Goal: Task Accomplishment & Management: Manage account settings

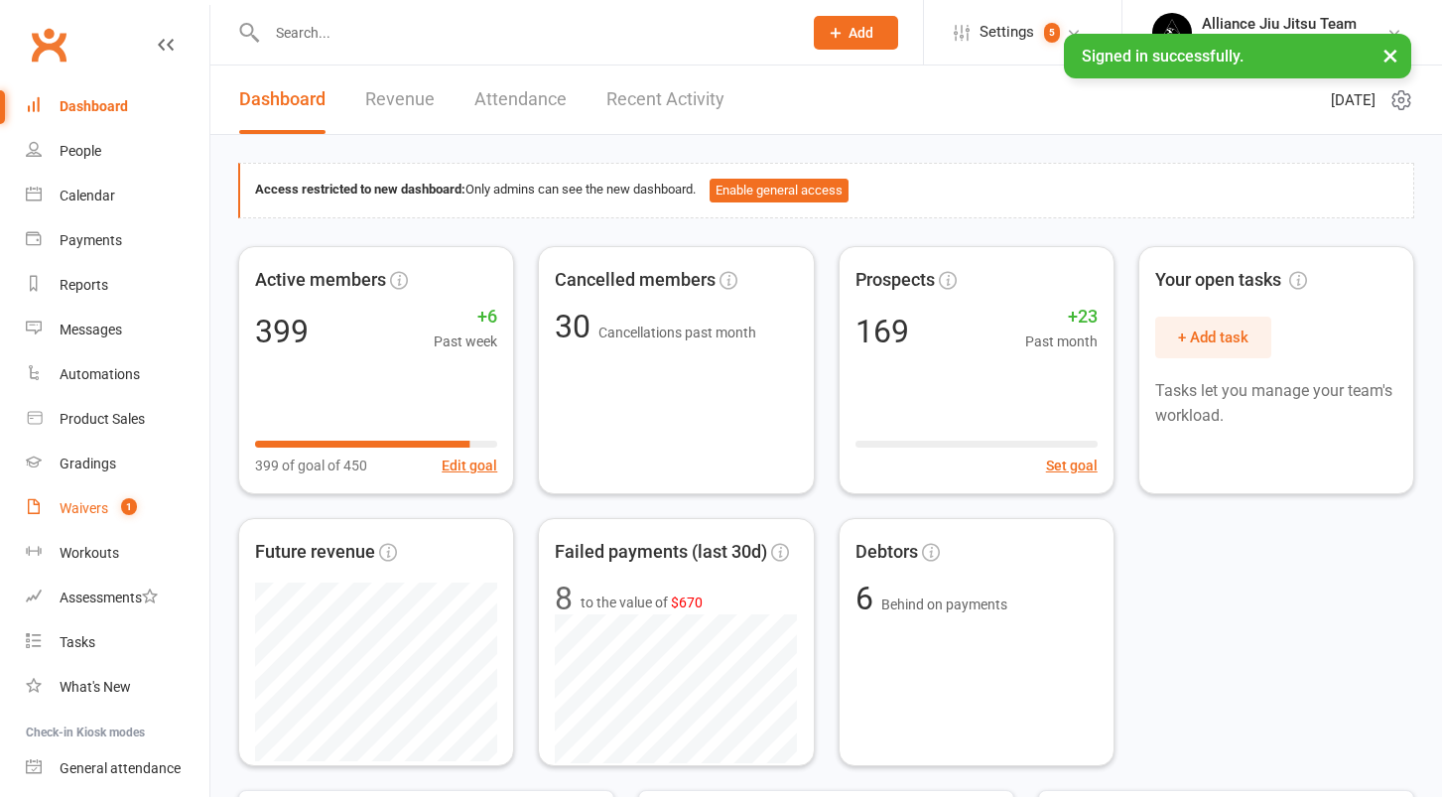
click at [89, 515] on div "Waivers" at bounding box center [84, 508] width 49 height 16
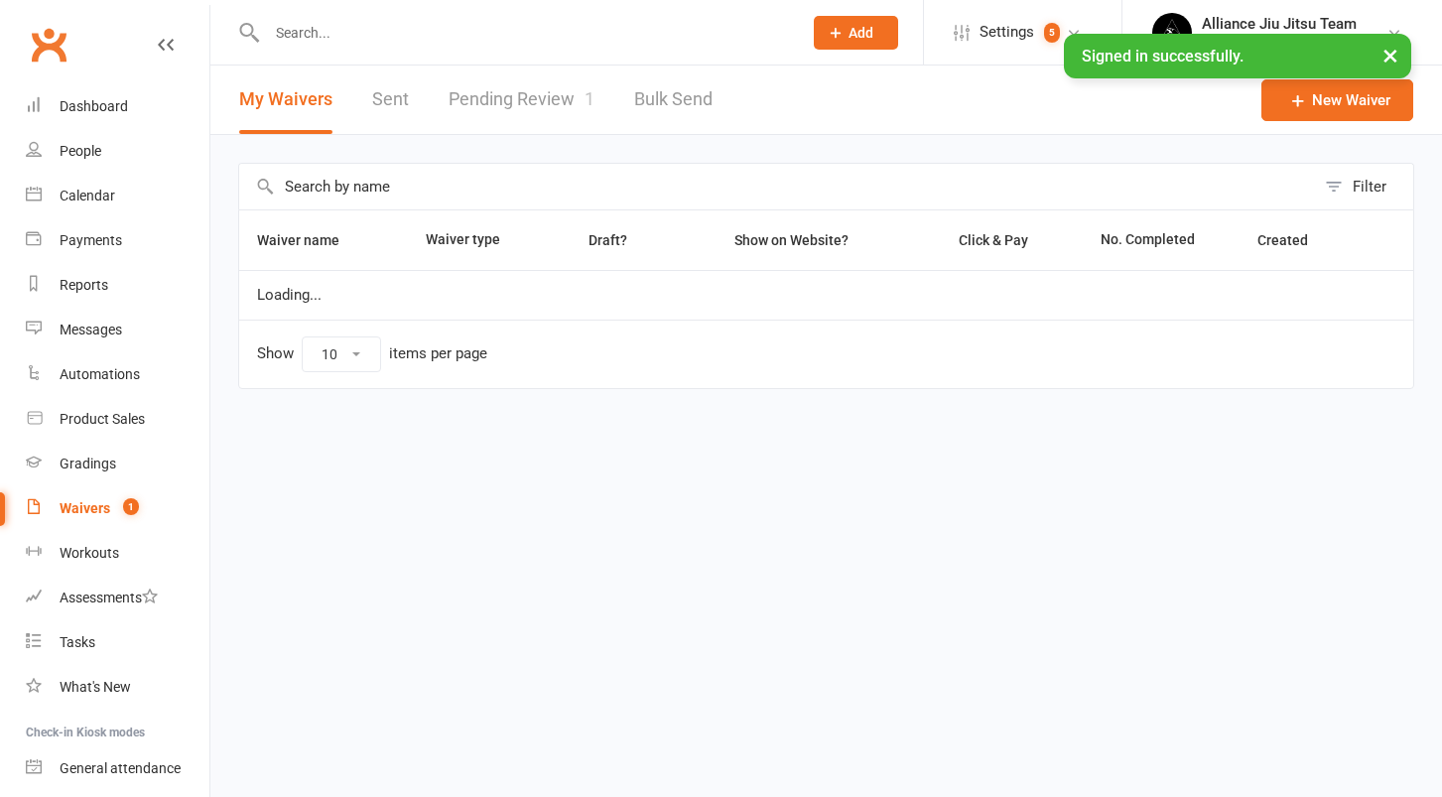
select select "25"
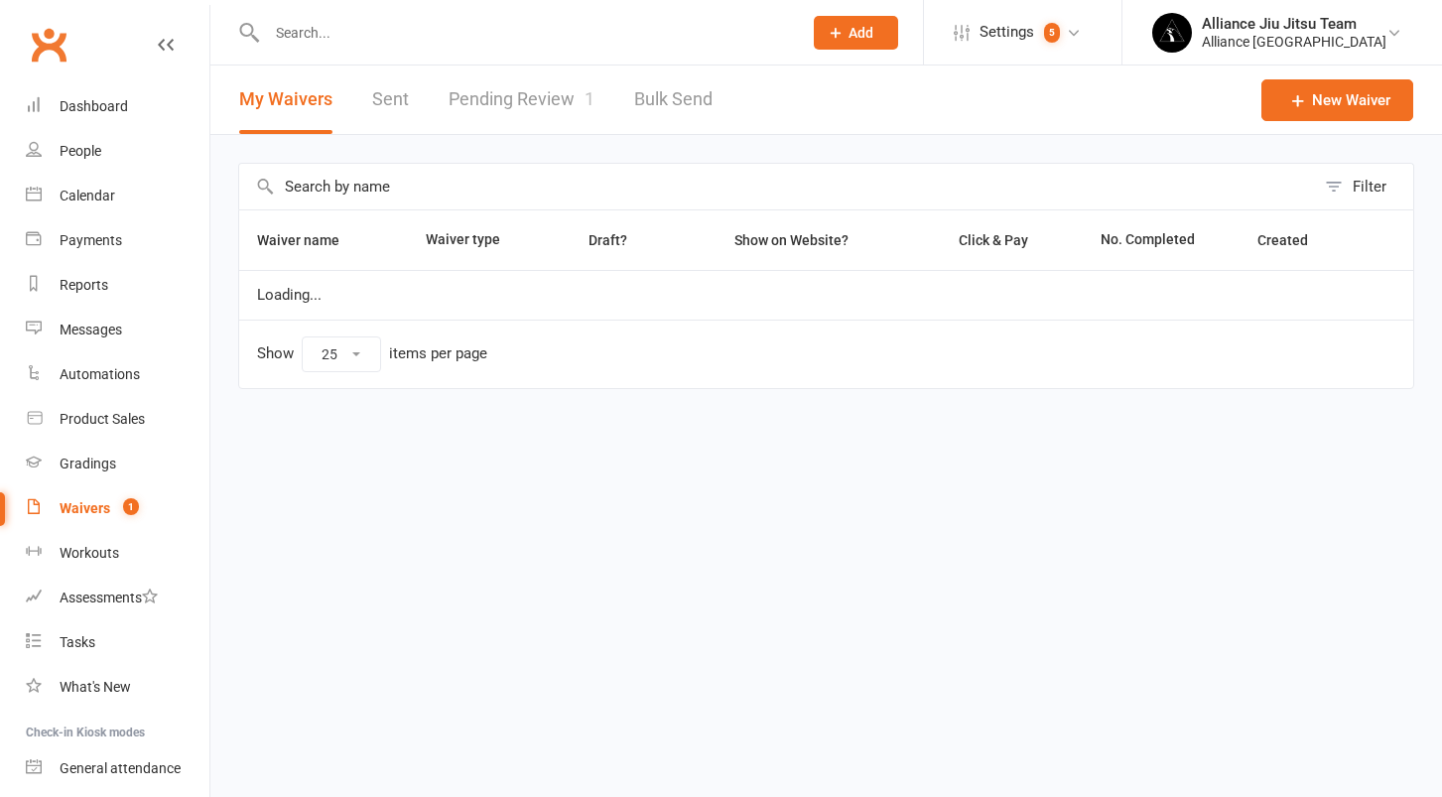
click at [521, 98] on link "Pending Review 1" at bounding box center [521, 99] width 146 height 68
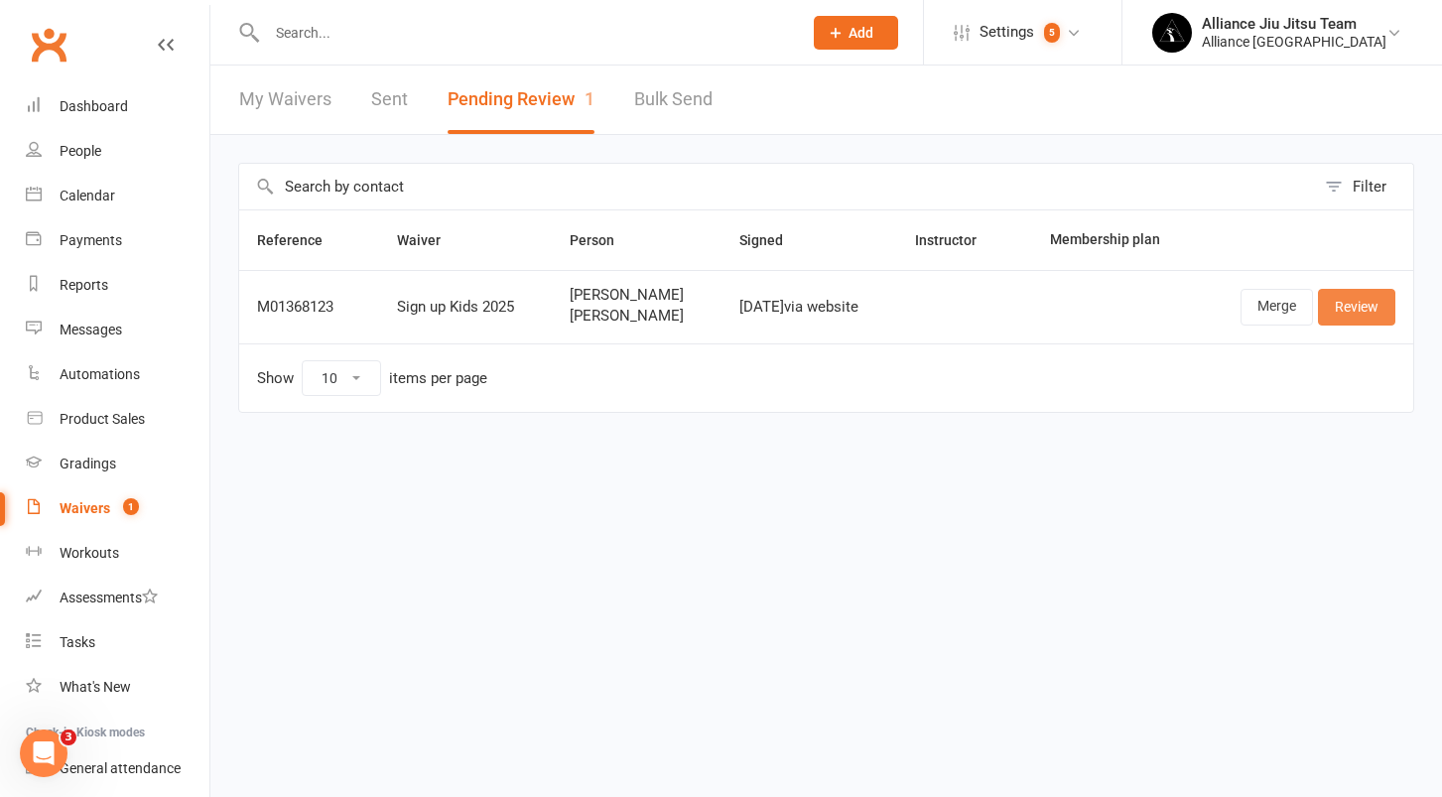
click at [1353, 311] on link "Review" at bounding box center [1356, 307] width 77 height 36
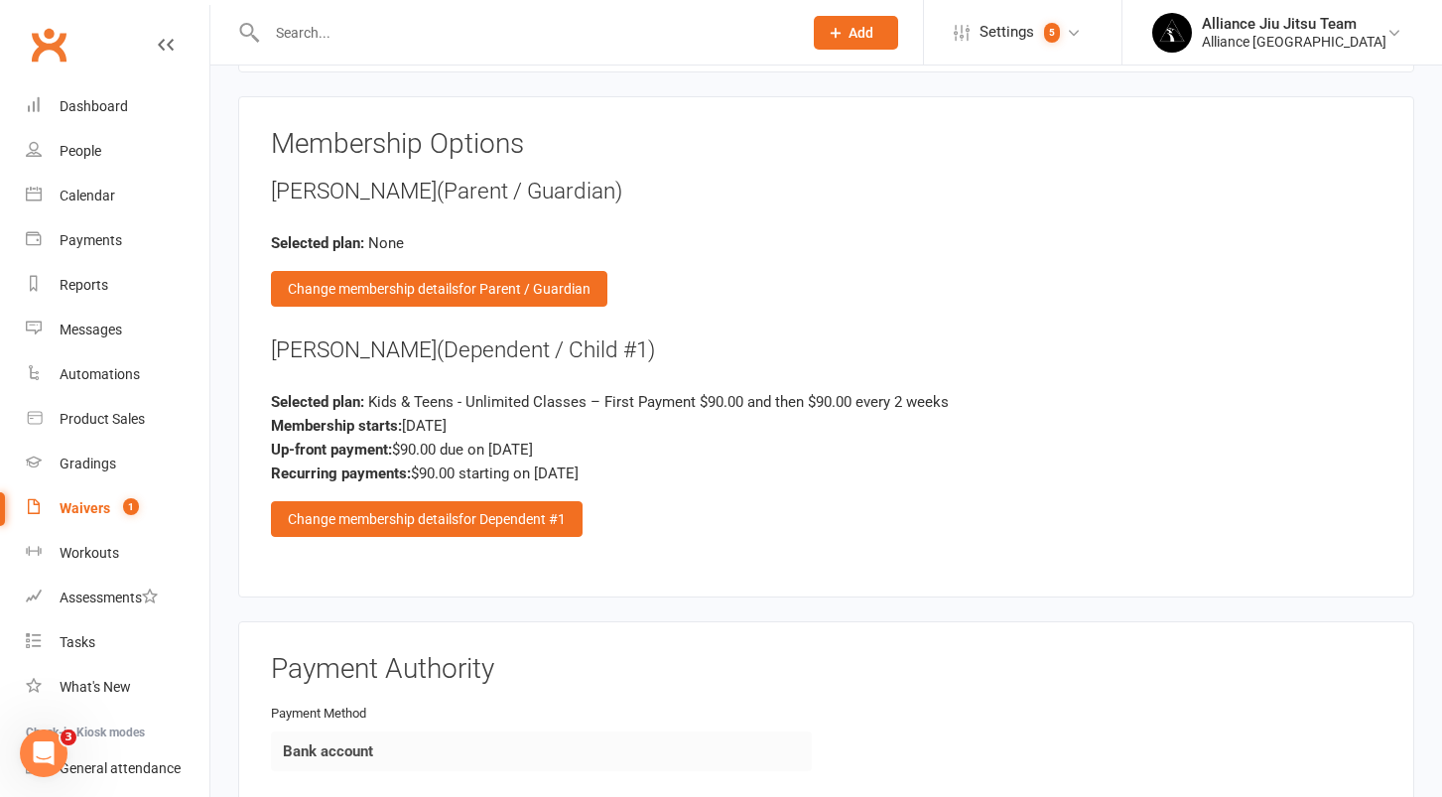
scroll to position [3008, 0]
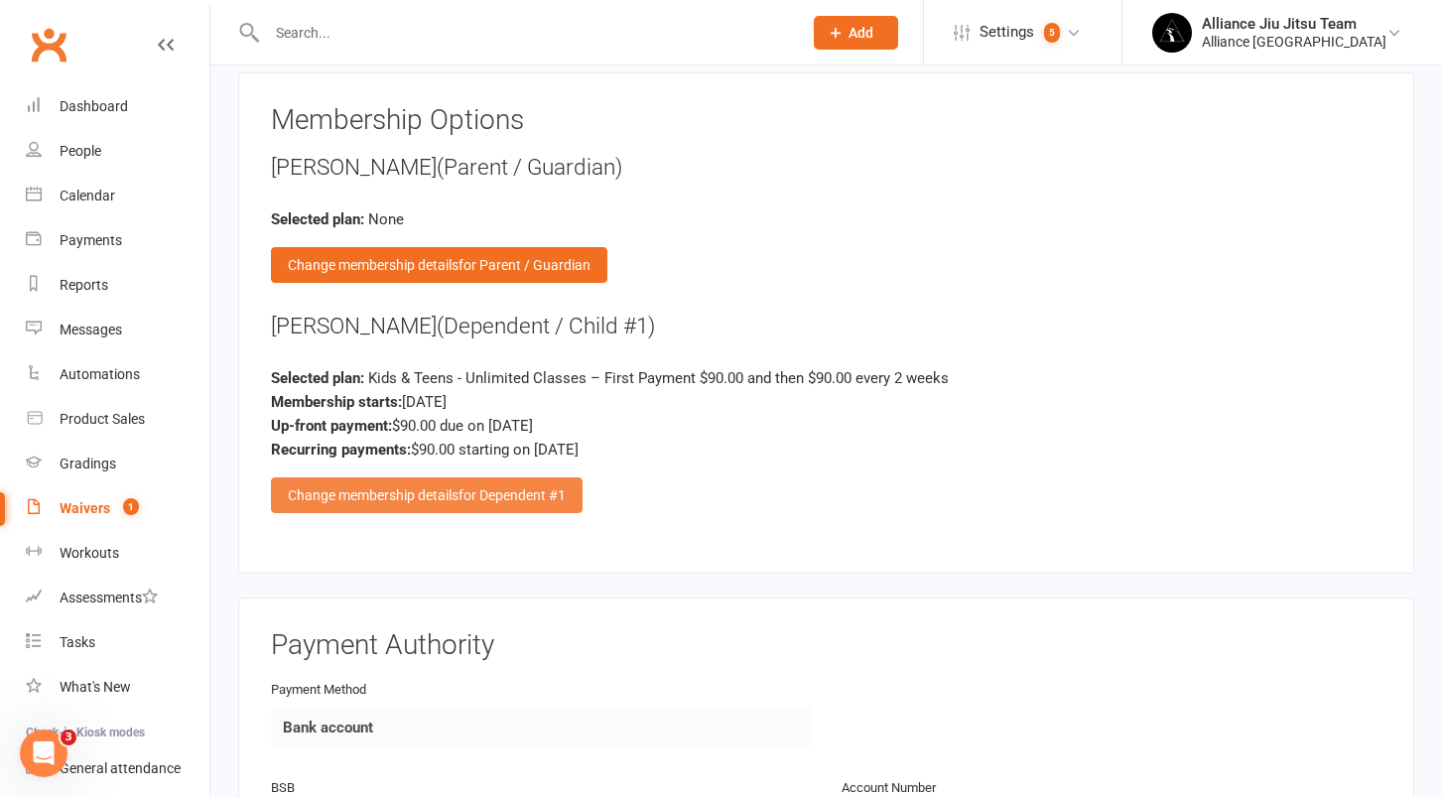
click at [506, 487] on span "for Dependent #1" at bounding box center [511, 495] width 107 height 16
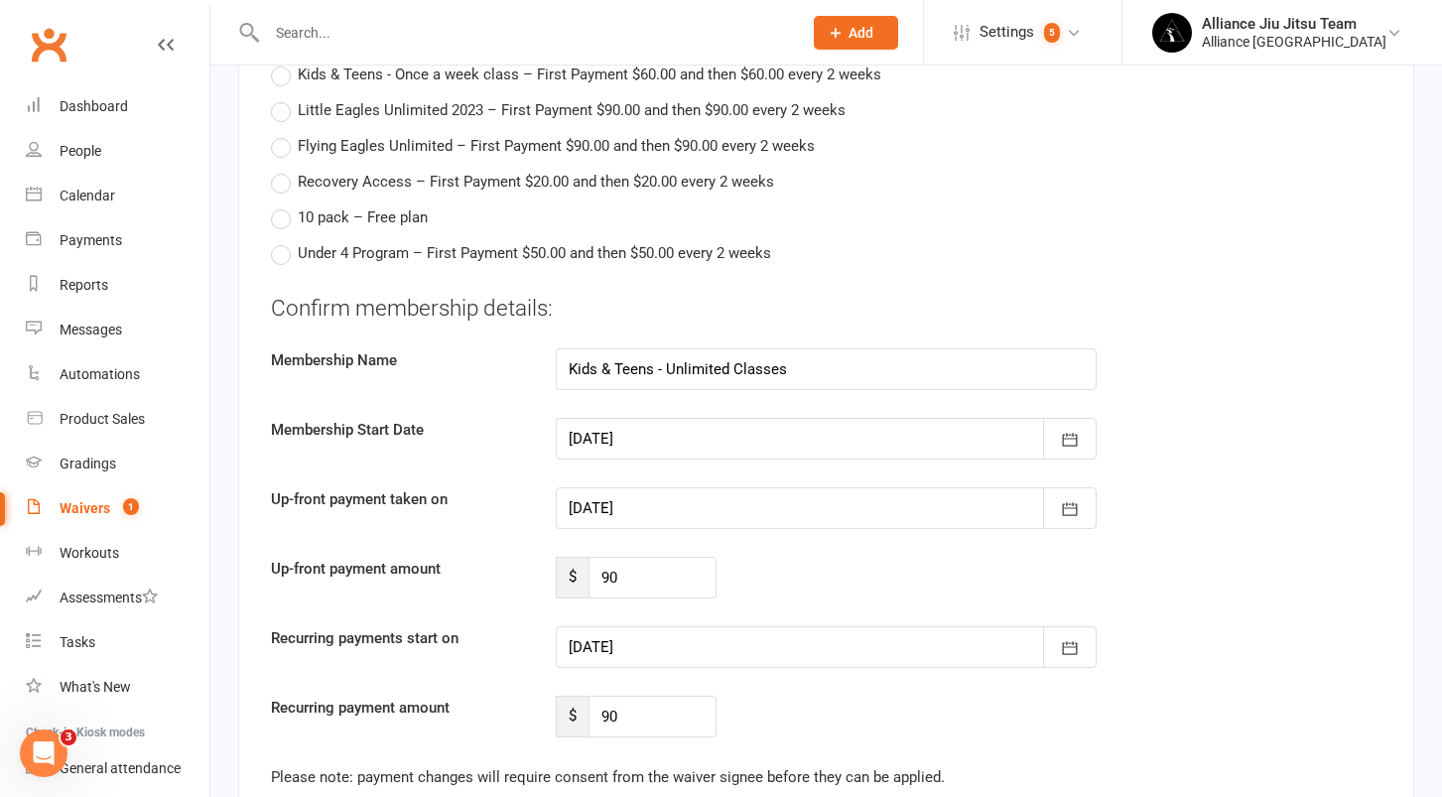
scroll to position [3464, 0]
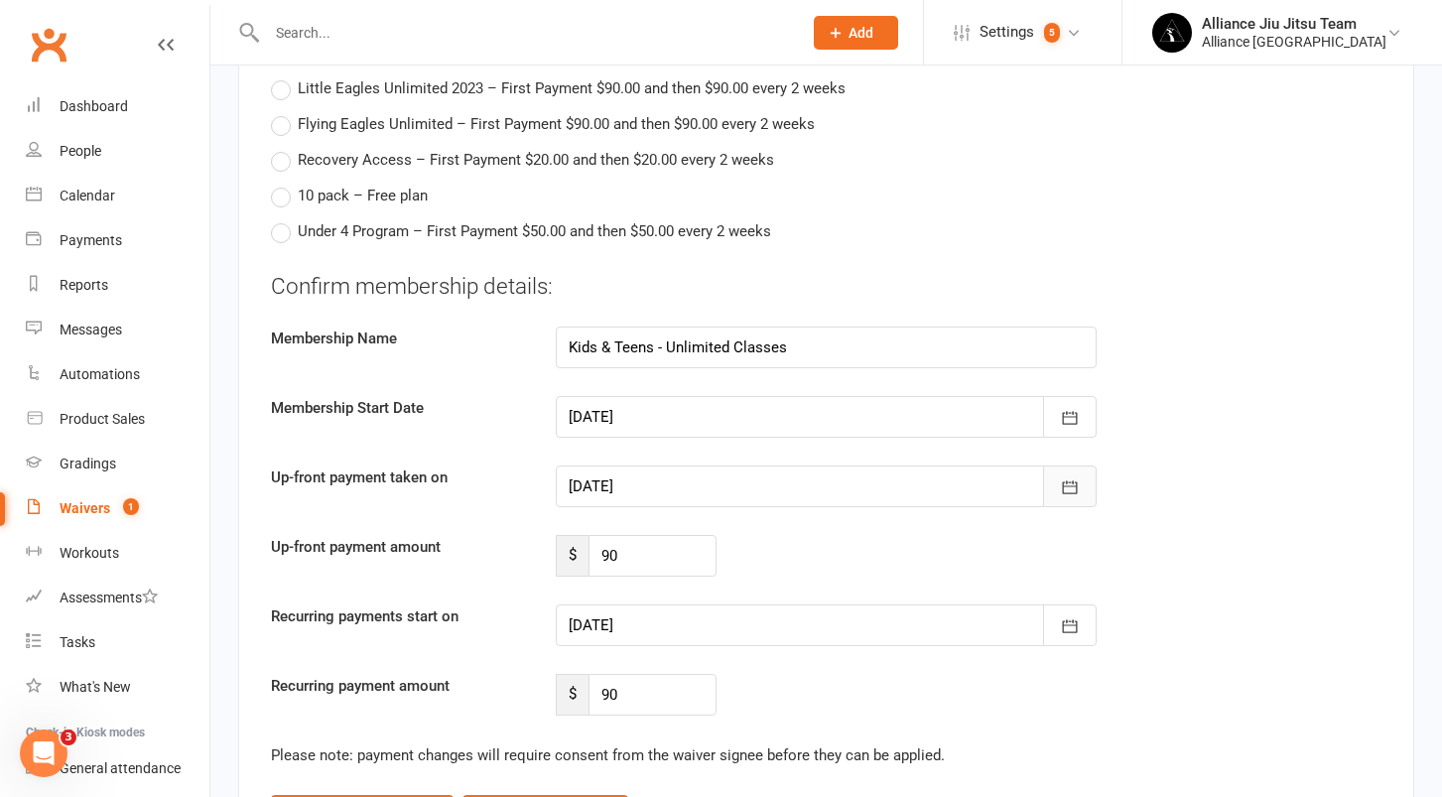
click at [1069, 477] on icon "button" at bounding box center [1070, 487] width 20 height 20
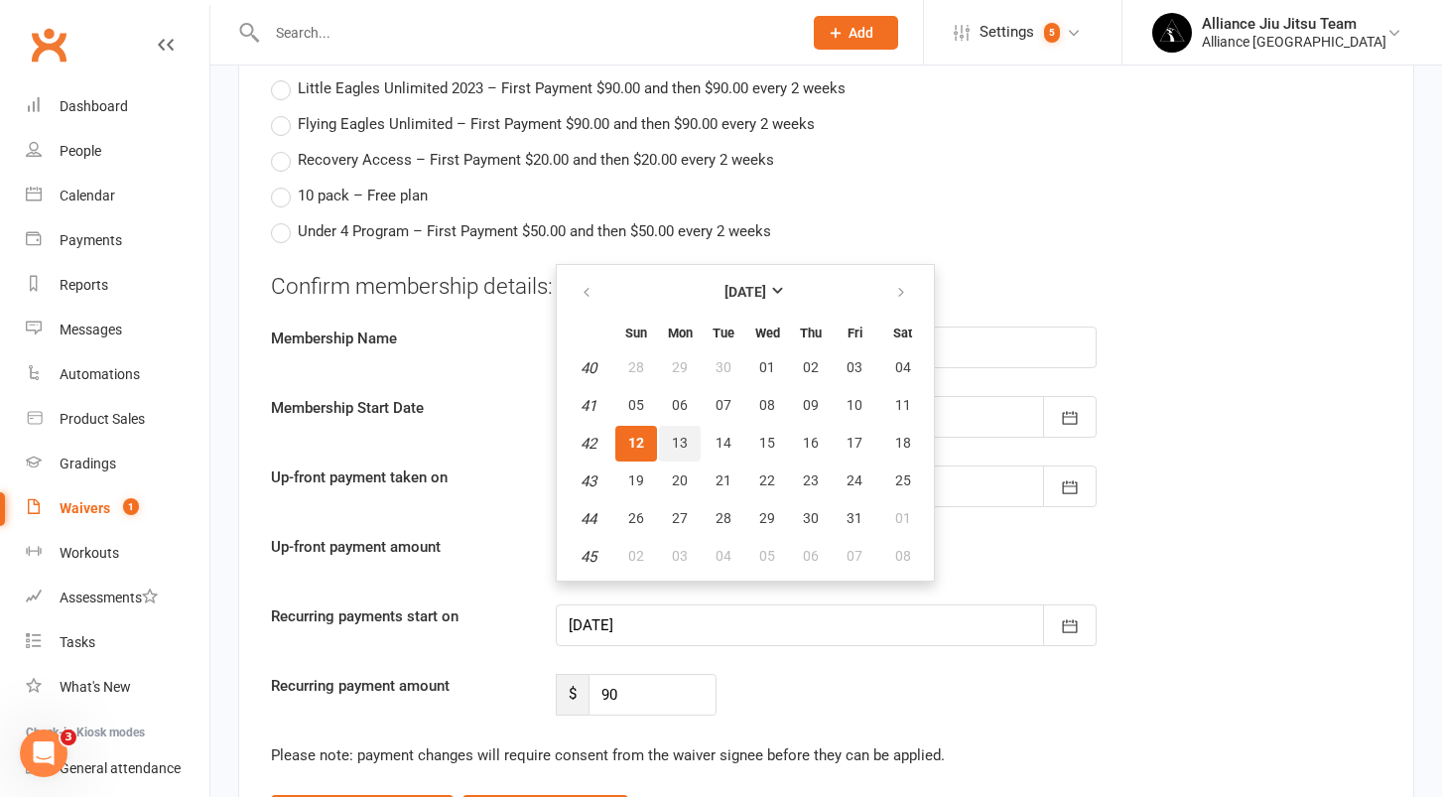
click at [678, 435] on span "13" at bounding box center [680, 443] width 16 height 16
type input "[DATE]"
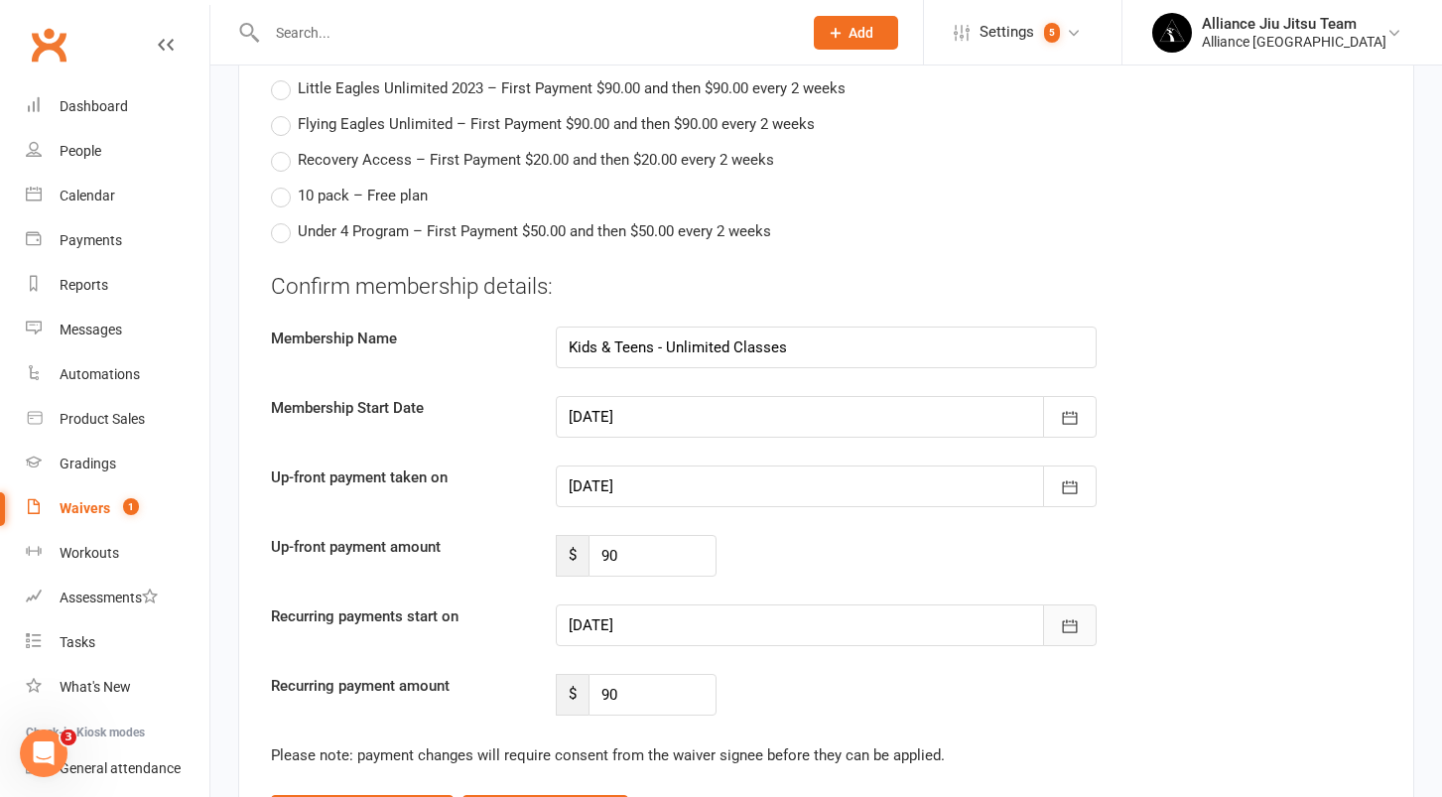
click at [1085, 611] on button "button" at bounding box center [1070, 625] width 54 height 42
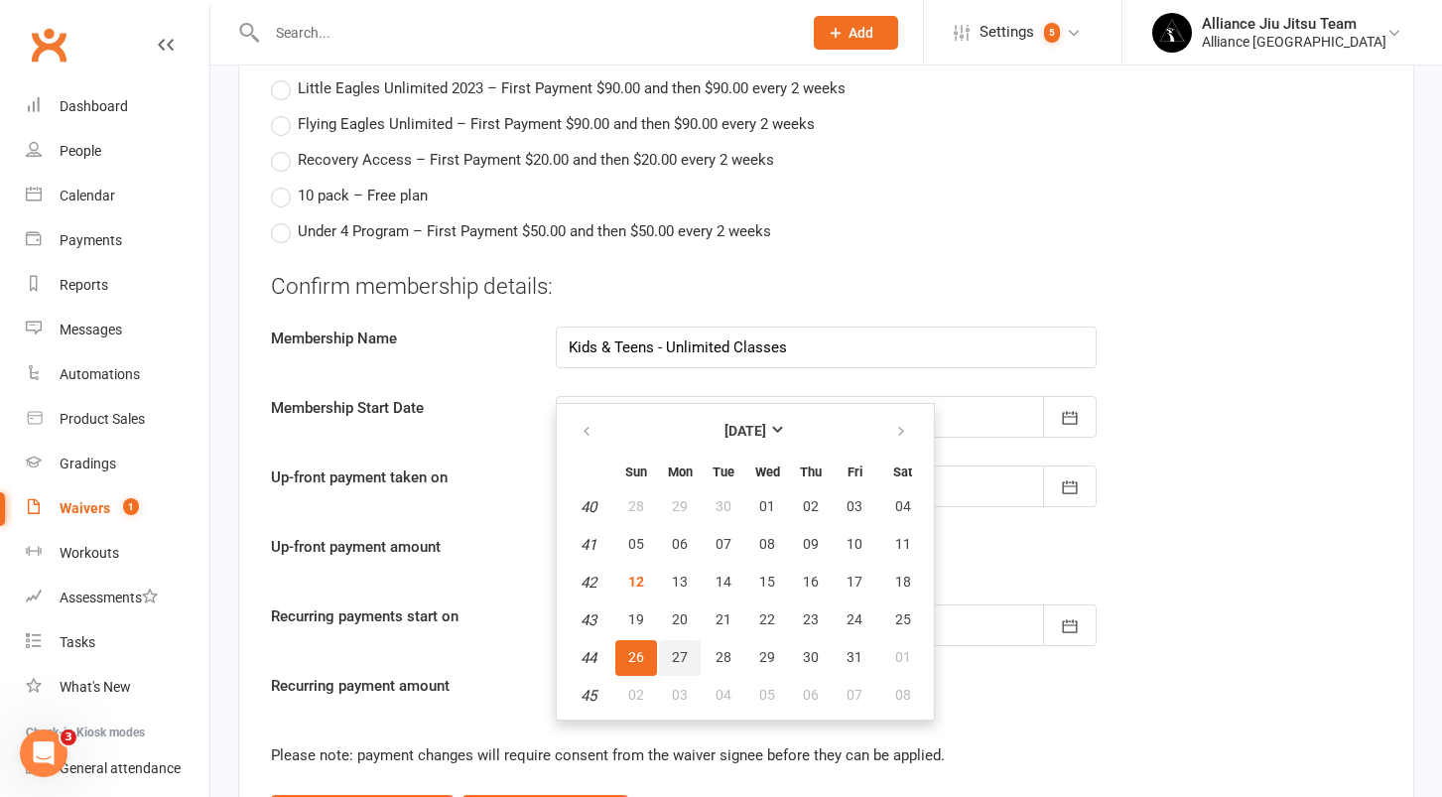
click at [681, 649] on span "27" at bounding box center [680, 657] width 16 height 16
type input "27 Oct 2025"
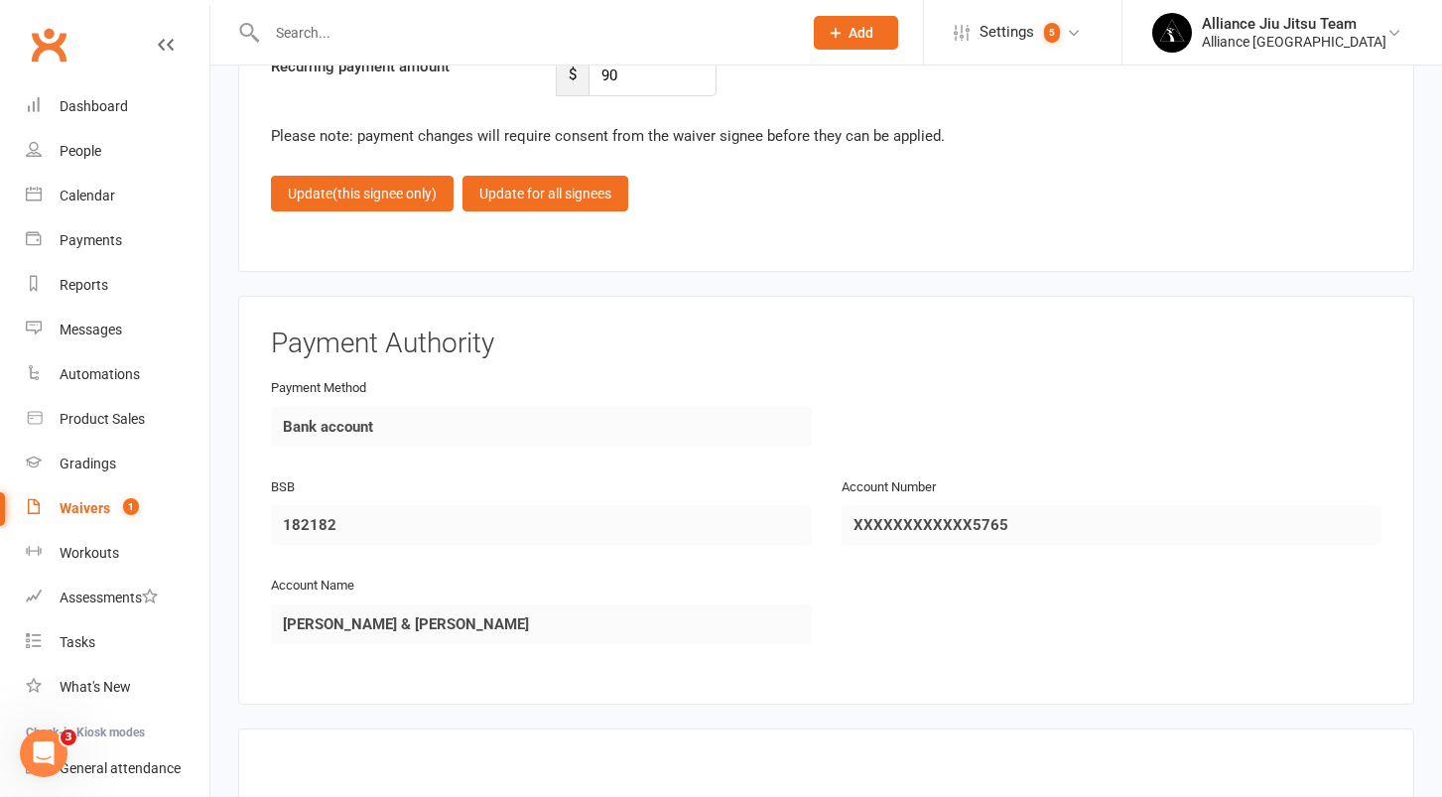
scroll to position [4080, 0]
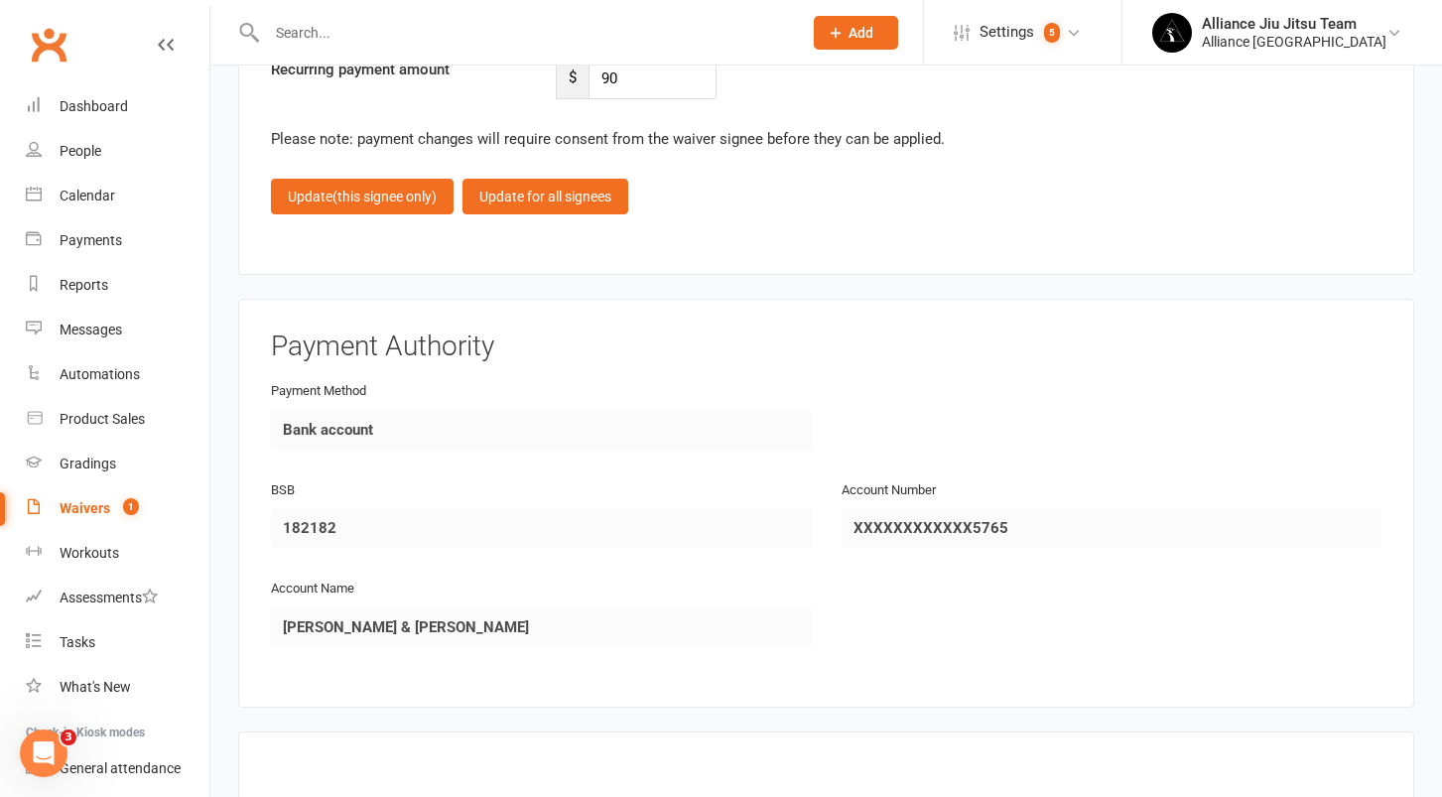
click at [370, 189] on span "(this signee only)" at bounding box center [384, 197] width 104 height 16
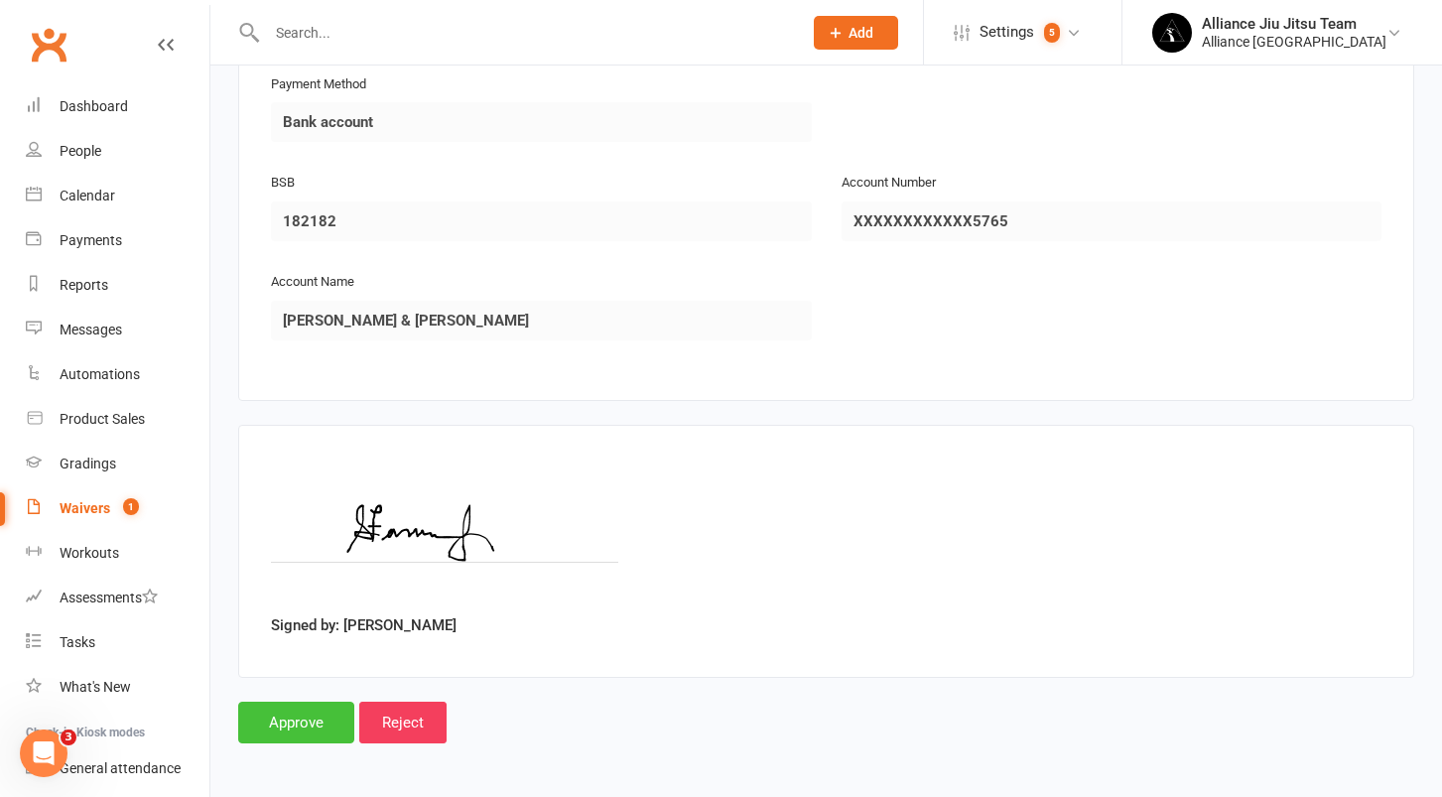
click at [299, 702] on input "Approve" at bounding box center [296, 723] width 116 height 42
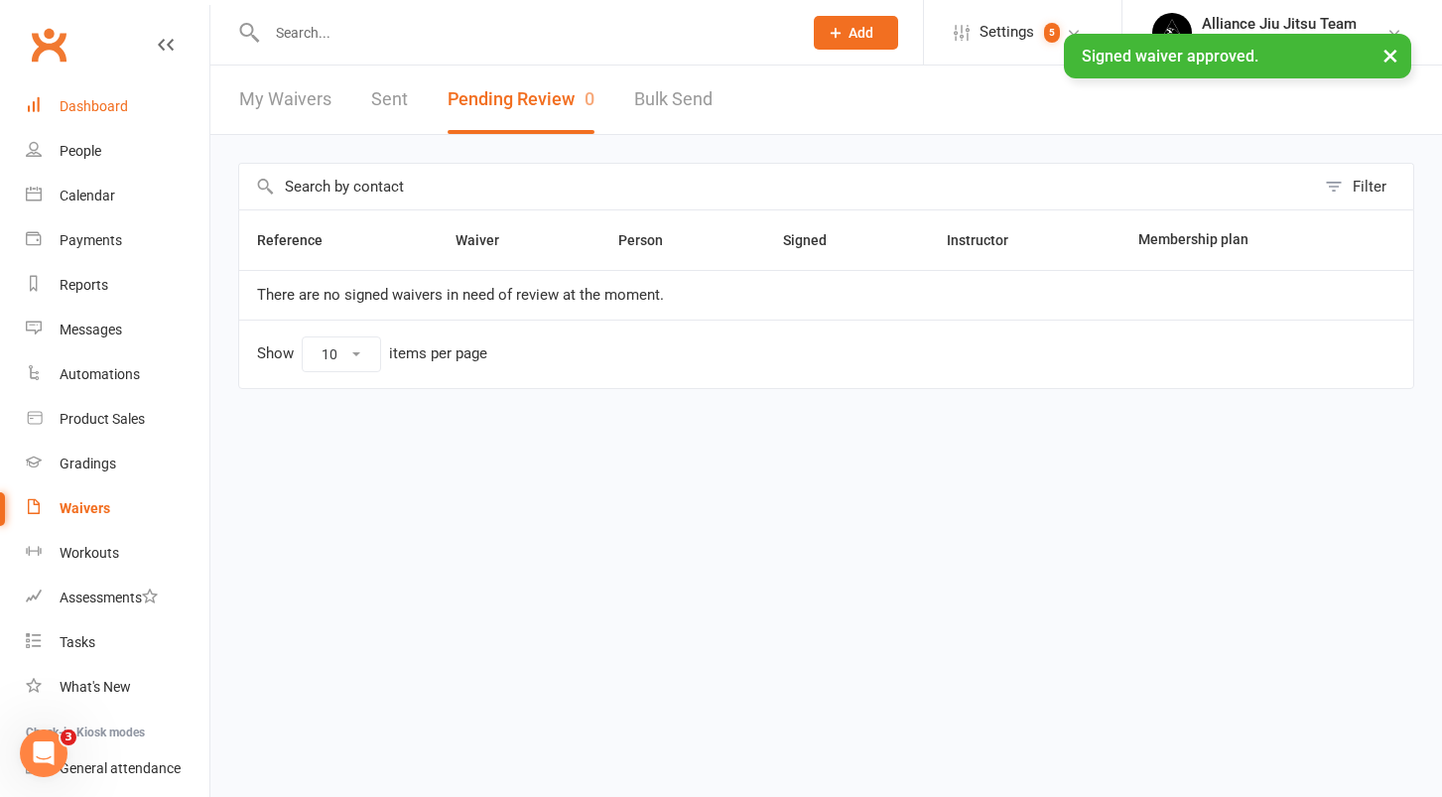
click at [96, 113] on link "Dashboard" at bounding box center [118, 106] width 184 height 45
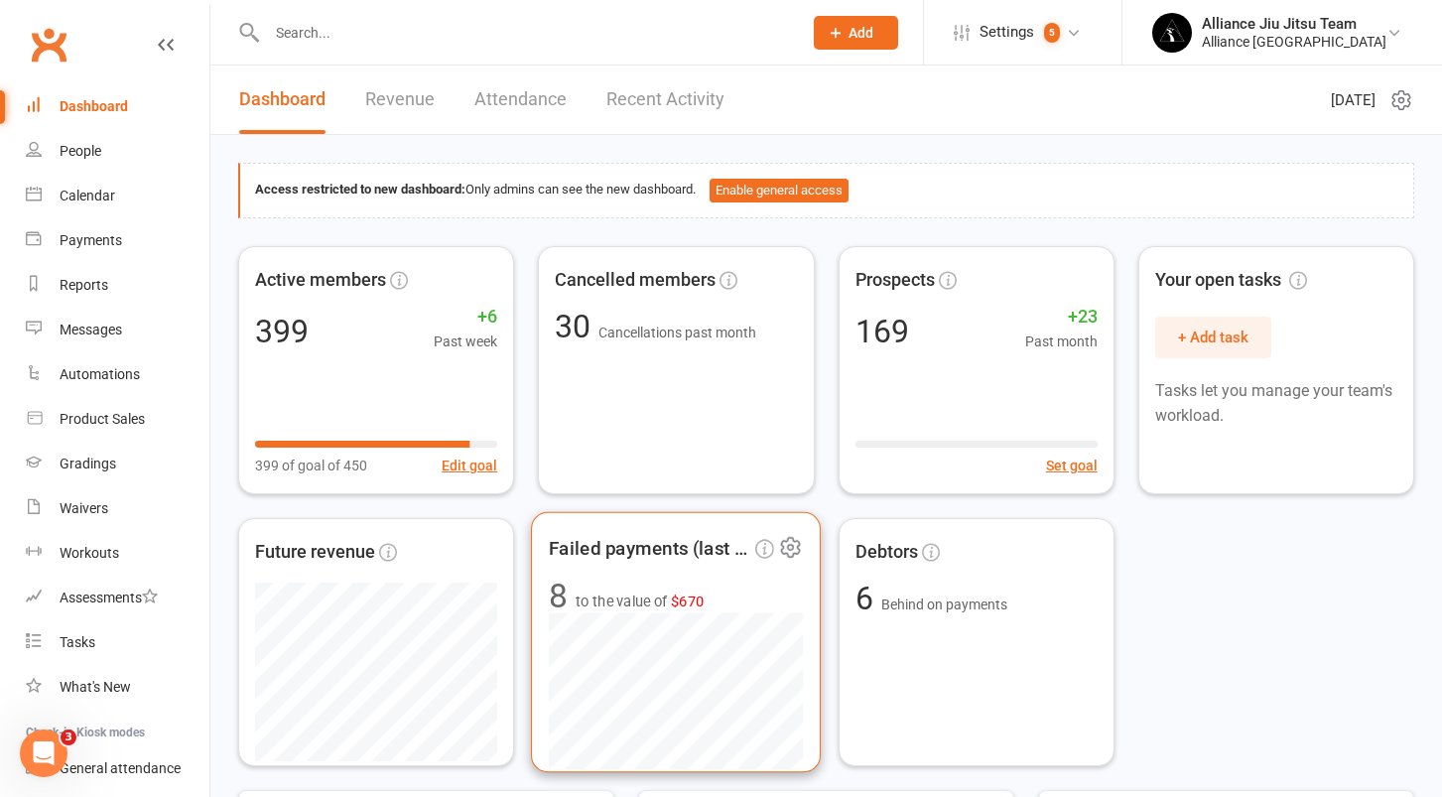
click at [644, 585] on span "8 to the value of $670" at bounding box center [676, 596] width 254 height 34
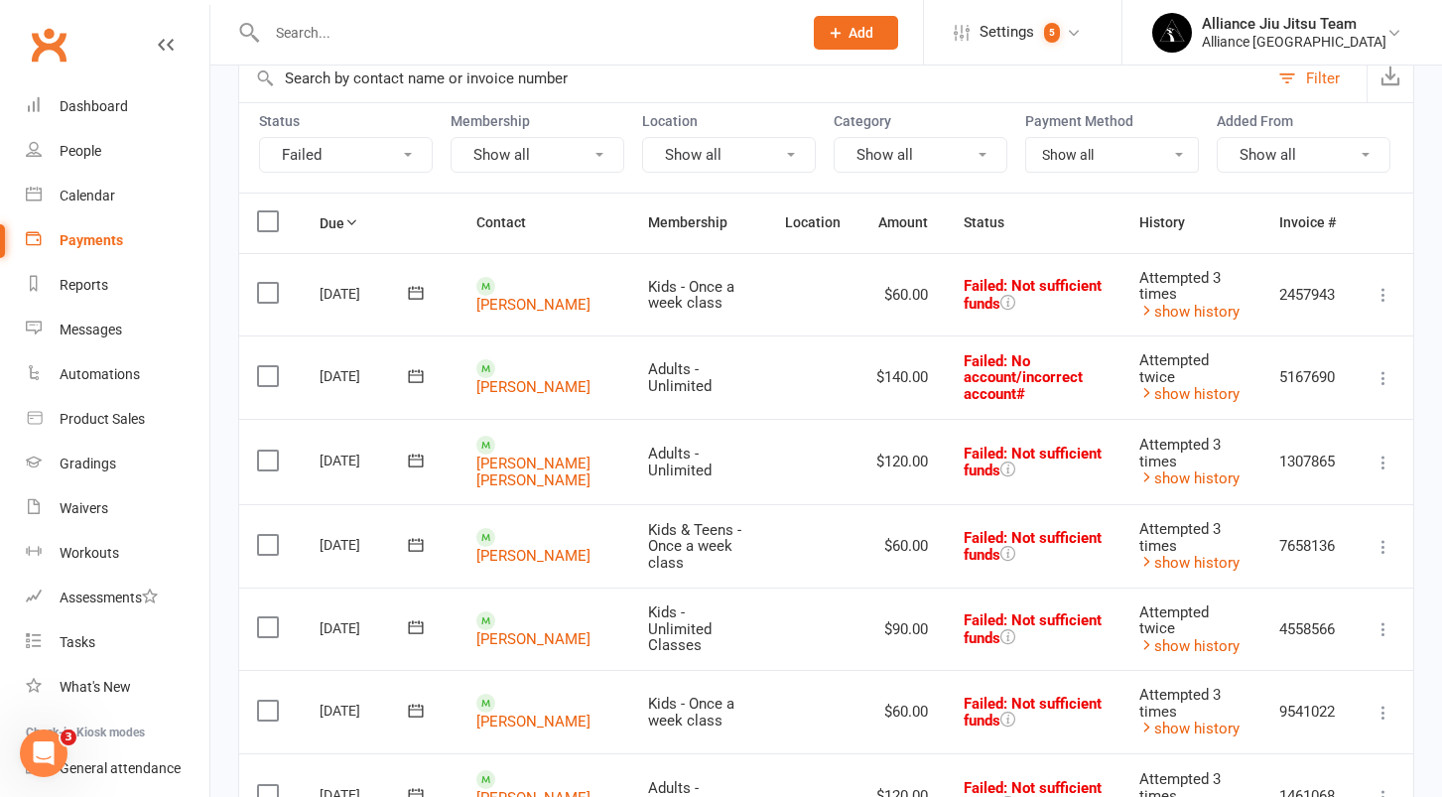
scroll to position [167, 0]
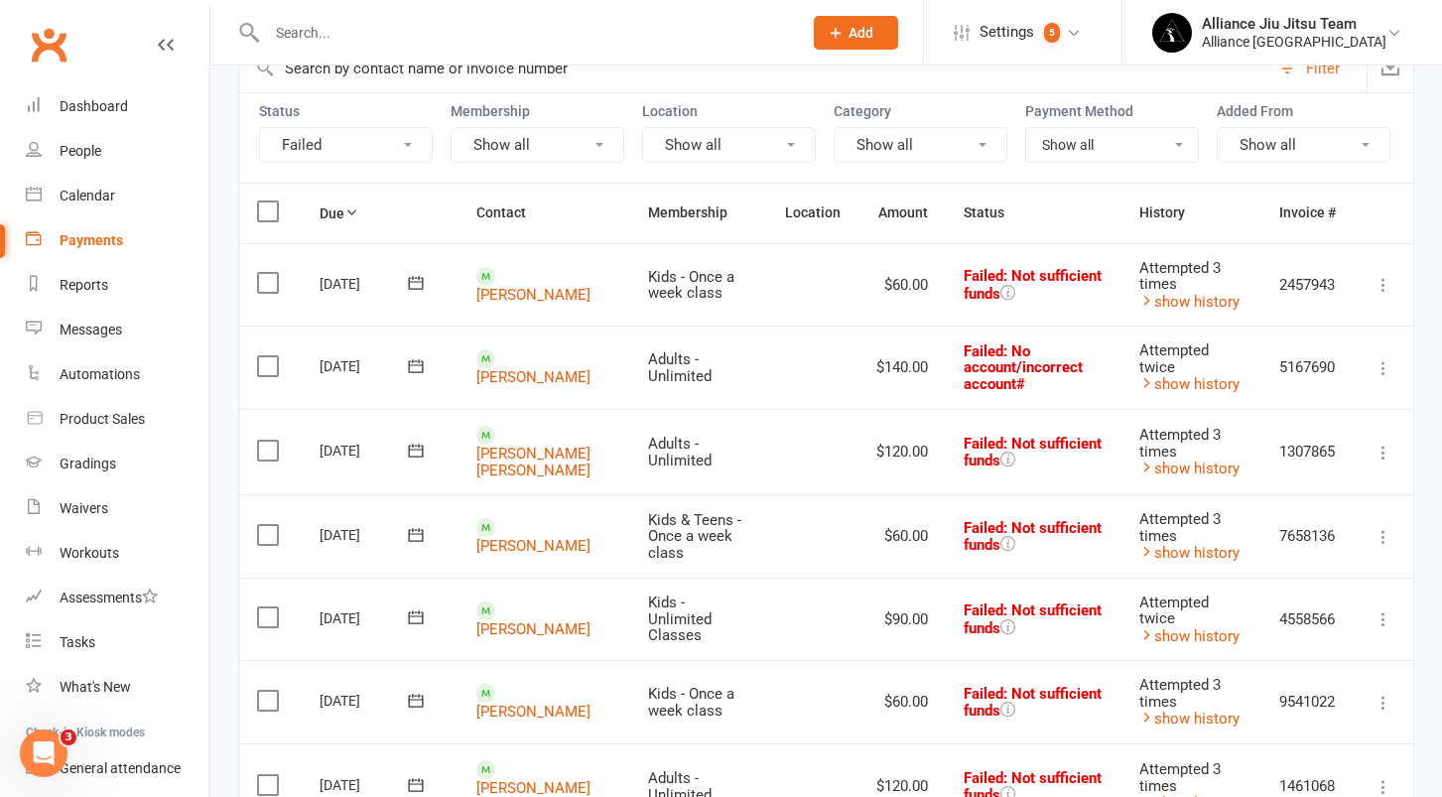
click at [1381, 445] on icon at bounding box center [1383, 453] width 20 height 20
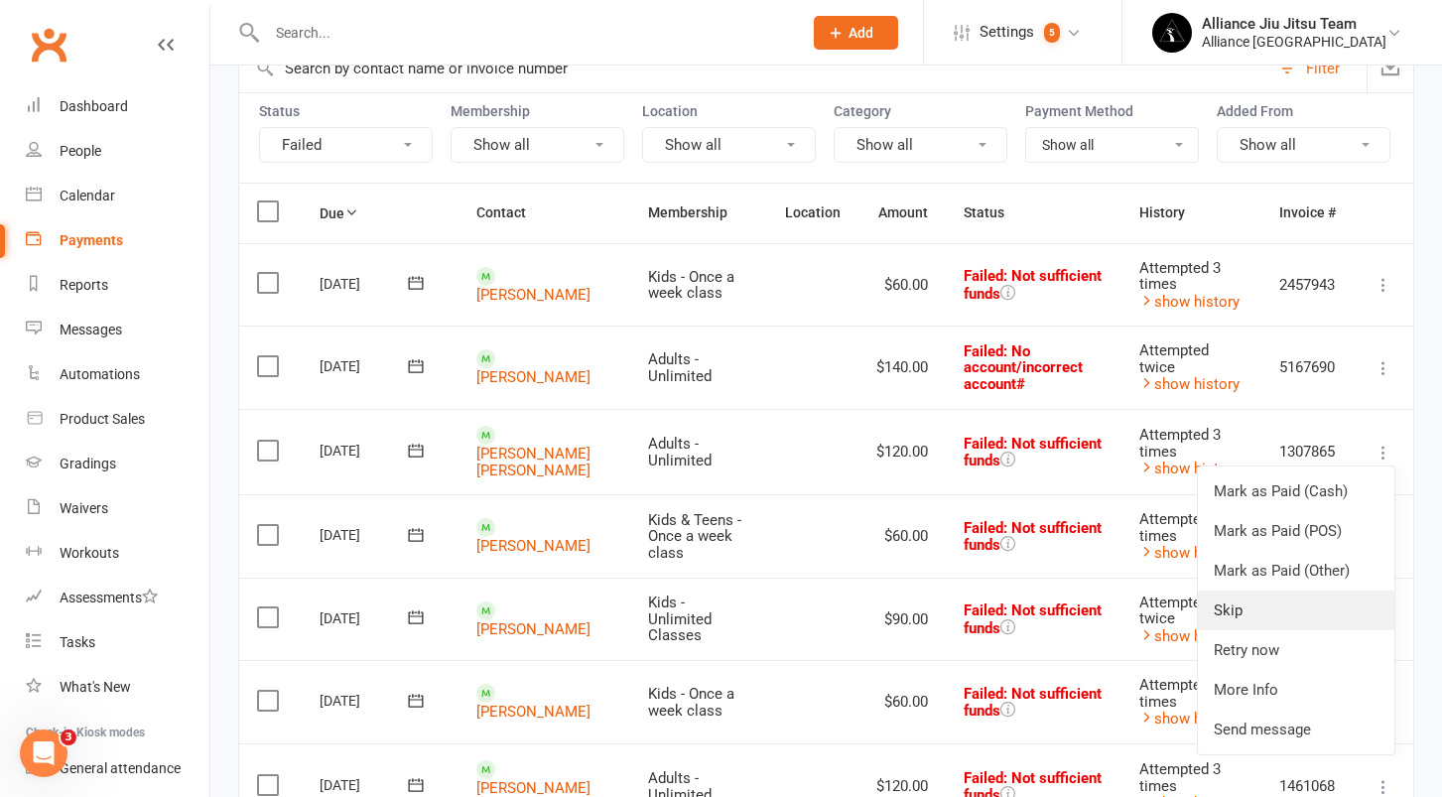
click at [1244, 610] on link "Skip" at bounding box center [1296, 610] width 196 height 40
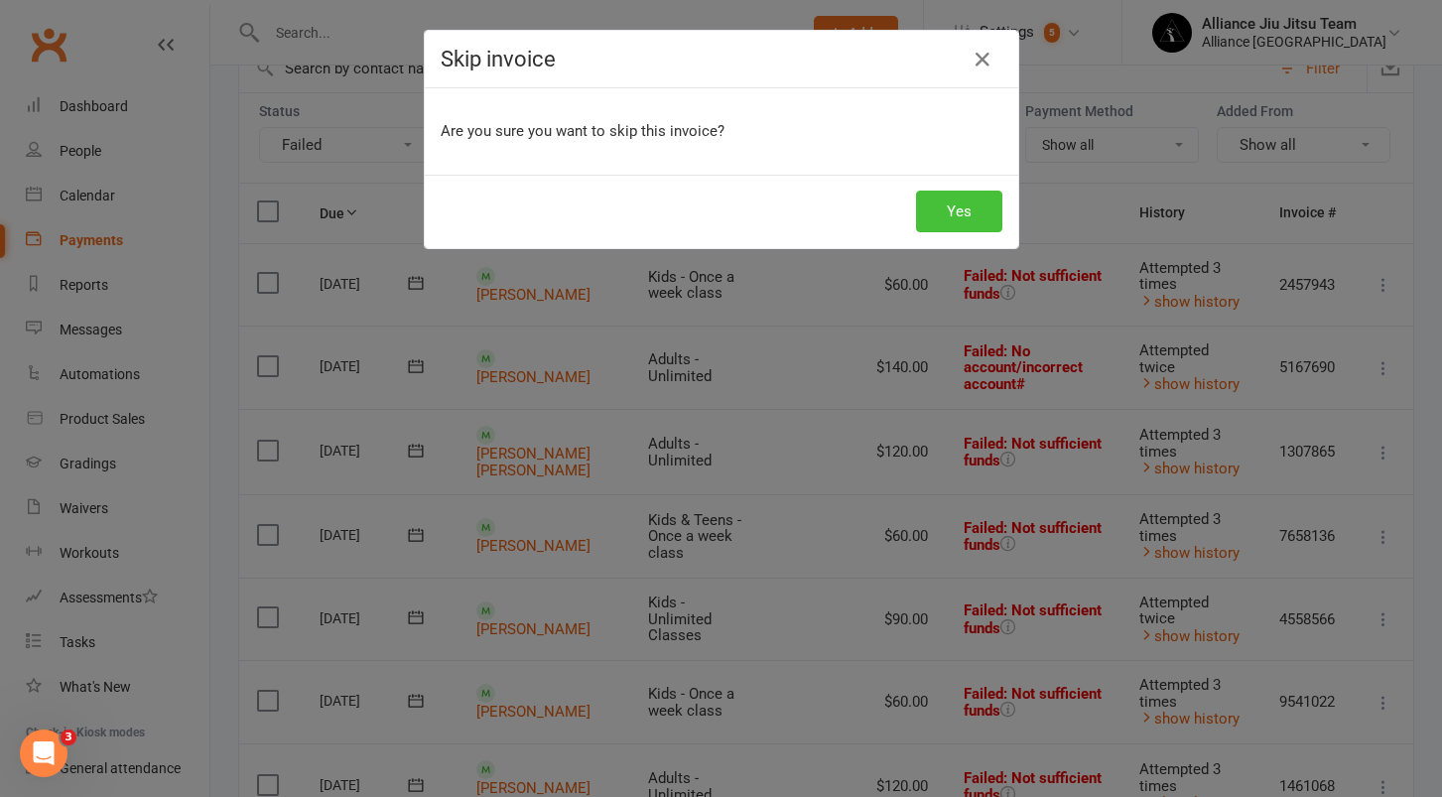
click at [980, 218] on button "Yes" at bounding box center [959, 212] width 86 height 42
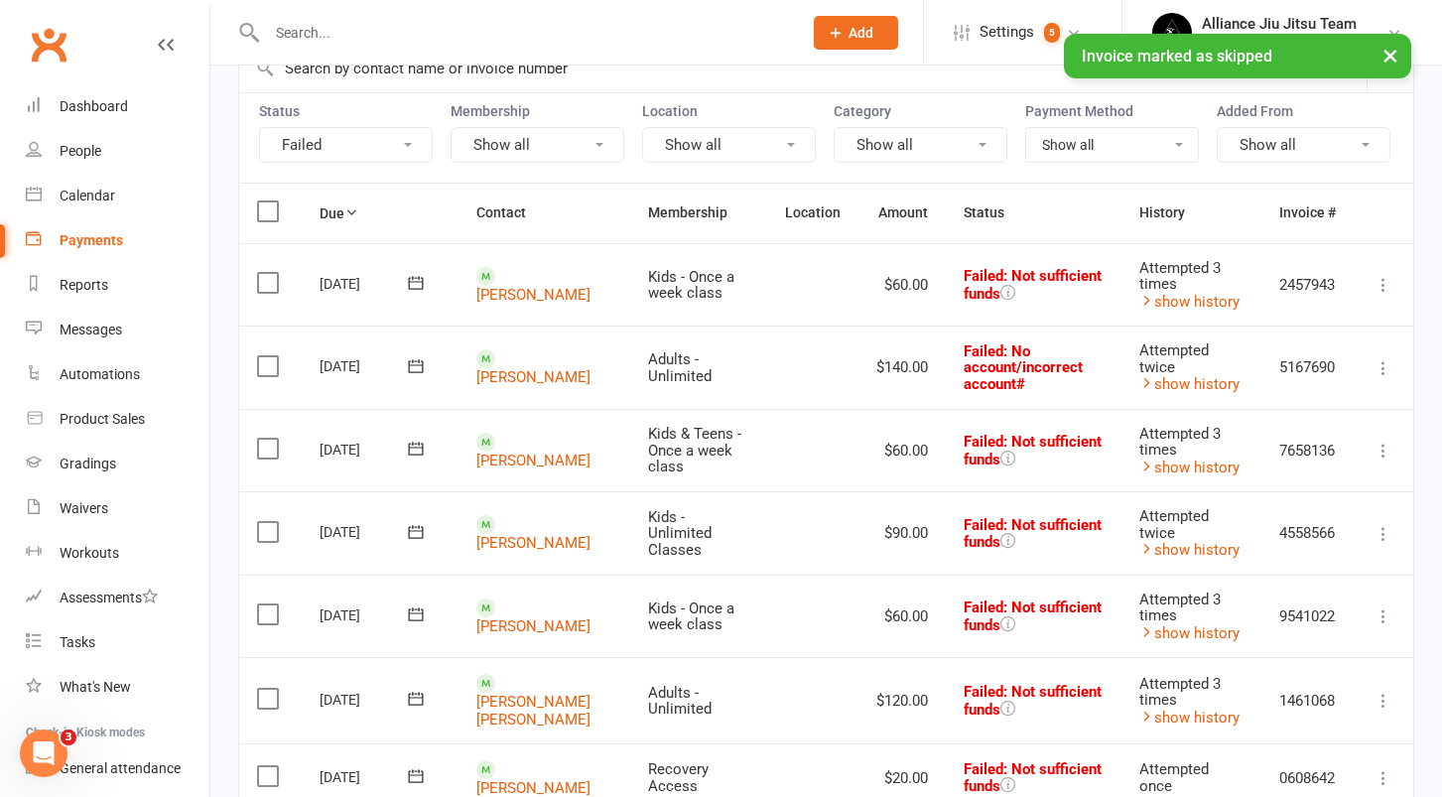
click at [1383, 532] on icon at bounding box center [1383, 534] width 20 height 20
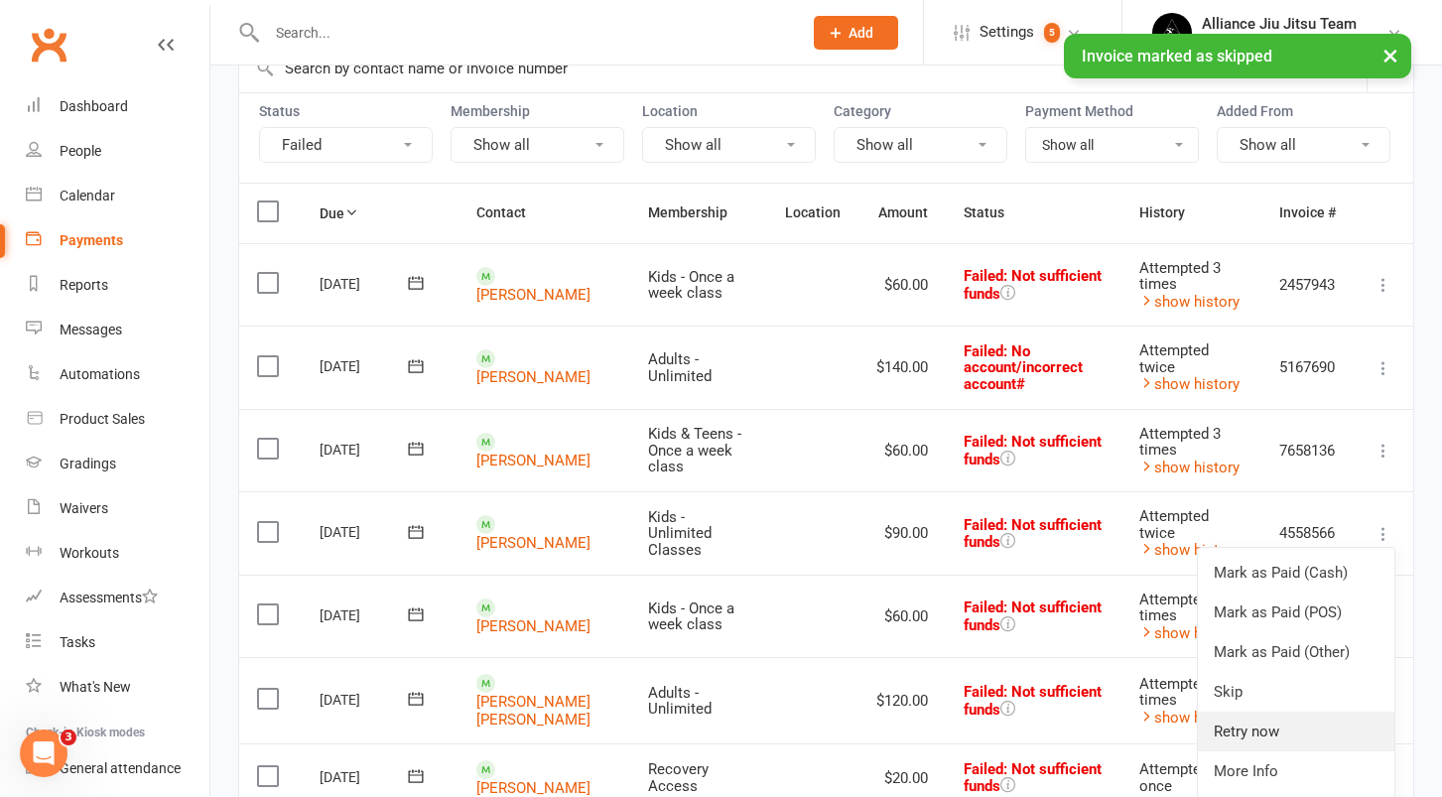
click at [1264, 723] on link "Retry now" at bounding box center [1296, 731] width 196 height 40
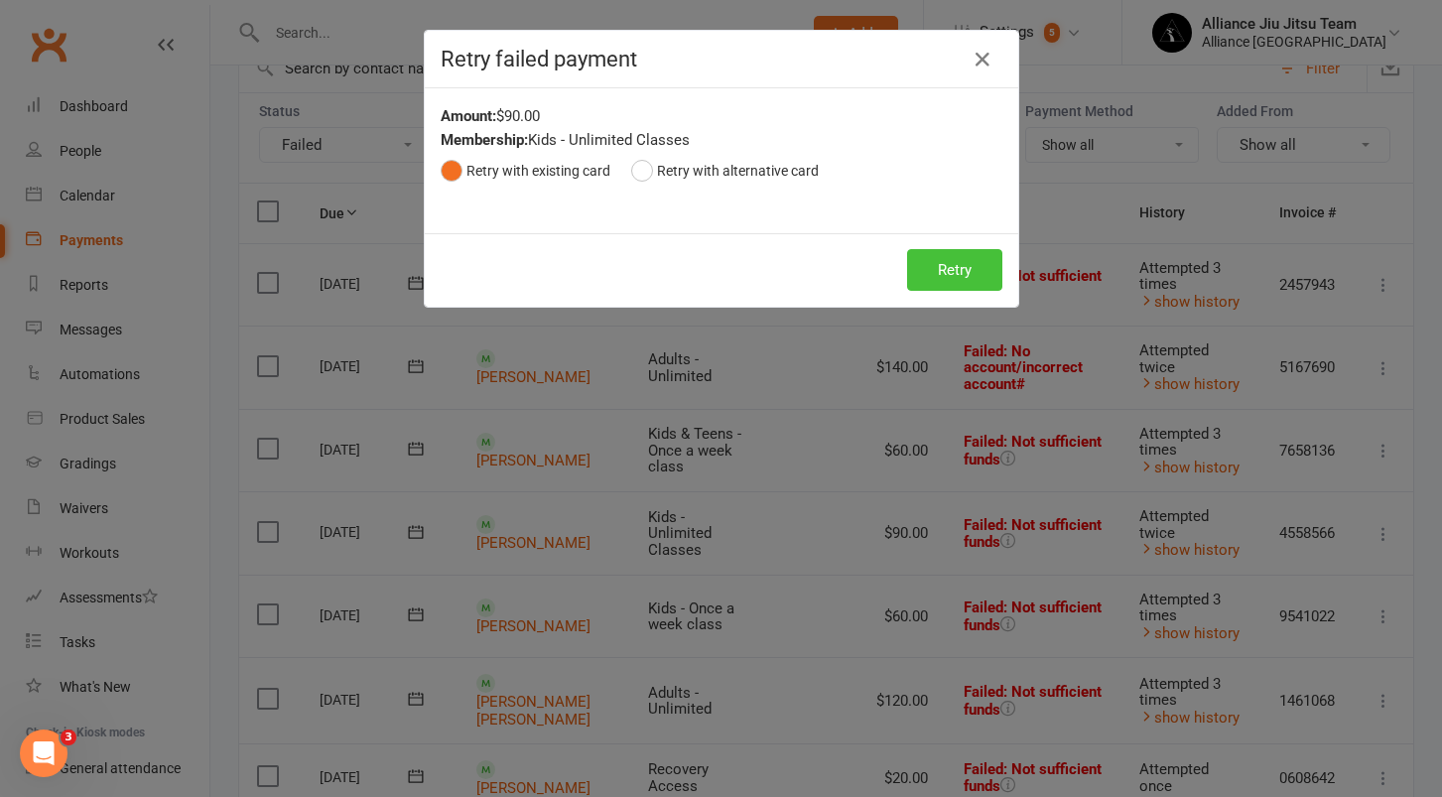
click at [938, 262] on button "Retry" at bounding box center [954, 270] width 95 height 42
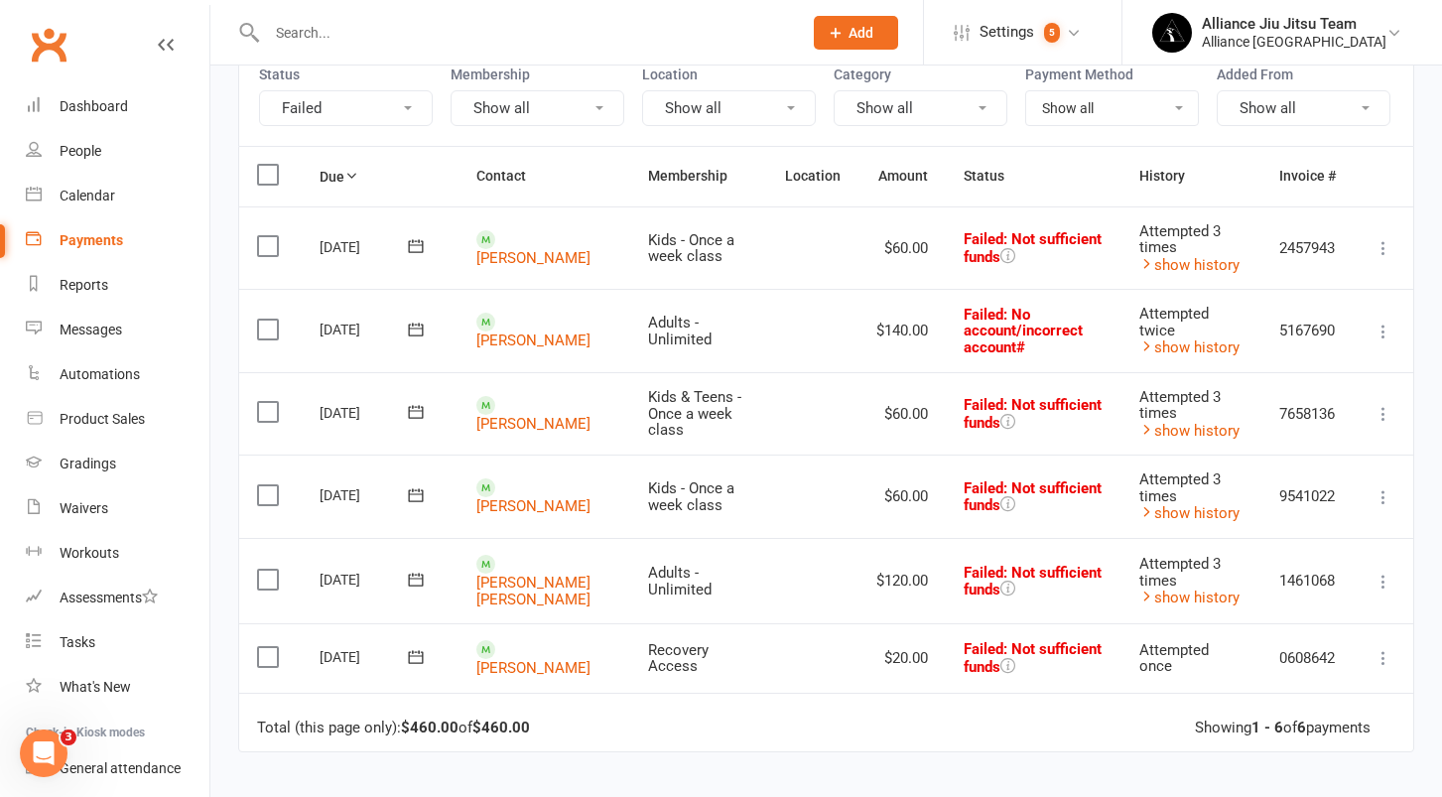
scroll to position [203, 0]
click at [1387, 575] on icon at bounding box center [1383, 582] width 20 height 20
click at [1260, 733] on link "Skip" at bounding box center [1296, 739] width 196 height 40
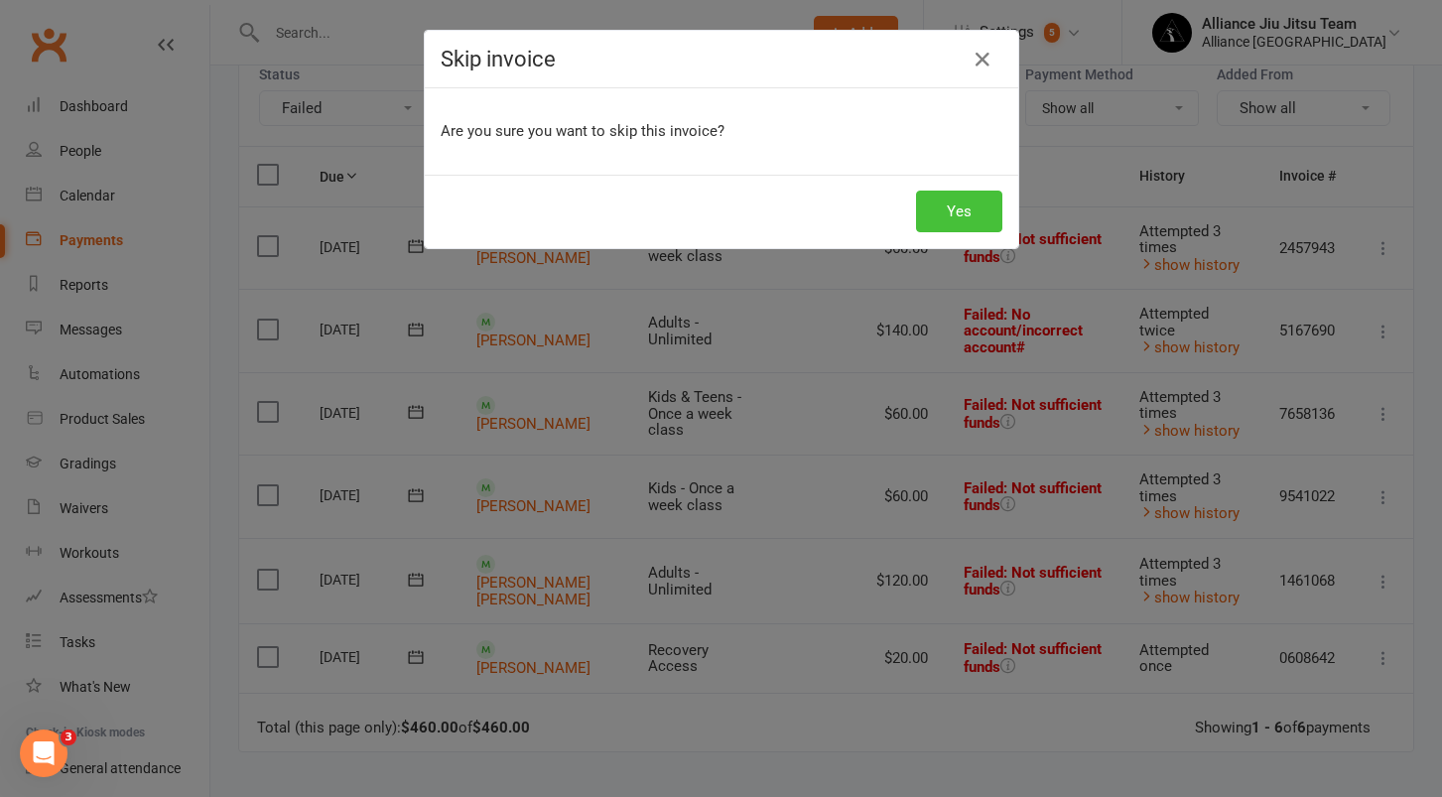
click at [961, 203] on button "Yes" at bounding box center [959, 212] width 86 height 42
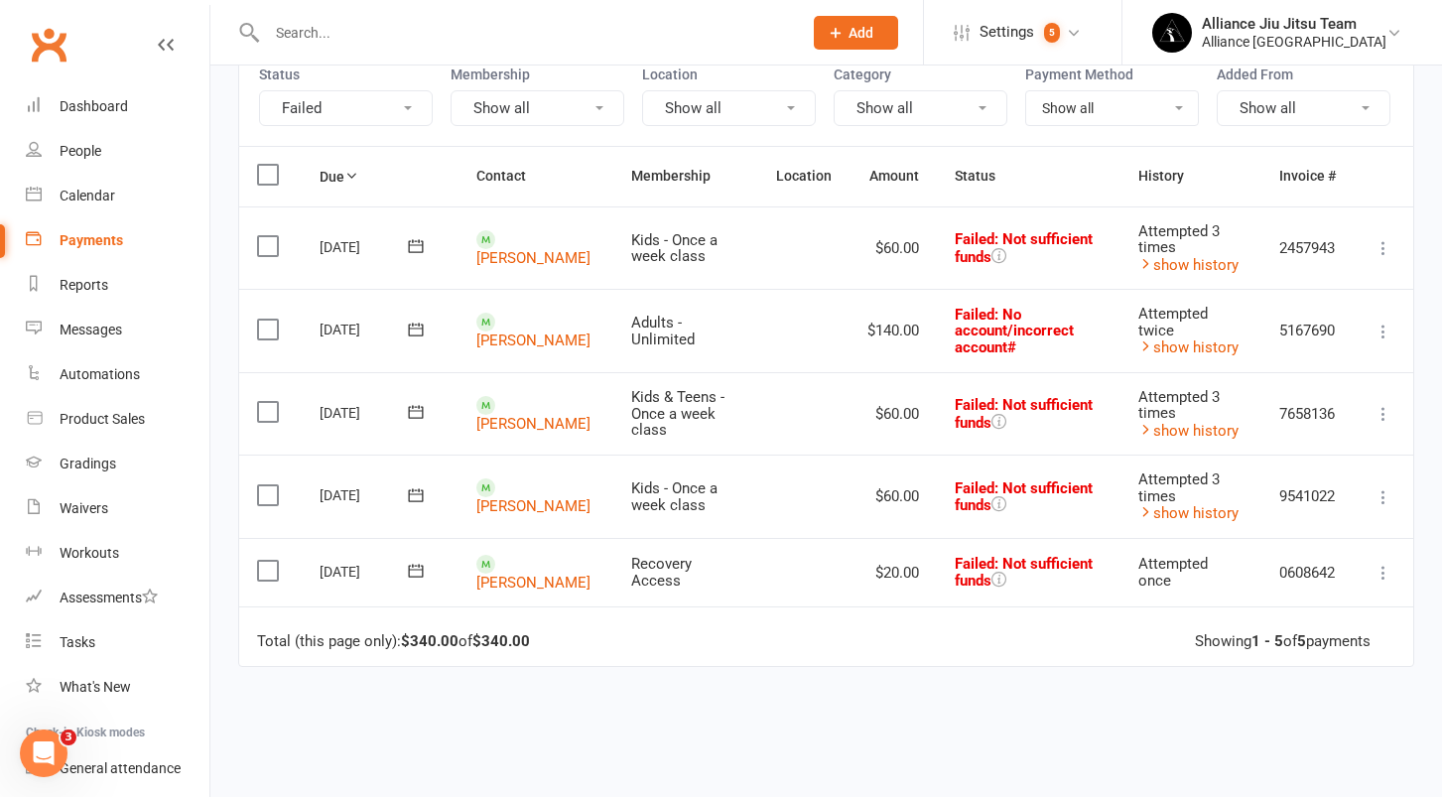
click at [1382, 405] on icon at bounding box center [1383, 414] width 20 height 20
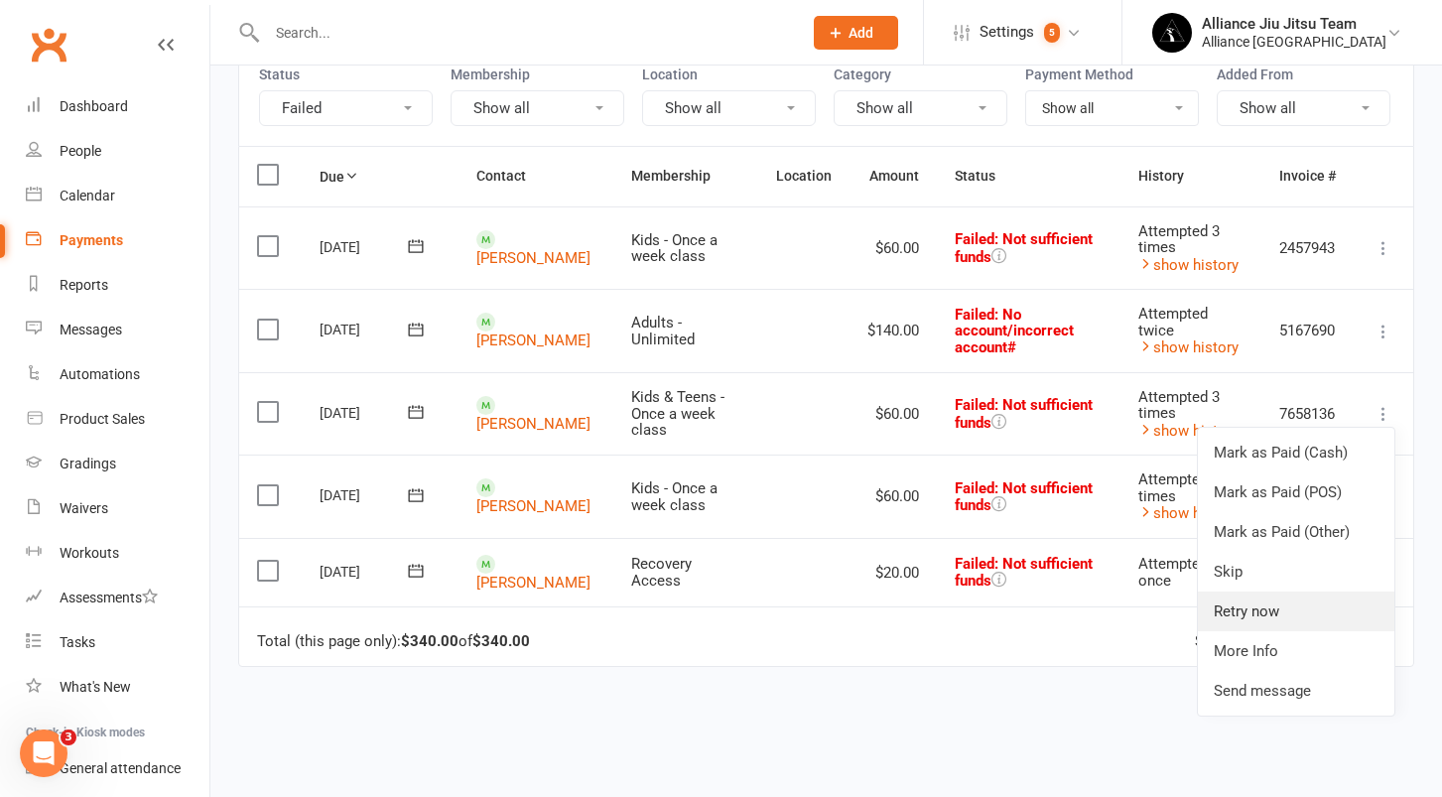
click at [1294, 607] on link "Retry now" at bounding box center [1296, 611] width 196 height 40
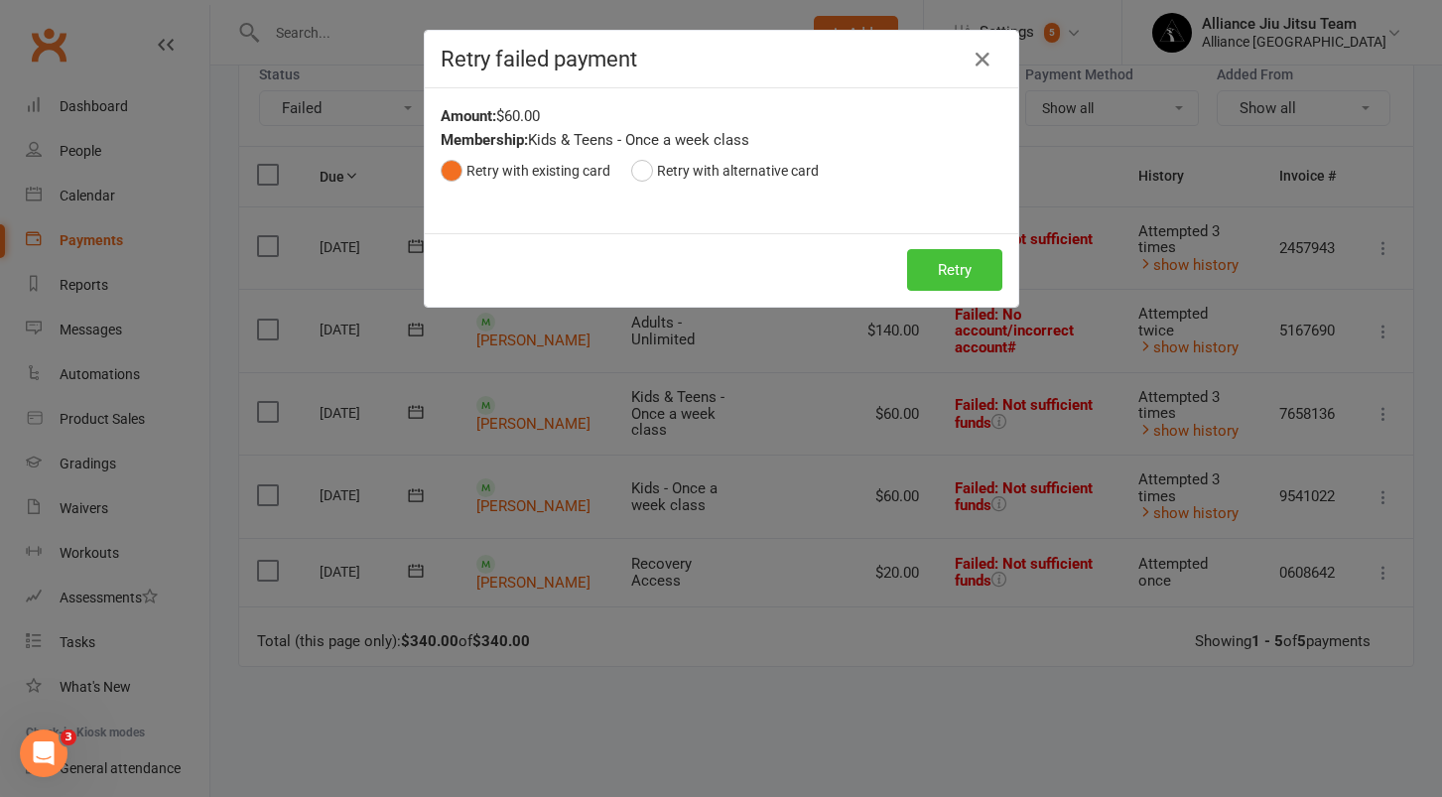
click at [961, 269] on button "Retry" at bounding box center [954, 270] width 95 height 42
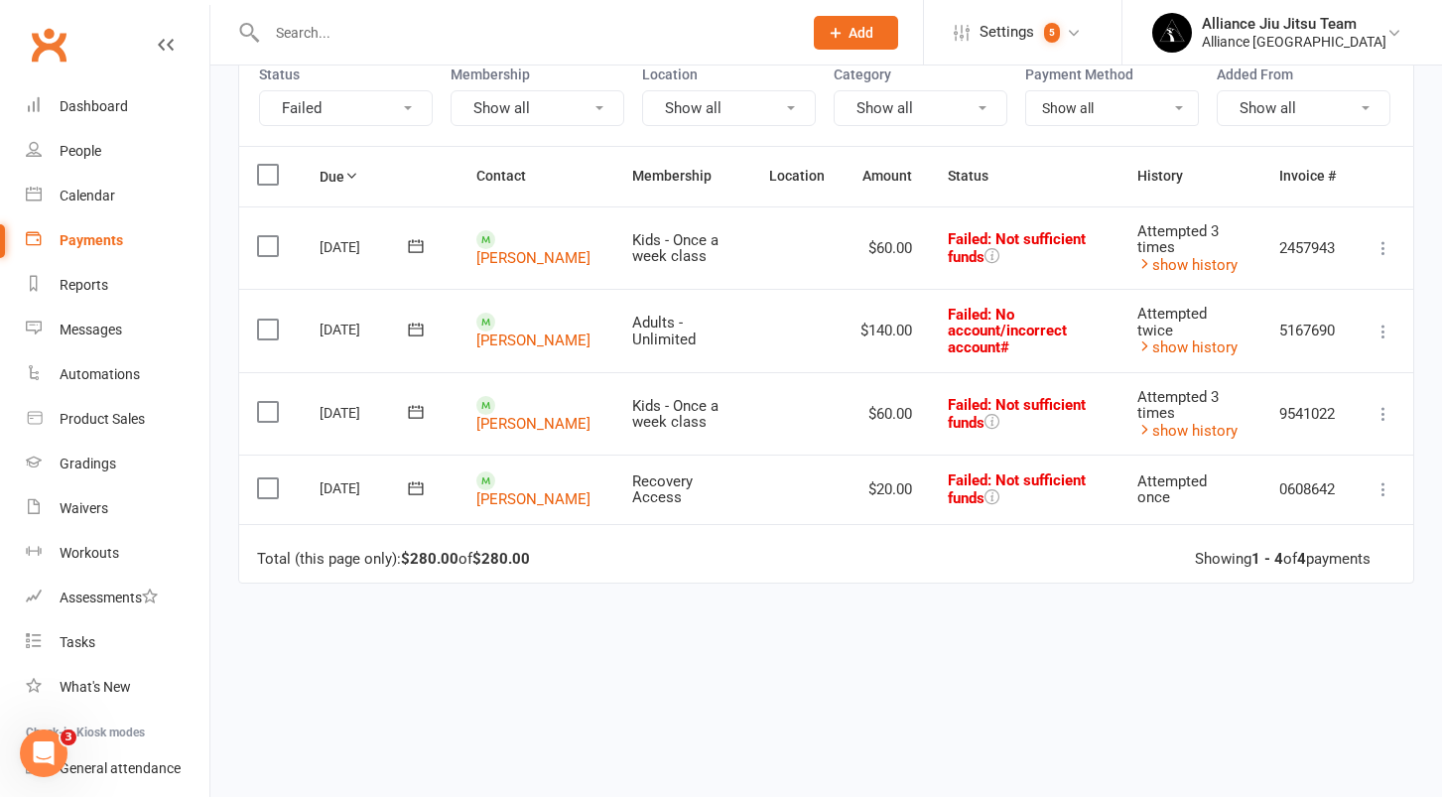
click at [1377, 486] on icon at bounding box center [1383, 489] width 20 height 20
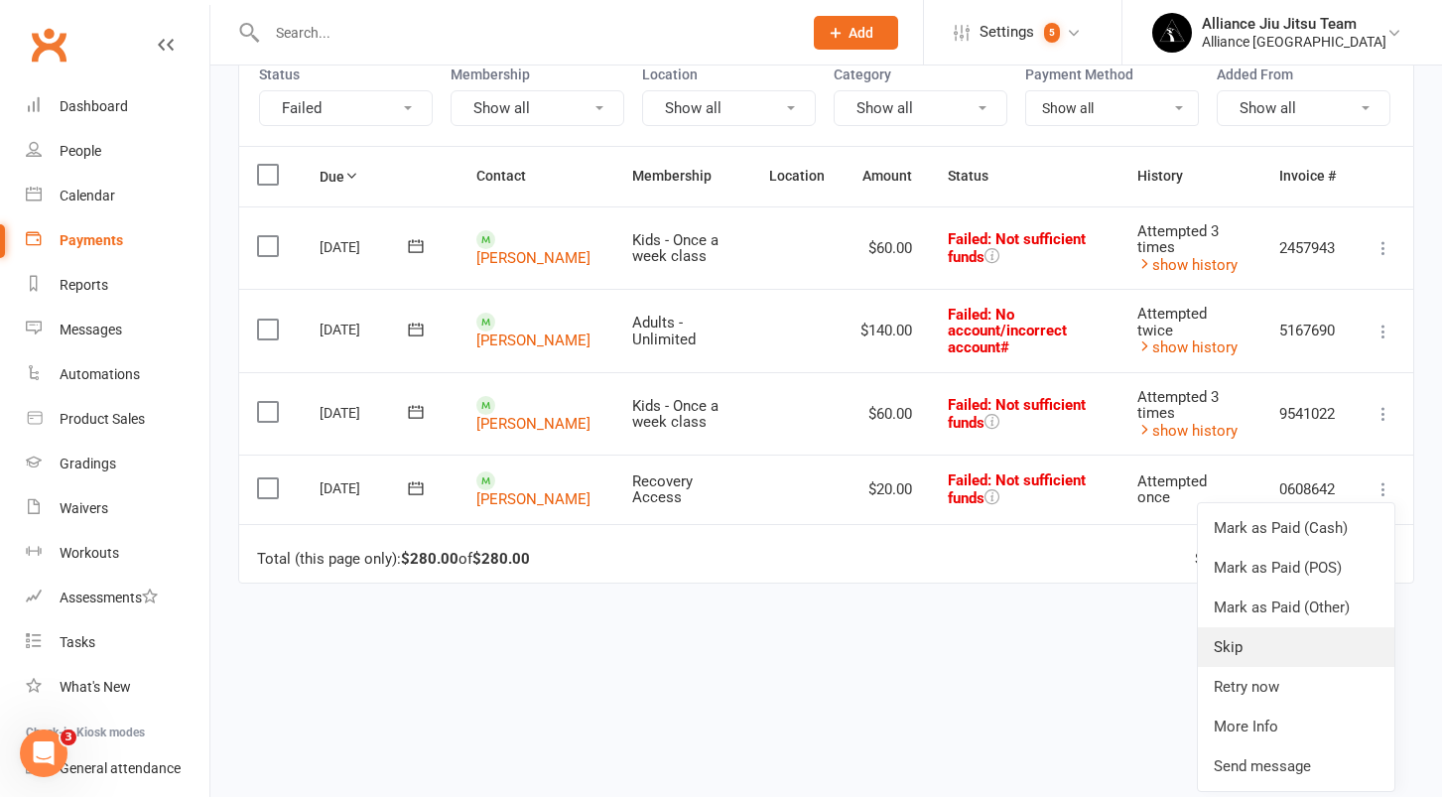
click at [1256, 633] on link "Skip" at bounding box center [1296, 647] width 196 height 40
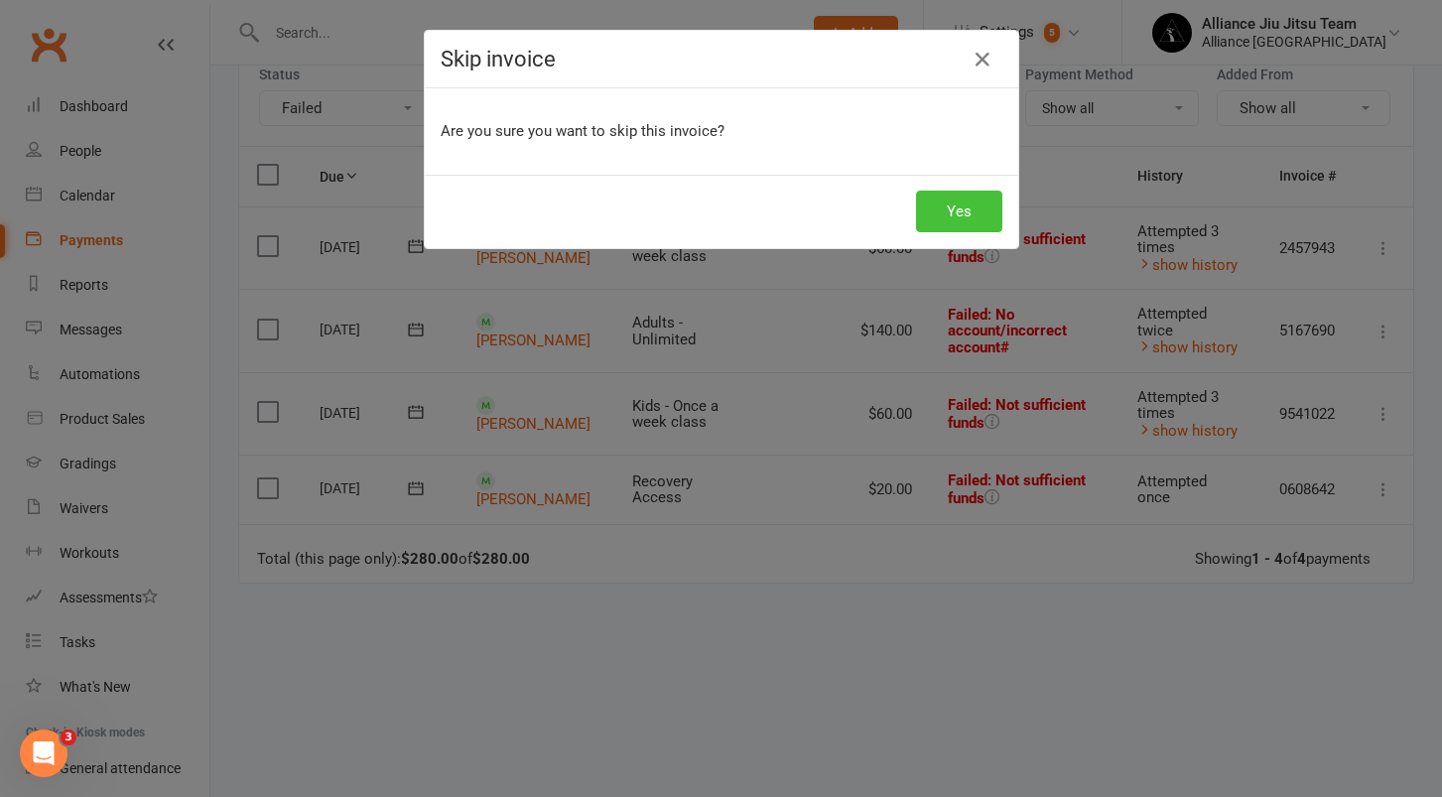
click at [977, 221] on button "Yes" at bounding box center [959, 212] width 86 height 42
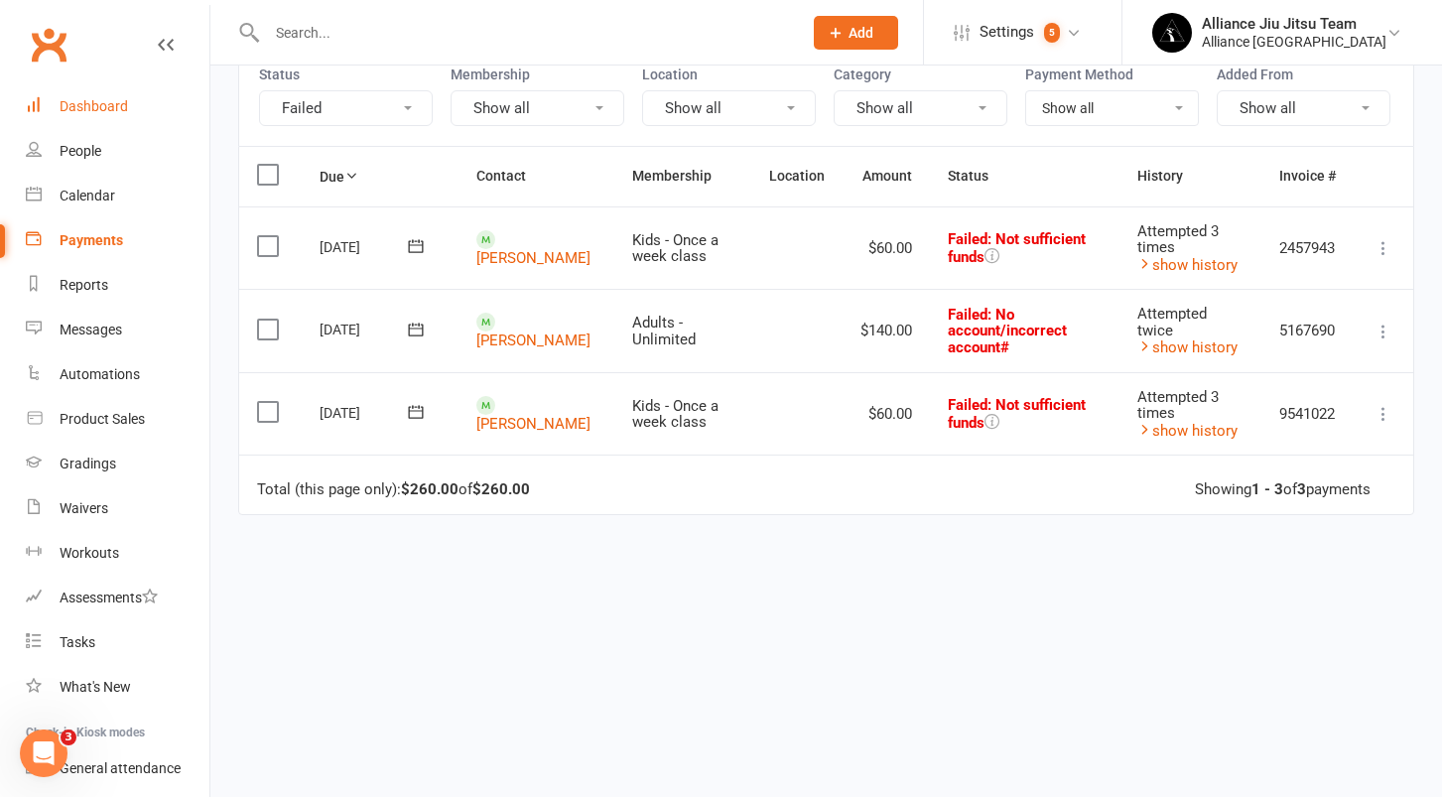
click at [88, 113] on div "Dashboard" at bounding box center [94, 106] width 68 height 16
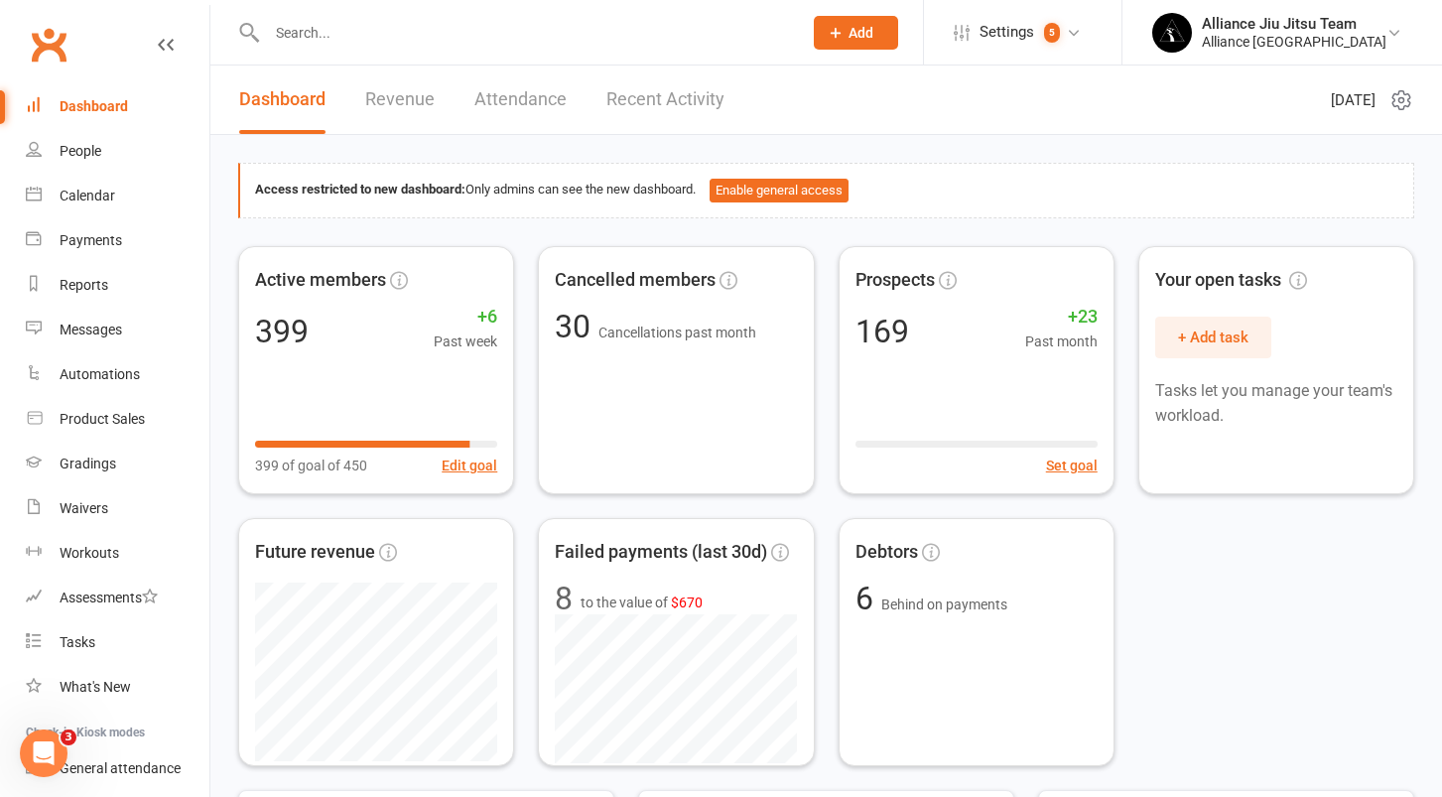
click at [1401, 102] on icon at bounding box center [1401, 100] width 24 height 24
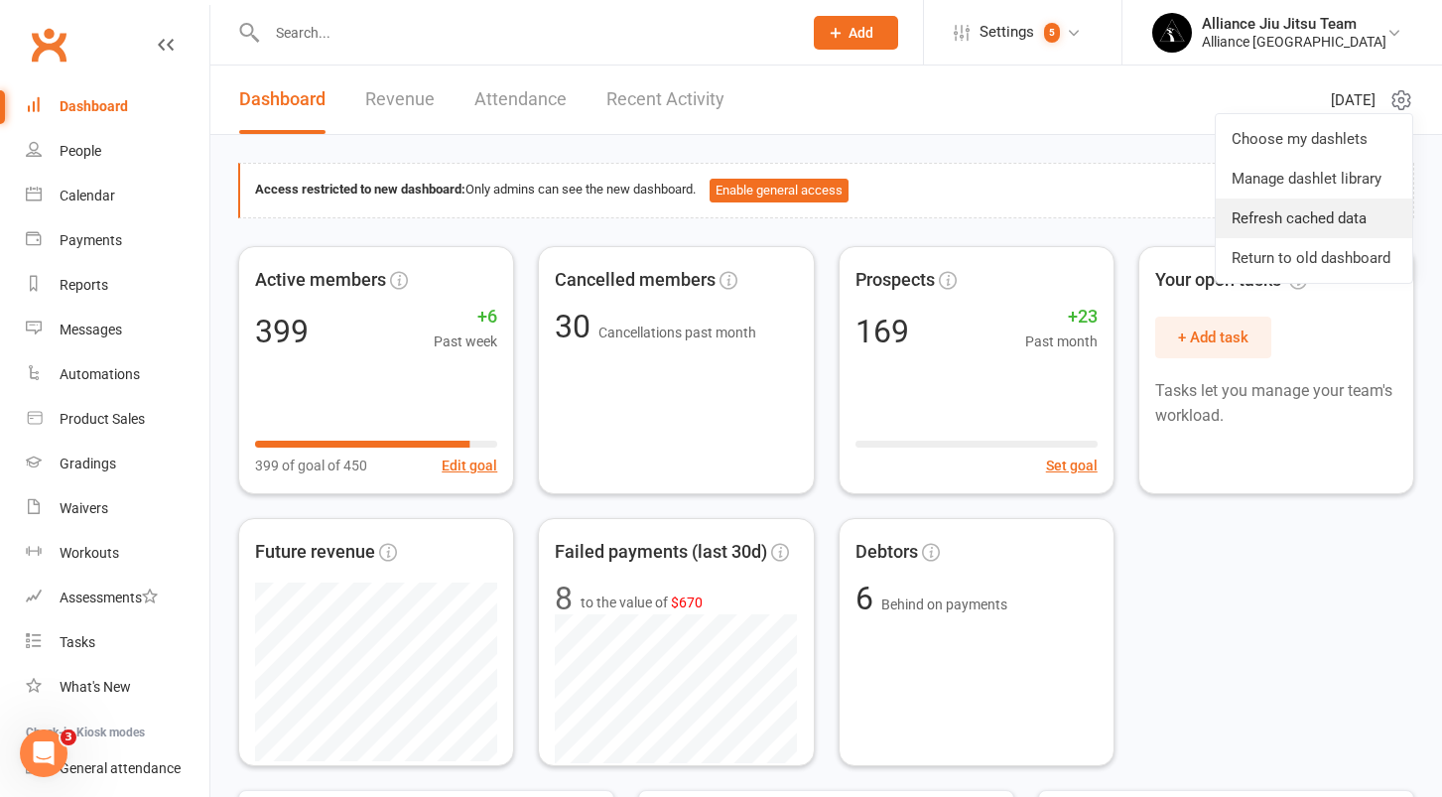
click at [1297, 217] on link "Refresh cached data" at bounding box center [1314, 218] width 196 height 40
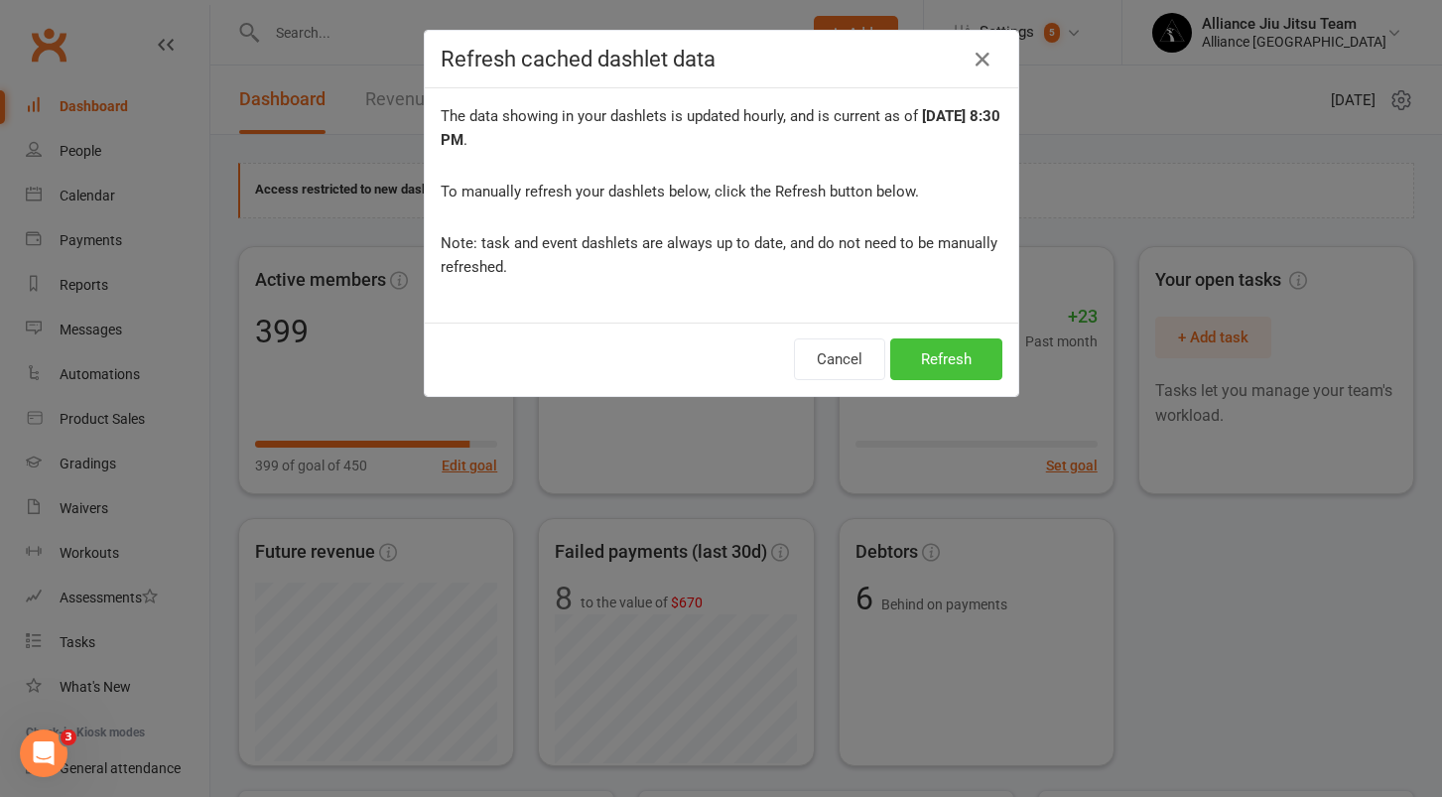
click at [956, 349] on button "Refresh" at bounding box center [946, 359] width 112 height 42
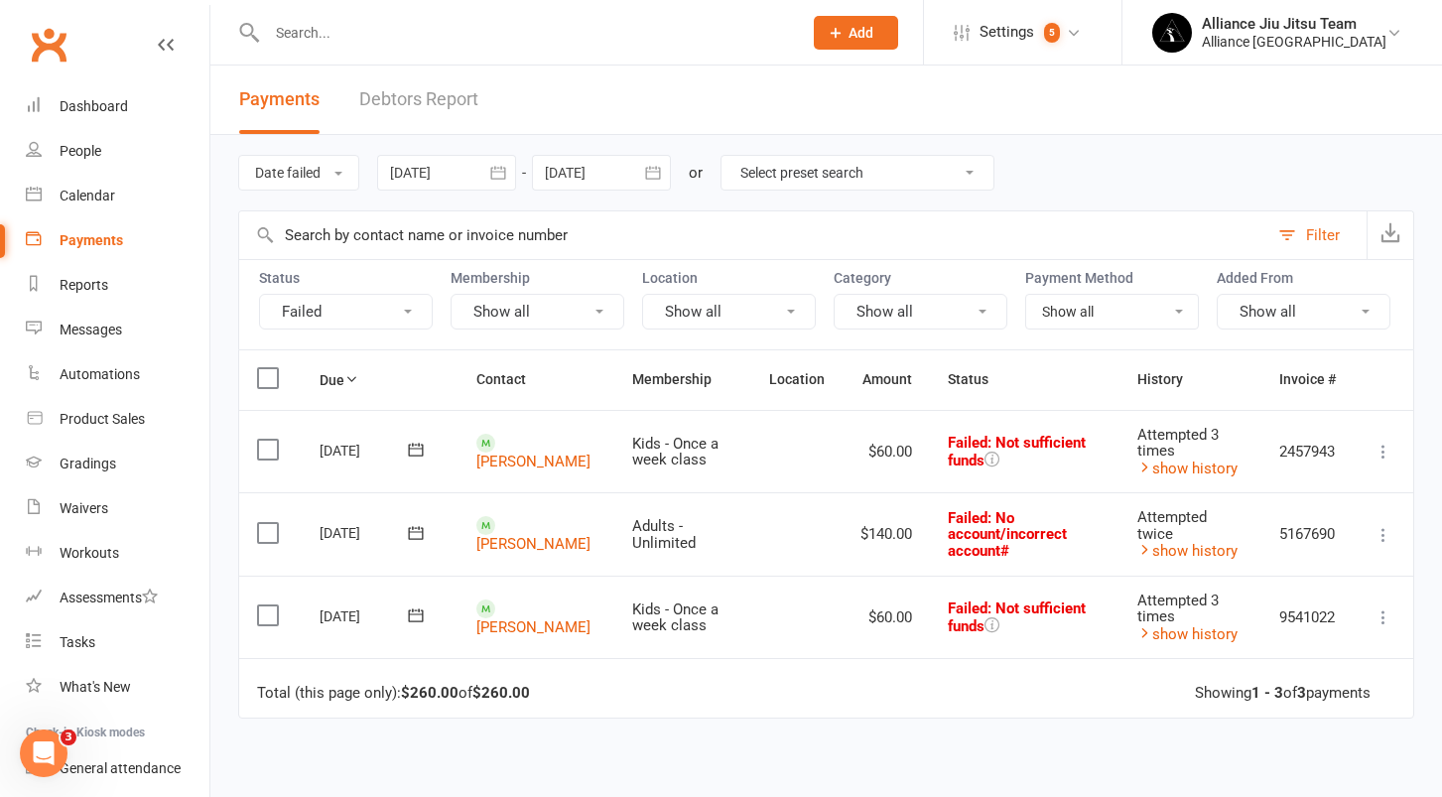
click at [502, 169] on icon "button" at bounding box center [498, 173] width 20 height 20
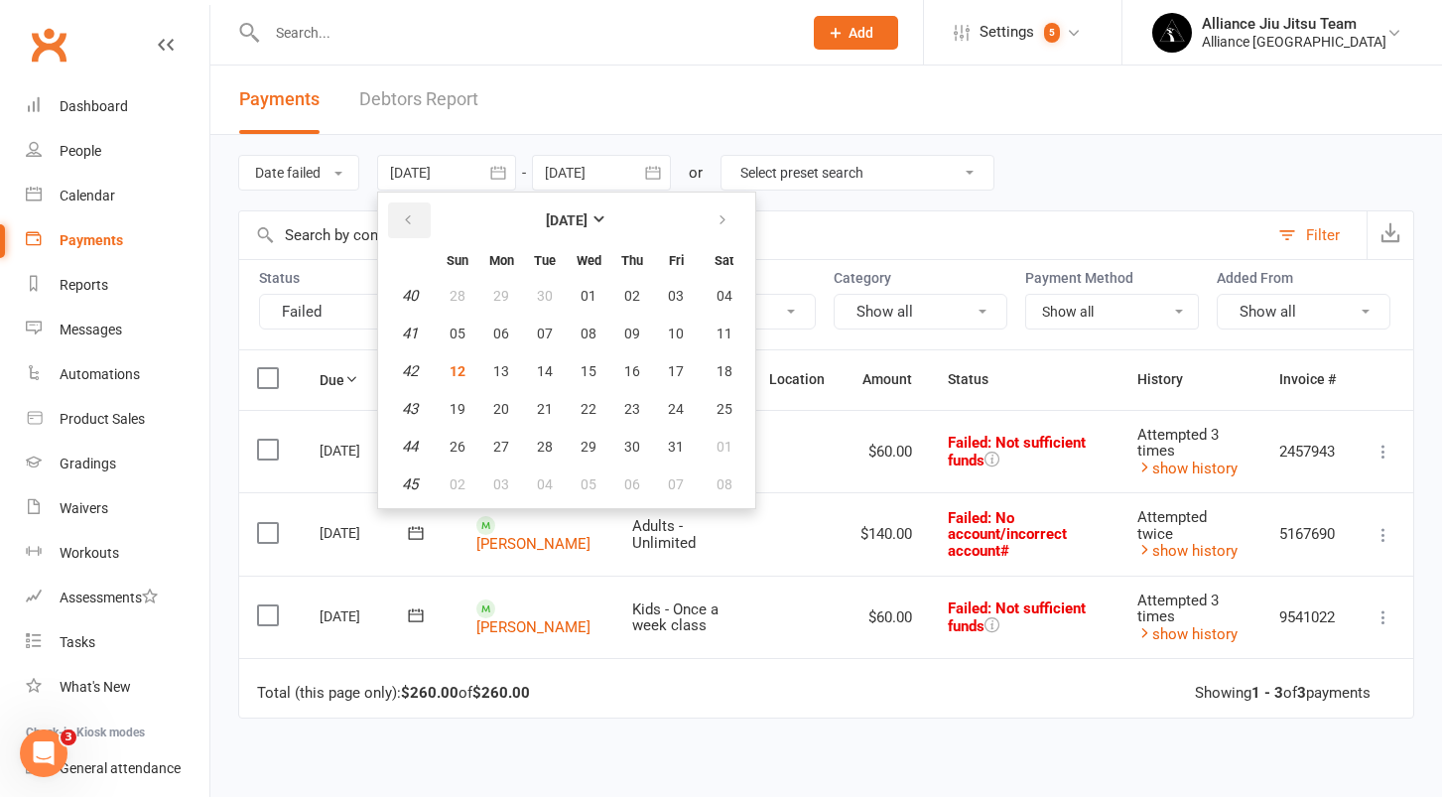
click at [415, 218] on icon "button" at bounding box center [408, 220] width 14 height 16
click at [678, 291] on span "01" at bounding box center [676, 296] width 16 height 16
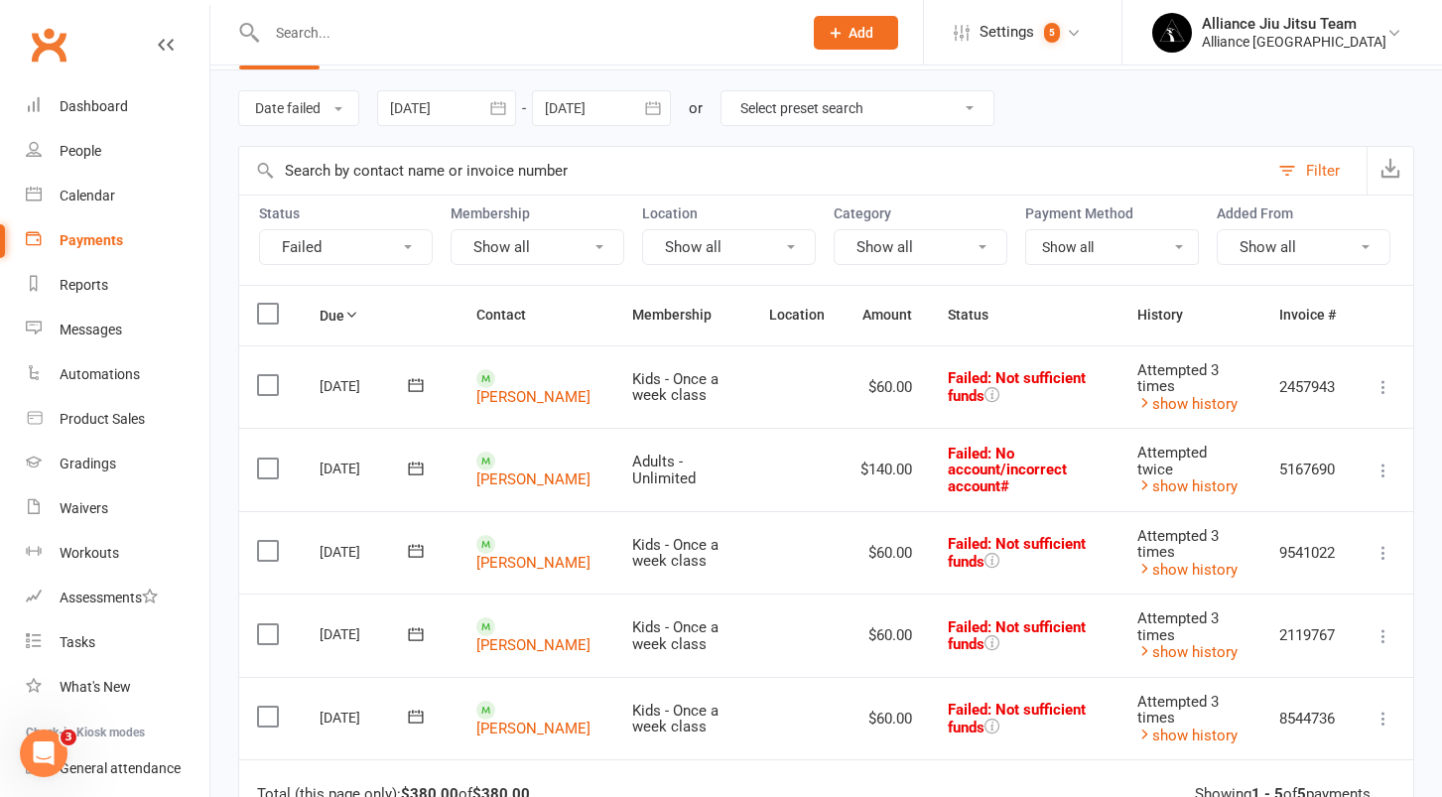
scroll to position [57, 0]
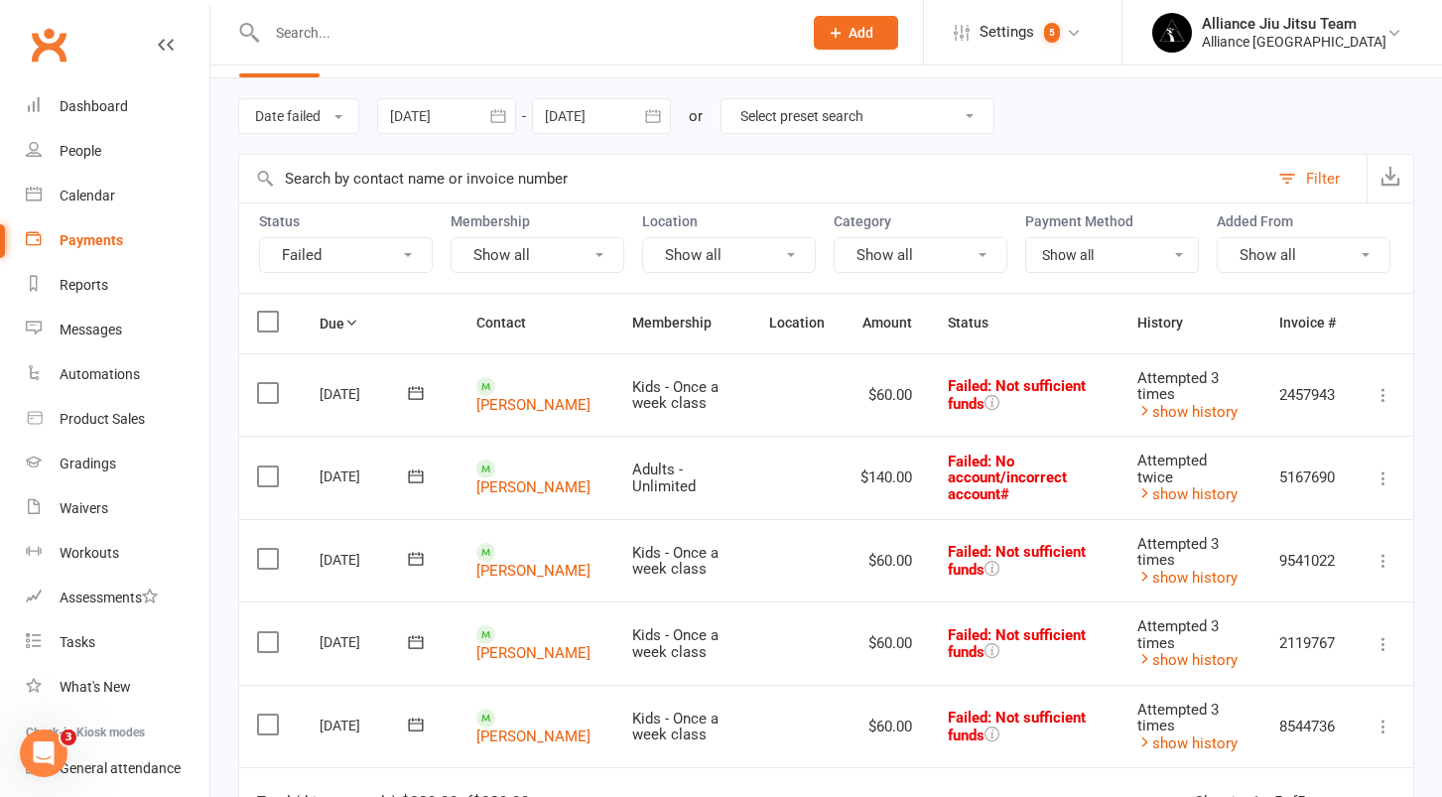
click at [503, 119] on icon "button" at bounding box center [498, 116] width 20 height 20
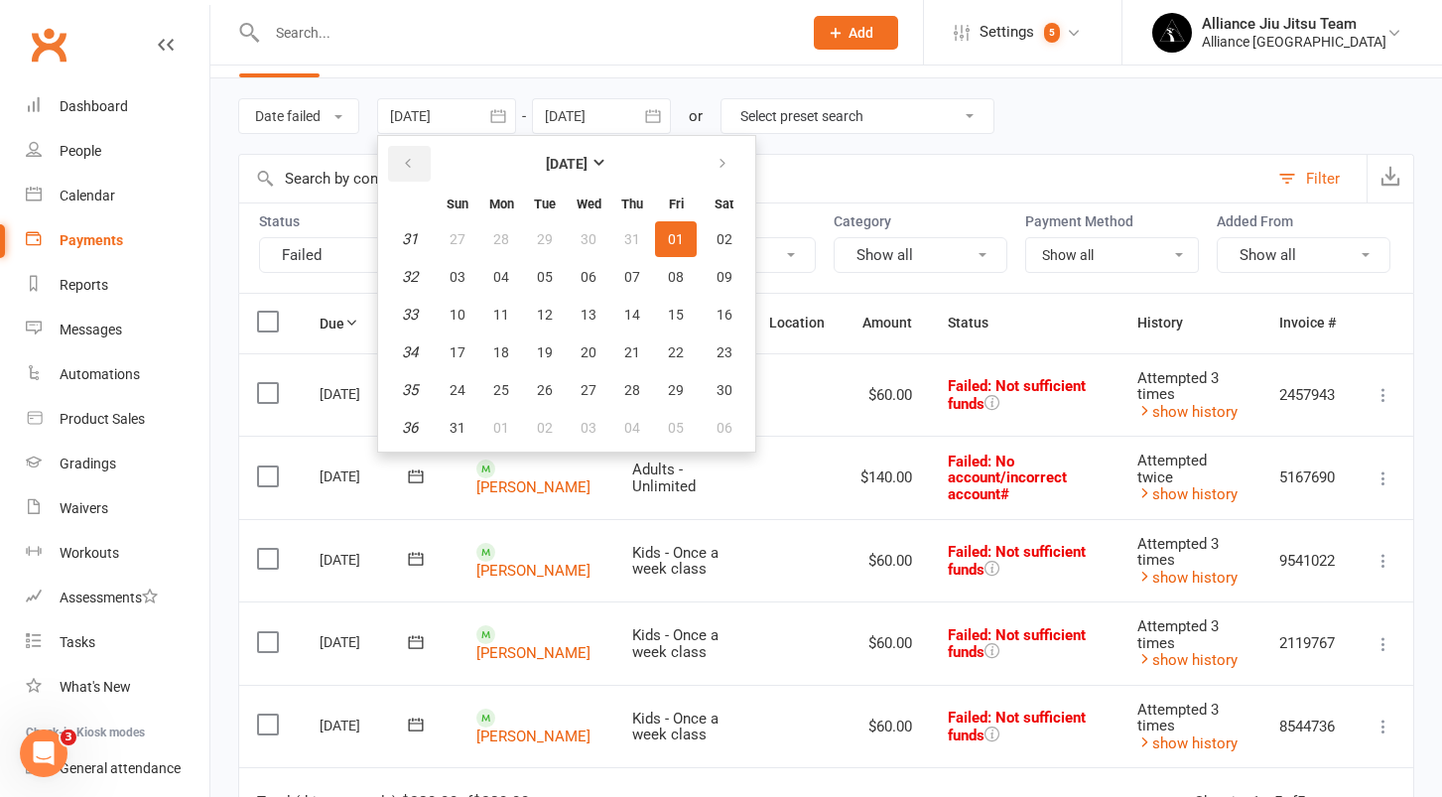
click at [403, 160] on button "button" at bounding box center [409, 164] width 43 height 36
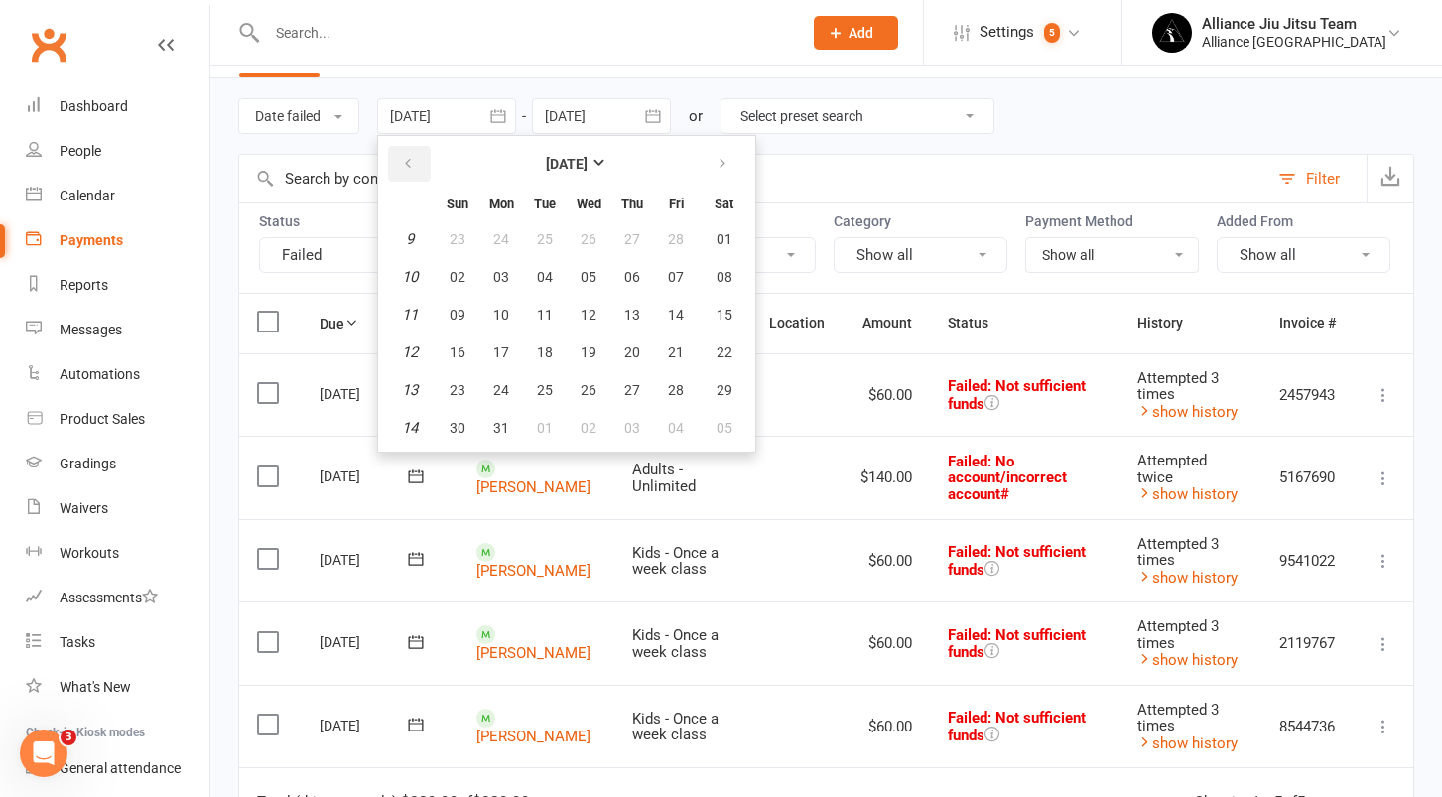
click at [403, 160] on button "button" at bounding box center [409, 164] width 43 height 36
click at [718, 241] on button "01" at bounding box center [724, 239] width 51 height 36
type input "01 Feb 2025"
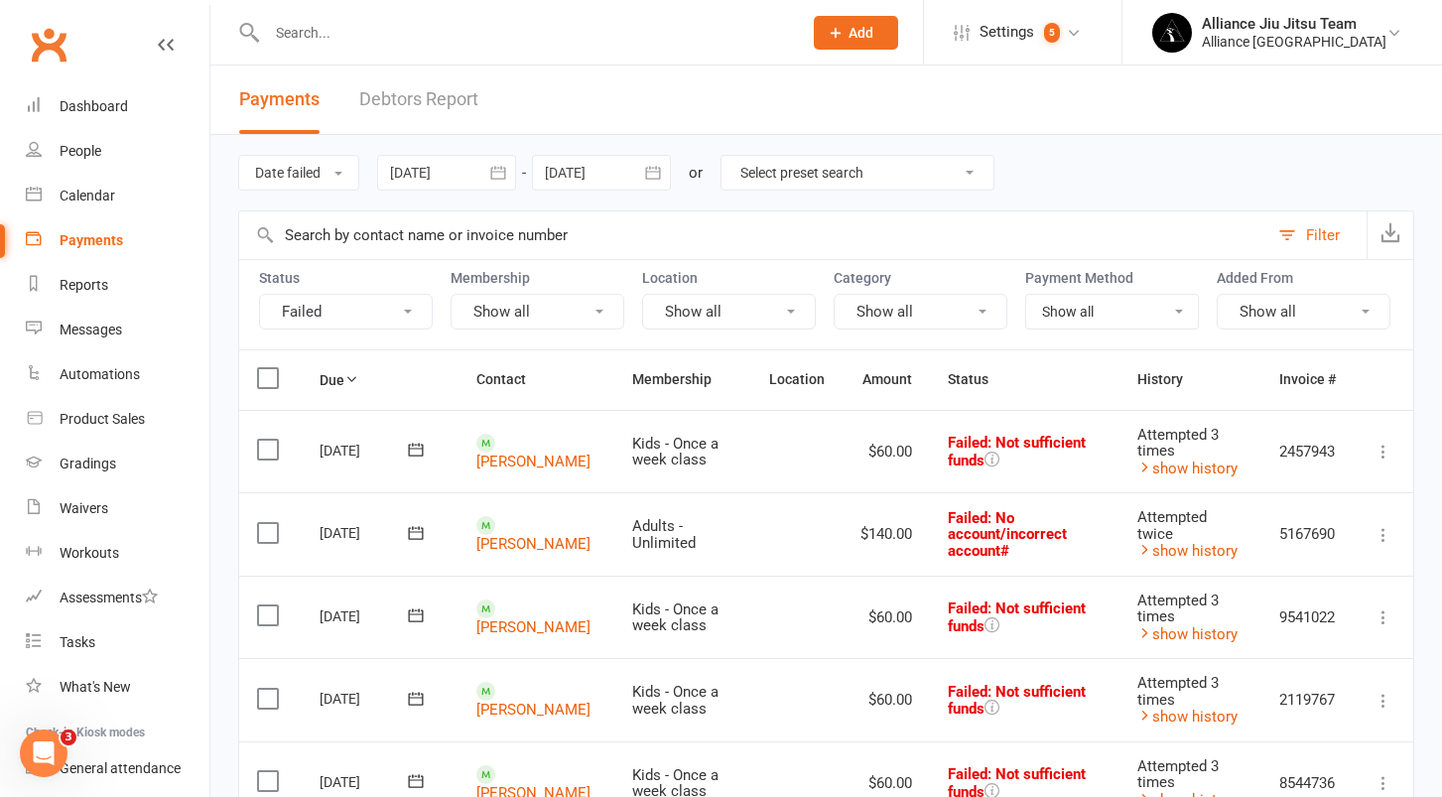
scroll to position [0, 0]
click at [93, 93] on link "Dashboard" at bounding box center [118, 106] width 184 height 45
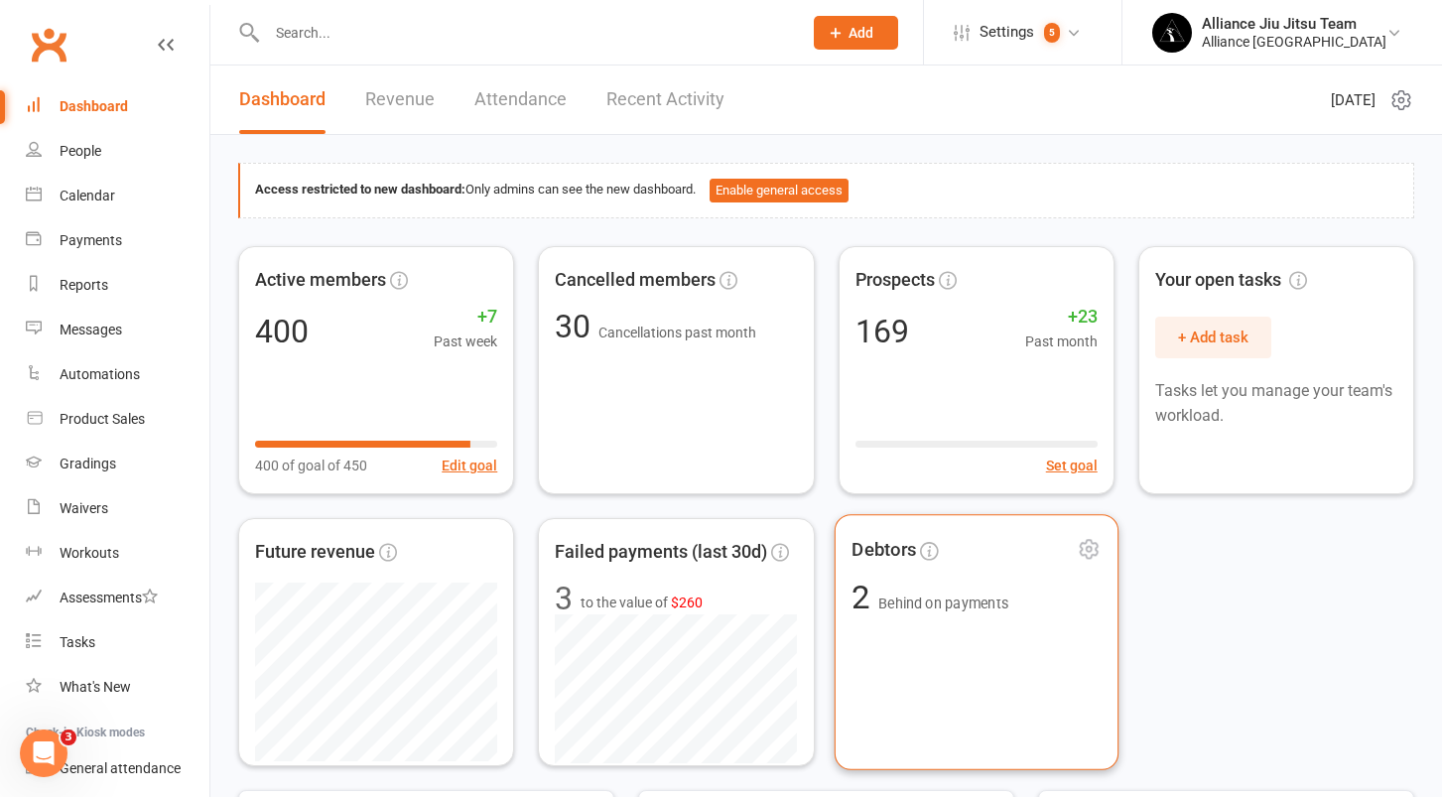
click at [942, 591] on div "2 Behind on payments" at bounding box center [929, 596] width 157 height 33
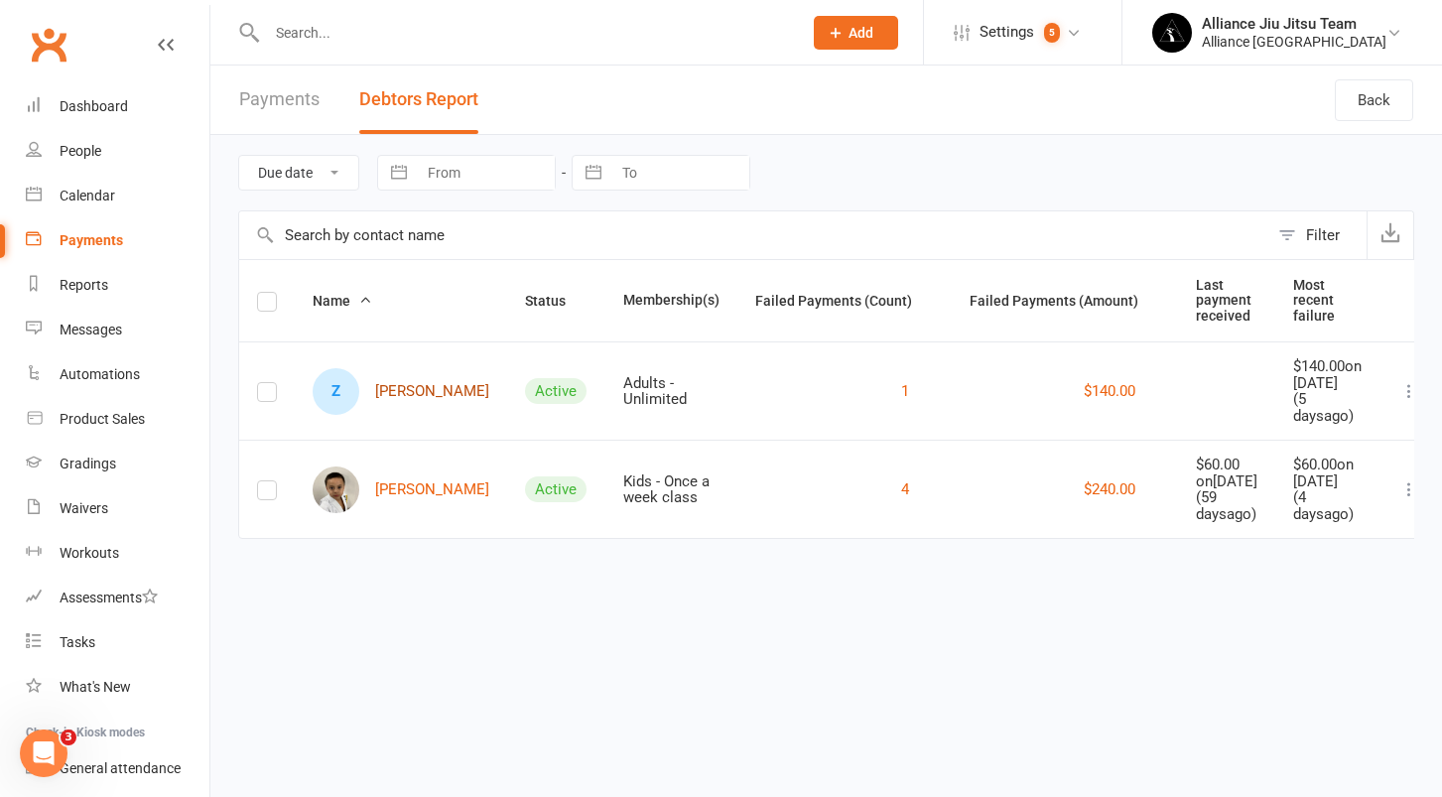
click at [403, 407] on link "Z Zack Evans" at bounding box center [401, 391] width 177 height 47
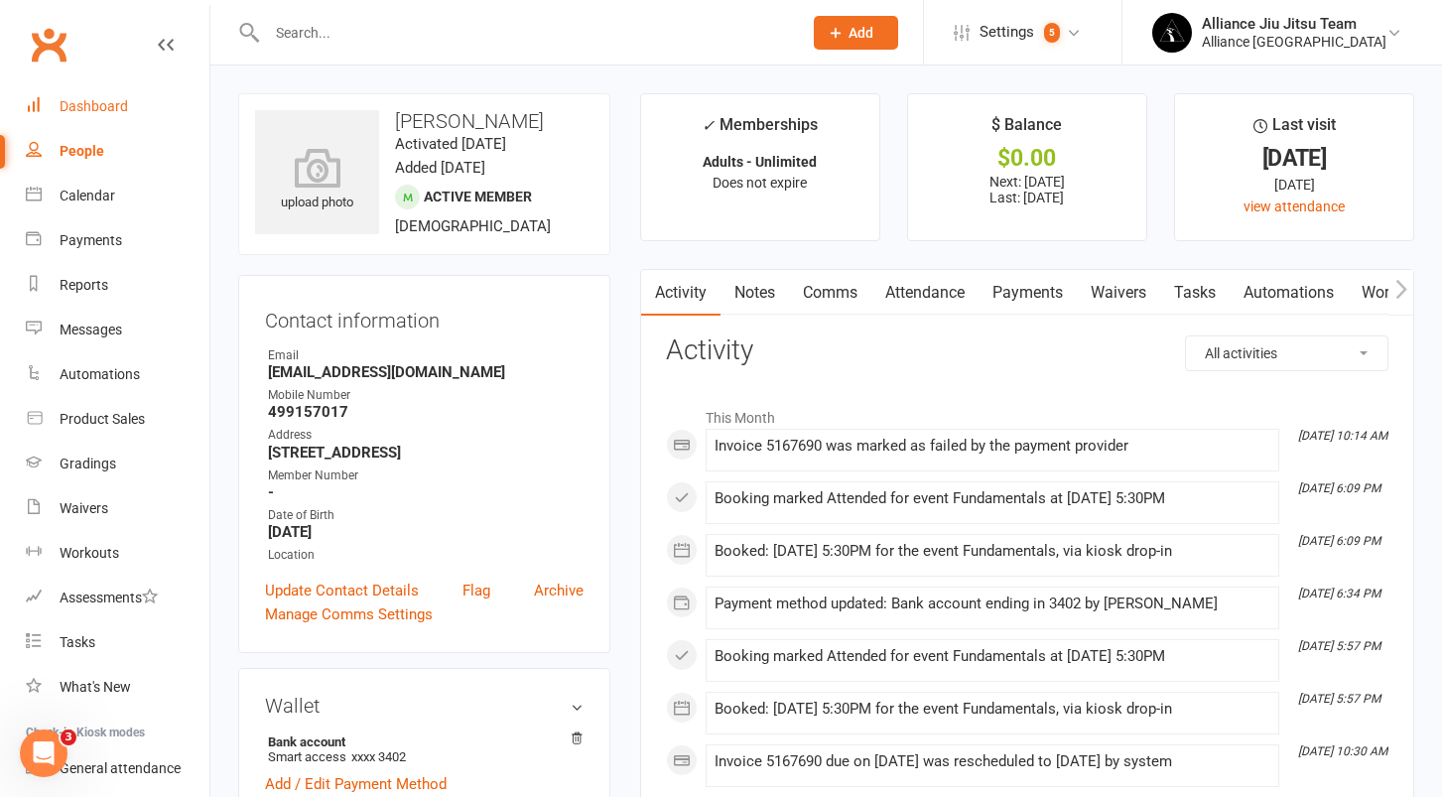
click at [104, 114] on link "Dashboard" at bounding box center [118, 106] width 184 height 45
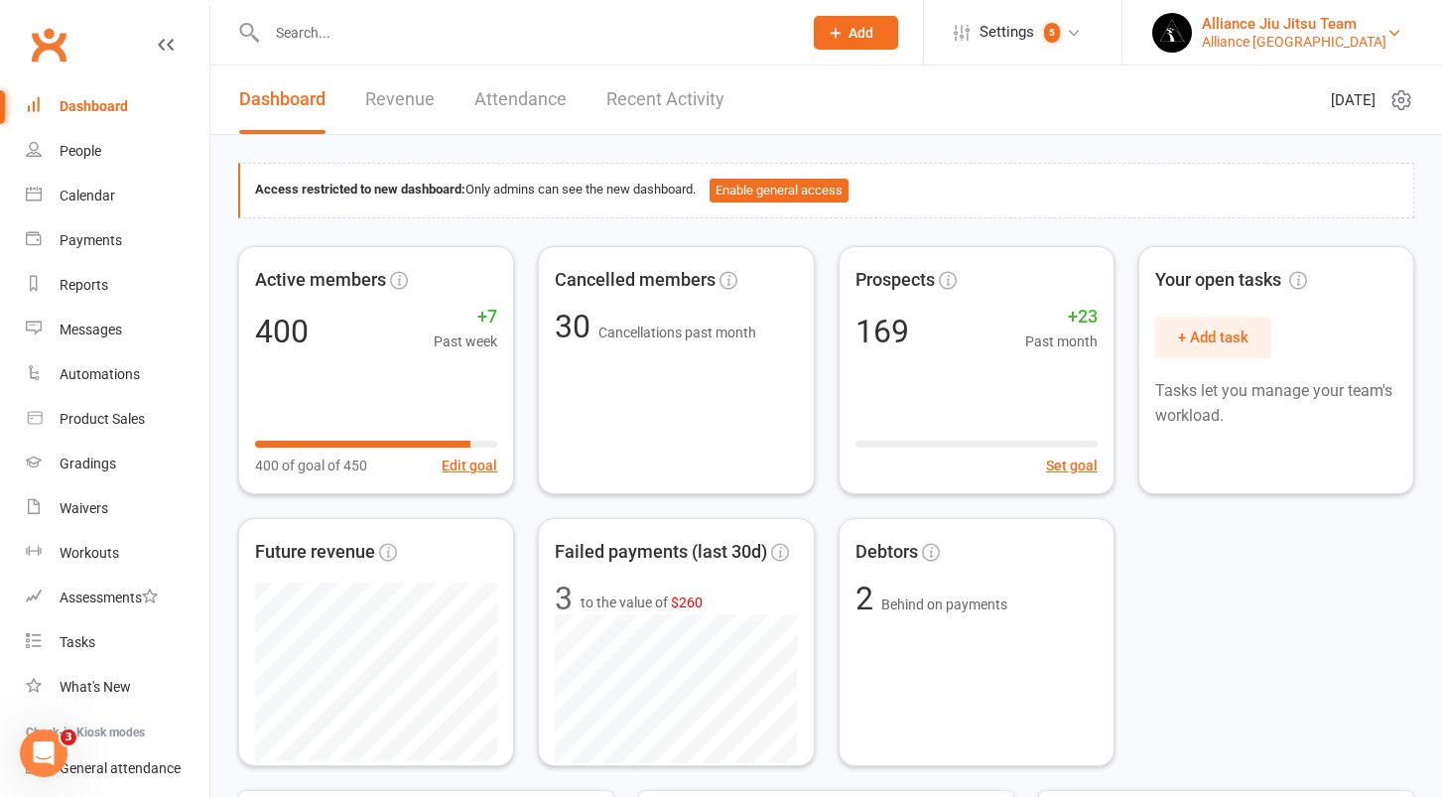
click at [1350, 24] on div "Alliance Jiu Jitsu Team" at bounding box center [1294, 24] width 185 height 18
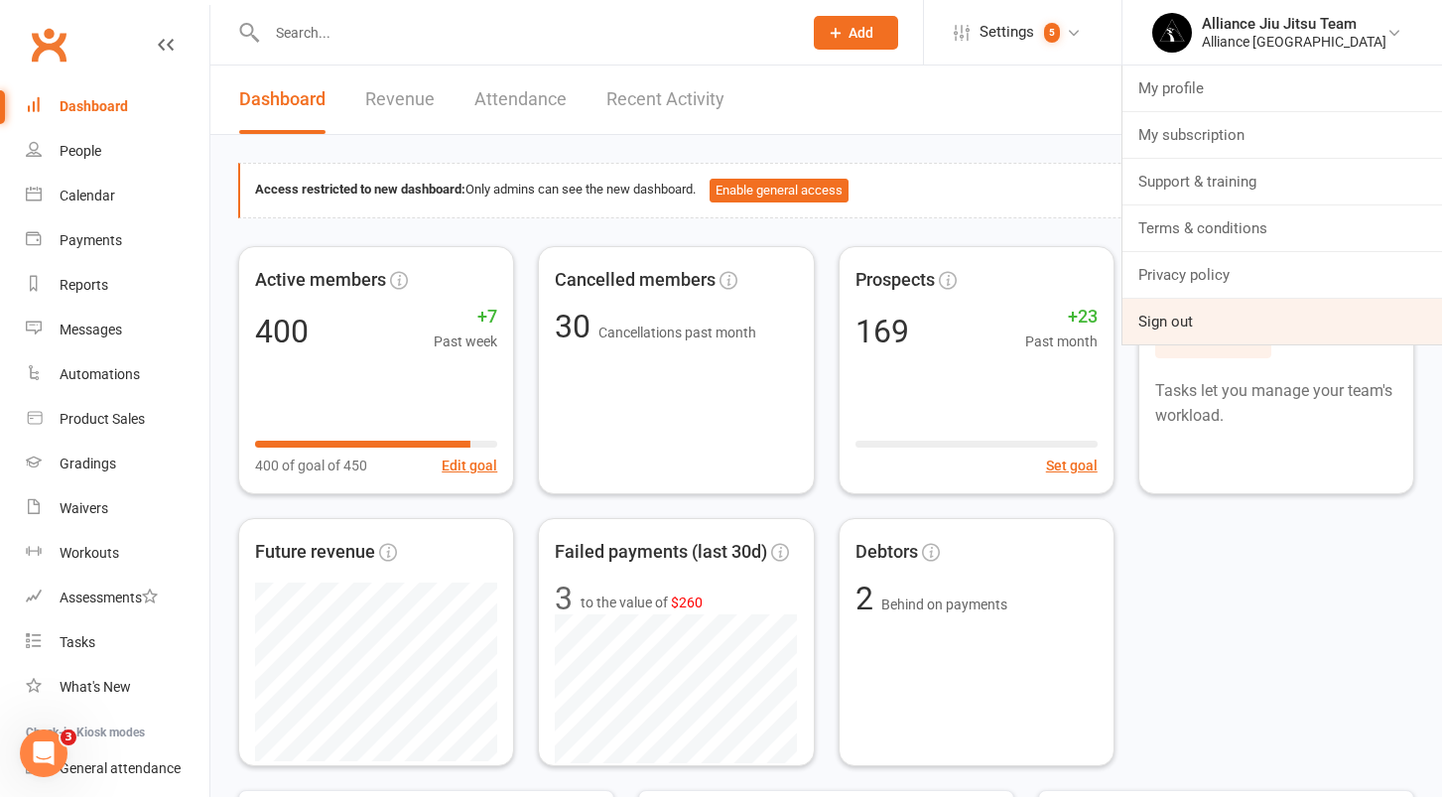
click at [1226, 335] on link "Sign out" at bounding box center [1282, 322] width 320 height 46
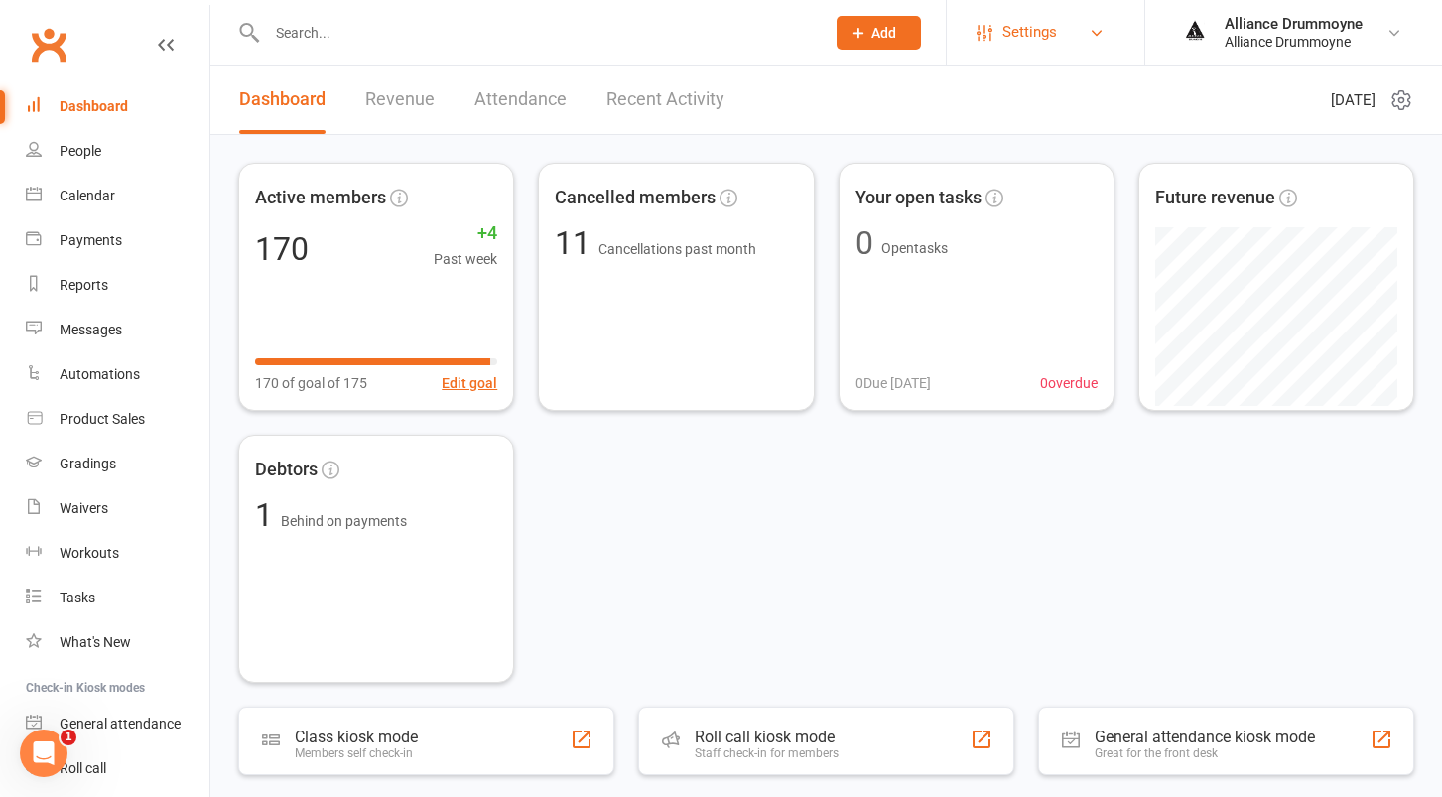
click at [1018, 42] on span "Settings" at bounding box center [1029, 32] width 55 height 45
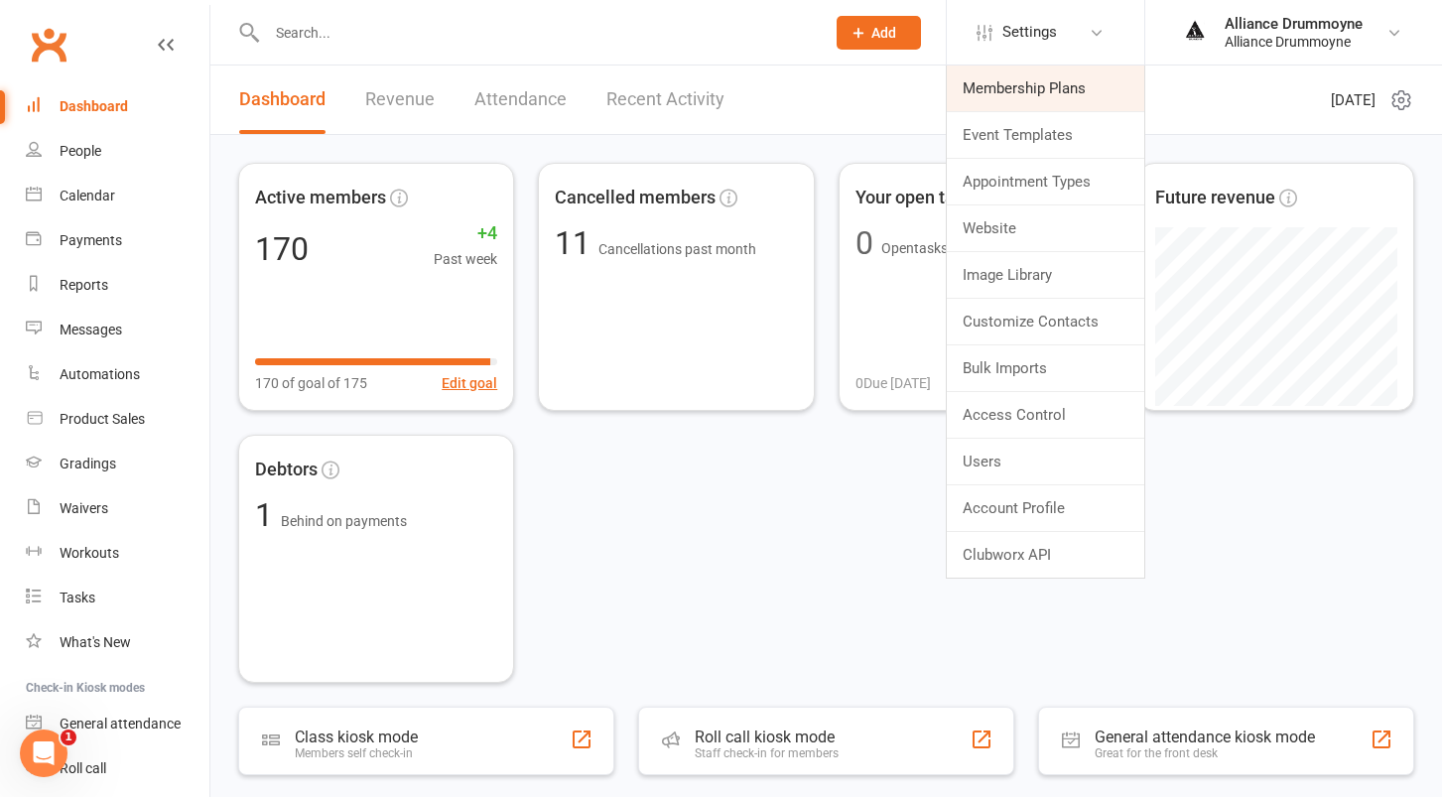
click at [1018, 90] on link "Membership Plans" at bounding box center [1045, 88] width 197 height 46
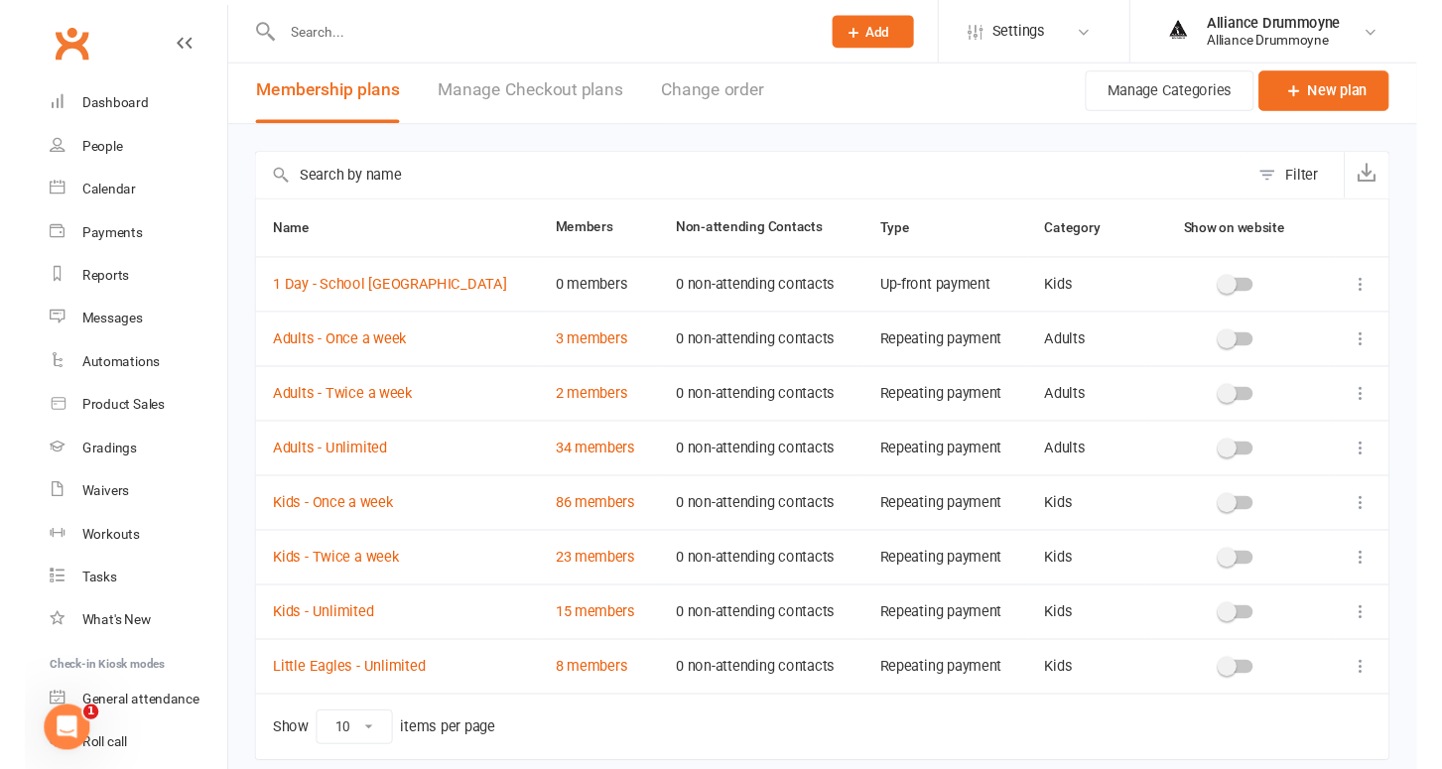
scroll to position [7, 0]
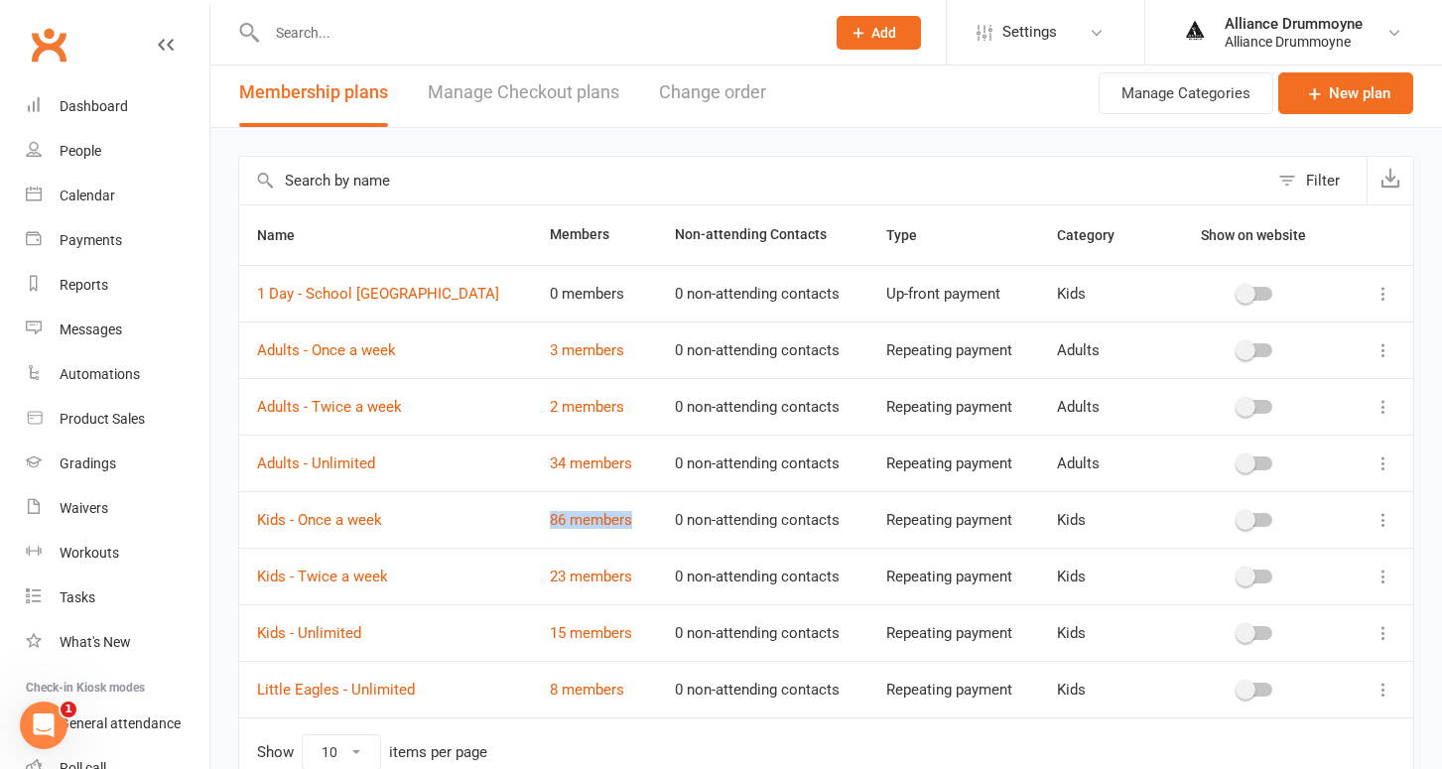
click at [1381, 519] on icon at bounding box center [1383, 520] width 20 height 20
click at [1270, 559] on link "Edit" at bounding box center [1296, 559] width 196 height 40
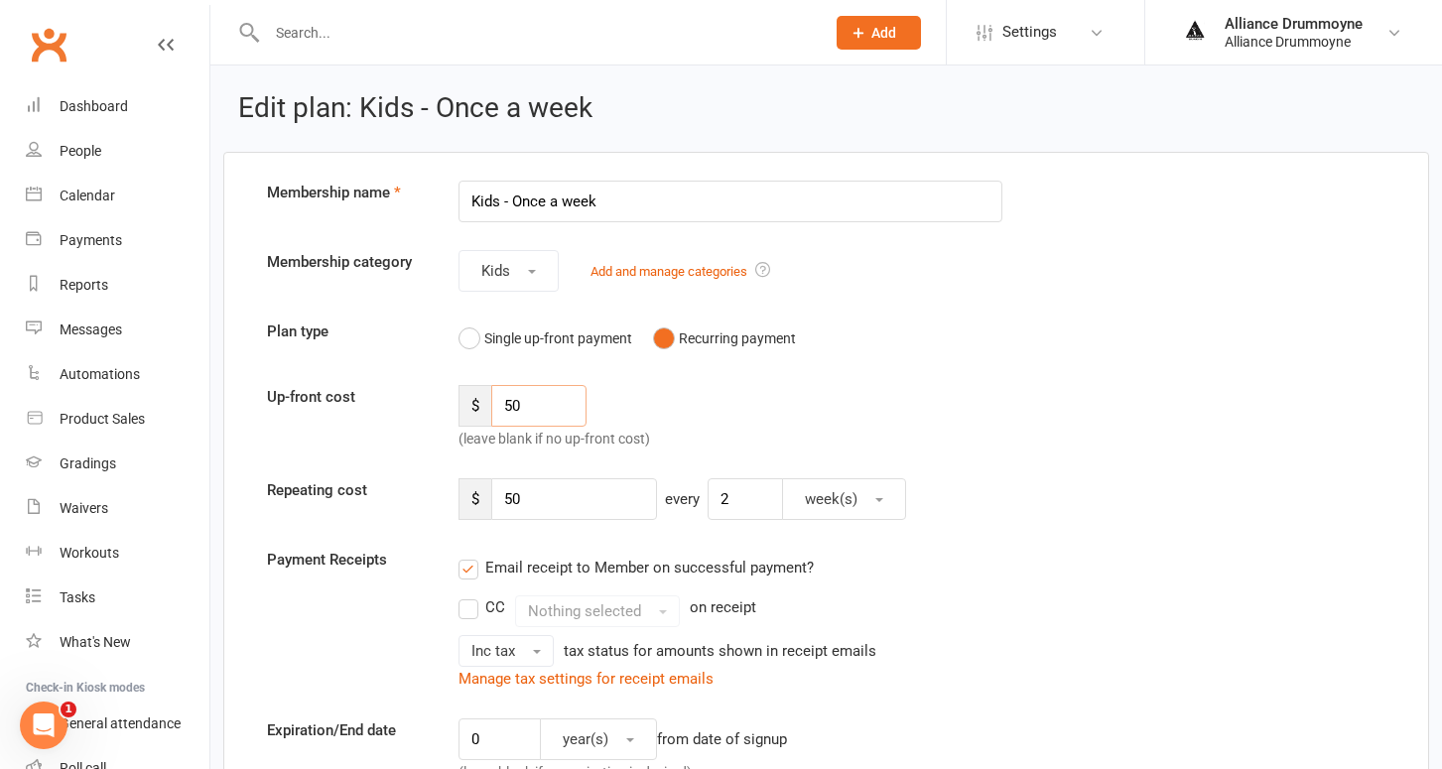
click at [542, 406] on input "50" at bounding box center [539, 406] width 96 height 42
click at [85, 156] on div "People" at bounding box center [81, 151] width 42 height 16
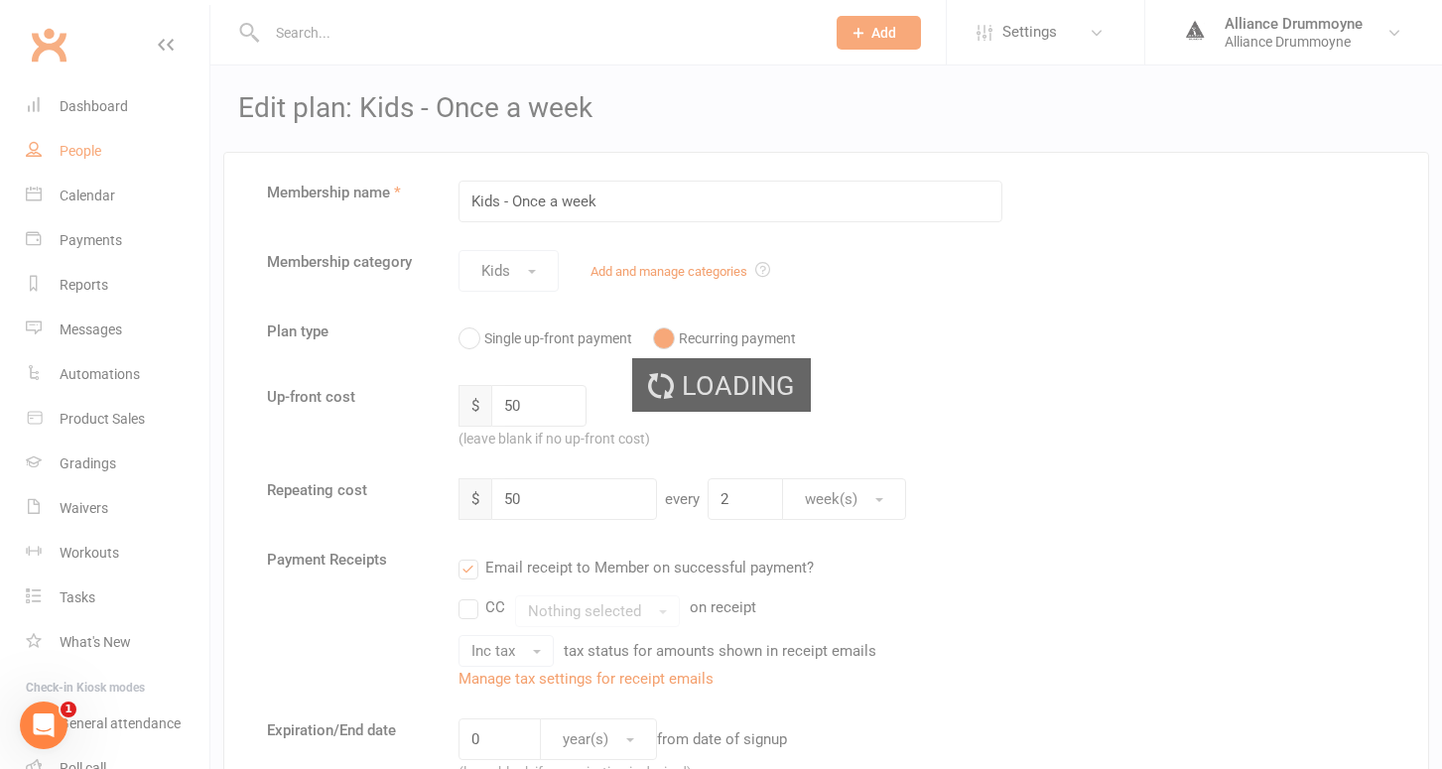
select select "100"
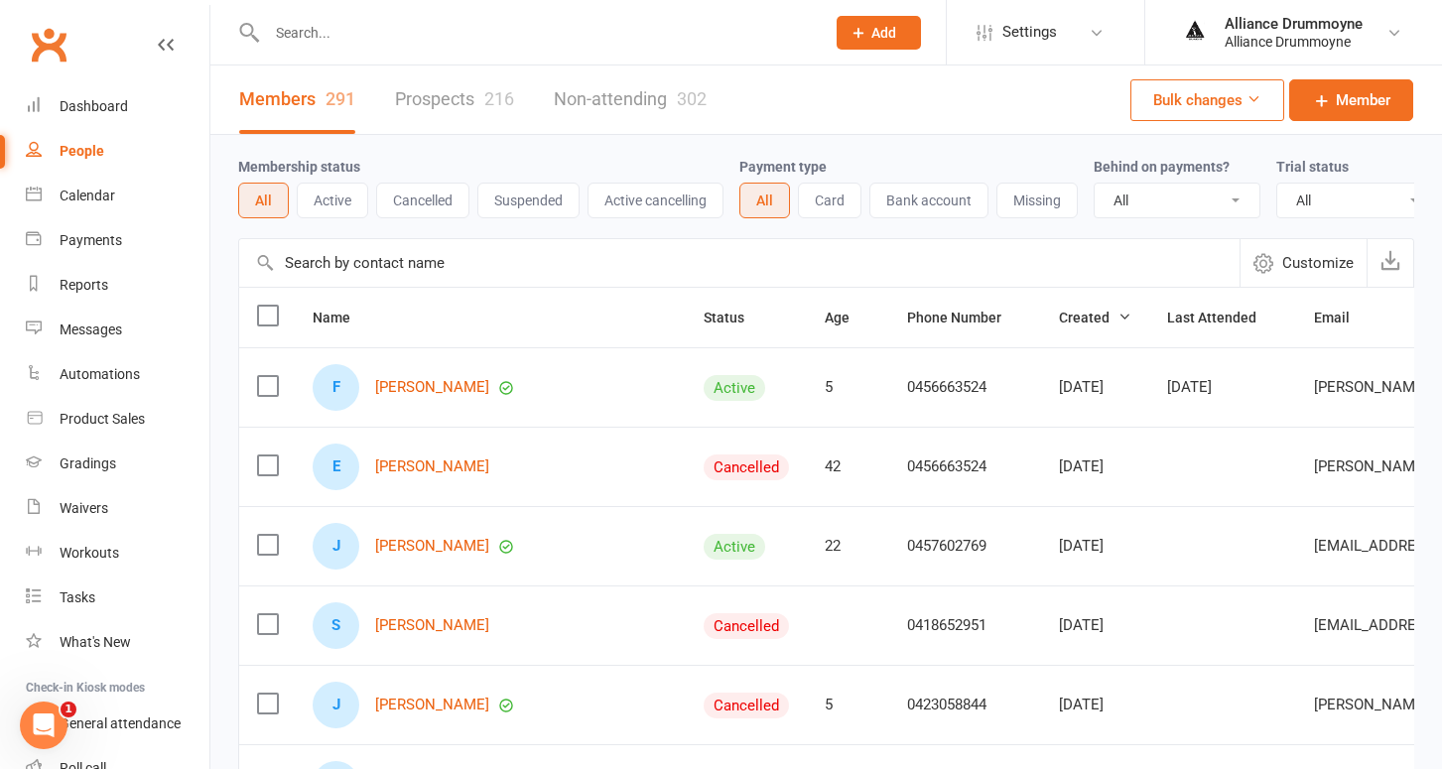
click at [1236, 108] on button "Bulk changes" at bounding box center [1207, 100] width 154 height 42
click at [1154, 149] on link "Bulk Add Memberships" at bounding box center [1180, 148] width 204 height 40
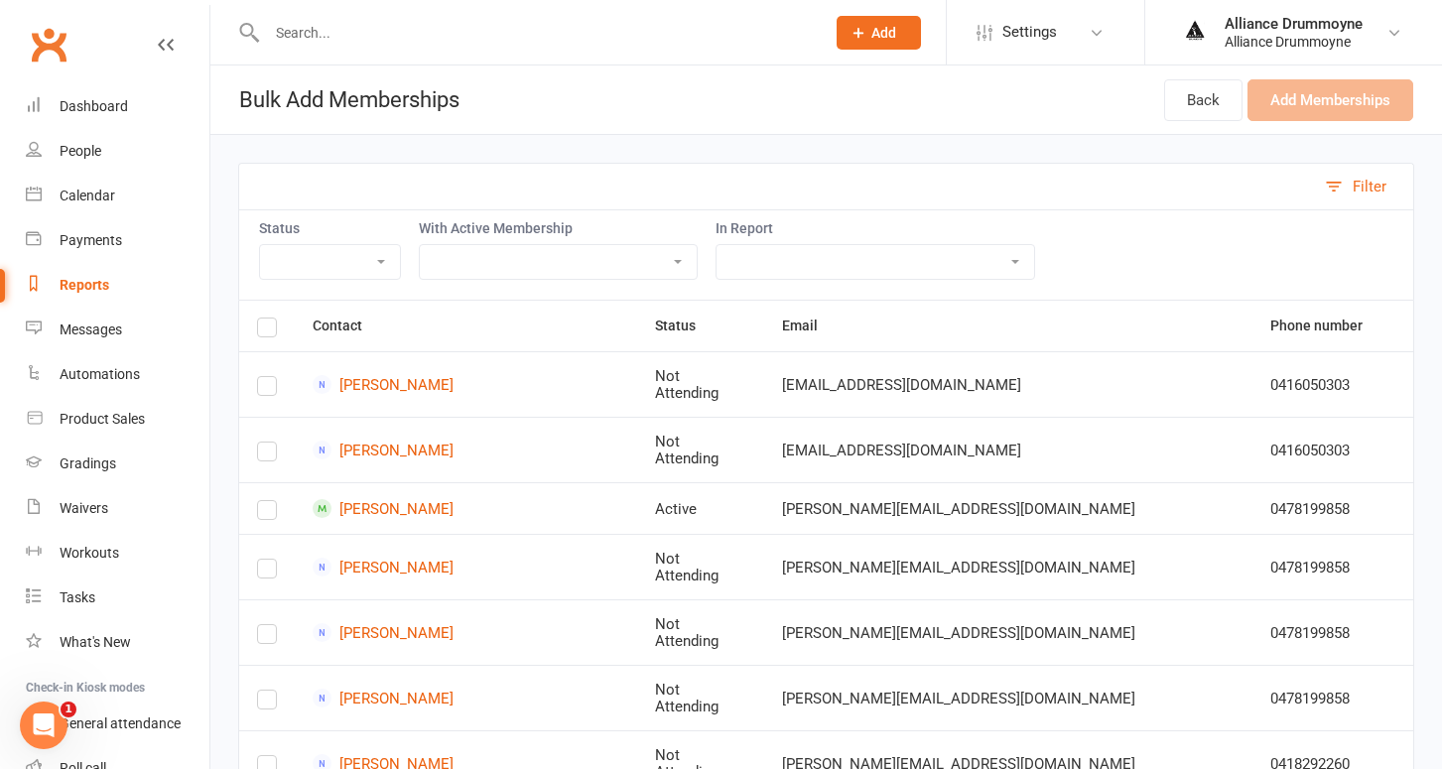
select select "Active"
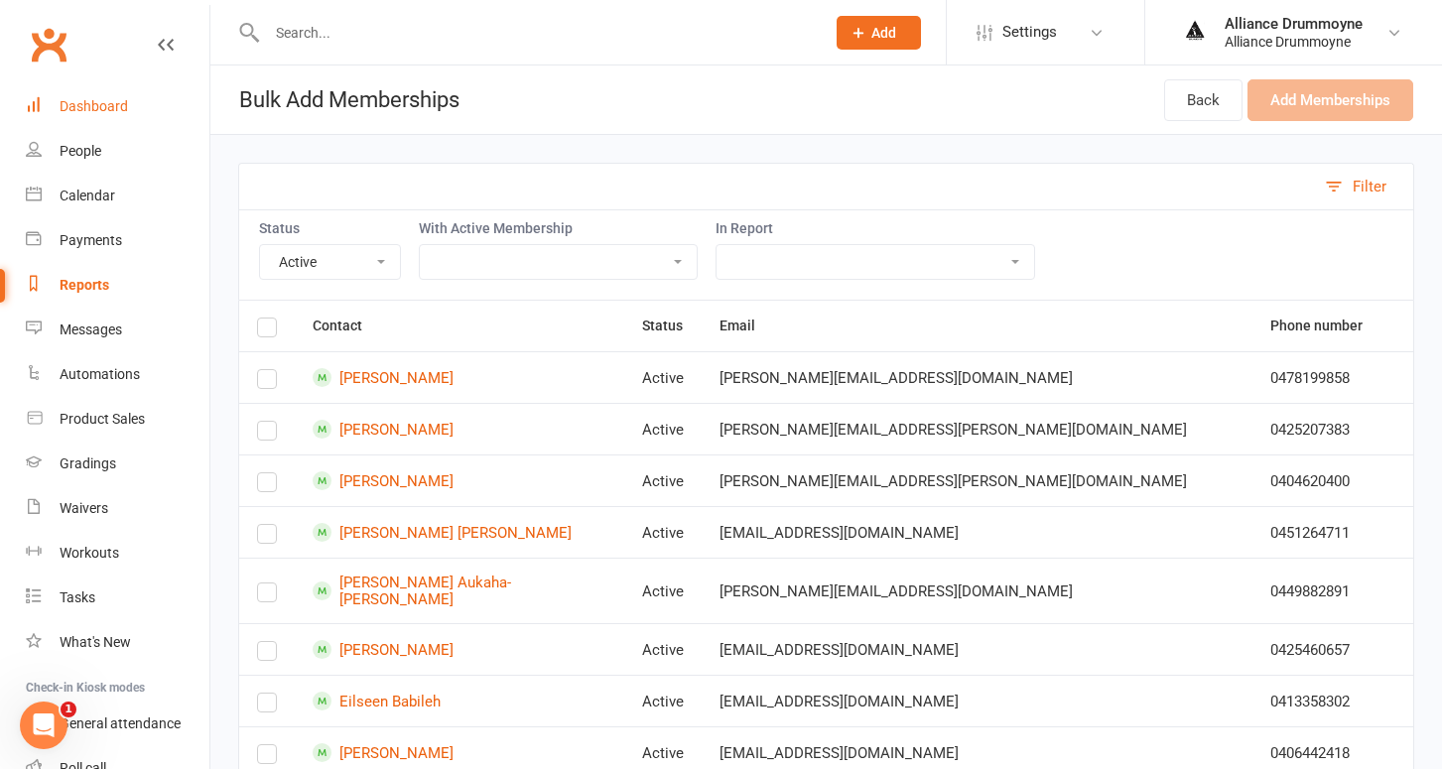
click at [105, 98] on div "Dashboard" at bounding box center [94, 106] width 68 height 16
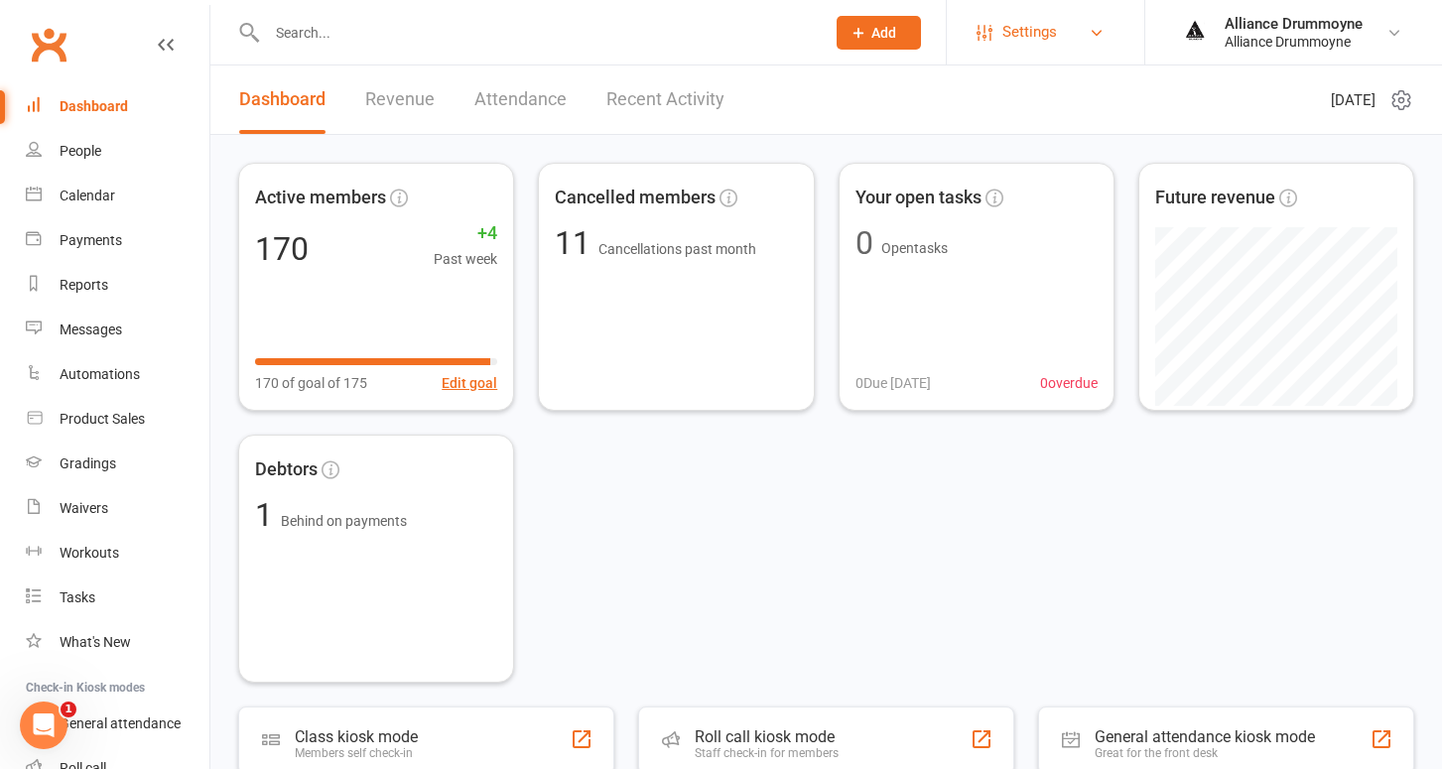
click at [1048, 26] on span "Settings" at bounding box center [1029, 32] width 55 height 45
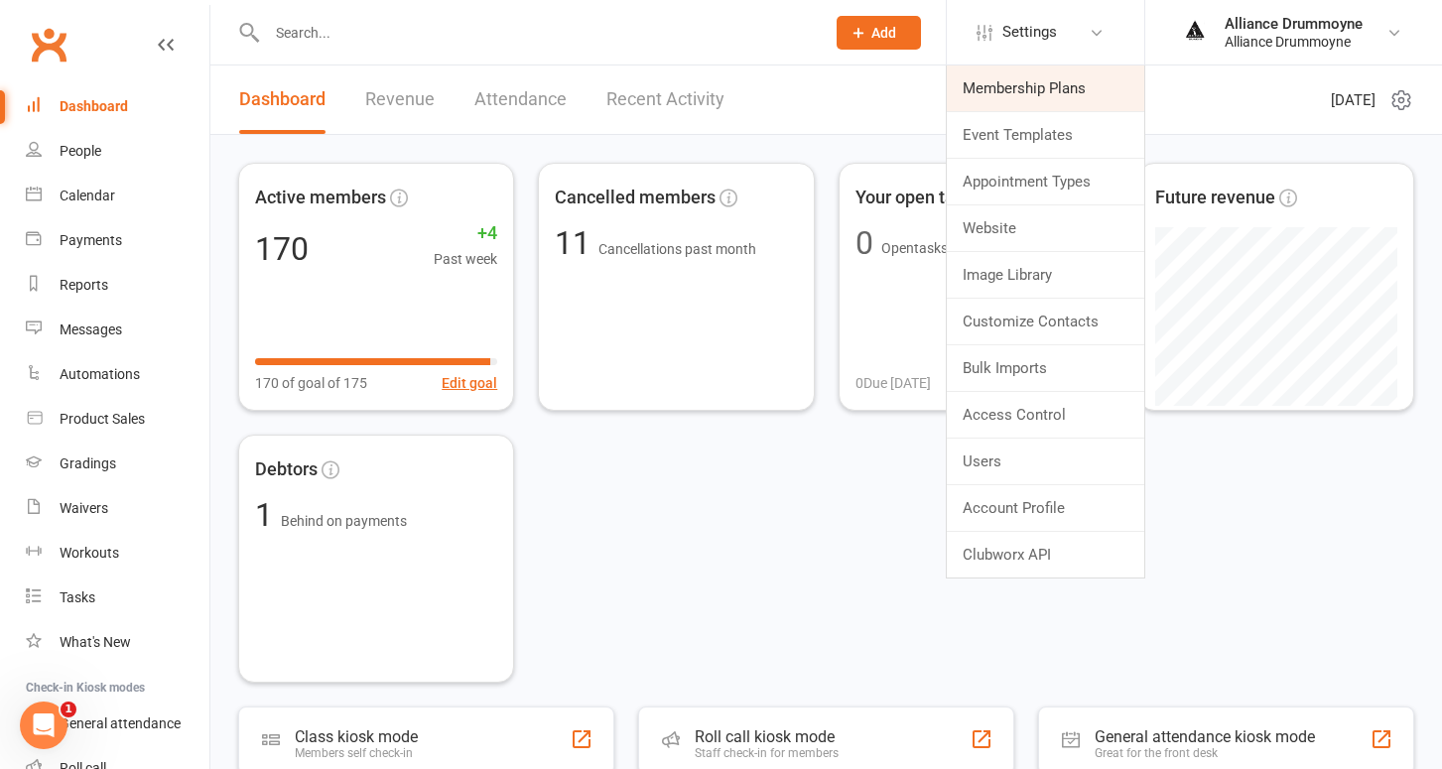
click at [1004, 89] on link "Membership Plans" at bounding box center [1045, 88] width 197 height 46
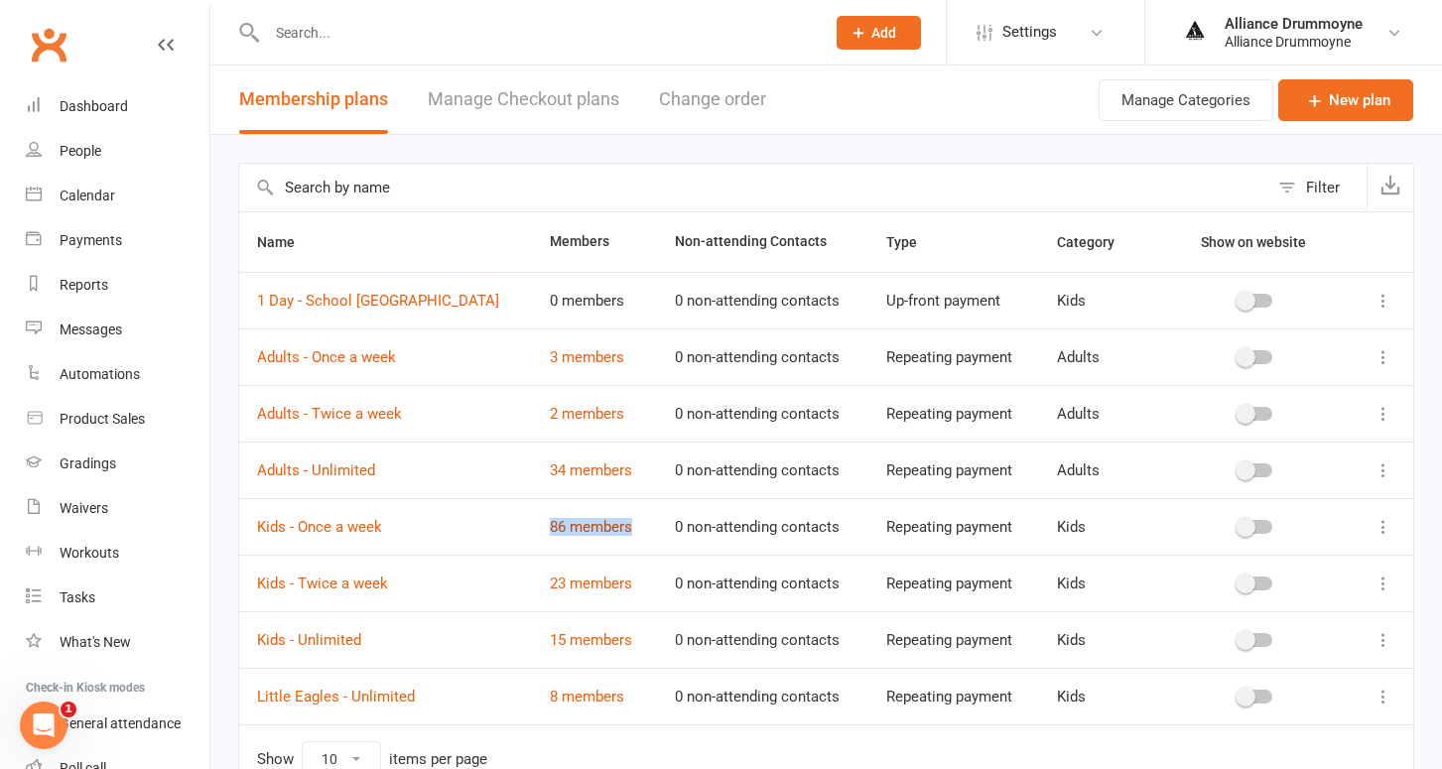
click at [569, 527] on link "86 members" at bounding box center [591, 527] width 82 height 18
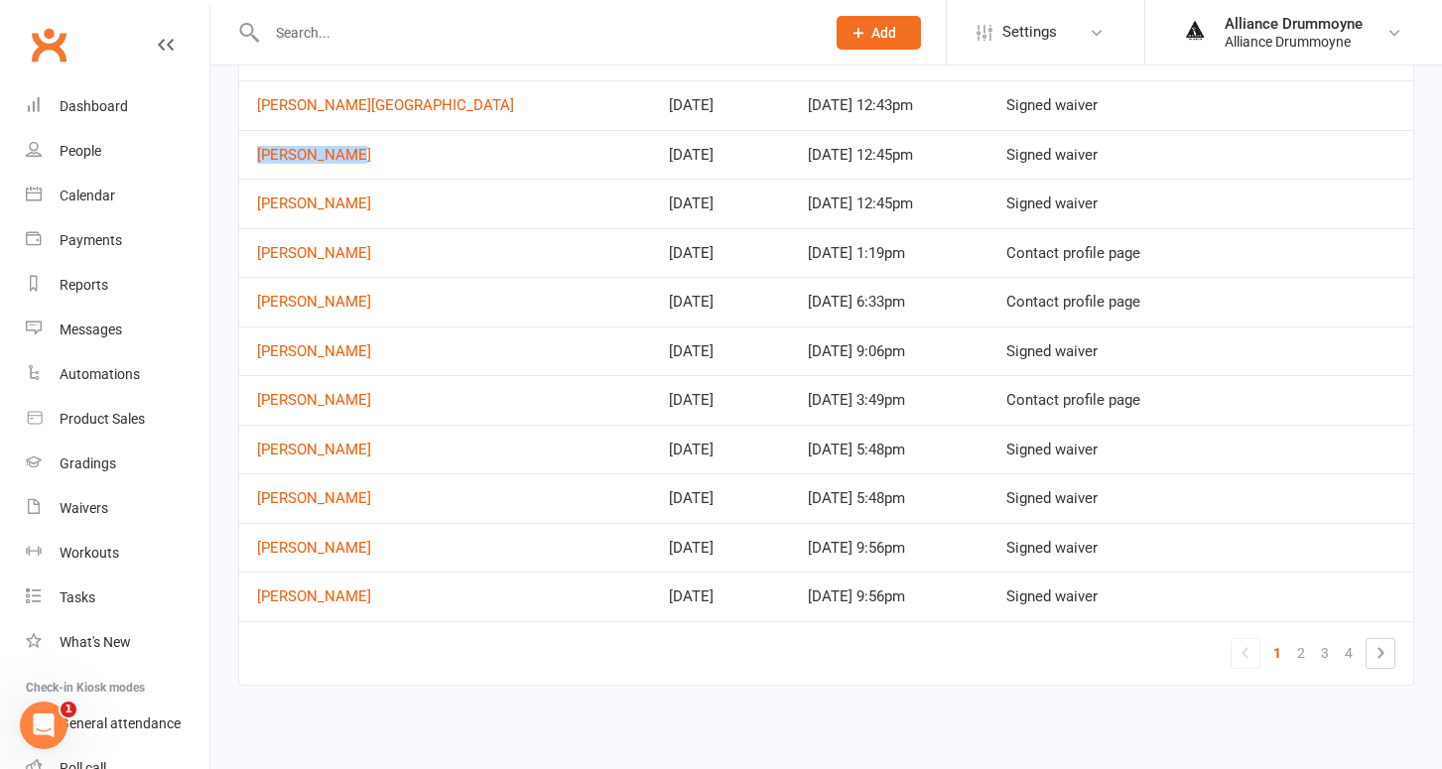
scroll to position [845, 0]
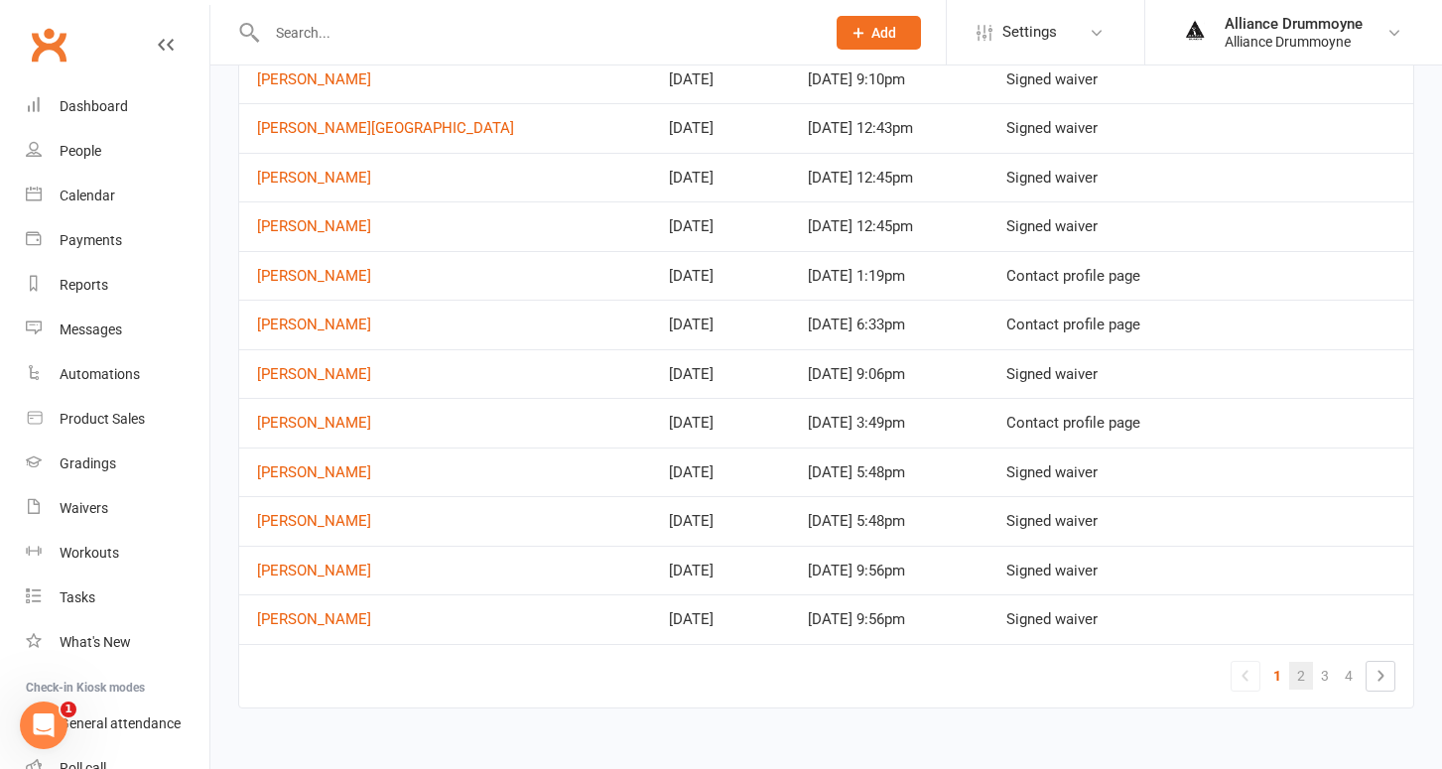
click at [1297, 663] on link "2" at bounding box center [1301, 676] width 24 height 28
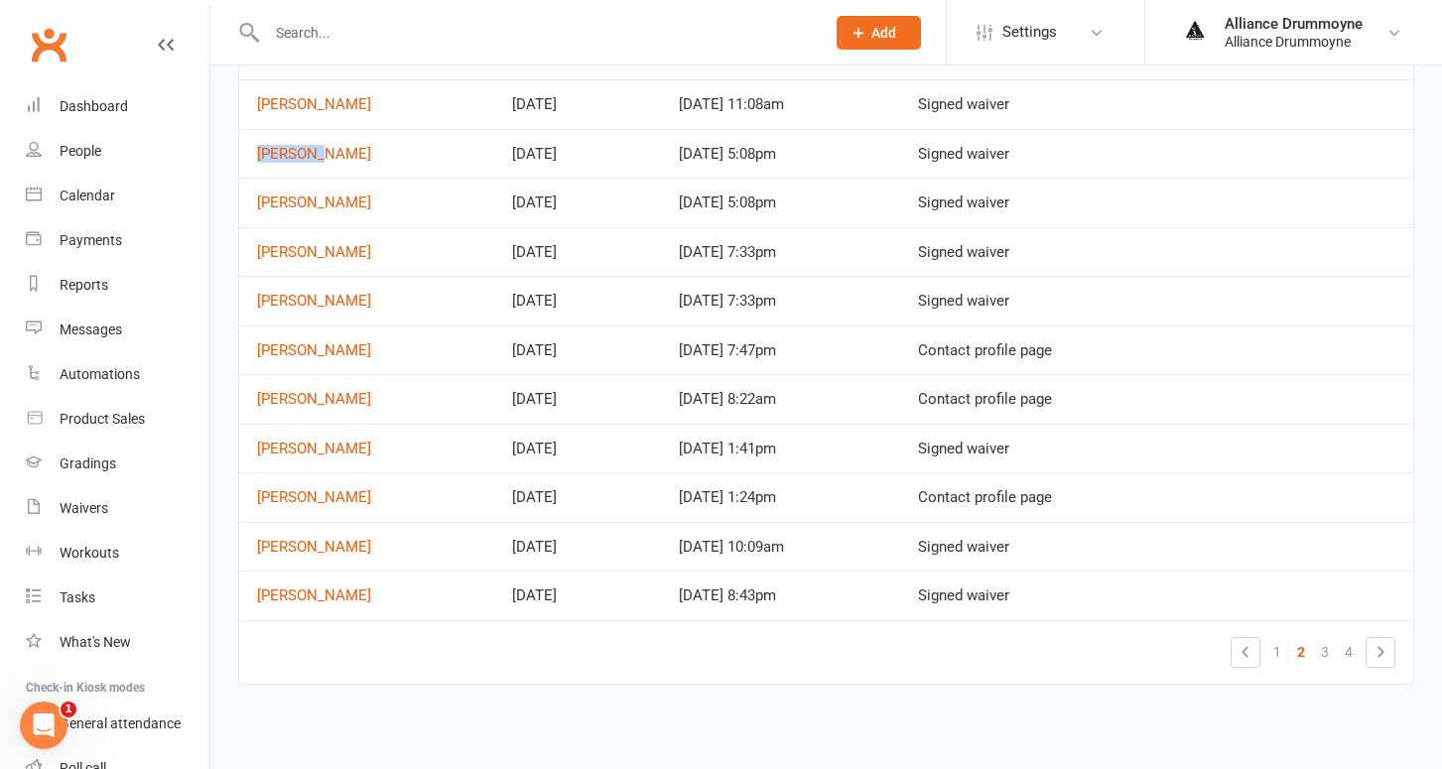
scroll to position [873, 0]
click at [1322, 638] on link "3" at bounding box center [1325, 652] width 24 height 28
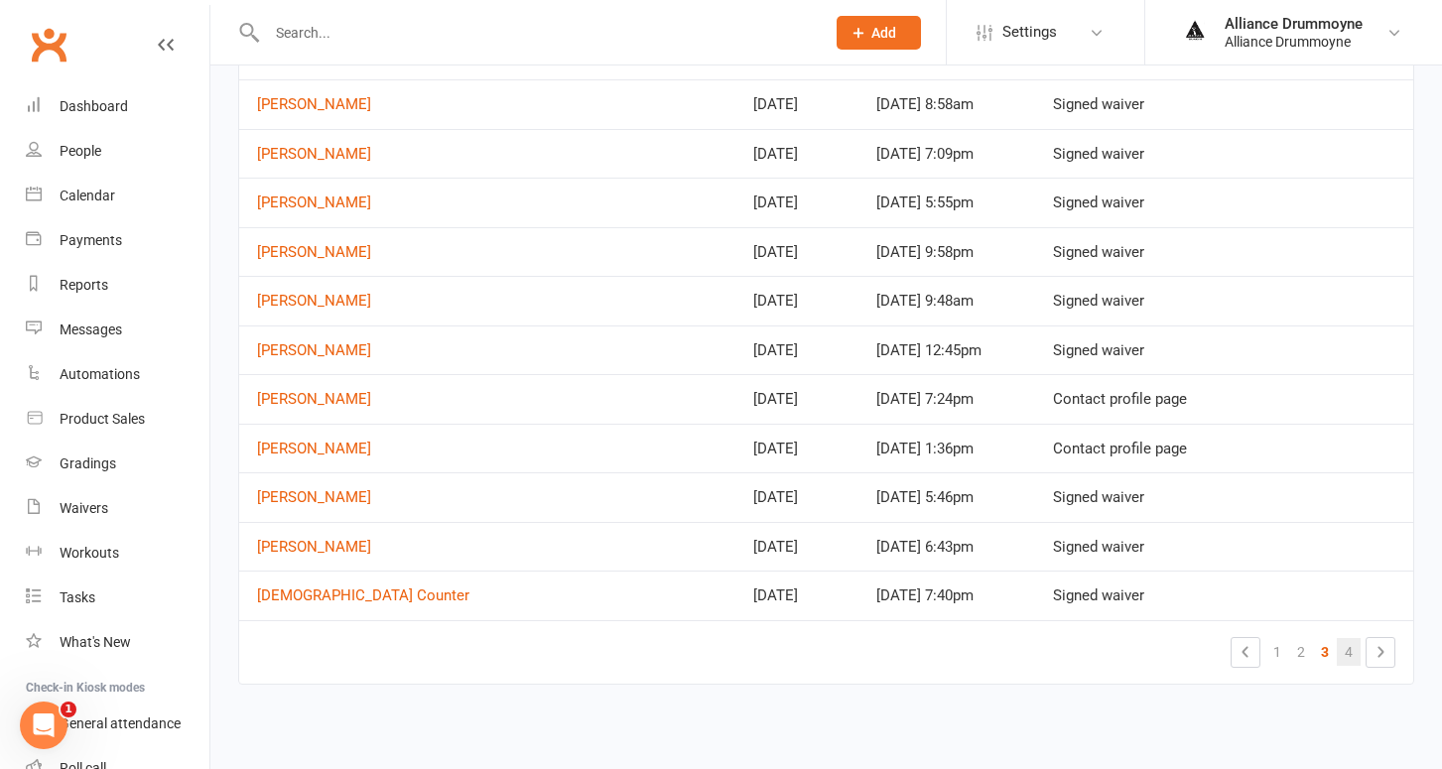
click at [1348, 639] on link "4" at bounding box center [1349, 652] width 24 height 28
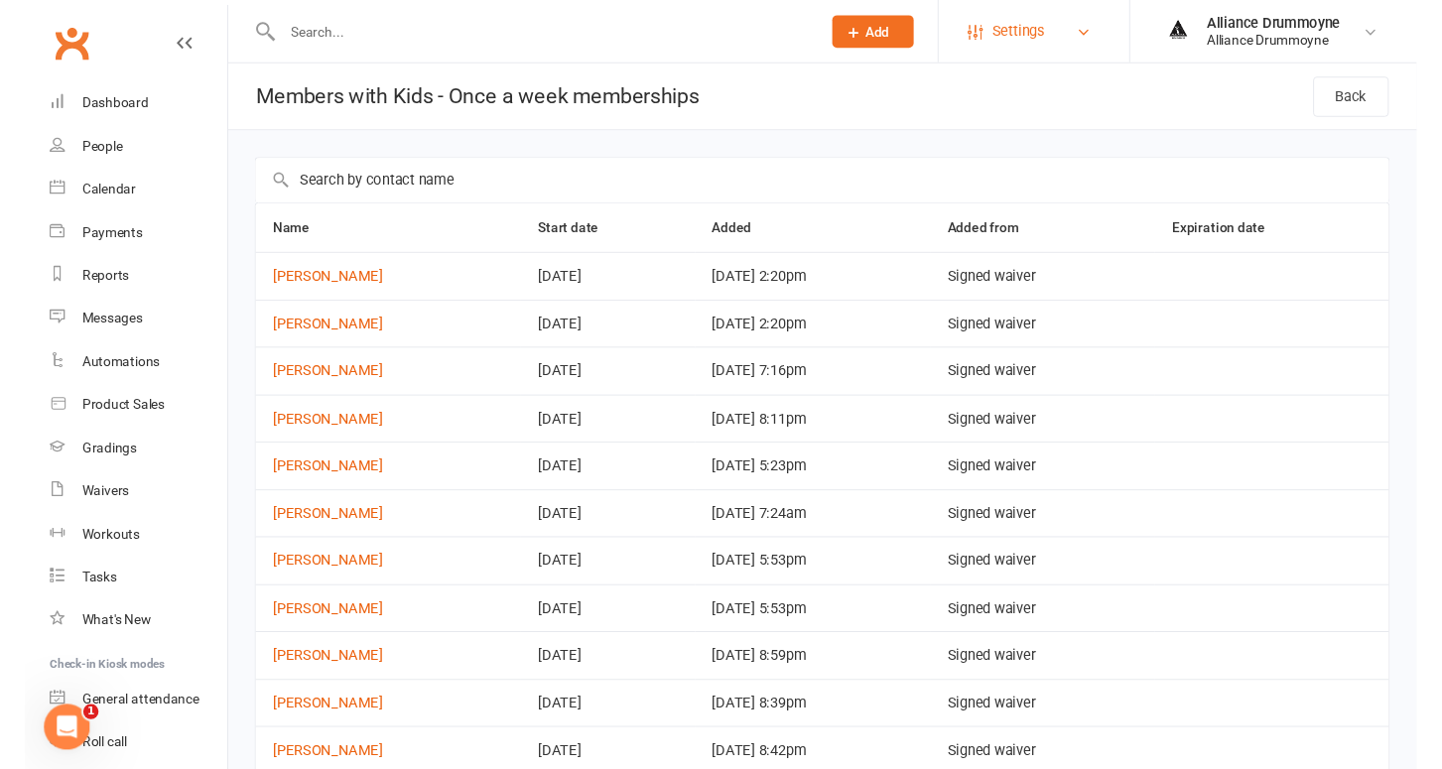
scroll to position [0, 0]
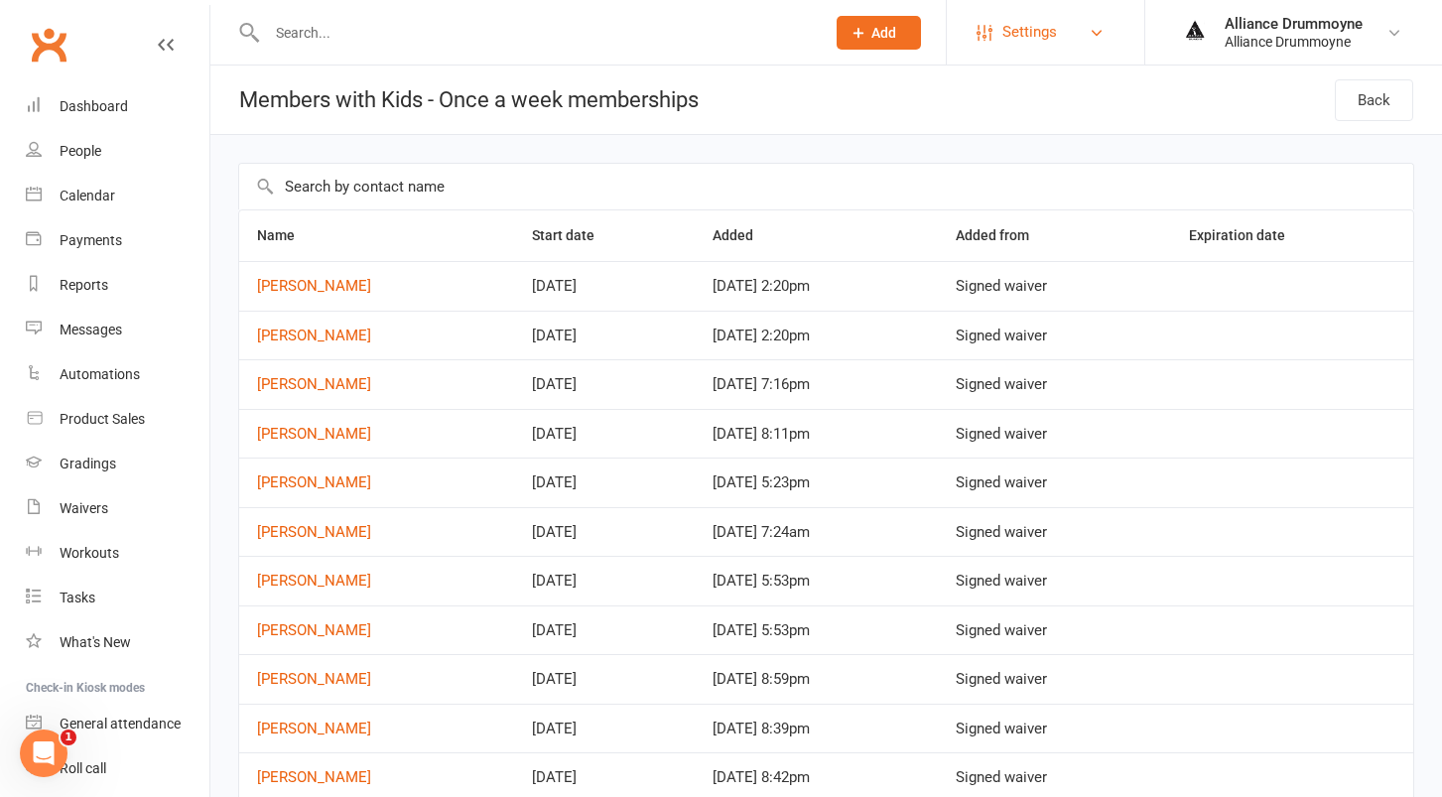
click at [1110, 34] on link "Settings" at bounding box center [1045, 32] width 138 height 45
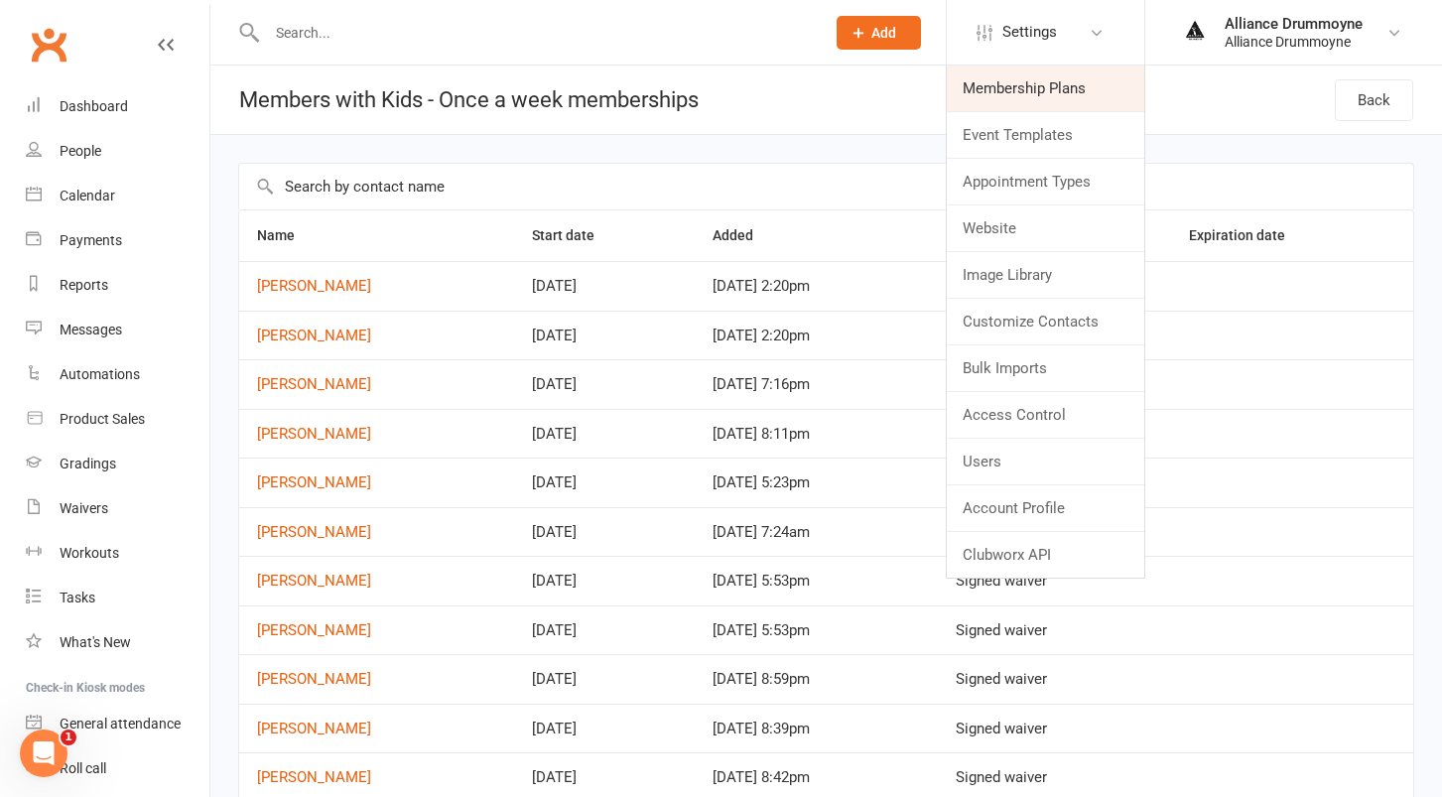
click at [1039, 94] on link "Membership Plans" at bounding box center [1045, 88] width 197 height 46
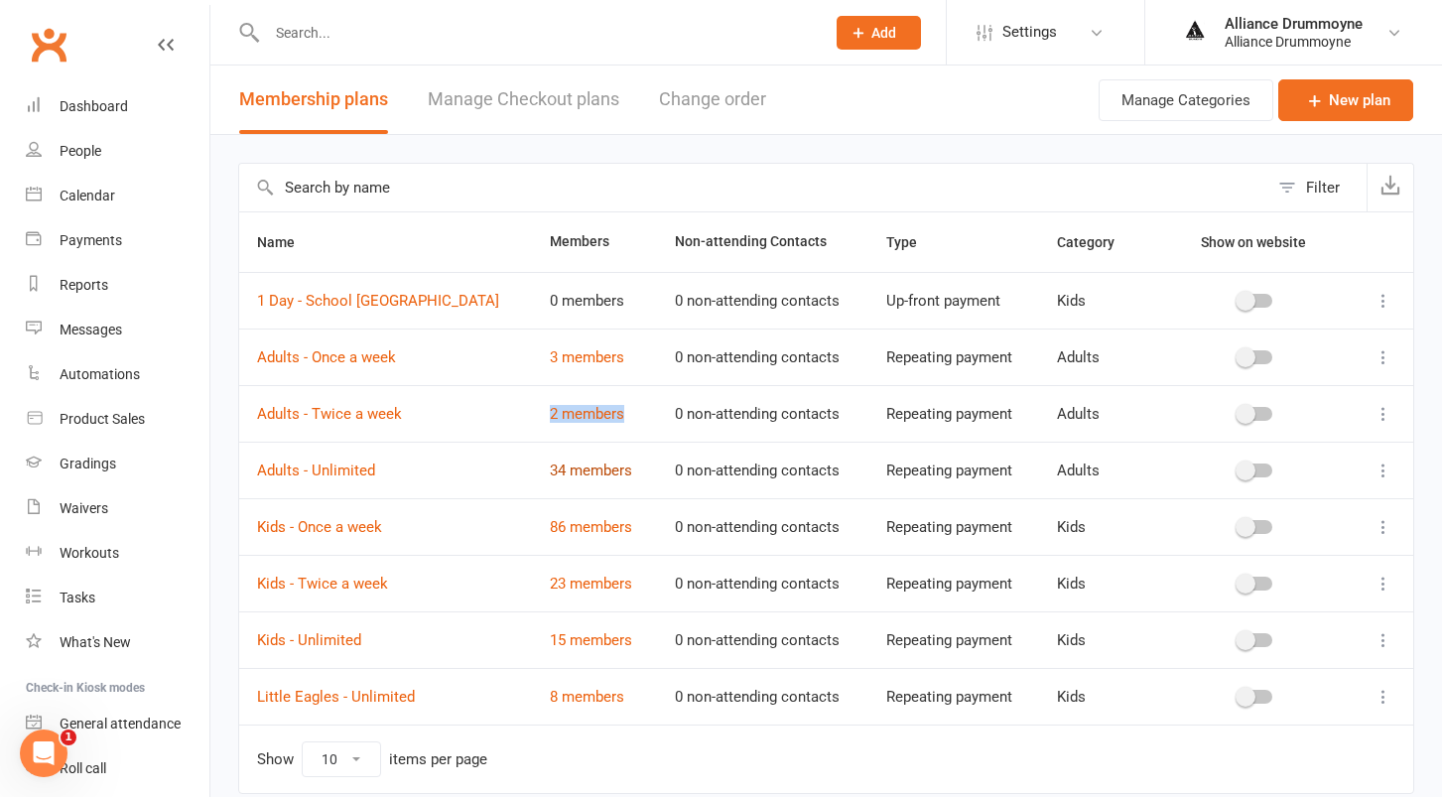
click at [550, 470] on link "34 members" at bounding box center [591, 470] width 82 height 18
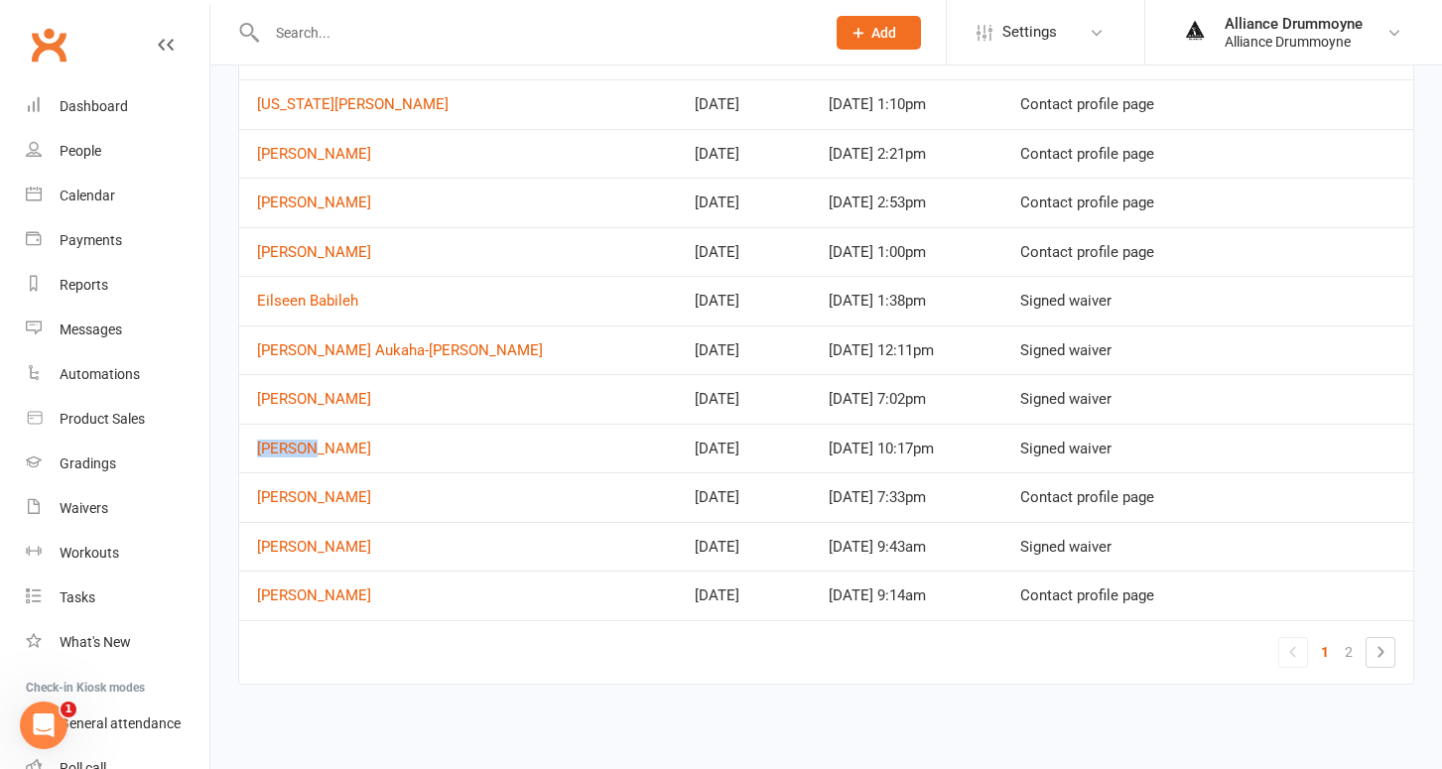
scroll to position [873, 0]
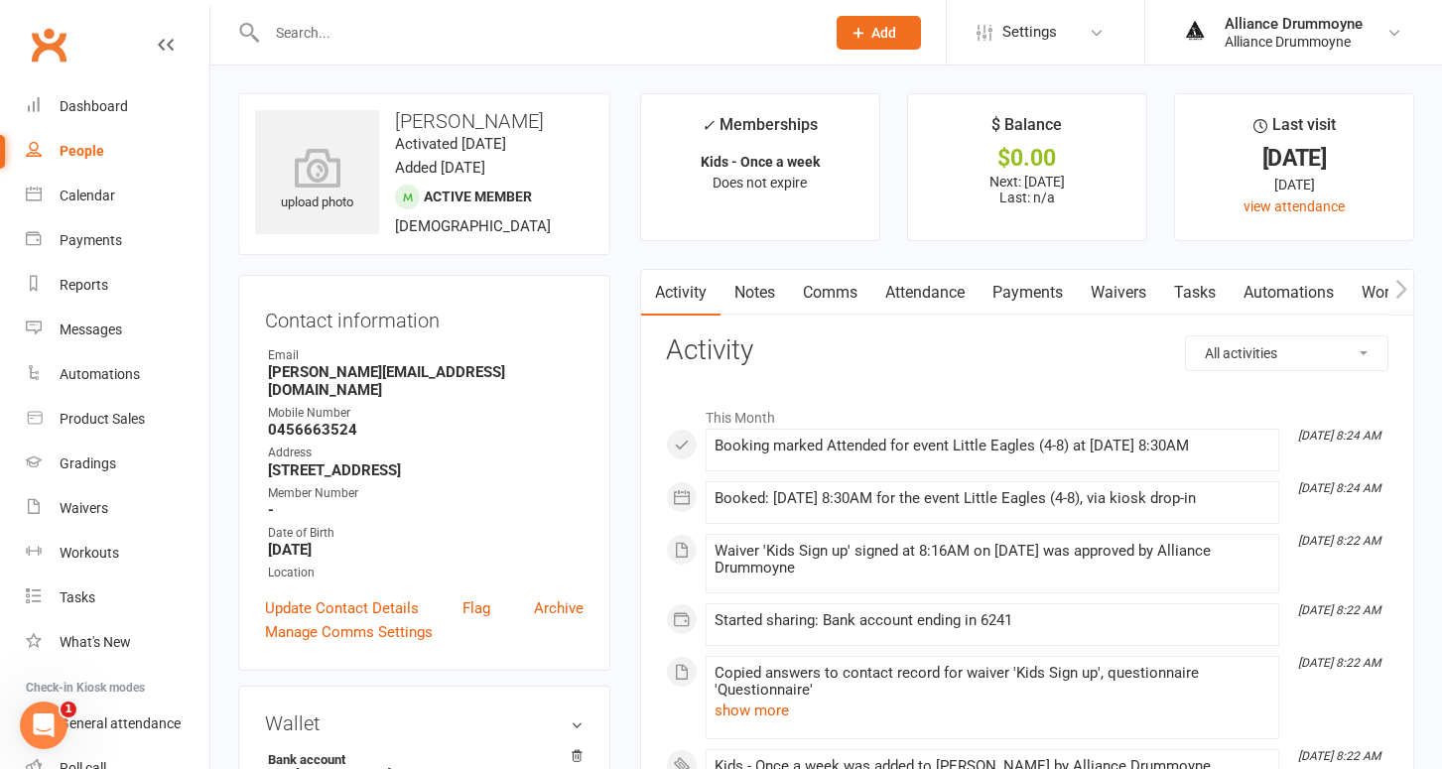
click at [1050, 295] on link "Payments" at bounding box center [1027, 293] width 98 height 46
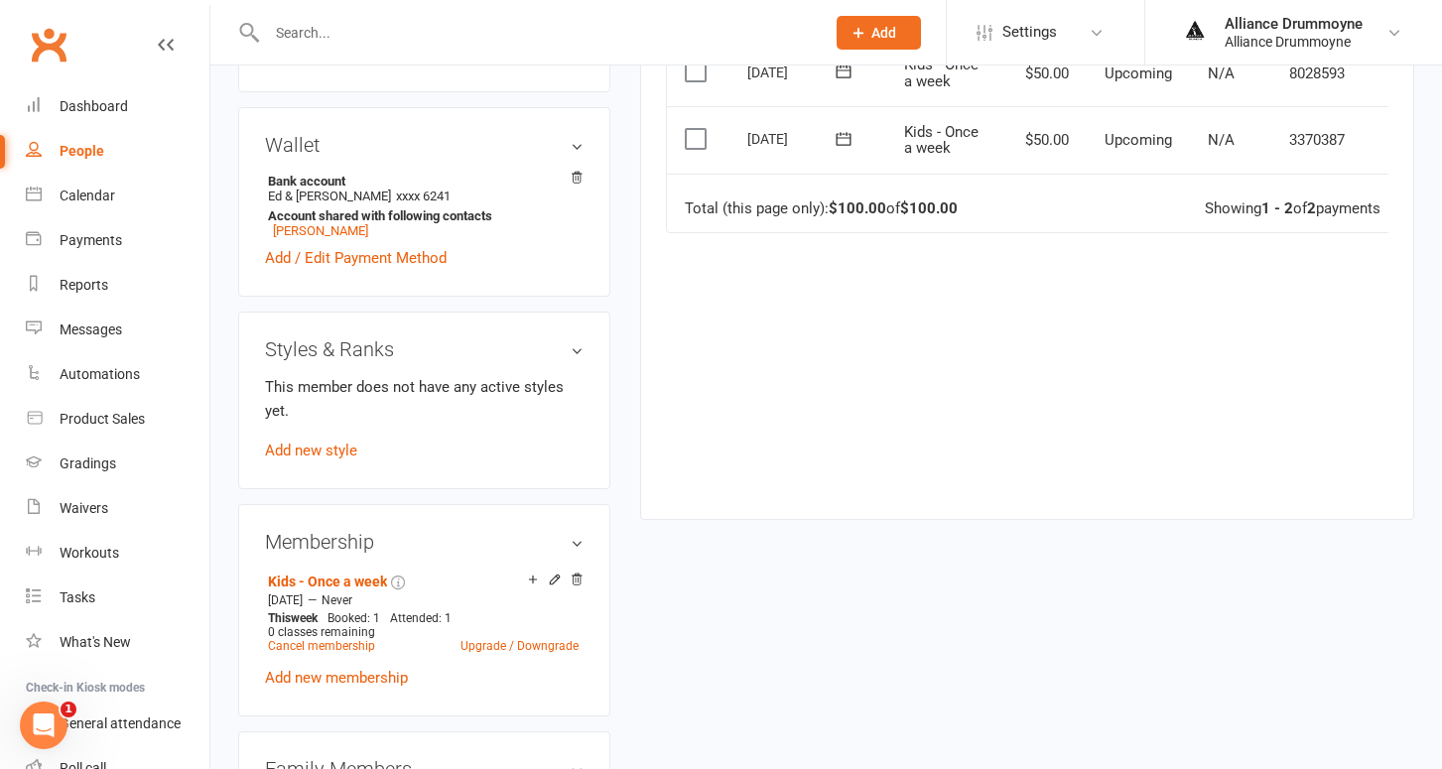
scroll to position [689, 0]
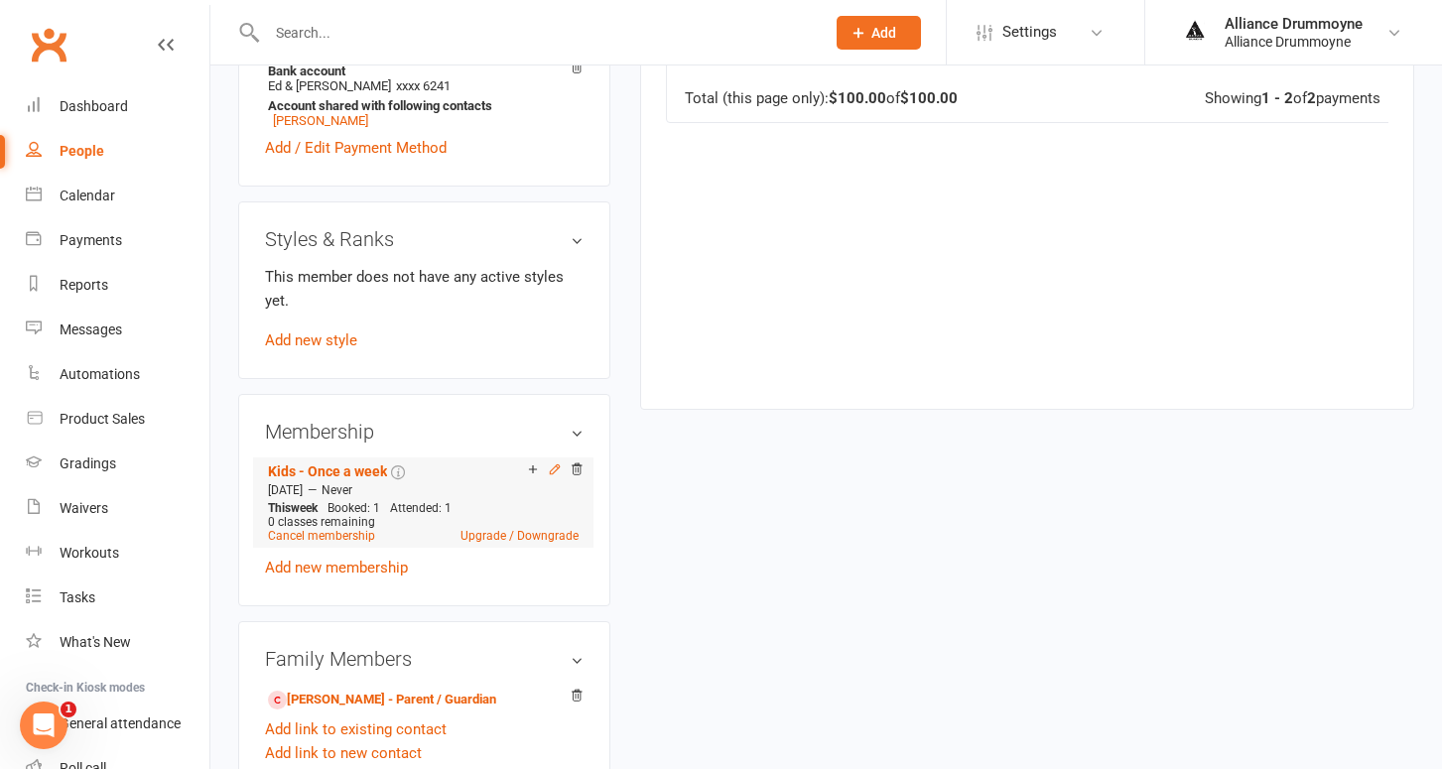
click at [553, 464] on icon at bounding box center [554, 468] width 9 height 9
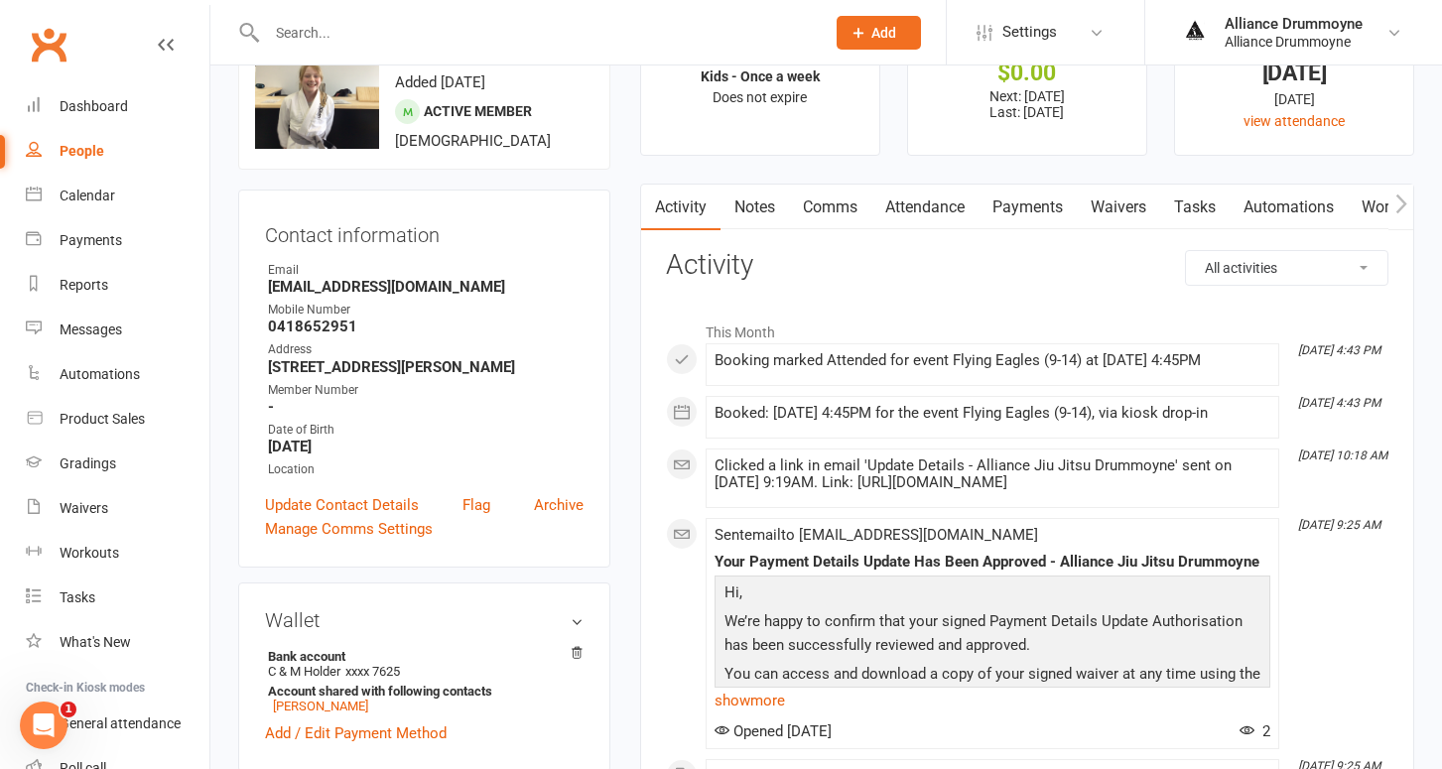
scroll to position [9, 0]
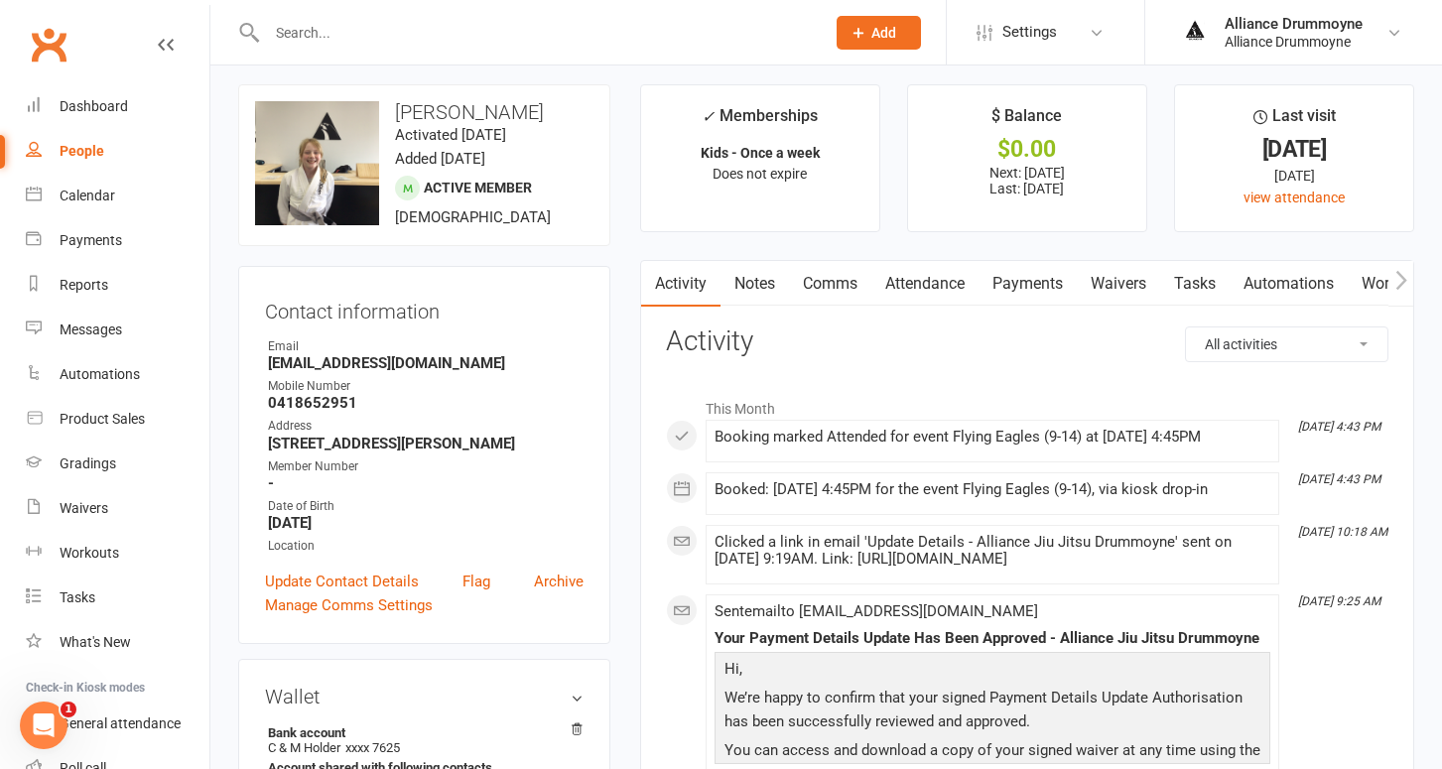
click at [1022, 269] on link "Payments" at bounding box center [1027, 284] width 98 height 46
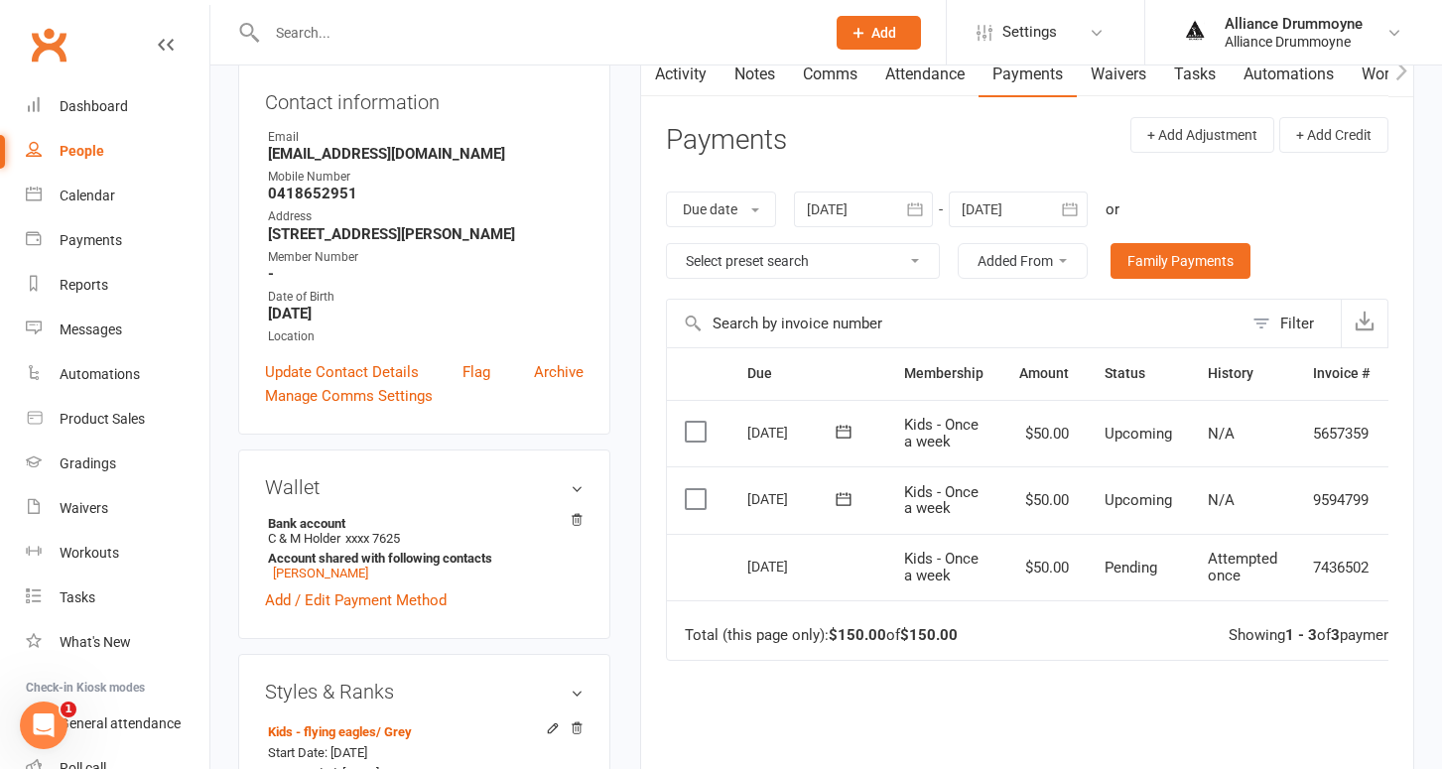
scroll to position [237, 0]
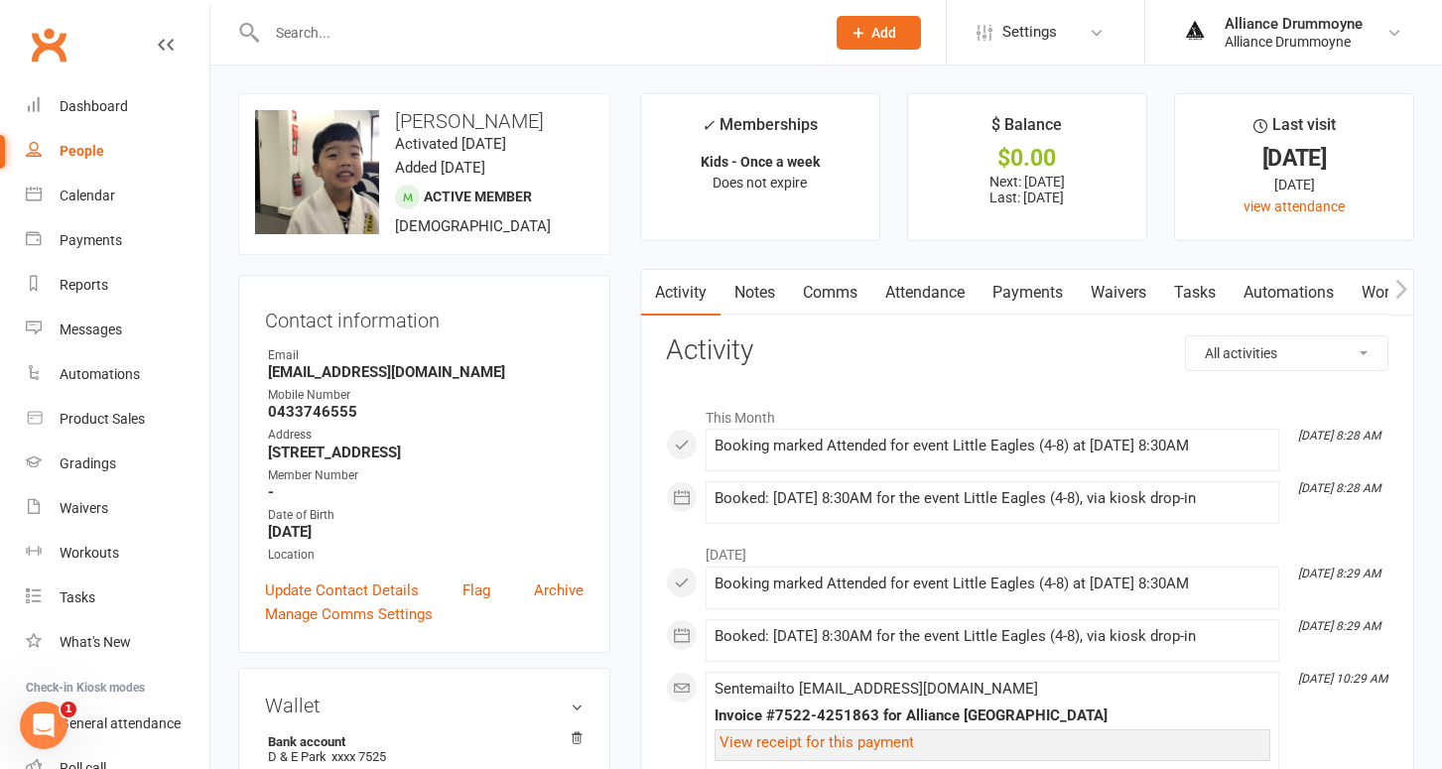
click at [1037, 299] on link "Payments" at bounding box center [1027, 293] width 98 height 46
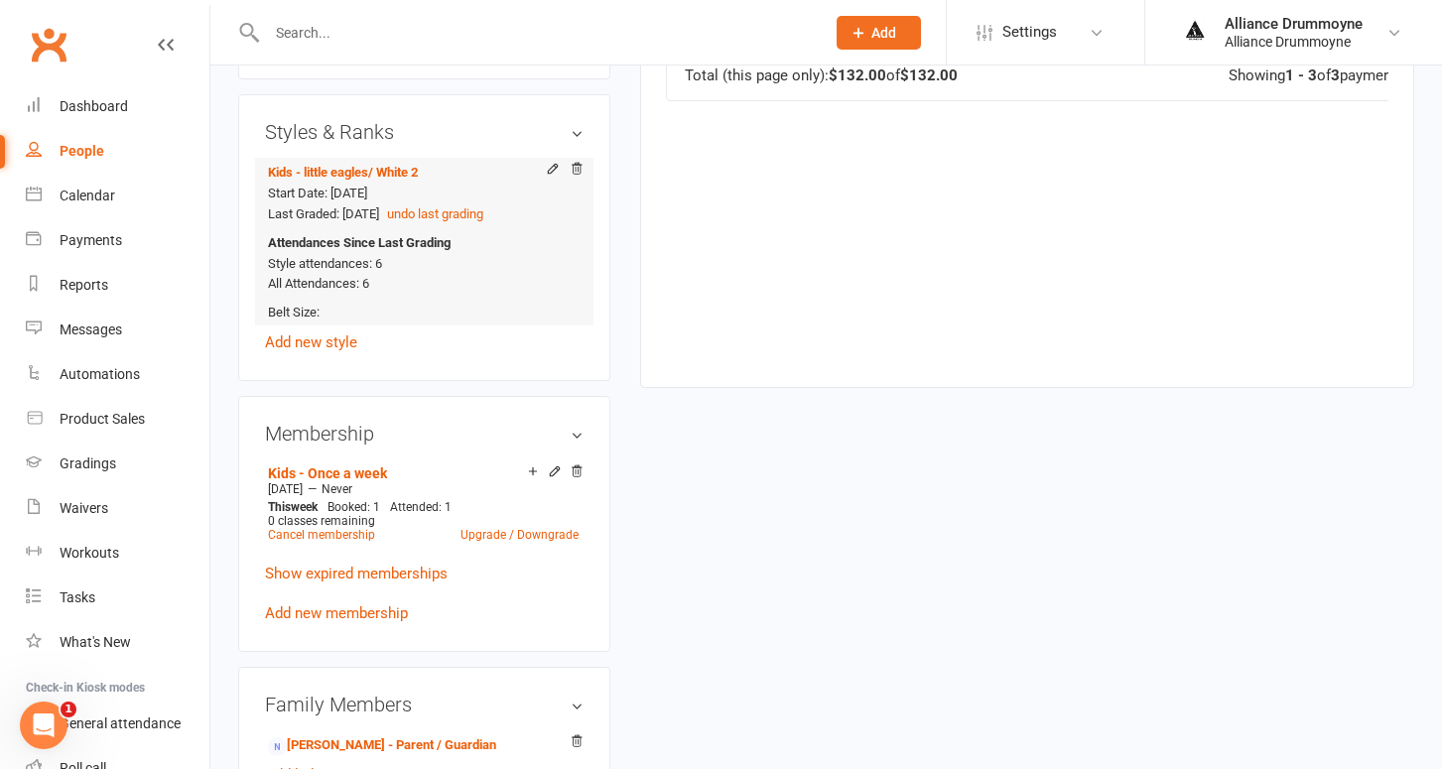
scroll to position [795, 0]
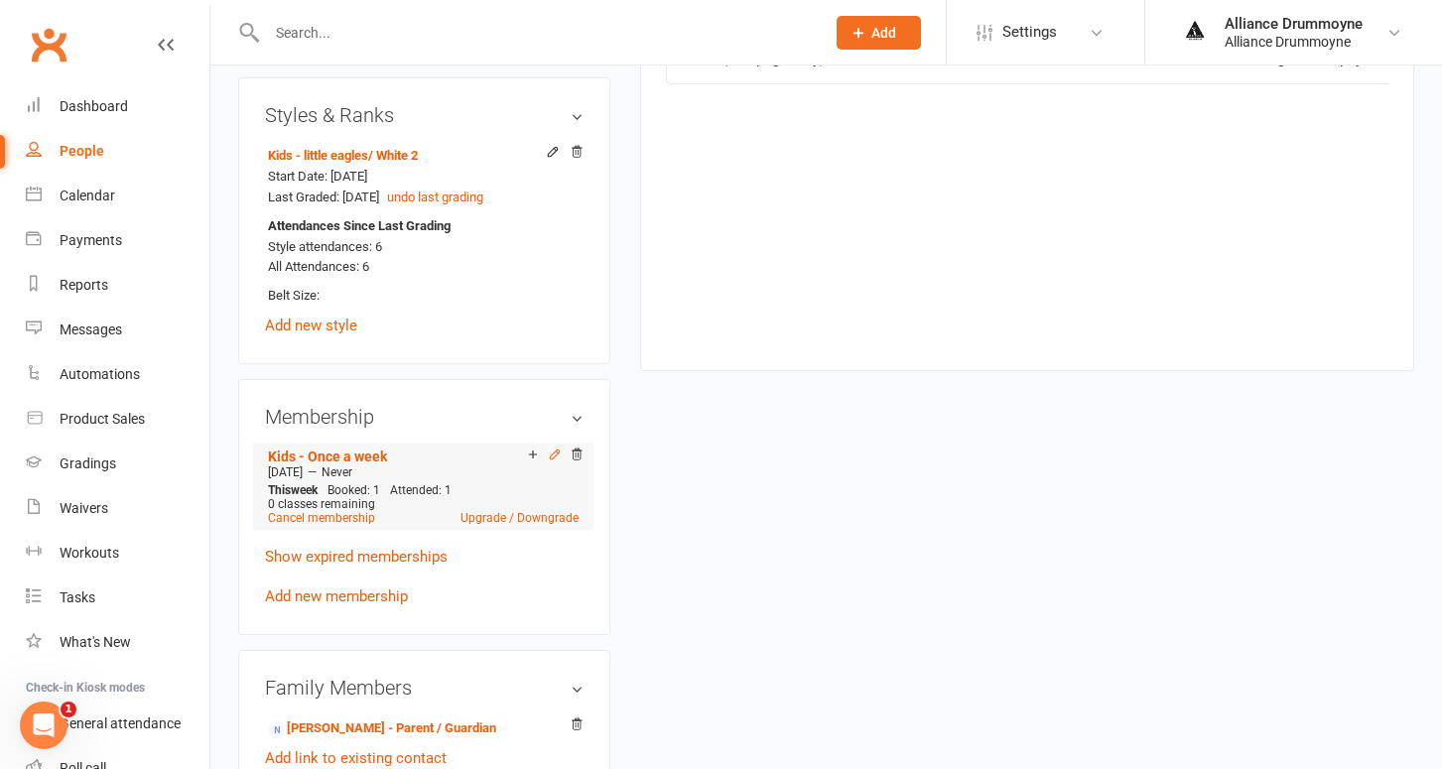
click at [554, 451] on icon at bounding box center [554, 453] width 9 height 9
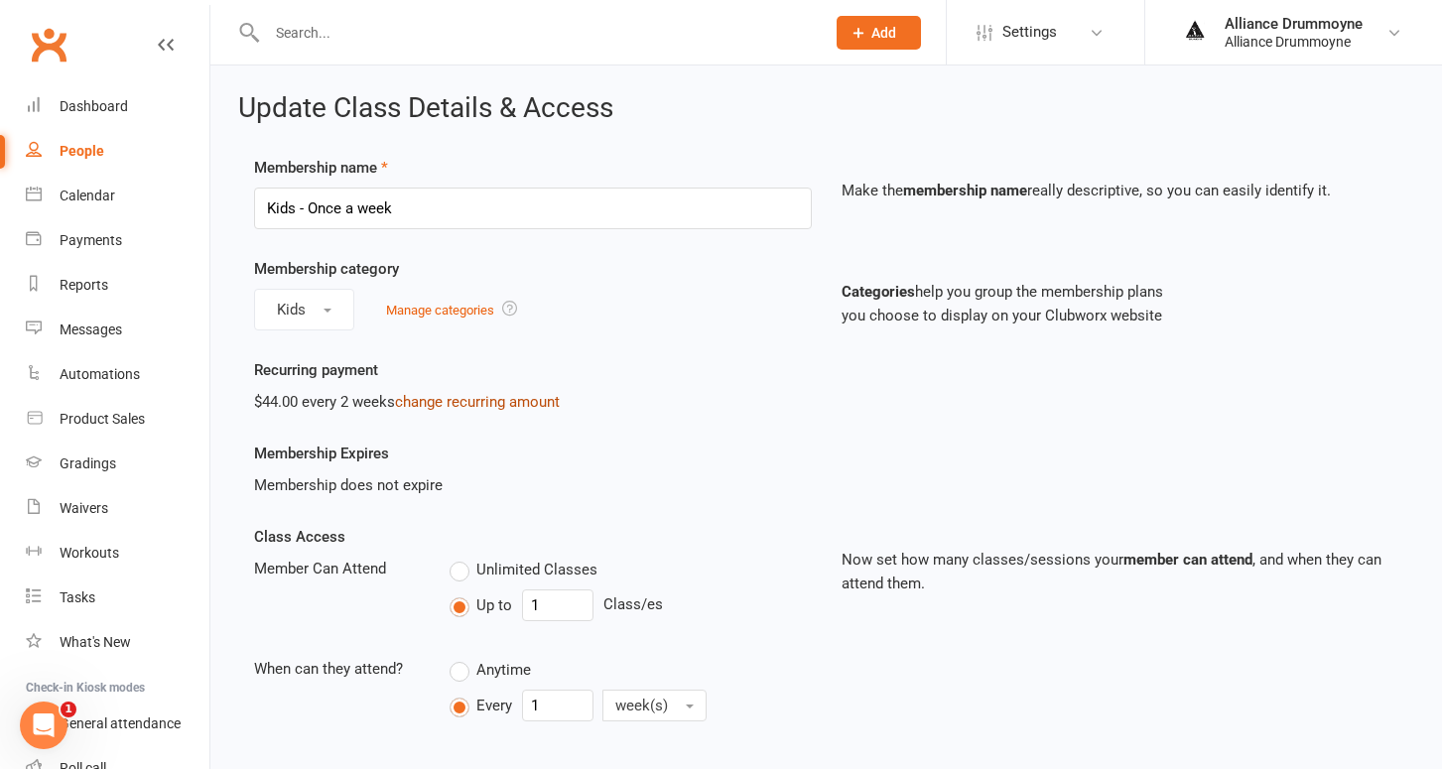
click at [489, 401] on link "change recurring amount" at bounding box center [477, 402] width 165 height 18
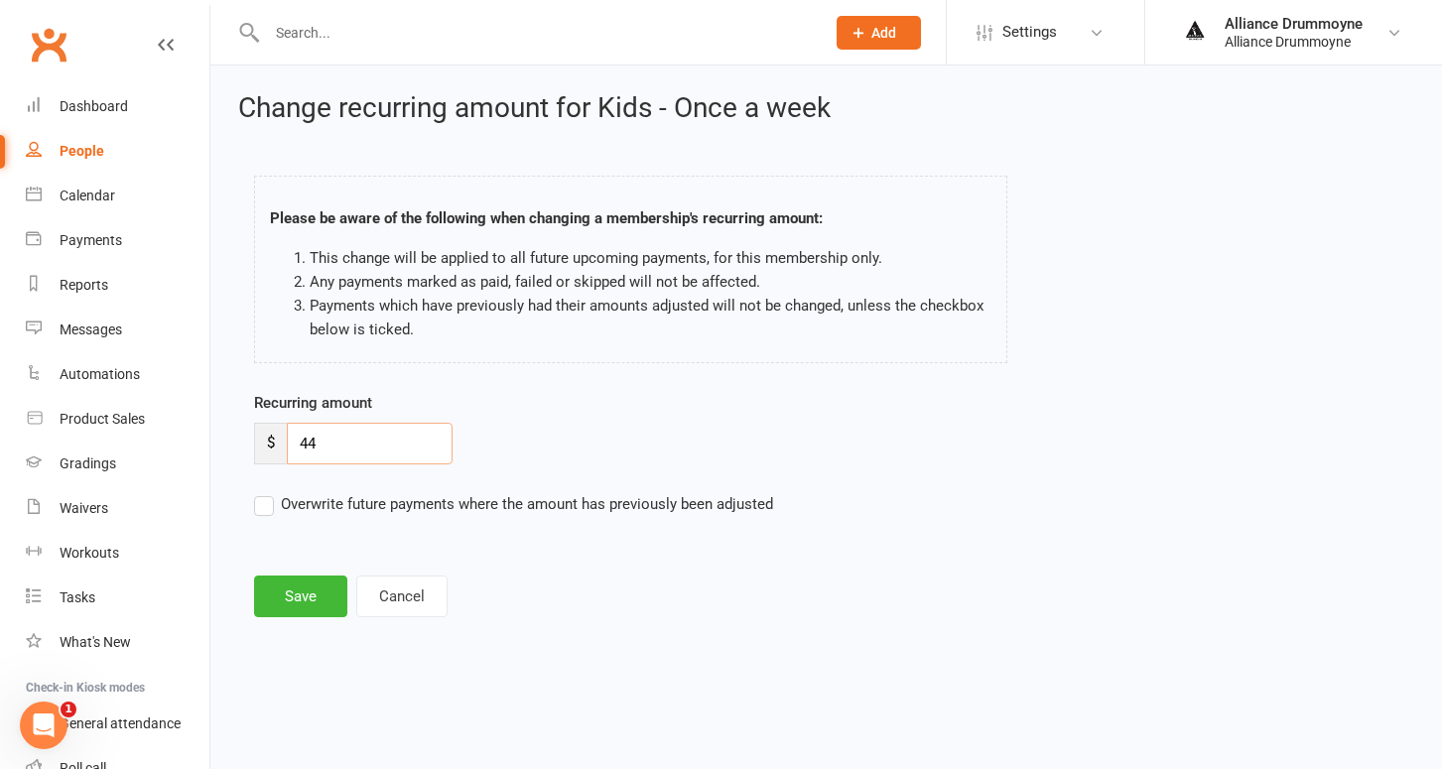
click at [325, 447] on input "44" at bounding box center [370, 444] width 166 height 42
type input "50"
click at [258, 506] on label "Overwrite future payments where the amount has previously been adjusted" at bounding box center [513, 504] width 519 height 24
click at [258, 492] on input "Overwrite future payments where the amount has previously been adjusted" at bounding box center [513, 492] width 519 height 0
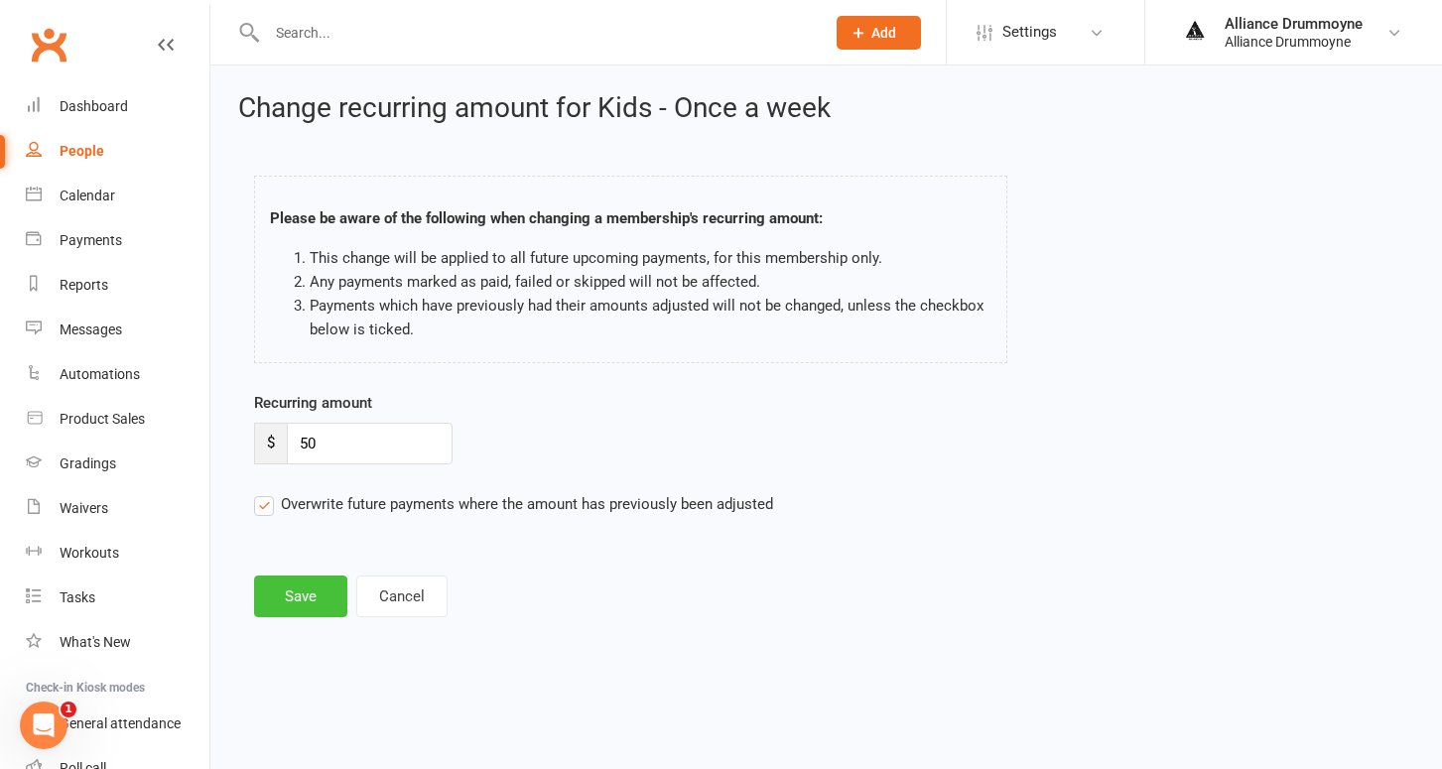
click at [300, 590] on button "Save" at bounding box center [300, 597] width 93 height 42
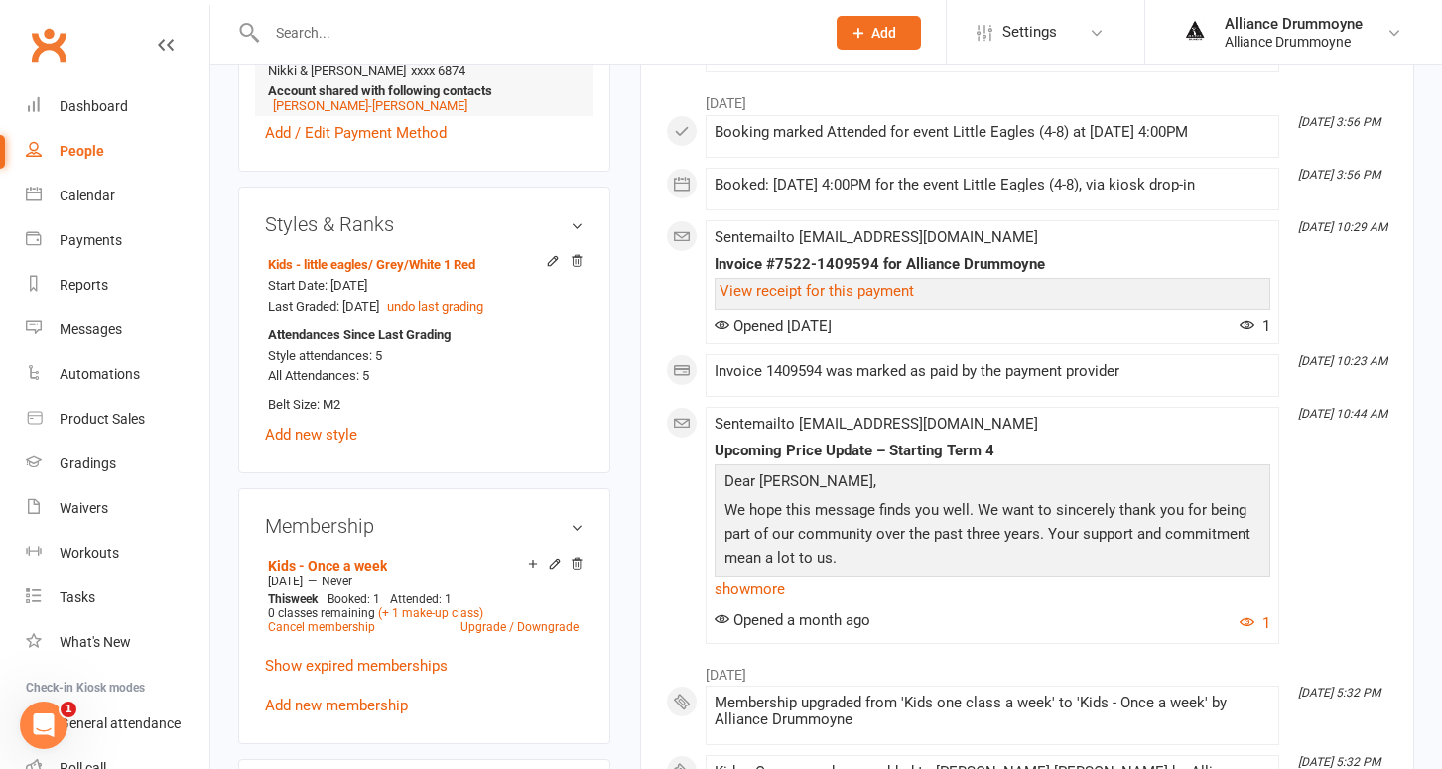
scroll to position [715, 0]
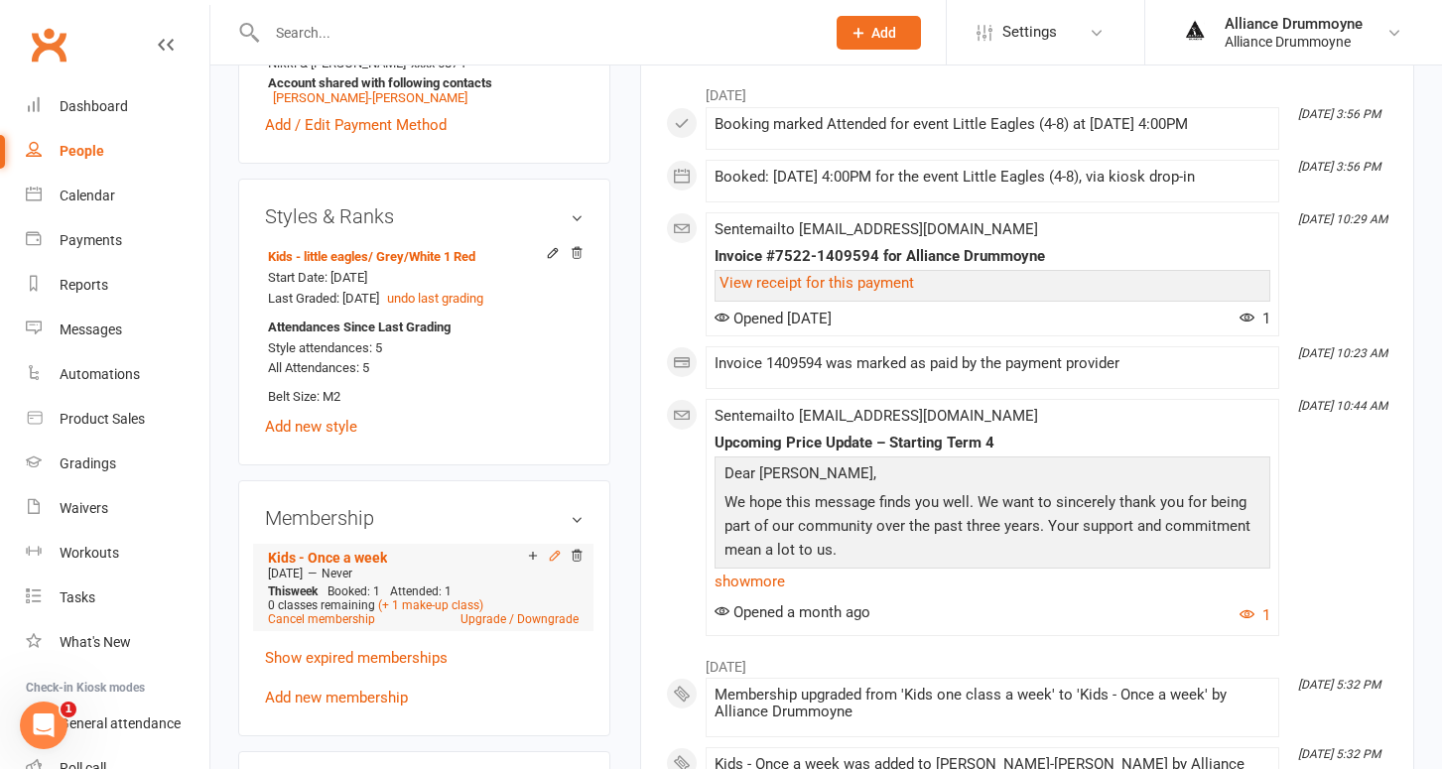
click at [554, 549] on icon at bounding box center [555, 556] width 14 height 14
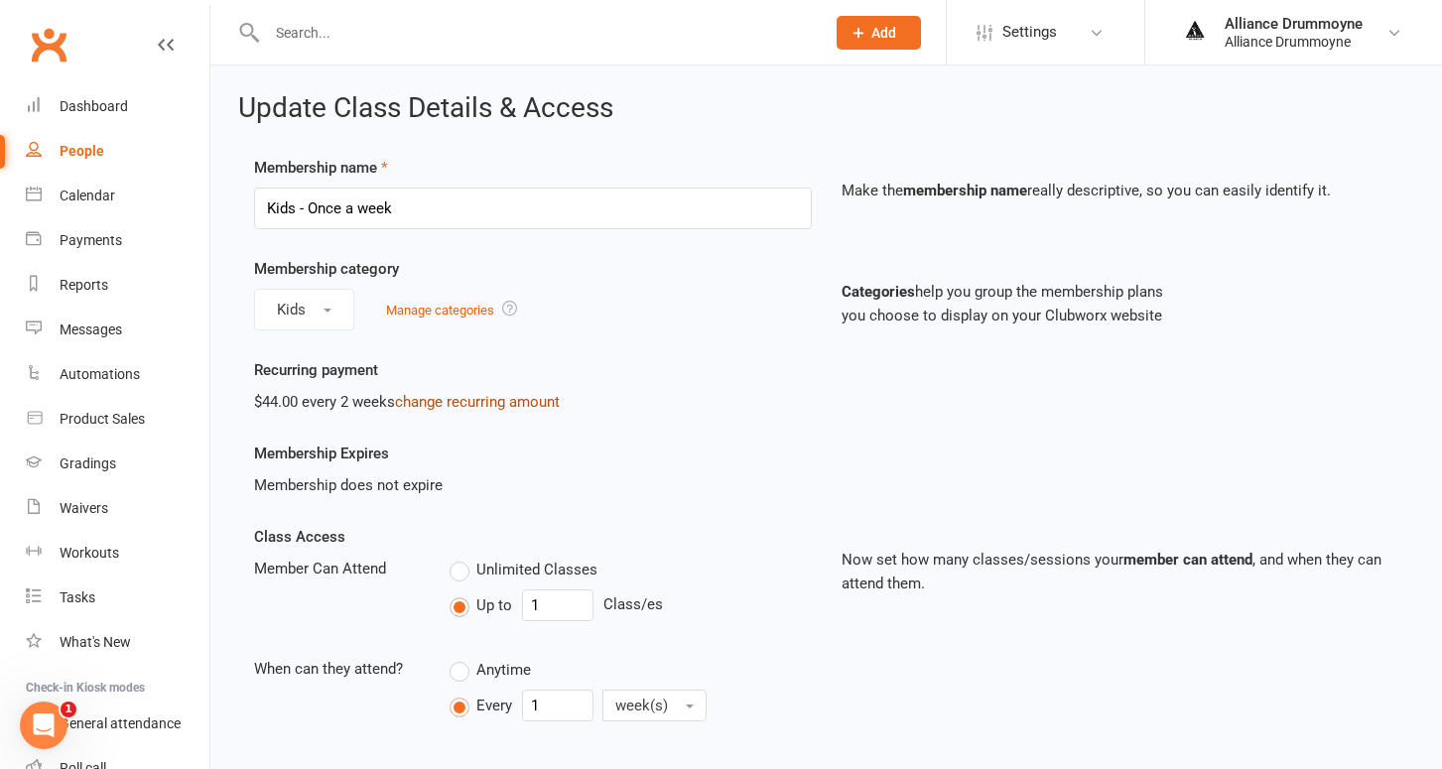
click at [482, 399] on link "change recurring amount" at bounding box center [477, 402] width 165 height 18
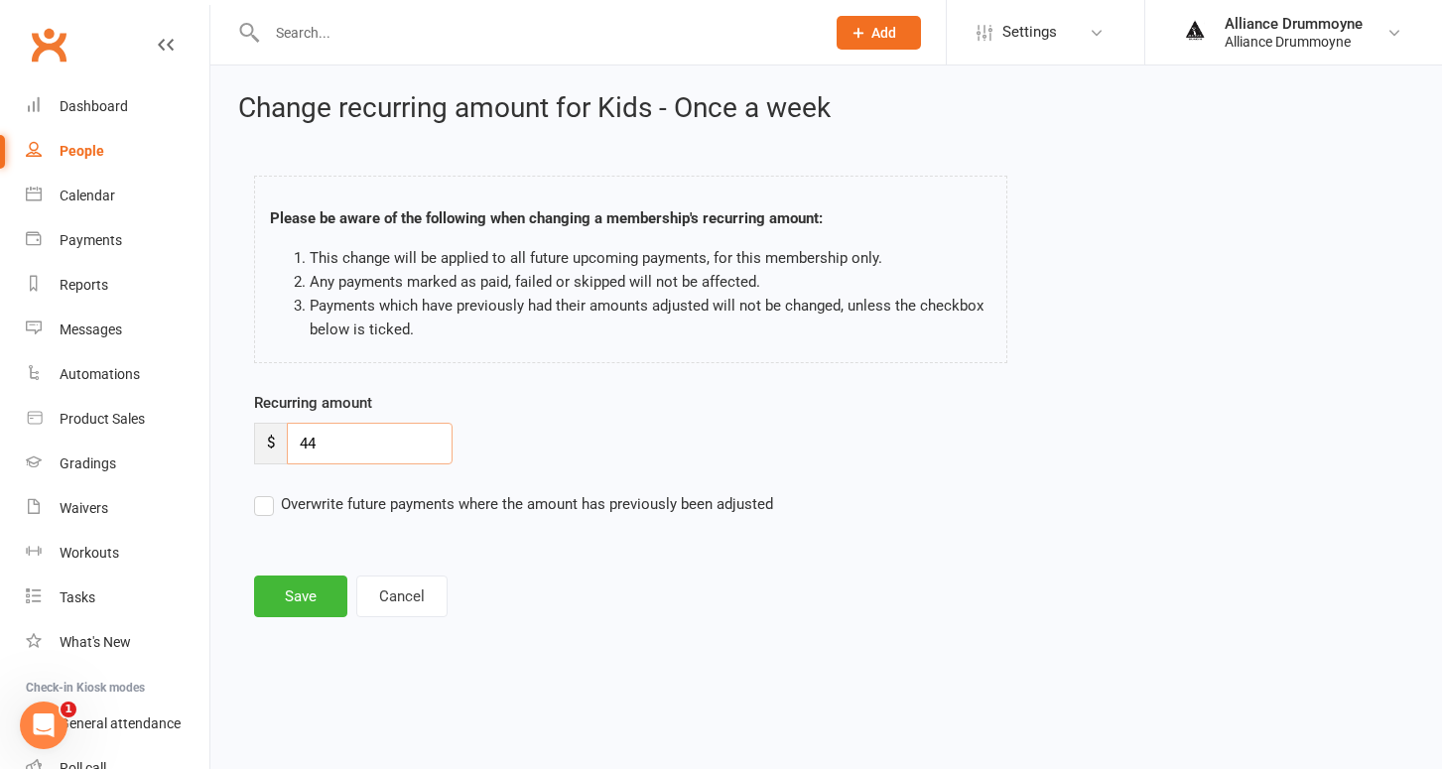
click at [355, 438] on input "44" at bounding box center [370, 444] width 166 height 42
type input "50"
click at [259, 499] on label "Overwrite future payments where the amount has previously been adjusted" at bounding box center [513, 504] width 519 height 24
click at [259, 492] on input "Overwrite future payments where the amount has previously been adjusted" at bounding box center [513, 492] width 519 height 0
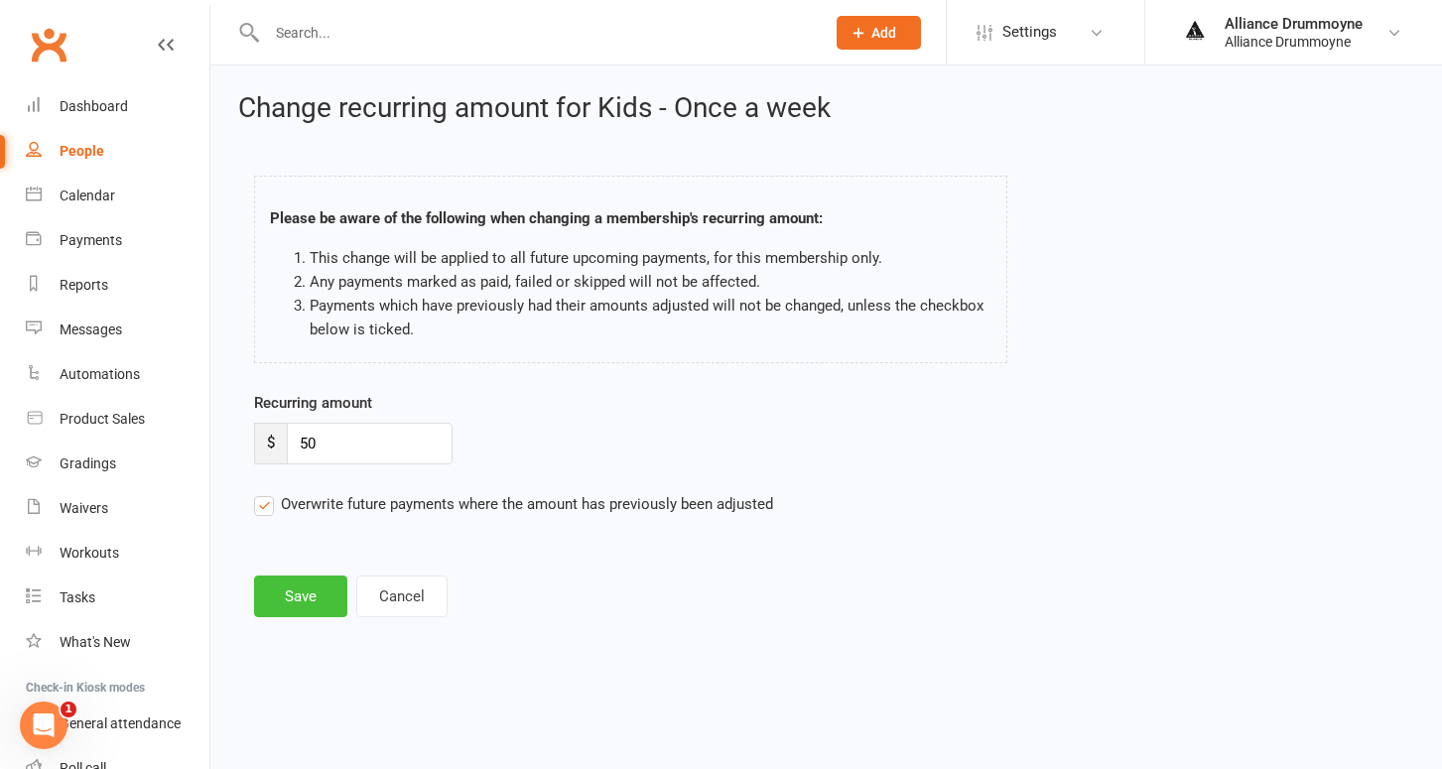
click at [304, 590] on button "Save" at bounding box center [300, 597] width 93 height 42
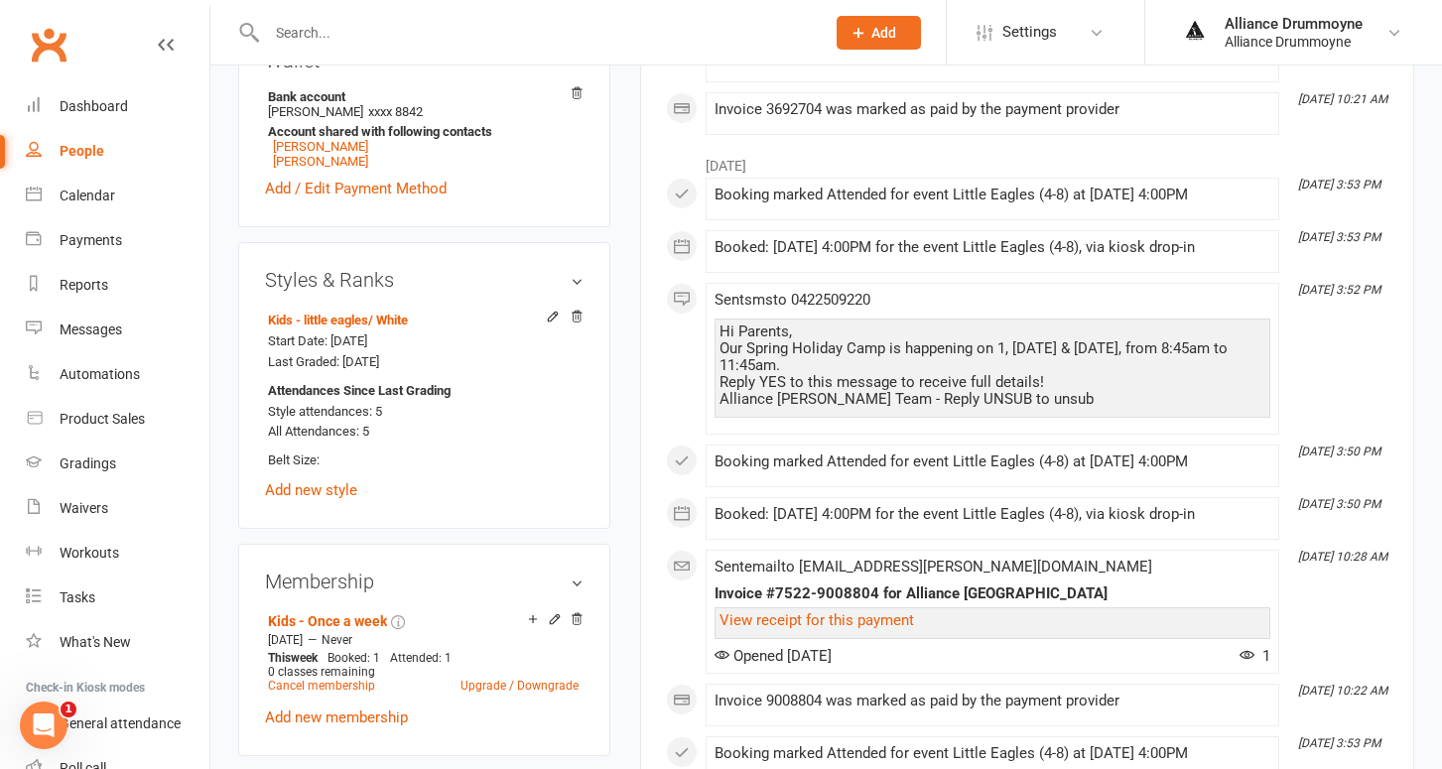
scroll to position [685, 0]
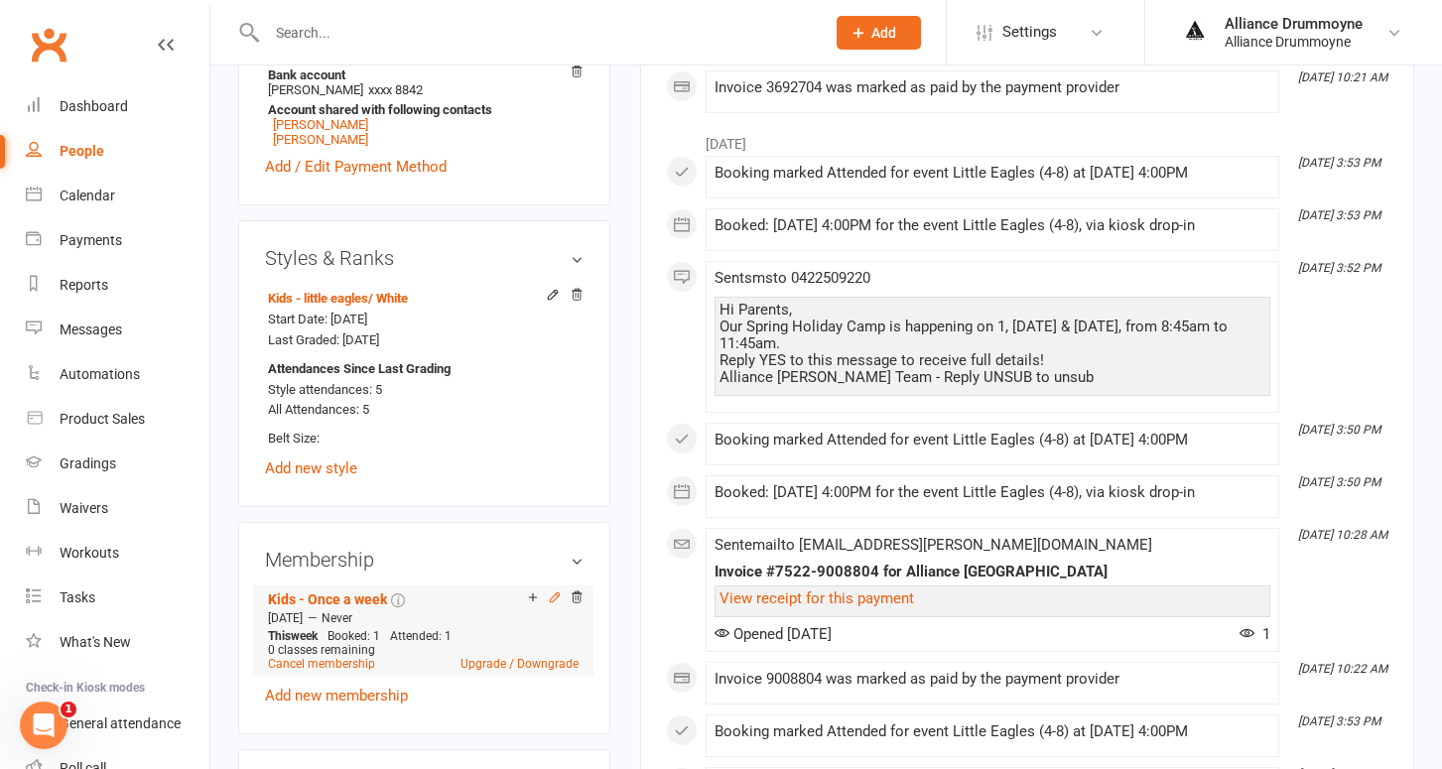
click at [551, 593] on icon at bounding box center [555, 597] width 14 height 14
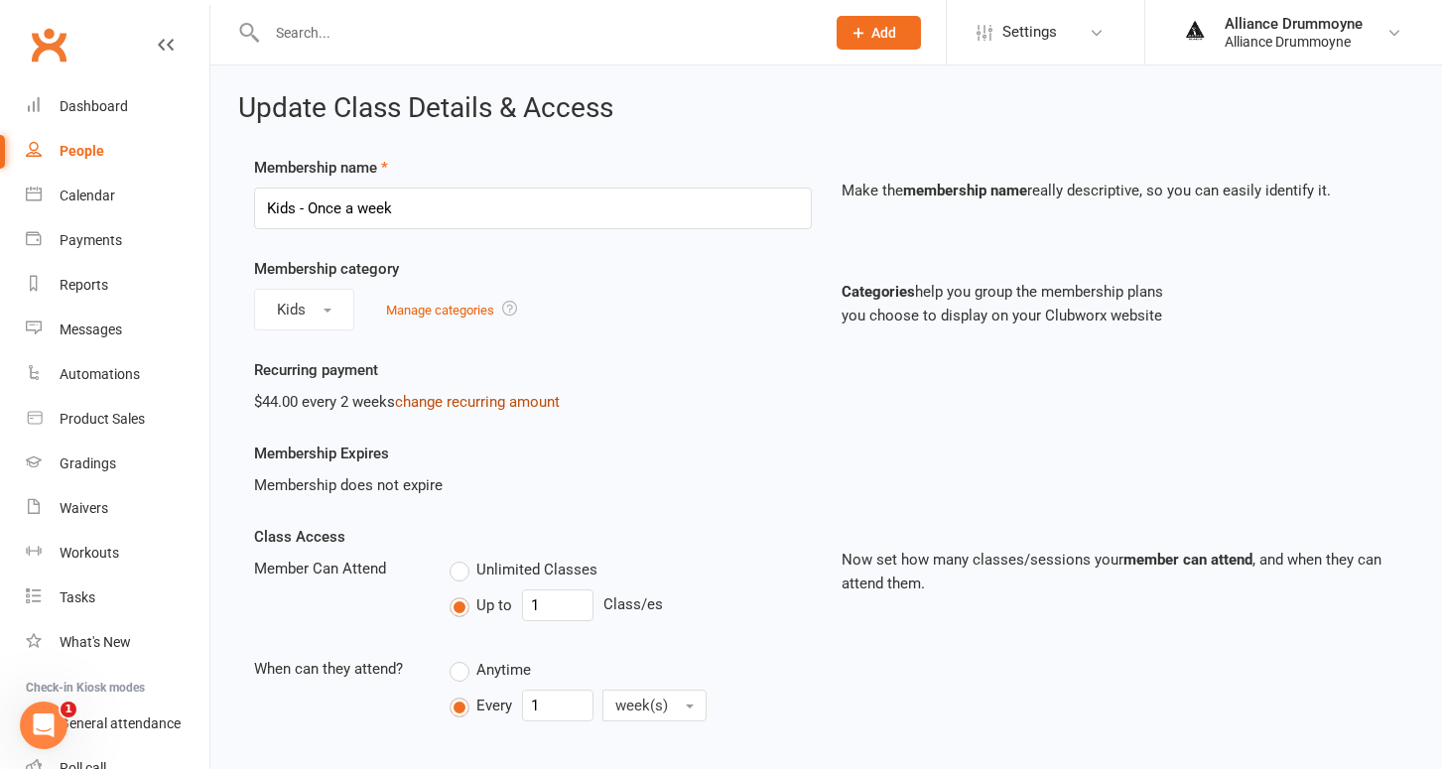
click at [505, 397] on link "change recurring amount" at bounding box center [477, 402] width 165 height 18
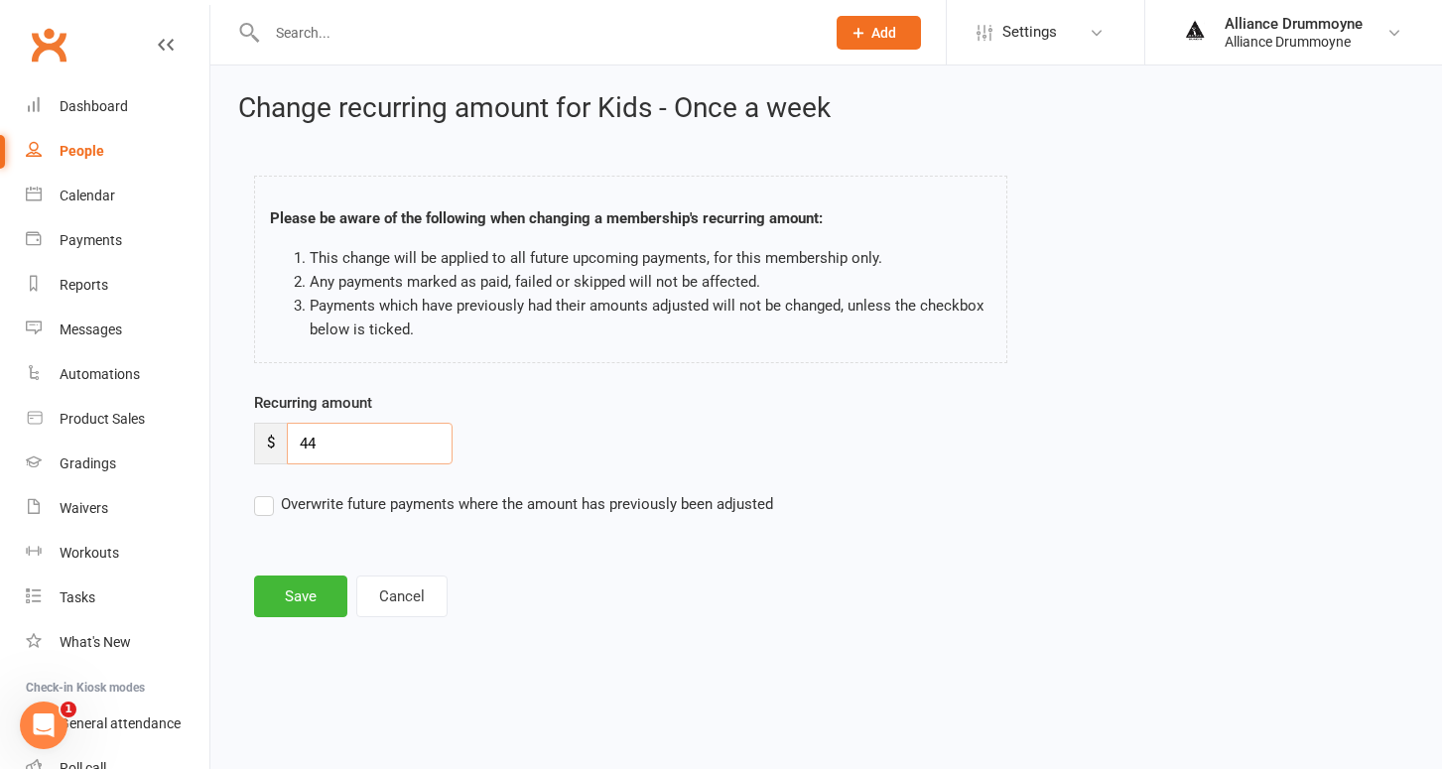
click at [369, 437] on input "44" at bounding box center [370, 444] width 166 height 42
type input "50"
click at [271, 496] on label "Overwrite future payments where the amount has previously been adjusted" at bounding box center [513, 504] width 519 height 24
click at [271, 492] on input "Overwrite future payments where the amount has previously been adjusted" at bounding box center [513, 492] width 519 height 0
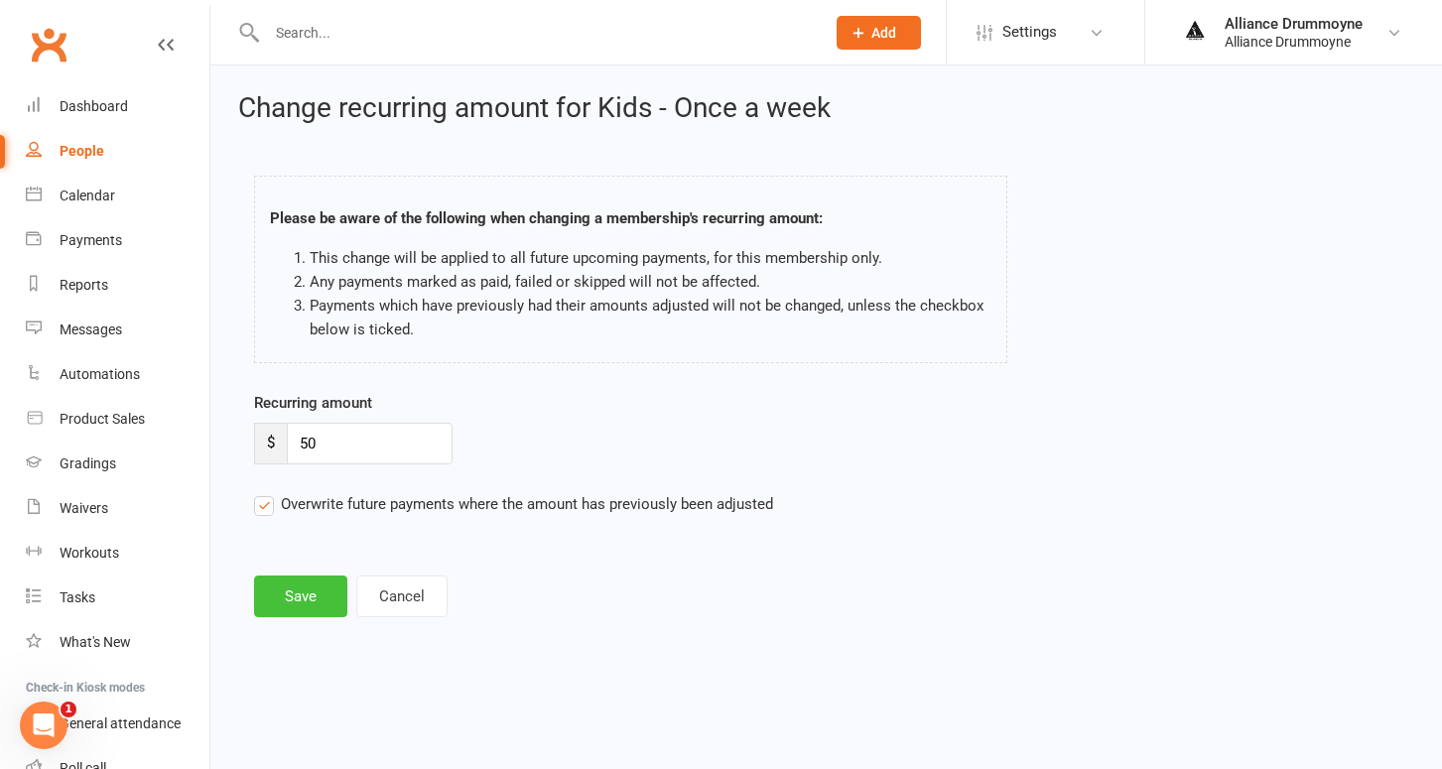
click at [302, 592] on button "Save" at bounding box center [300, 597] width 93 height 42
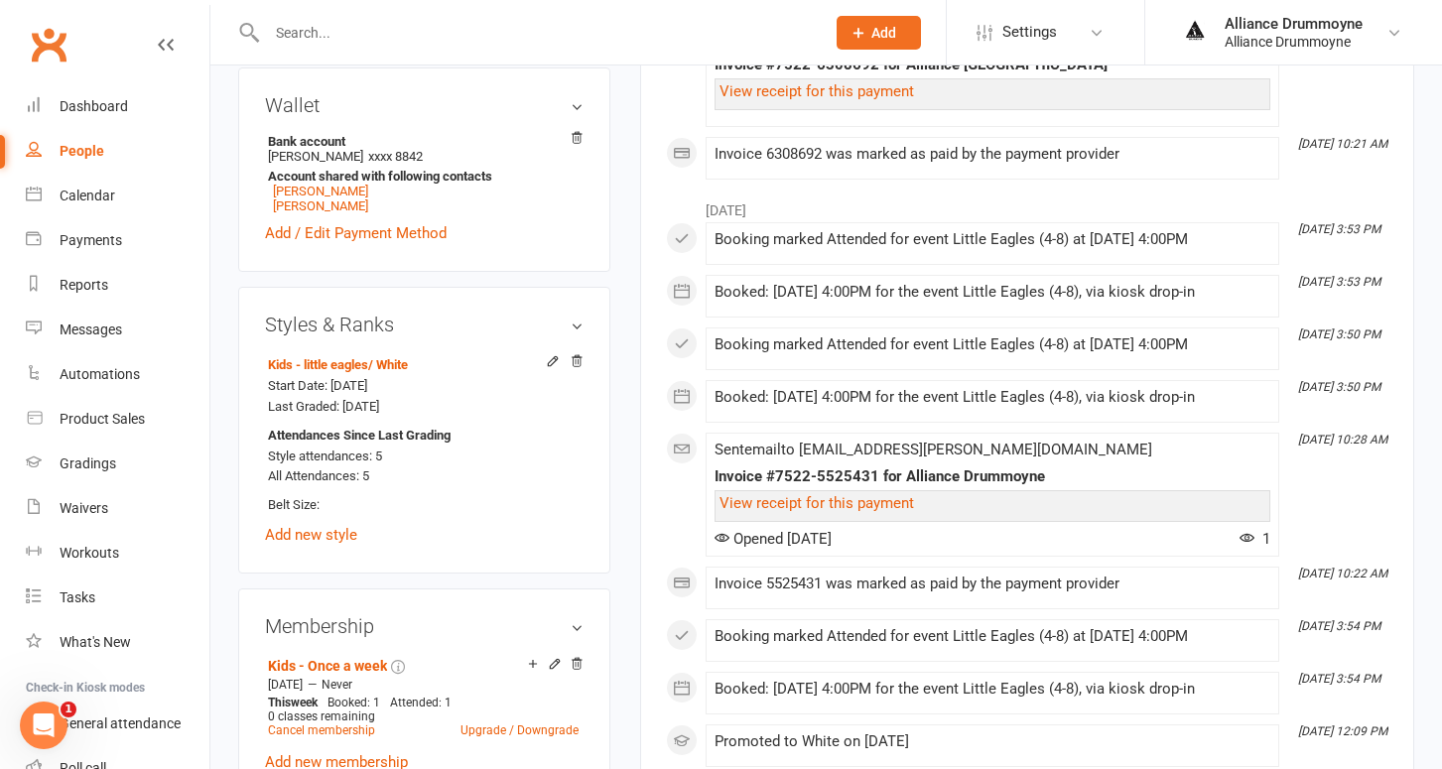
scroll to position [622, 0]
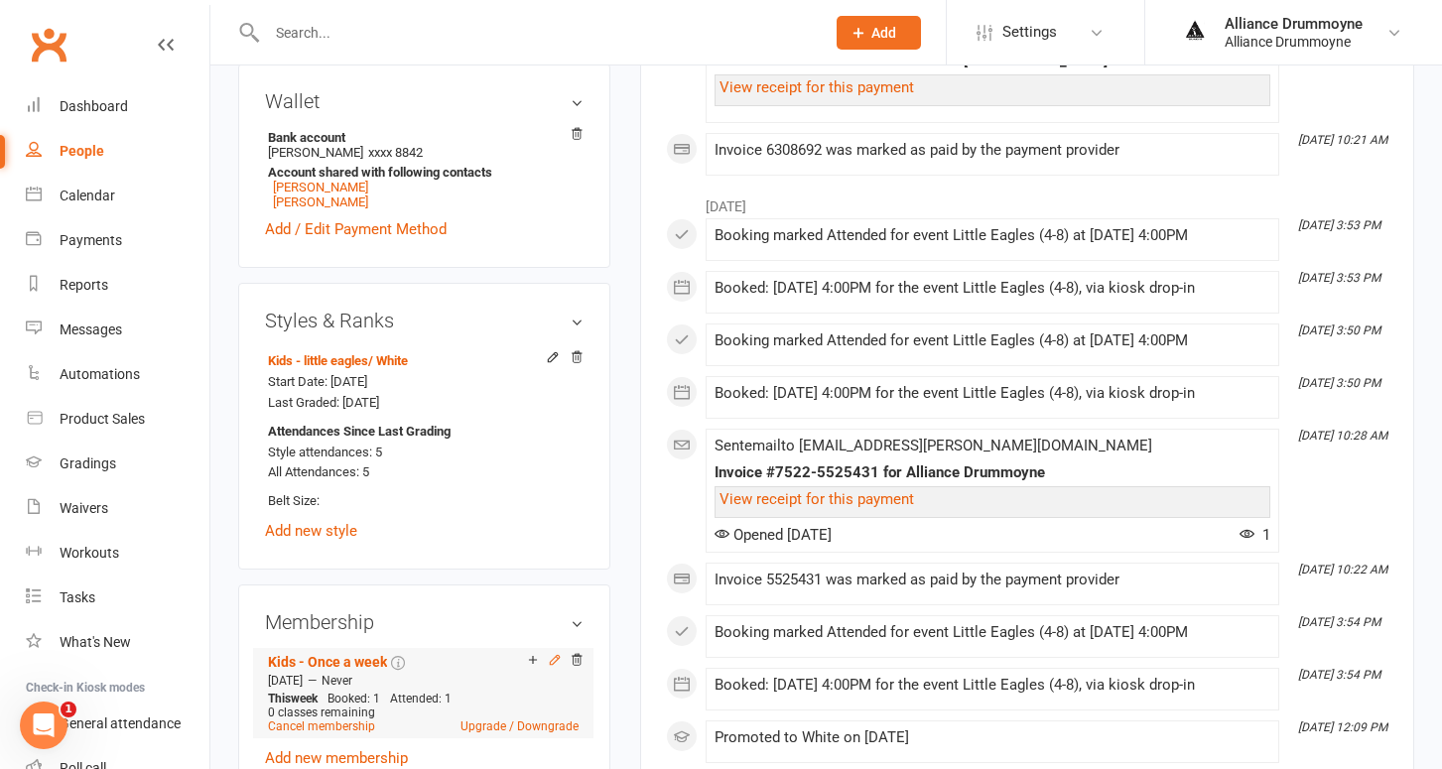
click at [553, 656] on icon at bounding box center [555, 660] width 14 height 14
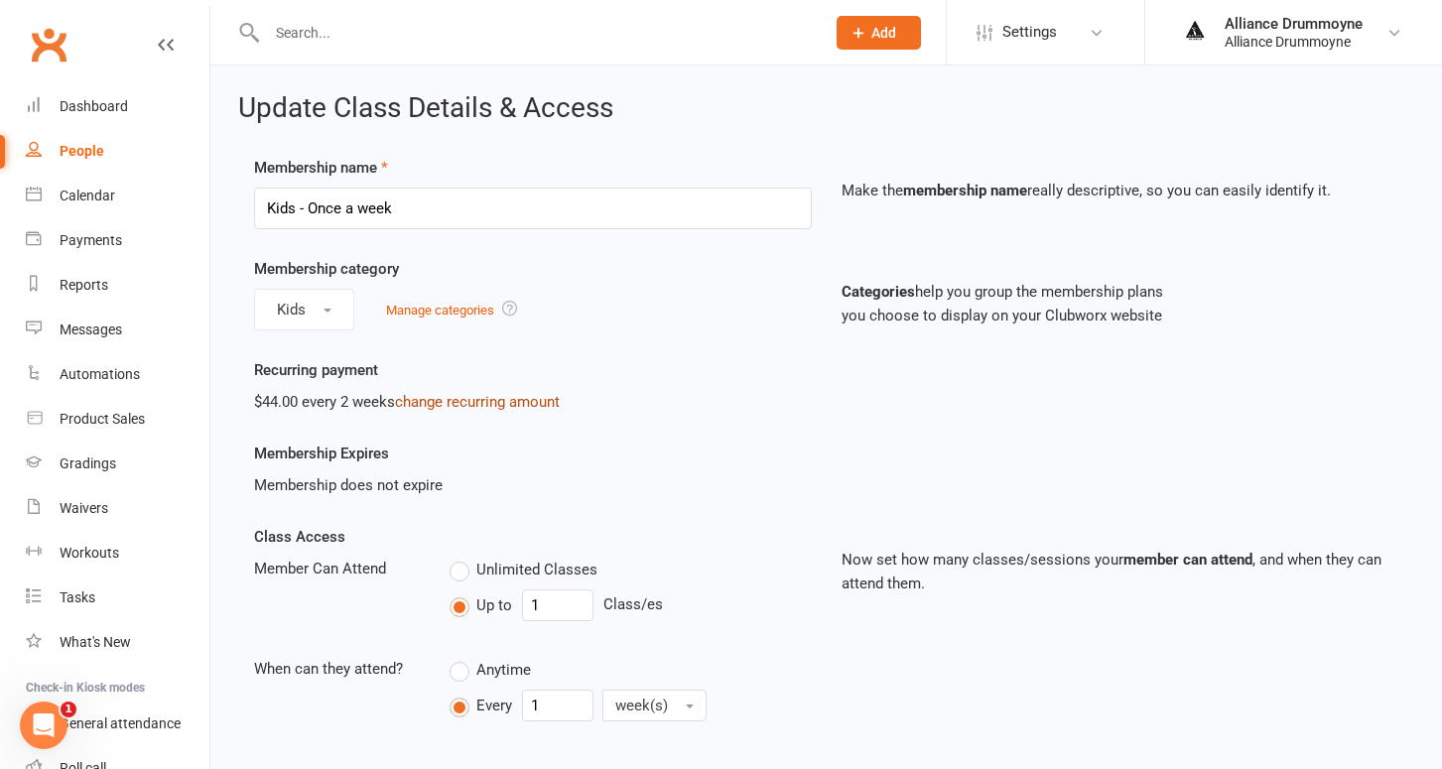
click at [440, 400] on link "change recurring amount" at bounding box center [477, 402] width 165 height 18
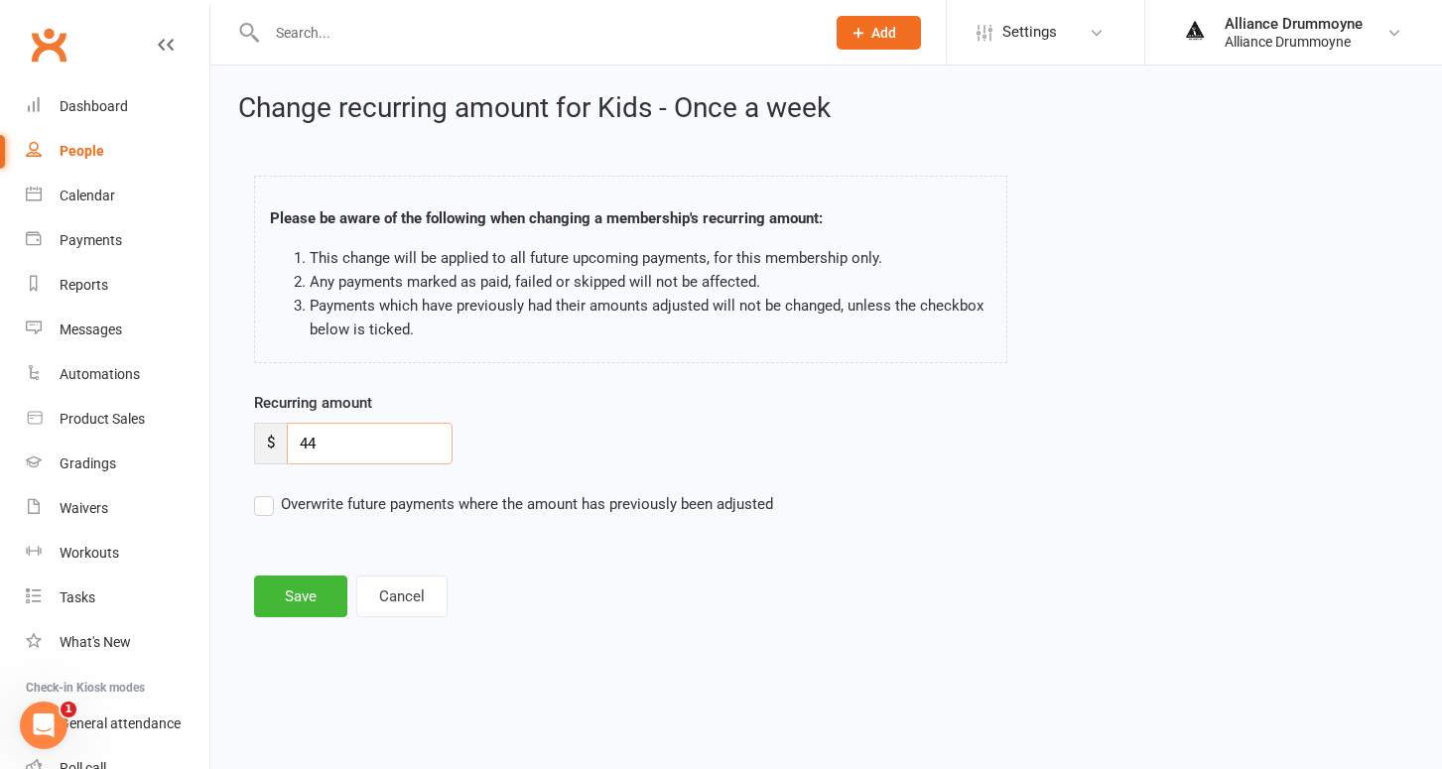
click at [343, 437] on input "44" at bounding box center [370, 444] width 166 height 42
type input "50"
click at [269, 498] on label "Overwrite future payments where the amount has previously been adjusted" at bounding box center [513, 504] width 519 height 24
click at [269, 492] on input "Overwrite future payments where the amount has previously been adjusted" at bounding box center [513, 492] width 519 height 0
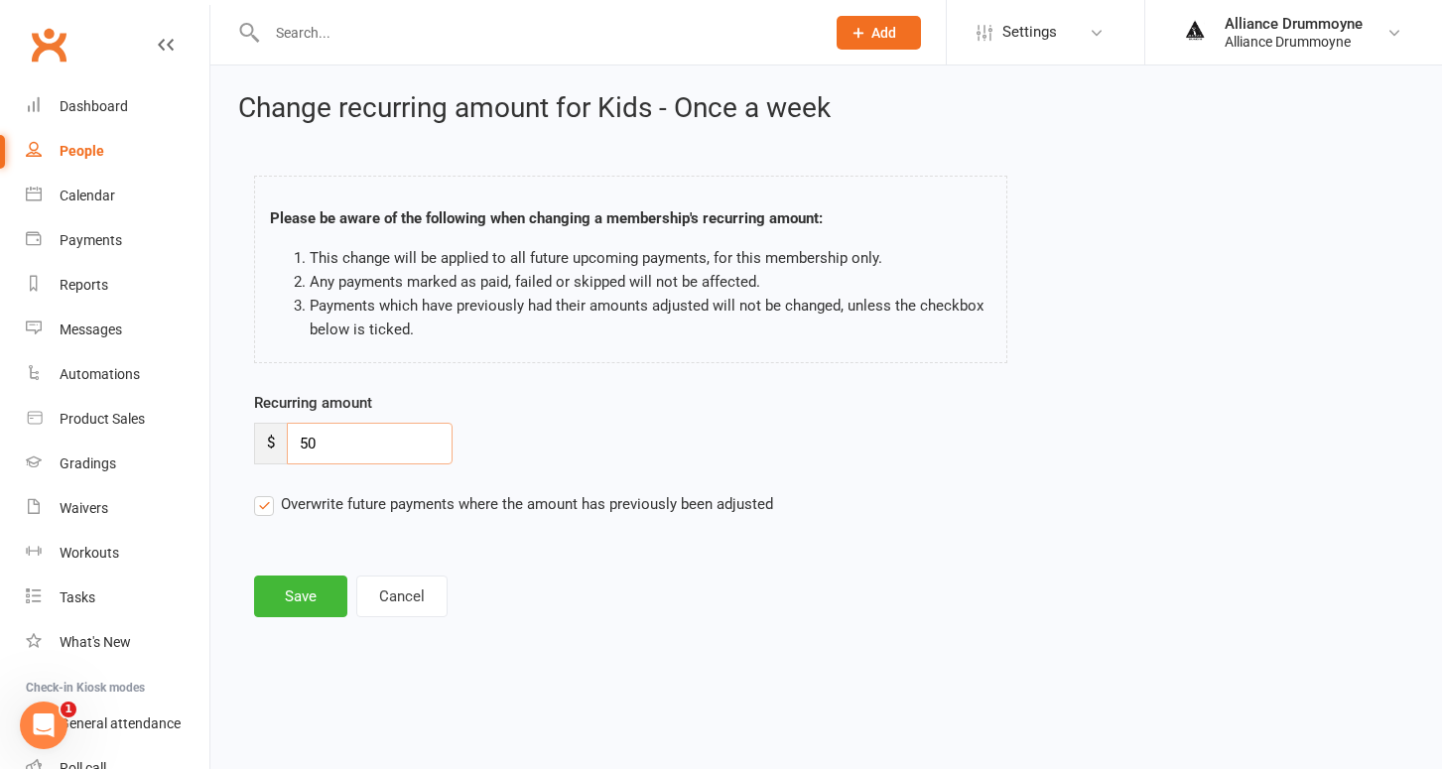
click at [310, 439] on input "50" at bounding box center [370, 444] width 166 height 42
click at [318, 608] on button "Save" at bounding box center [300, 597] width 93 height 42
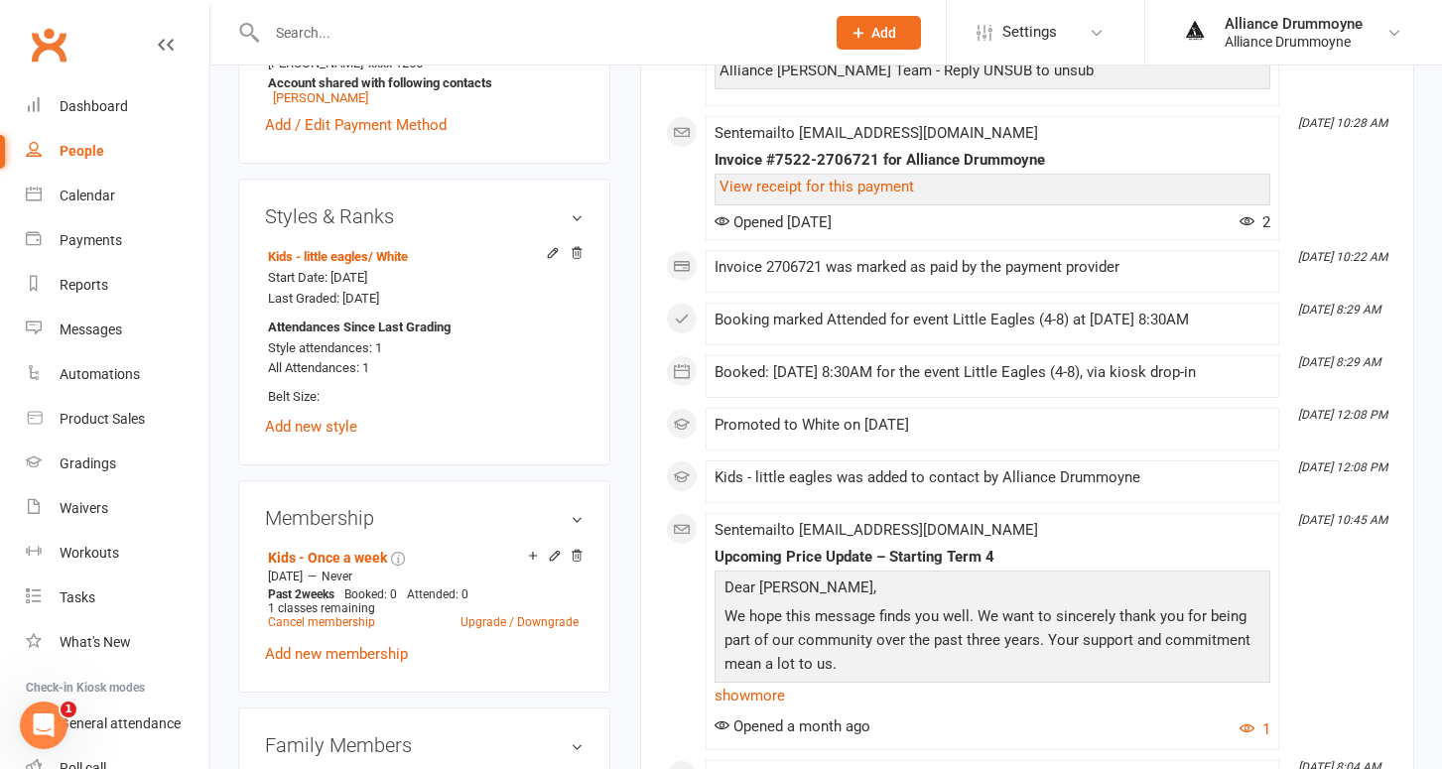
scroll to position [713, 0]
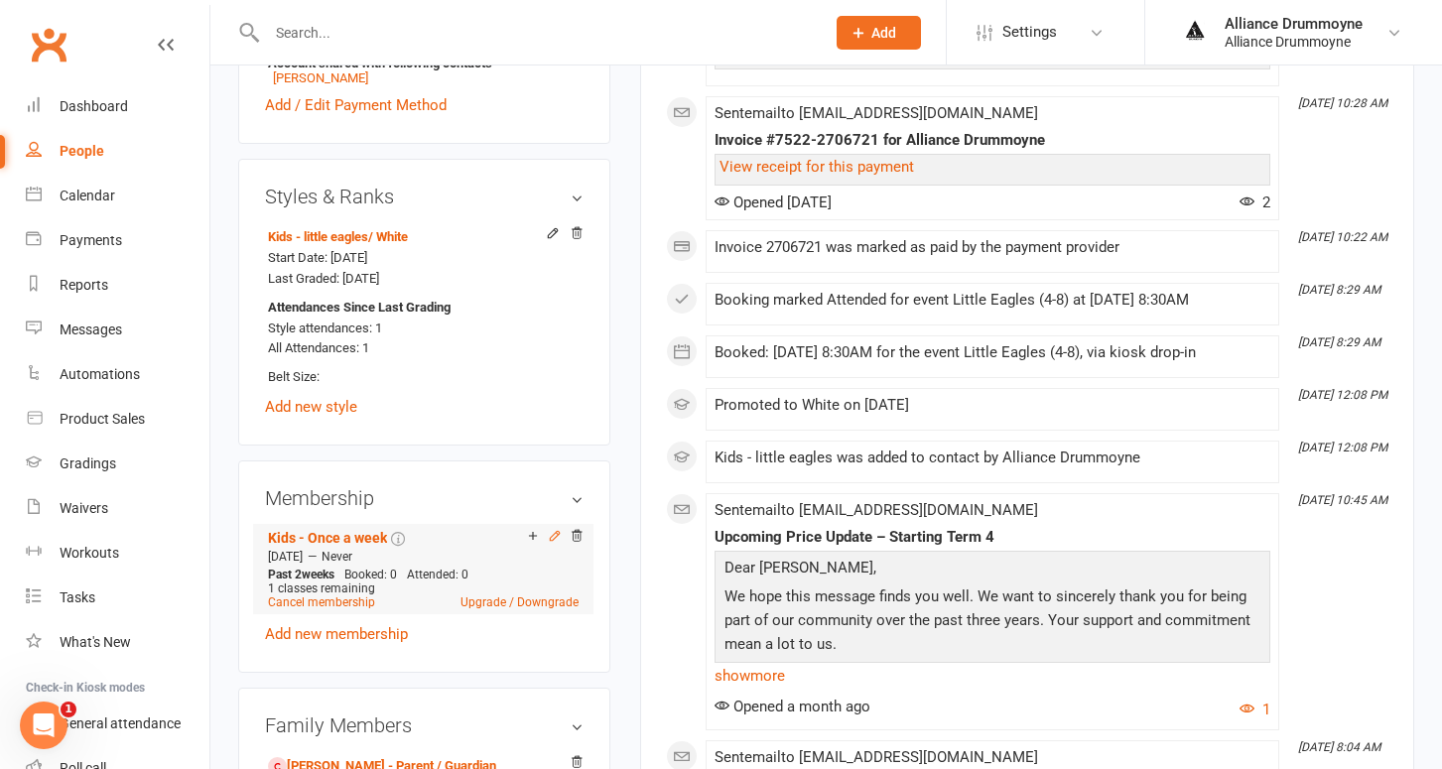
click at [553, 530] on icon at bounding box center [555, 536] width 14 height 14
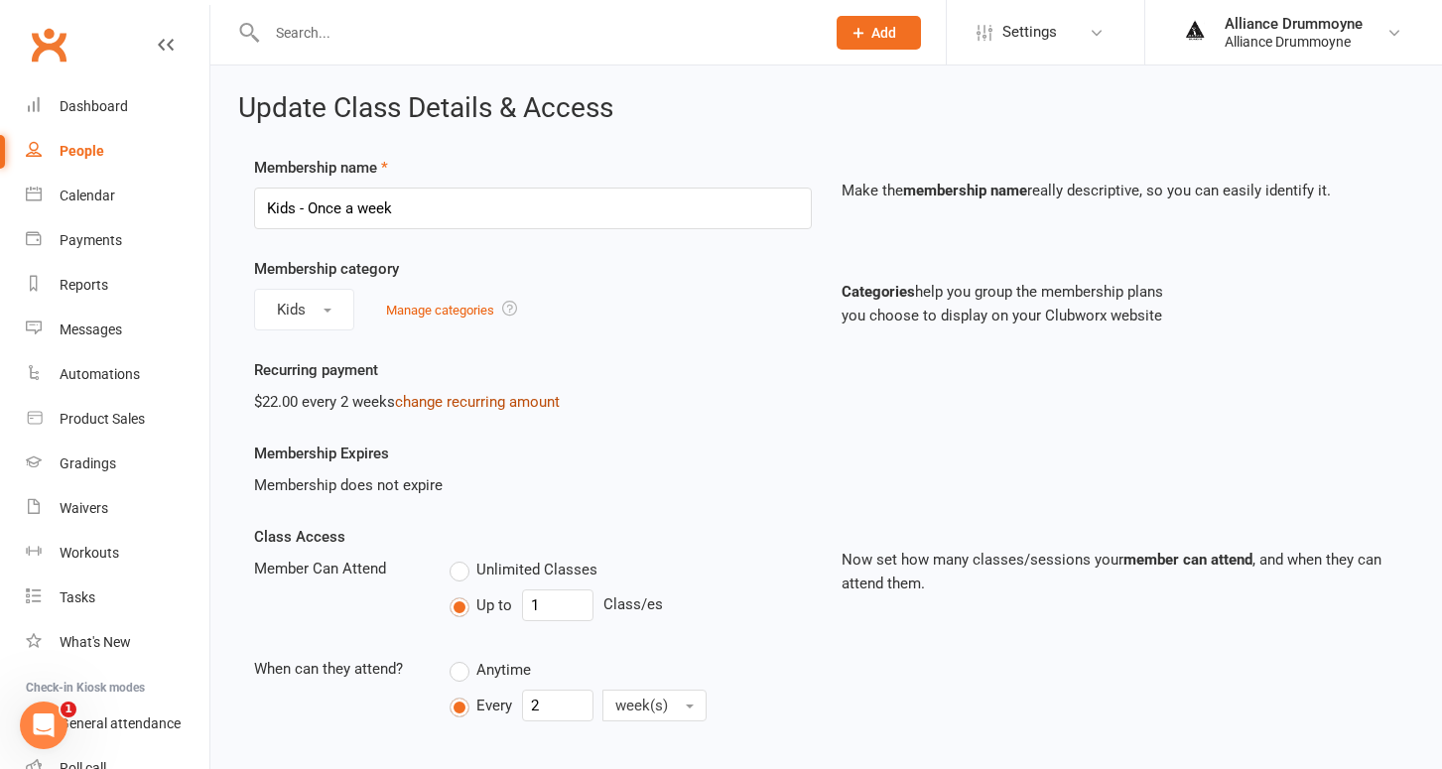
click at [454, 406] on link "change recurring amount" at bounding box center [477, 402] width 165 height 18
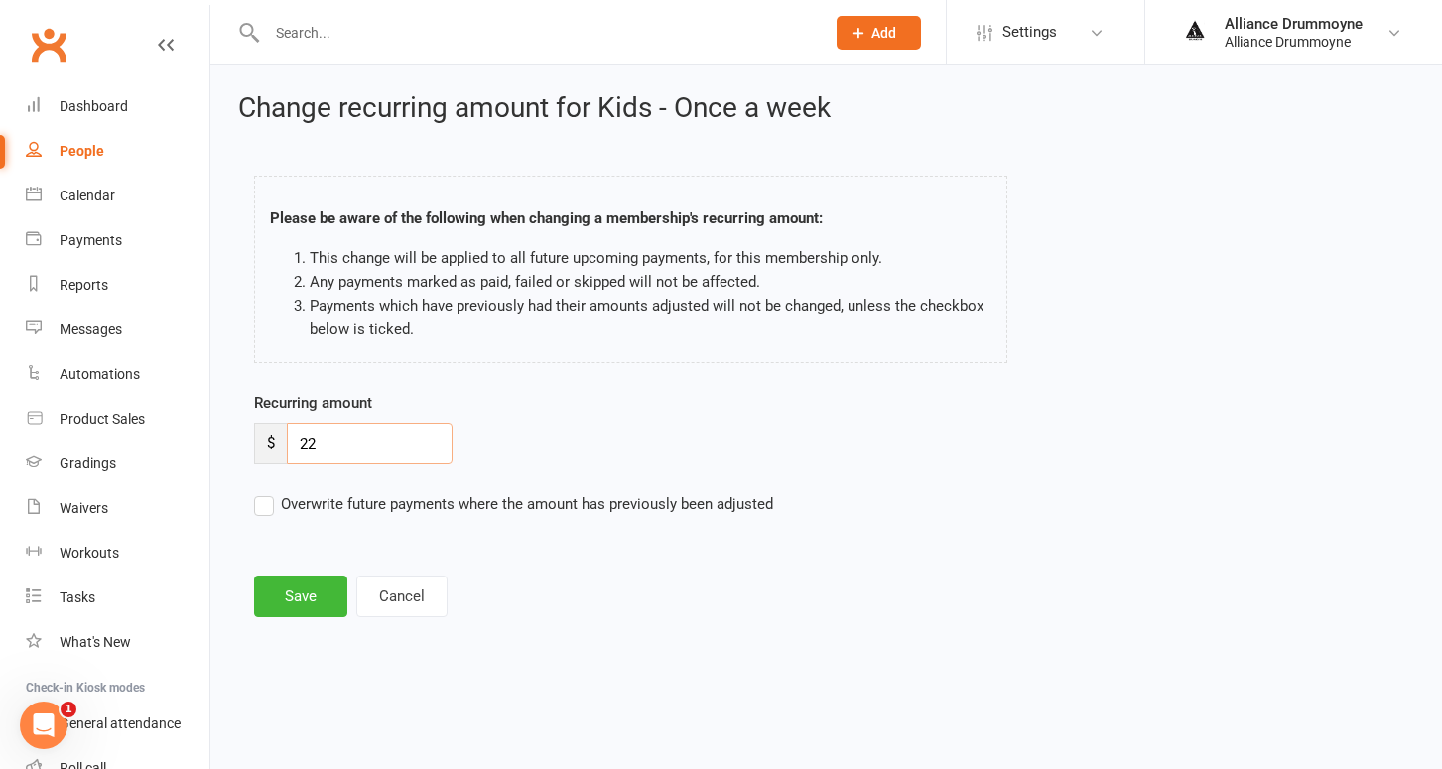
click at [319, 439] on input "22" at bounding box center [370, 444] width 166 height 42
paste input "50"
type input "50"
click at [260, 501] on label "Overwrite future payments where the amount has previously been adjusted" at bounding box center [513, 504] width 519 height 24
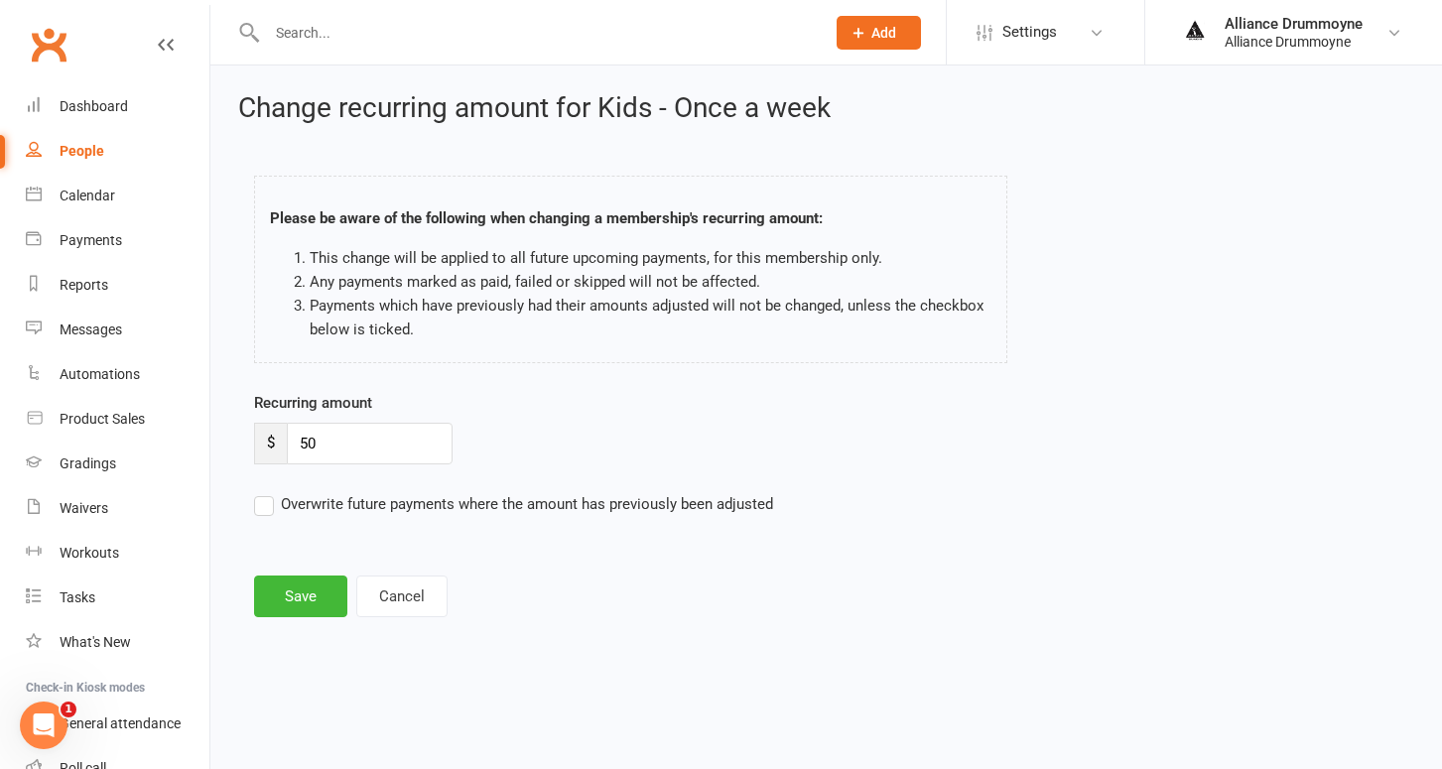
click at [260, 492] on input "Overwrite future payments where the amount has previously been adjusted" at bounding box center [513, 492] width 519 height 0
click at [321, 589] on button "Save" at bounding box center [300, 597] width 93 height 42
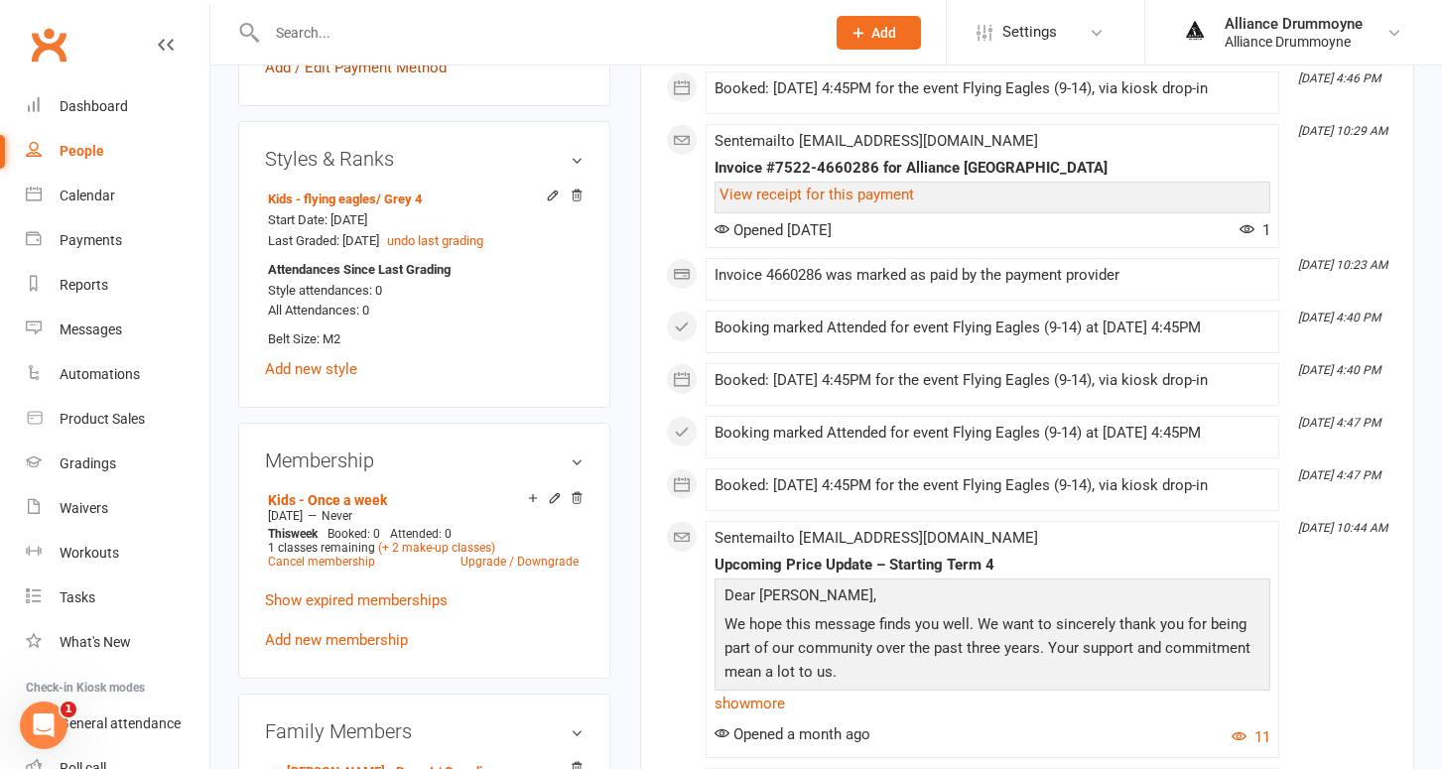
scroll to position [783, 0]
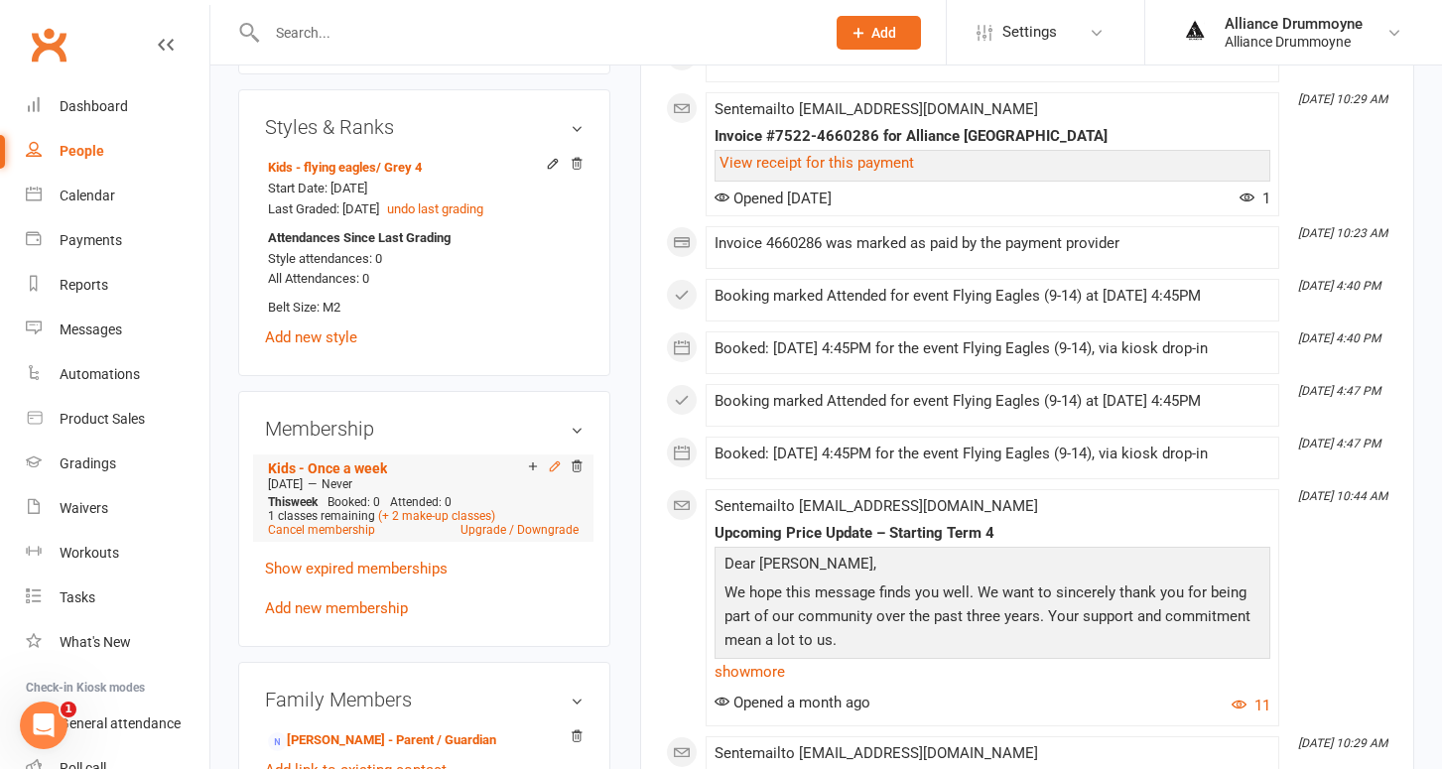
click at [554, 473] on icon at bounding box center [555, 466] width 14 height 14
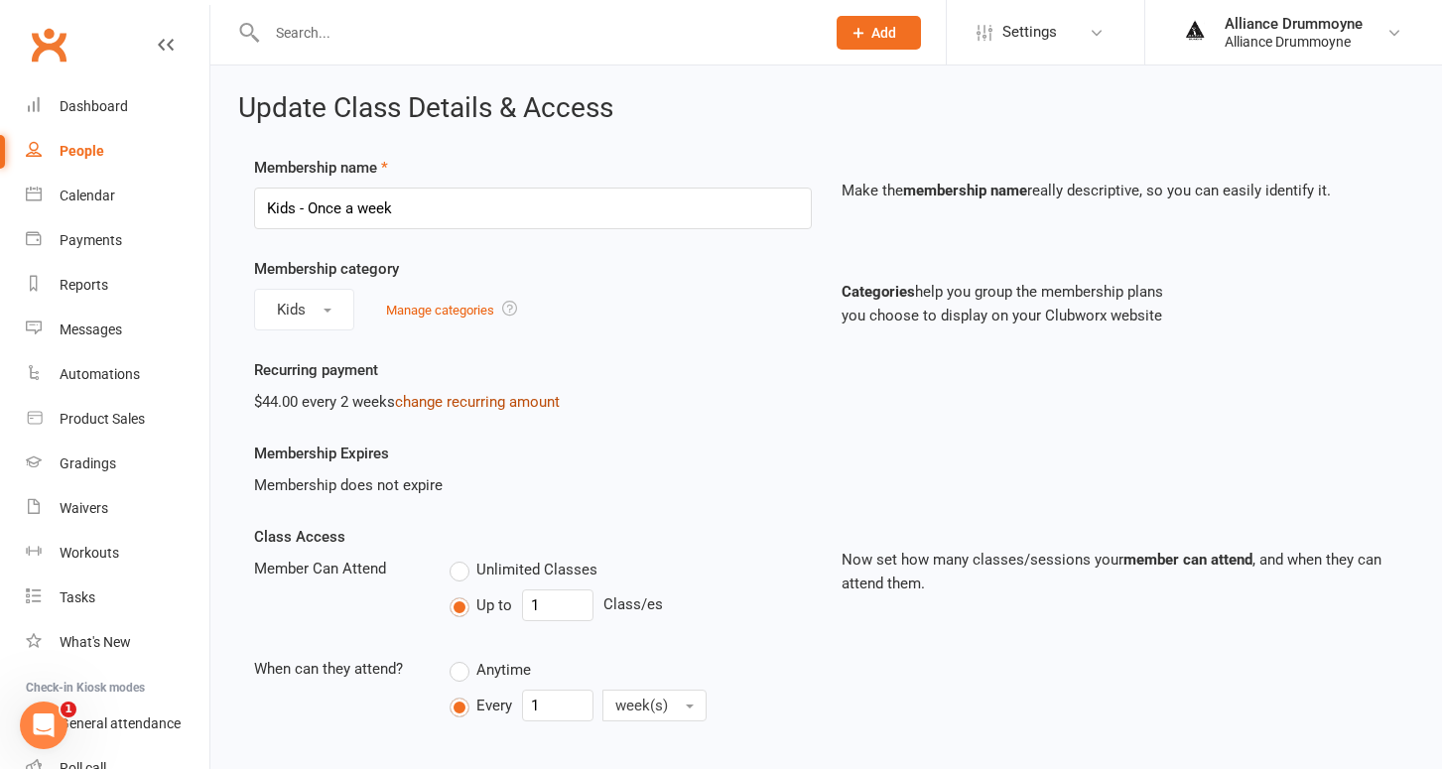
click at [453, 401] on link "change recurring amount" at bounding box center [477, 402] width 165 height 18
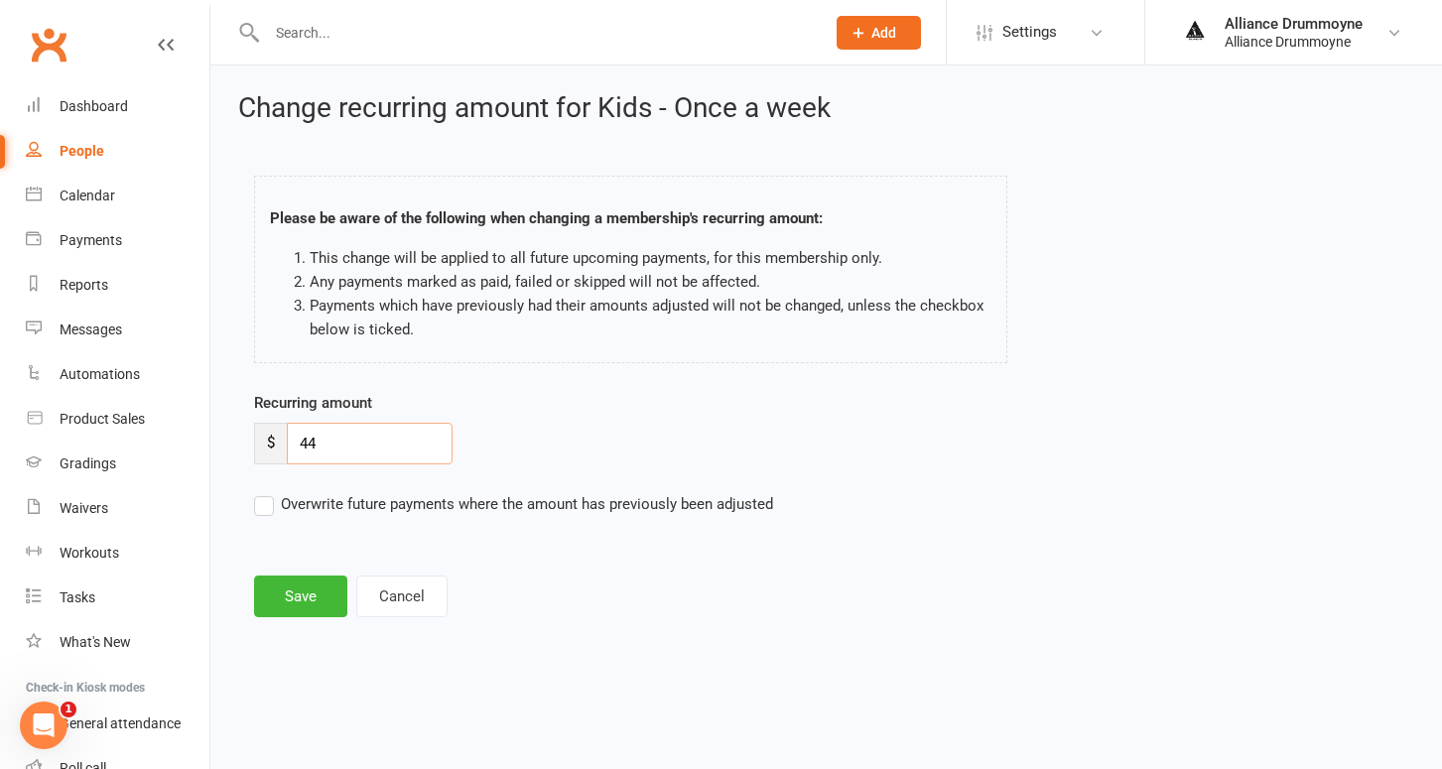
click at [347, 452] on input "44" at bounding box center [370, 444] width 166 height 42
paste input "50"
type input "50"
click at [267, 501] on label "Overwrite future payments where the amount has previously been adjusted" at bounding box center [513, 504] width 519 height 24
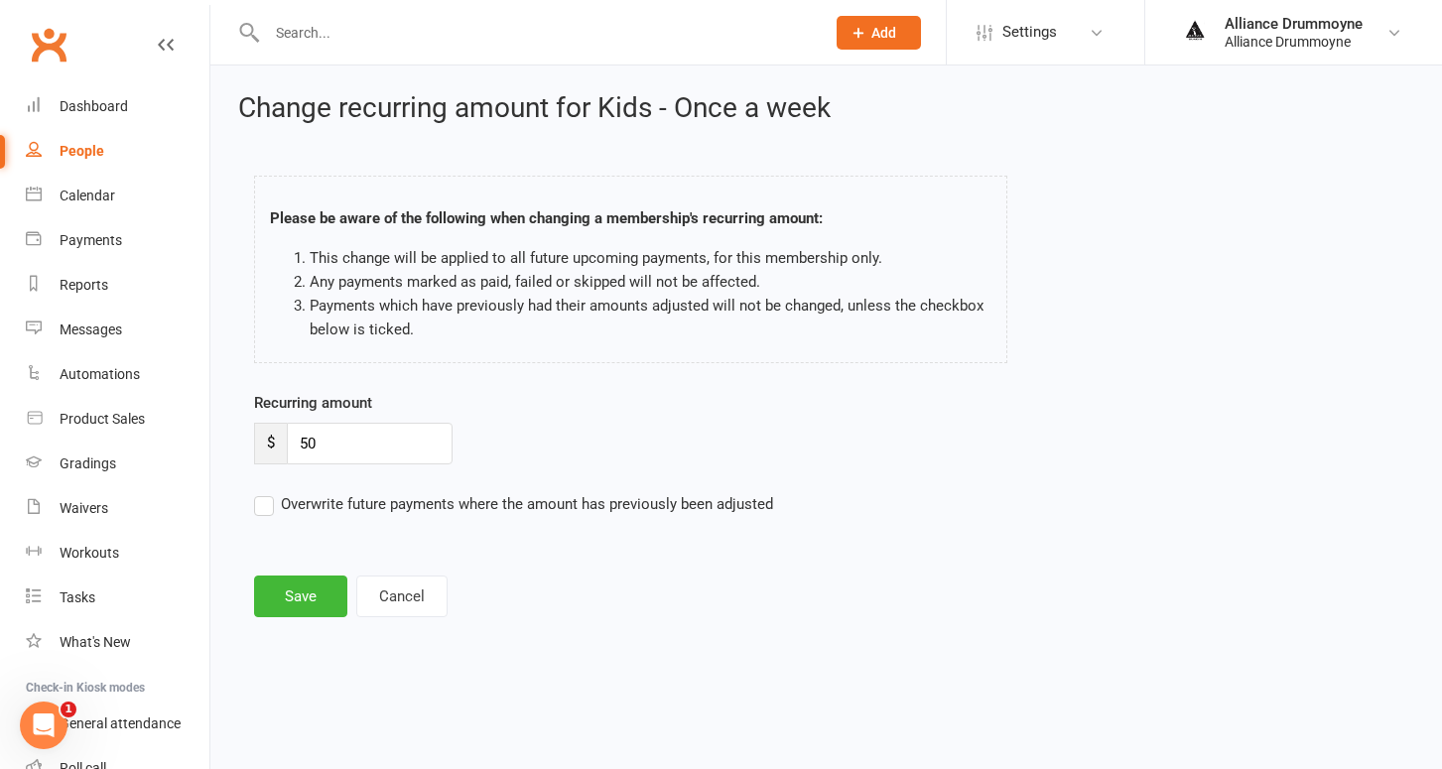
click at [267, 492] on input "Overwrite future payments where the amount has previously been adjusted" at bounding box center [513, 492] width 519 height 0
click at [314, 586] on button "Save" at bounding box center [300, 597] width 93 height 42
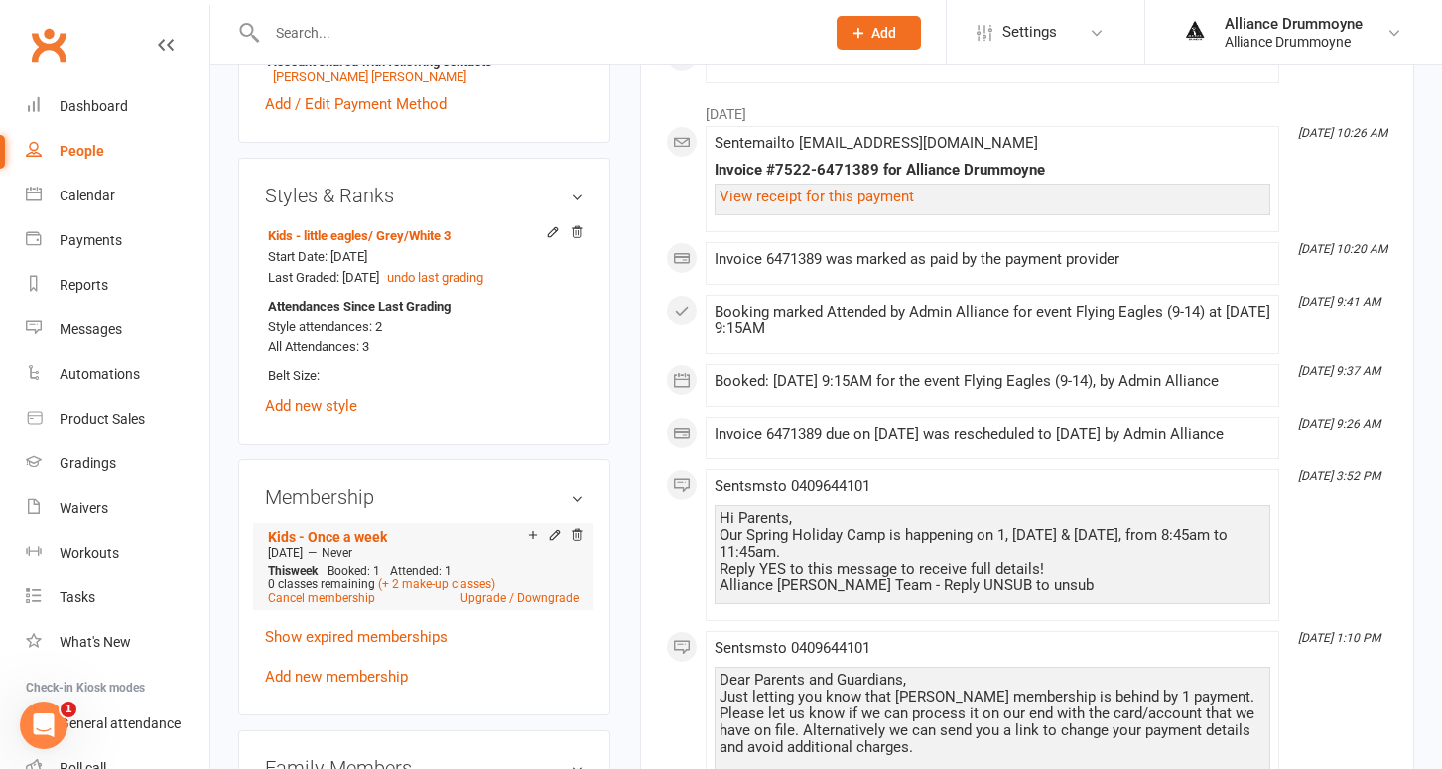
scroll to position [724, 0]
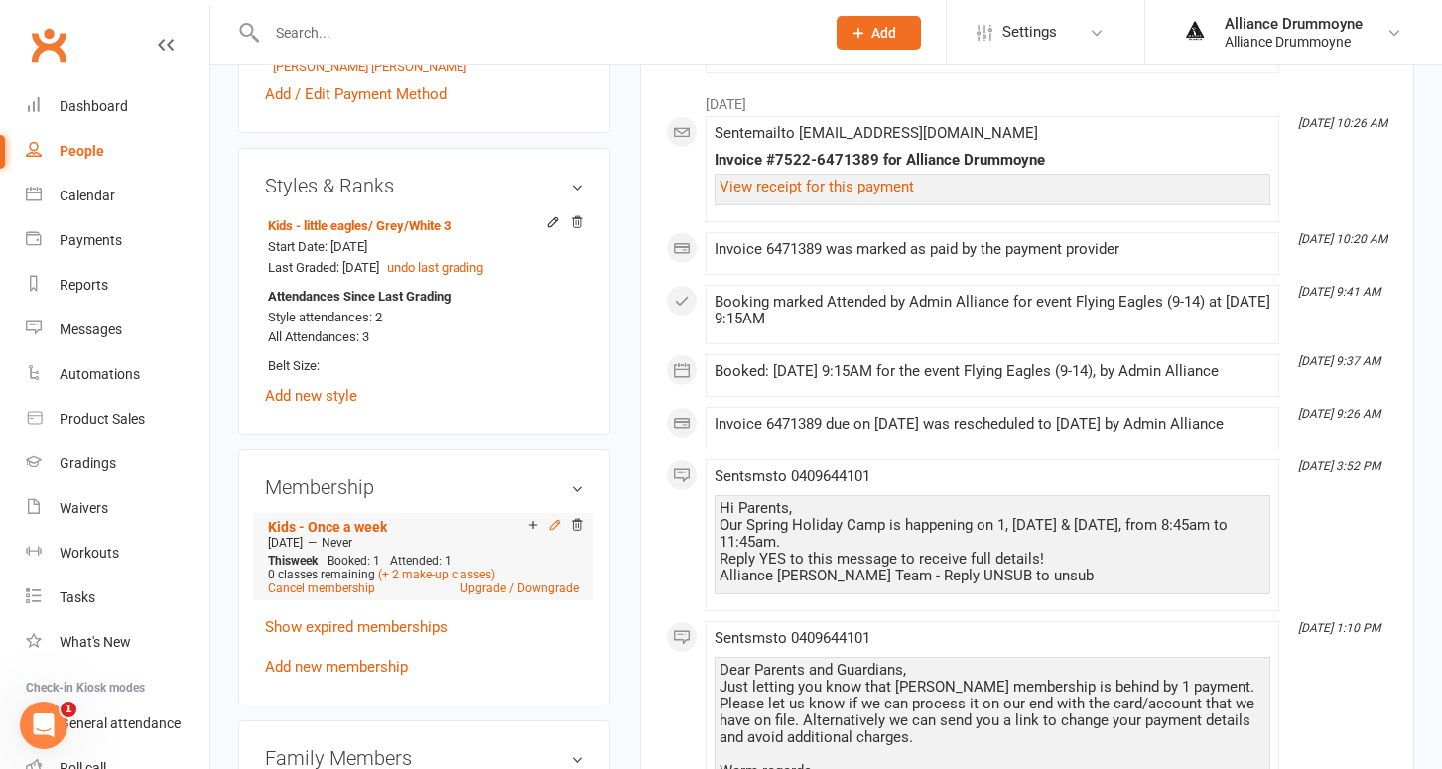
click at [556, 532] on icon at bounding box center [555, 525] width 14 height 14
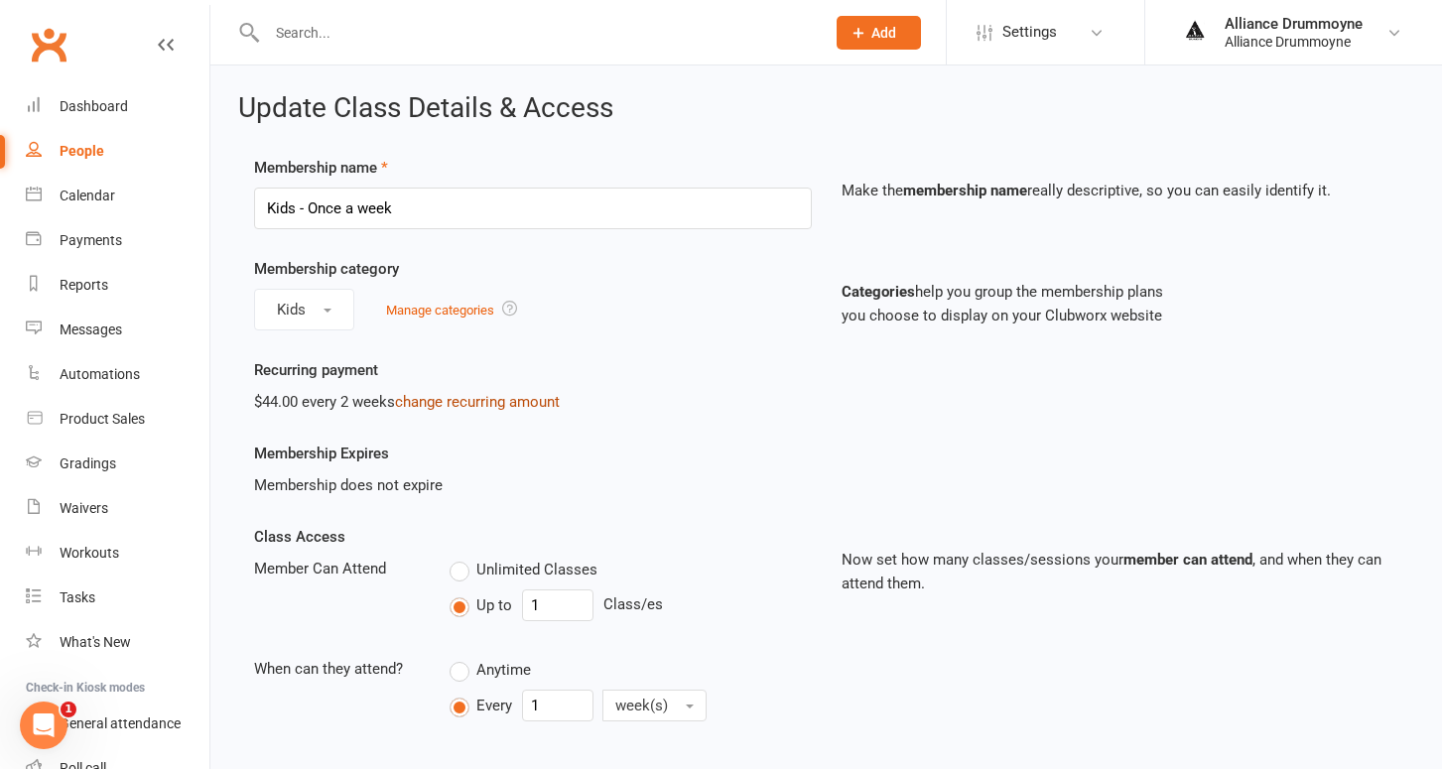
click at [448, 397] on link "change recurring amount" at bounding box center [477, 402] width 165 height 18
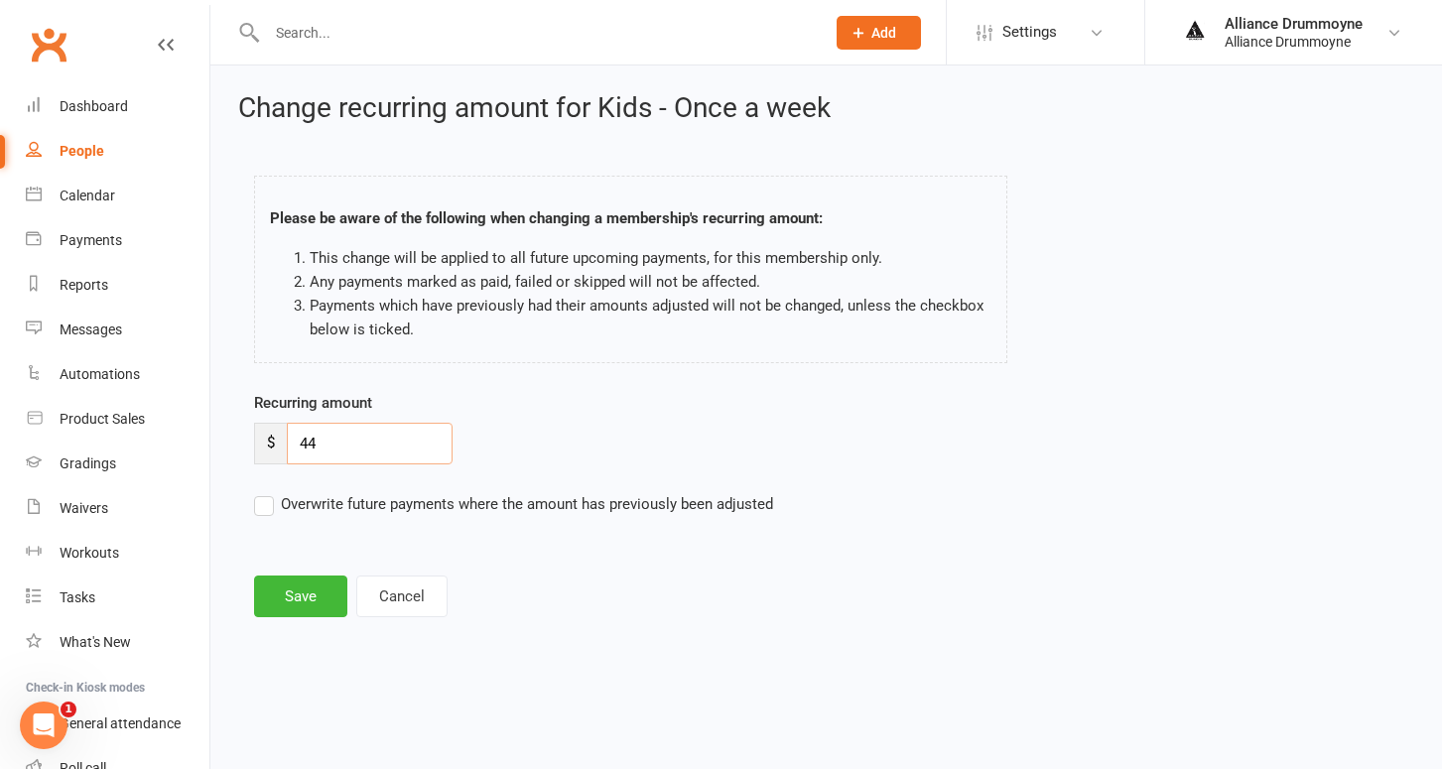
click at [356, 448] on input "44" at bounding box center [370, 444] width 166 height 42
paste input "50"
type input "50"
click at [264, 500] on label "Overwrite future payments where the amount has previously been adjusted" at bounding box center [513, 504] width 519 height 24
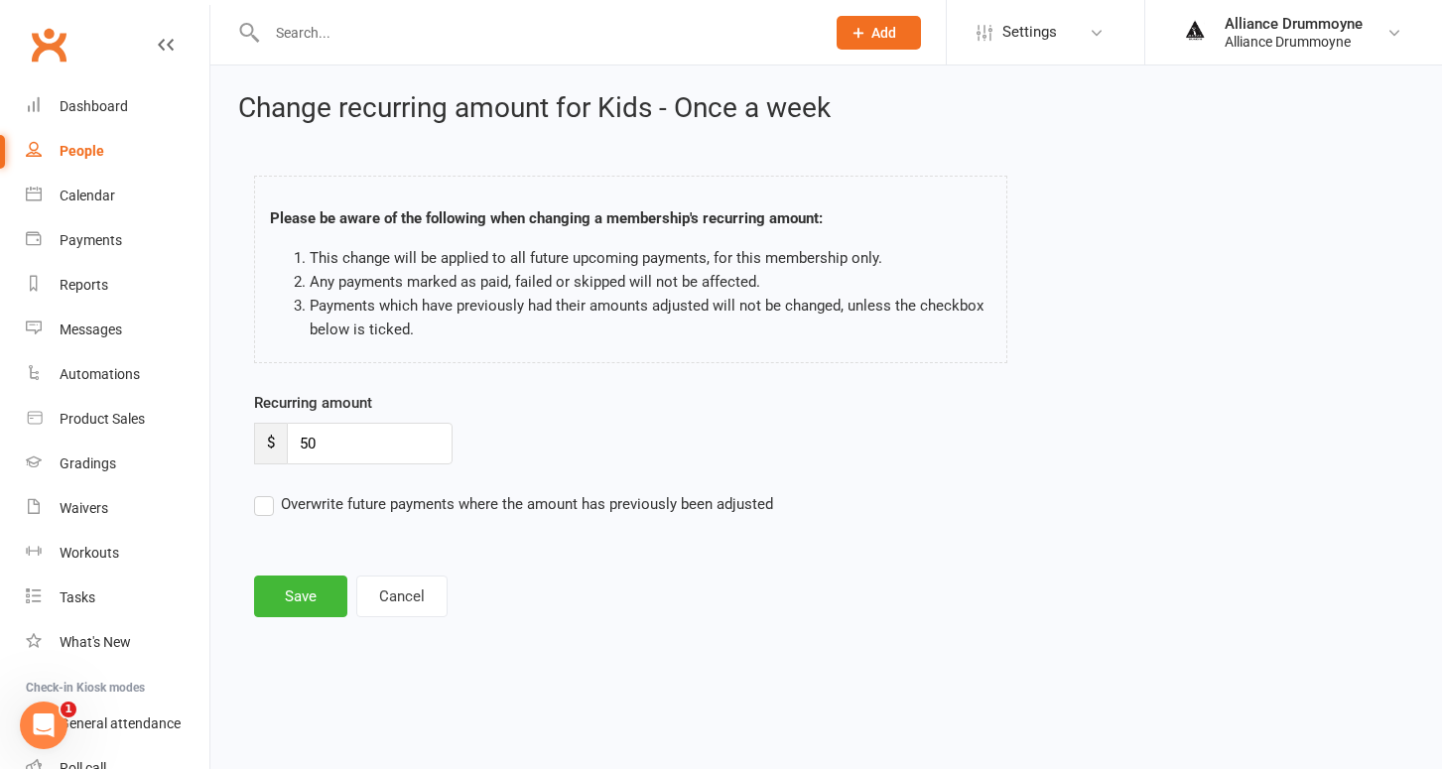
click at [264, 492] on input "Overwrite future payments where the amount has previously been adjusted" at bounding box center [513, 492] width 519 height 0
click at [343, 610] on button "Save" at bounding box center [300, 597] width 93 height 42
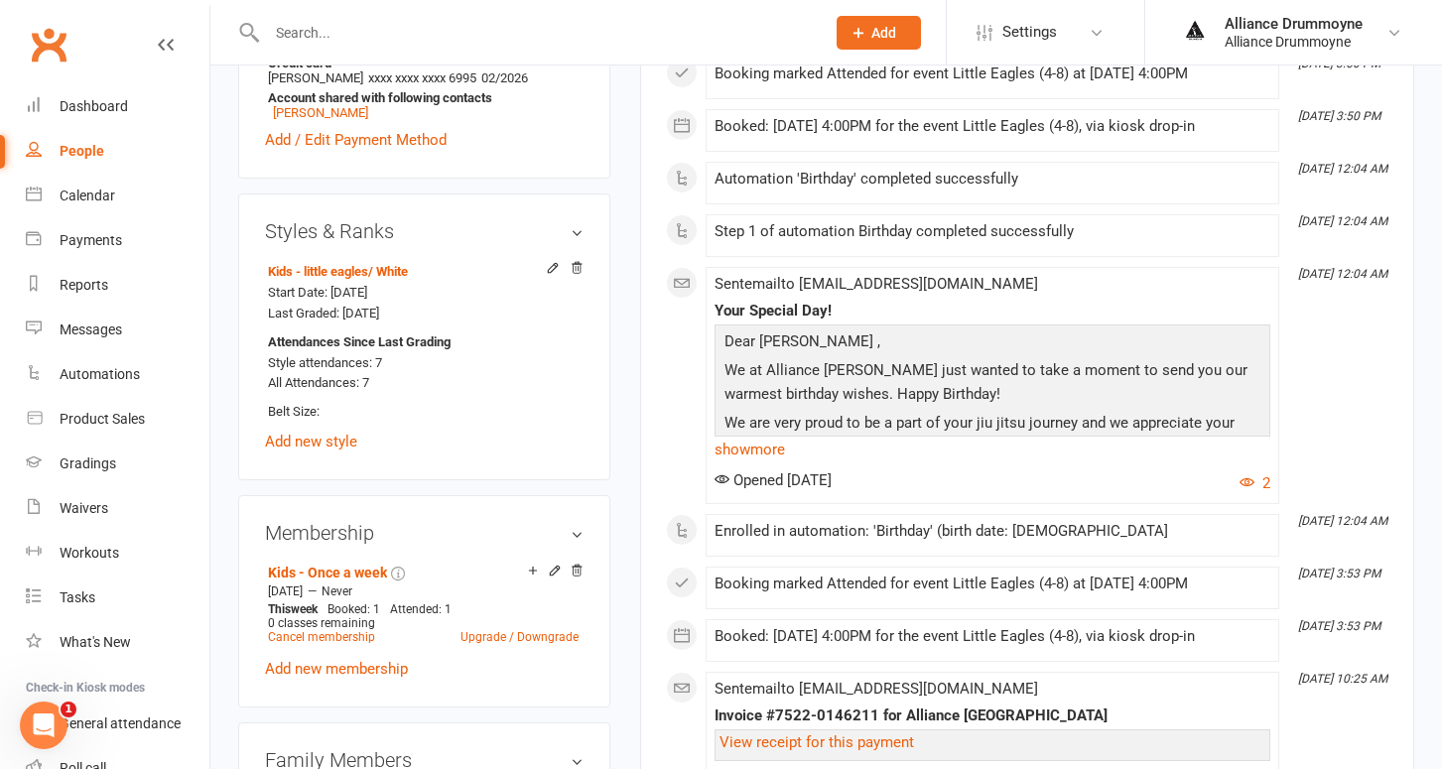
scroll to position [763, 0]
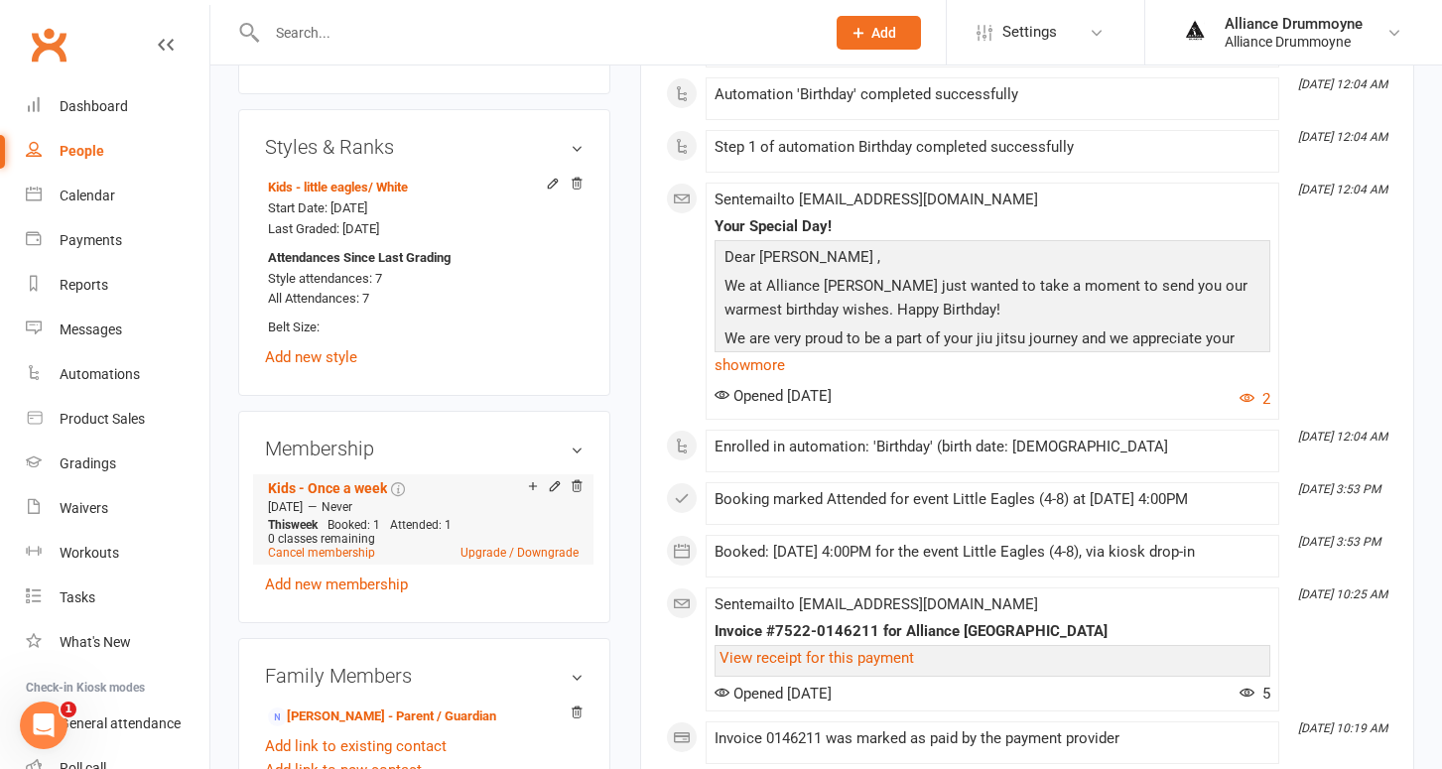
click at [556, 481] on icon at bounding box center [554, 485] width 9 height 9
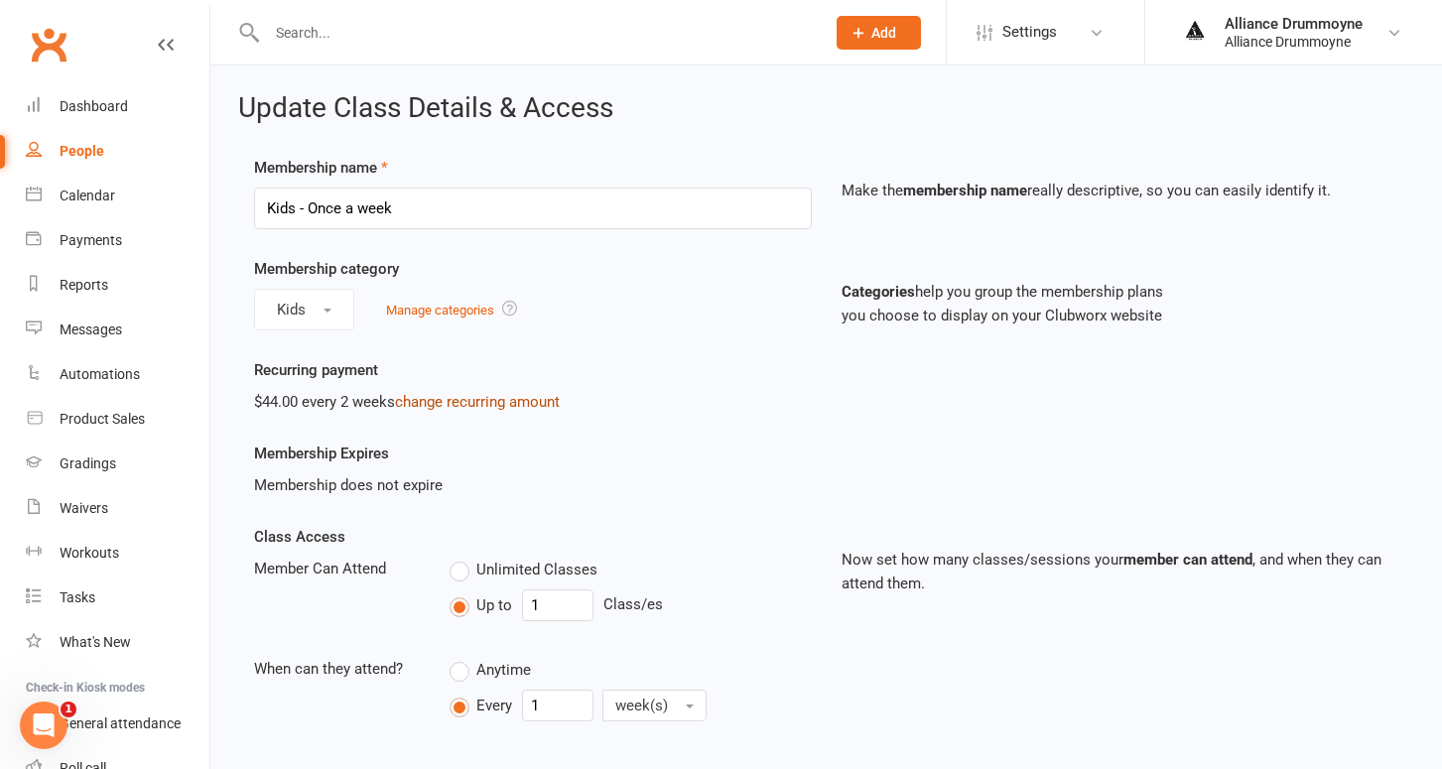
click at [476, 403] on link "change recurring amount" at bounding box center [477, 402] width 165 height 18
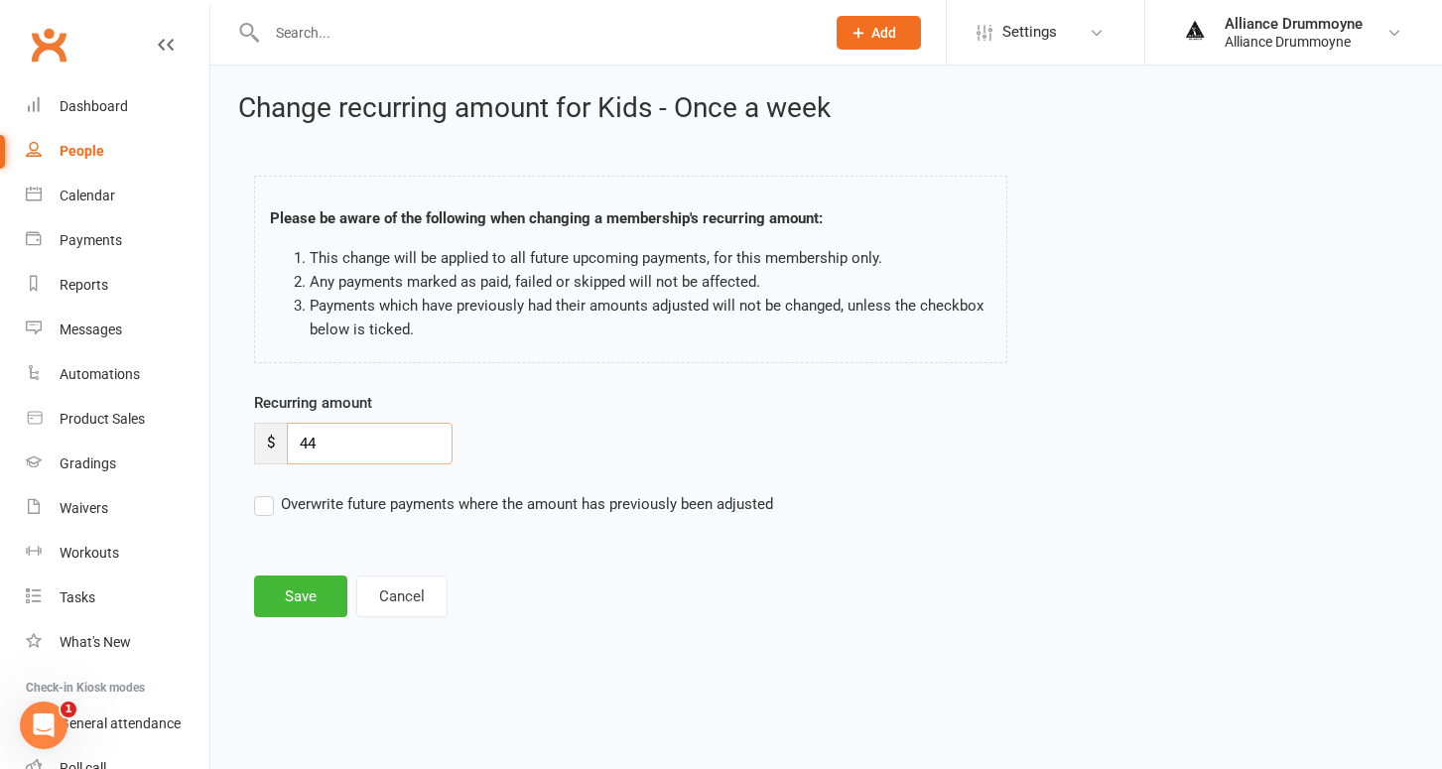
click at [359, 430] on input "44" at bounding box center [370, 444] width 166 height 42
paste input "50"
type input "50"
click at [271, 500] on label "Overwrite future payments where the amount has previously been adjusted" at bounding box center [513, 504] width 519 height 24
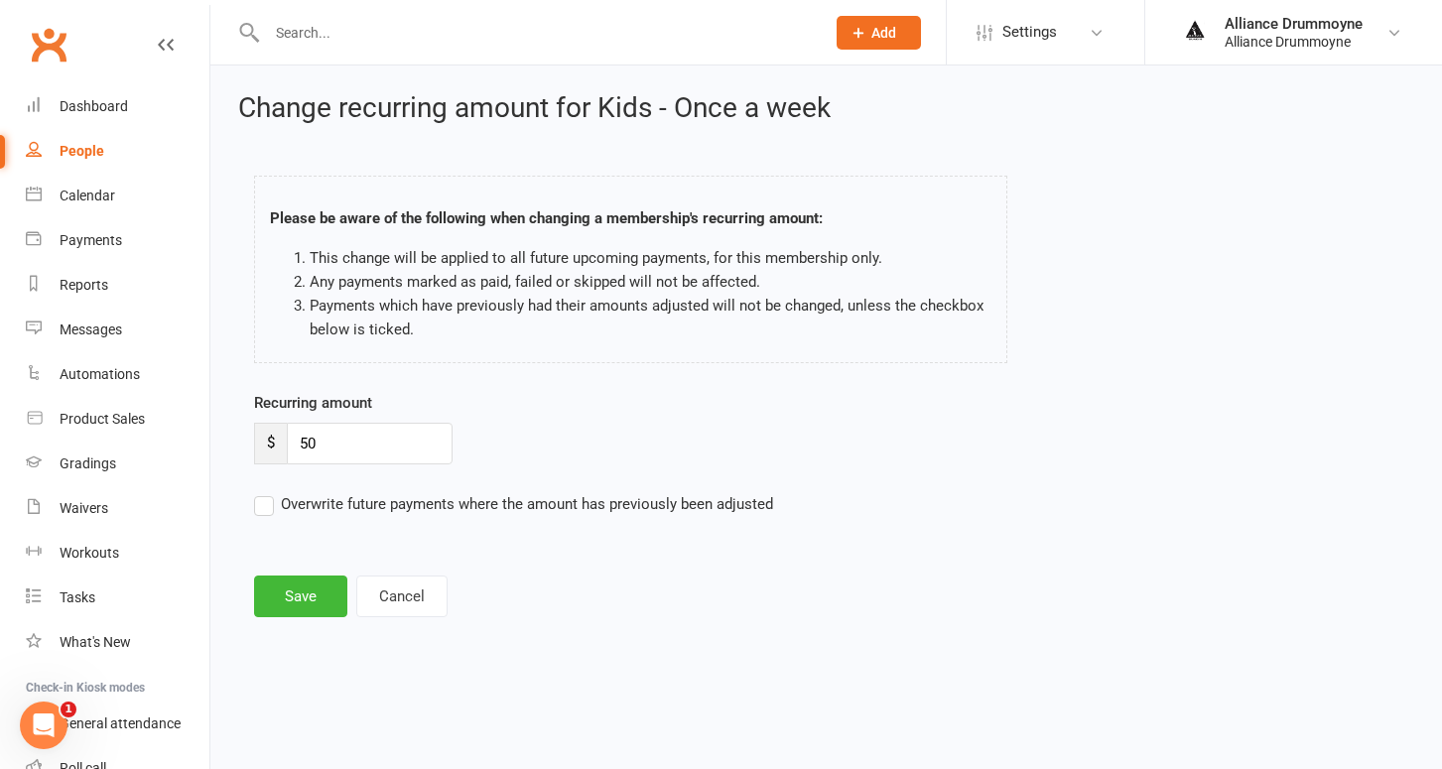
click at [271, 492] on input "Overwrite future payments where the amount has previously been adjusted" at bounding box center [513, 492] width 519 height 0
click at [316, 590] on button "Save" at bounding box center [300, 597] width 93 height 42
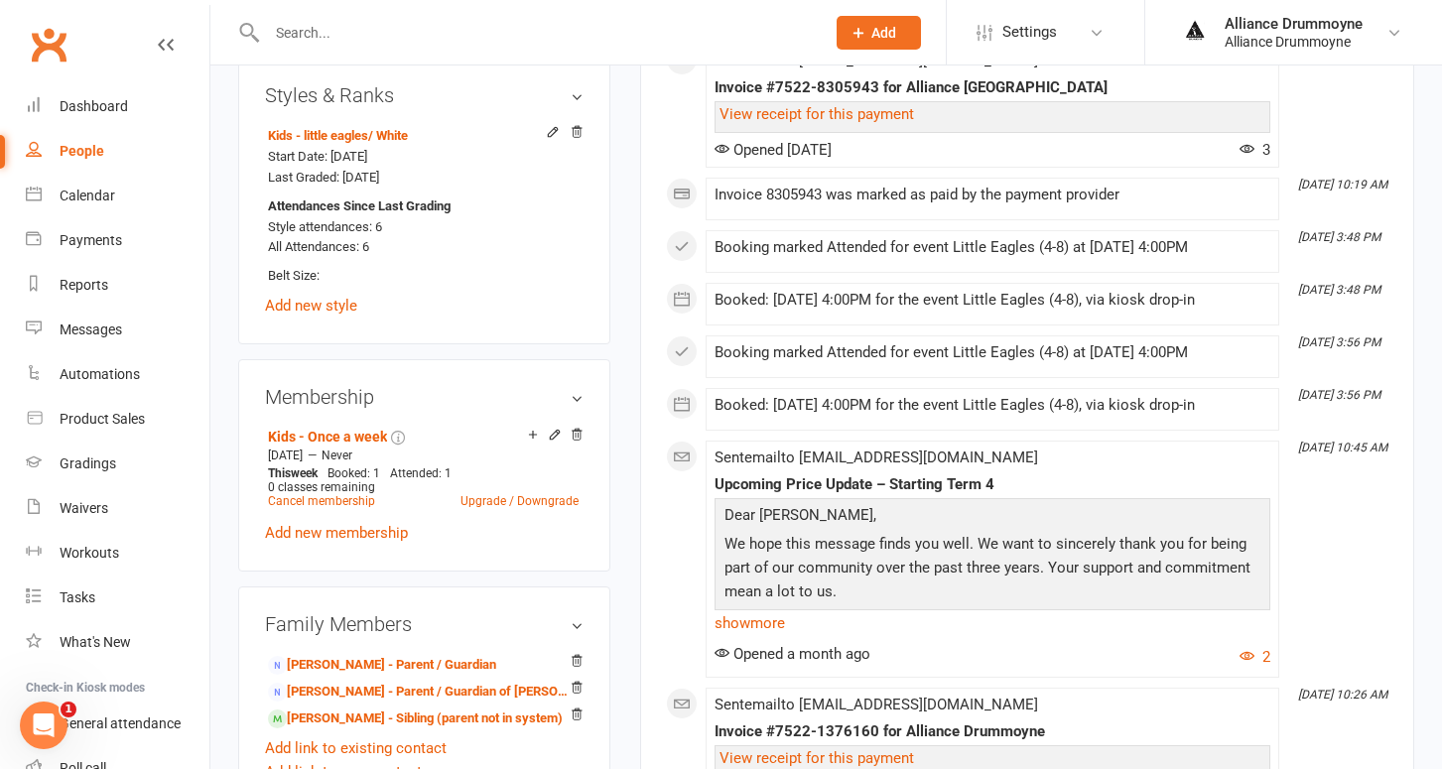
scroll to position [829, 0]
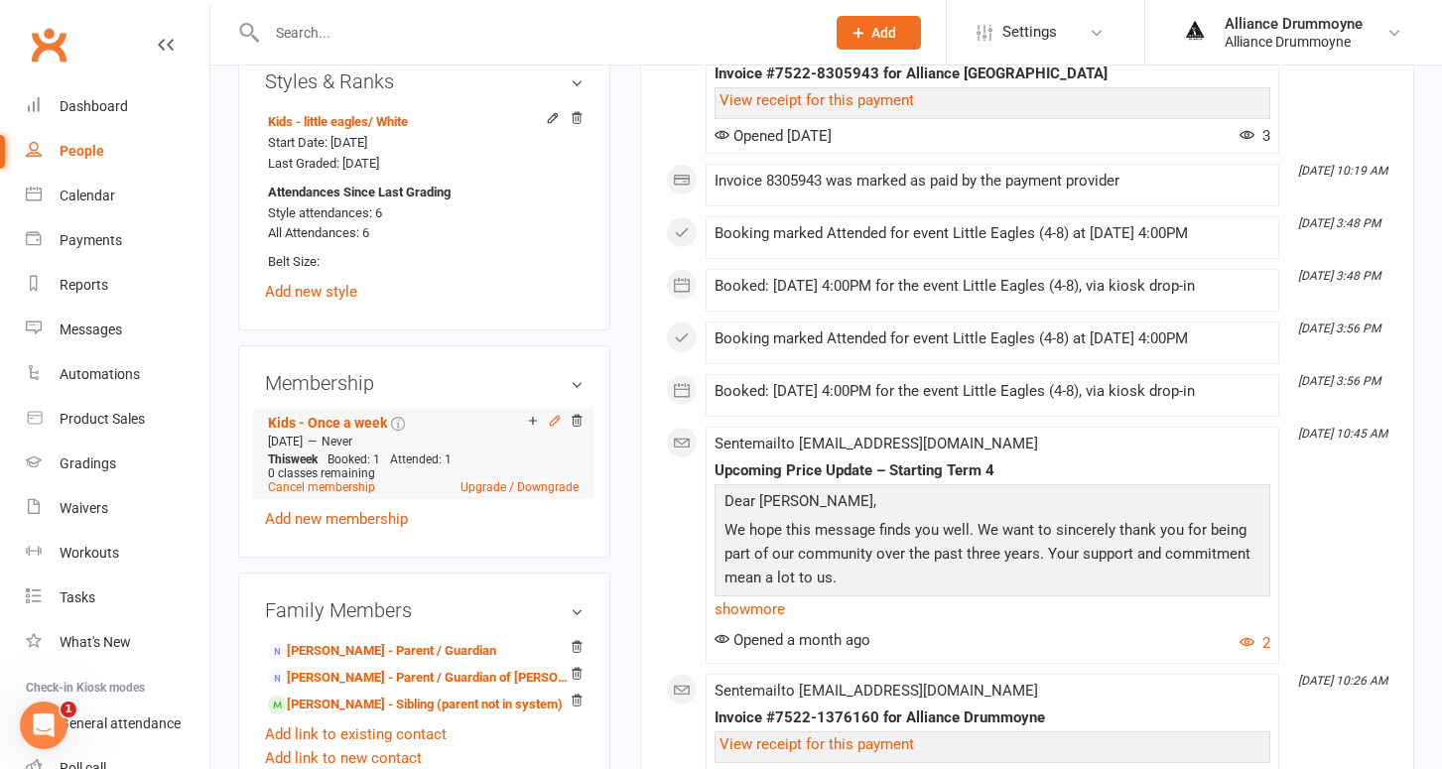
click at [554, 416] on icon at bounding box center [555, 421] width 14 height 14
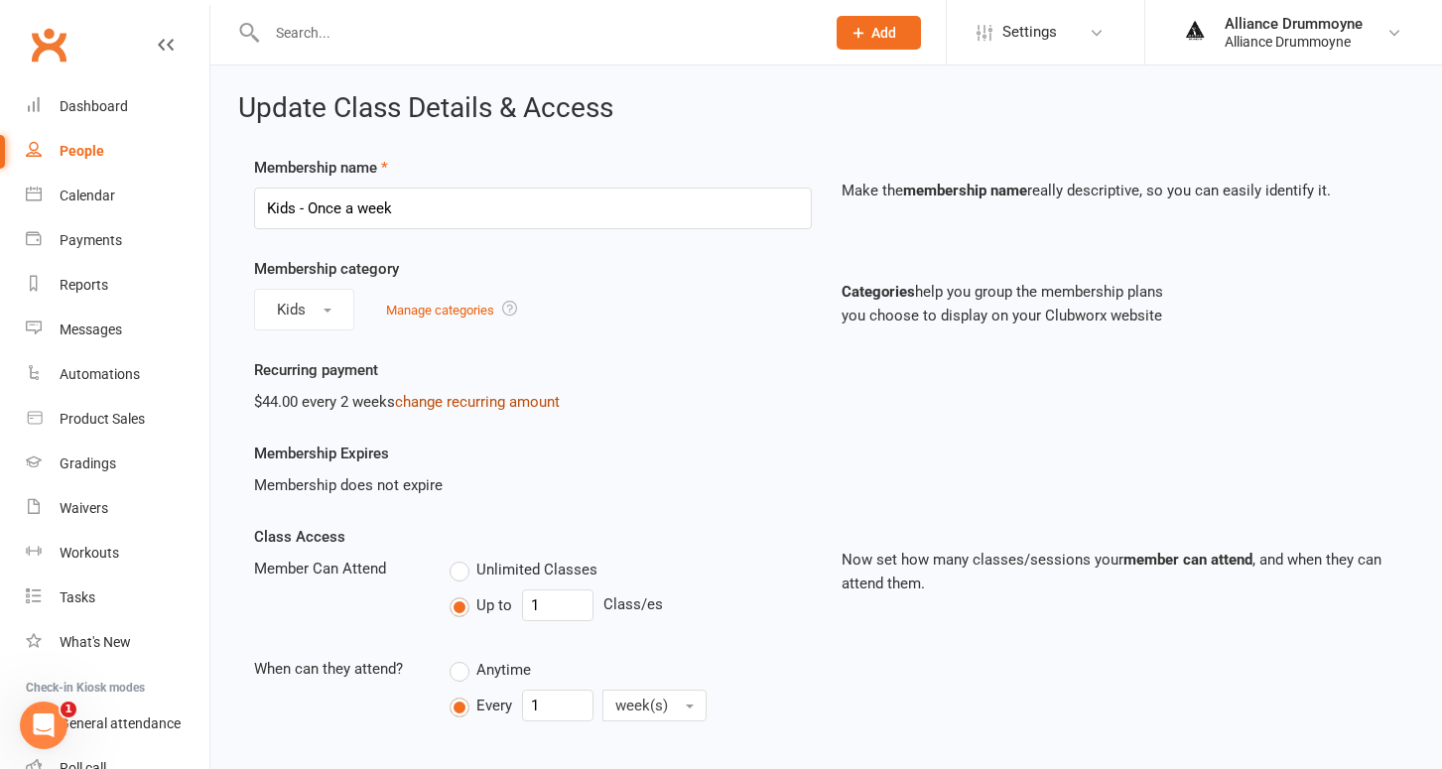
click at [496, 408] on link "change recurring amount" at bounding box center [477, 402] width 165 height 18
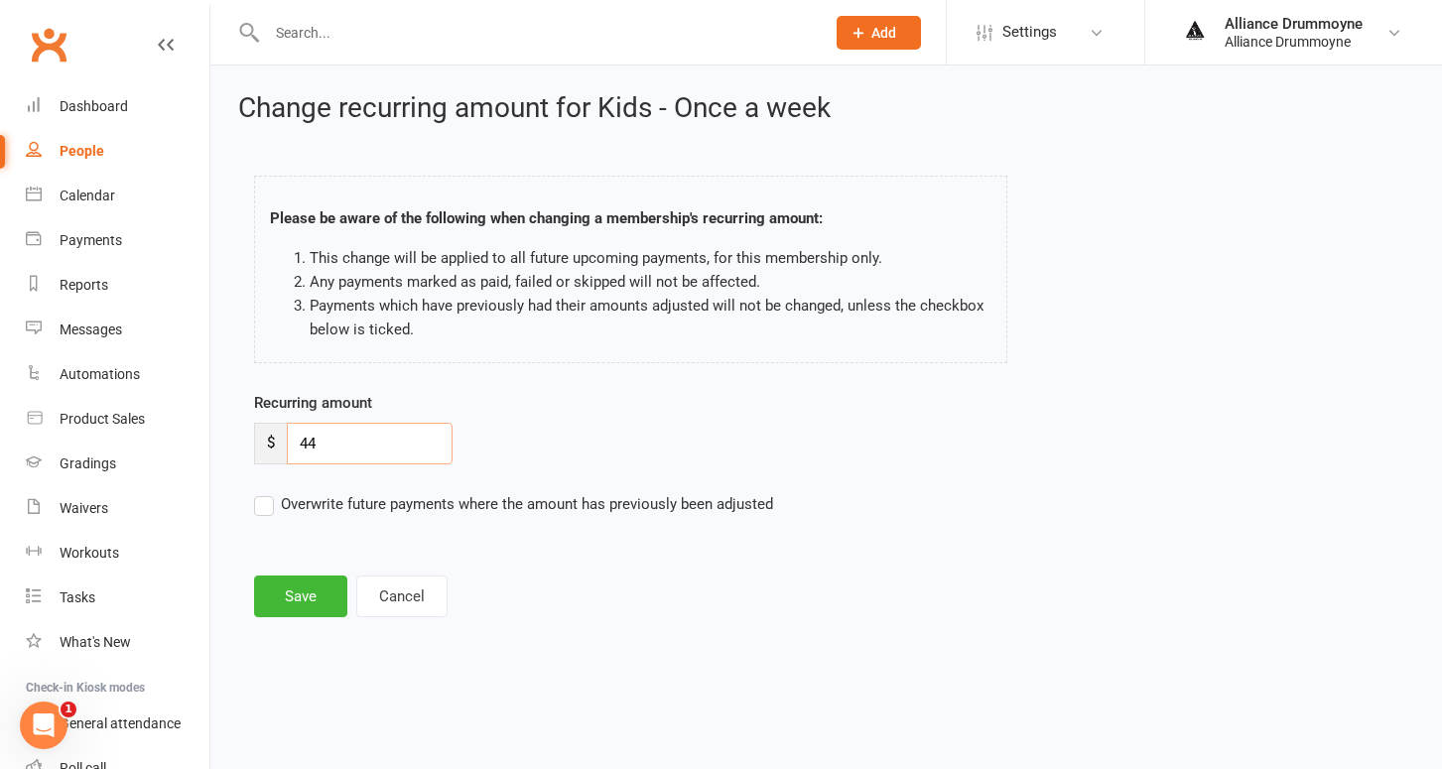
click at [339, 449] on input "44" at bounding box center [370, 444] width 166 height 42
paste input "50"
type input "50"
click at [259, 504] on label "Overwrite future payments where the amount has previously been adjusted" at bounding box center [513, 504] width 519 height 24
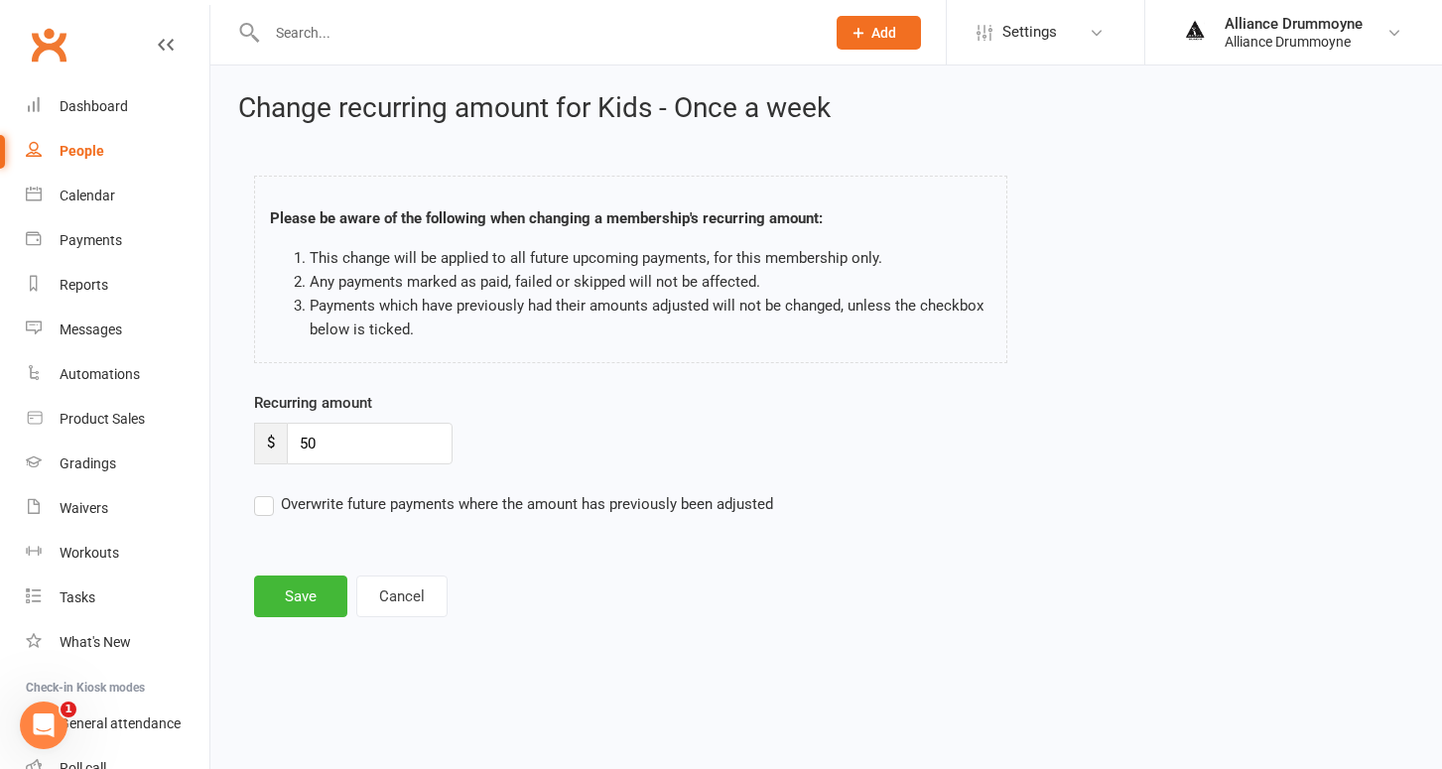
click at [259, 492] on input "Overwrite future payments where the amount has previously been adjusted" at bounding box center [513, 492] width 519 height 0
click at [324, 624] on div "Change recurring amount for Kids - Once a week Please be aware of the following…" at bounding box center [825, 356] width 1231 height 583
click at [314, 598] on button "Save" at bounding box center [300, 597] width 93 height 42
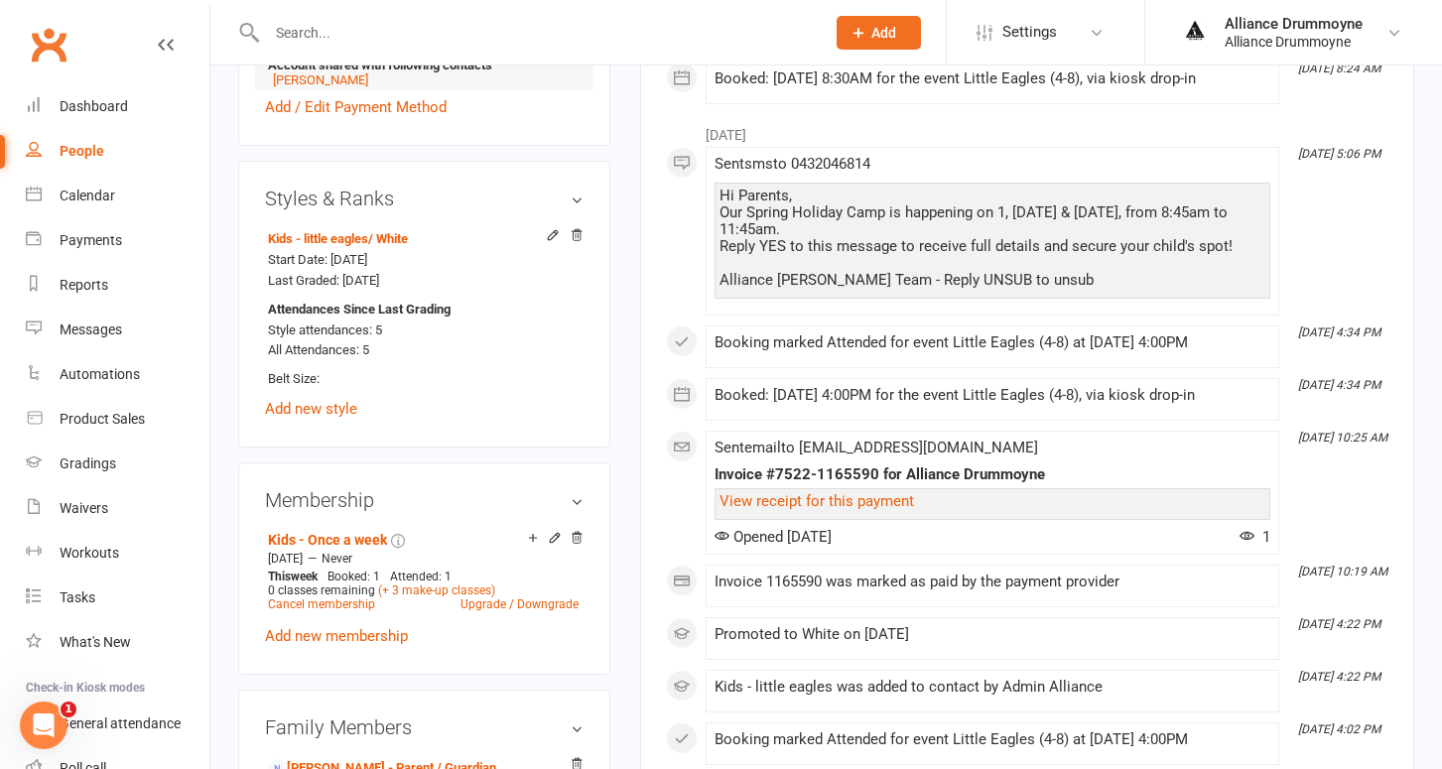
scroll to position [717, 0]
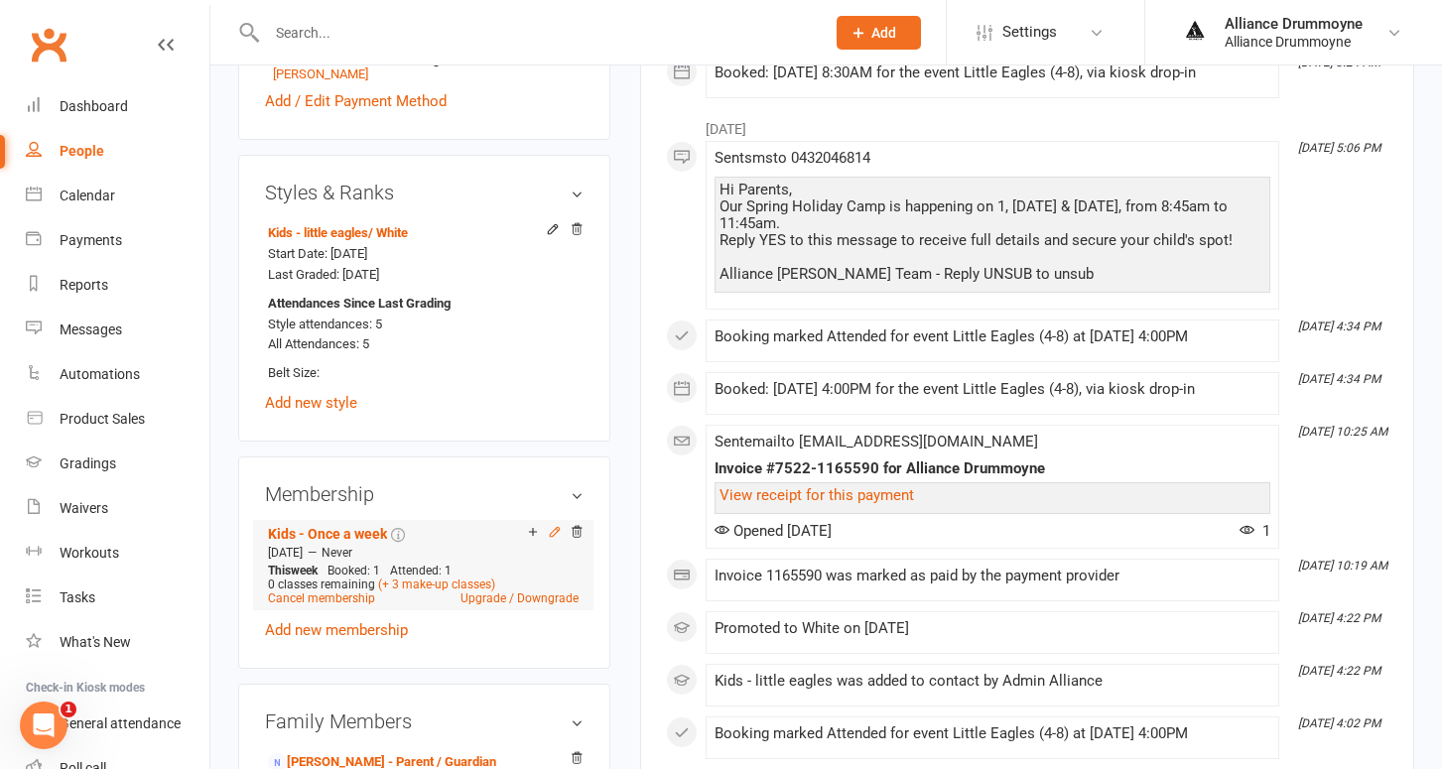
click at [552, 539] on icon at bounding box center [555, 532] width 14 height 14
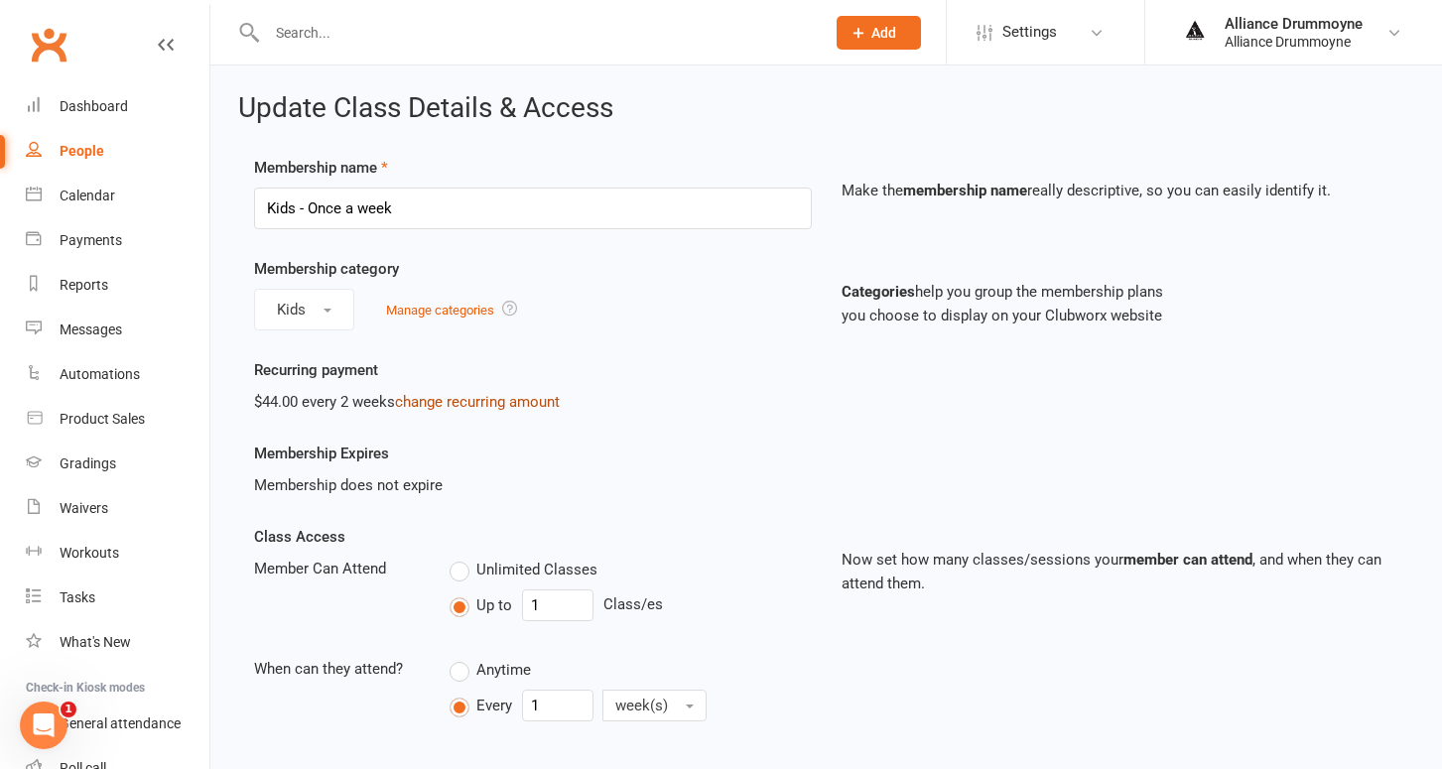
click at [485, 401] on link "change recurring amount" at bounding box center [477, 402] width 165 height 18
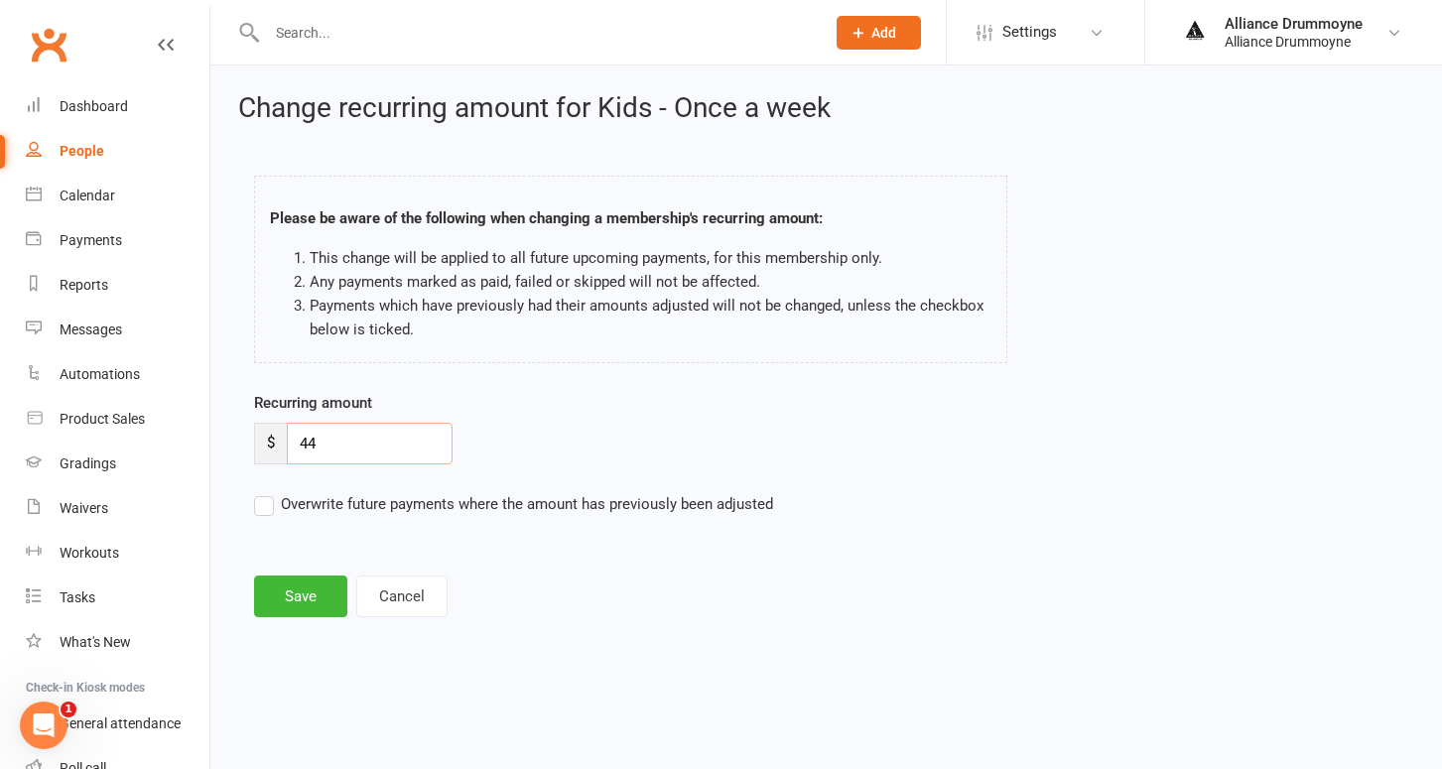
click at [341, 451] on input "44" at bounding box center [370, 444] width 166 height 42
paste input "50"
type input "50"
click at [273, 492] on label "Overwrite future payments where the amount has previously been adjusted" at bounding box center [513, 504] width 519 height 24
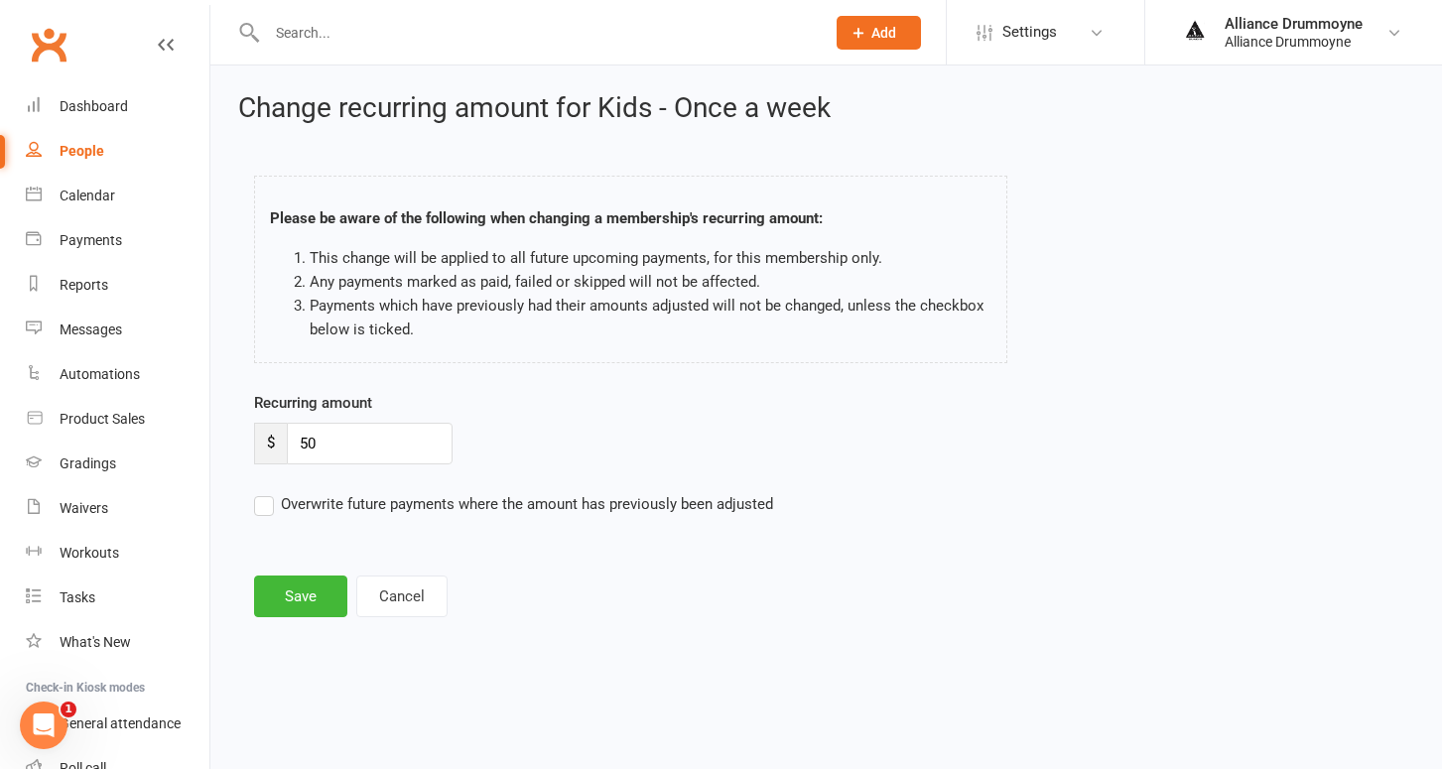
click at [273, 492] on input "Overwrite future payments where the amount has previously been adjusted" at bounding box center [513, 492] width 519 height 0
click at [318, 585] on button "Save" at bounding box center [300, 597] width 93 height 42
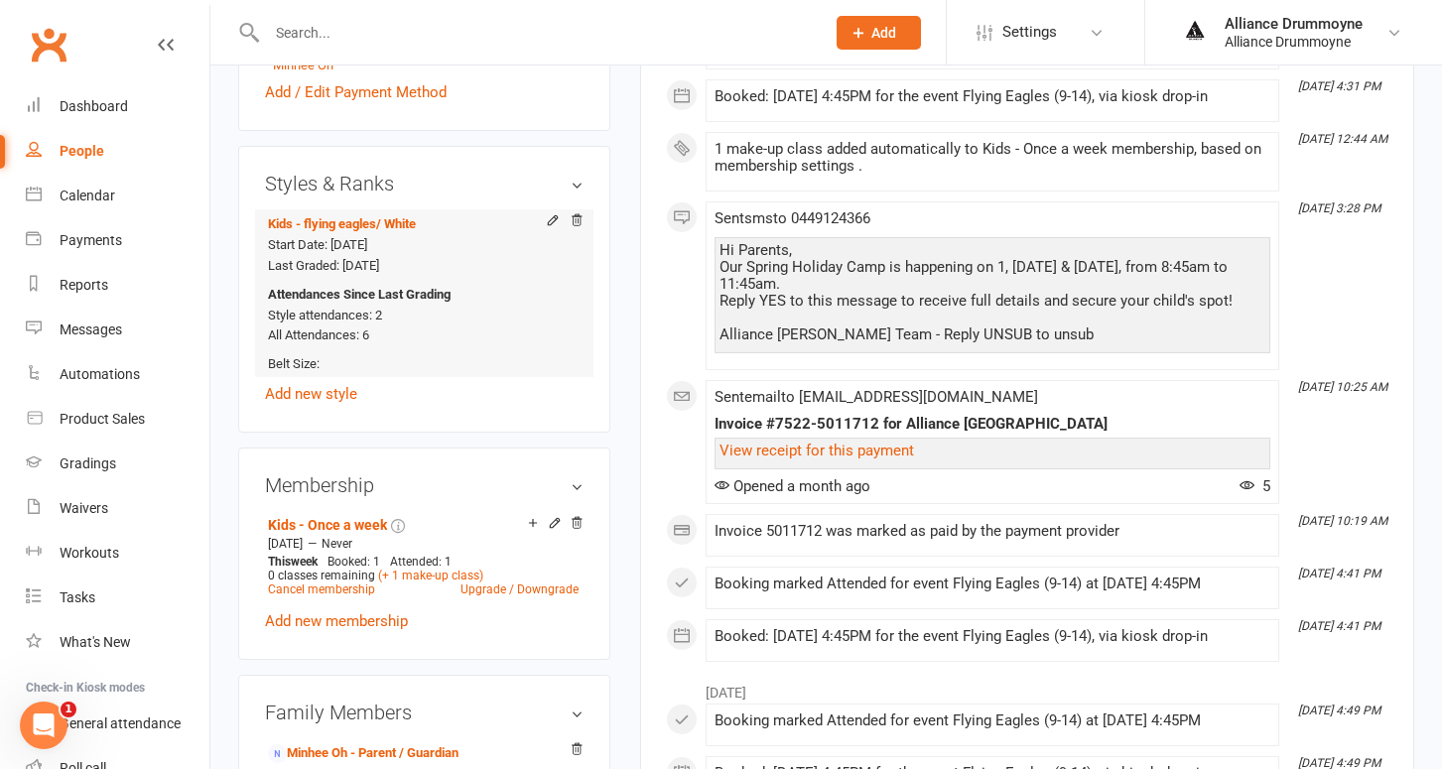
scroll to position [844, 0]
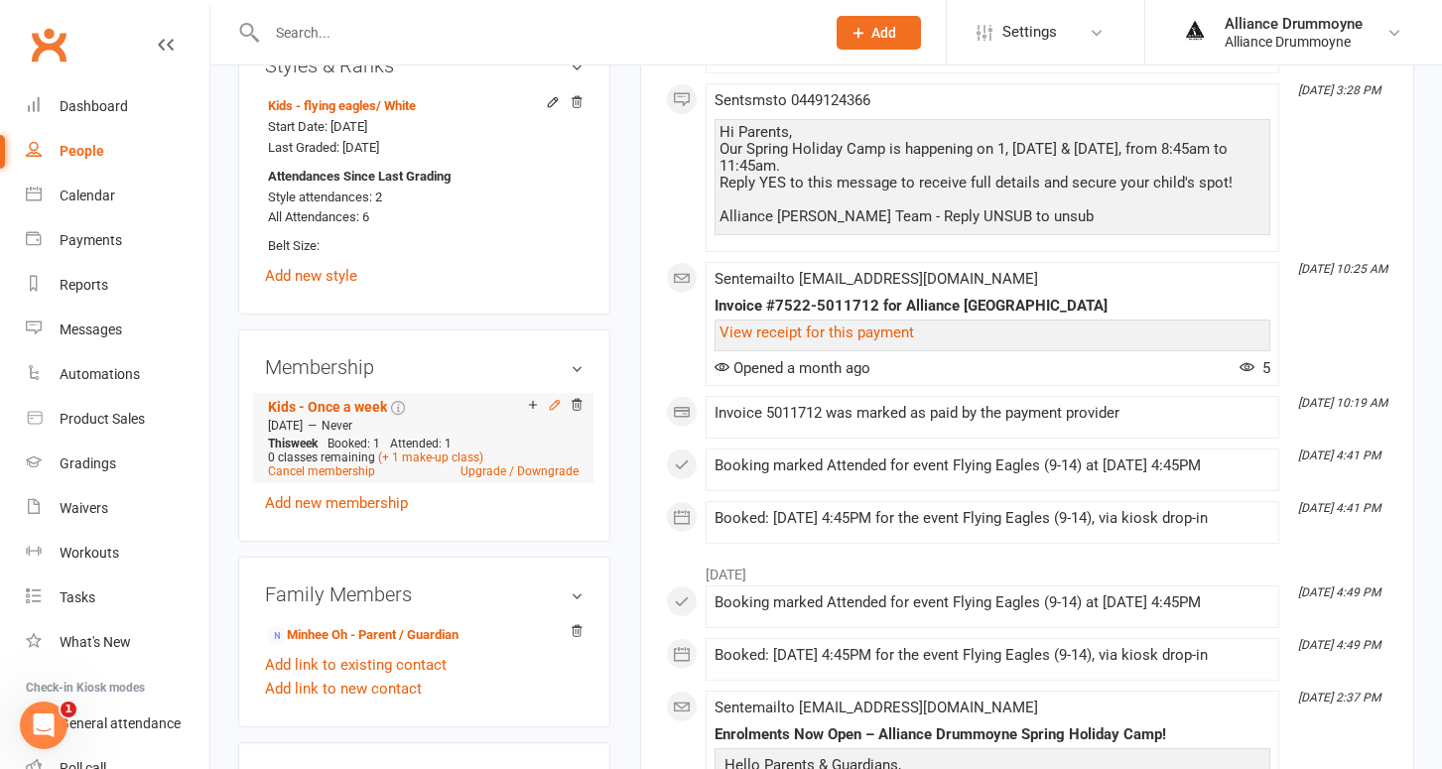
click at [556, 412] on icon at bounding box center [555, 405] width 14 height 14
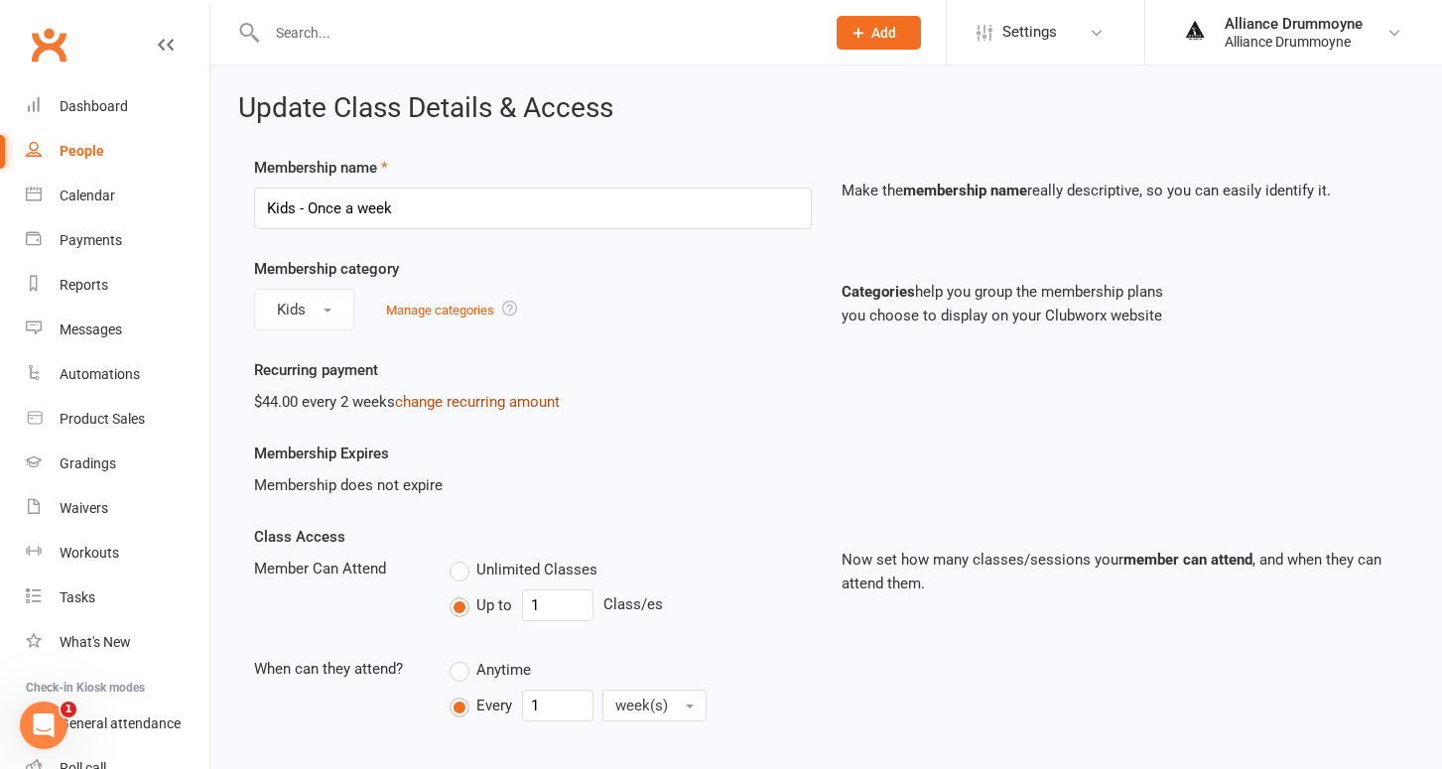
click at [461, 405] on link "change recurring amount" at bounding box center [477, 402] width 165 height 18
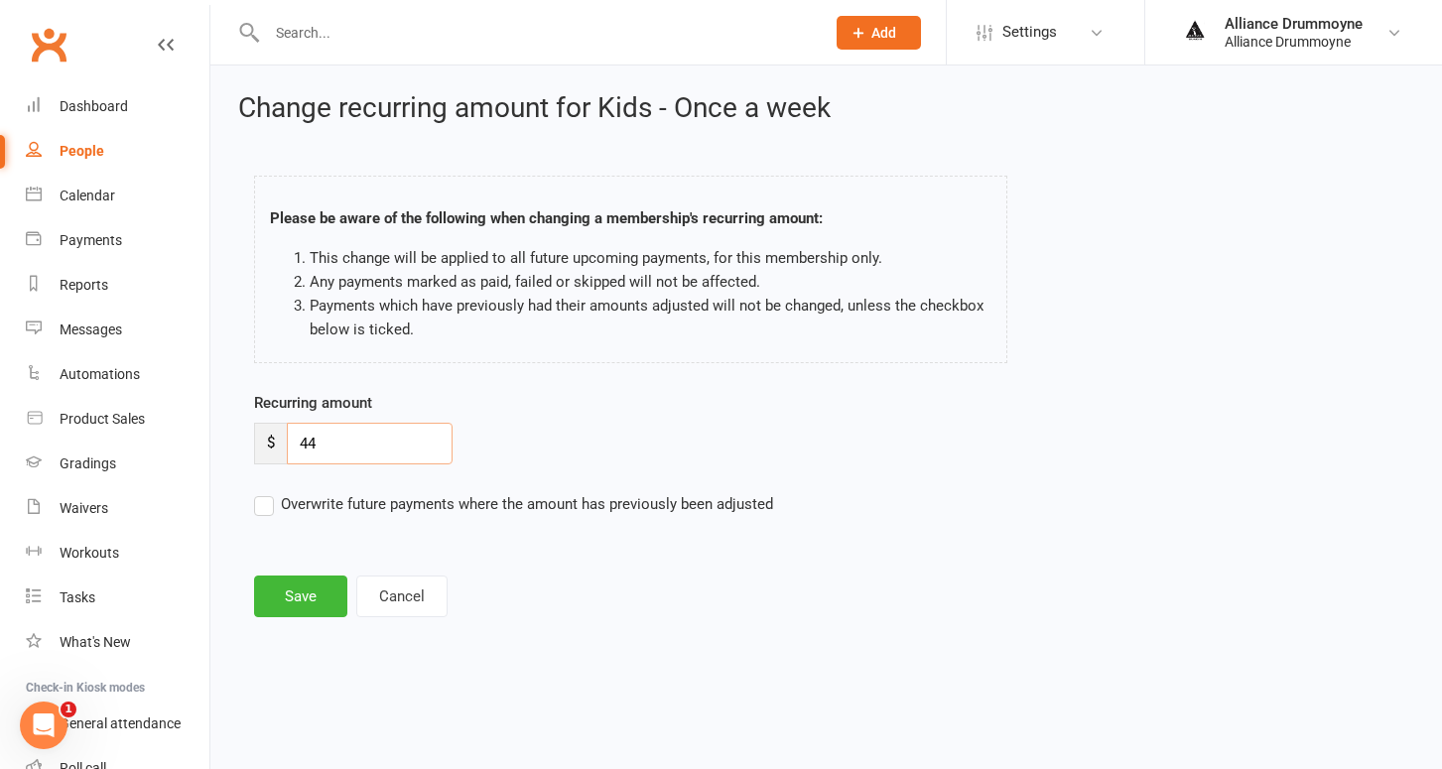
click at [322, 439] on input "44" at bounding box center [370, 444] width 166 height 42
paste input "50"
type input "50"
click at [270, 501] on label "Overwrite future payments where the amount has previously been adjusted" at bounding box center [513, 504] width 519 height 24
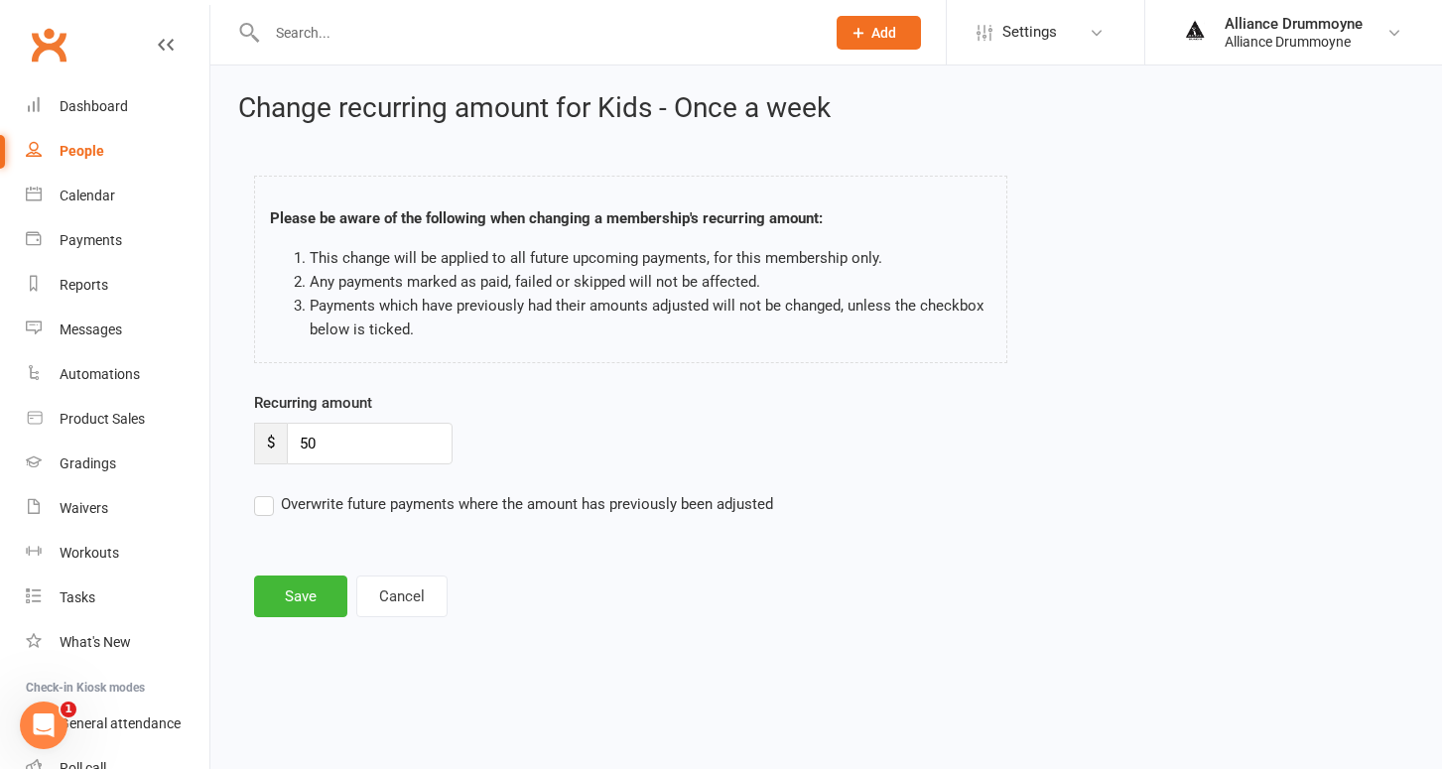
click at [270, 492] on input "Overwrite future payments where the amount has previously been adjusted" at bounding box center [513, 492] width 519 height 0
click at [301, 583] on button "Save" at bounding box center [300, 597] width 93 height 42
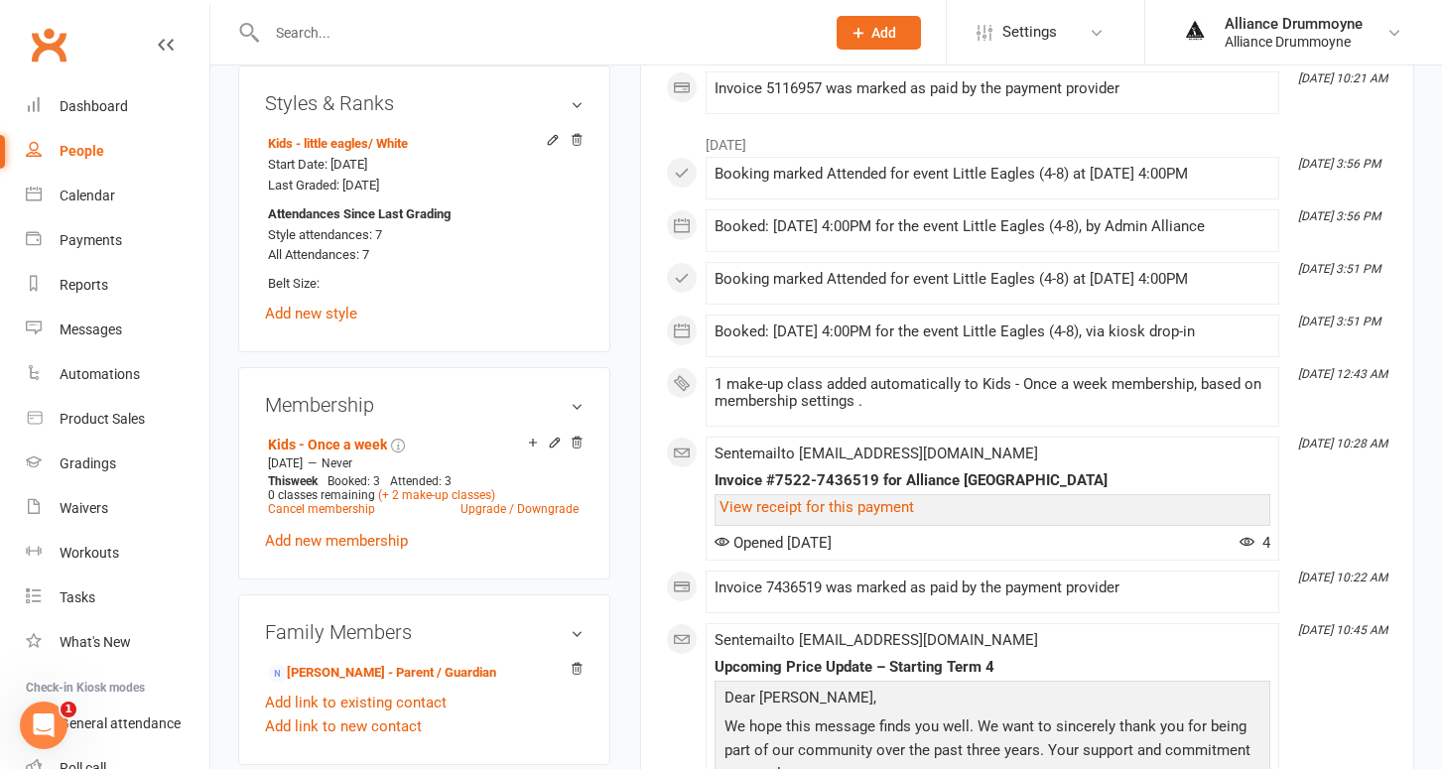
scroll to position [810, 0]
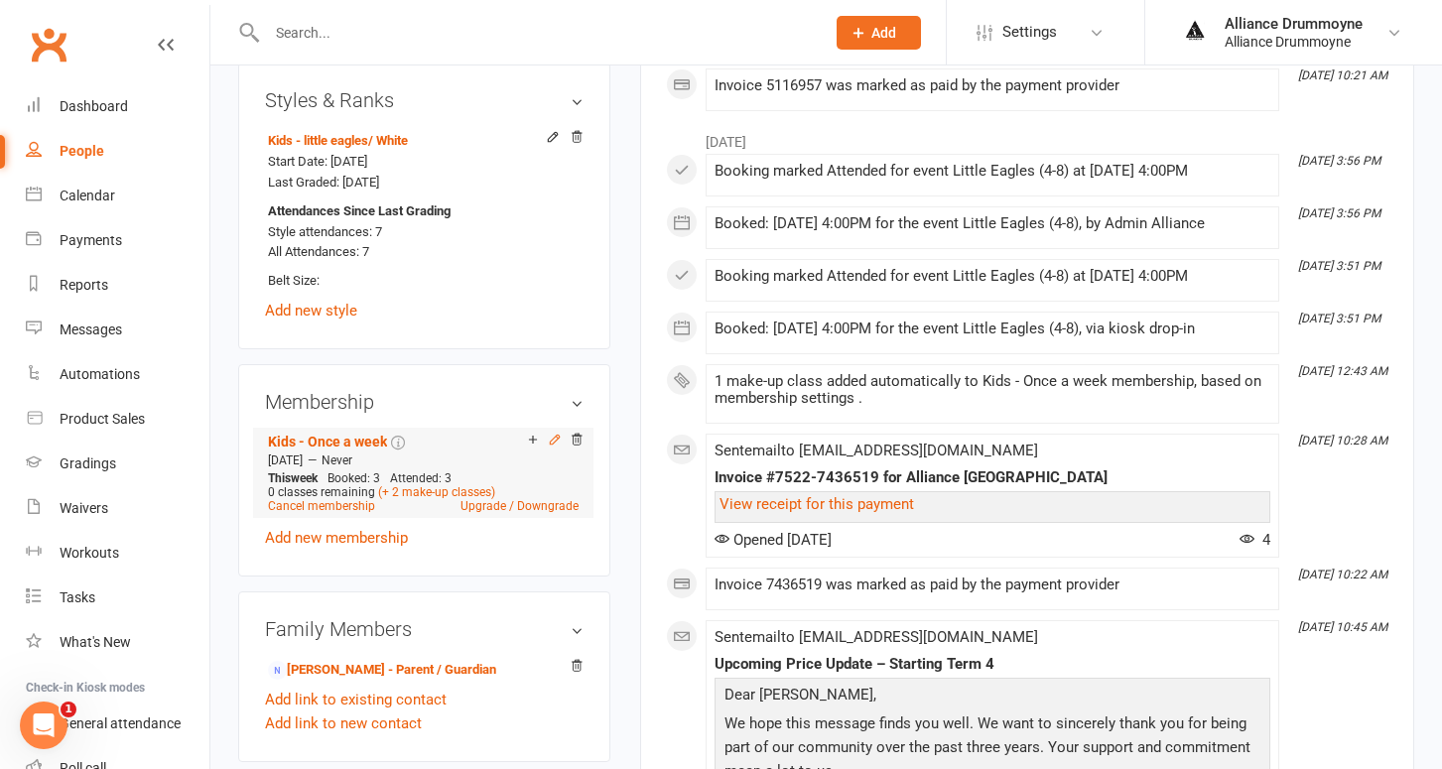
click at [556, 437] on icon at bounding box center [555, 440] width 14 height 14
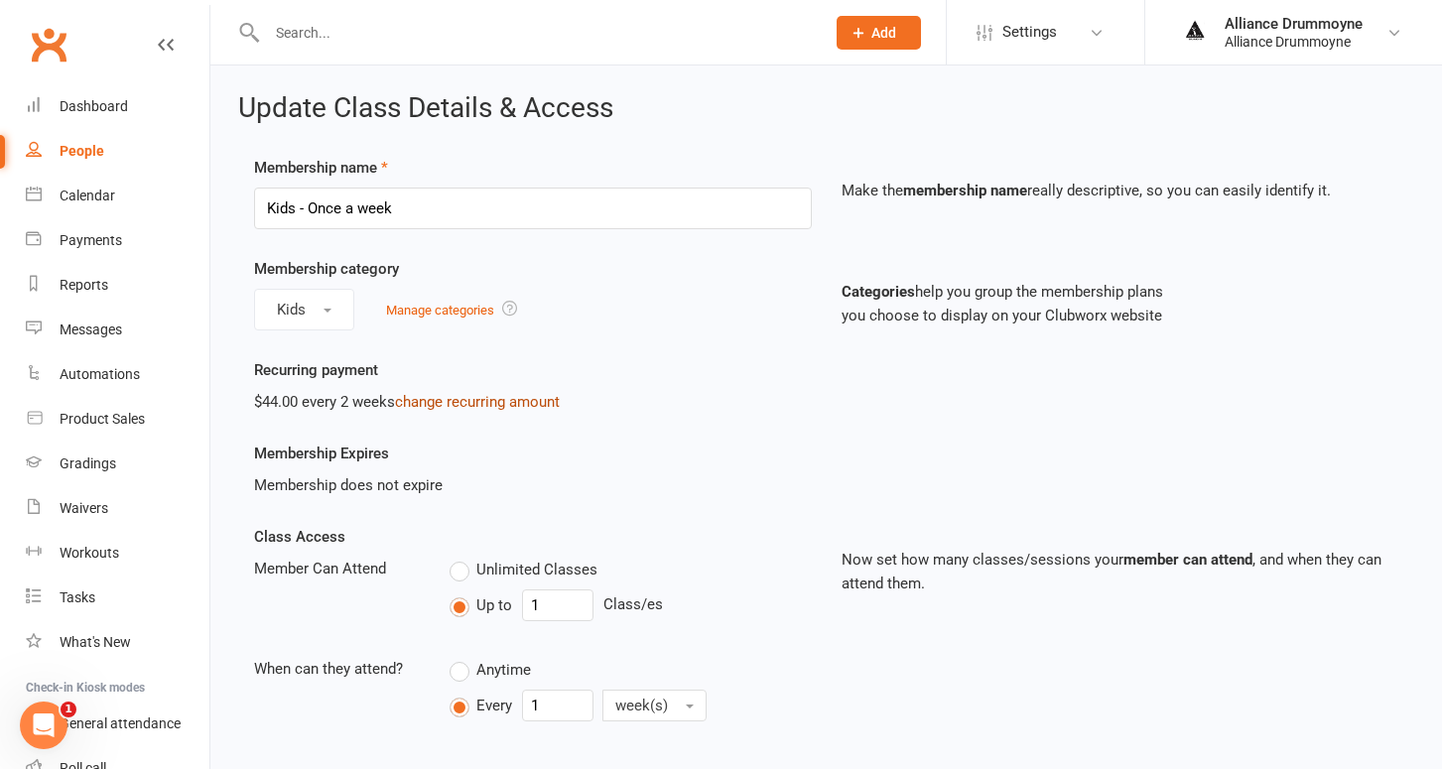
click at [505, 406] on link "change recurring amount" at bounding box center [477, 402] width 165 height 18
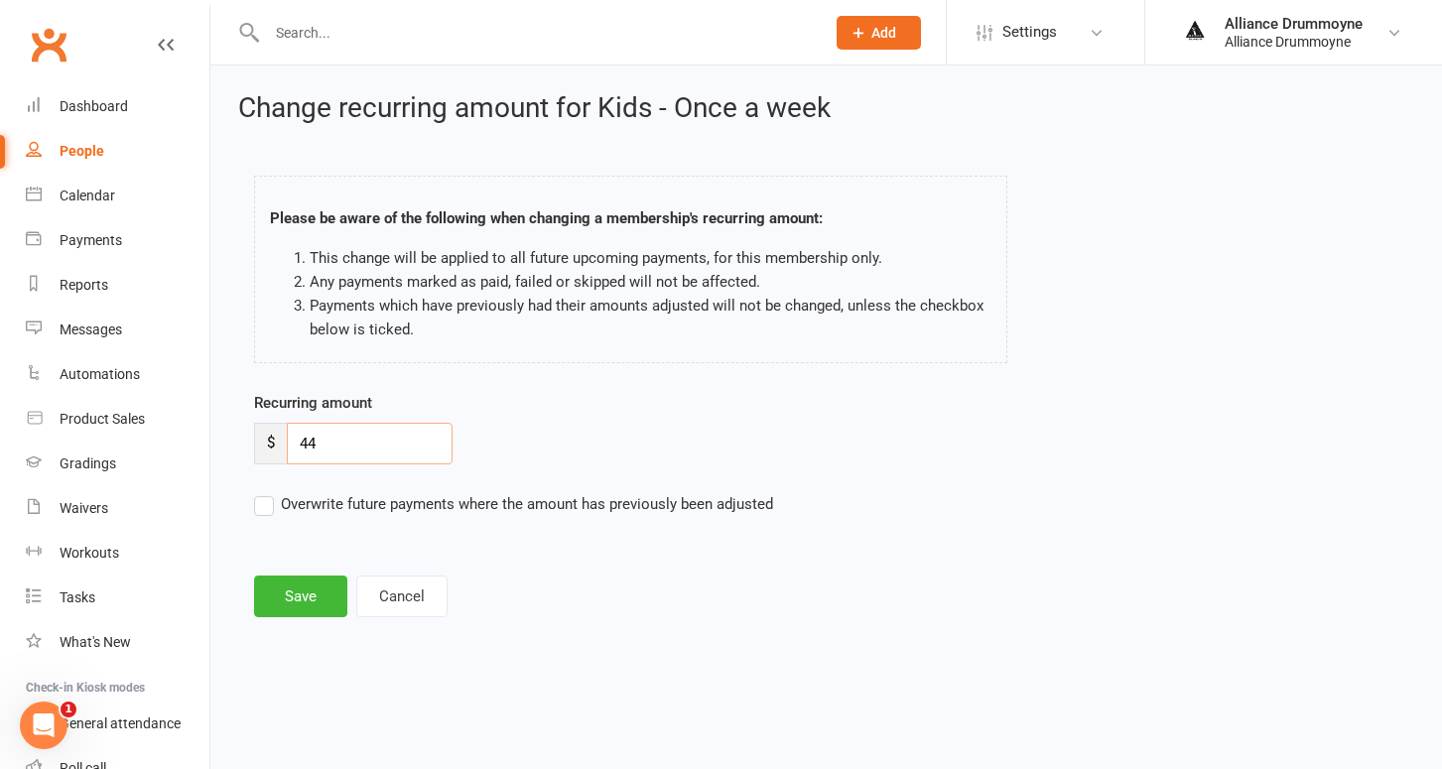
click at [359, 444] on input "44" at bounding box center [370, 444] width 166 height 42
paste input "50"
type input "50"
click at [272, 507] on label "Overwrite future payments where the amount has previously been adjusted" at bounding box center [513, 504] width 519 height 24
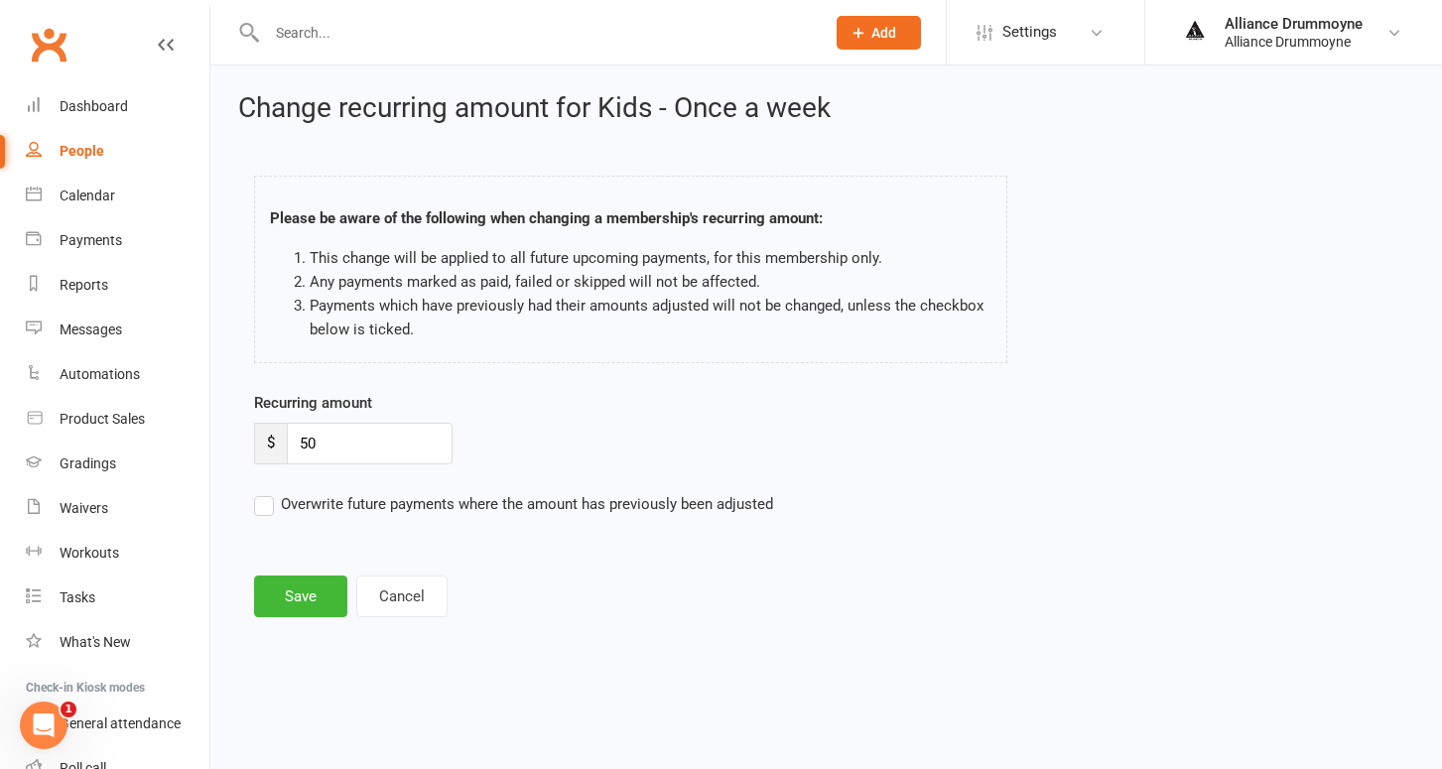
click at [272, 492] on input "Overwrite future payments where the amount has previously been adjusted" at bounding box center [513, 492] width 519 height 0
click at [305, 577] on button "Save" at bounding box center [300, 597] width 93 height 42
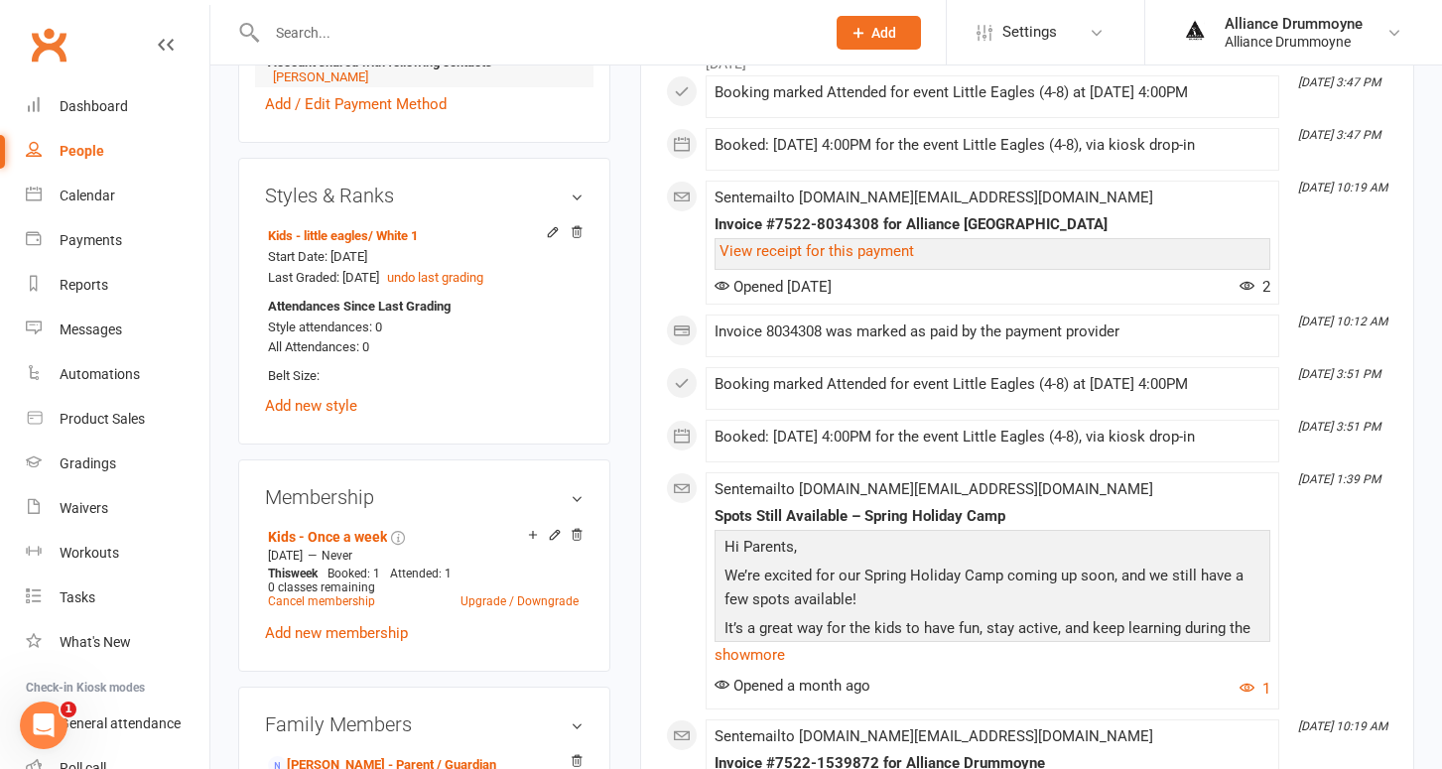
scroll to position [811, 0]
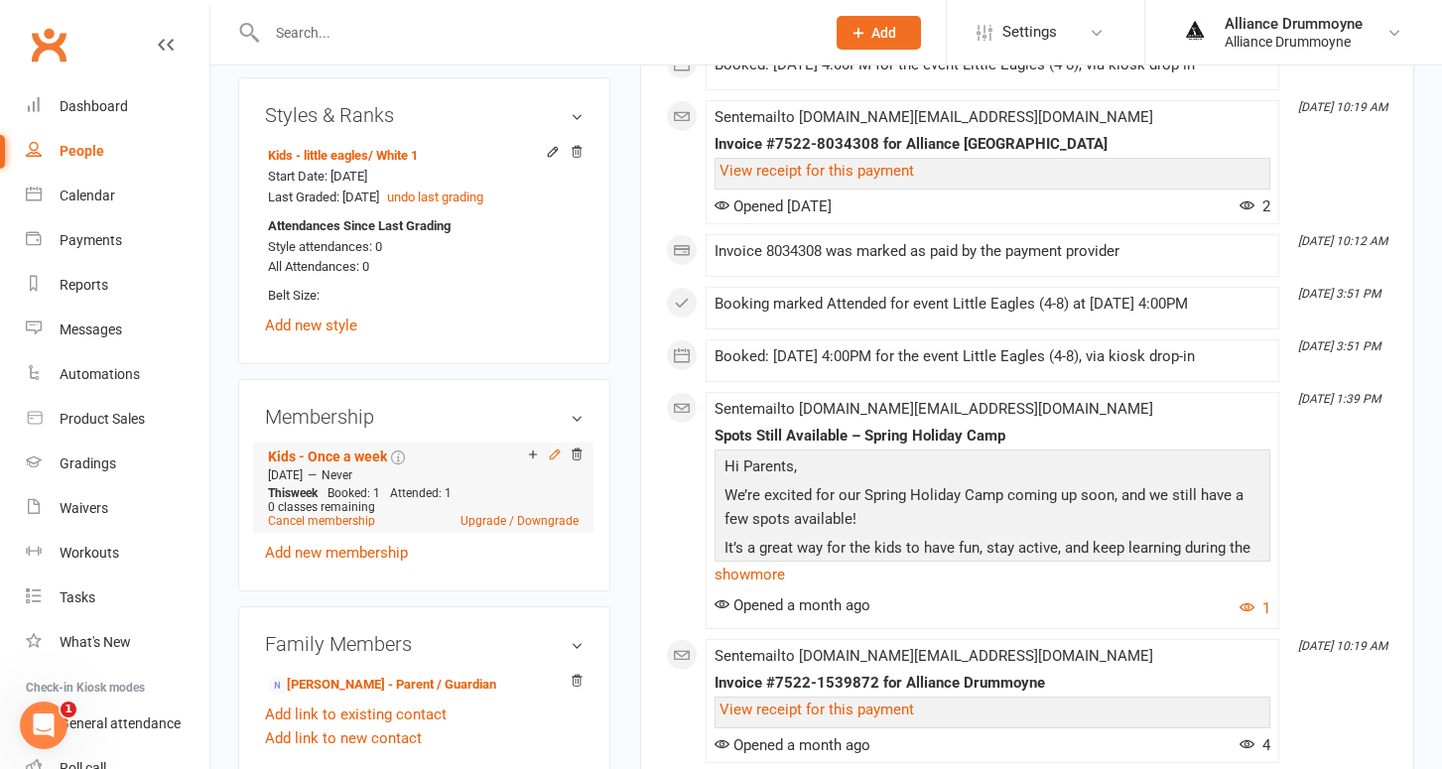
click at [551, 448] on icon at bounding box center [555, 455] width 14 height 14
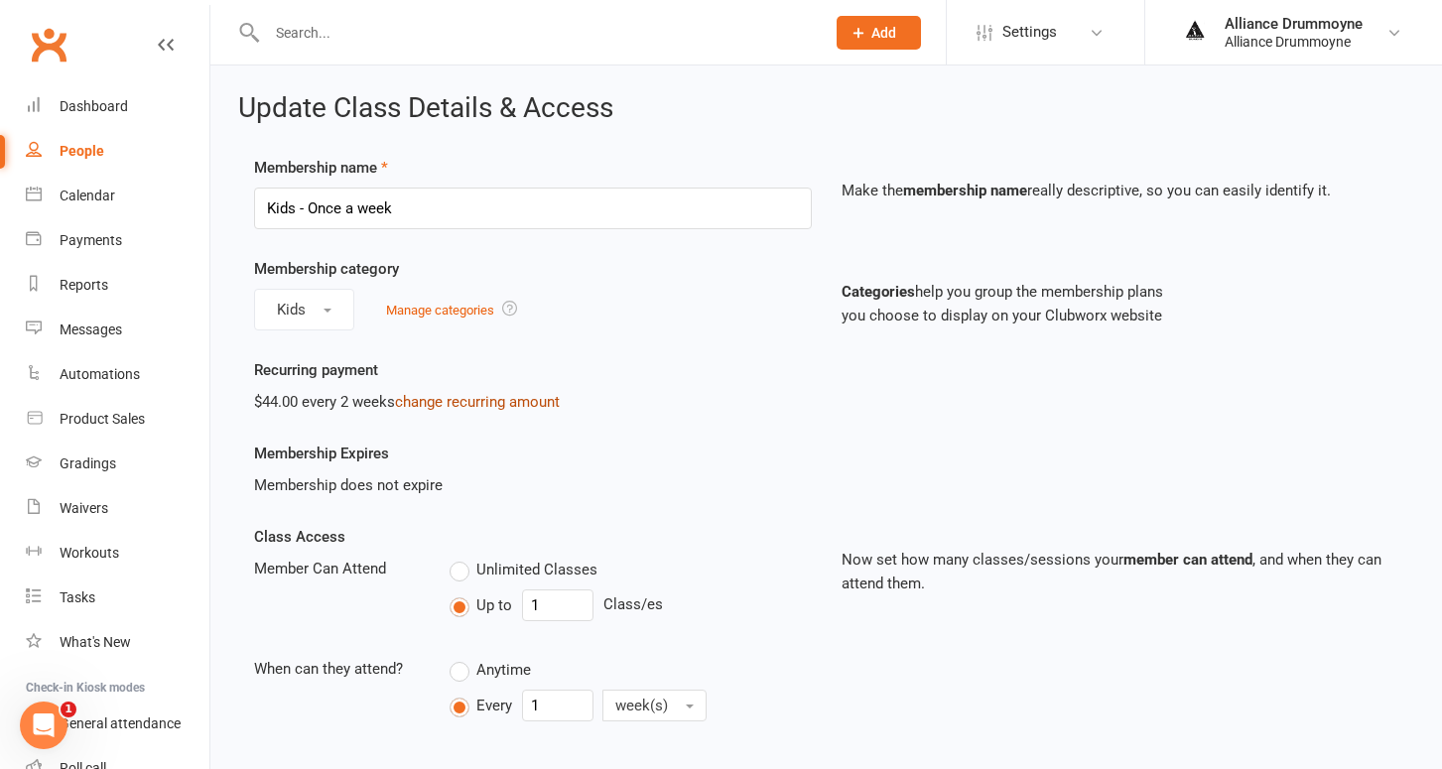
click at [440, 400] on link "change recurring amount" at bounding box center [477, 402] width 165 height 18
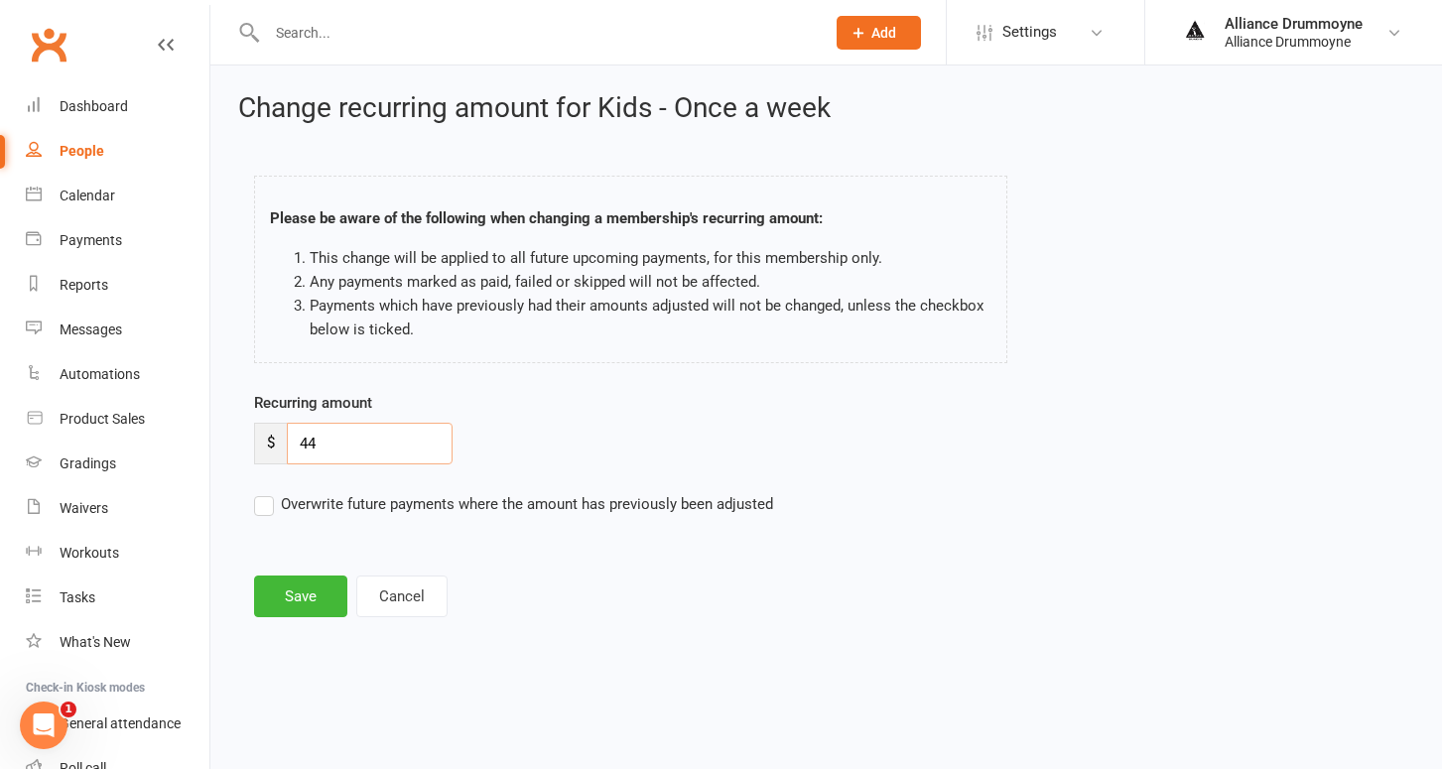
click at [346, 432] on input "44" at bounding box center [370, 444] width 166 height 42
paste input "50"
type input "50"
click at [270, 503] on label "Overwrite future payments where the amount has previously been adjusted" at bounding box center [513, 504] width 519 height 24
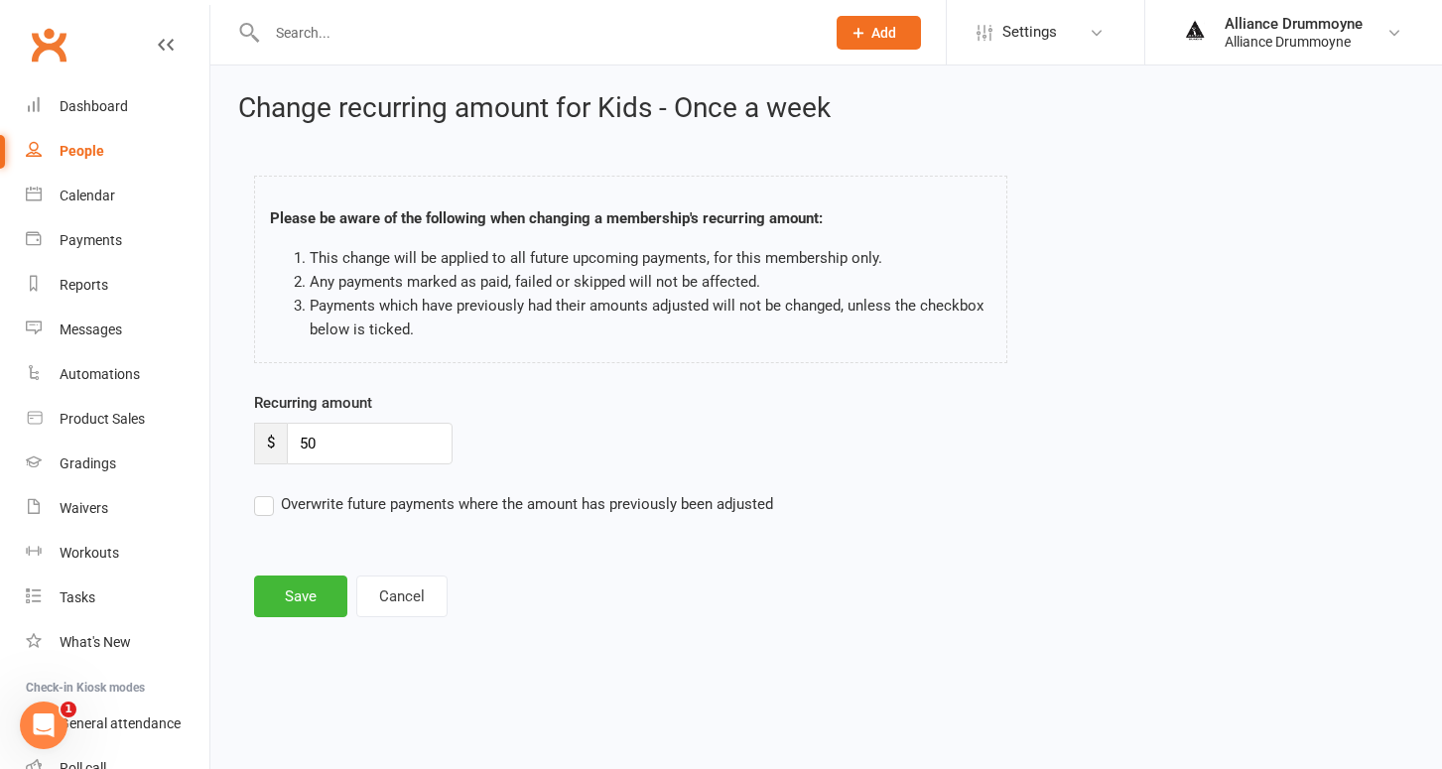
click at [270, 492] on input "Overwrite future payments where the amount has previously been adjusted" at bounding box center [513, 492] width 519 height 0
click at [305, 579] on button "Save" at bounding box center [300, 597] width 93 height 42
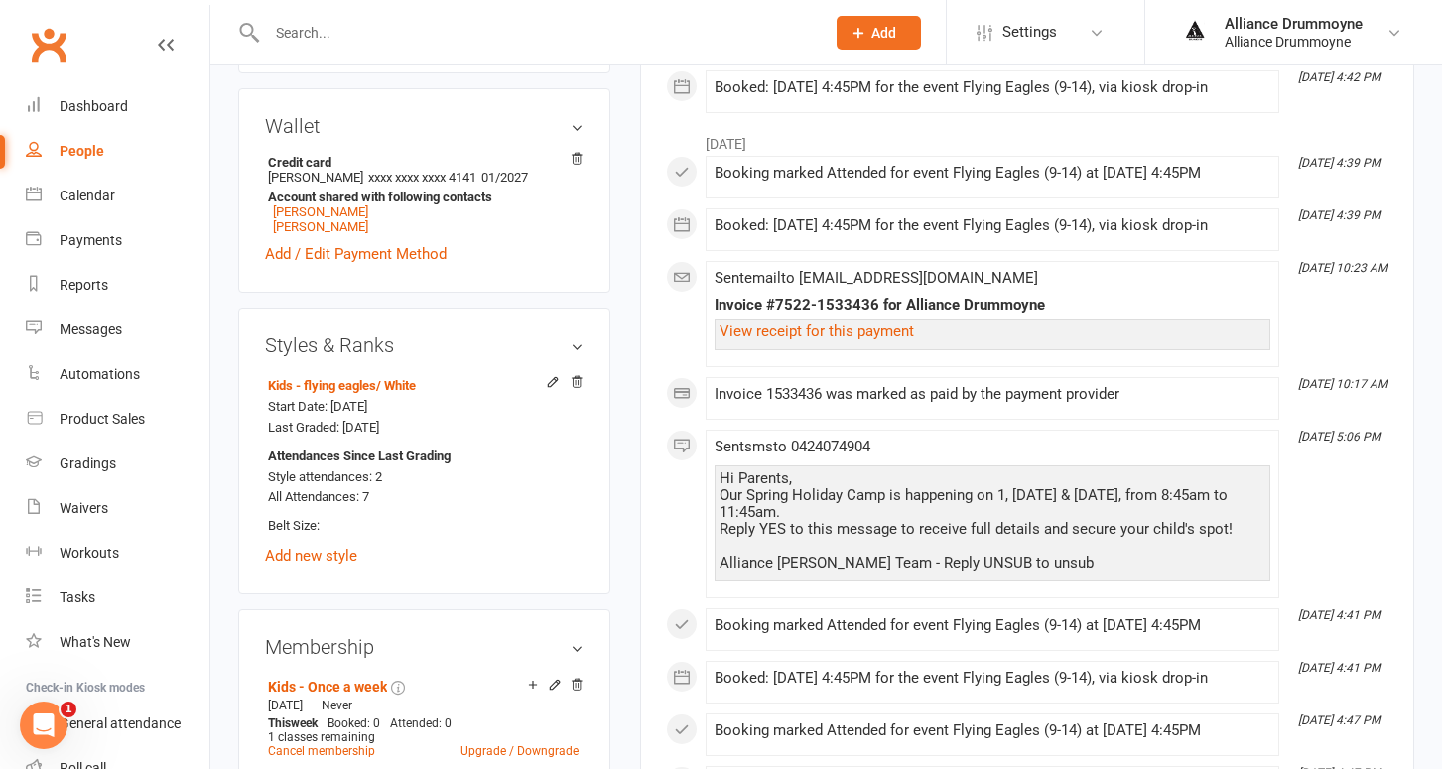
scroll to position [591, 0]
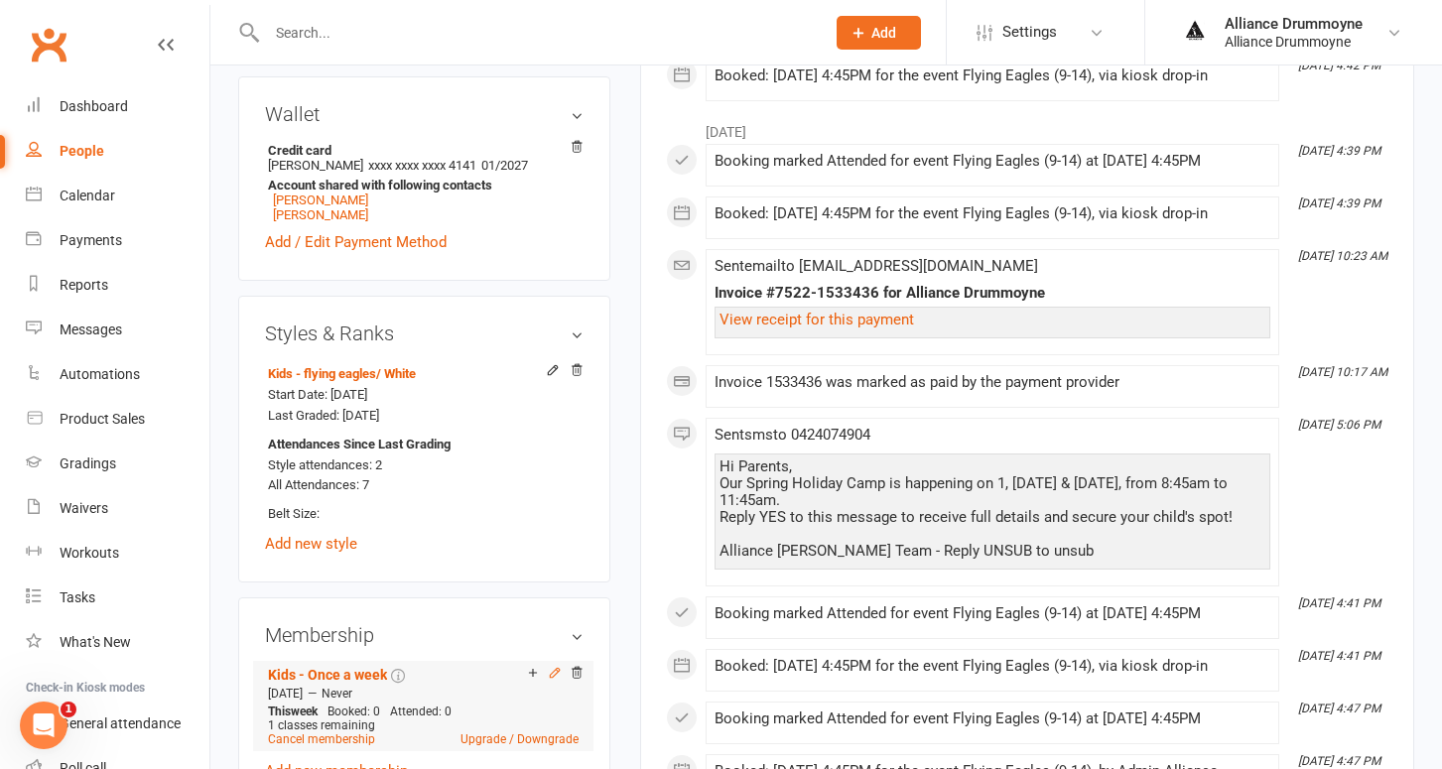
click at [551, 670] on icon at bounding box center [555, 673] width 14 height 14
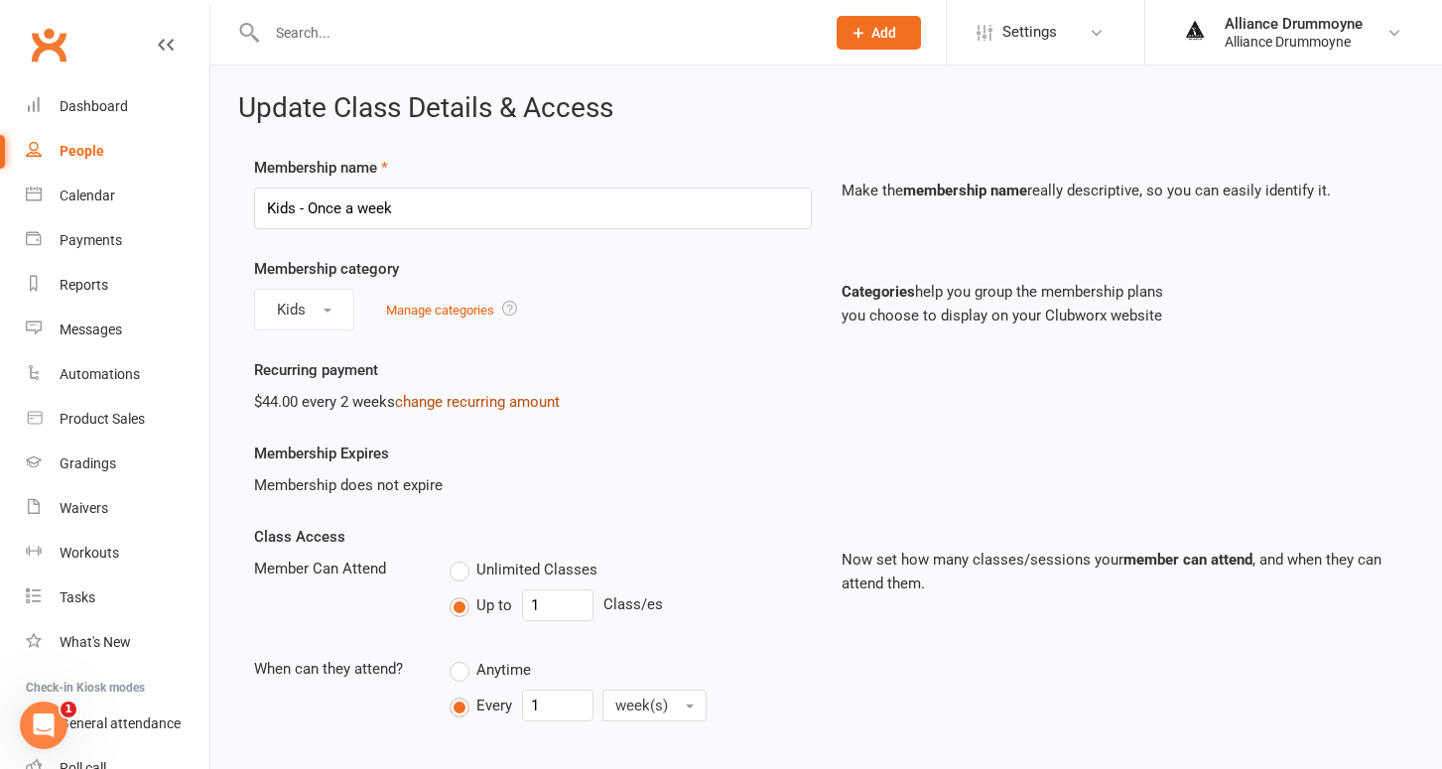
click at [463, 402] on link "change recurring amount" at bounding box center [477, 402] width 165 height 18
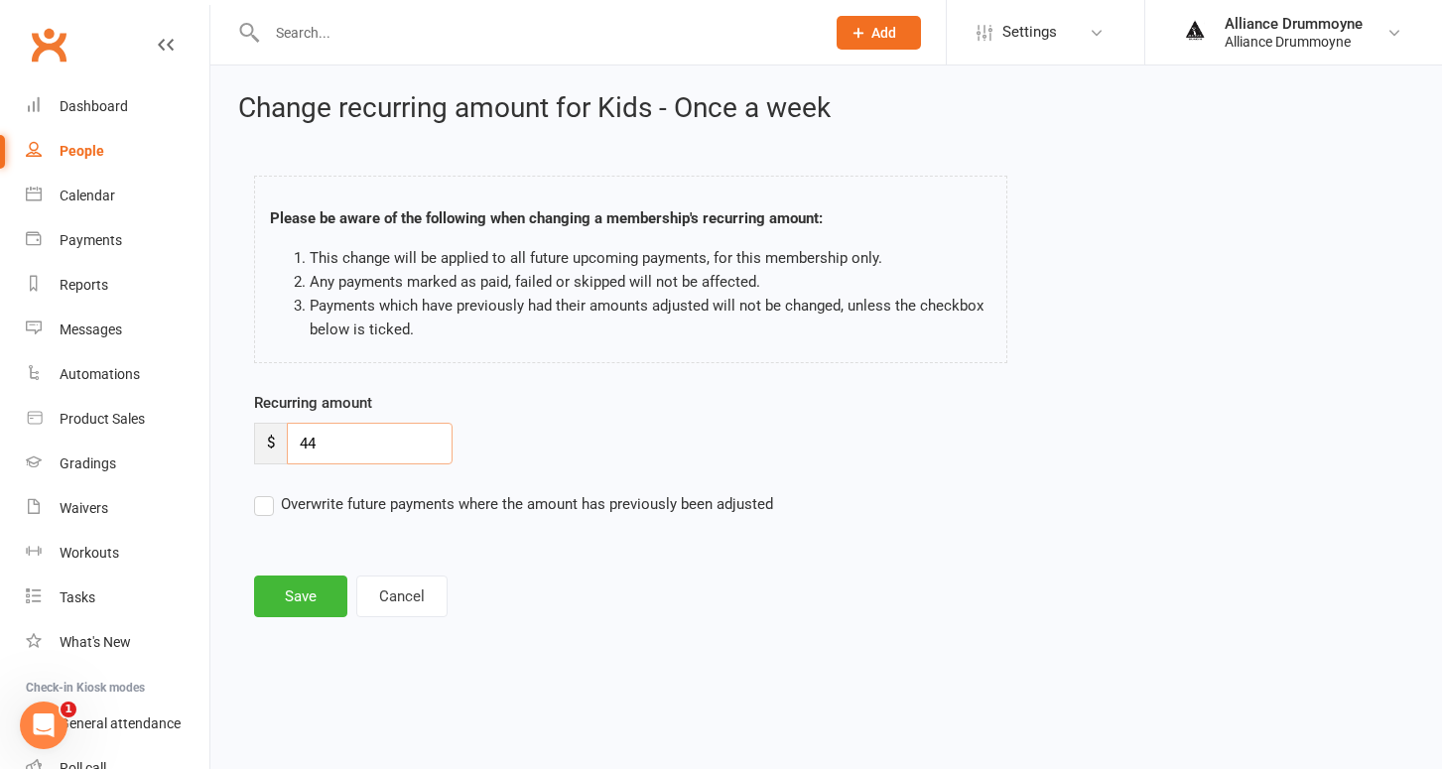
click at [339, 447] on input "44" at bounding box center [370, 444] width 166 height 42
paste input "50"
type input "50"
click at [261, 503] on label "Overwrite future payments where the amount has previously been adjusted" at bounding box center [513, 504] width 519 height 24
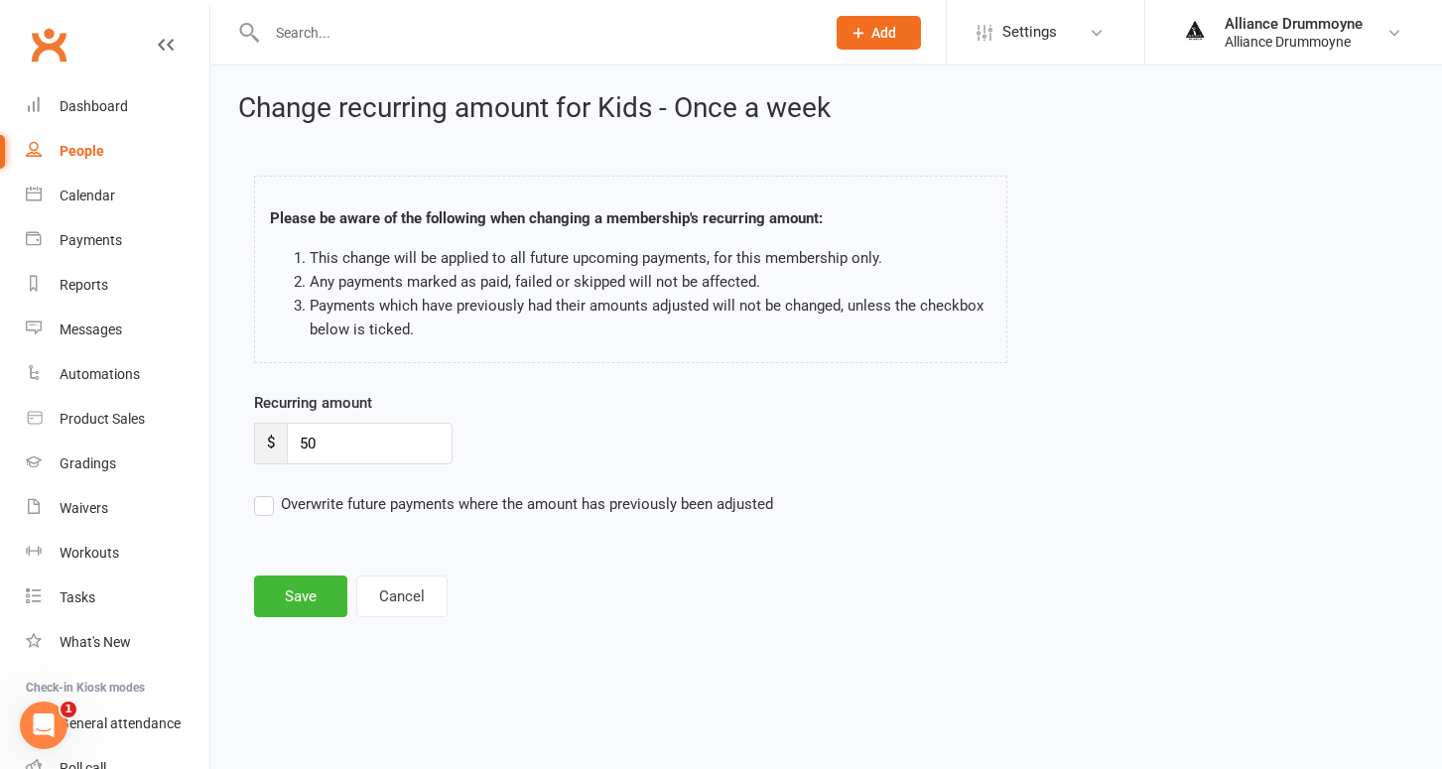
click at [261, 492] on input "Overwrite future payments where the amount has previously been adjusted" at bounding box center [513, 492] width 519 height 0
click at [294, 583] on button "Save" at bounding box center [300, 597] width 93 height 42
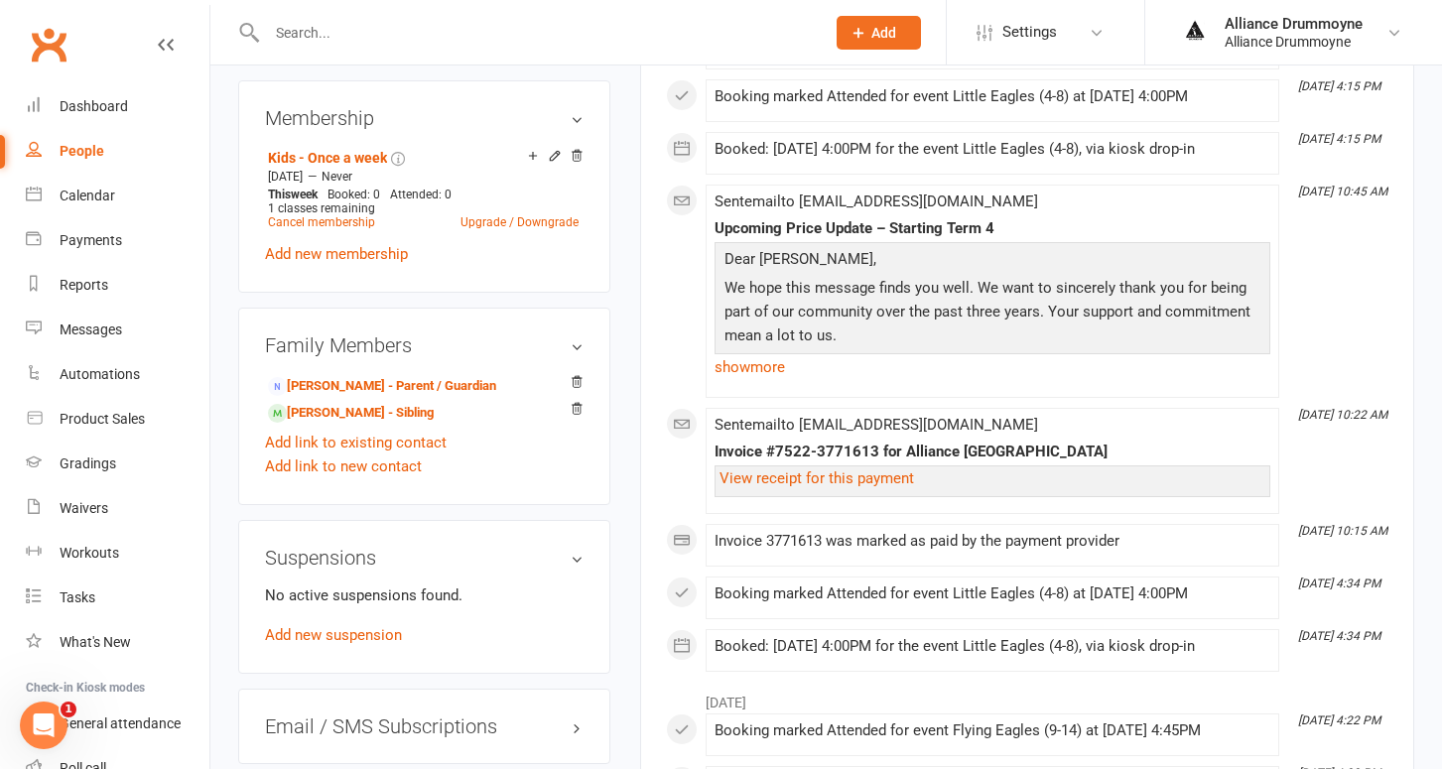
scroll to position [1116, 0]
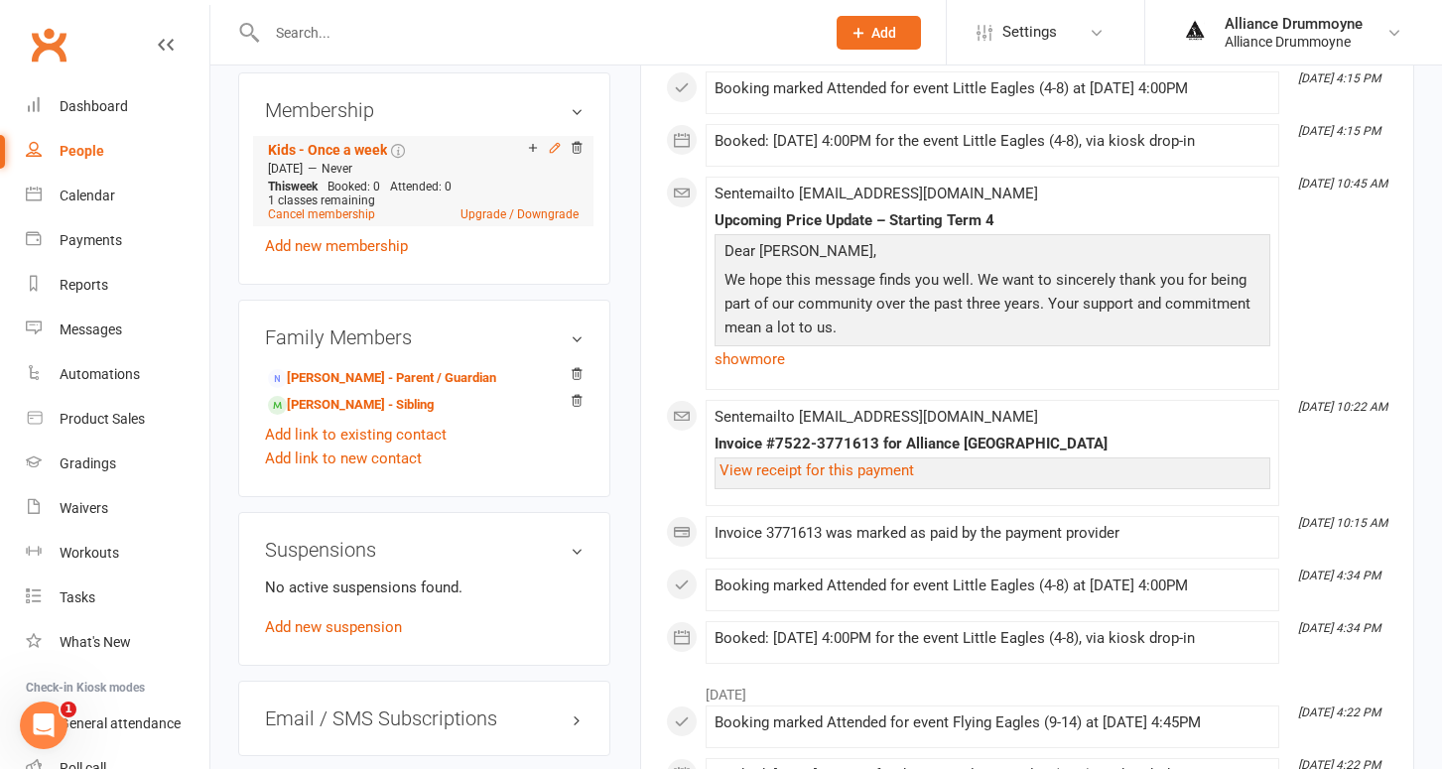
click at [555, 144] on icon at bounding box center [554, 147] width 9 height 9
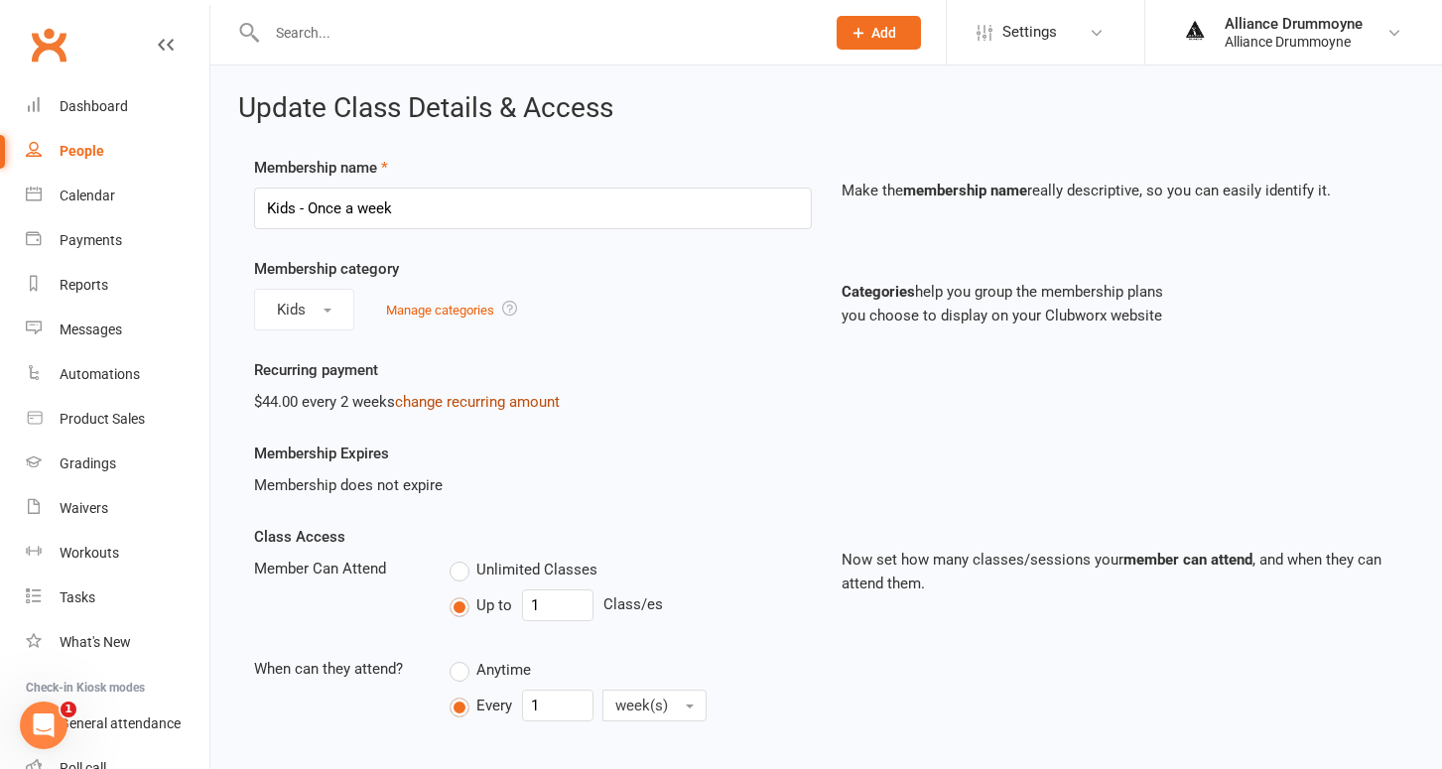
click at [434, 399] on link "change recurring amount" at bounding box center [477, 402] width 165 height 18
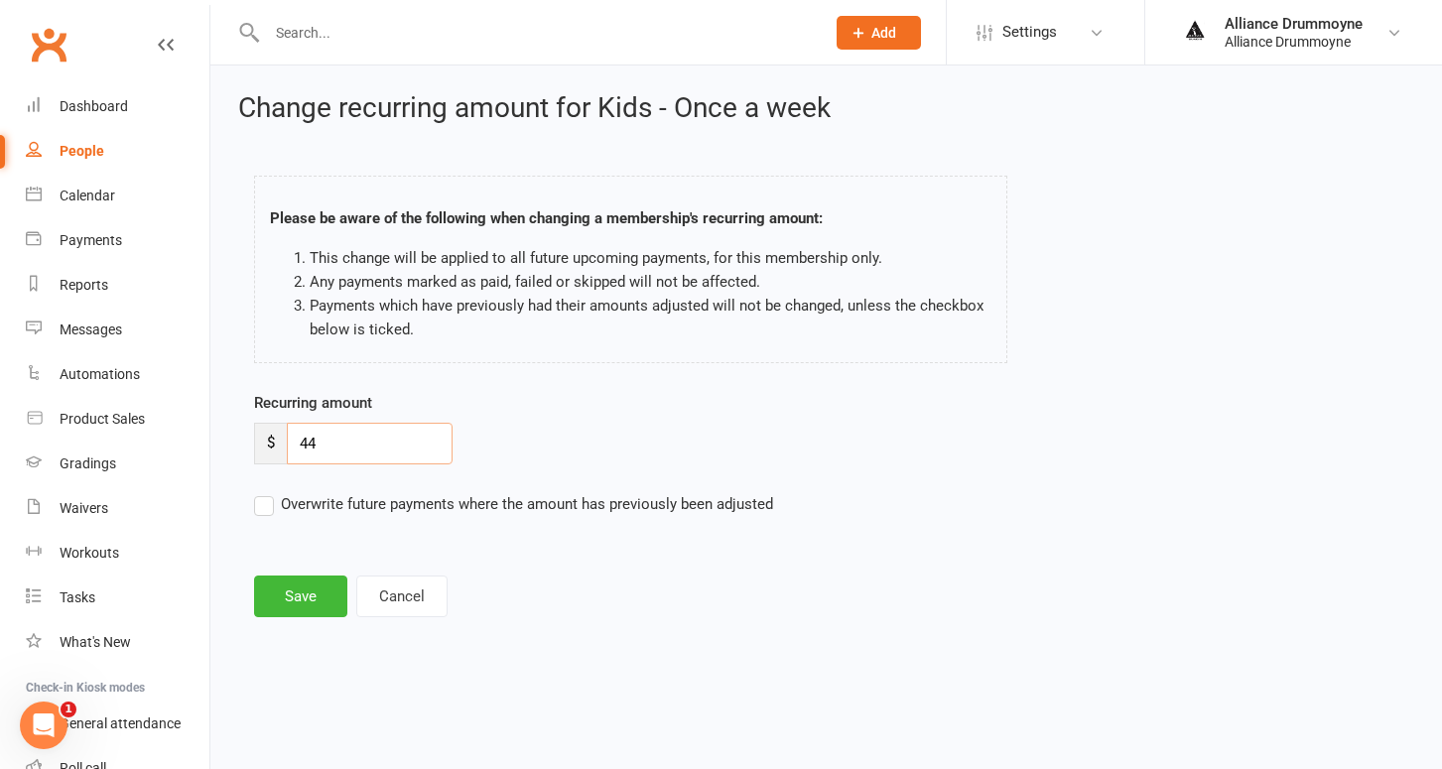
click at [353, 445] on input "44" at bounding box center [370, 444] width 166 height 42
paste input "50"
type input "50"
click at [267, 507] on label "Overwrite future payments where the amount has previously been adjusted" at bounding box center [513, 504] width 519 height 24
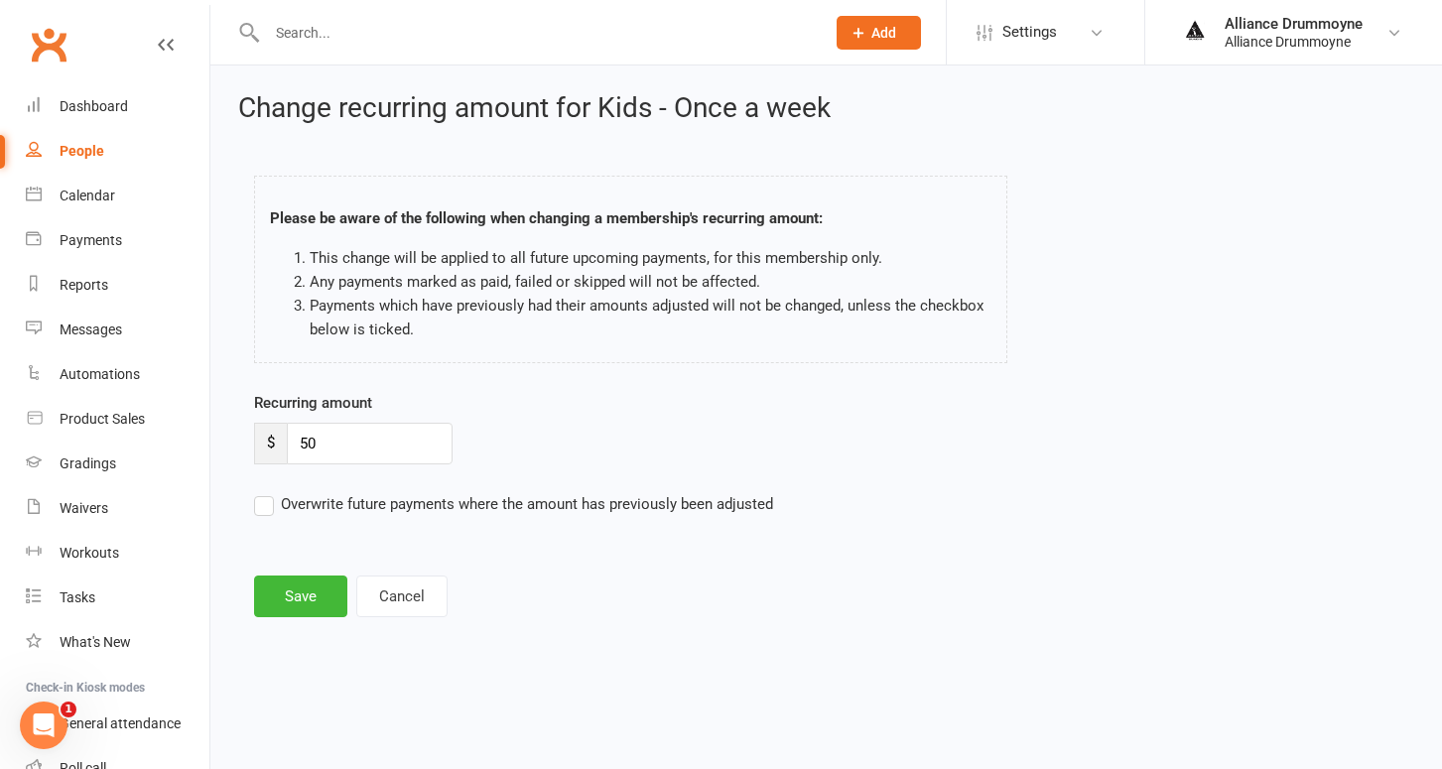
click at [267, 492] on input "Overwrite future payments where the amount has previously been adjusted" at bounding box center [513, 492] width 519 height 0
click at [294, 583] on button "Save" at bounding box center [300, 597] width 93 height 42
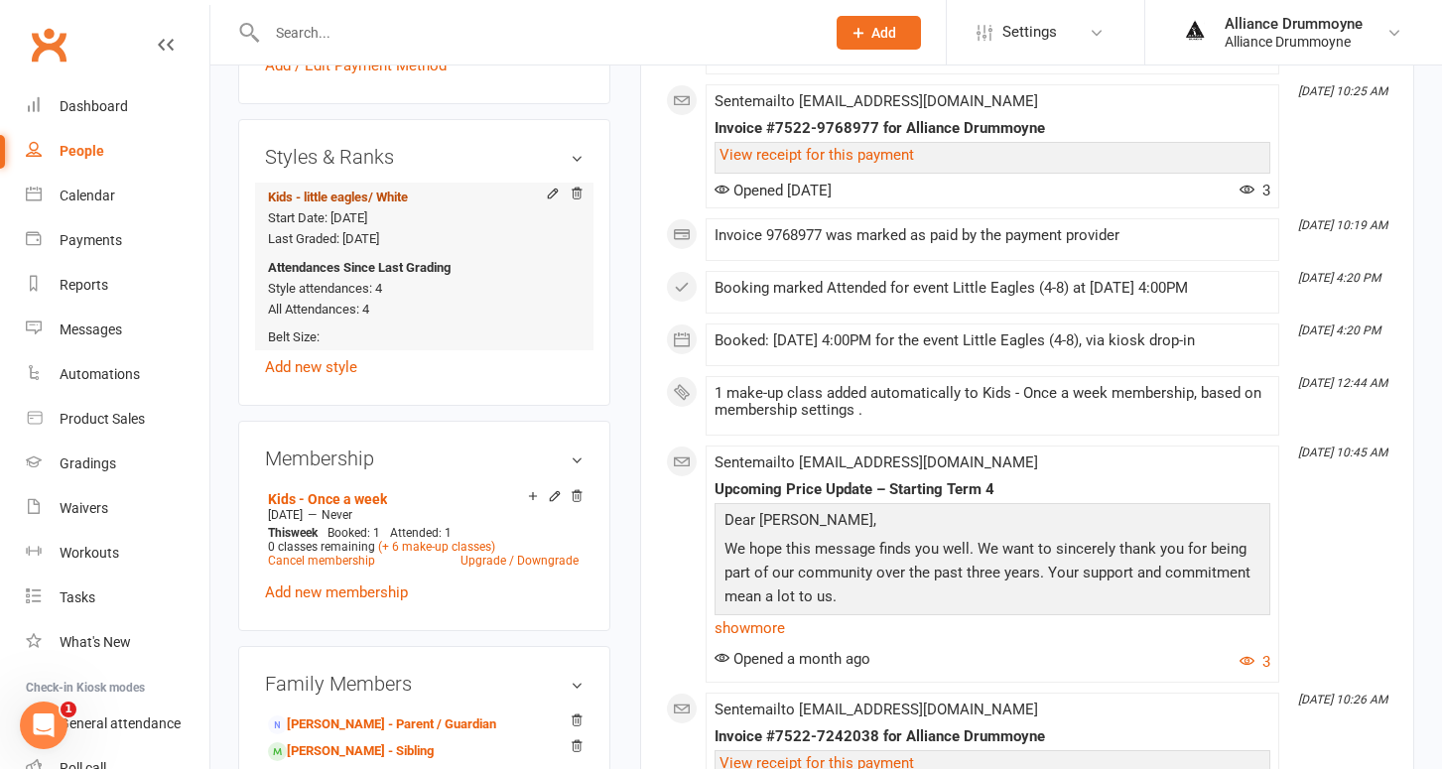
scroll to position [815, 0]
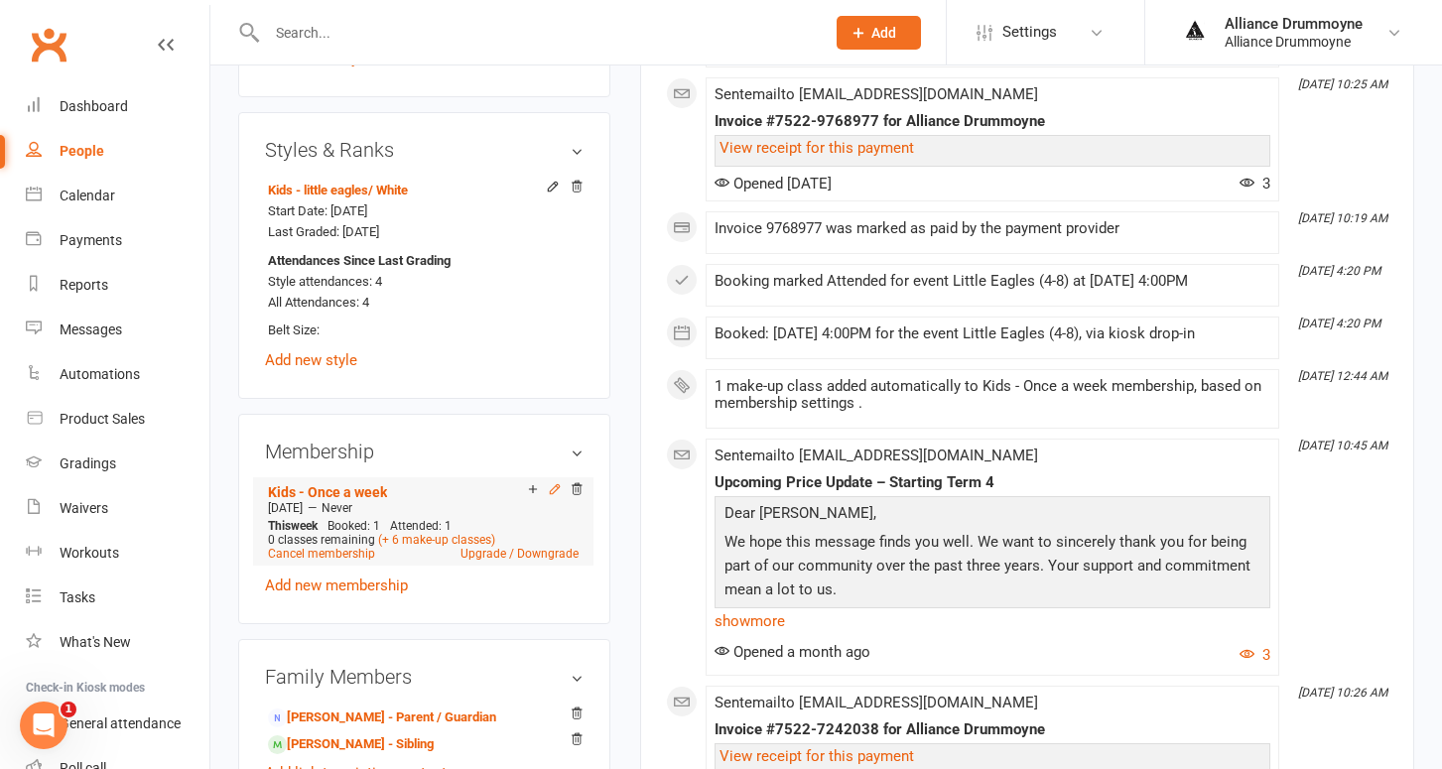
click at [553, 486] on icon at bounding box center [554, 489] width 9 height 9
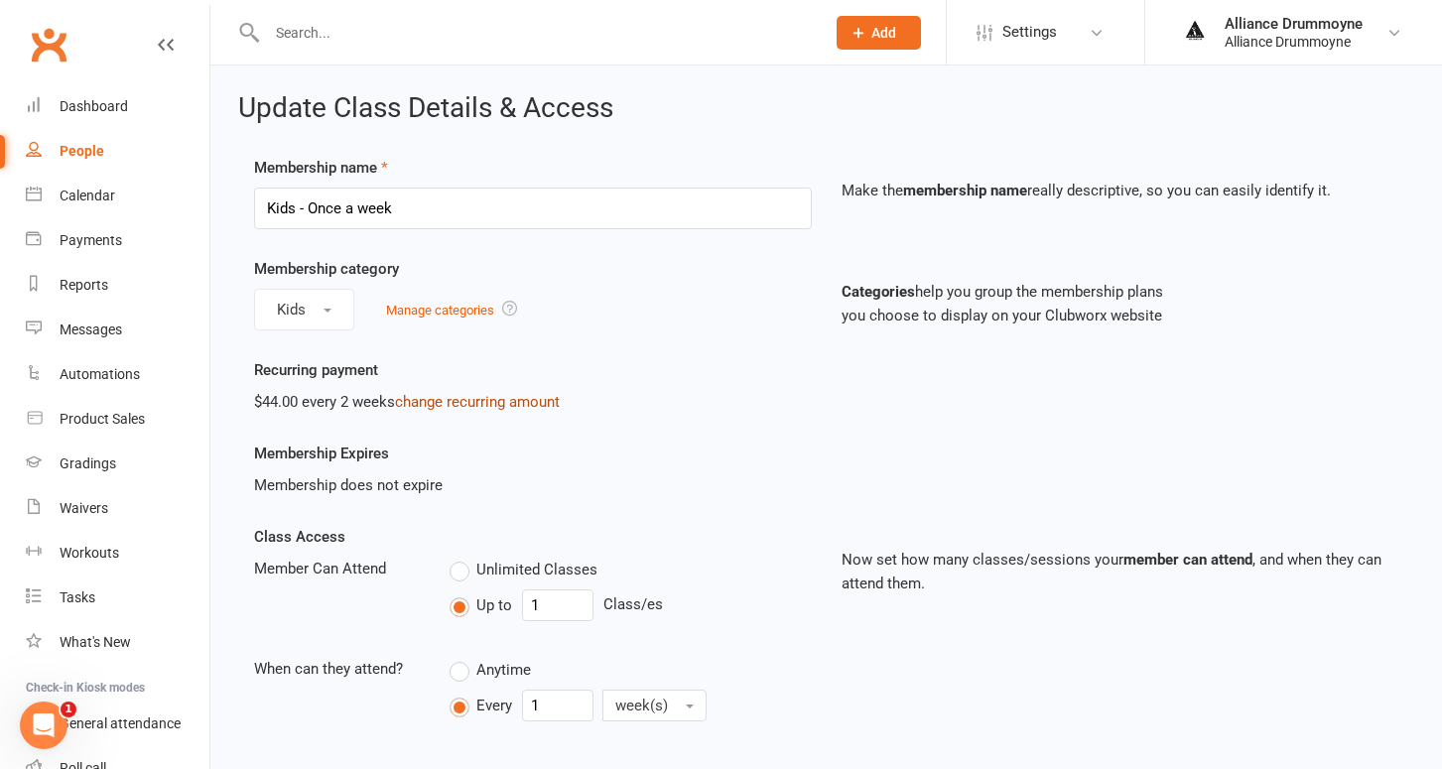
click at [496, 404] on link "change recurring amount" at bounding box center [477, 402] width 165 height 18
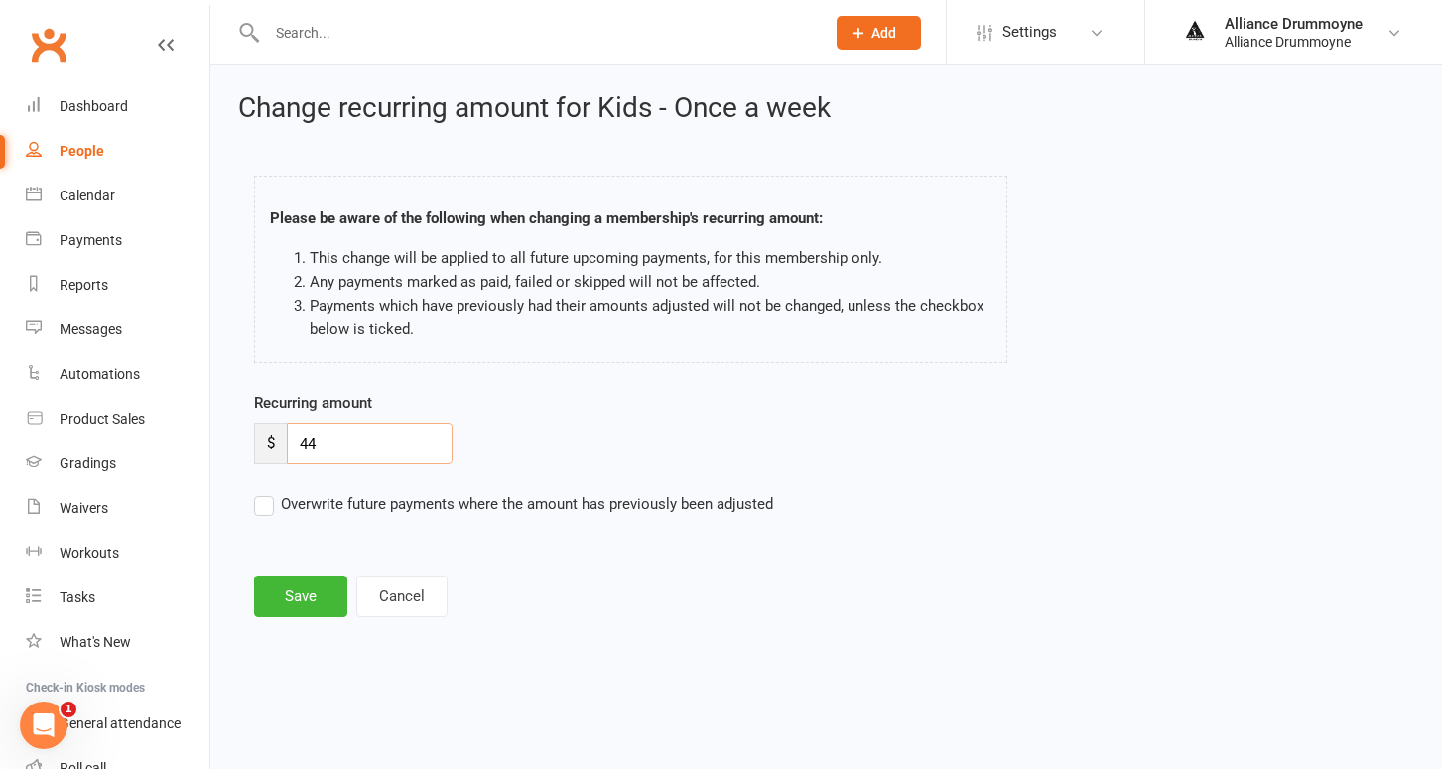
click at [341, 451] on input "44" at bounding box center [370, 444] width 166 height 42
paste input "50"
type input "50"
click at [269, 501] on label "Overwrite future payments where the amount has previously been adjusted" at bounding box center [513, 504] width 519 height 24
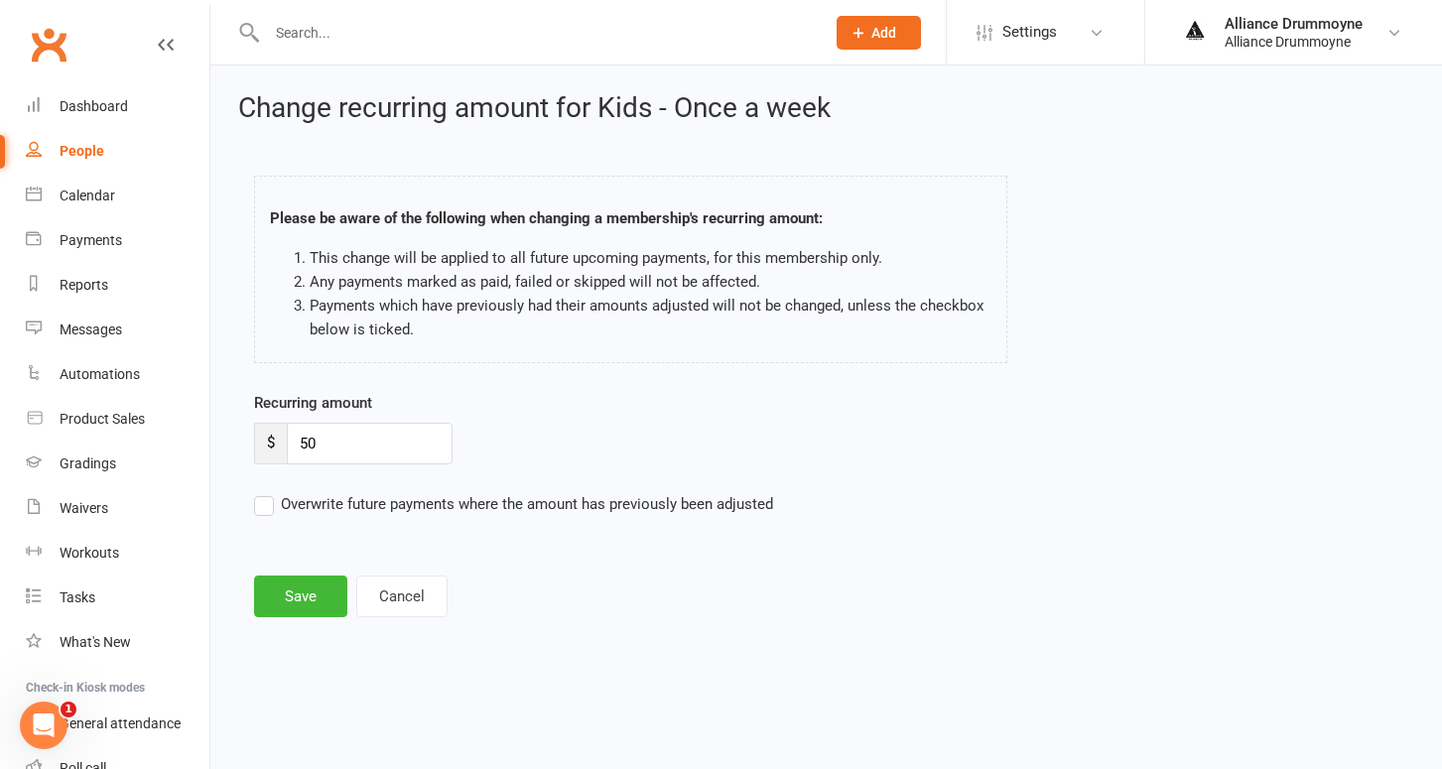
click at [269, 492] on input "Overwrite future payments where the amount has previously been adjusted" at bounding box center [513, 492] width 519 height 0
click at [311, 608] on button "Save" at bounding box center [300, 597] width 93 height 42
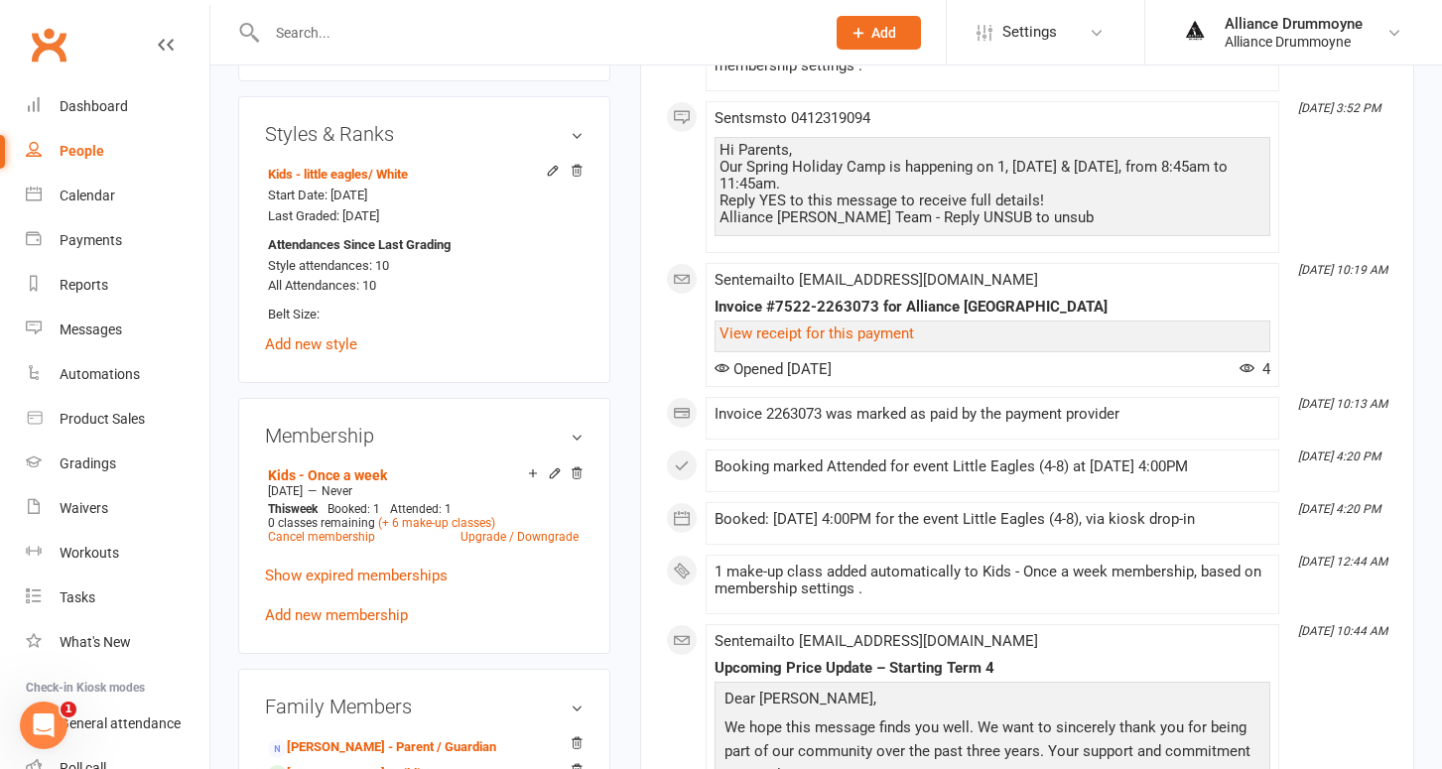
scroll to position [801, 0]
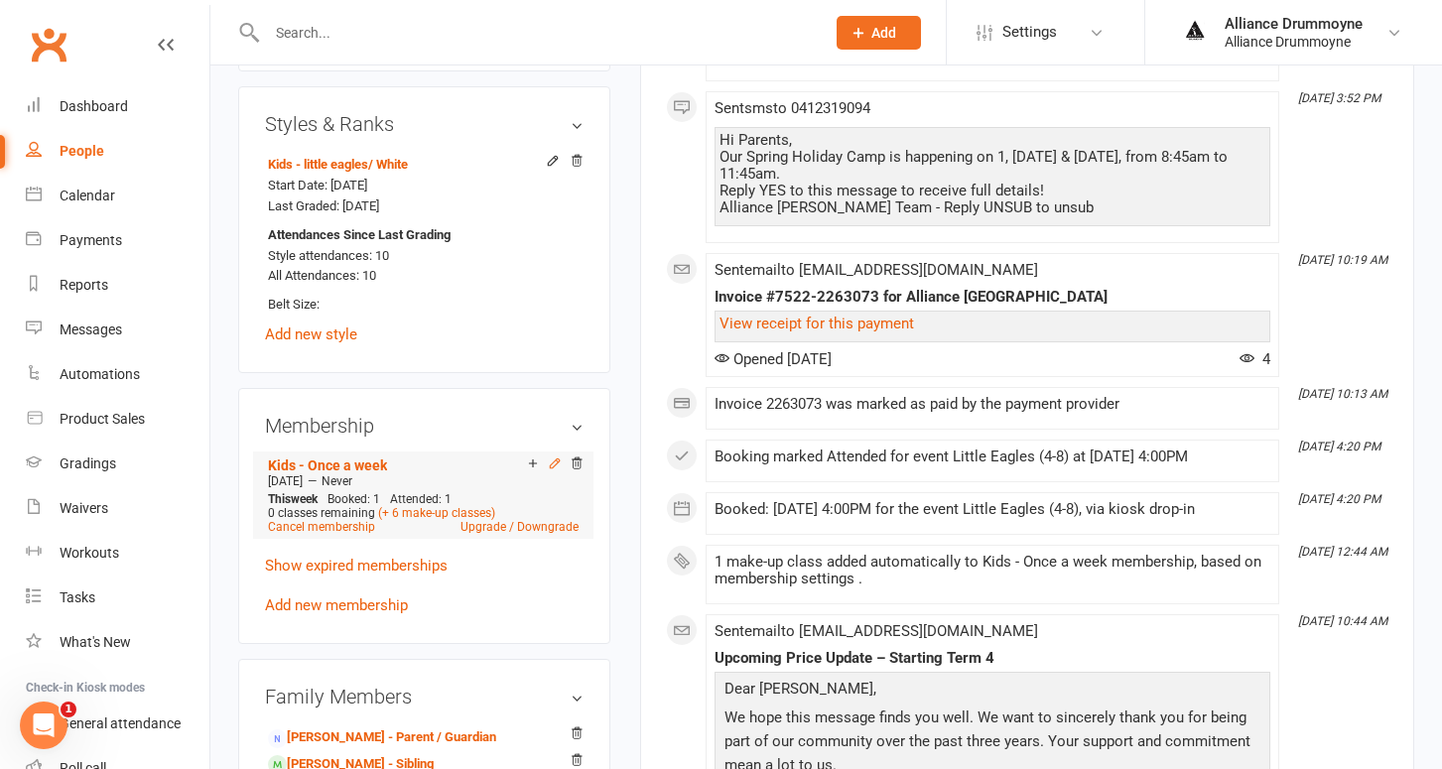
click at [555, 462] on icon at bounding box center [555, 463] width 14 height 14
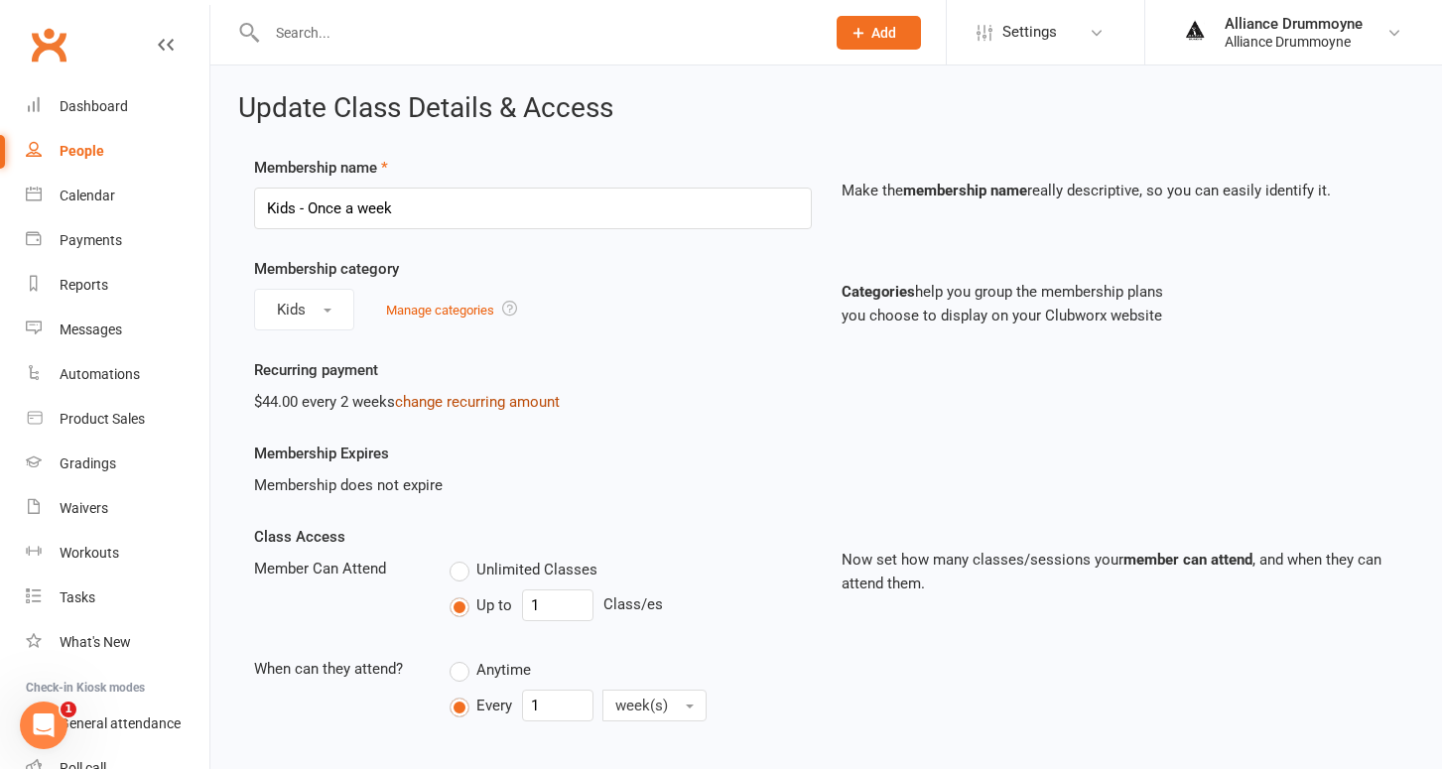
click at [472, 403] on link "change recurring amount" at bounding box center [477, 402] width 165 height 18
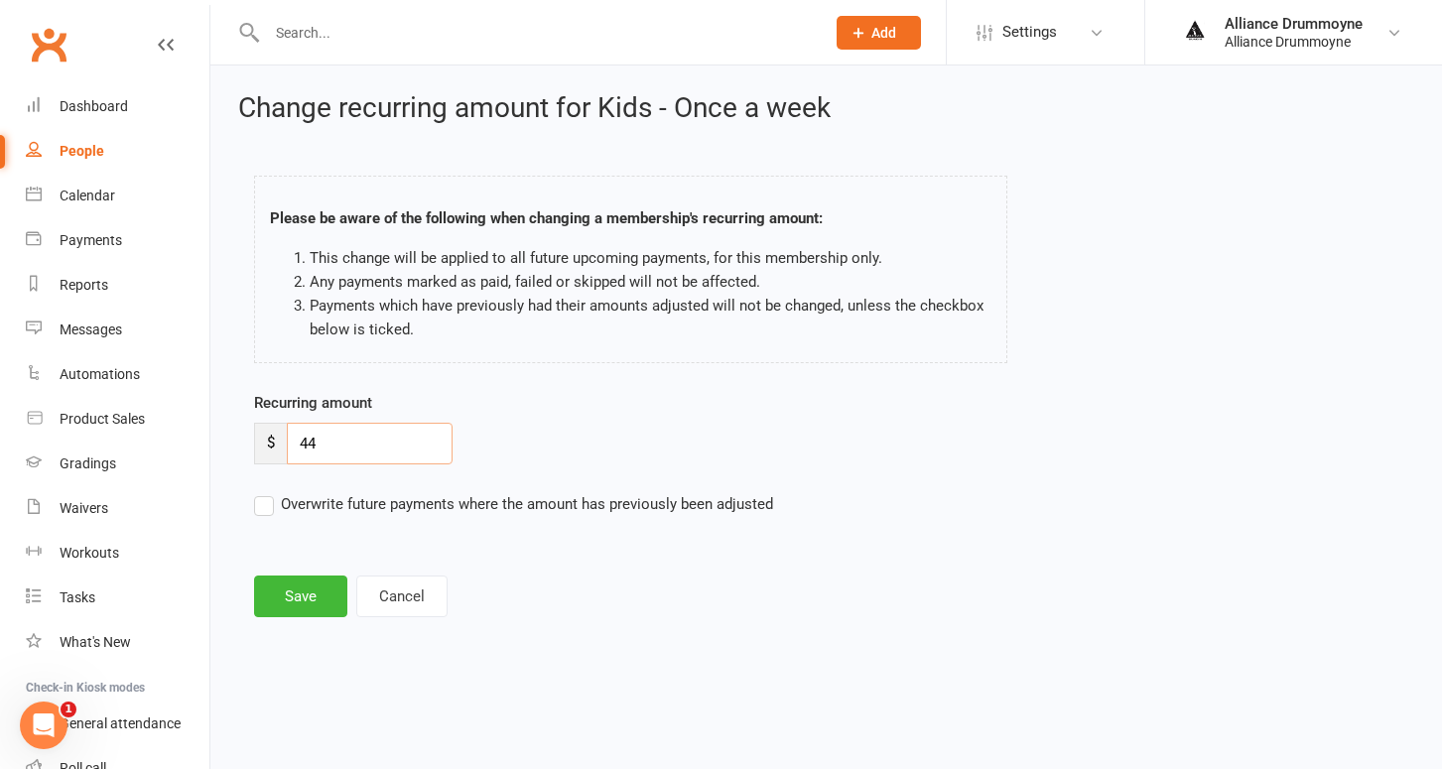
click at [376, 433] on input "44" at bounding box center [370, 444] width 166 height 42
paste input "50"
type input "50"
click at [271, 499] on label "Overwrite future payments where the amount has previously been adjusted" at bounding box center [513, 504] width 519 height 24
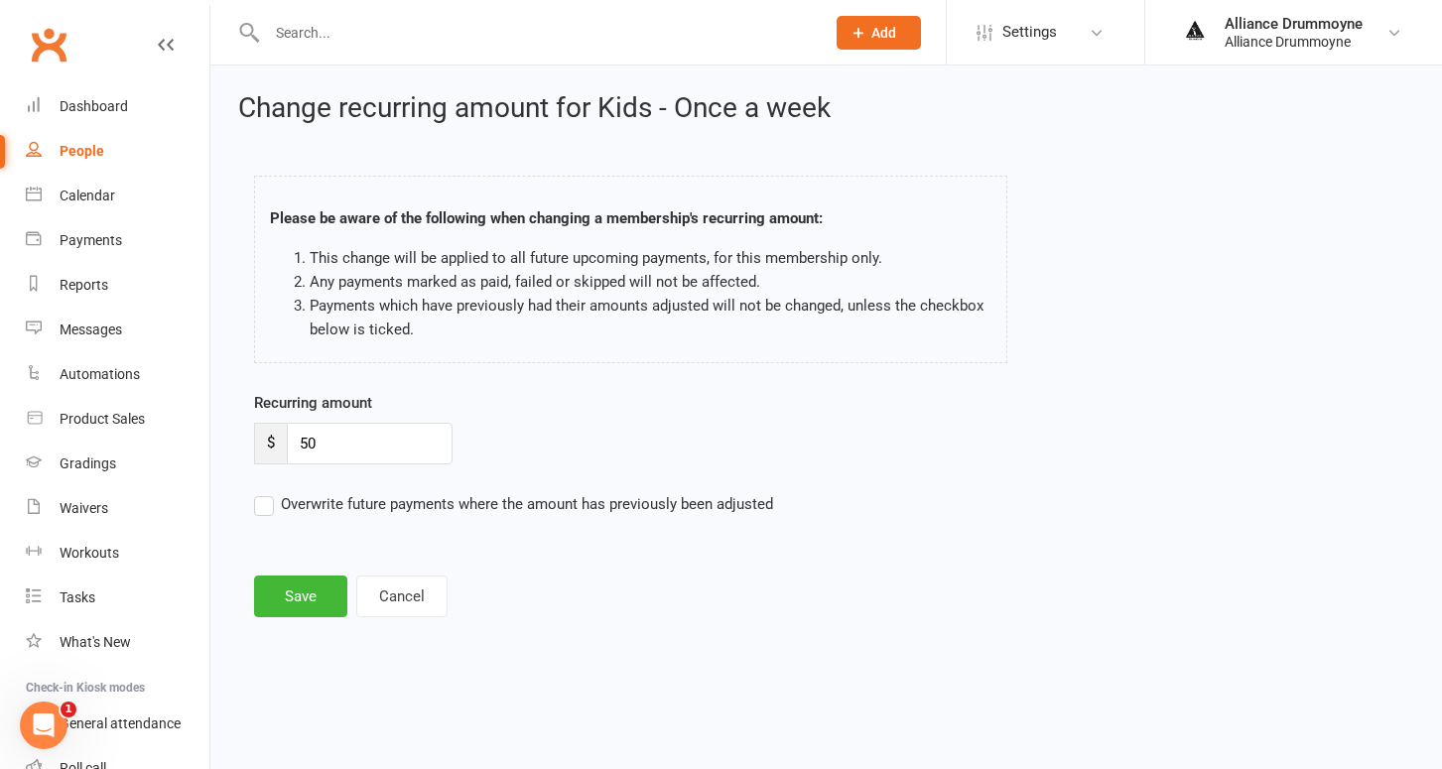
click at [271, 492] on input "Overwrite future payments where the amount has previously been adjusted" at bounding box center [513, 492] width 519 height 0
click at [310, 583] on button "Save" at bounding box center [300, 597] width 93 height 42
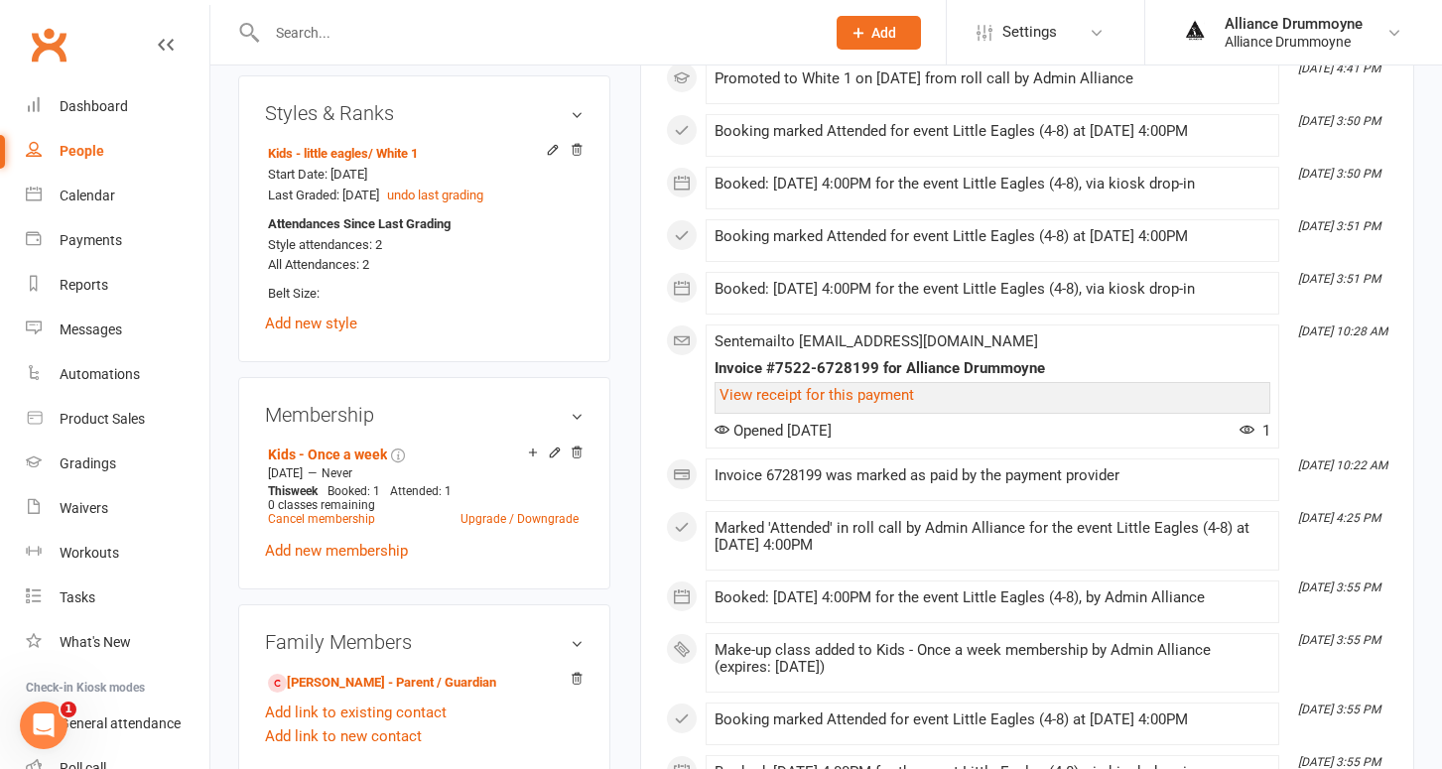
scroll to position [812, 0]
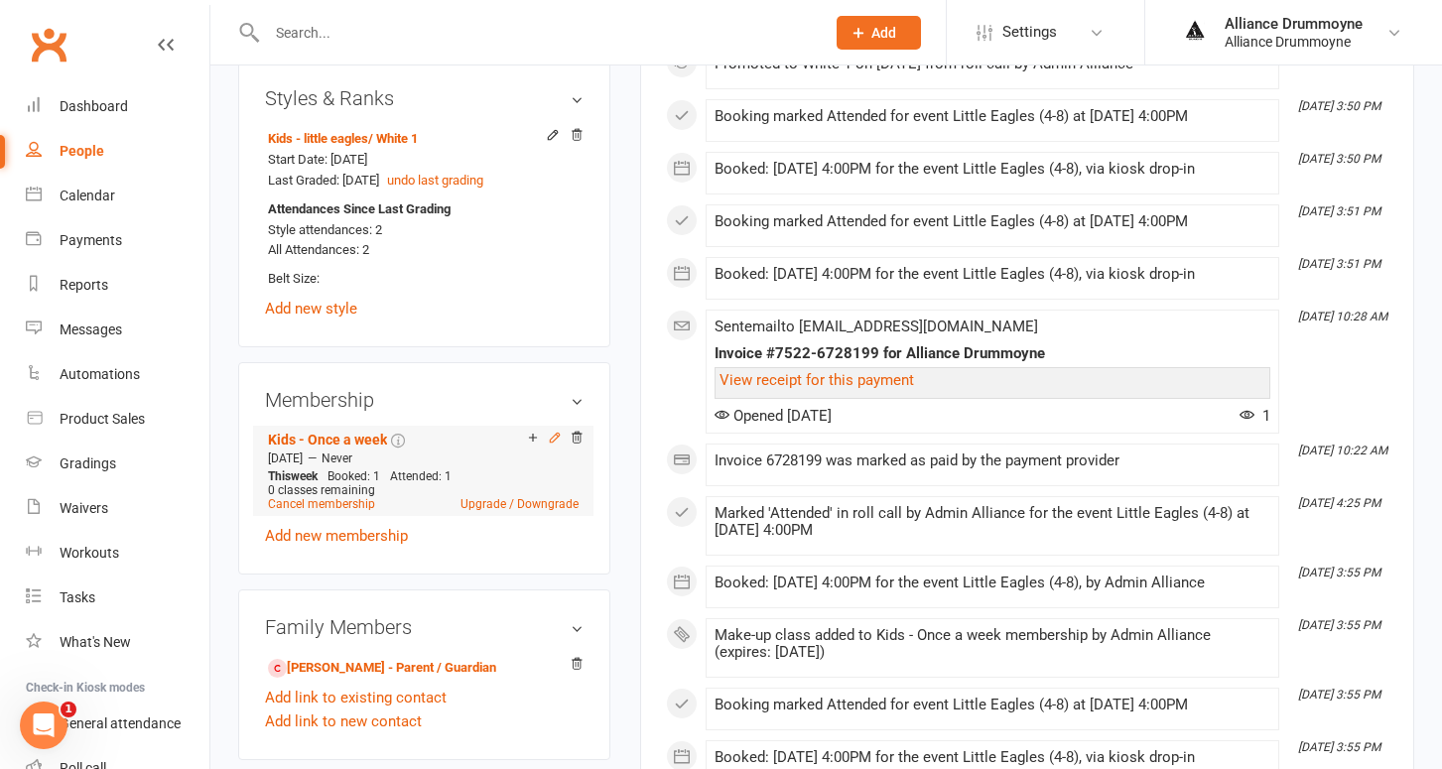
click at [554, 434] on icon at bounding box center [554, 437] width 9 height 9
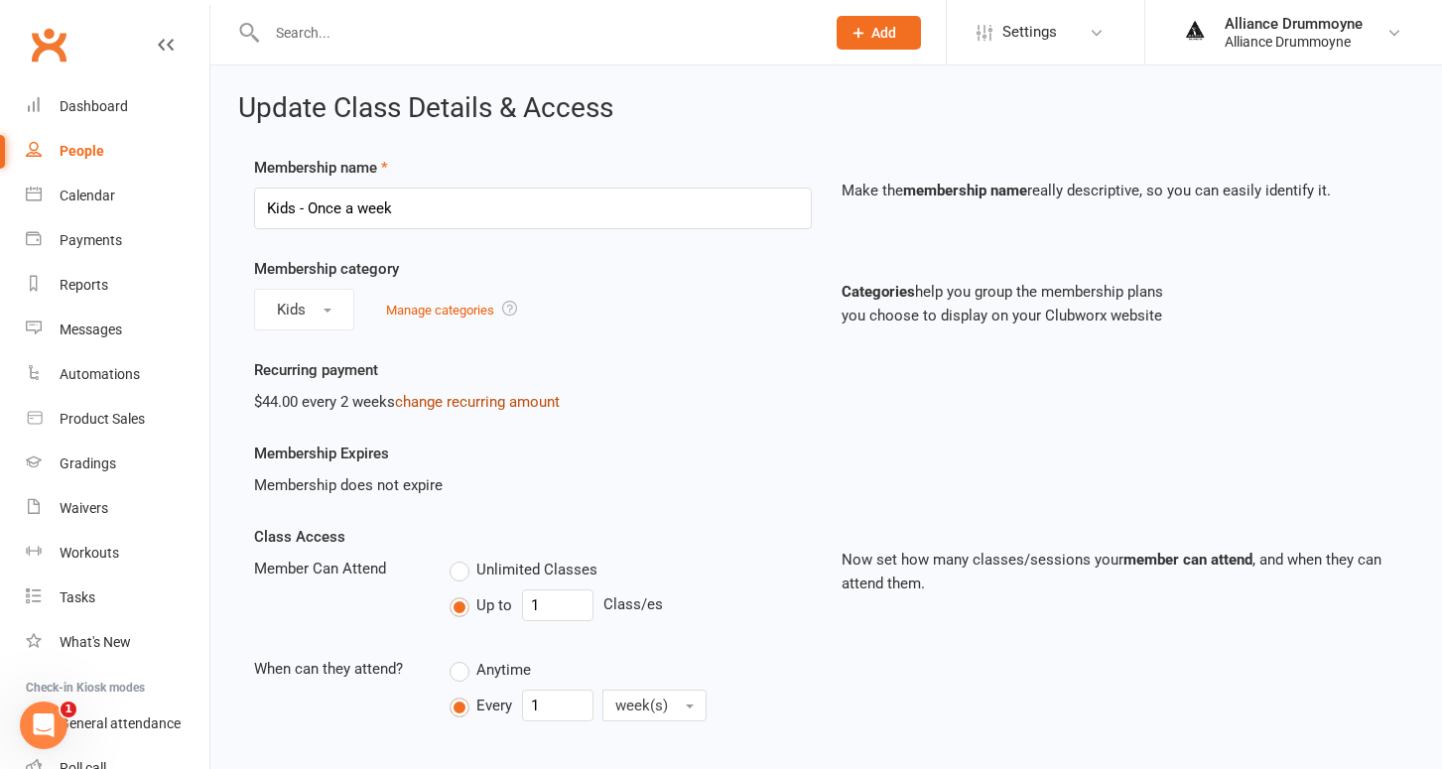
click at [460, 401] on link "change recurring amount" at bounding box center [477, 402] width 165 height 18
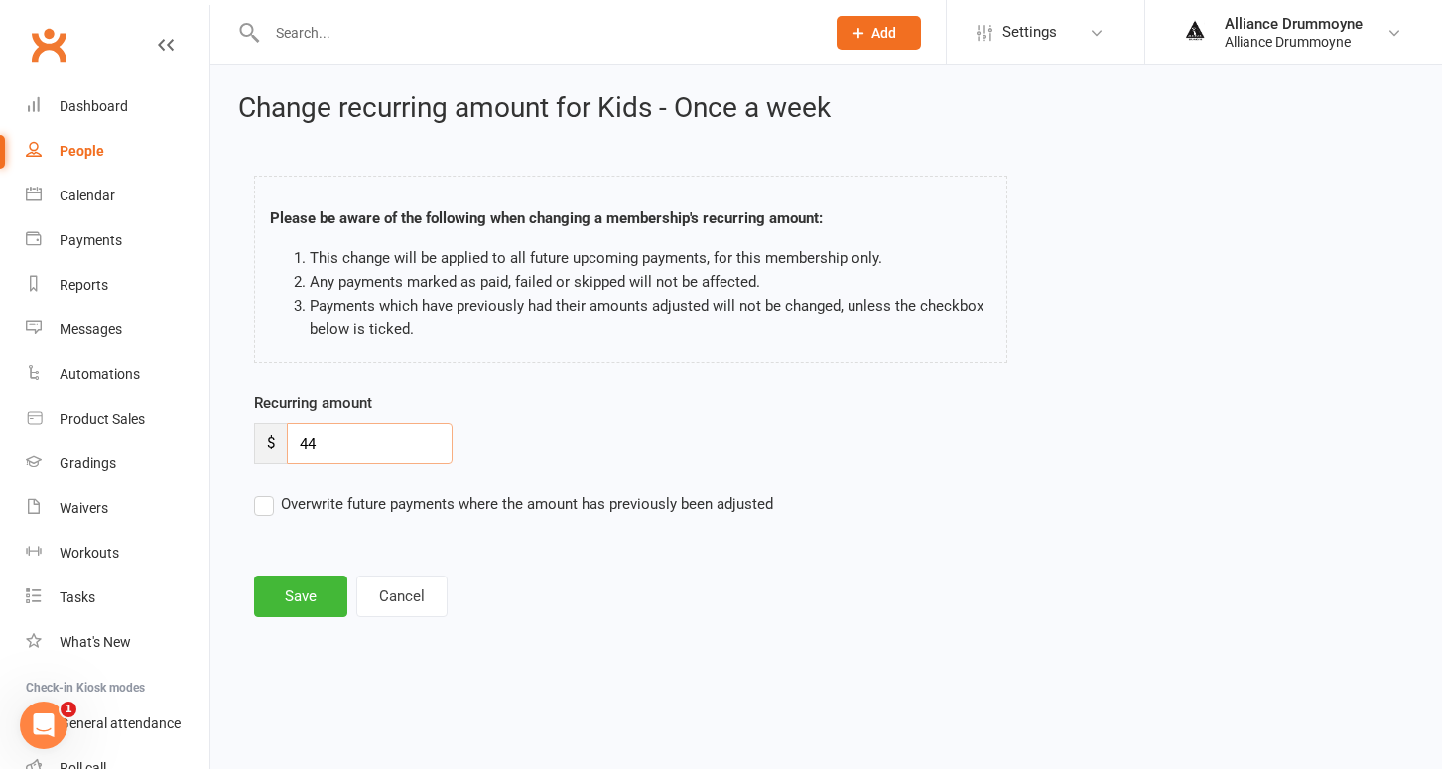
click at [370, 438] on input "44" at bounding box center [370, 444] width 166 height 42
paste input "50"
type input "50"
click at [266, 502] on label "Overwrite future payments where the amount has previously been adjusted" at bounding box center [513, 504] width 519 height 24
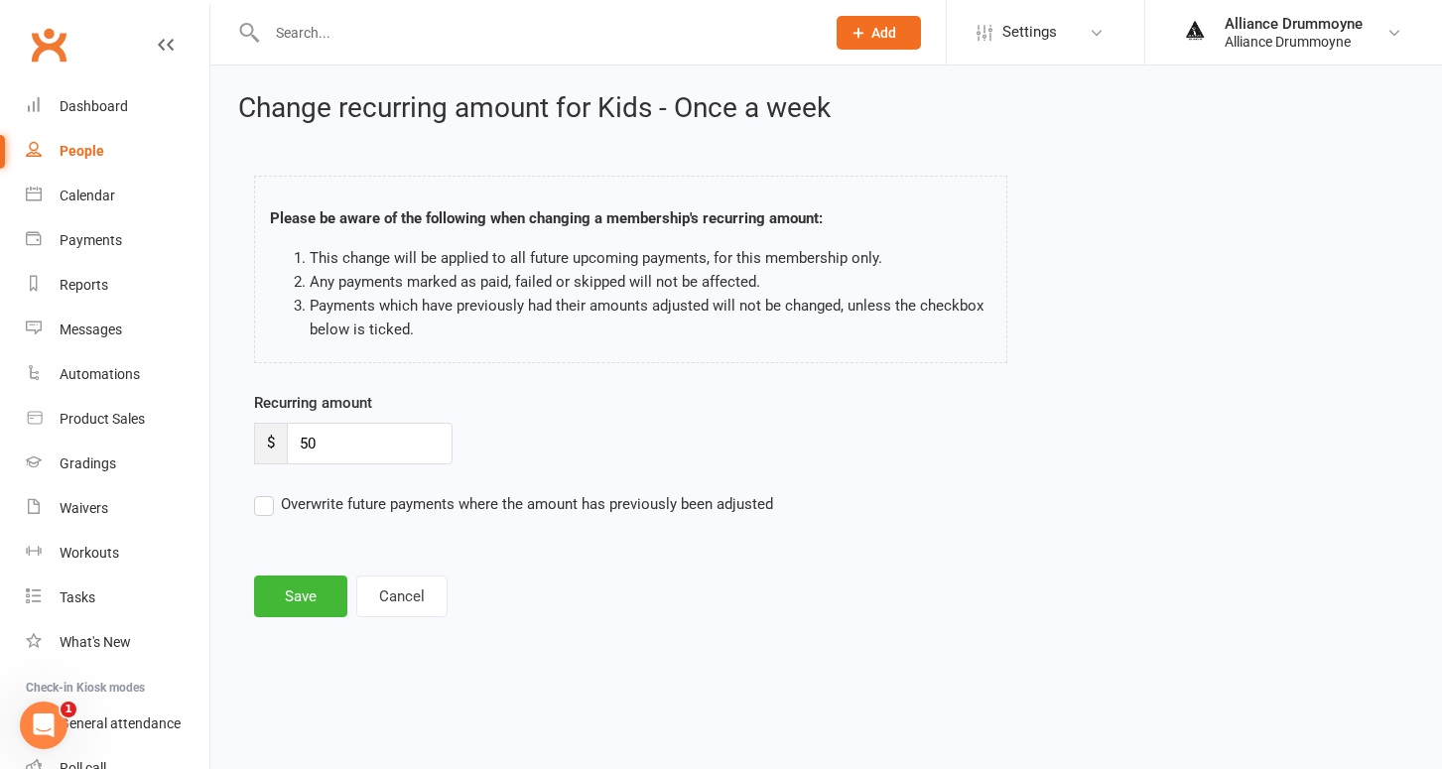
click at [266, 492] on input "Overwrite future payments where the amount has previously been adjusted" at bounding box center [513, 492] width 519 height 0
click at [307, 601] on button "Save" at bounding box center [300, 597] width 93 height 42
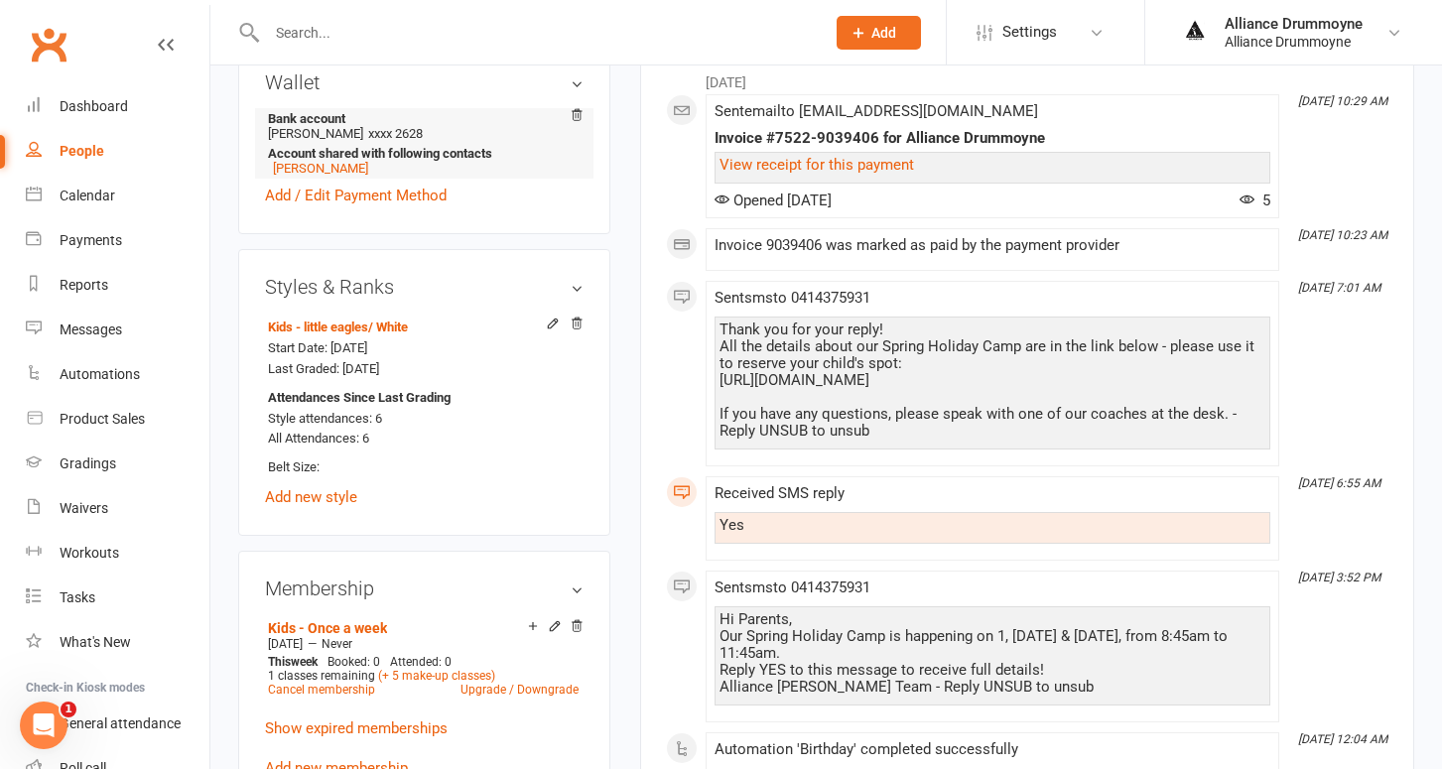
scroll to position [627, 0]
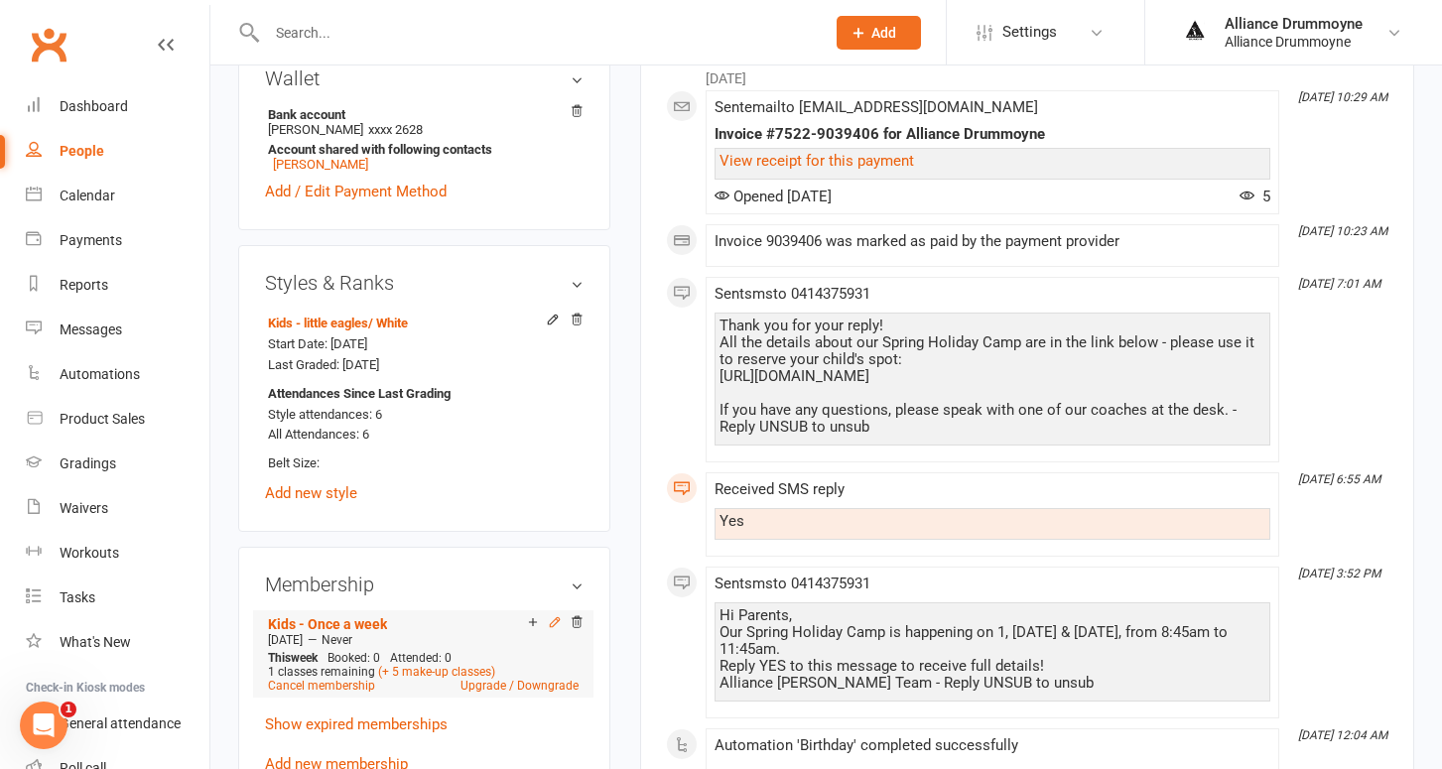
click at [553, 619] on icon at bounding box center [554, 621] width 9 height 9
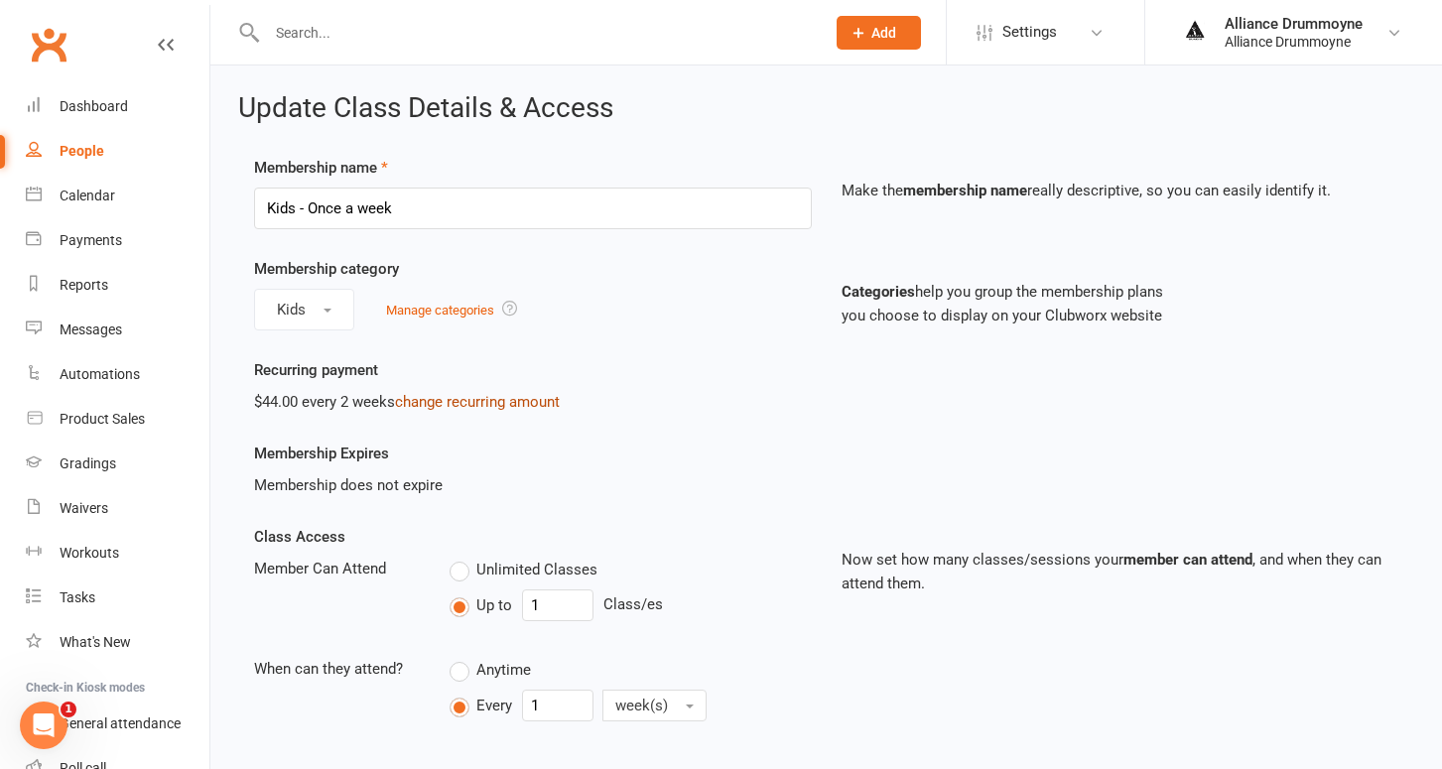
click at [466, 399] on link "change recurring amount" at bounding box center [477, 402] width 165 height 18
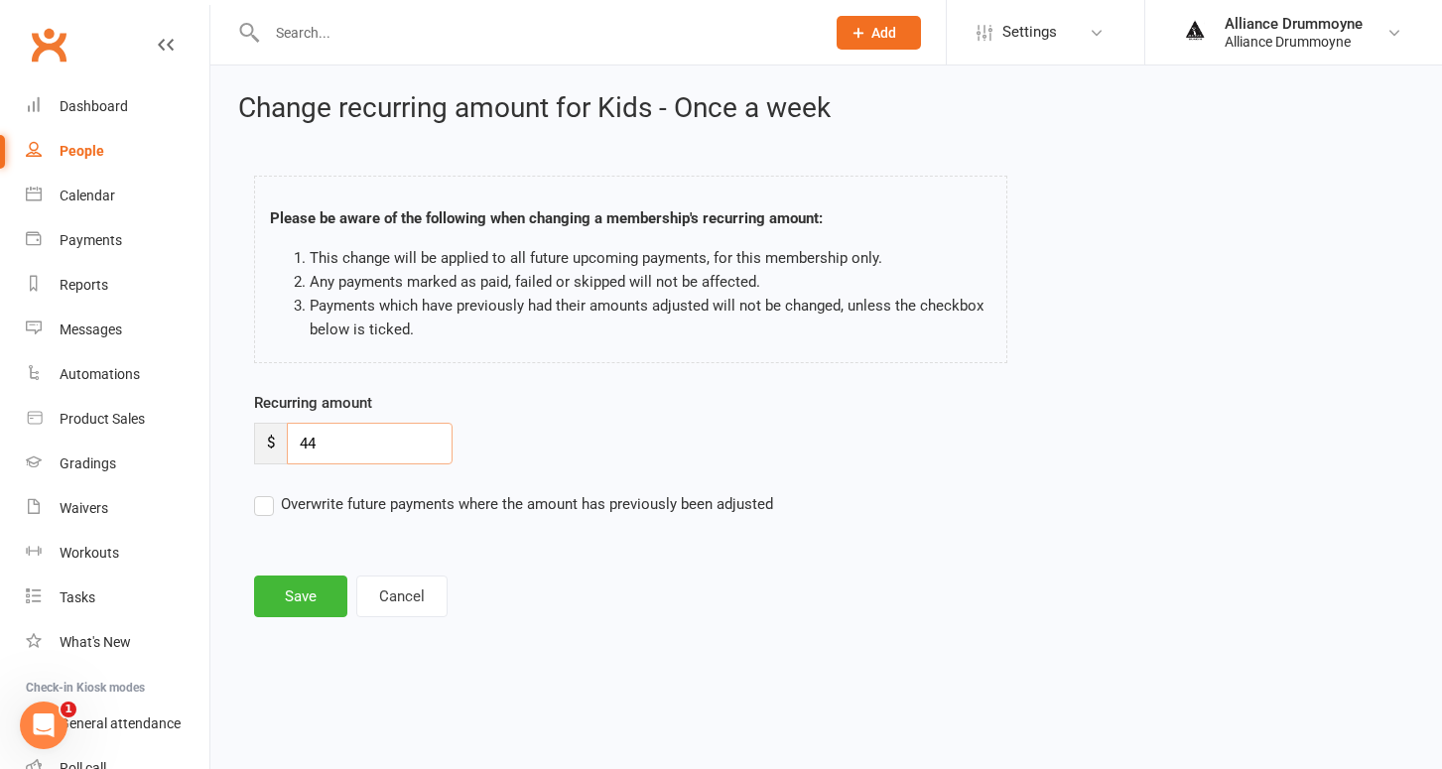
click at [379, 441] on input "44" at bounding box center [370, 444] width 166 height 42
paste input "50"
type input "50"
click at [272, 504] on label "Overwrite future payments where the amount has previously been adjusted" at bounding box center [513, 504] width 519 height 24
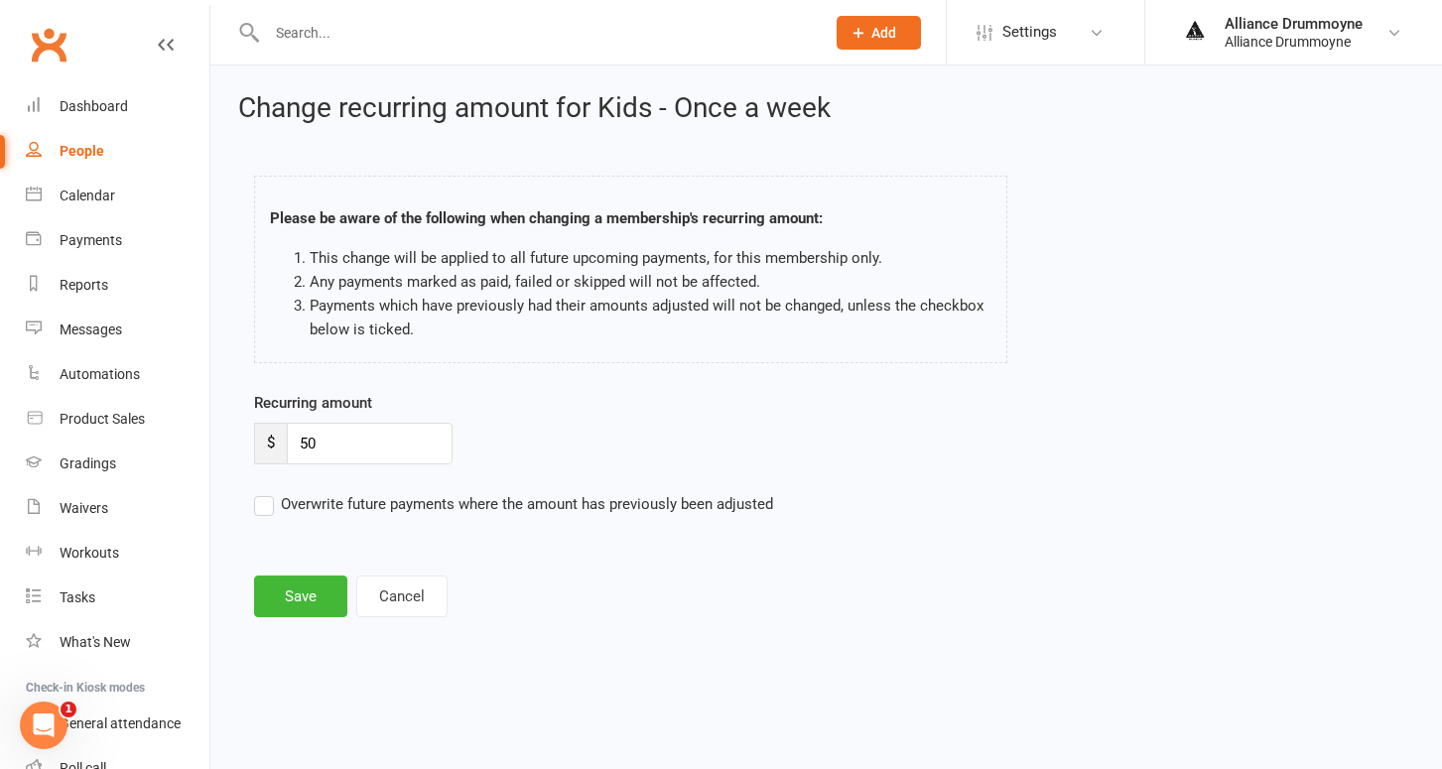
click at [272, 492] on input "Overwrite future payments where the amount has previously been adjusted" at bounding box center [513, 492] width 519 height 0
click at [312, 590] on button "Save" at bounding box center [300, 597] width 93 height 42
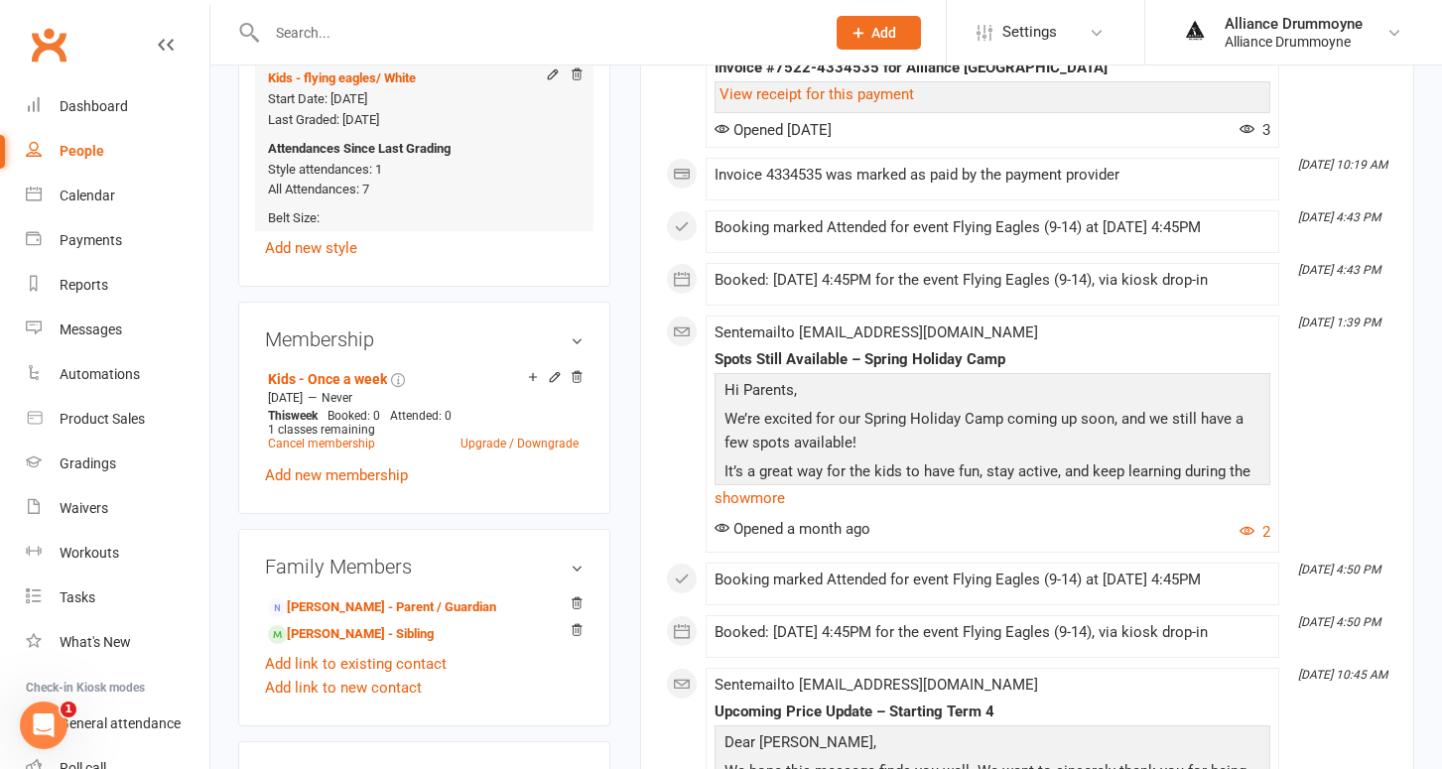
scroll to position [897, 0]
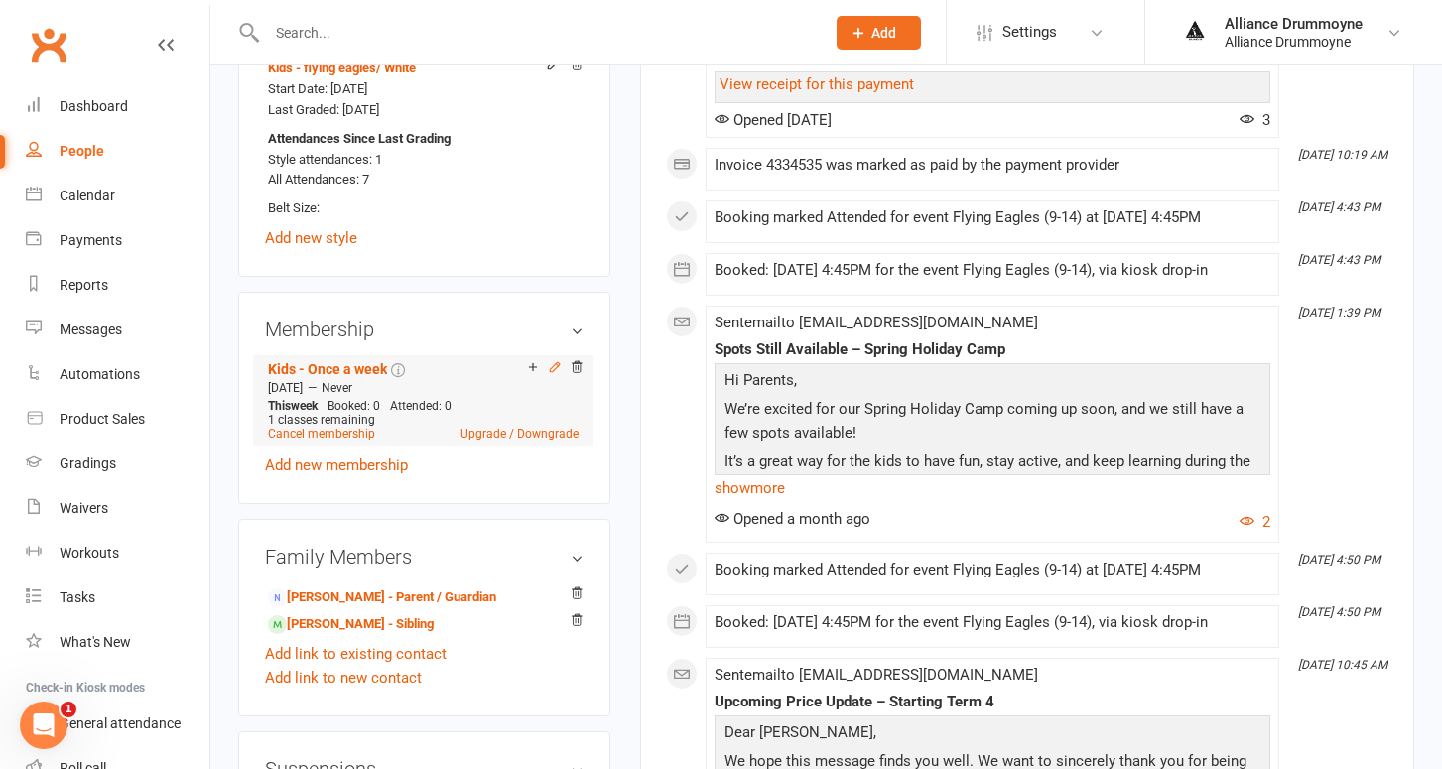
click at [558, 371] on icon at bounding box center [554, 366] width 9 height 9
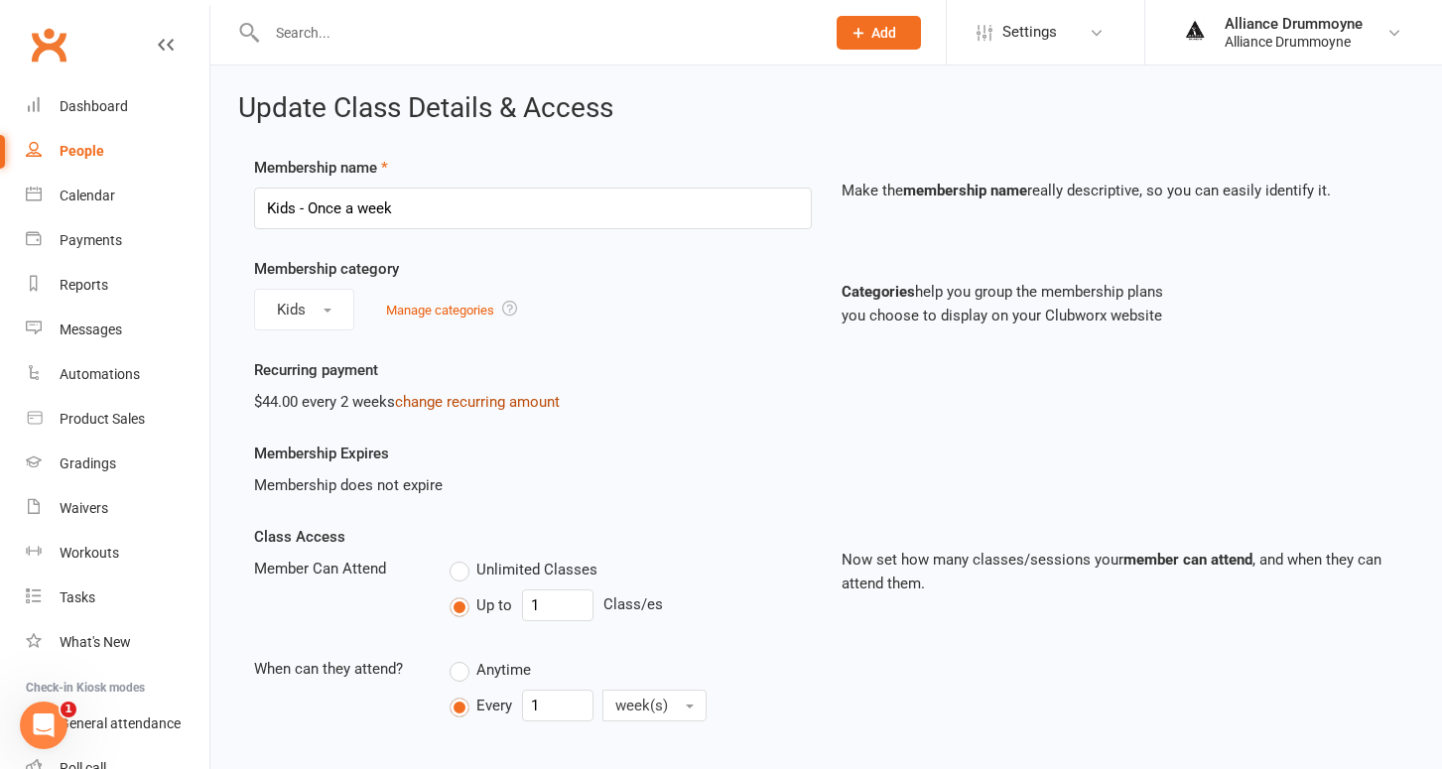
click at [442, 394] on link "change recurring amount" at bounding box center [477, 402] width 165 height 18
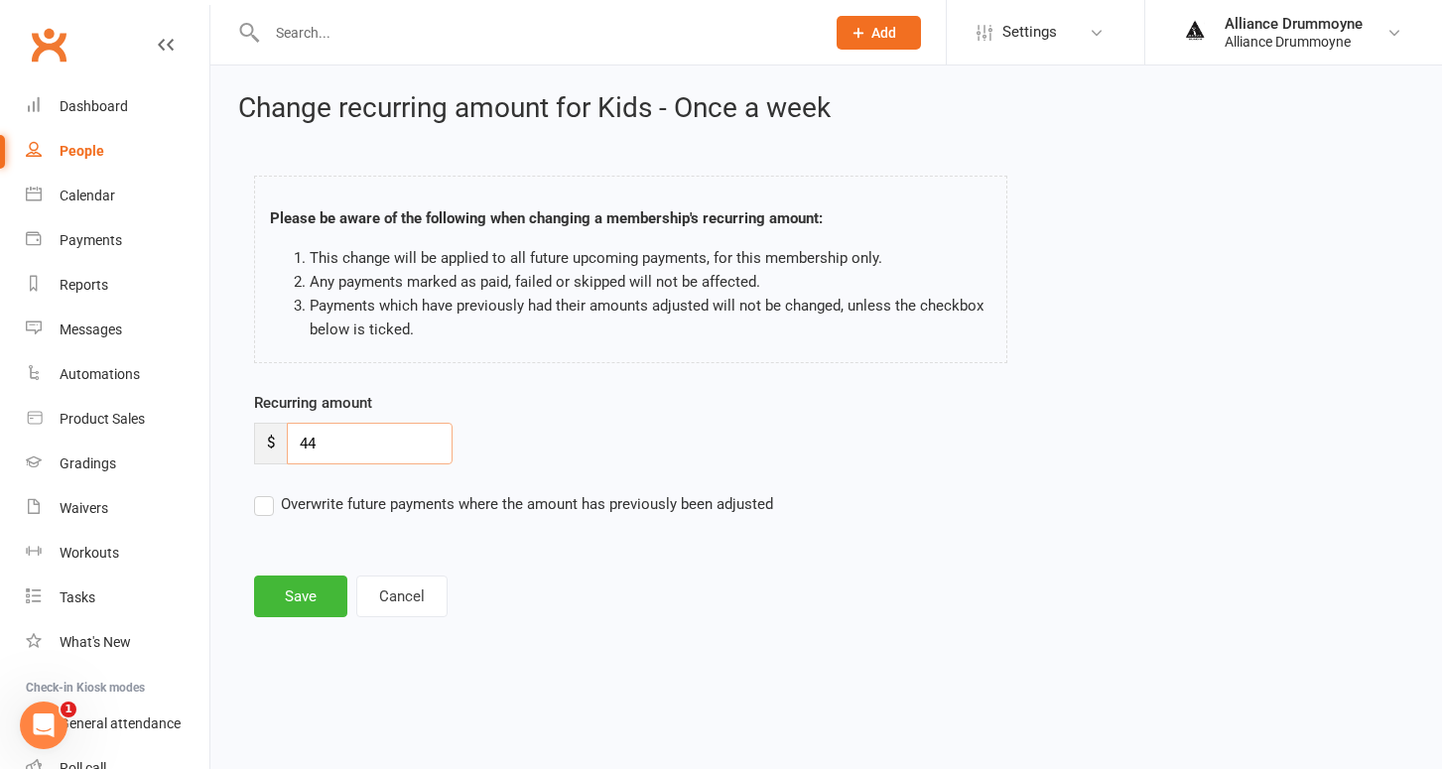
click at [338, 436] on input "44" at bounding box center [370, 444] width 166 height 42
paste input "50"
type input "50"
click at [272, 513] on label "Overwrite future payments where the amount has previously been adjusted" at bounding box center [513, 504] width 519 height 24
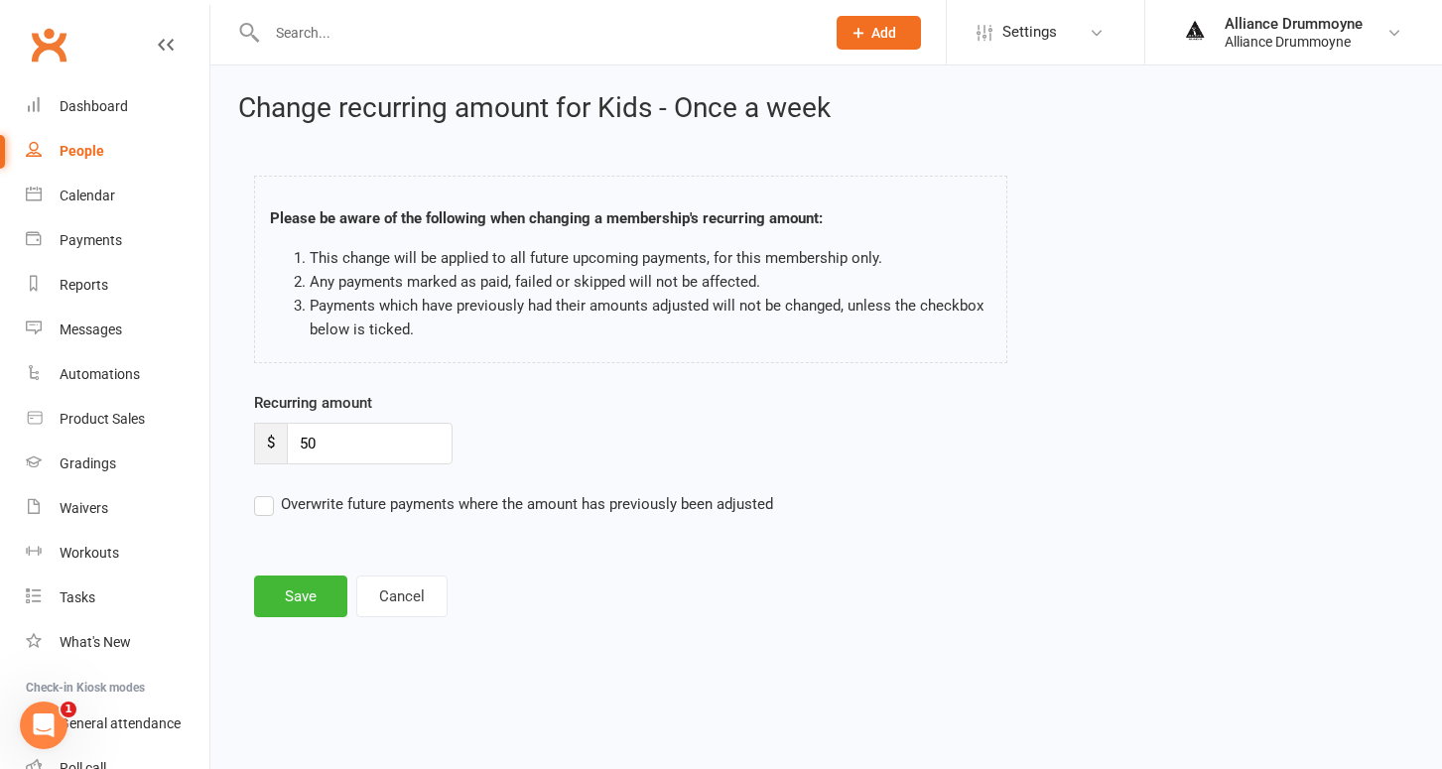
click at [272, 492] on input "Overwrite future payments where the amount has previously been adjusted" at bounding box center [513, 492] width 519 height 0
click at [309, 593] on button "Save" at bounding box center [300, 597] width 93 height 42
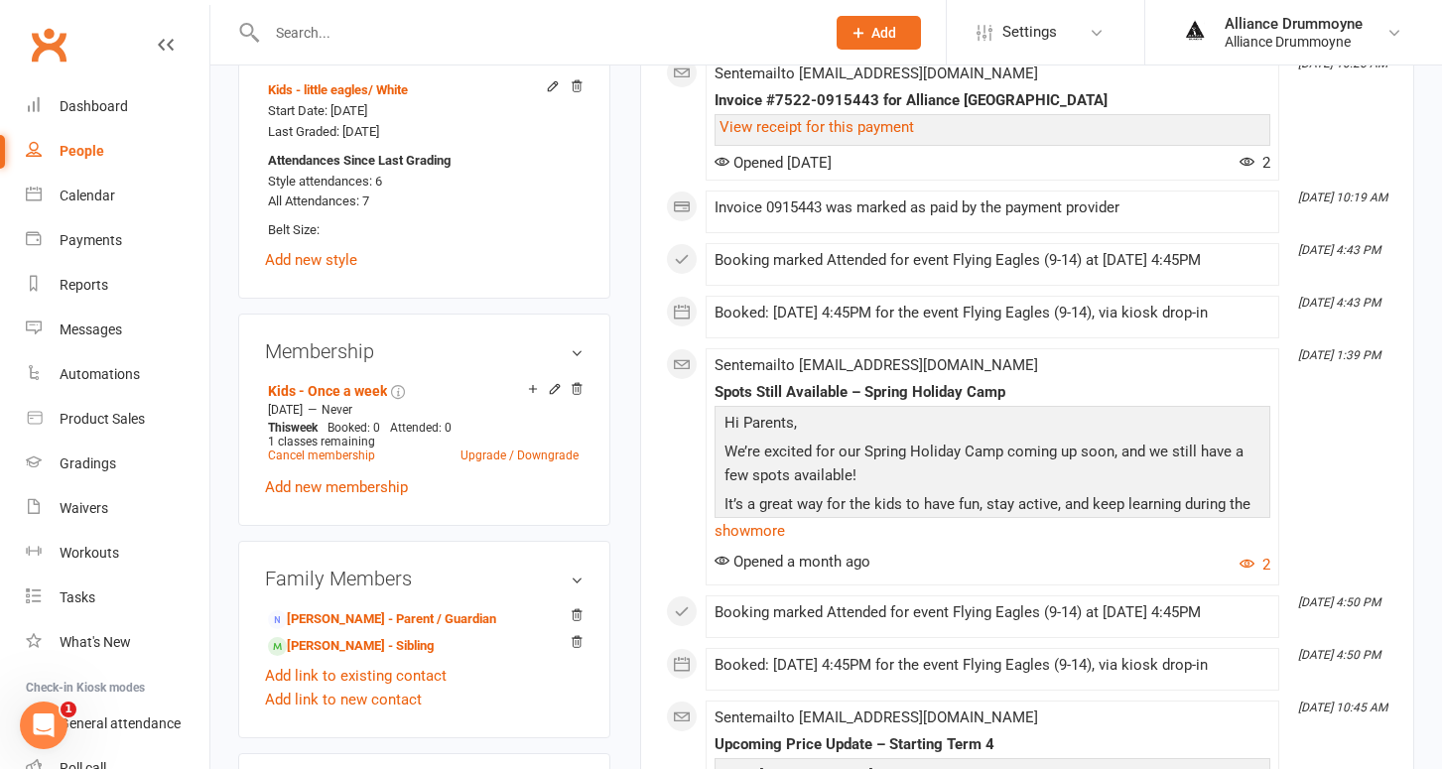
scroll to position [878, 0]
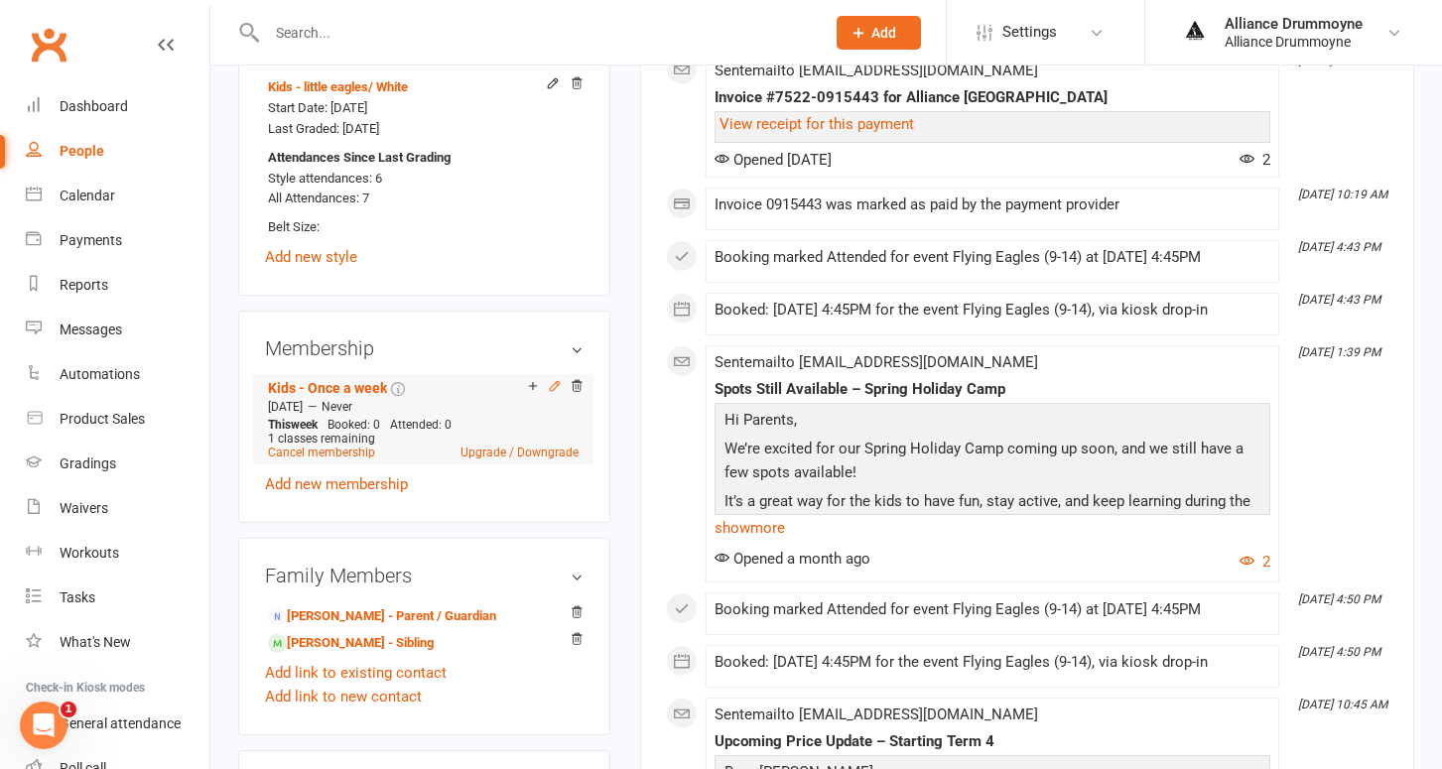
click at [555, 393] on icon at bounding box center [555, 386] width 14 height 14
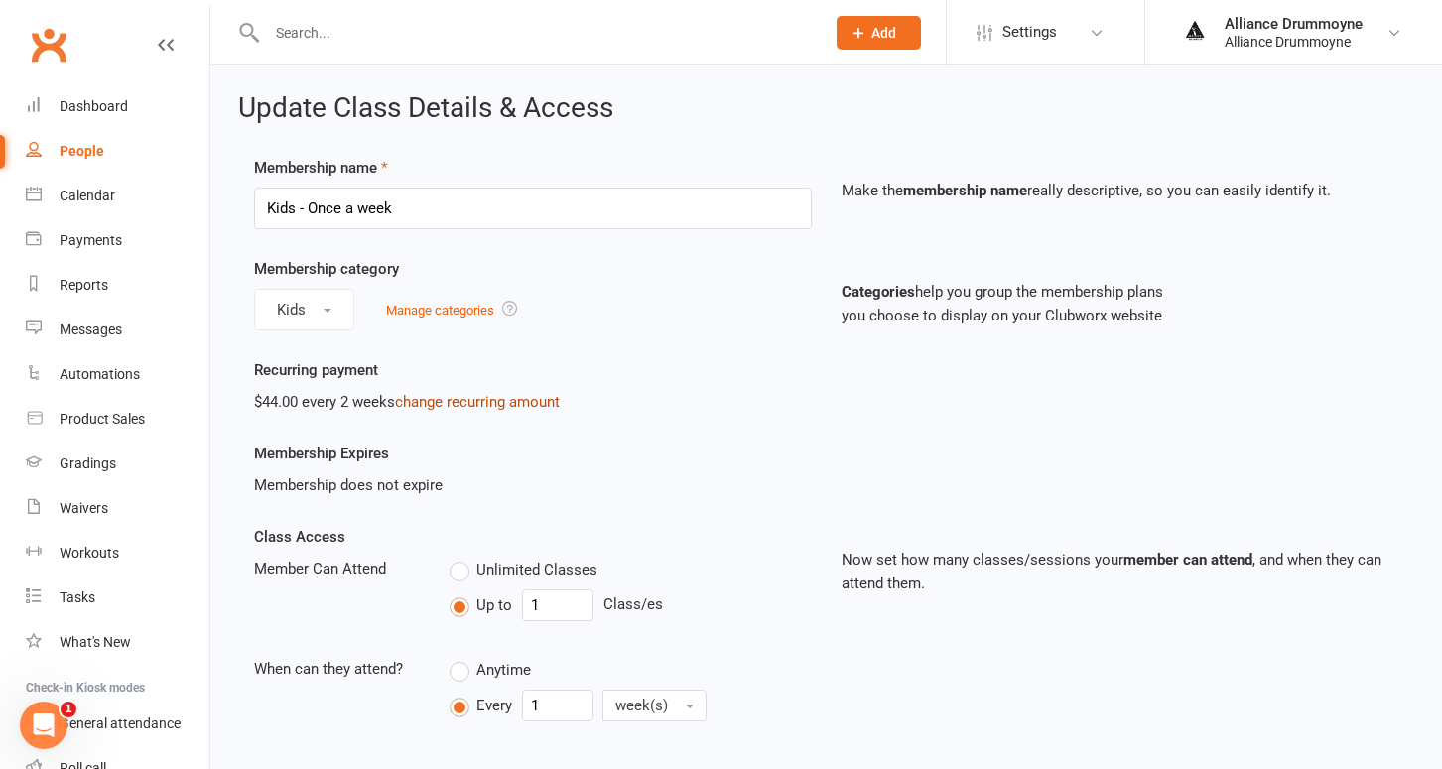
click at [446, 401] on link "change recurring amount" at bounding box center [477, 402] width 165 height 18
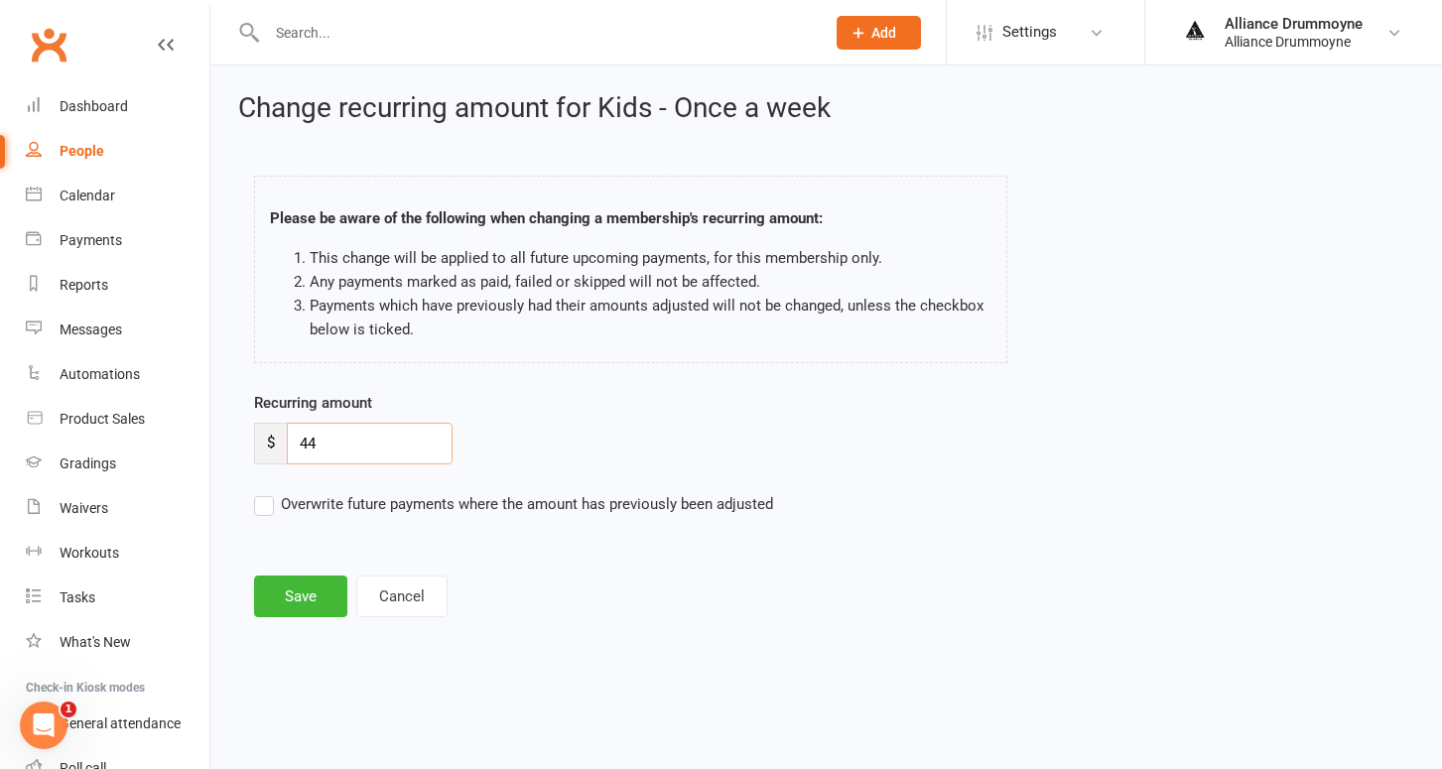
click at [348, 449] on input "44" at bounding box center [370, 444] width 166 height 42
paste input "50"
type input "50"
click at [263, 509] on label "Overwrite future payments where the amount has previously been adjusted" at bounding box center [513, 504] width 519 height 24
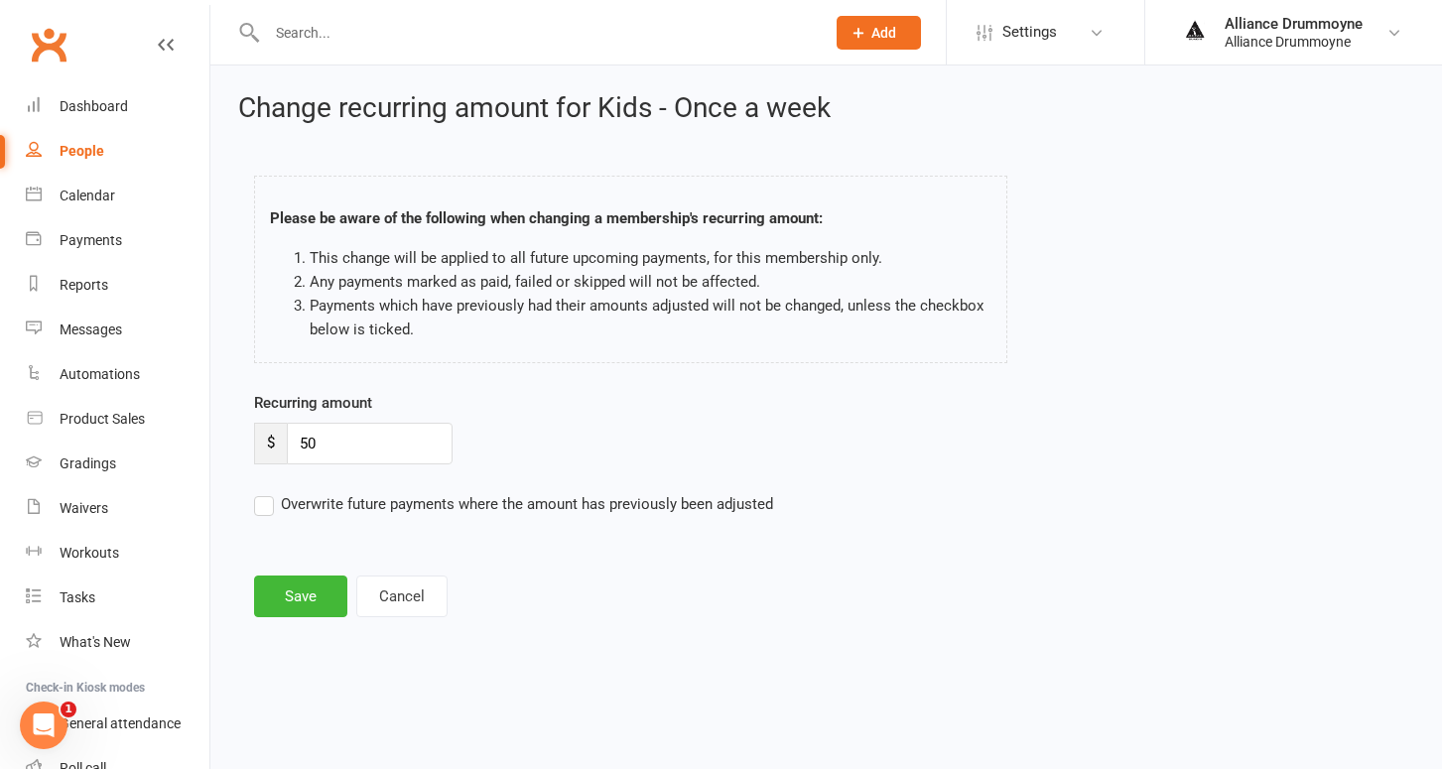
click at [263, 492] on input "Overwrite future payments where the amount has previously been adjusted" at bounding box center [513, 492] width 519 height 0
click at [298, 603] on button "Save" at bounding box center [300, 597] width 93 height 42
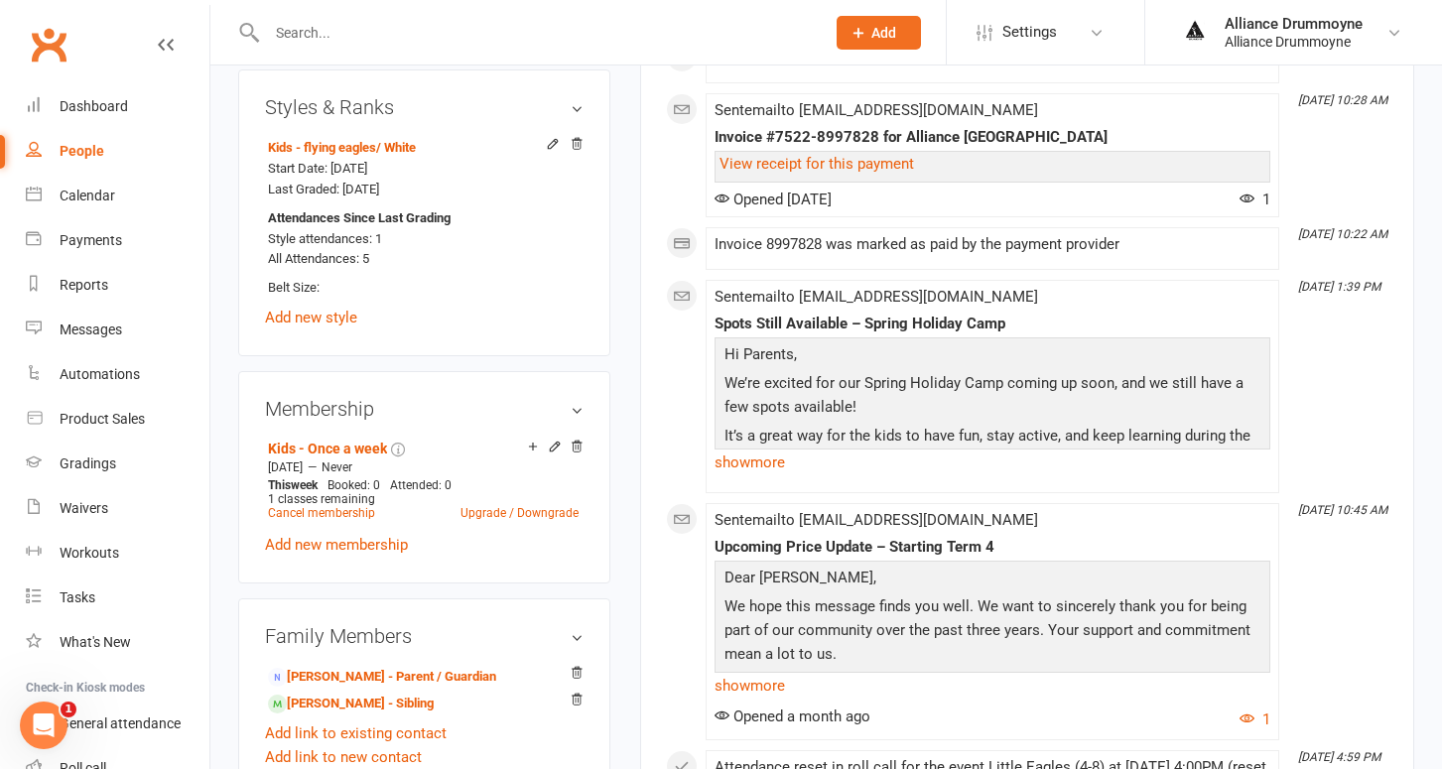
scroll to position [832, 0]
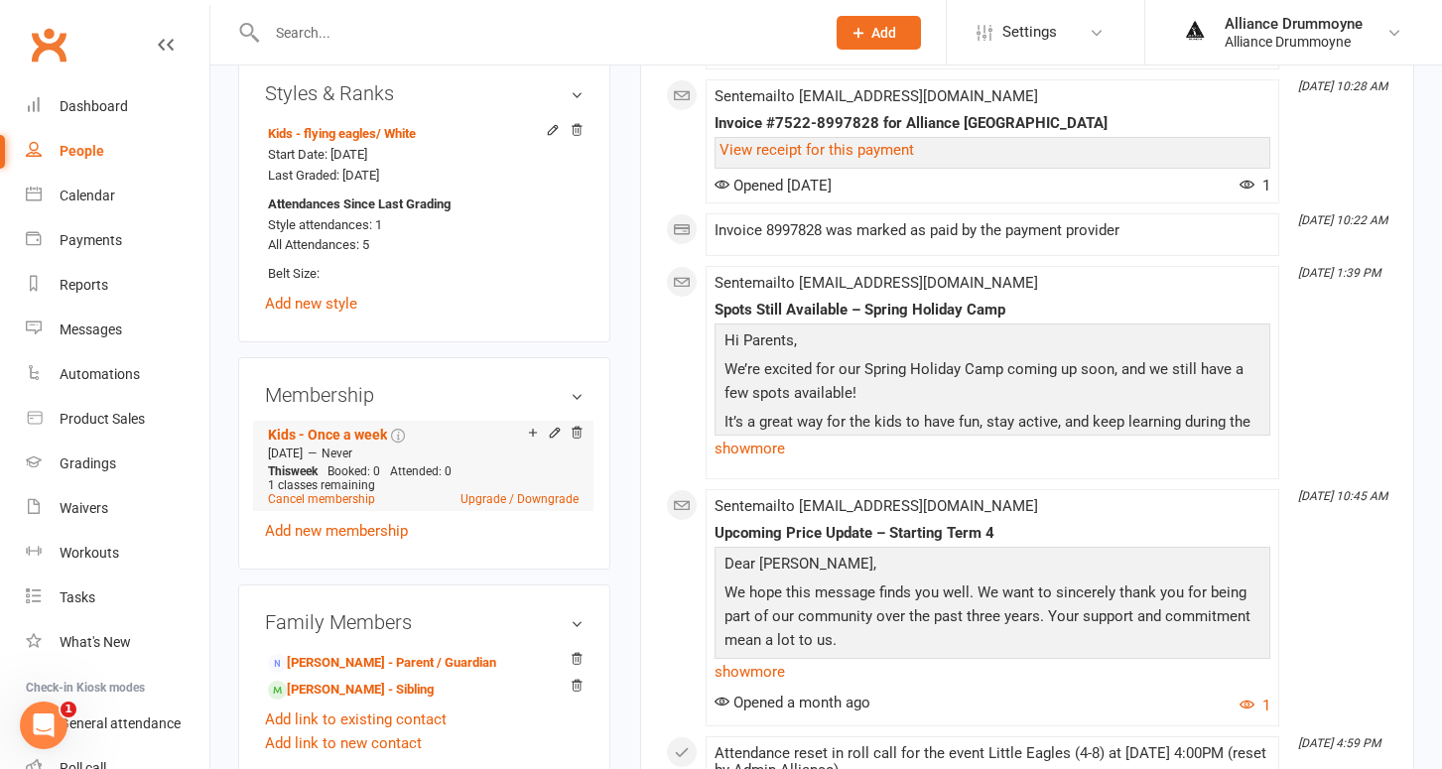
click at [555, 428] on div "Add make-up class" at bounding box center [602, 435] width 111 height 21
click at [554, 426] on icon at bounding box center [555, 433] width 14 height 14
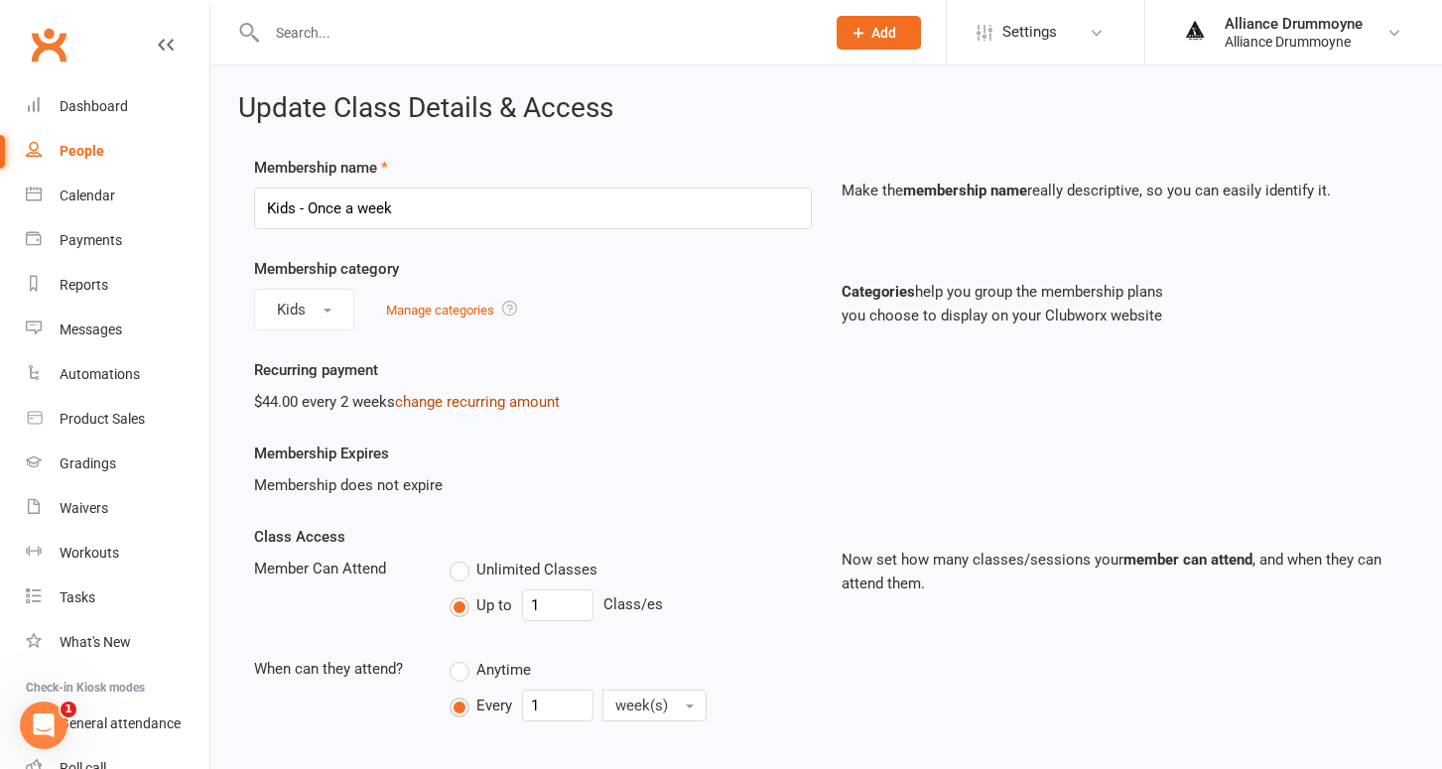
click at [508, 407] on link "change recurring amount" at bounding box center [477, 402] width 165 height 18
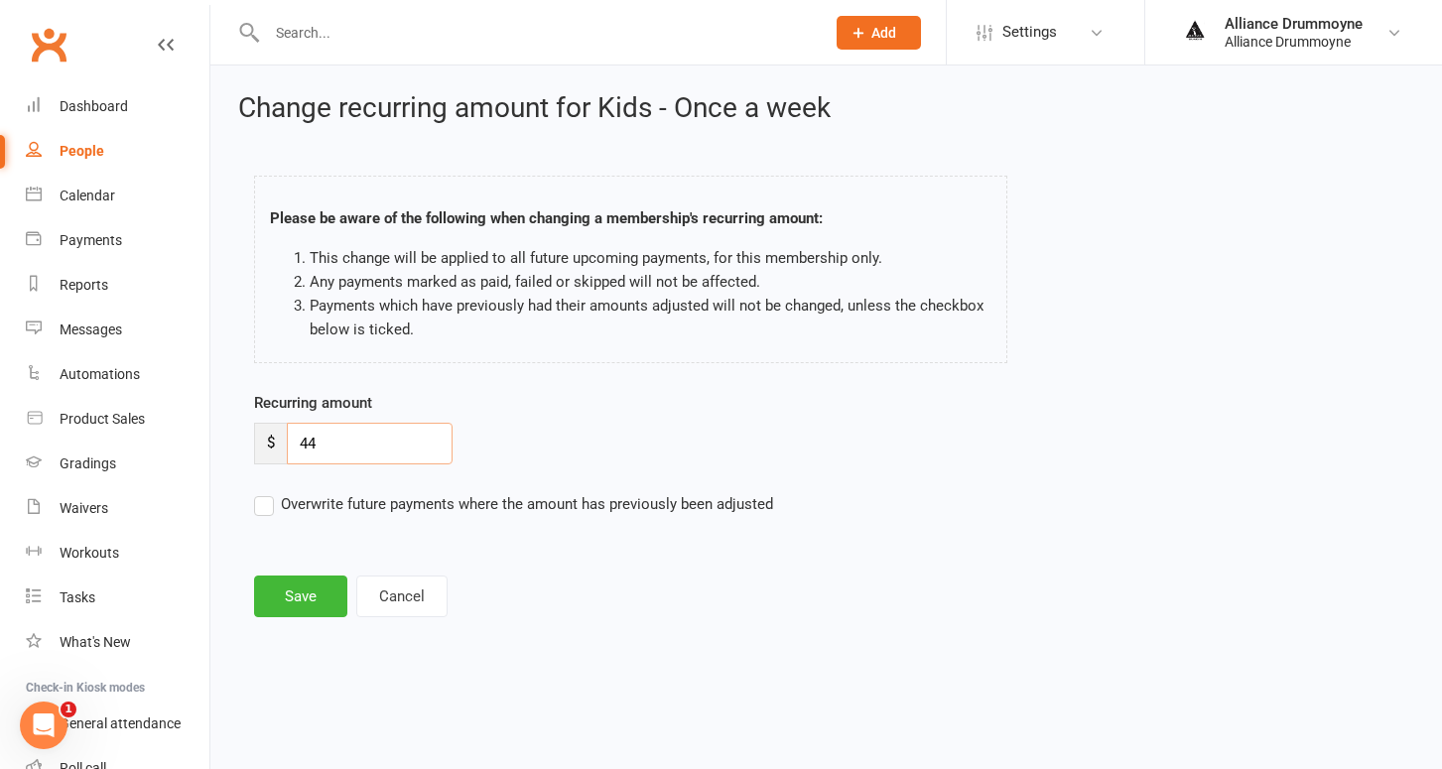
click at [355, 442] on input "44" at bounding box center [370, 444] width 166 height 42
paste input "50"
type input "50"
click at [271, 505] on label "Overwrite future payments where the amount has previously been adjusted" at bounding box center [513, 504] width 519 height 24
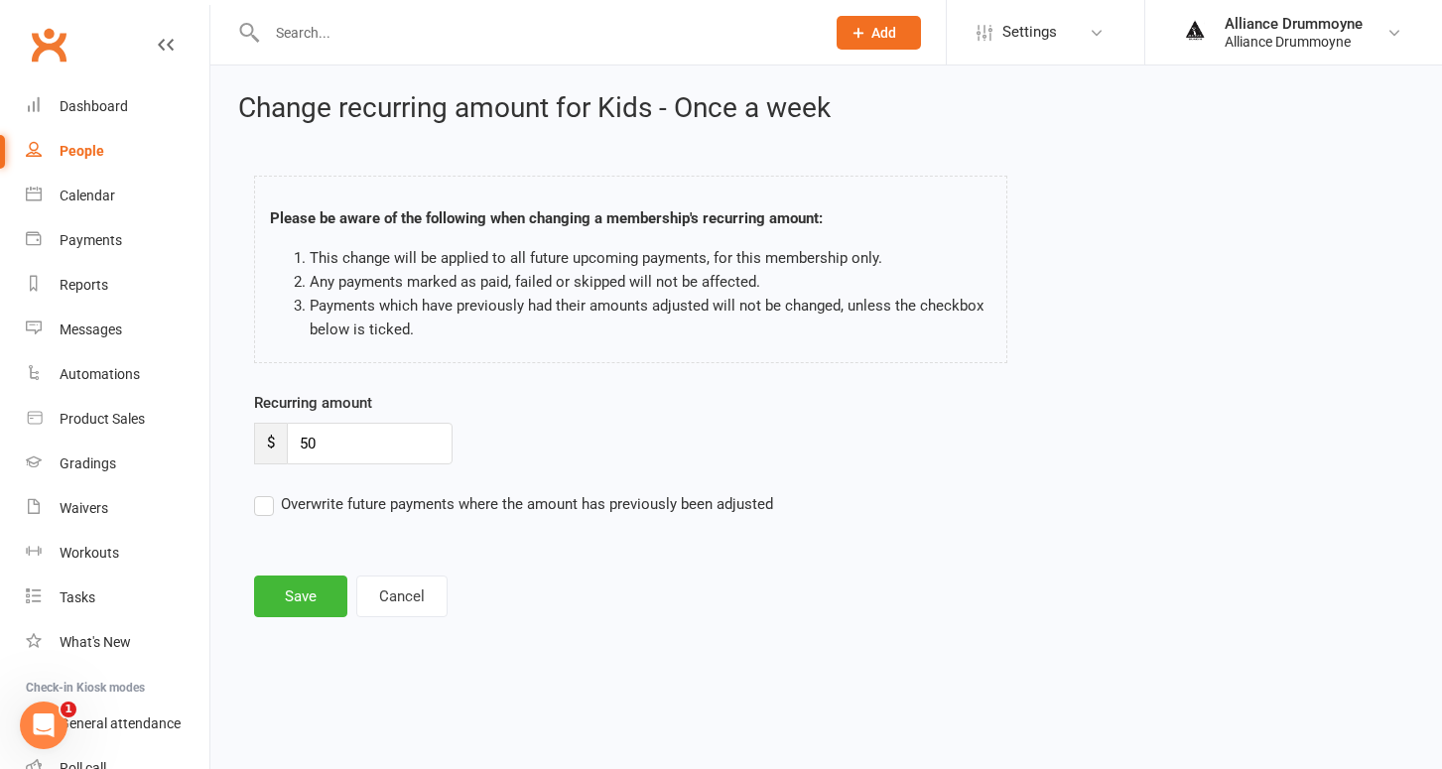
click at [271, 492] on input "Overwrite future payments where the amount has previously been adjusted" at bounding box center [513, 492] width 519 height 0
click at [297, 578] on button "Save" at bounding box center [300, 597] width 93 height 42
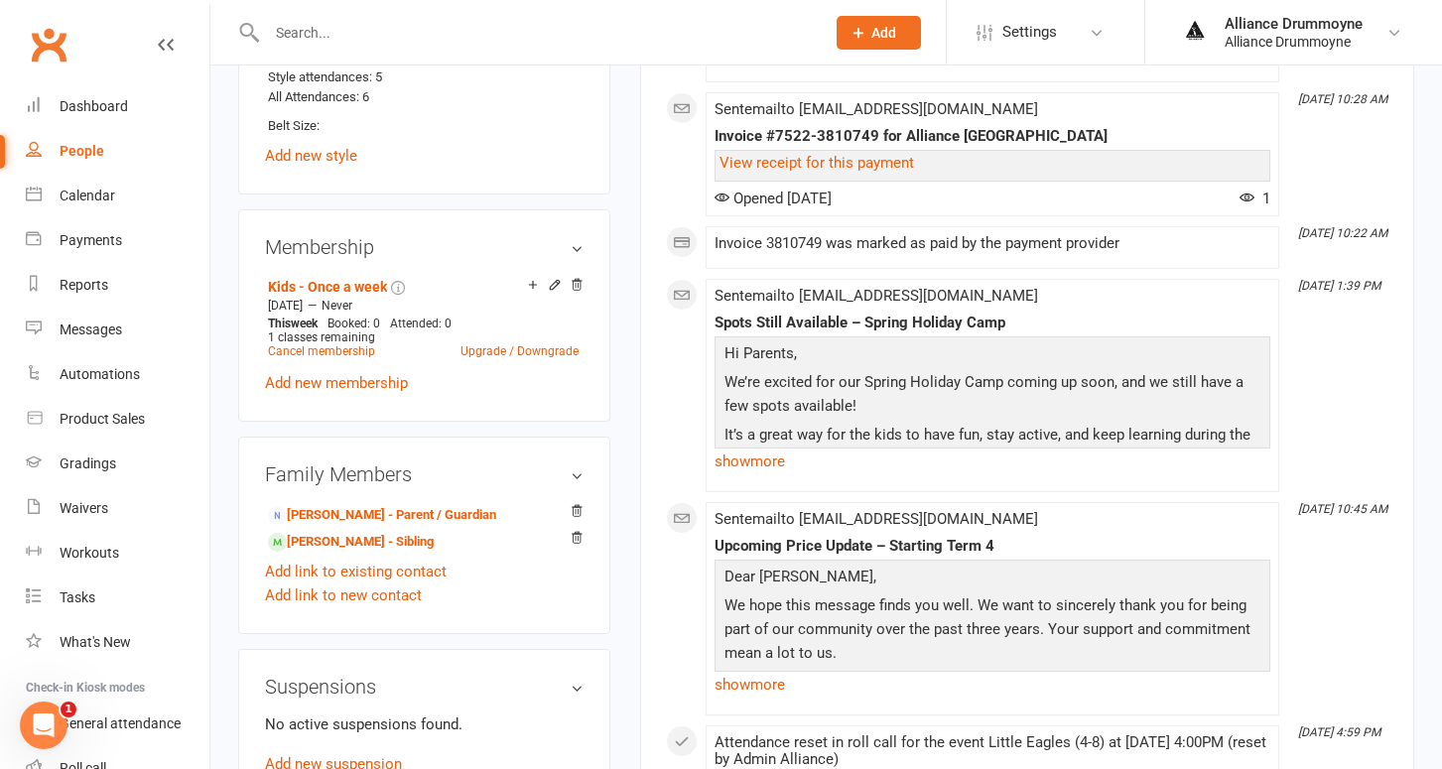
scroll to position [983, 0]
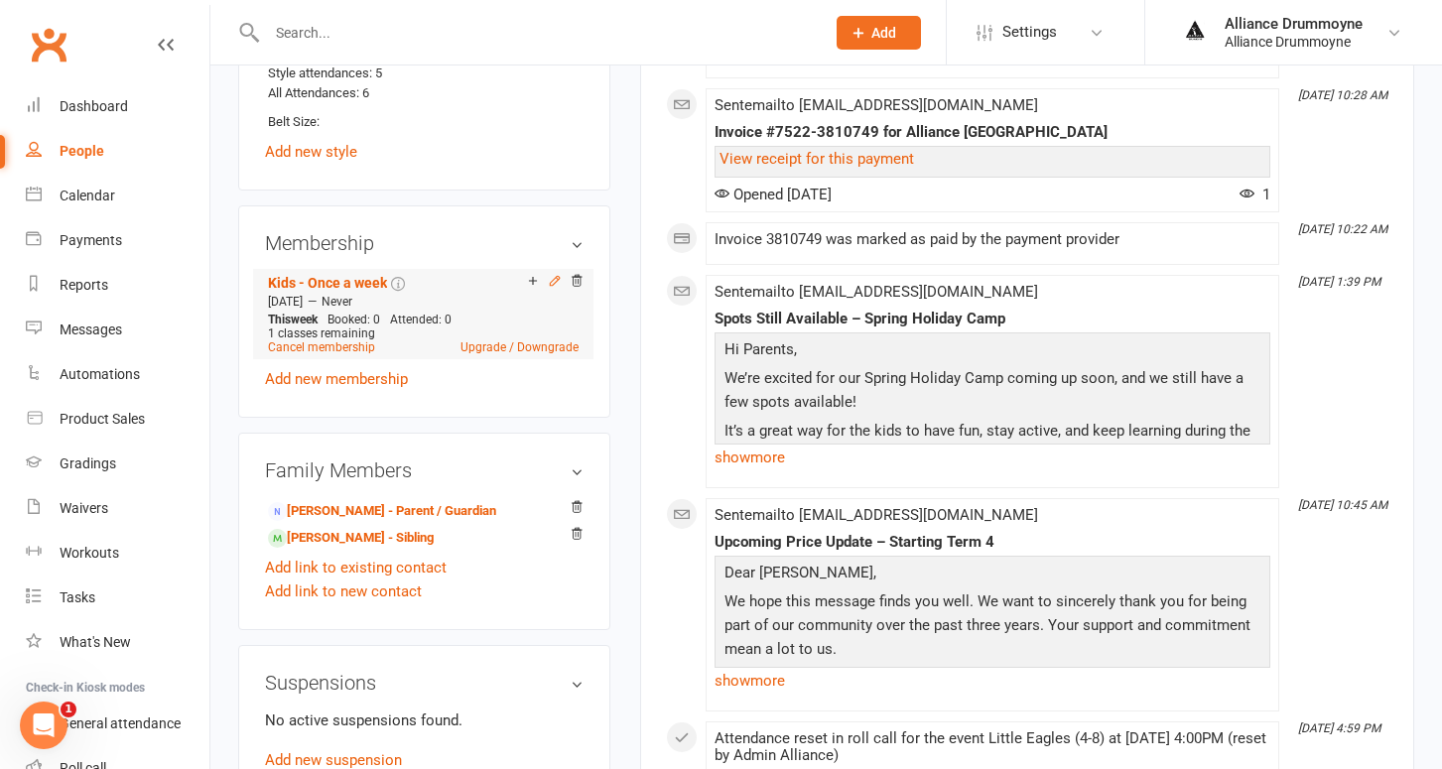
click at [552, 279] on icon at bounding box center [554, 280] width 9 height 9
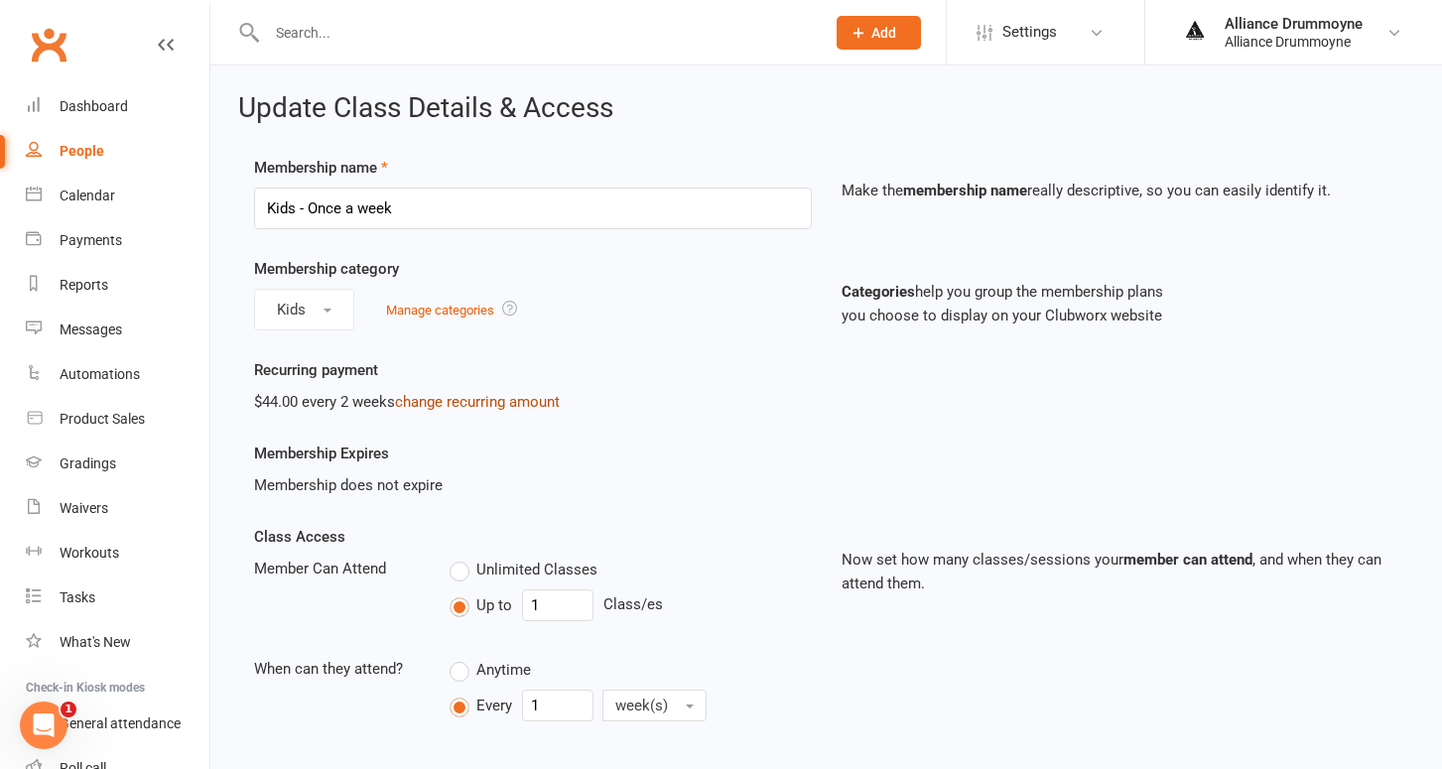
click at [497, 400] on link "change recurring amount" at bounding box center [477, 402] width 165 height 18
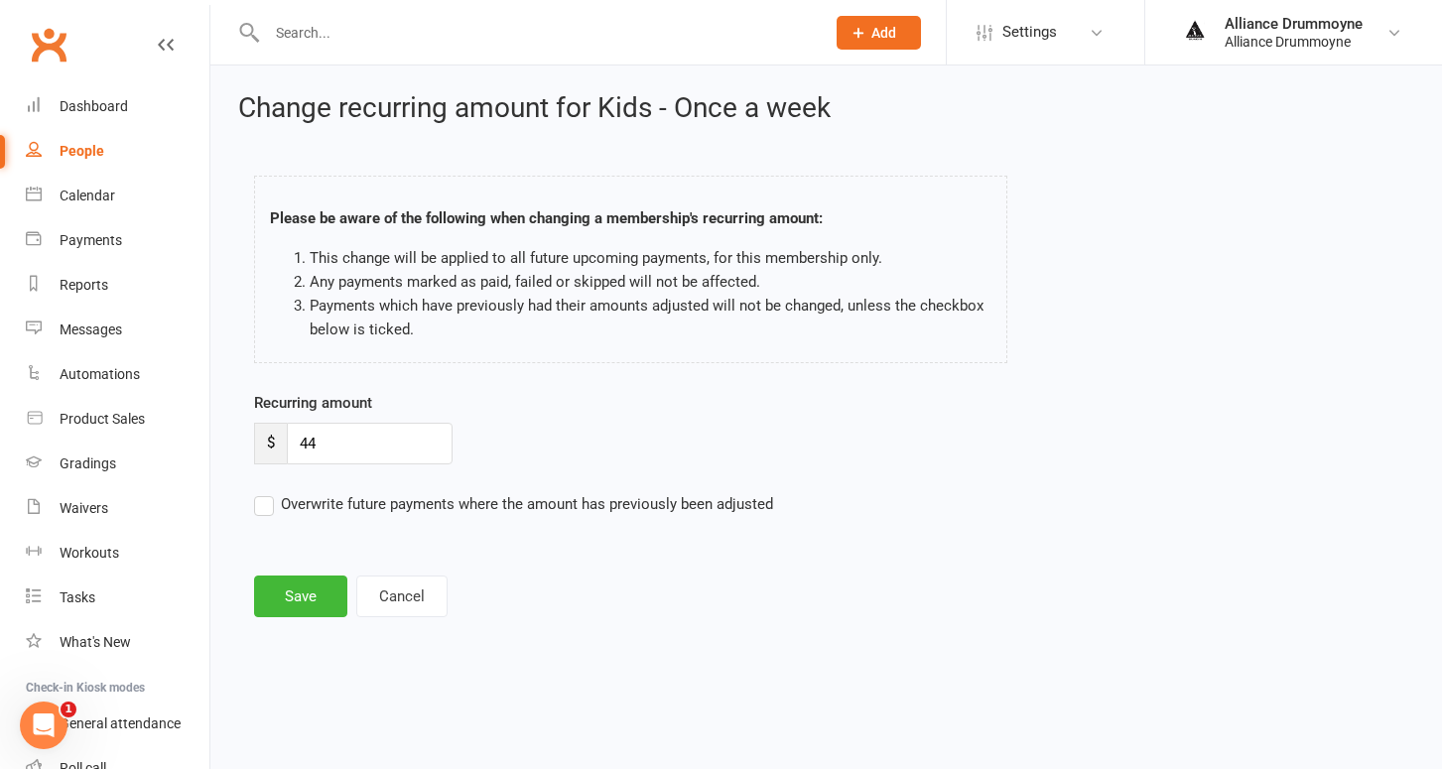
click at [381, 464] on form "Recurring amount $ 44 Overwrite future payments where the amount has previously…" at bounding box center [679, 453] width 850 height 125
click at [381, 446] on input "44" at bounding box center [370, 444] width 166 height 42
paste input "50"
type input "50"
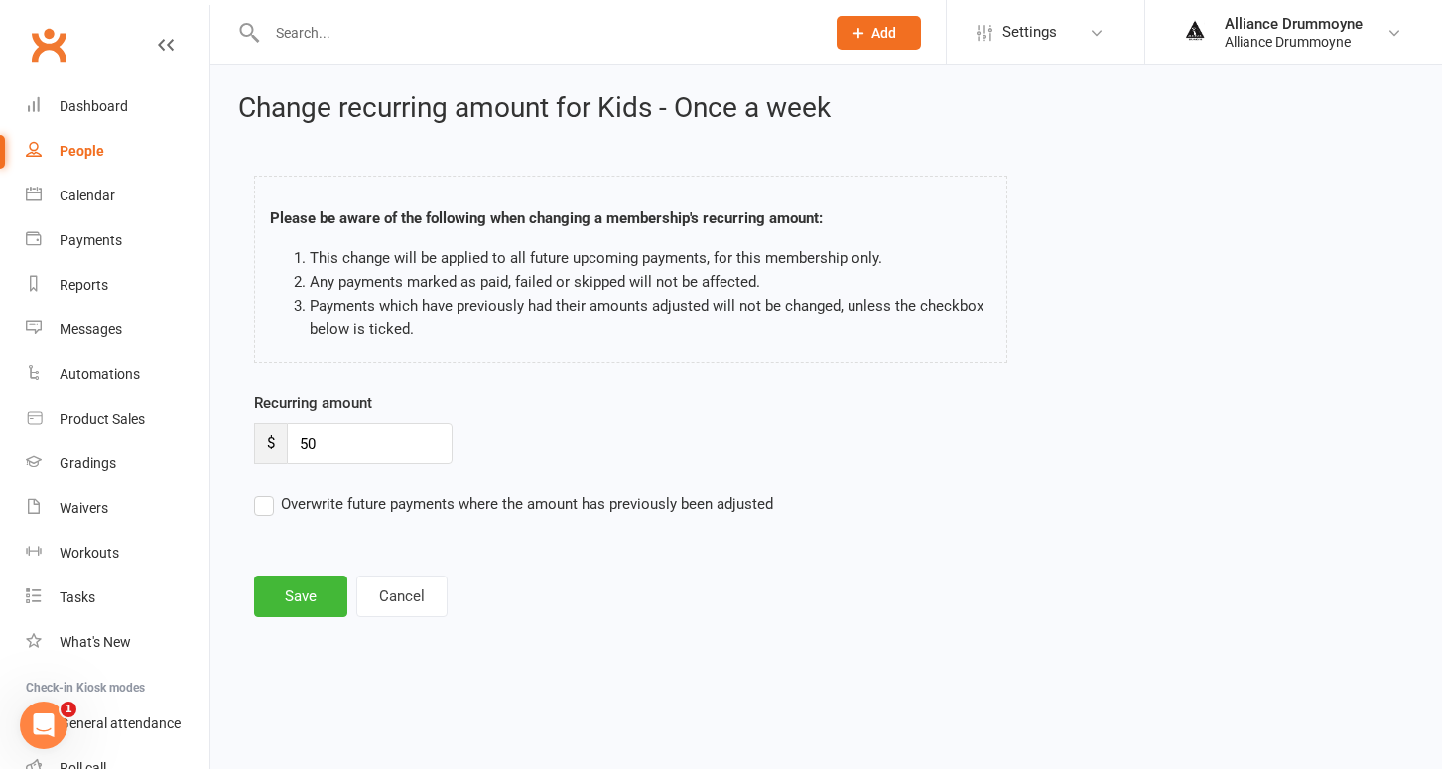
click at [273, 499] on label "Overwrite future payments where the amount has previously been adjusted" at bounding box center [513, 504] width 519 height 24
click at [273, 492] on input "Overwrite future payments where the amount has previously been adjusted" at bounding box center [513, 492] width 519 height 0
click at [303, 594] on button "Save" at bounding box center [300, 597] width 93 height 42
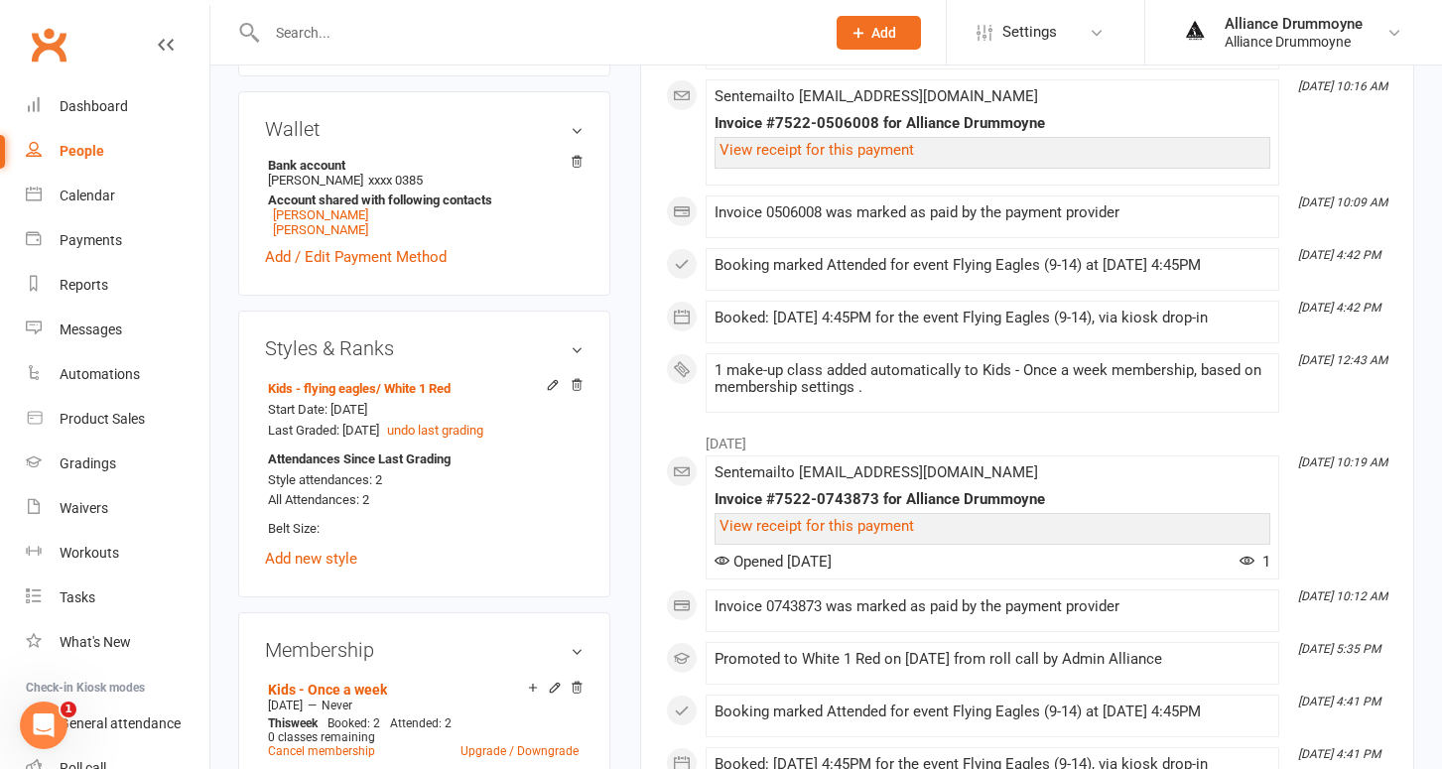
scroll to position [613, 0]
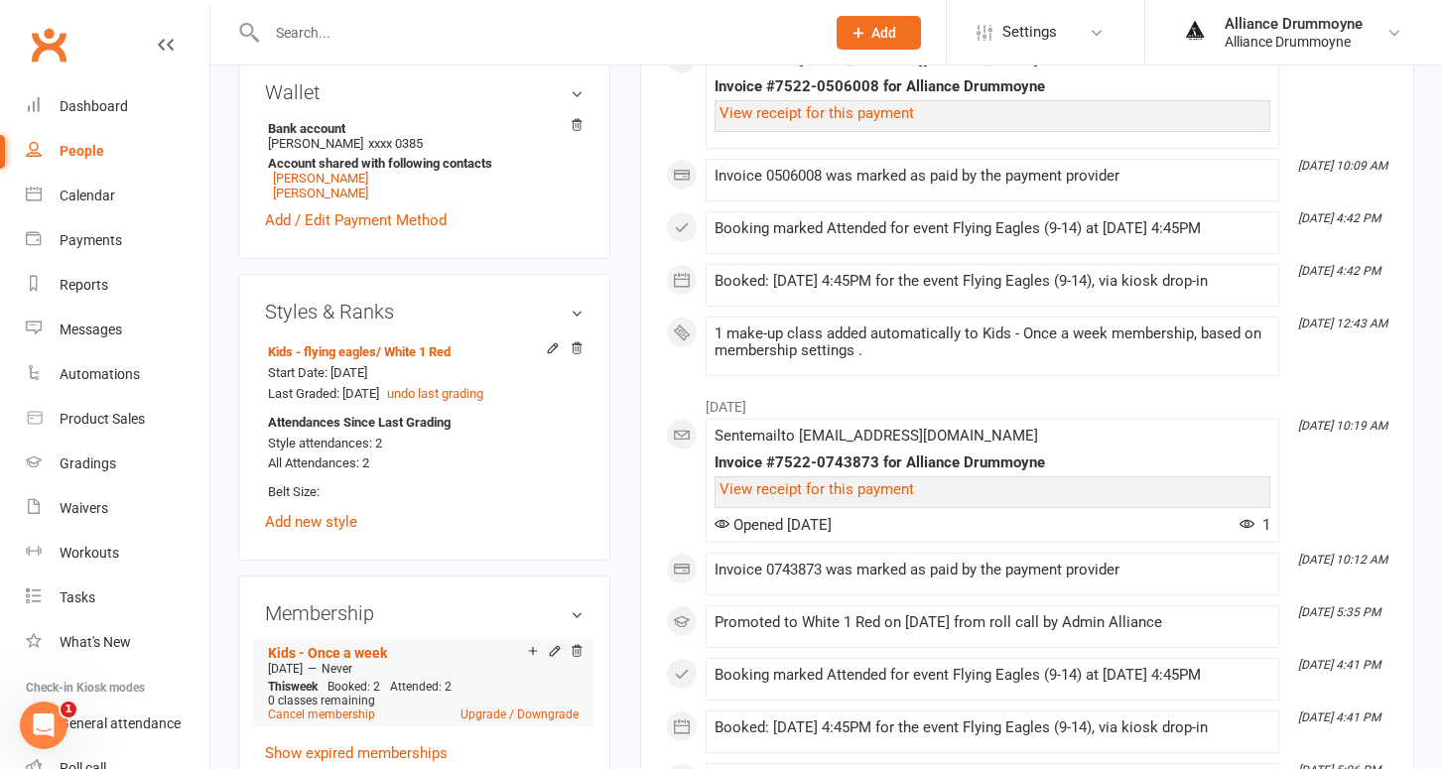
click at [550, 646] on div "Add make-up class" at bounding box center [602, 653] width 111 height 21
click at [552, 646] on icon at bounding box center [555, 651] width 14 height 14
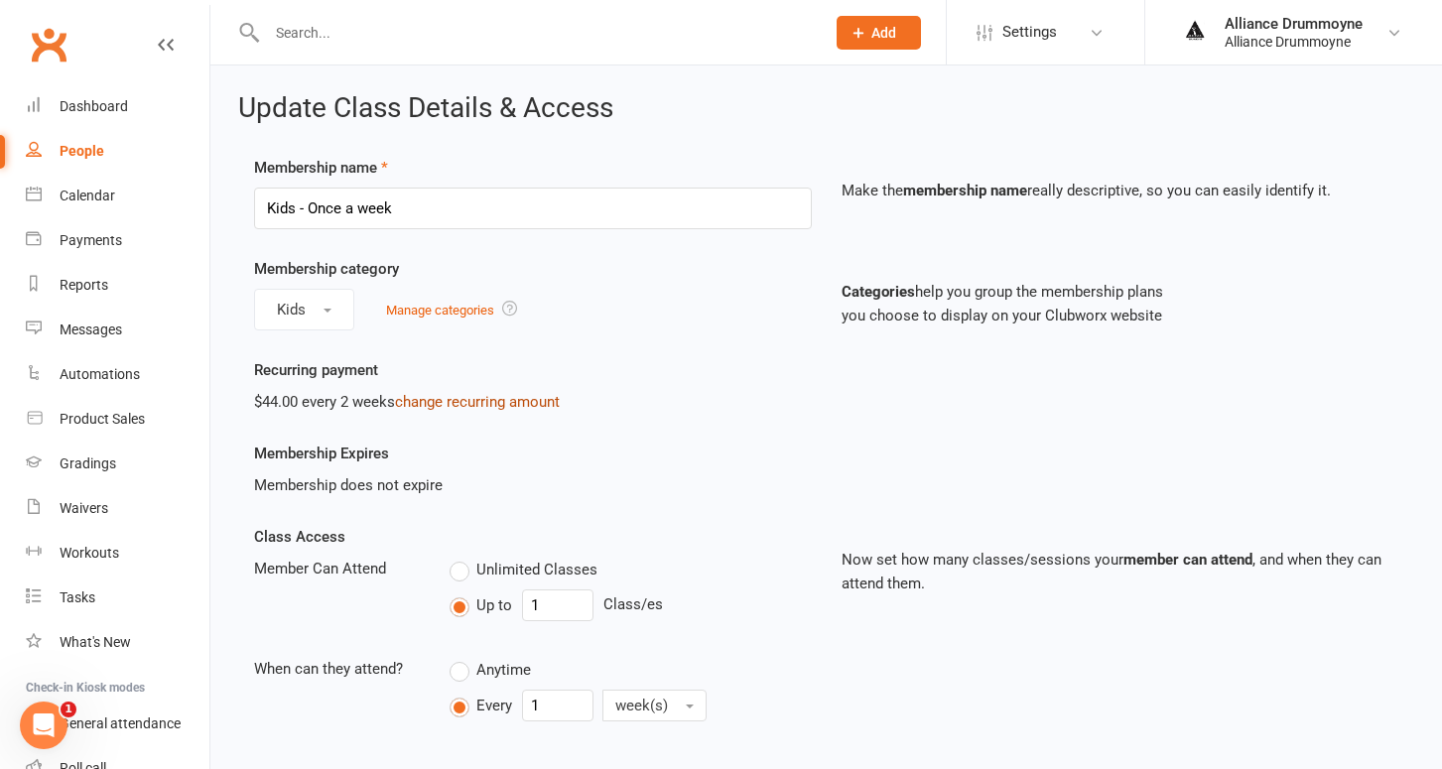
click at [415, 403] on link "change recurring amount" at bounding box center [477, 402] width 165 height 18
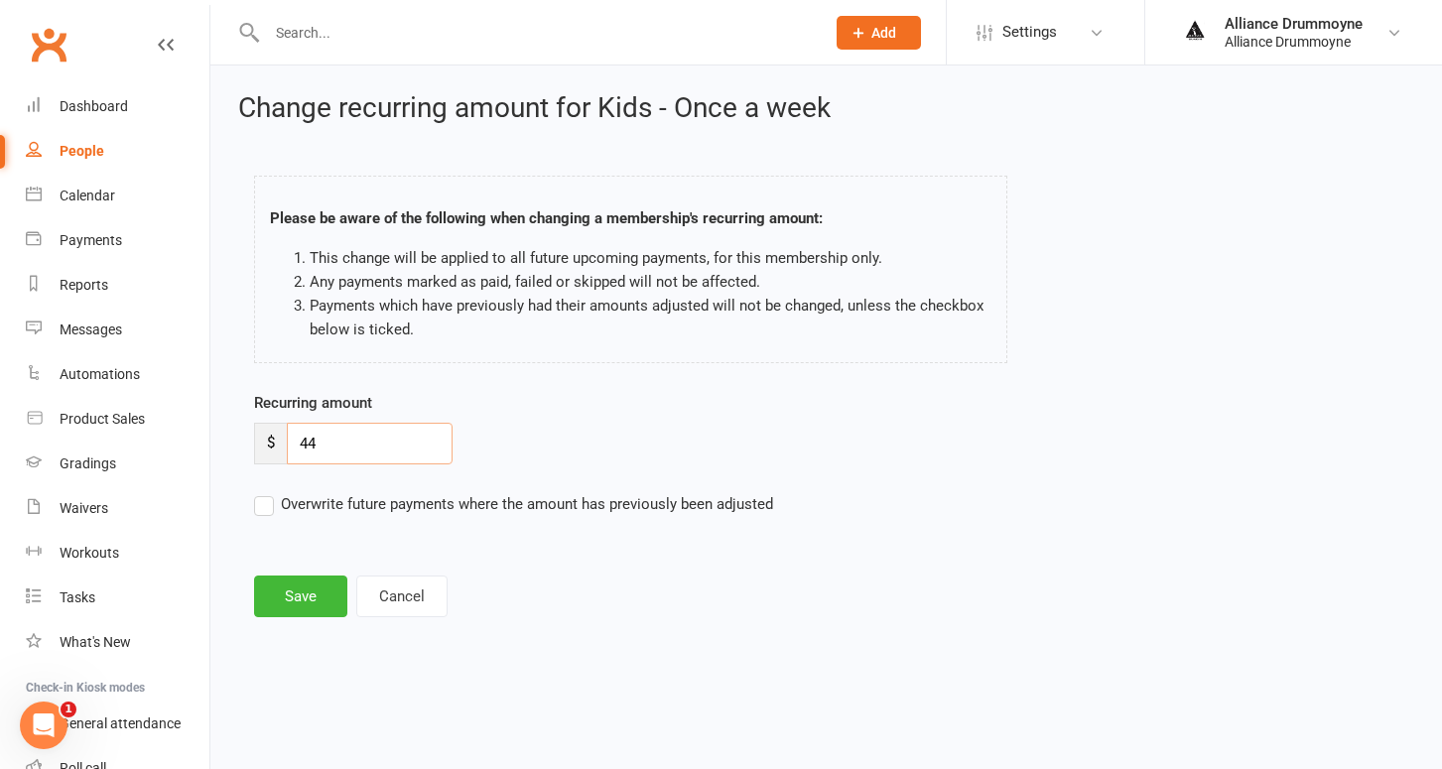
click at [337, 437] on input "44" at bounding box center [370, 444] width 166 height 42
paste input "50"
type input "50"
click at [266, 502] on label "Overwrite future payments where the amount has previously been adjusted" at bounding box center [513, 504] width 519 height 24
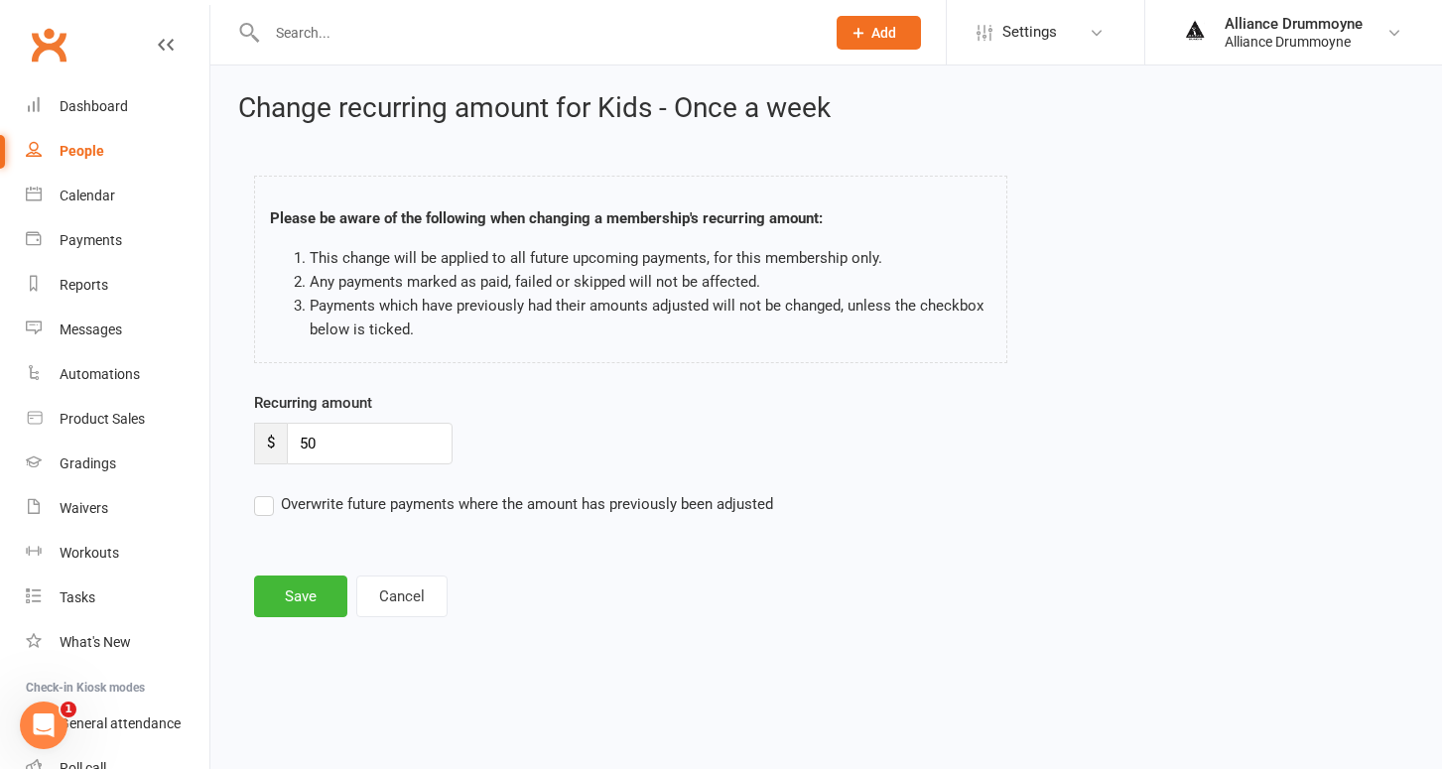
click at [266, 492] on input "Overwrite future payments where the amount has previously been adjusted" at bounding box center [513, 492] width 519 height 0
click at [298, 583] on button "Save" at bounding box center [300, 597] width 93 height 42
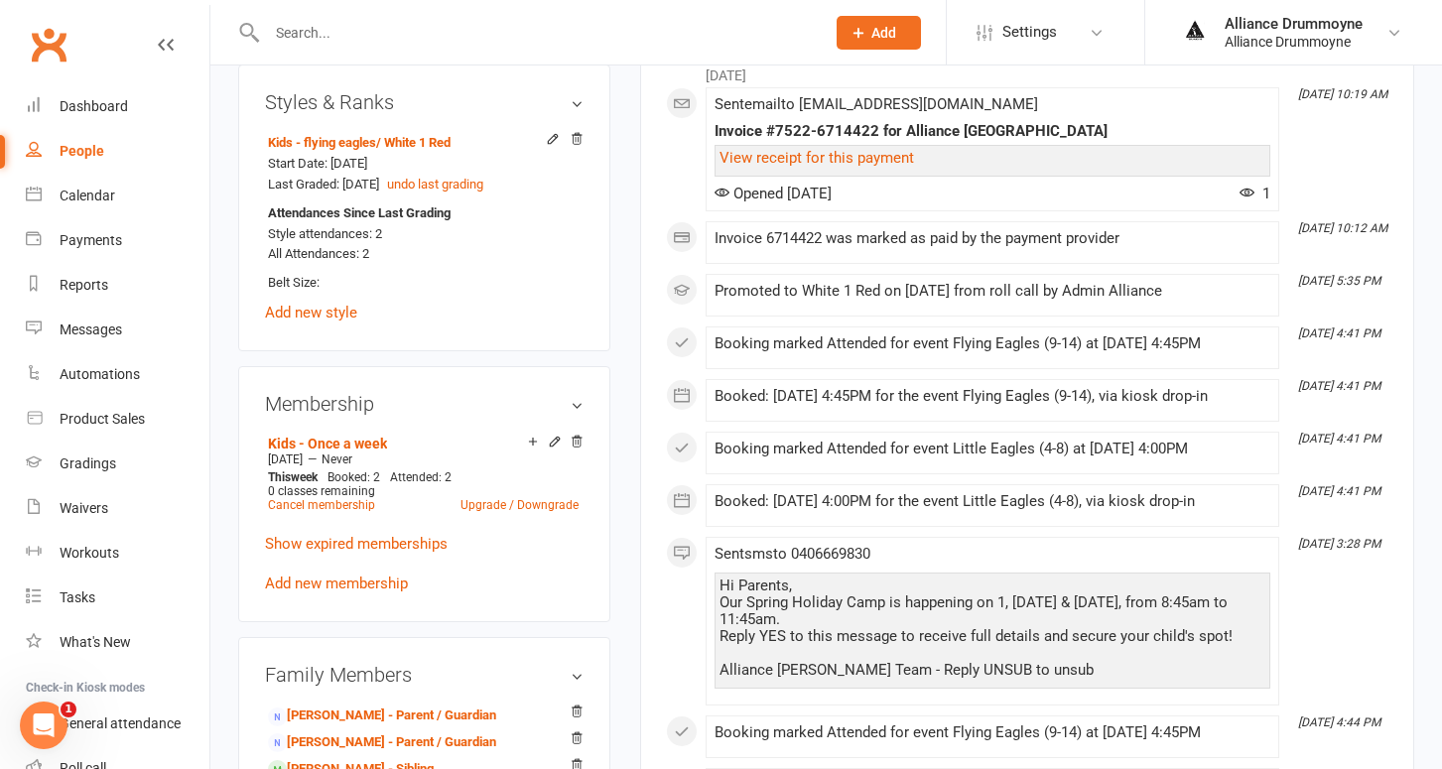
scroll to position [826, 0]
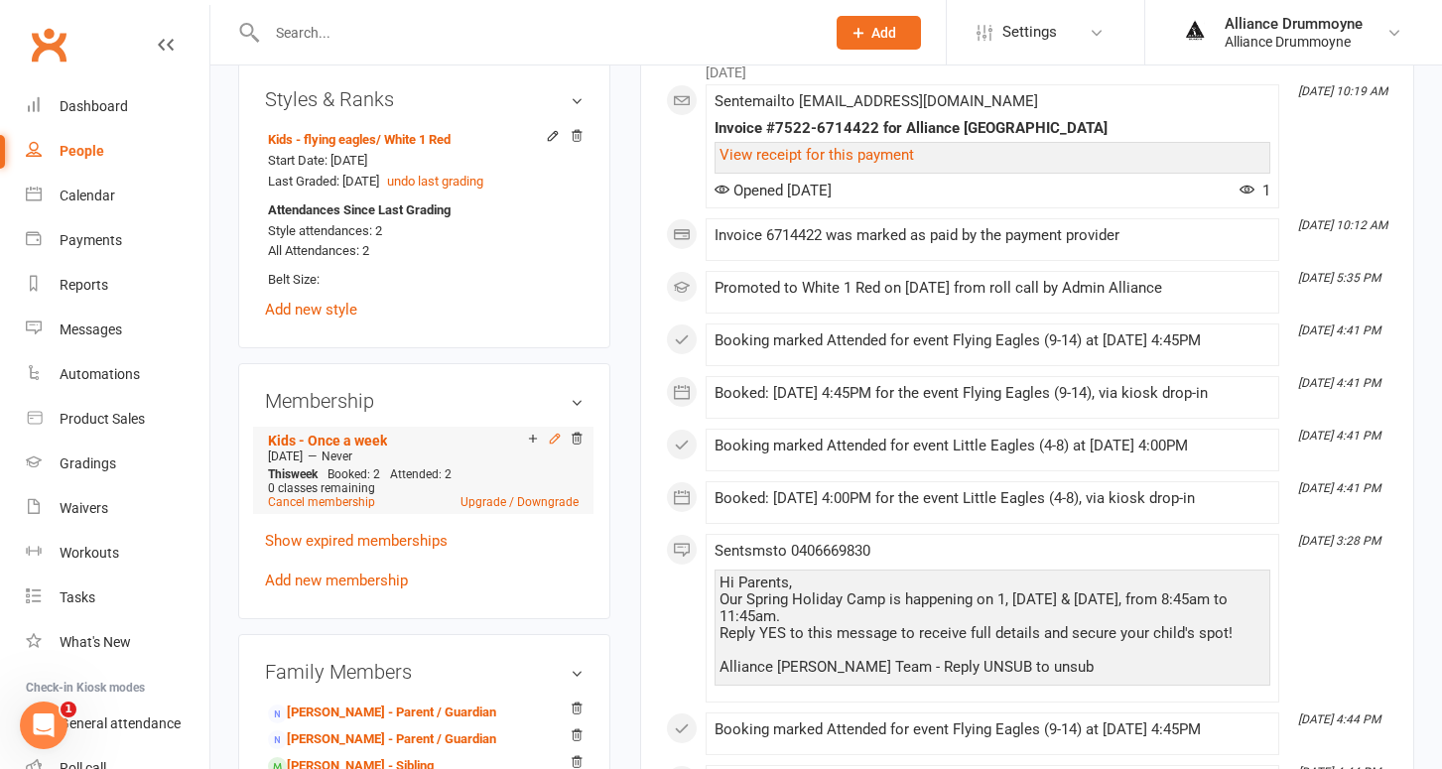
click at [555, 434] on icon at bounding box center [554, 438] width 9 height 9
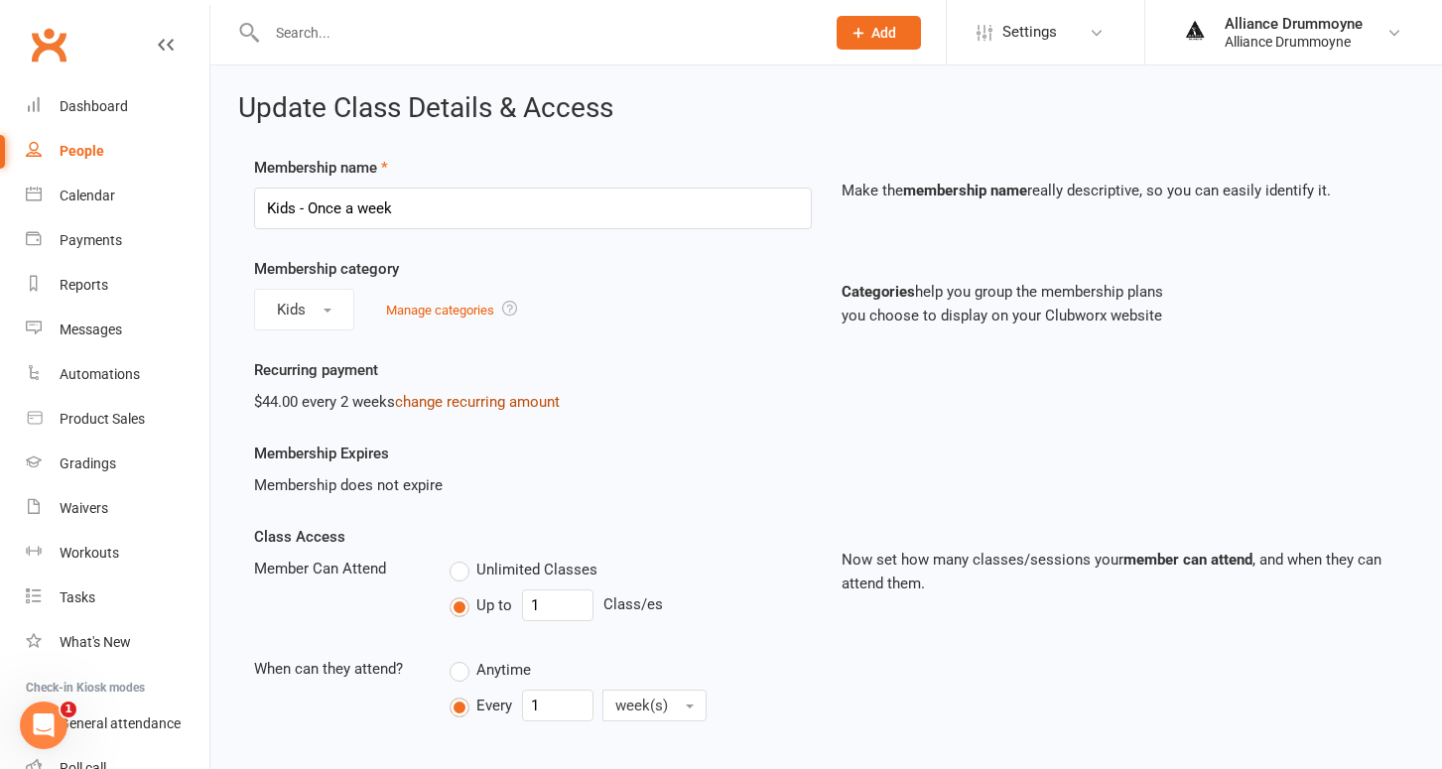
click at [464, 401] on link "change recurring amount" at bounding box center [477, 402] width 165 height 18
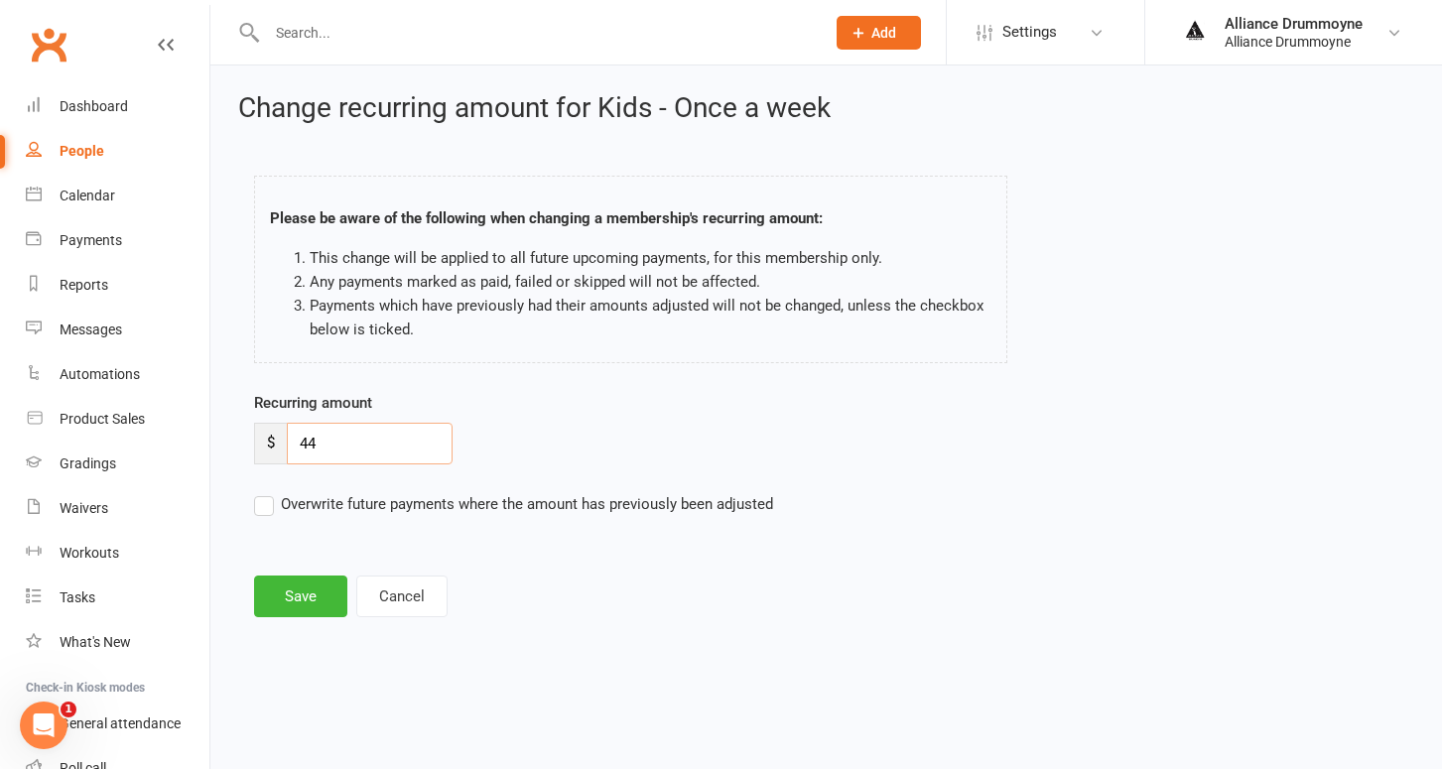
click at [321, 438] on input "44" at bounding box center [370, 444] width 166 height 42
paste input "50"
type input "50"
click at [267, 505] on label "Overwrite future payments where the amount has previously been adjusted" at bounding box center [513, 504] width 519 height 24
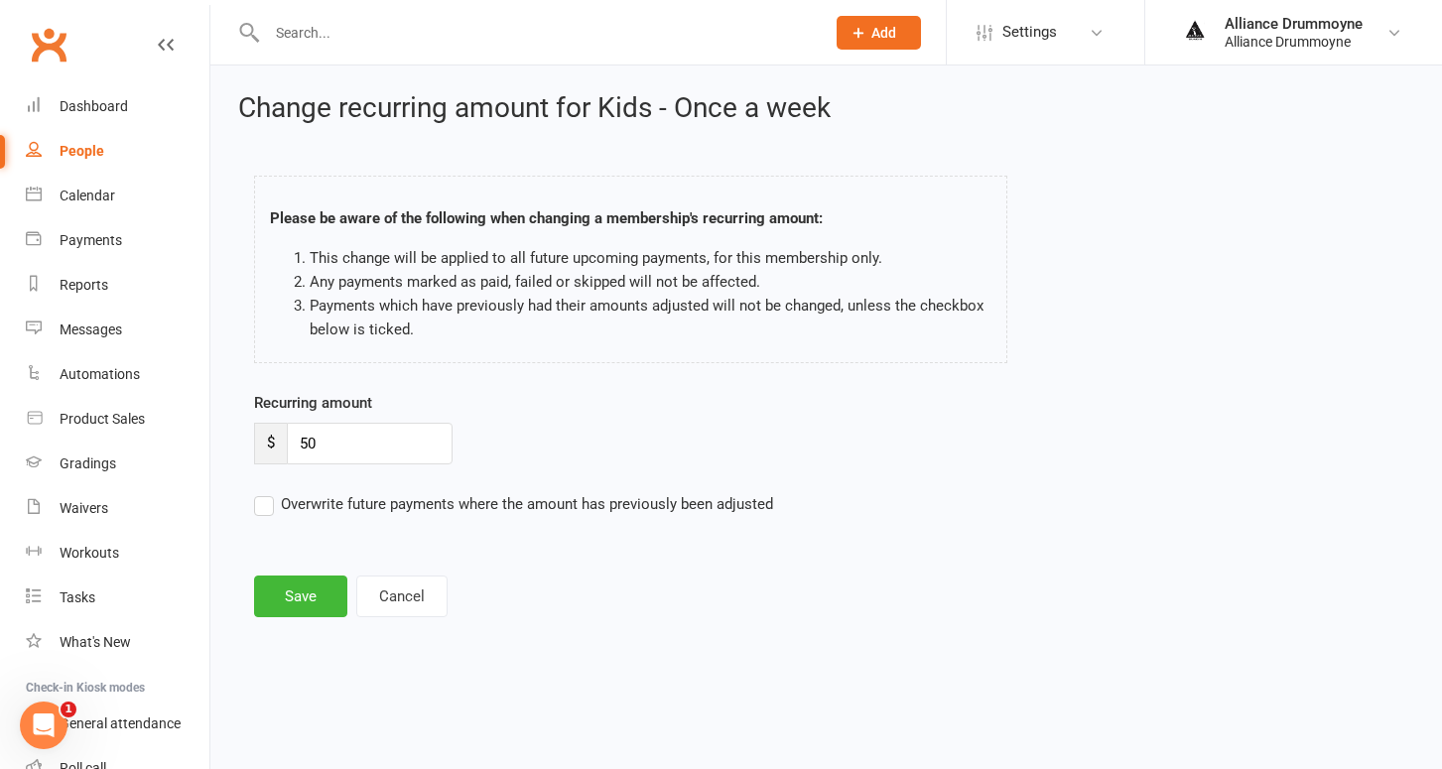
click at [267, 492] on input "Overwrite future payments where the amount has previously been adjusted" at bounding box center [513, 492] width 519 height 0
click at [292, 609] on button "Save" at bounding box center [300, 597] width 93 height 42
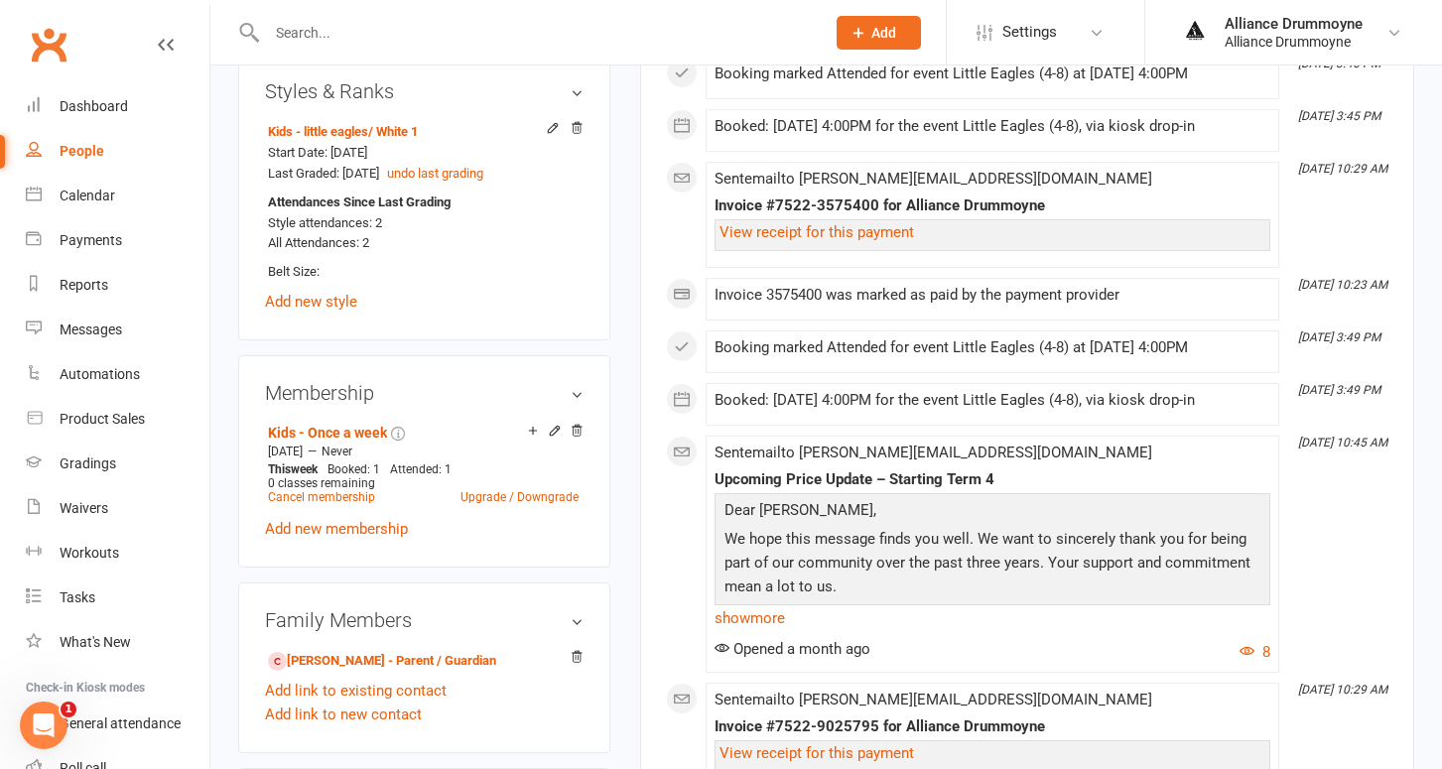
scroll to position [852, 0]
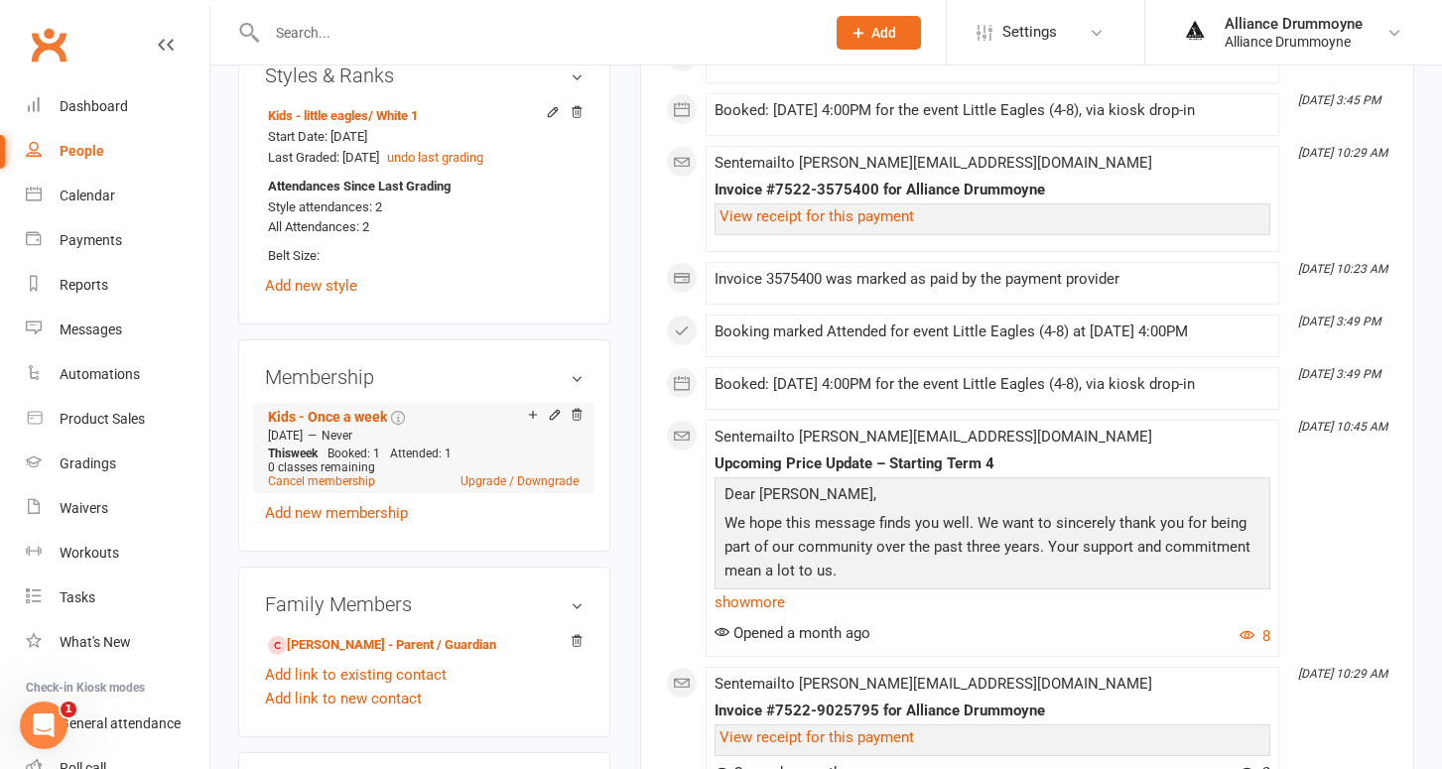
click at [550, 407] on div "Add make-up class" at bounding box center [602, 417] width 111 height 21
click at [554, 410] on icon at bounding box center [554, 414] width 9 height 9
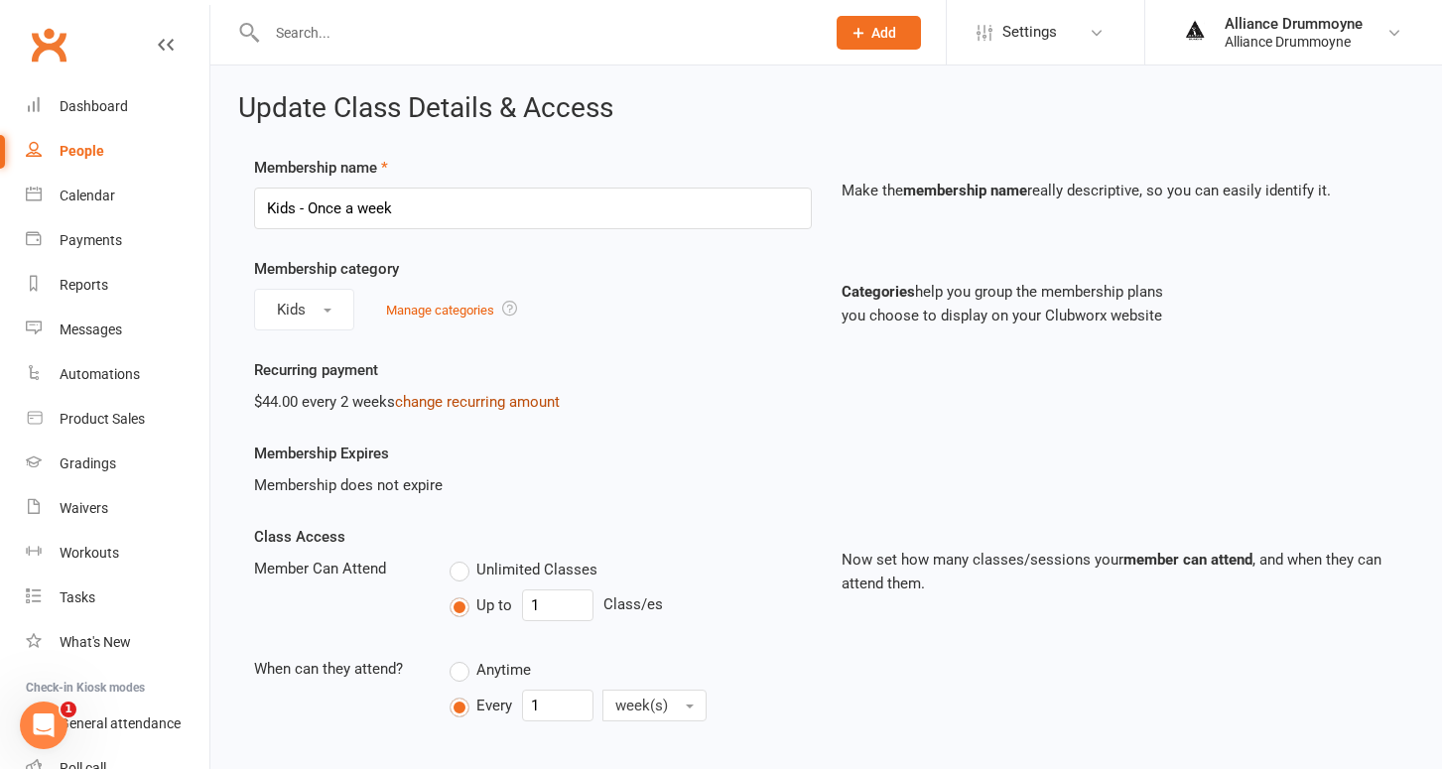
click at [453, 402] on link "change recurring amount" at bounding box center [477, 402] width 165 height 18
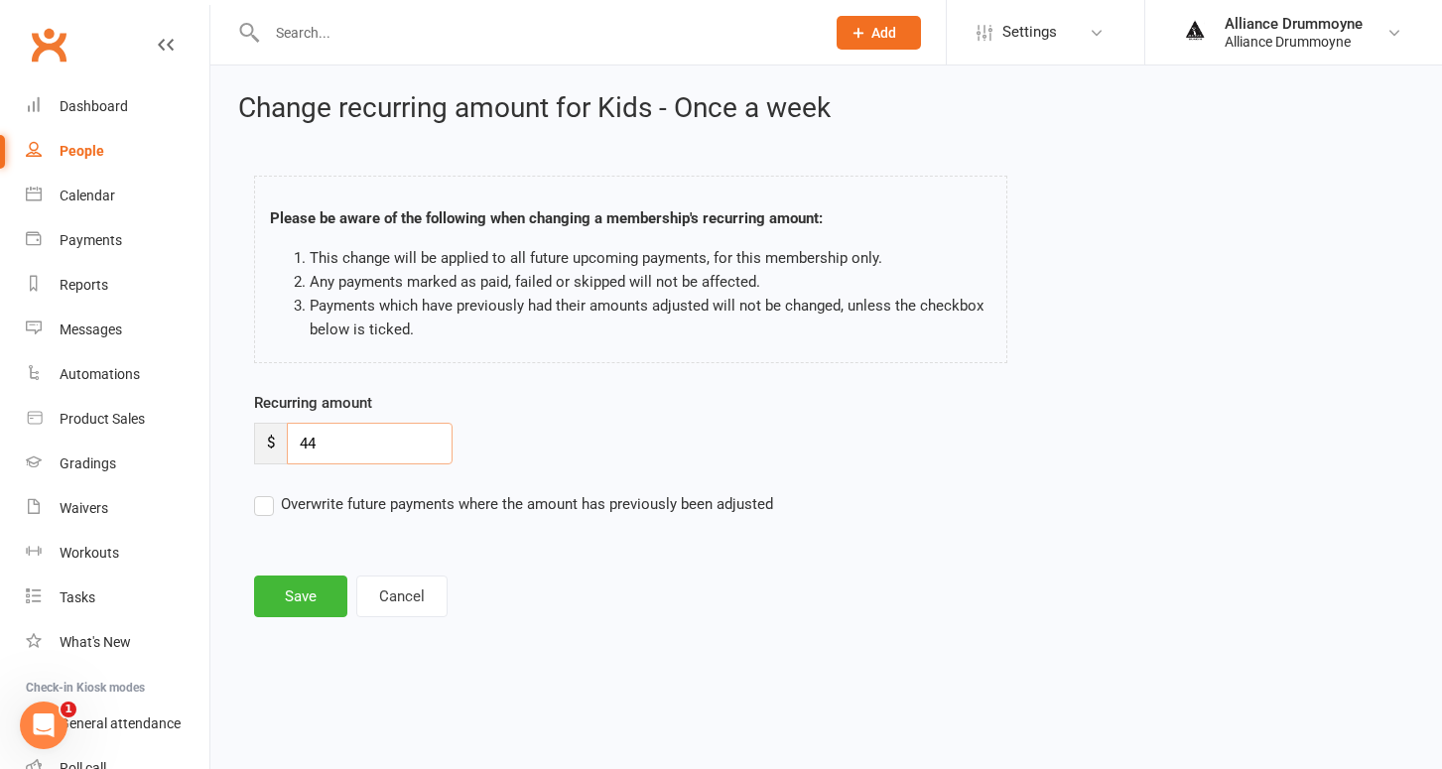
click at [346, 435] on input "44" at bounding box center [370, 444] width 166 height 42
paste input "50"
type input "50"
click at [260, 507] on label "Overwrite future payments where the amount has previously been adjusted" at bounding box center [513, 504] width 519 height 24
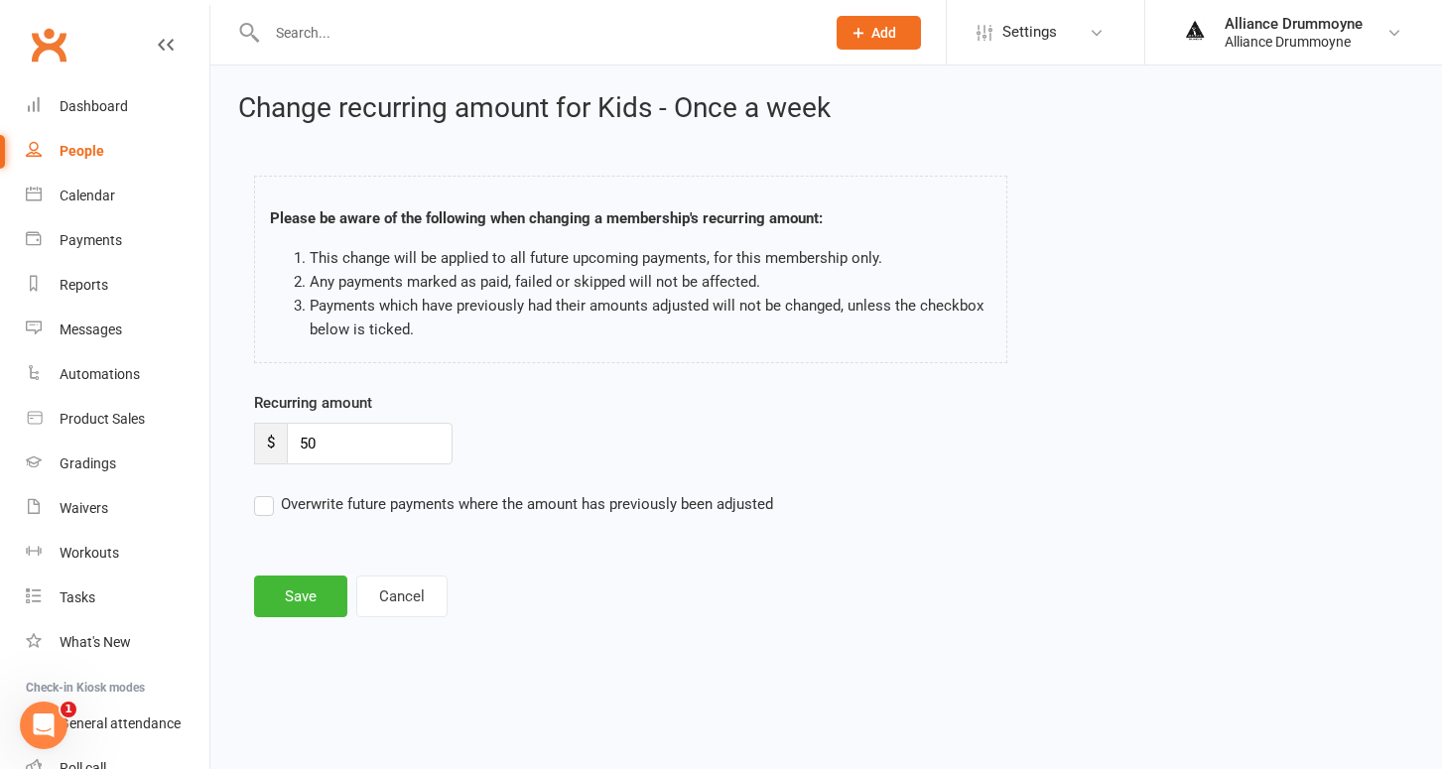
click at [260, 492] on input "Overwrite future payments where the amount has previously been adjusted" at bounding box center [513, 492] width 519 height 0
click at [301, 587] on button "Save" at bounding box center [300, 597] width 93 height 42
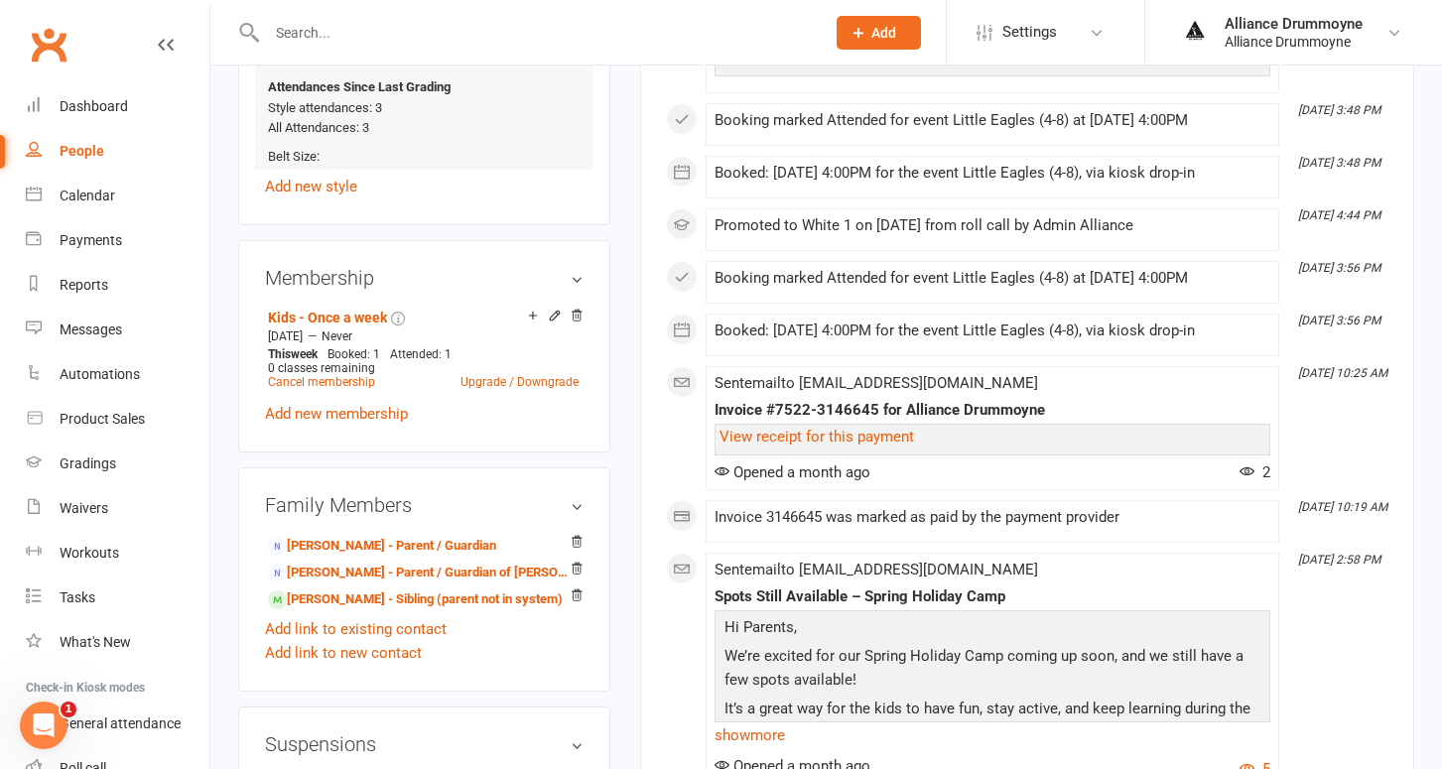
scroll to position [975, 0]
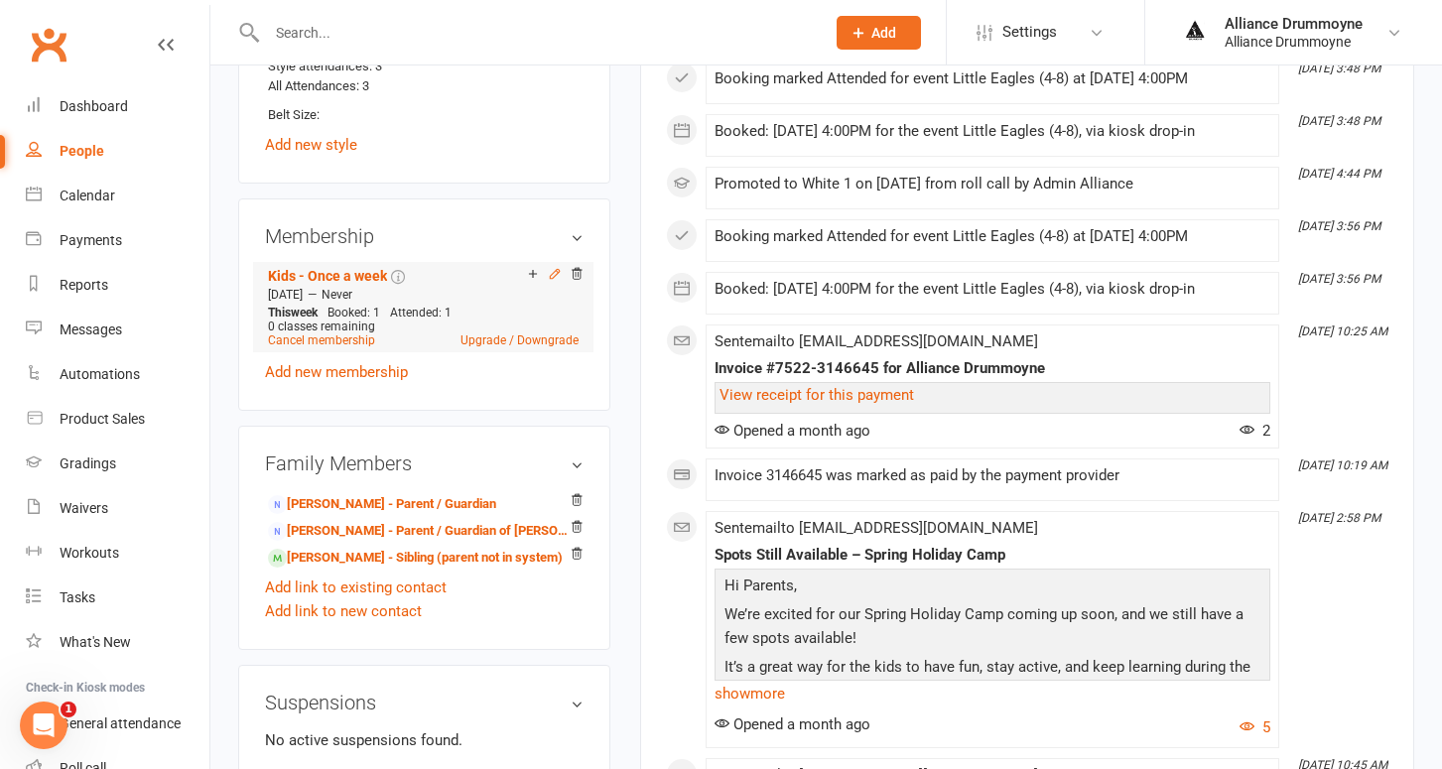
click at [557, 269] on icon at bounding box center [554, 273] width 9 height 9
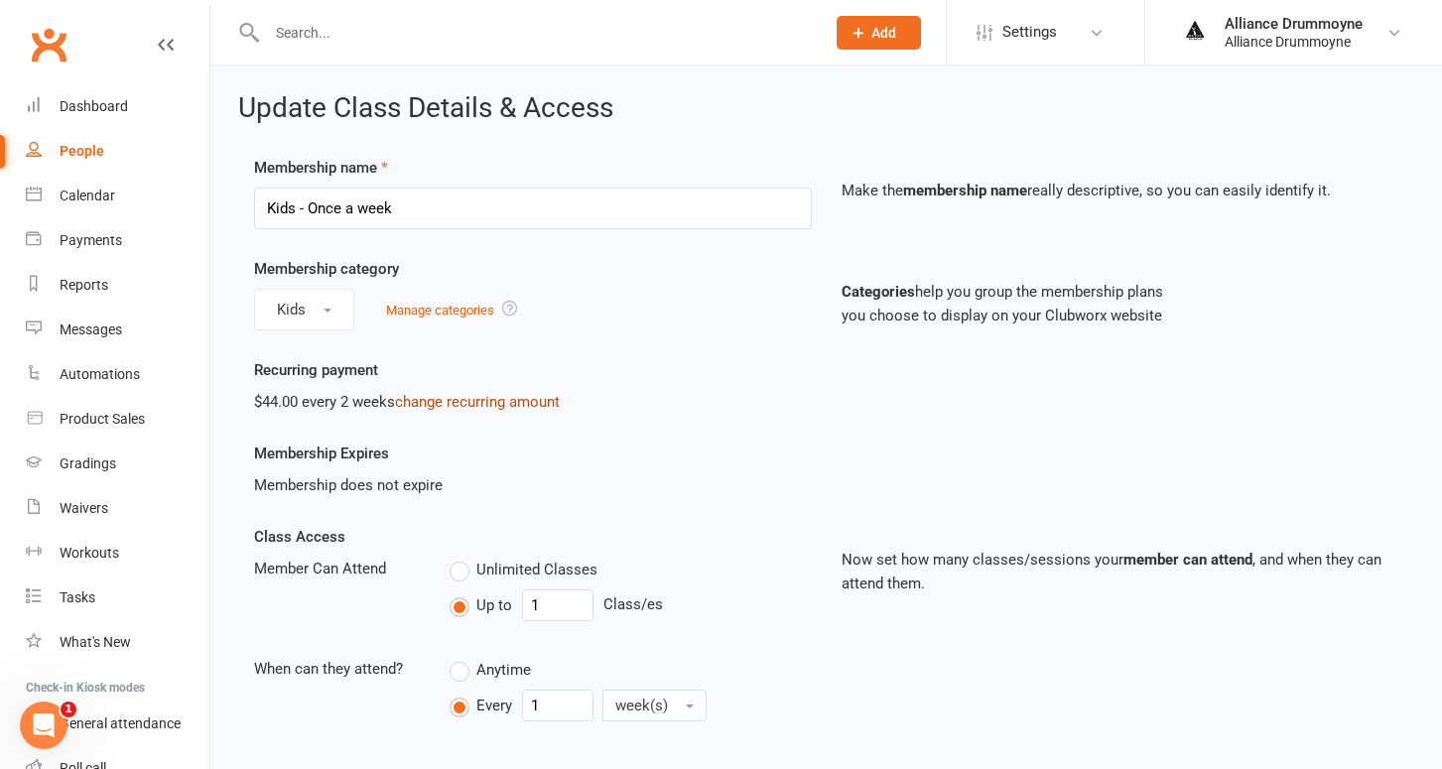
click at [453, 402] on link "change recurring amount" at bounding box center [477, 402] width 165 height 18
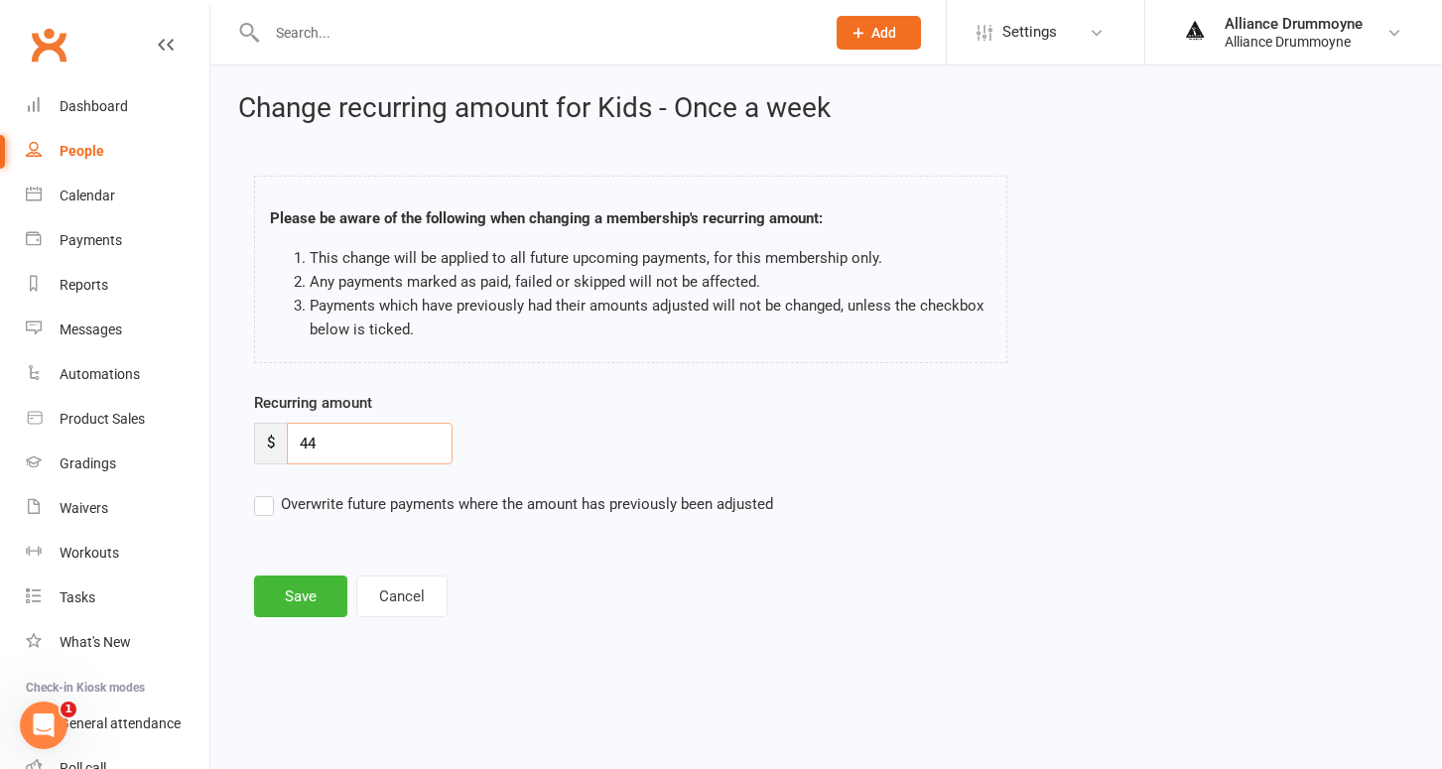
click at [341, 444] on input "44" at bounding box center [370, 444] width 166 height 42
paste input "50"
type input "50"
click at [271, 504] on label "Overwrite future payments where the amount has previously been adjusted" at bounding box center [513, 504] width 519 height 24
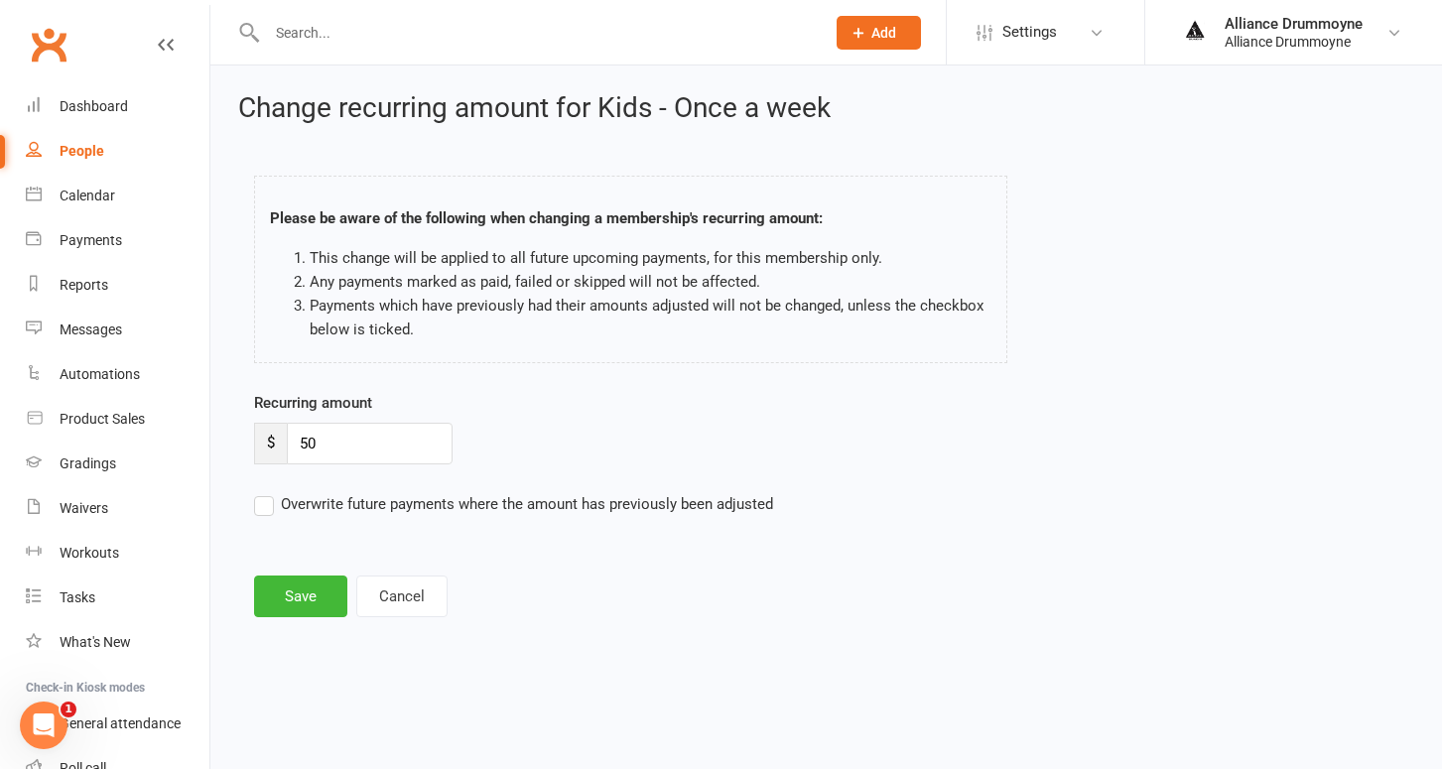
click at [271, 492] on input "Overwrite future payments where the amount has previously been adjusted" at bounding box center [513, 492] width 519 height 0
click at [305, 580] on button "Save" at bounding box center [300, 597] width 93 height 42
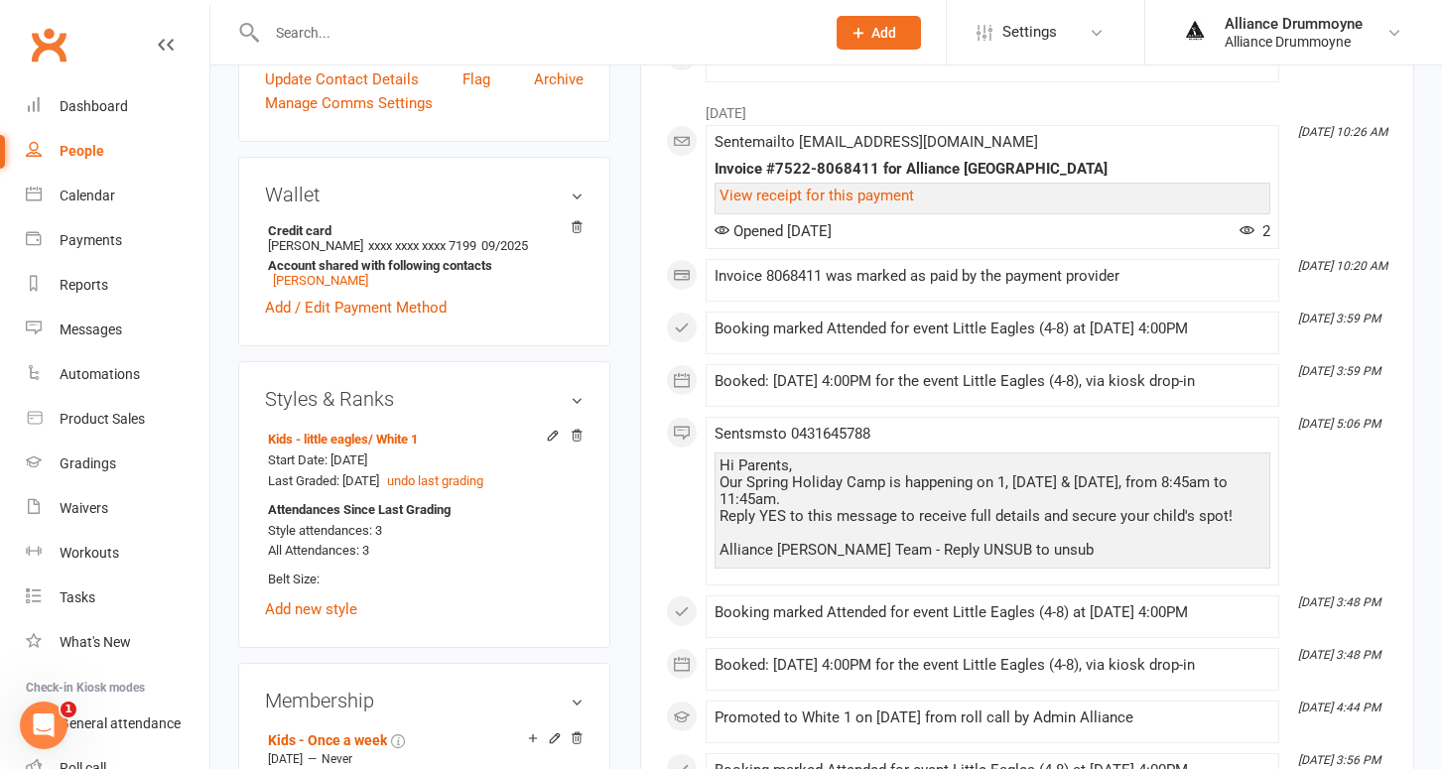
scroll to position [516, 0]
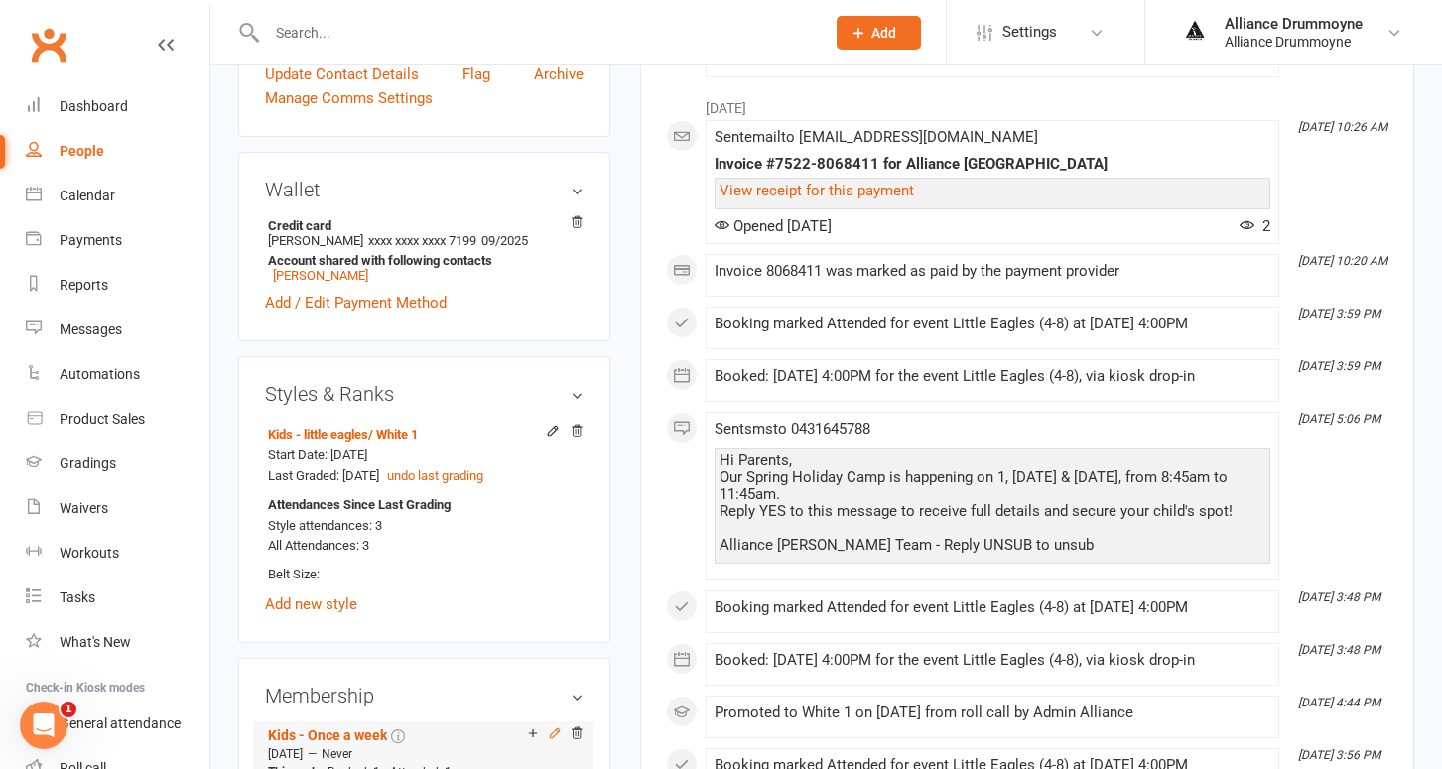
click at [555, 728] on icon at bounding box center [554, 732] width 9 height 9
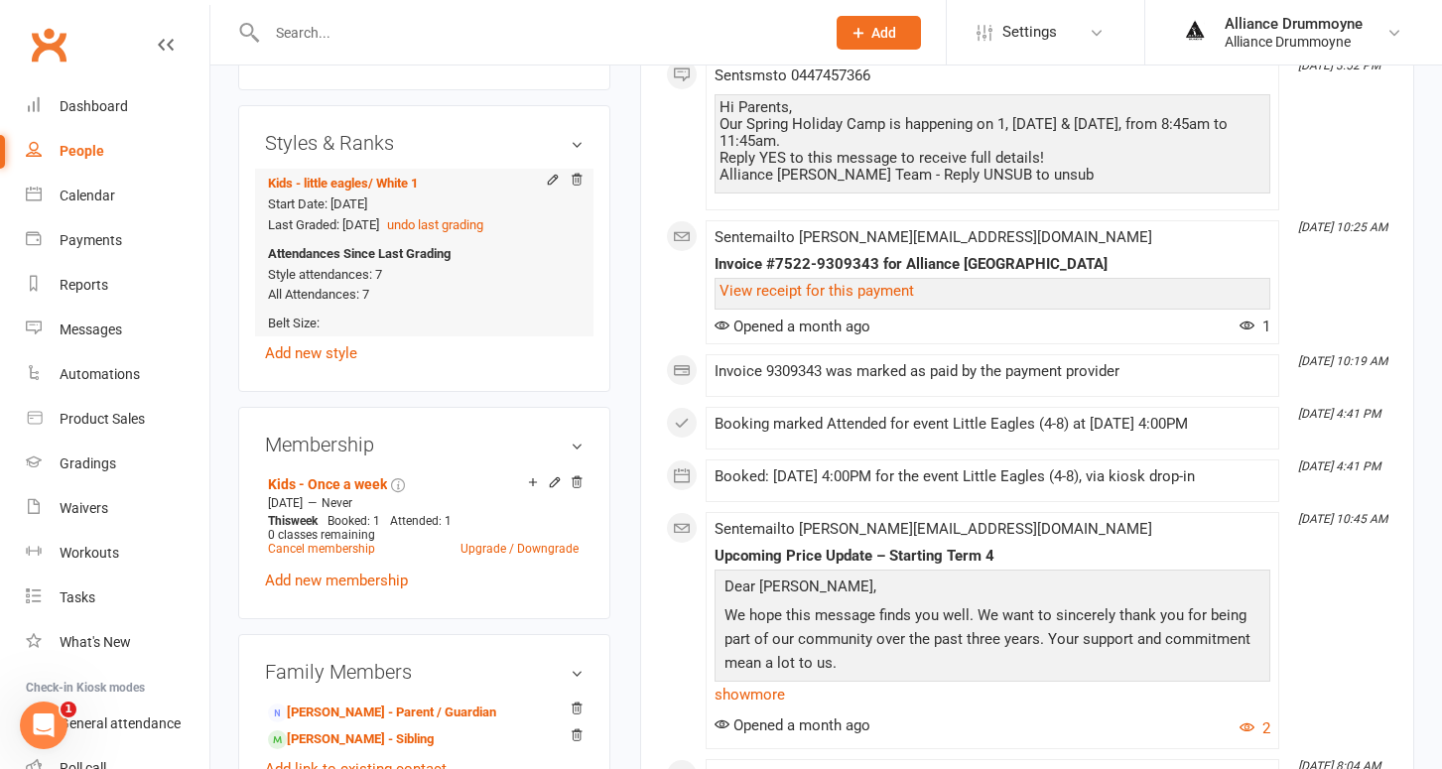
scroll to position [819, 0]
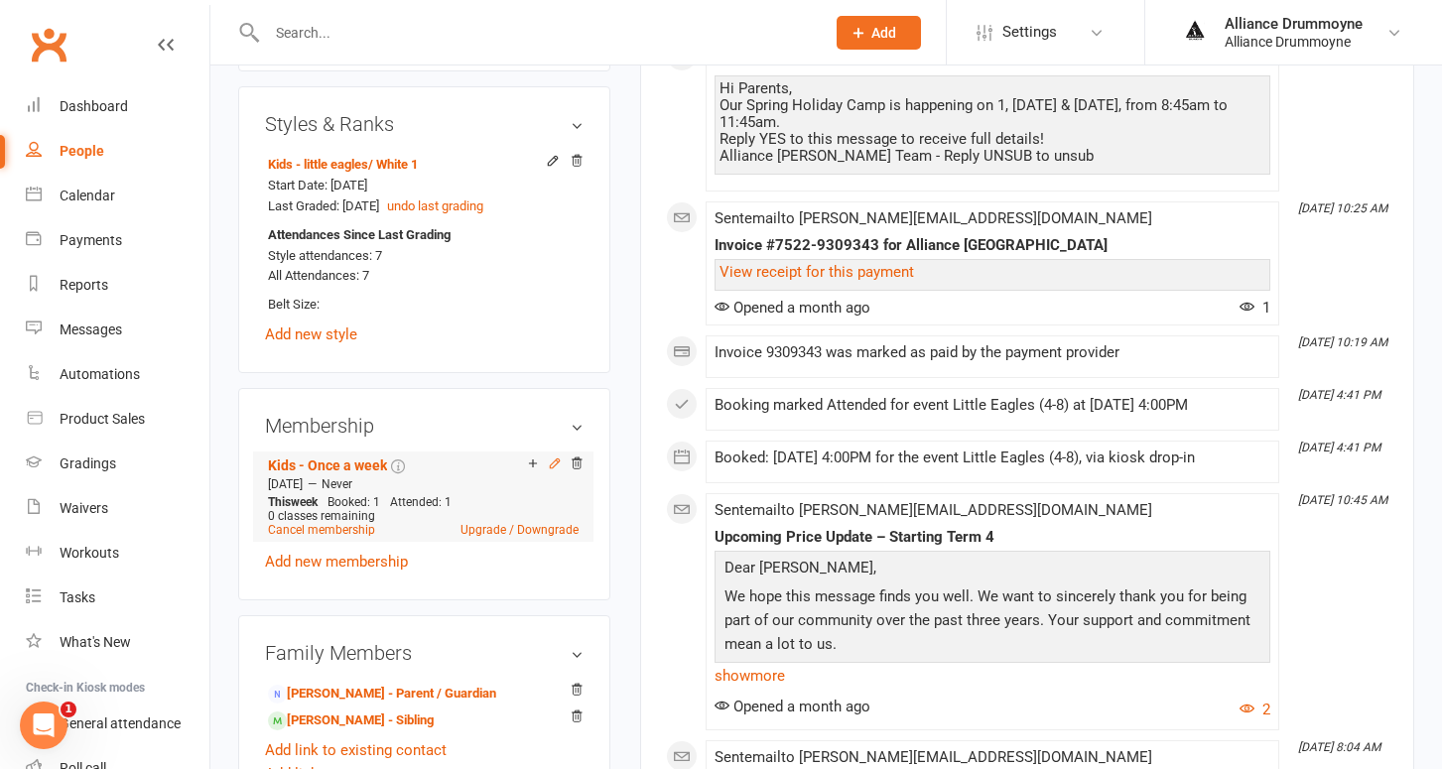
click at [556, 458] on icon at bounding box center [554, 462] width 9 height 9
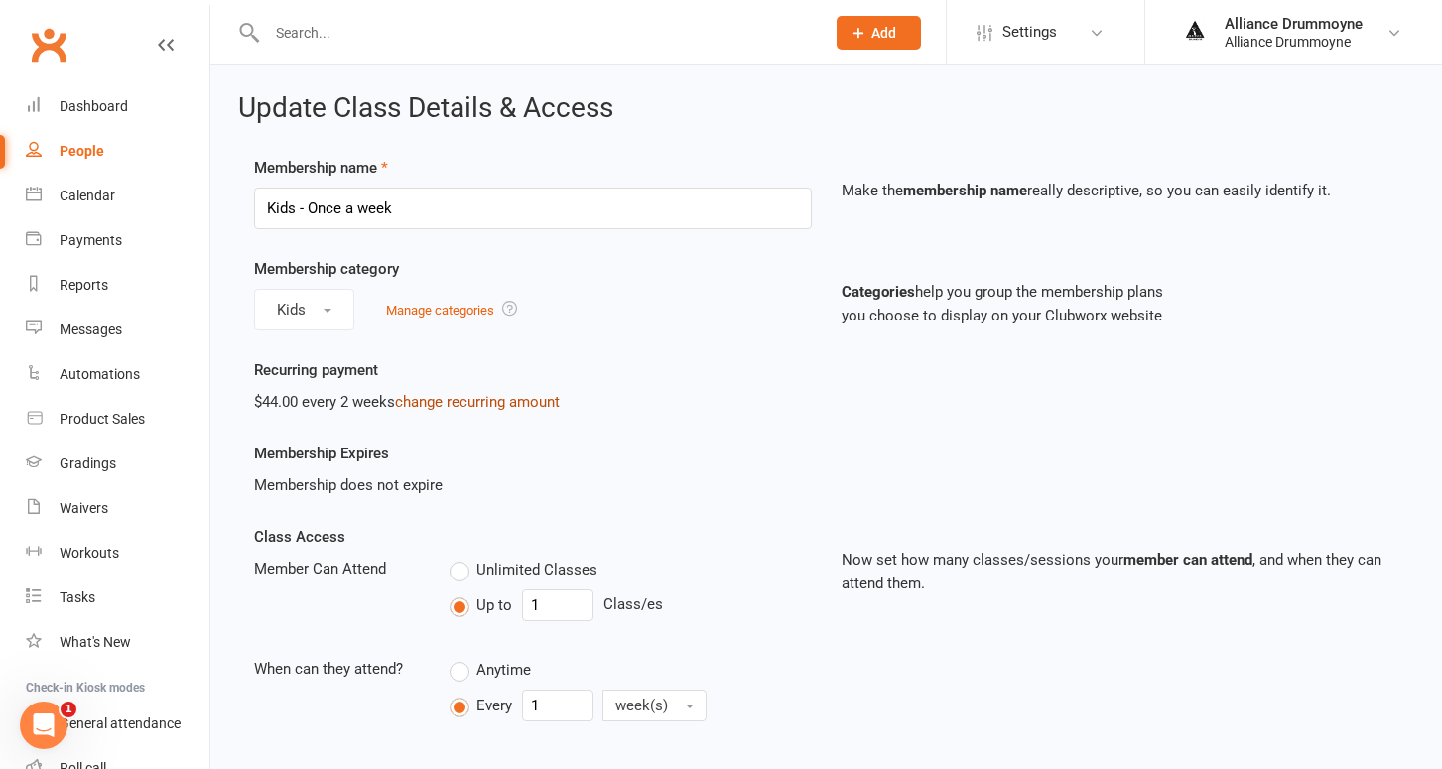
click at [448, 404] on link "change recurring amount" at bounding box center [477, 402] width 165 height 18
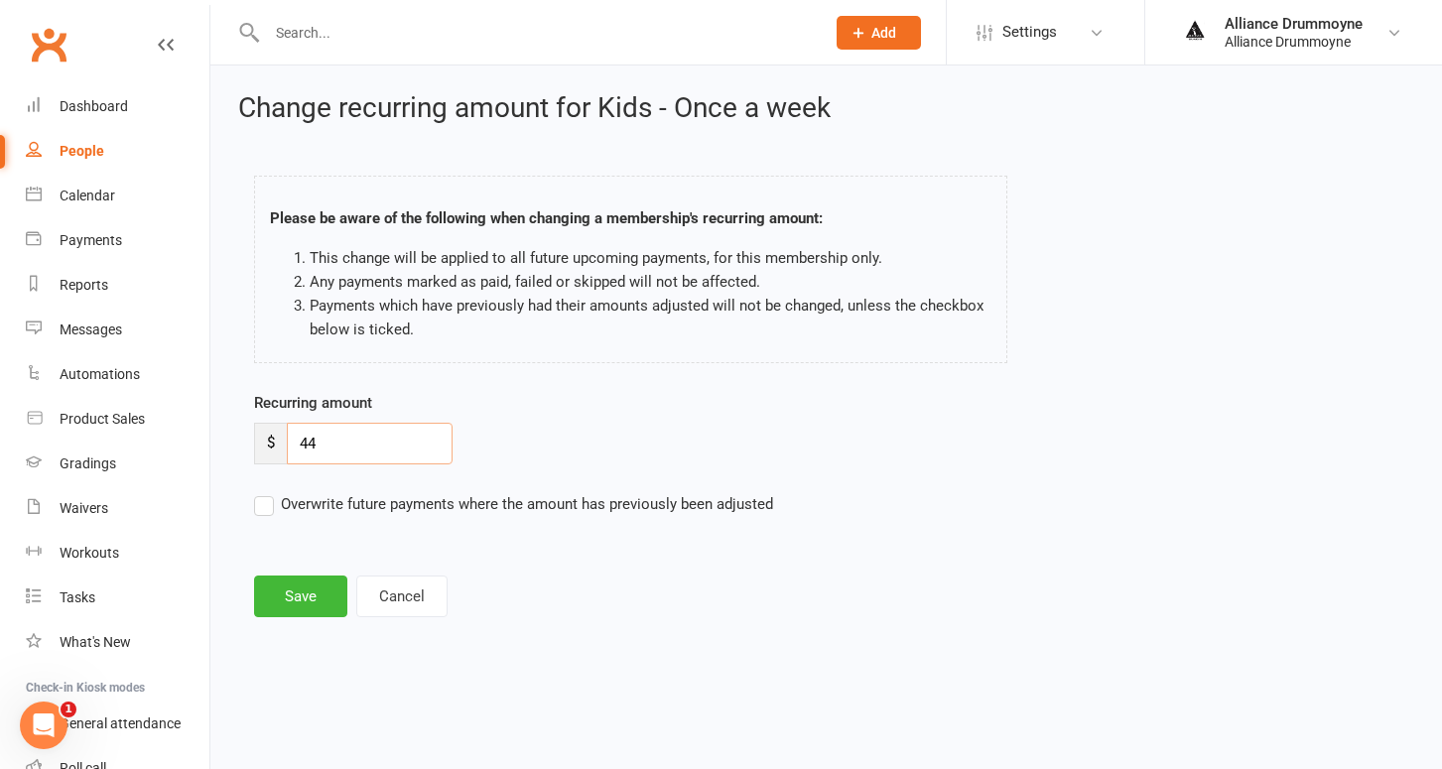
click at [358, 430] on input "44" at bounding box center [370, 444] width 166 height 42
paste input "50"
type input "50"
click at [269, 493] on label "Overwrite future payments where the amount has previously been adjusted" at bounding box center [513, 504] width 519 height 24
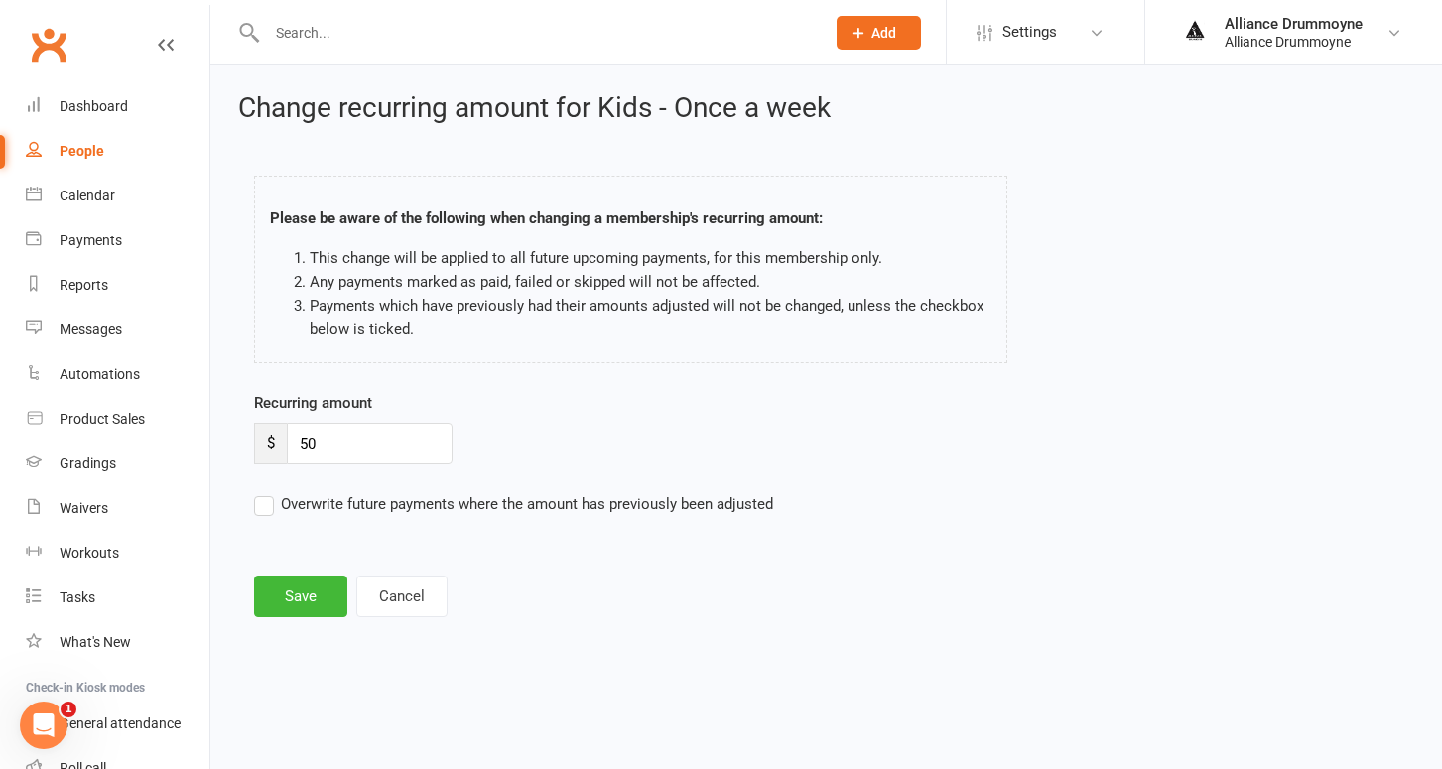
click at [269, 492] on input "Overwrite future payments where the amount has previously been adjusted" at bounding box center [513, 492] width 519 height 0
click at [300, 577] on button "Save" at bounding box center [300, 597] width 93 height 42
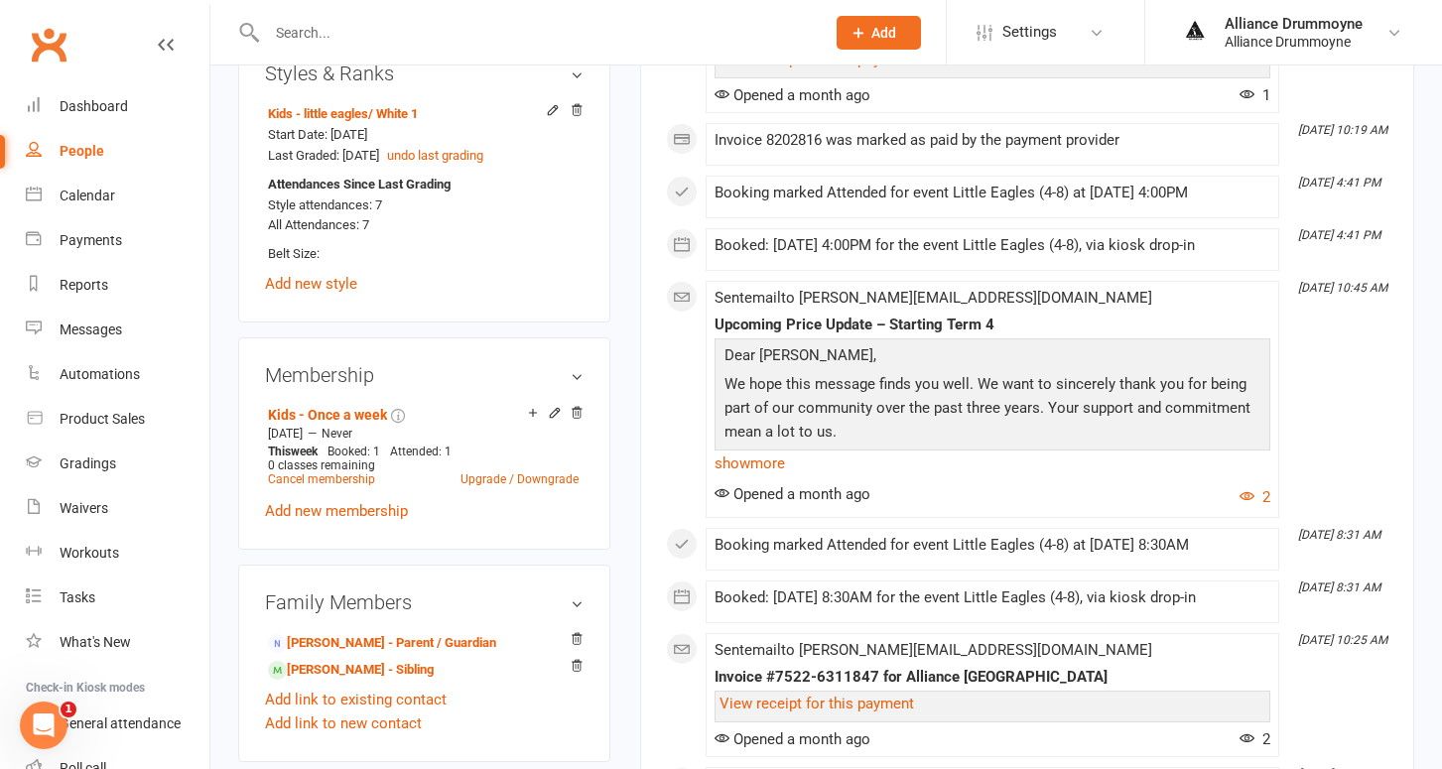
scroll to position [889, 0]
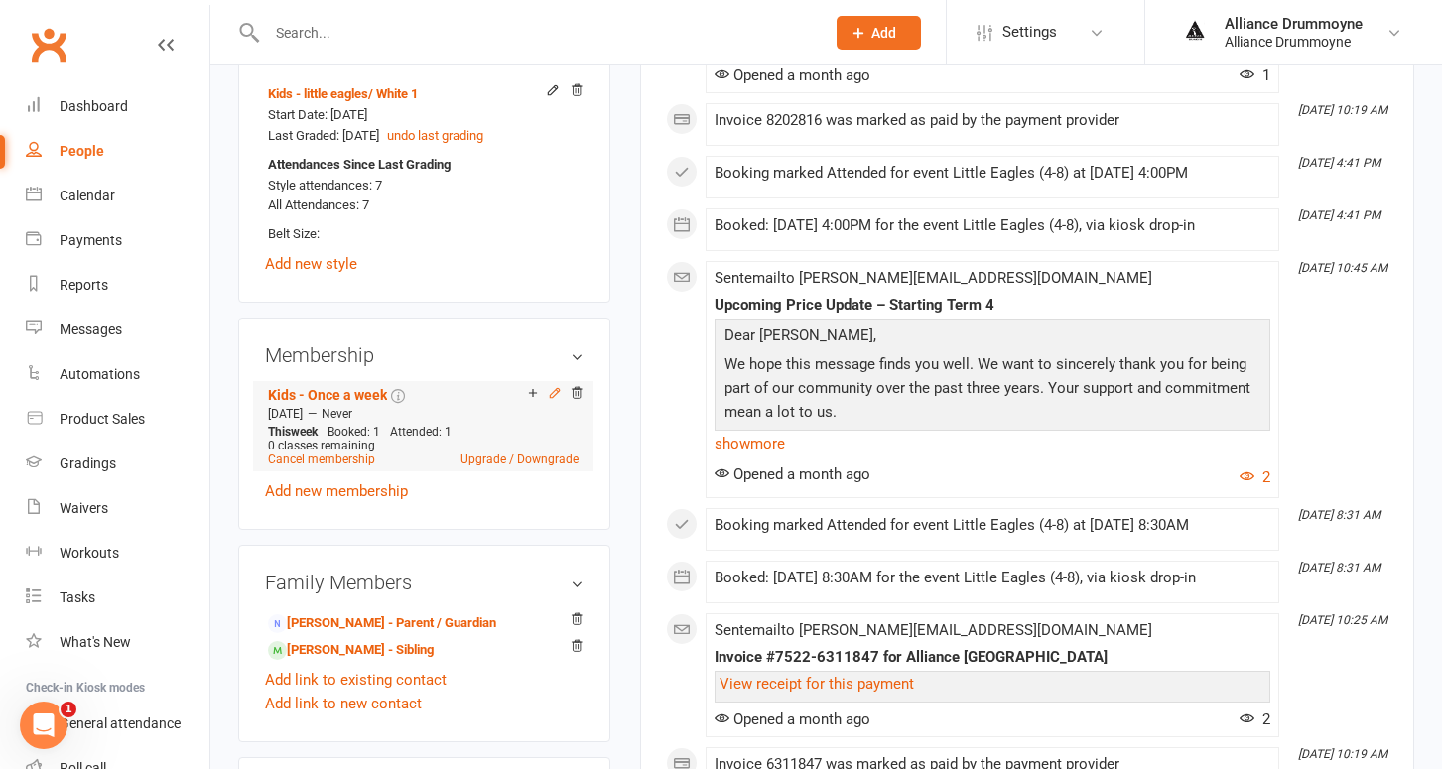
click at [553, 386] on icon at bounding box center [555, 393] width 14 height 14
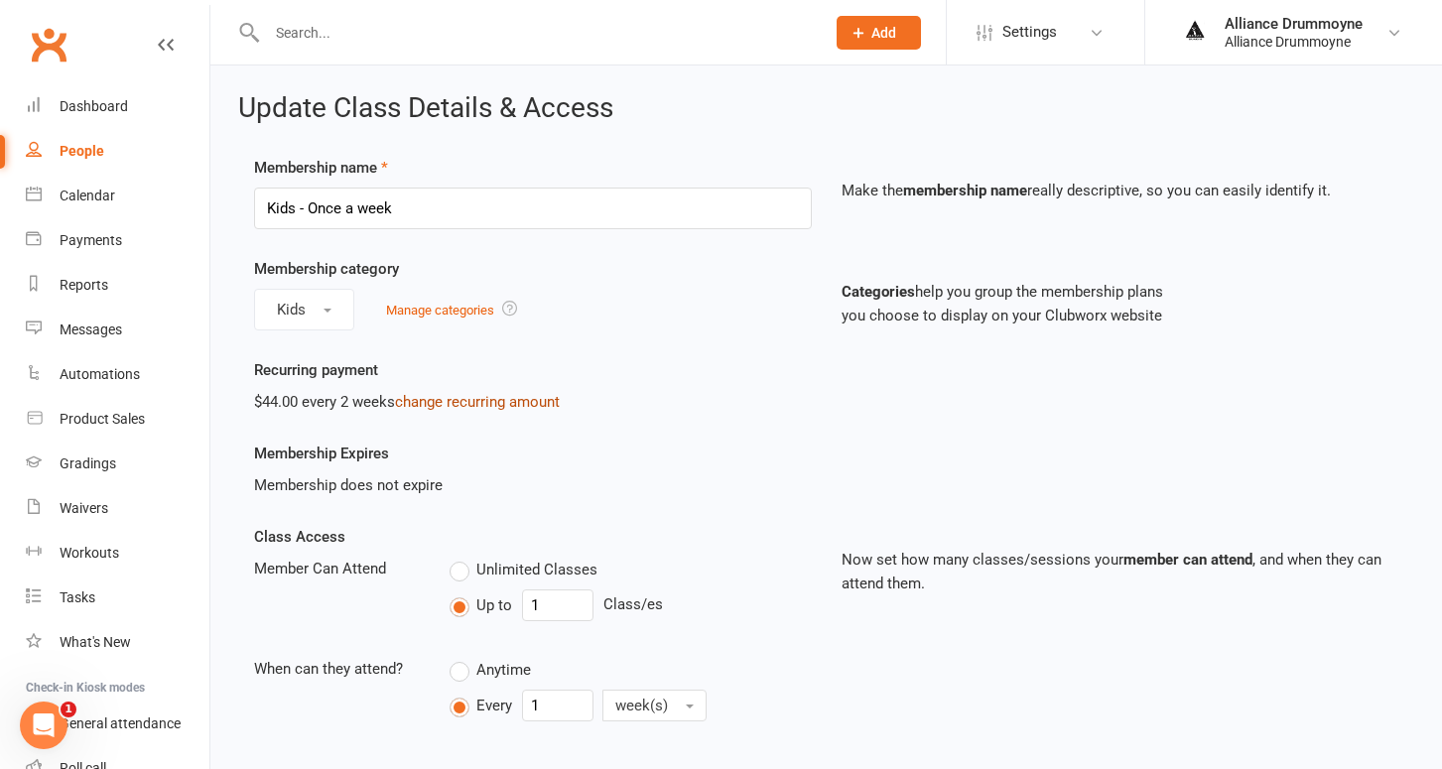
click at [502, 393] on link "change recurring amount" at bounding box center [477, 402] width 165 height 18
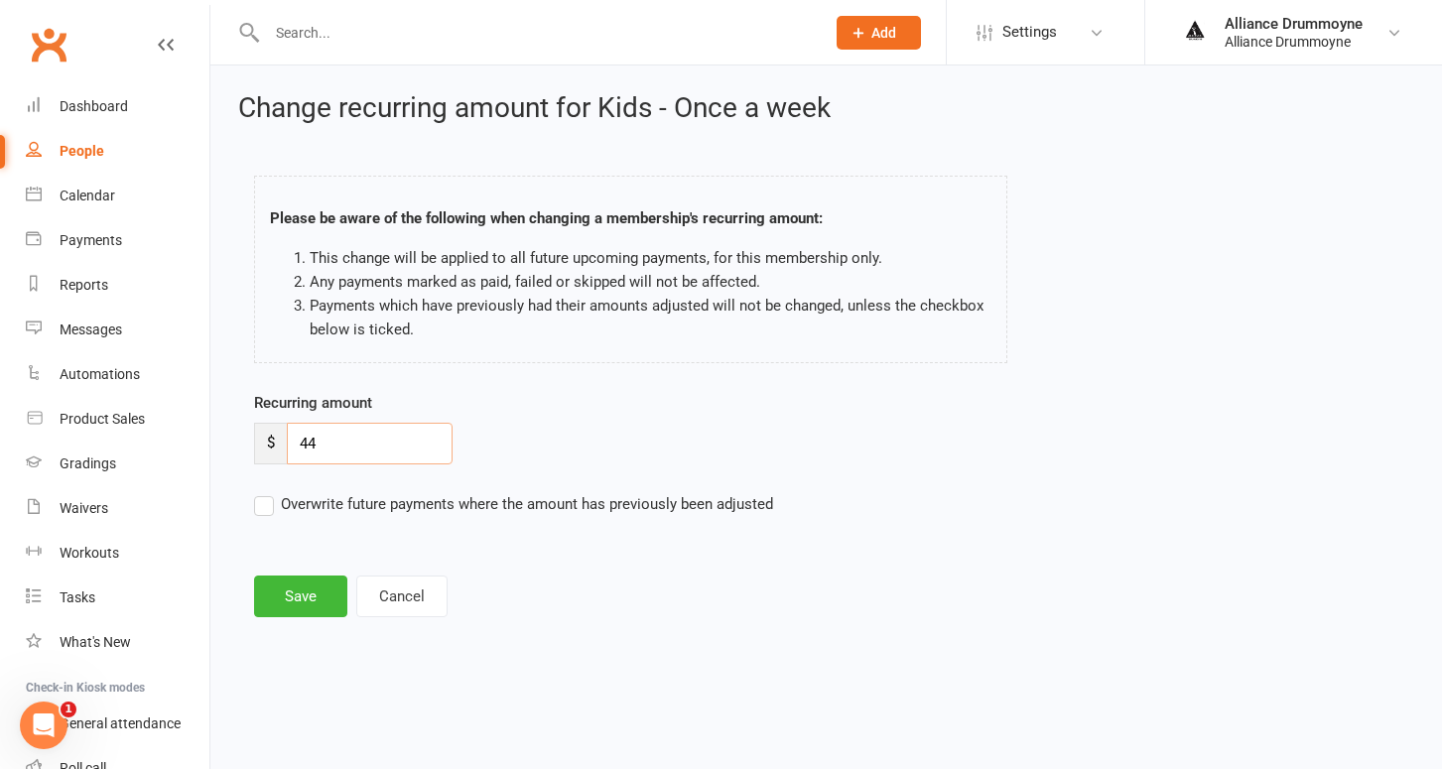
click at [363, 453] on input "44" at bounding box center [370, 444] width 166 height 42
paste input "50"
type input "50"
click at [268, 500] on label "Overwrite future payments where the amount has previously been adjusted" at bounding box center [513, 504] width 519 height 24
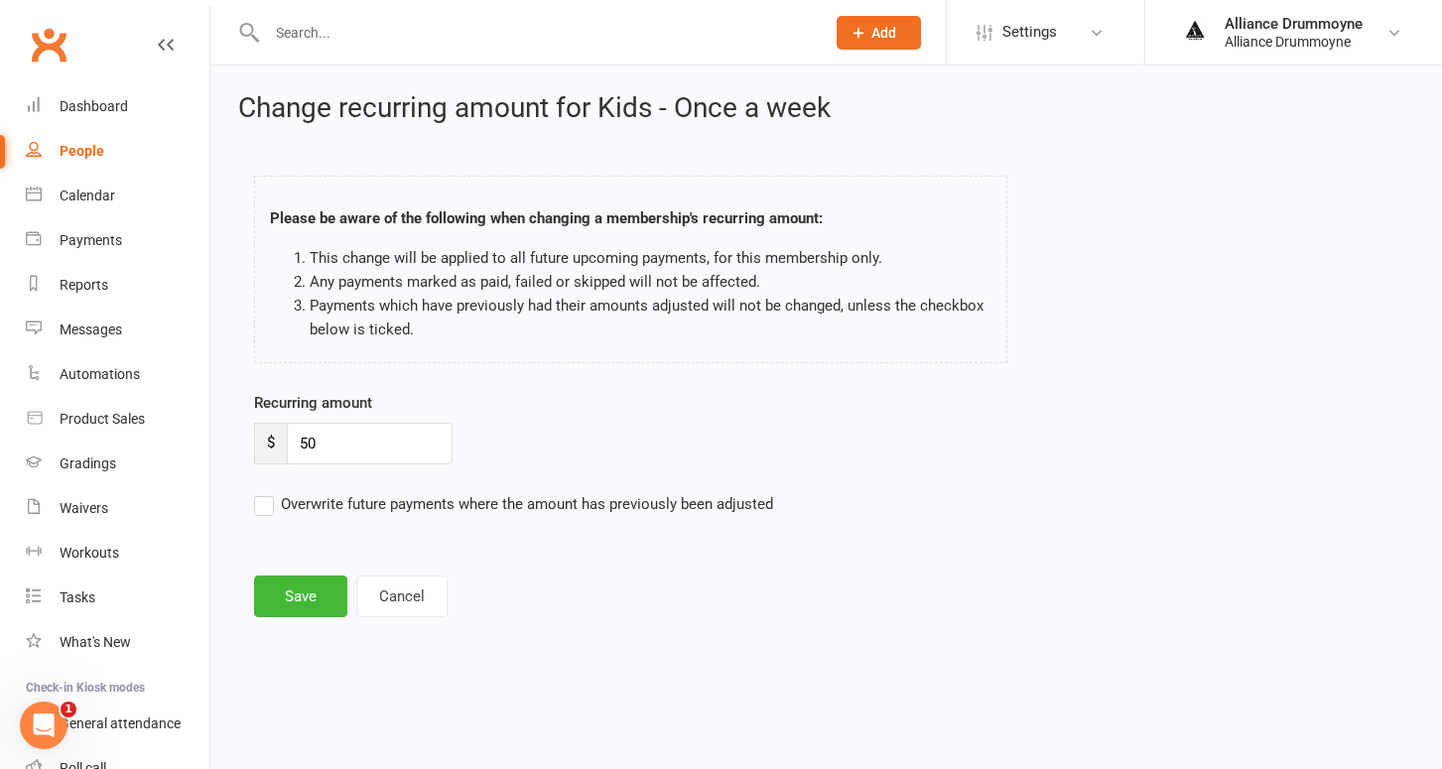
click at [268, 492] on input "Overwrite future payments where the amount has previously been adjusted" at bounding box center [513, 492] width 519 height 0
click at [304, 591] on button "Save" at bounding box center [300, 597] width 93 height 42
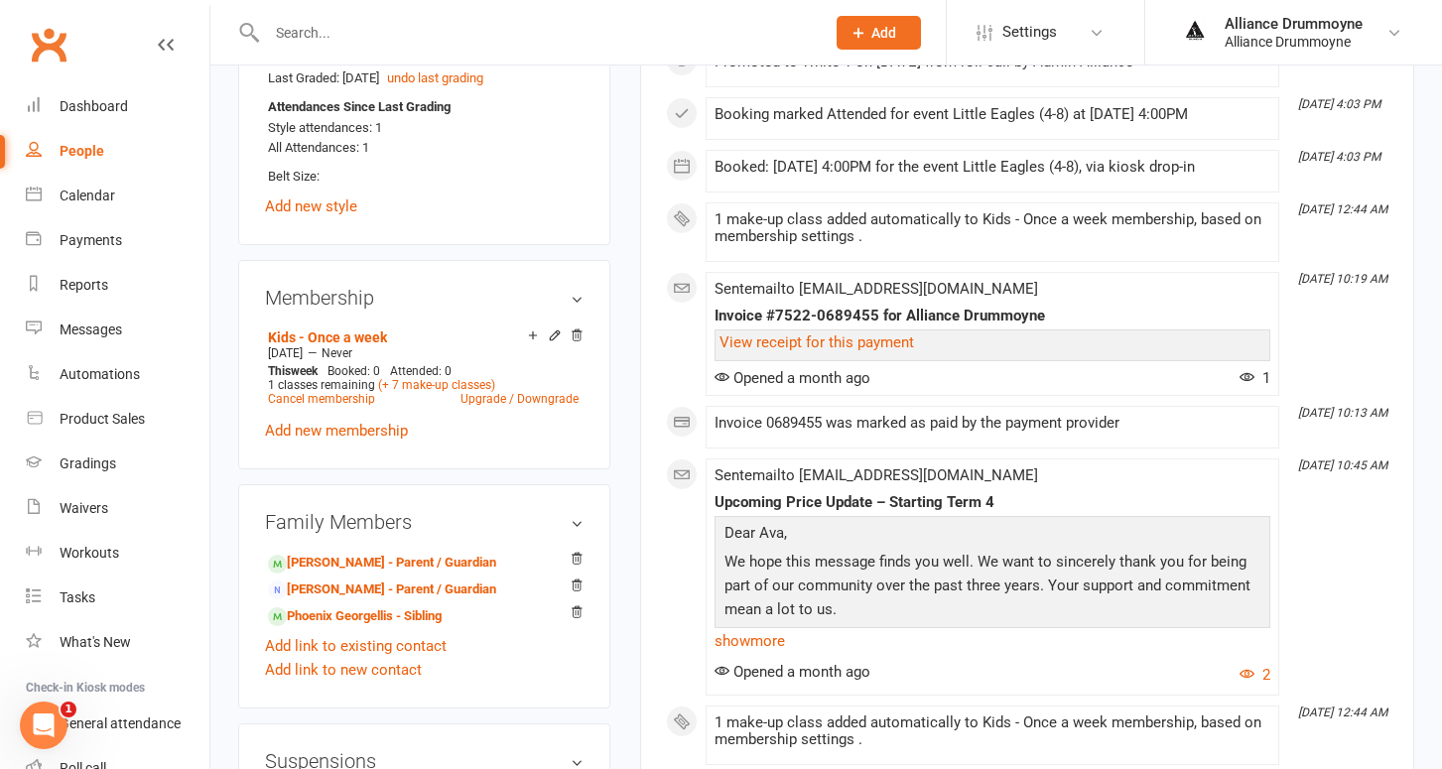
scroll to position [935, 0]
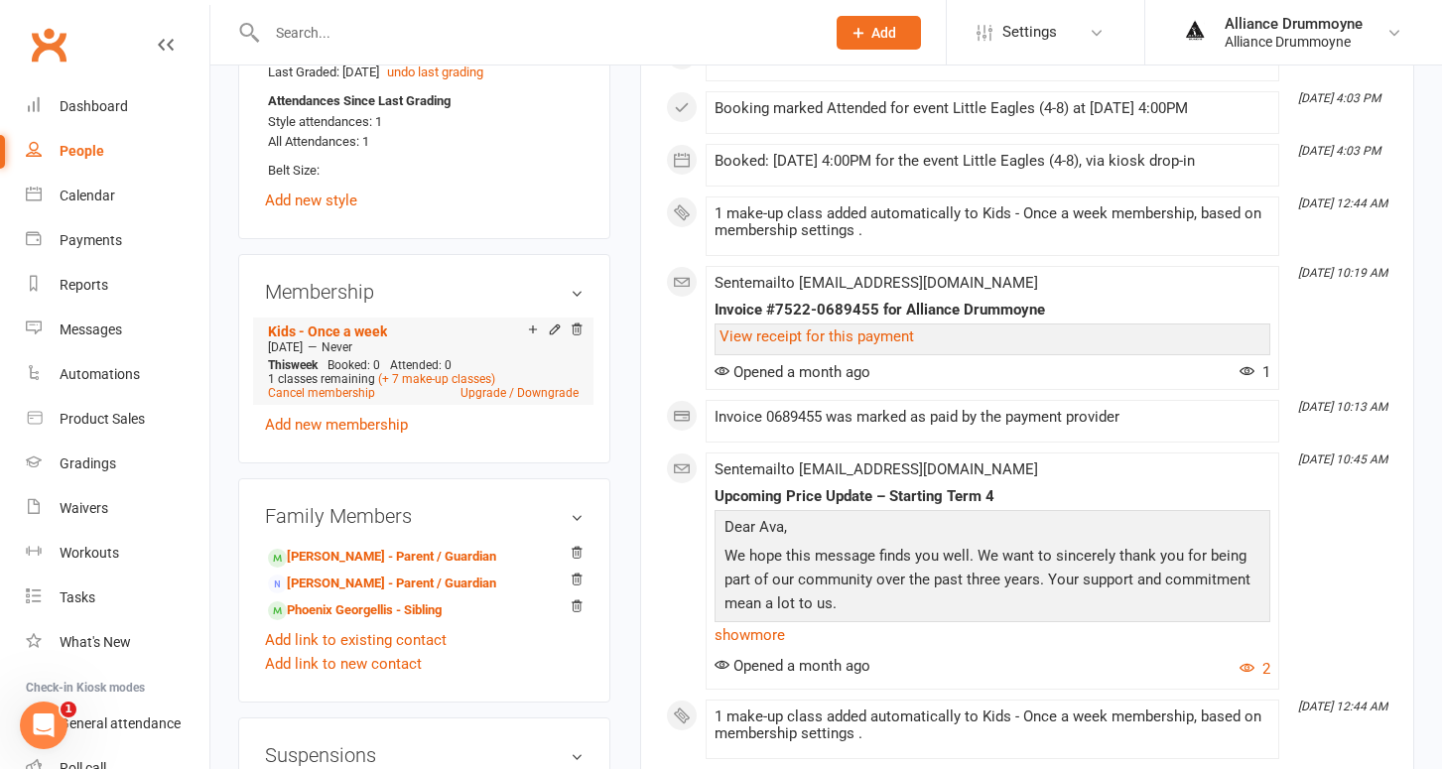
click at [555, 323] on div "Add make-up class" at bounding box center [602, 331] width 111 height 21
click at [558, 324] on icon at bounding box center [555, 329] width 14 height 14
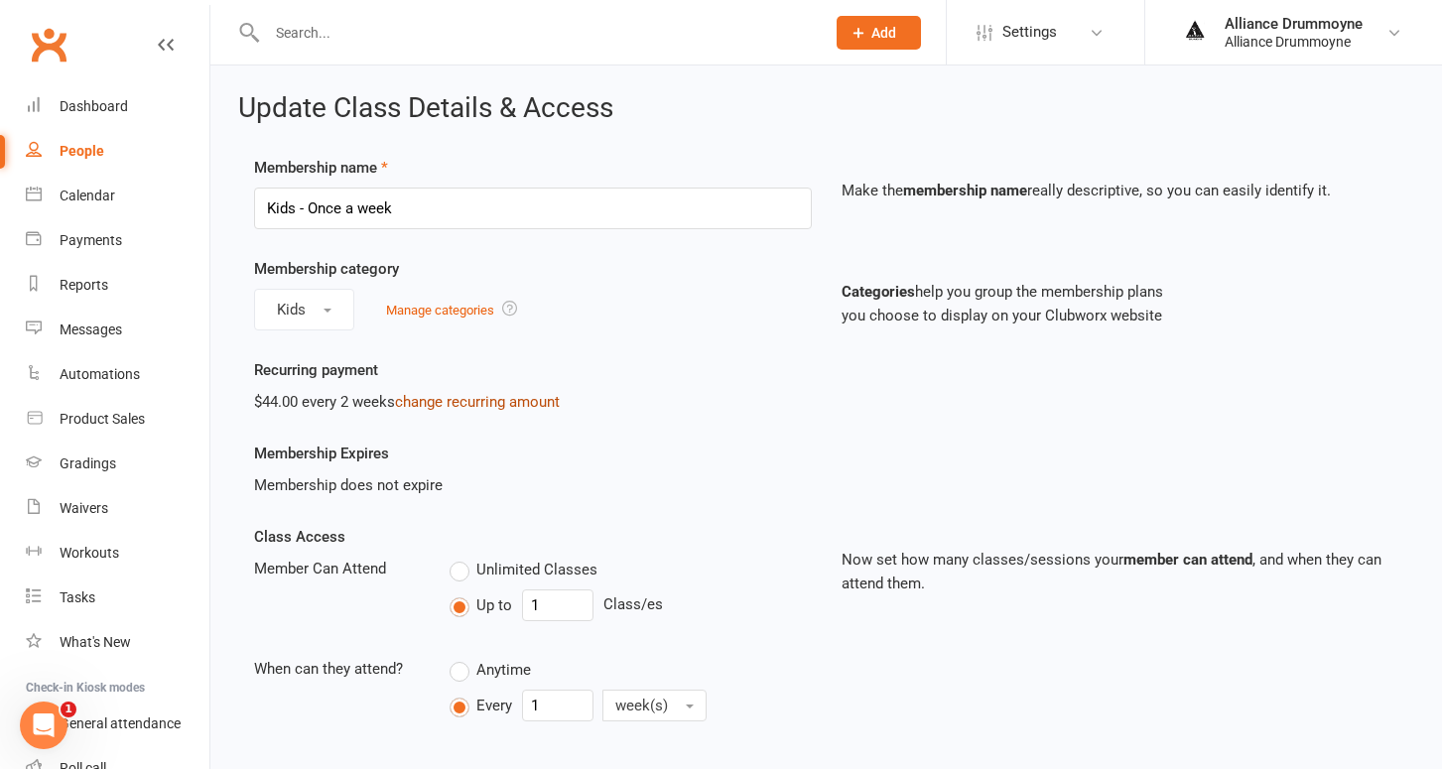
click at [482, 398] on link "change recurring amount" at bounding box center [477, 402] width 165 height 18
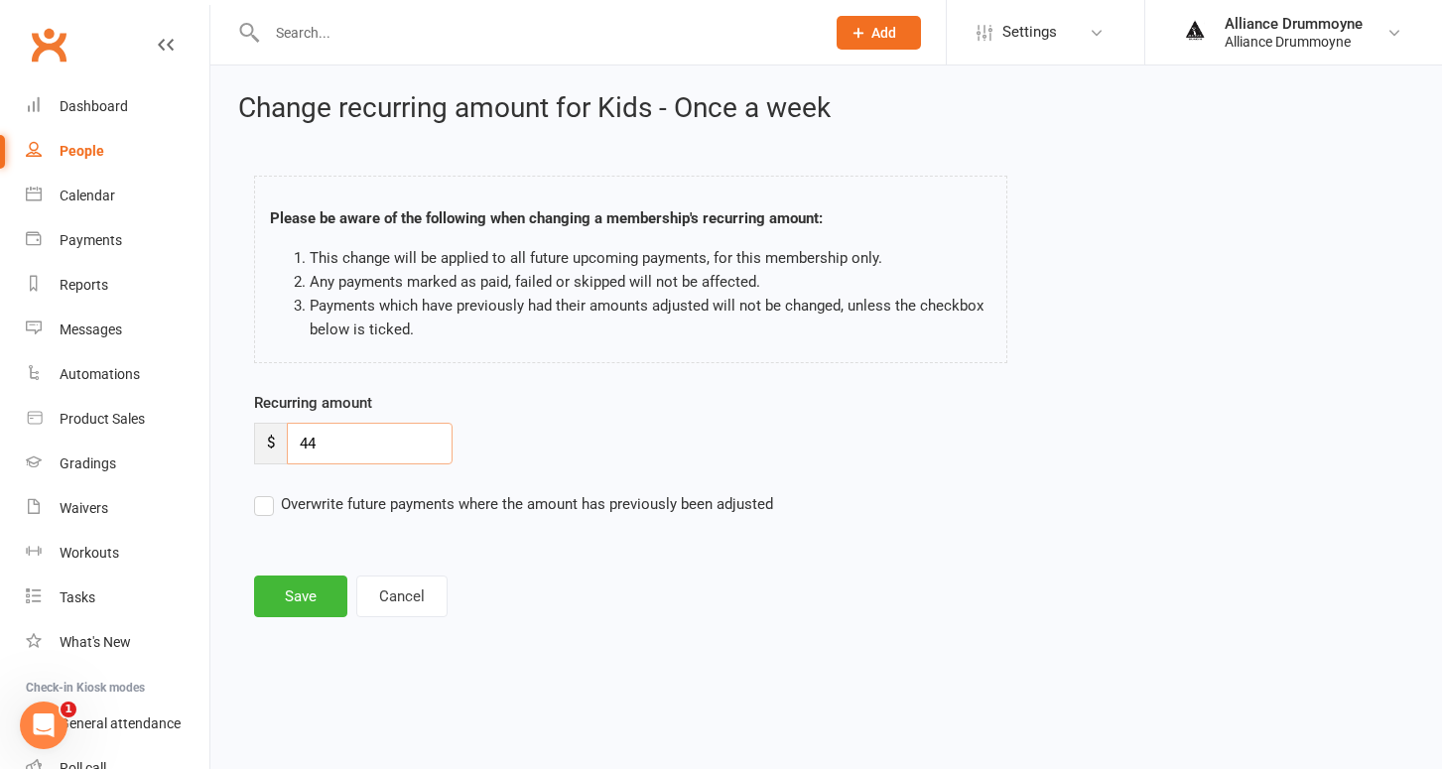
click at [344, 442] on input "44" at bounding box center [370, 444] width 166 height 42
paste input "50"
type input "50"
click at [271, 502] on label "Overwrite future payments where the amount has previously been adjusted" at bounding box center [513, 504] width 519 height 24
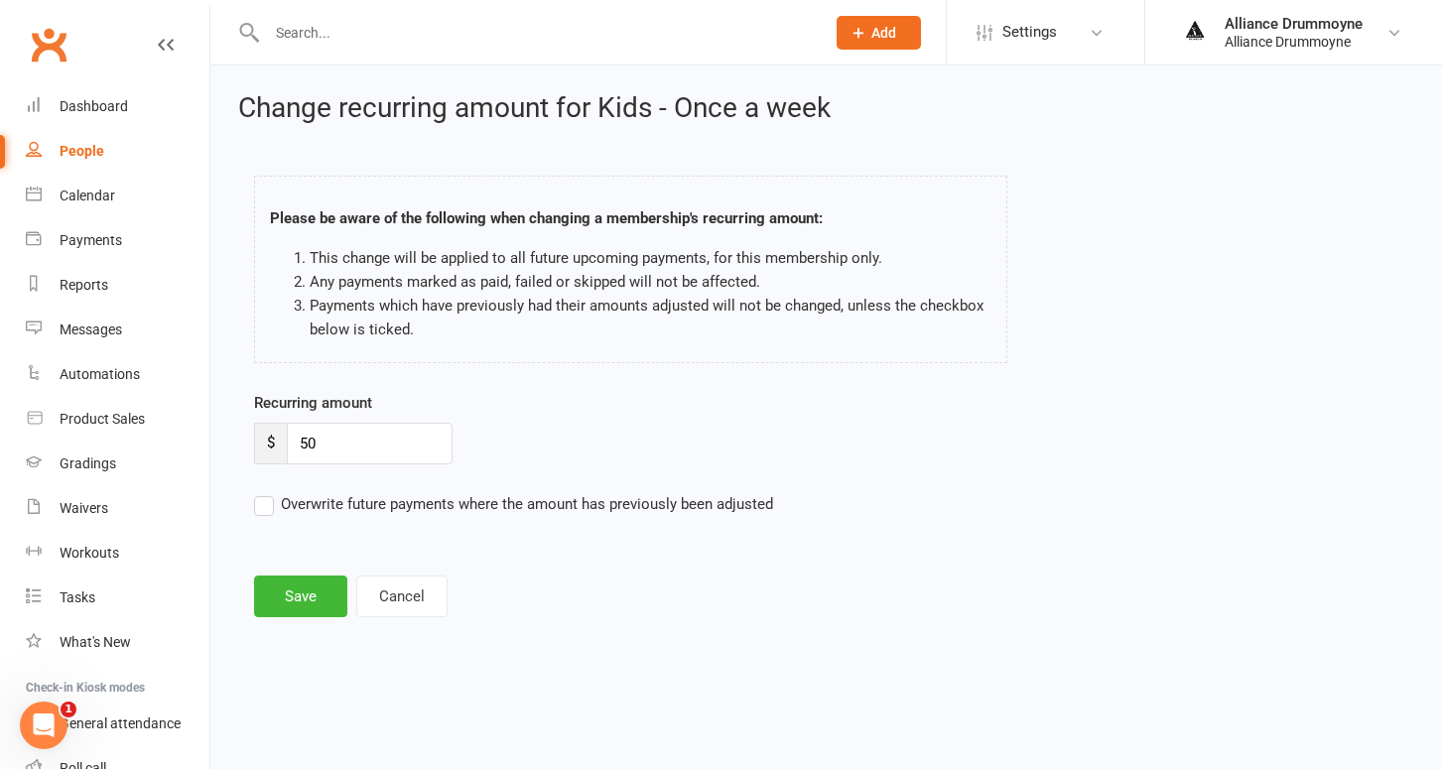
click at [271, 492] on input "Overwrite future payments where the amount has previously been adjusted" at bounding box center [513, 492] width 519 height 0
click at [292, 588] on button "Save" at bounding box center [300, 597] width 93 height 42
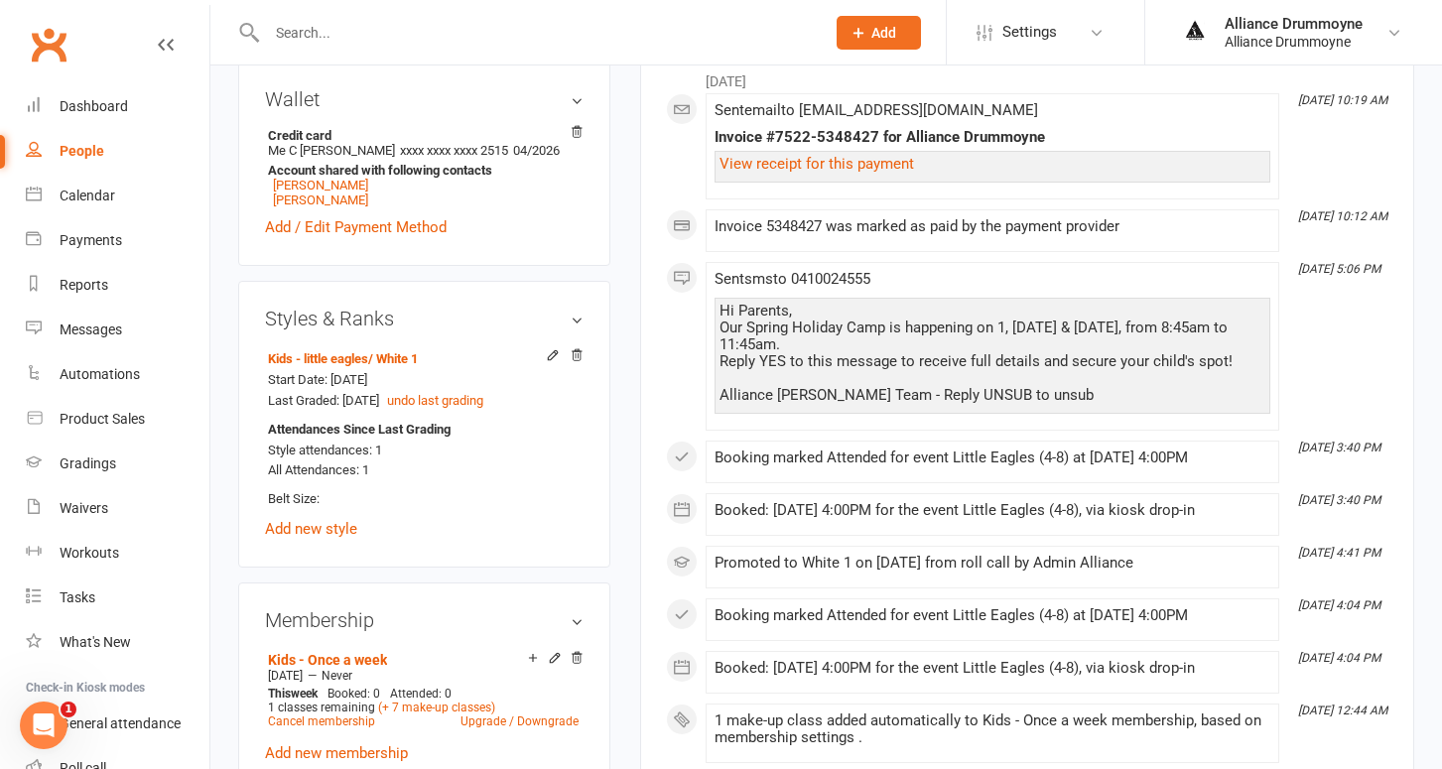
scroll to position [622, 0]
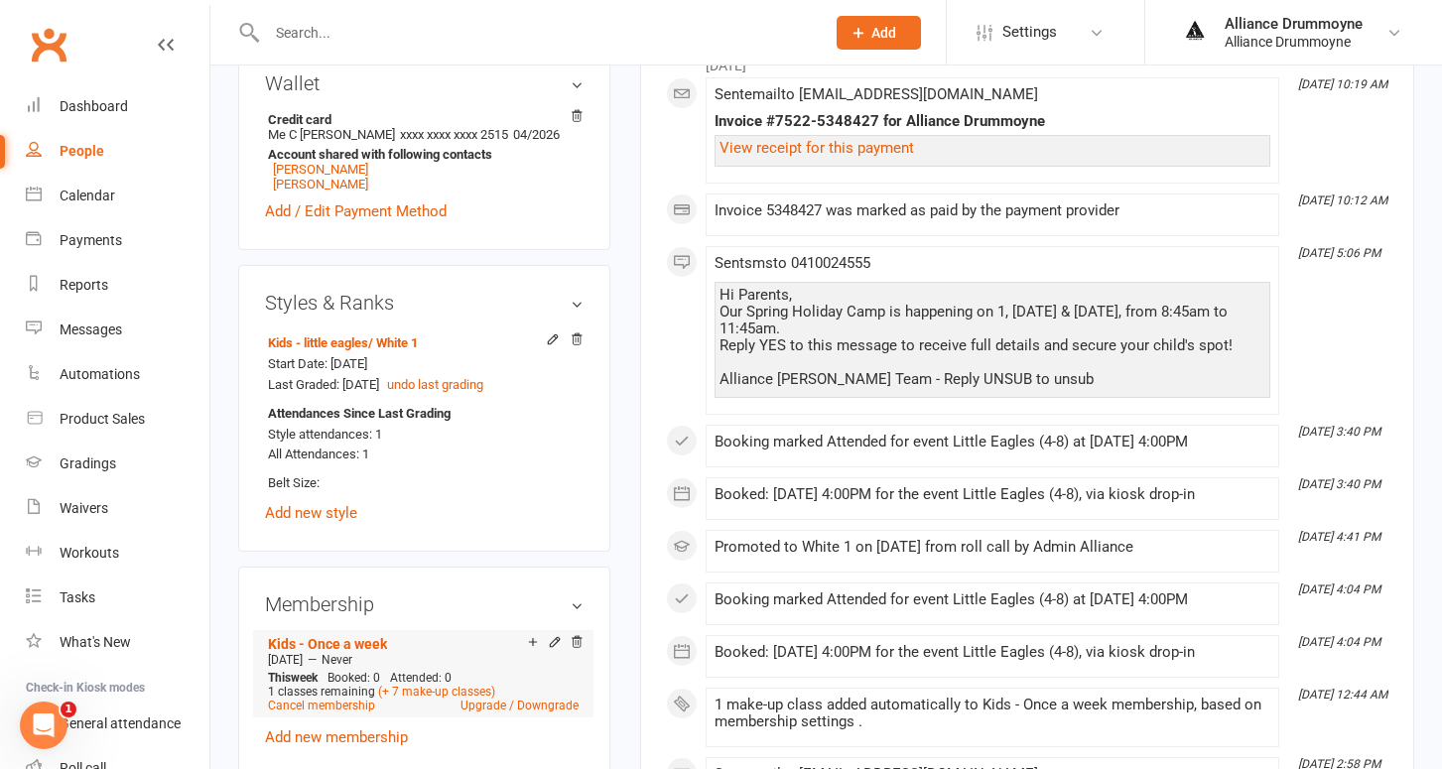
click at [551, 644] on icon at bounding box center [555, 644] width 14 height 16
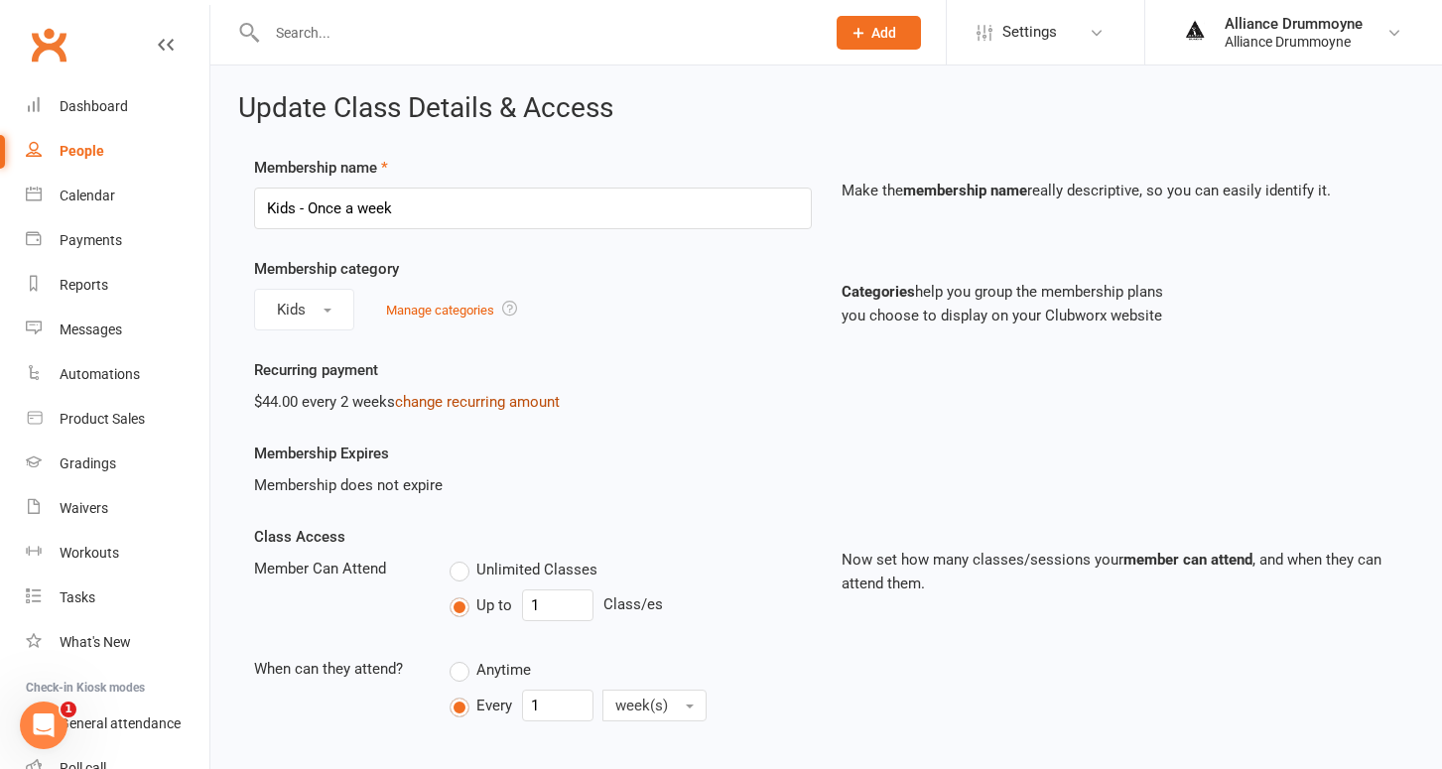
click at [454, 397] on link "change recurring amount" at bounding box center [477, 402] width 165 height 18
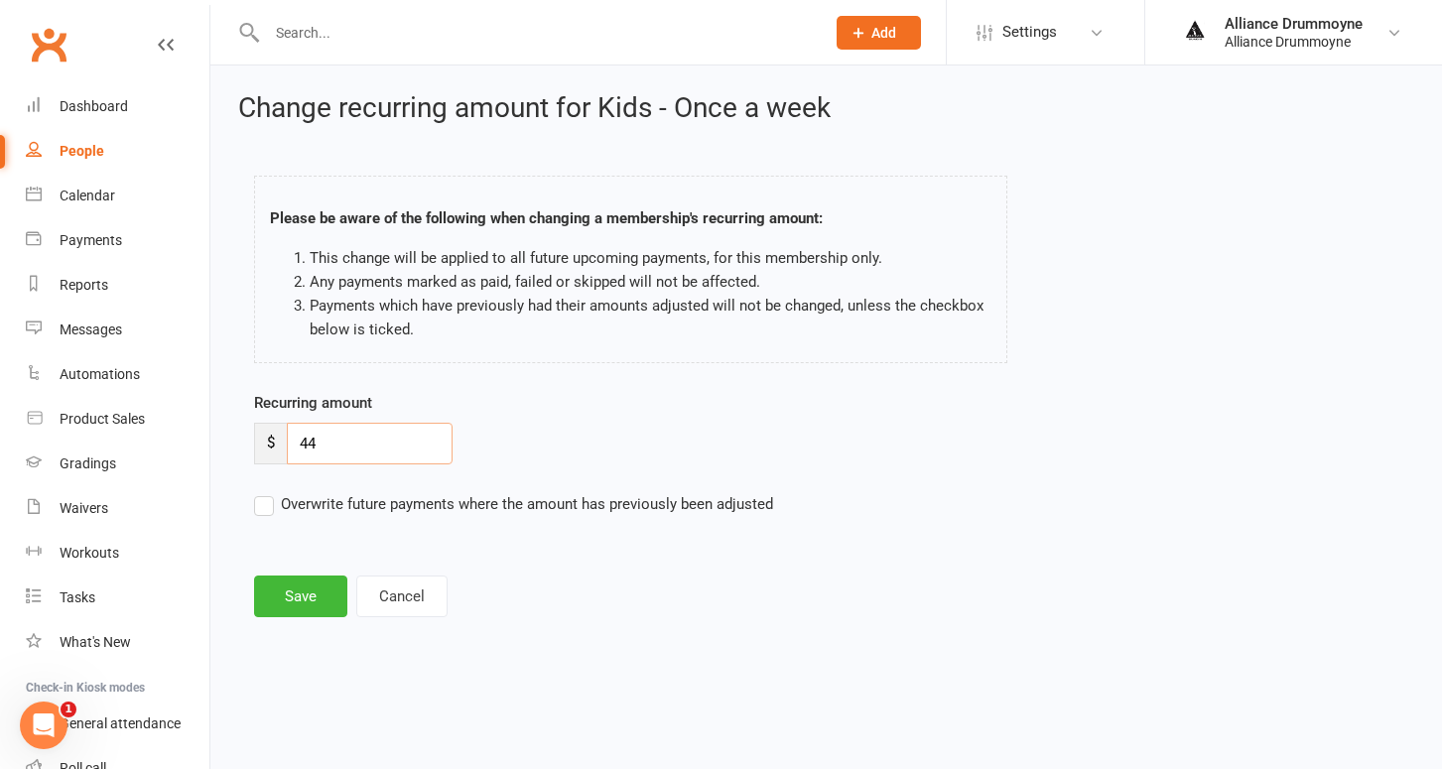
click at [331, 437] on input "44" at bounding box center [370, 444] width 166 height 42
paste input "50"
type input "50"
click at [264, 498] on label "Overwrite future payments where the amount has previously been adjusted" at bounding box center [513, 504] width 519 height 24
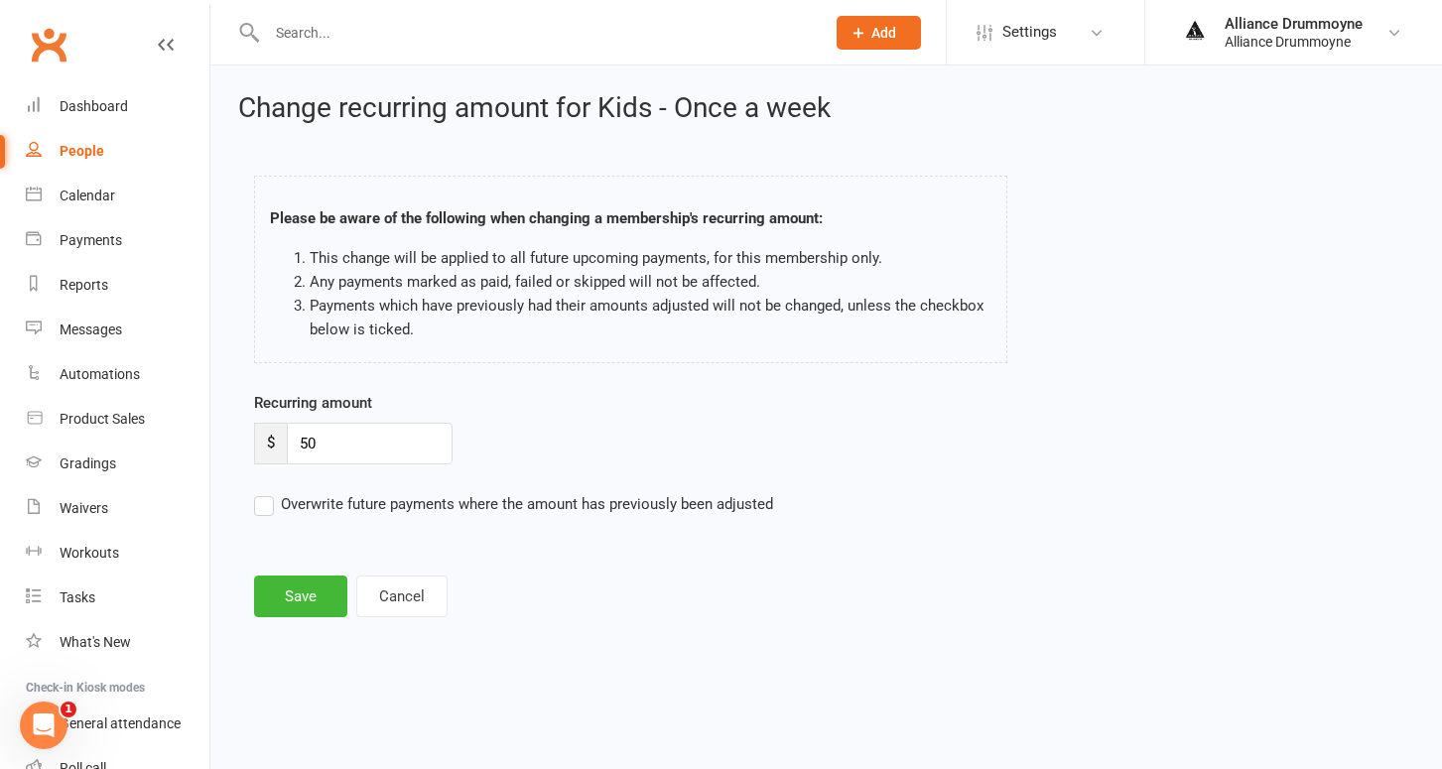
click at [264, 492] on input "Overwrite future payments where the amount has previously been adjusted" at bounding box center [513, 492] width 519 height 0
click at [299, 588] on button "Save" at bounding box center [300, 597] width 93 height 42
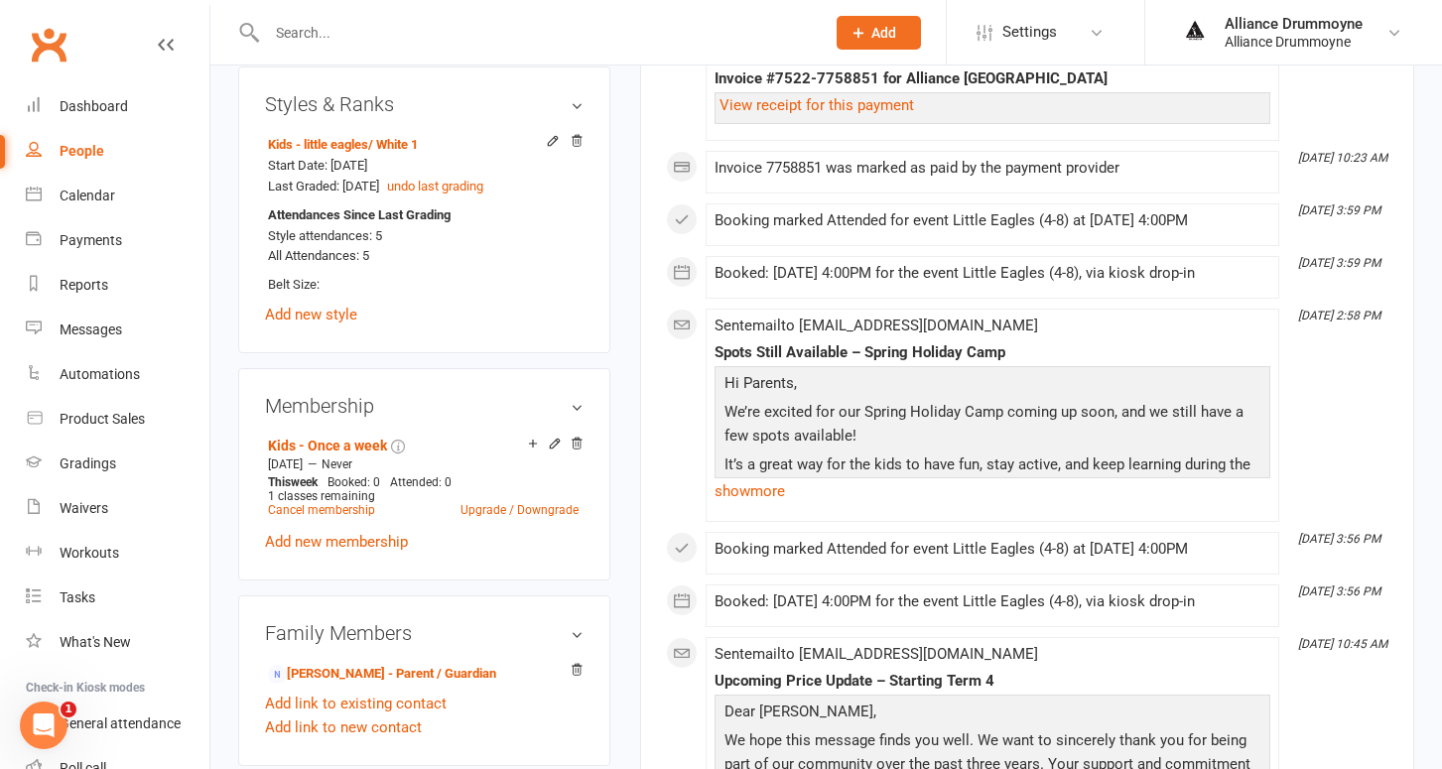
scroll to position [824, 0]
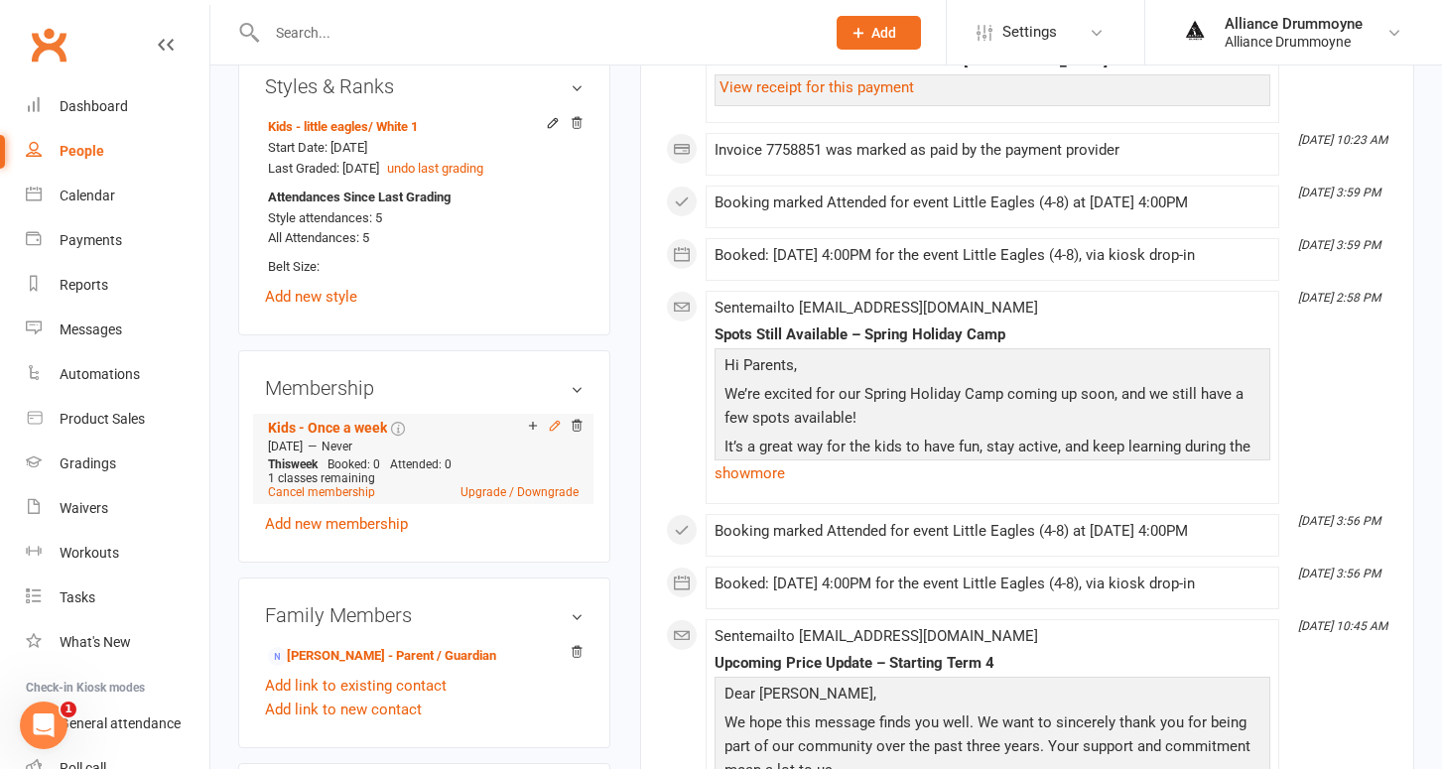
click at [555, 419] on icon at bounding box center [555, 426] width 14 height 14
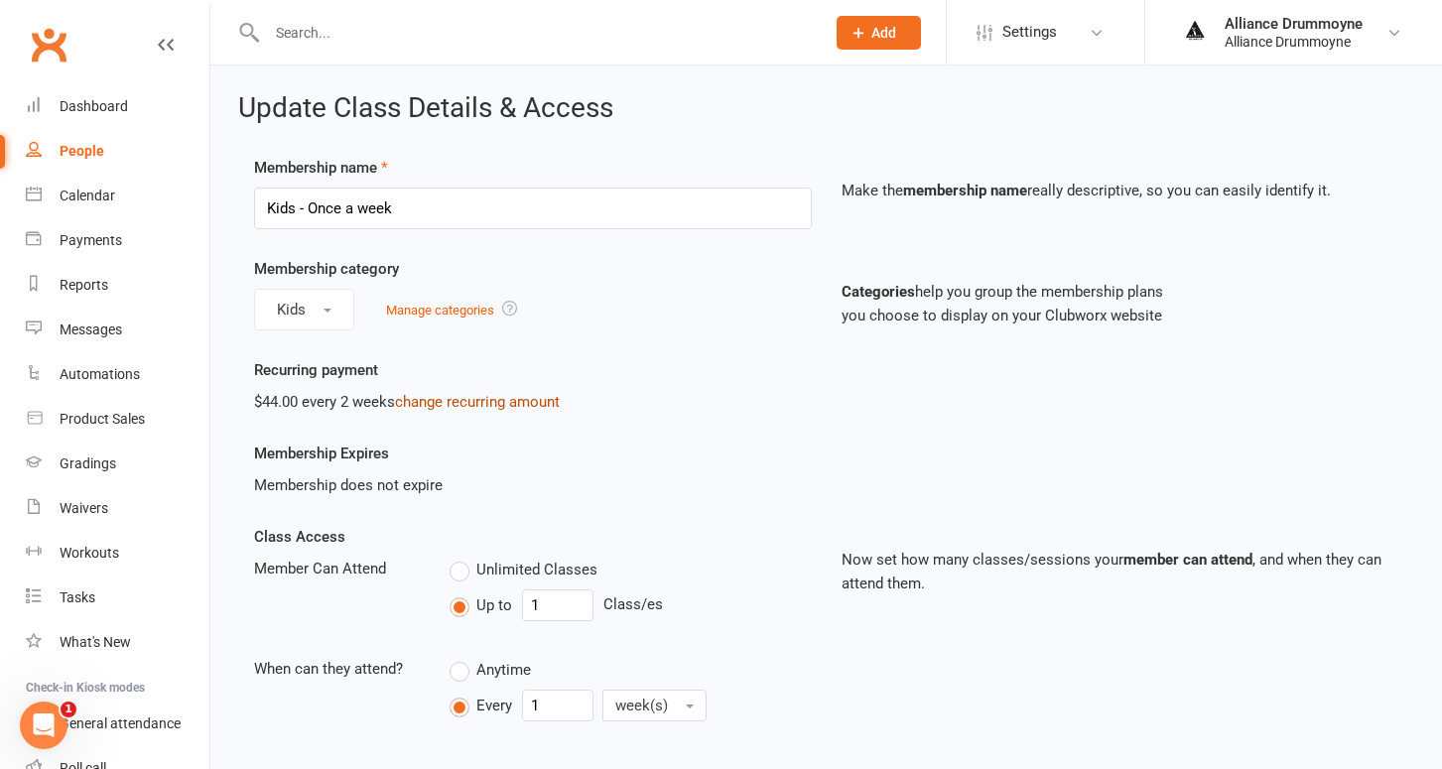
click at [492, 402] on link "change recurring amount" at bounding box center [477, 402] width 165 height 18
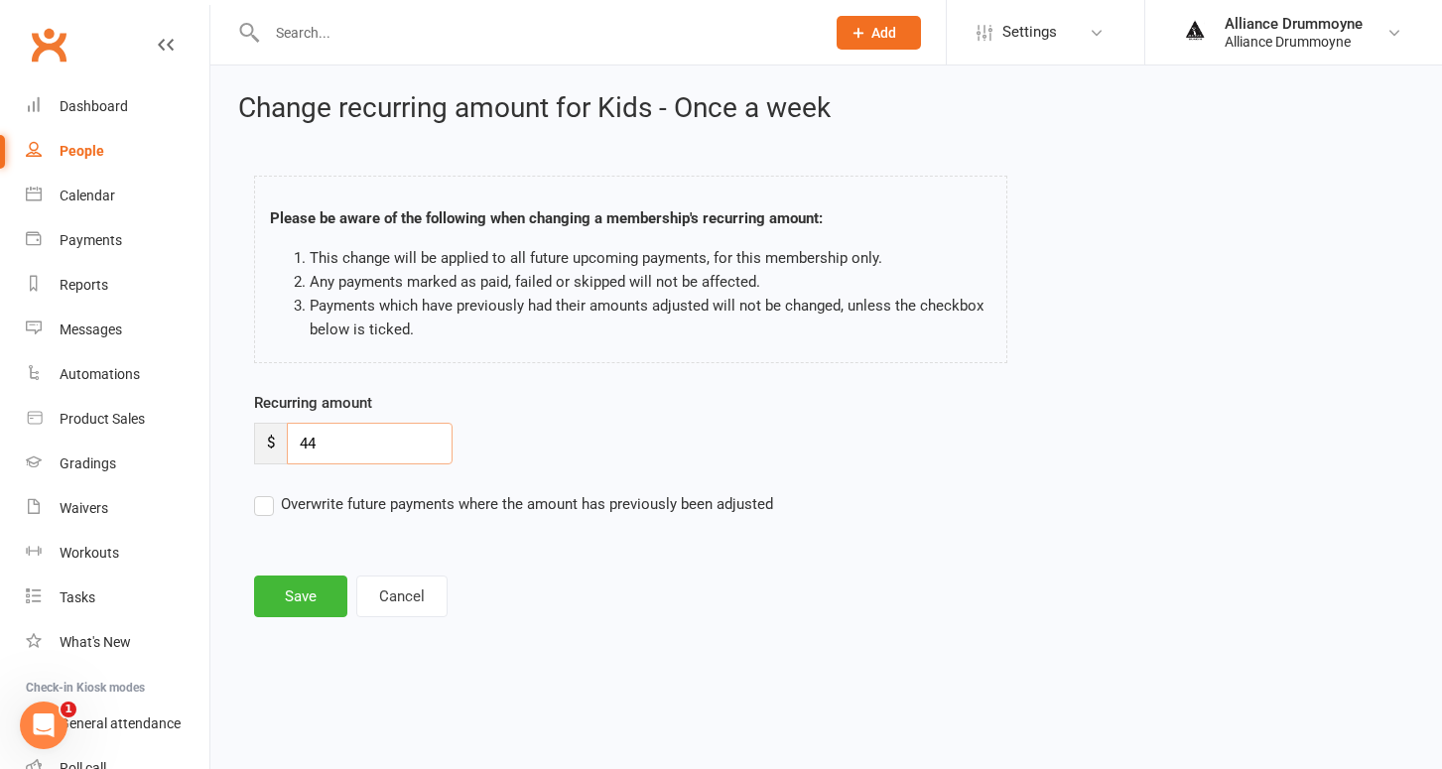
click at [349, 430] on input "44" at bounding box center [370, 444] width 166 height 42
paste input "50"
type input "50"
click at [273, 503] on label "Overwrite future payments where the amount has previously been adjusted" at bounding box center [513, 504] width 519 height 24
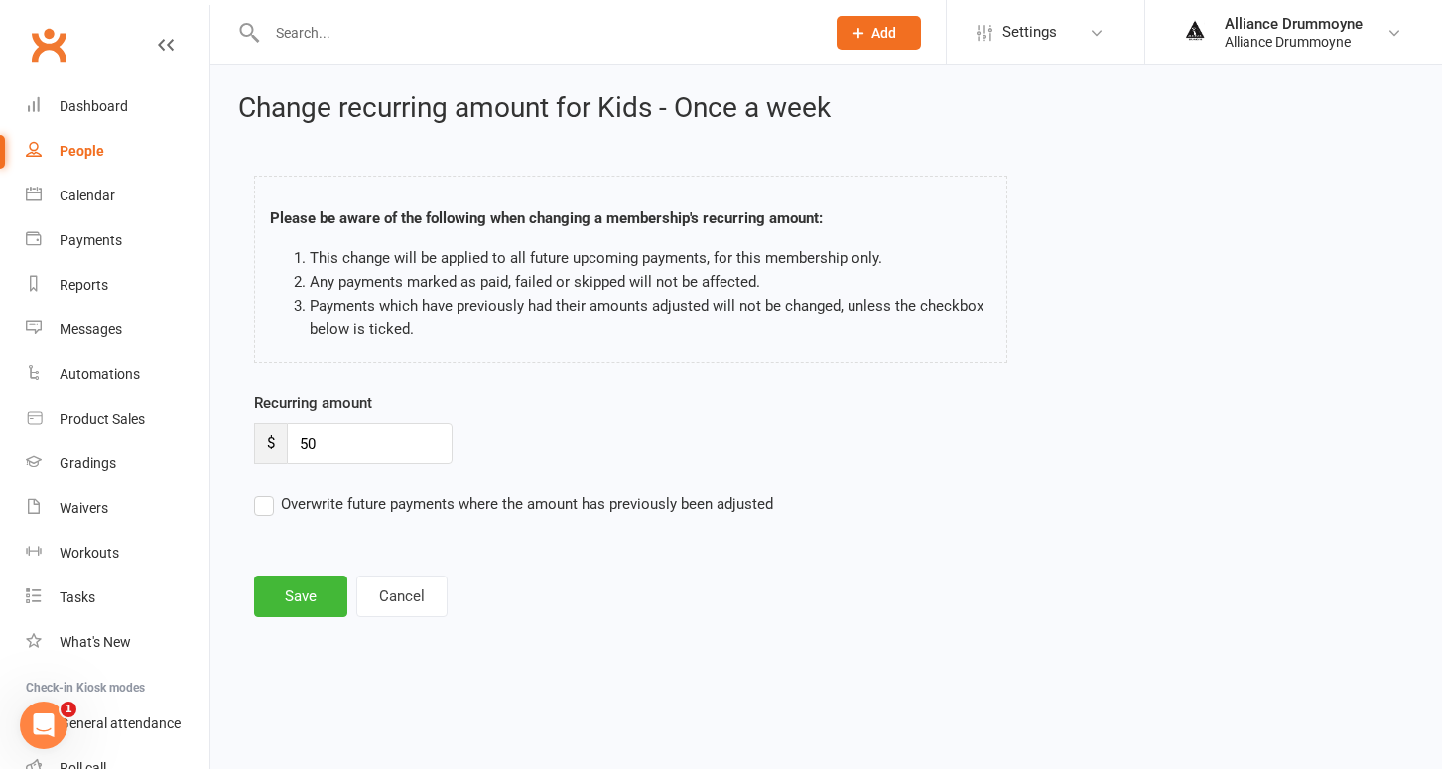
click at [273, 492] on input "Overwrite future payments where the amount has previously been adjusted" at bounding box center [513, 492] width 519 height 0
click at [304, 596] on button "Save" at bounding box center [300, 597] width 93 height 42
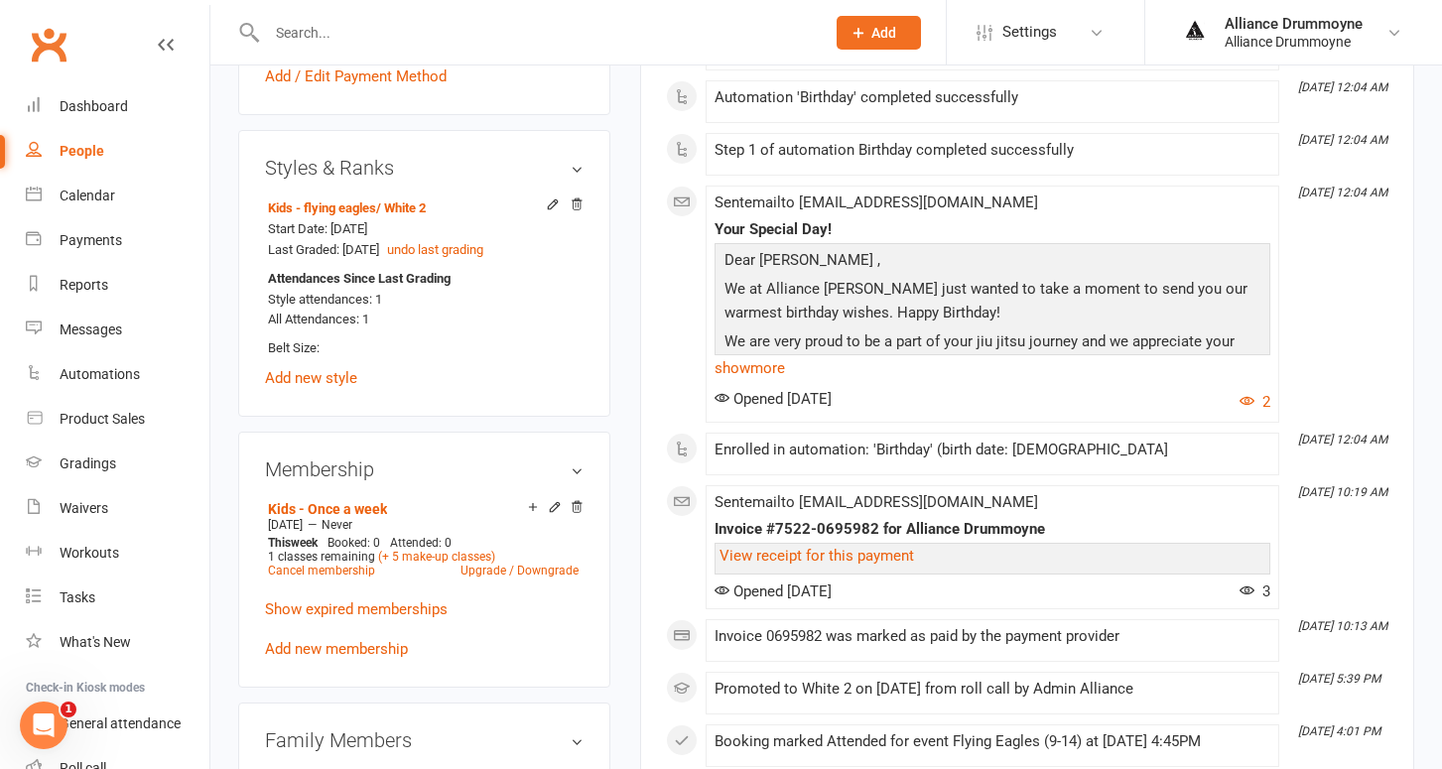
scroll to position [746, 0]
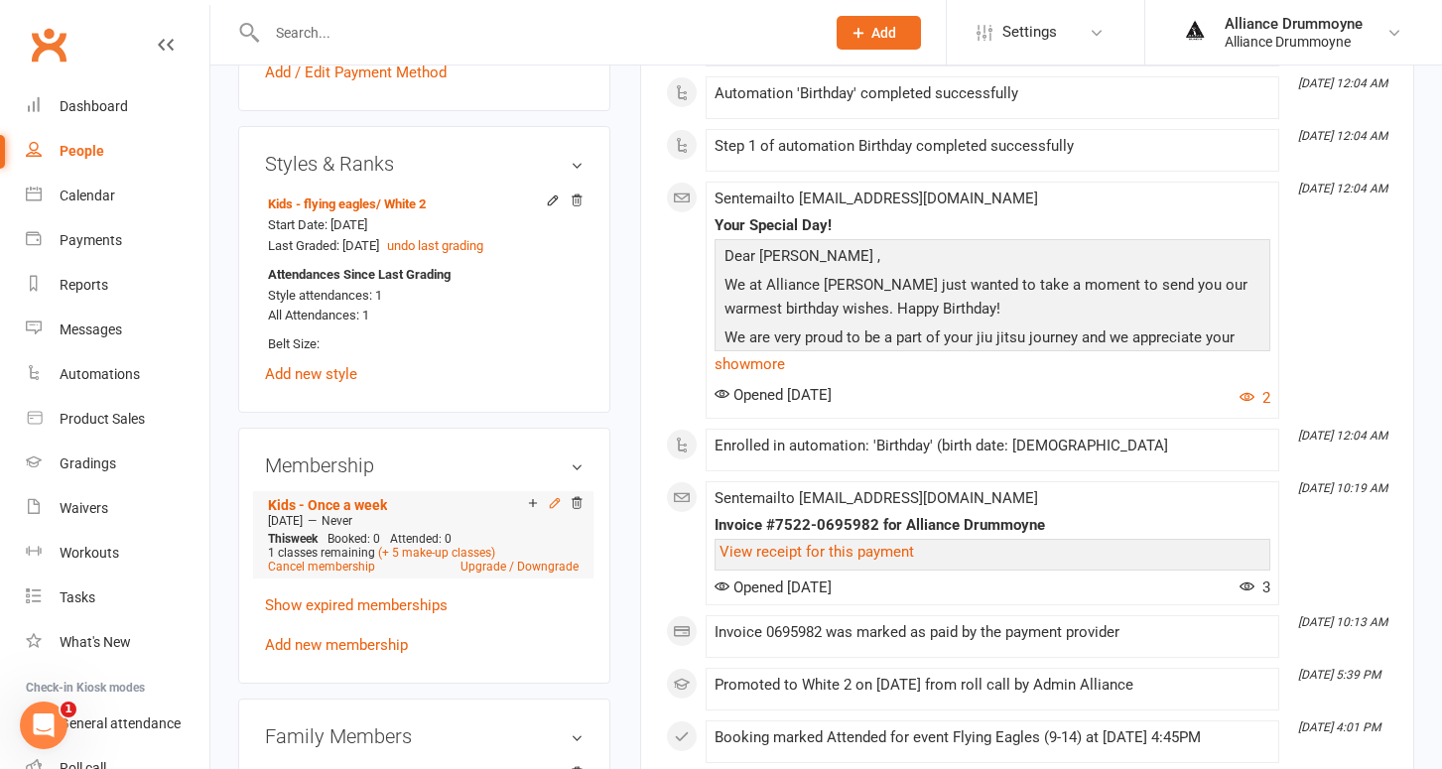
click at [553, 496] on icon at bounding box center [555, 503] width 14 height 14
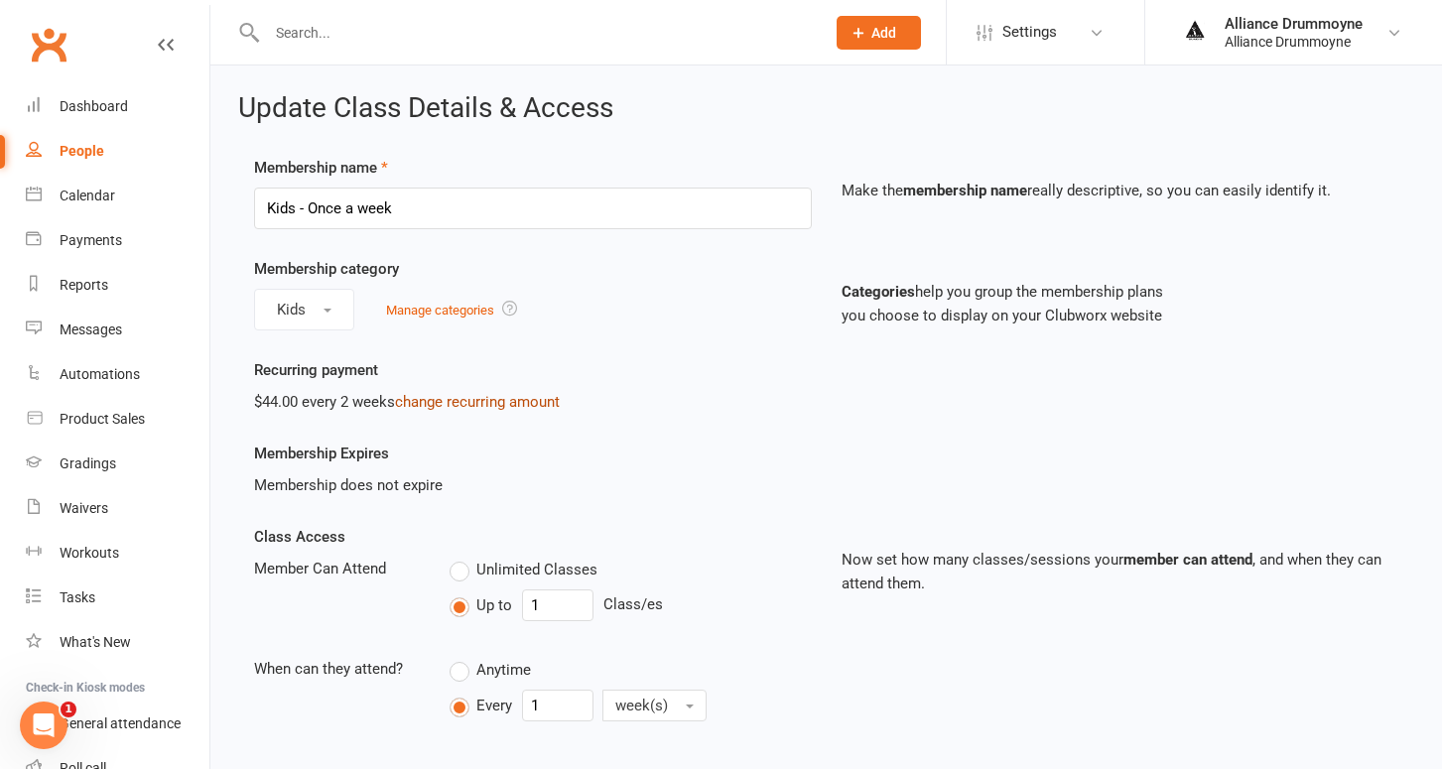
click at [447, 400] on link "change recurring amount" at bounding box center [477, 402] width 165 height 18
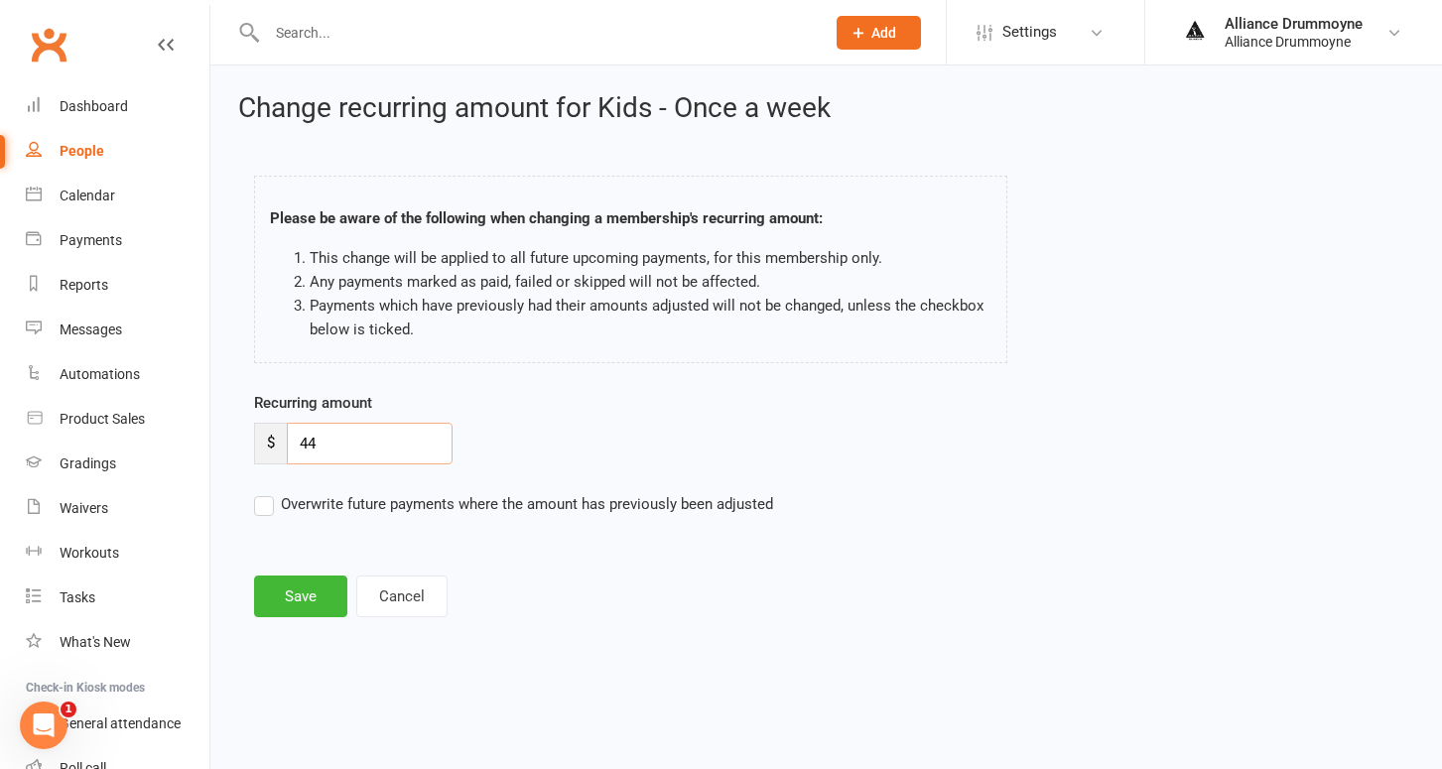
click at [328, 449] on input "44" at bounding box center [370, 444] width 166 height 42
paste input "50"
type input "50"
click at [275, 503] on label "Overwrite future payments where the amount has previously been adjusted" at bounding box center [513, 504] width 519 height 24
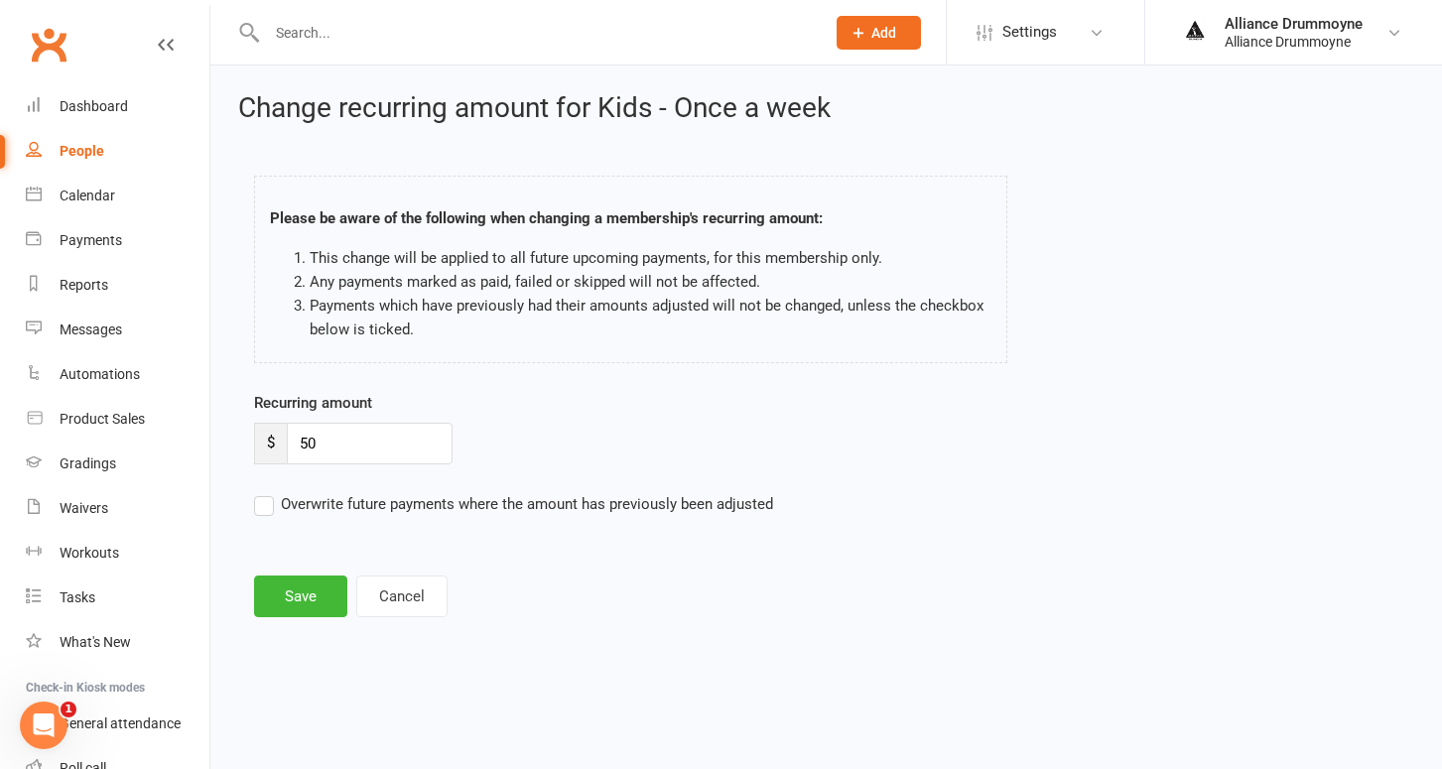
click at [275, 492] on input "Overwrite future payments where the amount has previously been adjusted" at bounding box center [513, 492] width 519 height 0
click at [305, 584] on button "Save" at bounding box center [300, 597] width 93 height 42
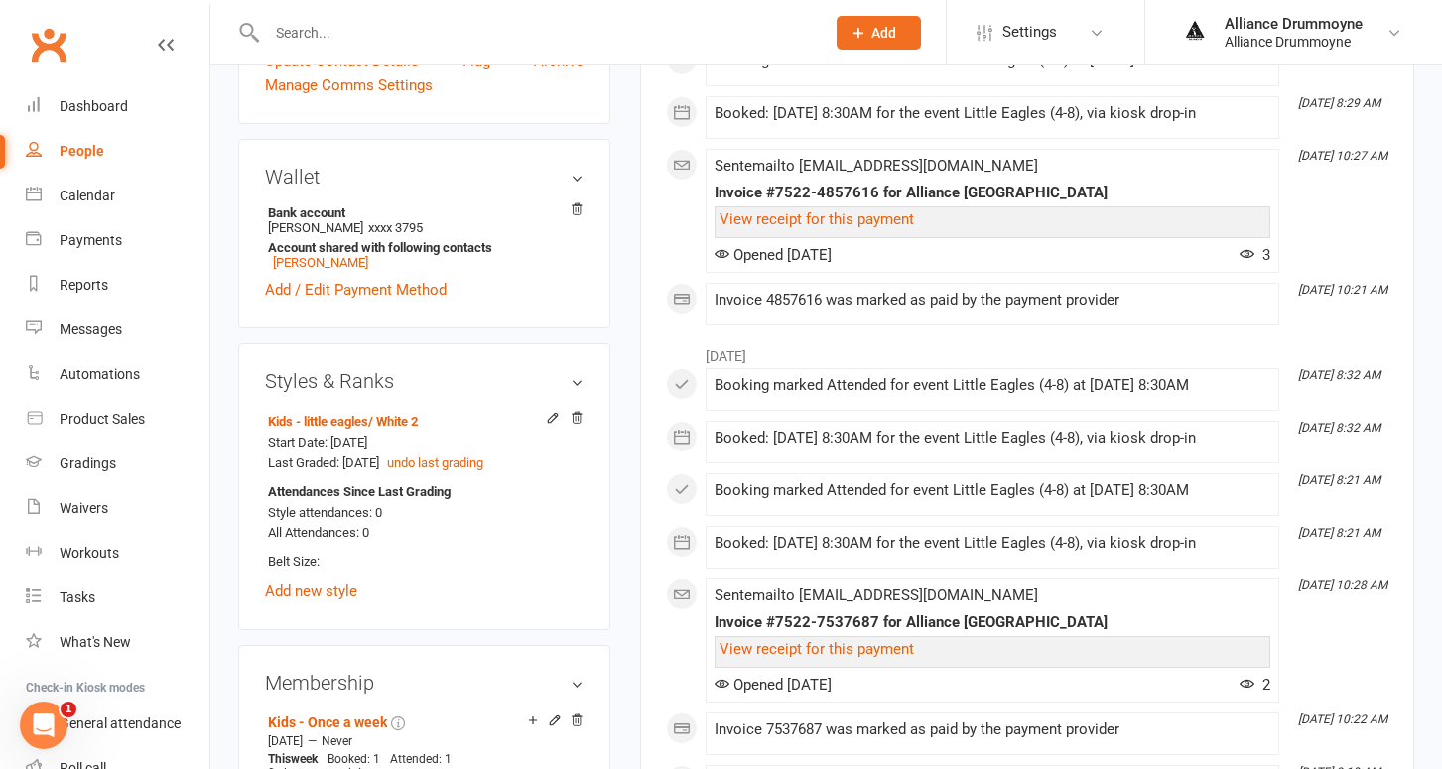
scroll to position [1042, 0]
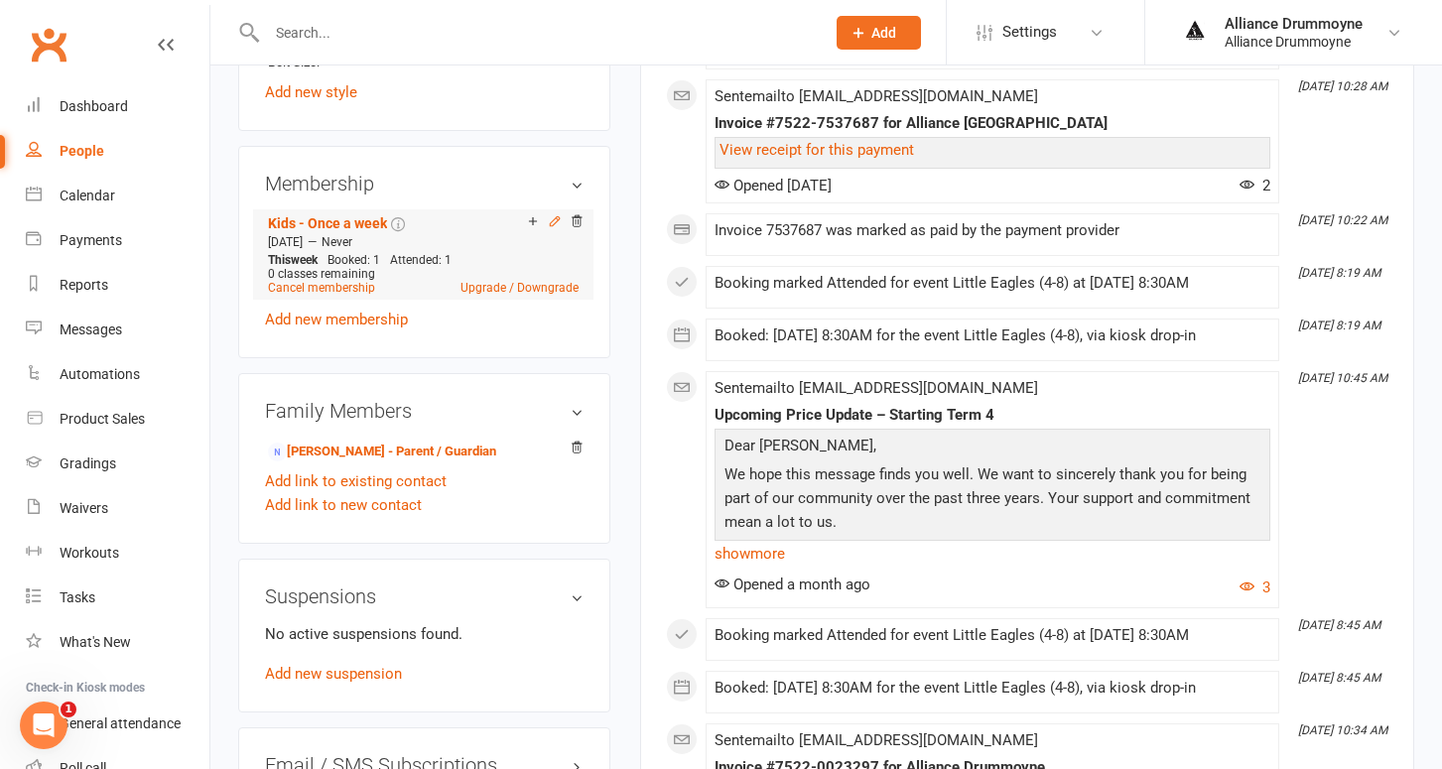
click at [557, 216] on icon at bounding box center [554, 220] width 9 height 9
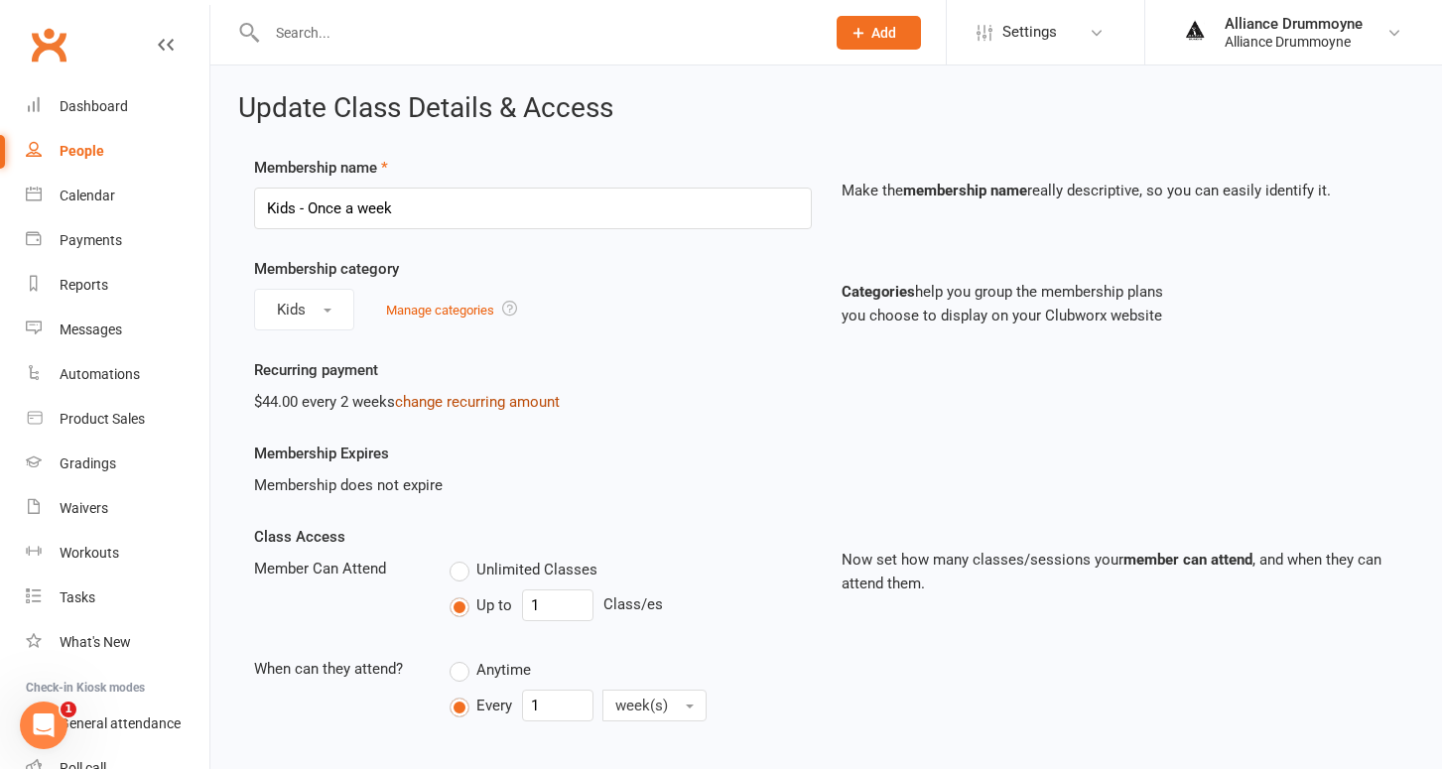
click at [413, 405] on link "change recurring amount" at bounding box center [477, 402] width 165 height 18
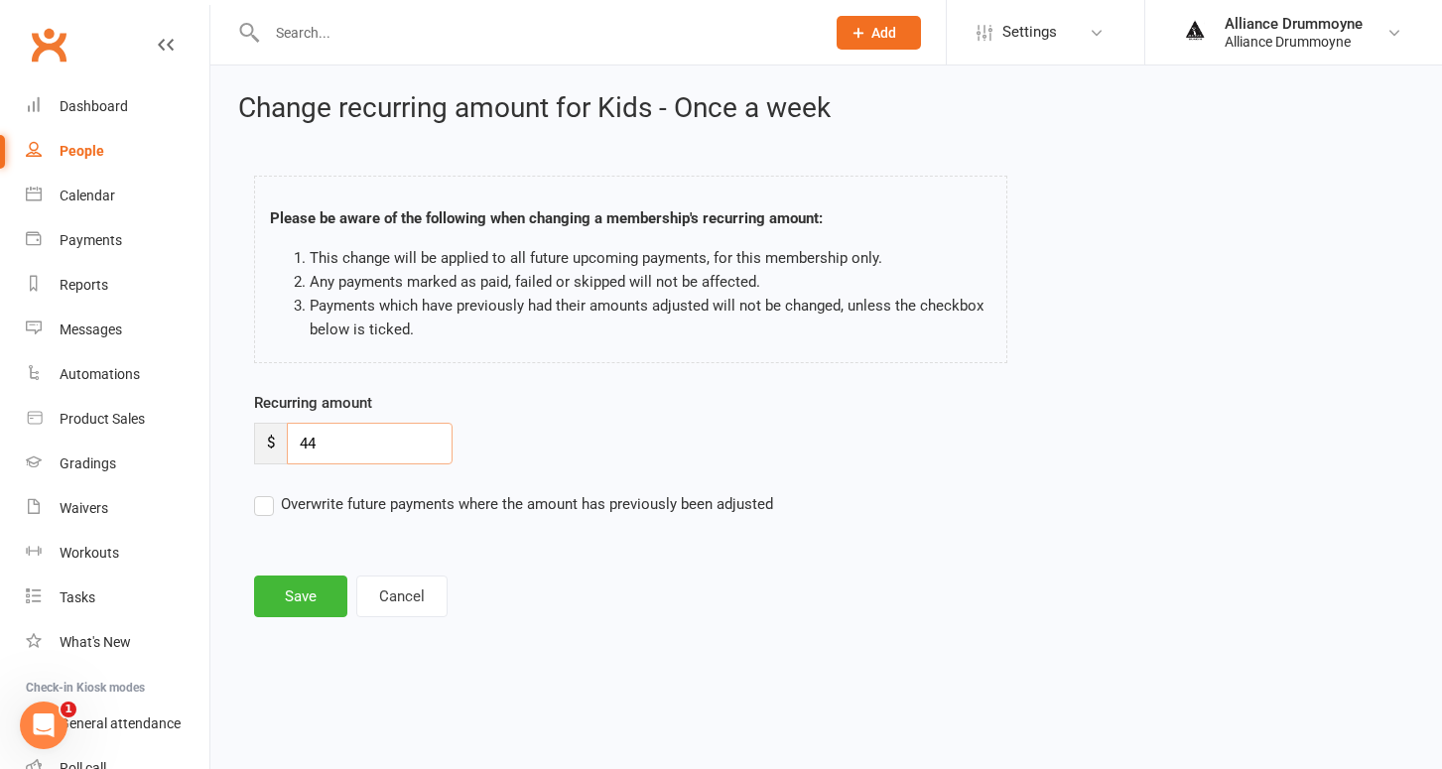
click at [331, 440] on input "44" at bounding box center [370, 444] width 166 height 42
paste input "50"
type input "50"
click at [264, 518] on div "Recurring amount $ 50 Overwrite future payments where the amount has previously…" at bounding box center [679, 467] width 880 height 153
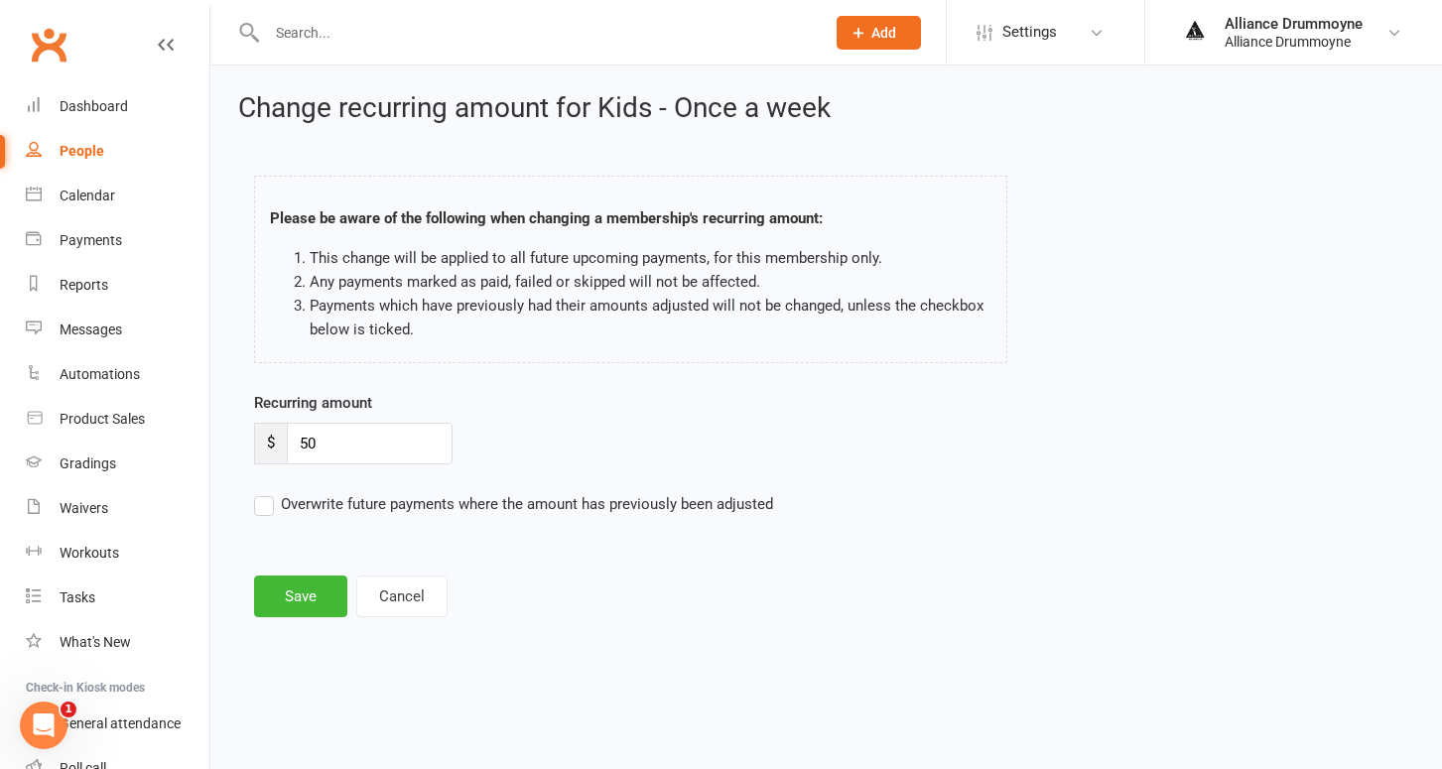
click at [268, 498] on label "Overwrite future payments where the amount has previously been adjusted" at bounding box center [513, 504] width 519 height 24
click at [268, 492] on input "Overwrite future payments where the amount has previously been adjusted" at bounding box center [513, 492] width 519 height 0
click at [317, 583] on button "Save" at bounding box center [300, 597] width 93 height 42
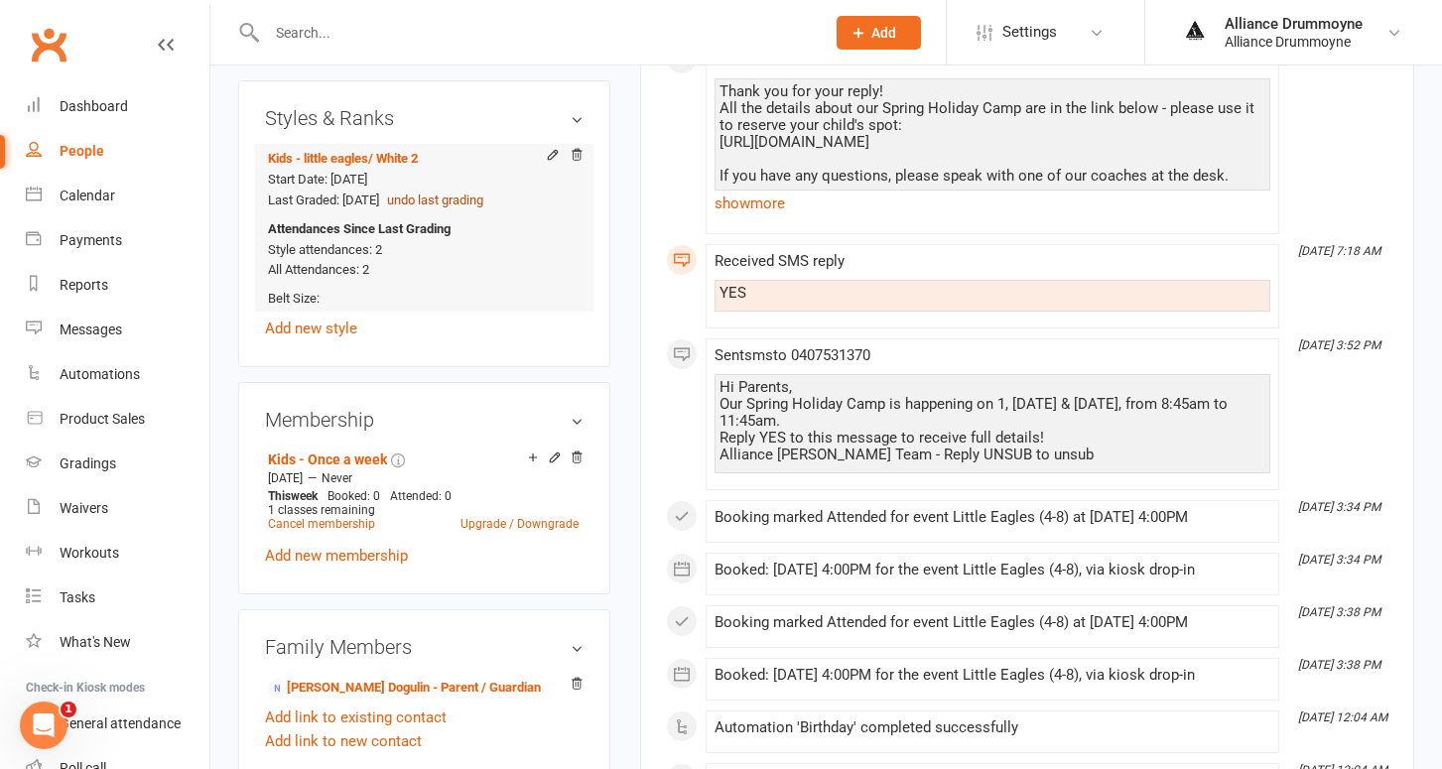
scroll to position [801, 0]
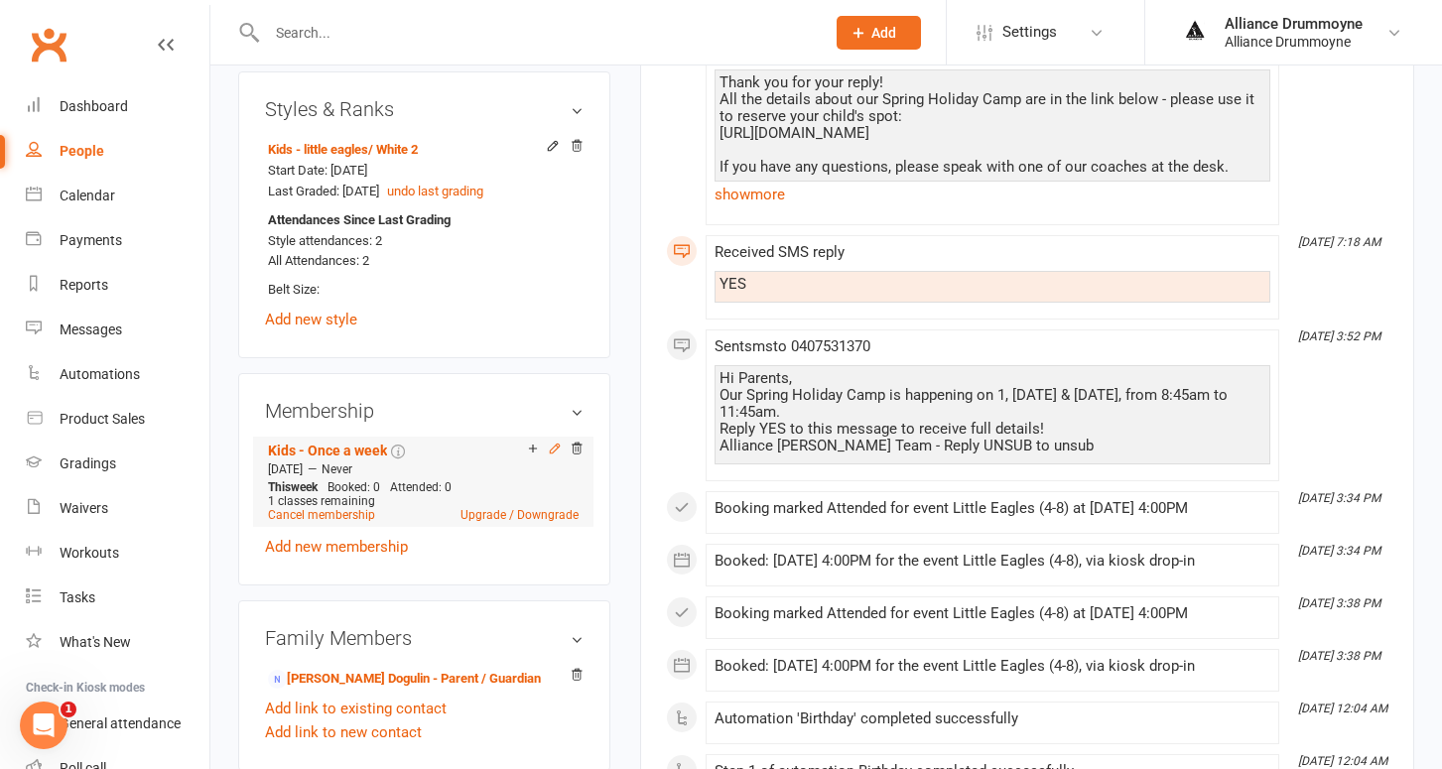
click at [553, 442] on icon at bounding box center [555, 449] width 14 height 14
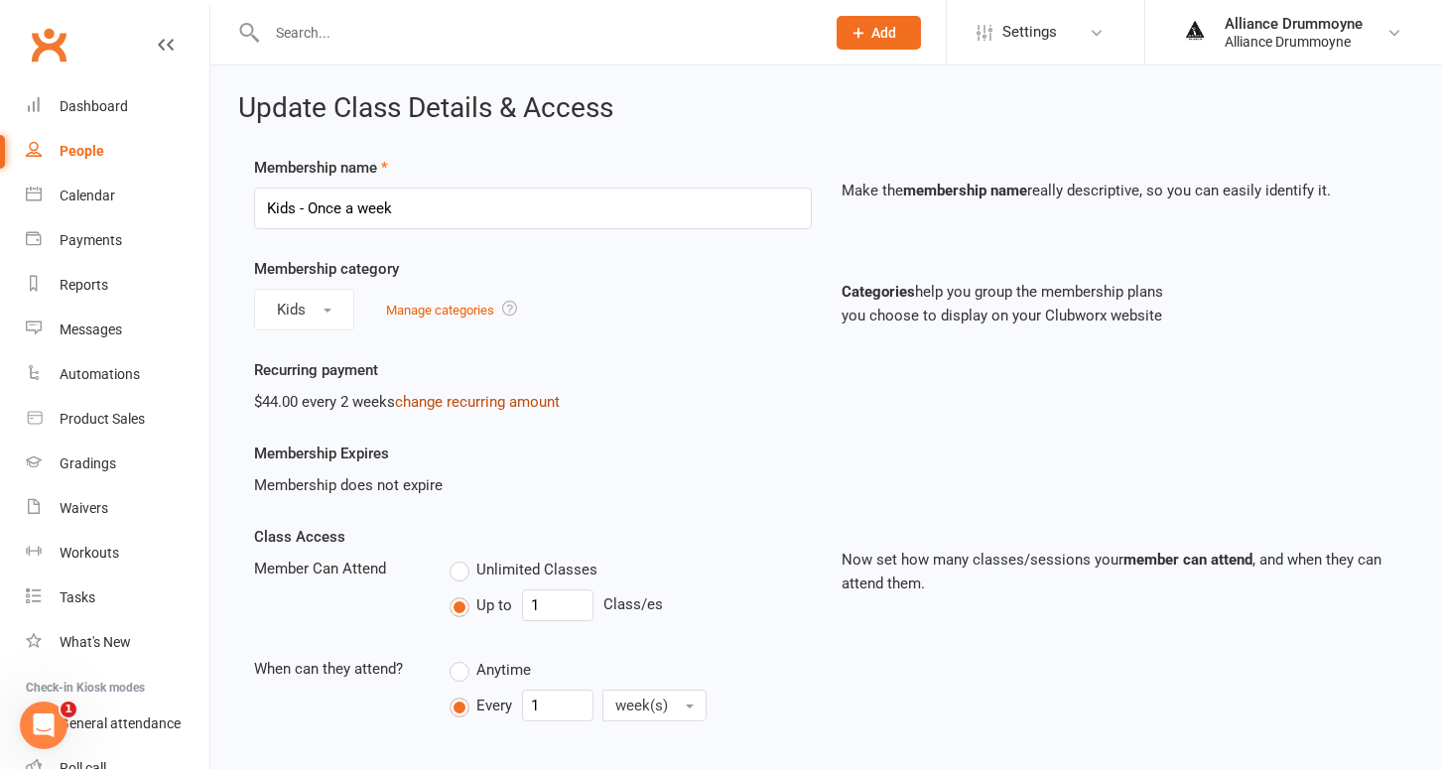
click at [441, 399] on link "change recurring amount" at bounding box center [477, 402] width 165 height 18
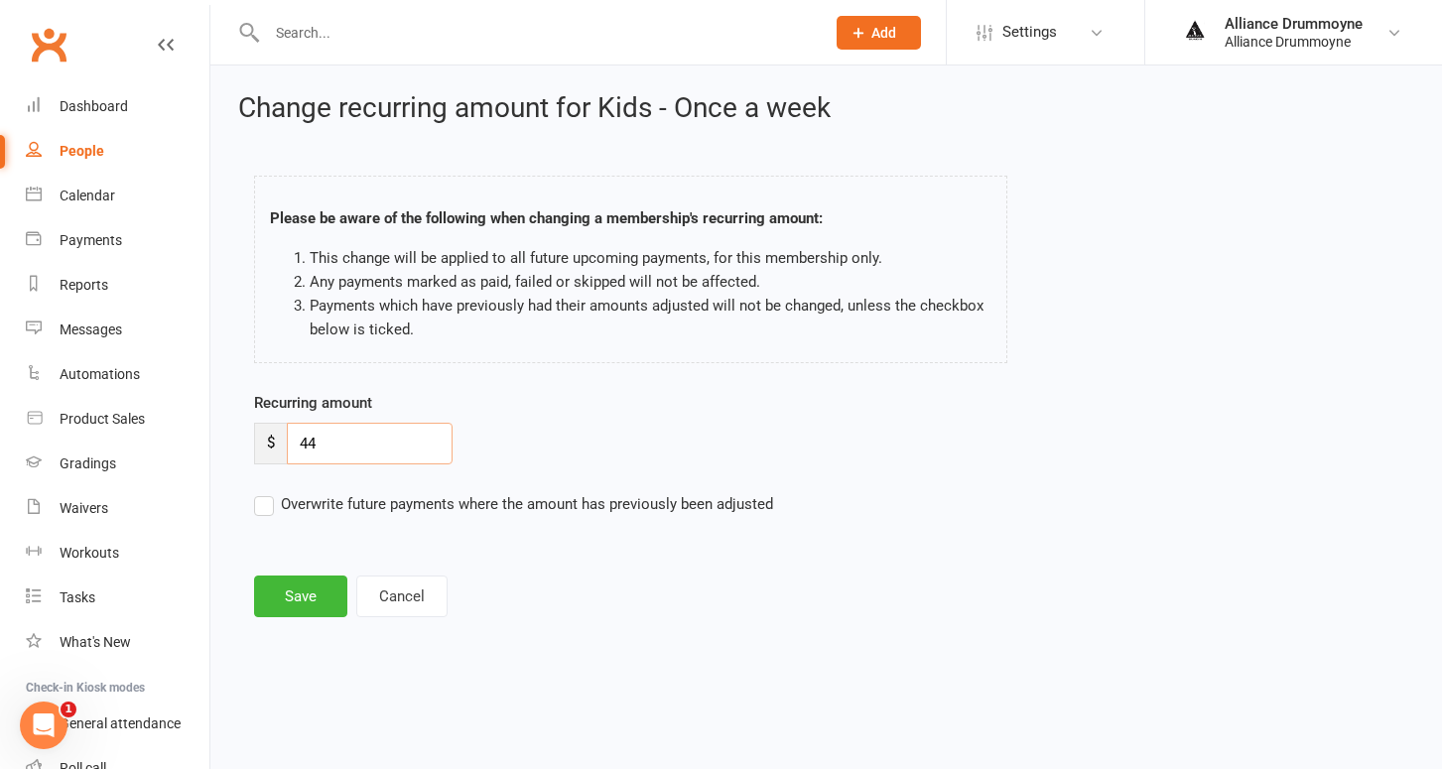
click at [334, 446] on input "44" at bounding box center [370, 444] width 166 height 42
paste input "50"
type input "50"
click at [266, 504] on label "Overwrite future payments where the amount has previously been adjusted" at bounding box center [513, 504] width 519 height 24
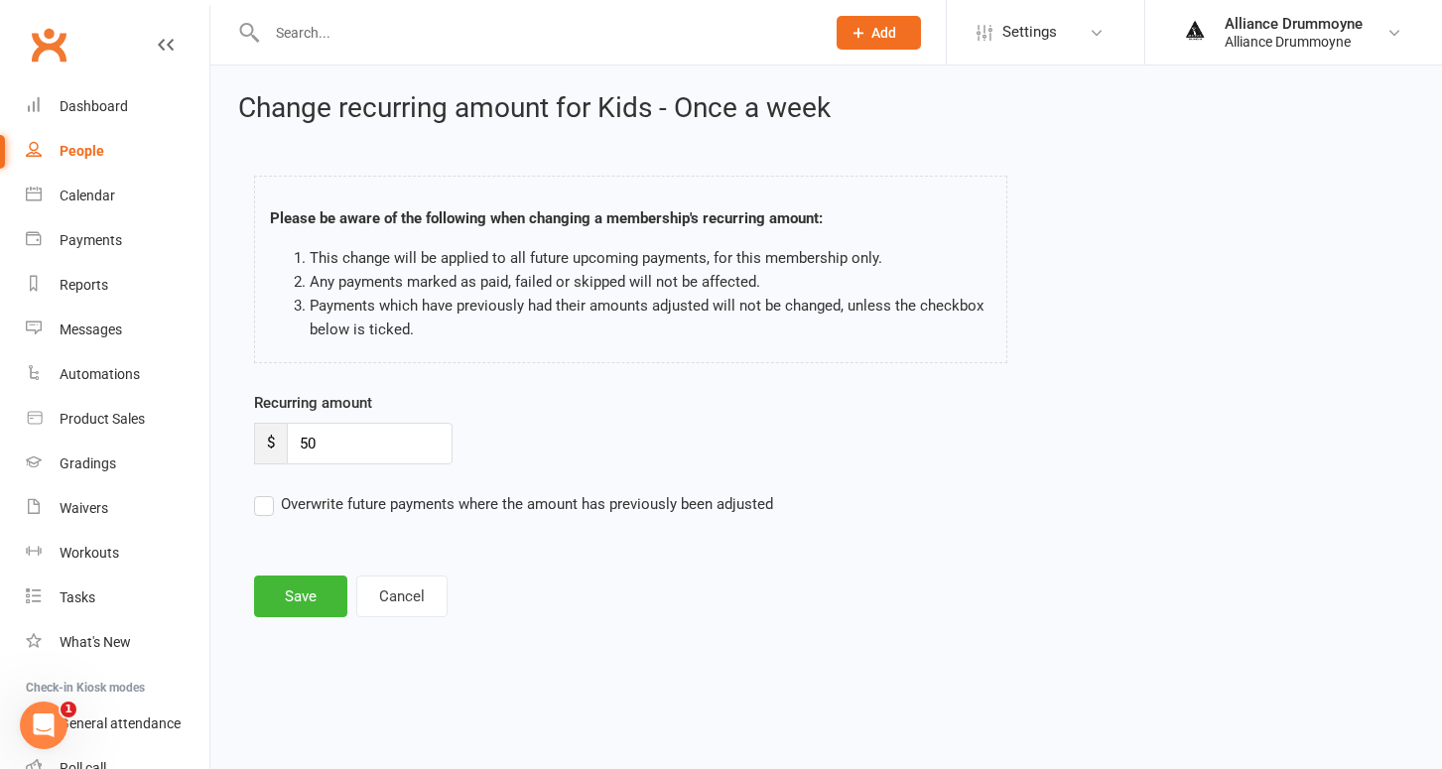
click at [266, 492] on input "Overwrite future payments where the amount has previously been adjusted" at bounding box center [513, 492] width 519 height 0
click at [300, 590] on button "Save" at bounding box center [300, 597] width 93 height 42
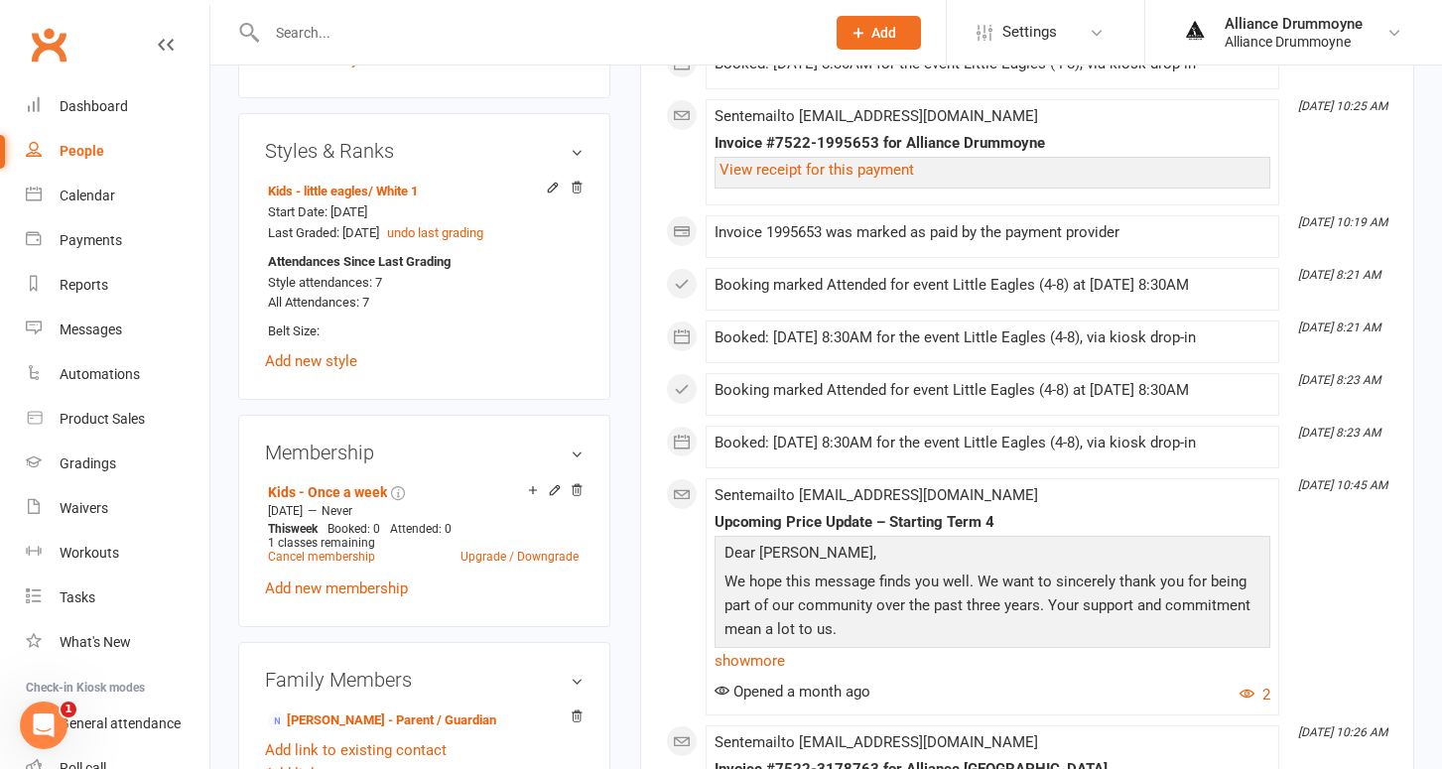
scroll to position [839, 0]
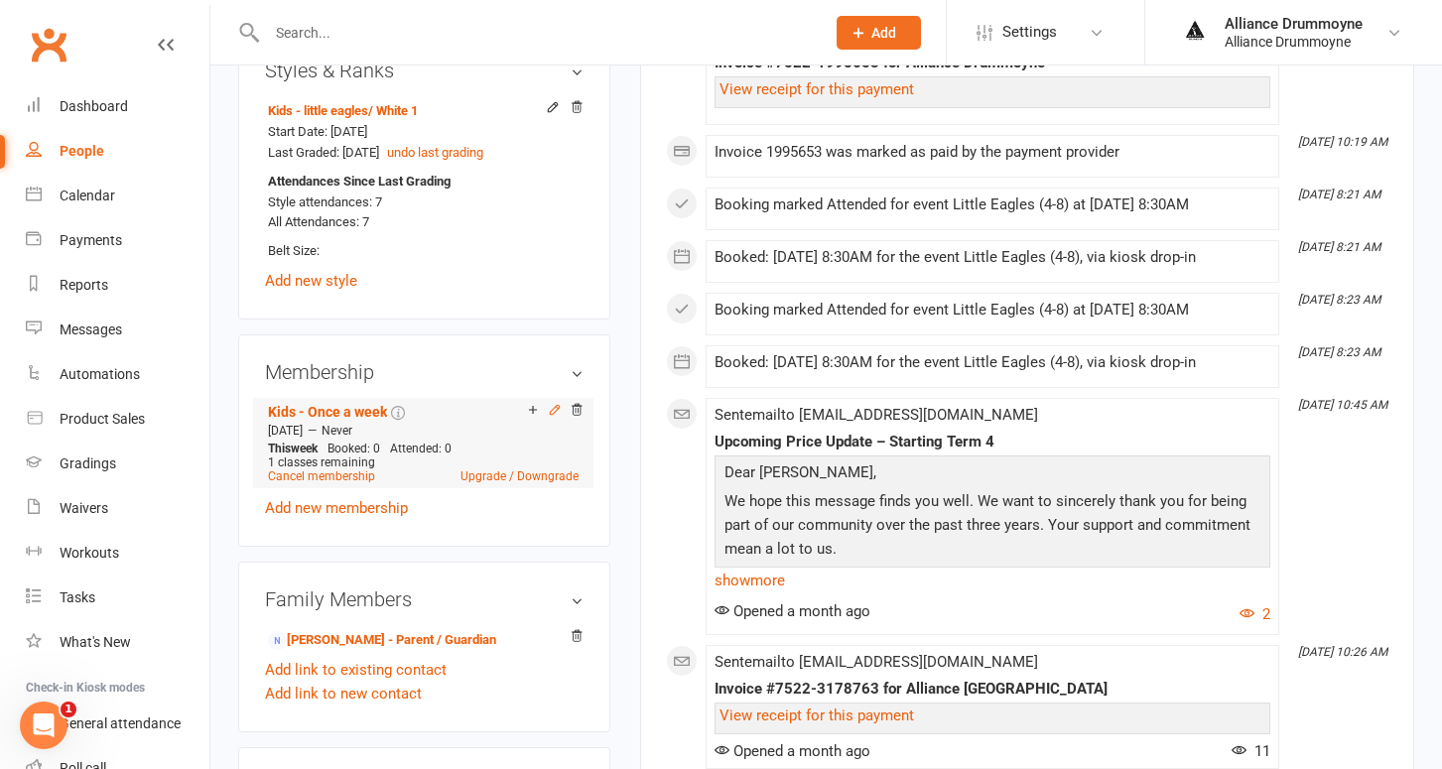
click at [559, 403] on icon at bounding box center [555, 410] width 14 height 14
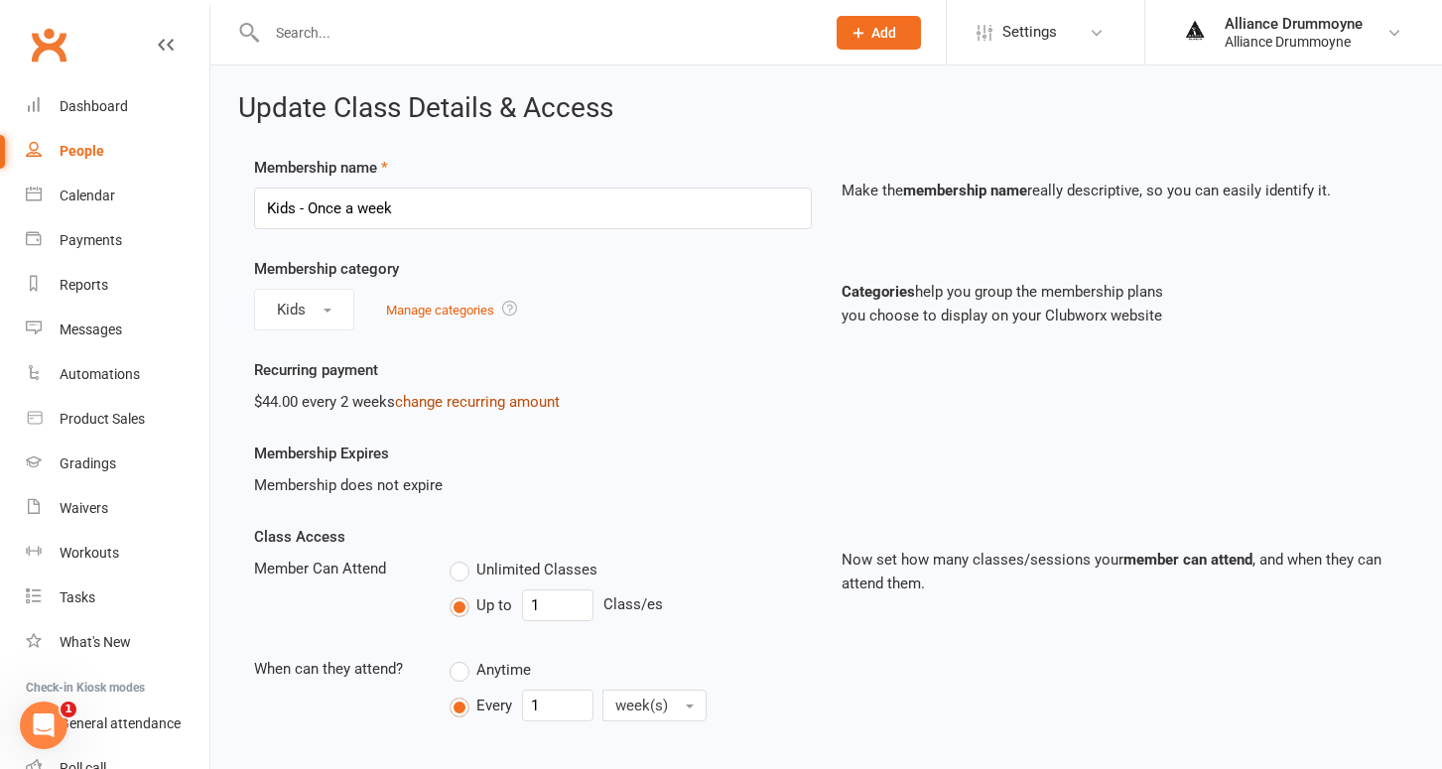
click at [502, 394] on link "change recurring amount" at bounding box center [477, 402] width 165 height 18
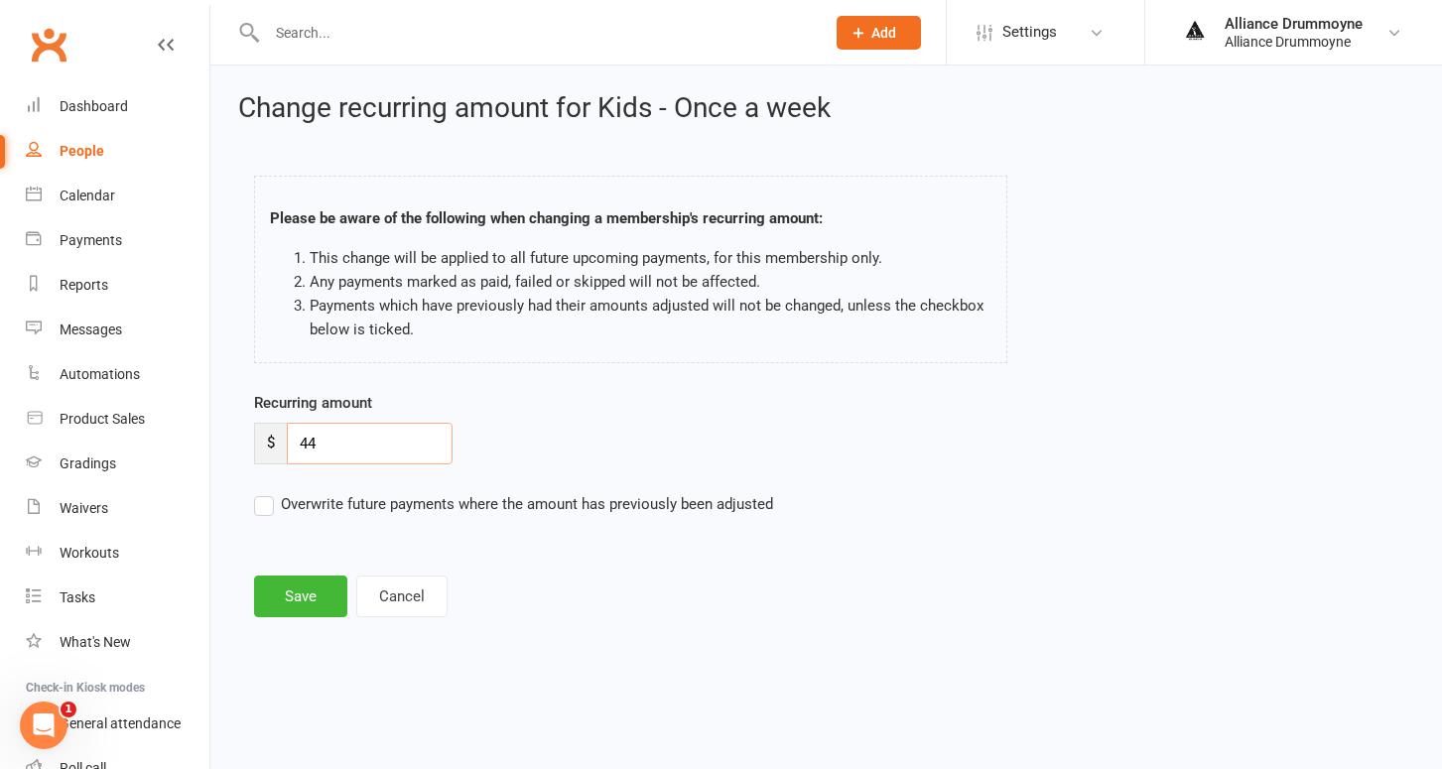
click at [348, 439] on input "44" at bounding box center [370, 444] width 166 height 42
paste input "50"
type input "50"
click at [266, 503] on label "Overwrite future payments where the amount has previously been adjusted" at bounding box center [513, 504] width 519 height 24
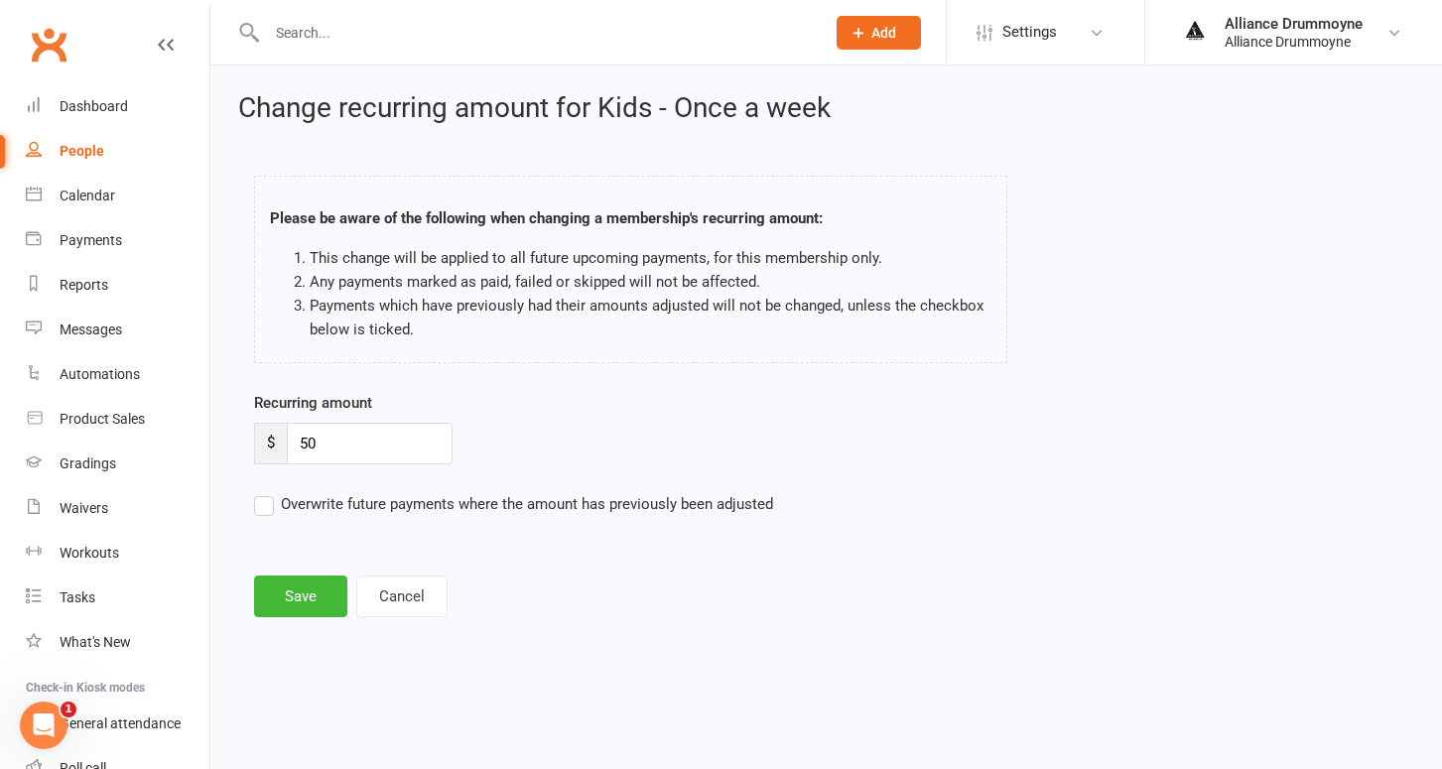
click at [266, 492] on input "Overwrite future payments where the amount has previously been adjusted" at bounding box center [513, 492] width 519 height 0
click at [296, 593] on button "Save" at bounding box center [300, 597] width 93 height 42
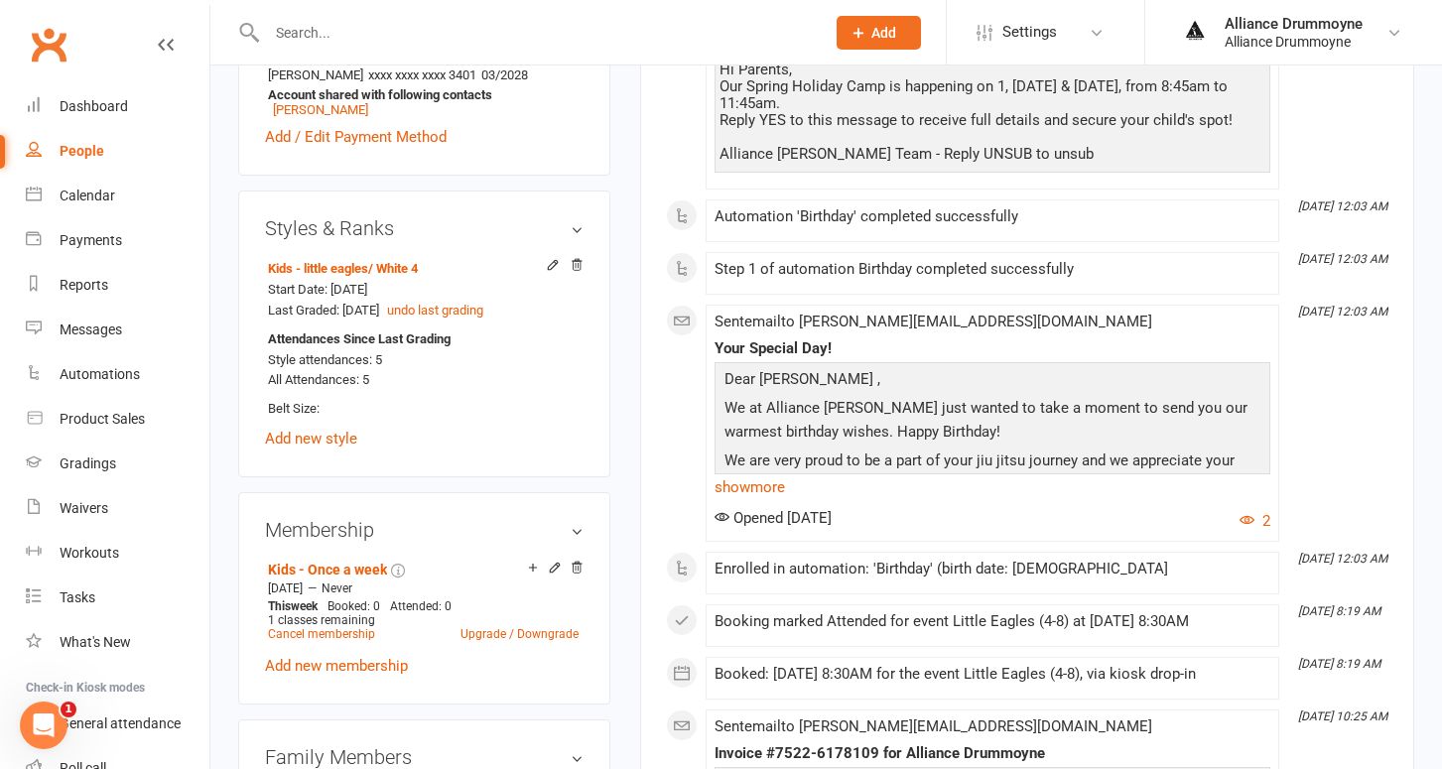
scroll to position [707, 0]
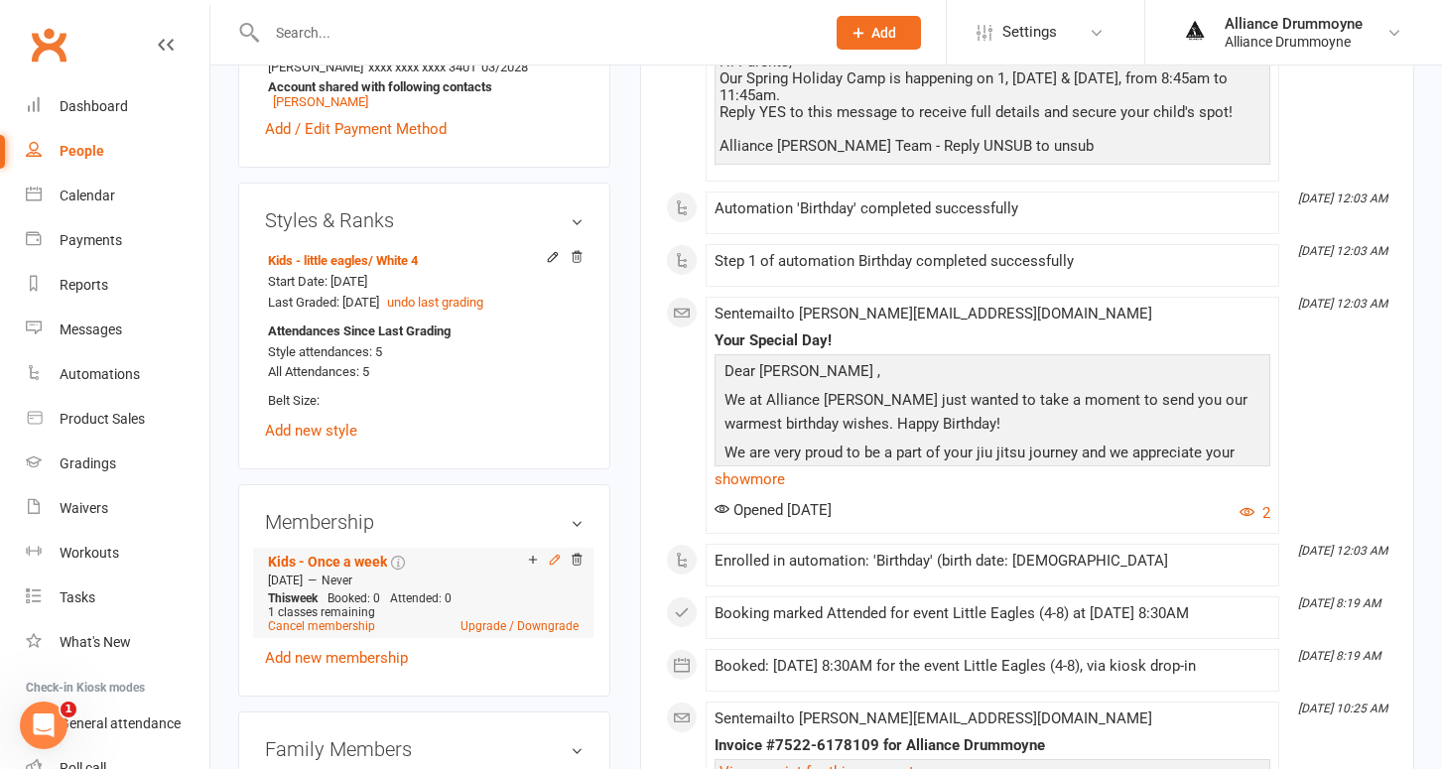
click at [555, 553] on icon at bounding box center [555, 560] width 14 height 14
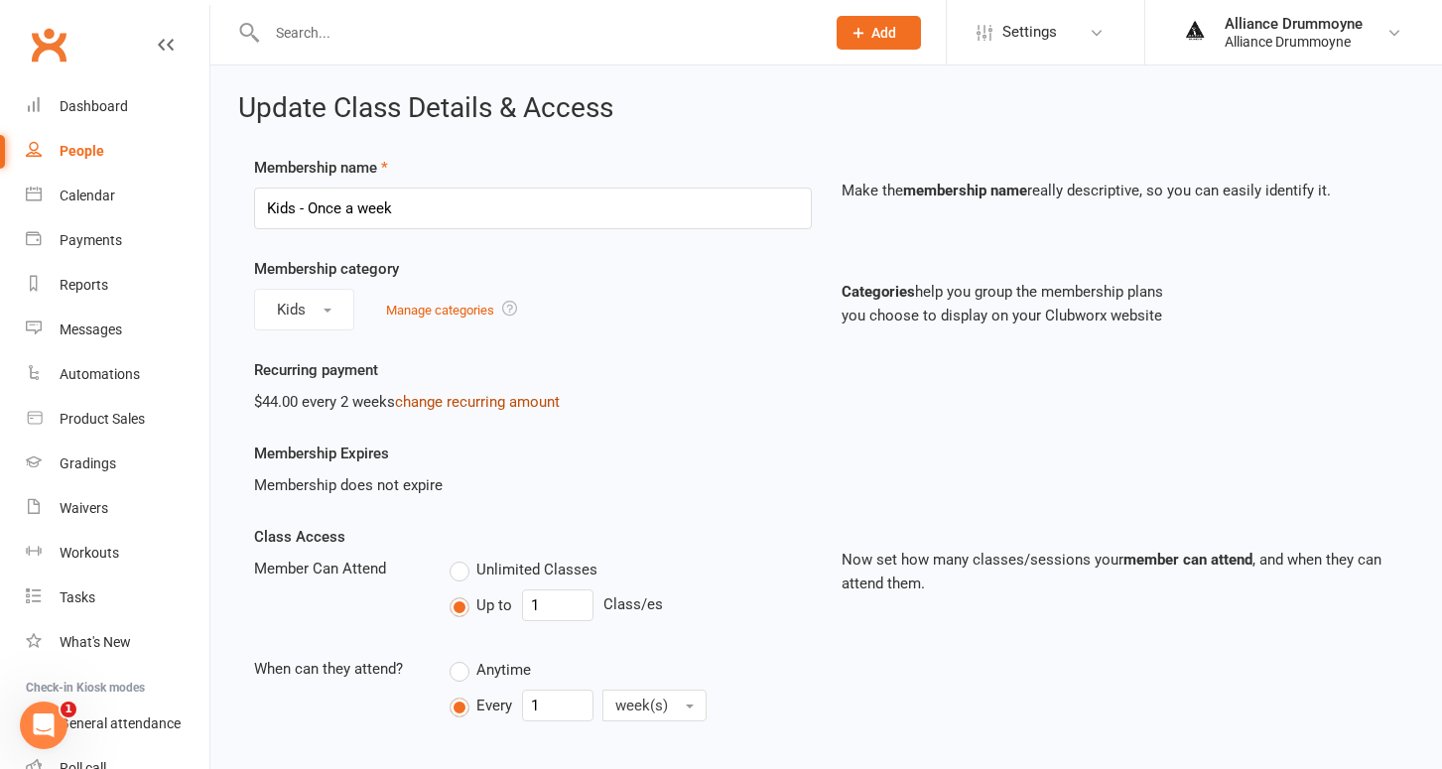
click at [490, 398] on link "change recurring amount" at bounding box center [477, 402] width 165 height 18
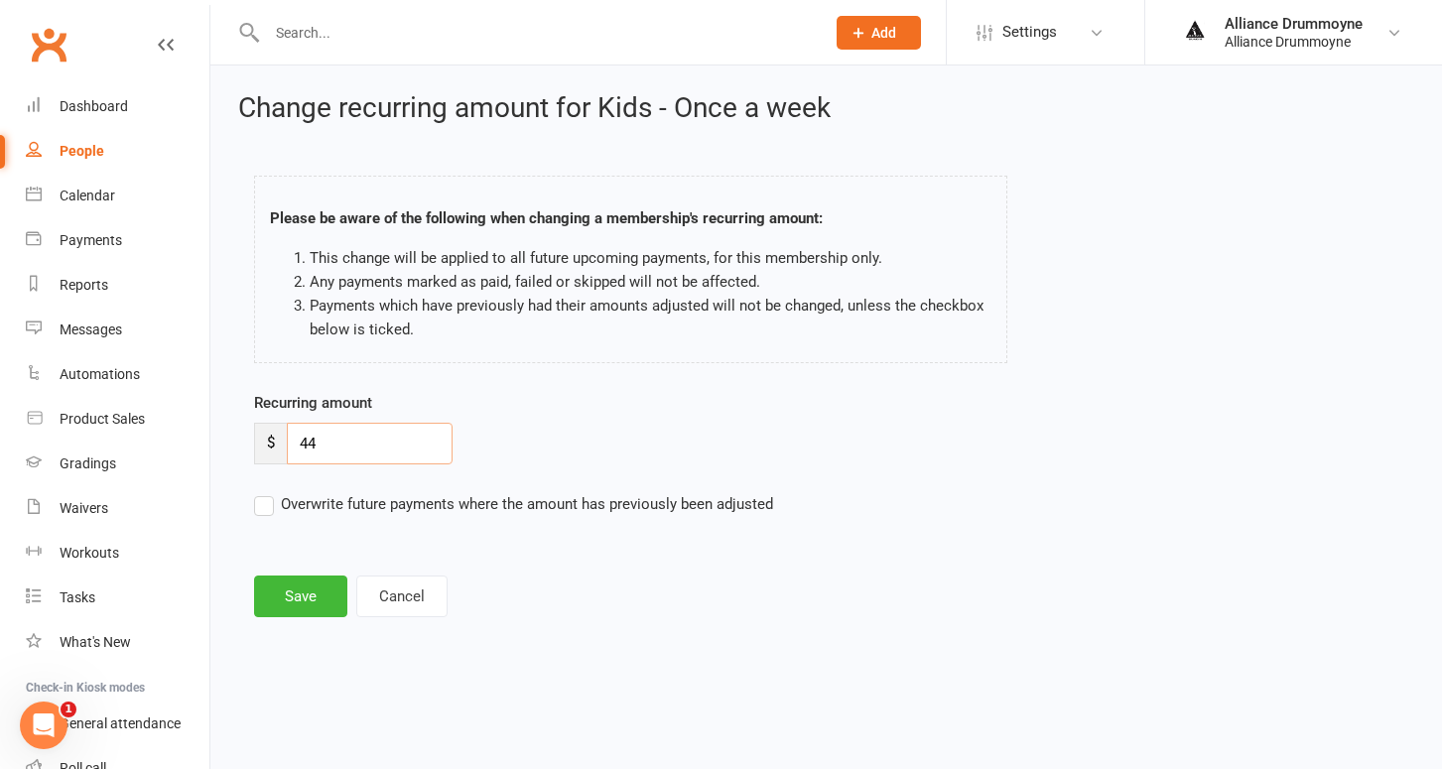
click at [319, 446] on input "44" at bounding box center [370, 444] width 166 height 42
paste input "50"
type input "50"
click at [260, 505] on label "Overwrite future payments where the amount has previously been adjusted" at bounding box center [513, 504] width 519 height 24
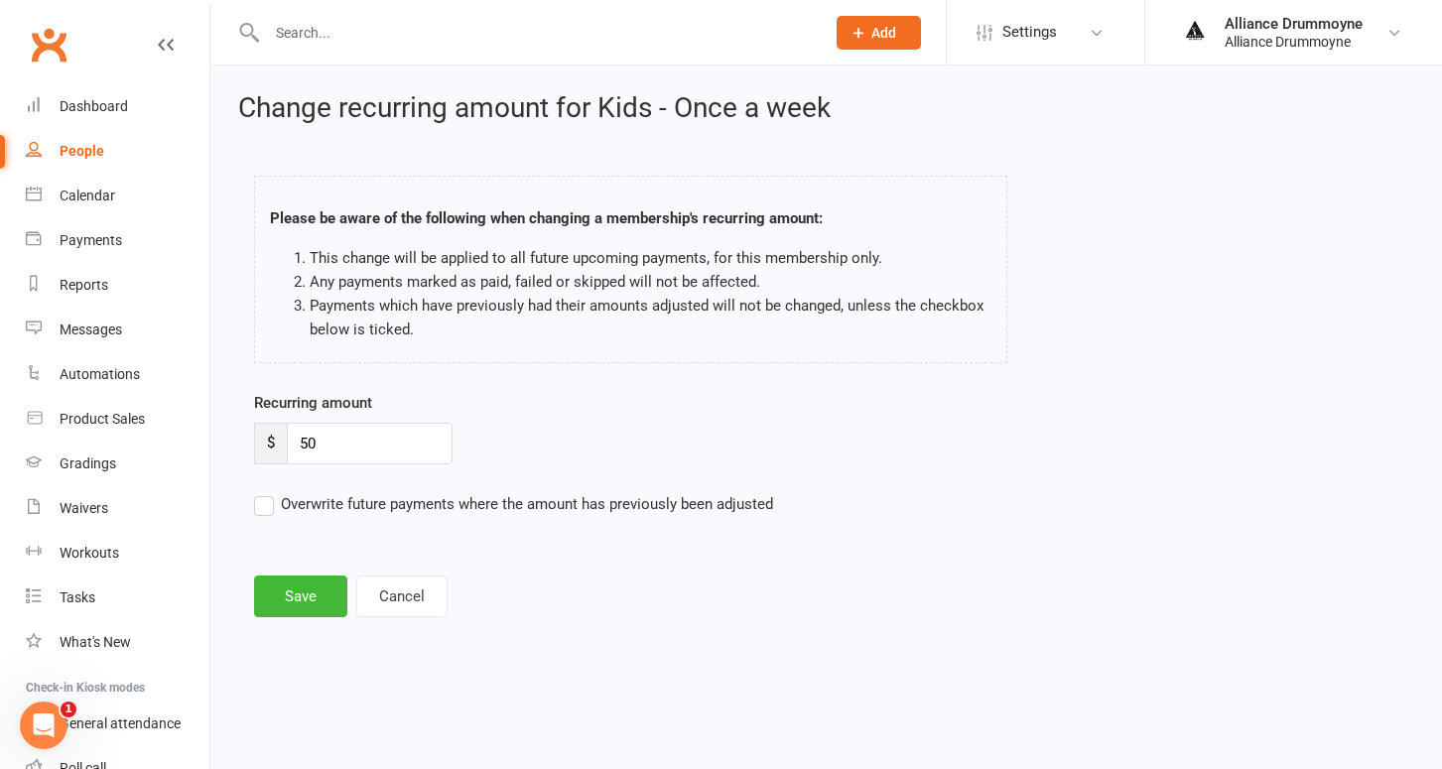
click at [260, 492] on input "Overwrite future payments where the amount has previously been adjusted" at bounding box center [513, 492] width 519 height 0
click at [306, 603] on button "Save" at bounding box center [300, 597] width 93 height 42
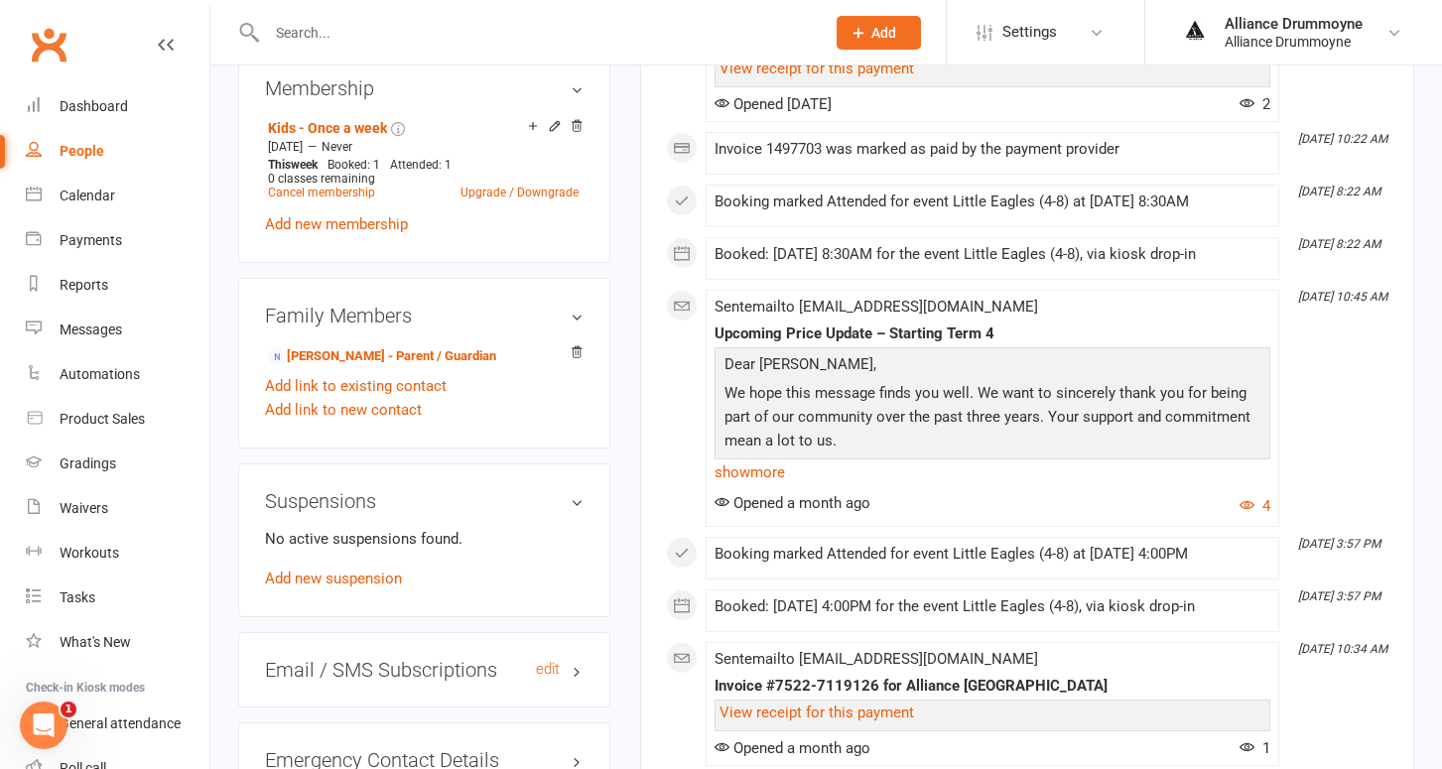
scroll to position [1104, 0]
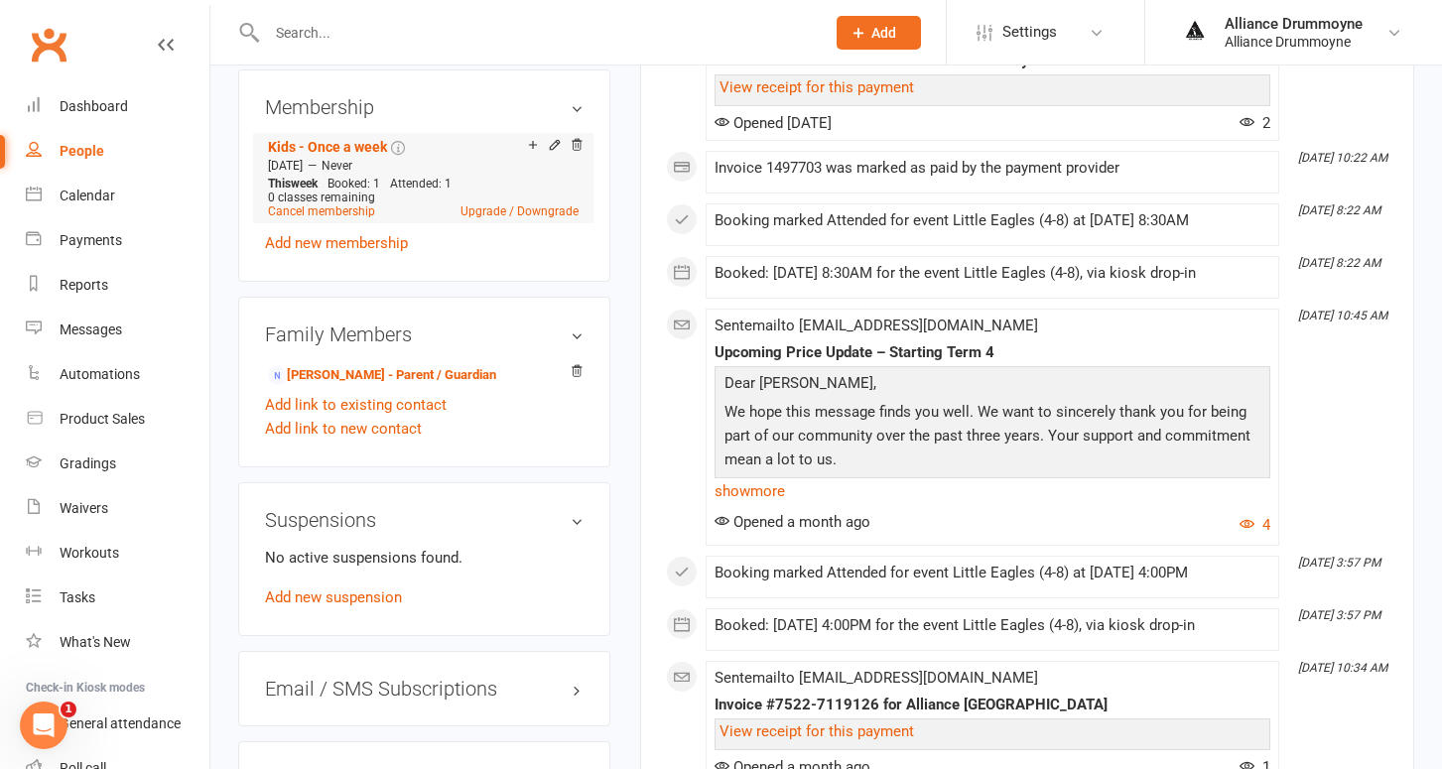
click at [555, 152] on icon at bounding box center [555, 145] width 14 height 14
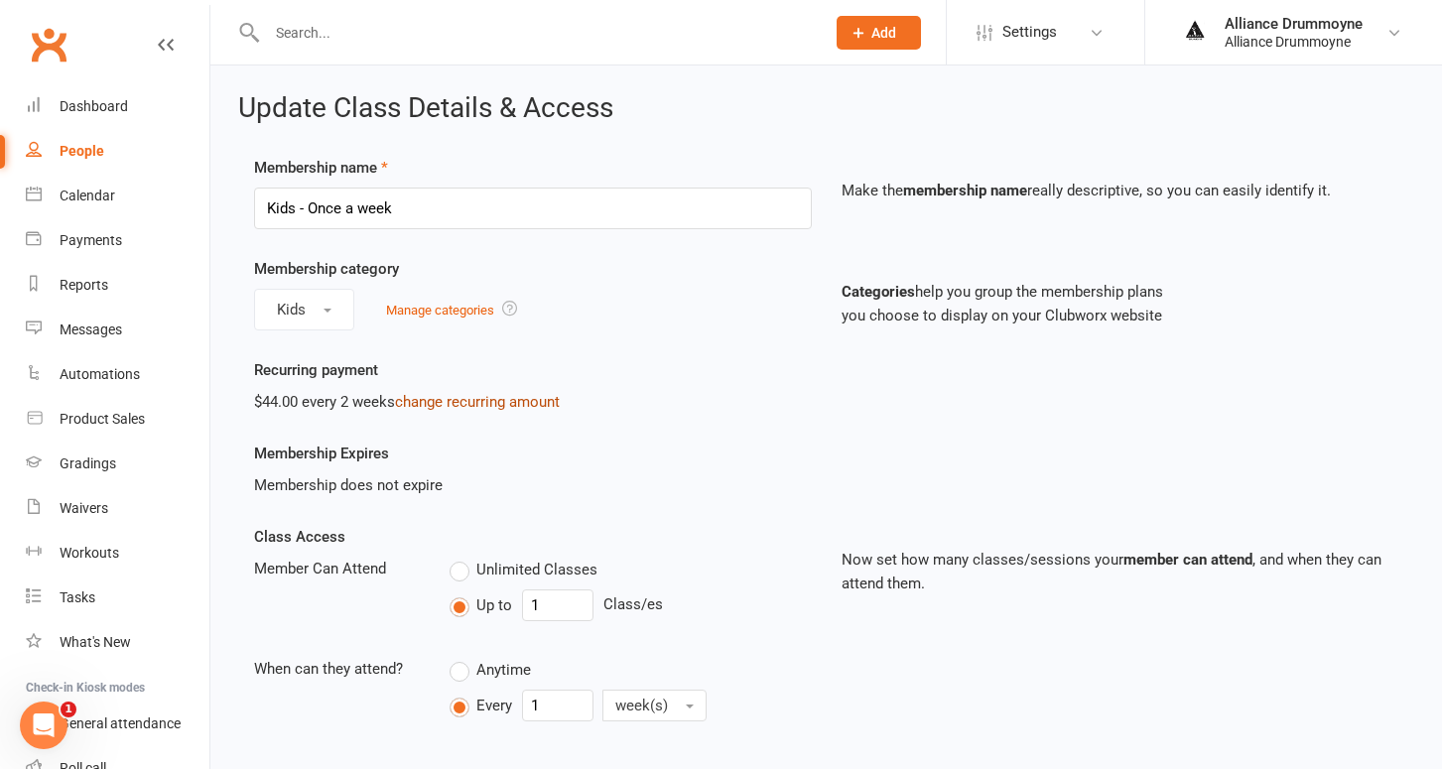
click at [483, 403] on link "change recurring amount" at bounding box center [477, 402] width 165 height 18
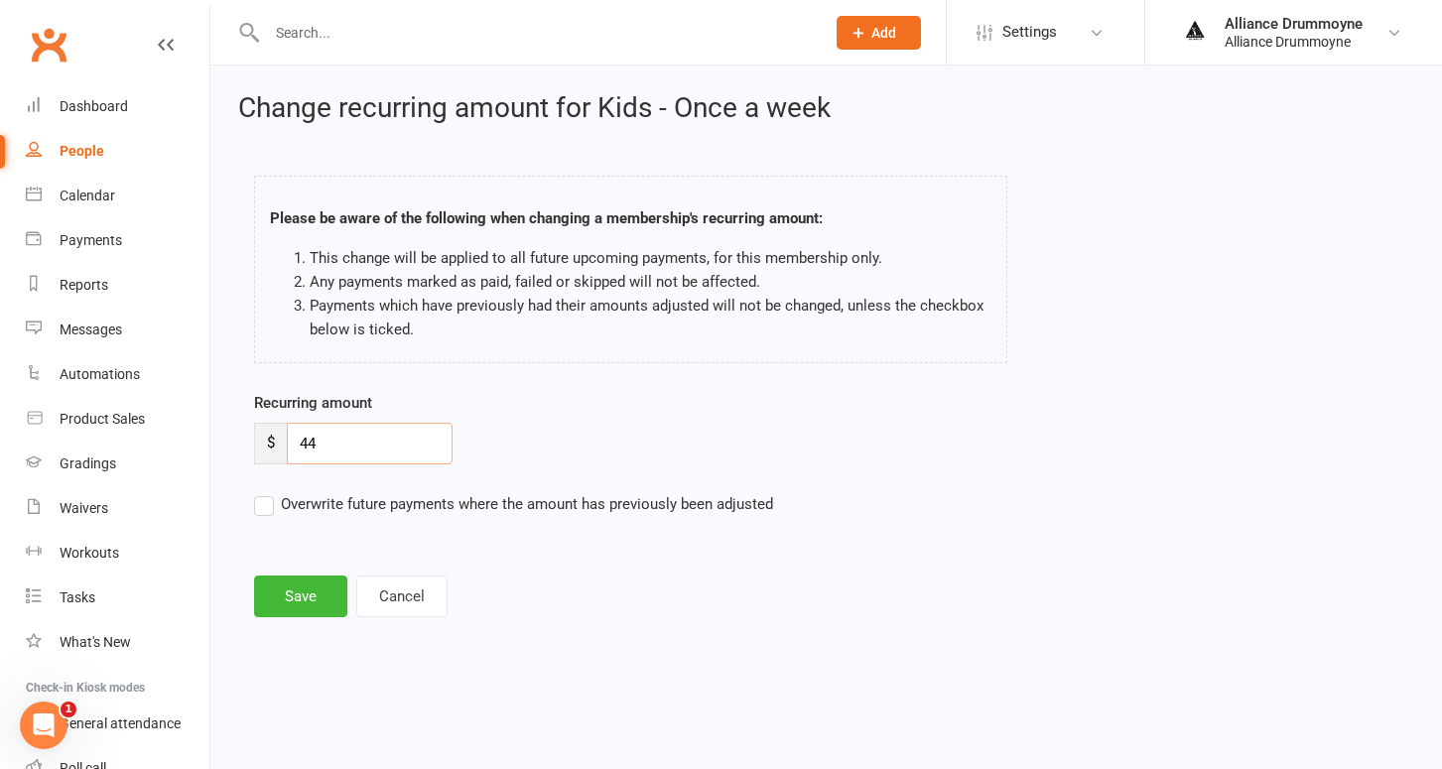
click at [339, 431] on input "44" at bounding box center [370, 444] width 166 height 42
paste input "50"
type input "50"
click at [266, 499] on label "Overwrite future payments where the amount has previously been adjusted" at bounding box center [513, 504] width 519 height 24
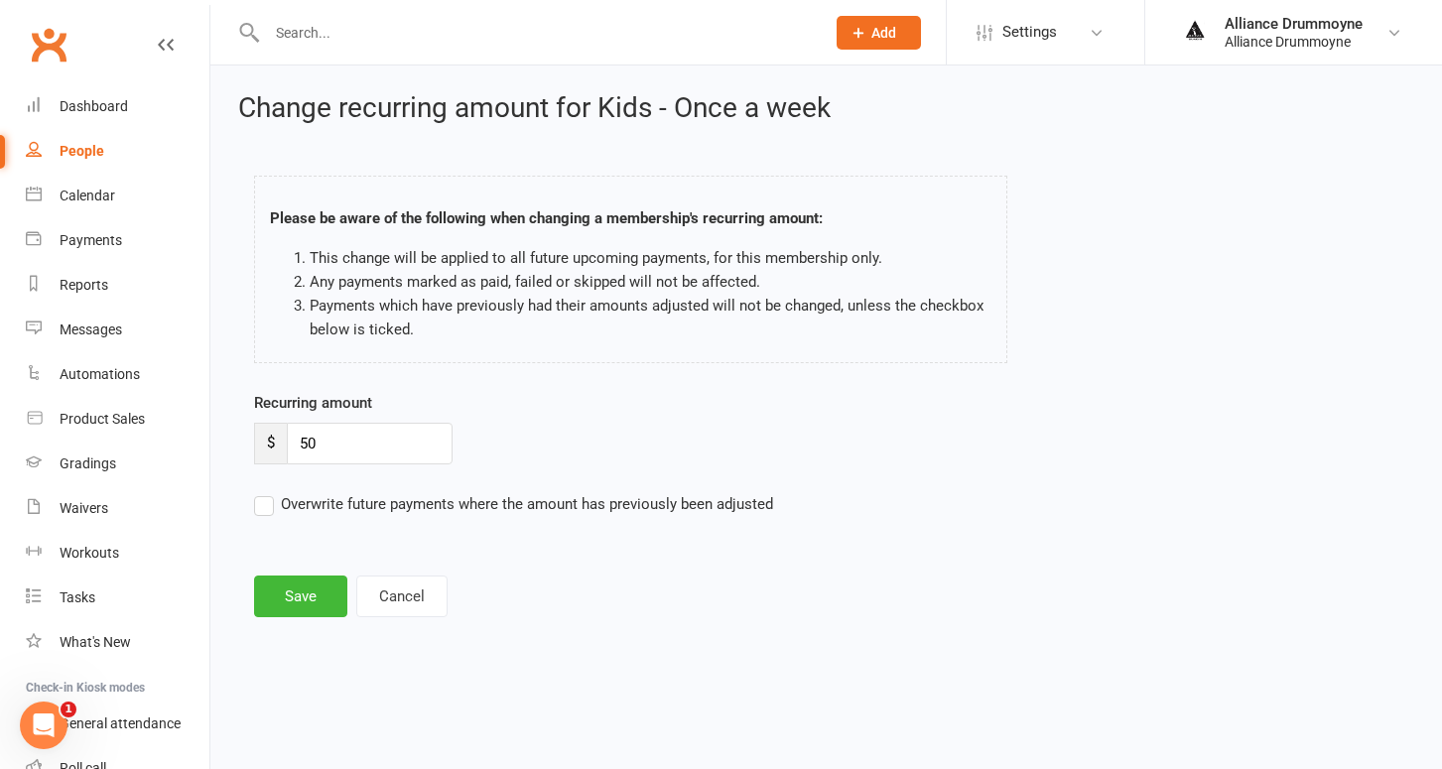
click at [266, 492] on input "Overwrite future payments where the amount has previously been adjusted" at bounding box center [513, 492] width 519 height 0
click at [305, 590] on button "Save" at bounding box center [300, 597] width 93 height 42
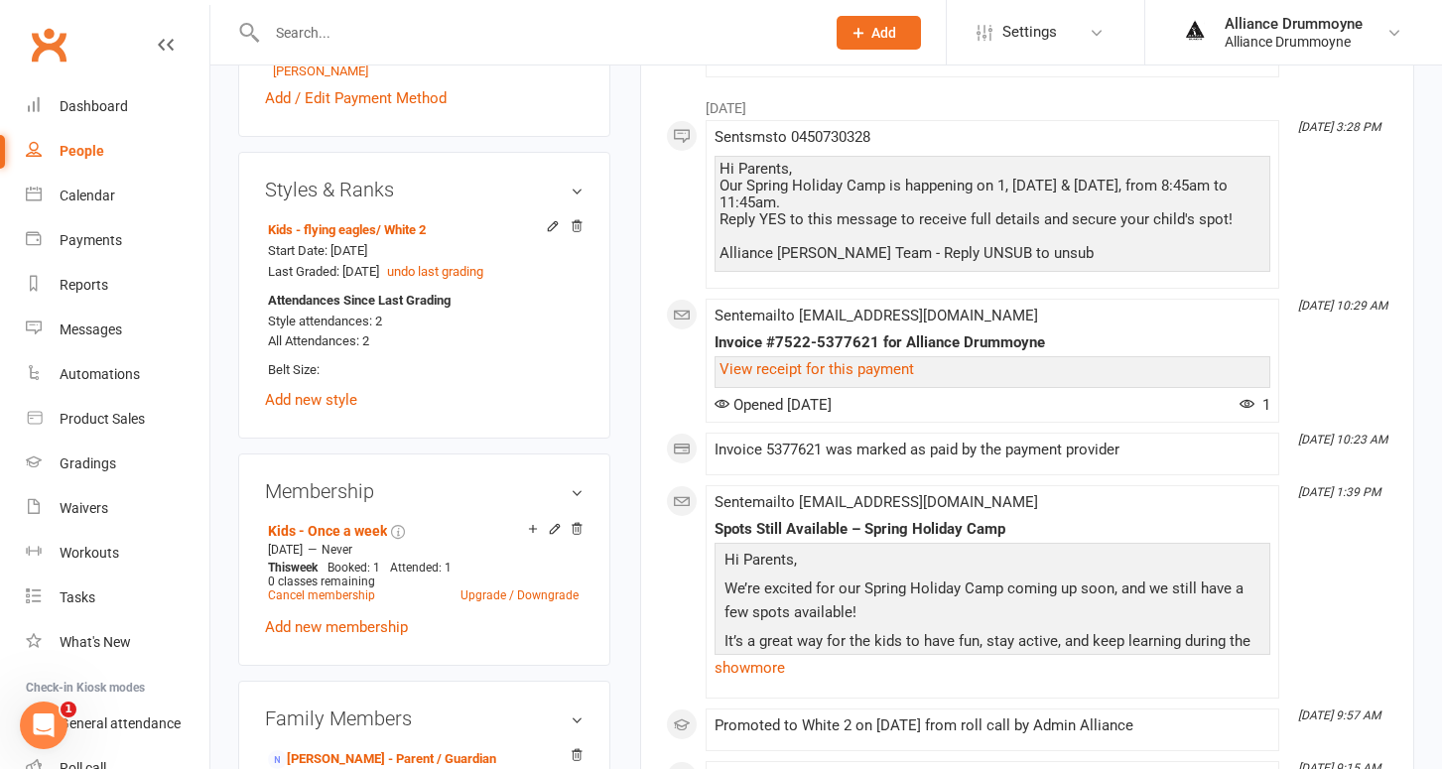
scroll to position [742, 0]
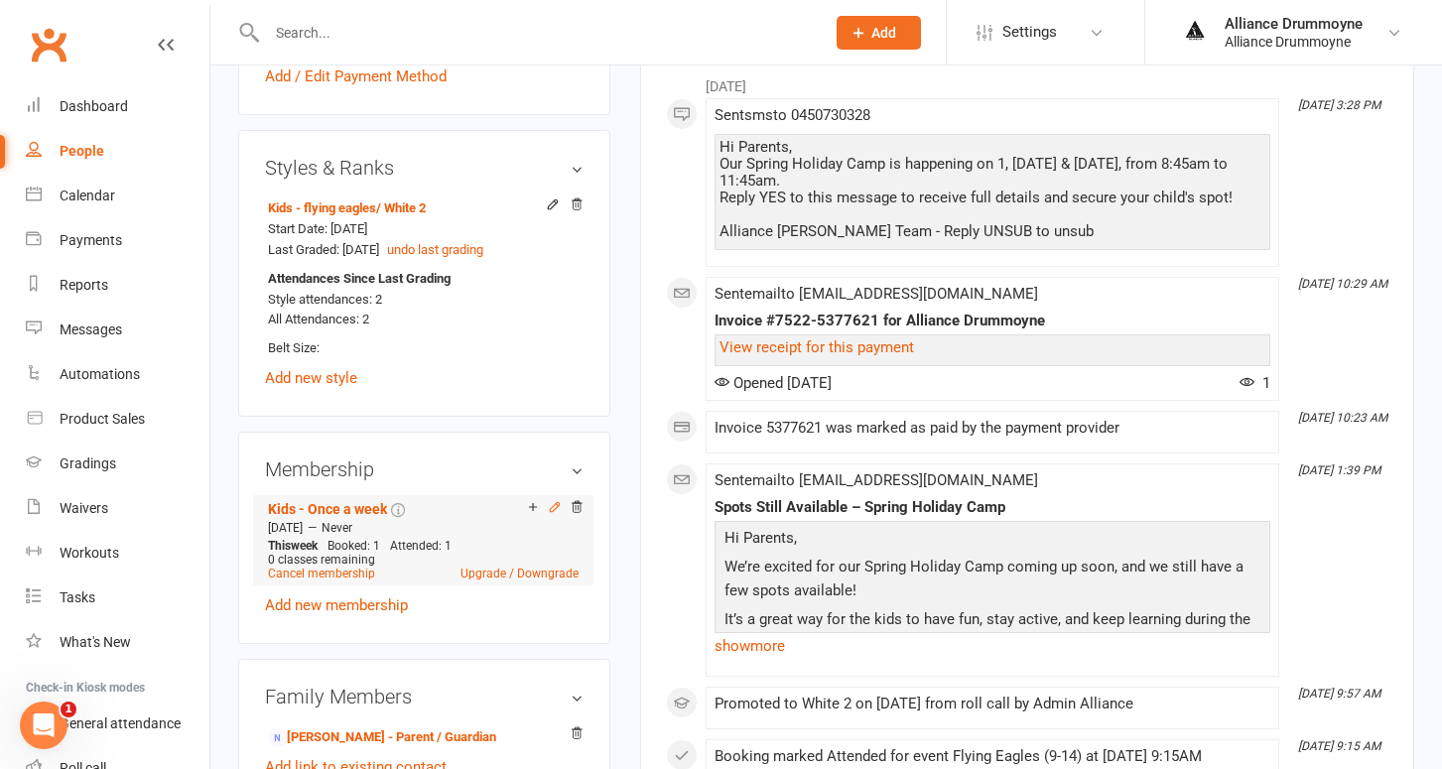
click at [554, 502] on icon at bounding box center [554, 506] width 9 height 9
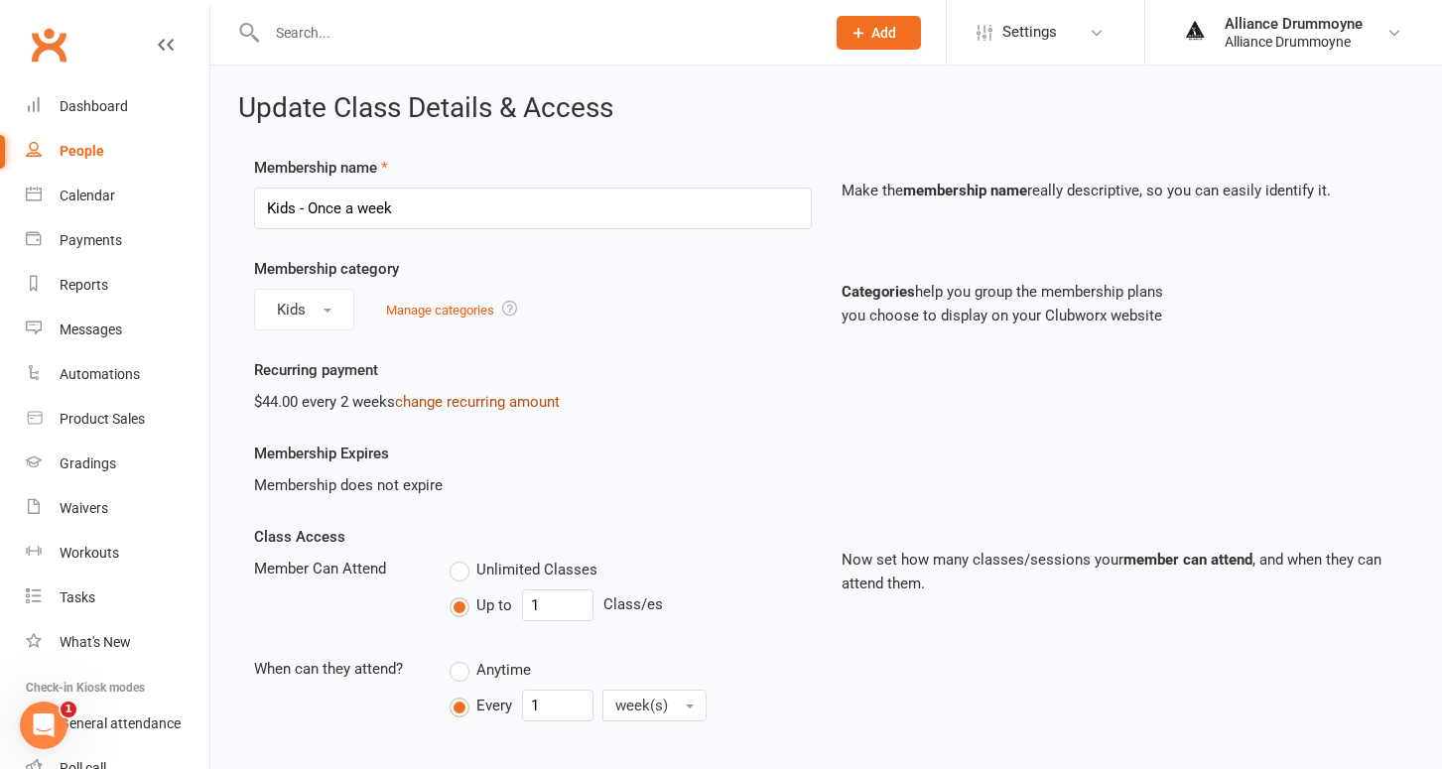
click at [456, 399] on link "change recurring amount" at bounding box center [477, 402] width 165 height 18
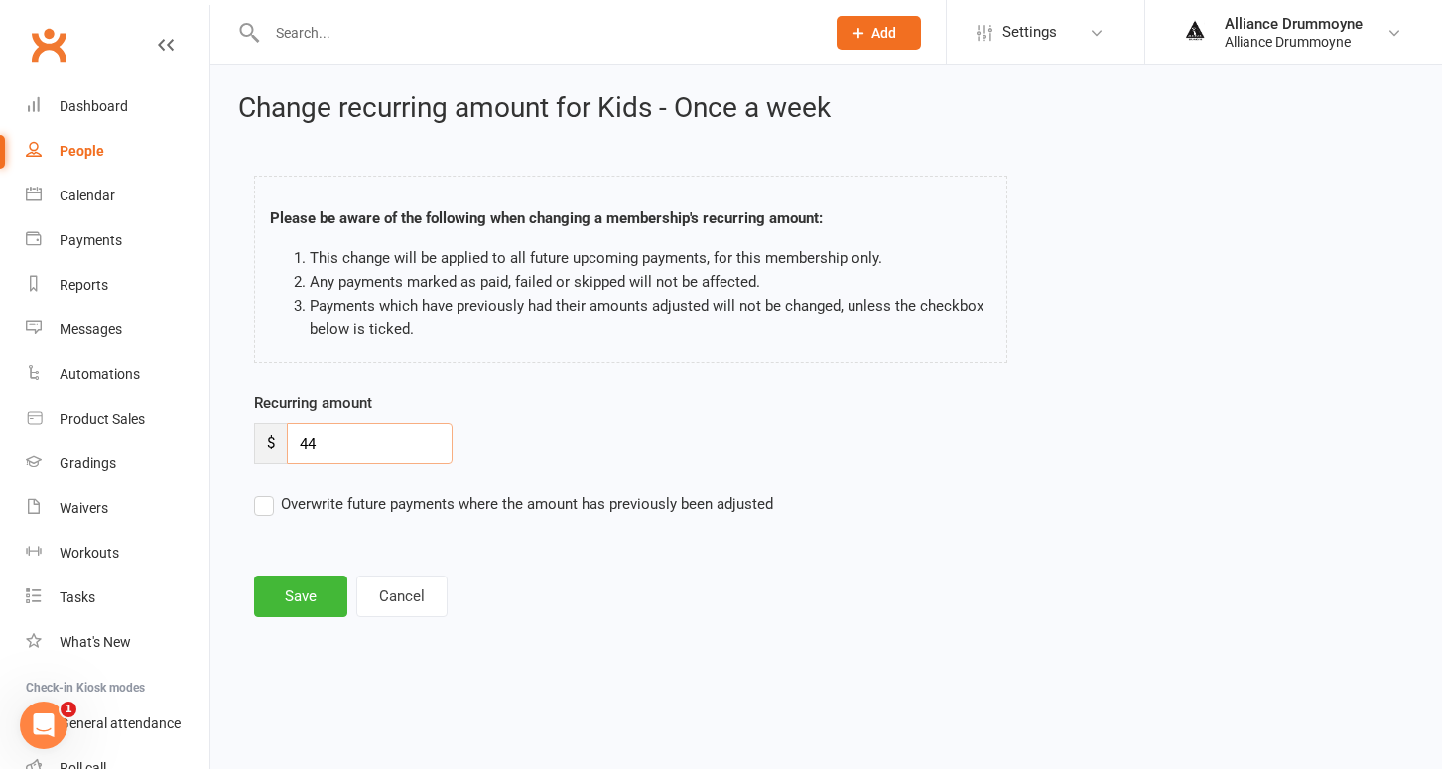
click at [324, 432] on input "44" at bounding box center [370, 444] width 166 height 42
paste input "50"
type input "50"
click at [268, 503] on label "Overwrite future payments where the amount has previously been adjusted" at bounding box center [513, 504] width 519 height 24
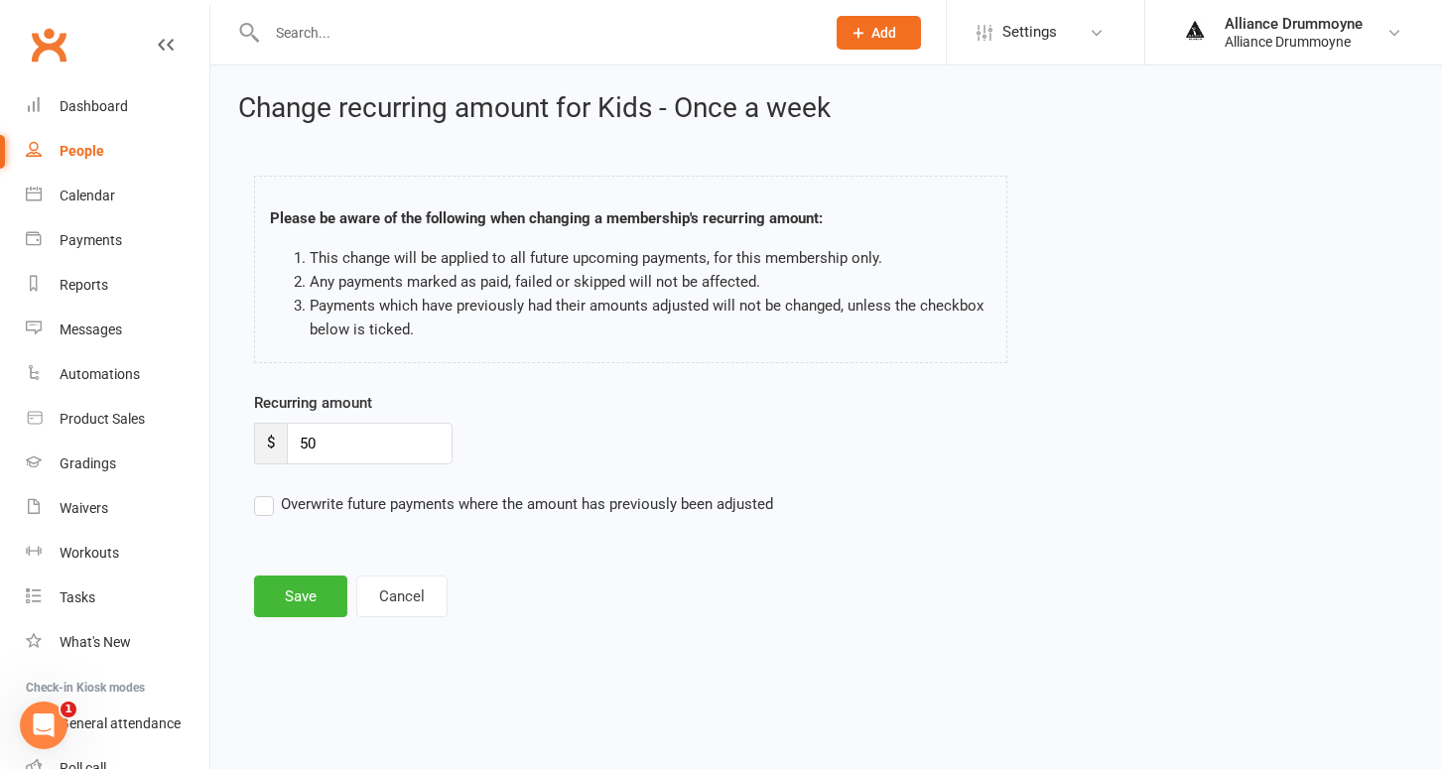
click at [268, 492] on input "Overwrite future payments where the amount has previously been adjusted" at bounding box center [513, 492] width 519 height 0
click at [305, 605] on button "Save" at bounding box center [300, 597] width 93 height 42
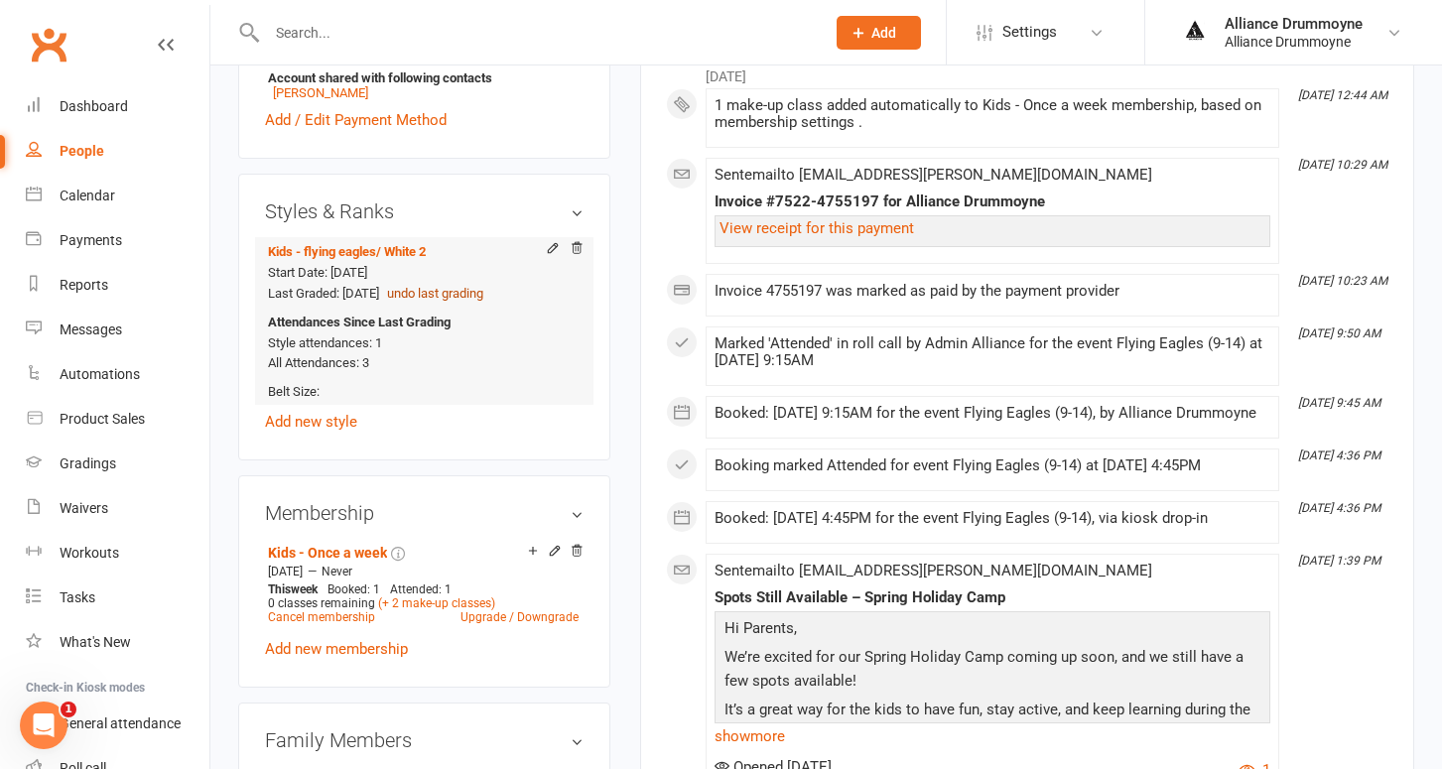
scroll to position [751, 0]
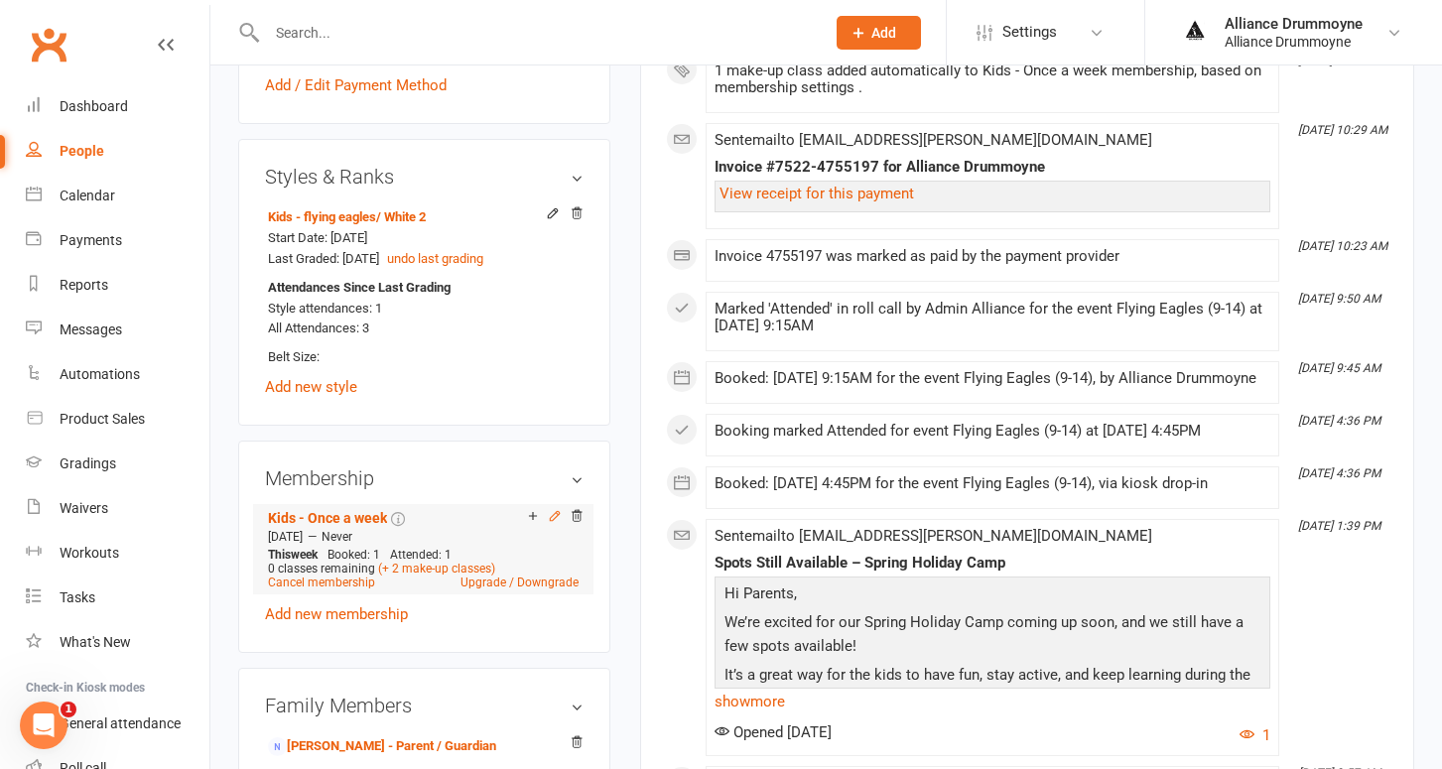
click at [558, 511] on icon at bounding box center [554, 515] width 9 height 9
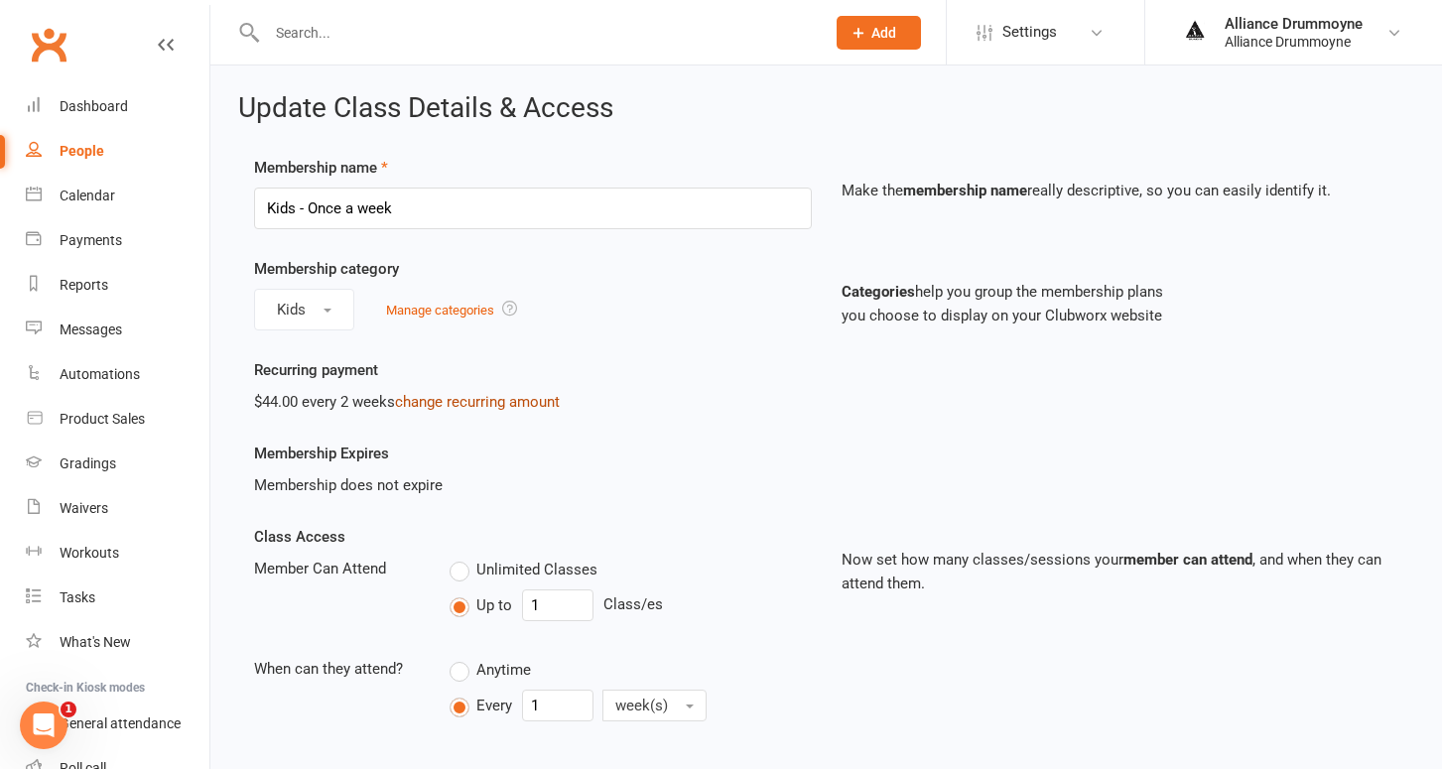
click at [475, 404] on link "change recurring amount" at bounding box center [477, 402] width 165 height 18
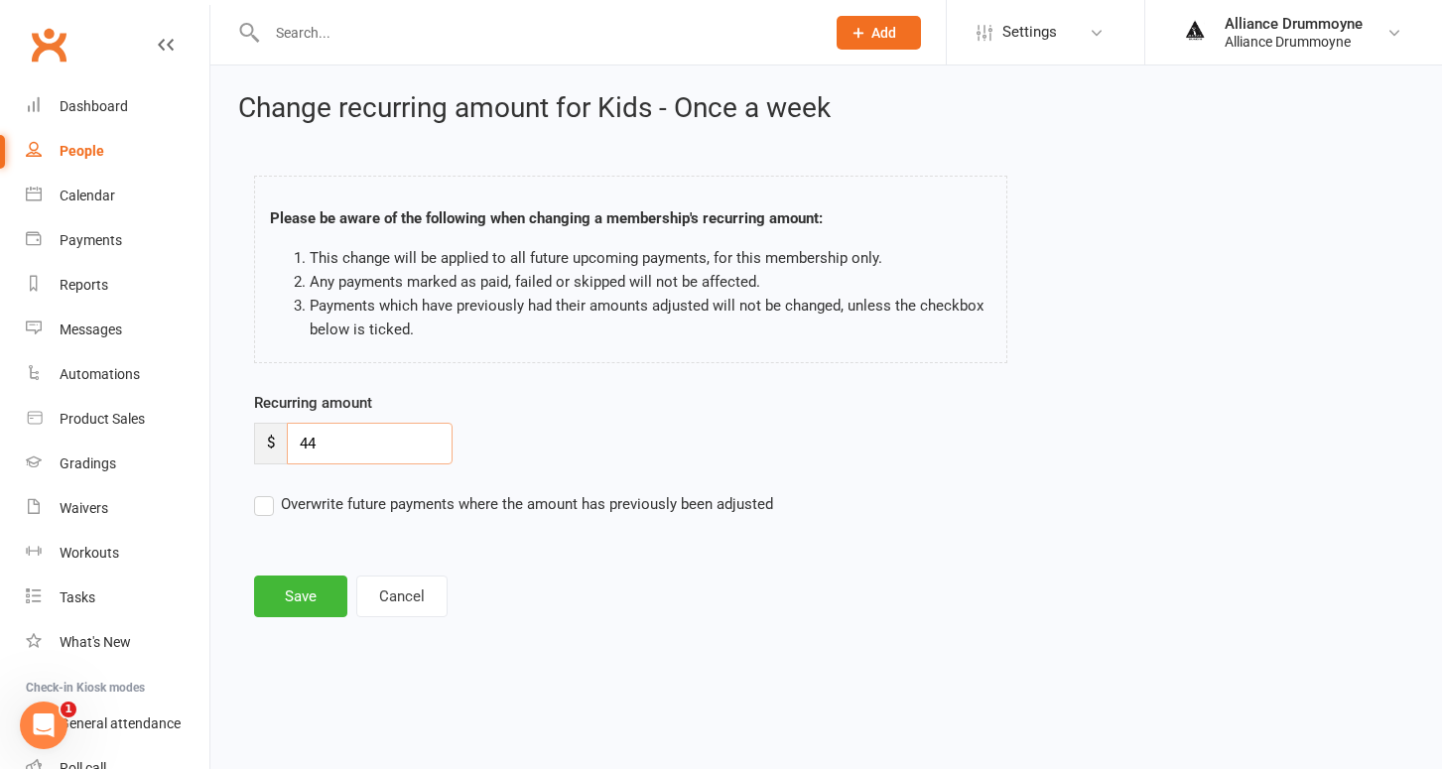
click at [323, 458] on input "44" at bounding box center [370, 444] width 166 height 42
paste input "50"
type input "50"
click at [252, 502] on div "Recurring amount $ 50 Overwrite future payments where the amount has previously…" at bounding box center [679, 467] width 880 height 153
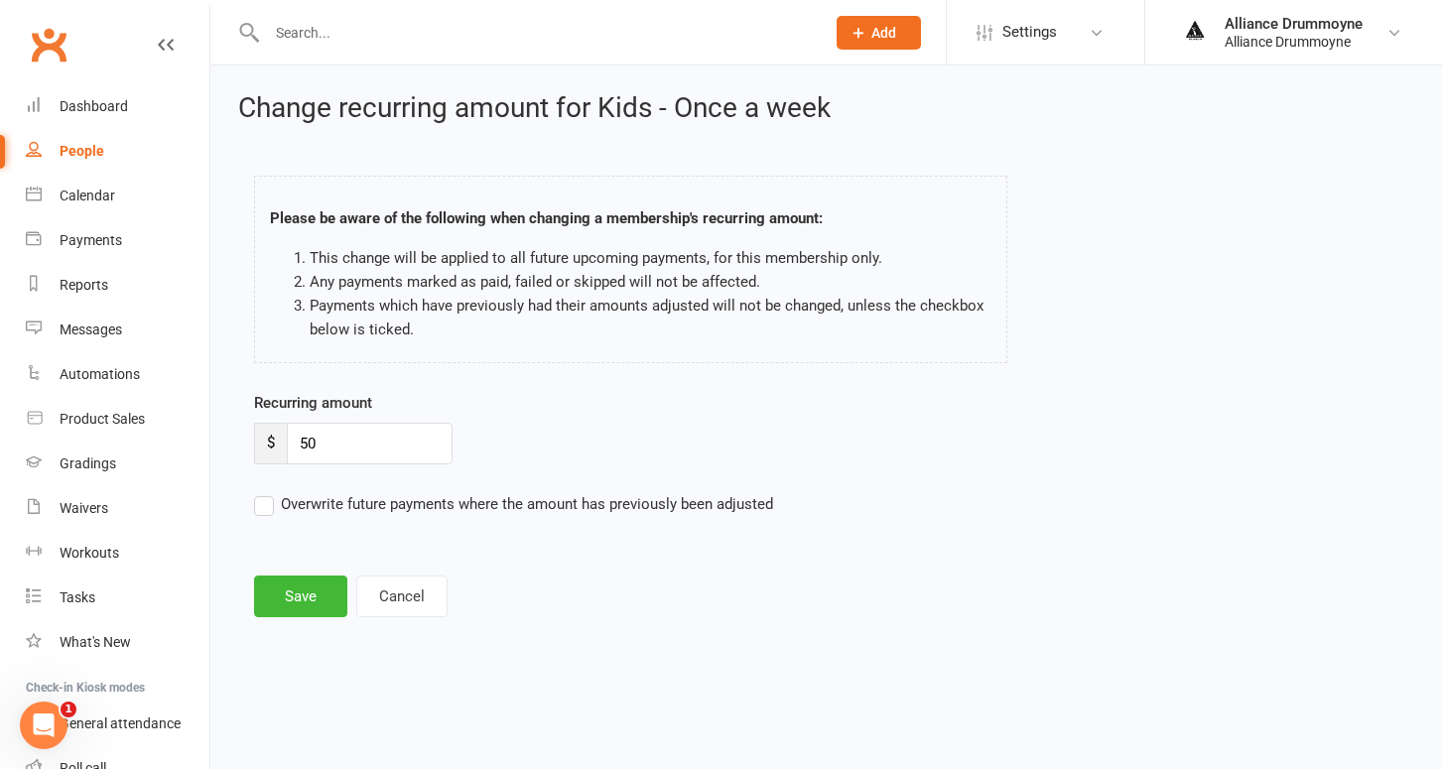
click at [261, 506] on label "Overwrite future payments where the amount has previously been adjusted" at bounding box center [513, 504] width 519 height 24
click at [261, 492] on input "Overwrite future payments where the amount has previously been adjusted" at bounding box center [513, 492] width 519 height 0
click at [302, 592] on button "Save" at bounding box center [300, 597] width 93 height 42
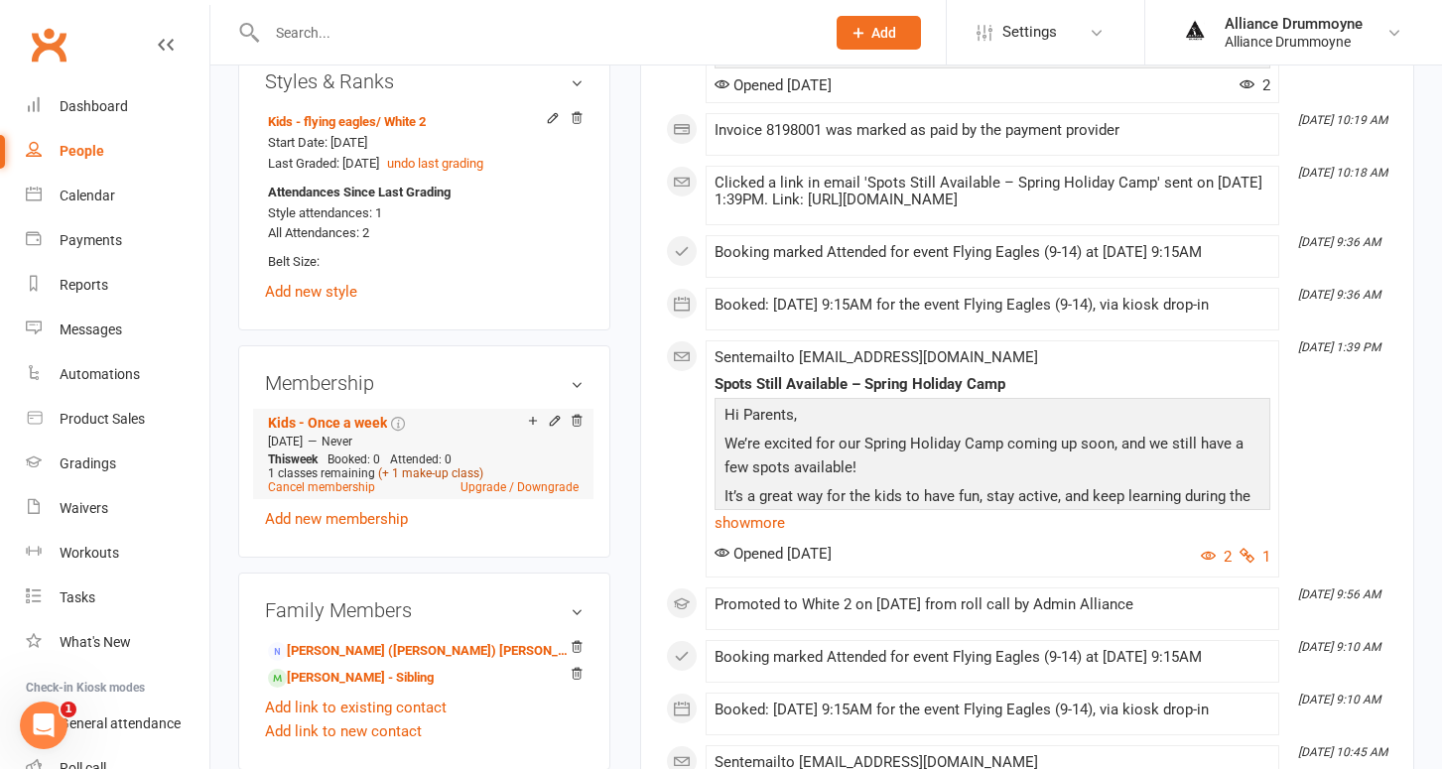
scroll to position [844, 0]
click at [553, 416] on div "Add make-up class" at bounding box center [602, 422] width 111 height 21
click at [554, 414] on icon at bounding box center [555, 420] width 14 height 14
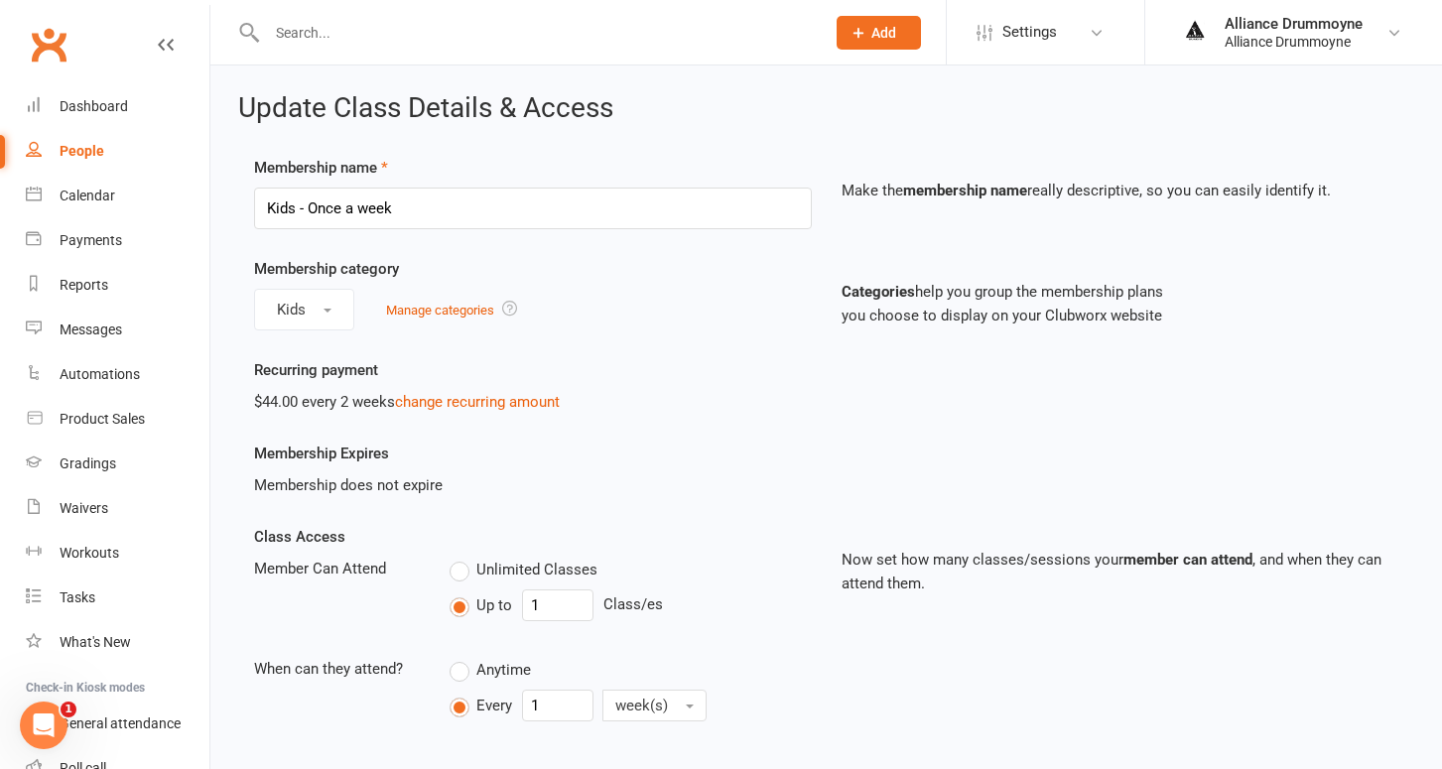
click at [469, 388] on div "Recurring payment $44.00 every 2 weeks change recurring amount" at bounding box center [532, 386] width 587 height 56
click at [469, 399] on link "change recurring amount" at bounding box center [477, 402] width 165 height 18
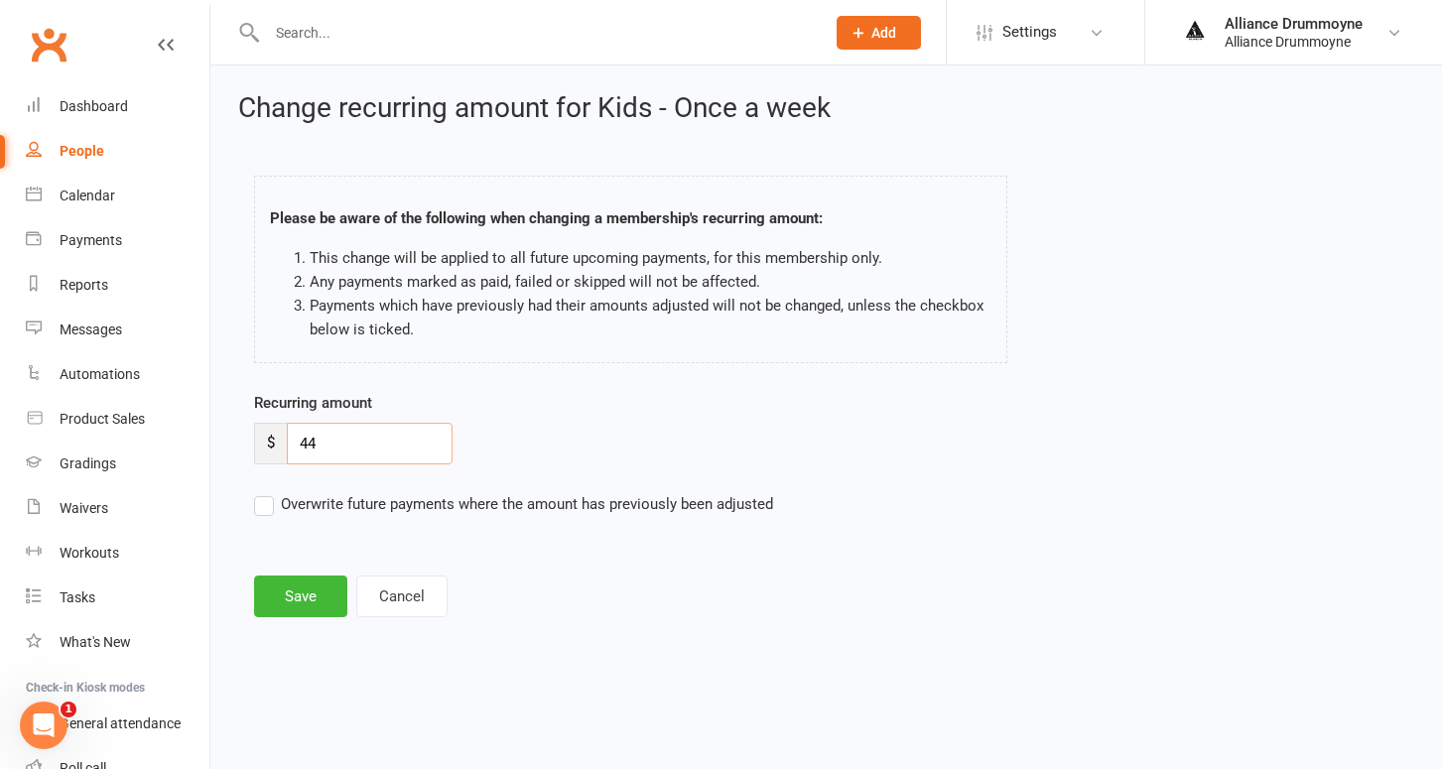
click at [341, 440] on input "44" at bounding box center [370, 444] width 166 height 42
paste input "50"
type input "50"
click at [263, 507] on label "Overwrite future payments where the amount has previously been adjusted" at bounding box center [513, 504] width 519 height 24
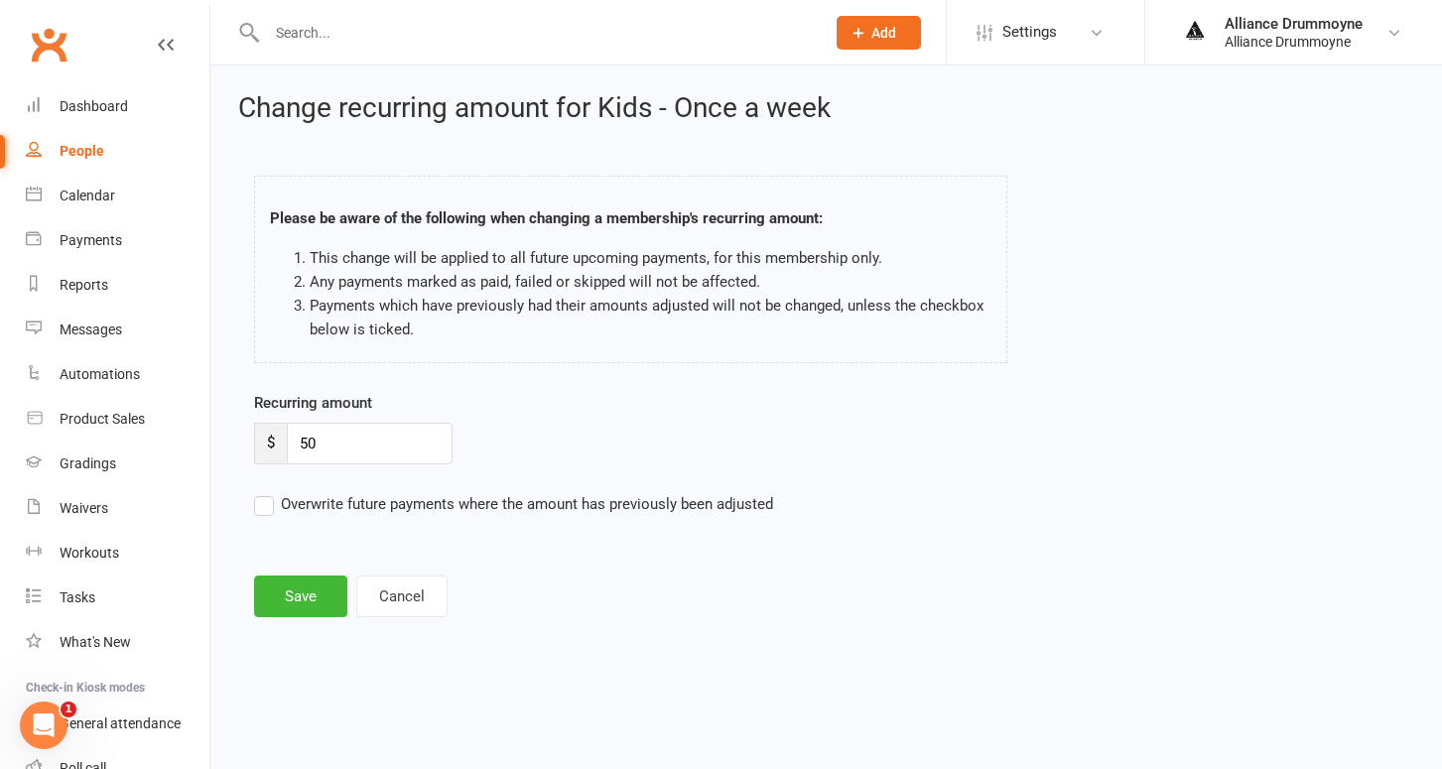
click at [263, 492] on input "Overwrite future payments where the amount has previously been adjusted" at bounding box center [513, 492] width 519 height 0
click at [299, 577] on button "Save" at bounding box center [300, 597] width 93 height 42
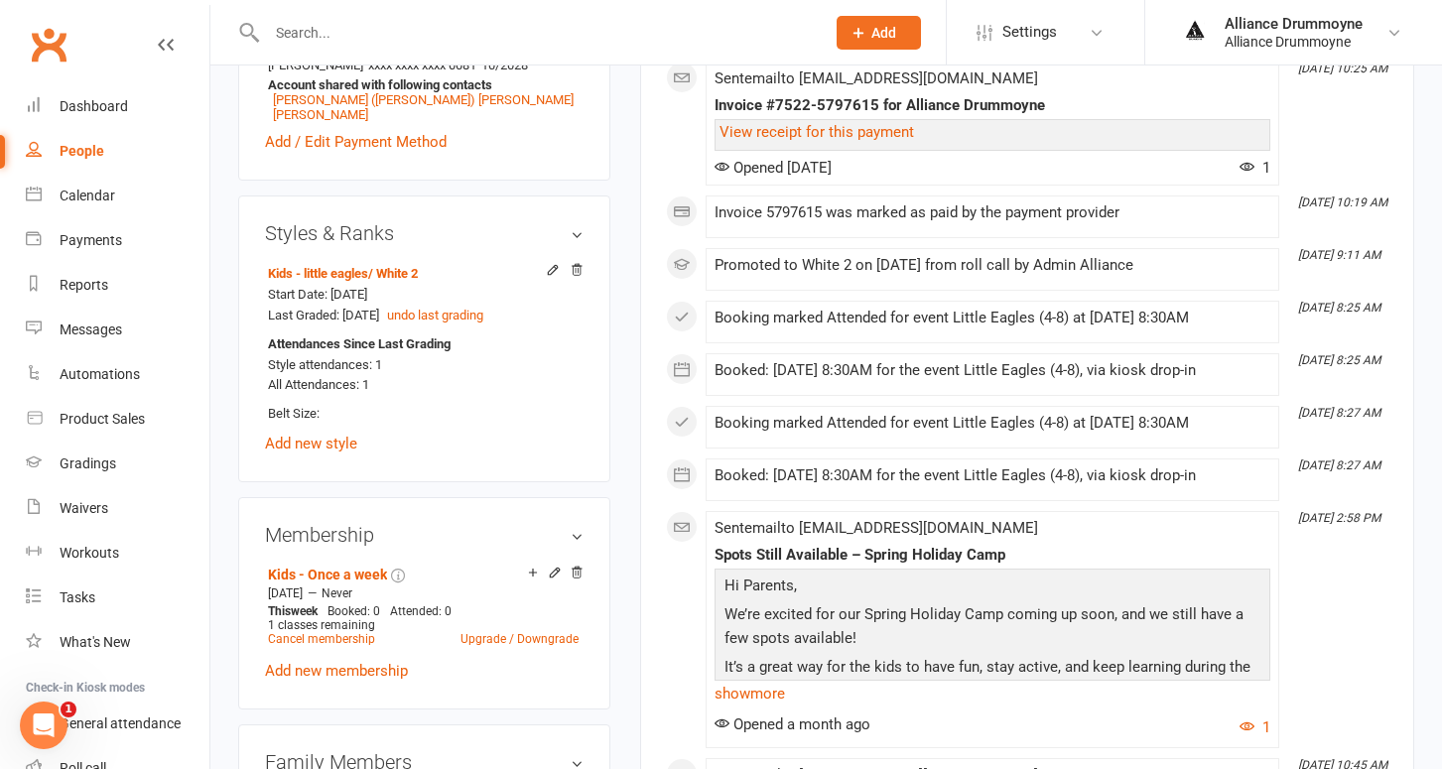
scroll to position [707, 0]
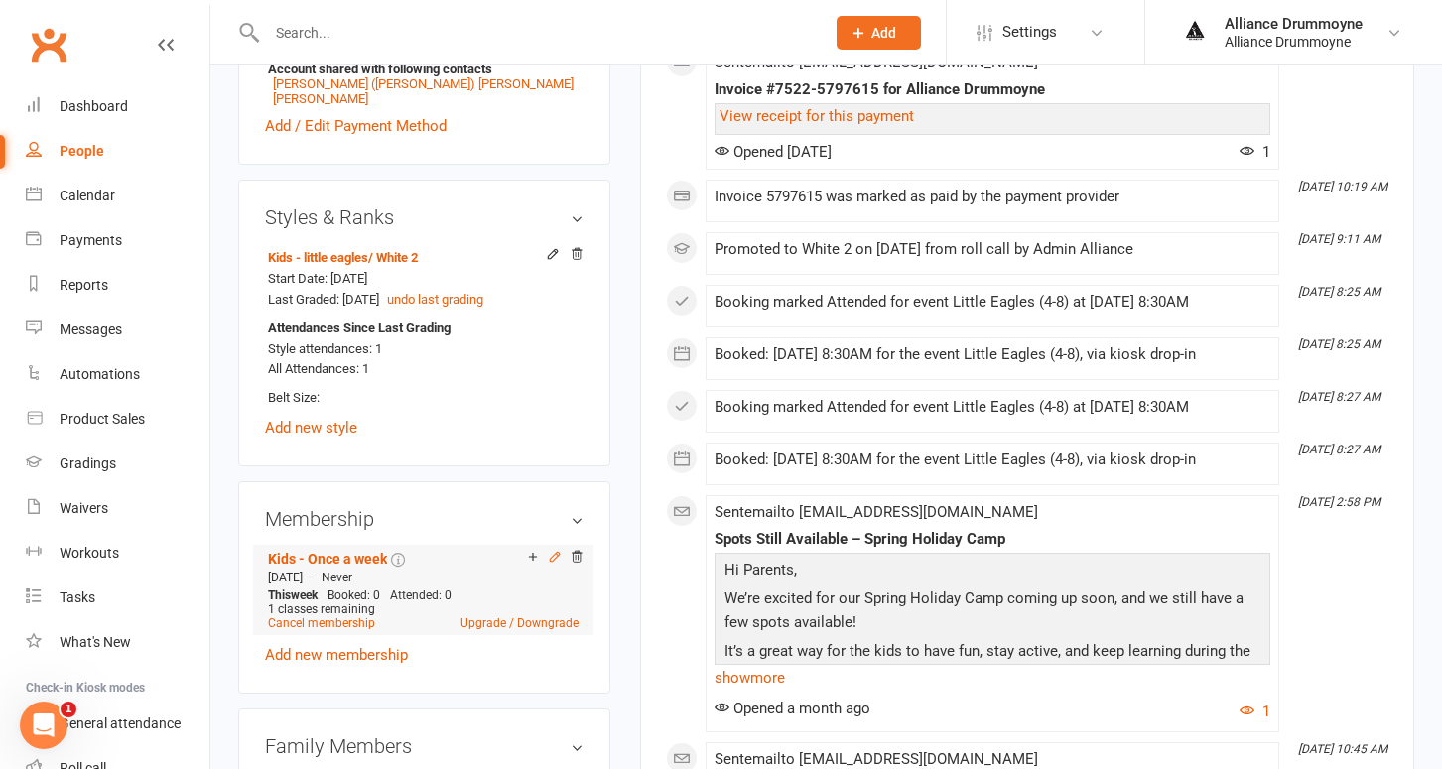
click at [553, 553] on icon at bounding box center [555, 557] width 14 height 14
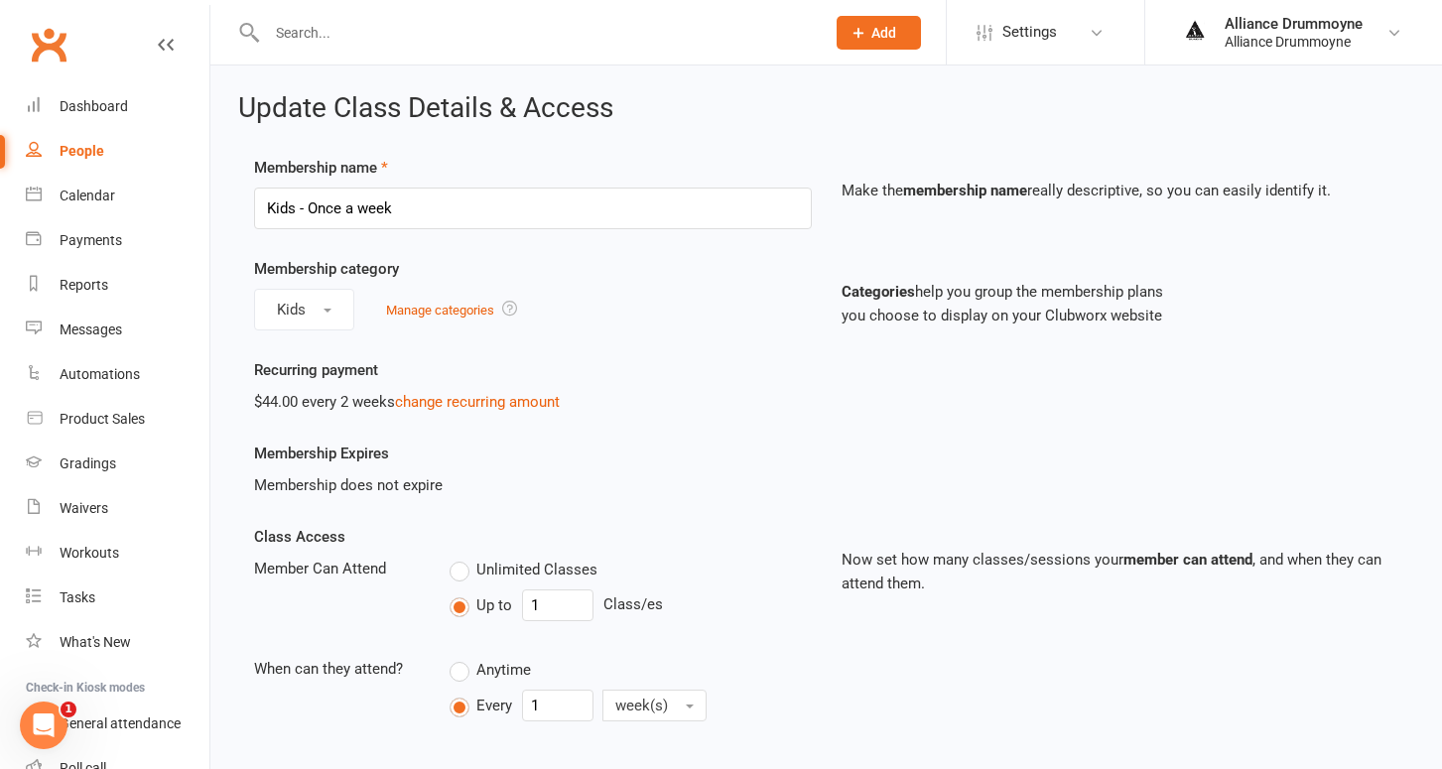
click at [471, 410] on div "$44.00 every 2 weeks change recurring amount" at bounding box center [533, 402] width 558 height 24
click at [480, 398] on link "change recurring amount" at bounding box center [477, 402] width 165 height 18
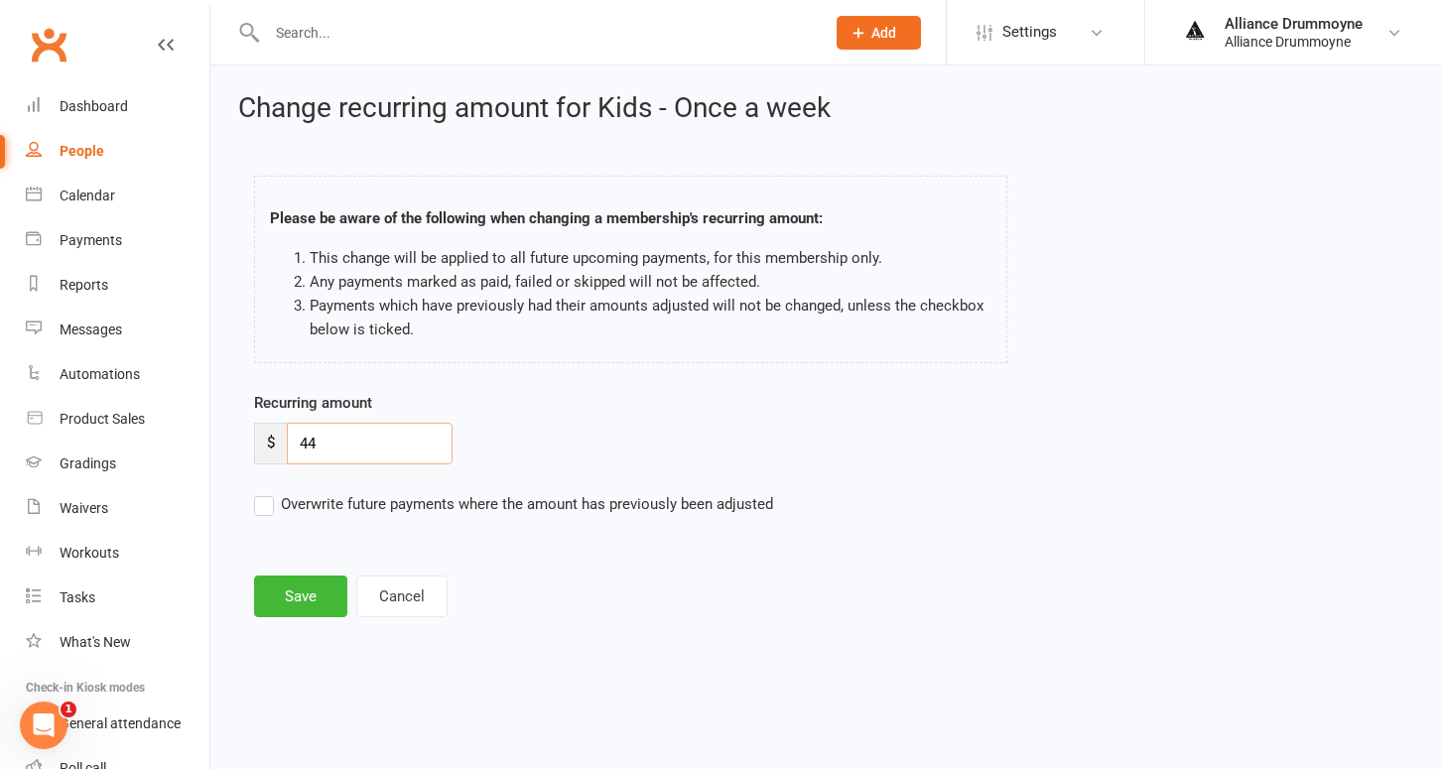
click at [342, 449] on input "44" at bounding box center [370, 444] width 166 height 42
paste input "50"
type input "50"
click at [263, 505] on label "Overwrite future payments where the amount has previously been adjusted" at bounding box center [513, 504] width 519 height 24
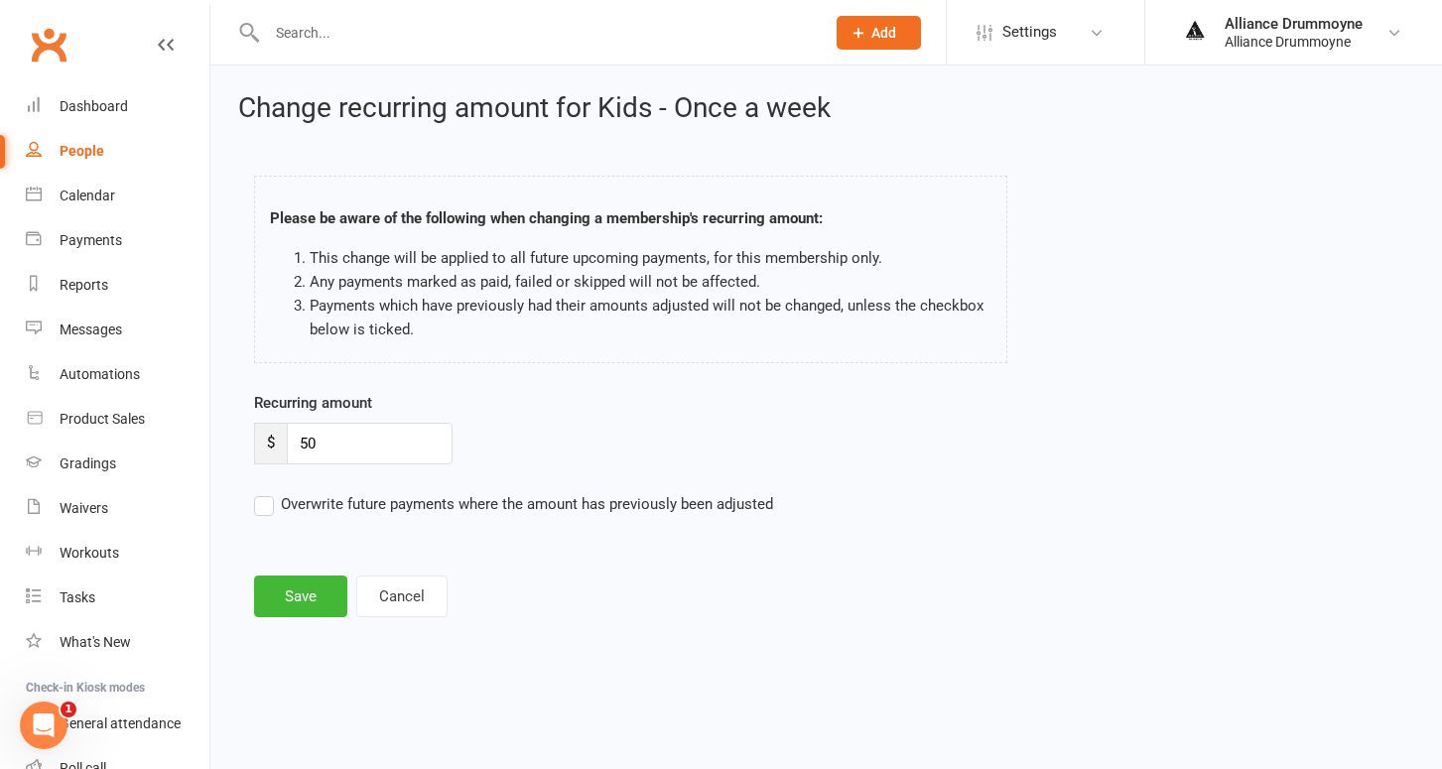
click at [263, 492] on input "Overwrite future payments where the amount has previously been adjusted" at bounding box center [513, 492] width 519 height 0
click at [309, 603] on button "Save" at bounding box center [300, 597] width 93 height 42
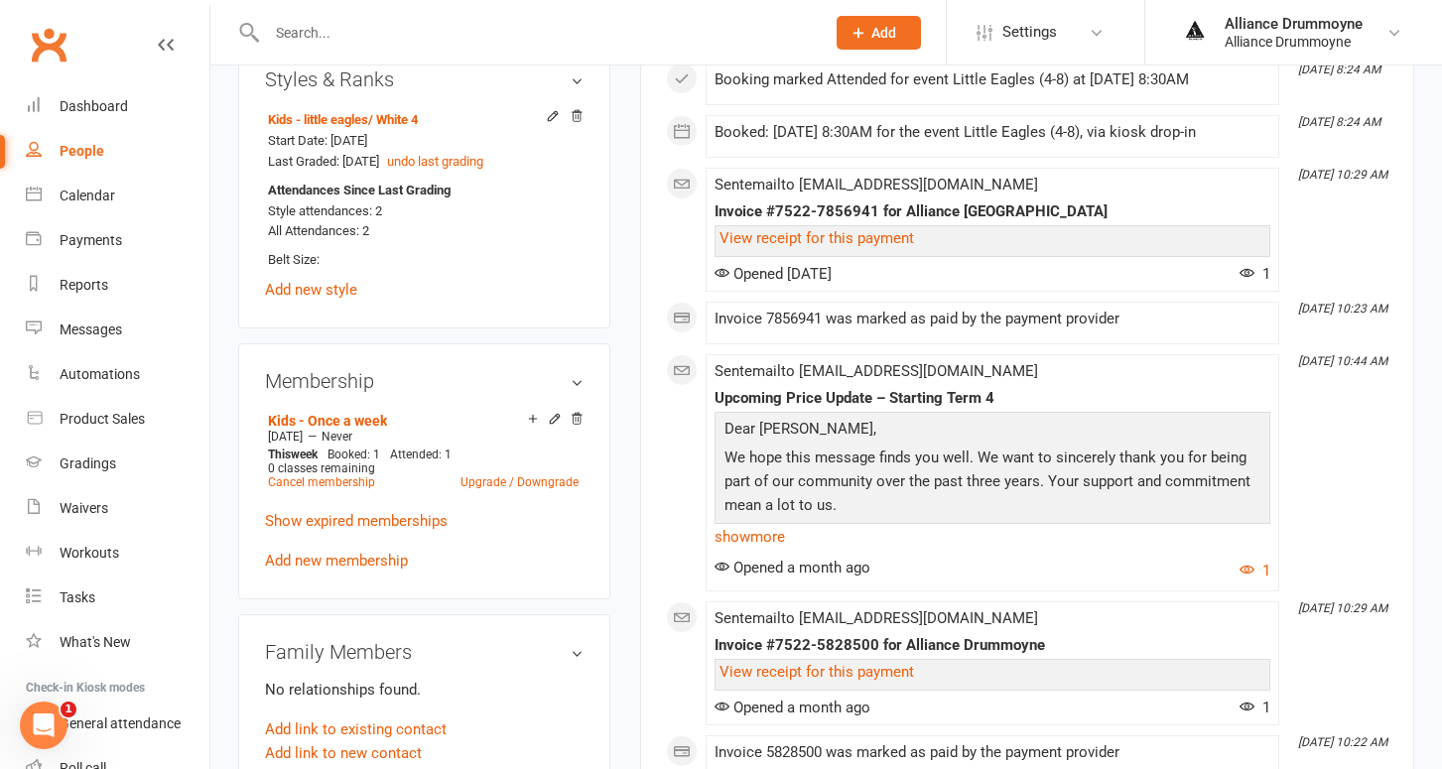
scroll to position [864, 0]
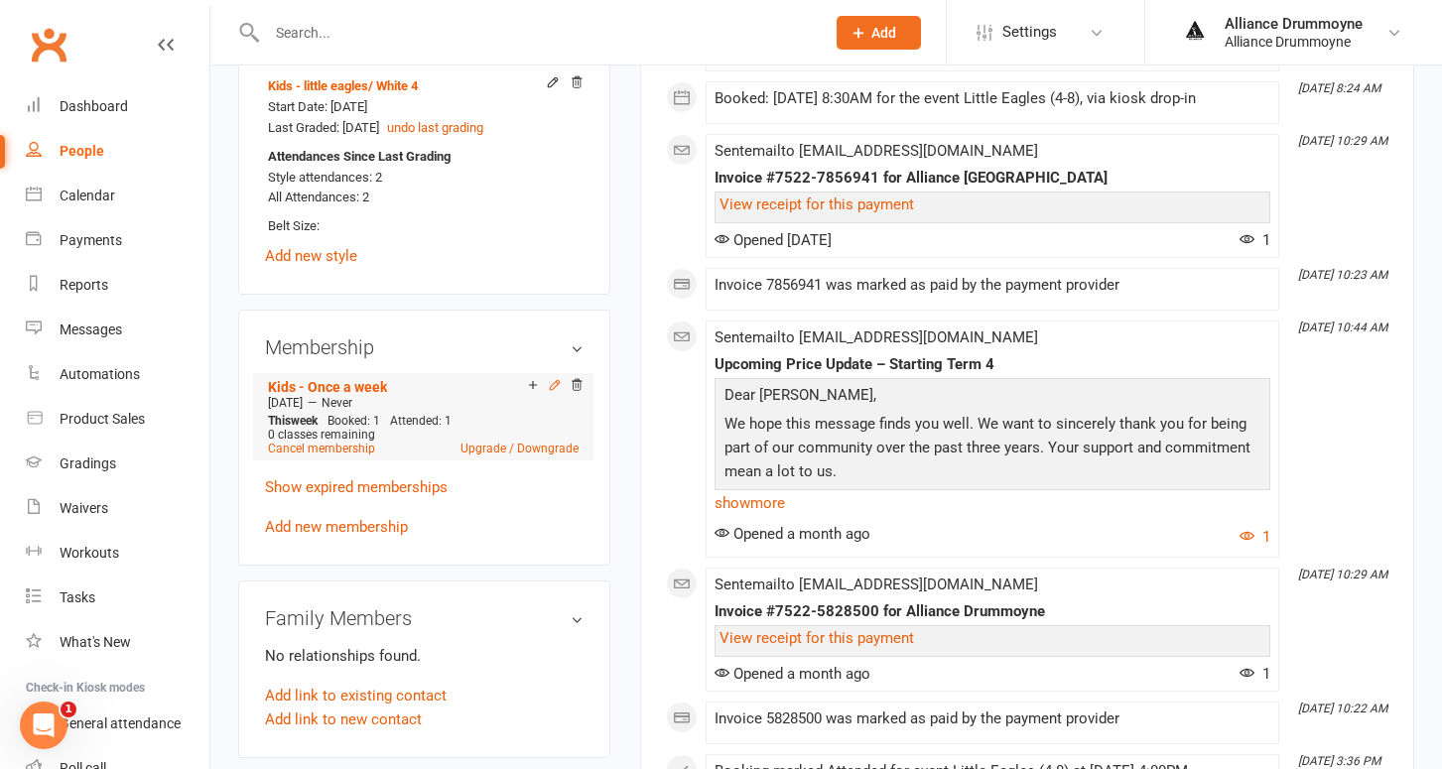
click at [555, 382] on icon at bounding box center [555, 385] width 14 height 14
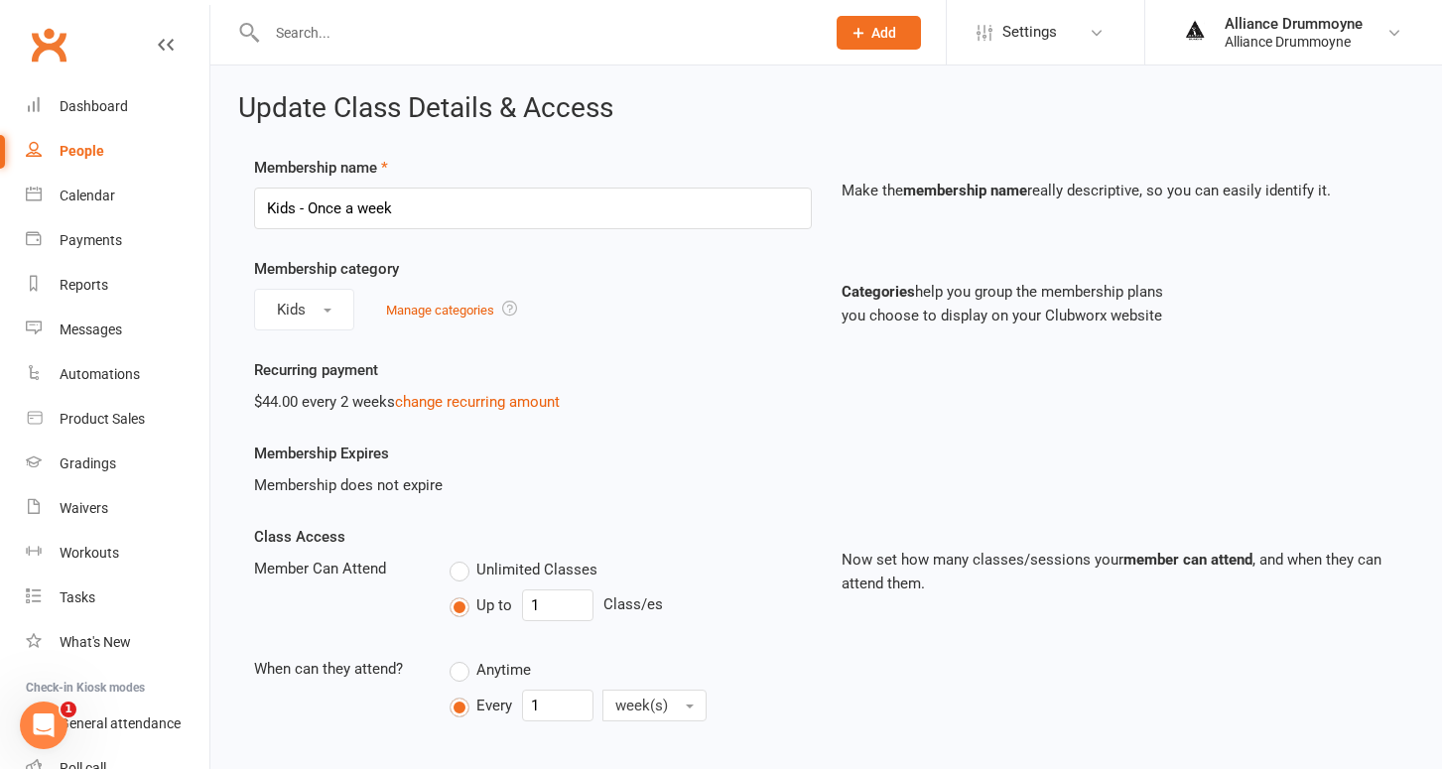
click at [497, 390] on div "$44.00 every 2 weeks change recurring amount" at bounding box center [533, 402] width 558 height 24
click at [497, 400] on link "change recurring amount" at bounding box center [477, 402] width 165 height 18
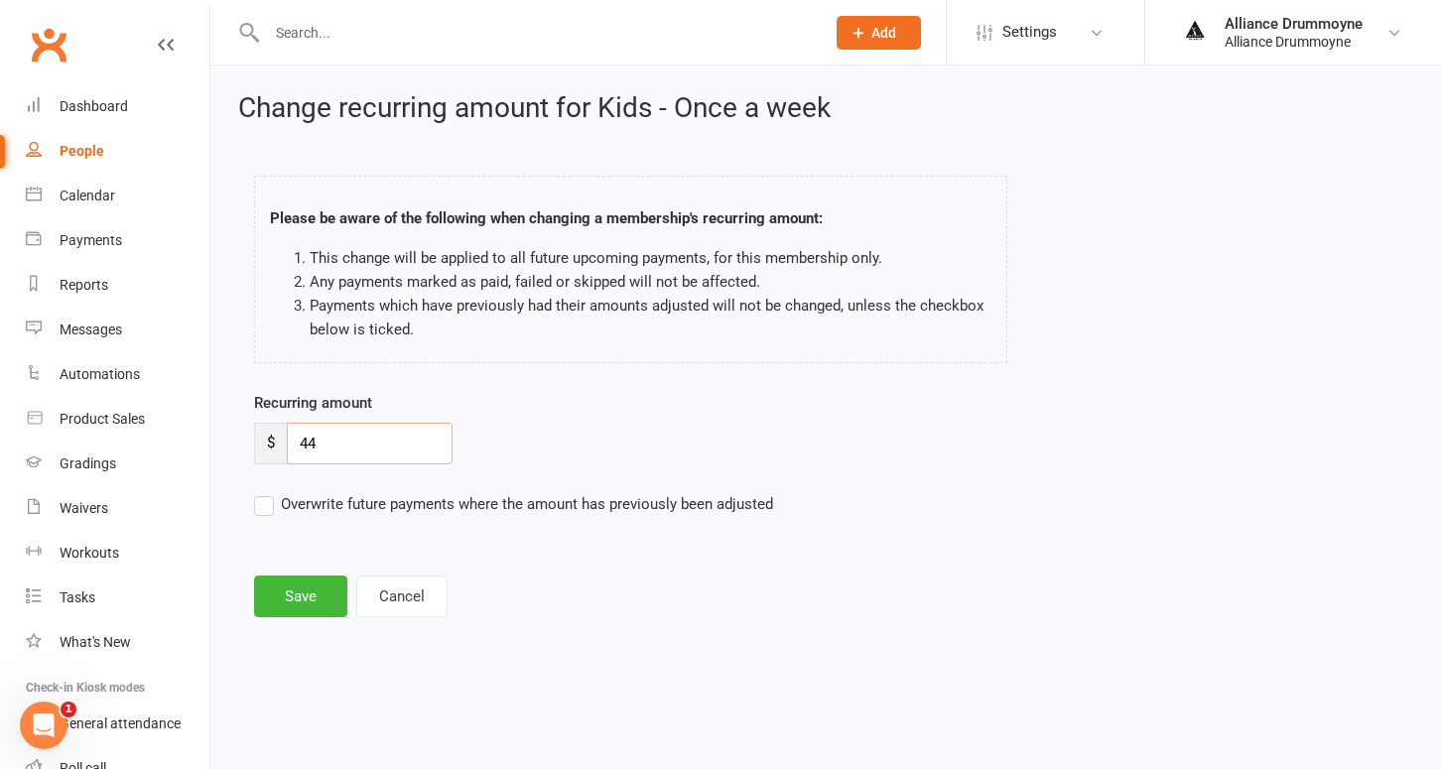
click at [356, 445] on input "44" at bounding box center [370, 444] width 166 height 42
paste input "50"
type input "50"
click at [260, 508] on label "Overwrite future payments where the amount has previously been adjusted" at bounding box center [513, 504] width 519 height 24
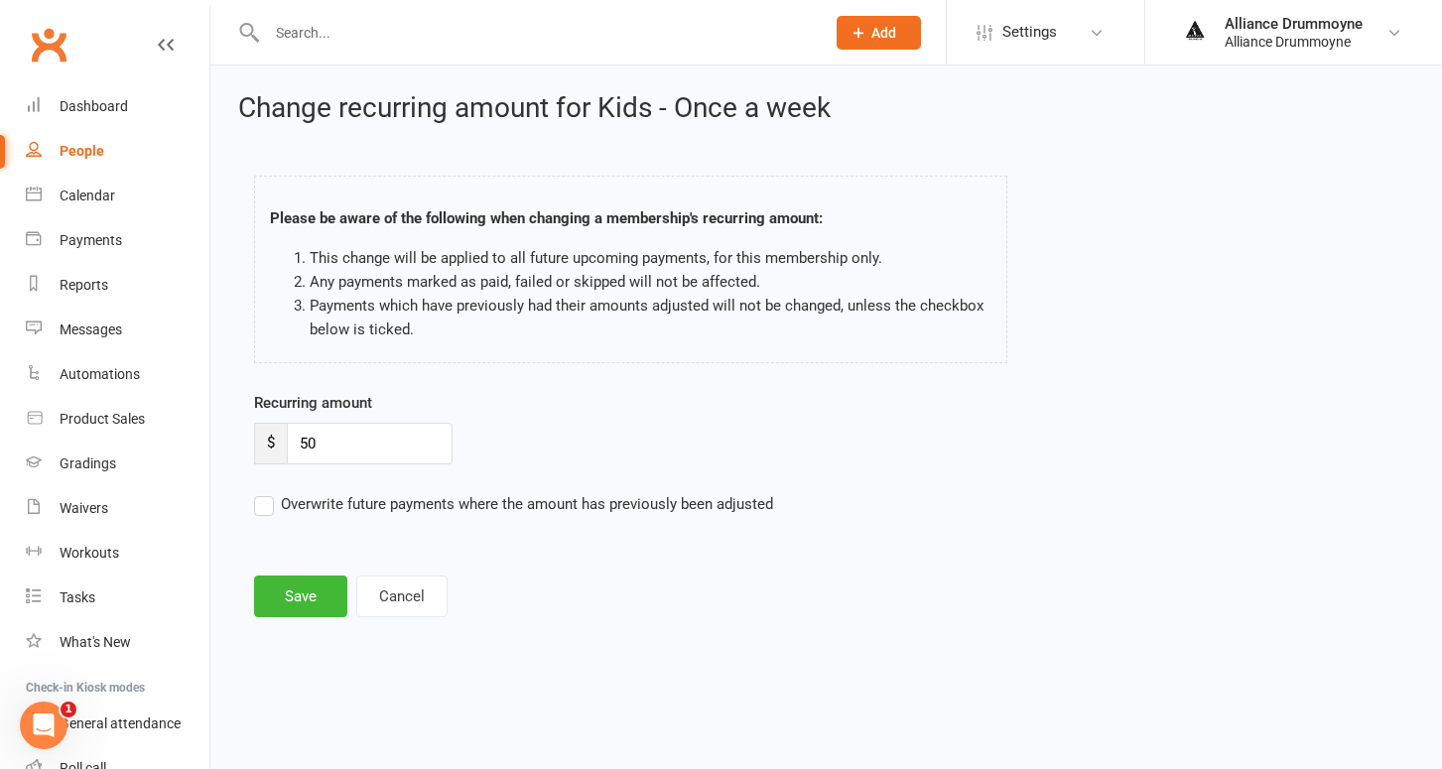
click at [260, 492] on input "Overwrite future payments where the amount has previously been adjusted" at bounding box center [513, 492] width 519 height 0
click at [309, 602] on button "Save" at bounding box center [300, 597] width 93 height 42
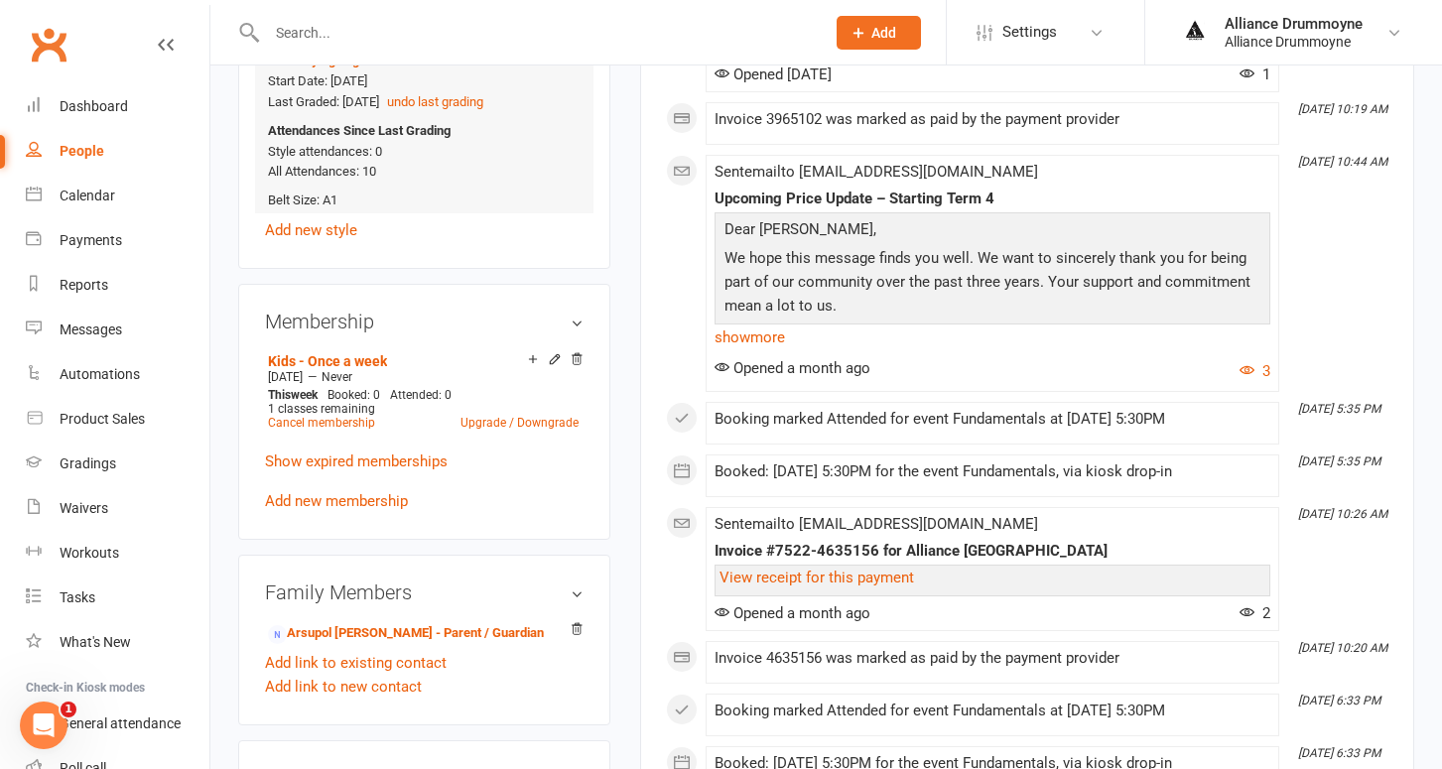
scroll to position [903, 0]
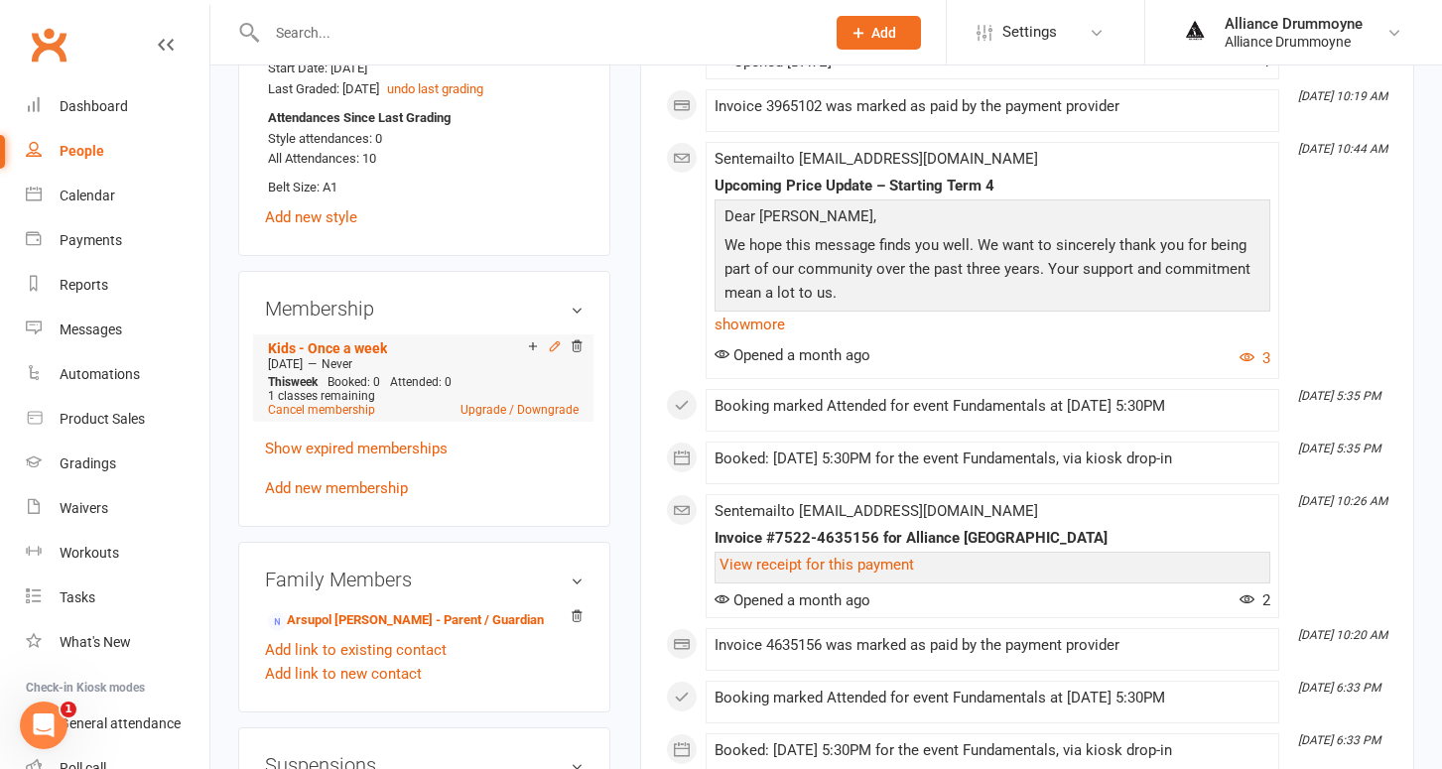
click at [556, 342] on icon at bounding box center [555, 346] width 14 height 14
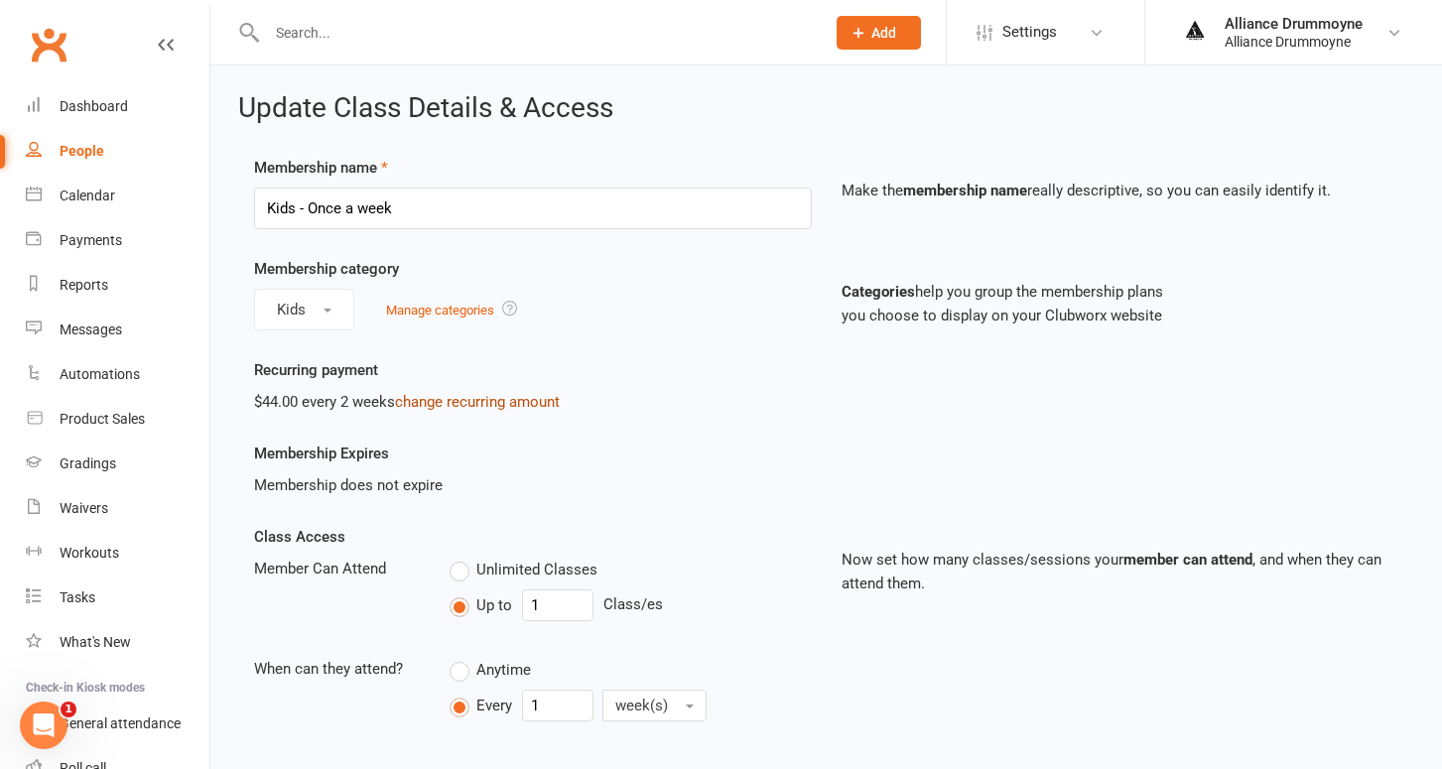
click at [441, 398] on link "change recurring amount" at bounding box center [477, 402] width 165 height 18
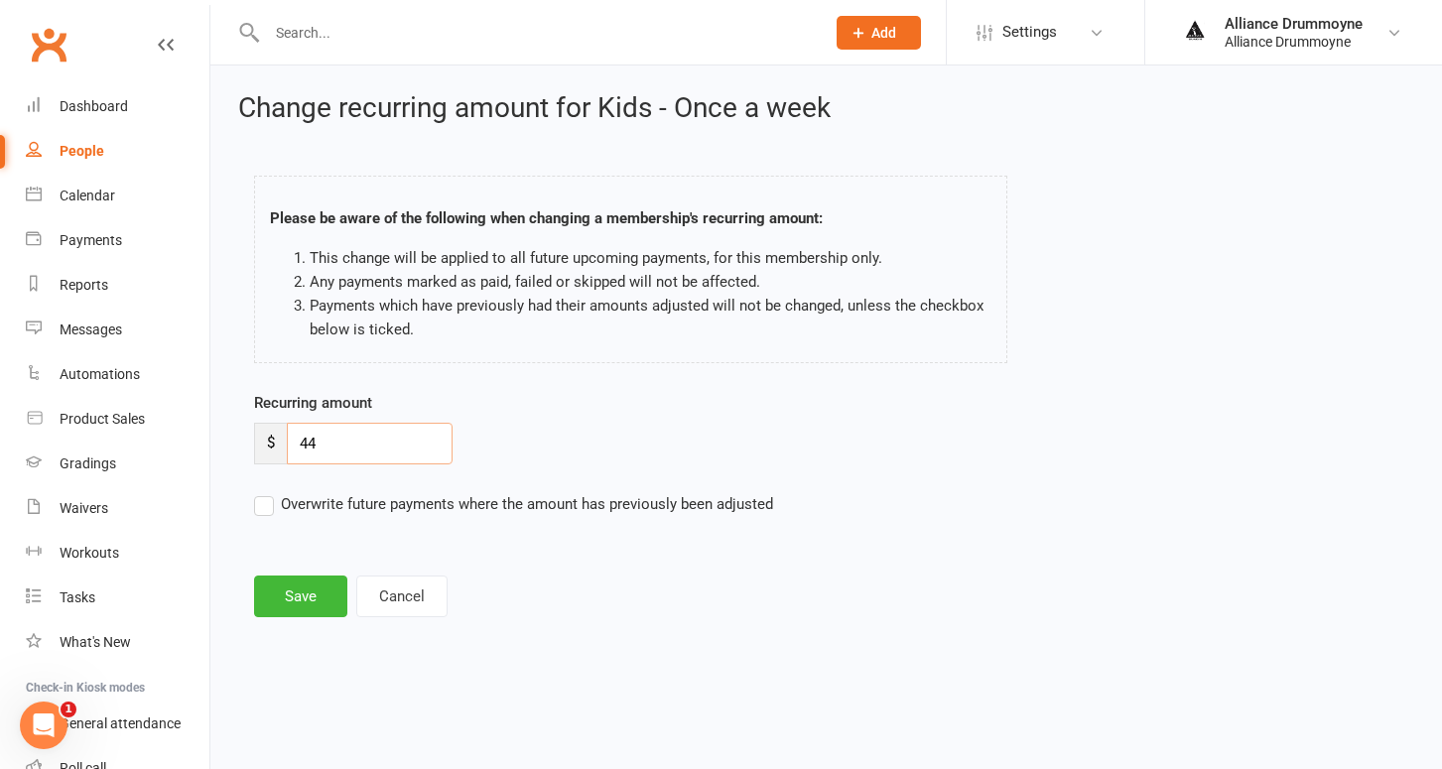
click at [318, 437] on input "44" at bounding box center [370, 444] width 166 height 42
paste input "50"
type input "50"
click at [269, 503] on label "Overwrite future payments where the amount has previously been adjusted" at bounding box center [513, 504] width 519 height 24
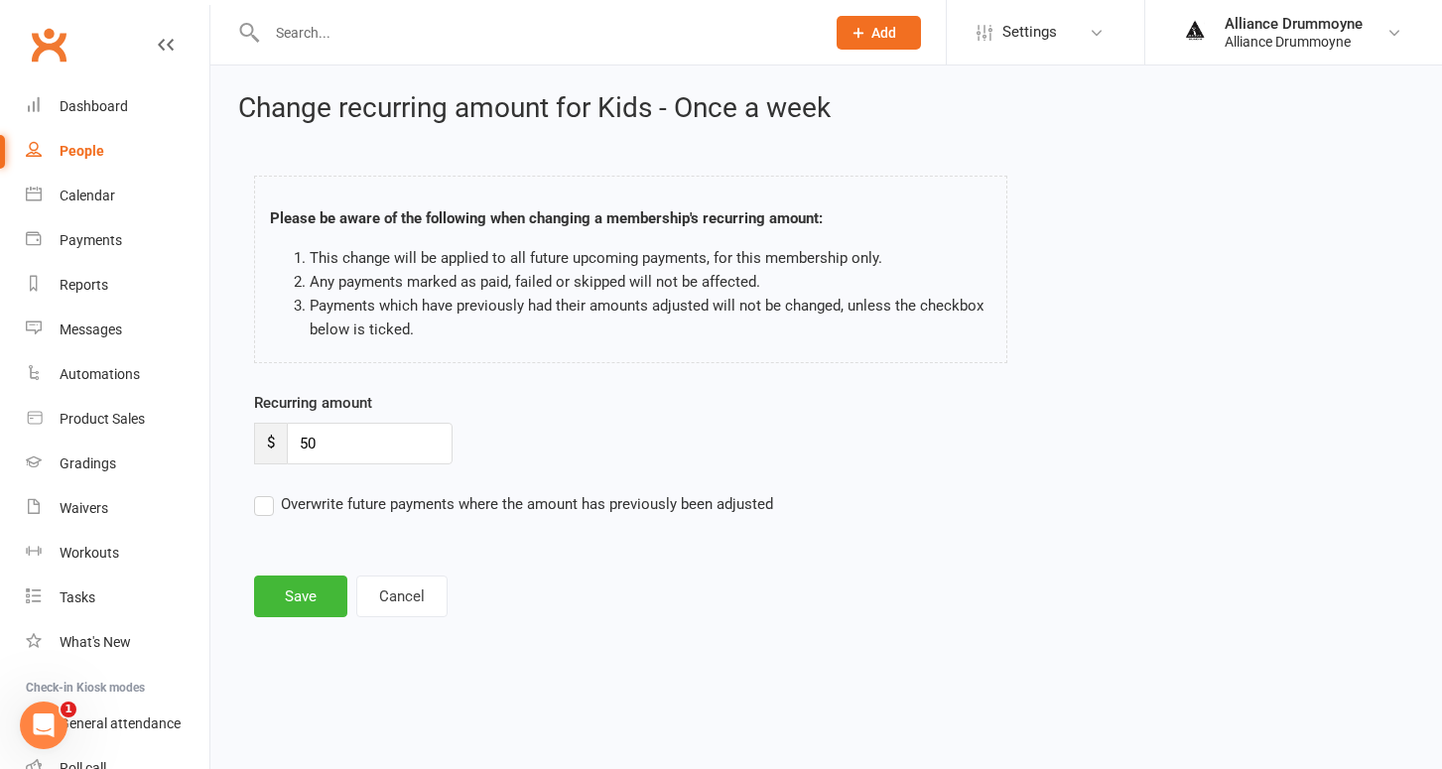
click at [269, 492] on input "Overwrite future payments where the amount has previously been adjusted" at bounding box center [513, 492] width 519 height 0
click at [291, 592] on button "Save" at bounding box center [300, 597] width 93 height 42
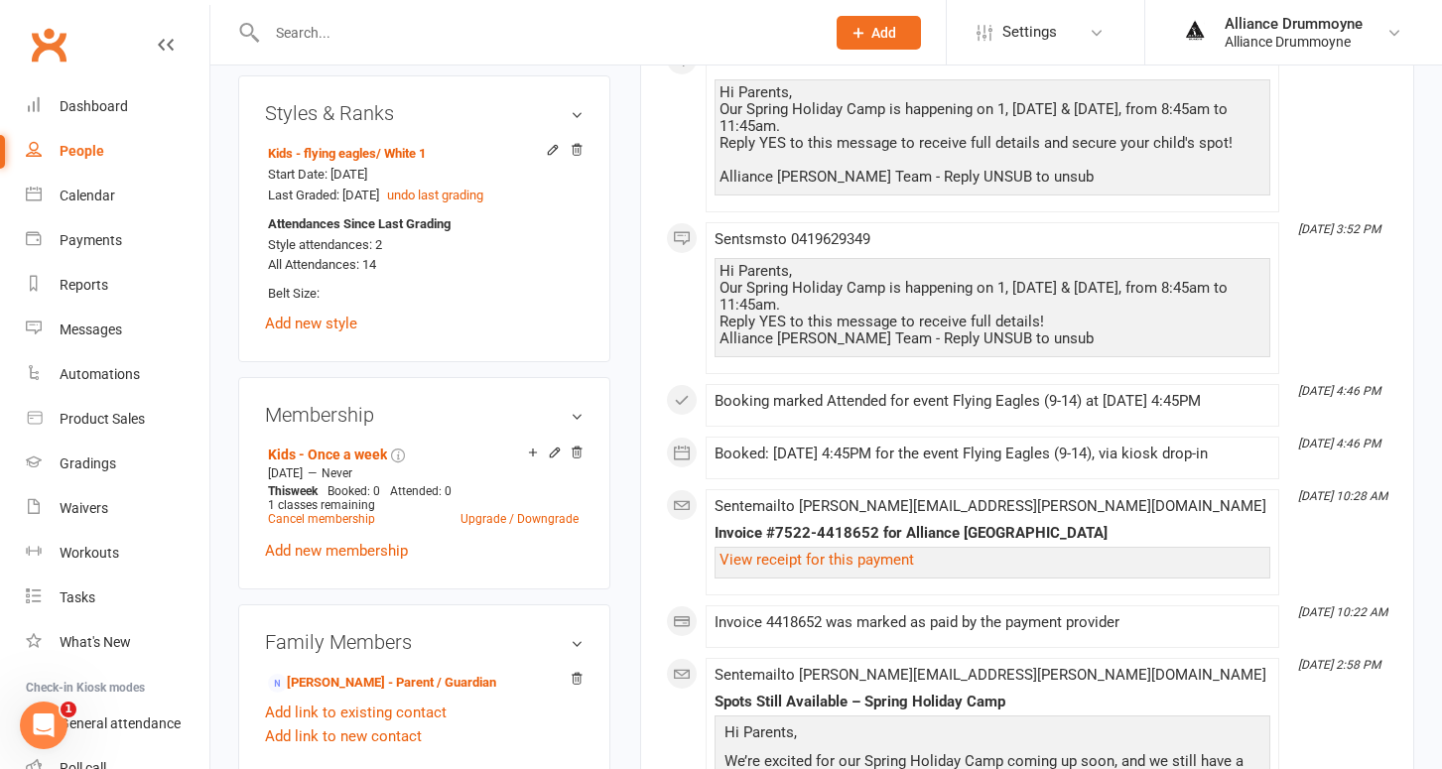
scroll to position [844, 0]
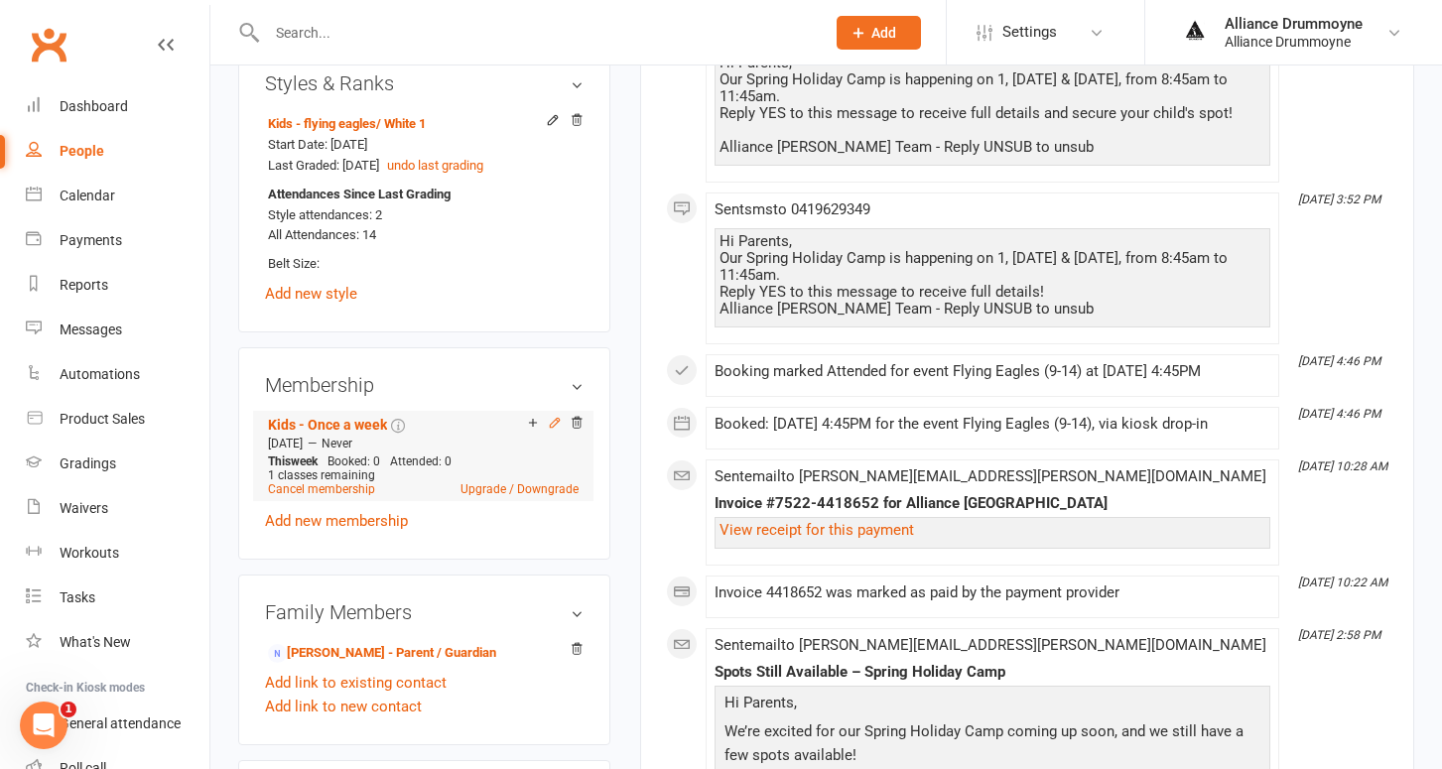
click at [556, 416] on icon at bounding box center [555, 423] width 14 height 14
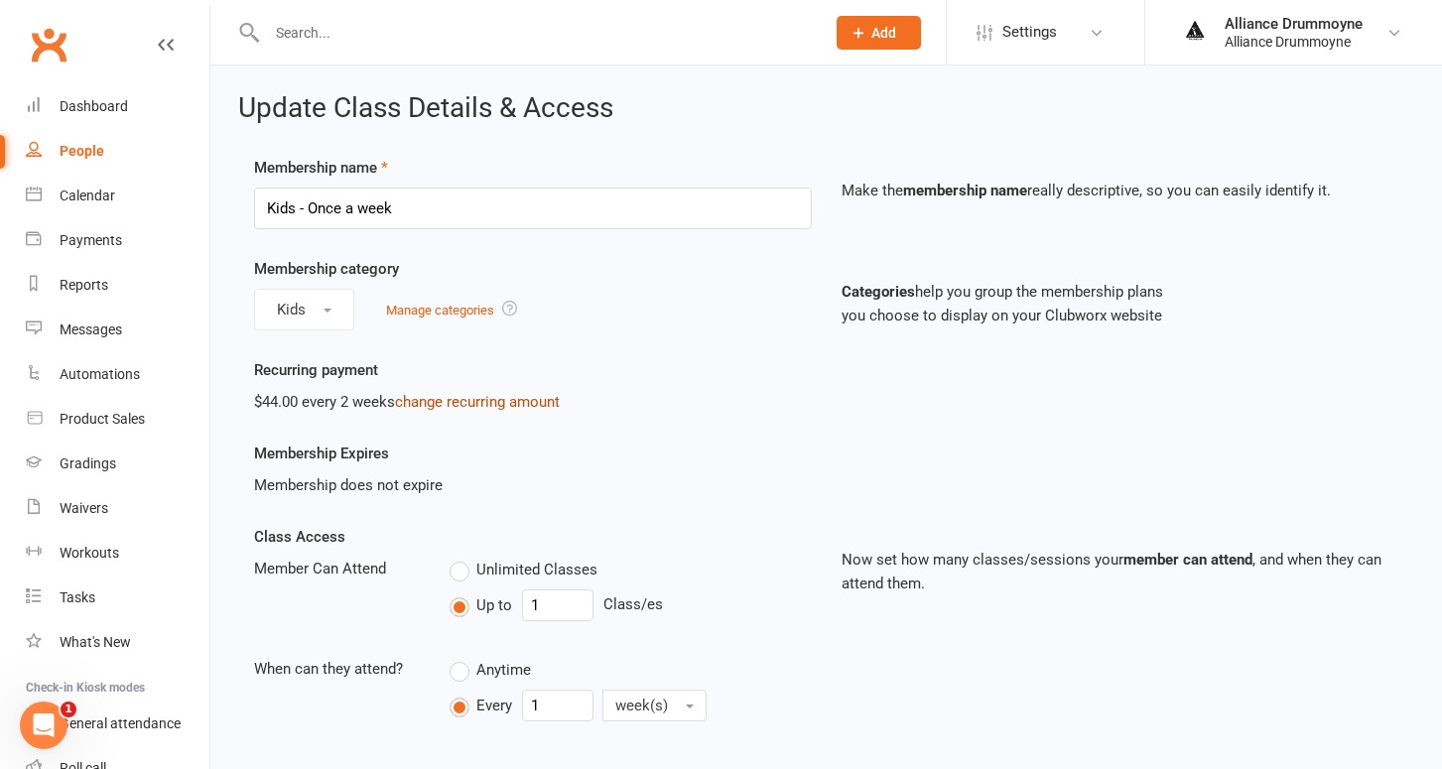
click at [461, 396] on link "change recurring amount" at bounding box center [477, 402] width 165 height 18
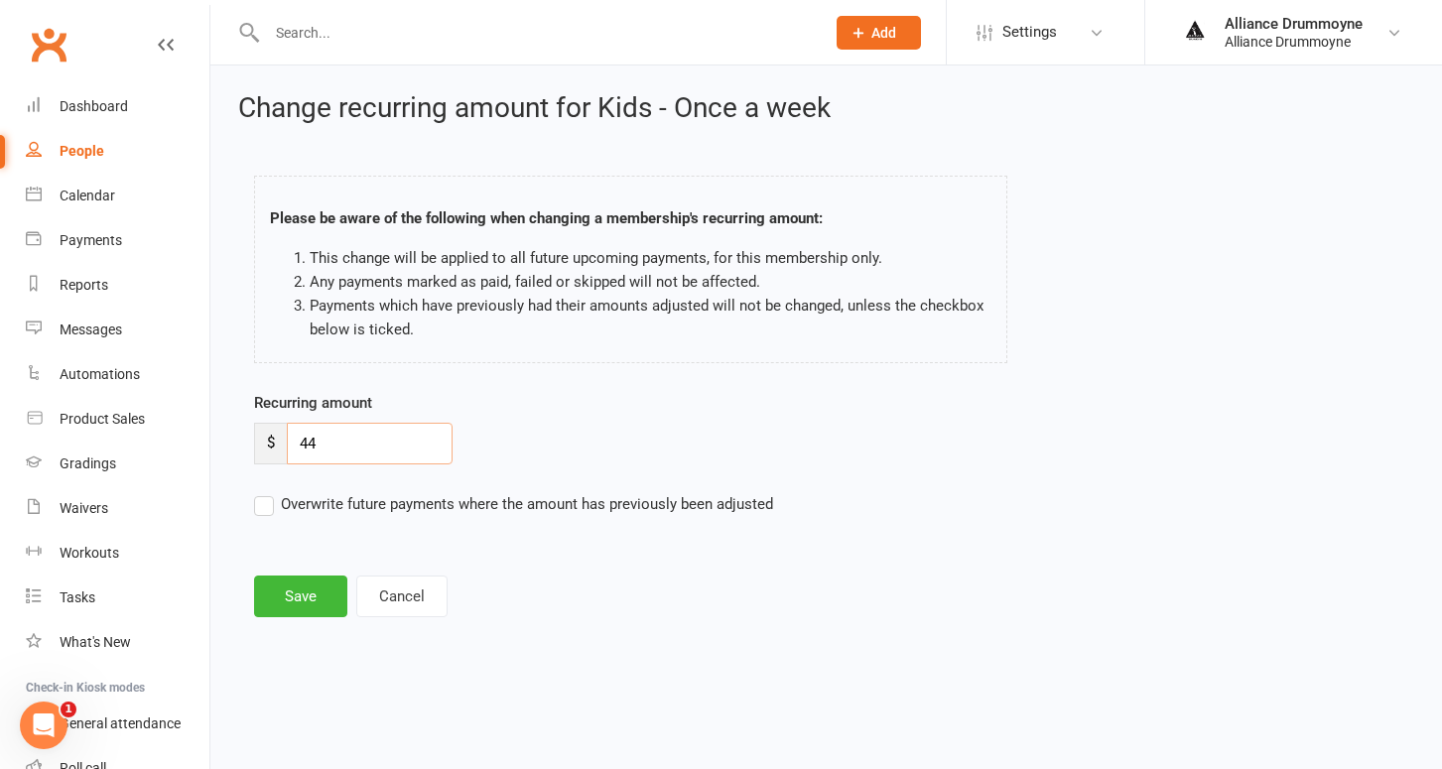
click at [333, 443] on input "44" at bounding box center [370, 444] width 166 height 42
paste input "50"
type input "50"
click at [271, 508] on label "Overwrite future payments where the amount has previously been adjusted" at bounding box center [513, 504] width 519 height 24
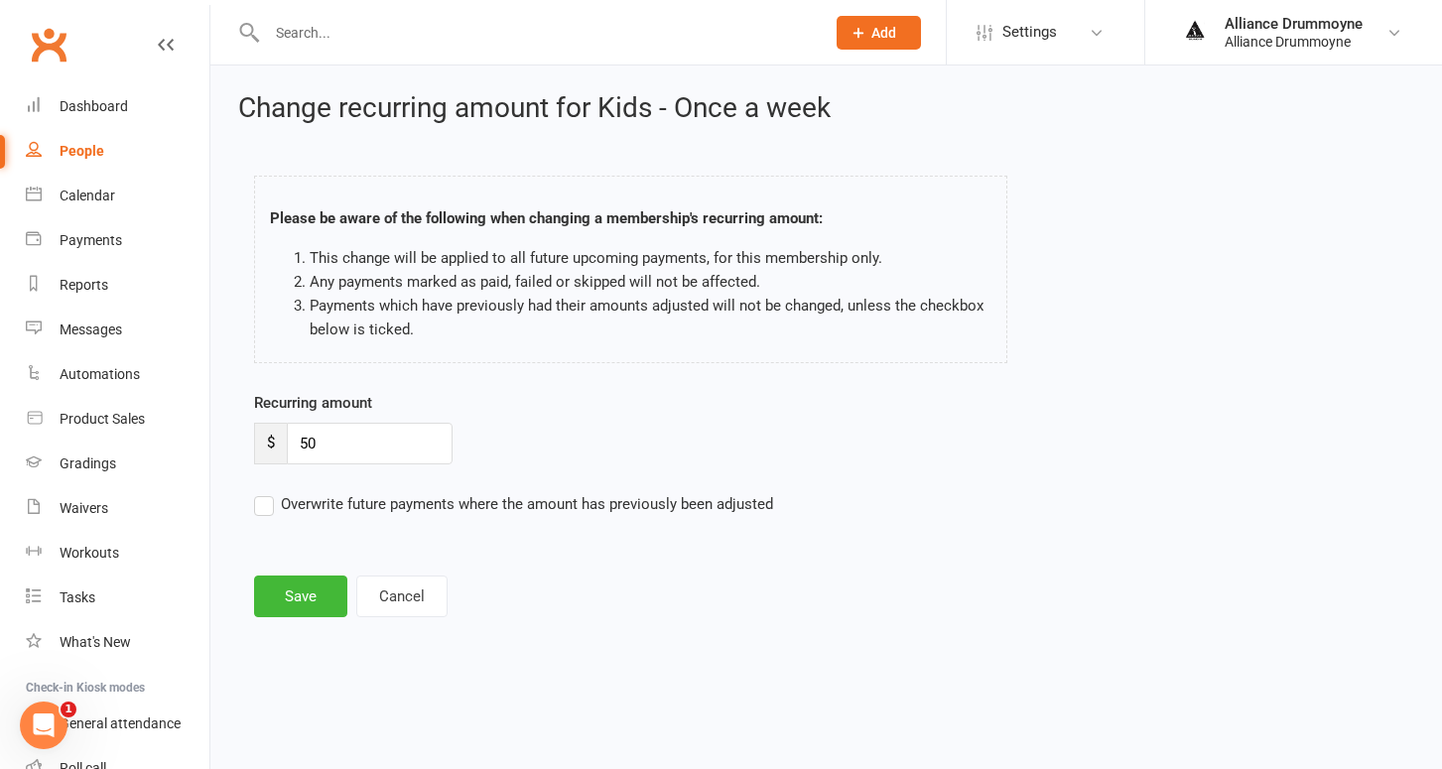
click at [271, 492] on input "Overwrite future payments where the amount has previously been adjusted" at bounding box center [513, 492] width 519 height 0
click at [303, 598] on button "Save" at bounding box center [300, 597] width 93 height 42
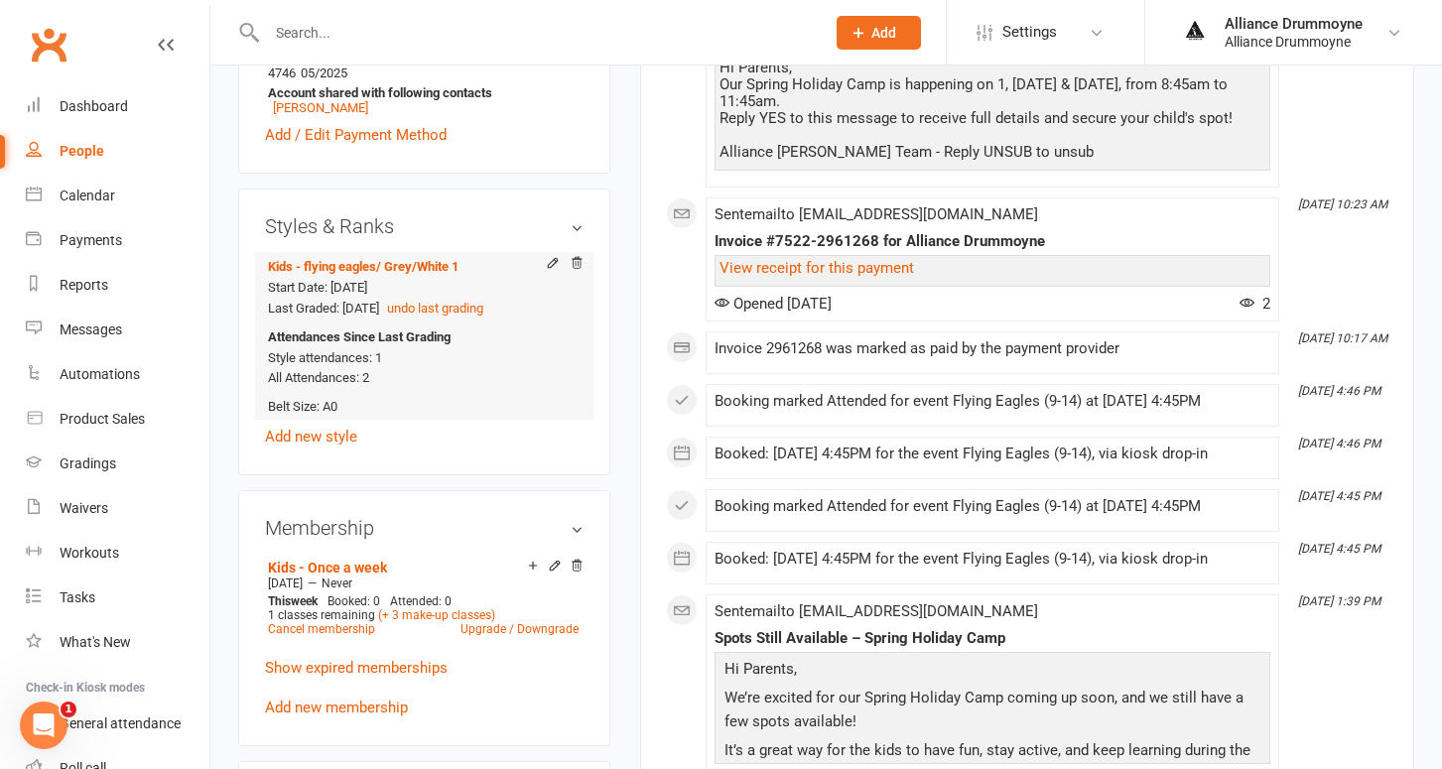
scroll to position [709, 0]
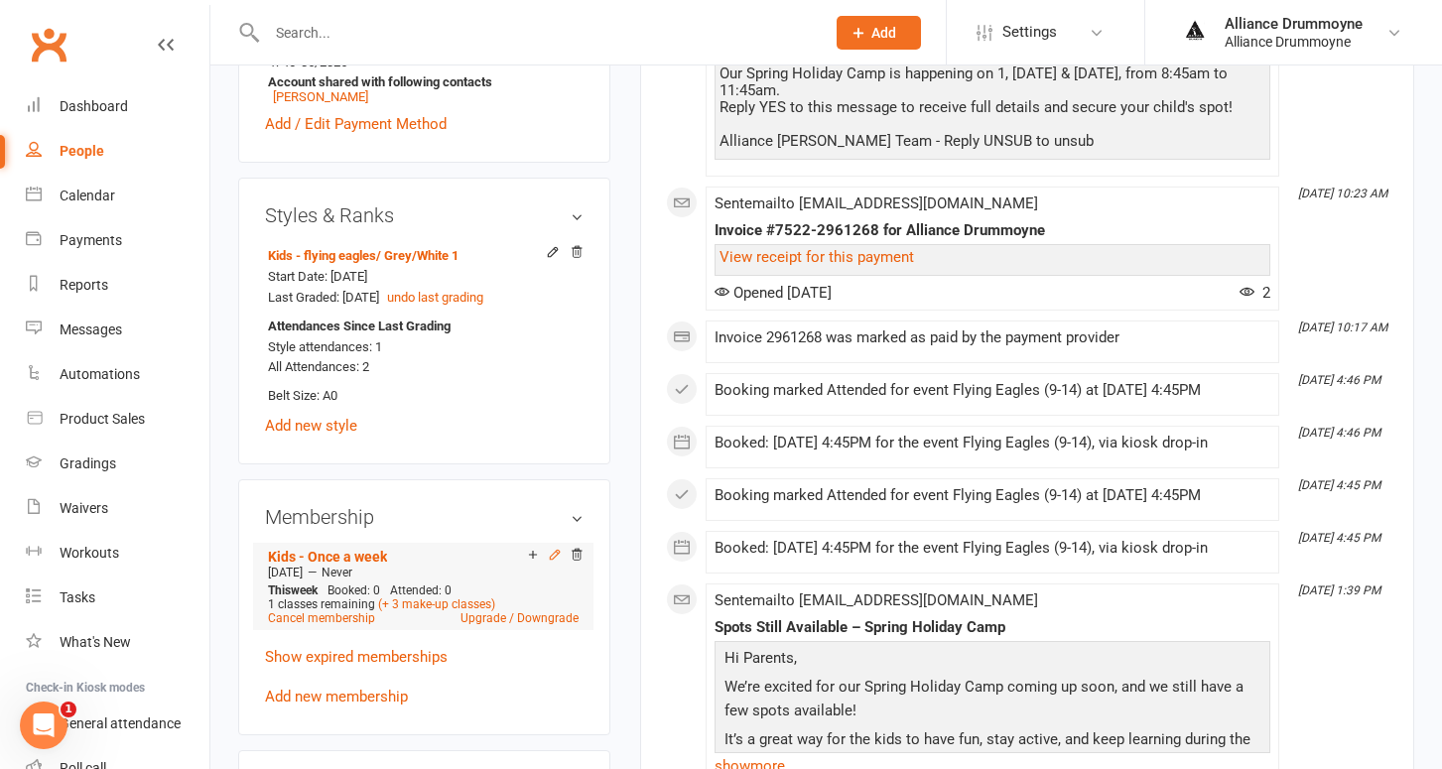
click at [553, 548] on icon at bounding box center [555, 555] width 14 height 14
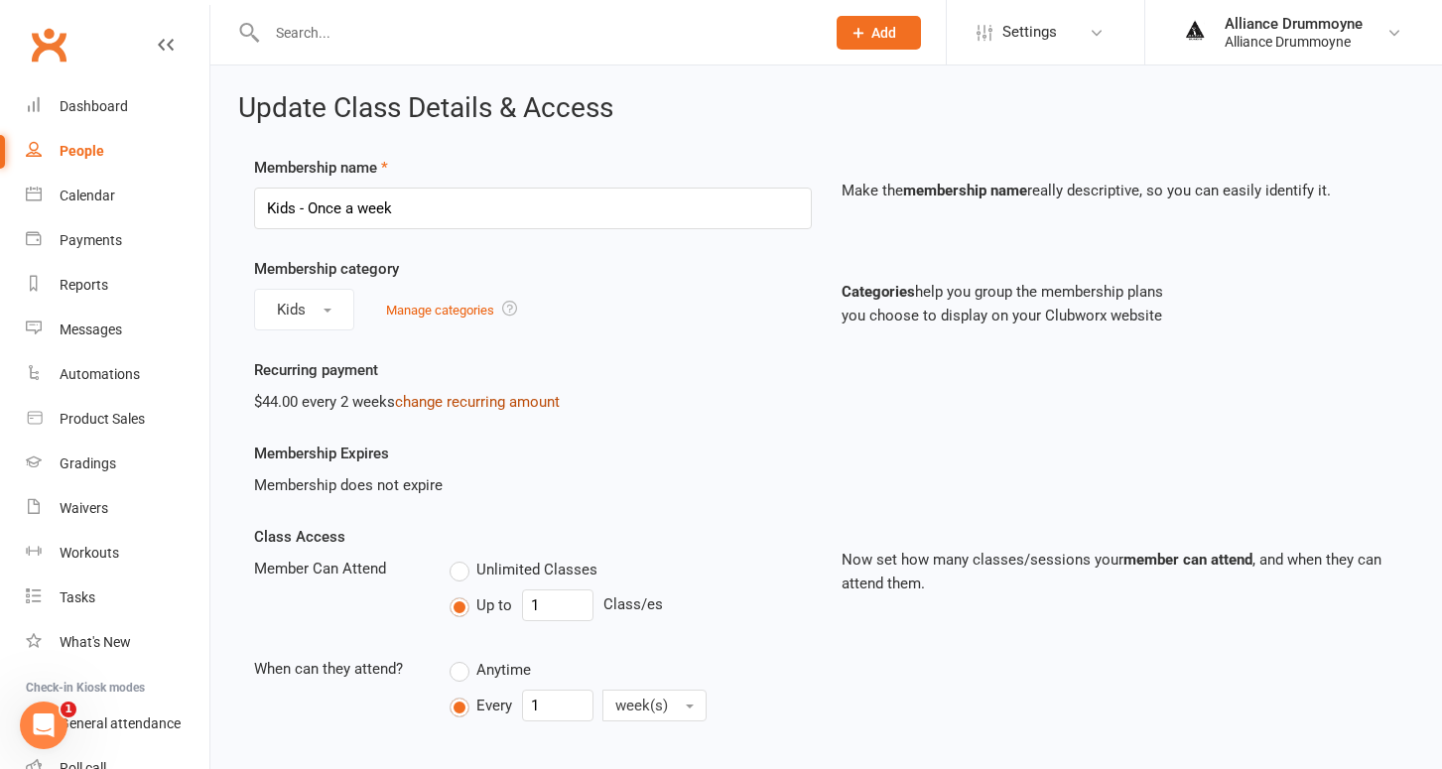
click at [447, 399] on link "change recurring amount" at bounding box center [477, 402] width 165 height 18
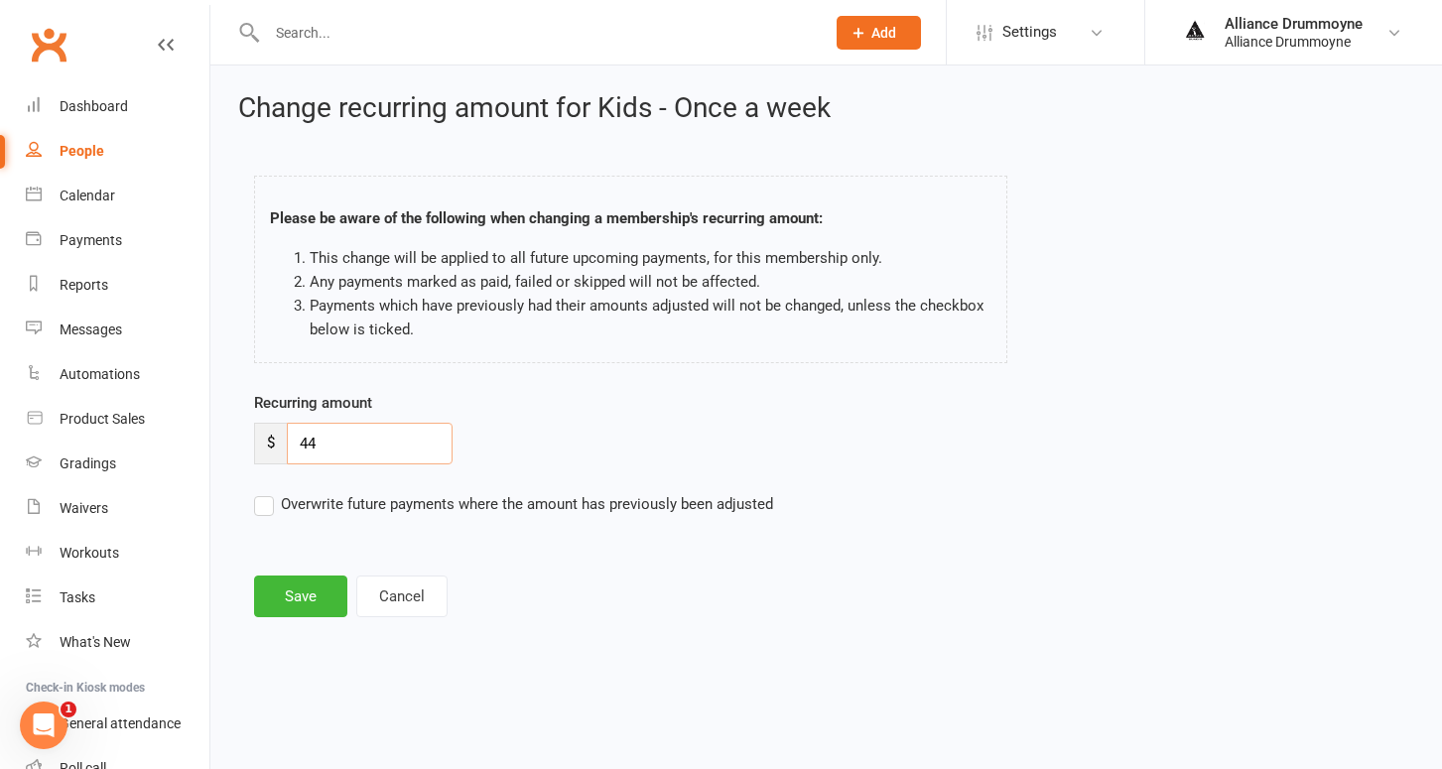
click at [364, 432] on input "44" at bounding box center [370, 444] width 166 height 42
paste input "50"
type input "50"
click at [269, 505] on label "Overwrite future payments where the amount has previously been adjusted" at bounding box center [513, 504] width 519 height 24
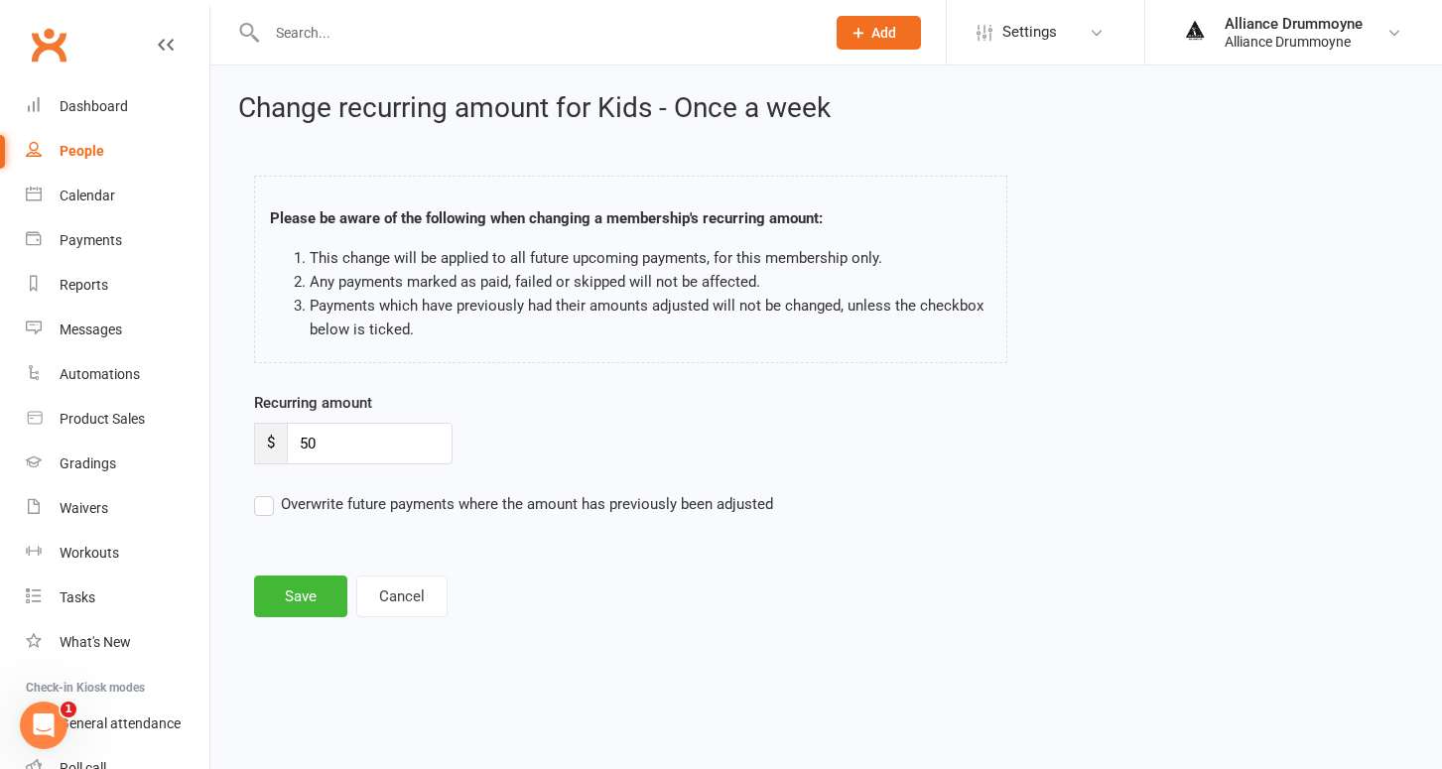
click at [269, 492] on input "Overwrite future payments where the amount has previously been adjusted" at bounding box center [513, 492] width 519 height 0
click at [312, 598] on button "Save" at bounding box center [300, 597] width 93 height 42
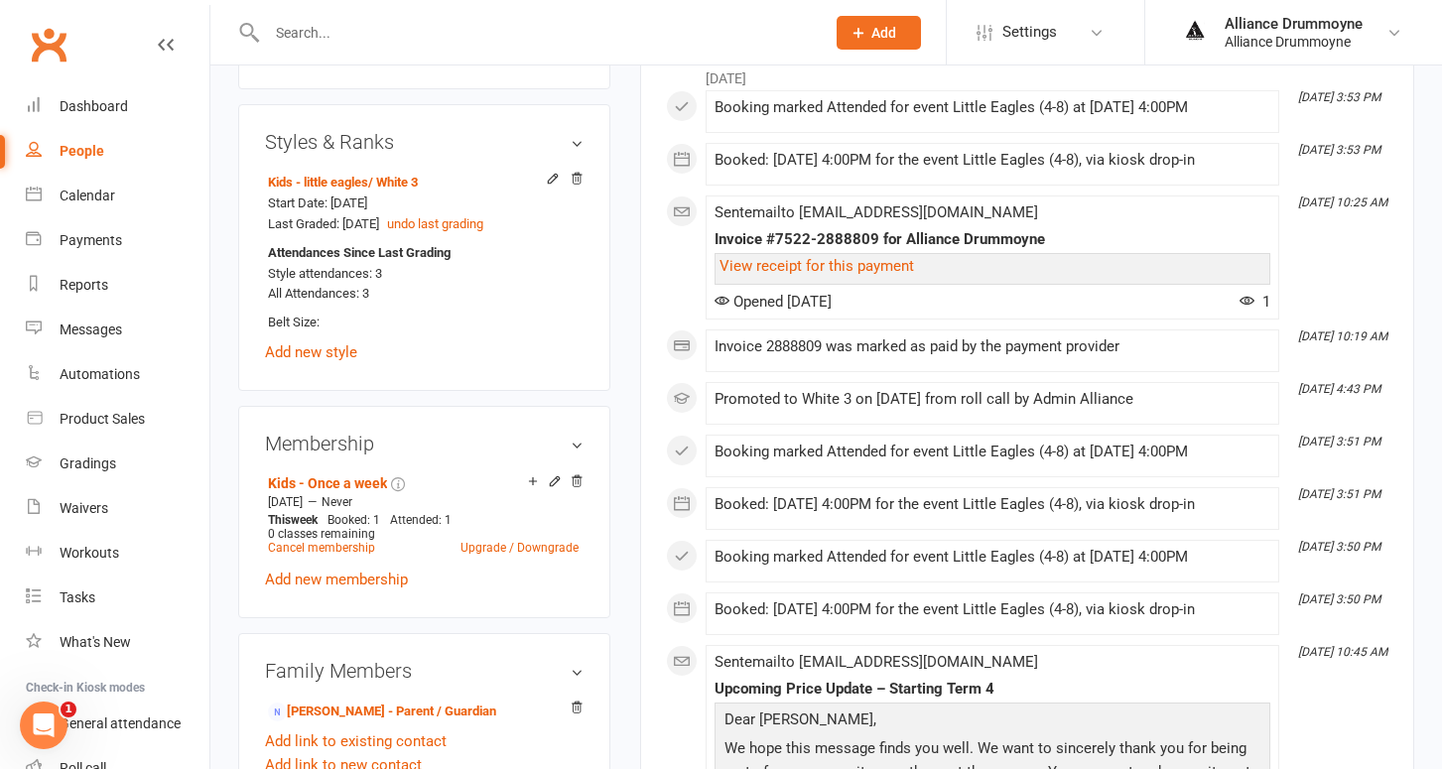
scroll to position [802, 0]
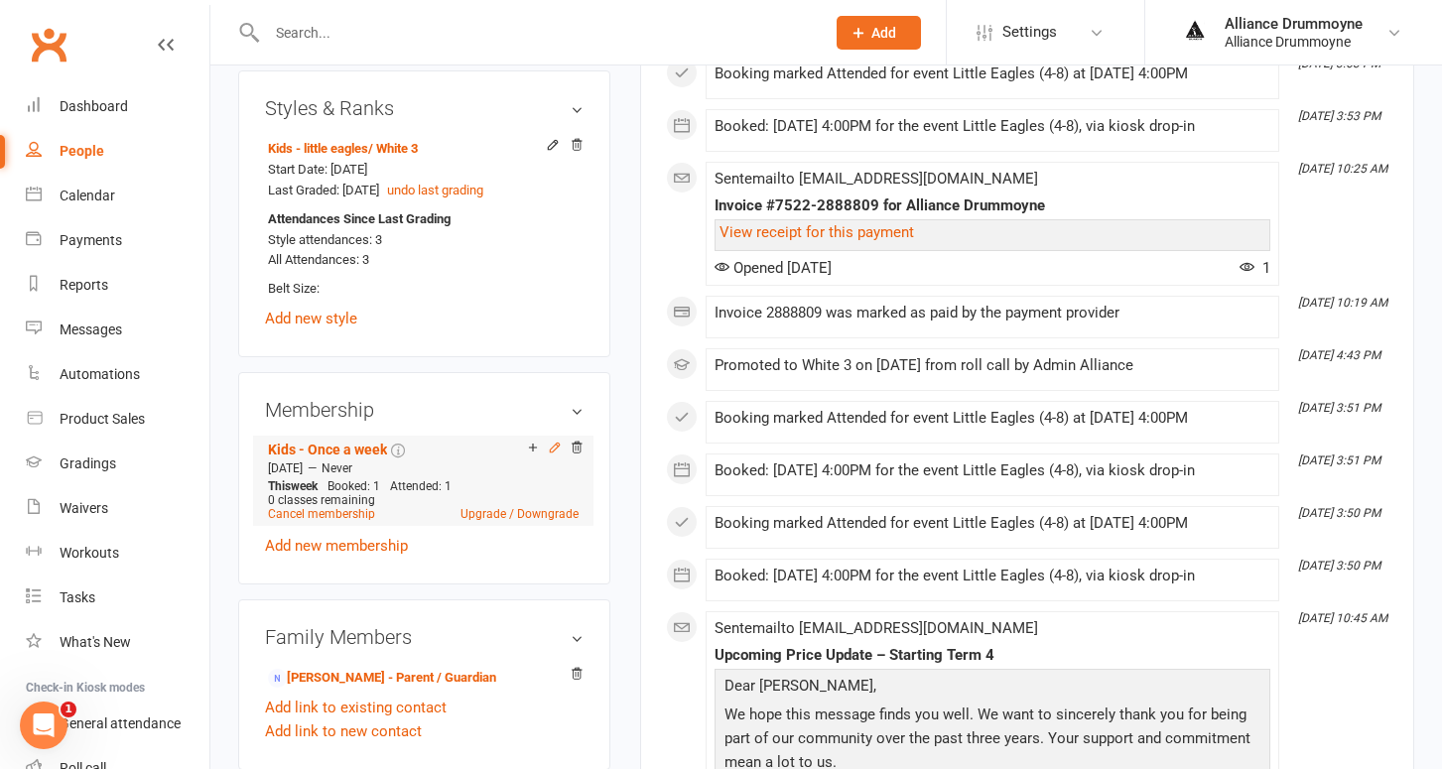
click at [557, 441] on icon at bounding box center [555, 448] width 14 height 14
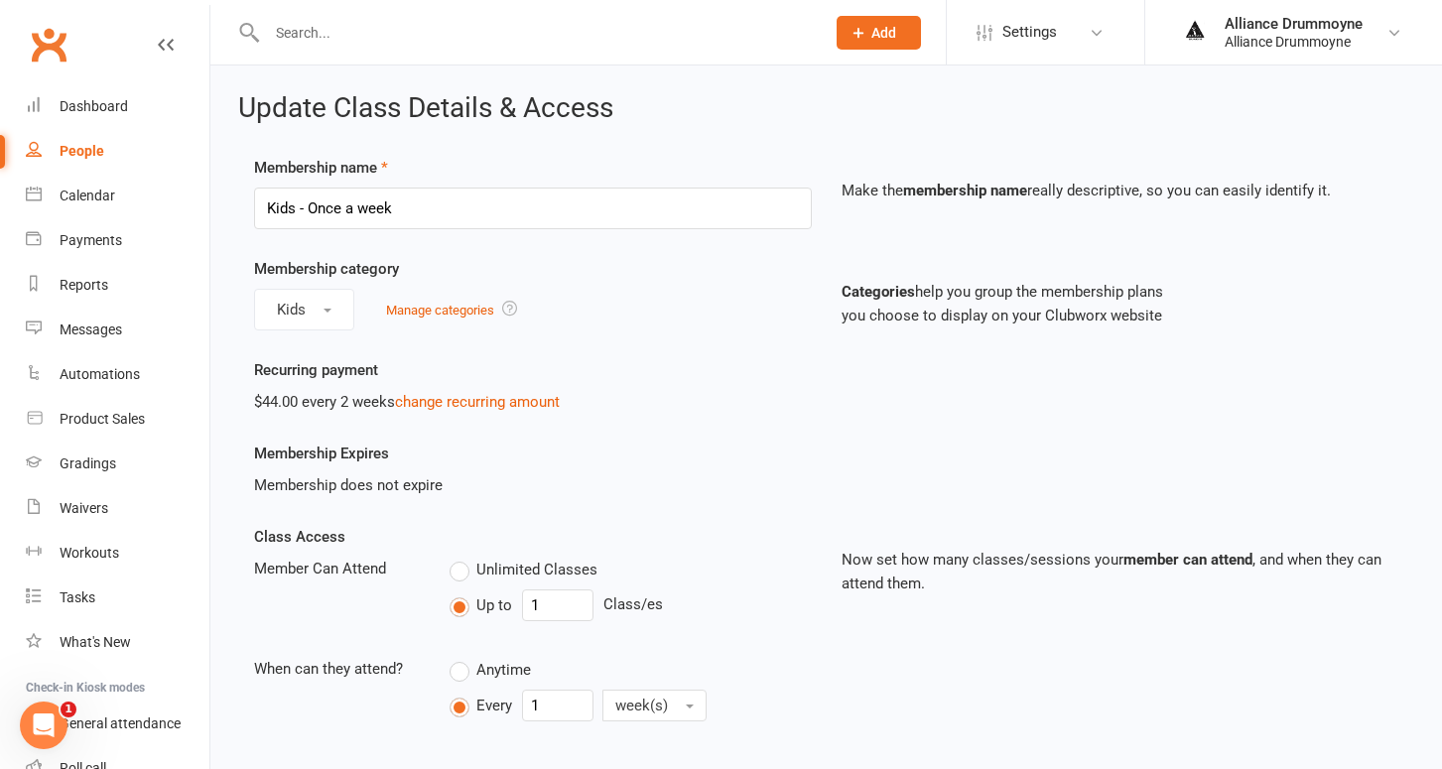
click at [469, 411] on div "$44.00 every 2 weeks change recurring amount" at bounding box center [533, 402] width 558 height 24
click at [473, 405] on link "change recurring amount" at bounding box center [477, 402] width 165 height 18
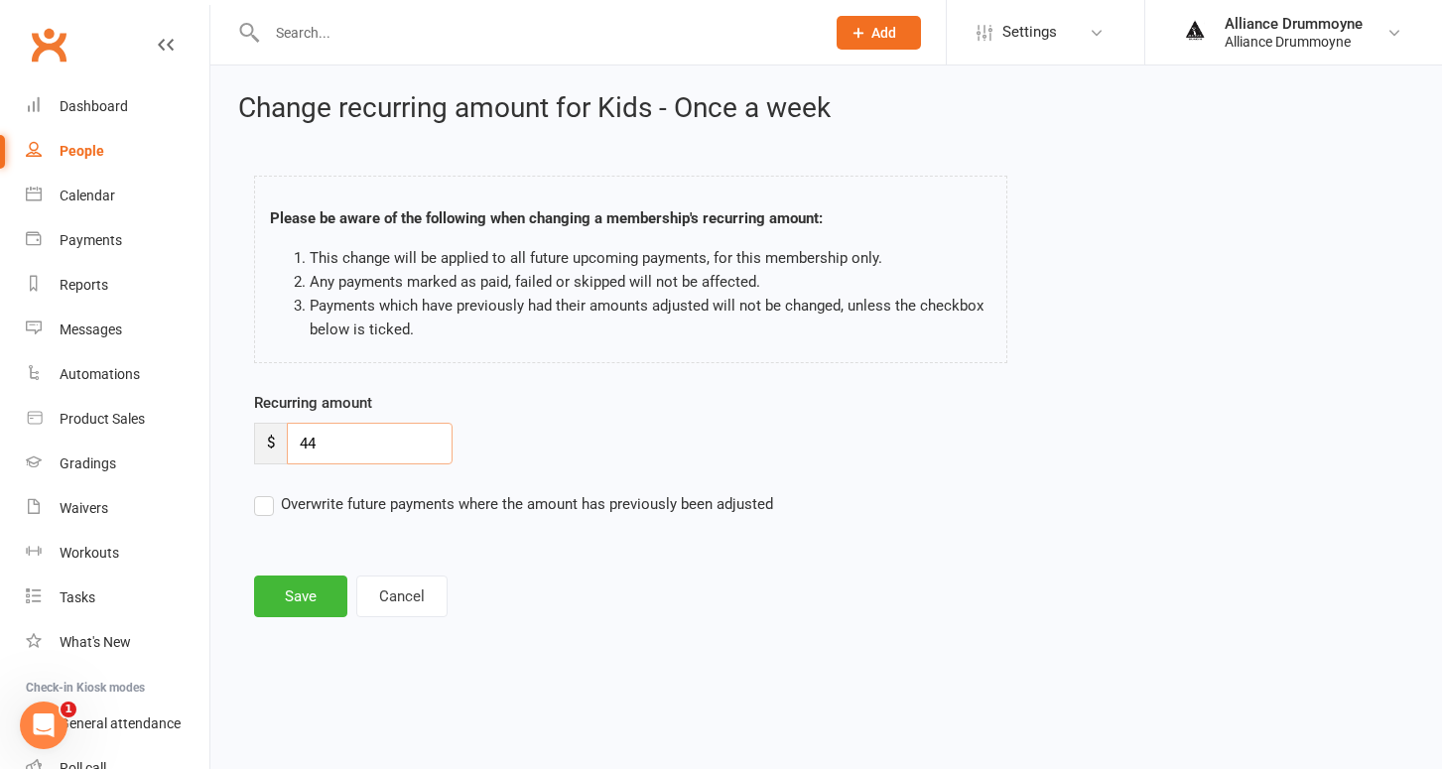
click at [367, 426] on input "44" at bounding box center [370, 444] width 166 height 42
paste input "50"
type input "50"
click at [266, 514] on label "Overwrite future payments where the amount has previously been adjusted" at bounding box center [513, 504] width 519 height 24
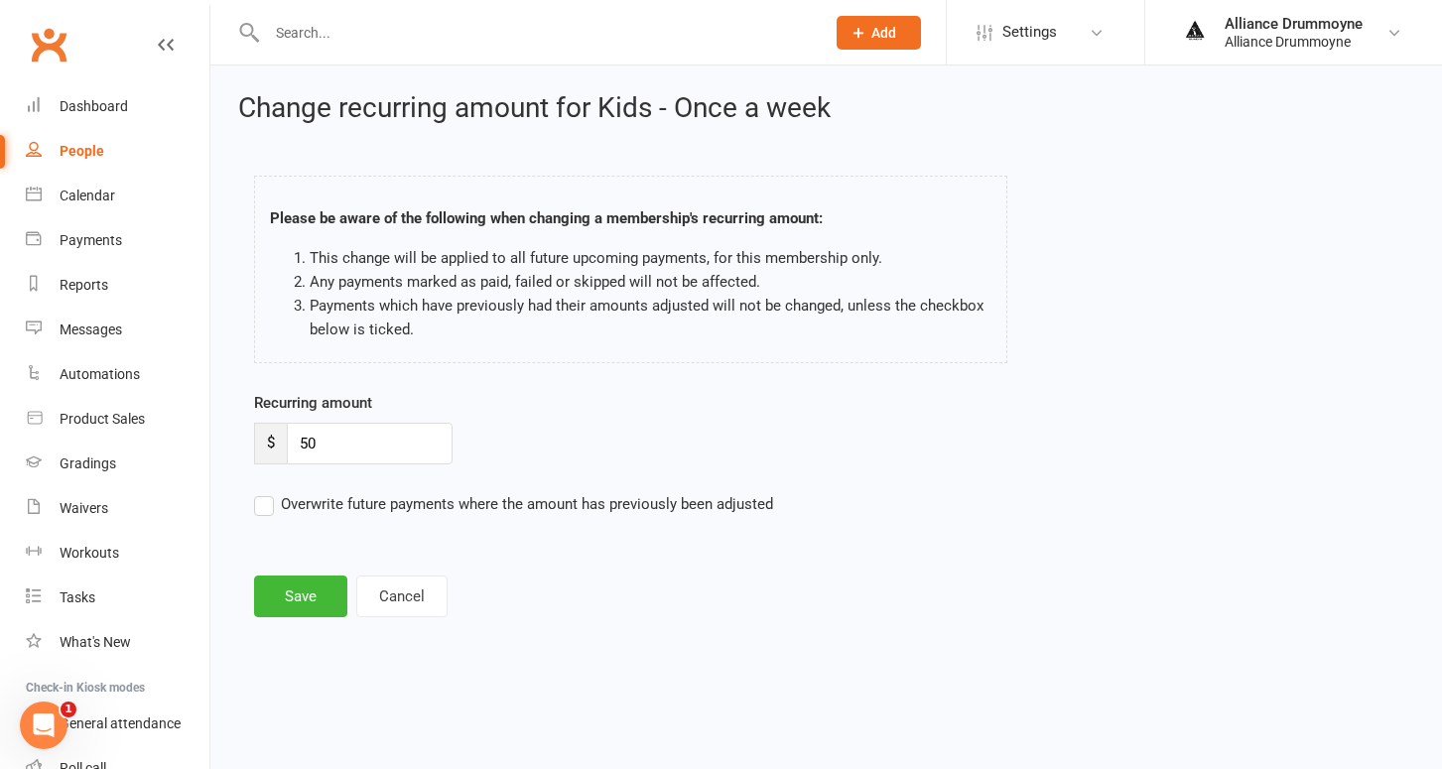
click at [266, 492] on input "Overwrite future payments where the amount has previously been adjusted" at bounding box center [513, 492] width 519 height 0
click at [304, 590] on button "Save" at bounding box center [300, 597] width 93 height 42
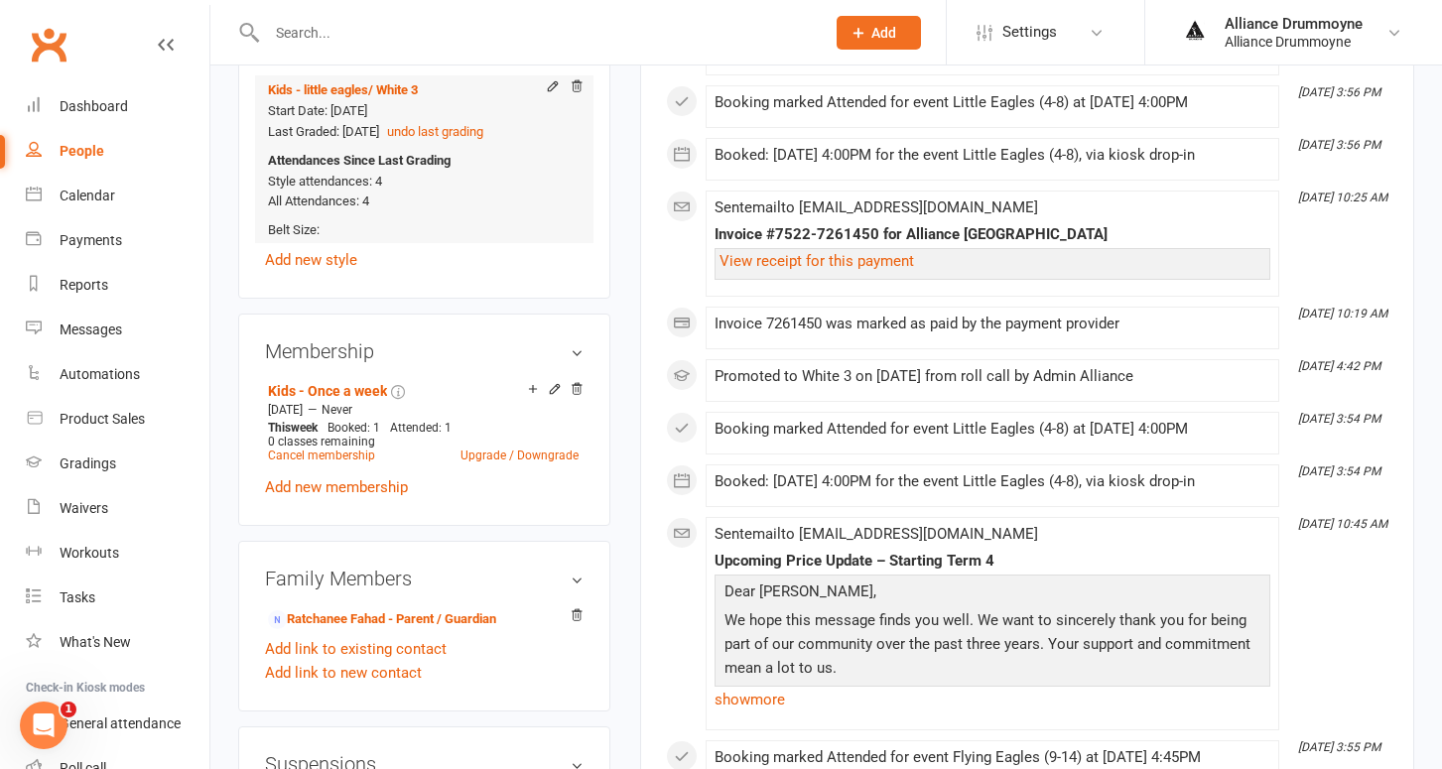
scroll to position [869, 0]
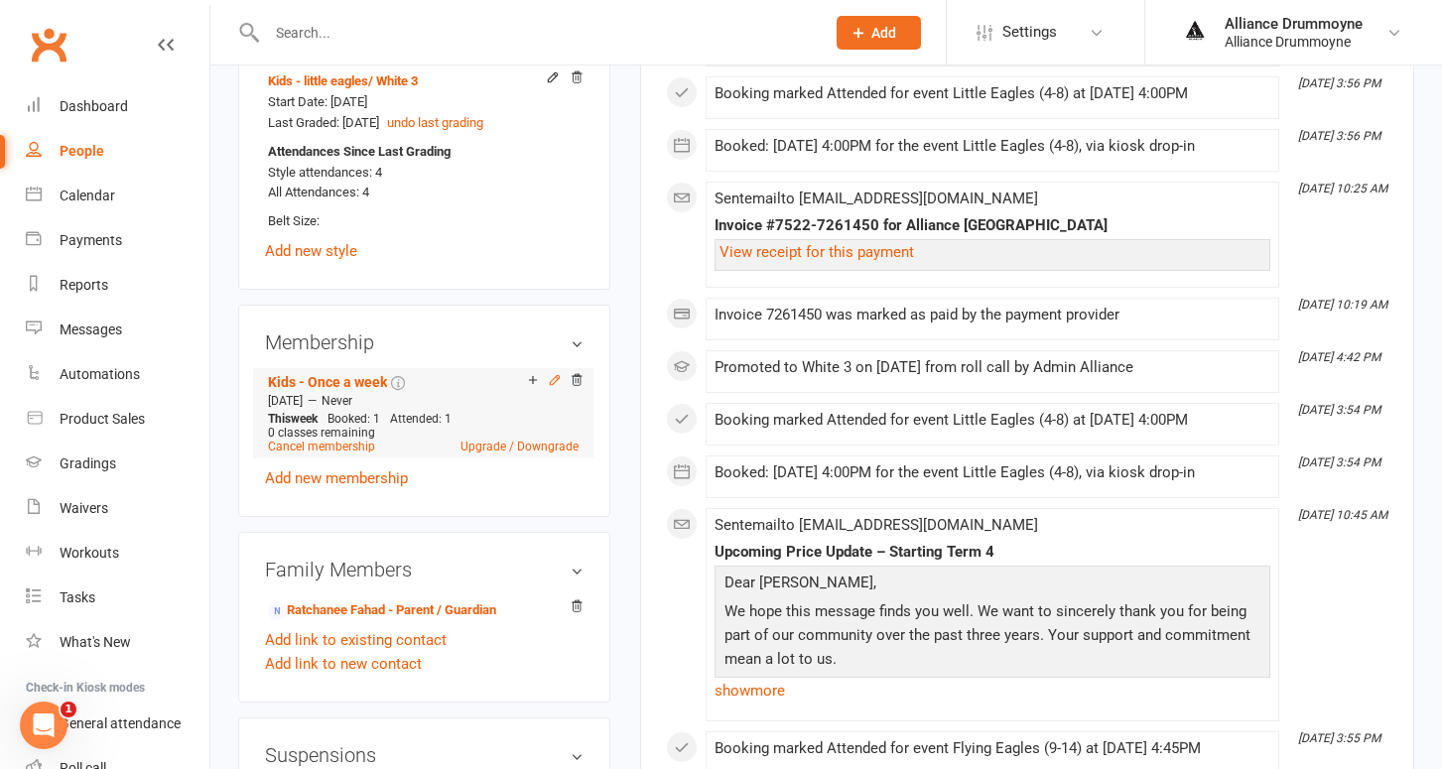
click at [555, 387] on icon at bounding box center [555, 380] width 14 height 14
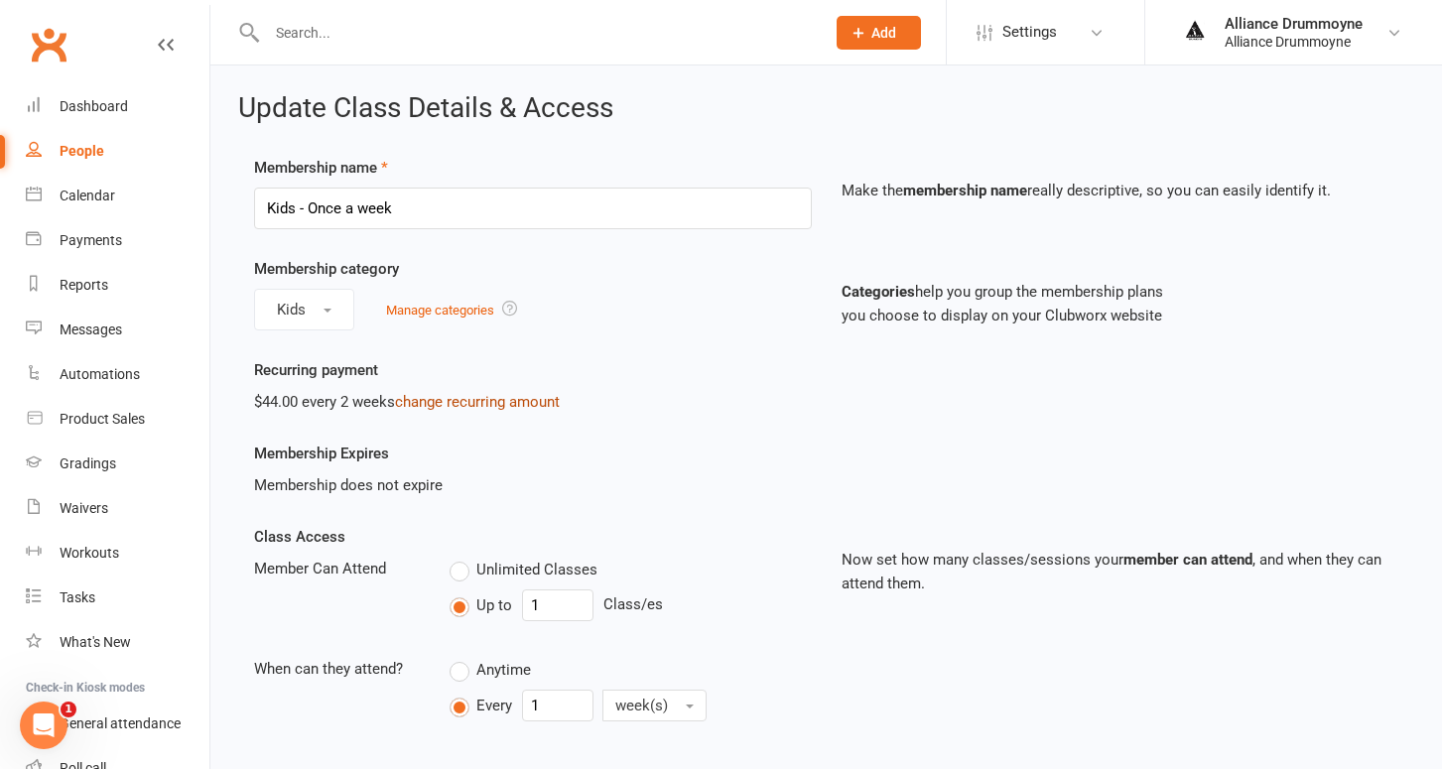
click at [481, 404] on link "change recurring amount" at bounding box center [477, 402] width 165 height 18
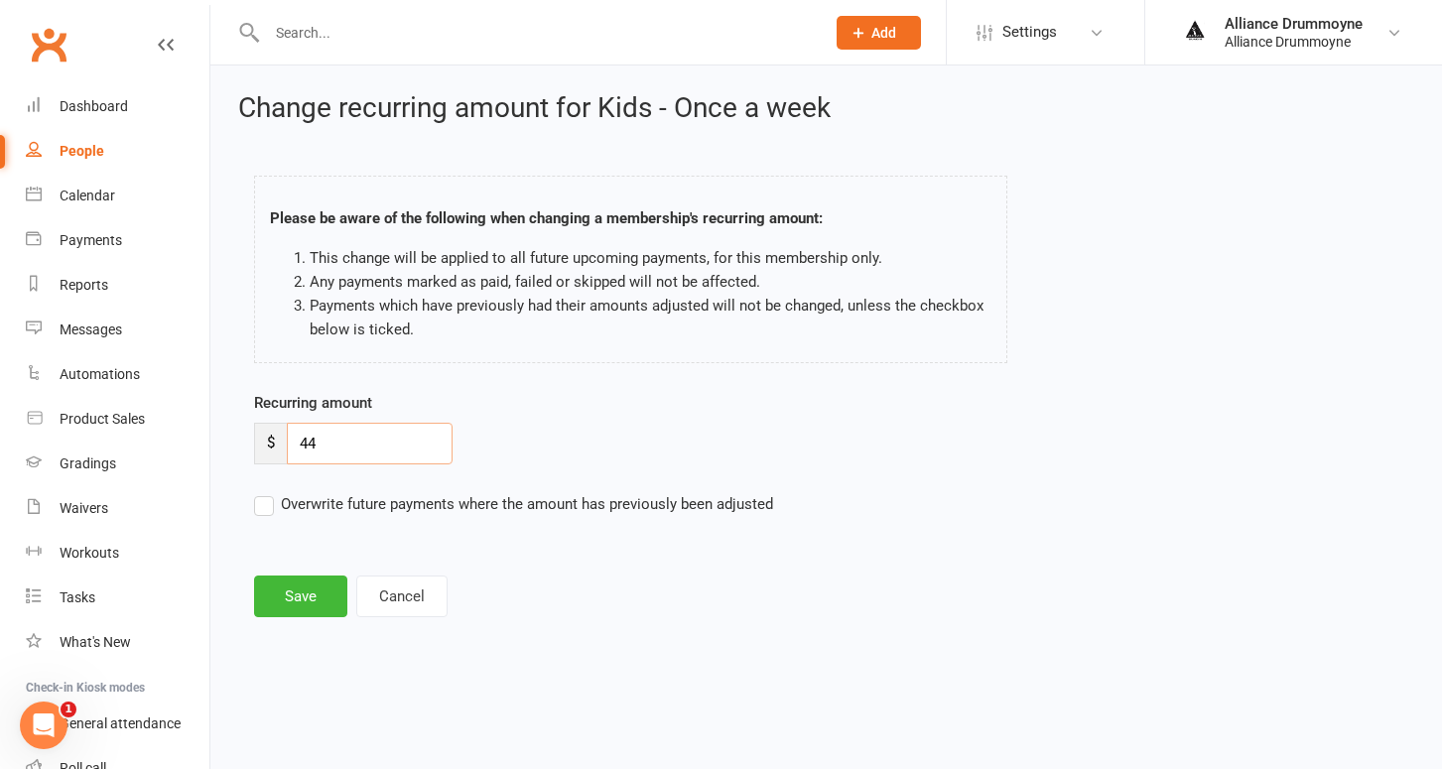
click at [368, 446] on input "44" at bounding box center [370, 444] width 166 height 42
paste input "50"
type input "50"
click at [266, 506] on label "Overwrite future payments where the amount has previously been adjusted" at bounding box center [513, 504] width 519 height 24
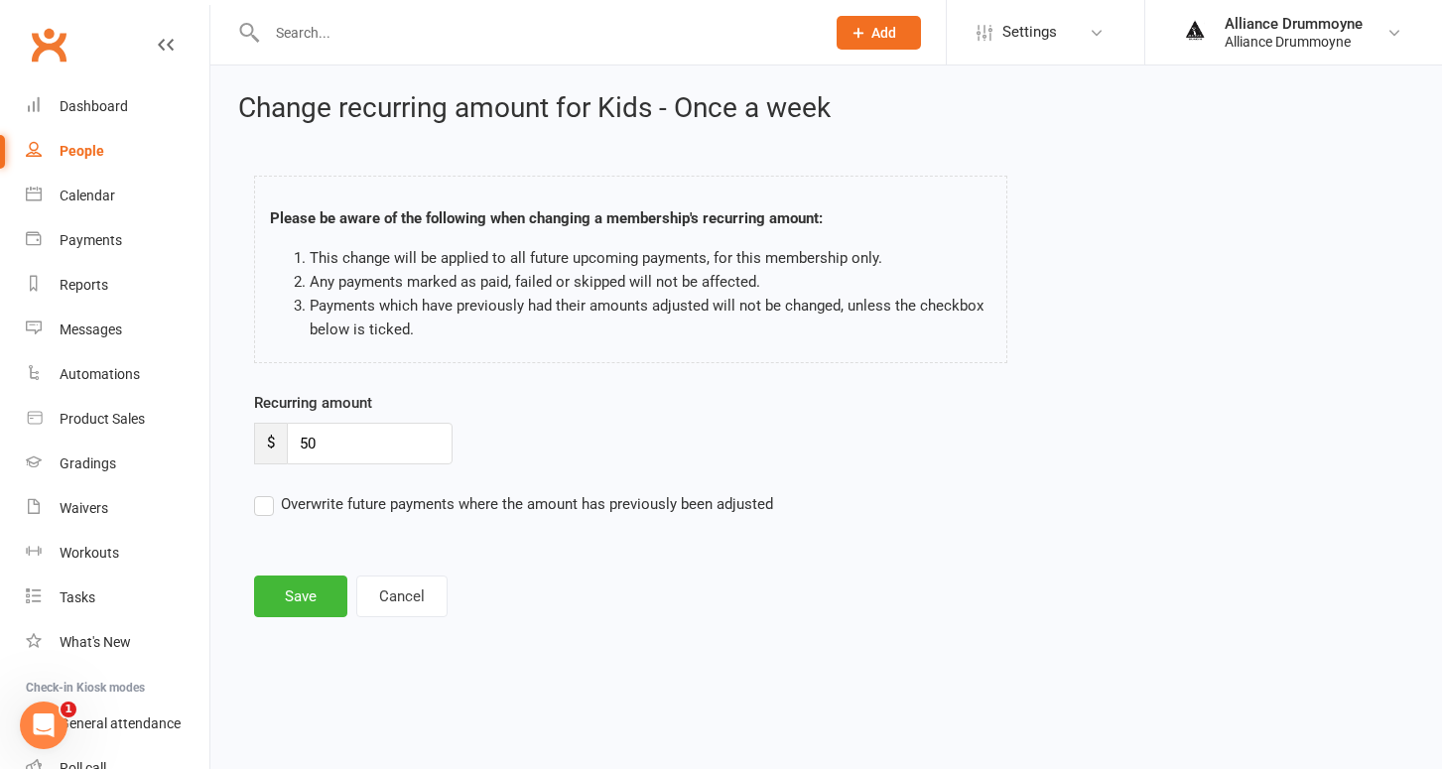
click at [266, 492] on input "Overwrite future payments where the amount has previously been adjusted" at bounding box center [513, 492] width 519 height 0
click at [298, 596] on button "Save" at bounding box center [300, 597] width 93 height 42
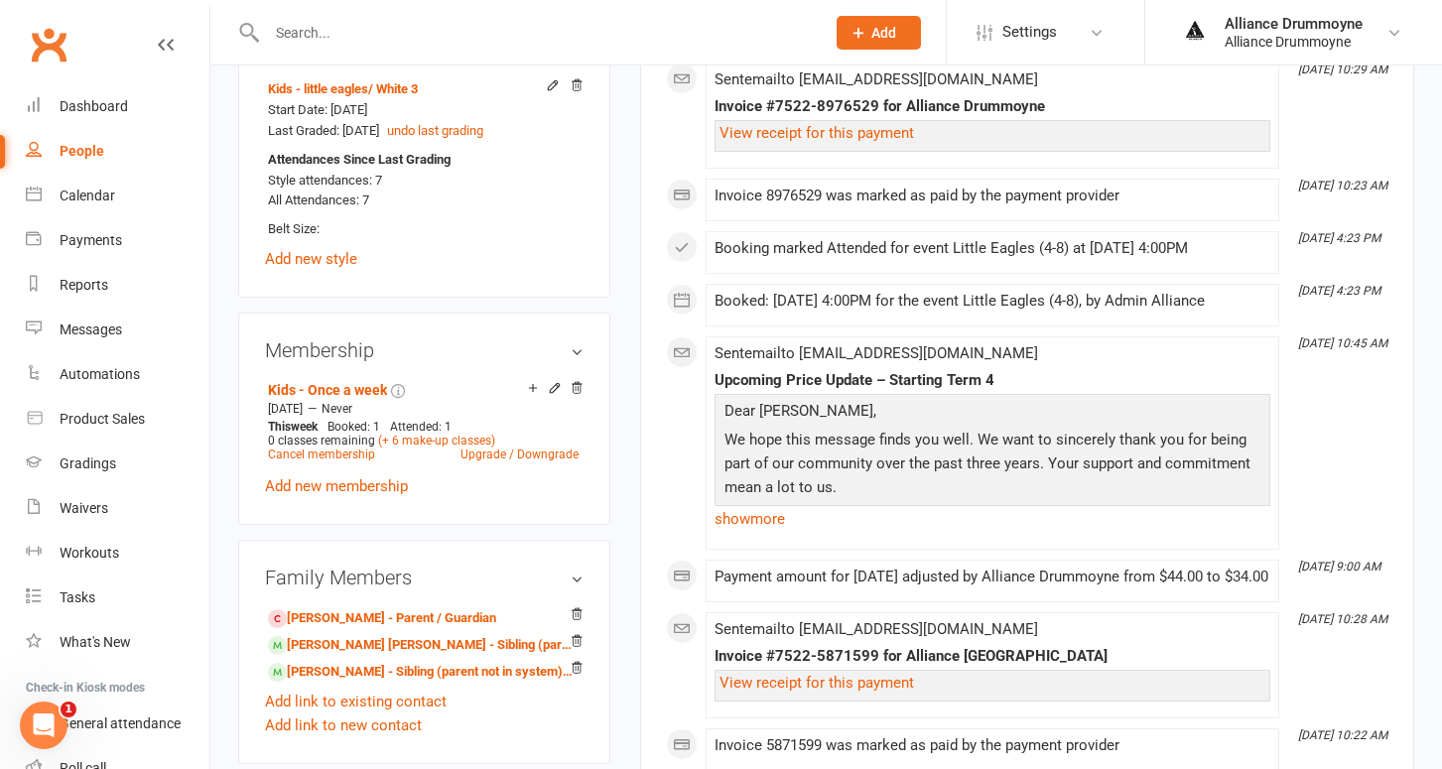
scroll to position [887, 0]
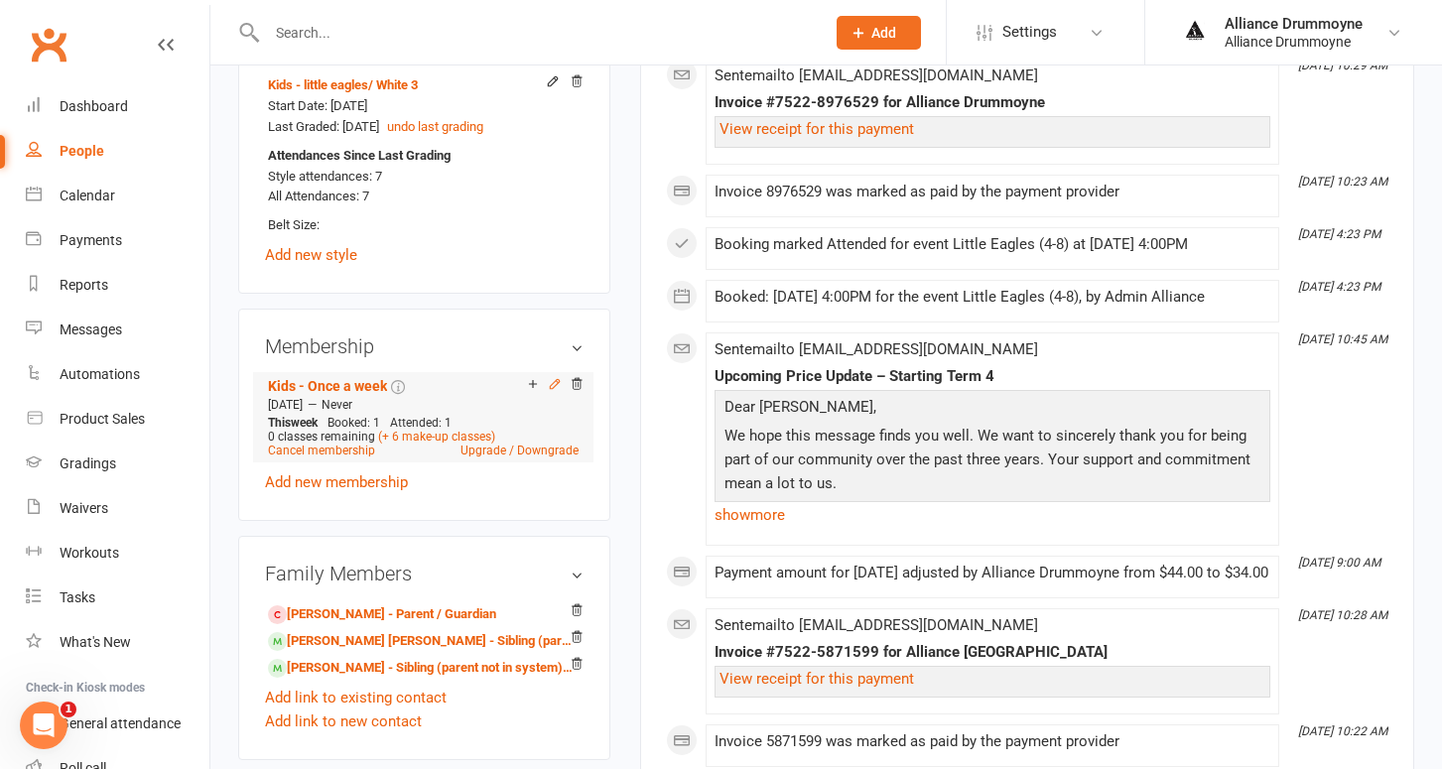
click at [554, 377] on icon at bounding box center [555, 384] width 14 height 14
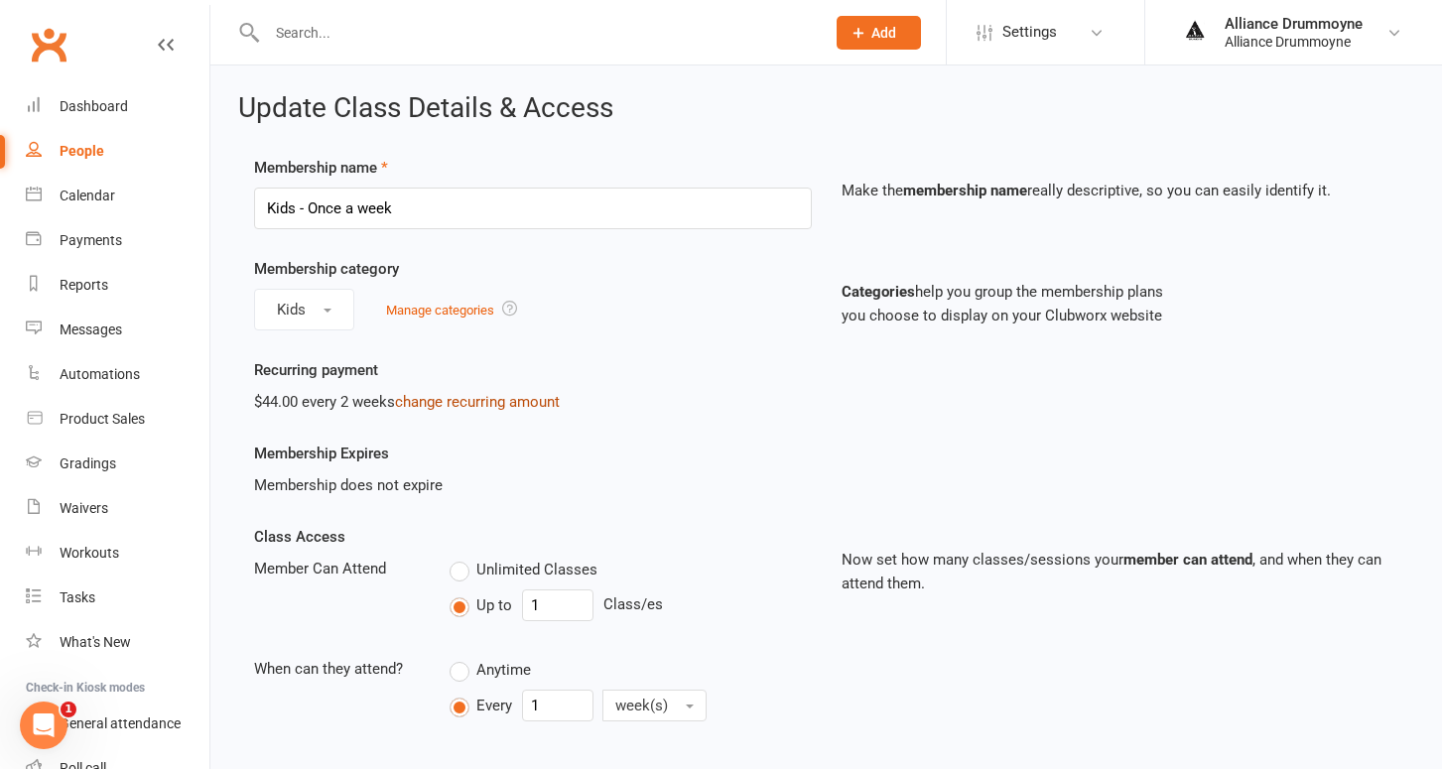
click at [476, 400] on link "change recurring amount" at bounding box center [477, 402] width 165 height 18
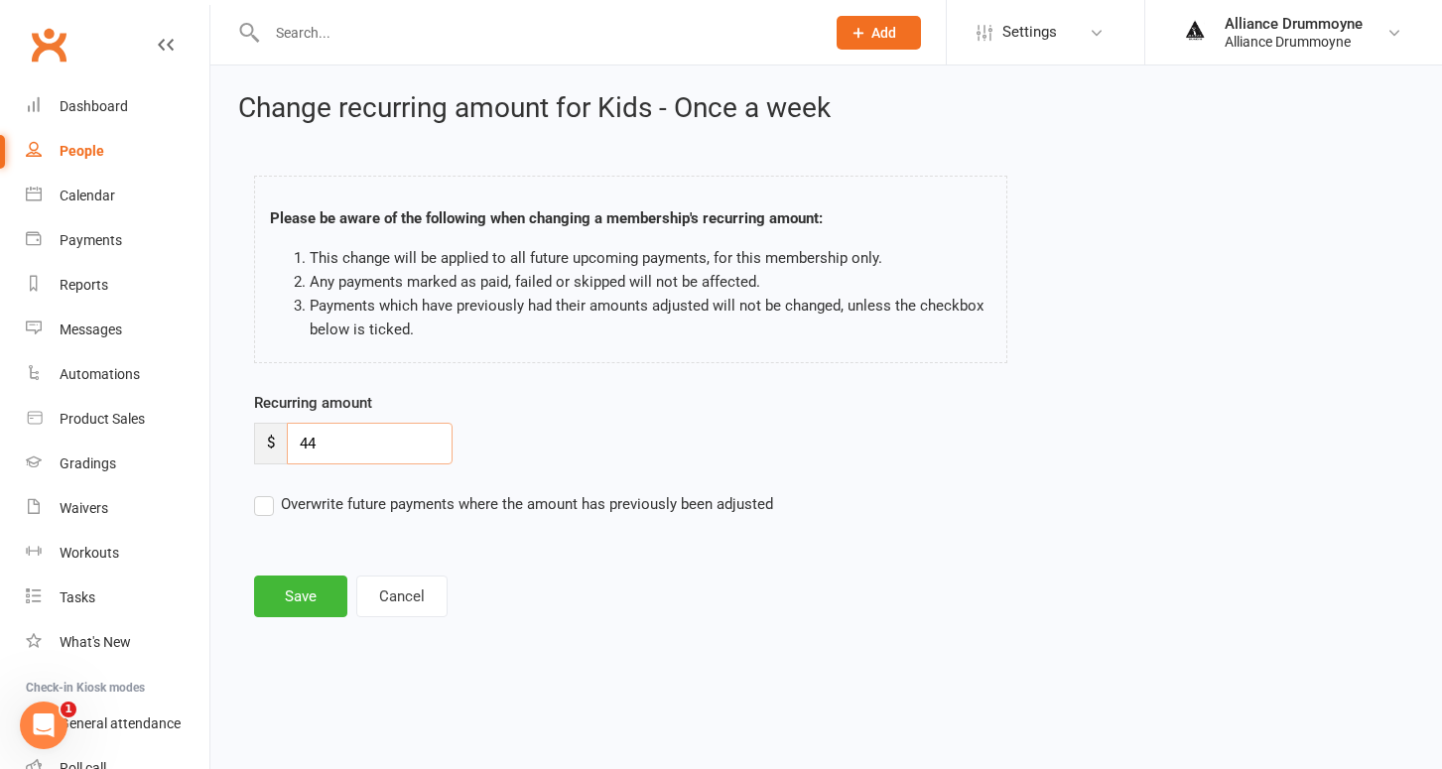
click at [322, 431] on input "44" at bounding box center [370, 444] width 166 height 42
paste input "50"
type input "50"
click at [268, 501] on label "Overwrite future payments where the amount has previously been adjusted" at bounding box center [513, 504] width 519 height 24
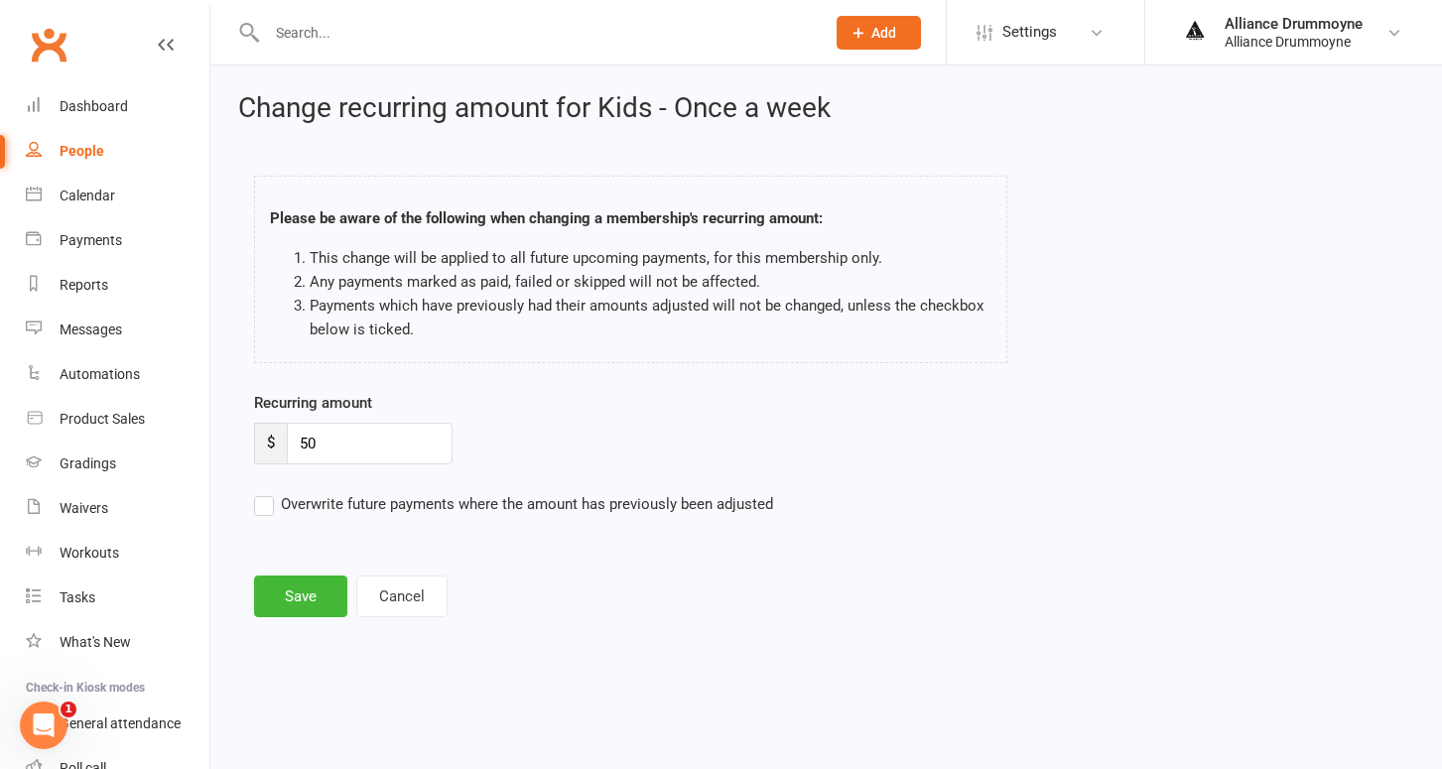
click at [268, 492] on input "Overwrite future payments where the amount has previously been adjusted" at bounding box center [513, 492] width 519 height 0
click at [291, 596] on button "Save" at bounding box center [300, 597] width 93 height 42
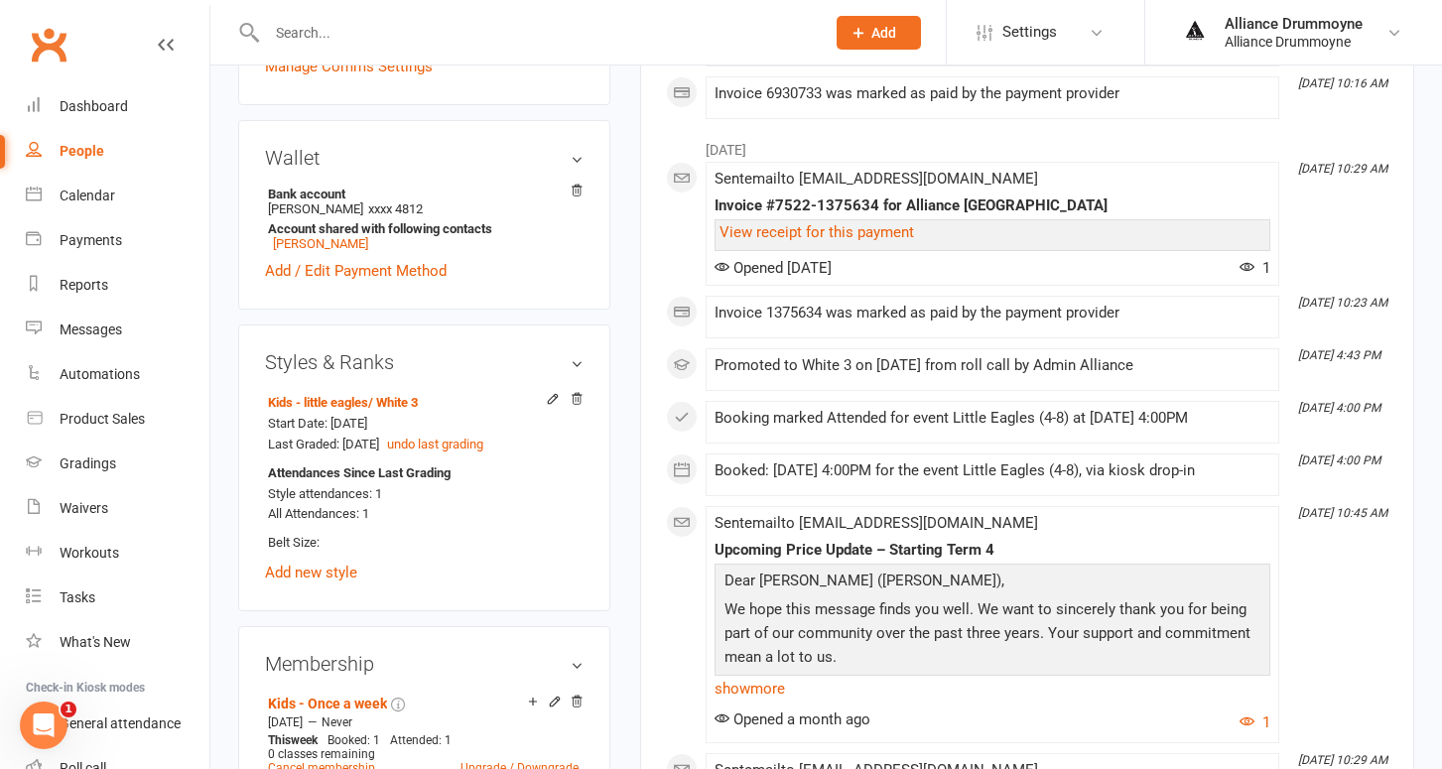
scroll to position [593, 0]
click at [556, 693] on icon at bounding box center [555, 700] width 14 height 14
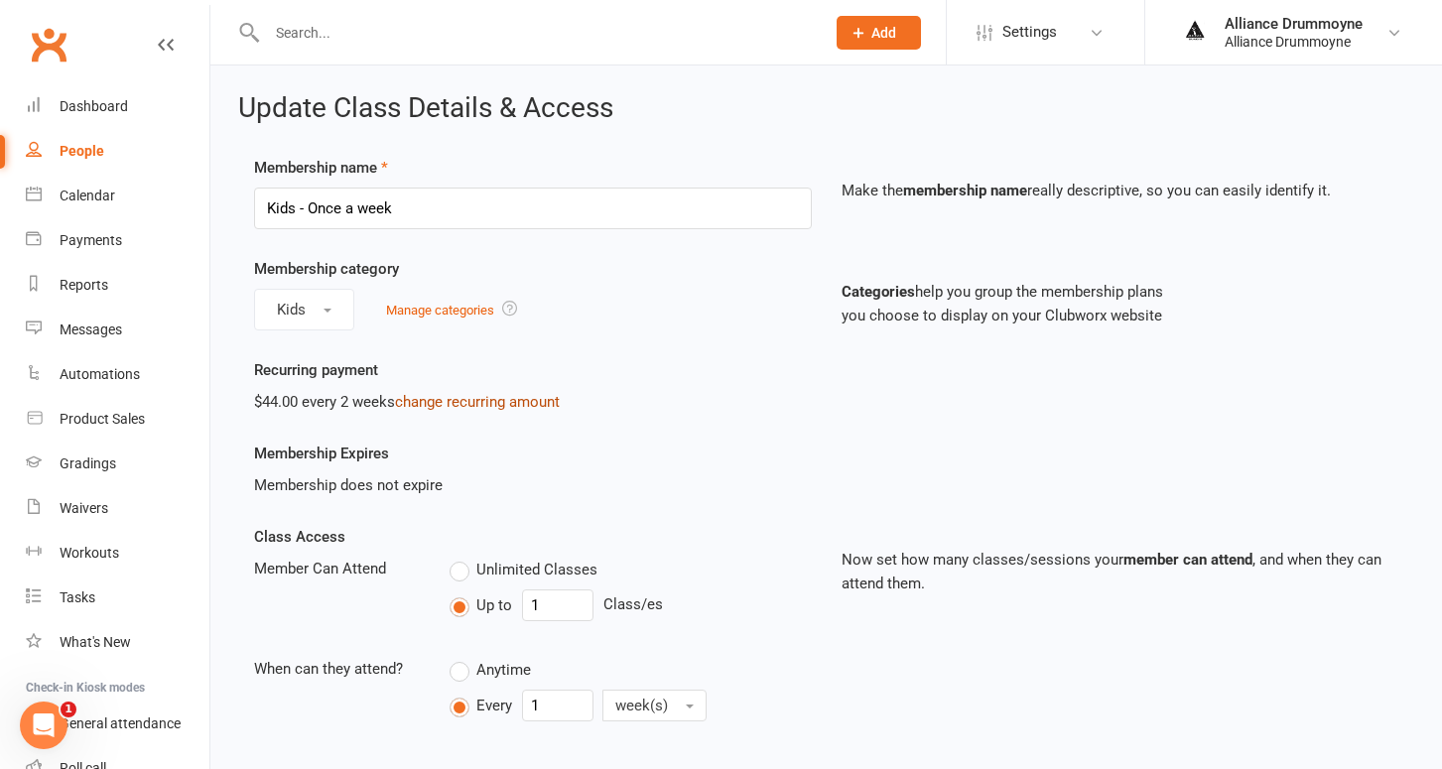
click at [457, 399] on link "change recurring amount" at bounding box center [477, 402] width 165 height 18
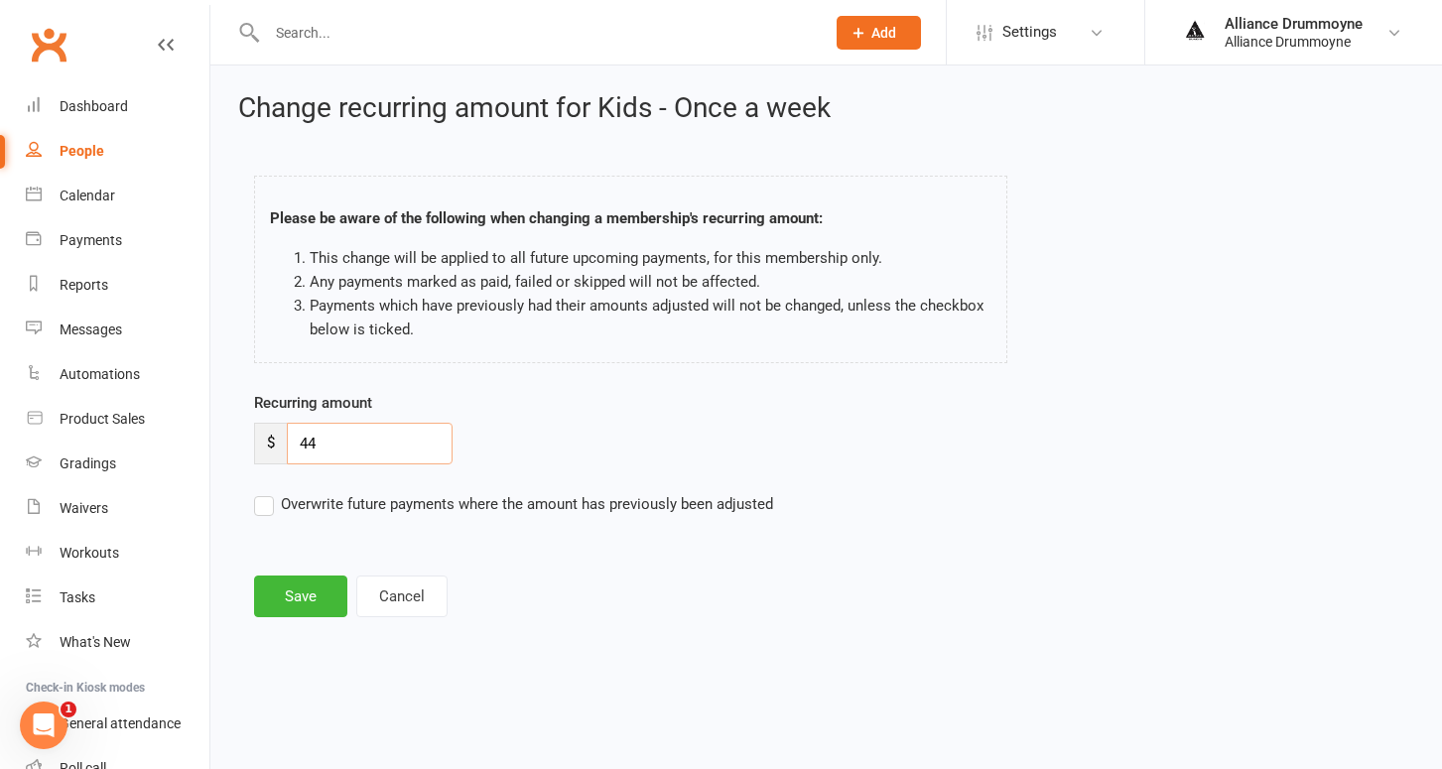
click at [341, 447] on input "44" at bounding box center [370, 444] width 166 height 42
paste input "50"
type input "50"
click at [264, 507] on label "Overwrite future payments where the amount has previously been adjusted" at bounding box center [513, 504] width 519 height 24
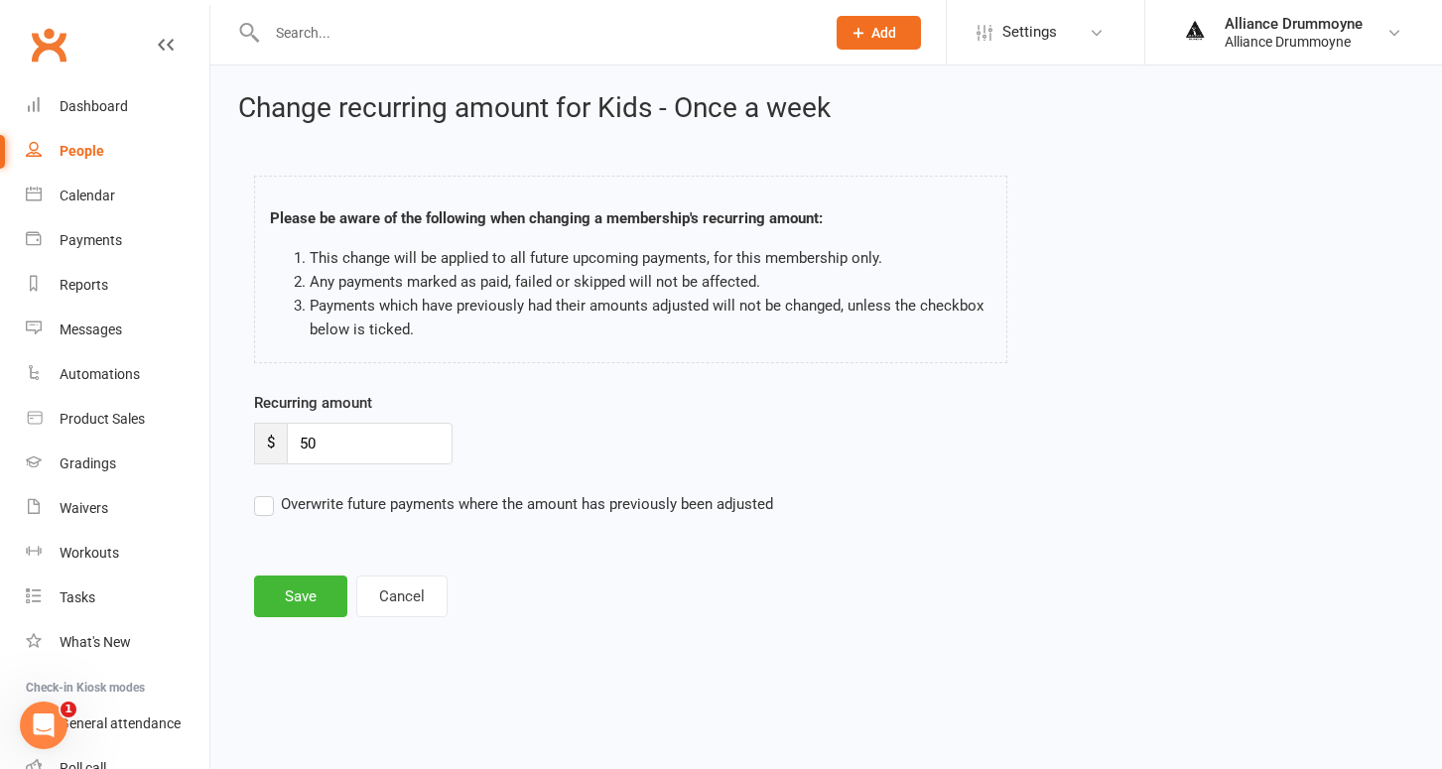
click at [264, 492] on input "Overwrite future payments where the amount has previously been adjusted" at bounding box center [513, 492] width 519 height 0
click at [302, 590] on button "Save" at bounding box center [300, 597] width 93 height 42
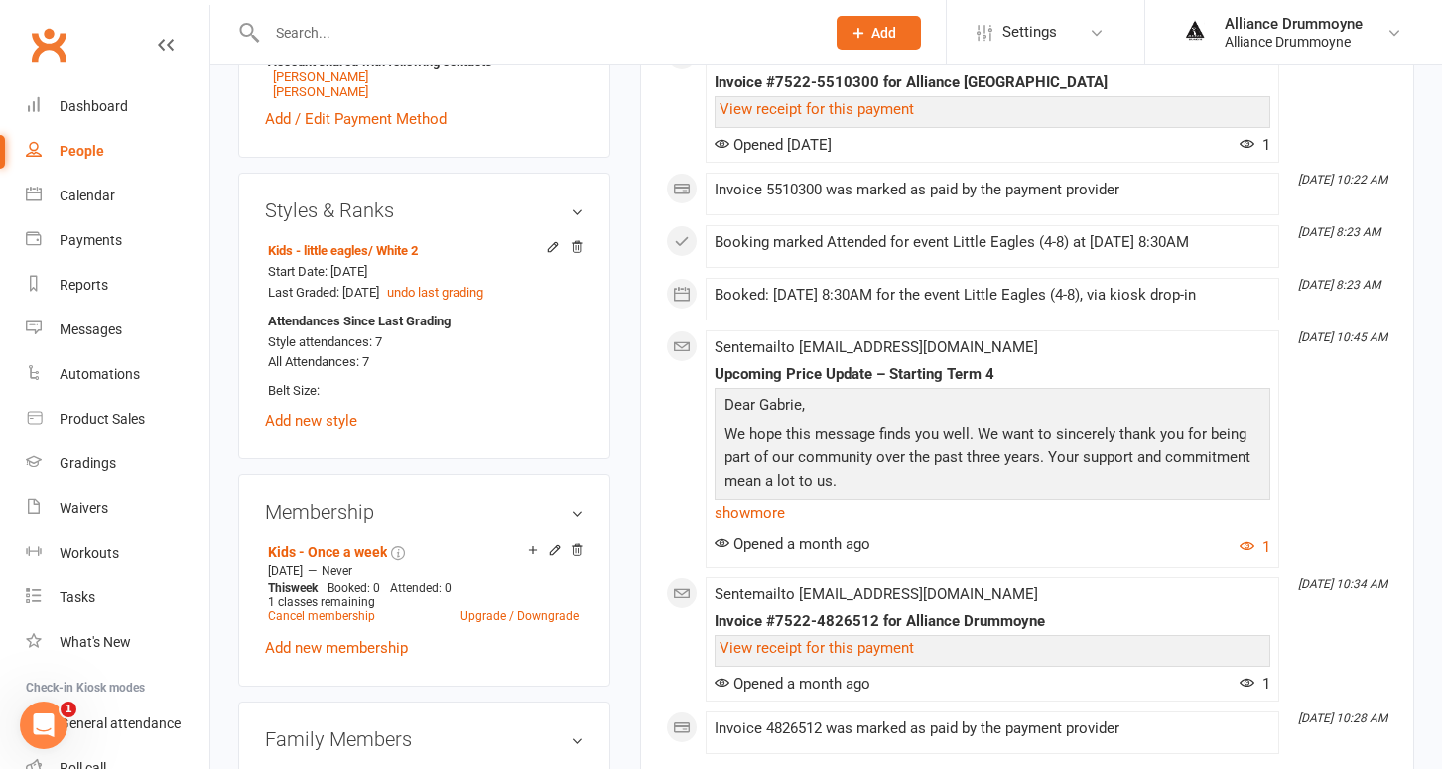
scroll to position [728, 0]
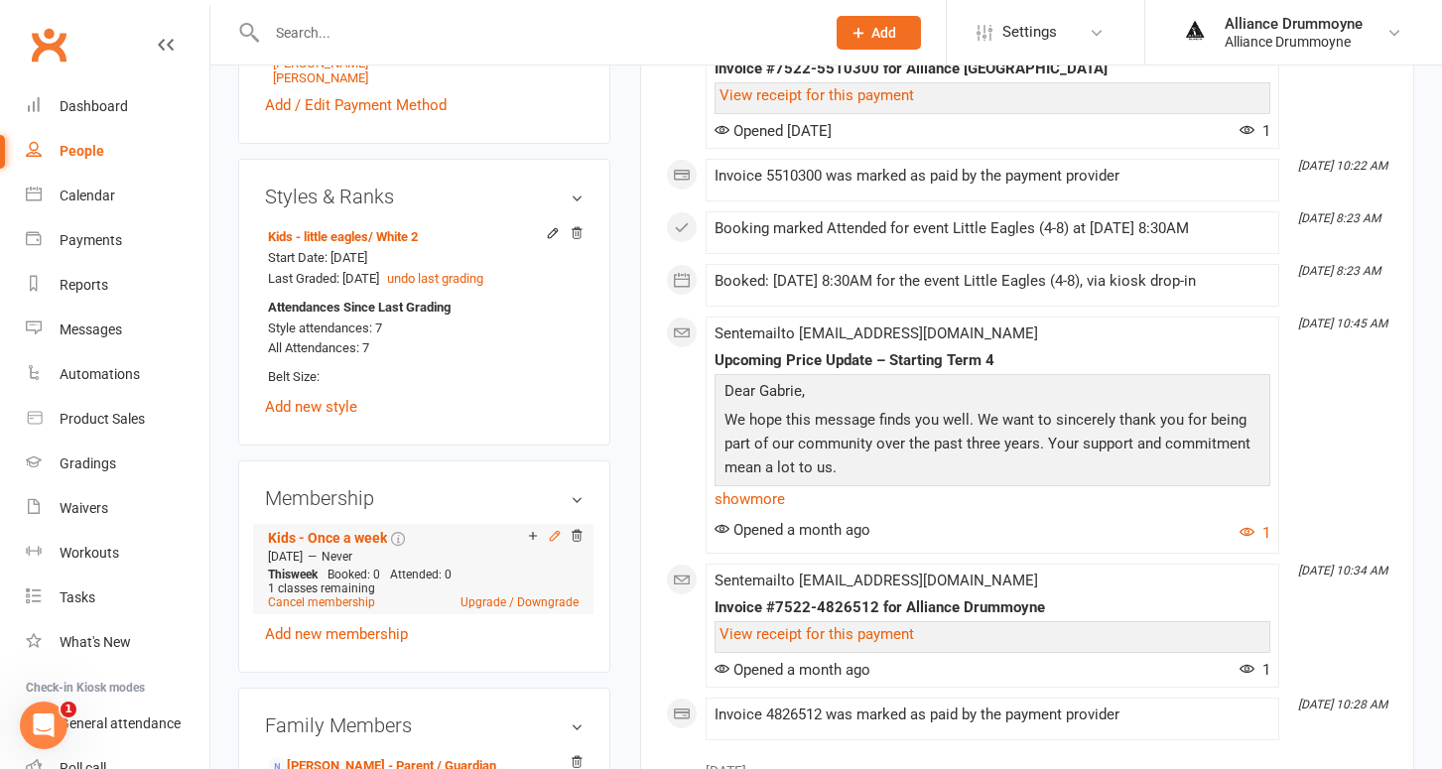
click at [553, 533] on icon at bounding box center [554, 535] width 9 height 9
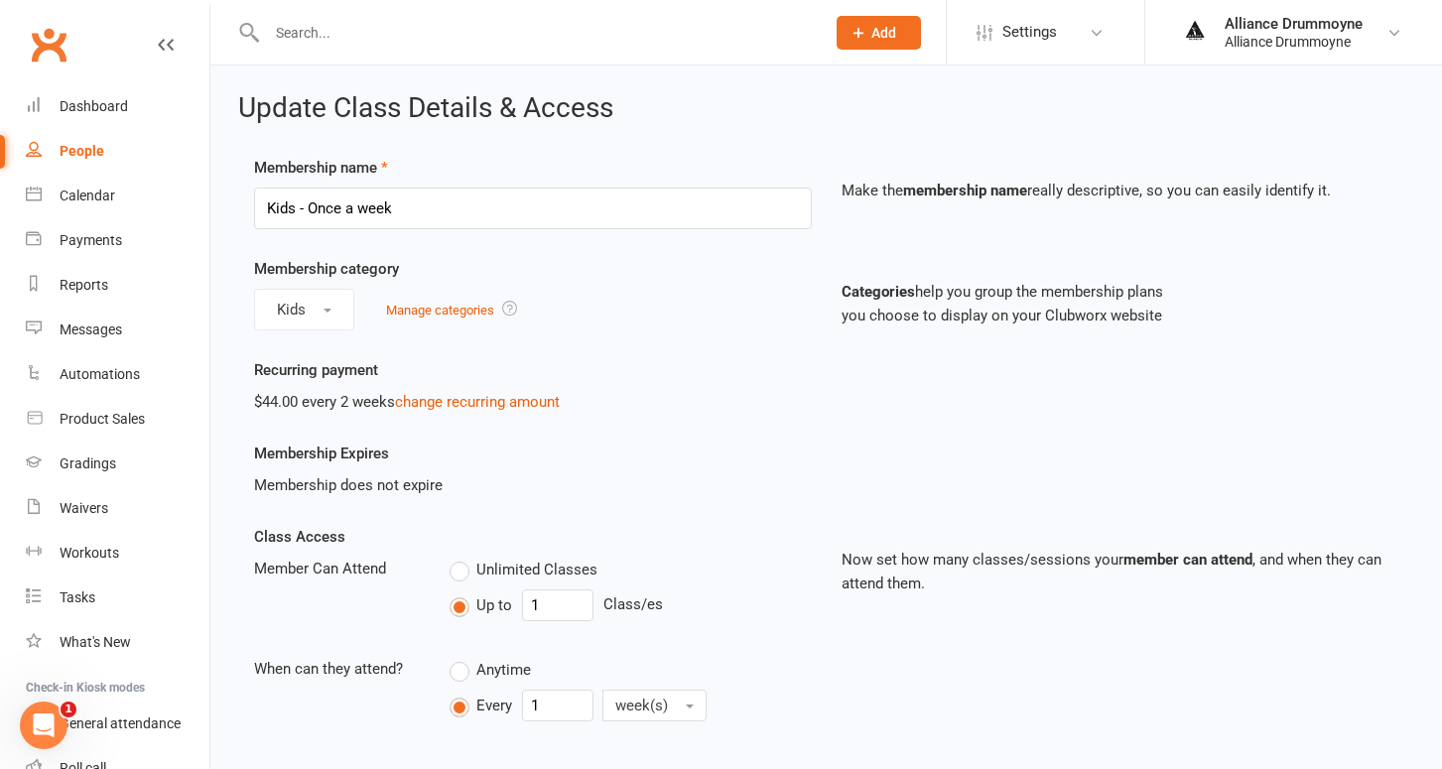
click at [448, 391] on div "$44.00 every 2 weeks change recurring amount" at bounding box center [533, 402] width 558 height 24
click at [448, 401] on link "change recurring amount" at bounding box center [477, 402] width 165 height 18
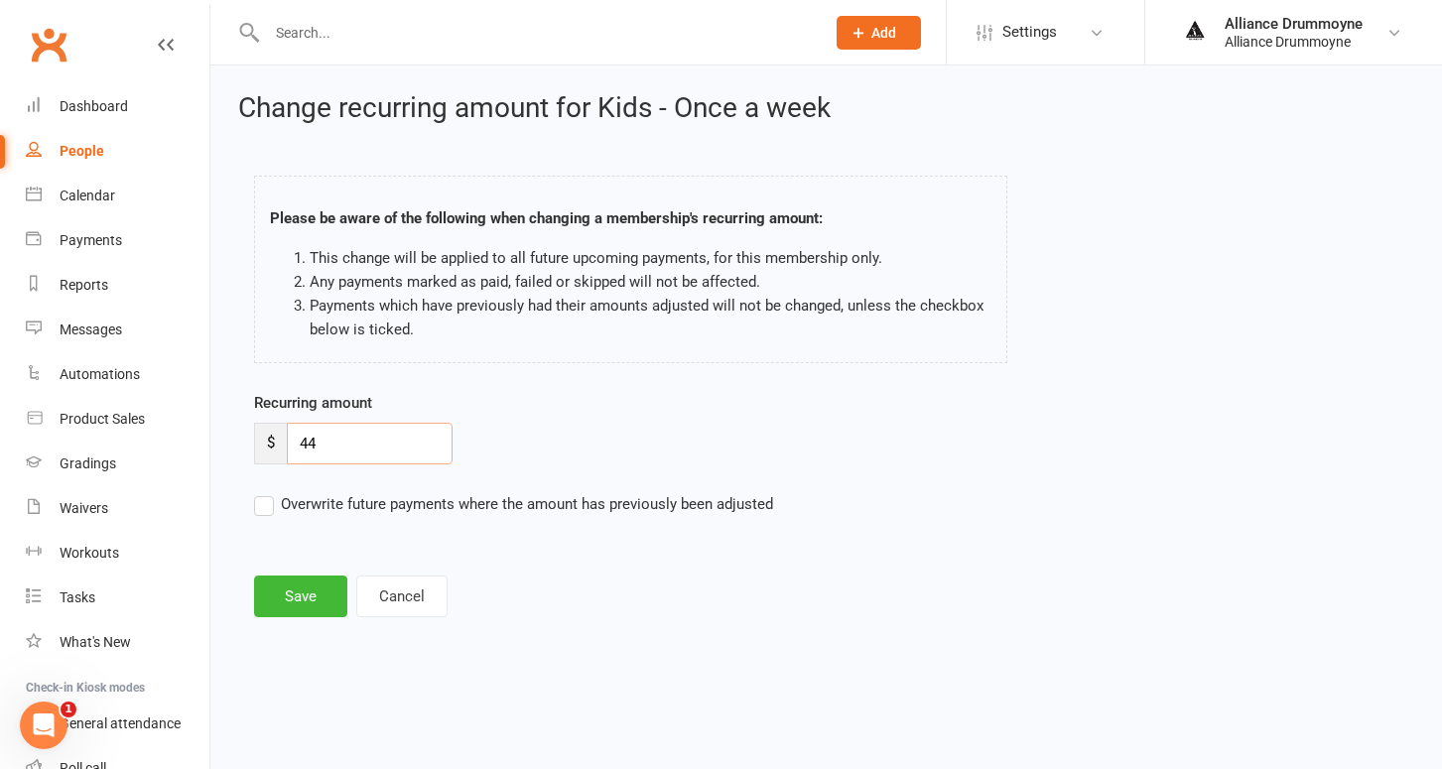
click at [371, 439] on input "44" at bounding box center [370, 444] width 166 height 42
paste input "50"
type input "50"
click at [273, 501] on label "Overwrite future payments where the amount has previously been adjusted" at bounding box center [513, 504] width 519 height 24
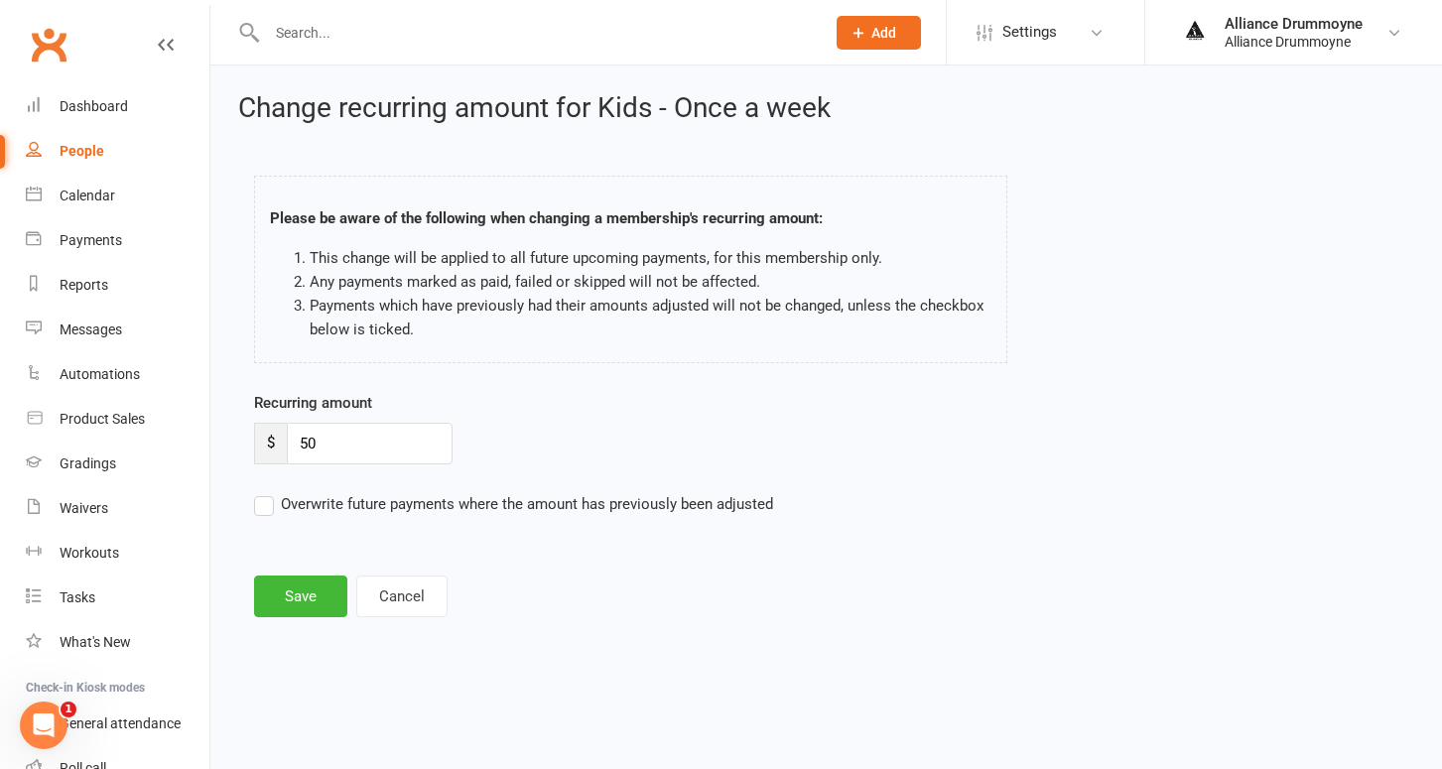
click at [273, 492] on input "Overwrite future payments where the amount has previously been adjusted" at bounding box center [513, 492] width 519 height 0
click at [312, 589] on button "Save" at bounding box center [300, 597] width 93 height 42
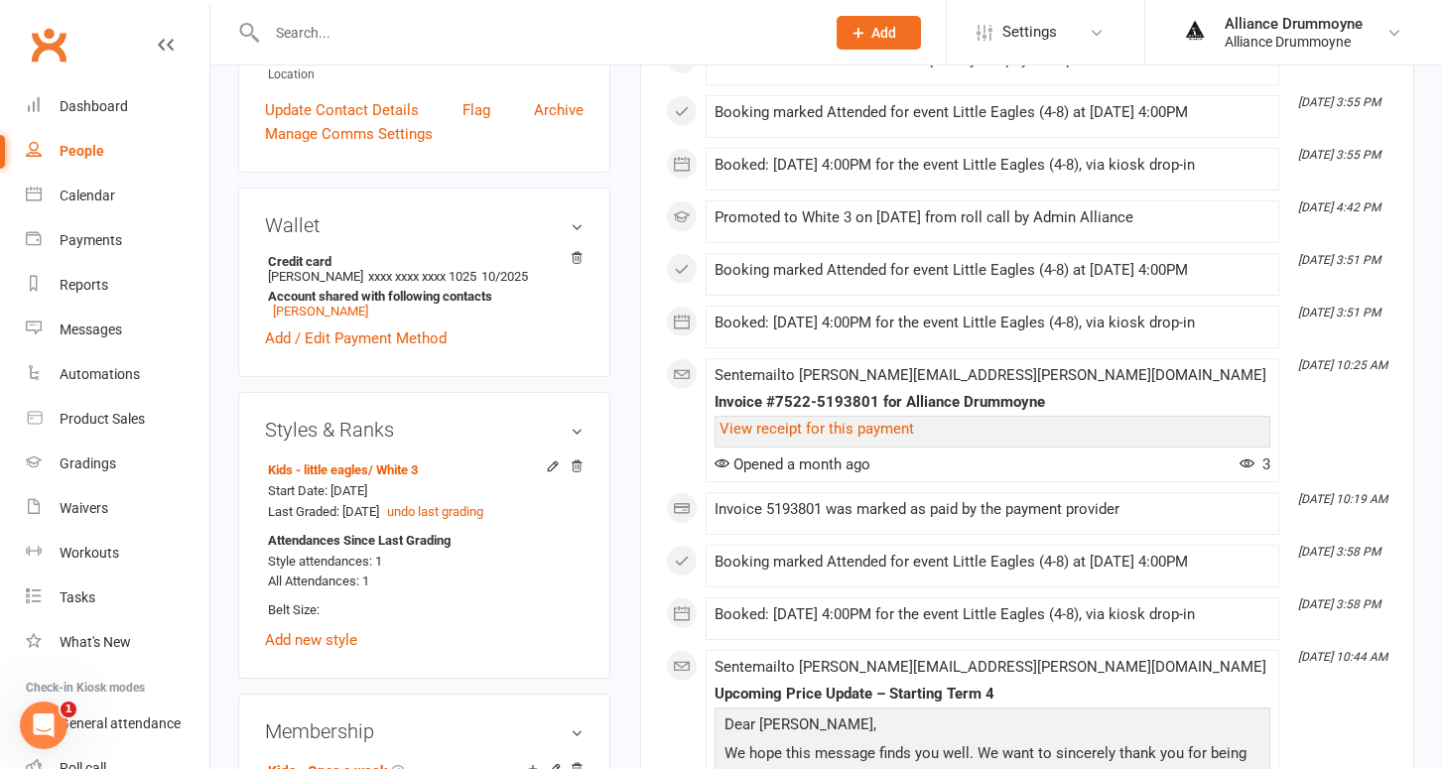
scroll to position [579, 0]
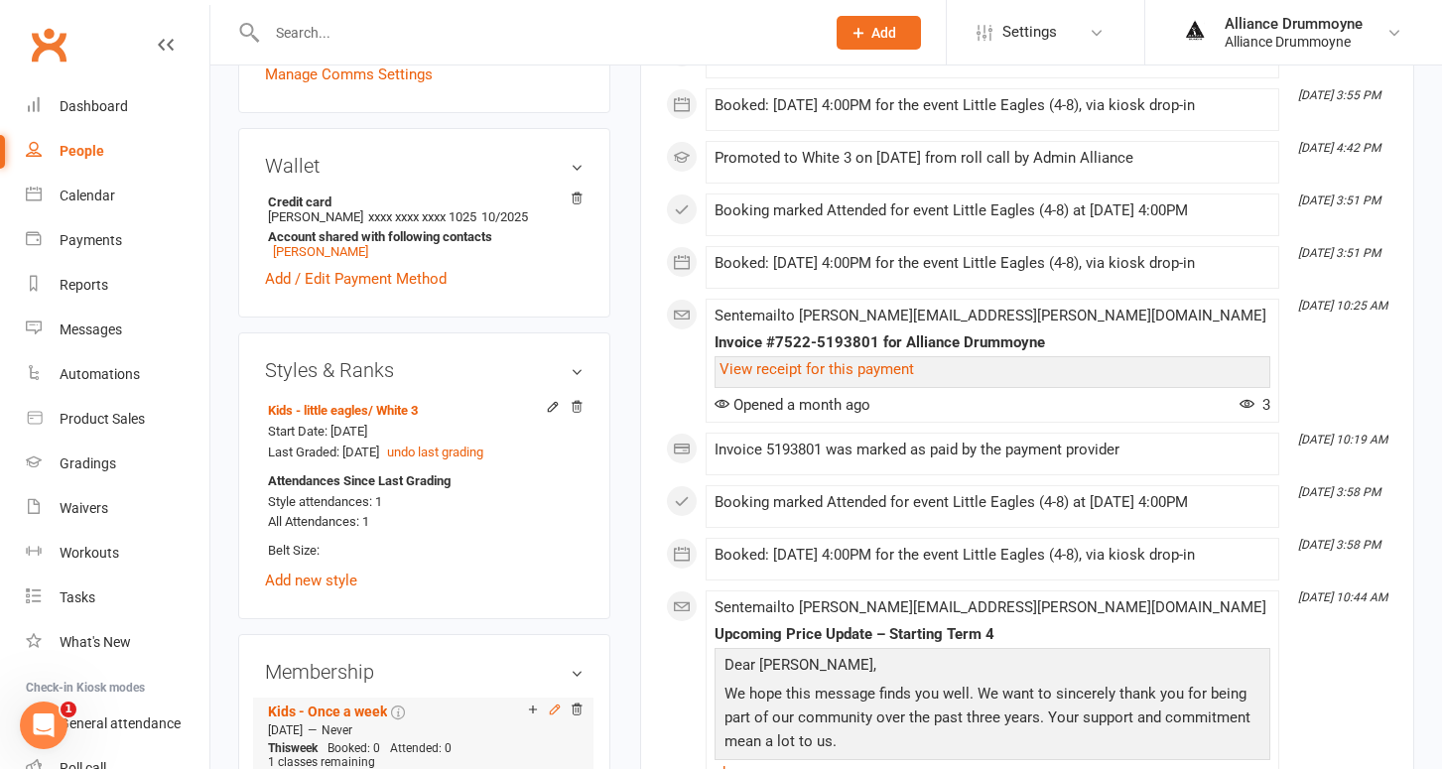
click at [555, 705] on icon at bounding box center [554, 709] width 9 height 9
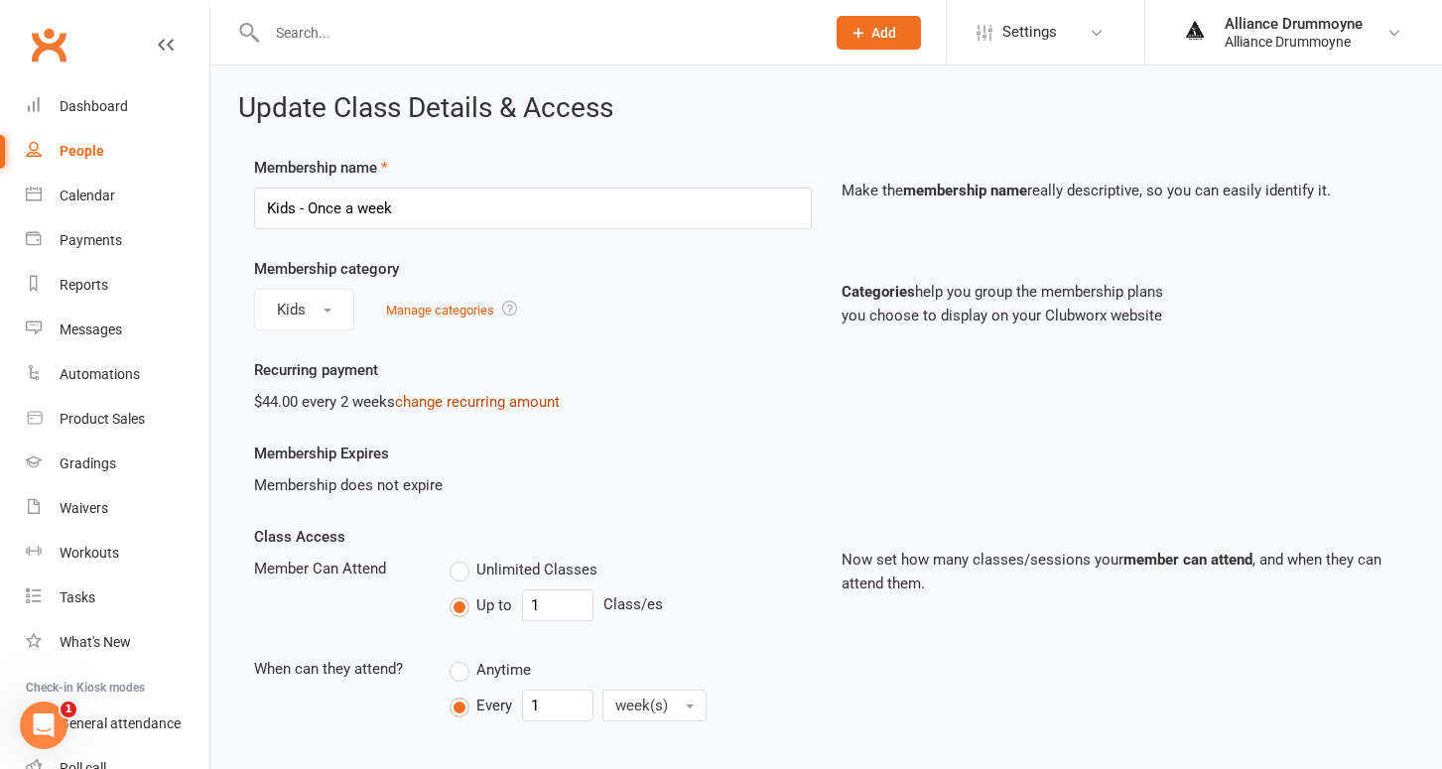
click at [468, 401] on link "change recurring amount" at bounding box center [477, 402] width 165 height 18
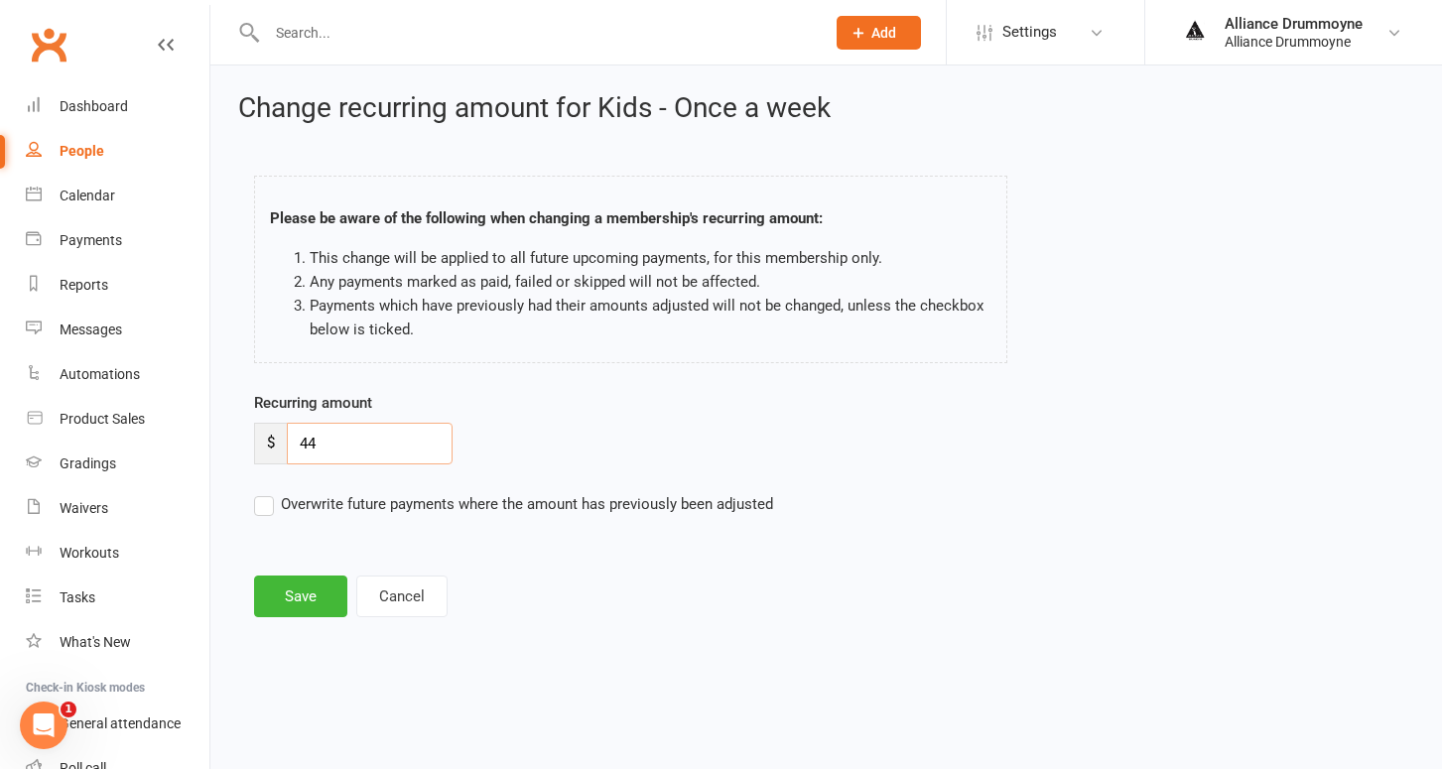
click at [336, 437] on input "44" at bounding box center [370, 444] width 166 height 42
paste input "50"
type input "50"
click at [269, 498] on label "Overwrite future payments where the amount has previously been adjusted" at bounding box center [513, 504] width 519 height 24
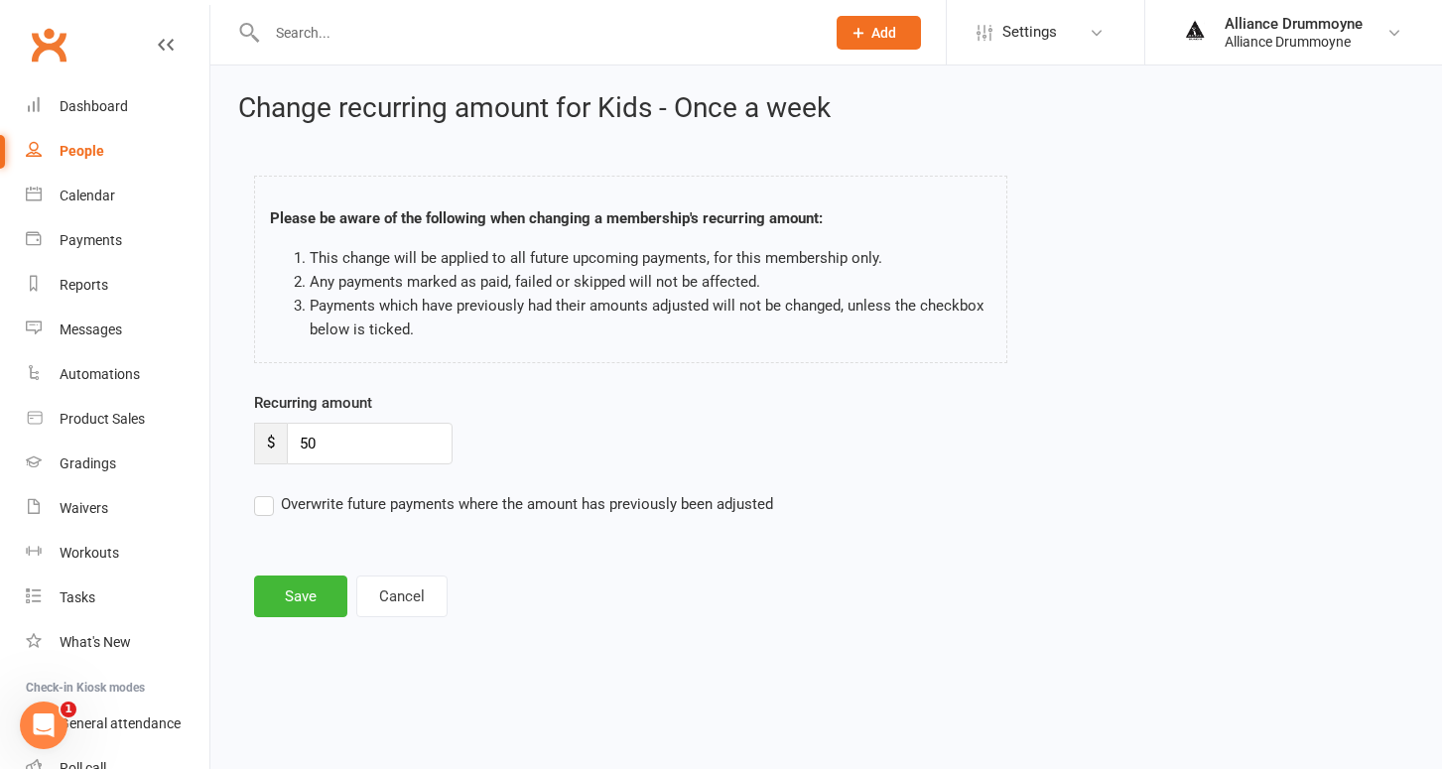
click at [269, 492] on input "Overwrite future payments where the amount has previously been adjusted" at bounding box center [513, 492] width 519 height 0
click at [301, 591] on button "Save" at bounding box center [300, 597] width 93 height 42
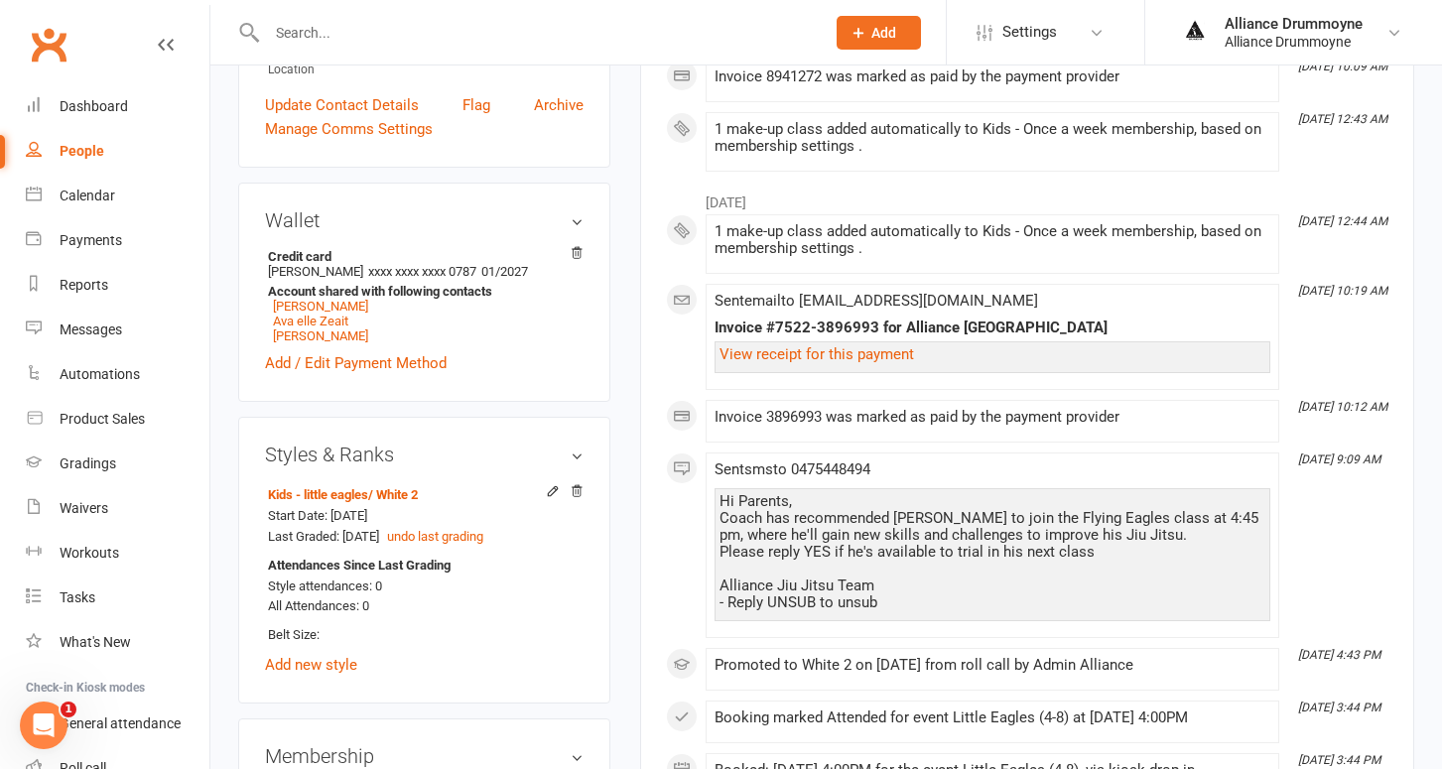
scroll to position [539, 0]
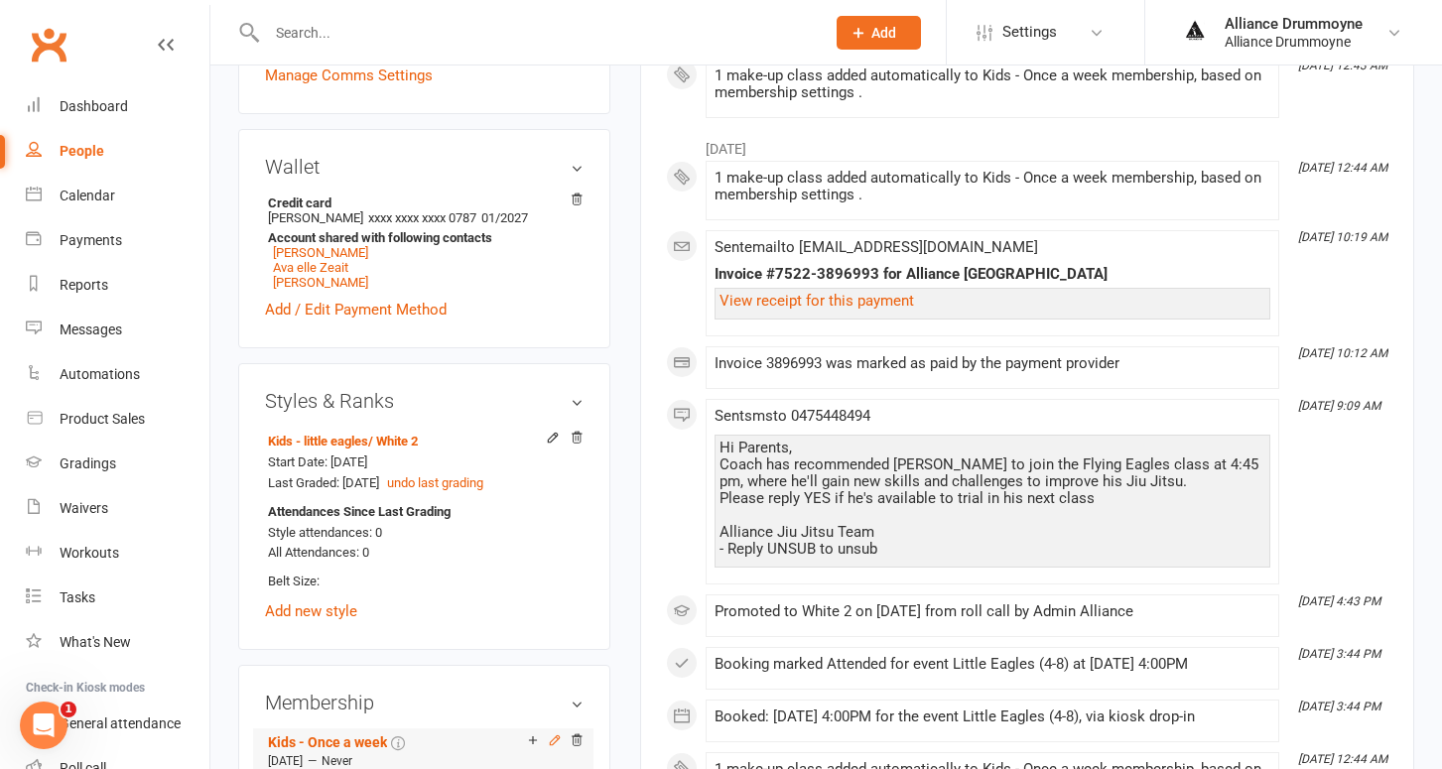
click at [555, 736] on icon at bounding box center [554, 739] width 9 height 9
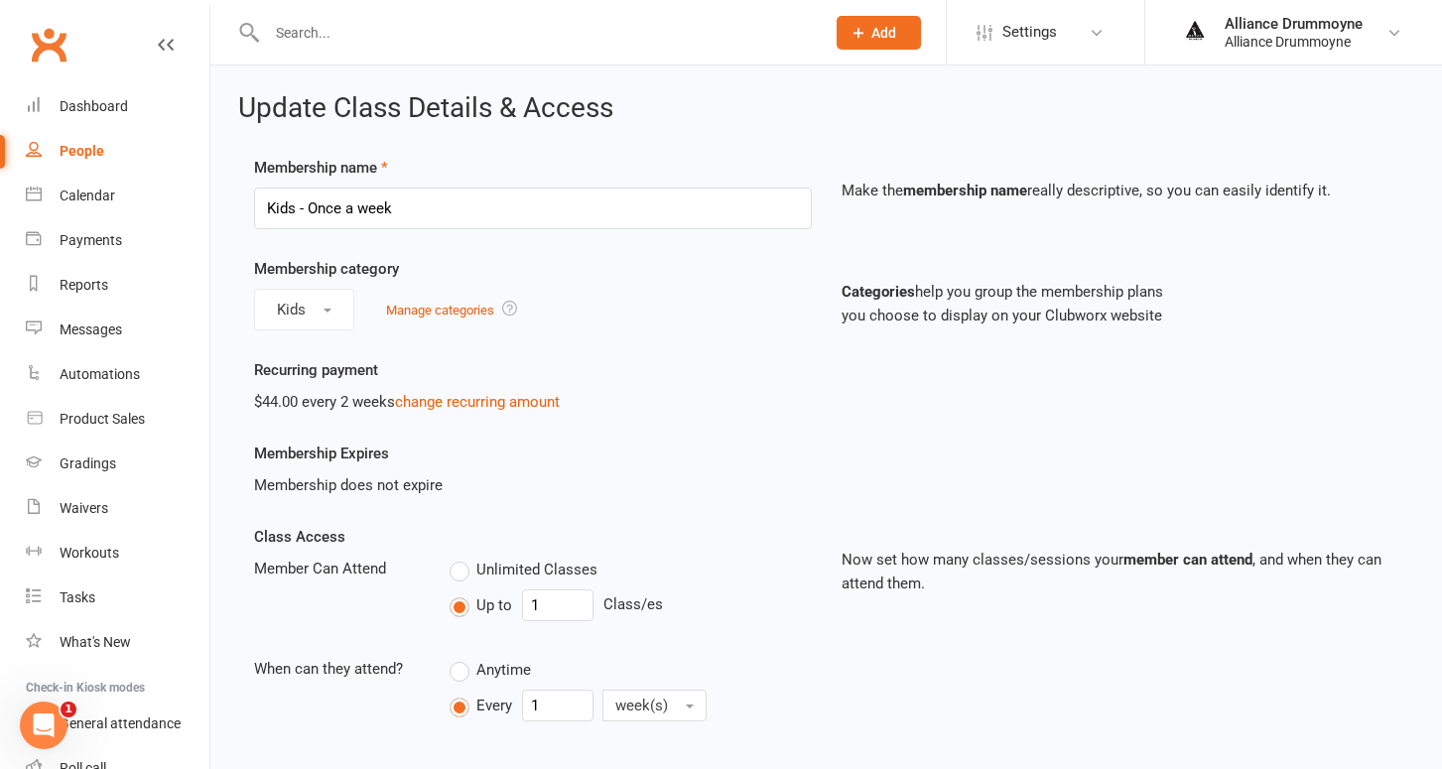
click at [437, 412] on div "$44.00 every 2 weeks change recurring amount" at bounding box center [533, 402] width 558 height 24
click at [440, 403] on link "change recurring amount" at bounding box center [477, 402] width 165 height 18
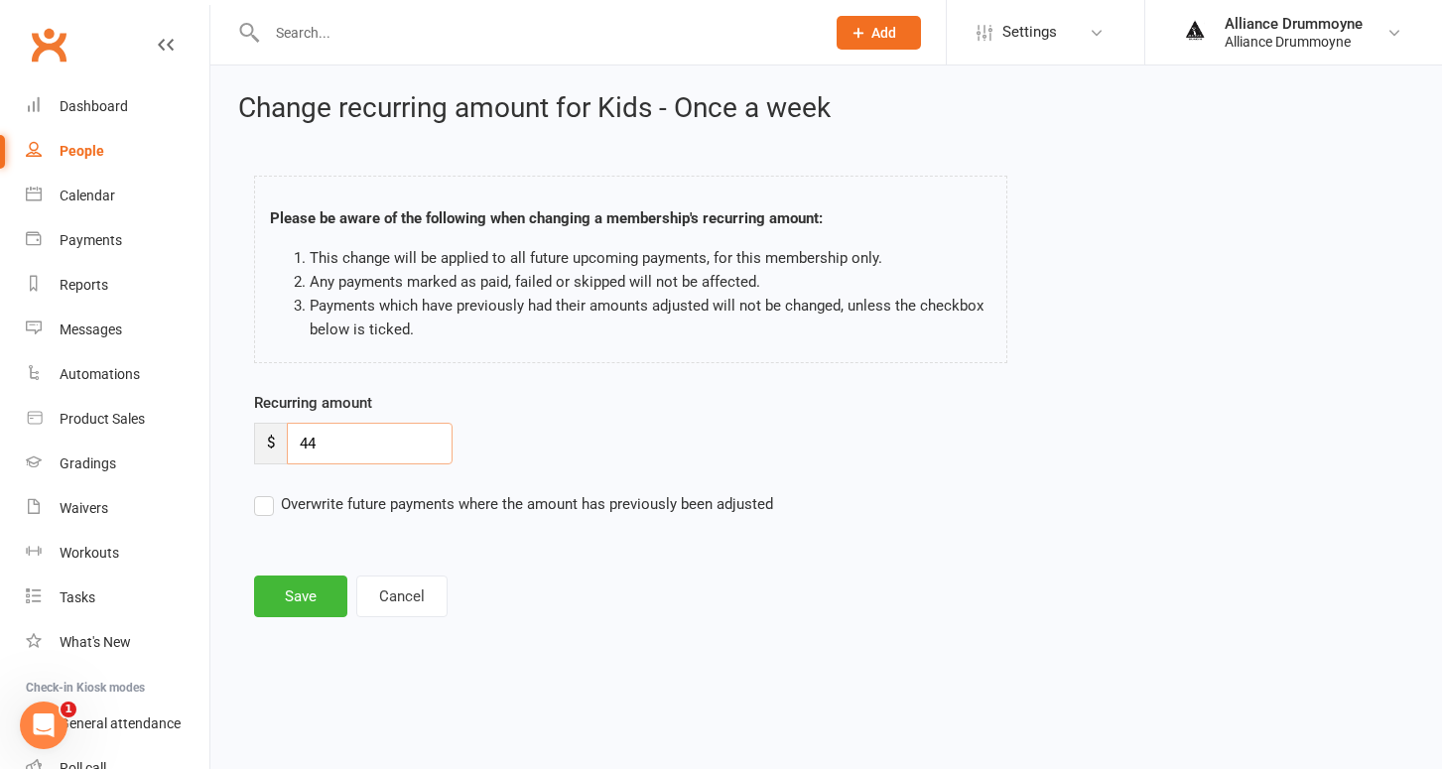
click at [366, 448] on input "44" at bounding box center [370, 444] width 166 height 42
paste input "50"
type input "50"
click at [266, 505] on label "Overwrite future payments where the amount has previously been adjusted" at bounding box center [513, 504] width 519 height 24
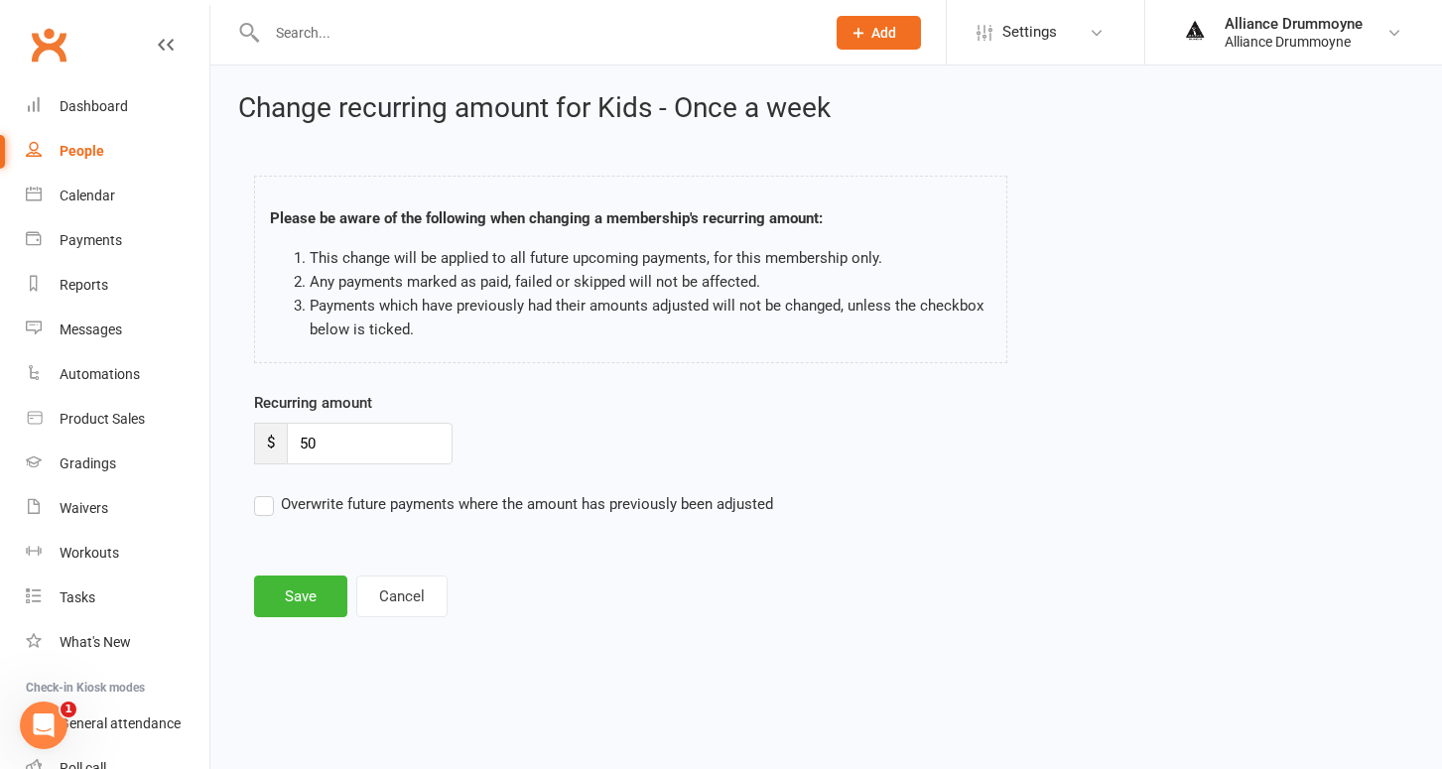
click at [266, 492] on input "Overwrite future payments where the amount has previously been adjusted" at bounding box center [513, 492] width 519 height 0
click at [310, 585] on button "Save" at bounding box center [300, 597] width 93 height 42
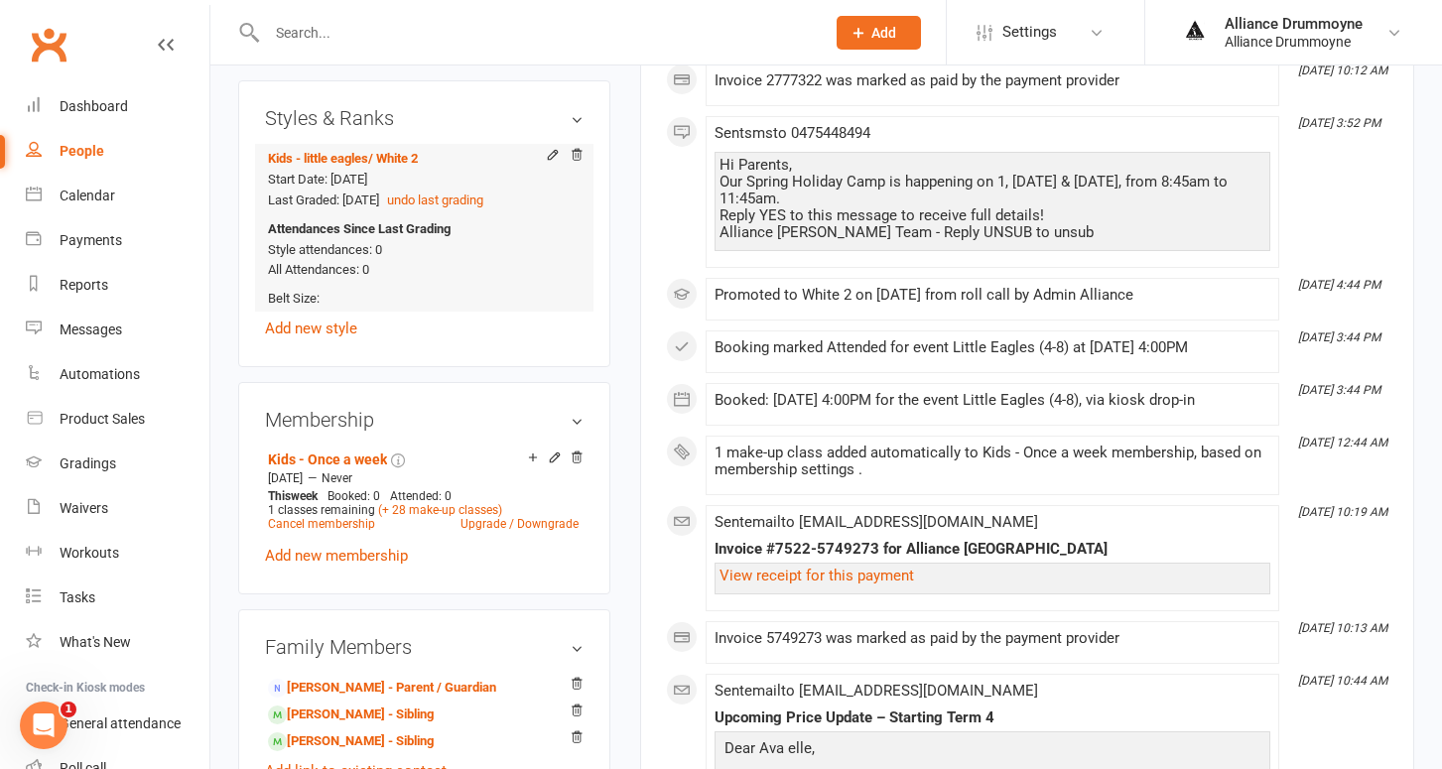
scroll to position [826, 0]
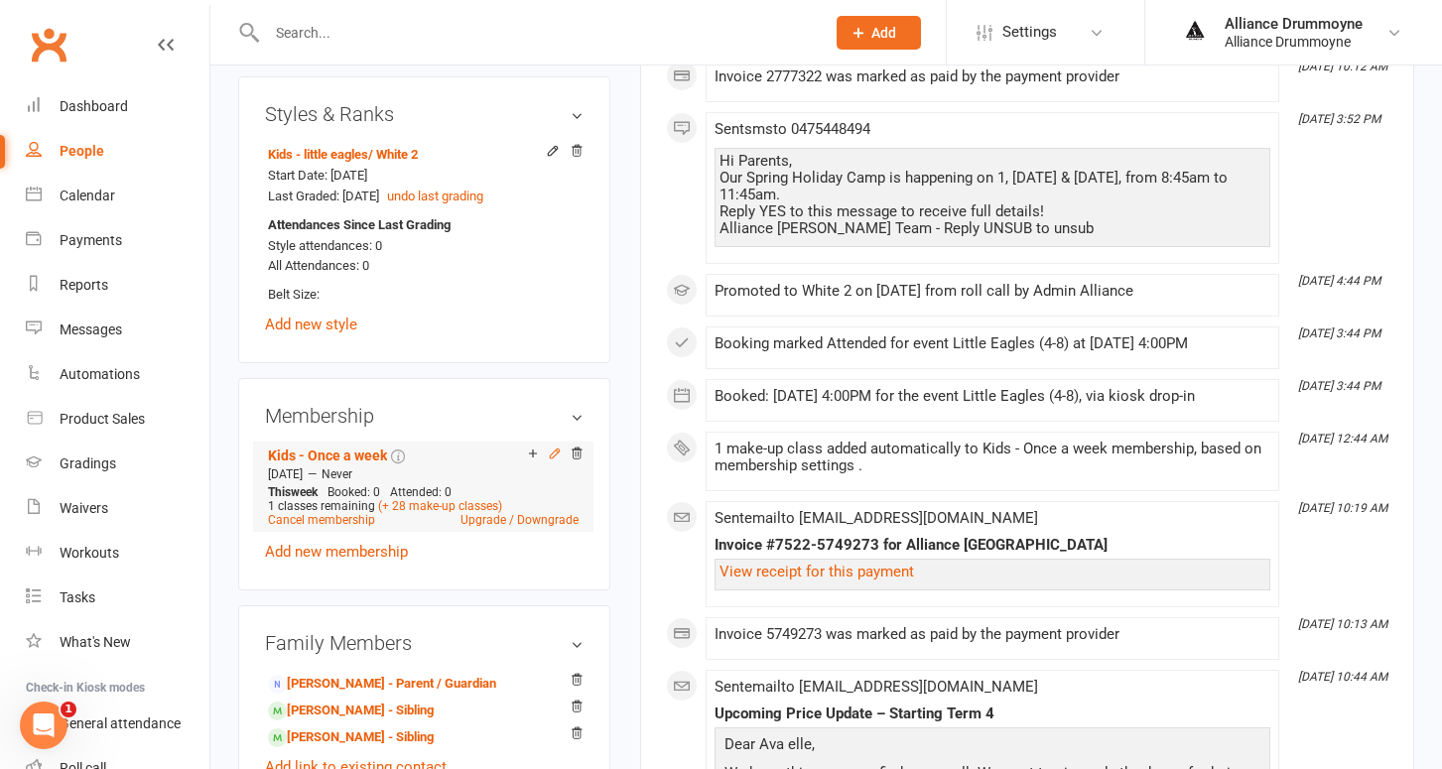
click at [557, 450] on icon at bounding box center [555, 454] width 14 height 14
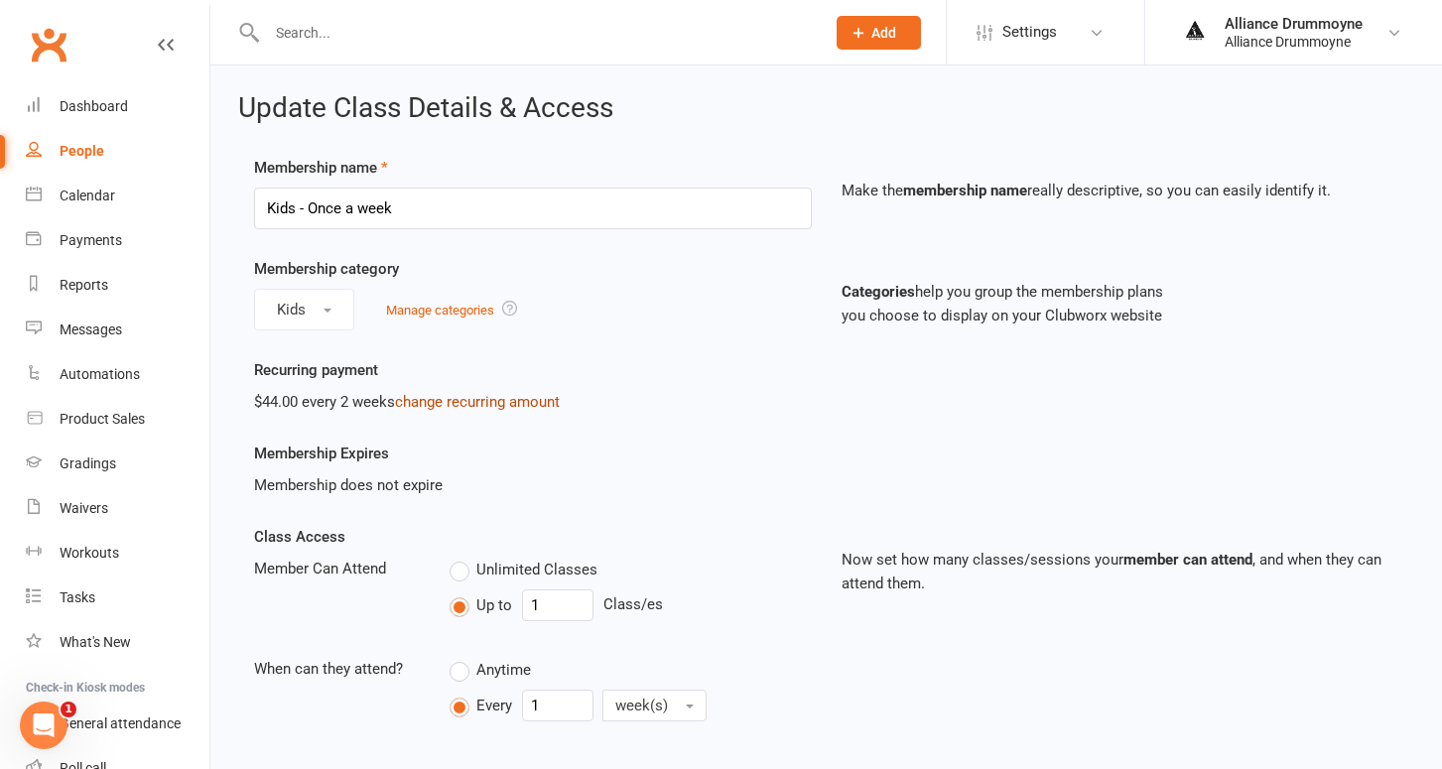
click at [510, 407] on link "change recurring amount" at bounding box center [477, 402] width 165 height 18
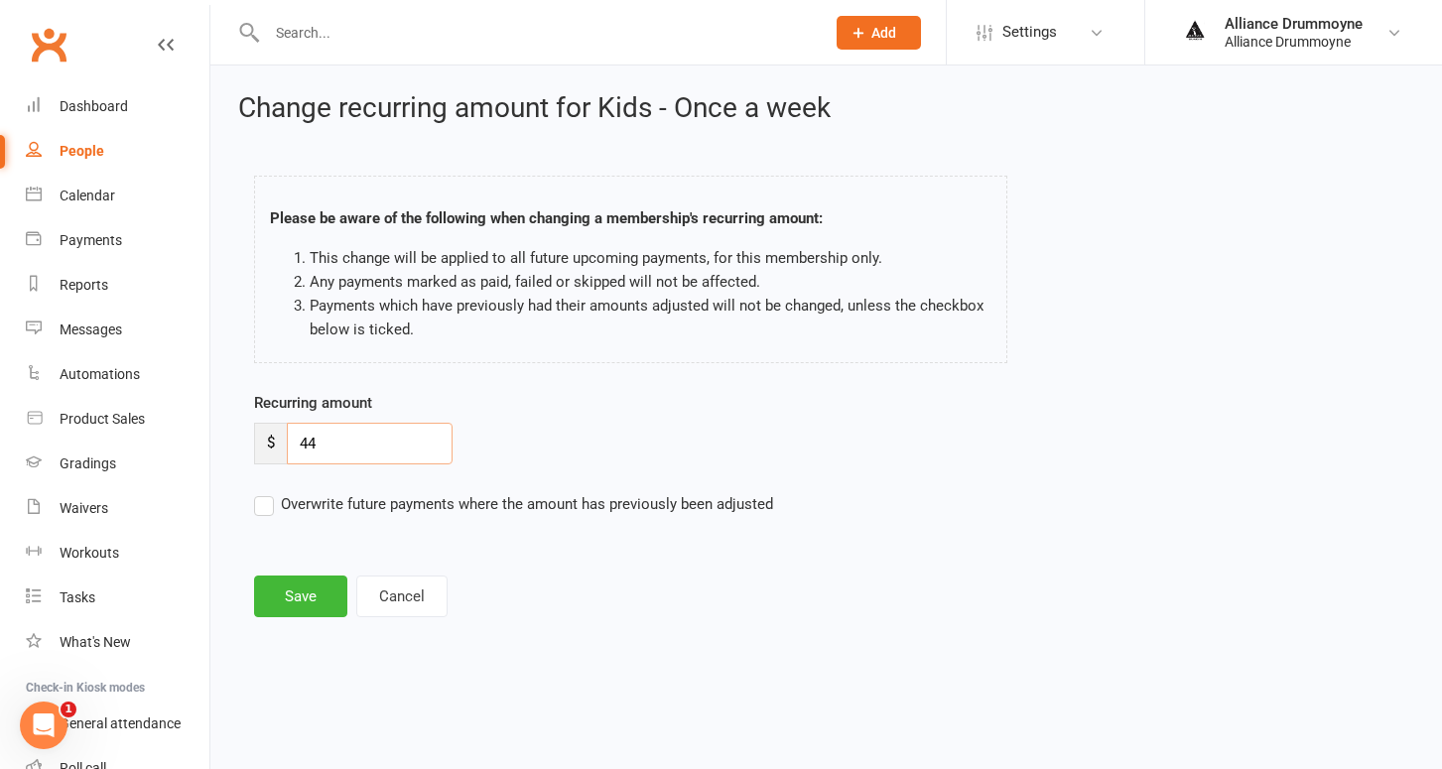
click at [369, 437] on input "44" at bounding box center [370, 444] width 166 height 42
paste input "50"
type input "50"
click at [268, 510] on label "Overwrite future payments where the amount has previously been adjusted" at bounding box center [513, 504] width 519 height 24
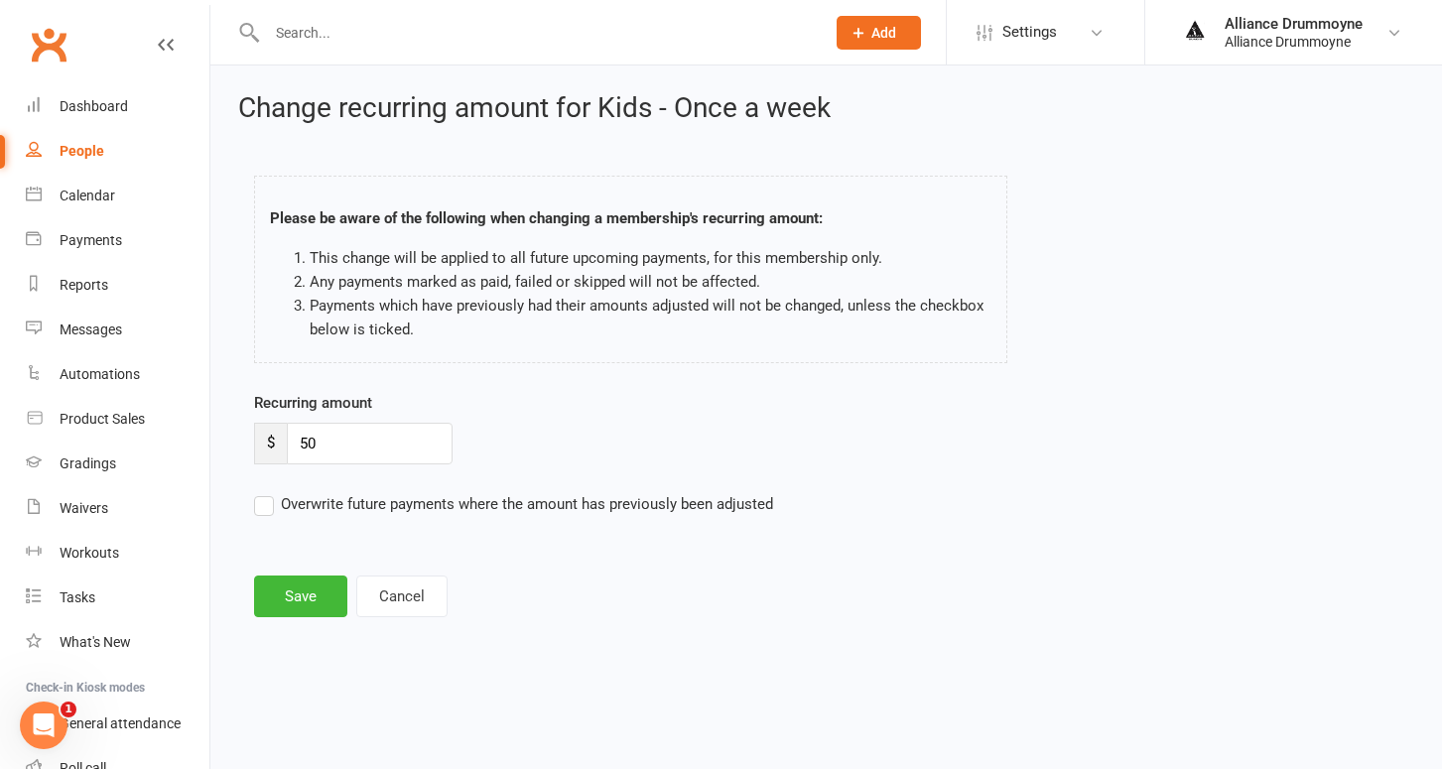
click at [268, 492] on input "Overwrite future payments where the amount has previously been adjusted" at bounding box center [513, 492] width 519 height 0
click at [316, 592] on button "Save" at bounding box center [300, 597] width 93 height 42
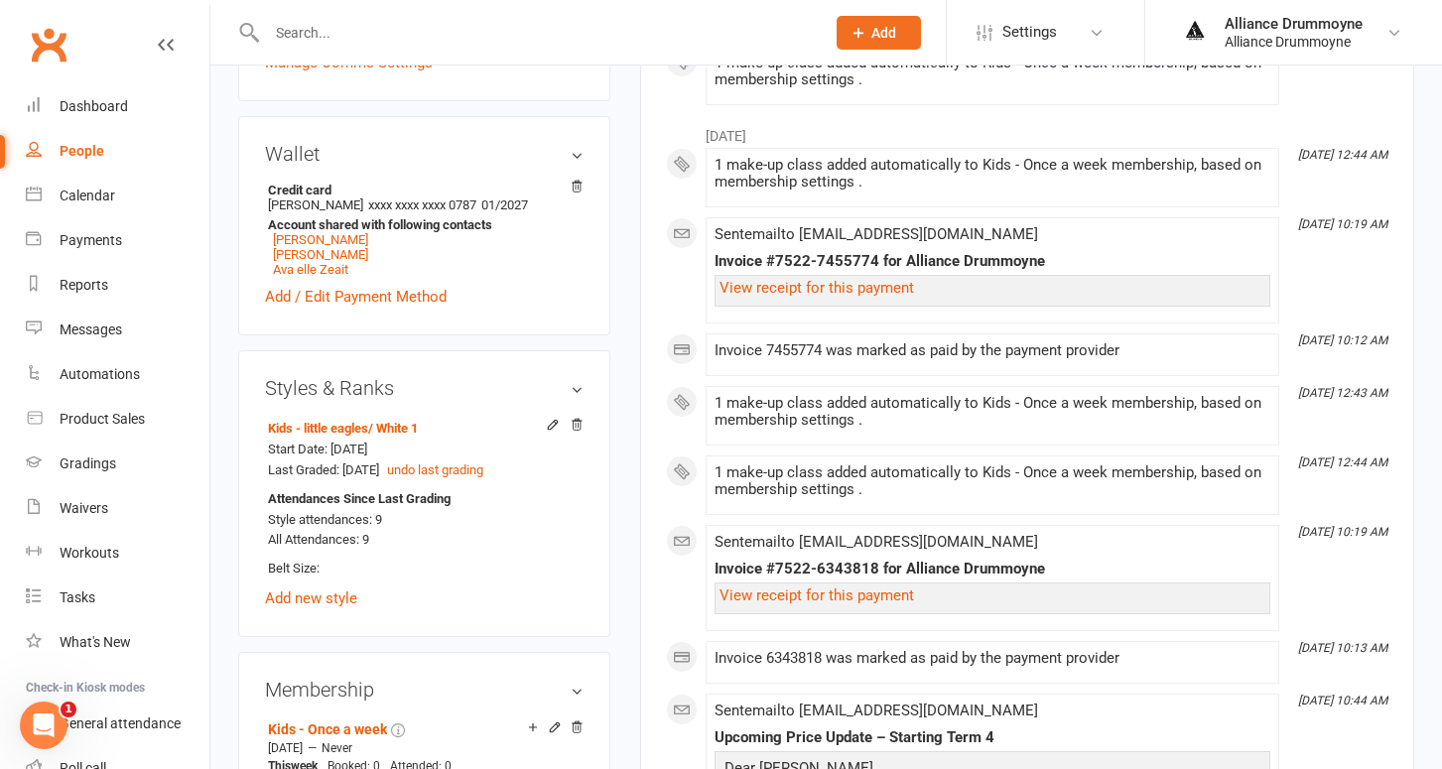
scroll to position [568, 0]
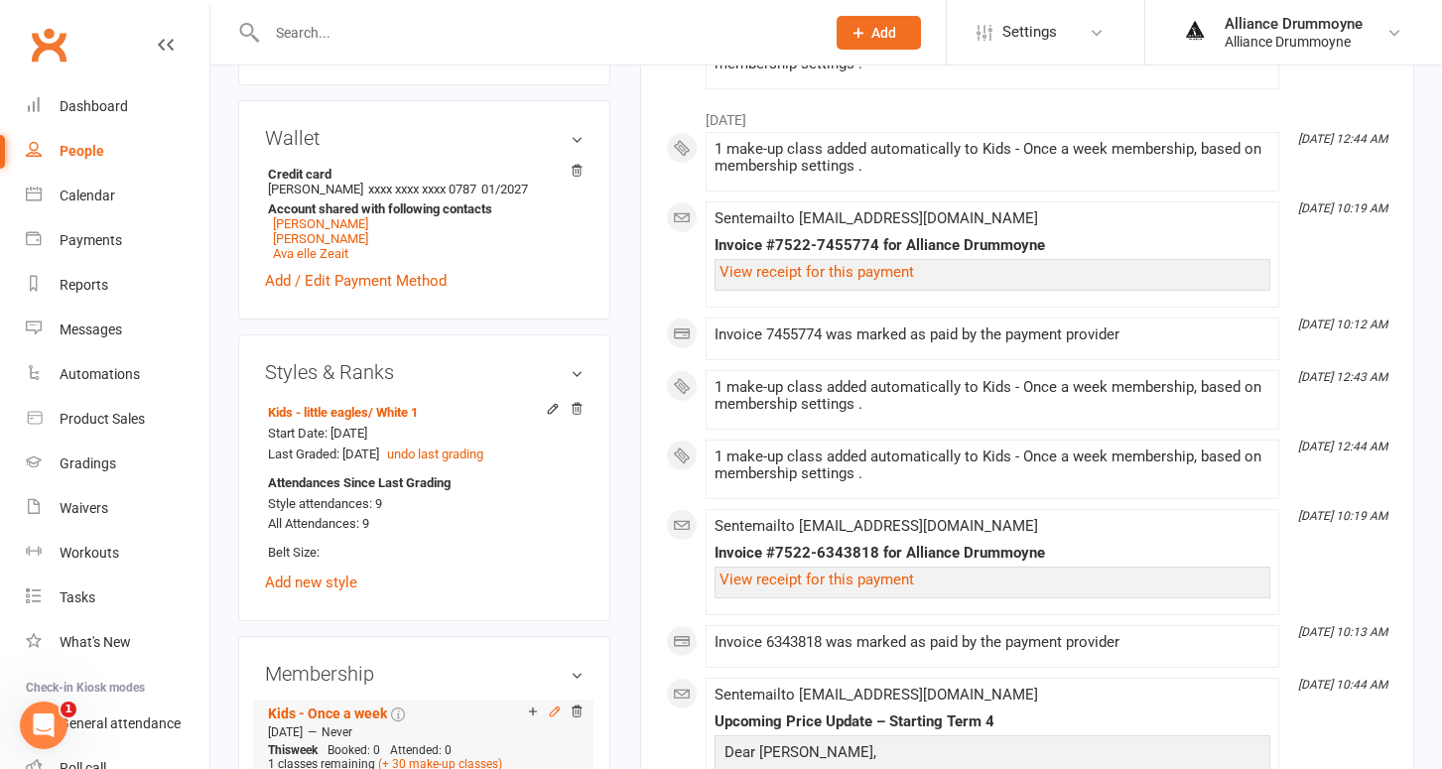
click at [554, 705] on icon at bounding box center [555, 712] width 14 height 14
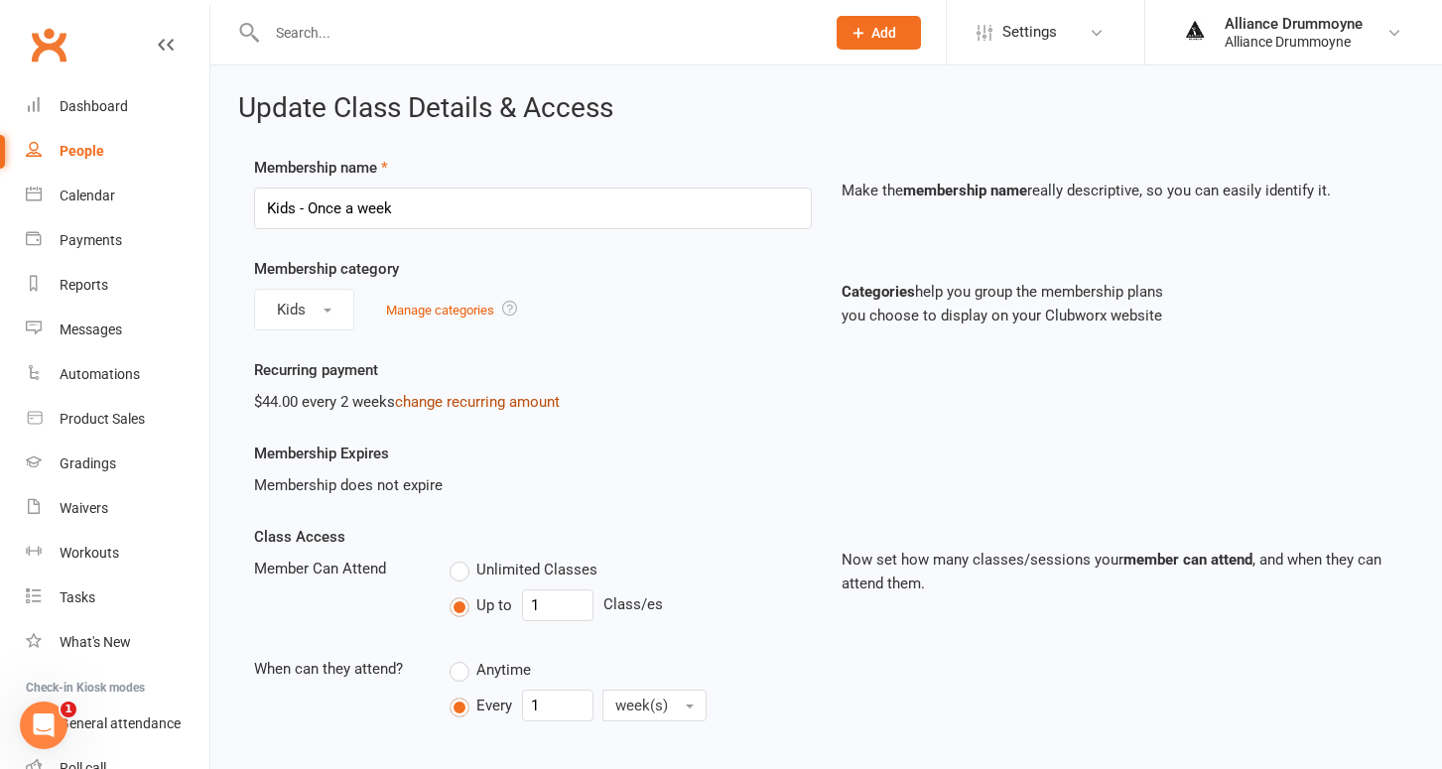
click at [465, 398] on link "change recurring amount" at bounding box center [477, 402] width 165 height 18
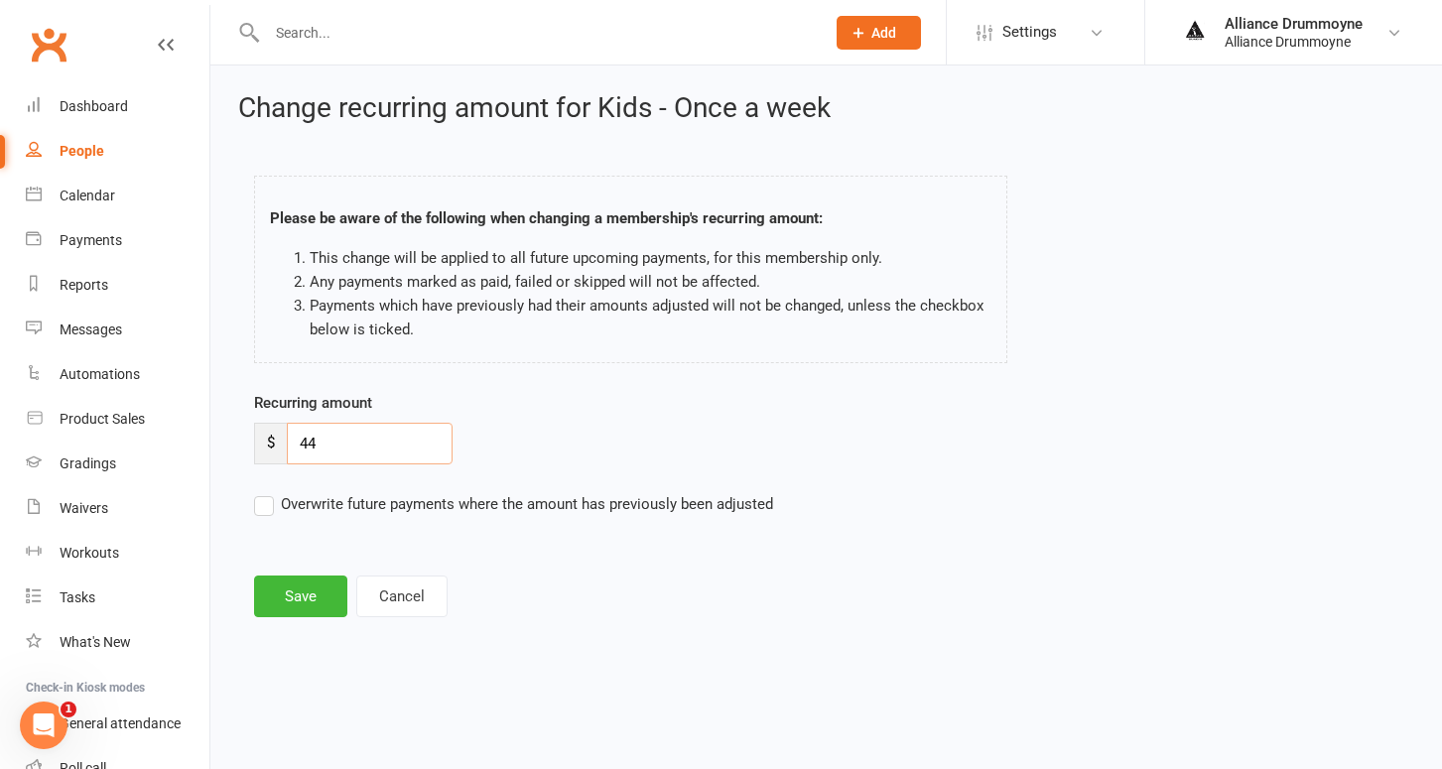
click at [318, 444] on input "44" at bounding box center [370, 444] width 166 height 42
paste input "50"
type input "50"
click at [266, 504] on label "Overwrite future payments where the amount has previously been adjusted" at bounding box center [513, 504] width 519 height 24
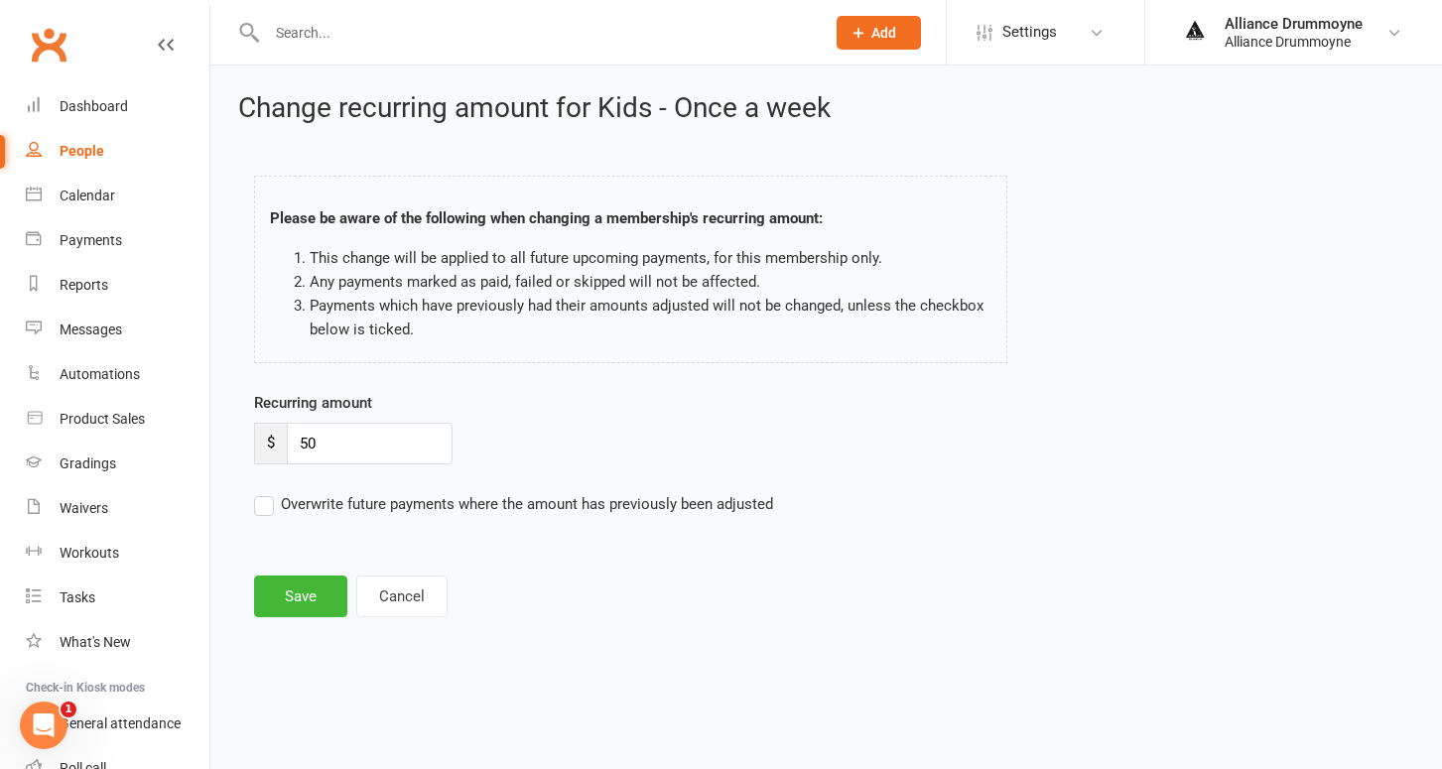
click at [266, 492] on input "Overwrite future payments where the amount has previously been adjusted" at bounding box center [513, 492] width 519 height 0
click at [308, 598] on button "Save" at bounding box center [300, 597] width 93 height 42
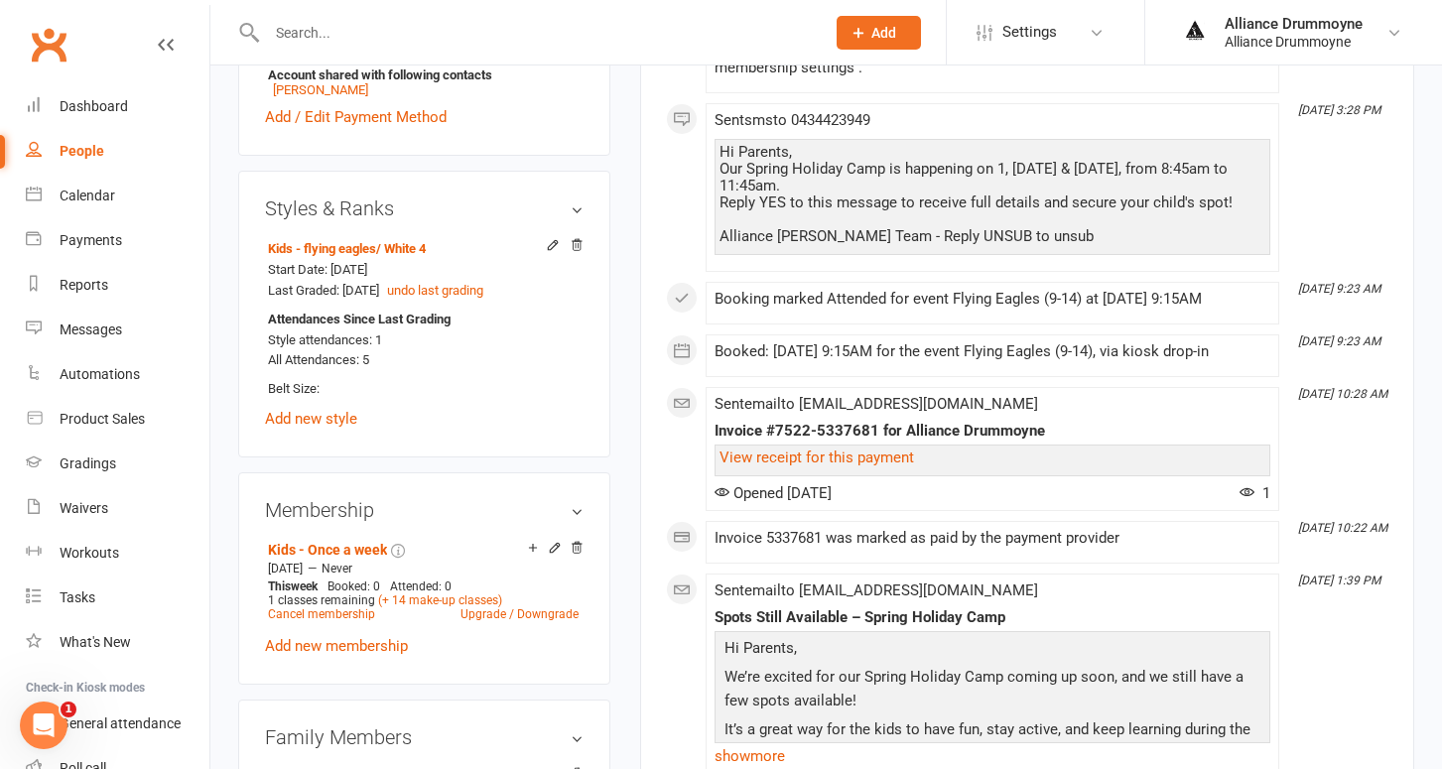
scroll to position [728, 0]
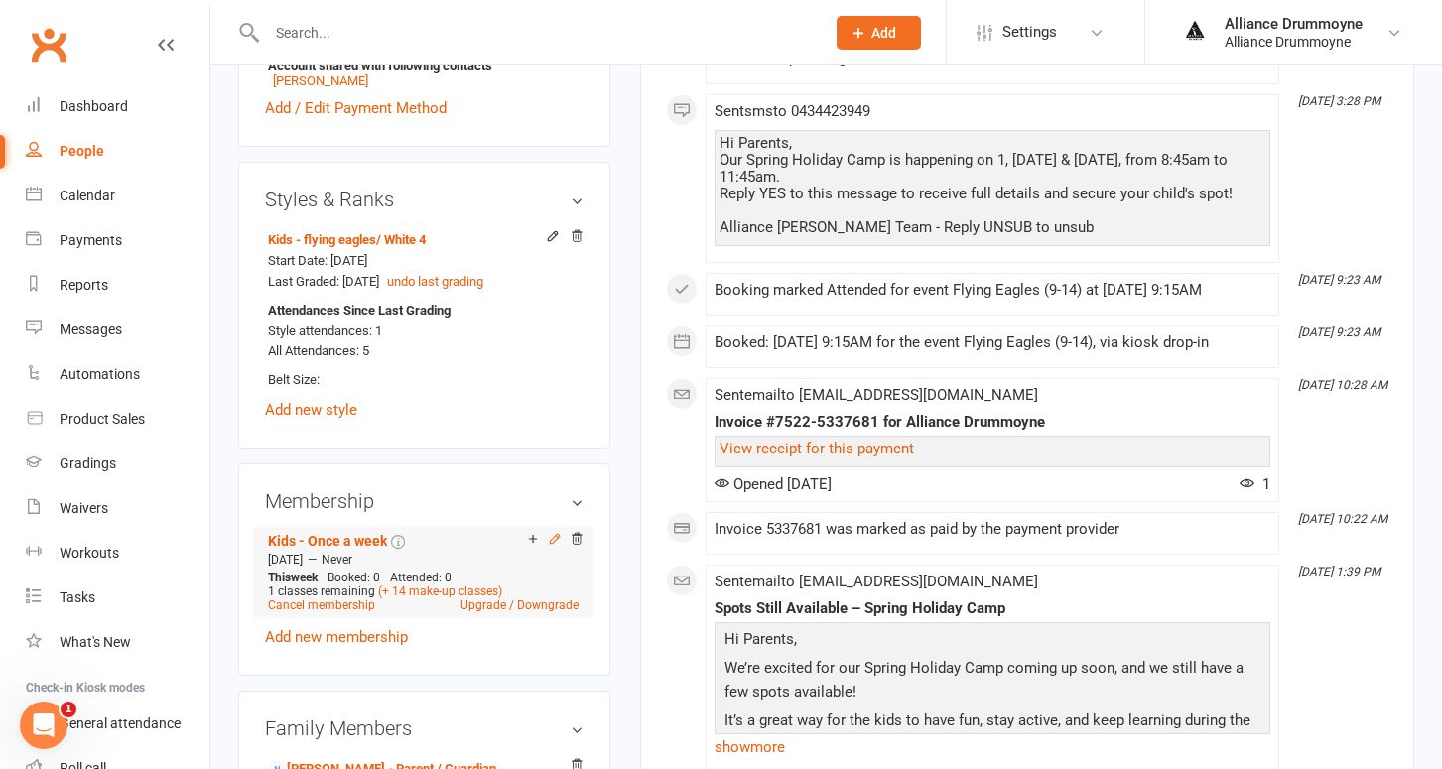
click at [556, 534] on icon at bounding box center [554, 538] width 9 height 9
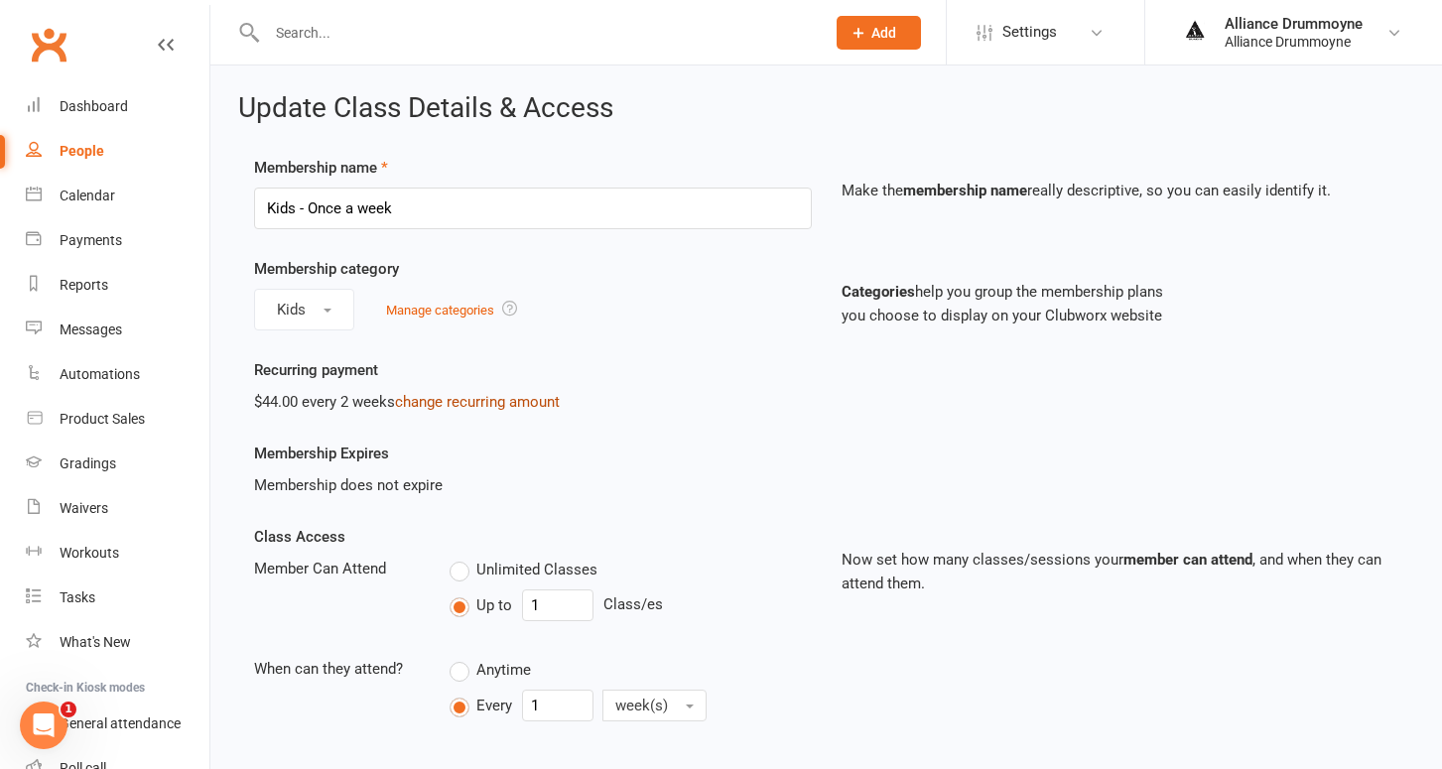
click at [408, 402] on link "change recurring amount" at bounding box center [477, 402] width 165 height 18
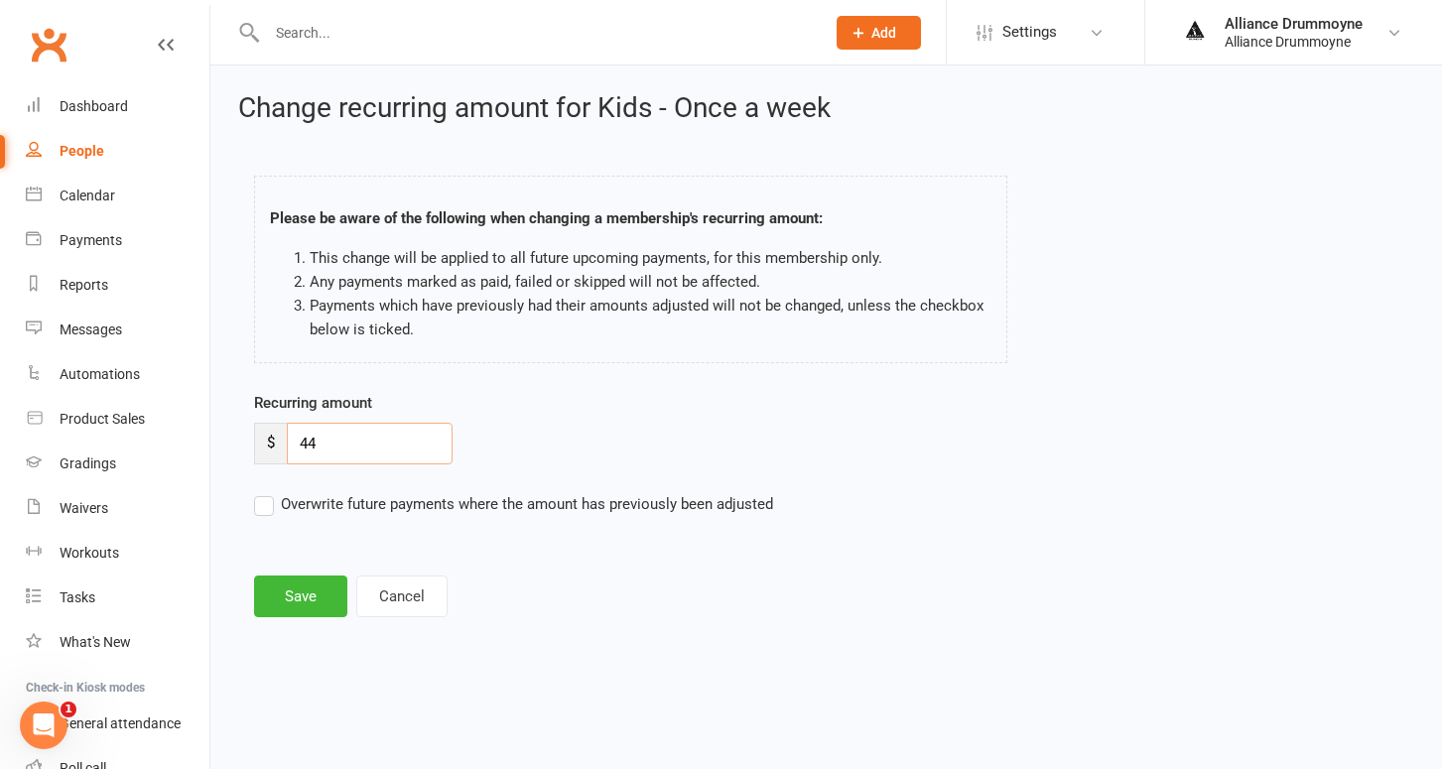
click at [347, 433] on input "44" at bounding box center [370, 444] width 166 height 42
paste input "50"
type input "50"
click at [269, 511] on label "Overwrite future payments where the amount has previously been adjusted" at bounding box center [513, 504] width 519 height 24
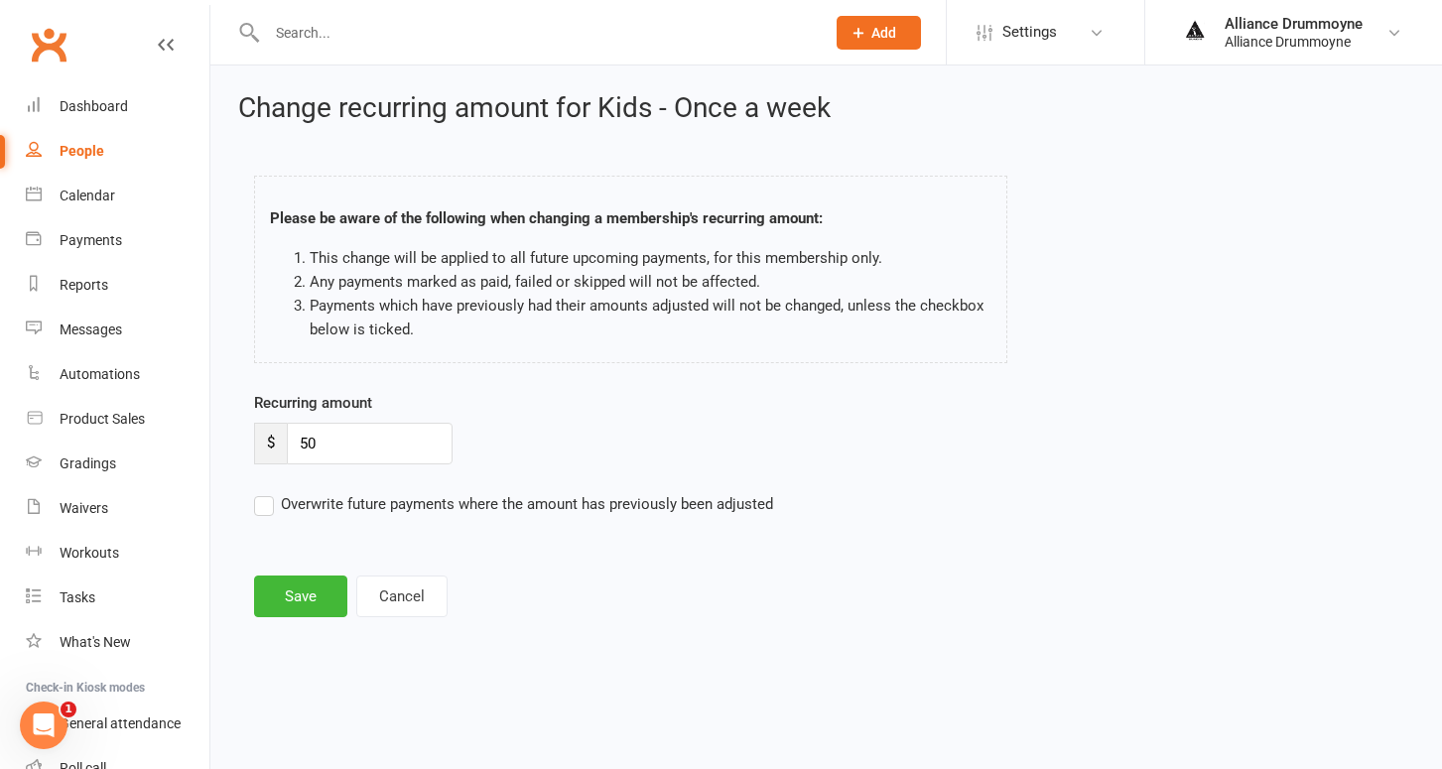
click at [269, 492] on input "Overwrite future payments where the amount has previously been adjusted" at bounding box center [513, 492] width 519 height 0
click at [320, 603] on button "Save" at bounding box center [300, 597] width 93 height 42
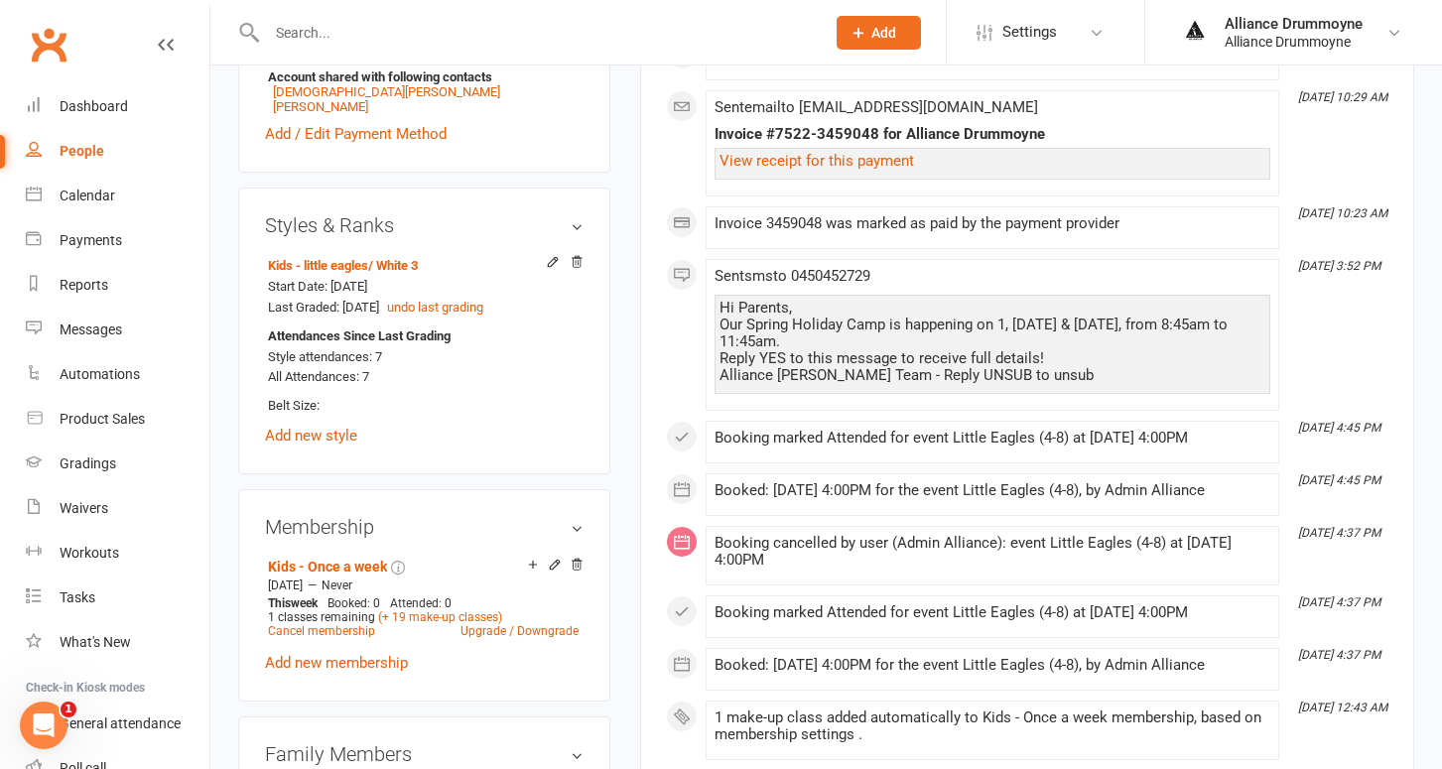
scroll to position [758, 0]
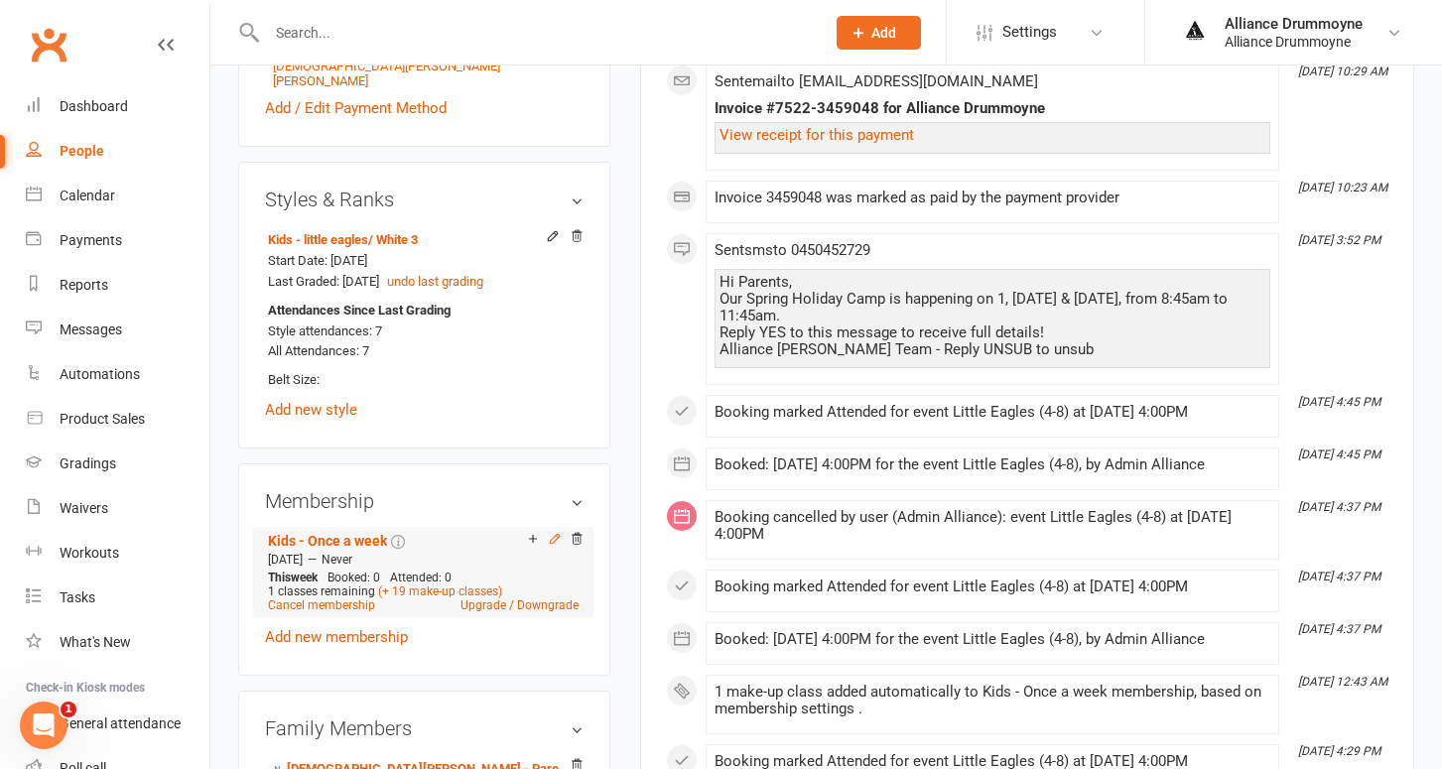
click at [555, 534] on icon at bounding box center [554, 538] width 9 height 9
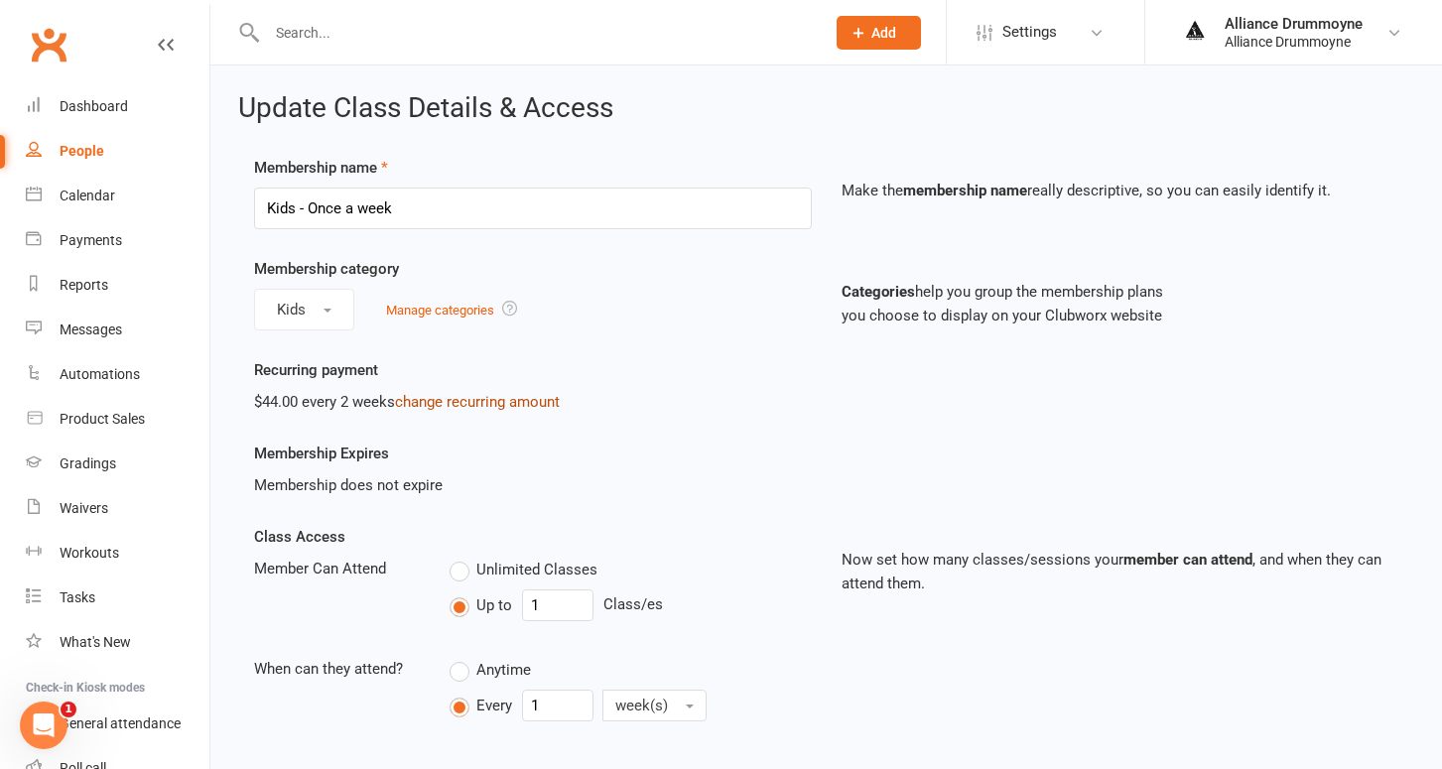
click at [449, 401] on link "change recurring amount" at bounding box center [477, 402] width 165 height 18
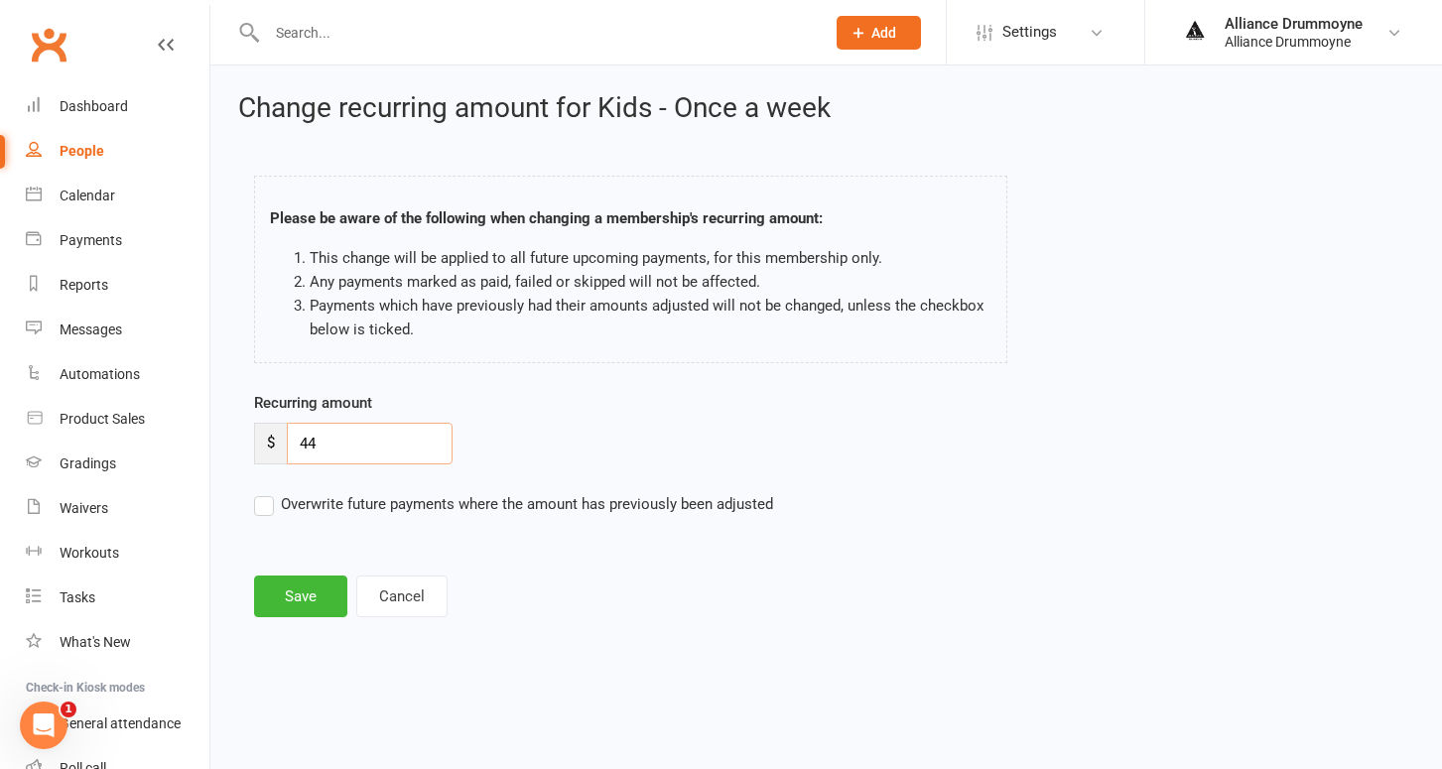
click at [365, 441] on input "44" at bounding box center [370, 444] width 166 height 42
paste input "50"
type input "50"
click at [255, 509] on label "Overwrite future payments where the amount has previously been adjusted" at bounding box center [513, 504] width 519 height 24
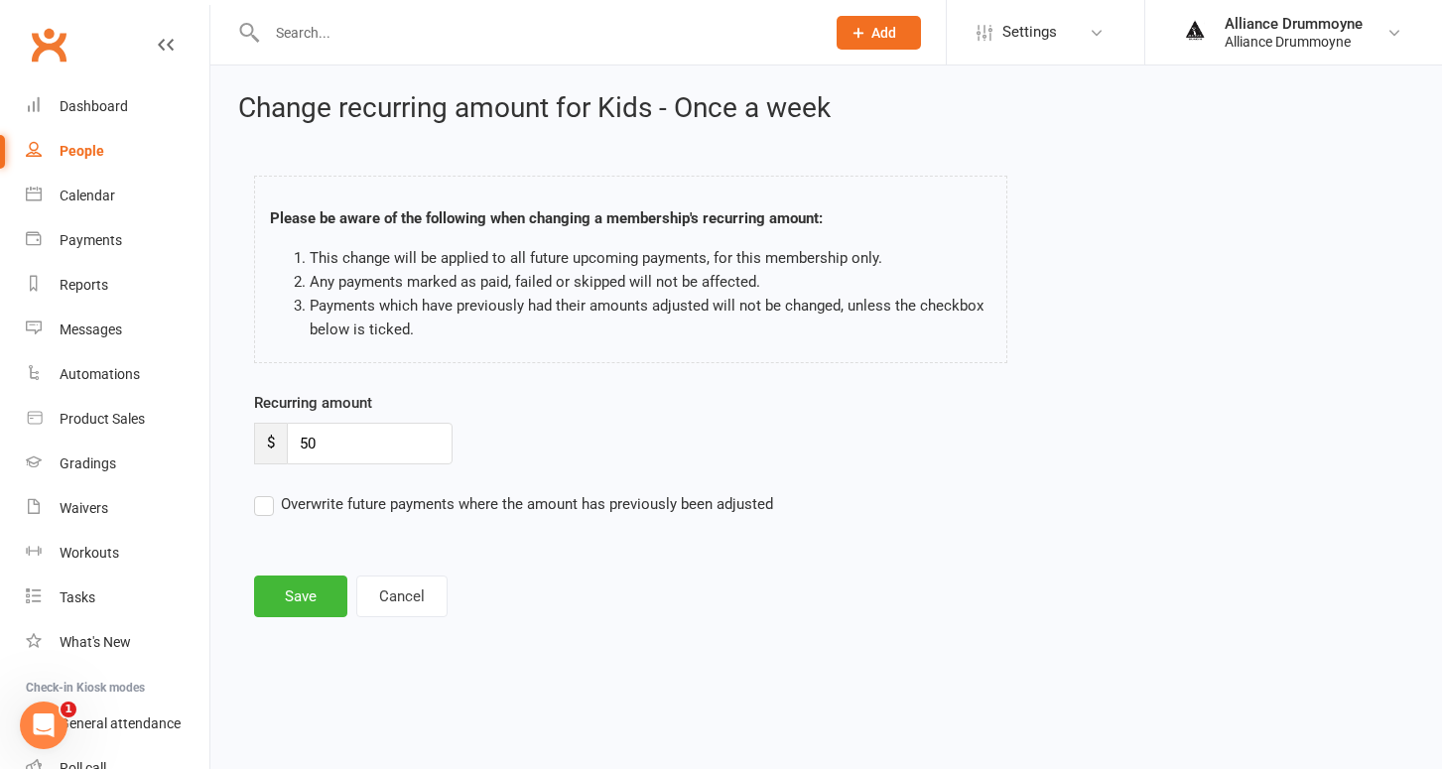
click at [255, 492] on input "Overwrite future payments where the amount has previously been adjusted" at bounding box center [513, 492] width 519 height 0
click at [303, 601] on button "Save" at bounding box center [300, 597] width 93 height 42
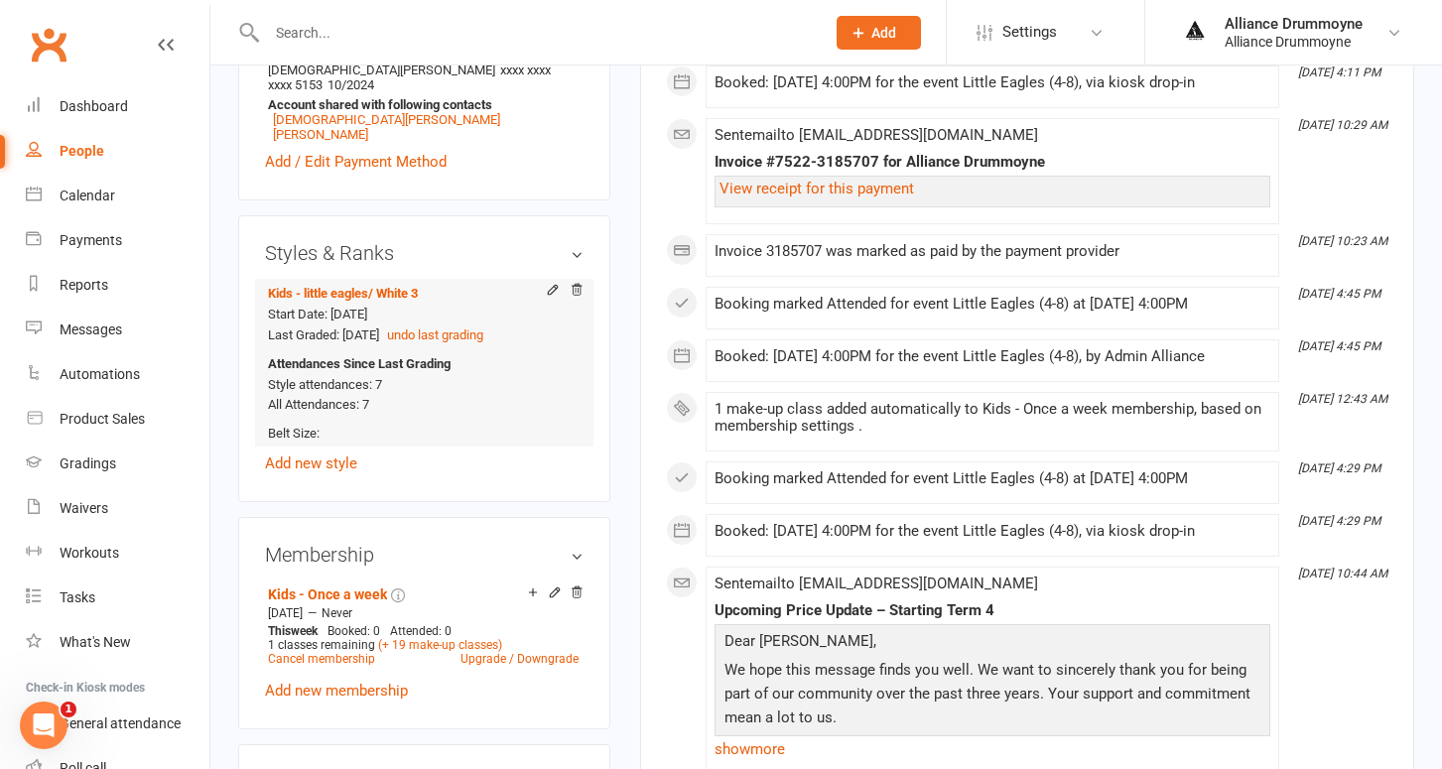
scroll to position [750, 0]
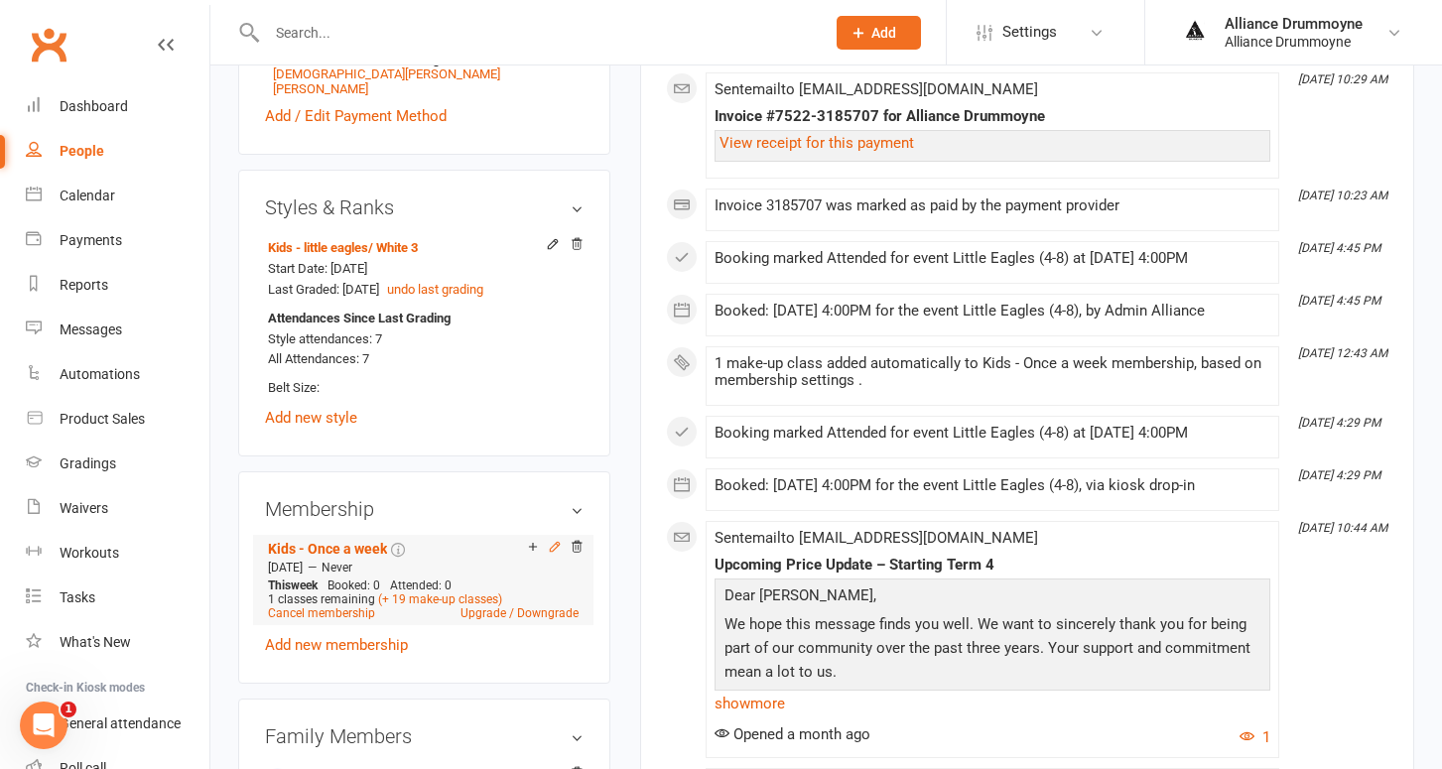
click at [554, 542] on icon at bounding box center [554, 546] width 9 height 9
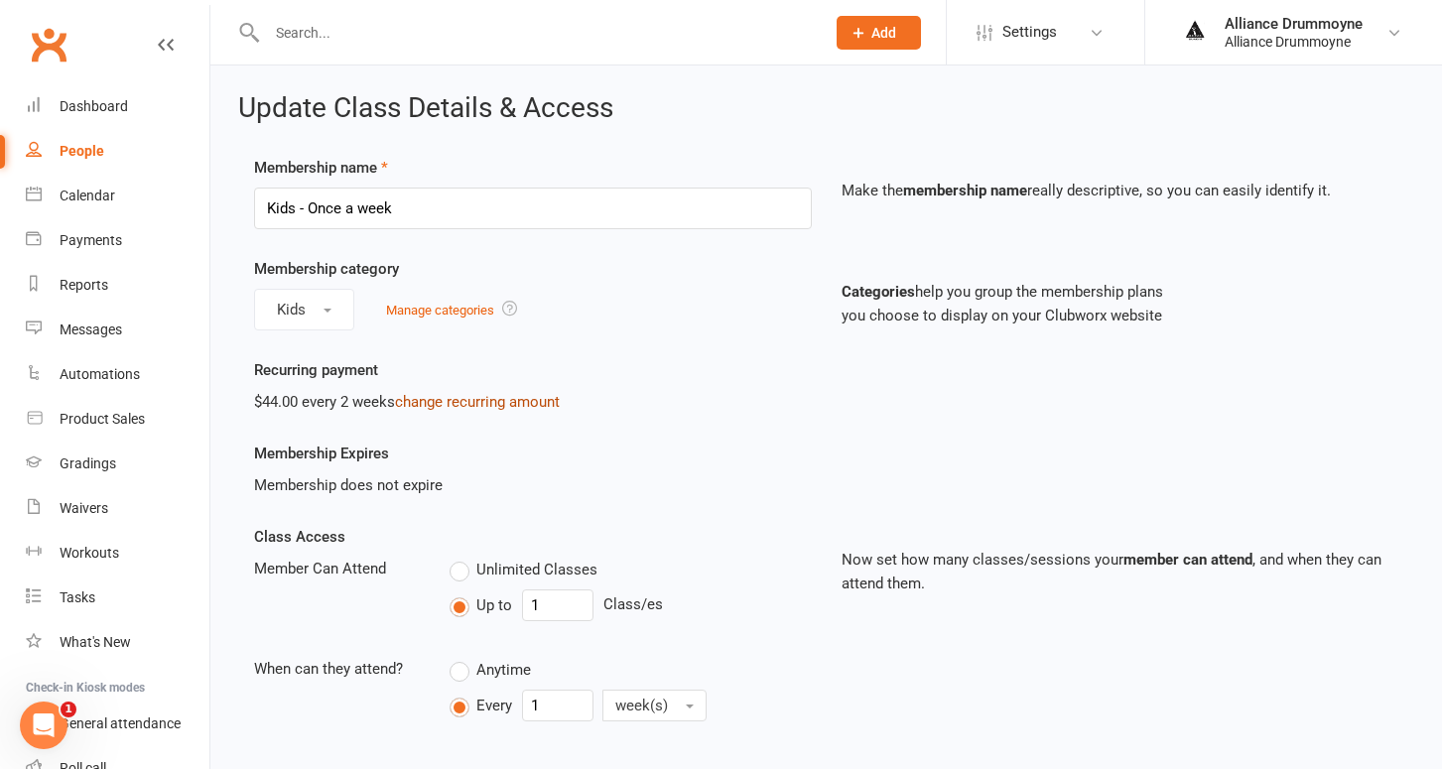
click at [456, 404] on link "change recurring amount" at bounding box center [477, 402] width 165 height 18
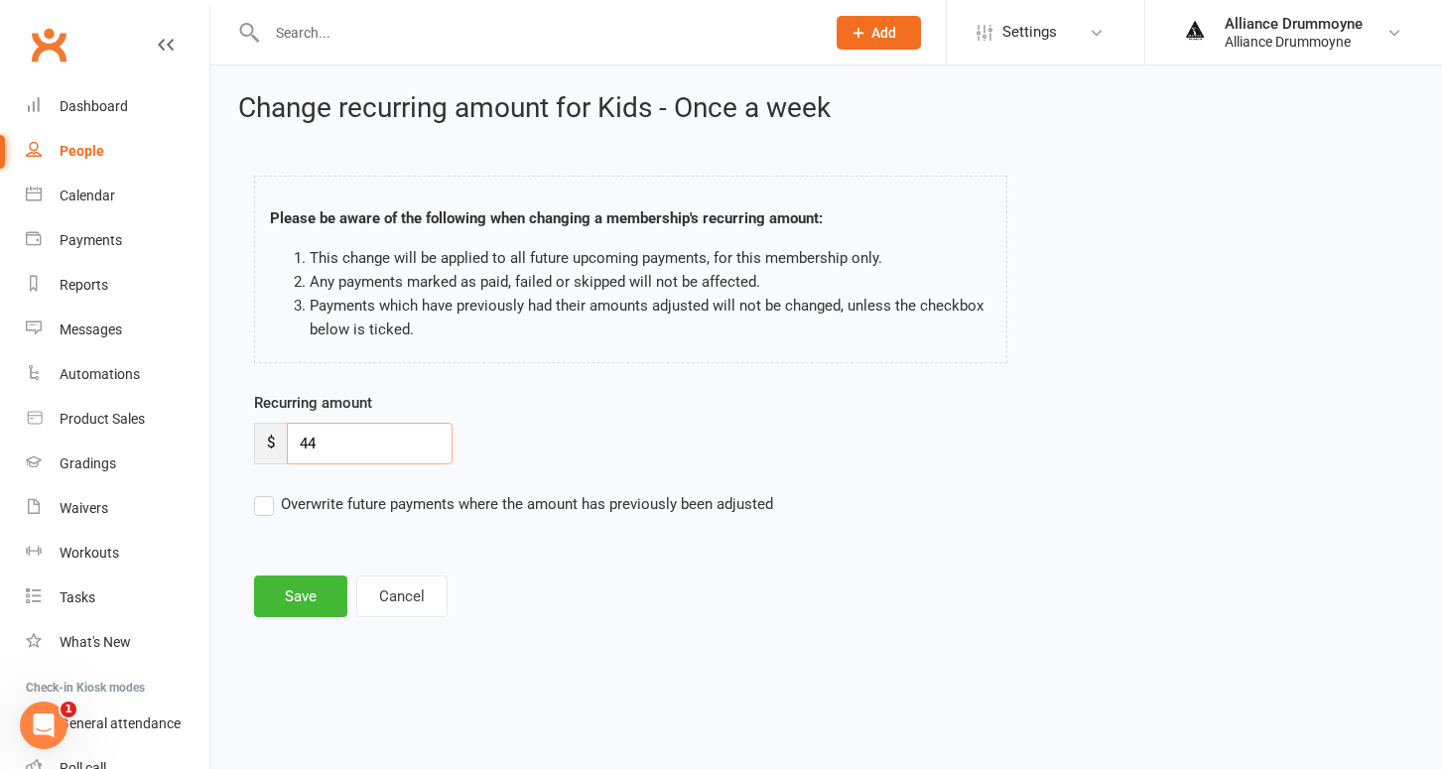
click at [364, 438] on input "44" at bounding box center [370, 444] width 166 height 42
paste input "50"
type input "50"
click at [274, 503] on label "Overwrite future payments where the amount has previously been adjusted" at bounding box center [513, 504] width 519 height 24
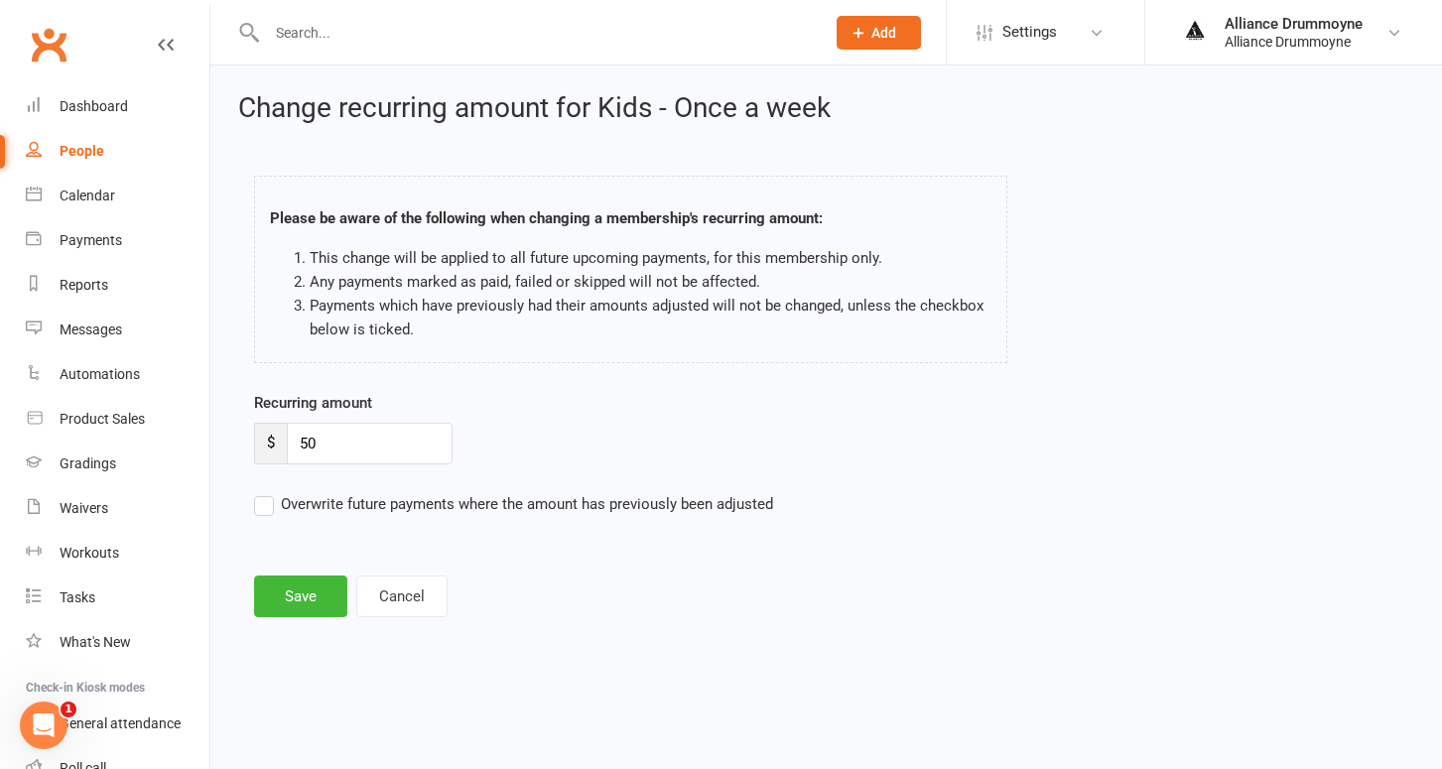
click at [274, 492] on input "Overwrite future payments where the amount has previously been adjusted" at bounding box center [513, 492] width 519 height 0
click at [312, 586] on button "Save" at bounding box center [300, 597] width 93 height 42
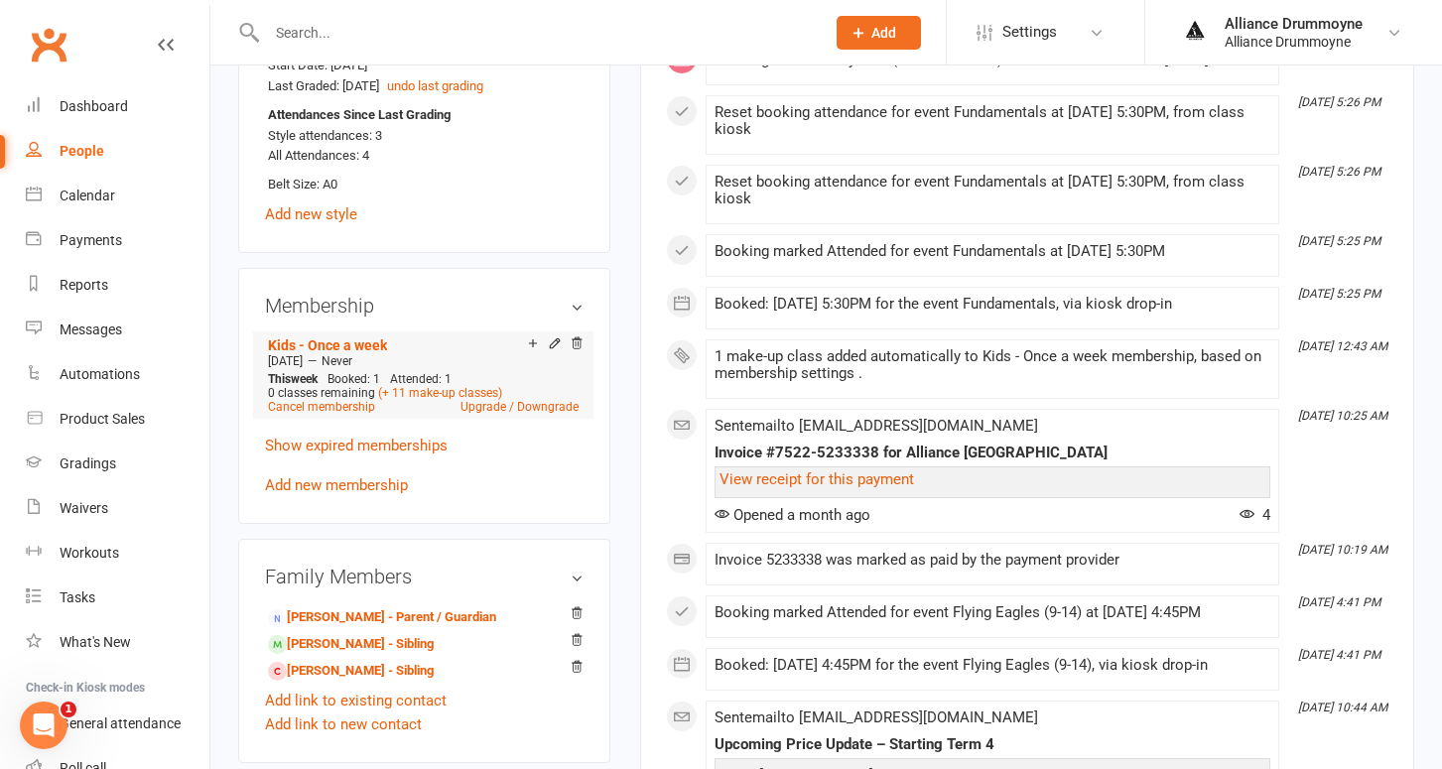
scroll to position [923, 0]
click at [556, 334] on icon at bounding box center [555, 341] width 14 height 14
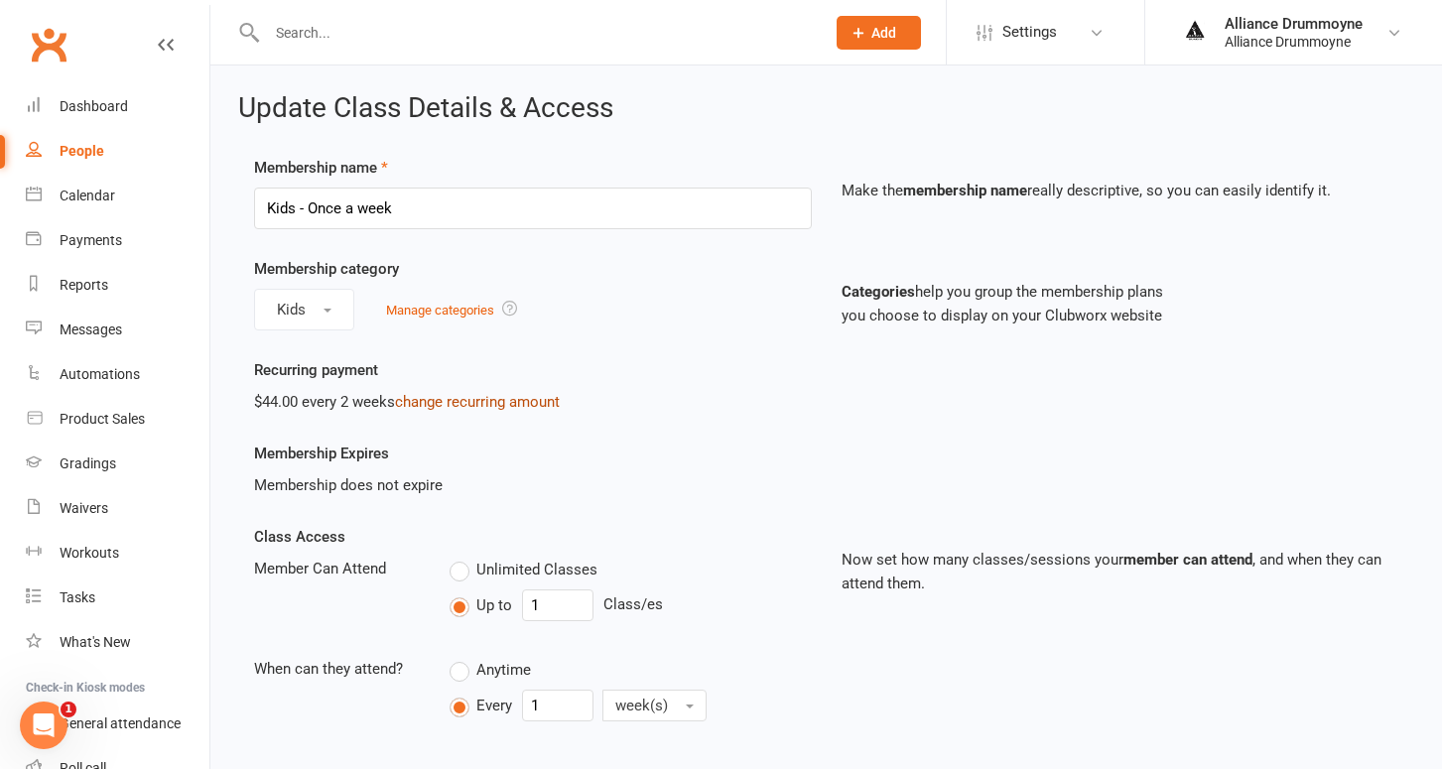
click at [489, 402] on link "change recurring amount" at bounding box center [477, 402] width 165 height 18
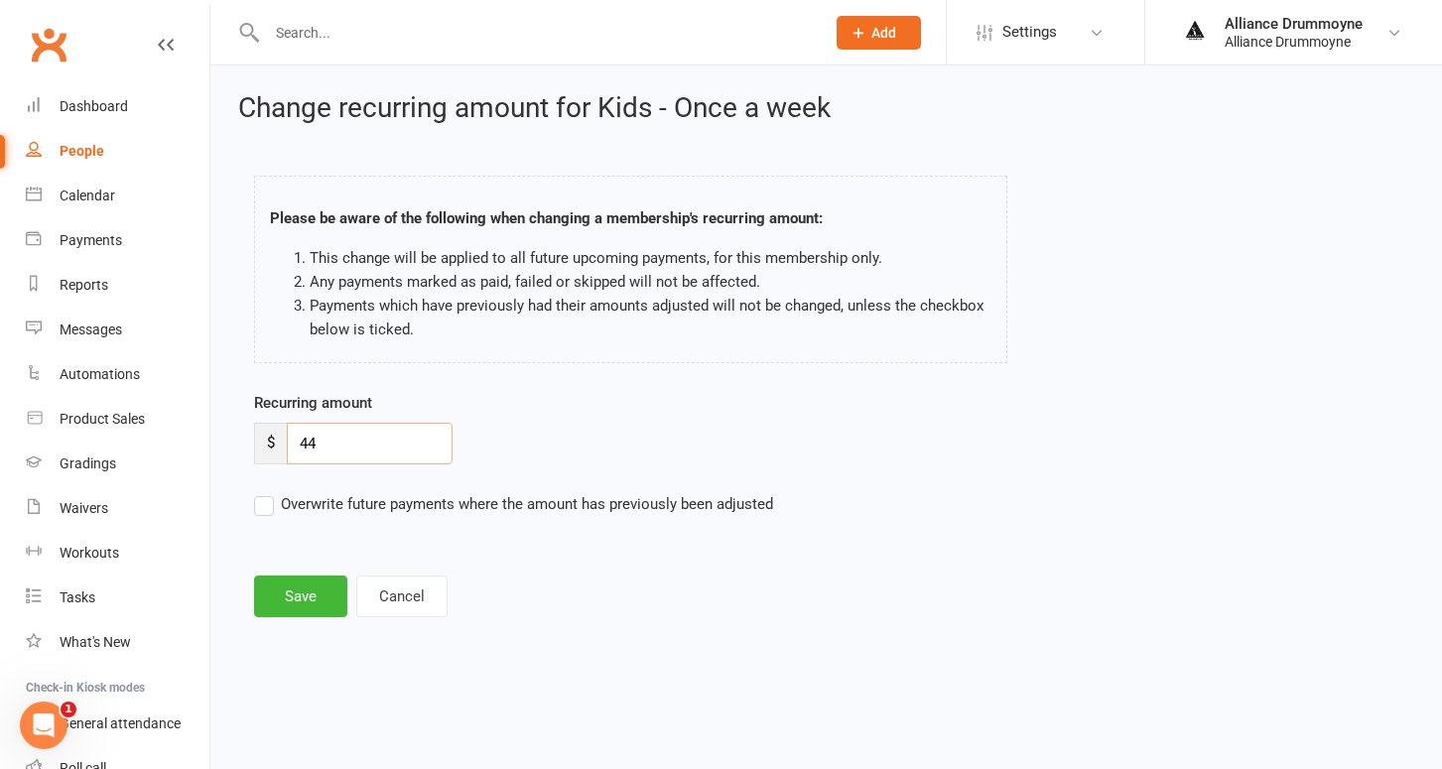
click at [353, 459] on input "44" at bounding box center [370, 444] width 166 height 42
paste input "50"
type input "50"
click at [271, 506] on label "Overwrite future payments where the amount has previously been adjusted" at bounding box center [513, 504] width 519 height 24
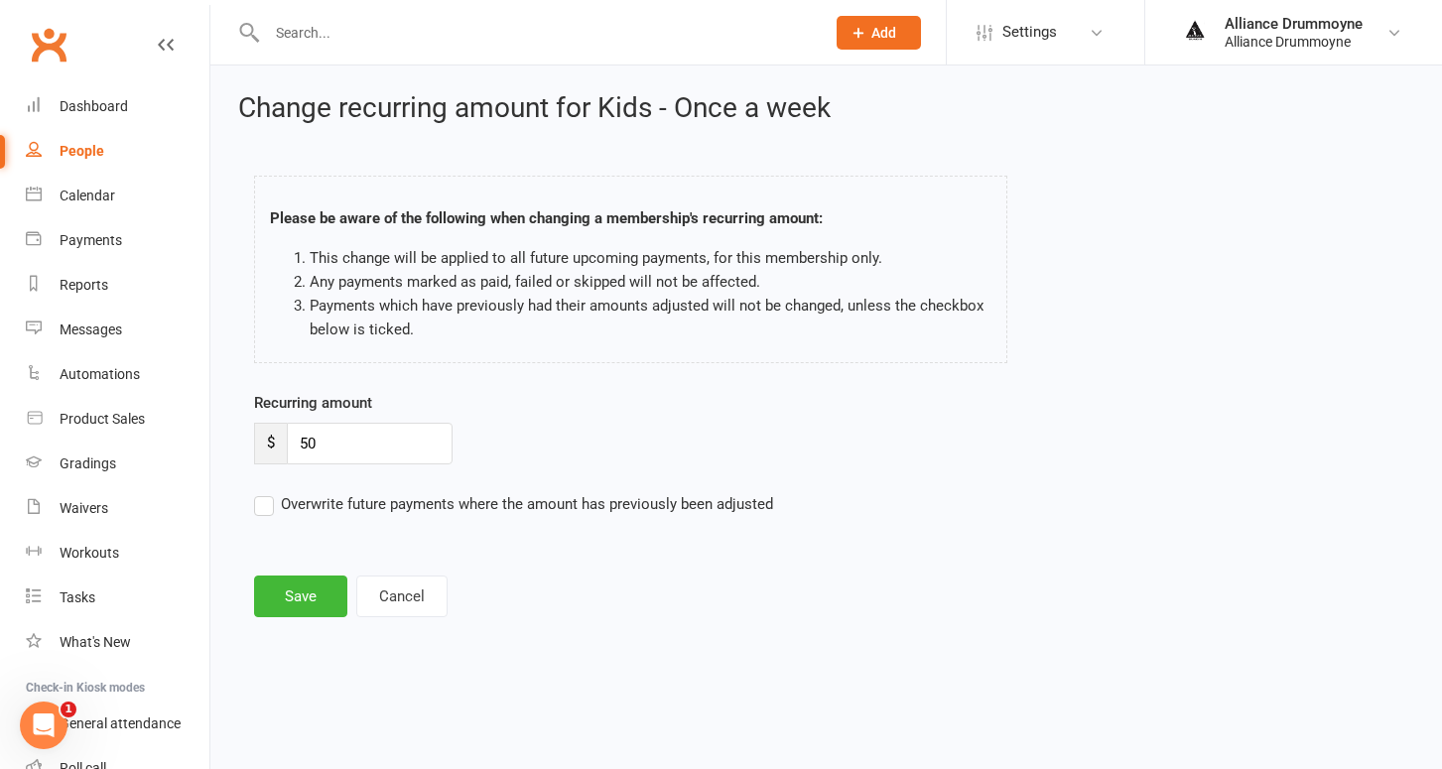
click at [271, 492] on input "Overwrite future payments where the amount has previously been adjusted" at bounding box center [513, 492] width 519 height 0
click at [299, 608] on button "Save" at bounding box center [300, 597] width 93 height 42
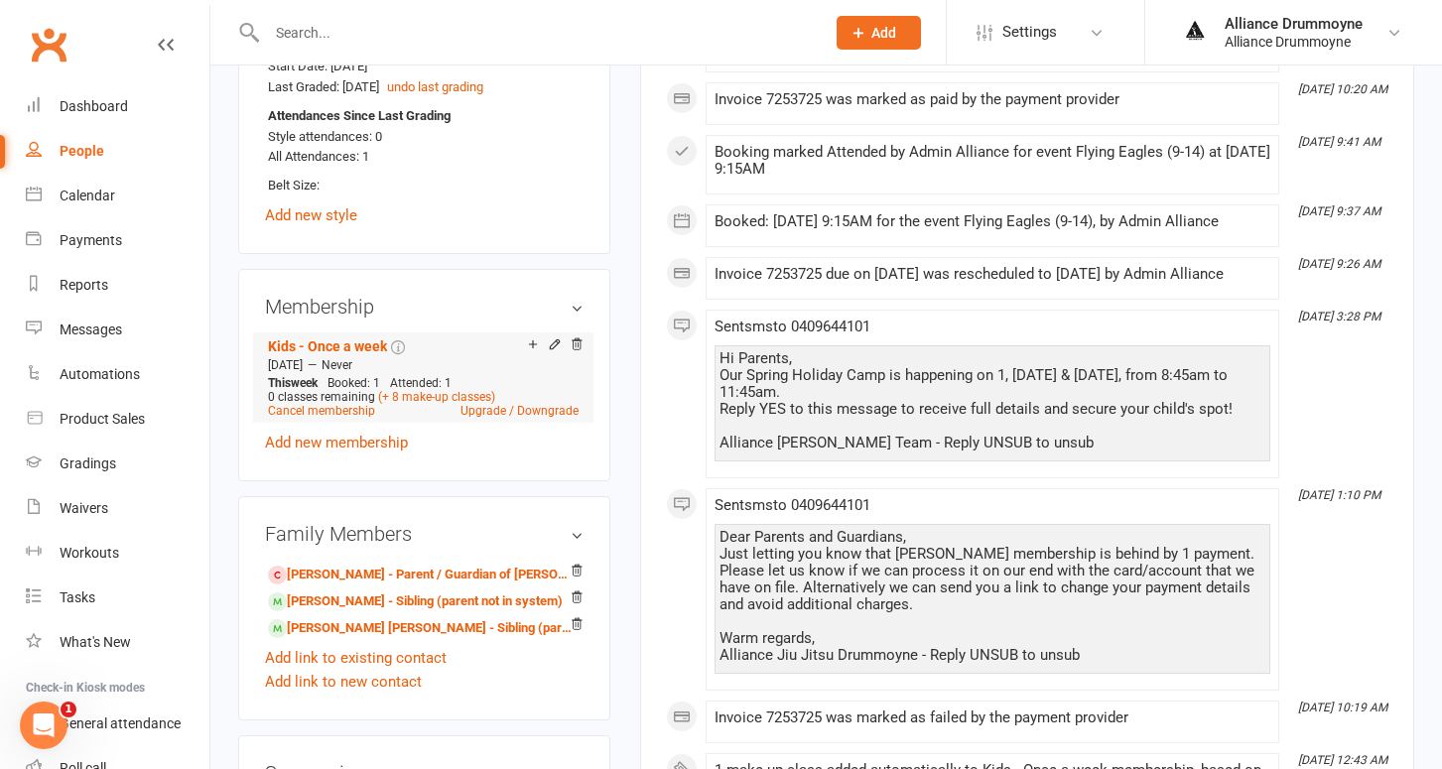
scroll to position [920, 0]
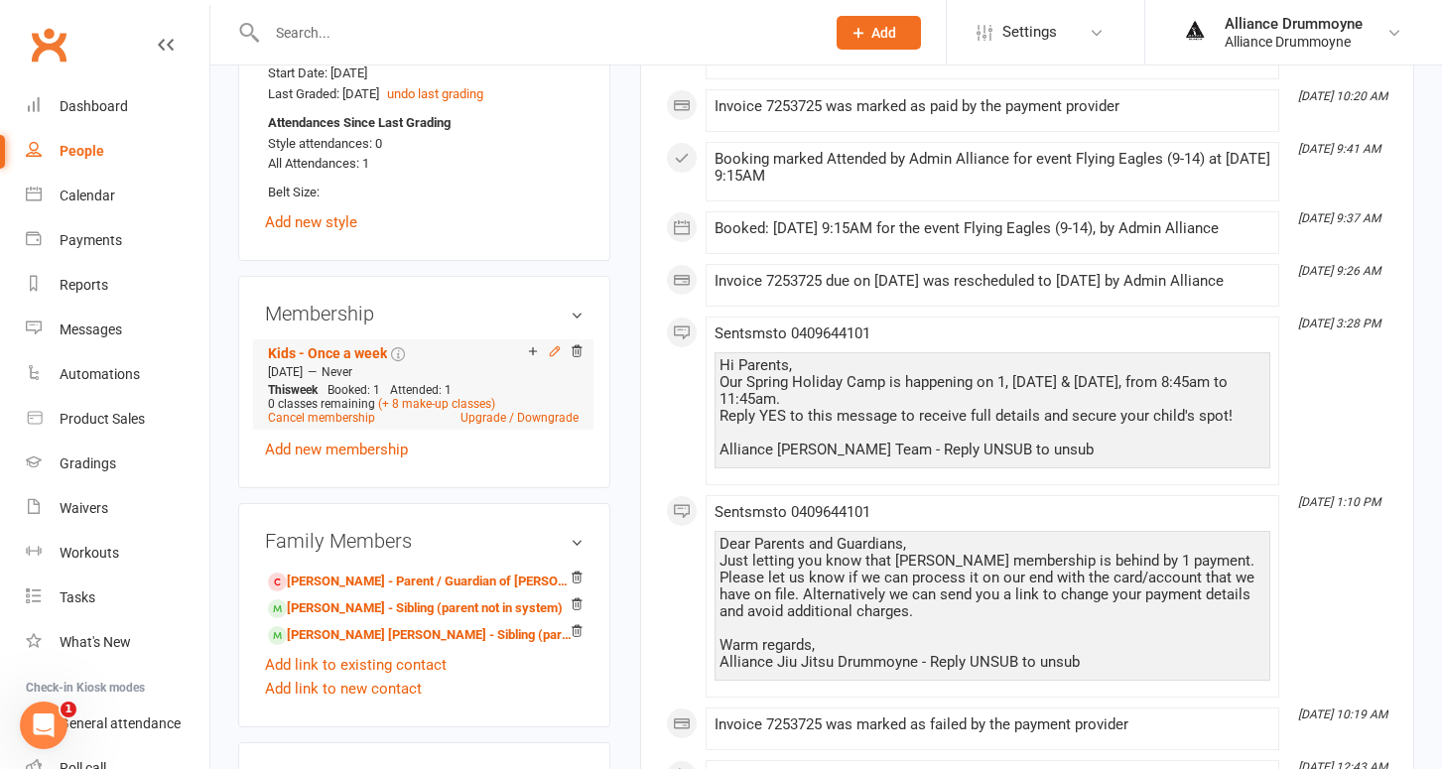
click at [552, 344] on icon at bounding box center [555, 351] width 14 height 14
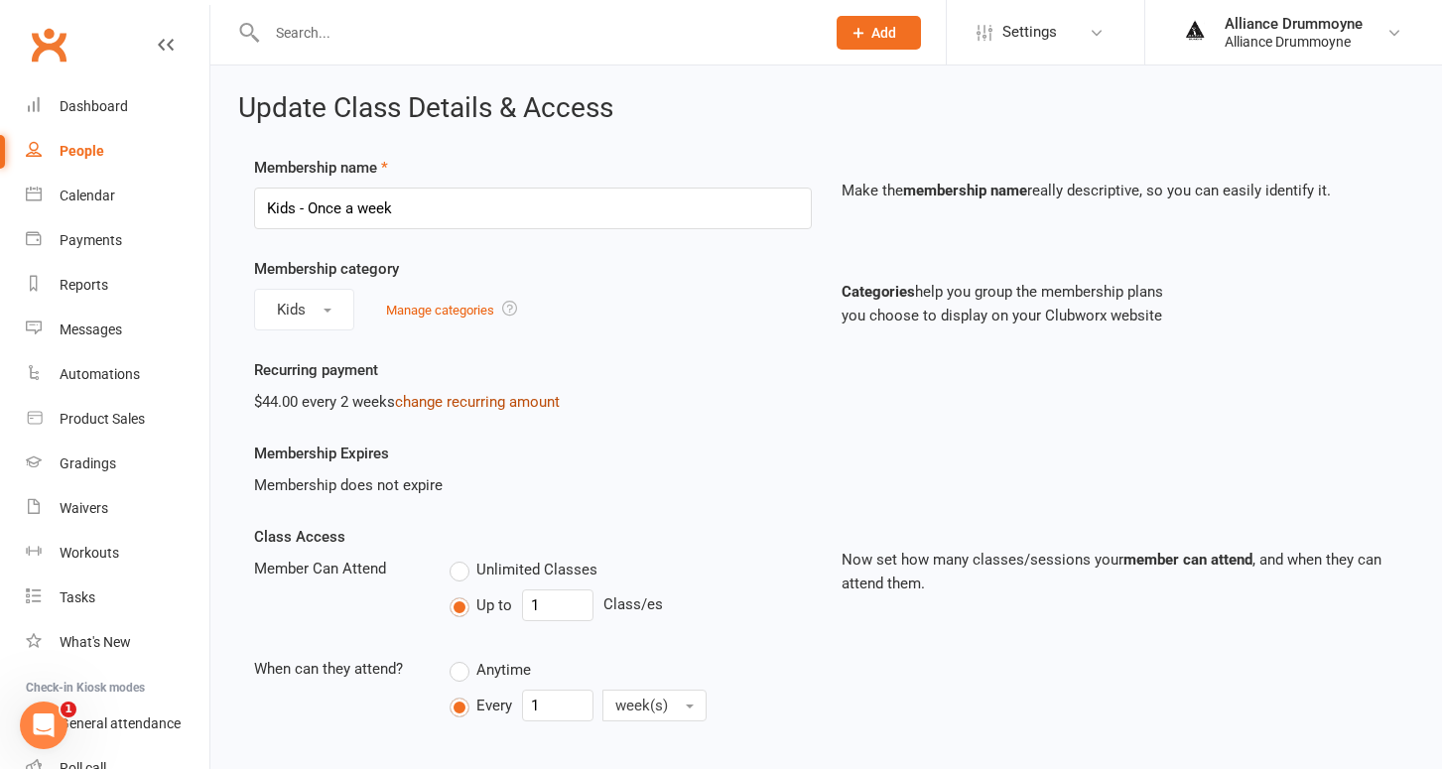
click at [452, 400] on link "change recurring amount" at bounding box center [477, 402] width 165 height 18
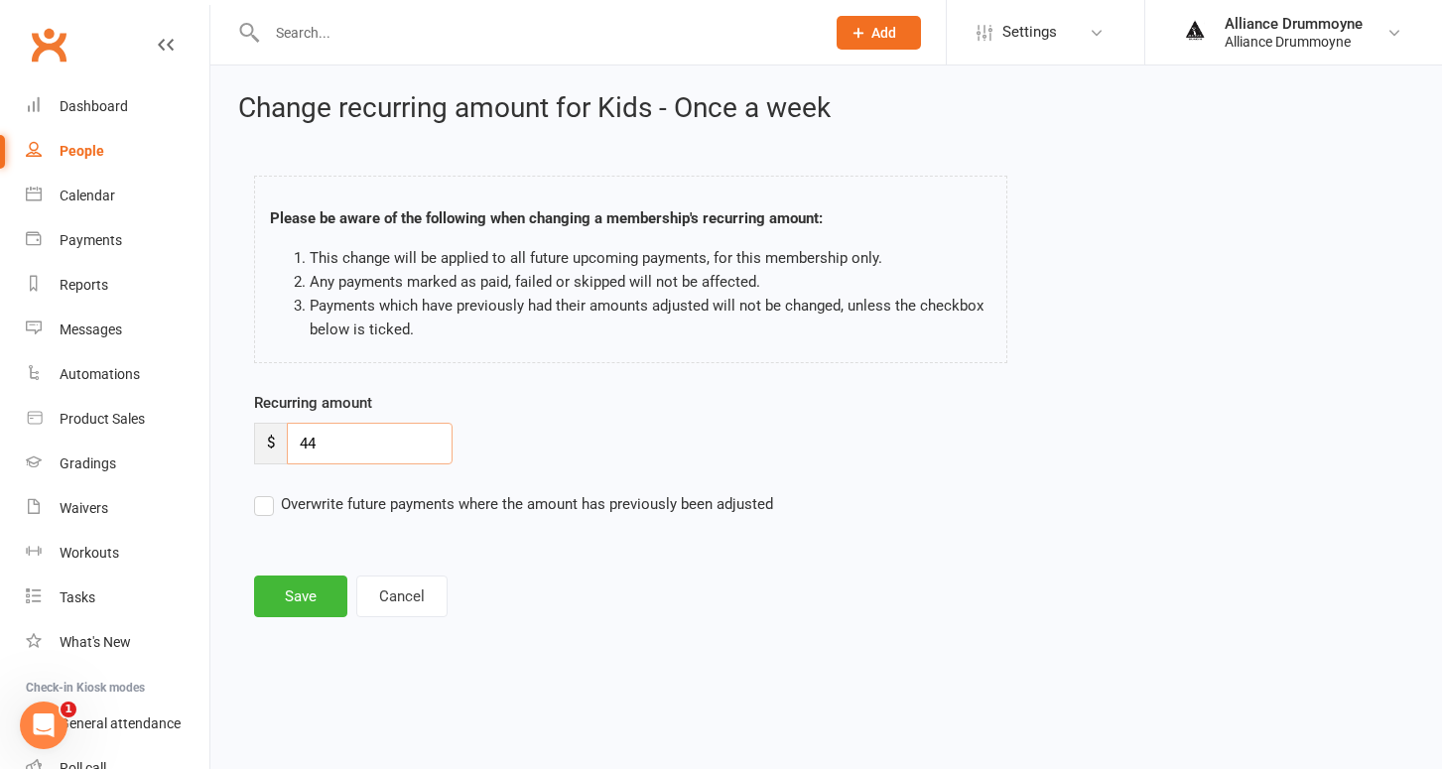
click at [377, 441] on input "44" at bounding box center [370, 444] width 166 height 42
paste input "50"
type input "50"
click at [270, 505] on label "Overwrite future payments where the amount has previously been adjusted" at bounding box center [513, 504] width 519 height 24
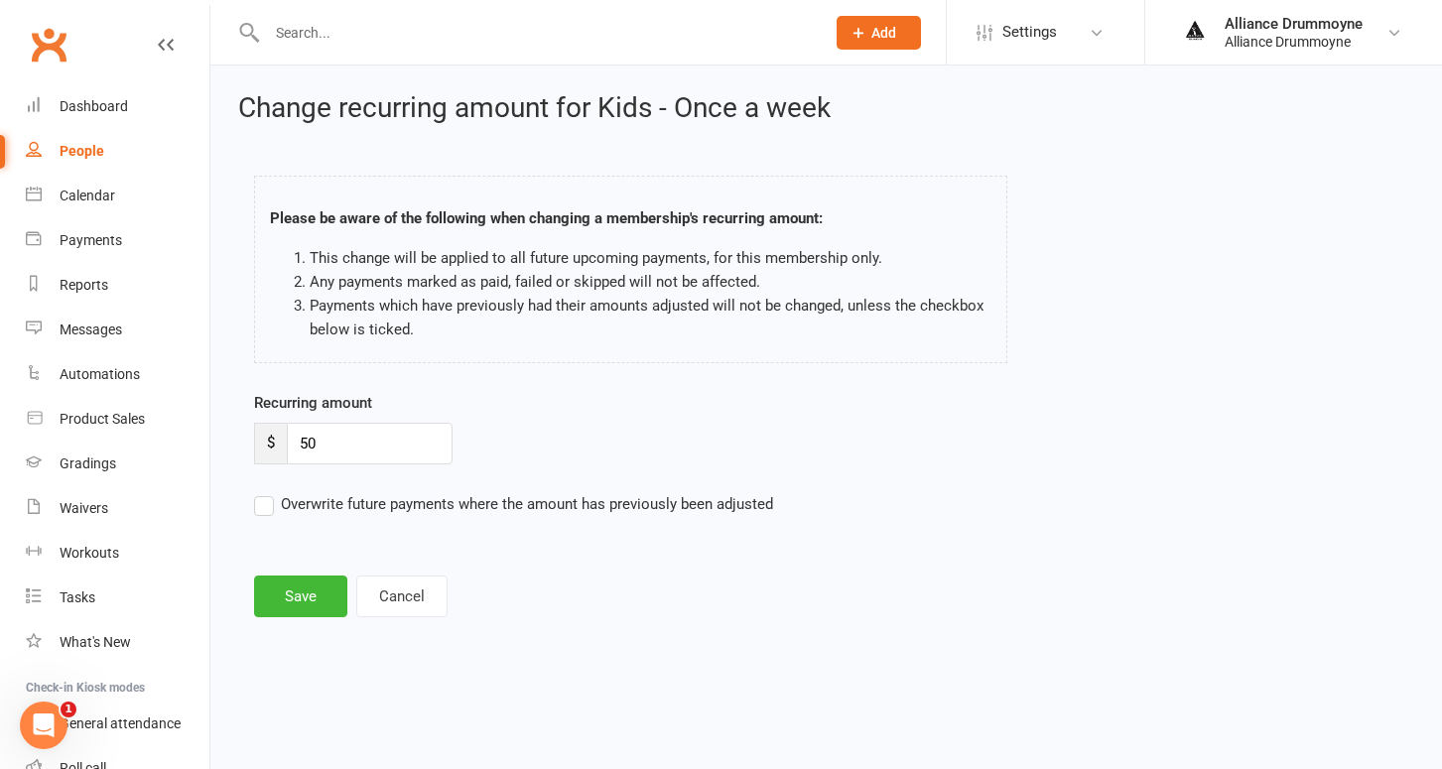
click at [270, 492] on input "Overwrite future payments where the amount has previously been adjusted" at bounding box center [513, 492] width 519 height 0
click at [319, 591] on button "Save" at bounding box center [300, 597] width 93 height 42
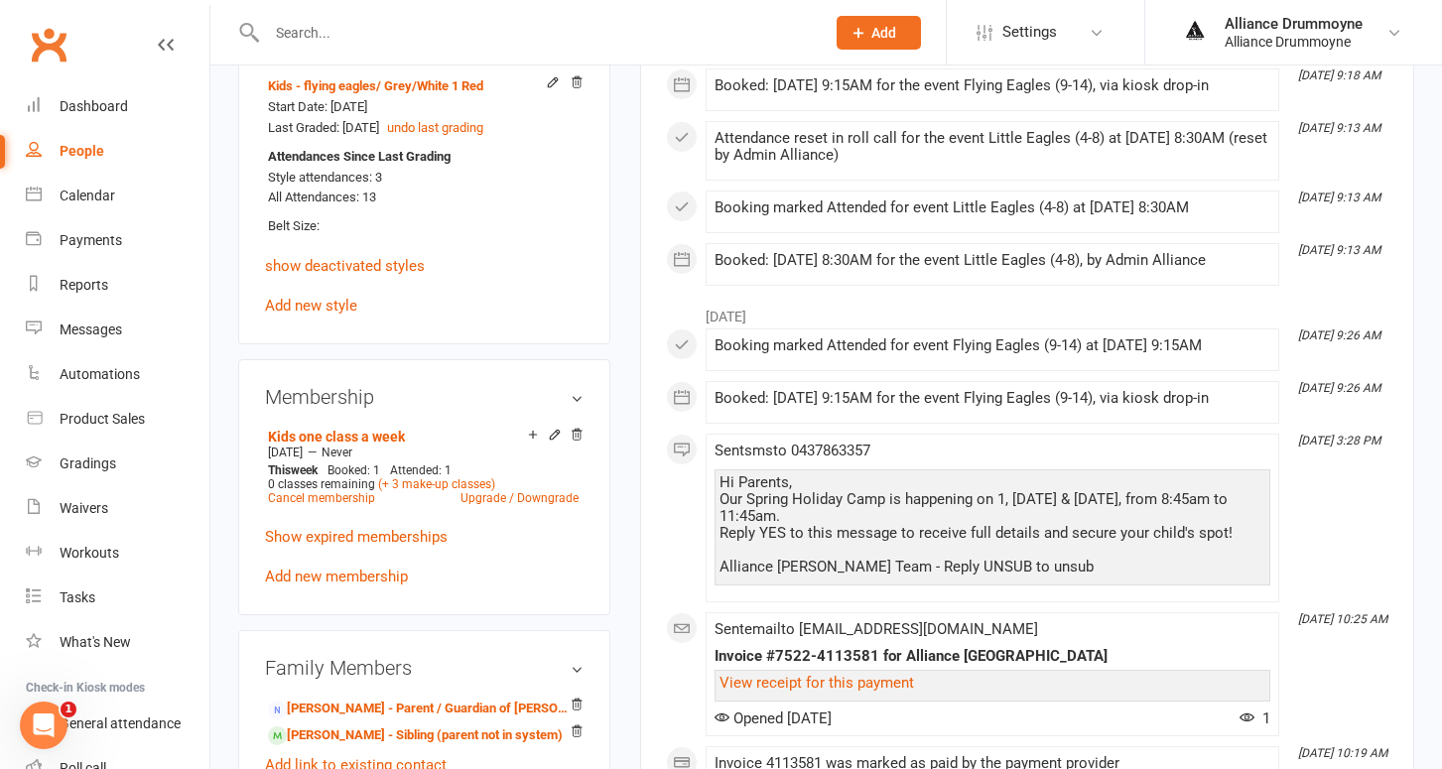
scroll to position [882, 0]
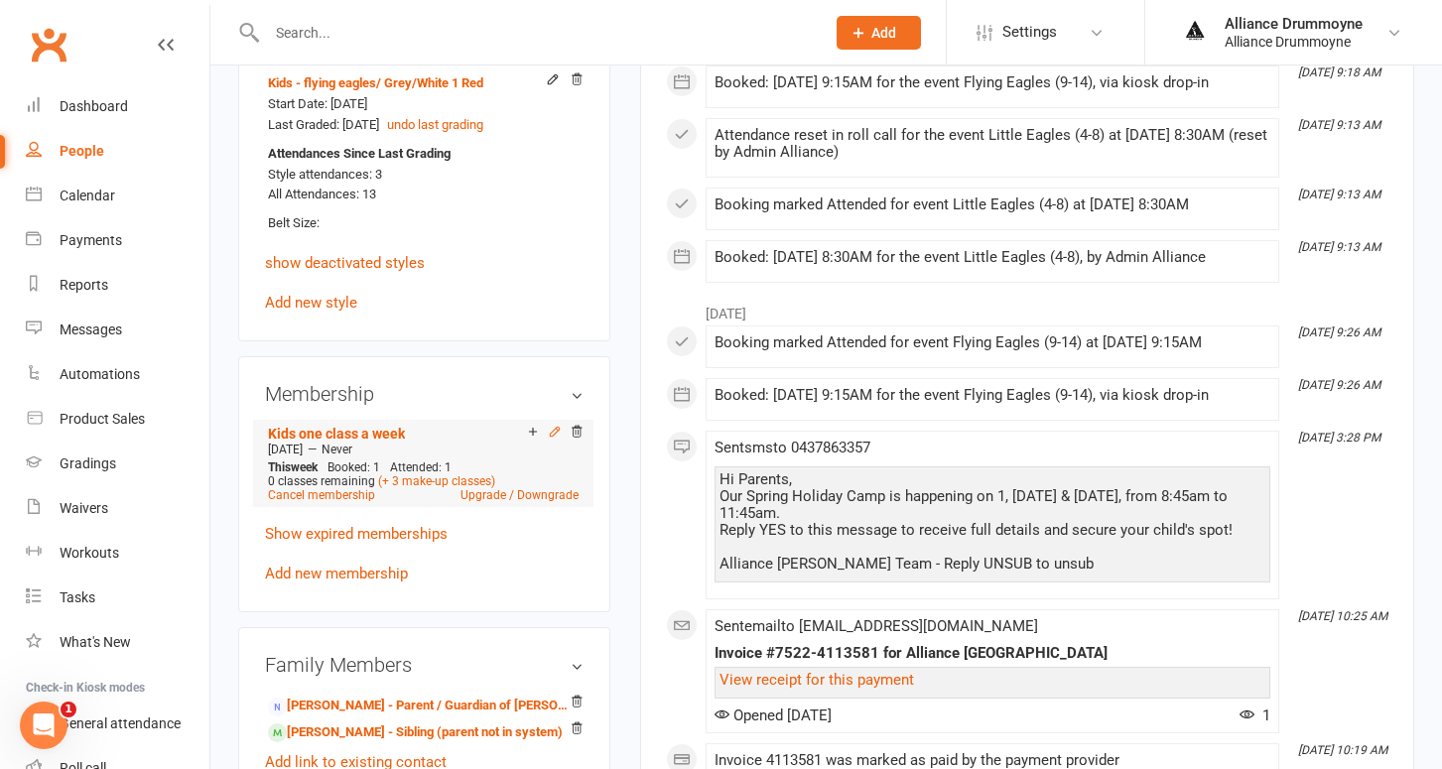
click at [556, 430] on icon at bounding box center [555, 432] width 14 height 14
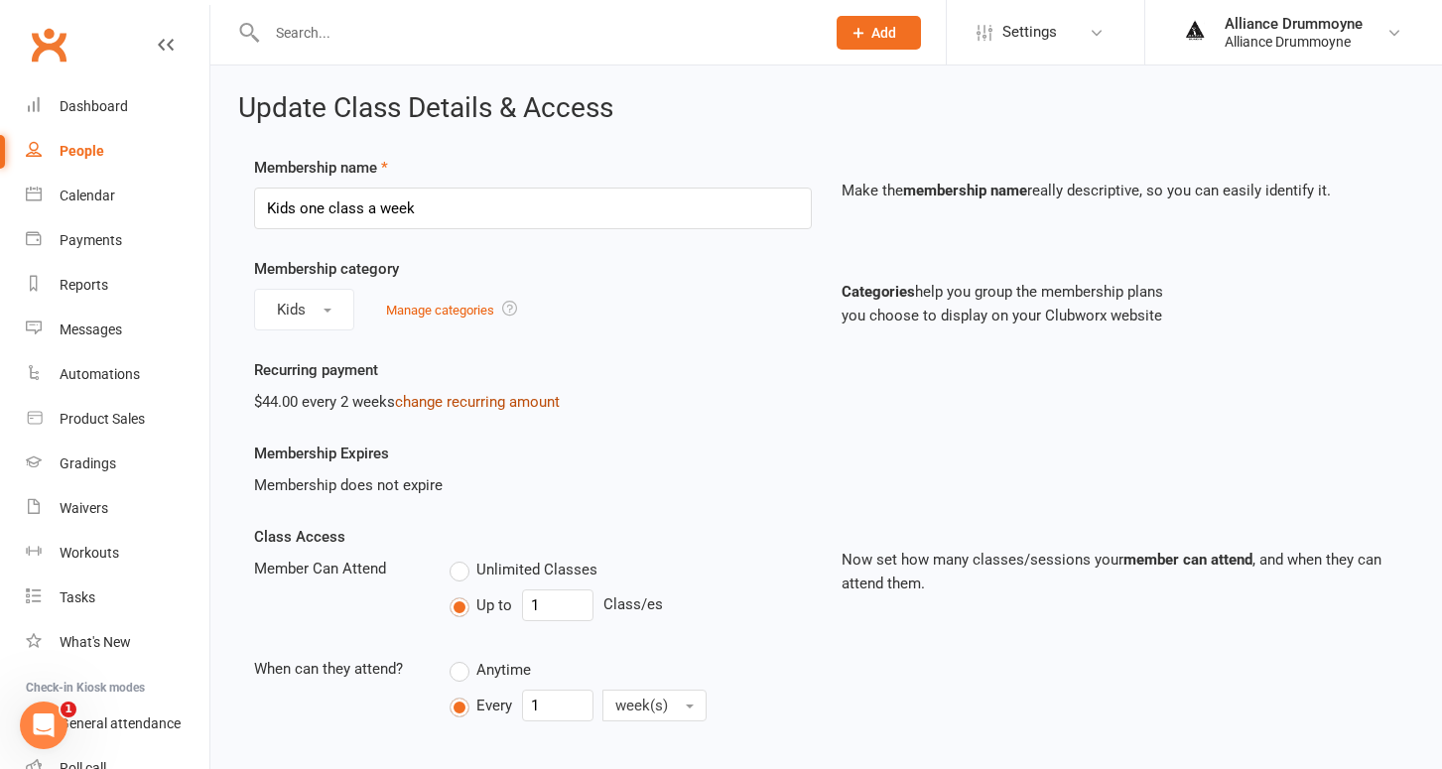
click at [494, 396] on link "change recurring amount" at bounding box center [477, 402] width 165 height 18
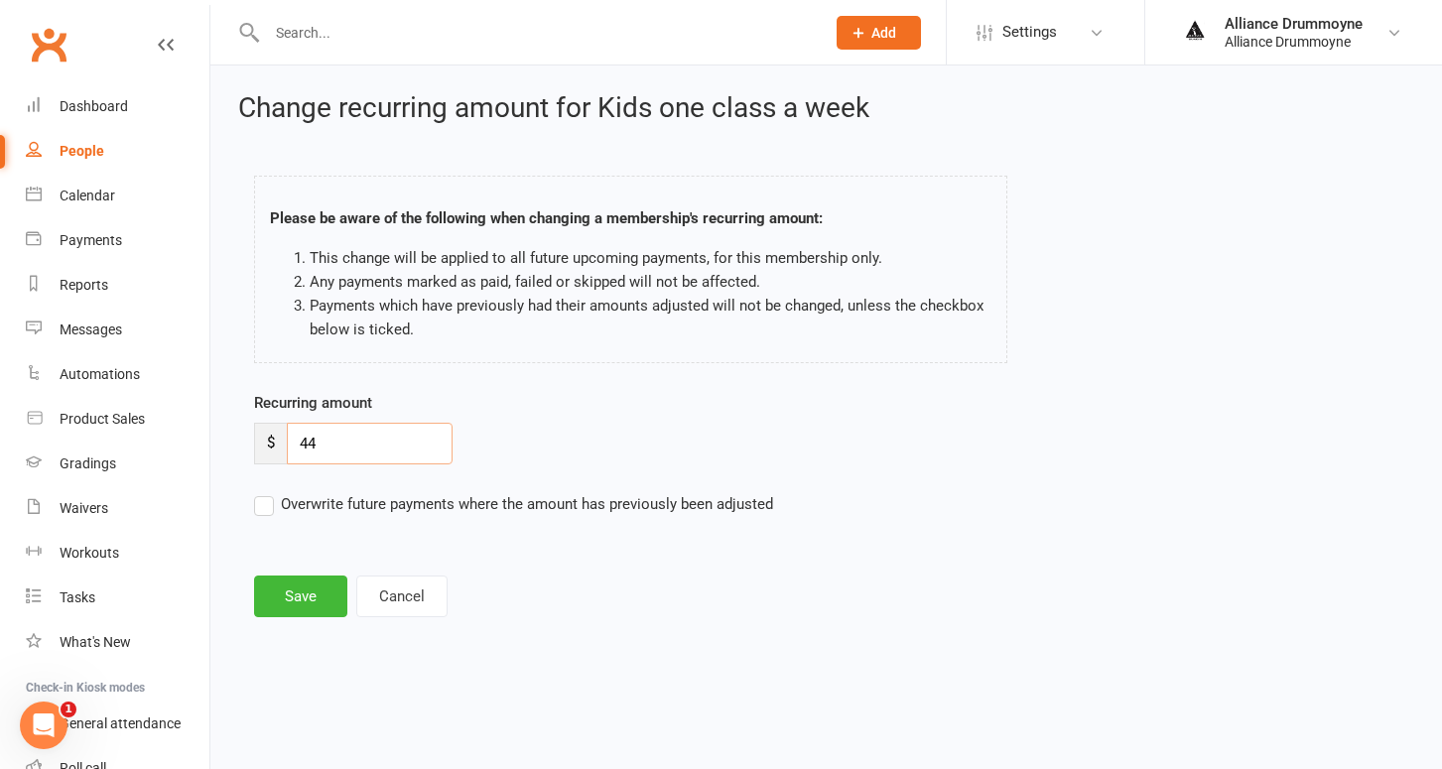
click at [354, 430] on input "44" at bounding box center [370, 444] width 166 height 42
paste input "50"
type input "50"
click at [268, 503] on label "Overwrite future payments where the amount has previously been adjusted" at bounding box center [513, 504] width 519 height 24
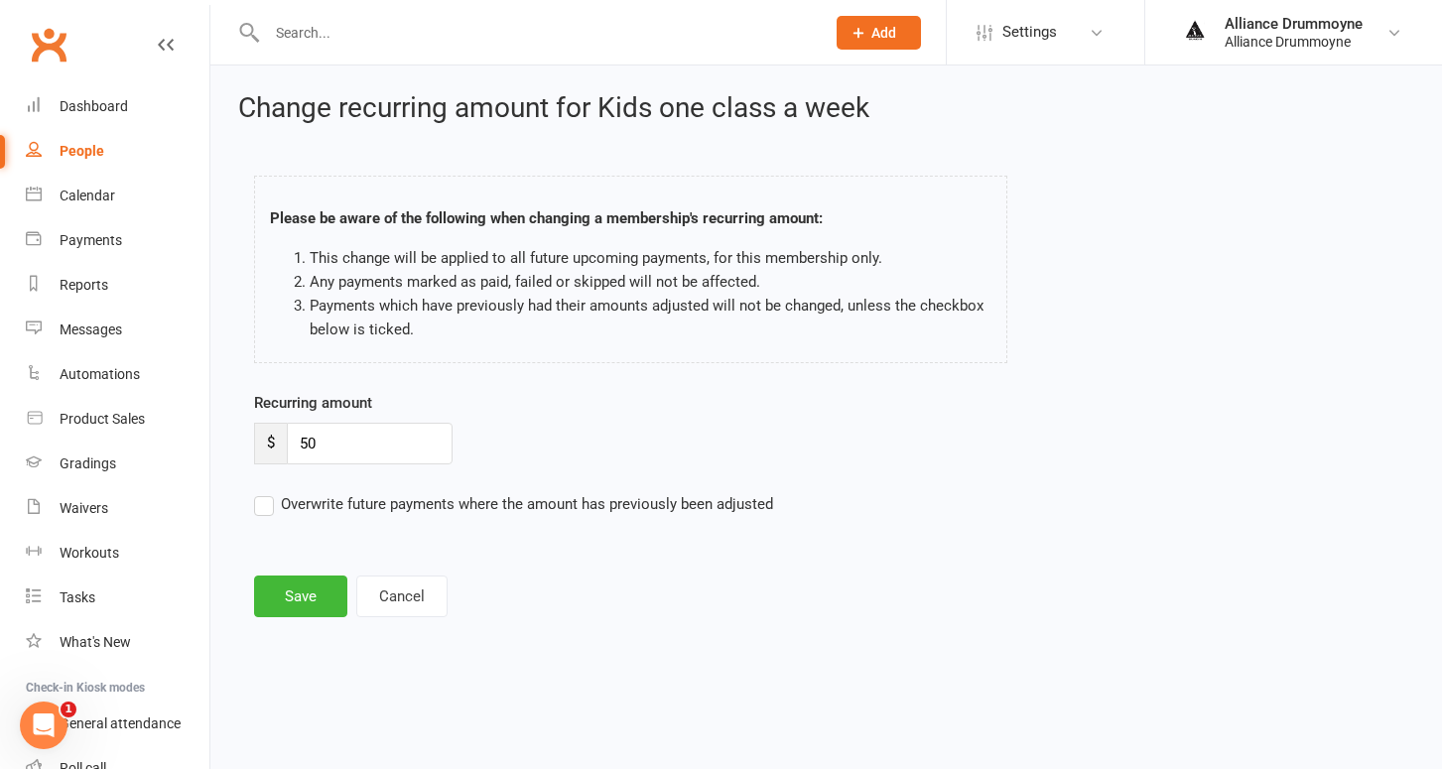
click at [268, 492] on input "Overwrite future payments where the amount has previously been adjusted" at bounding box center [513, 492] width 519 height 0
click at [296, 585] on button "Save" at bounding box center [300, 597] width 93 height 42
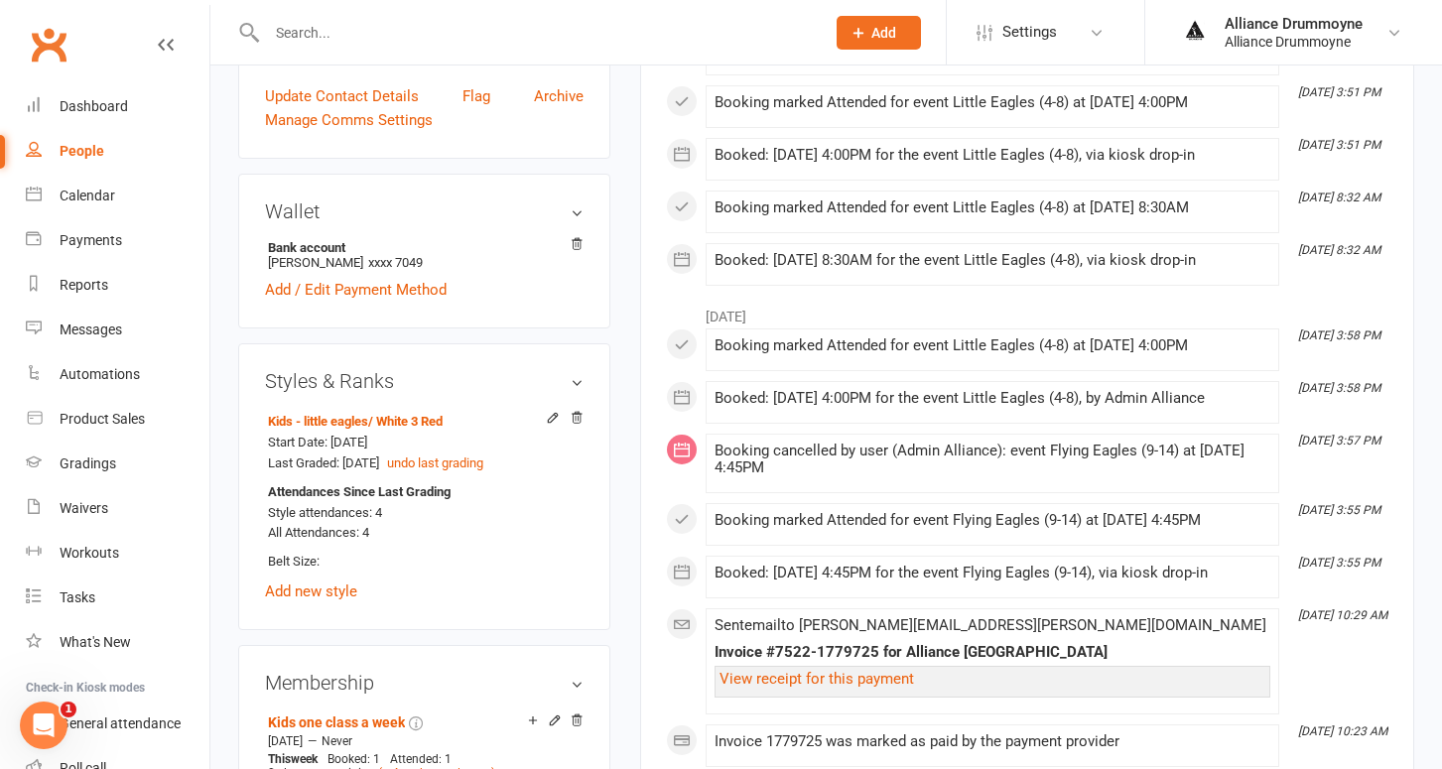
scroll to position [525, 0]
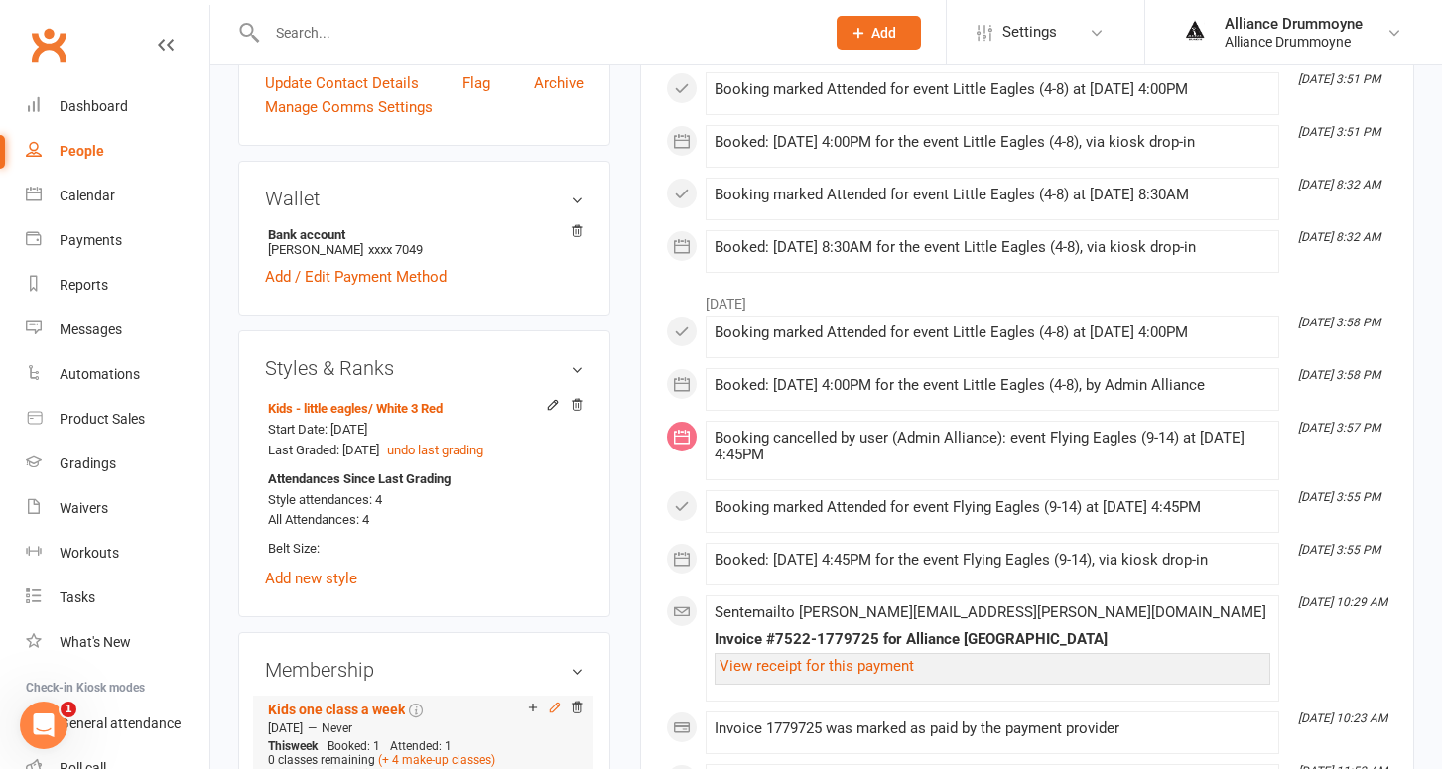
click at [554, 701] on icon at bounding box center [555, 708] width 14 height 14
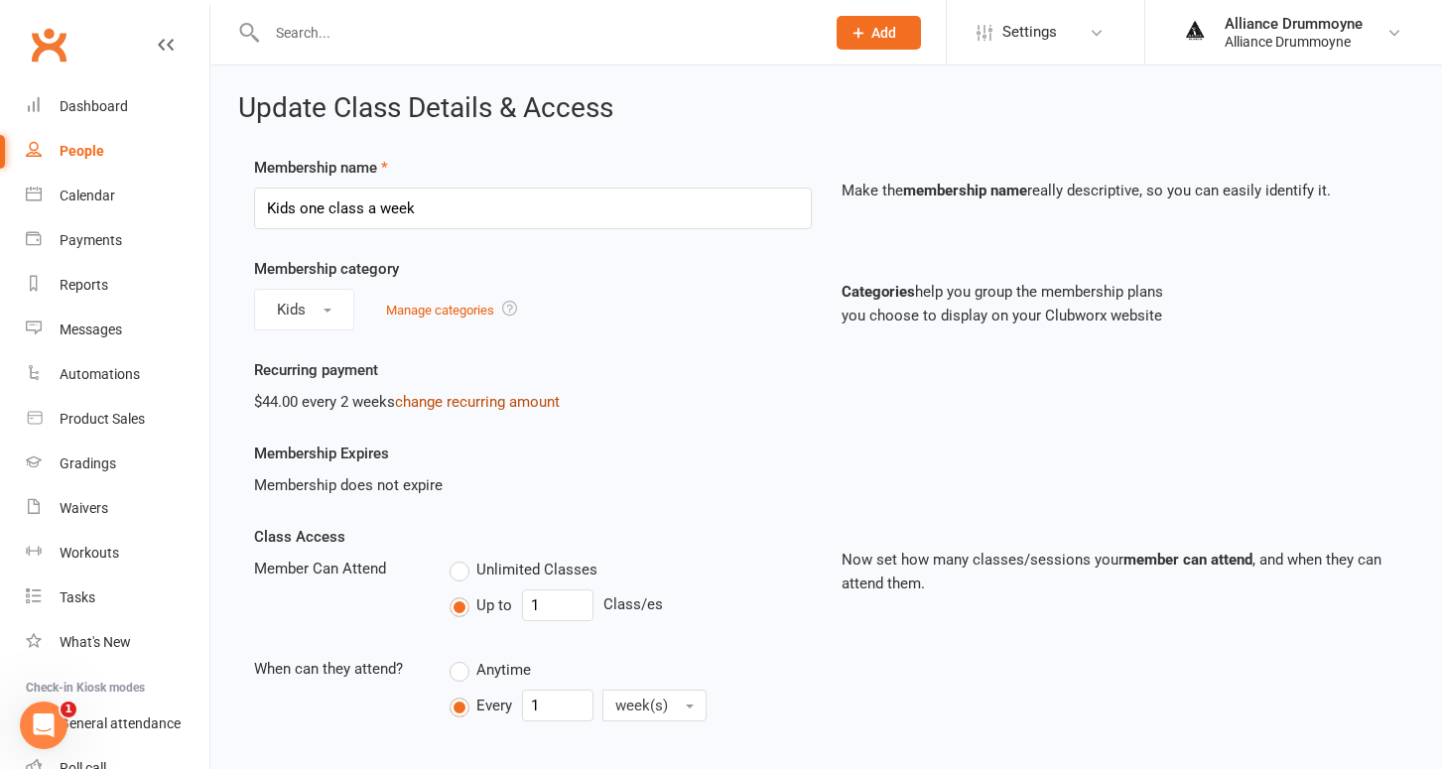
click at [482, 397] on link "change recurring amount" at bounding box center [477, 402] width 165 height 18
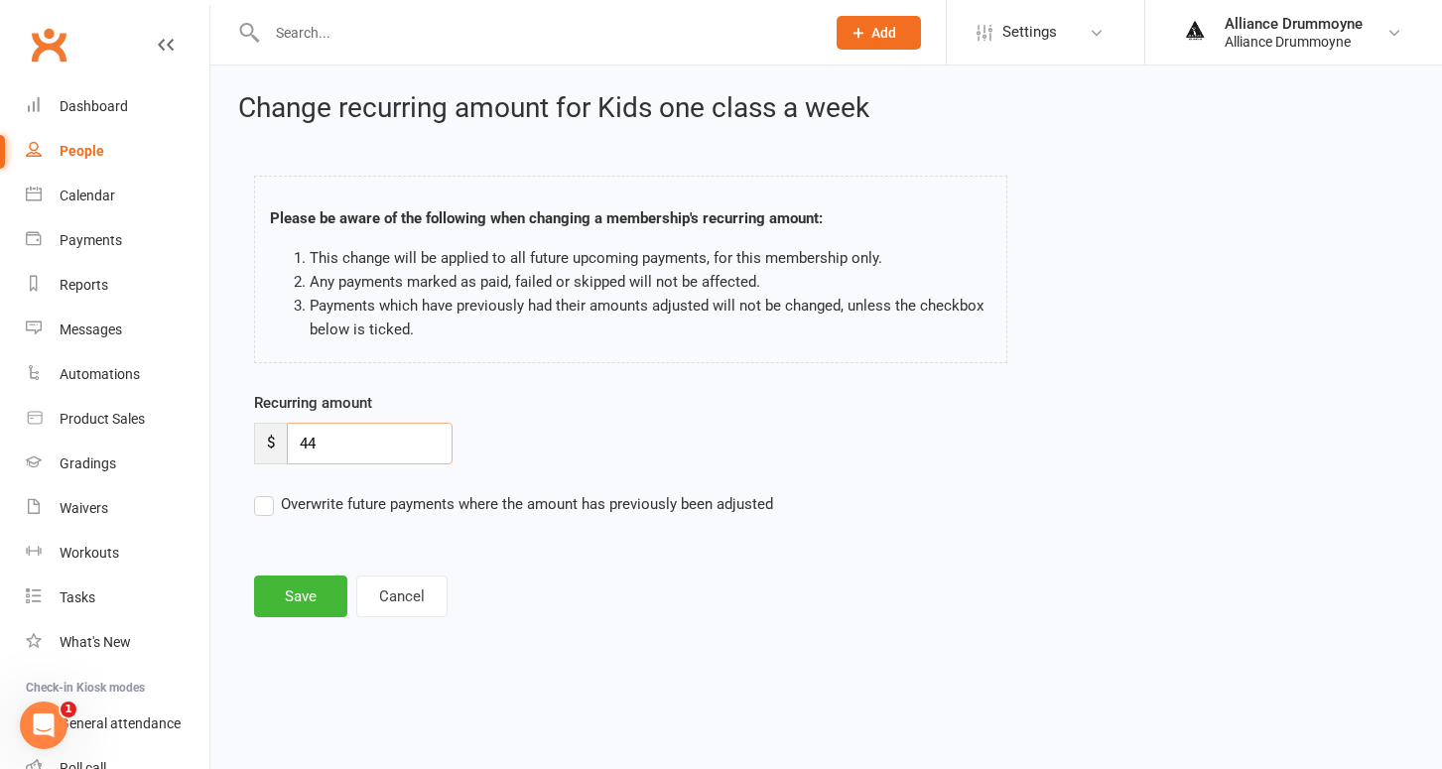
click at [357, 434] on input "44" at bounding box center [370, 444] width 166 height 42
paste input "50"
type input "50"
click at [267, 500] on label "Overwrite future payments where the amount has previously been adjusted" at bounding box center [513, 504] width 519 height 24
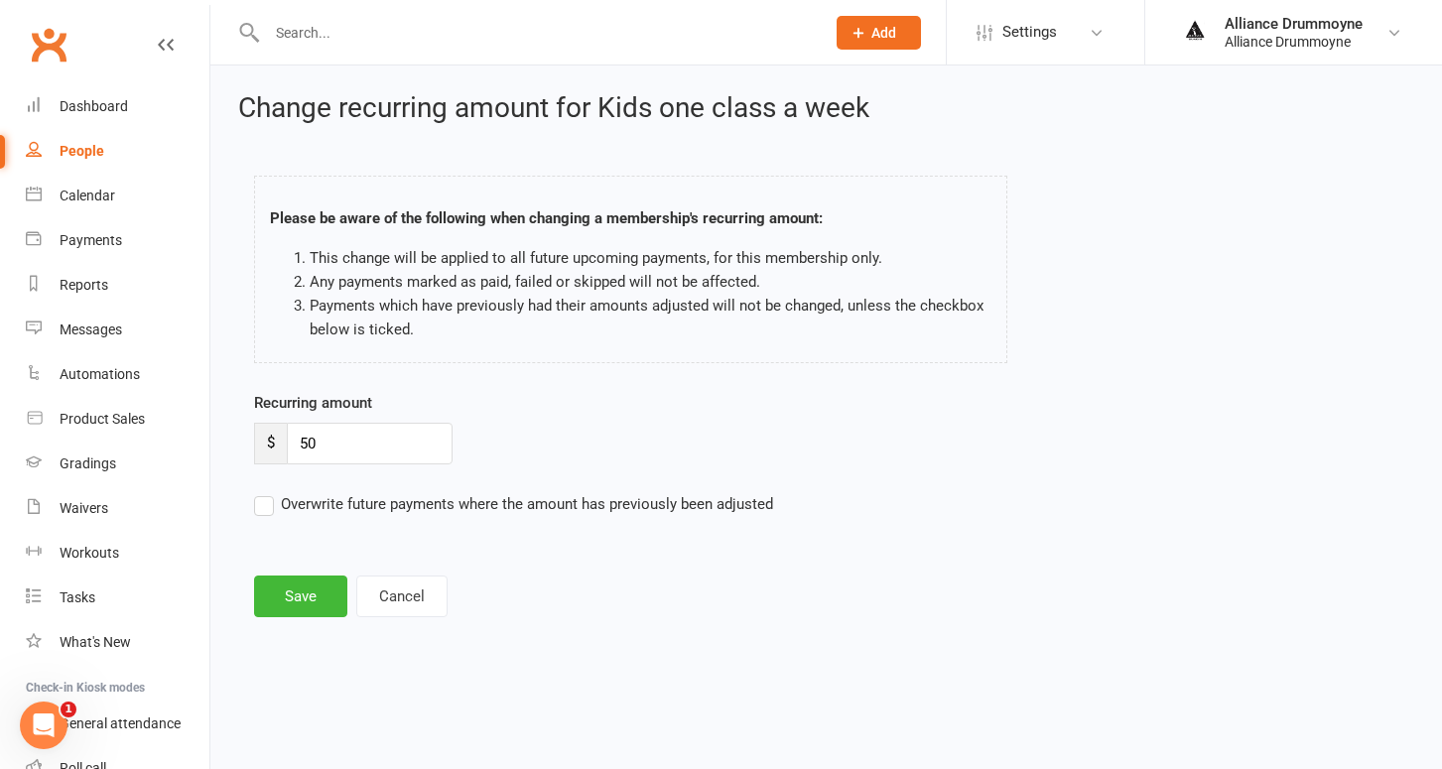
click at [267, 492] on input "Overwrite future payments where the amount has previously been adjusted" at bounding box center [513, 492] width 519 height 0
click at [298, 591] on button "Save" at bounding box center [300, 597] width 93 height 42
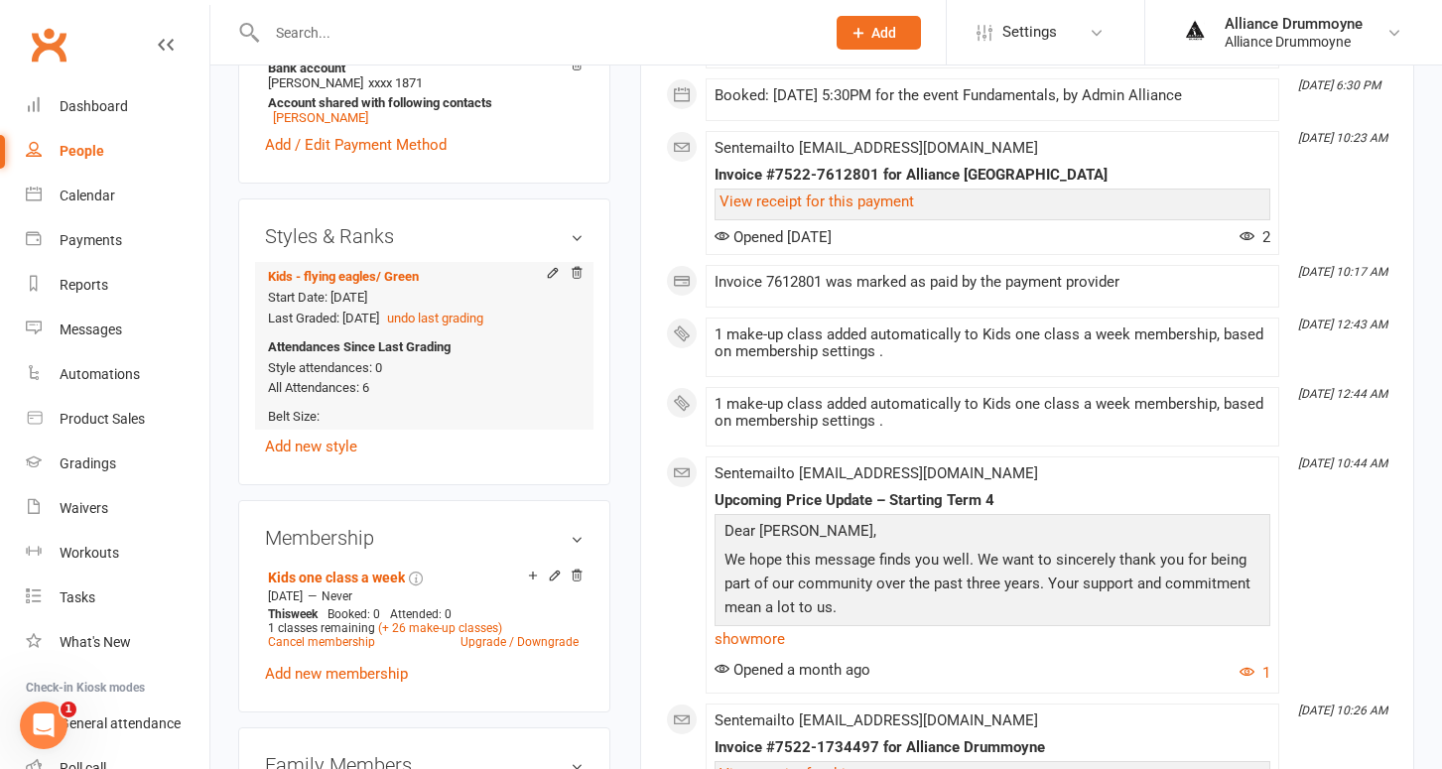
scroll to position [699, 0]
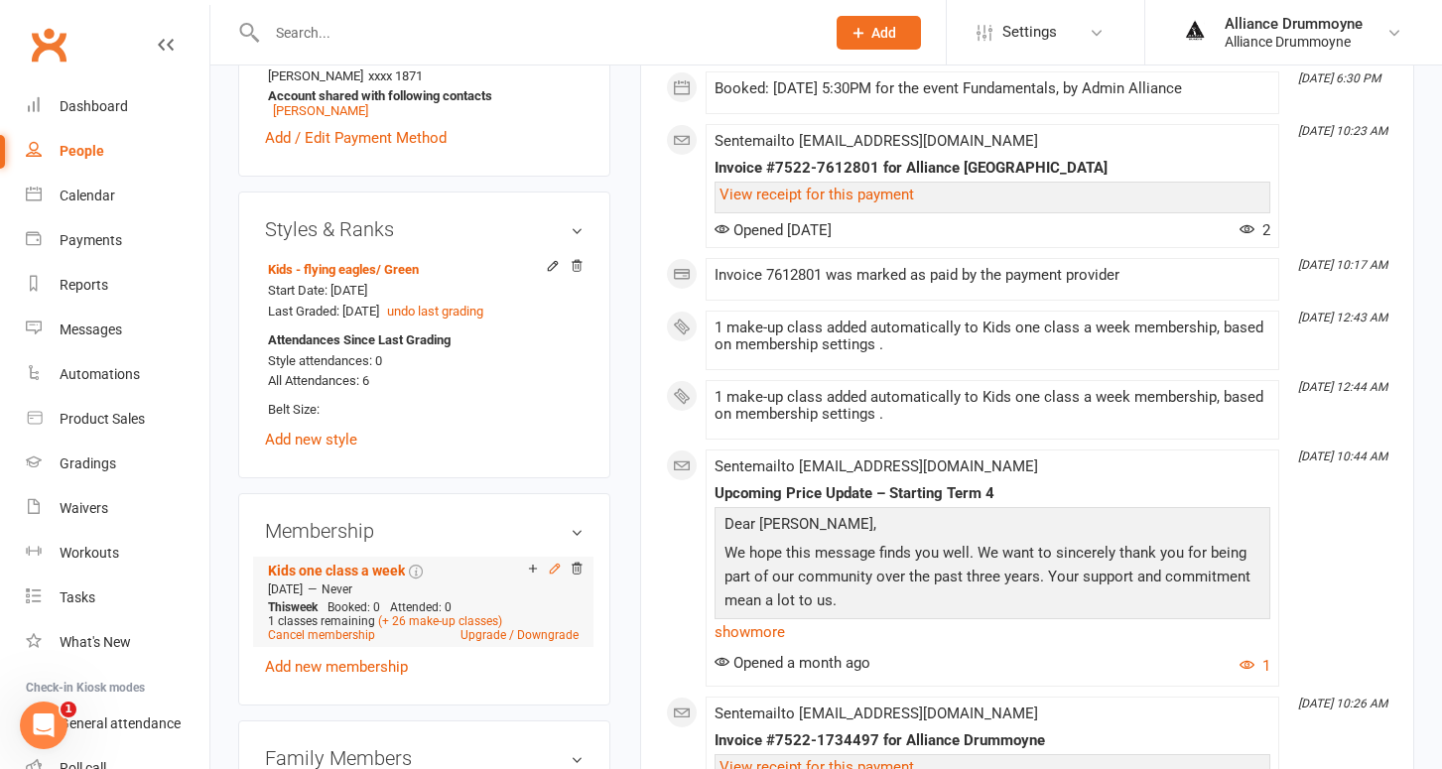
click at [552, 562] on icon at bounding box center [555, 569] width 14 height 14
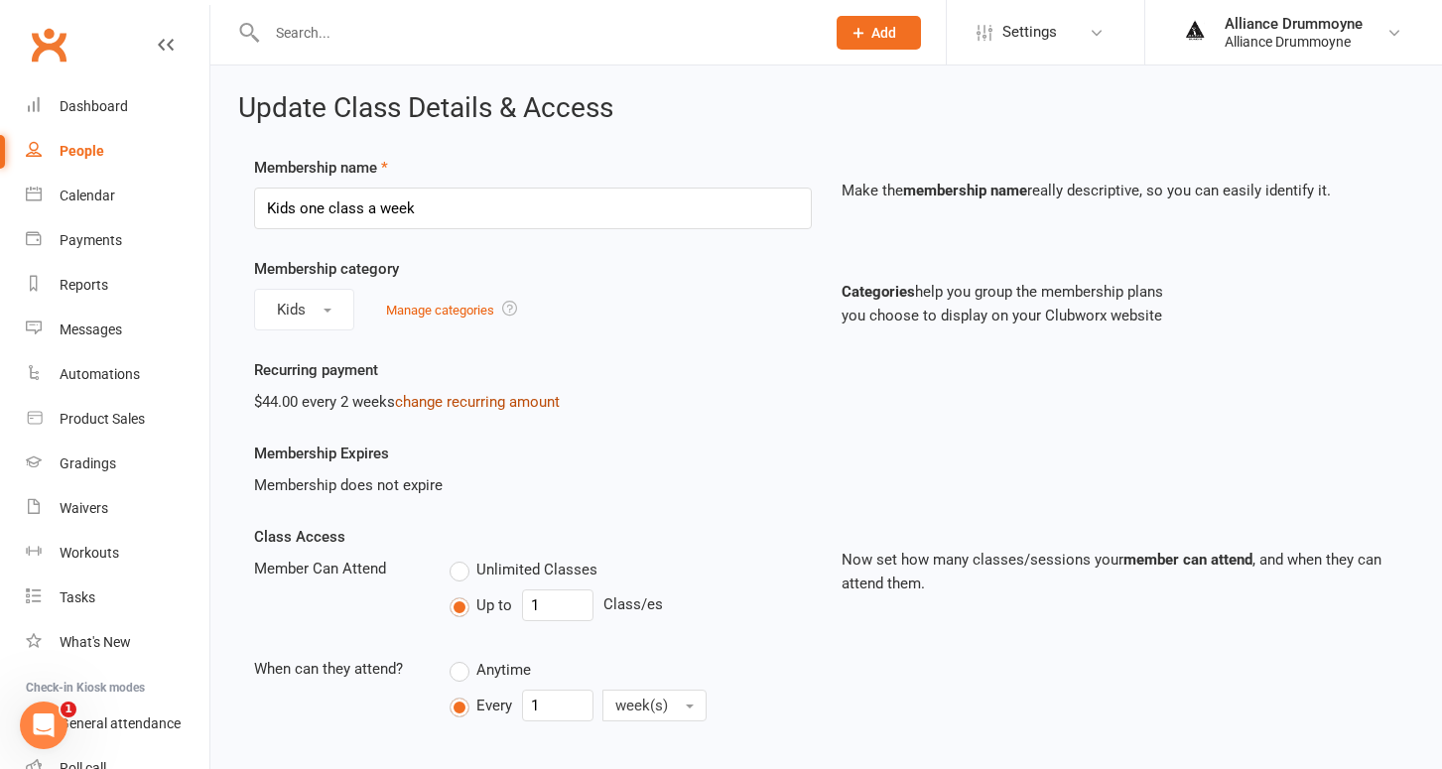
click at [455, 399] on link "change recurring amount" at bounding box center [477, 402] width 165 height 18
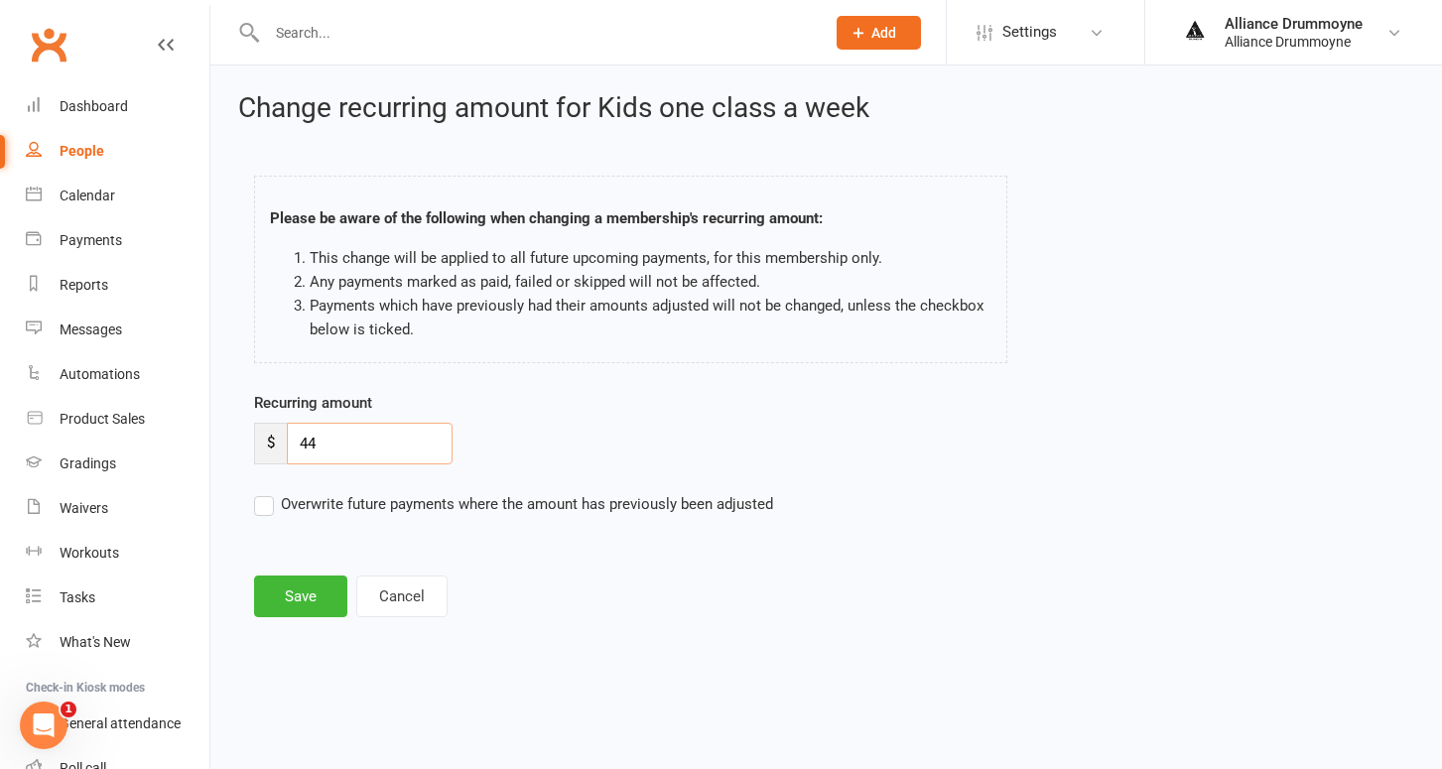
click at [370, 437] on input "44" at bounding box center [370, 444] width 166 height 42
paste input "50"
type input "50"
click at [270, 508] on label "Overwrite future payments where the amount has previously been adjusted" at bounding box center [513, 504] width 519 height 24
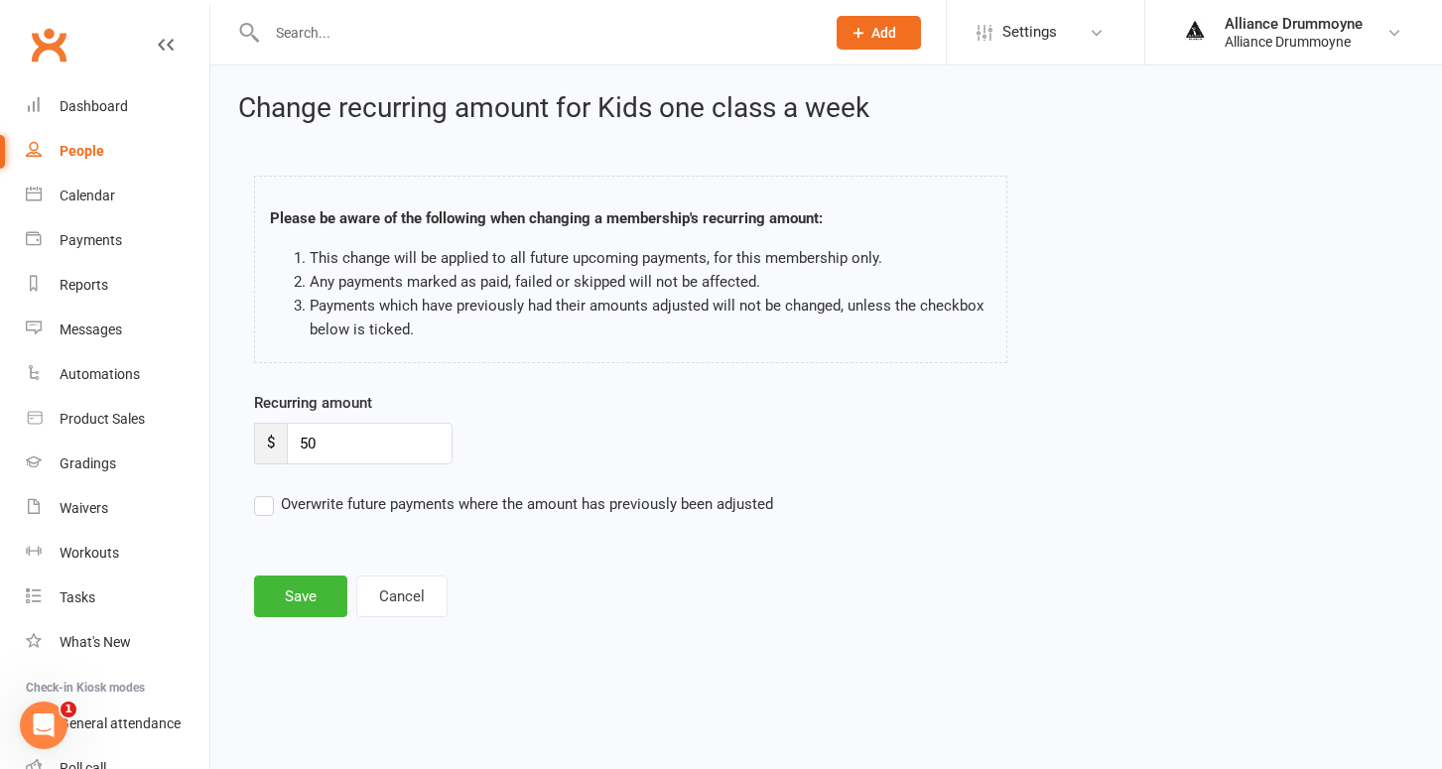
click at [270, 492] on input "Overwrite future payments where the amount has previously been adjusted" at bounding box center [513, 492] width 519 height 0
click at [305, 588] on button "Save" at bounding box center [300, 597] width 93 height 42
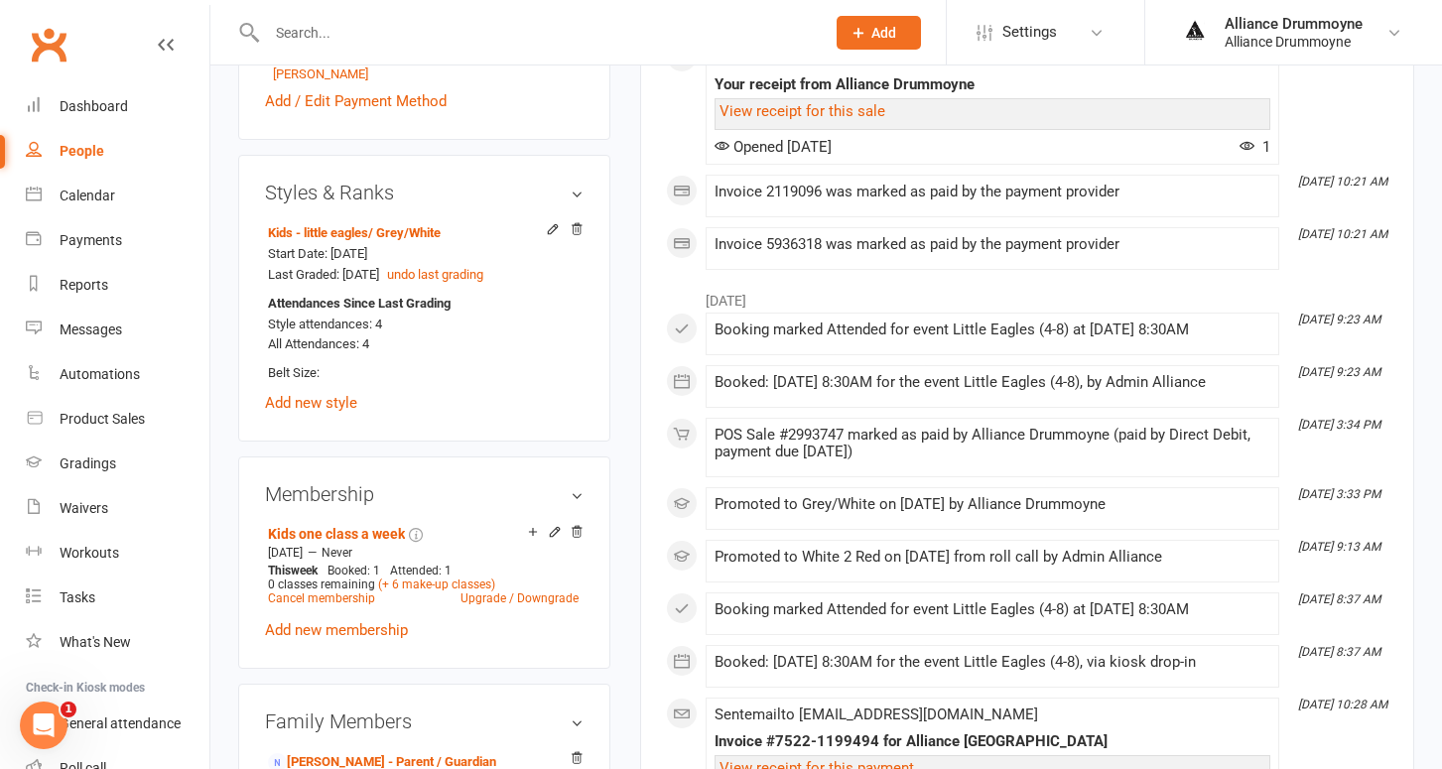
scroll to position [746, 0]
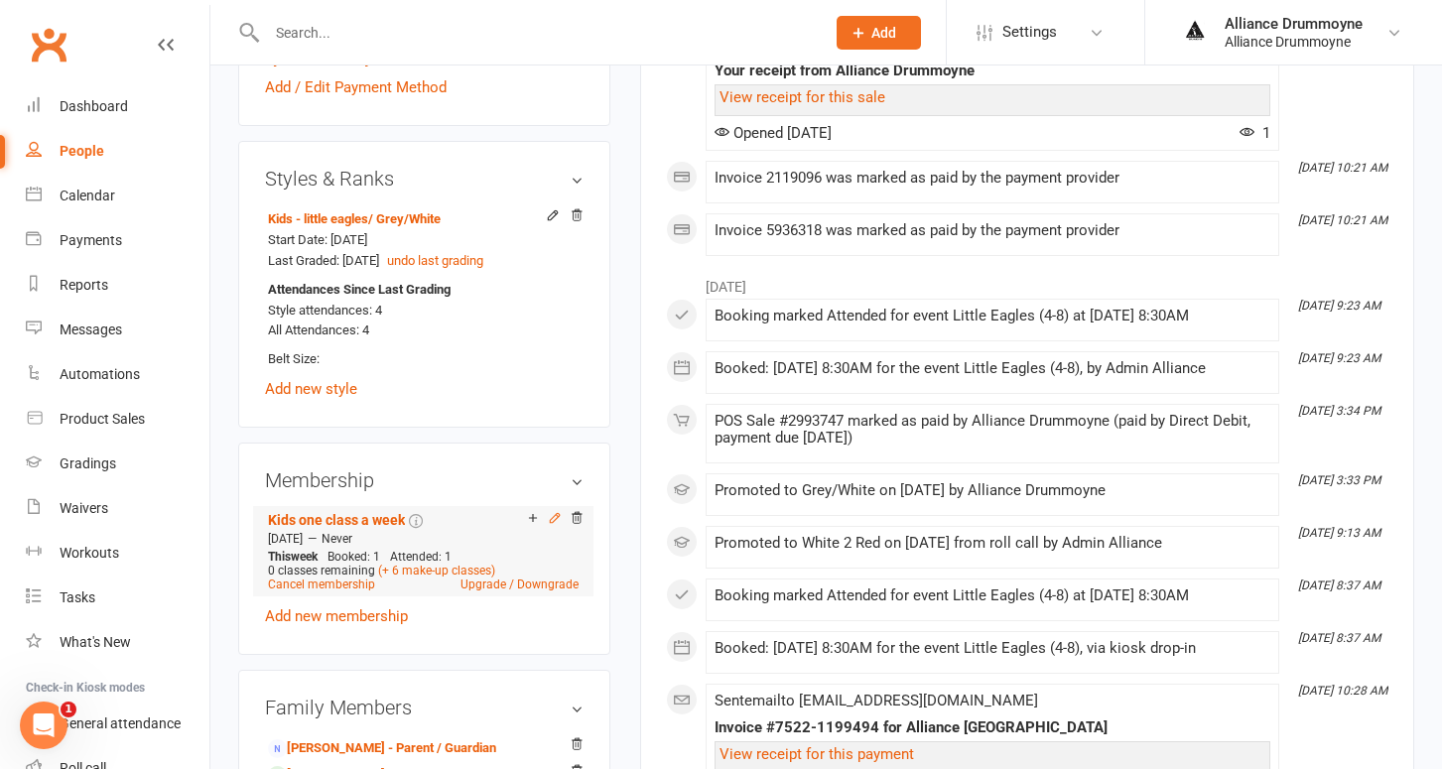
click at [555, 511] on icon at bounding box center [555, 518] width 14 height 14
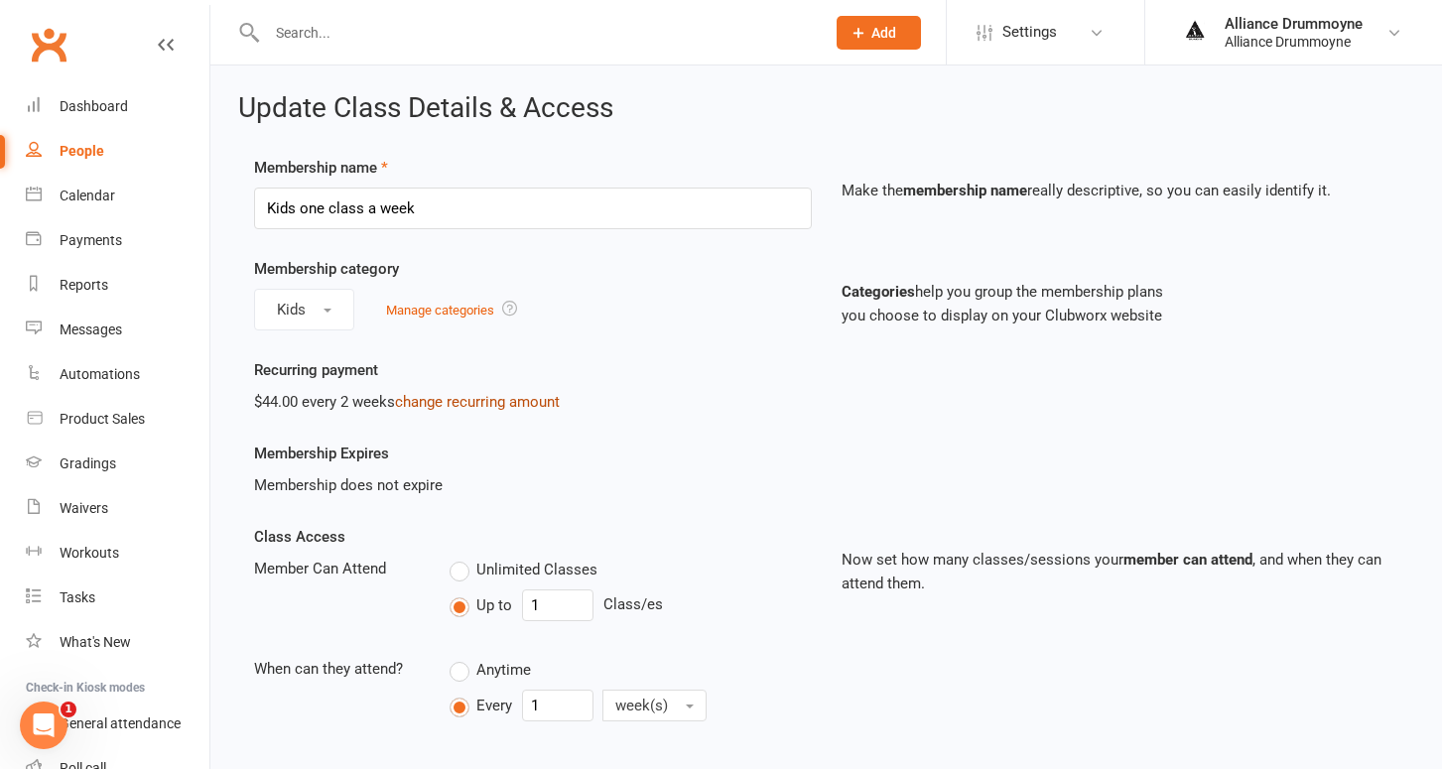
click at [434, 398] on link "change recurring amount" at bounding box center [477, 402] width 165 height 18
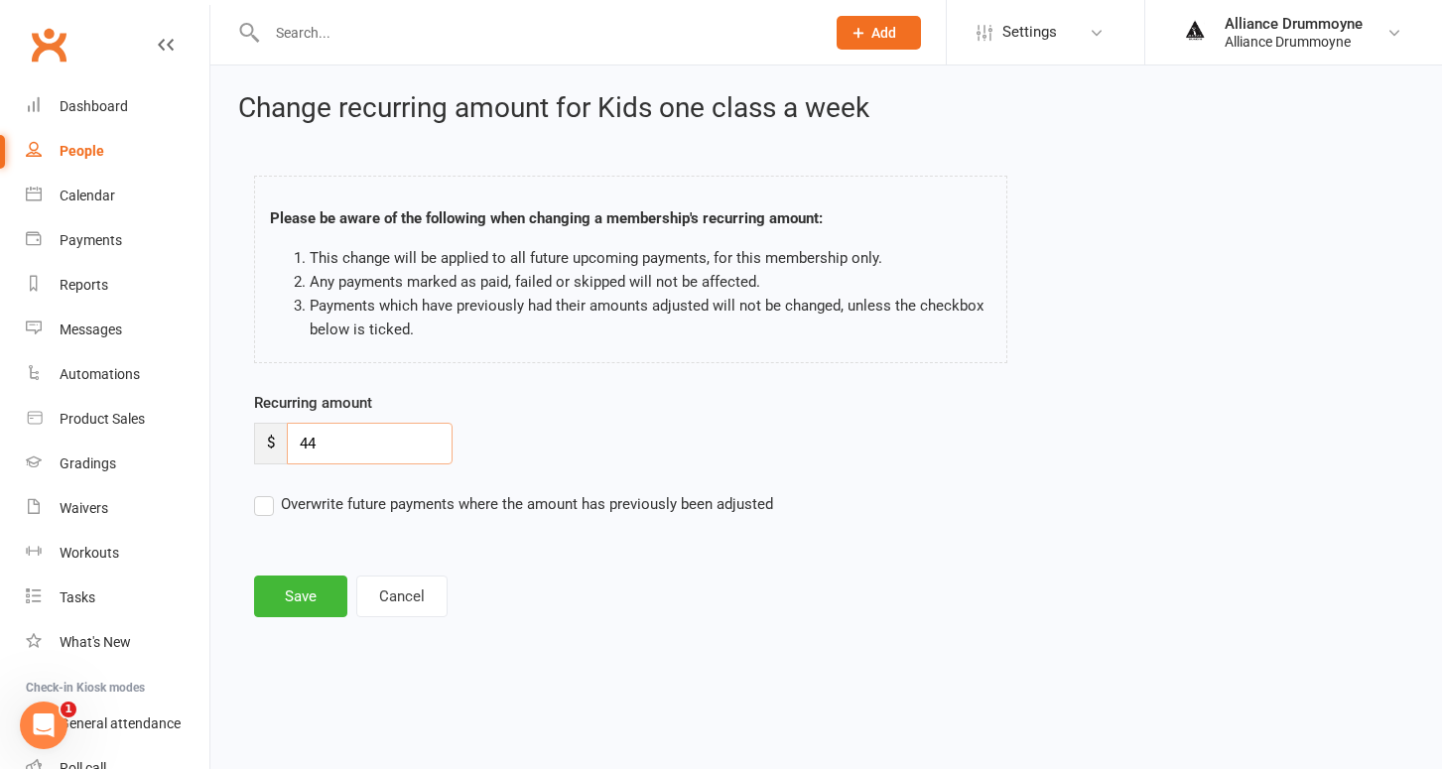
click at [333, 440] on input "44" at bounding box center [370, 444] width 166 height 42
paste input "50"
type input "50"
click at [268, 506] on label "Overwrite future payments where the amount has previously been adjusted" at bounding box center [513, 504] width 519 height 24
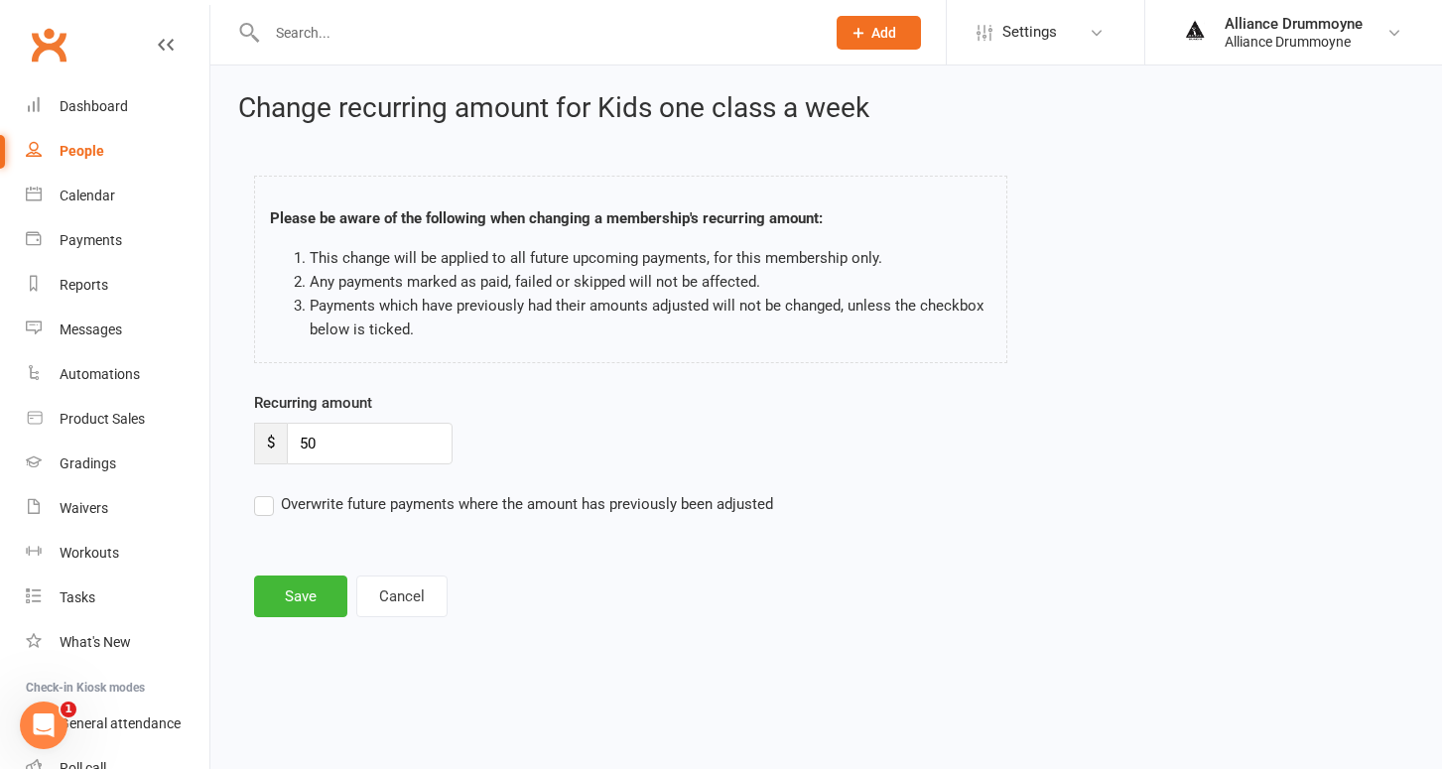
click at [268, 492] on input "Overwrite future payments where the amount has previously been adjusted" at bounding box center [513, 492] width 519 height 0
click at [318, 601] on button "Save" at bounding box center [300, 597] width 93 height 42
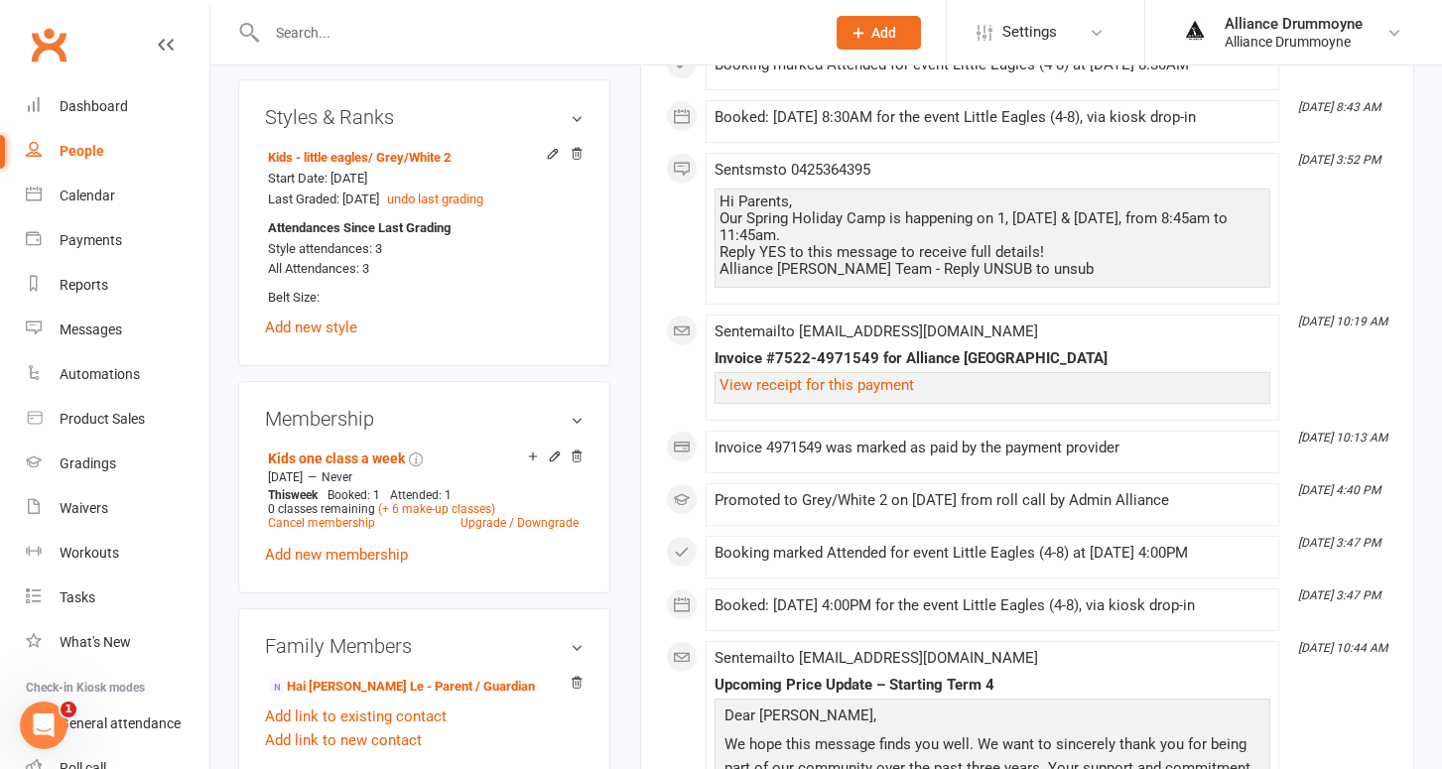
scroll to position [802, 0]
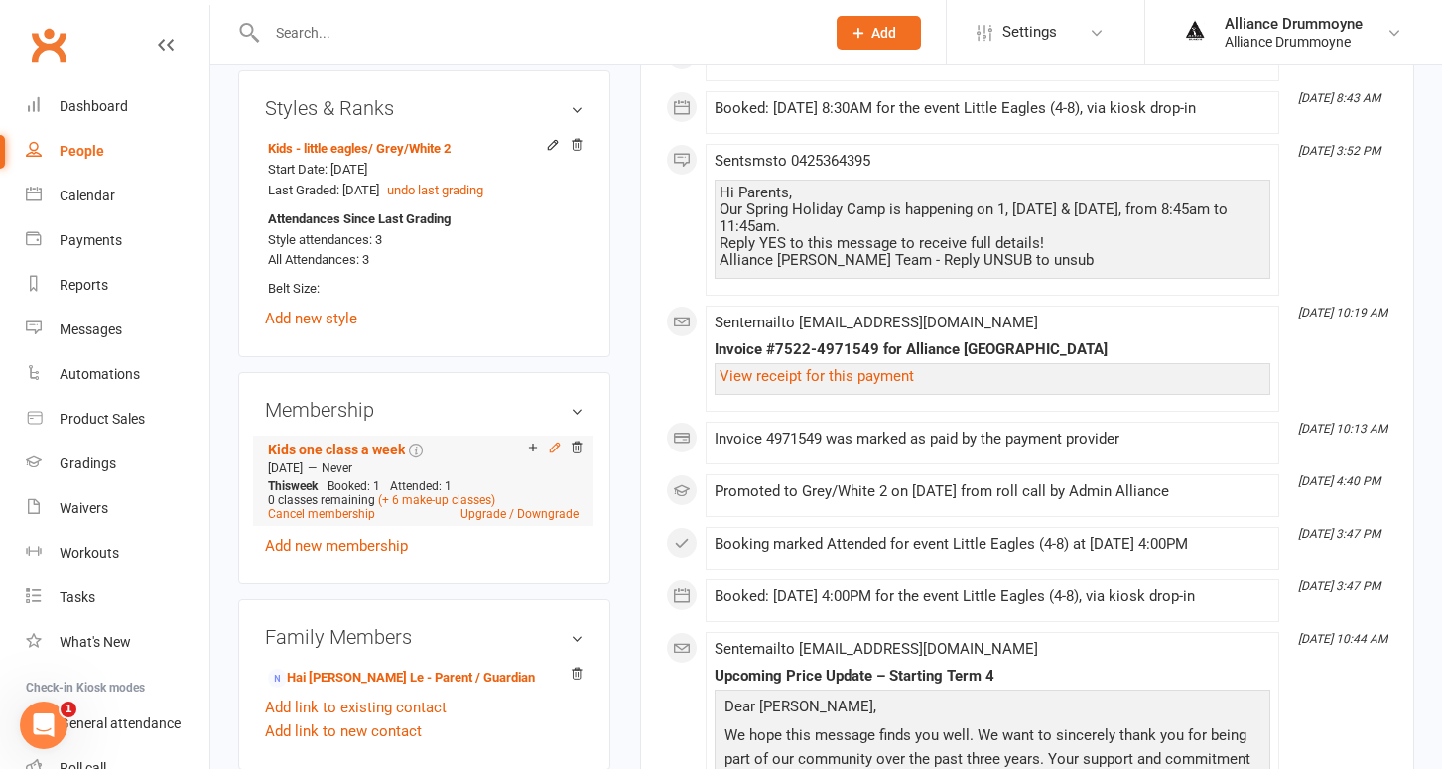
click at [554, 453] on icon at bounding box center [555, 448] width 14 height 14
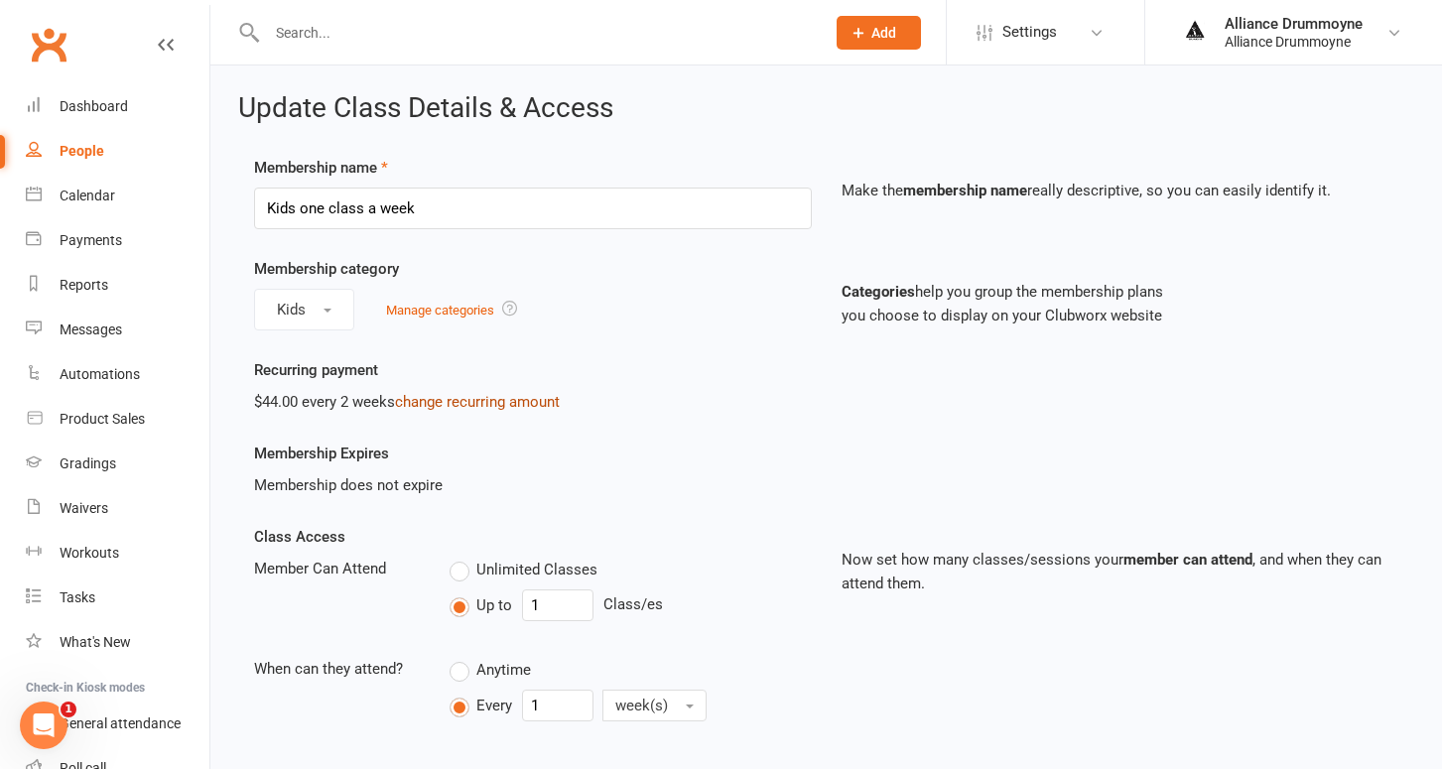
click at [456, 398] on link "change recurring amount" at bounding box center [477, 402] width 165 height 18
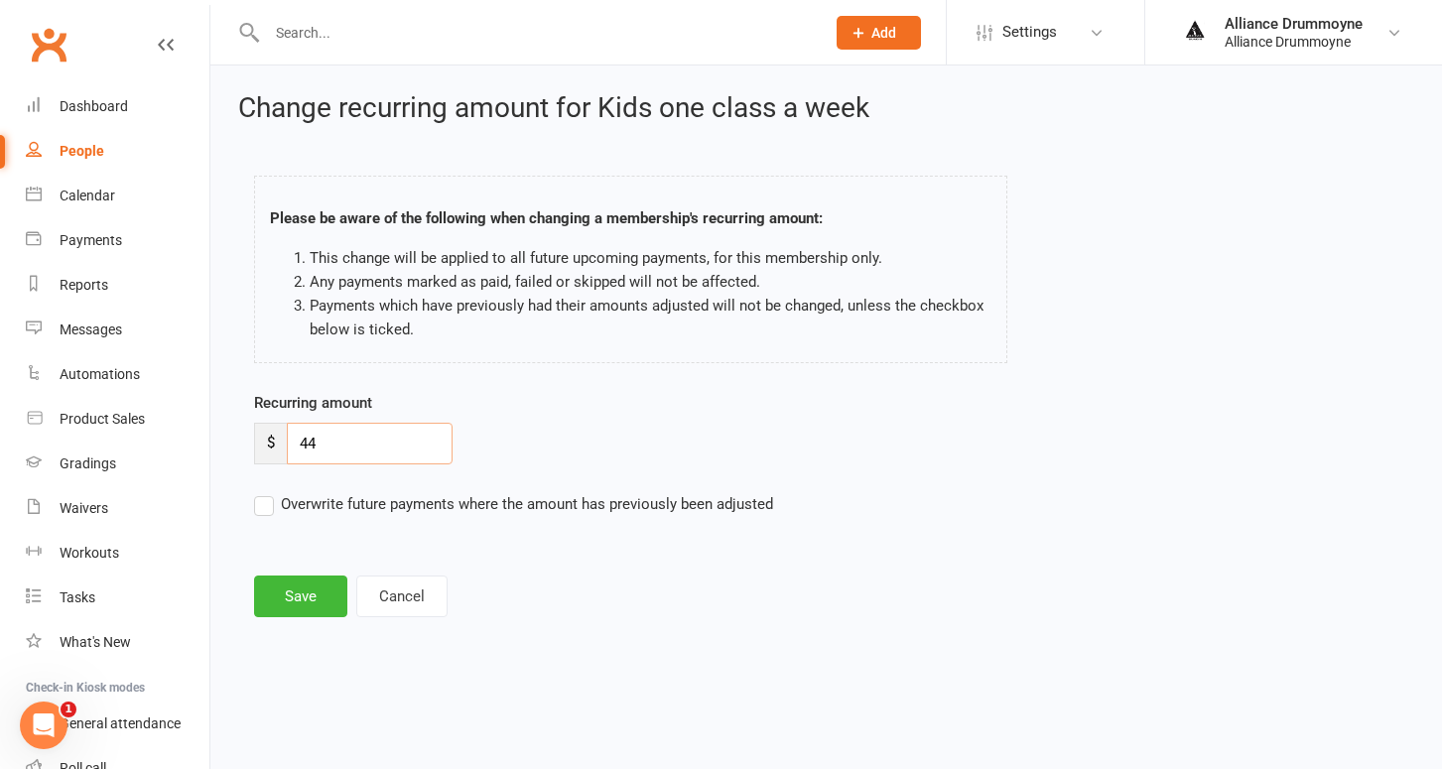
click at [326, 450] on input "44" at bounding box center [370, 444] width 166 height 42
paste input "50"
type input "50"
click at [266, 504] on label "Overwrite future payments where the amount has previously been adjusted" at bounding box center [513, 504] width 519 height 24
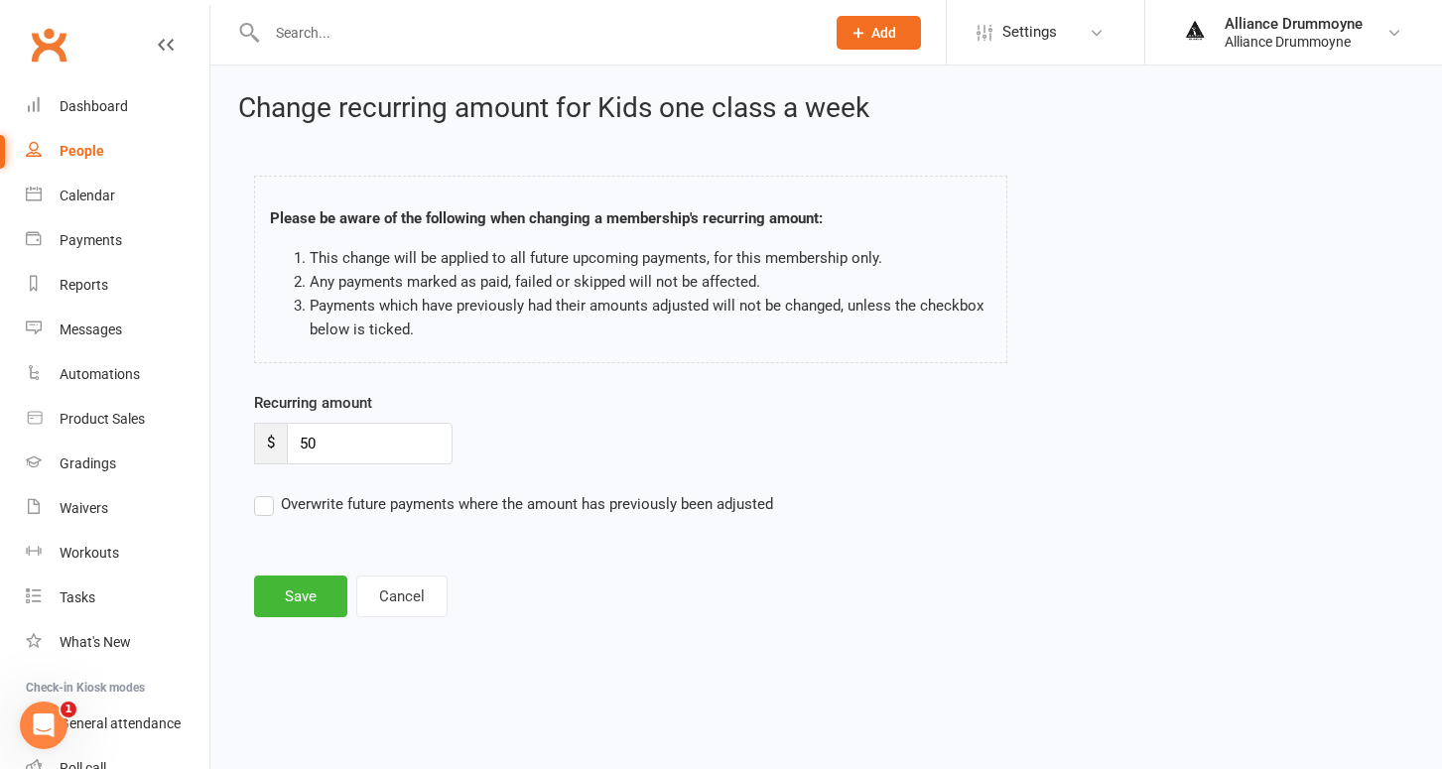
click at [266, 492] on input "Overwrite future payments where the amount has previously been adjusted" at bounding box center [513, 492] width 519 height 0
click at [303, 594] on button "Save" at bounding box center [300, 597] width 93 height 42
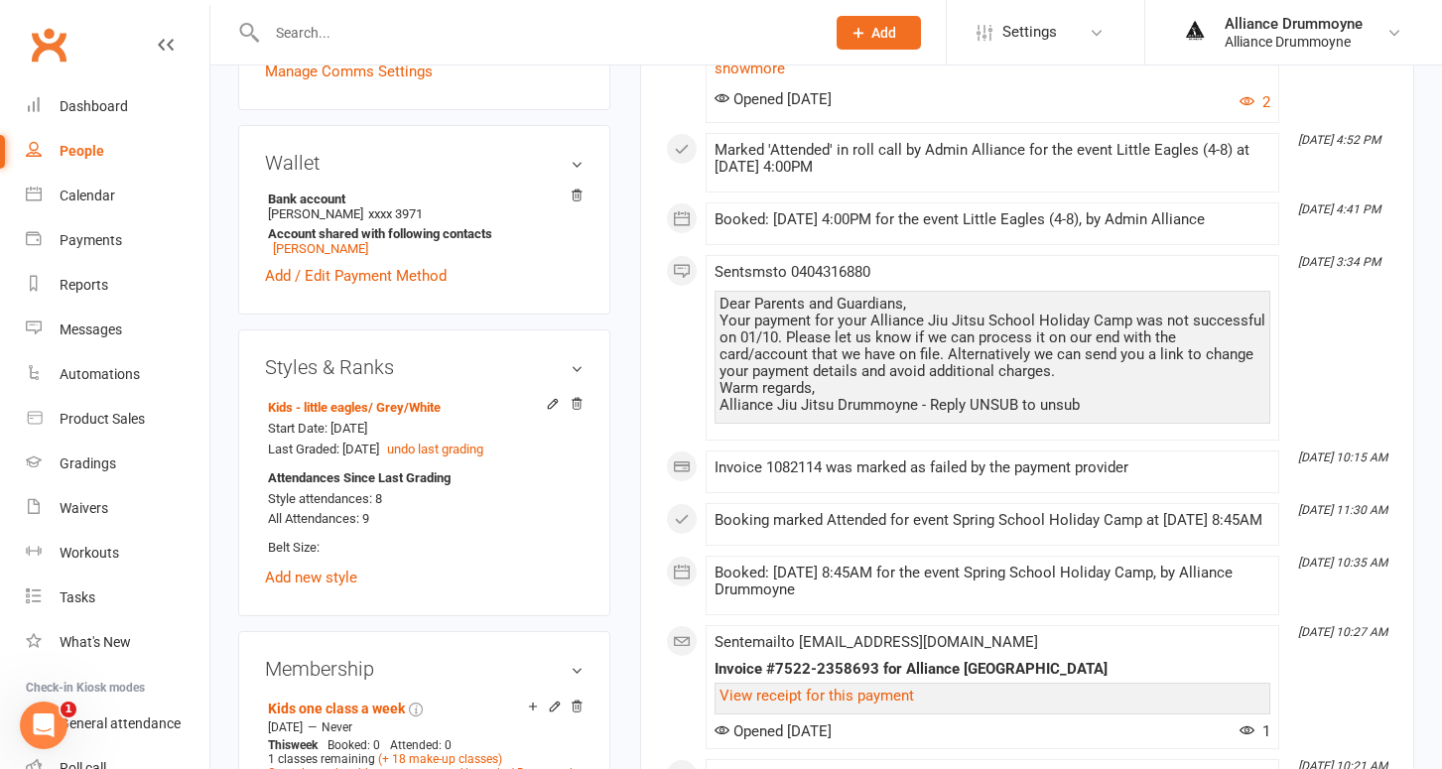
scroll to position [554, 0]
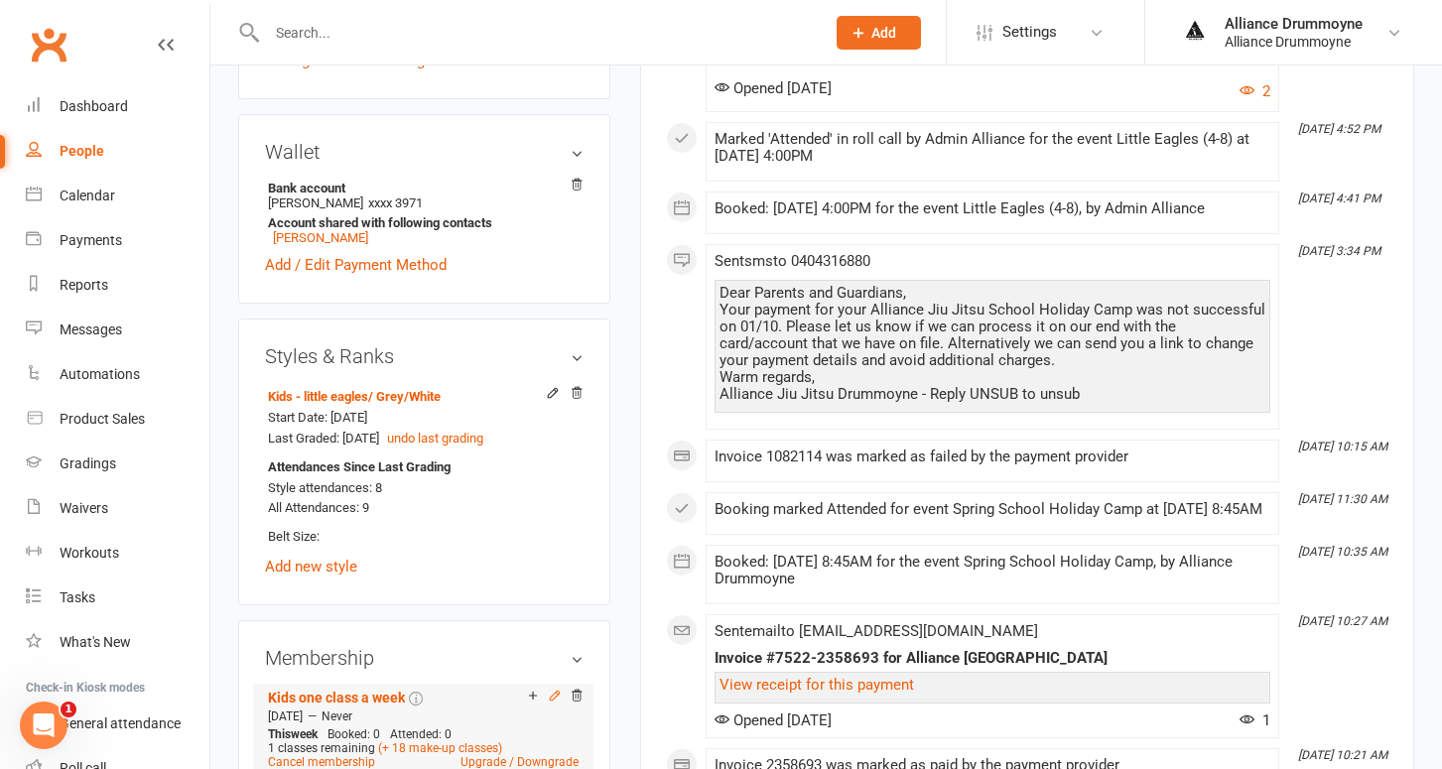
click at [555, 690] on icon at bounding box center [555, 696] width 14 height 14
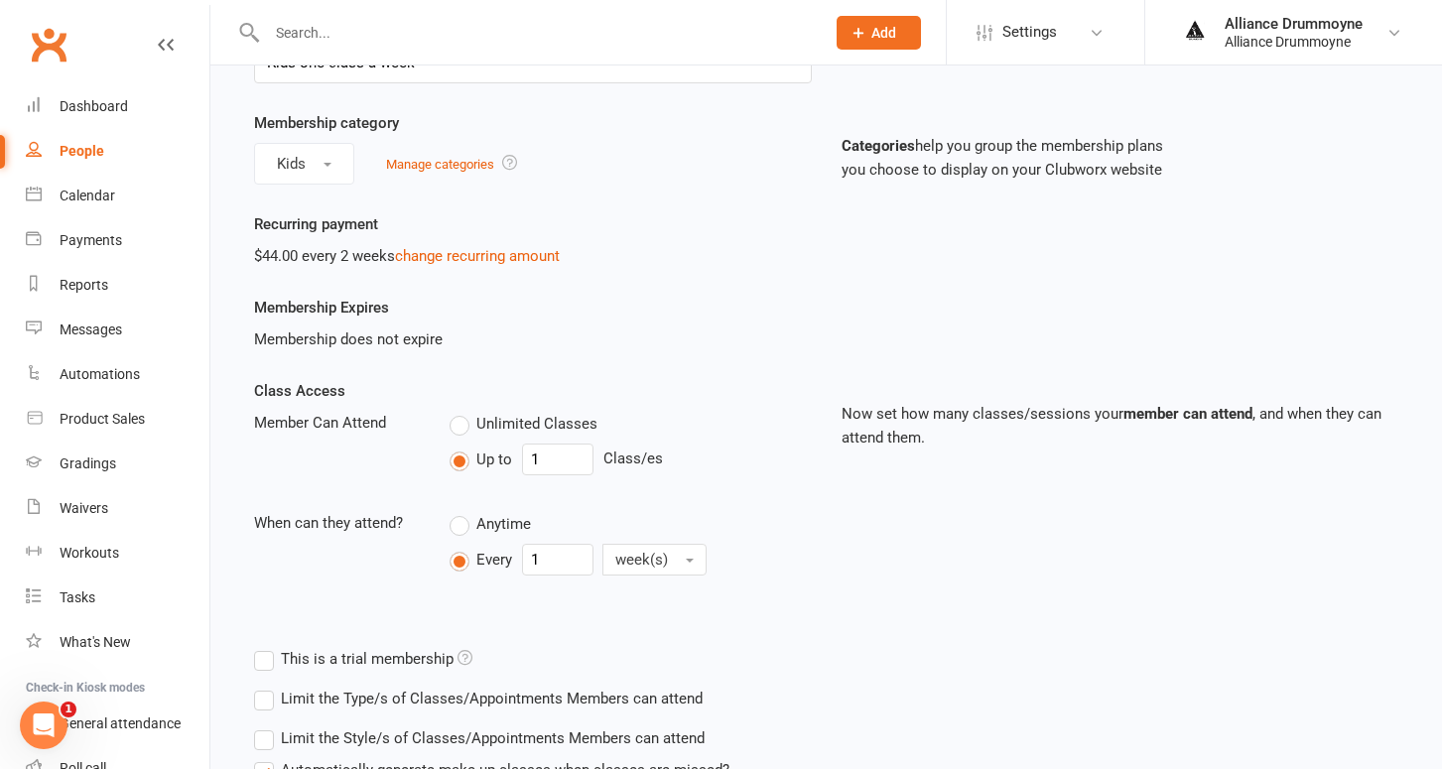
scroll to position [167, 0]
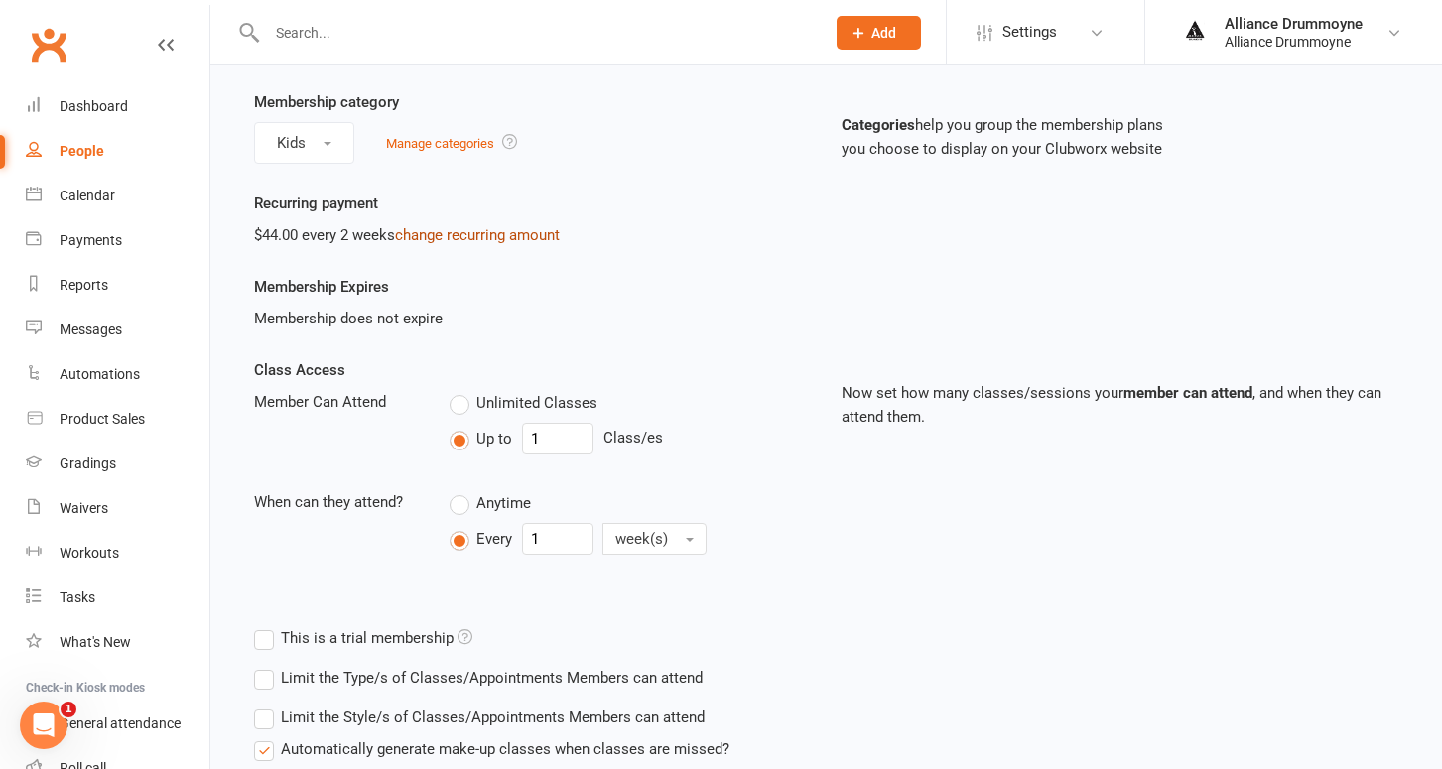
click at [497, 236] on link "change recurring amount" at bounding box center [477, 235] width 165 height 18
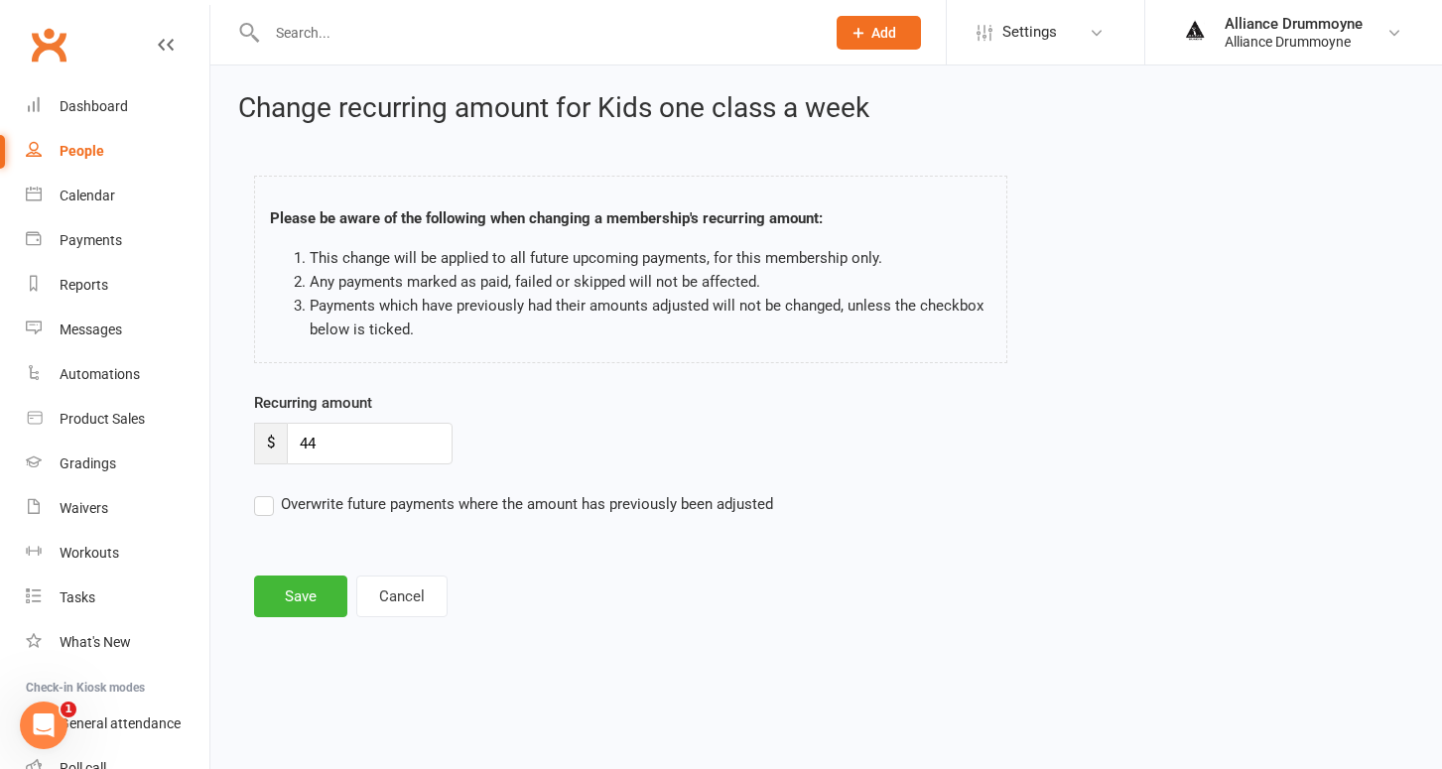
click at [326, 421] on div "Recurring amount $ 44" at bounding box center [679, 427] width 850 height 73
click at [334, 435] on input "44" at bounding box center [370, 444] width 166 height 42
paste input "50"
type input "50"
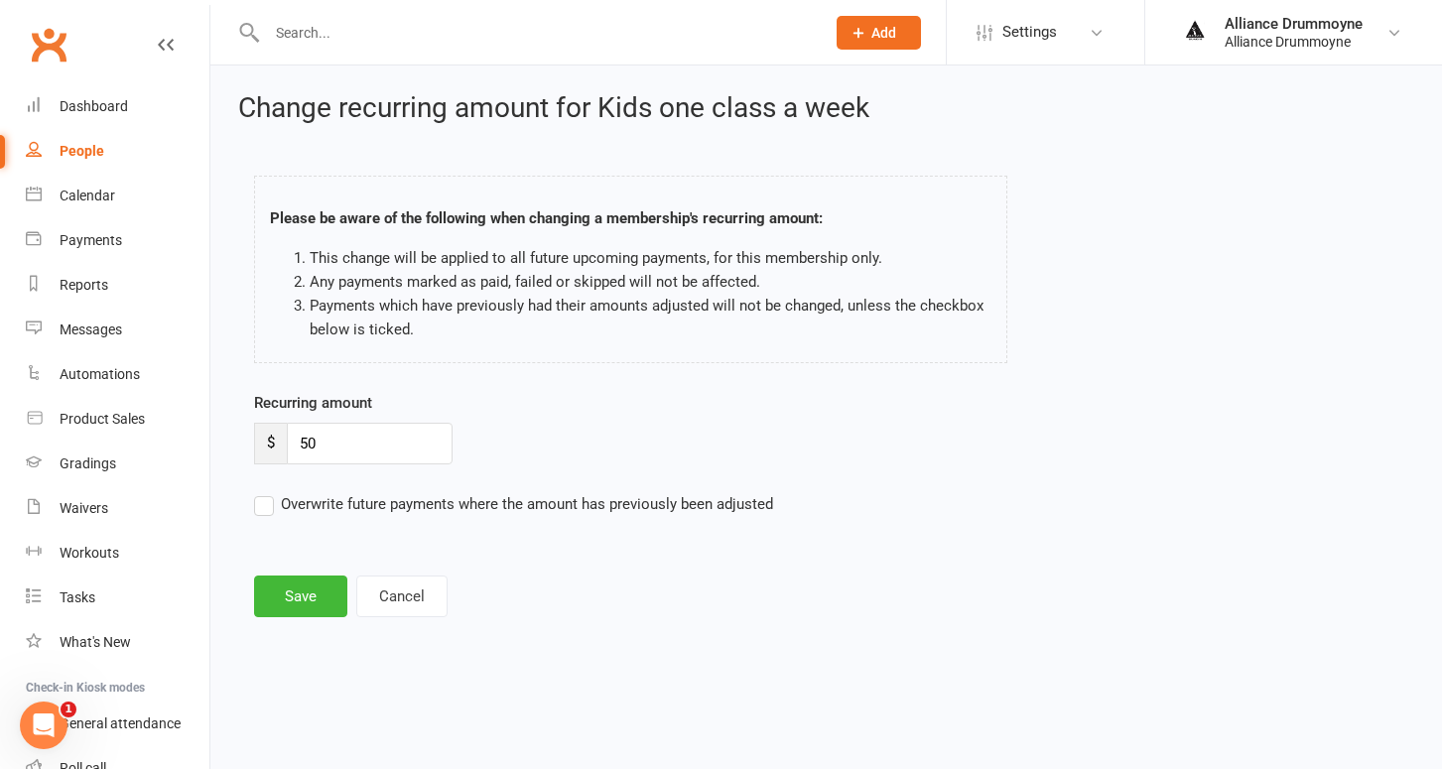
click at [266, 506] on label "Overwrite future payments where the amount has previously been adjusted" at bounding box center [513, 504] width 519 height 24
click at [266, 492] on input "Overwrite future payments where the amount has previously been adjusted" at bounding box center [513, 492] width 519 height 0
click at [303, 606] on button "Save" at bounding box center [300, 597] width 93 height 42
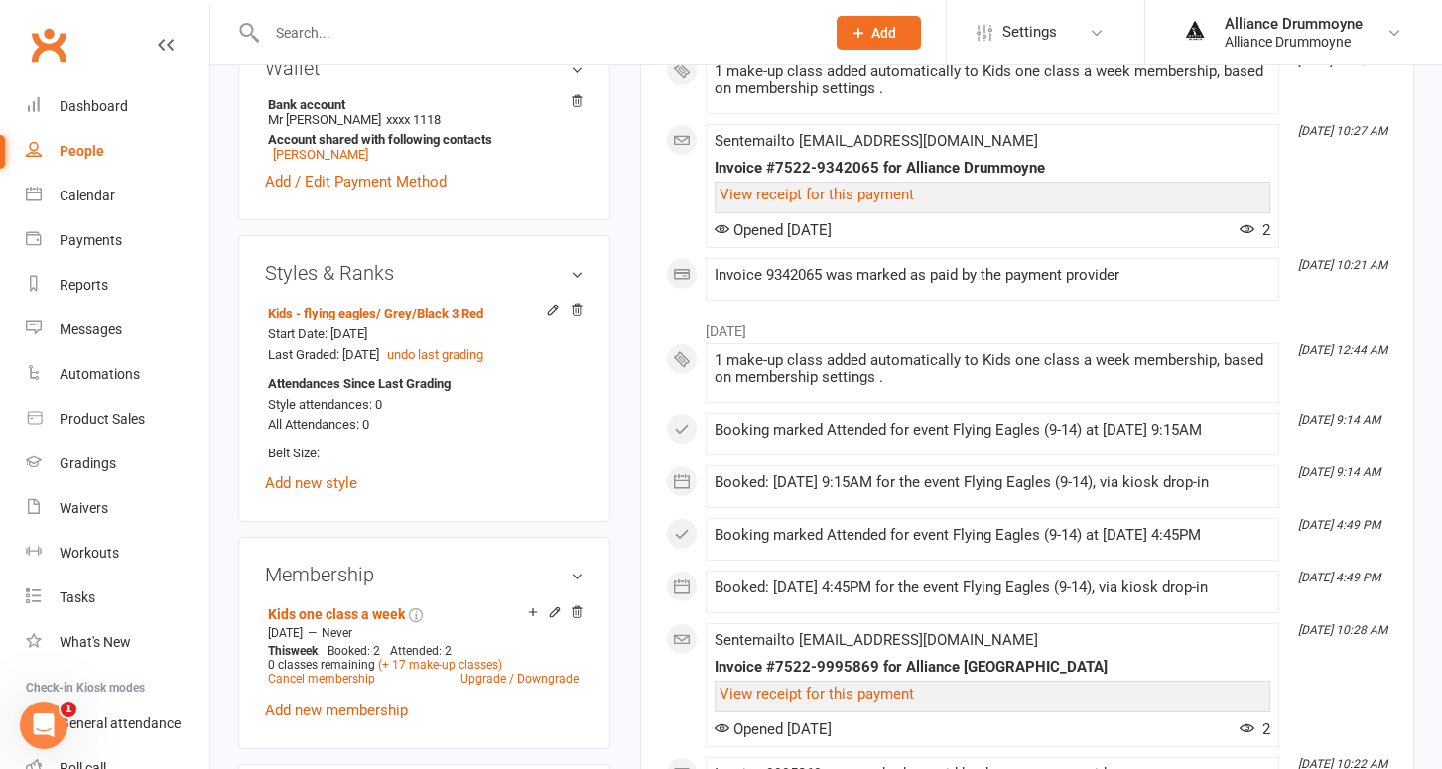
scroll to position [658, 0]
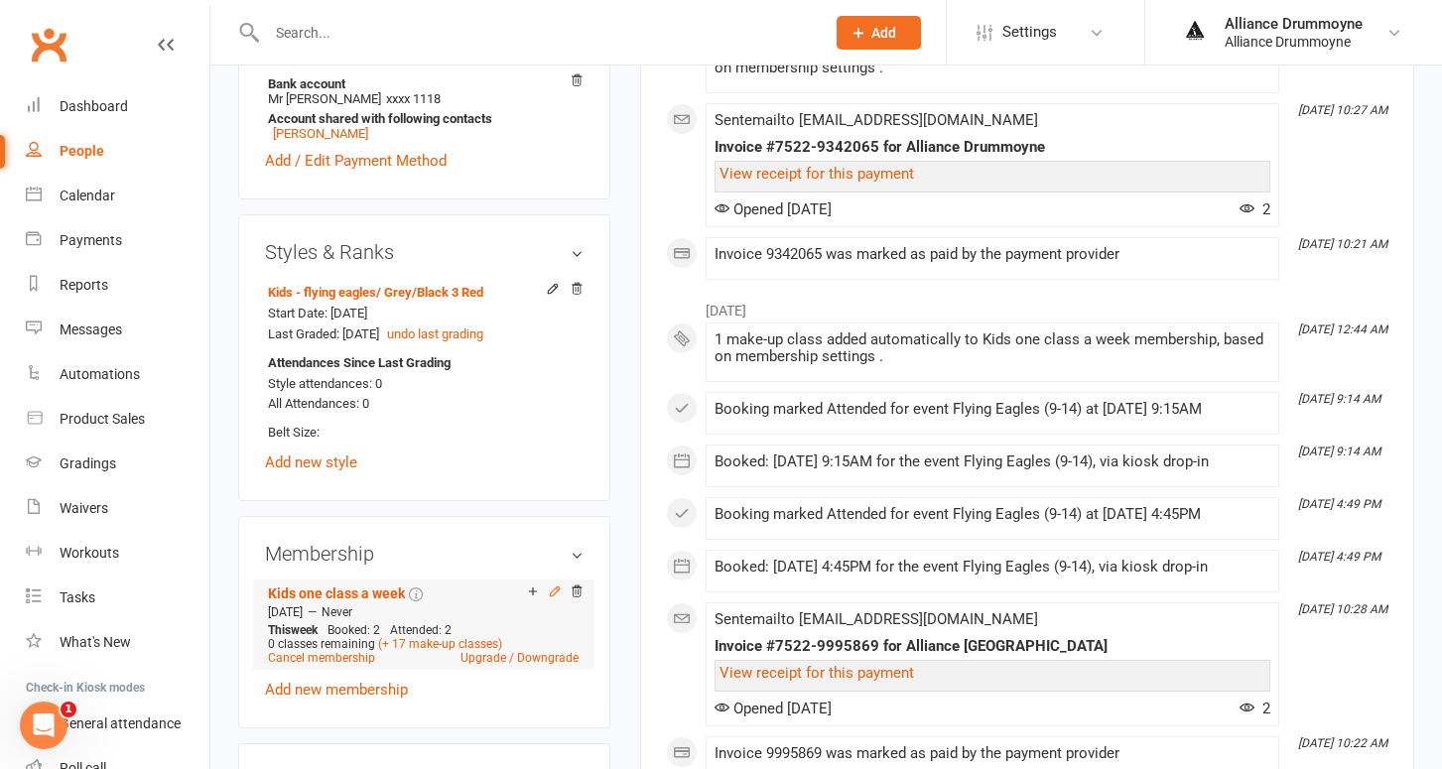
click at [555, 587] on icon at bounding box center [554, 590] width 9 height 9
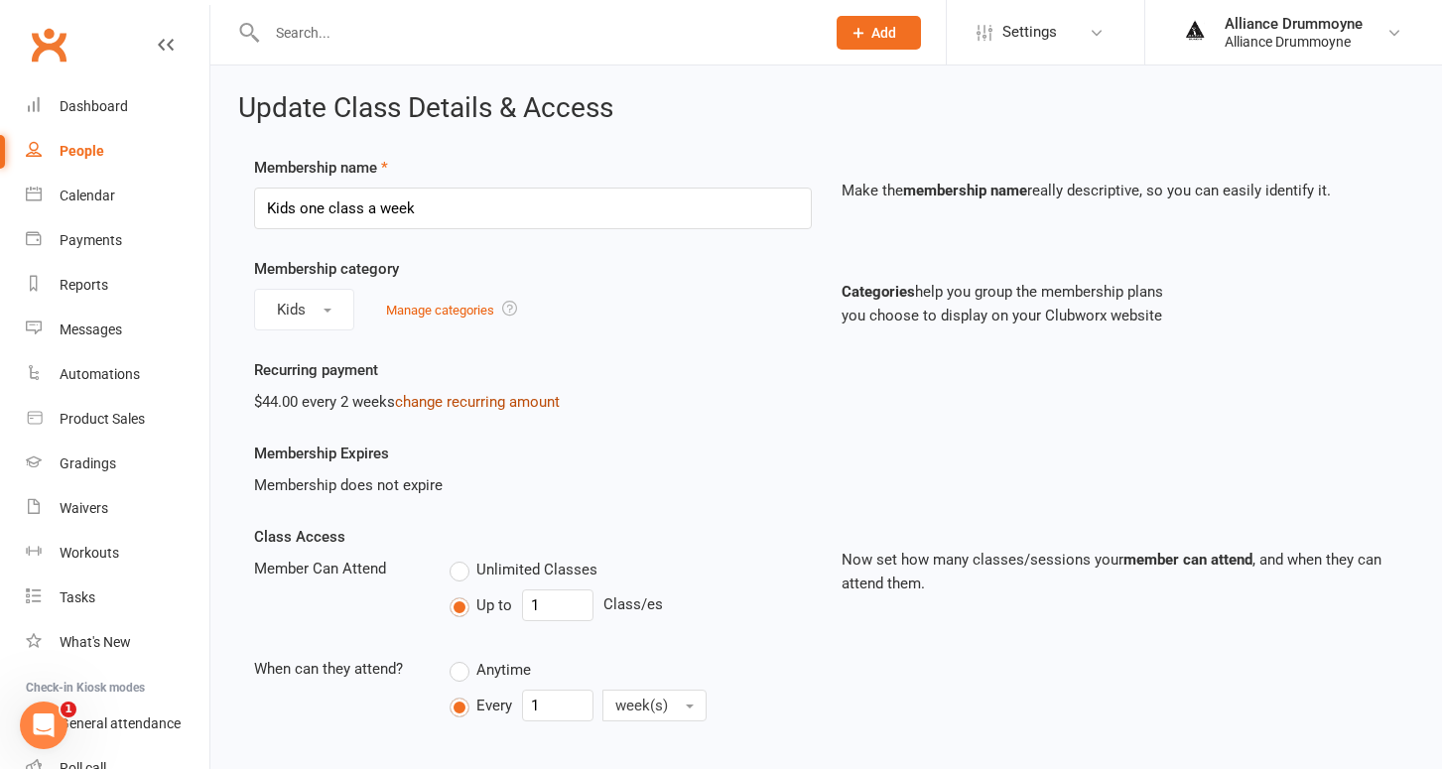
click at [509, 399] on link "change recurring amount" at bounding box center [477, 402] width 165 height 18
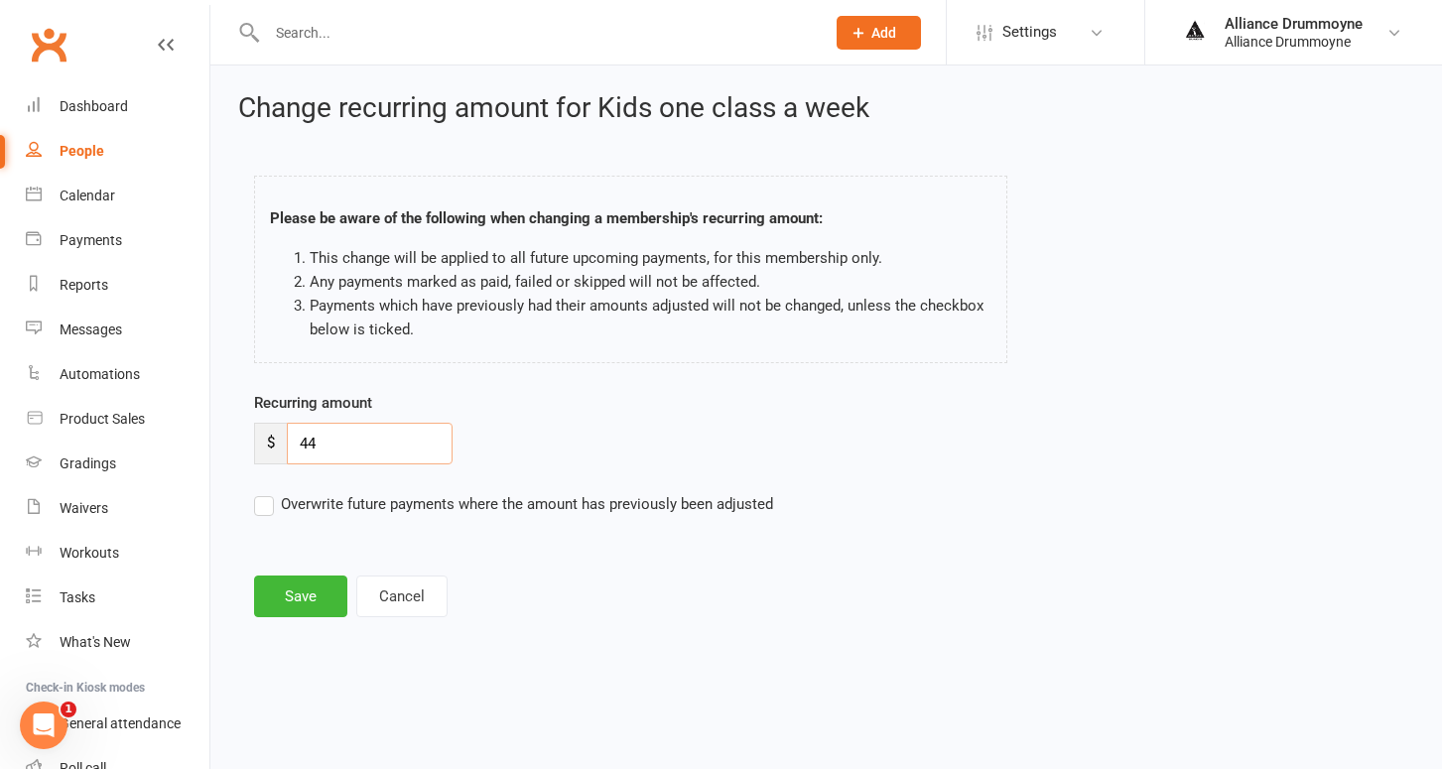
click at [368, 441] on input "44" at bounding box center [370, 444] width 166 height 42
paste input "50"
type input "50"
click at [262, 506] on label "Overwrite future payments where the amount has previously been adjusted" at bounding box center [513, 504] width 519 height 24
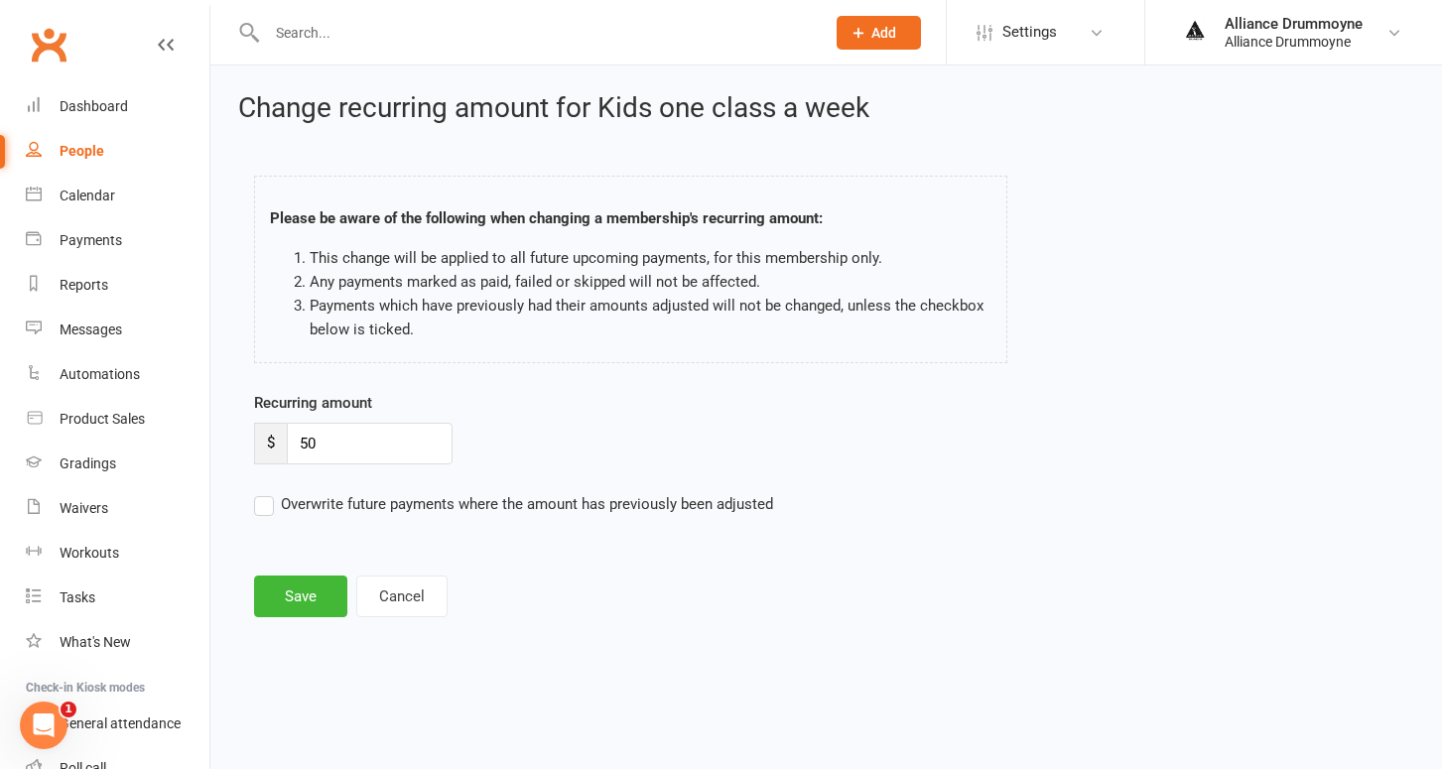
click at [262, 492] on input "Overwrite future payments where the amount has previously been adjusted" at bounding box center [513, 492] width 519 height 0
click at [292, 589] on button "Save" at bounding box center [300, 597] width 93 height 42
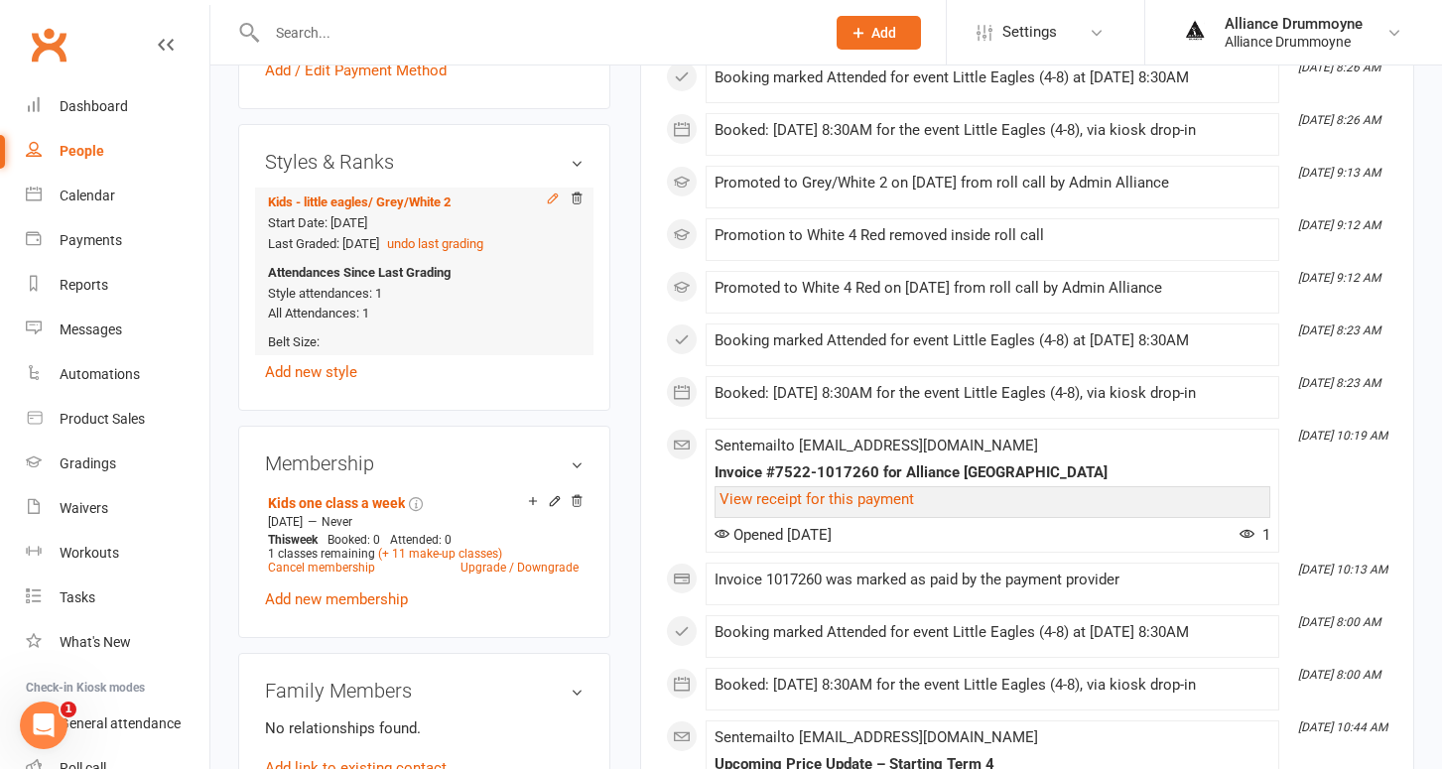
scroll to position [713, 0]
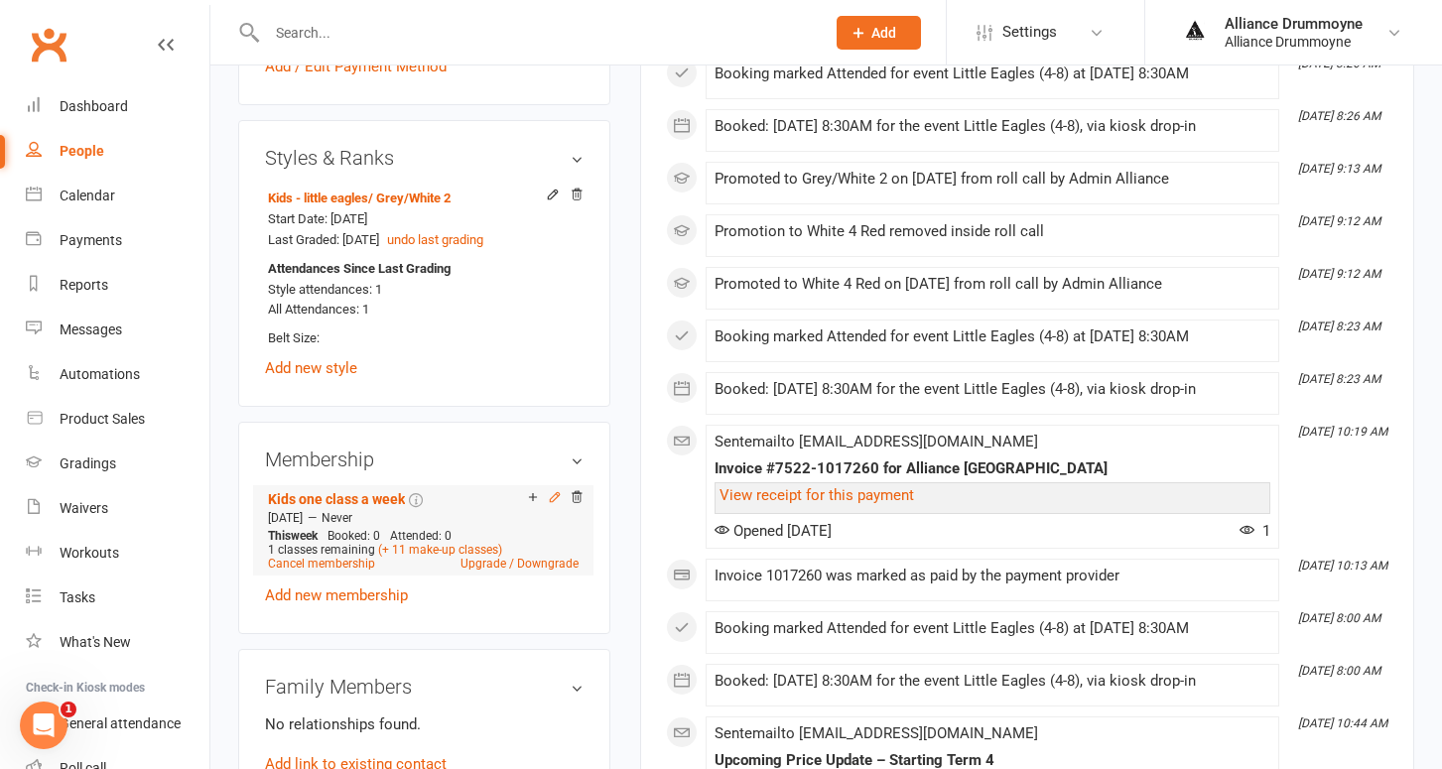
click at [559, 492] on icon at bounding box center [555, 497] width 14 height 14
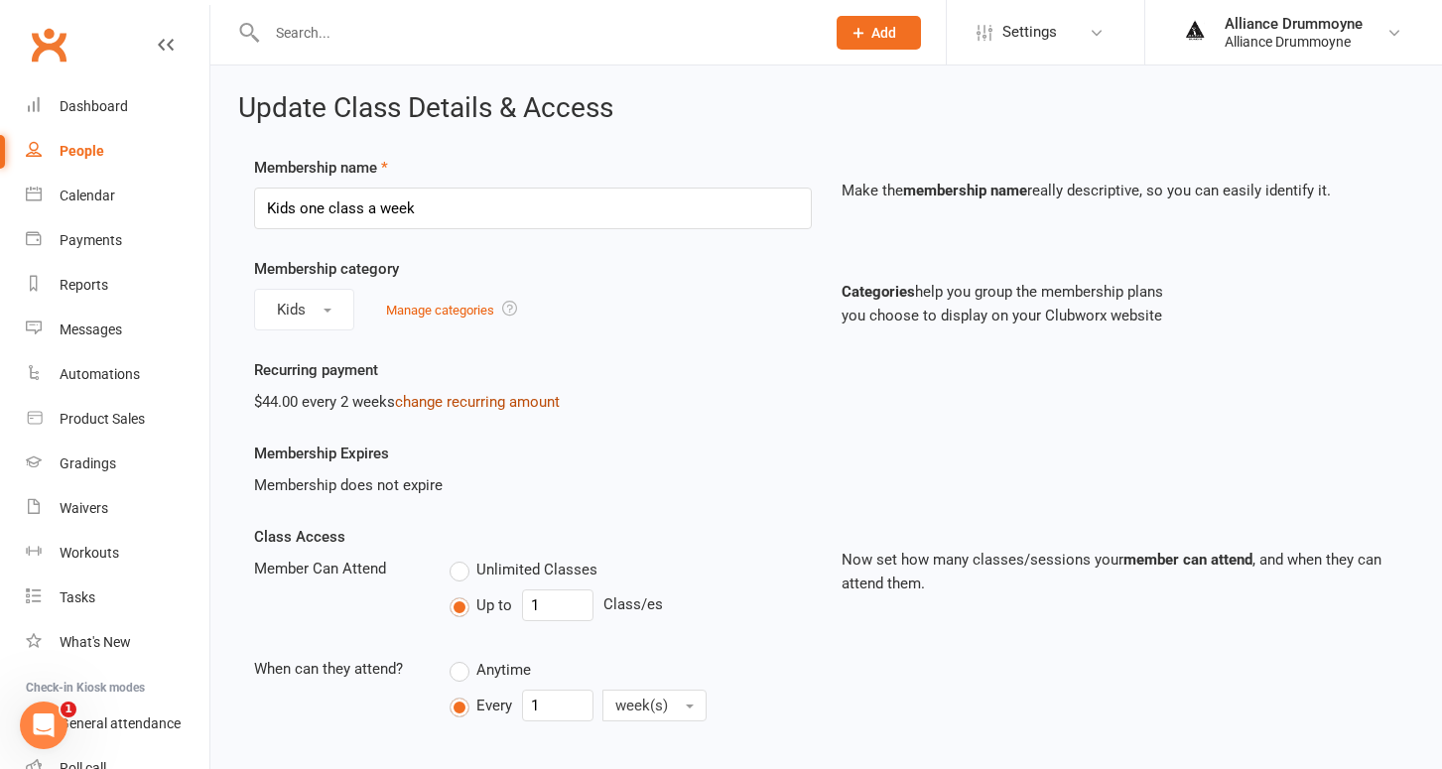
click at [444, 398] on link "change recurring amount" at bounding box center [477, 402] width 165 height 18
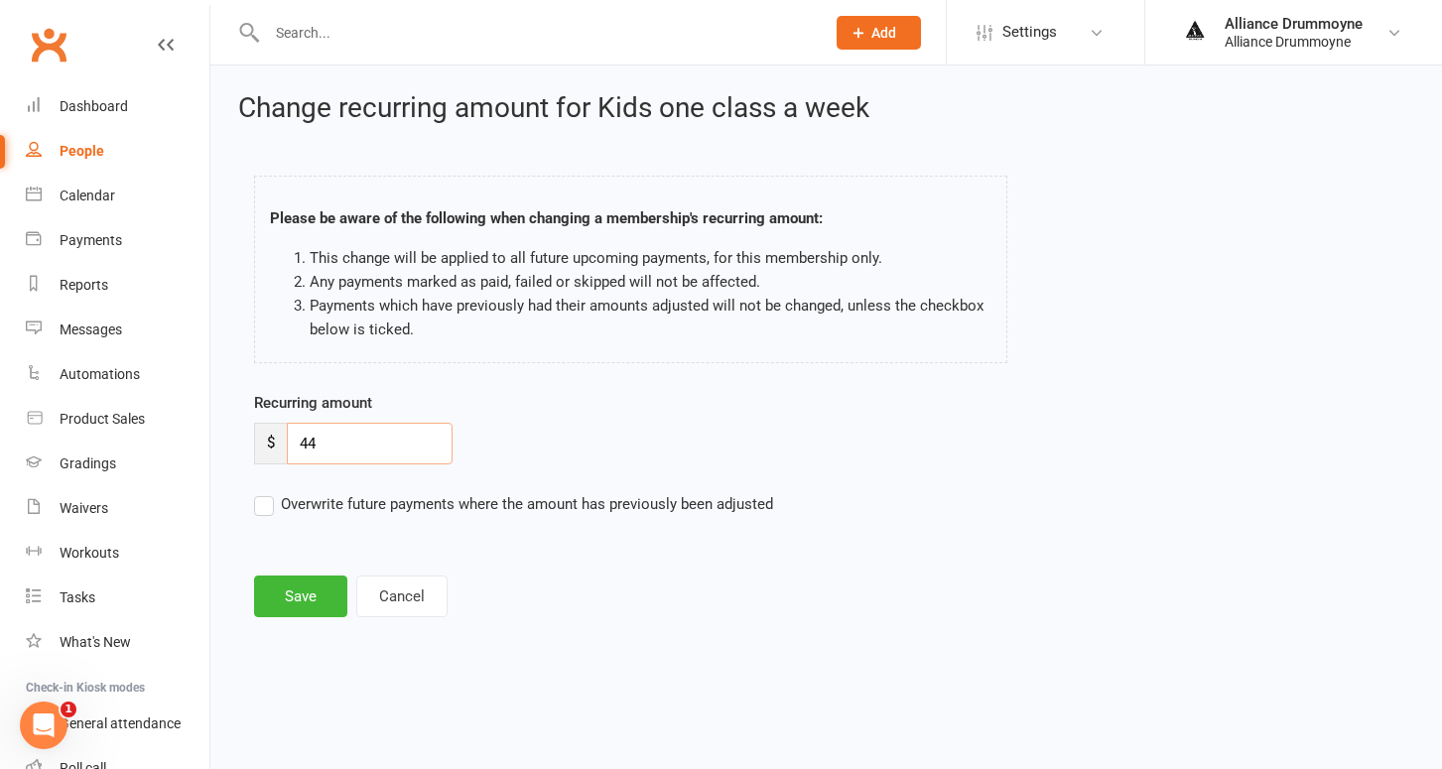
click at [313, 441] on input "44" at bounding box center [370, 444] width 166 height 42
paste input "50"
type input "50"
click at [265, 507] on label "Overwrite future payments where the amount has previously been adjusted" at bounding box center [513, 504] width 519 height 24
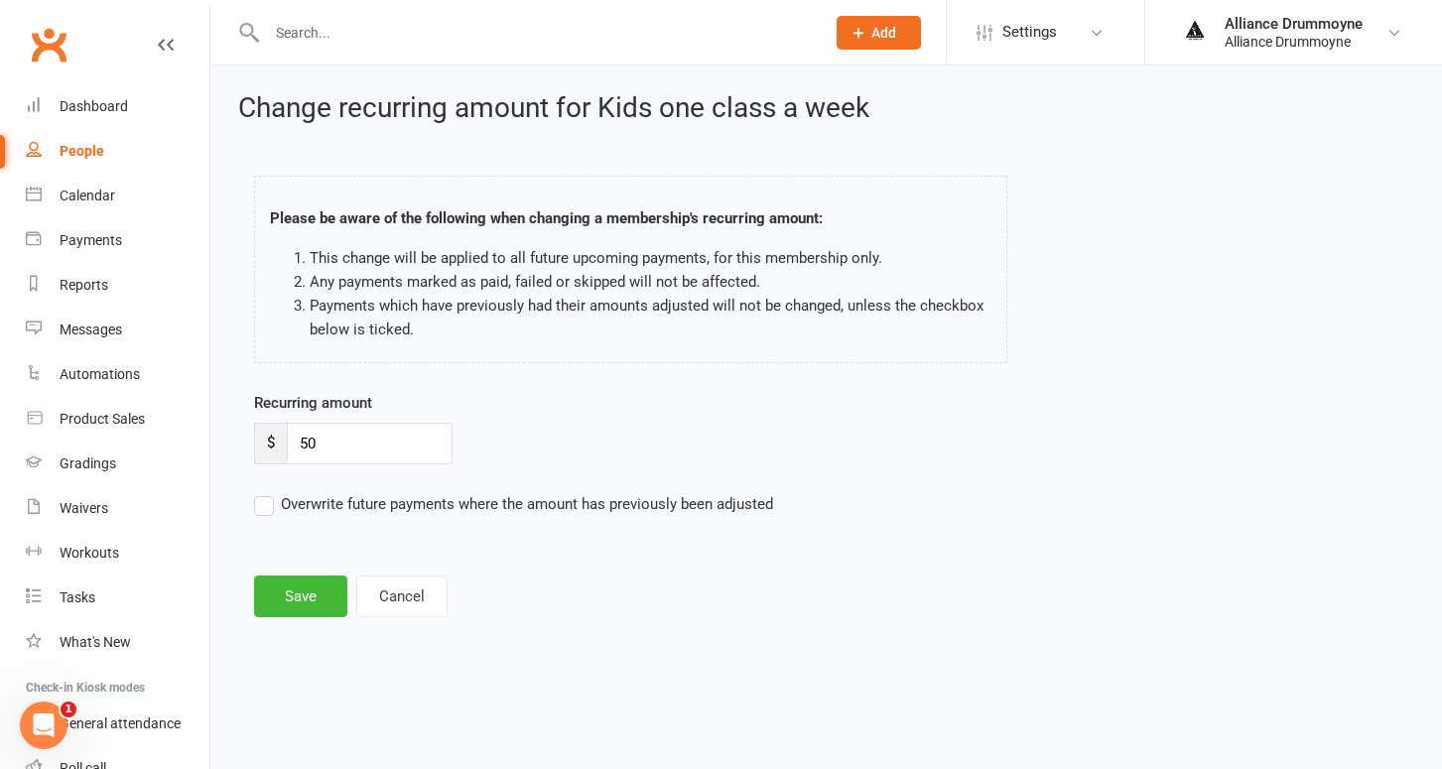
click at [265, 492] on input "Overwrite future payments where the amount has previously been adjusted" at bounding box center [513, 492] width 519 height 0
click at [308, 592] on button "Save" at bounding box center [300, 597] width 93 height 42
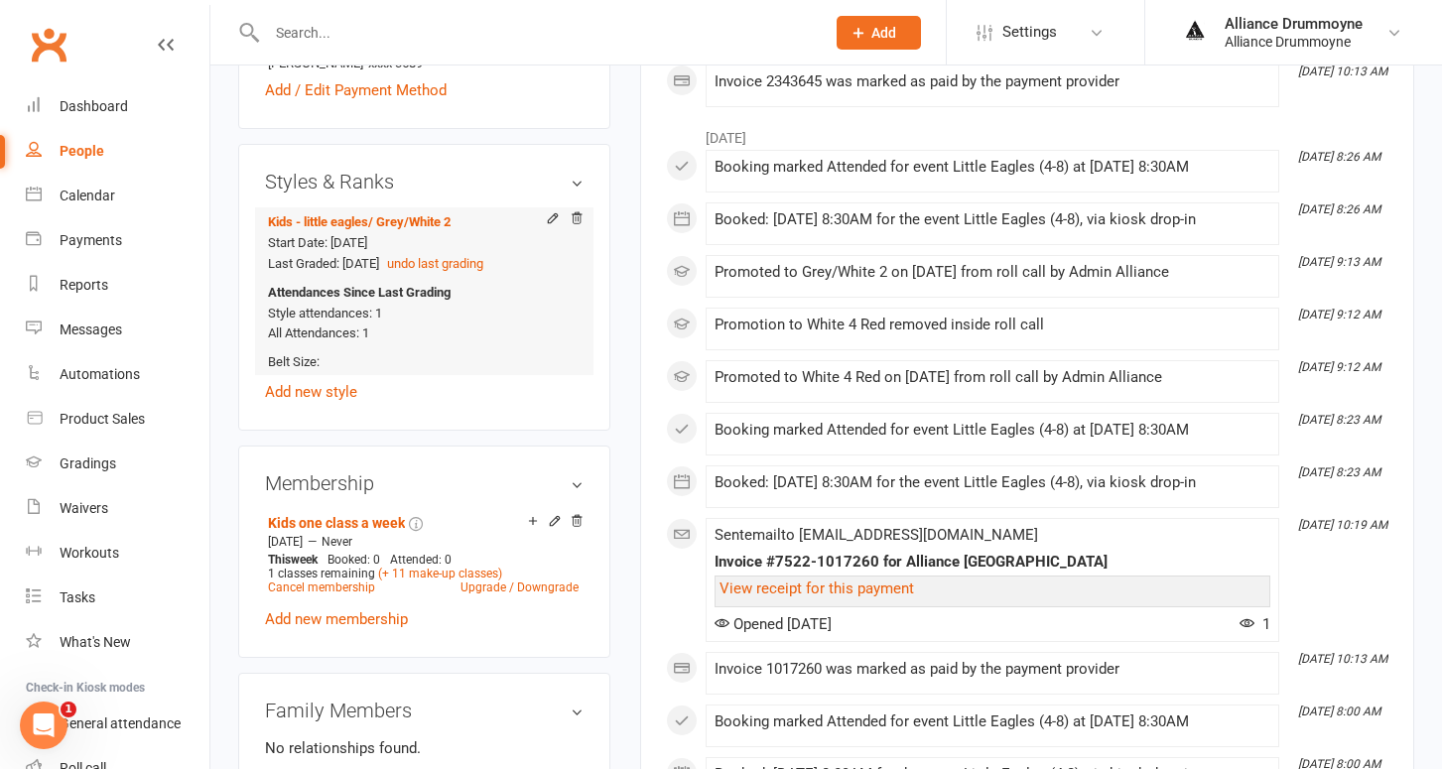
scroll to position [701, 0]
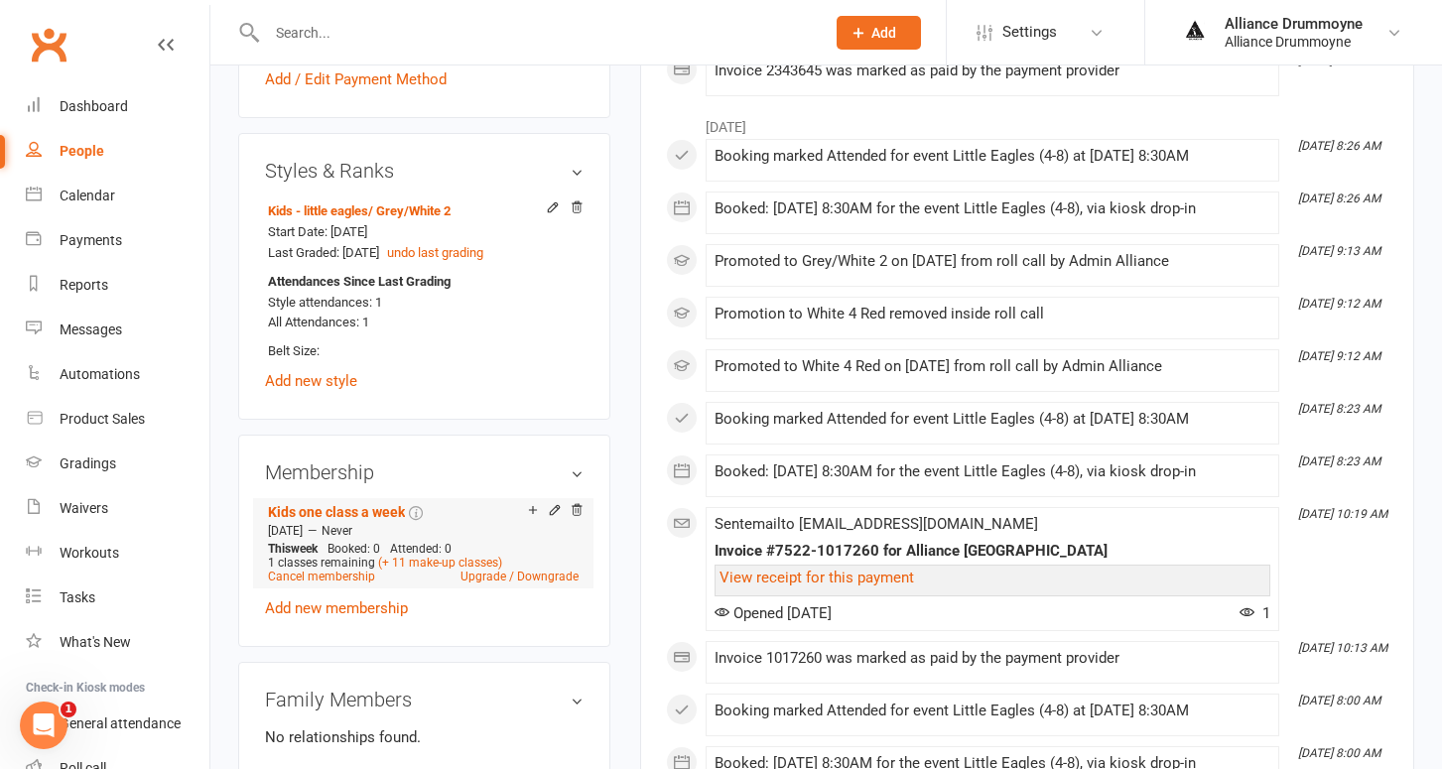
click at [553, 505] on div "Add make-up class" at bounding box center [602, 512] width 111 height 21
click at [554, 505] on icon at bounding box center [555, 510] width 14 height 14
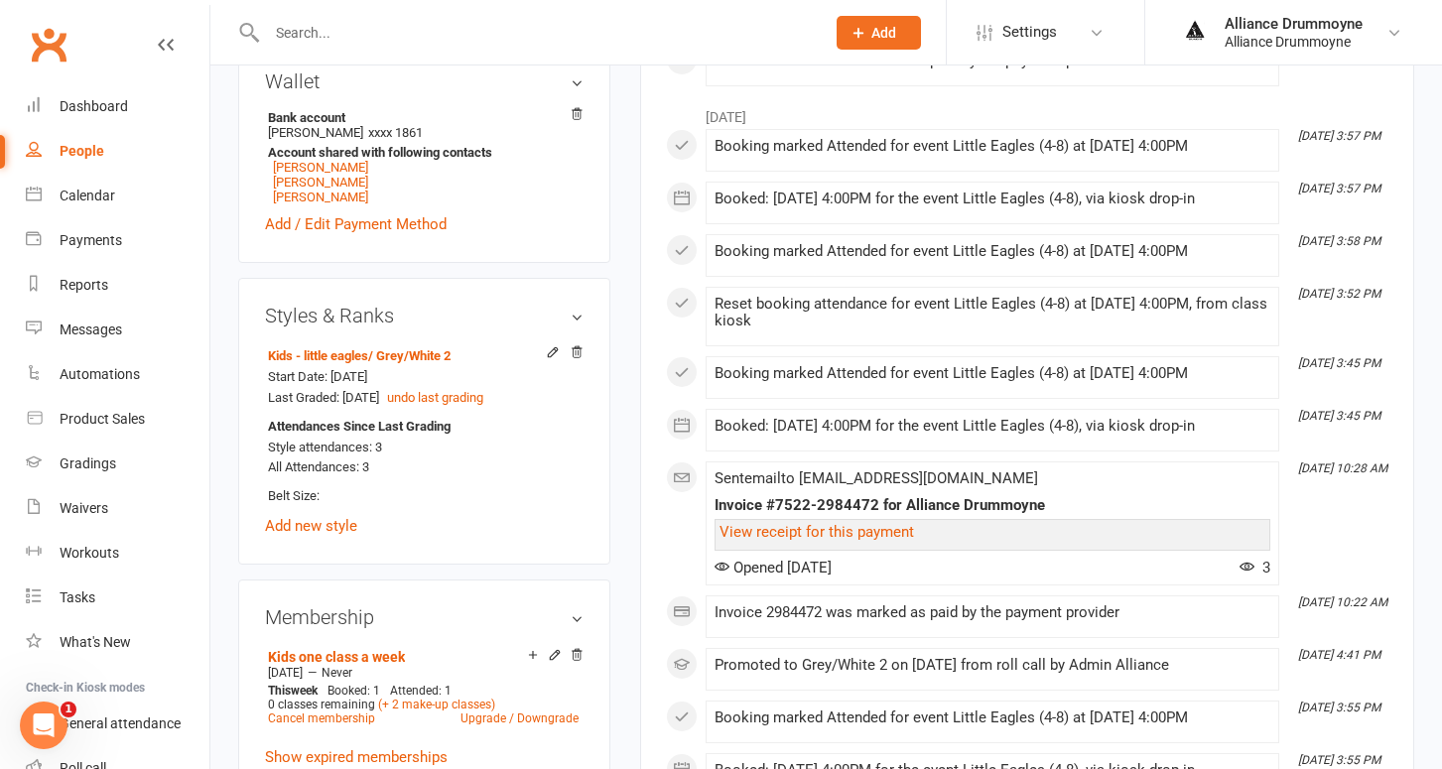
scroll to position [626, 0]
click at [555, 657] on icon at bounding box center [554, 652] width 9 height 9
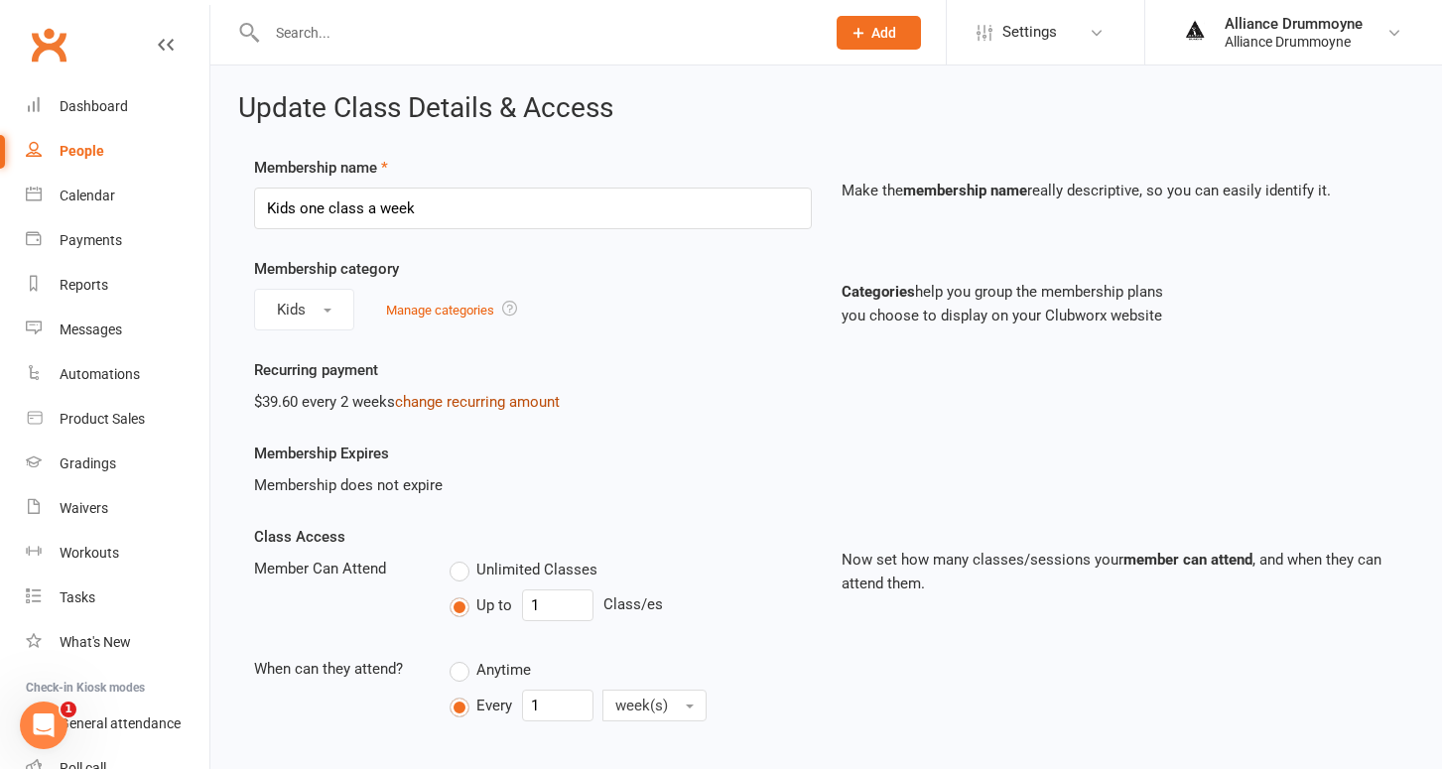
click at [445, 400] on link "change recurring amount" at bounding box center [477, 402] width 165 height 18
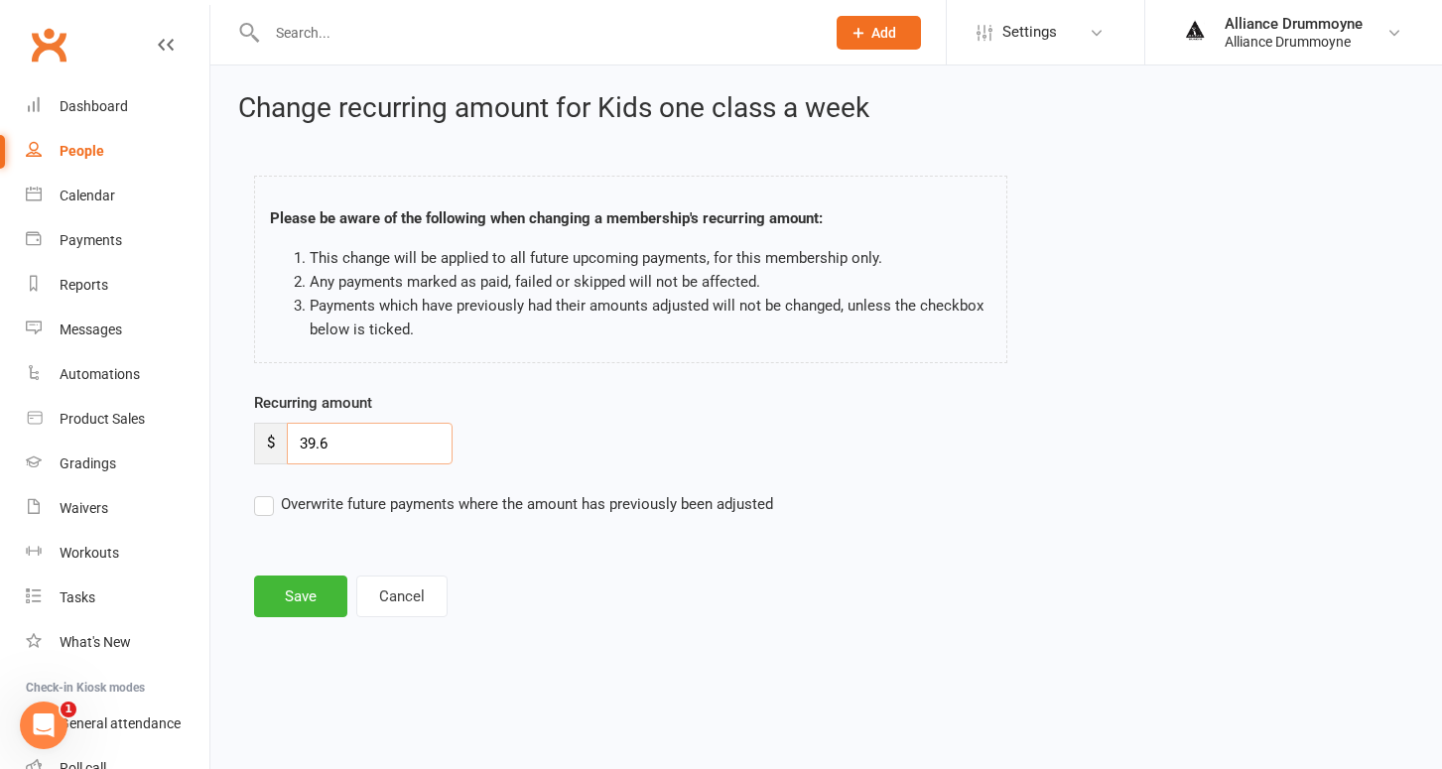
click at [373, 436] on input "39.6" at bounding box center [370, 444] width 166 height 42
type input "45"
click at [258, 501] on label "Overwrite future payments where the amount has previously been adjusted" at bounding box center [513, 504] width 519 height 24
click at [258, 492] on input "Overwrite future payments where the amount has previously been adjusted" at bounding box center [513, 492] width 519 height 0
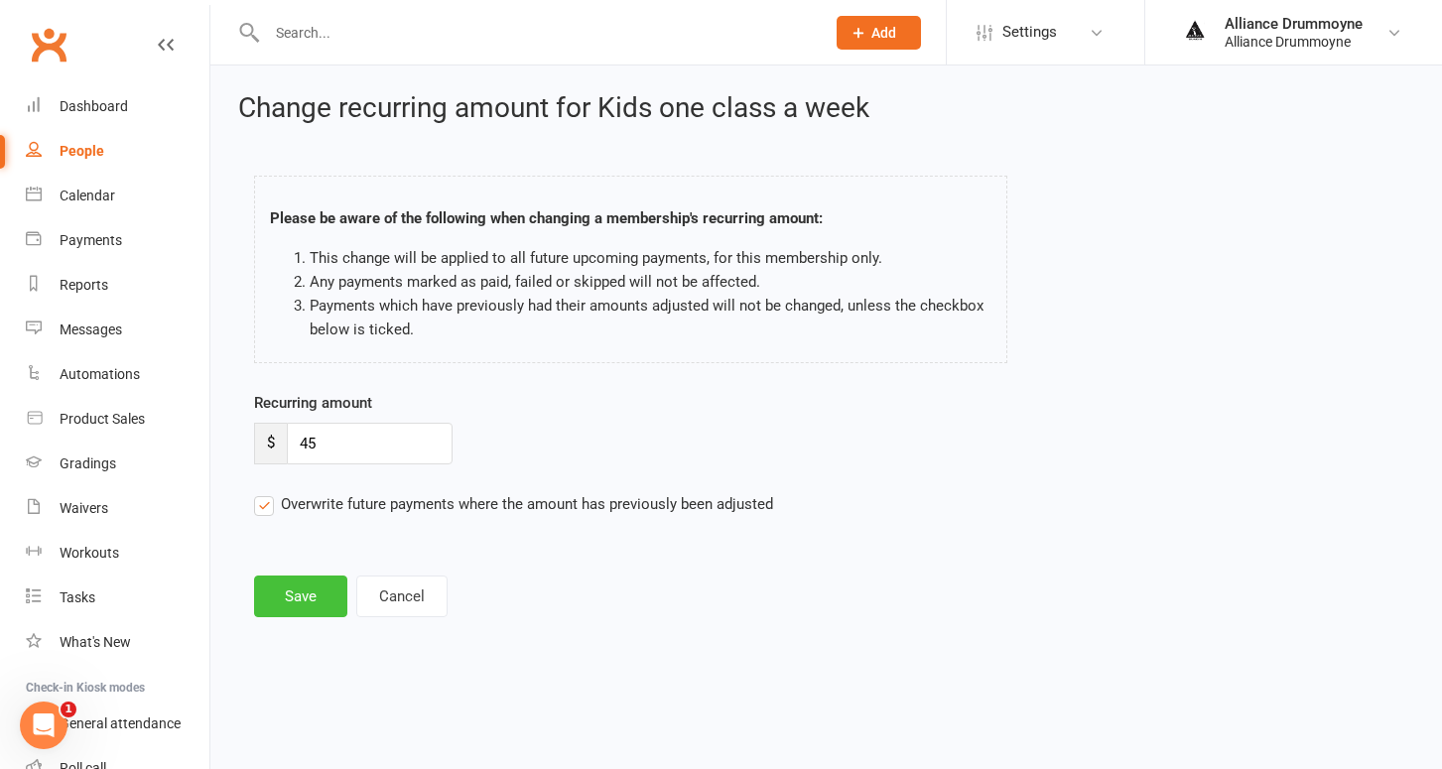
click at [303, 597] on button "Save" at bounding box center [300, 597] width 93 height 42
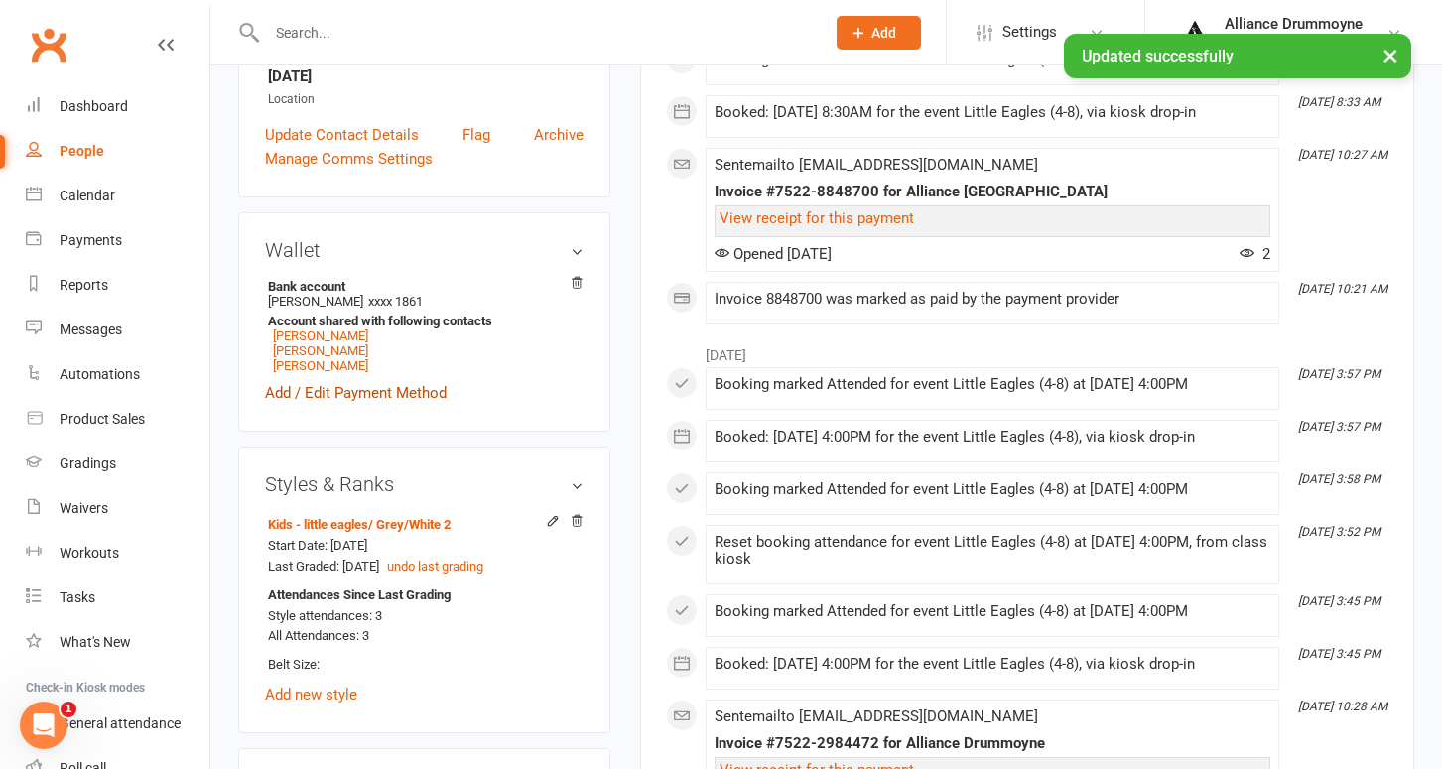
scroll to position [477, 0]
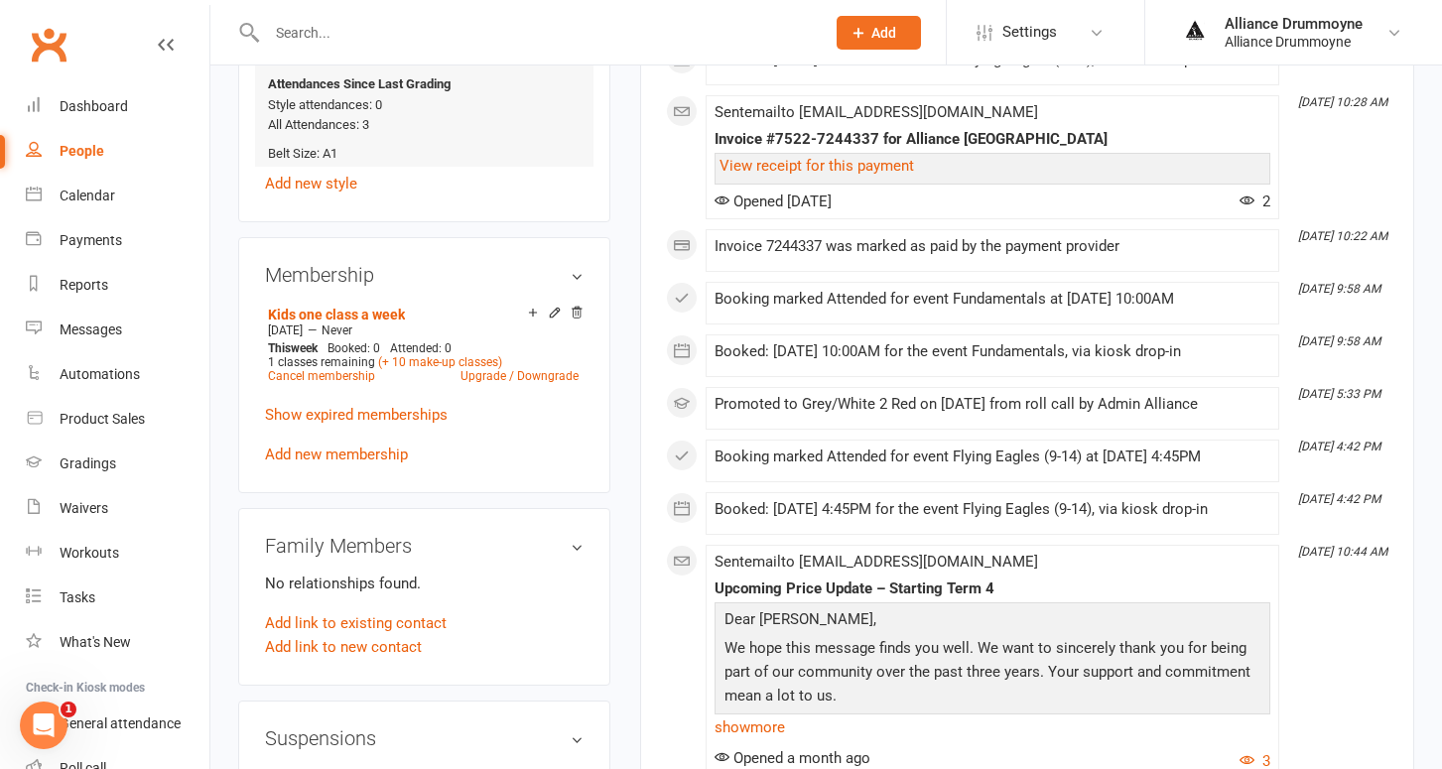
scroll to position [906, 0]
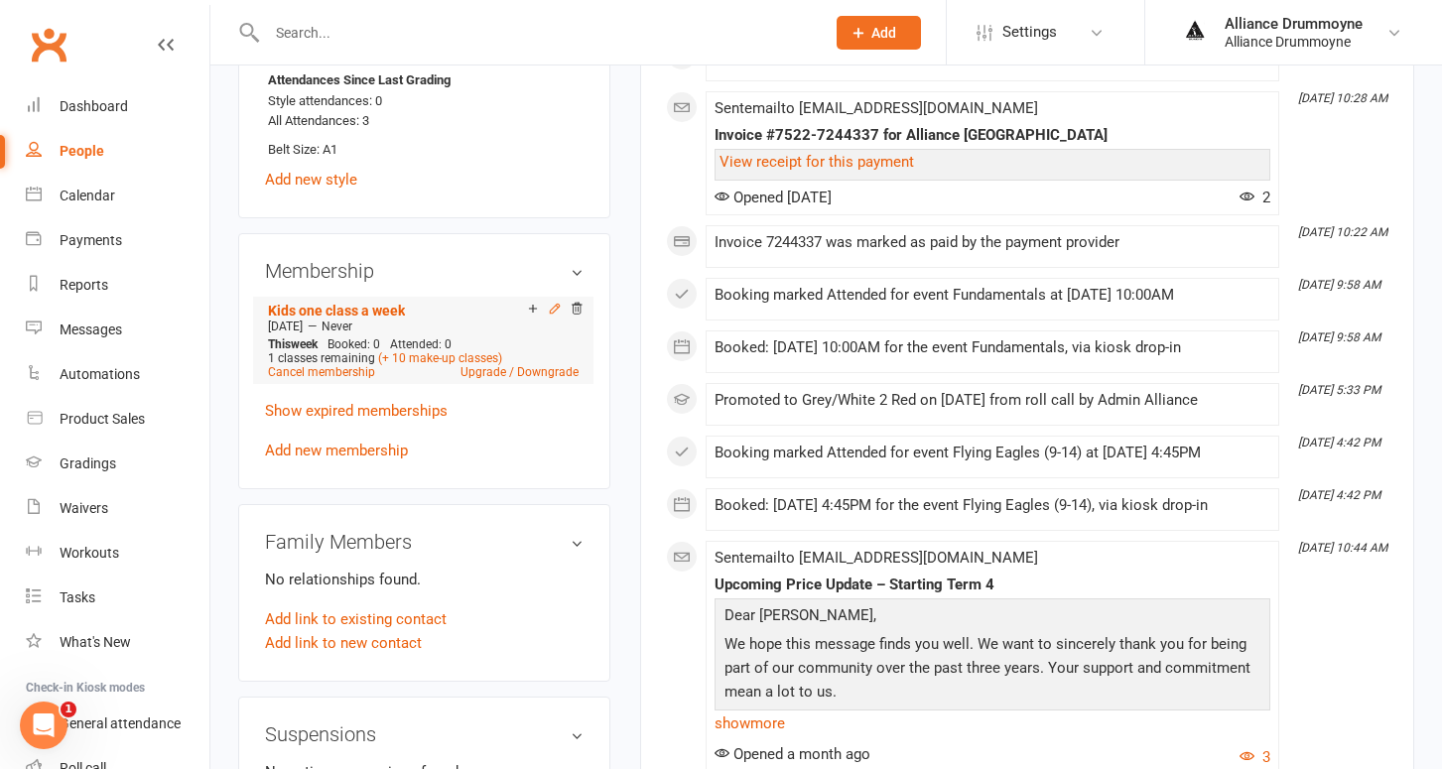
click at [555, 304] on icon at bounding box center [554, 308] width 9 height 9
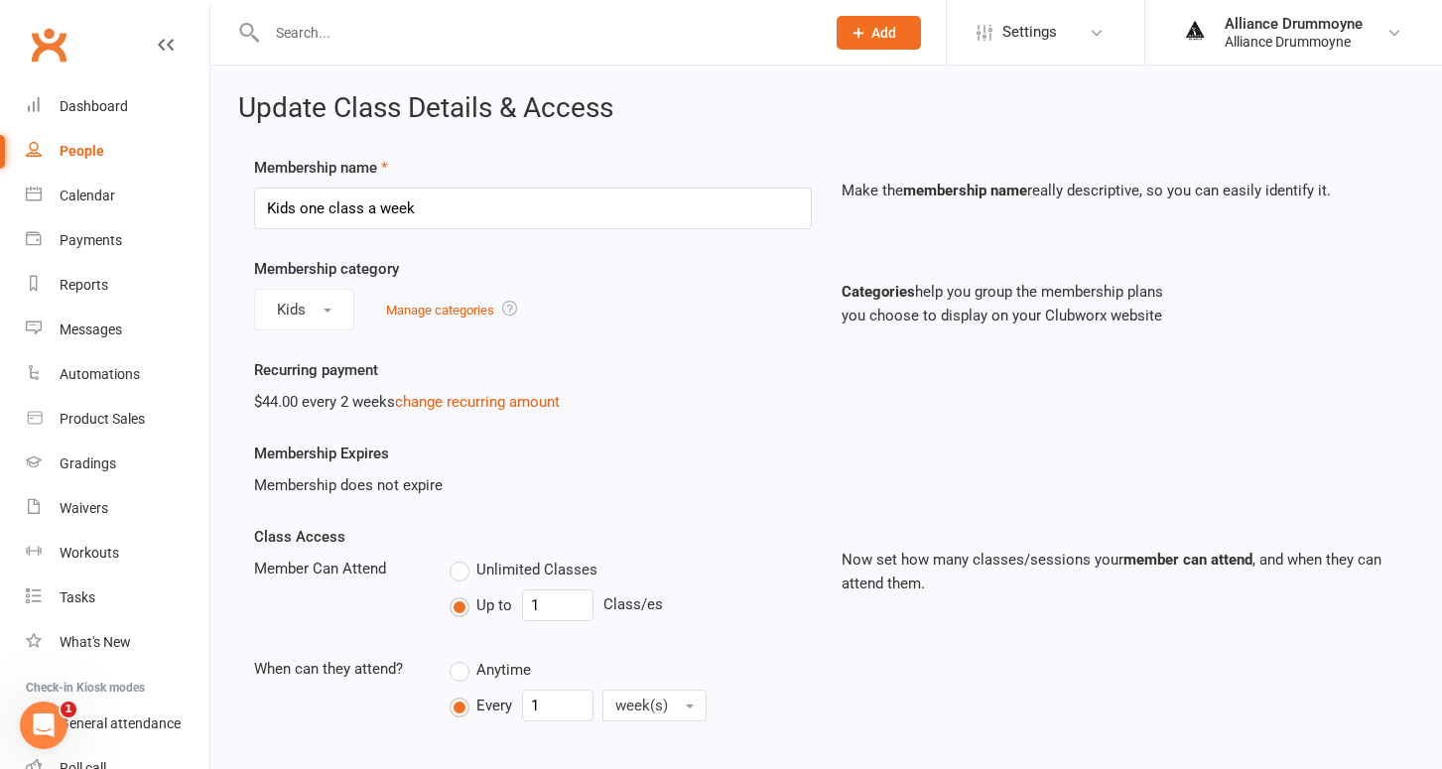
click at [487, 385] on div "Recurring payment $44.00 every 2 weeks change recurring amount" at bounding box center [532, 386] width 587 height 56
click at [487, 402] on link "change recurring amount" at bounding box center [477, 402] width 165 height 18
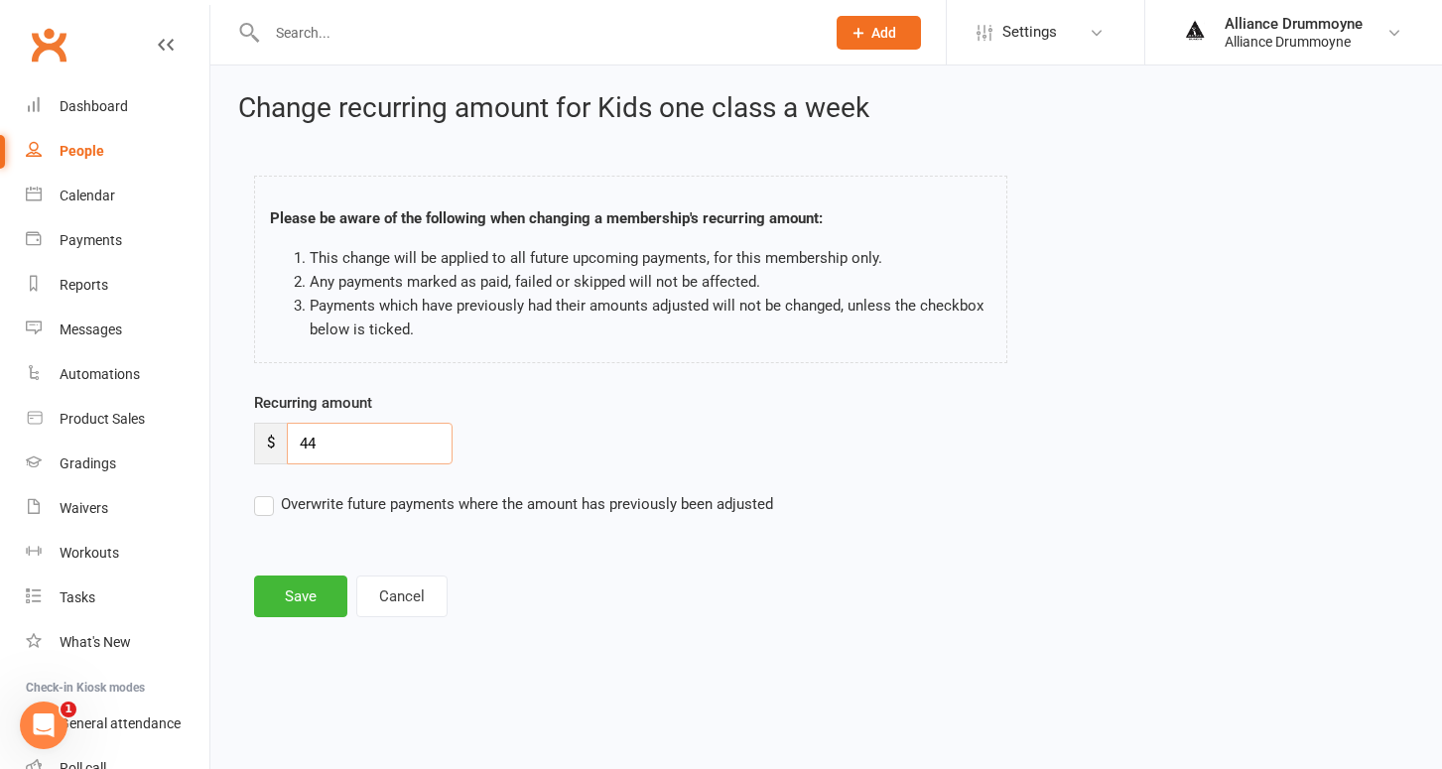
click at [348, 446] on input "44" at bounding box center [370, 444] width 166 height 42
paste input "50"
type input "50"
click at [252, 501] on div "Recurring amount $ 50 Overwrite future payments where the amount has previously…" at bounding box center [679, 467] width 880 height 153
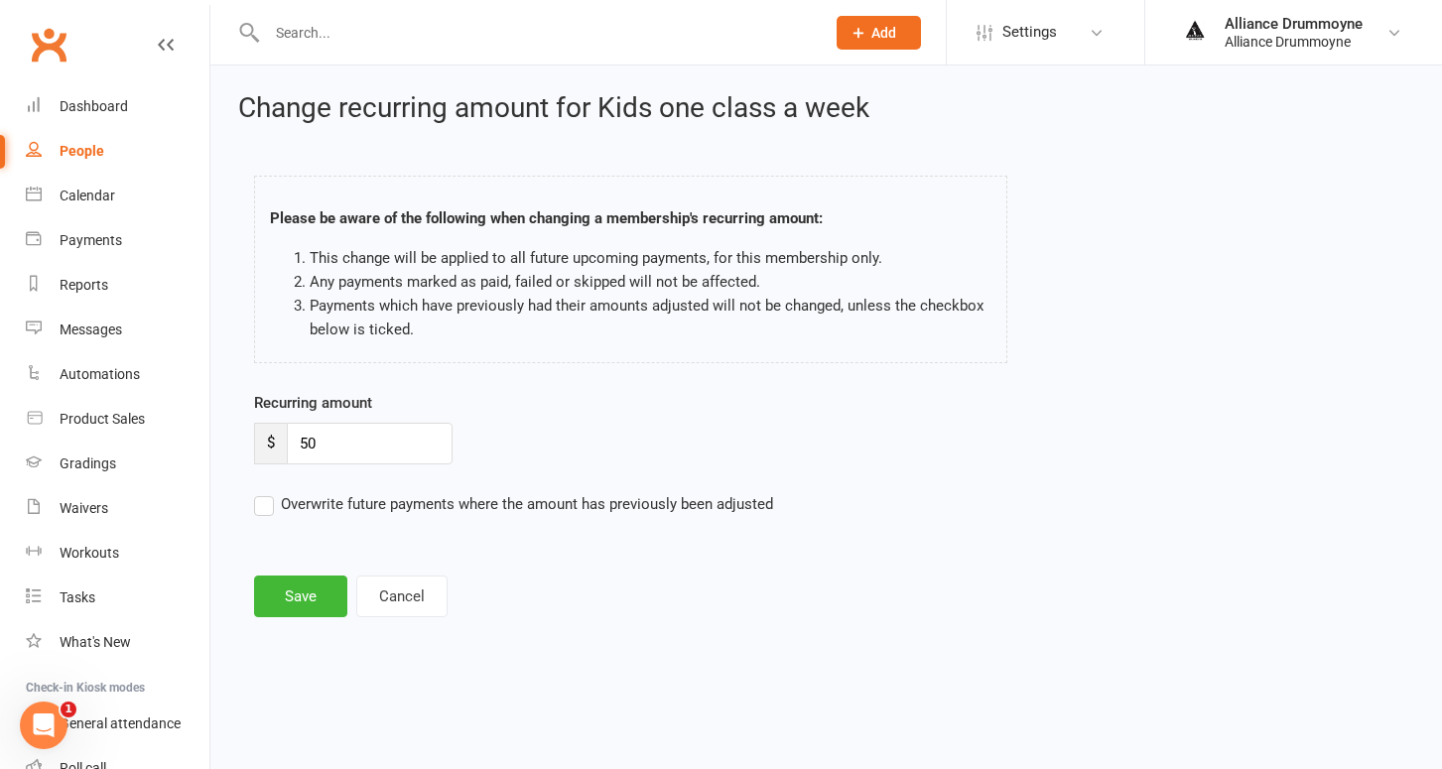
click at [257, 507] on label "Overwrite future payments where the amount has previously been adjusted" at bounding box center [513, 504] width 519 height 24
click at [257, 492] on input "Overwrite future payments where the amount has previously been adjusted" at bounding box center [513, 492] width 519 height 0
click at [305, 595] on button "Save" at bounding box center [300, 597] width 93 height 42
click at [711, 5] on ui-view "Prospect Member Non-attending contact Class / event Appointment Grading event T…" at bounding box center [721, 327] width 1442 height 644
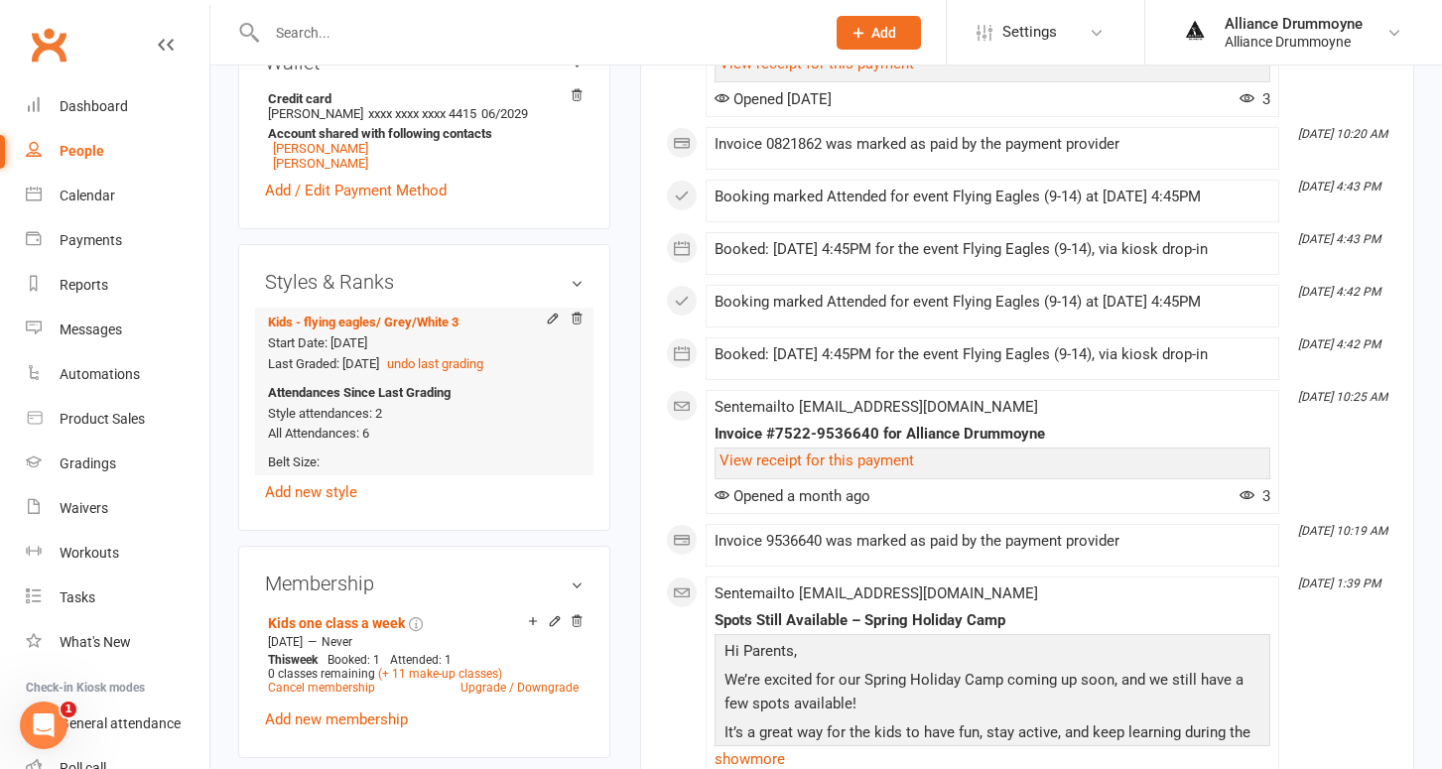
scroll to position [662, 0]
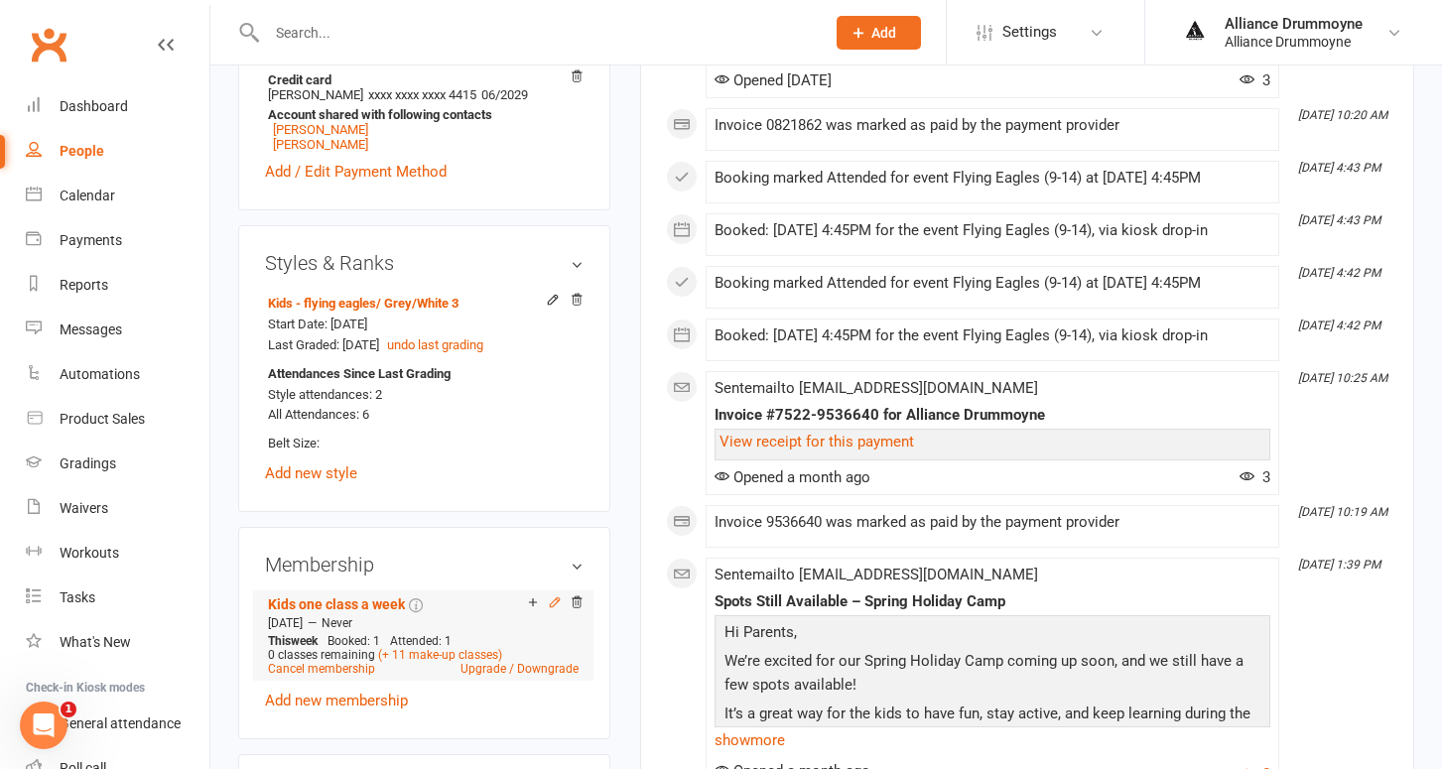
click at [555, 601] on icon at bounding box center [555, 602] width 14 height 14
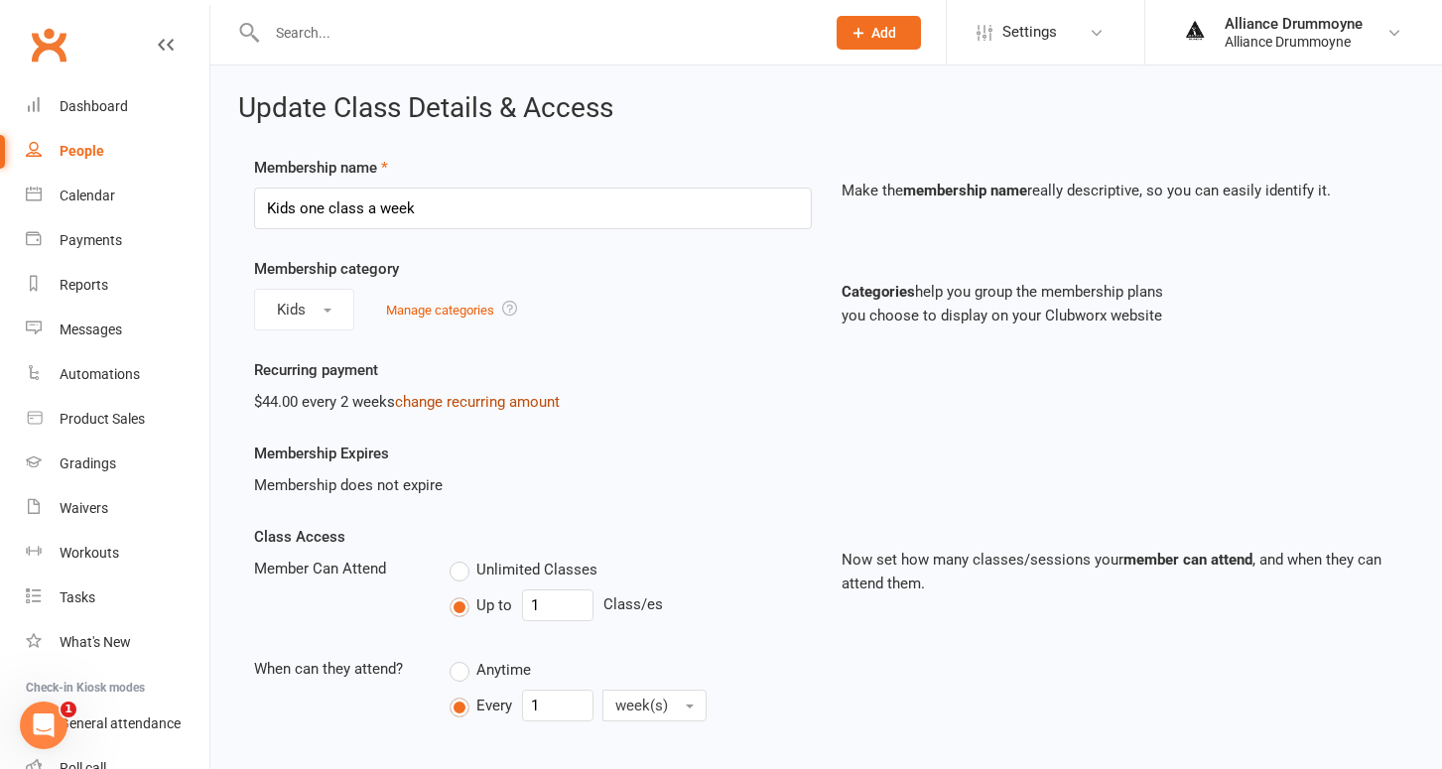
click at [478, 407] on link "change recurring amount" at bounding box center [477, 402] width 165 height 18
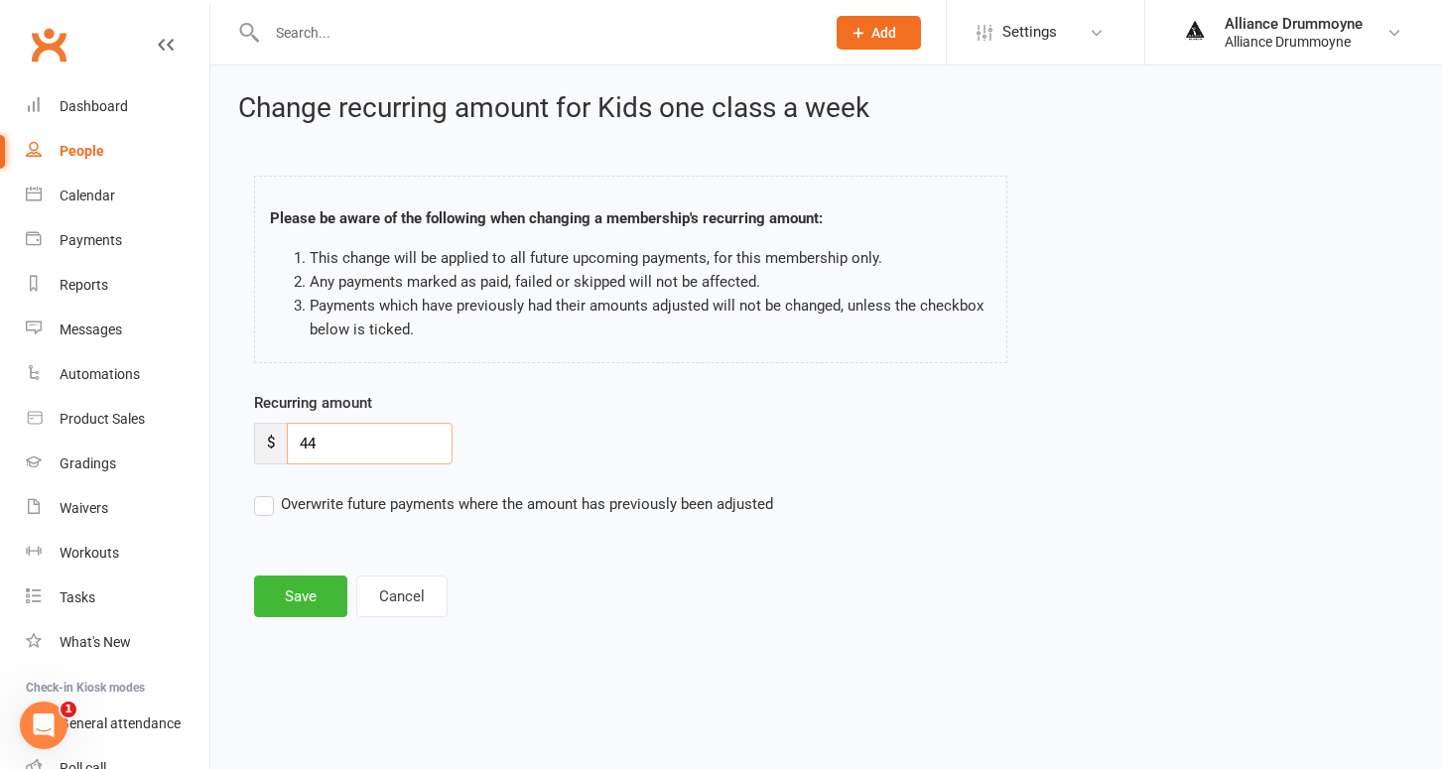
click at [372, 432] on input "44" at bounding box center [370, 444] width 166 height 42
paste input "50"
type input "50"
click at [266, 503] on label "Overwrite future payments where the amount has previously been adjusted" at bounding box center [513, 504] width 519 height 24
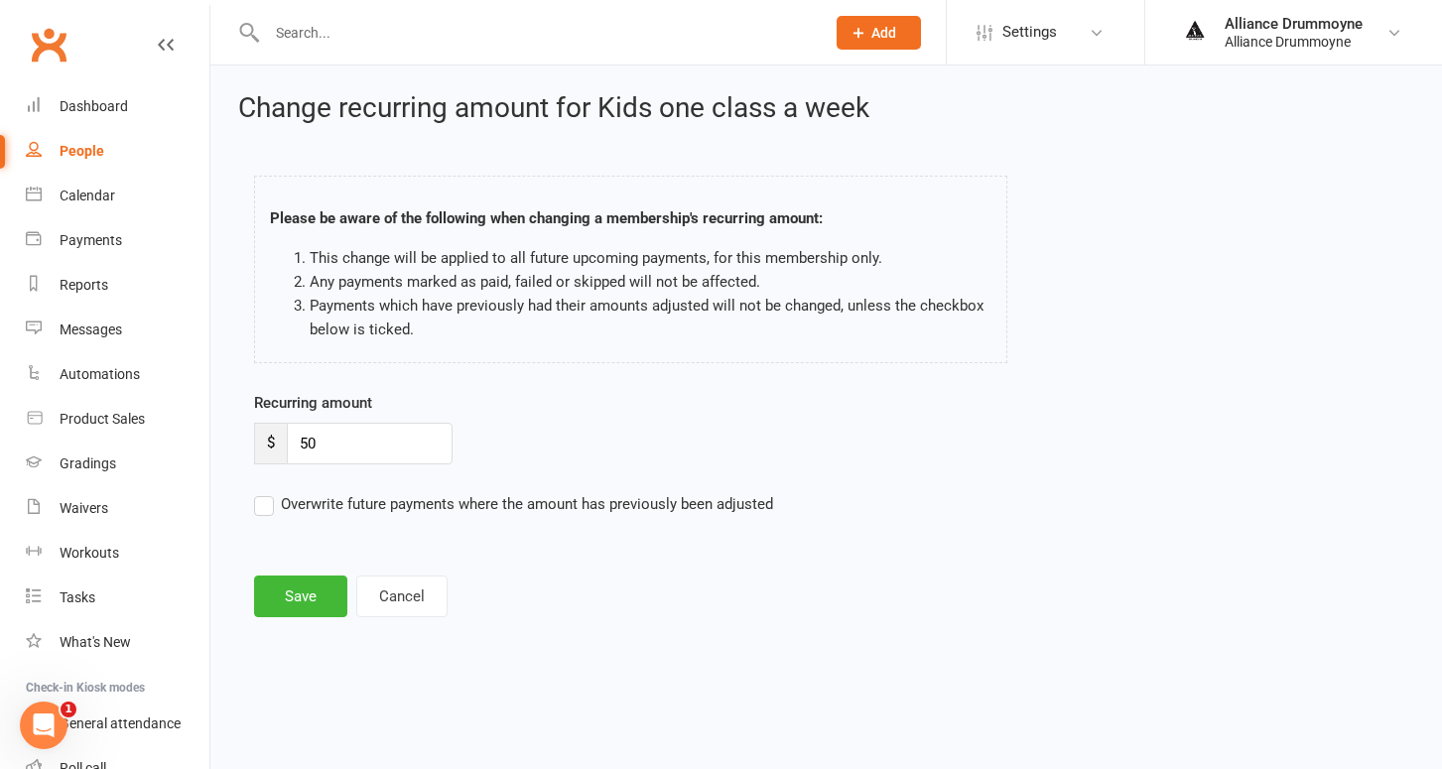
click at [266, 492] on input "Overwrite future payments where the amount has previously been adjusted" at bounding box center [513, 492] width 519 height 0
click at [289, 573] on main "Please be aware of the following when changing a membership's recurring amount:…" at bounding box center [826, 386] width 1176 height 461
click at [298, 588] on button "Save" at bounding box center [300, 597] width 93 height 42
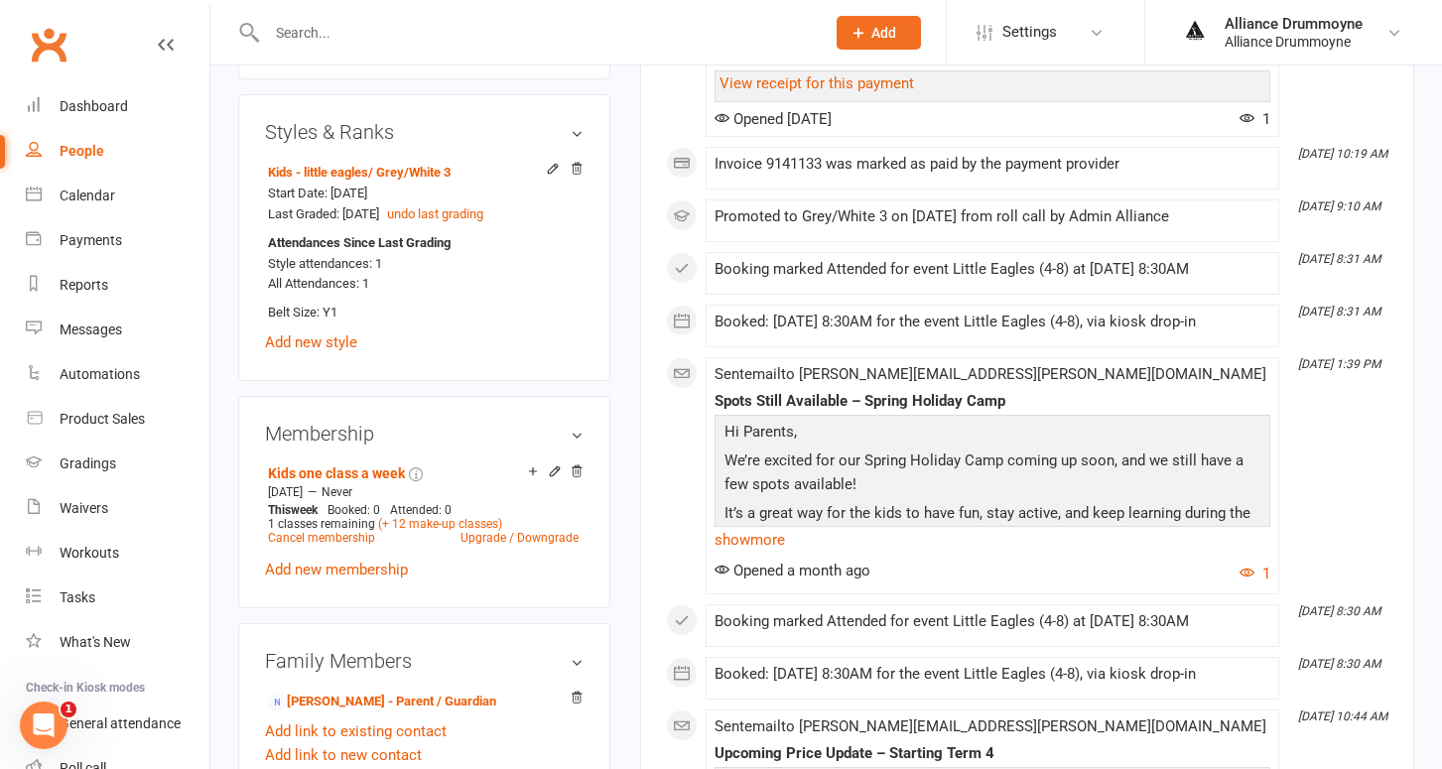
scroll to position [807, 0]
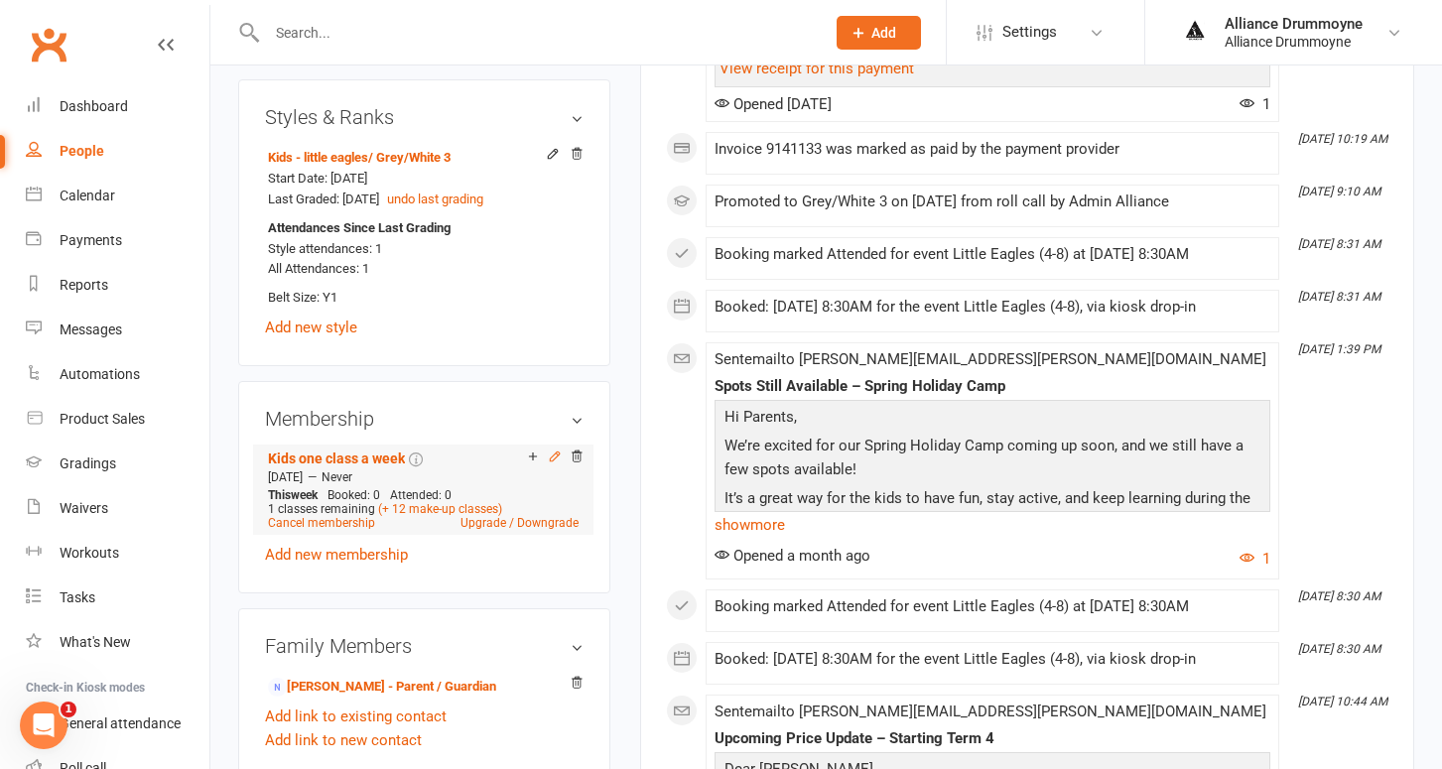
click at [555, 451] on icon at bounding box center [554, 455] width 9 height 9
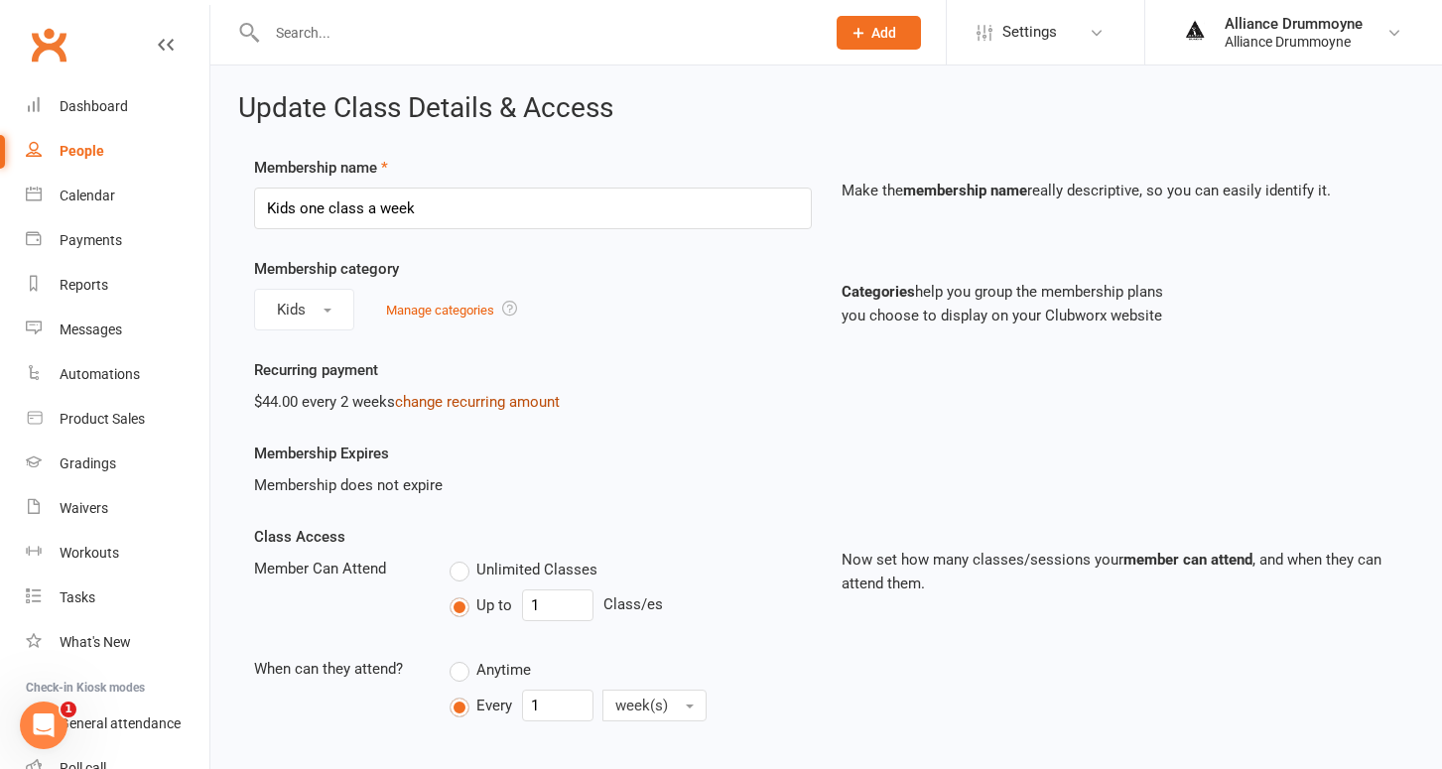
click at [488, 399] on link "change recurring amount" at bounding box center [477, 402] width 165 height 18
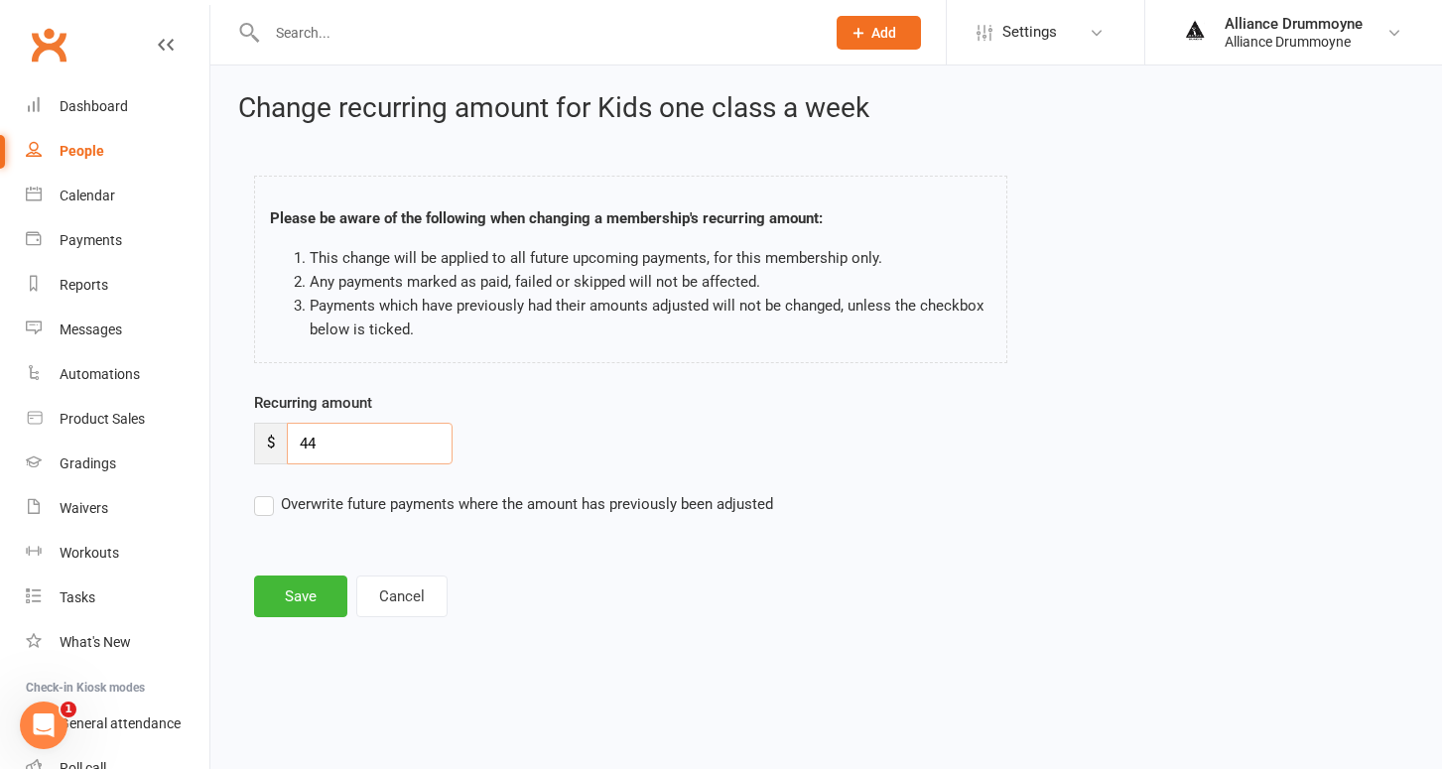
click at [363, 450] on input "44" at bounding box center [370, 444] width 166 height 42
paste input "50"
type input "50"
click at [262, 504] on label "Overwrite future payments where the amount has previously been adjusted" at bounding box center [513, 504] width 519 height 24
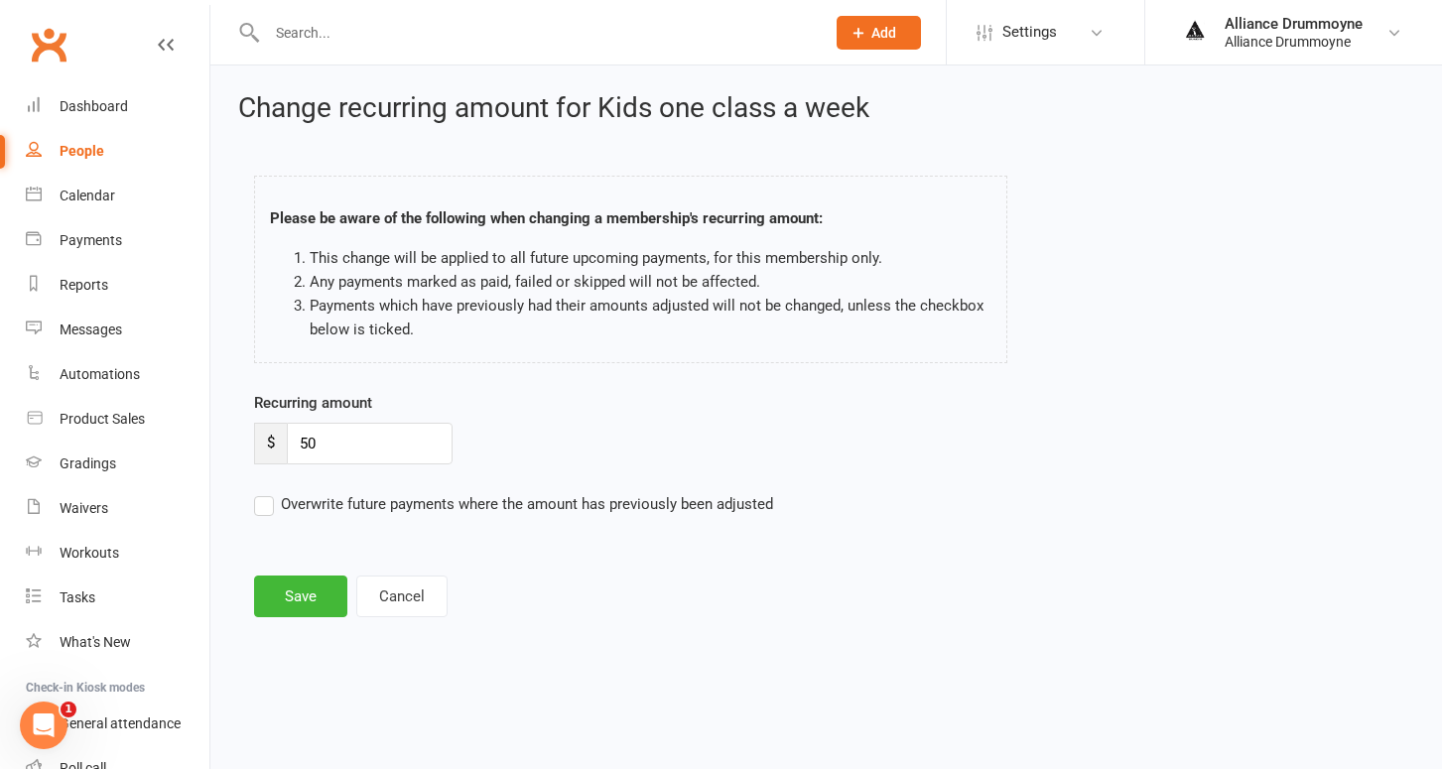
click at [262, 492] on input "Overwrite future payments where the amount has previously been adjusted" at bounding box center [513, 492] width 519 height 0
click at [315, 599] on button "Save" at bounding box center [300, 597] width 93 height 42
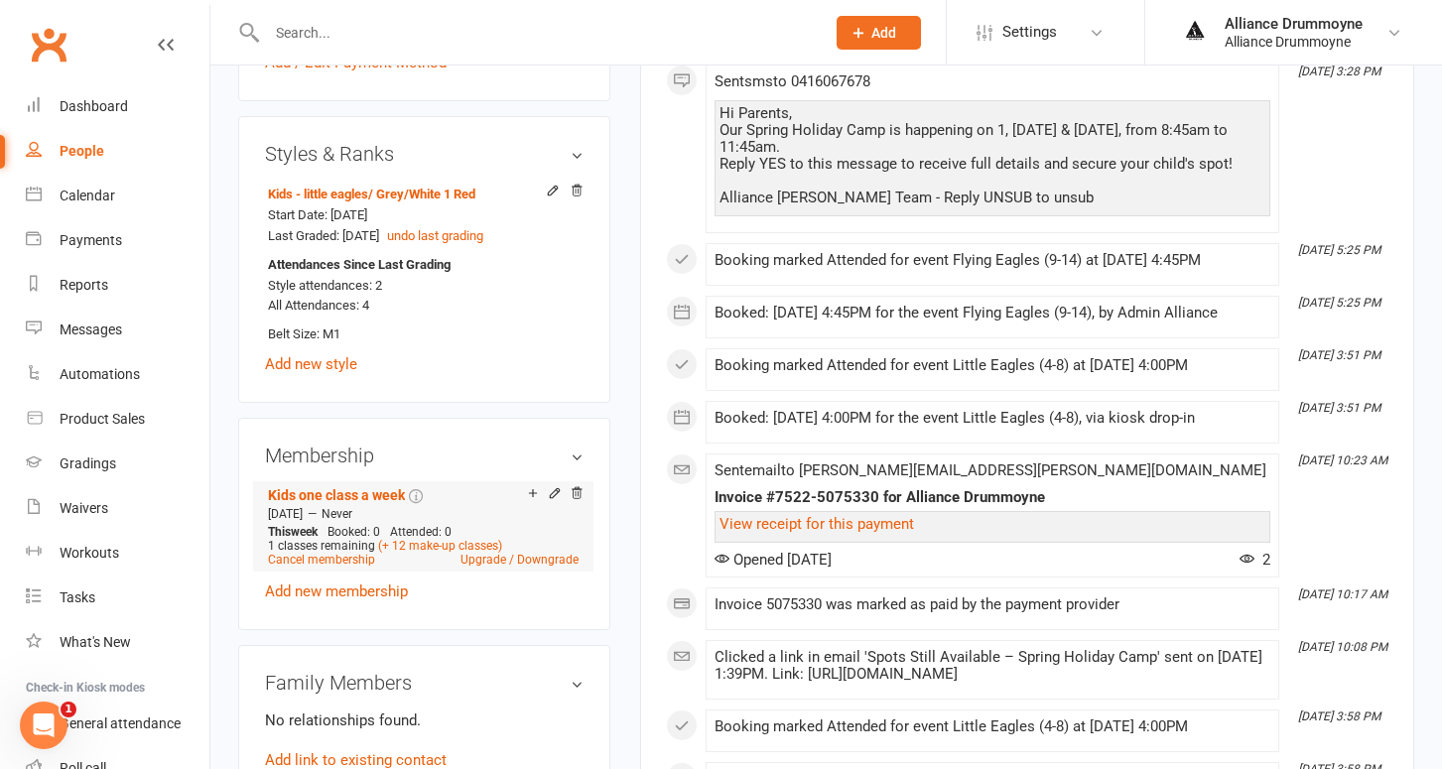
scroll to position [876, 0]
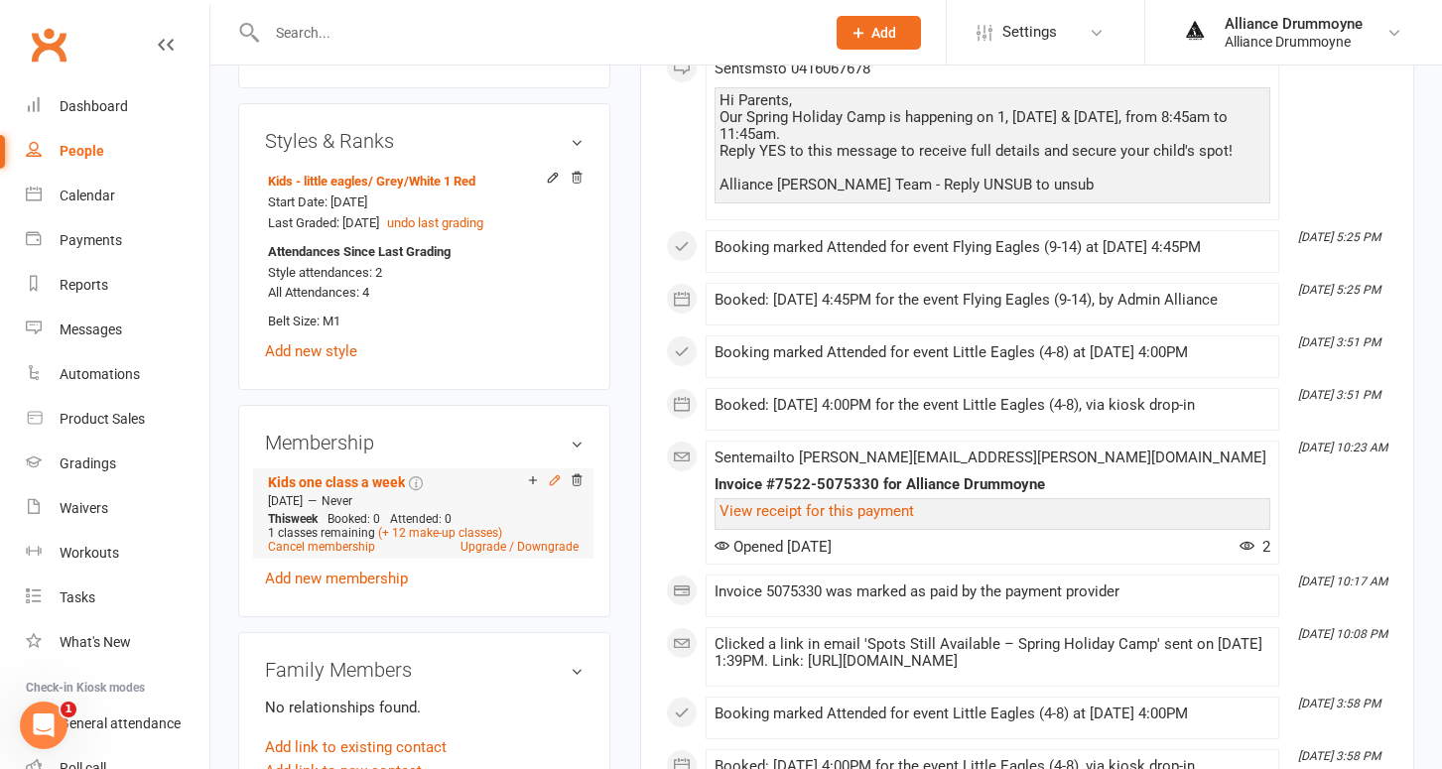
click at [553, 473] on icon at bounding box center [555, 480] width 14 height 14
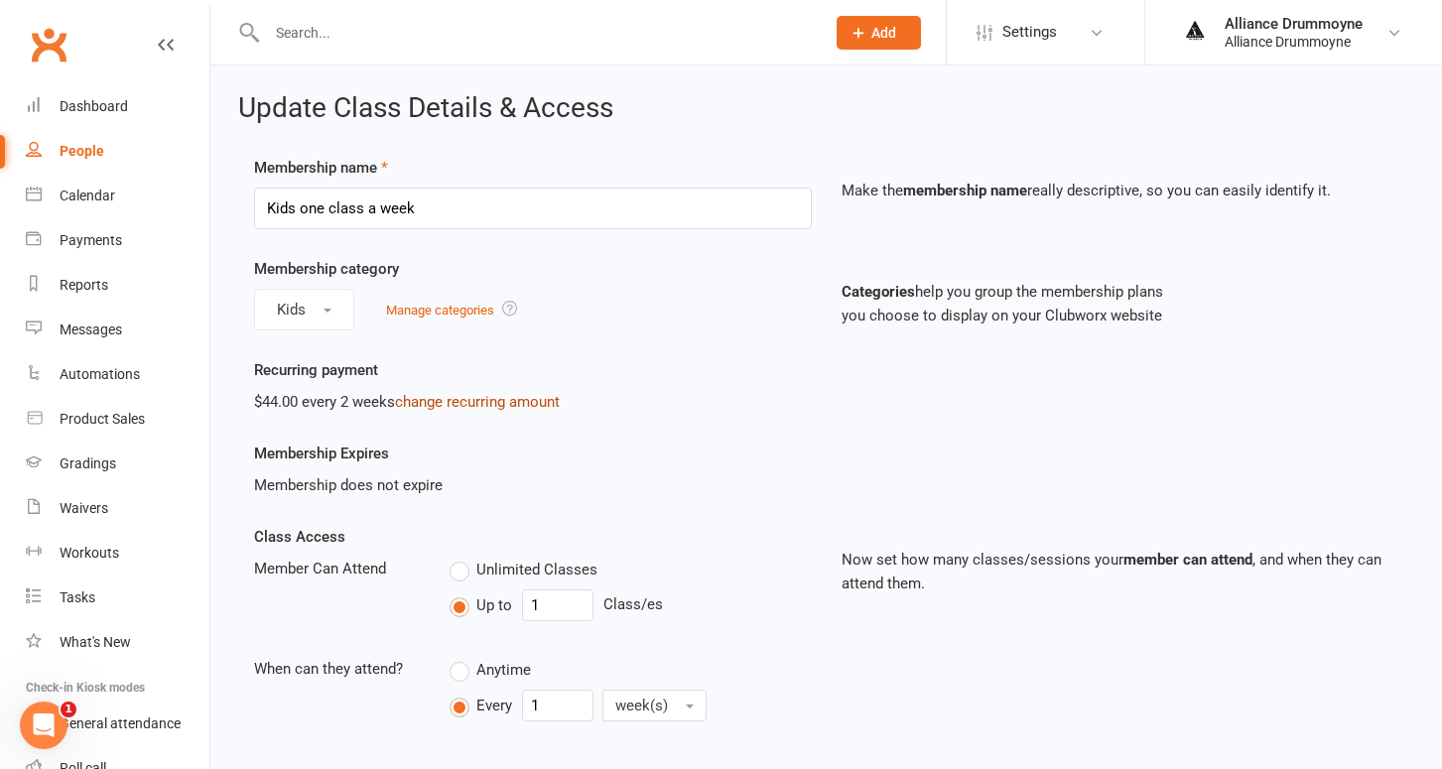
click at [501, 402] on link "change recurring amount" at bounding box center [477, 402] width 165 height 18
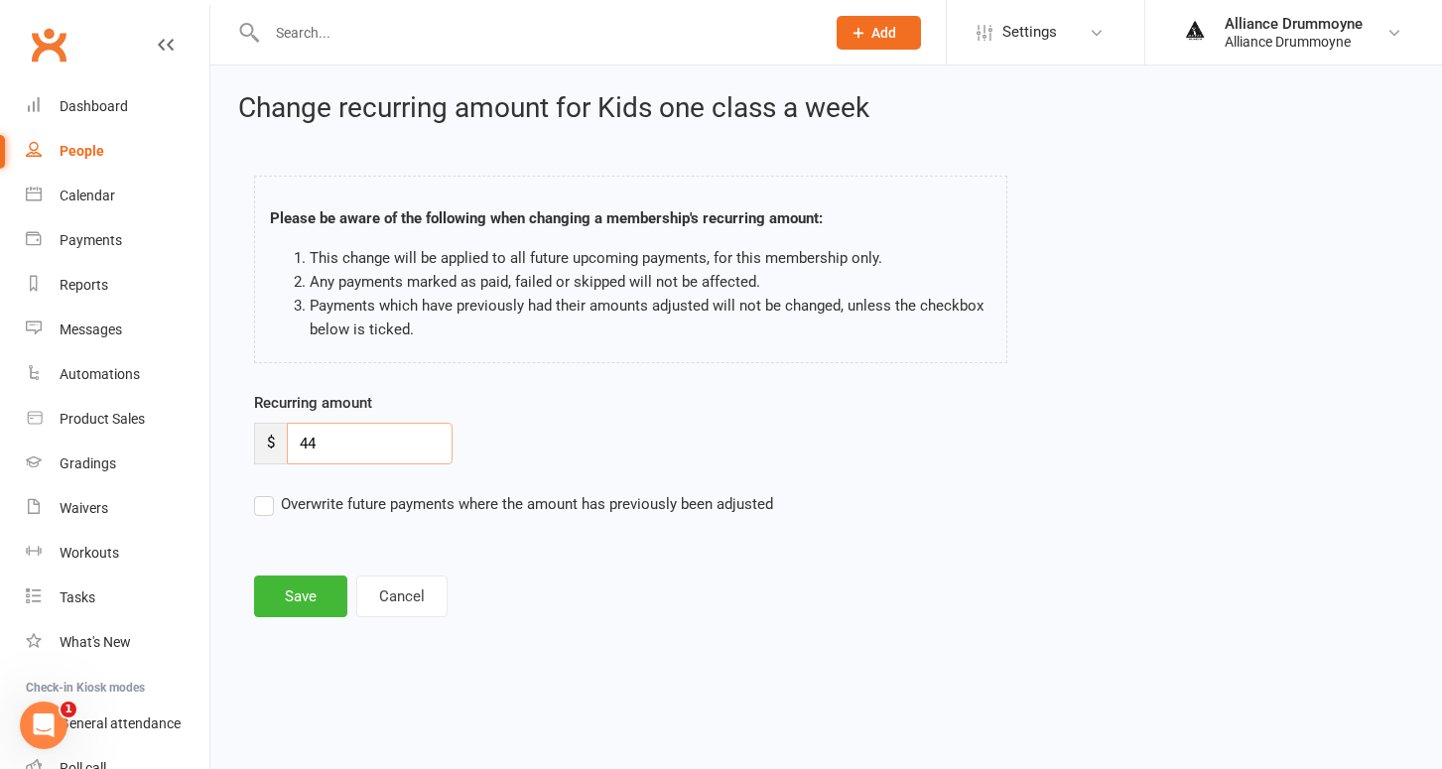
click at [355, 453] on input "44" at bounding box center [370, 444] width 166 height 42
paste input "50"
type input "50"
click at [273, 507] on label "Overwrite future payments where the amount has previously been adjusted" at bounding box center [513, 504] width 519 height 24
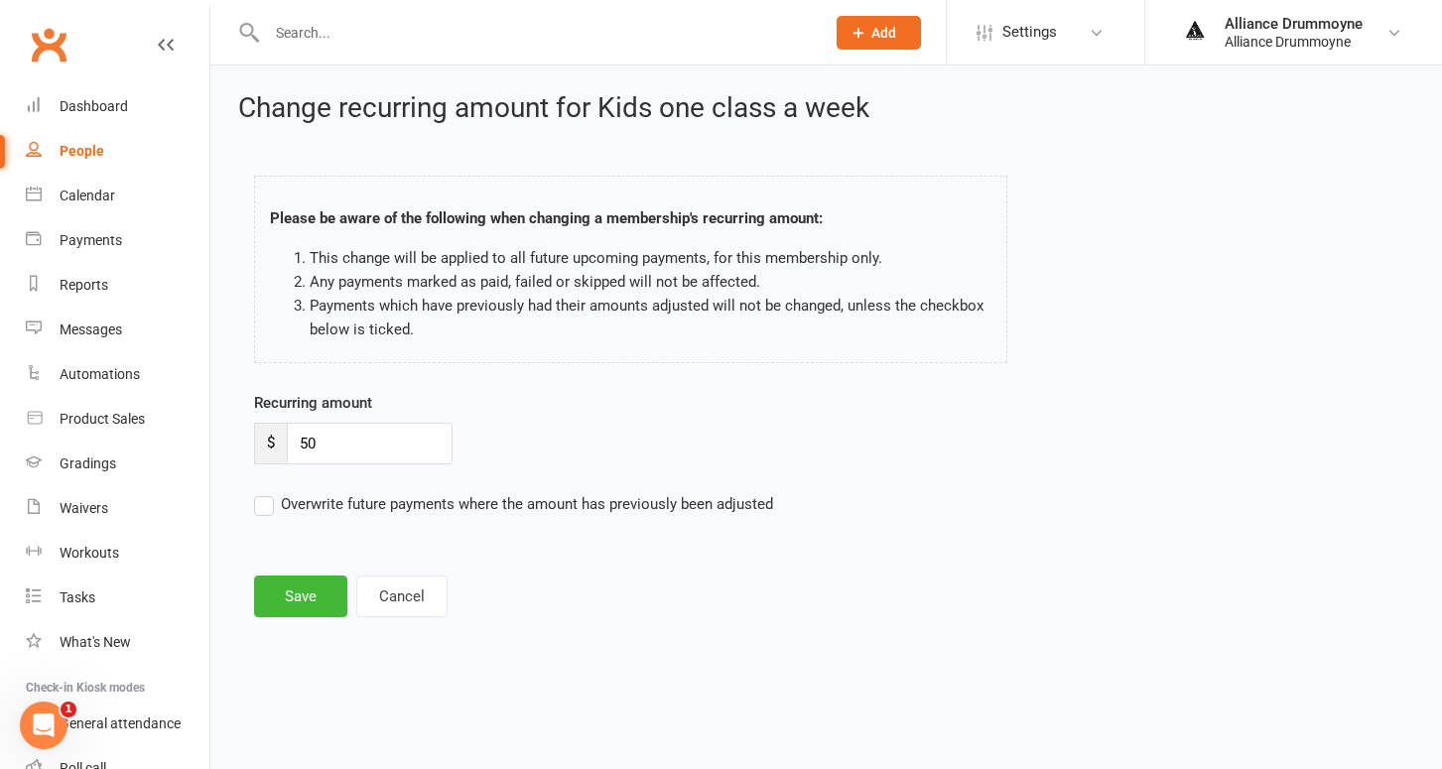
click at [273, 492] on input "Overwrite future payments where the amount has previously been adjusted" at bounding box center [513, 492] width 519 height 0
click at [296, 594] on button "Save" at bounding box center [300, 597] width 93 height 42
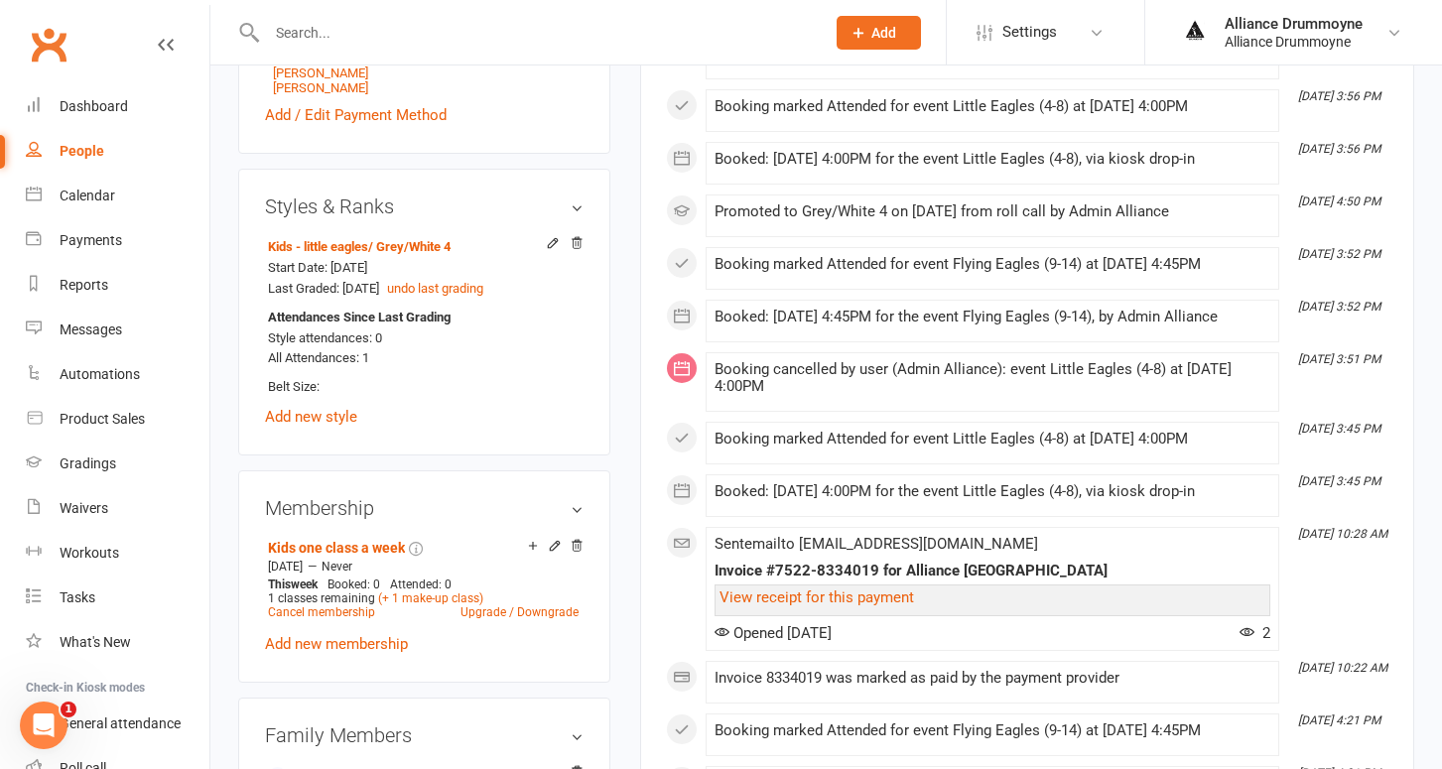
scroll to position [827, 0]
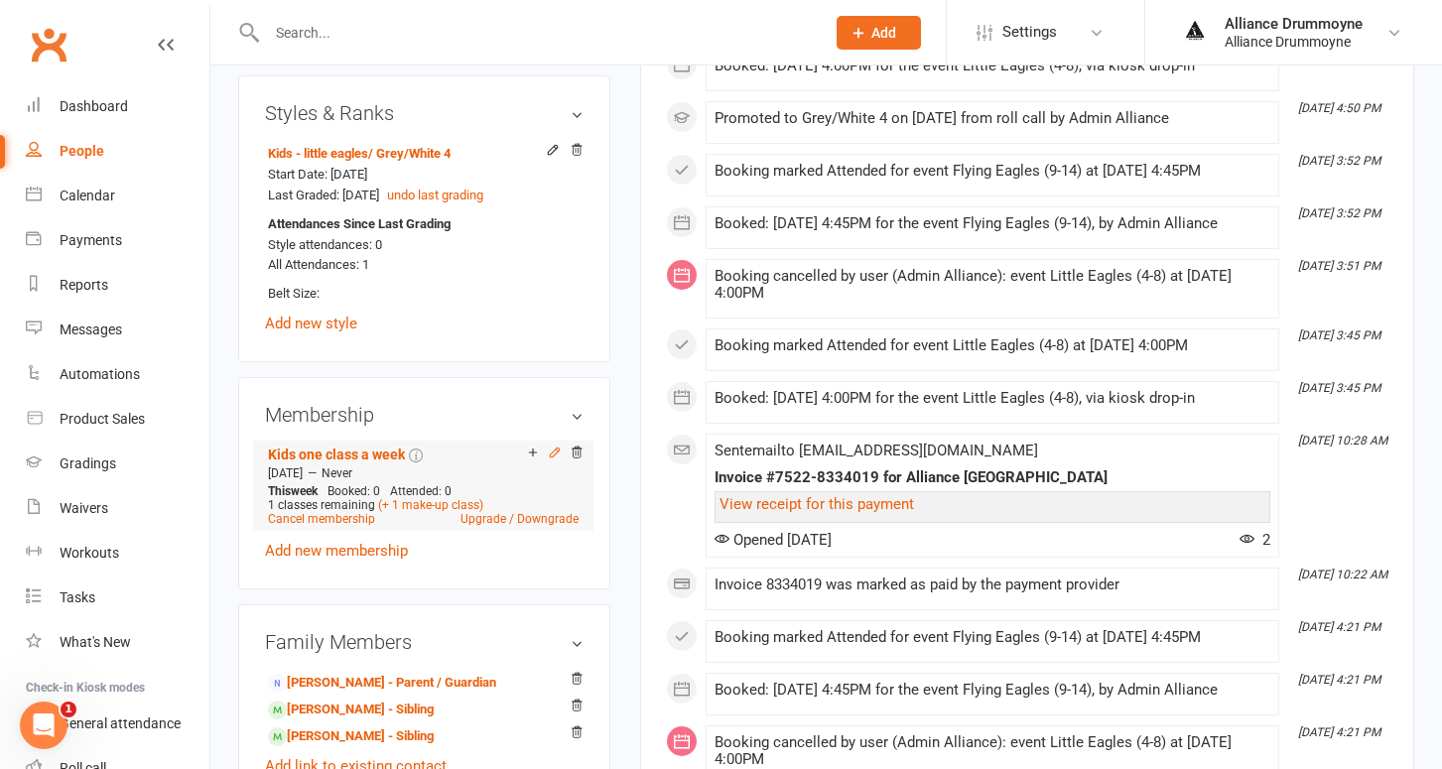
click at [555, 459] on icon at bounding box center [555, 453] width 14 height 14
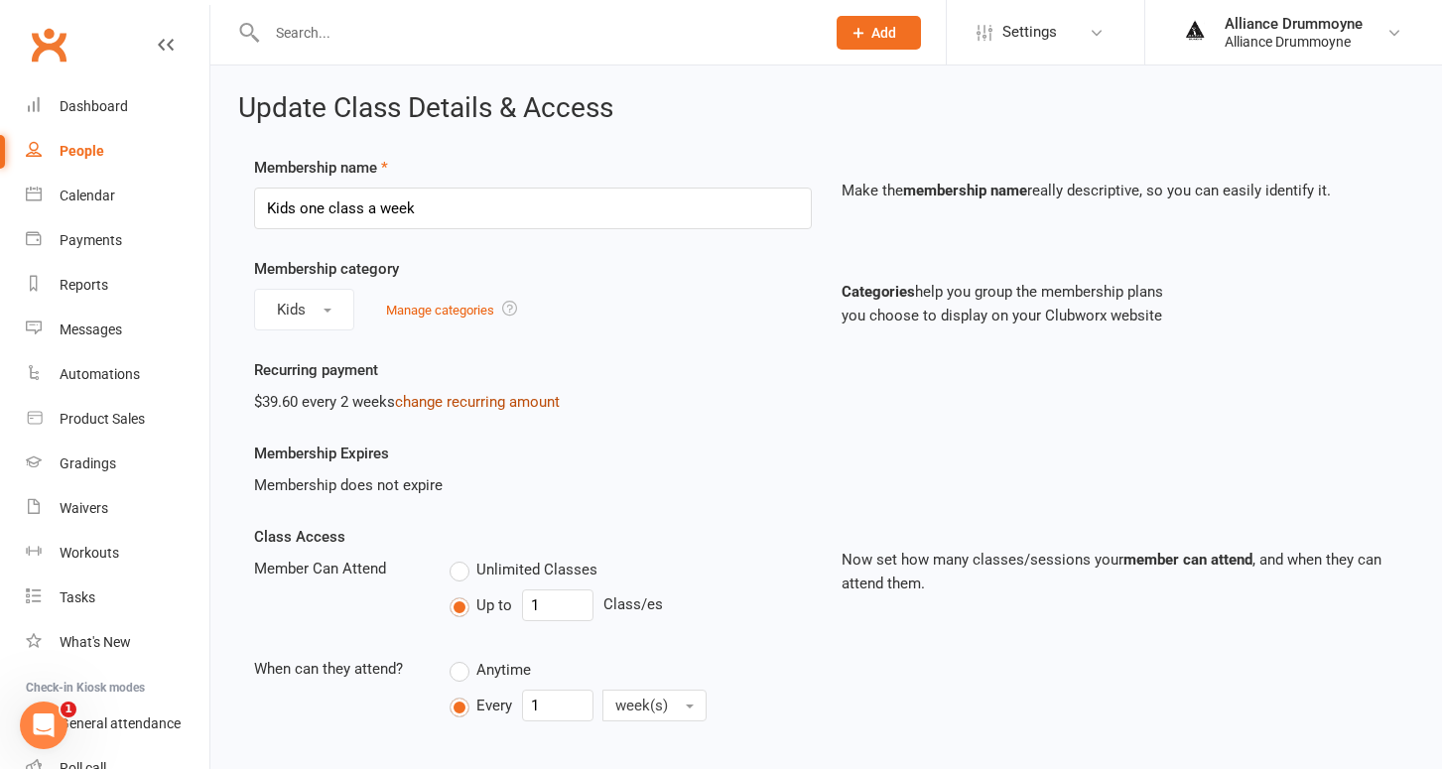
click at [467, 400] on link "change recurring amount" at bounding box center [477, 402] width 165 height 18
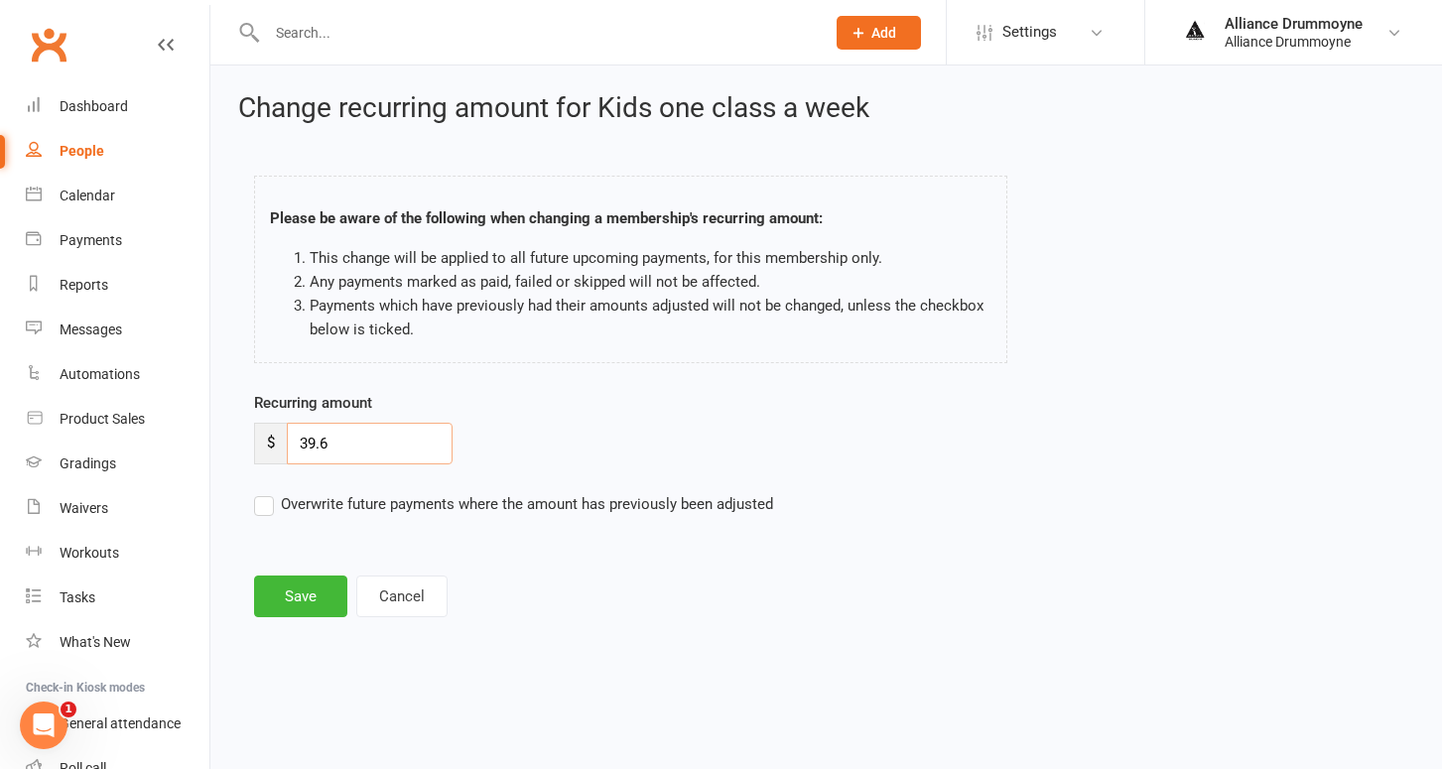
click at [364, 443] on input "39.6" at bounding box center [370, 444] width 166 height 42
type input "45"
click at [257, 499] on label "Overwrite future payments where the amount has previously been adjusted" at bounding box center [513, 504] width 519 height 24
click at [257, 492] on input "Overwrite future payments where the amount has previously been adjusted" at bounding box center [513, 492] width 519 height 0
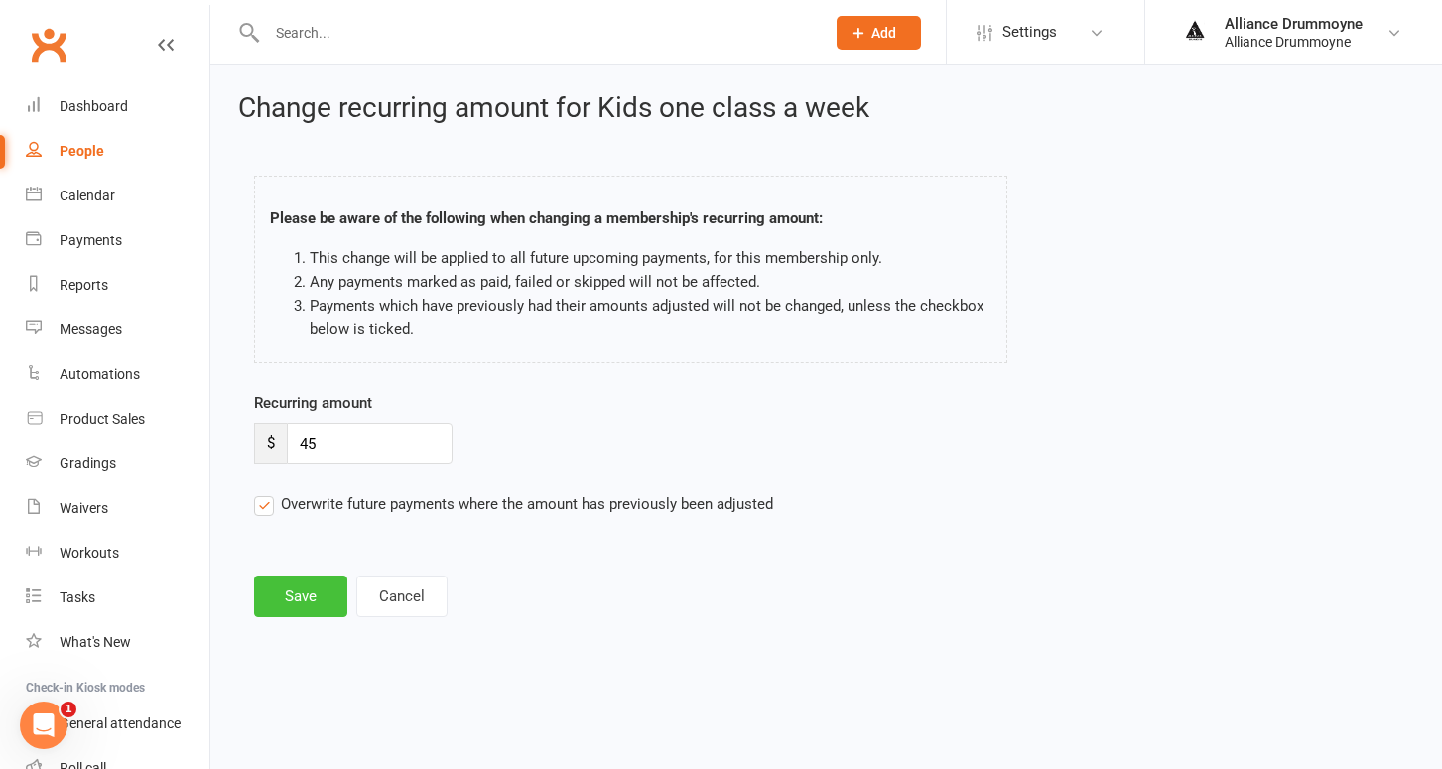
click at [305, 594] on button "Save" at bounding box center [300, 597] width 93 height 42
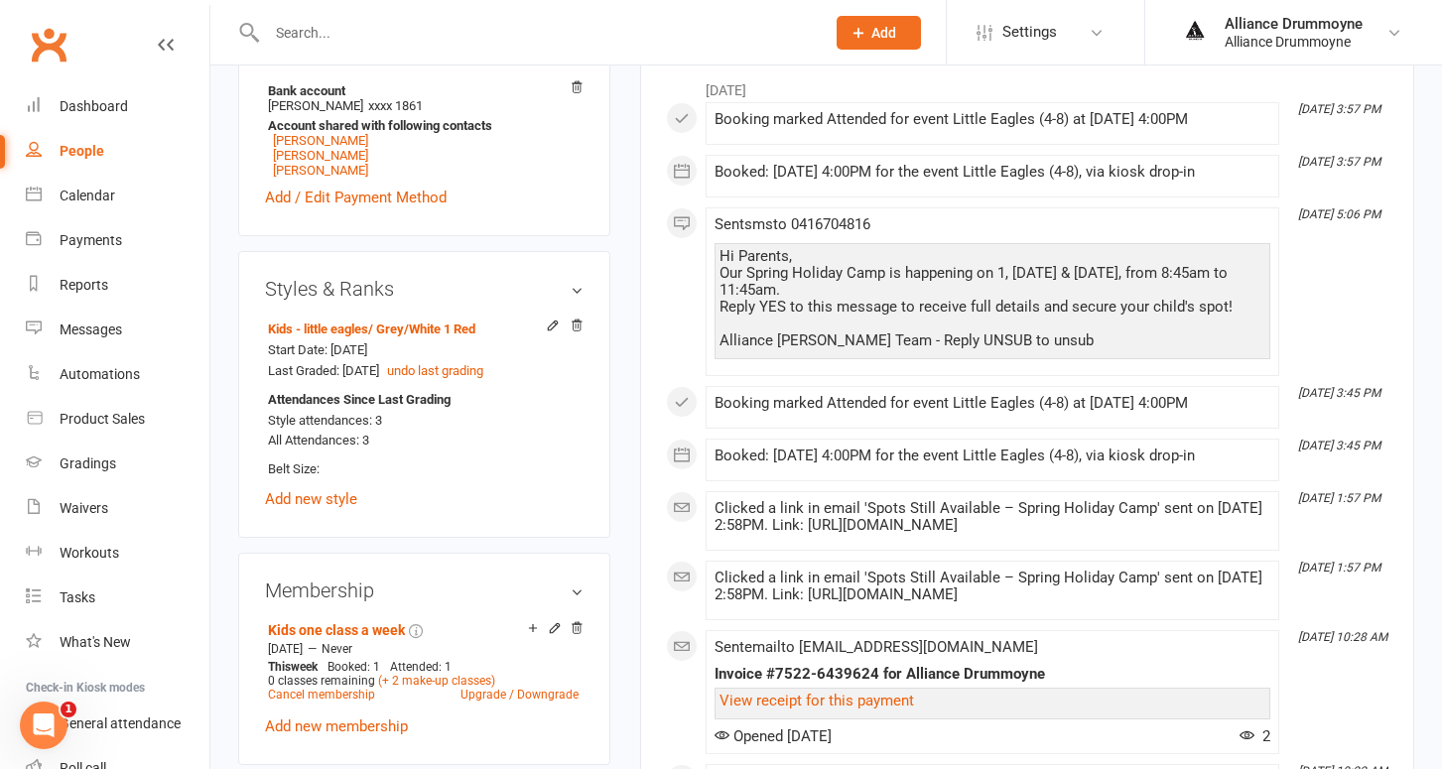
scroll to position [735, 0]
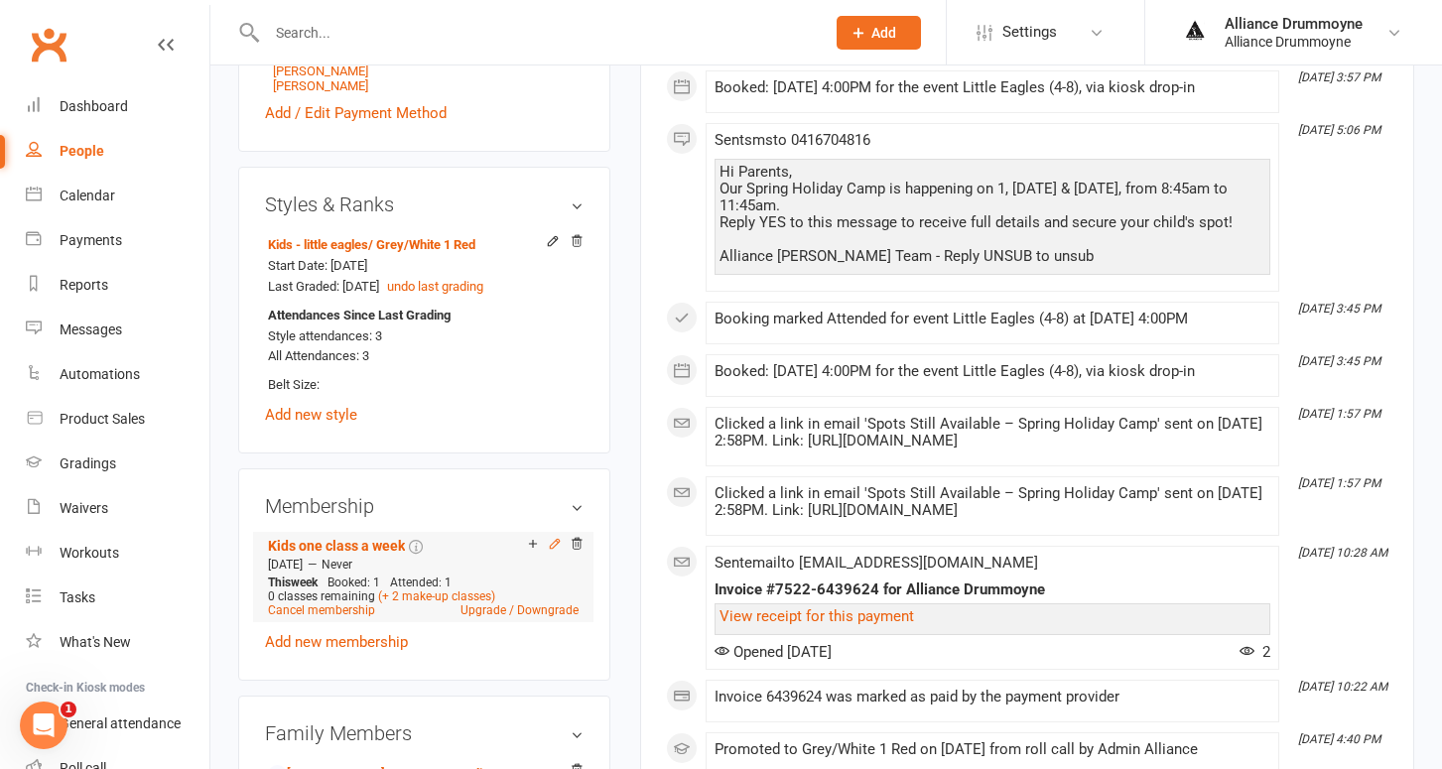
click at [558, 548] on icon at bounding box center [554, 543] width 9 height 9
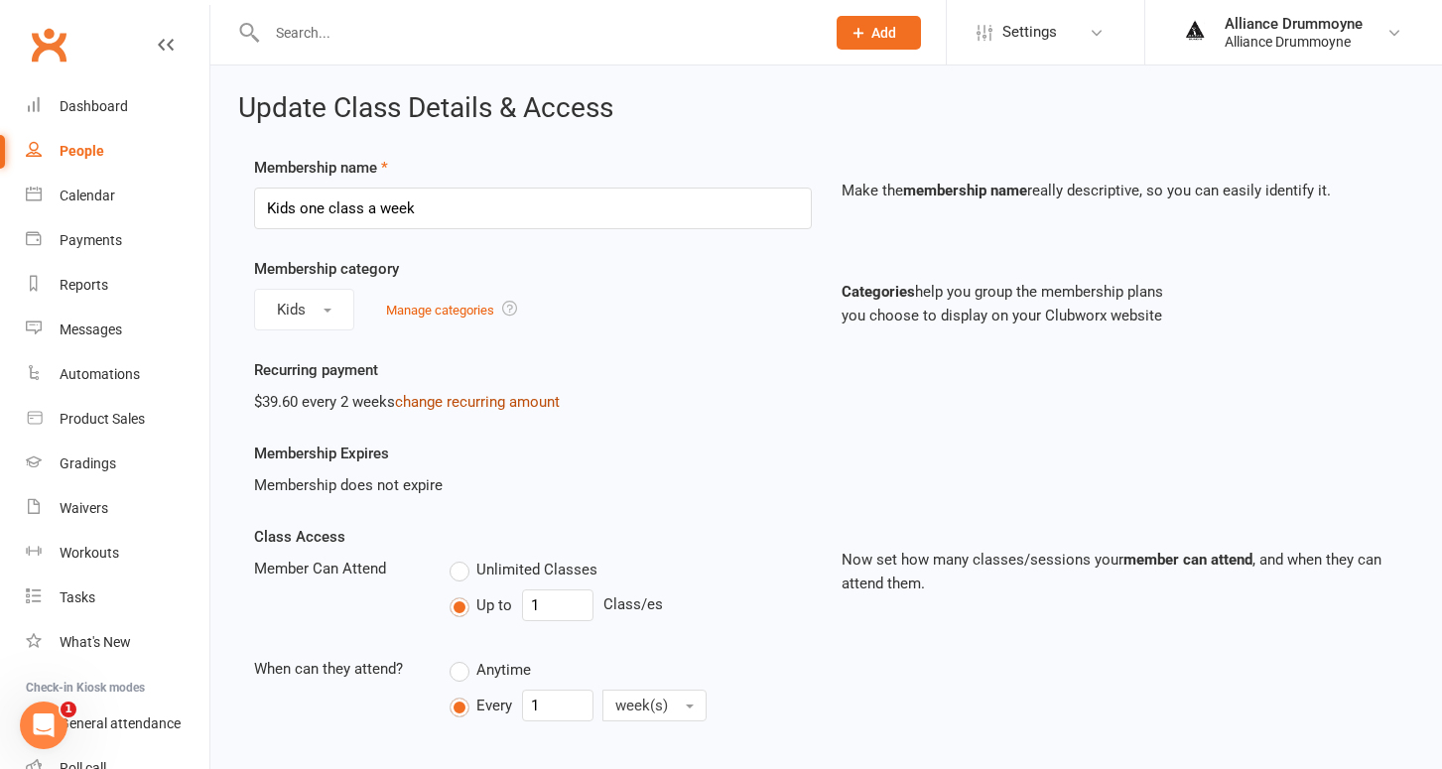
click at [502, 401] on link "change recurring amount" at bounding box center [477, 402] width 165 height 18
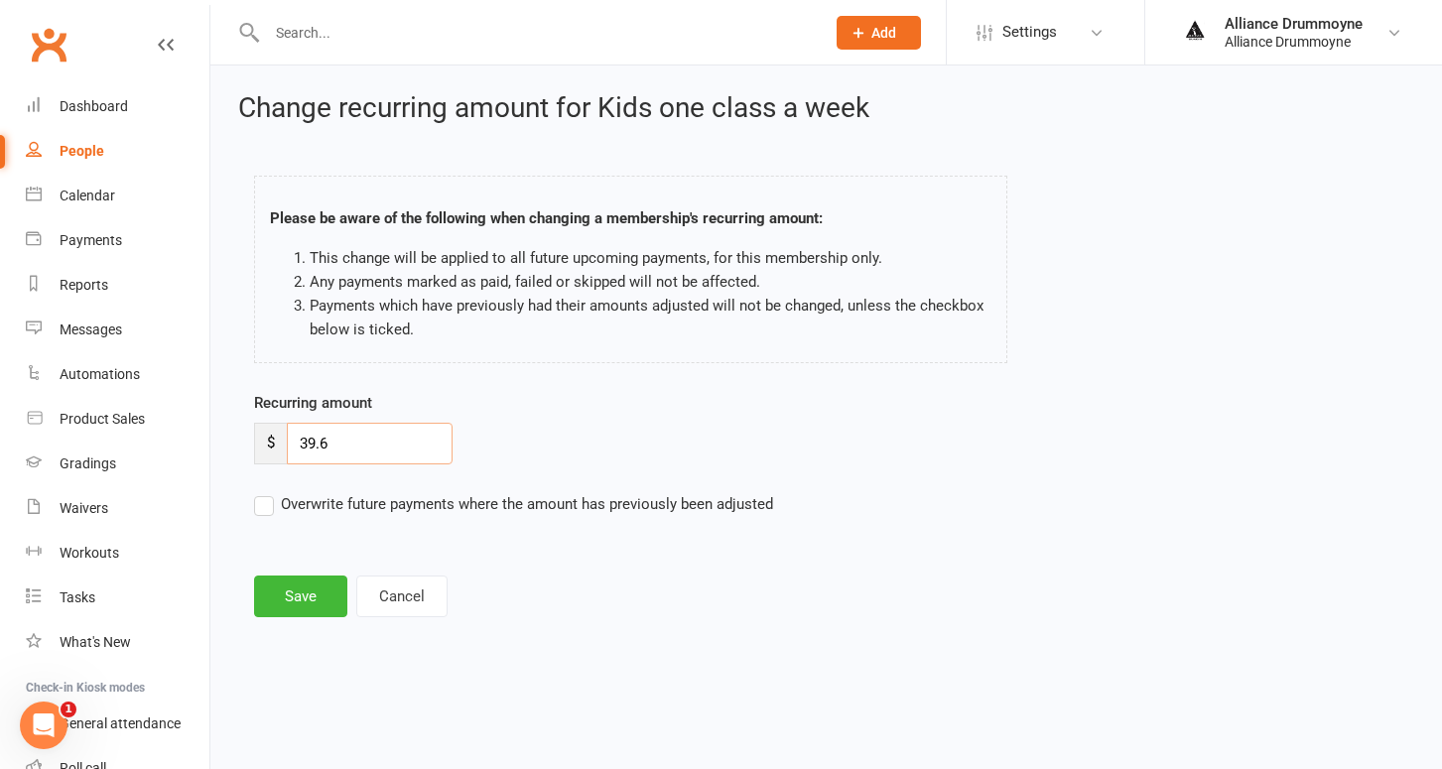
click at [355, 448] on input "39.6" at bounding box center [370, 444] width 166 height 42
type input "45"
click at [266, 504] on label "Overwrite future payments where the amount has previously been adjusted" at bounding box center [513, 504] width 519 height 24
click at [266, 492] on input "Overwrite future payments where the amount has previously been adjusted" at bounding box center [513, 492] width 519 height 0
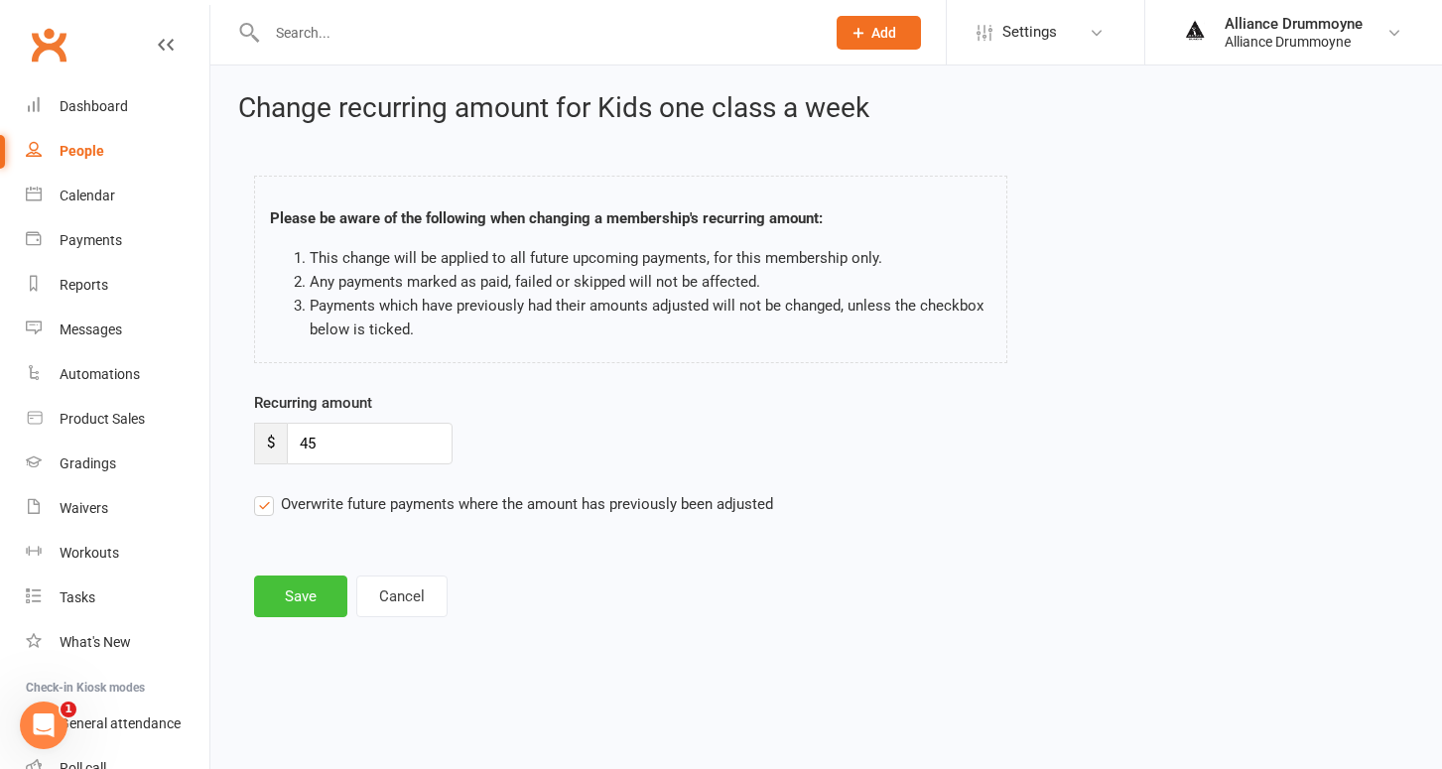
click at [294, 585] on button "Save" at bounding box center [300, 597] width 93 height 42
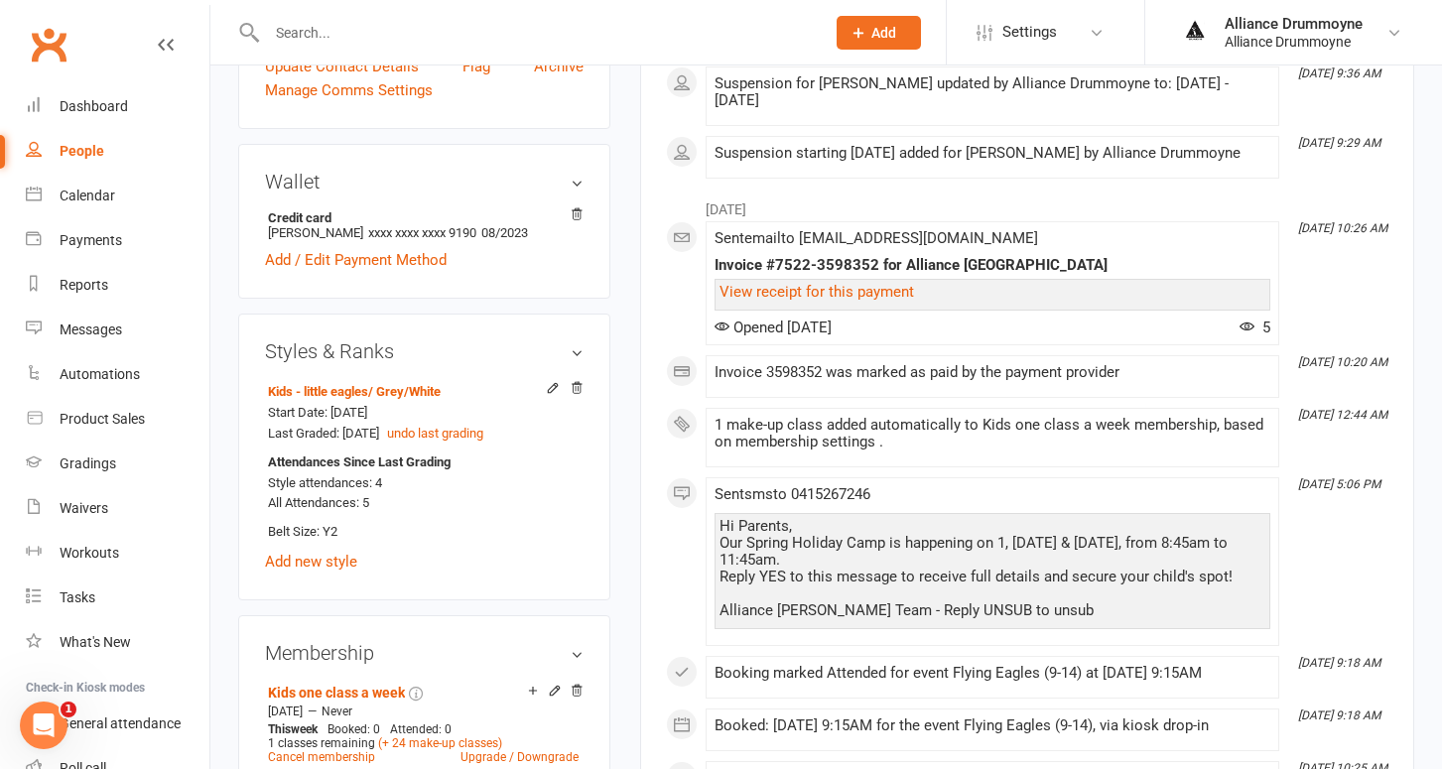
scroll to position [532, 0]
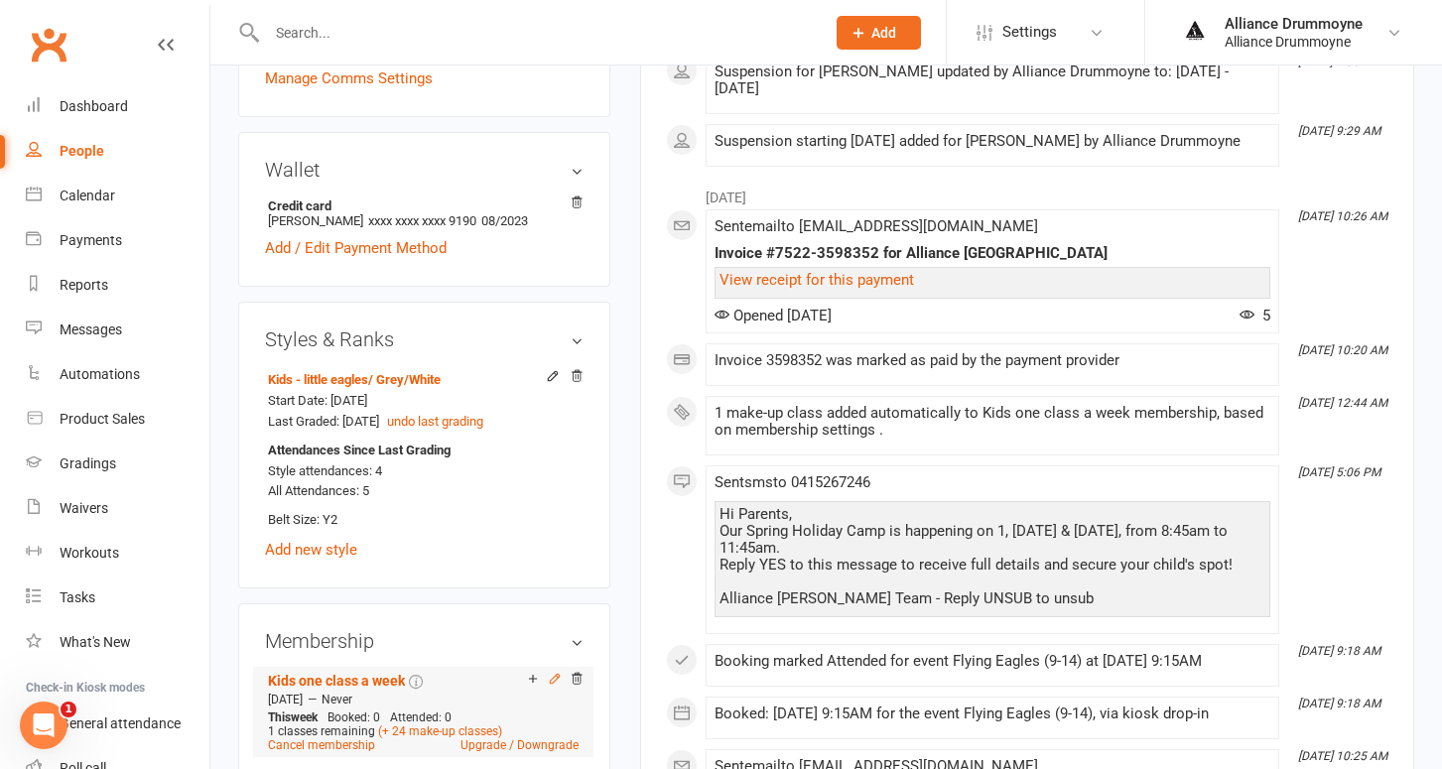
click at [552, 672] on icon at bounding box center [555, 679] width 14 height 14
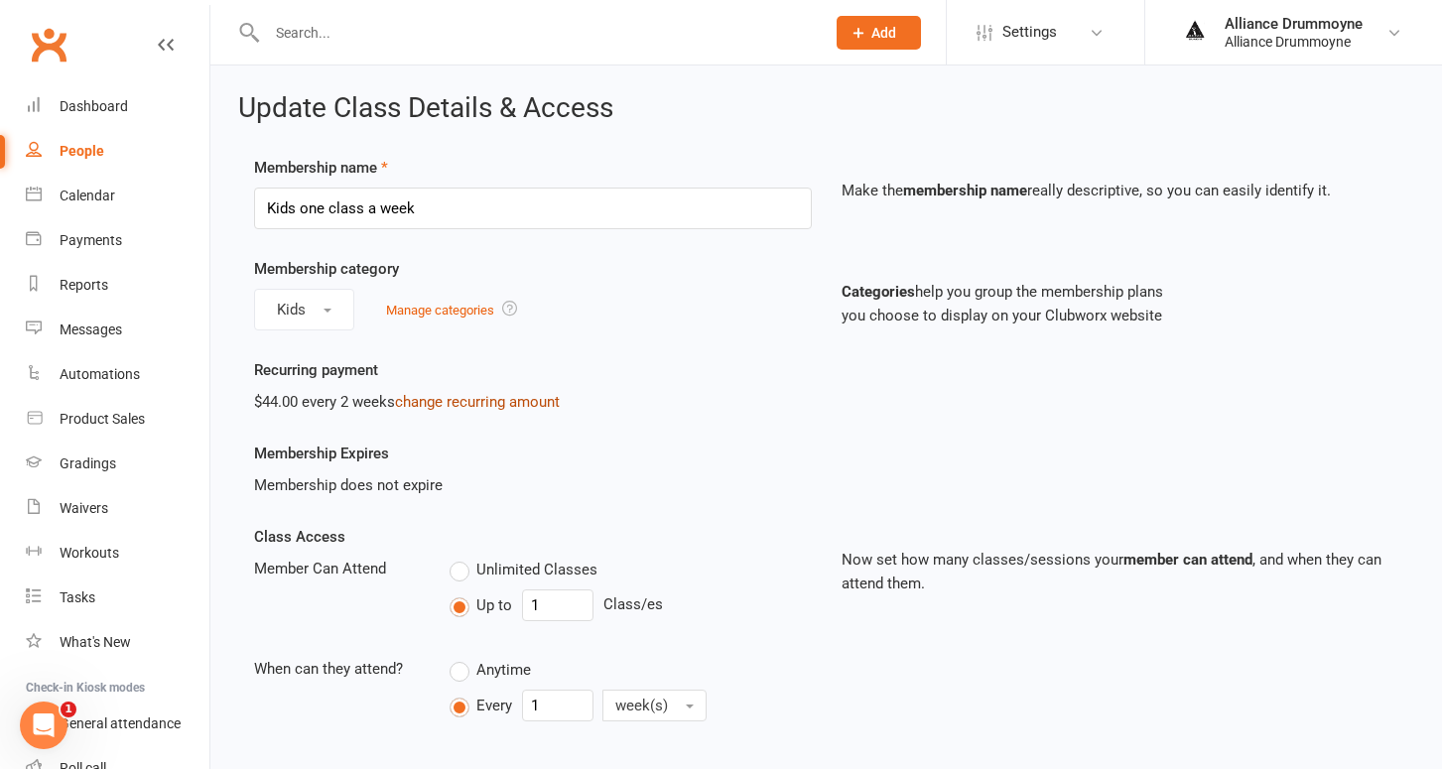
click at [457, 402] on link "change recurring amount" at bounding box center [477, 402] width 165 height 18
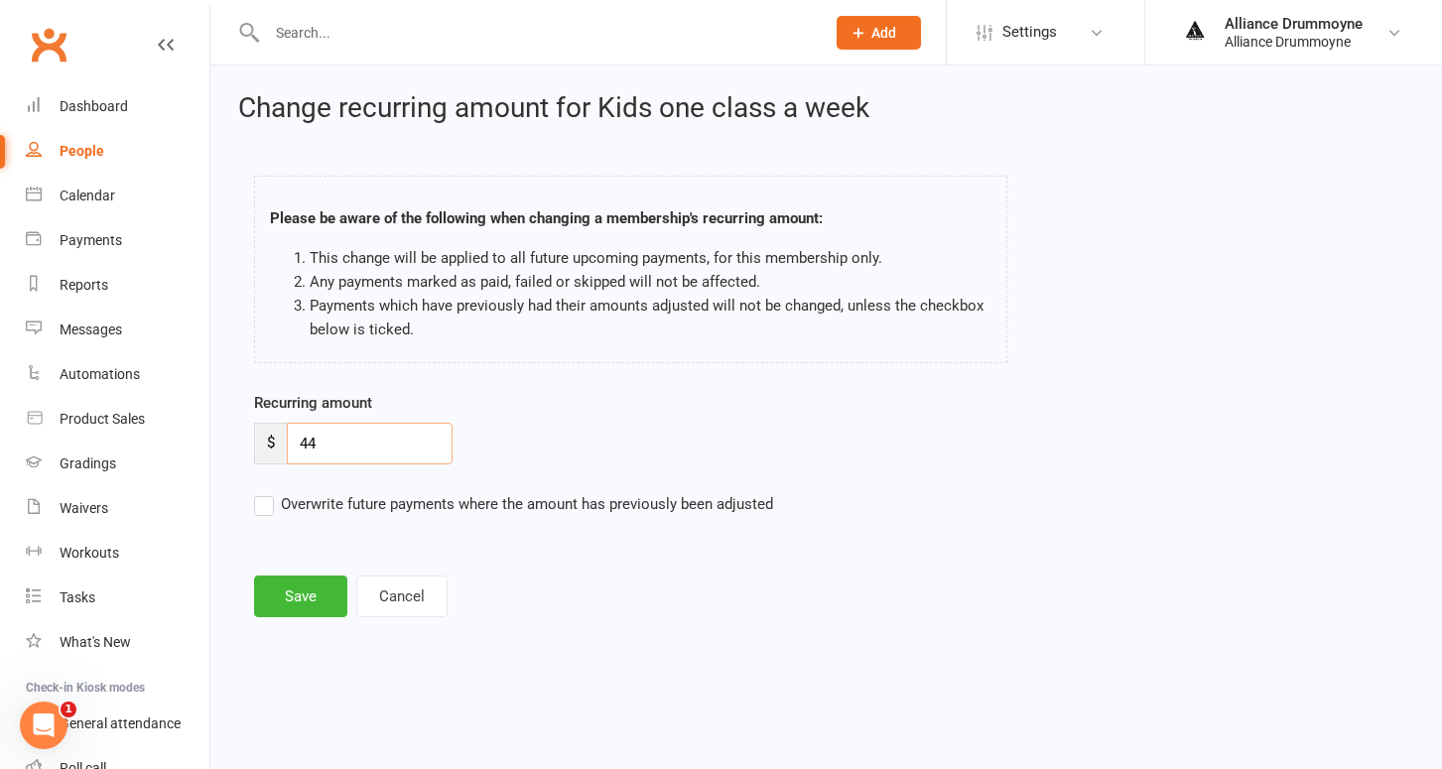
click at [345, 442] on input "44" at bounding box center [370, 444] width 166 height 42
paste input "50"
type input "50"
click at [266, 501] on label "Overwrite future payments where the amount has previously been adjusted" at bounding box center [513, 504] width 519 height 24
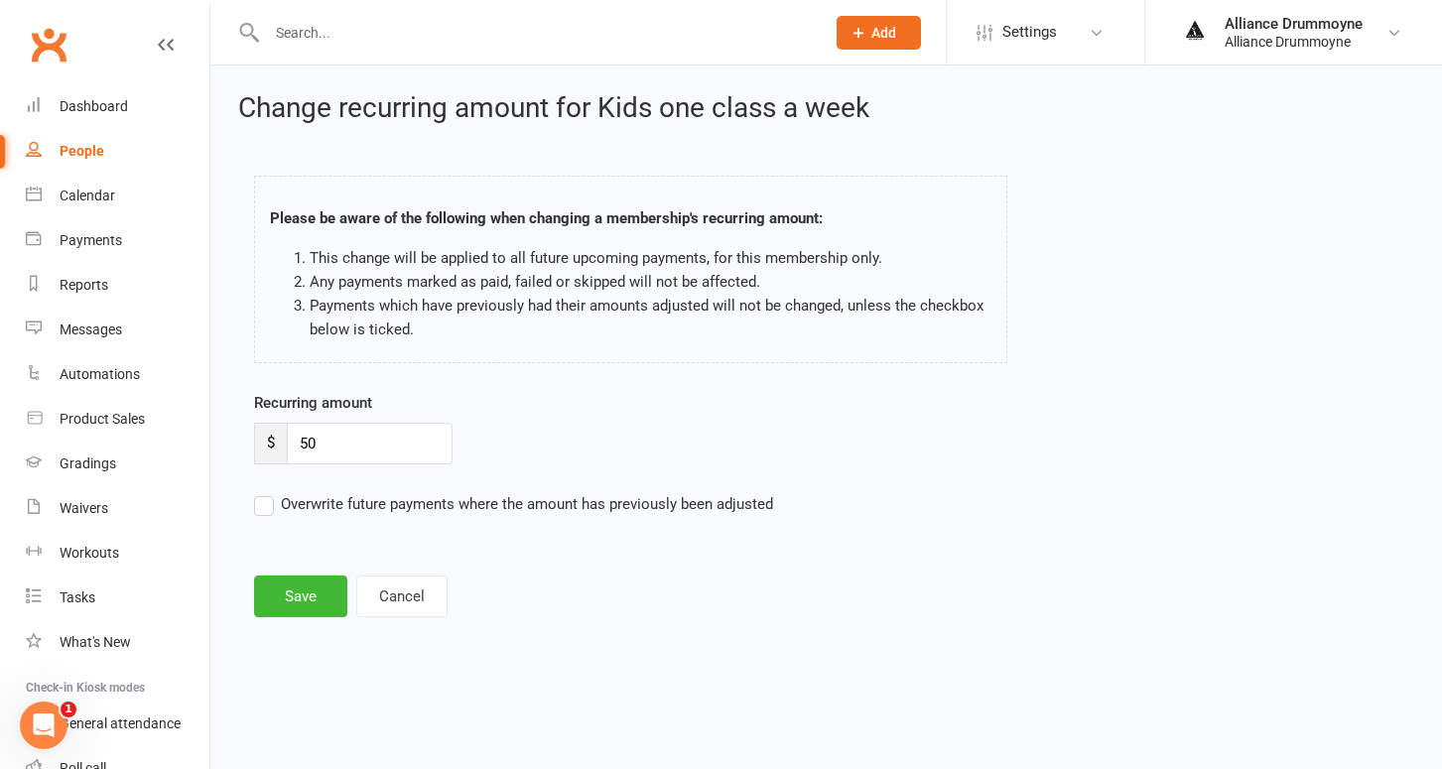
click at [266, 492] on input "Overwrite future payments where the amount has previously been adjusted" at bounding box center [513, 492] width 519 height 0
click at [304, 599] on button "Save" at bounding box center [300, 597] width 93 height 42
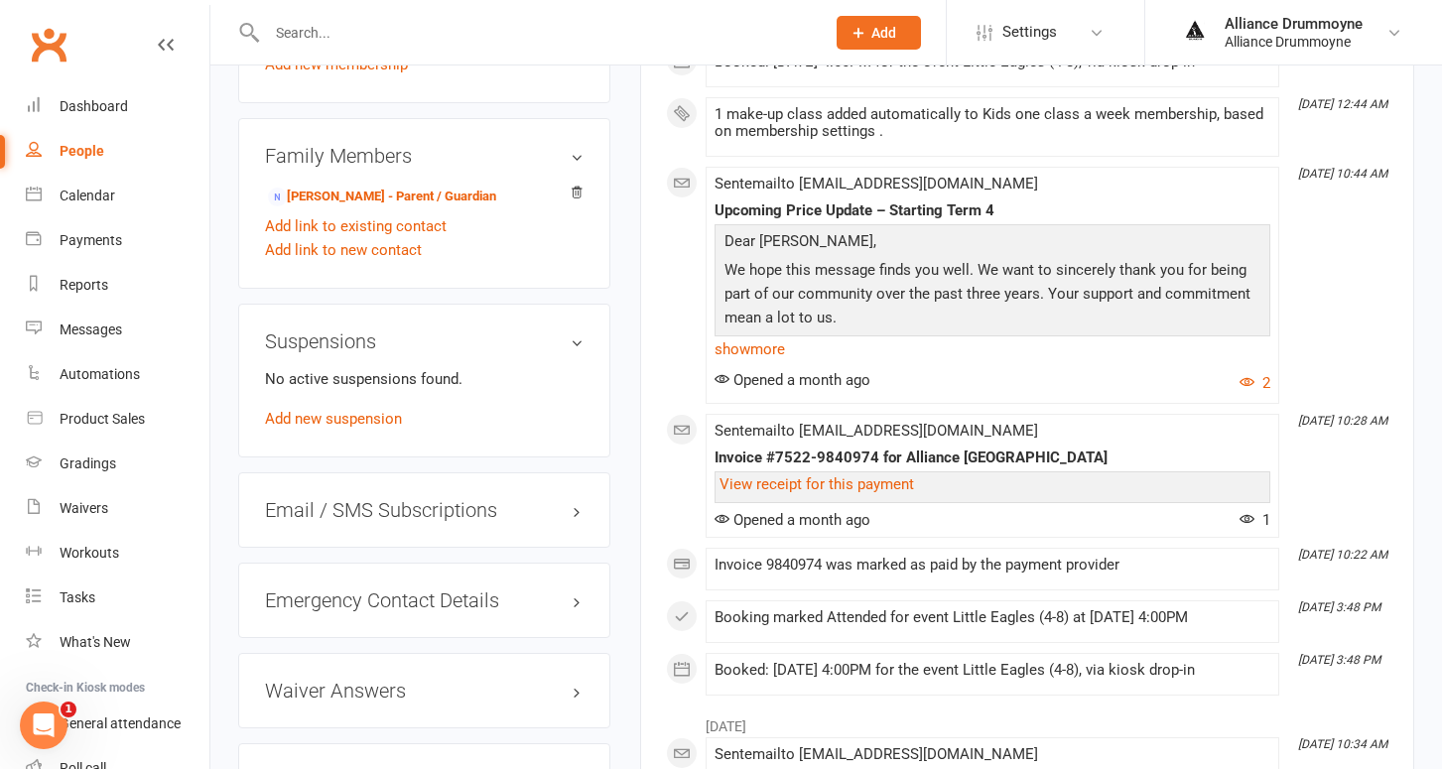
scroll to position [1019, 0]
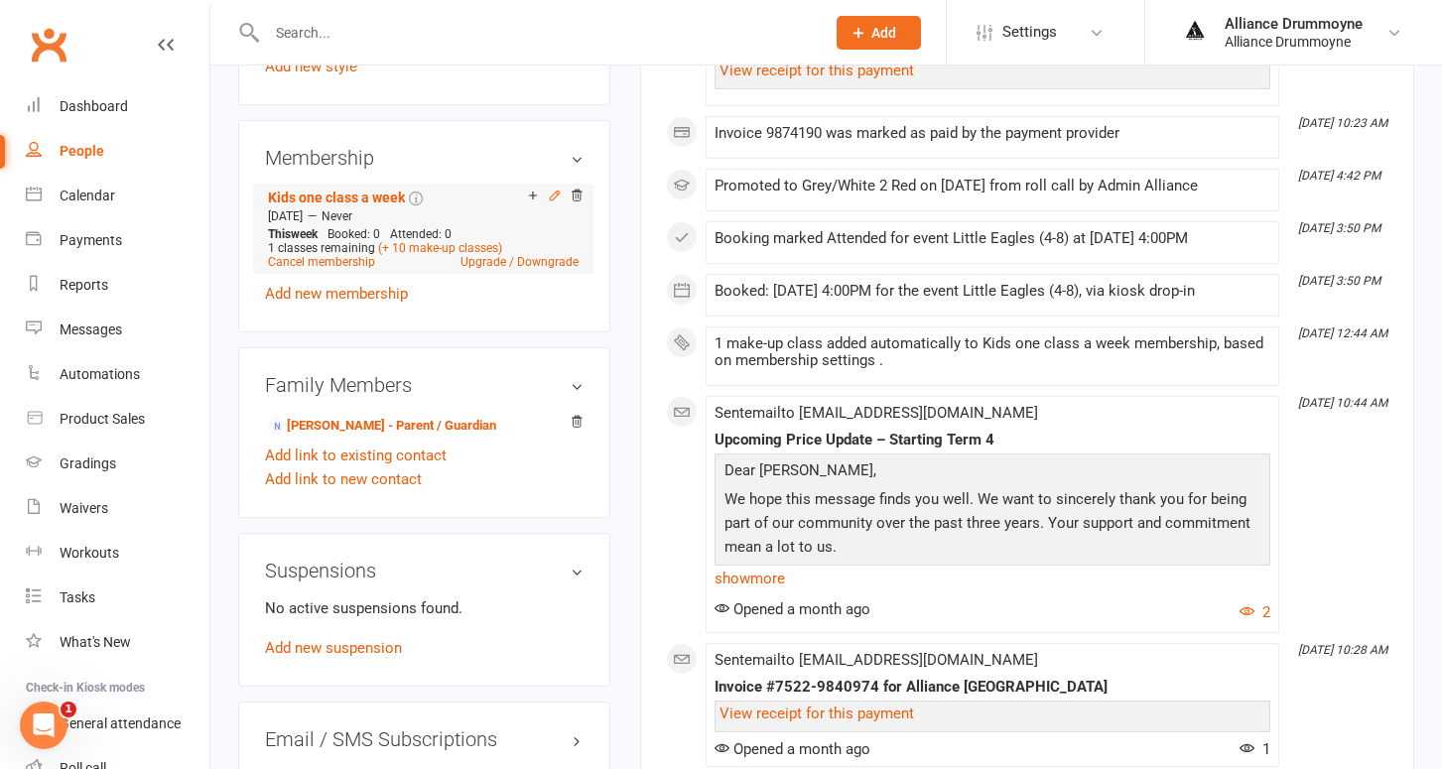
click at [556, 189] on icon at bounding box center [555, 196] width 14 height 14
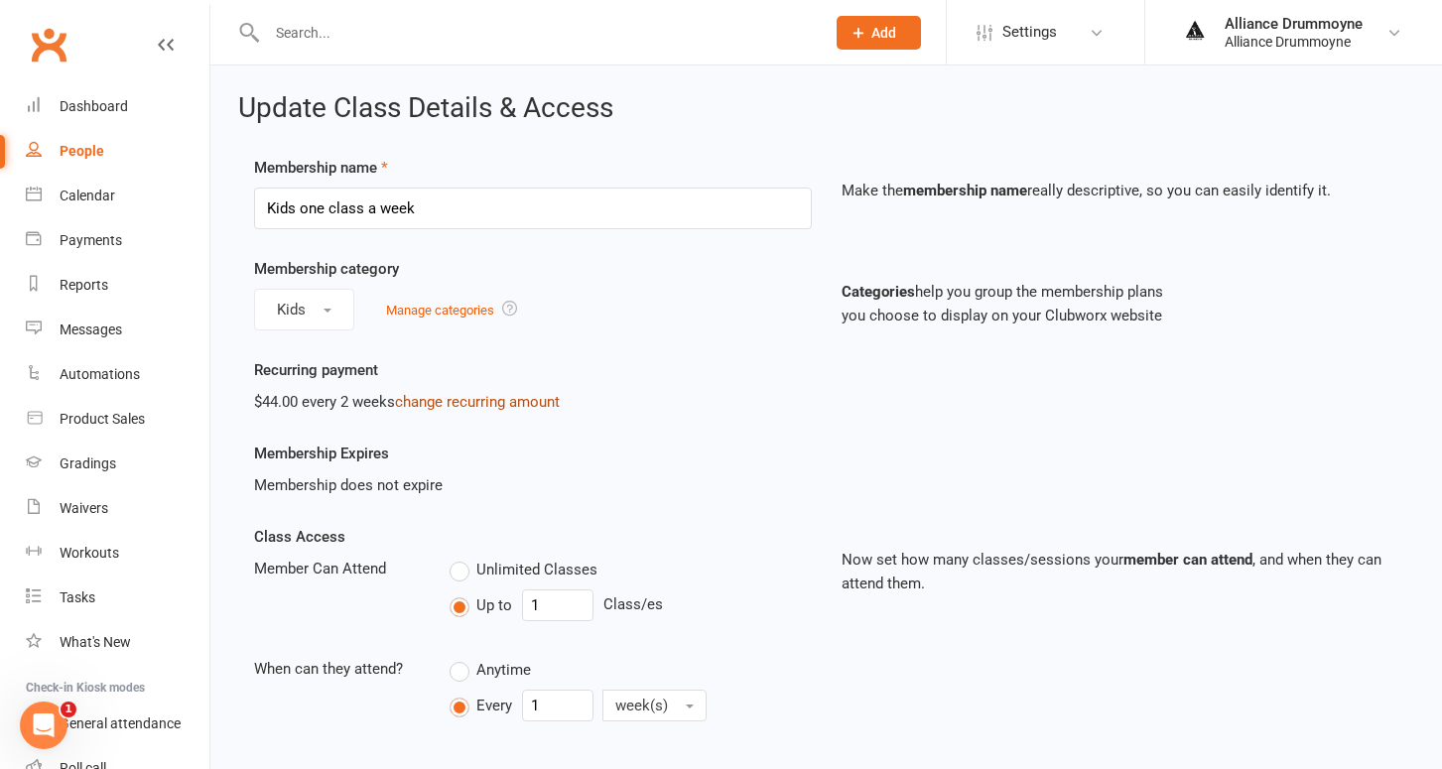
click at [471, 401] on link "change recurring amount" at bounding box center [477, 402] width 165 height 18
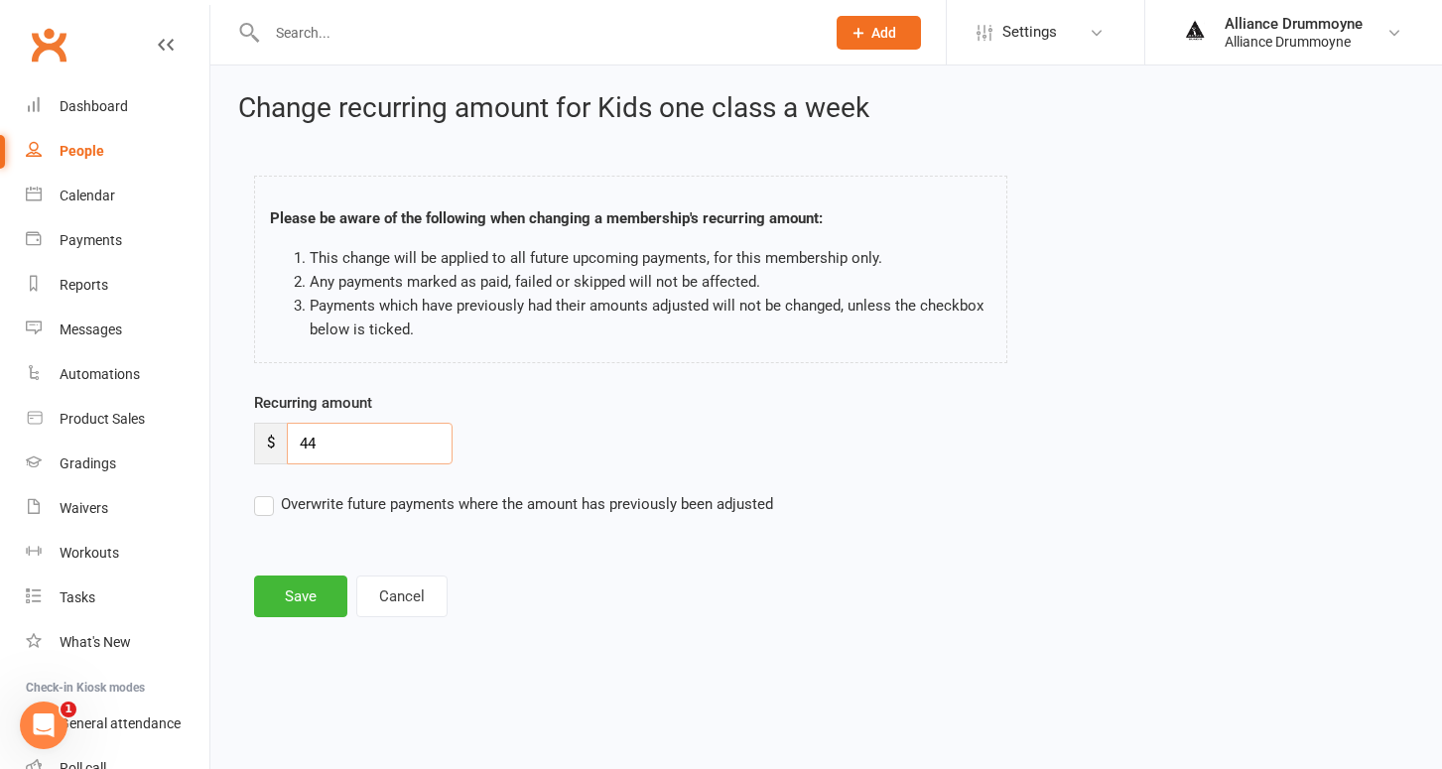
click at [401, 440] on input "44" at bounding box center [370, 444] width 166 height 42
paste input "50"
type input "50"
click at [268, 503] on label "Overwrite future payments where the amount has previously been adjusted" at bounding box center [513, 504] width 519 height 24
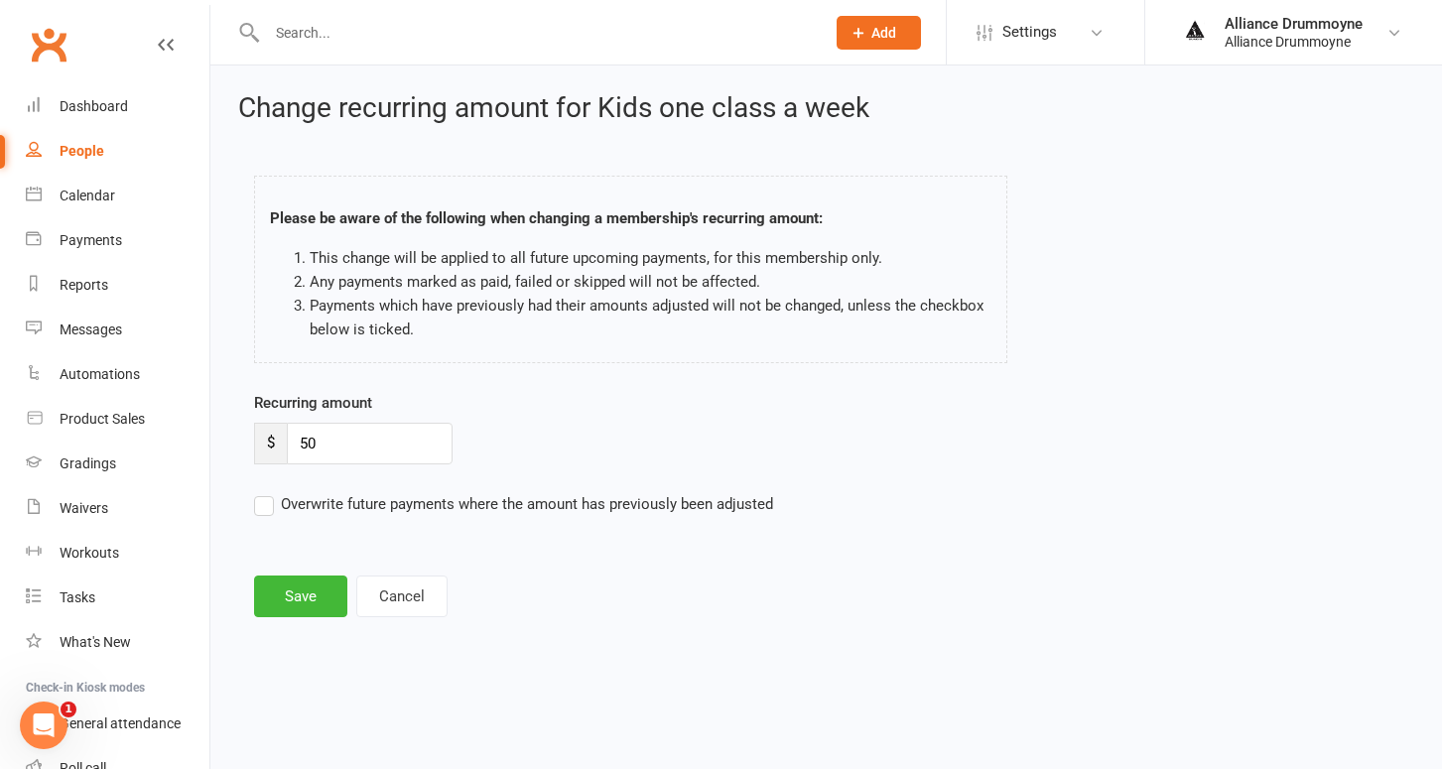
click at [268, 492] on input "Overwrite future payments where the amount has previously been adjusted" at bounding box center [513, 492] width 519 height 0
click at [312, 602] on button "Save" at bounding box center [300, 597] width 93 height 42
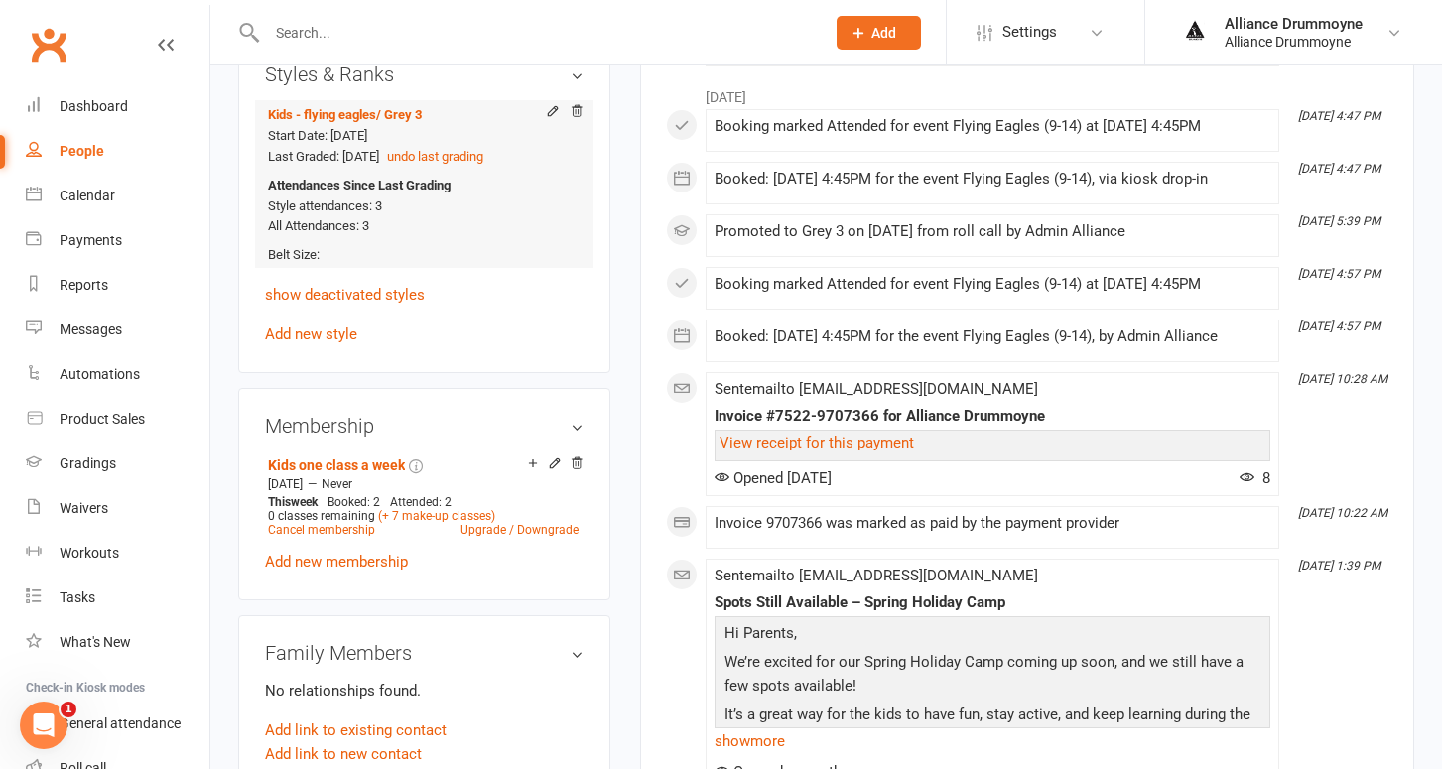
scroll to position [826, 0]
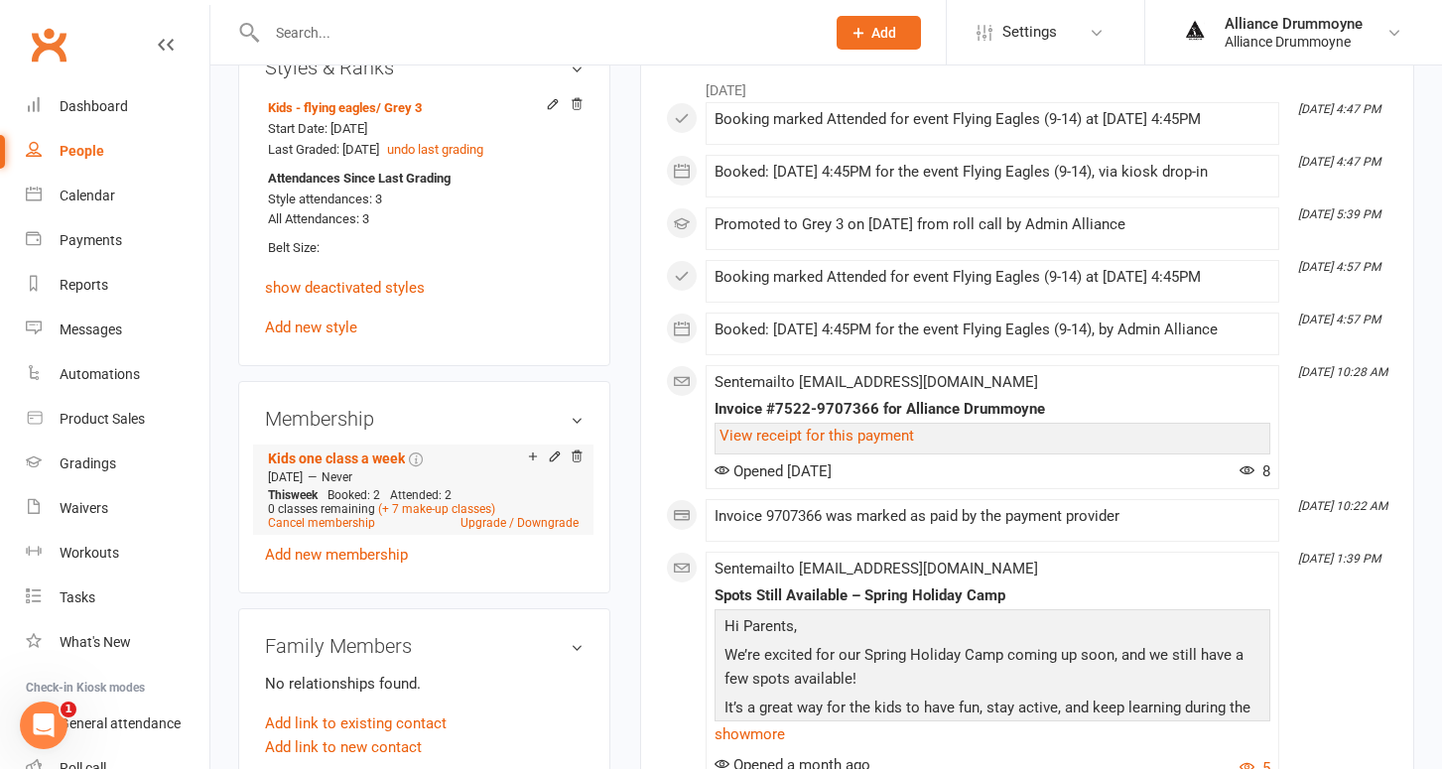
click at [552, 448] on div "Add make-up class" at bounding box center [602, 458] width 111 height 21
click at [555, 449] on icon at bounding box center [555, 456] width 14 height 14
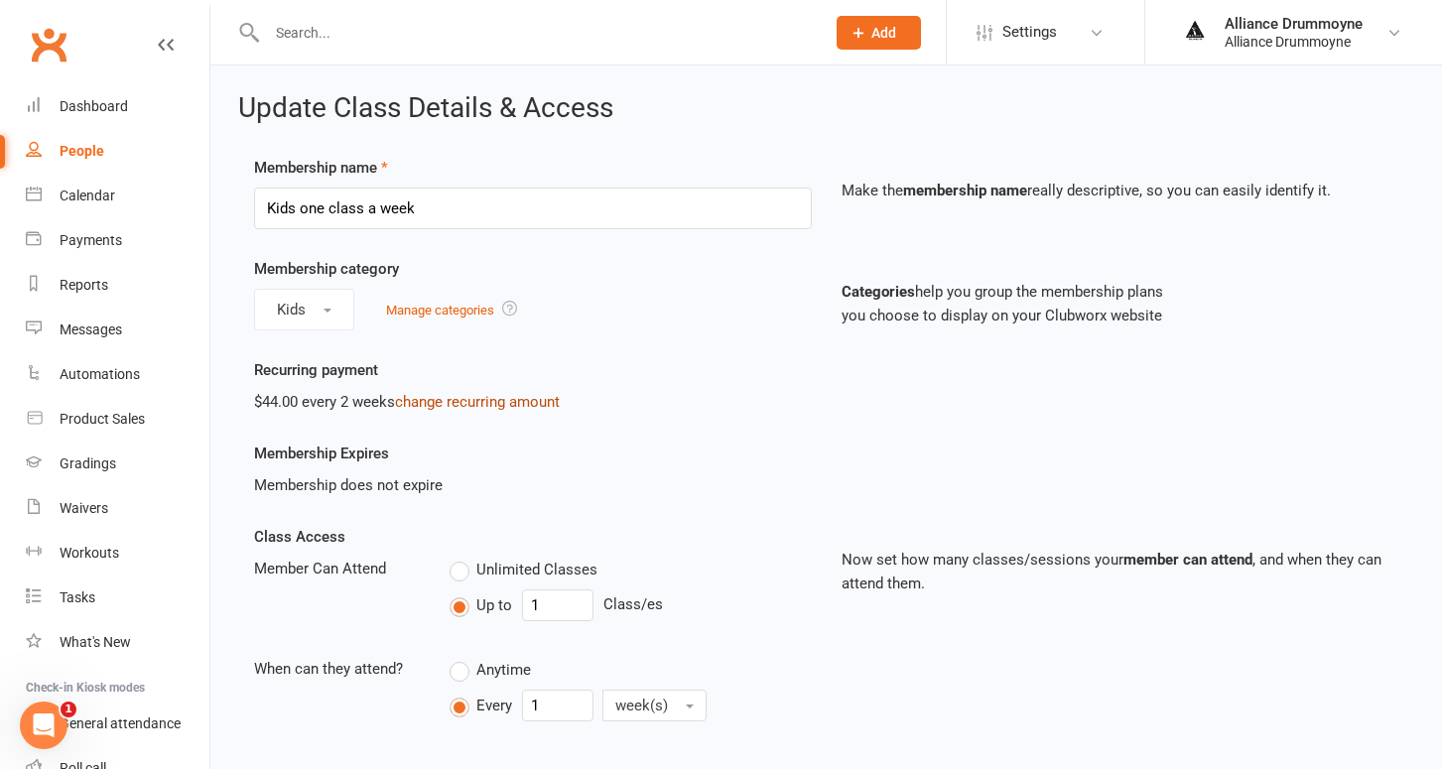
click at [497, 408] on link "change recurring amount" at bounding box center [477, 402] width 165 height 18
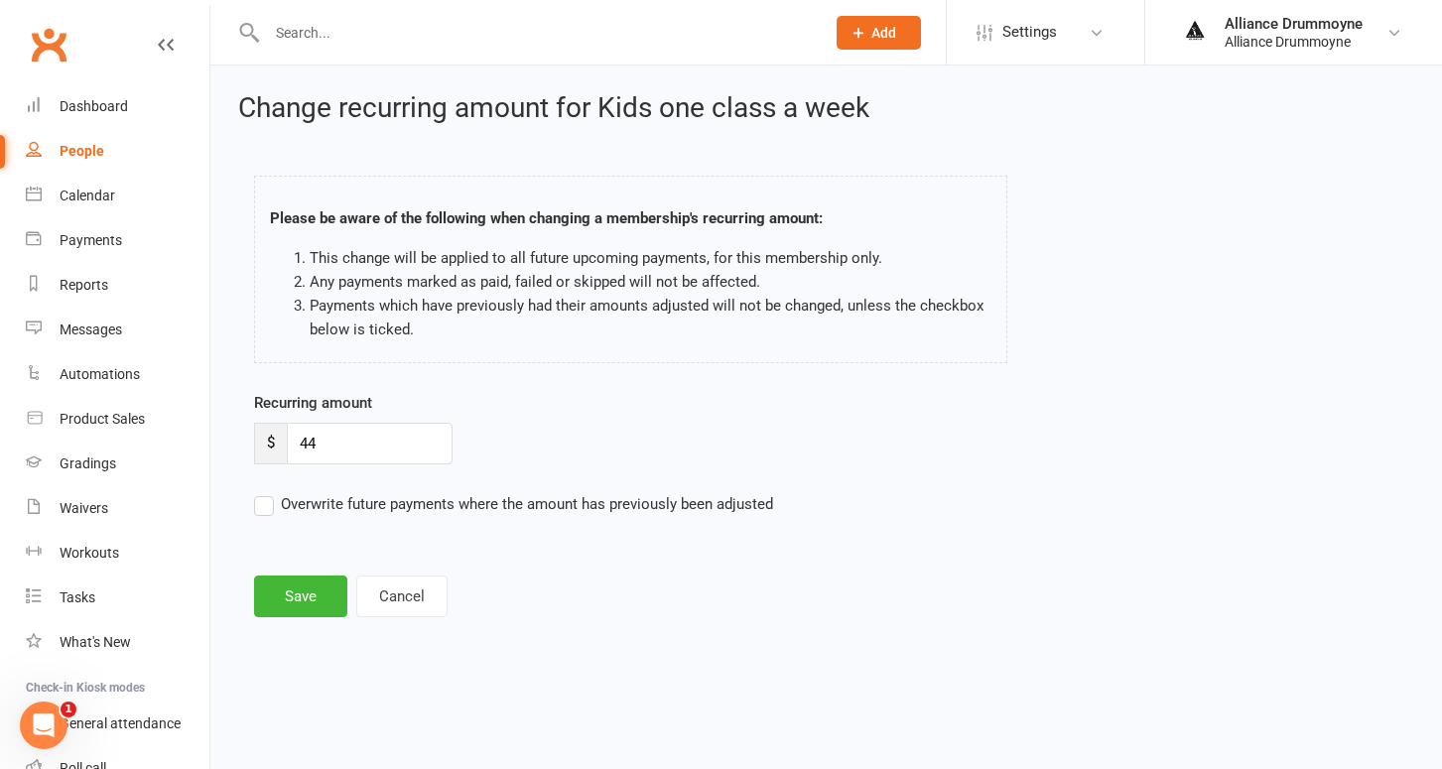
click at [371, 415] on div "Recurring amount $ 44" at bounding box center [679, 427] width 850 height 73
click at [357, 435] on input "44" at bounding box center [370, 444] width 166 height 42
paste input "50"
type input "50"
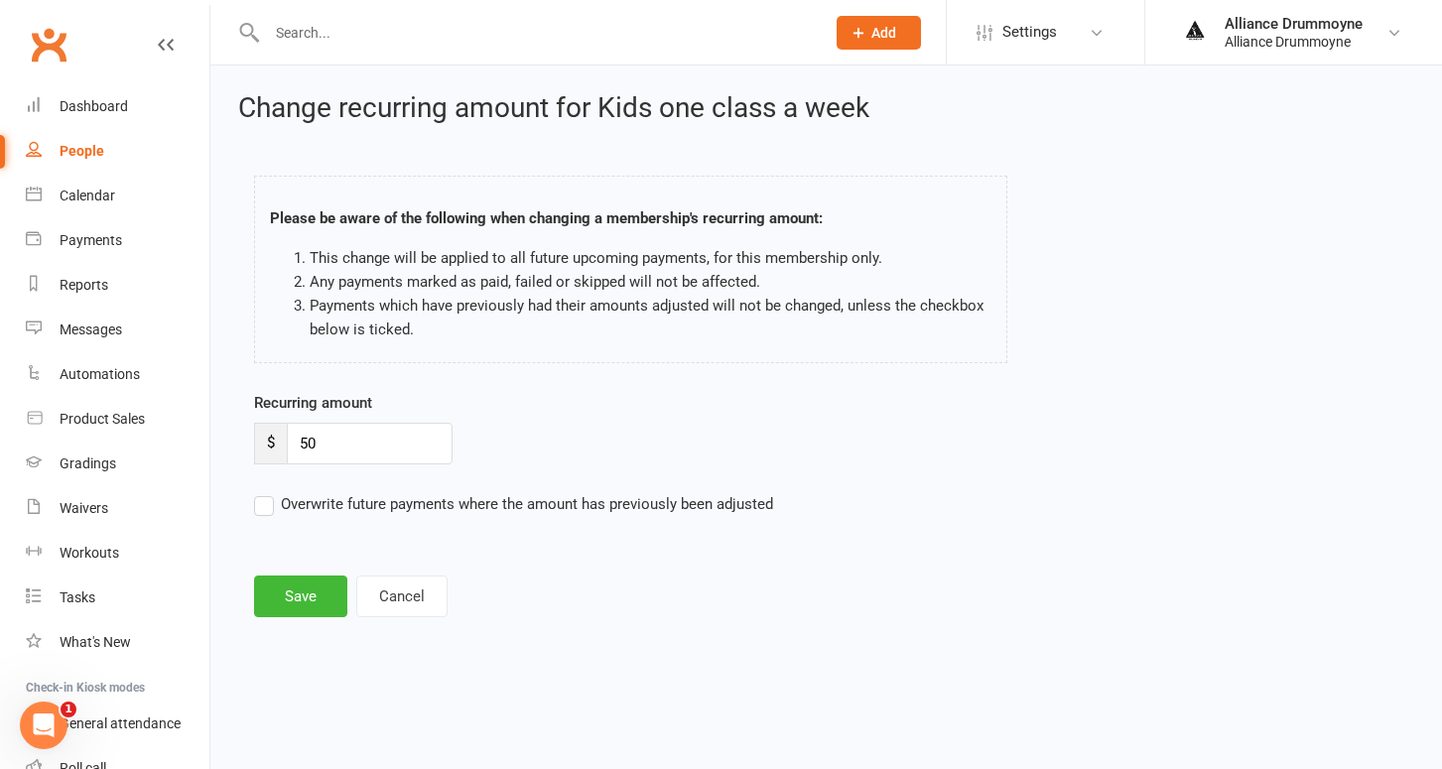
click at [267, 510] on label "Overwrite future payments where the amount has previously been adjusted" at bounding box center [513, 504] width 519 height 24
click at [267, 492] on input "Overwrite future payments where the amount has previously been adjusted" at bounding box center [513, 492] width 519 height 0
click at [298, 592] on button "Save" at bounding box center [300, 597] width 93 height 42
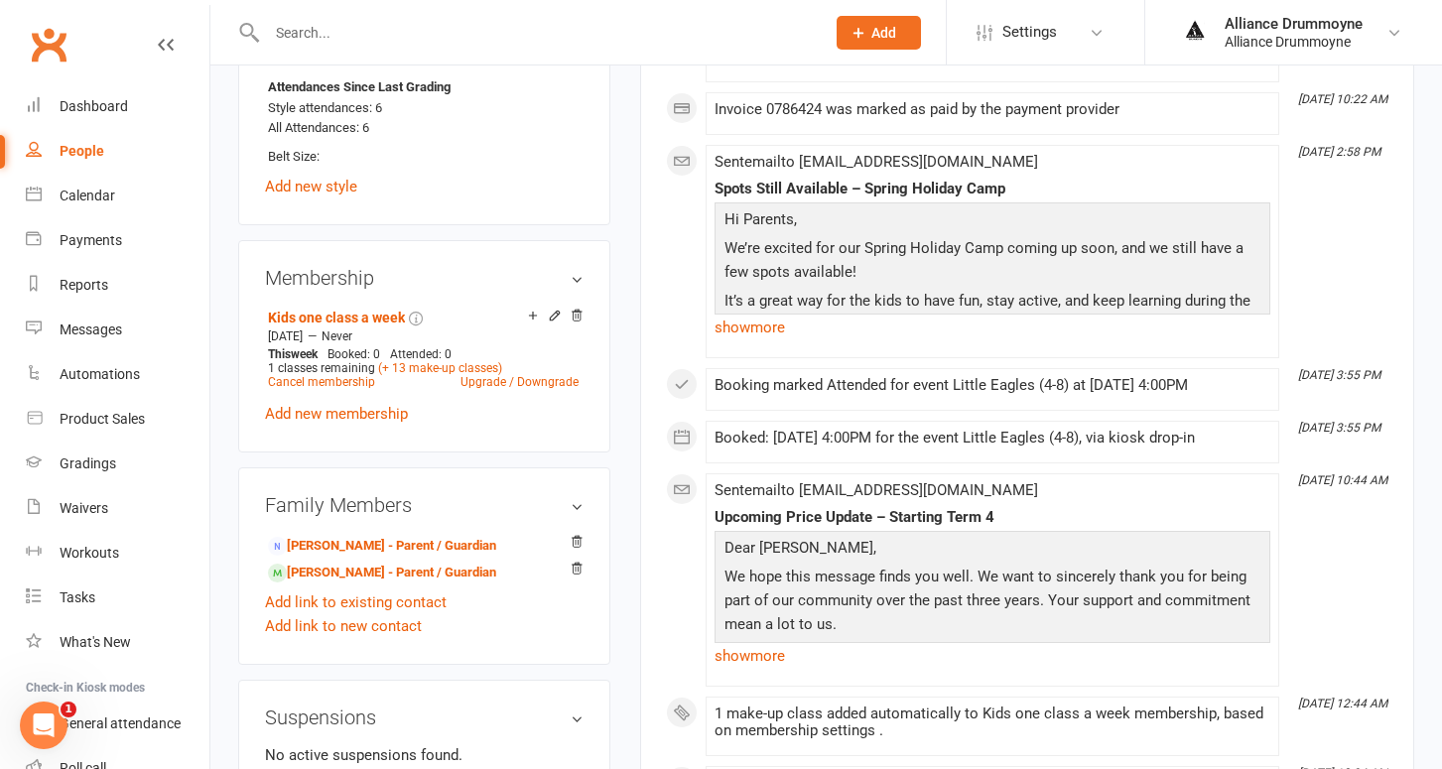
scroll to position [941, 0]
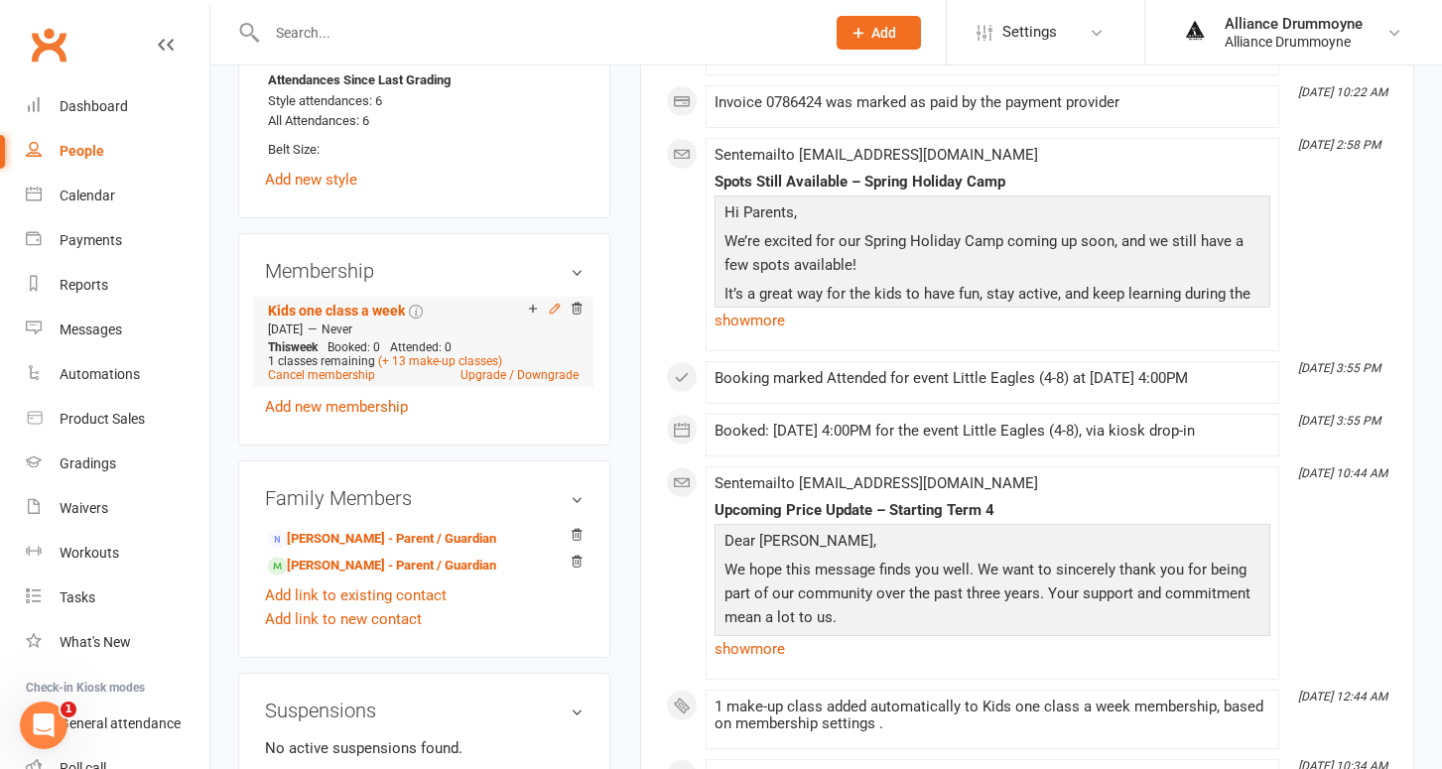
click at [553, 316] on icon at bounding box center [555, 309] width 14 height 14
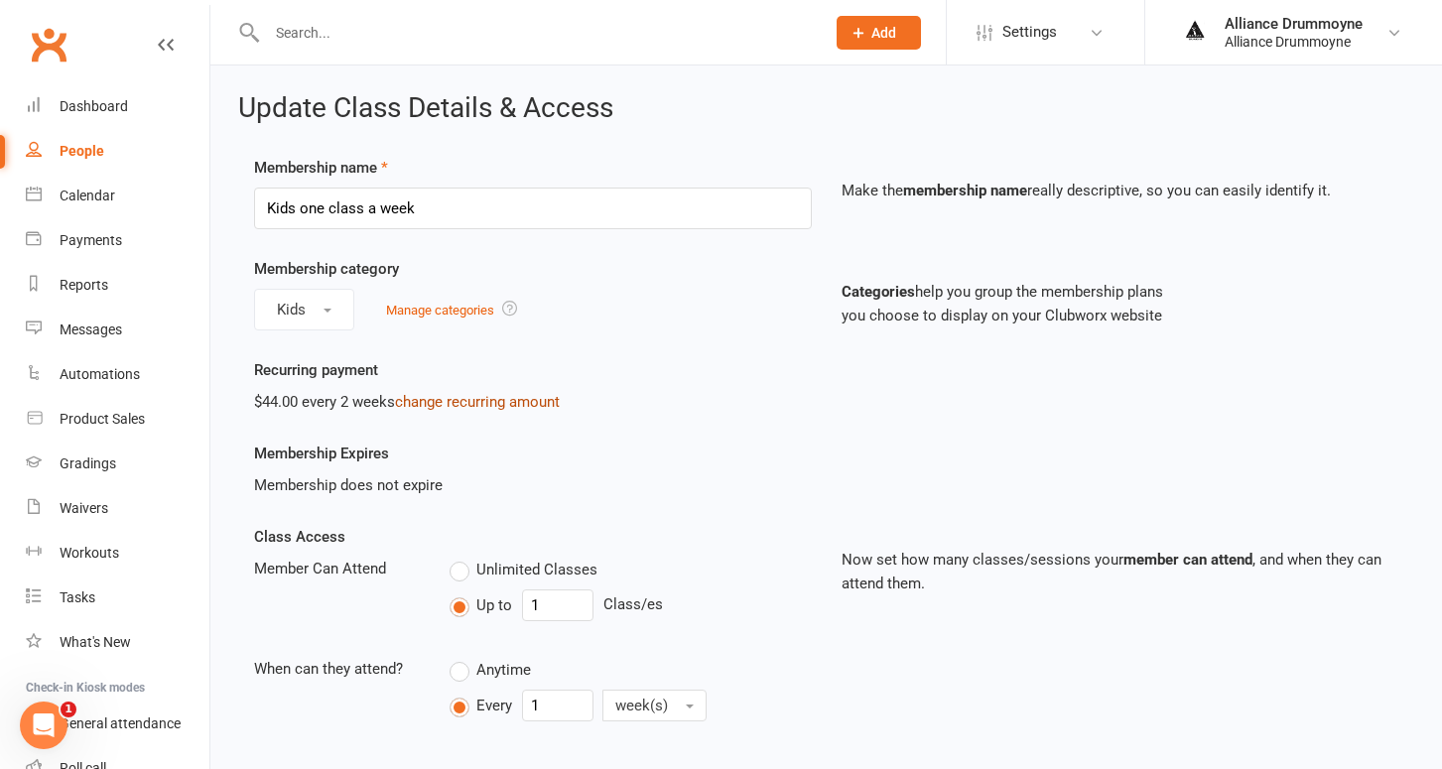
click at [475, 404] on link "change recurring amount" at bounding box center [477, 402] width 165 height 18
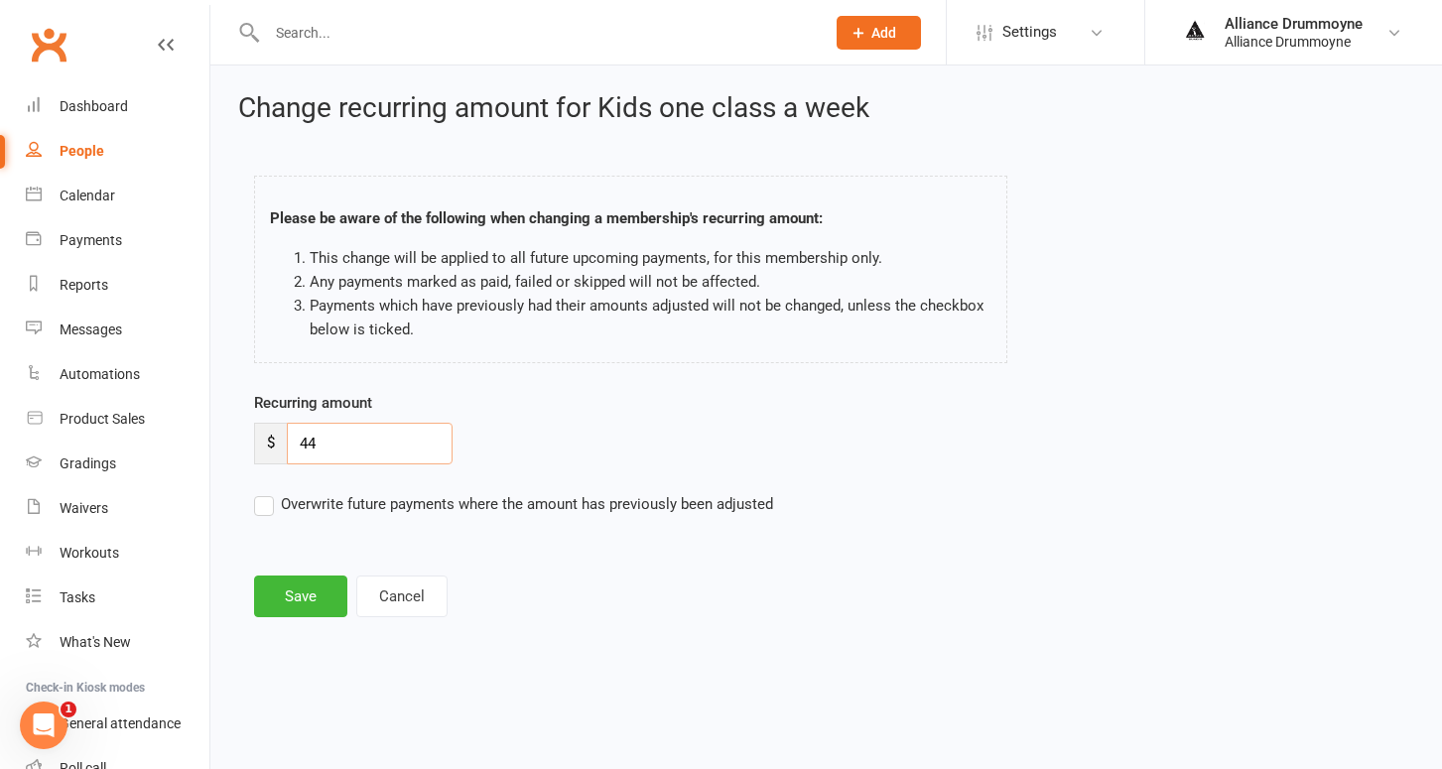
click at [395, 440] on input "44" at bounding box center [370, 444] width 166 height 42
paste input "50"
type input "50"
click at [272, 503] on label "Overwrite future payments where the amount has previously been adjusted" at bounding box center [513, 504] width 519 height 24
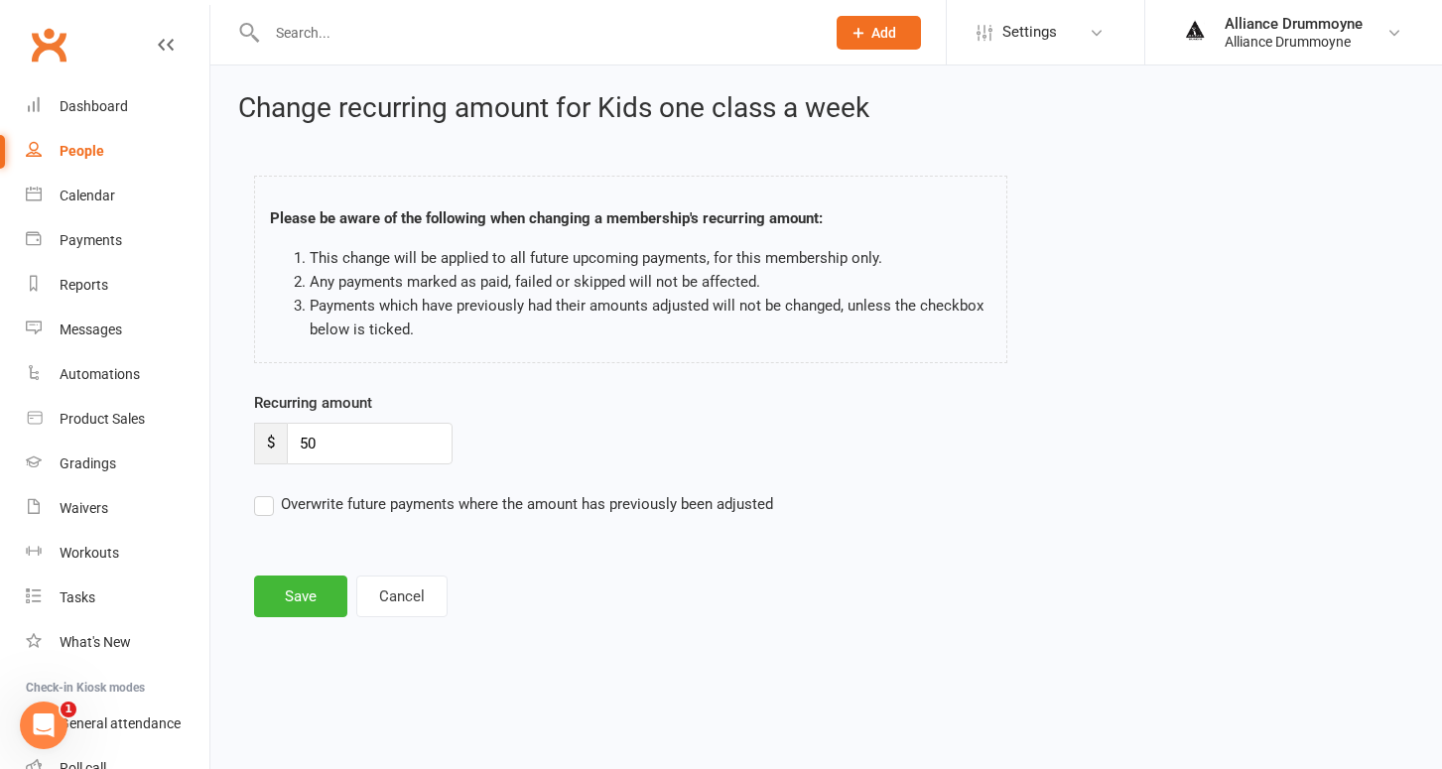
click at [272, 492] on input "Overwrite future payments where the amount has previously been adjusted" at bounding box center [513, 492] width 519 height 0
click at [309, 587] on button "Save" at bounding box center [300, 597] width 93 height 42
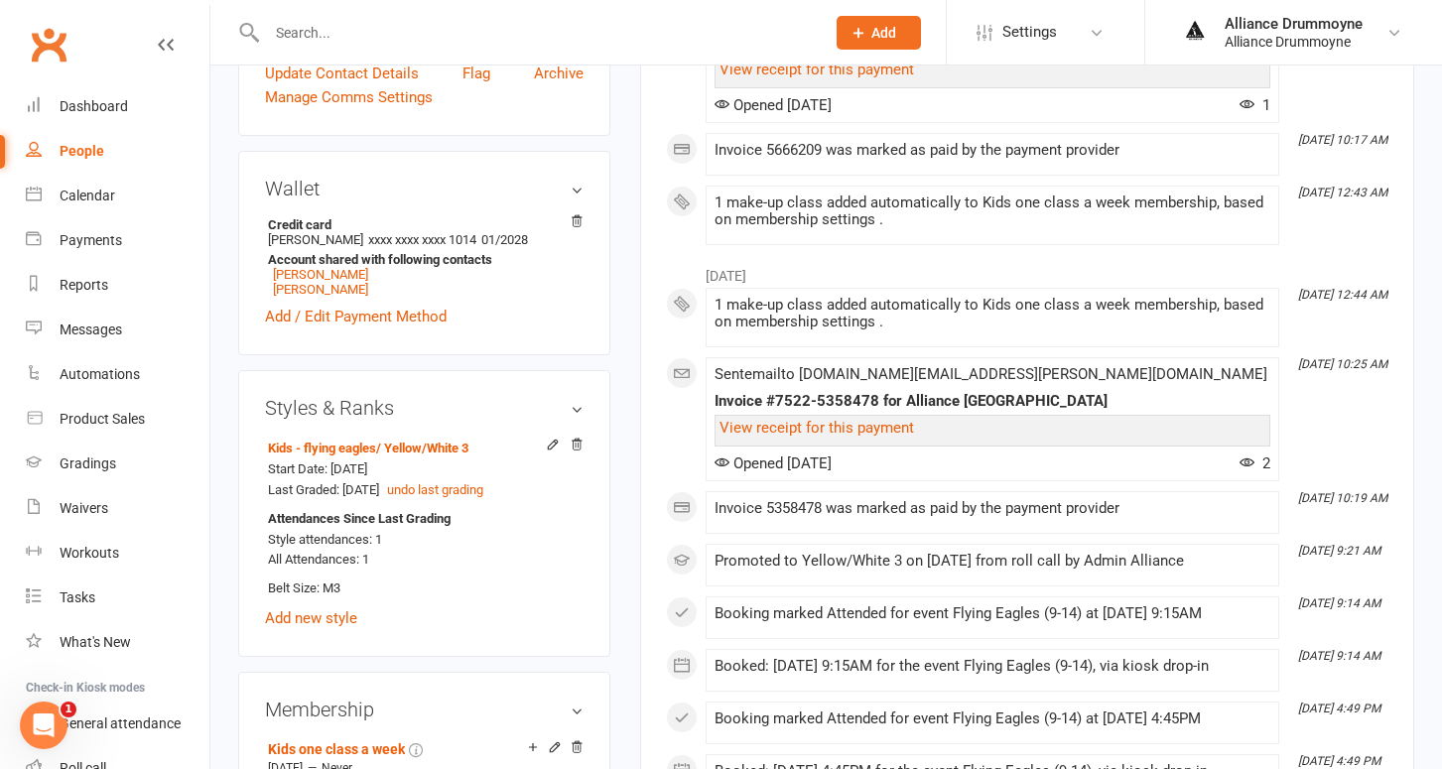
scroll to position [538, 0]
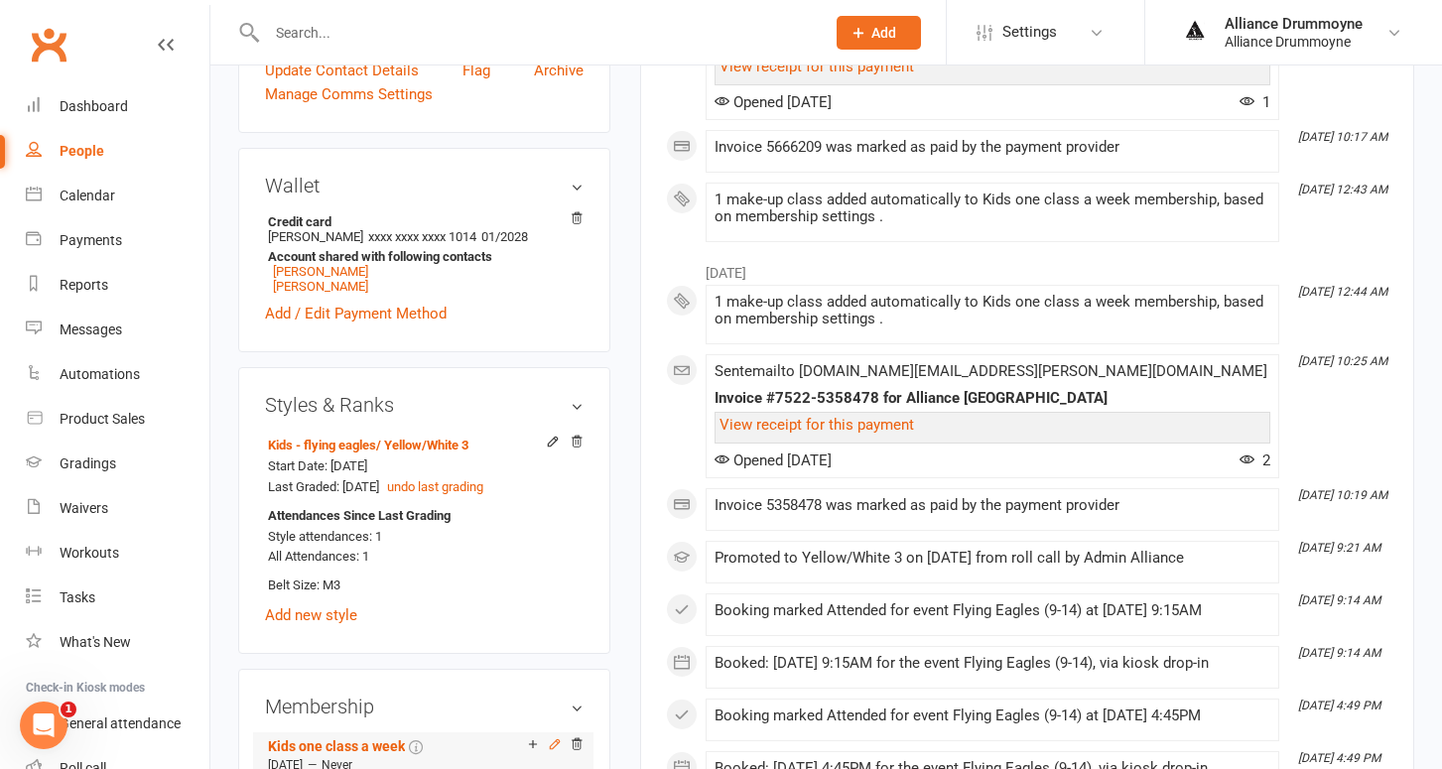
click at [553, 737] on icon at bounding box center [555, 744] width 14 height 14
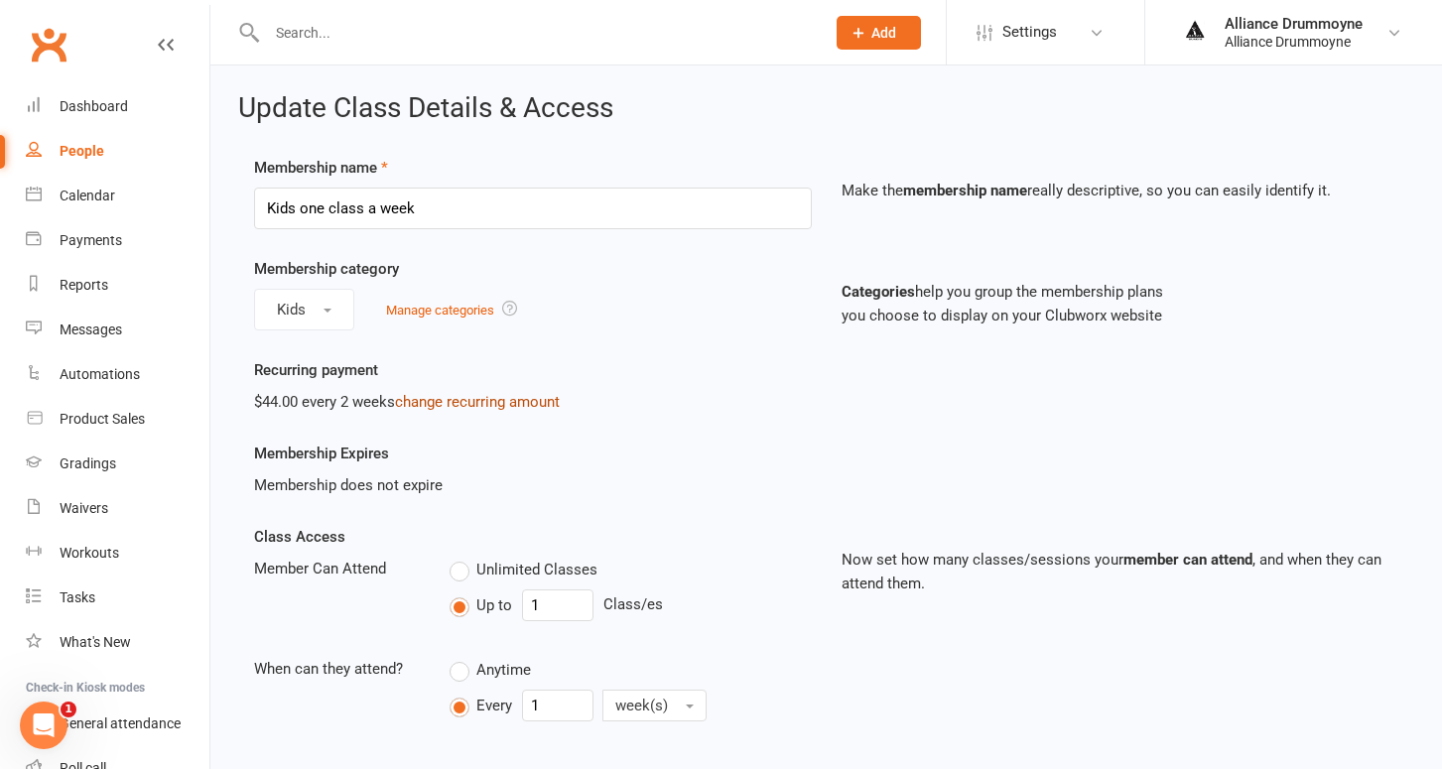
click at [447, 400] on link "change recurring amount" at bounding box center [477, 402] width 165 height 18
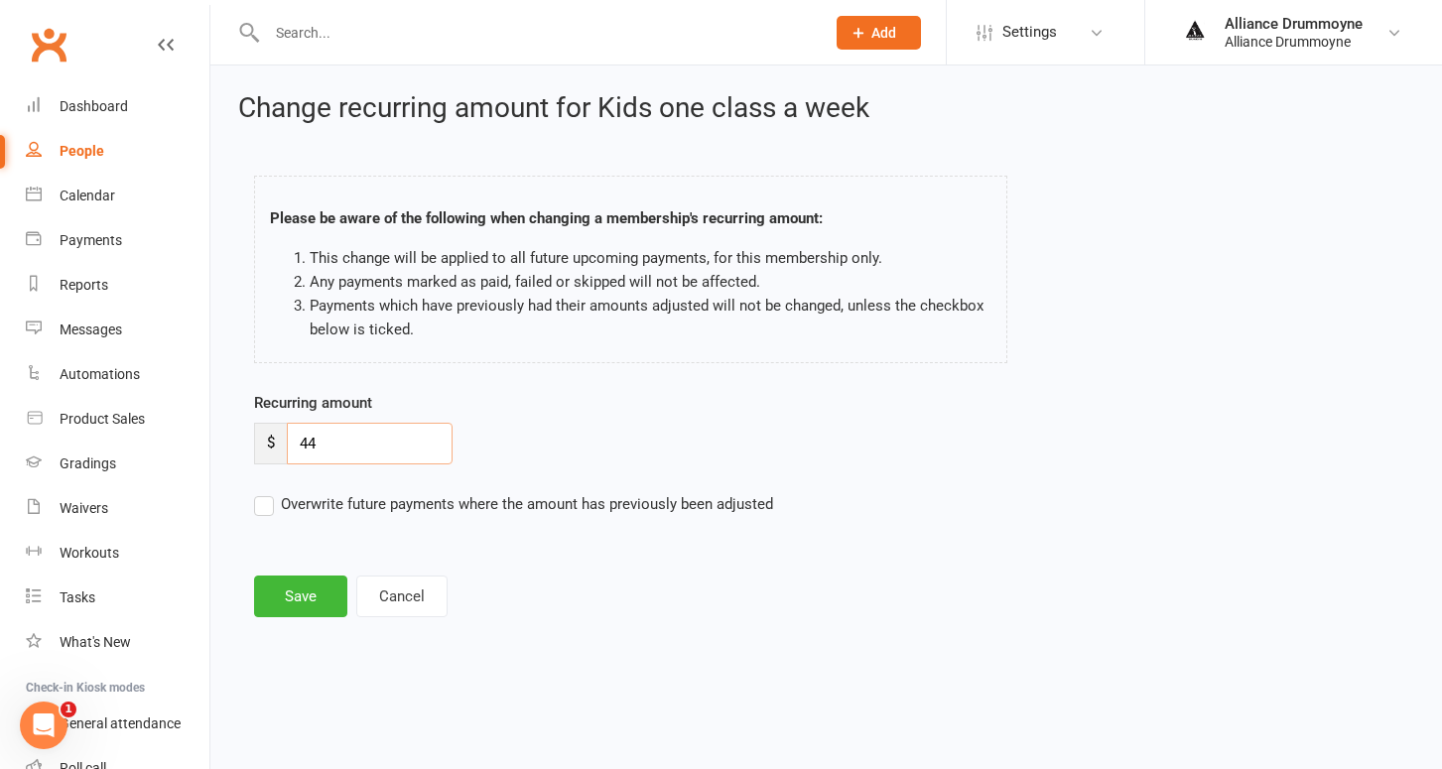
click at [328, 441] on input "44" at bounding box center [370, 444] width 166 height 42
paste input "50"
type input "50"
click at [267, 497] on label "Overwrite future payments where the amount has previously been adjusted" at bounding box center [513, 504] width 519 height 24
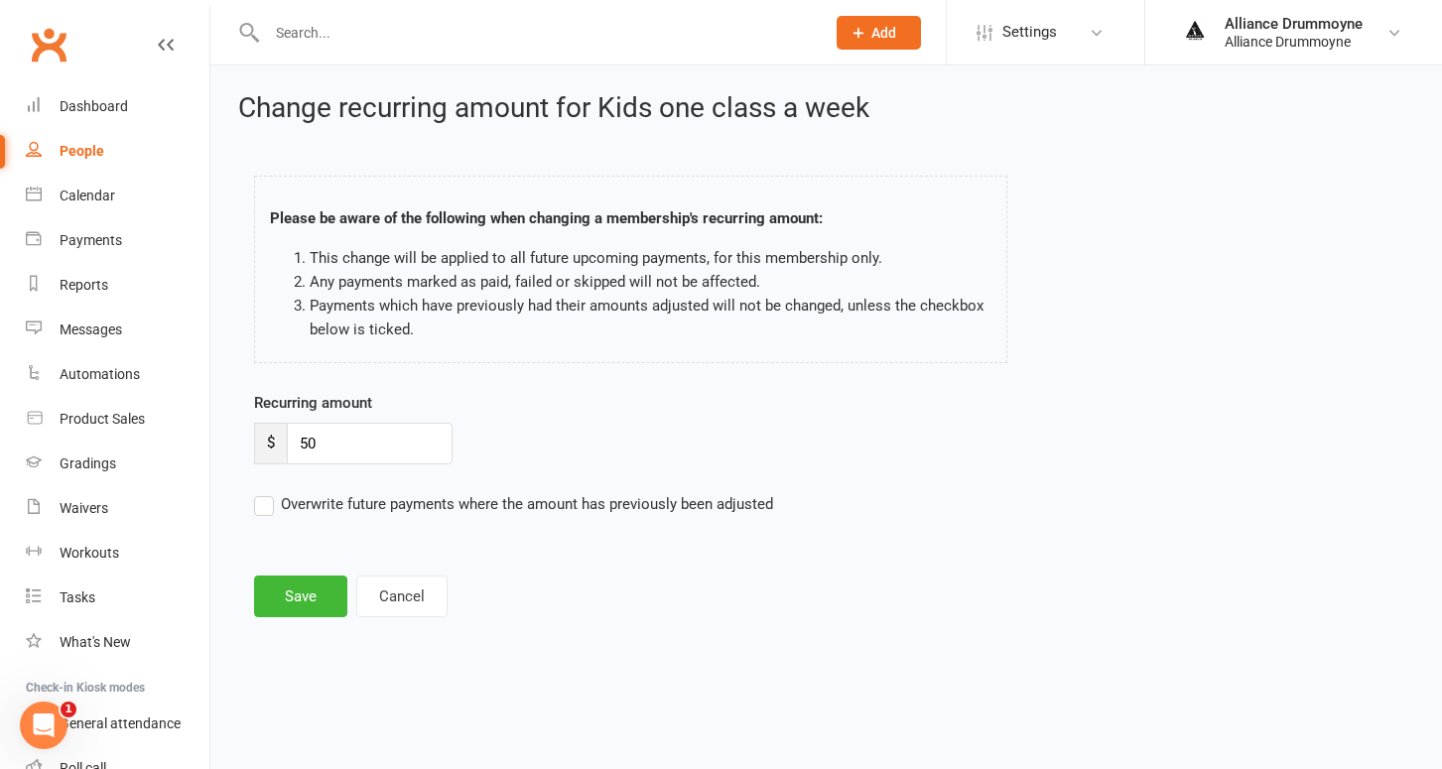
click at [267, 492] on input "Overwrite future payments where the amount has previously been adjusted" at bounding box center [513, 492] width 519 height 0
click at [308, 598] on button "Save" at bounding box center [300, 597] width 93 height 42
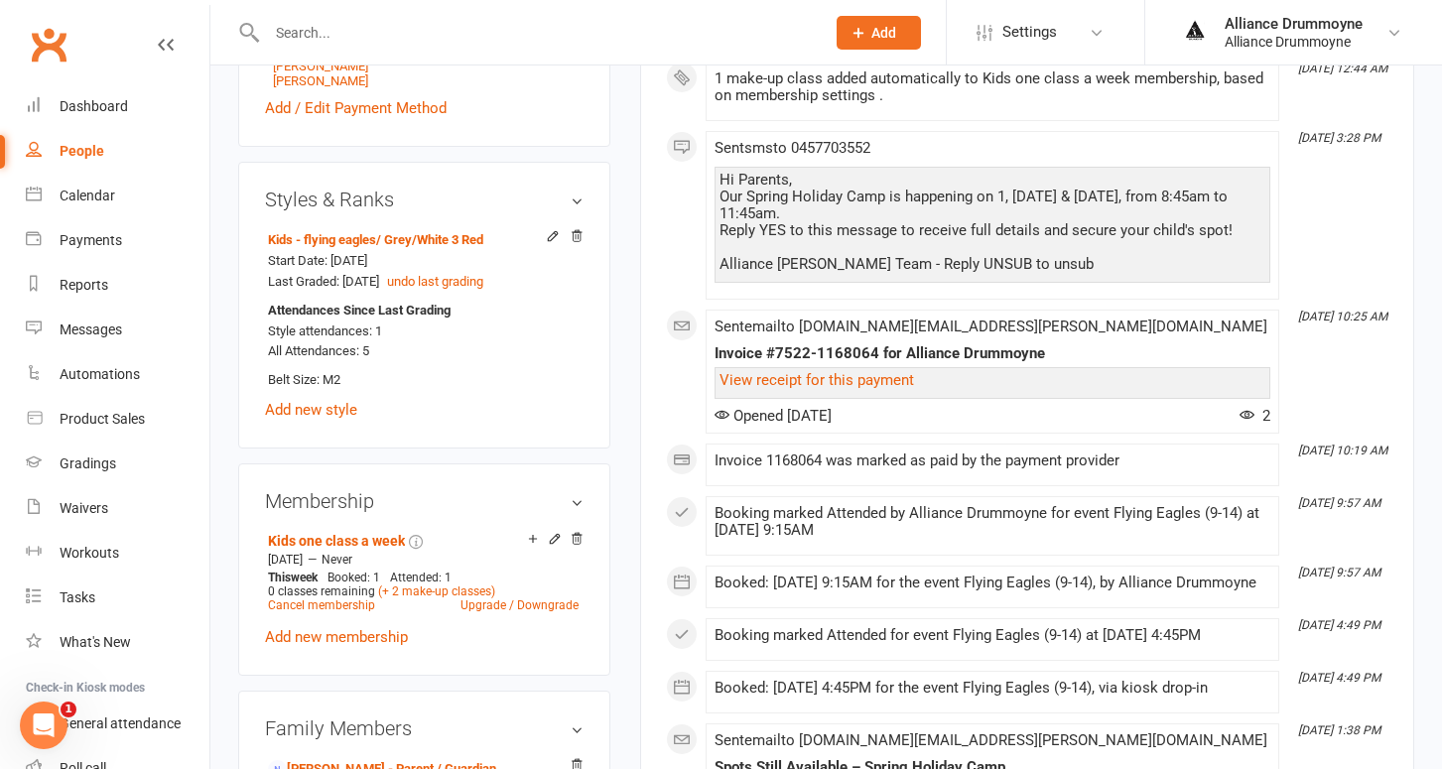
scroll to position [757, 0]
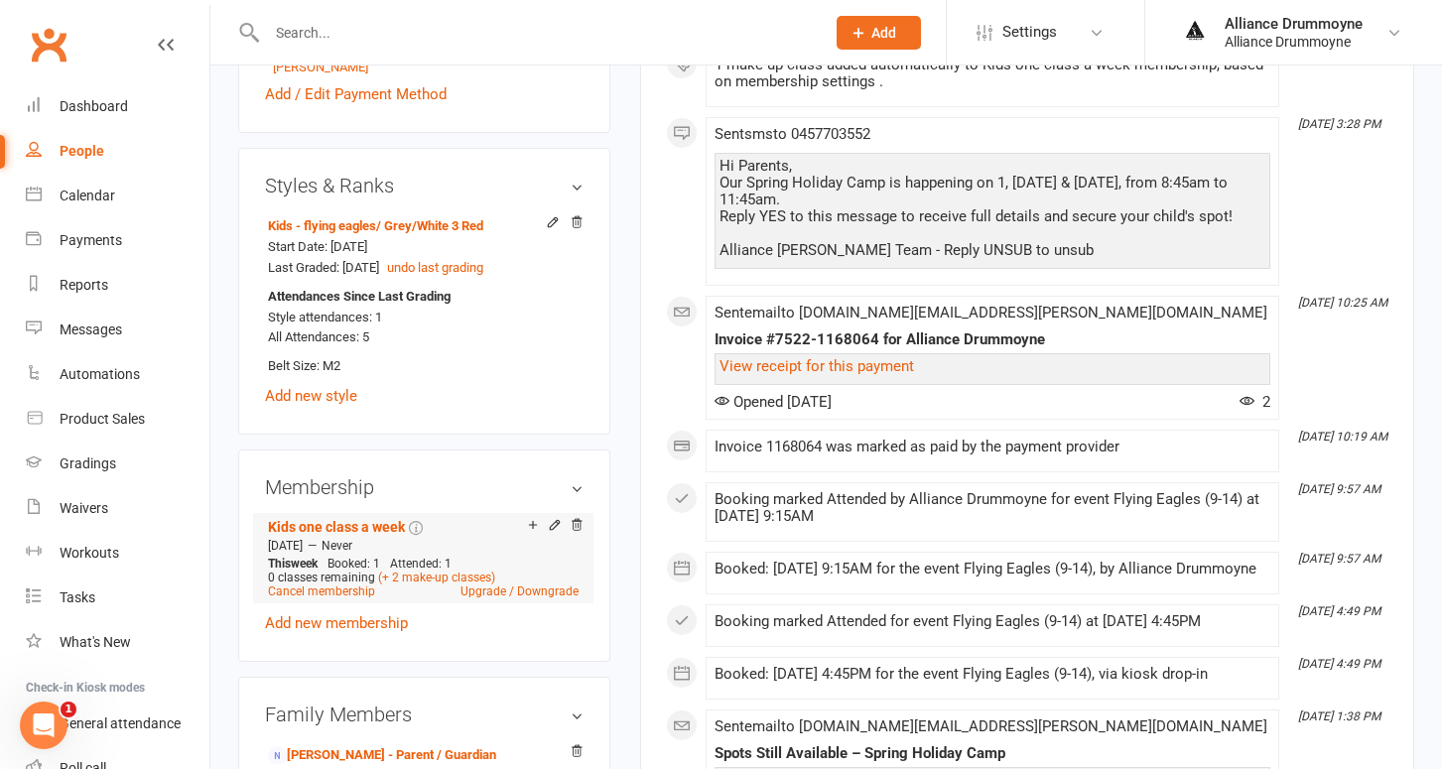
click at [557, 518] on icon at bounding box center [555, 525] width 14 height 14
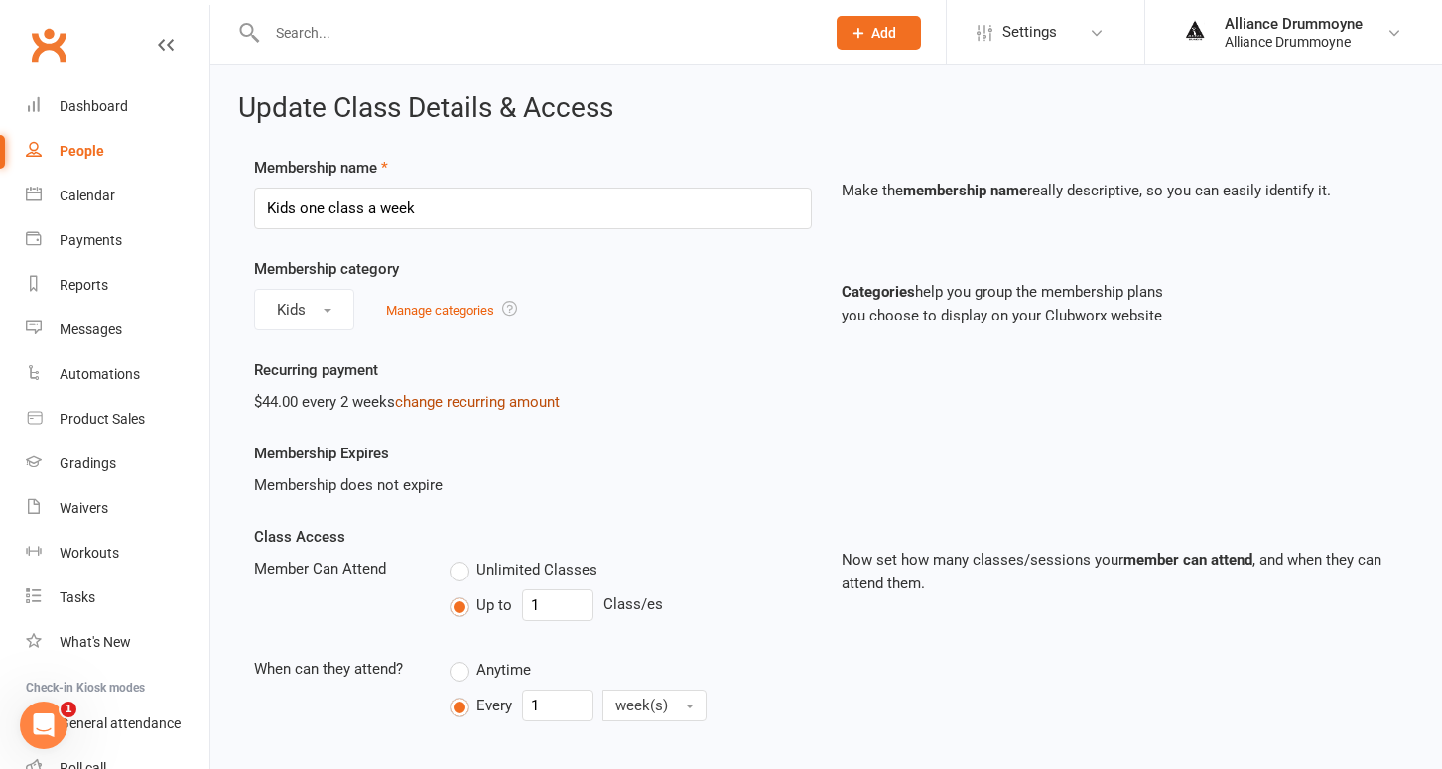
click at [477, 399] on link "change recurring amount" at bounding box center [477, 402] width 165 height 18
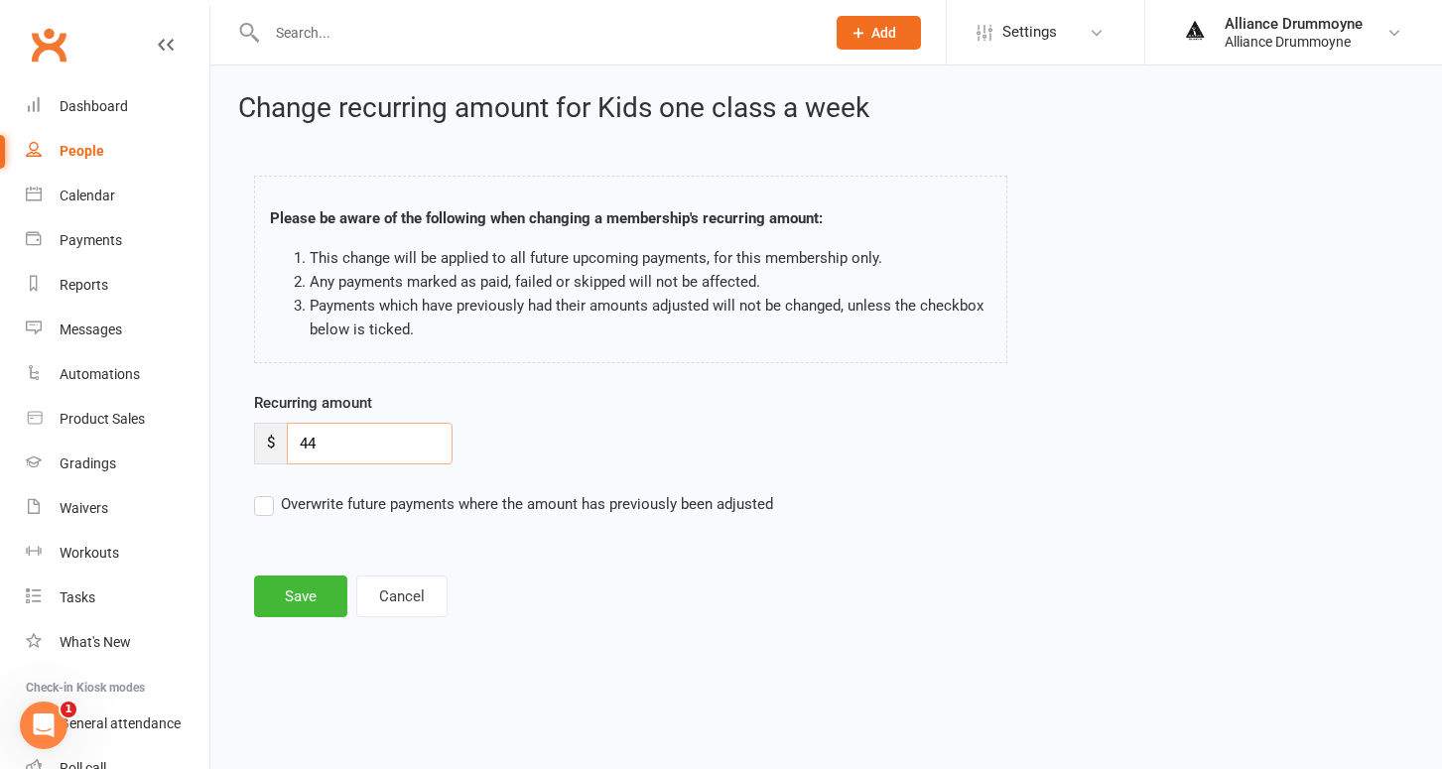
click at [396, 427] on input "44" at bounding box center [370, 444] width 166 height 42
paste input "50"
type input "50"
click at [267, 508] on label "Overwrite future payments where the amount has previously been adjusted" at bounding box center [513, 504] width 519 height 24
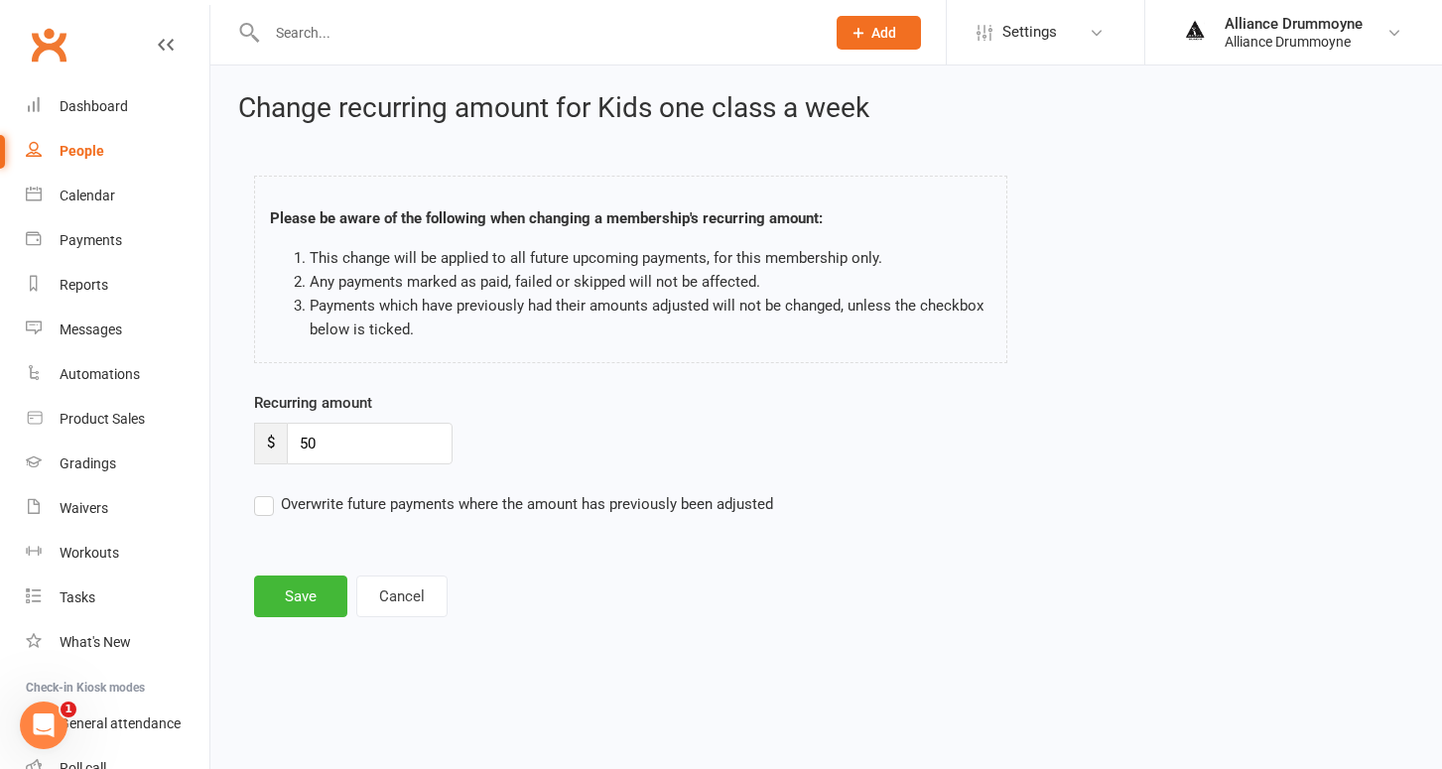
click at [267, 492] on input "Overwrite future payments where the amount has previously been adjusted" at bounding box center [513, 492] width 519 height 0
click at [294, 594] on button "Save" at bounding box center [300, 597] width 93 height 42
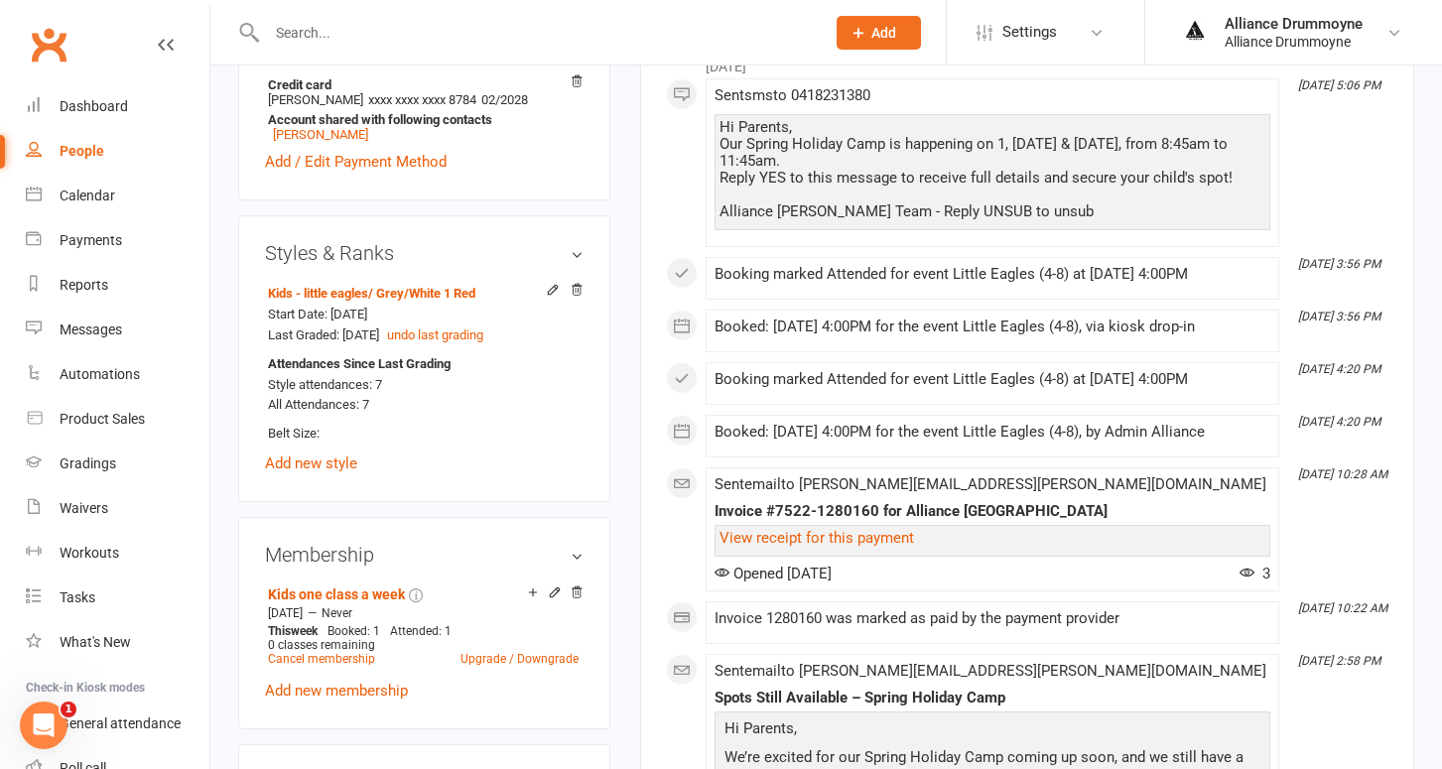
scroll to position [663, 0]
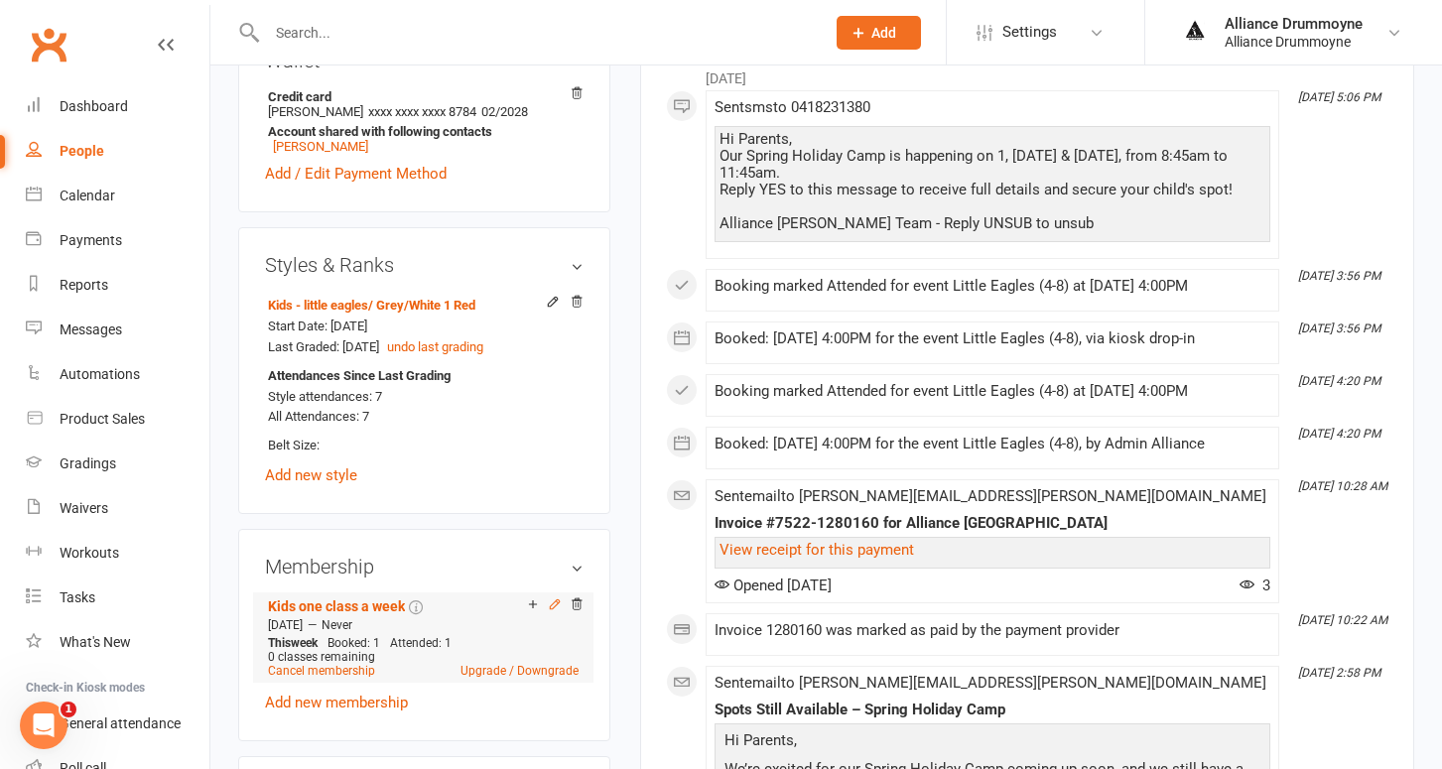
click at [553, 597] on icon at bounding box center [555, 604] width 14 height 14
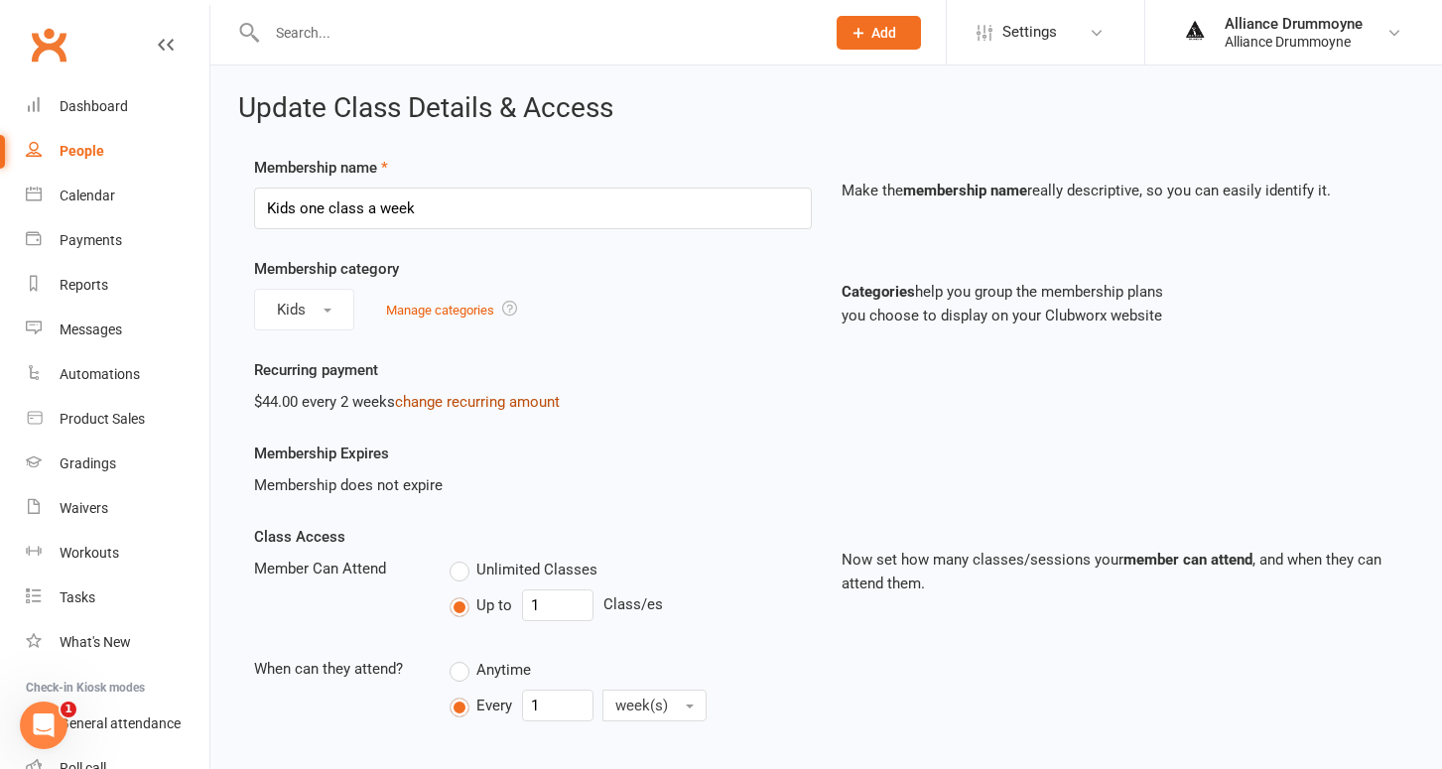
click at [449, 405] on link "change recurring amount" at bounding box center [477, 402] width 165 height 18
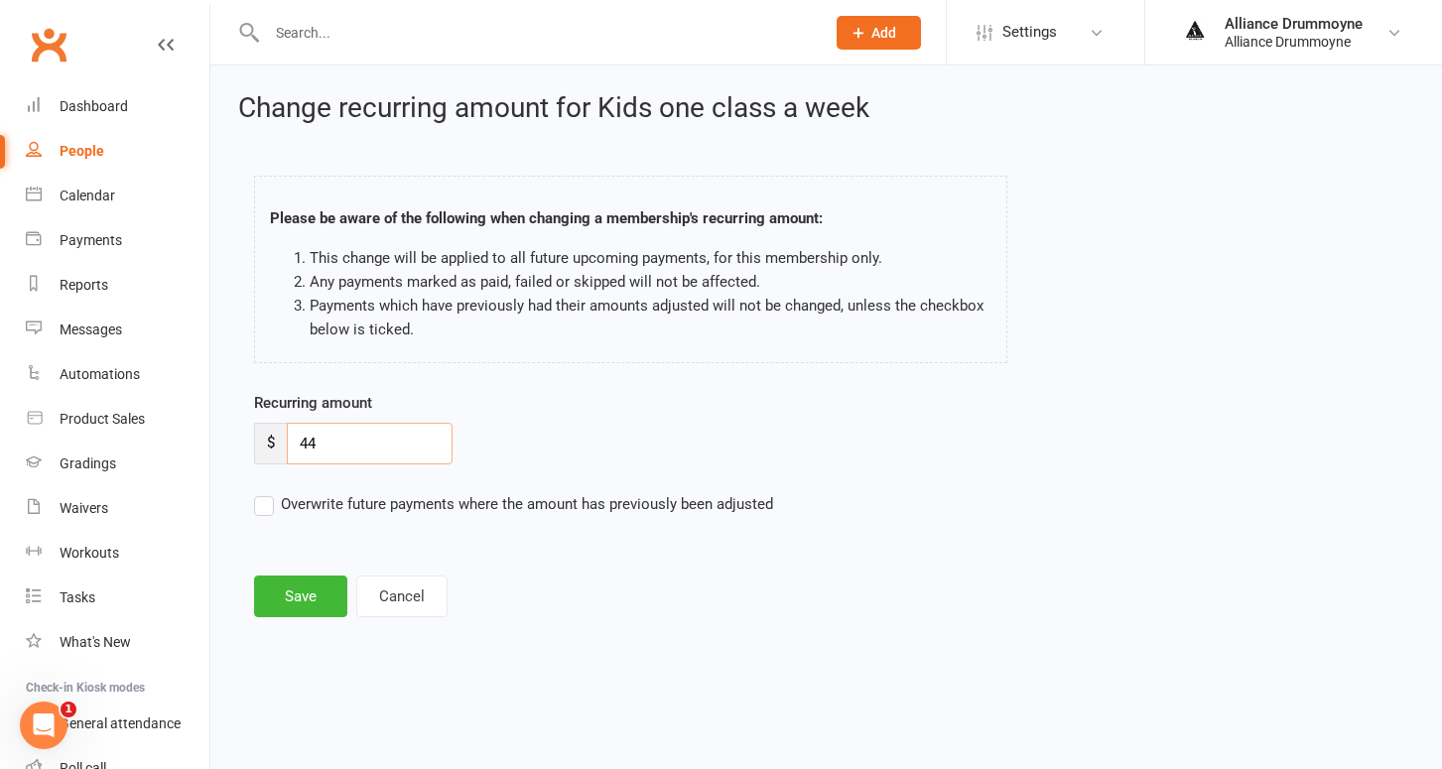
click at [339, 444] on input "44" at bounding box center [370, 444] width 166 height 42
paste input "50"
type input "50"
click at [266, 502] on label "Overwrite future payments where the amount has previously been adjusted" at bounding box center [513, 504] width 519 height 24
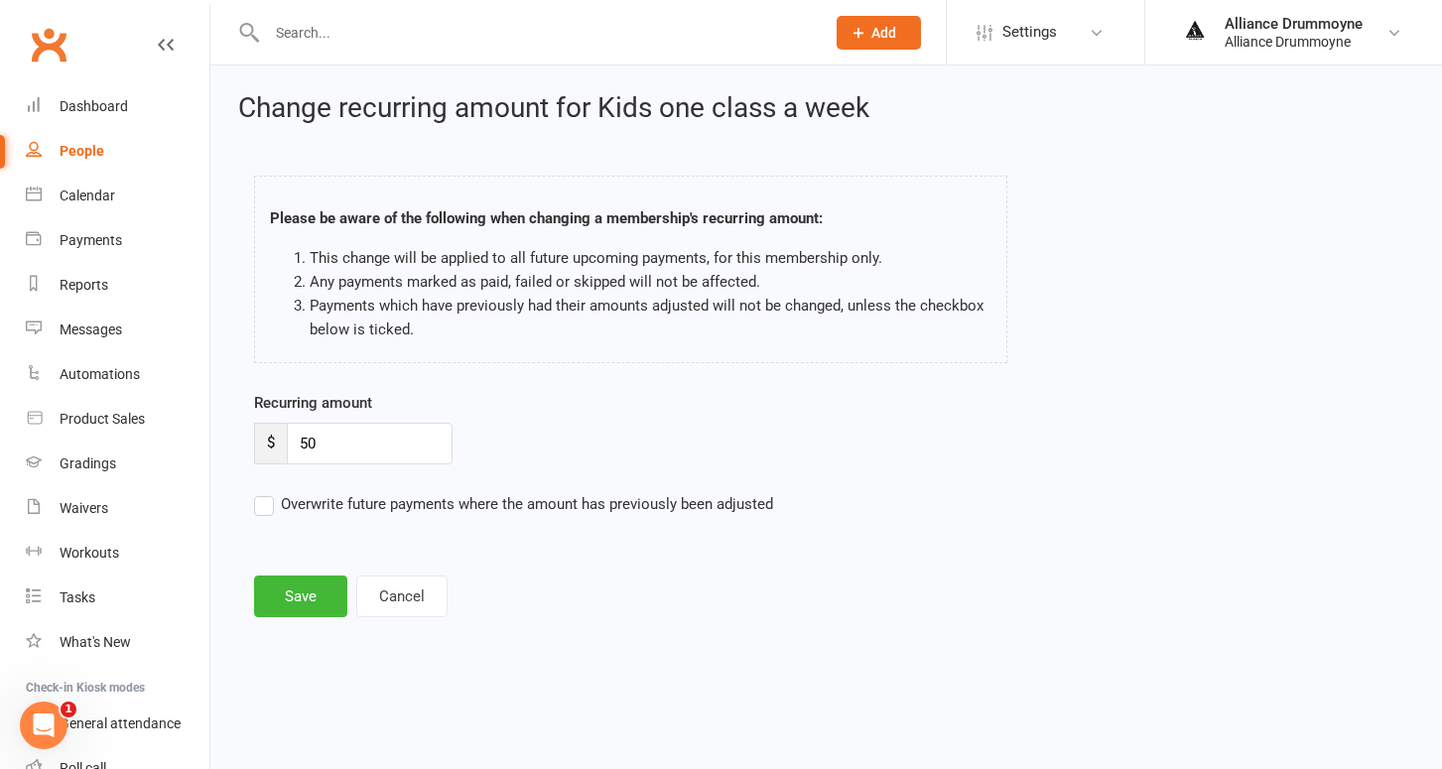
click at [266, 492] on input "Overwrite future payments where the amount has previously been adjusted" at bounding box center [513, 492] width 519 height 0
click at [290, 589] on button "Save" at bounding box center [300, 597] width 93 height 42
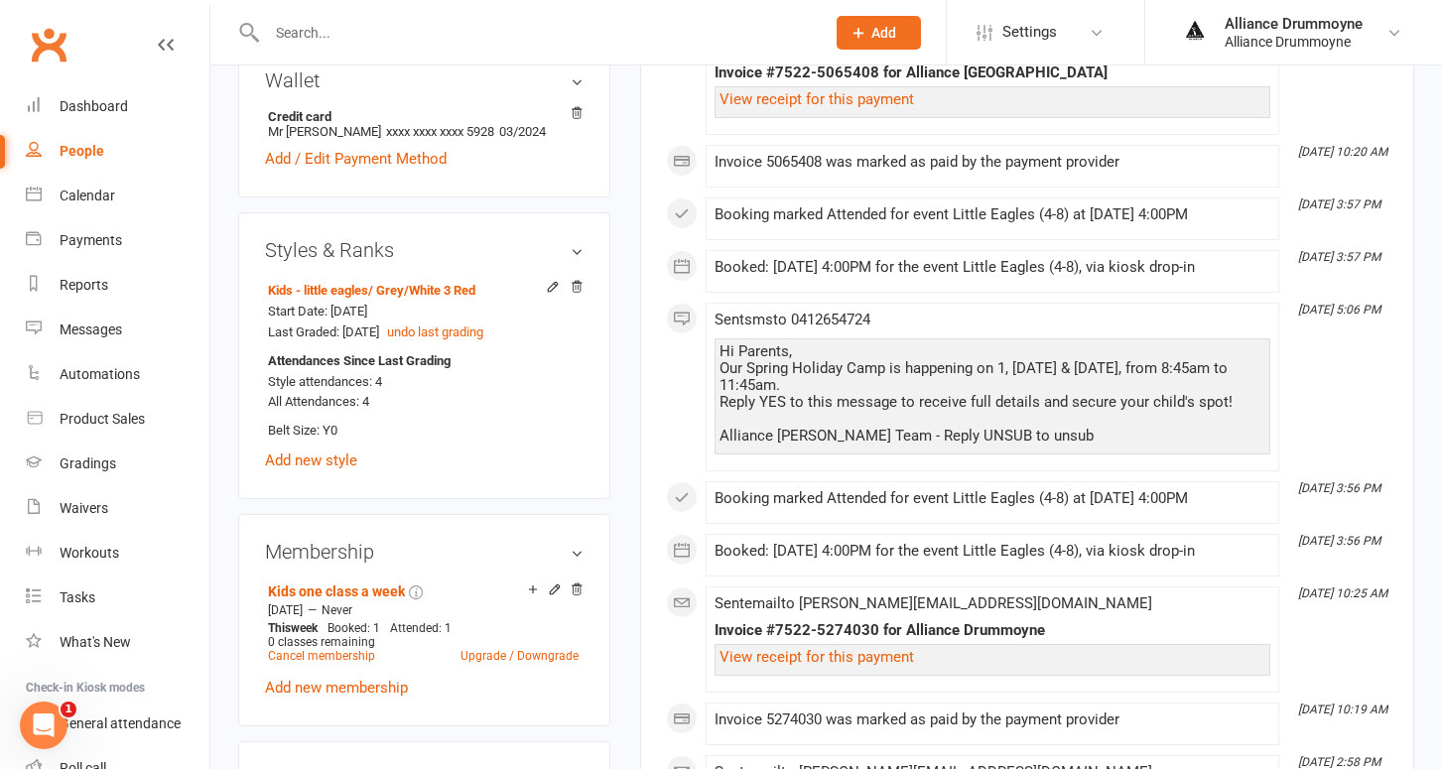
scroll to position [651, 0]
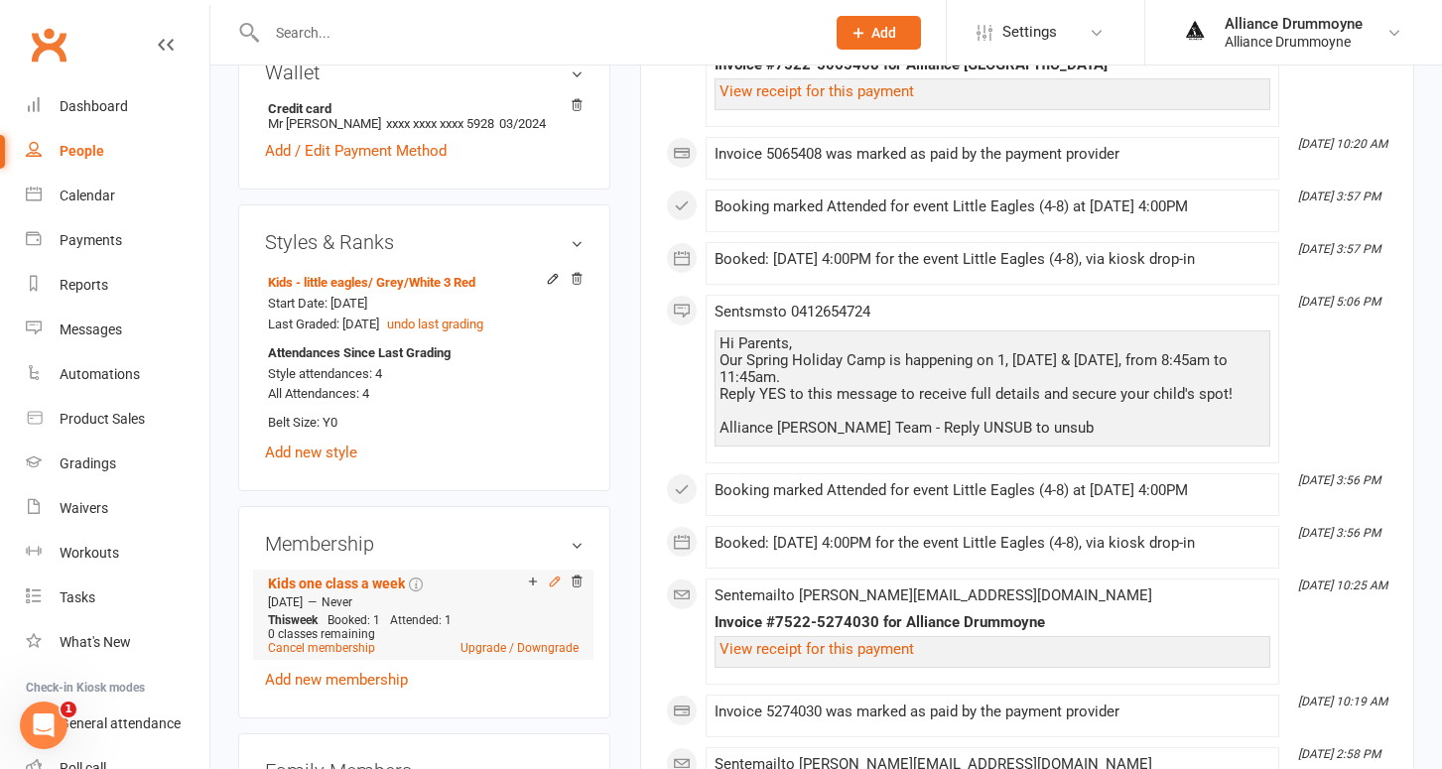
click at [551, 577] on icon at bounding box center [555, 582] width 14 height 14
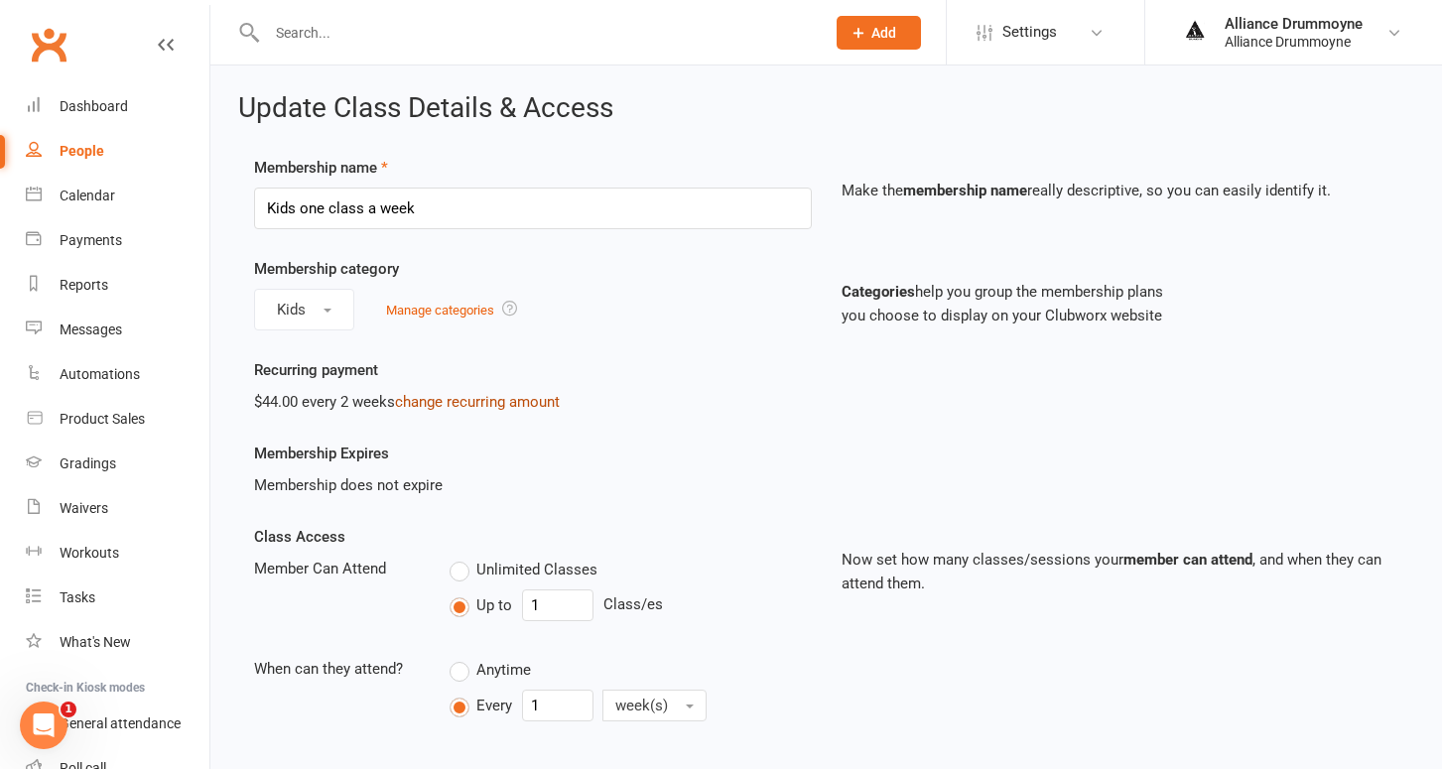
click at [480, 403] on link "change recurring amount" at bounding box center [477, 402] width 165 height 18
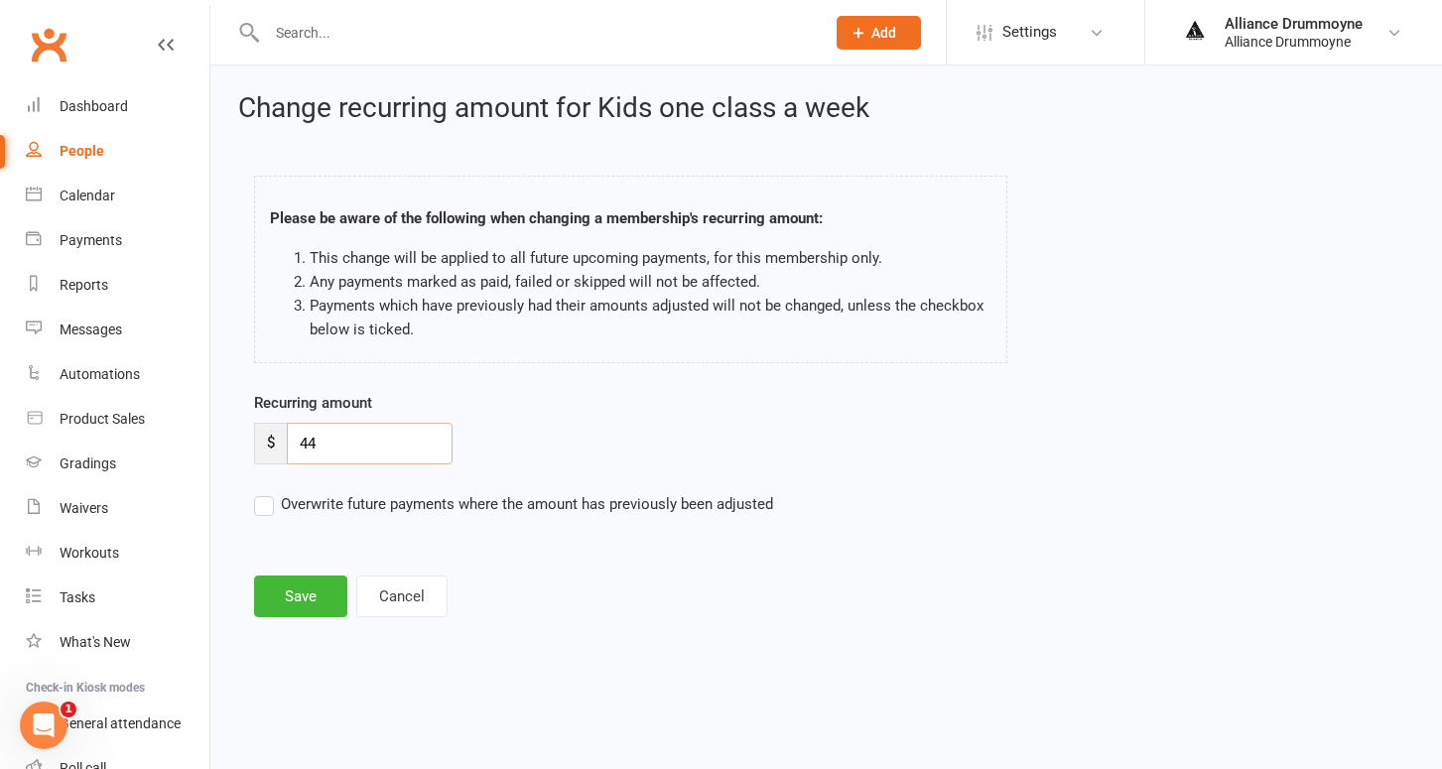
click at [398, 448] on input "44" at bounding box center [370, 444] width 166 height 42
paste input "50"
type input "50"
click at [271, 504] on label "Overwrite future payments where the amount has previously been adjusted" at bounding box center [513, 504] width 519 height 24
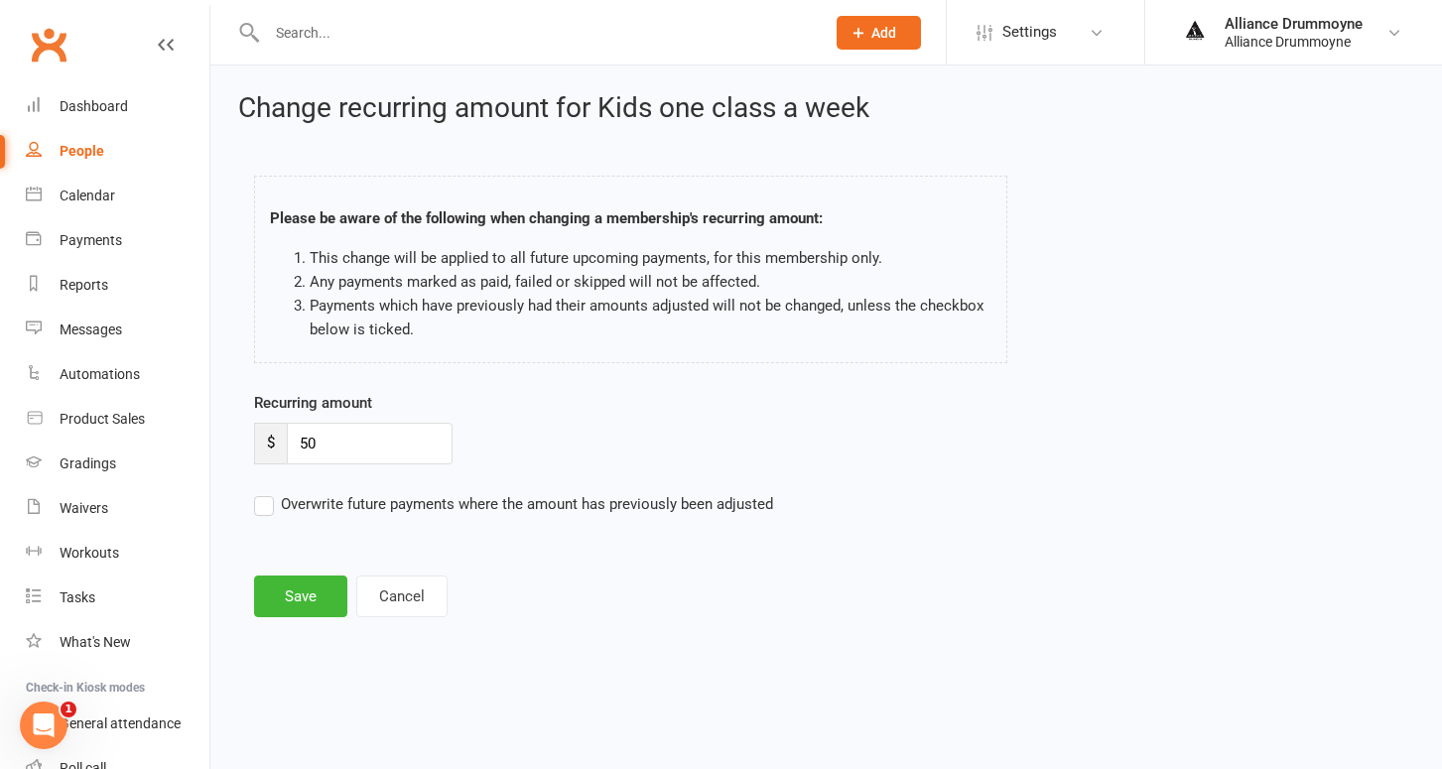
click at [271, 492] on input "Overwrite future payments where the amount has previously been adjusted" at bounding box center [513, 492] width 519 height 0
click at [303, 588] on button "Save" at bounding box center [300, 597] width 93 height 42
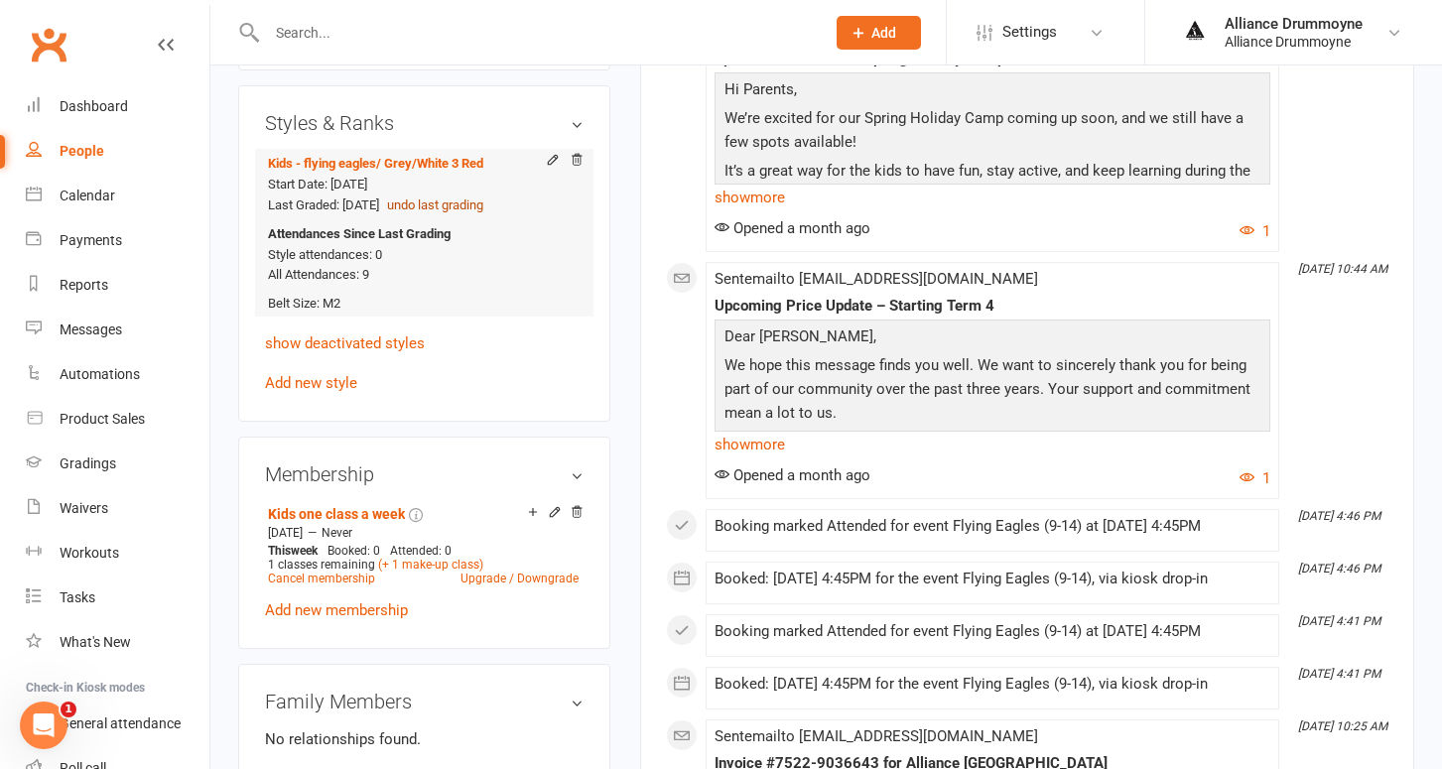
scroll to position [799, 0]
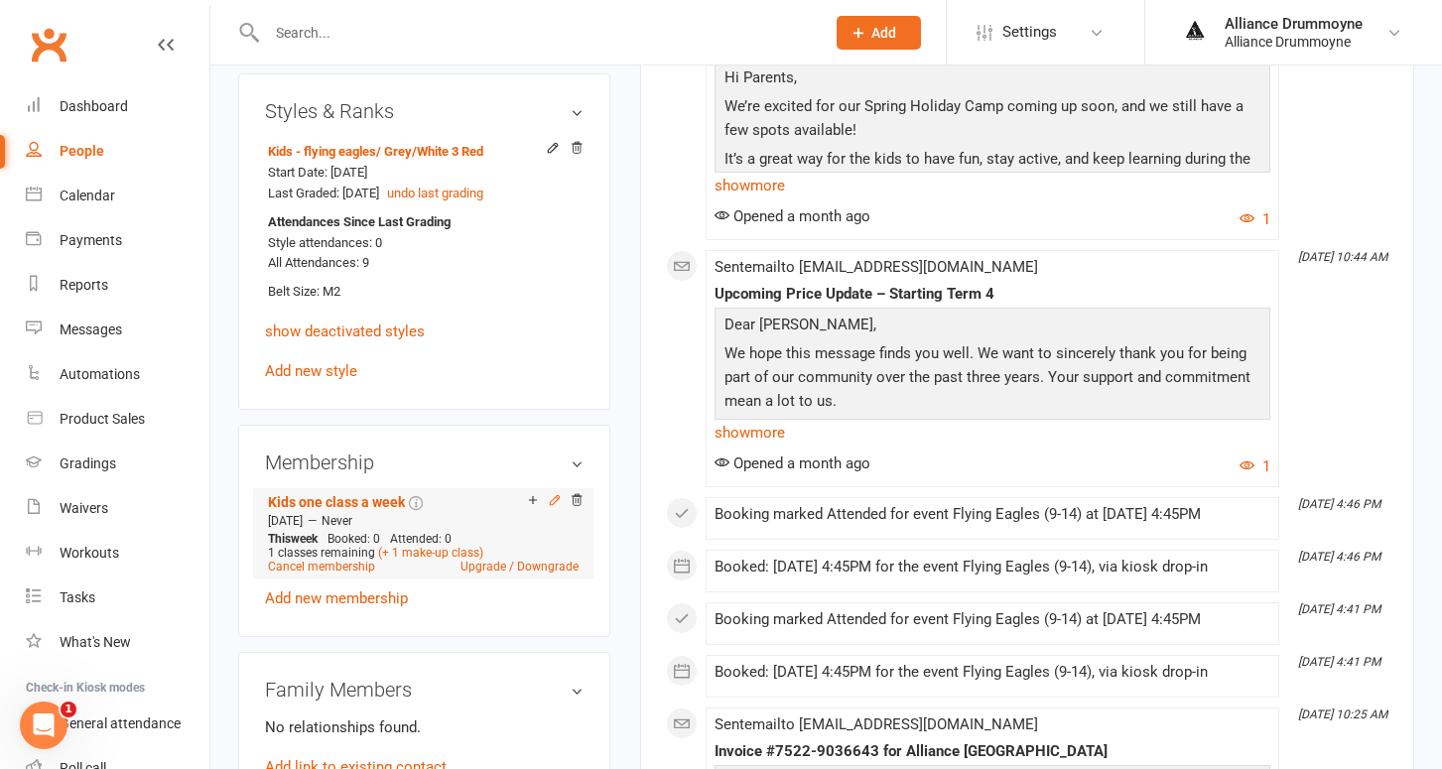
click at [555, 496] on icon at bounding box center [554, 499] width 9 height 9
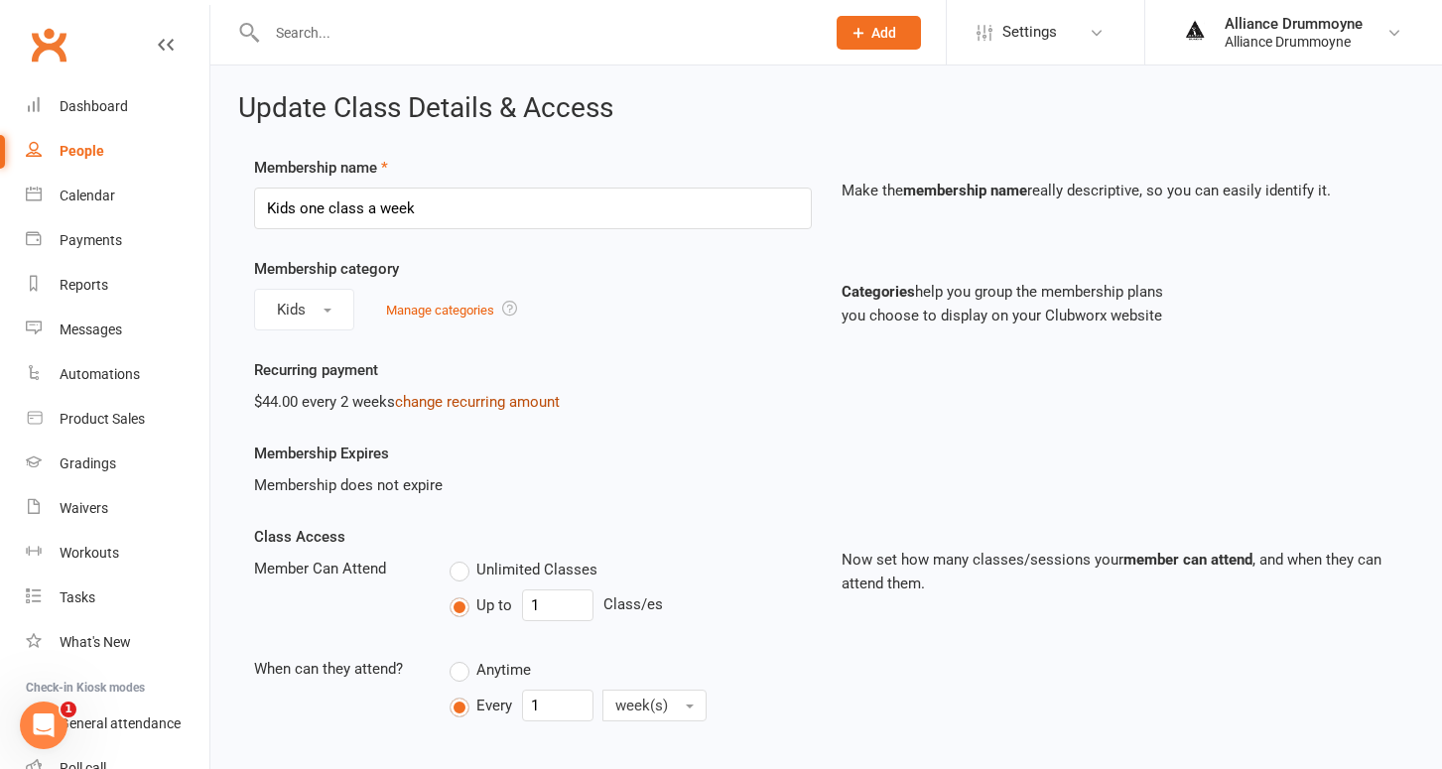
click at [513, 400] on link "change recurring amount" at bounding box center [477, 402] width 165 height 18
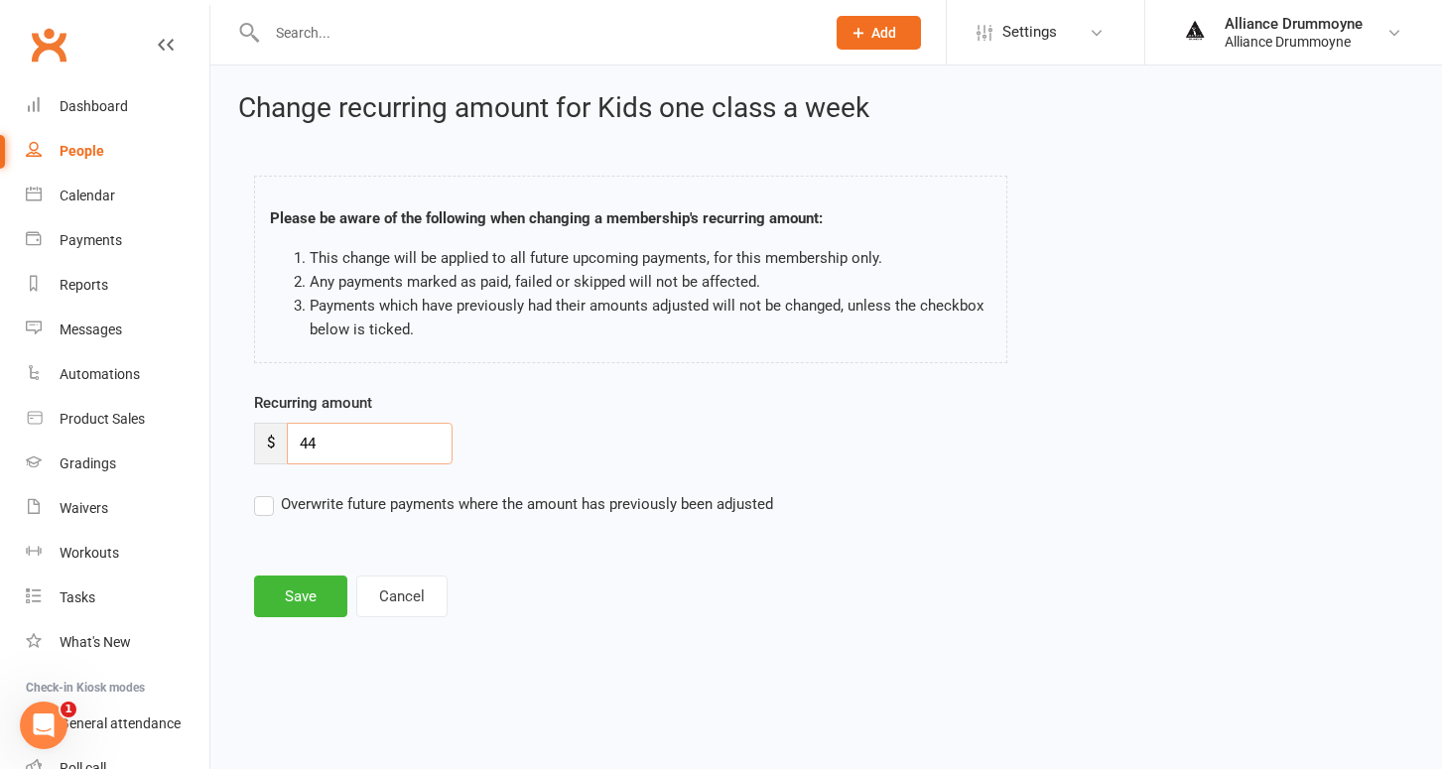
click at [345, 440] on input "44" at bounding box center [370, 444] width 166 height 42
paste input "50"
type input "50"
click at [262, 508] on label "Overwrite future payments where the amount has previously been adjusted" at bounding box center [513, 504] width 519 height 24
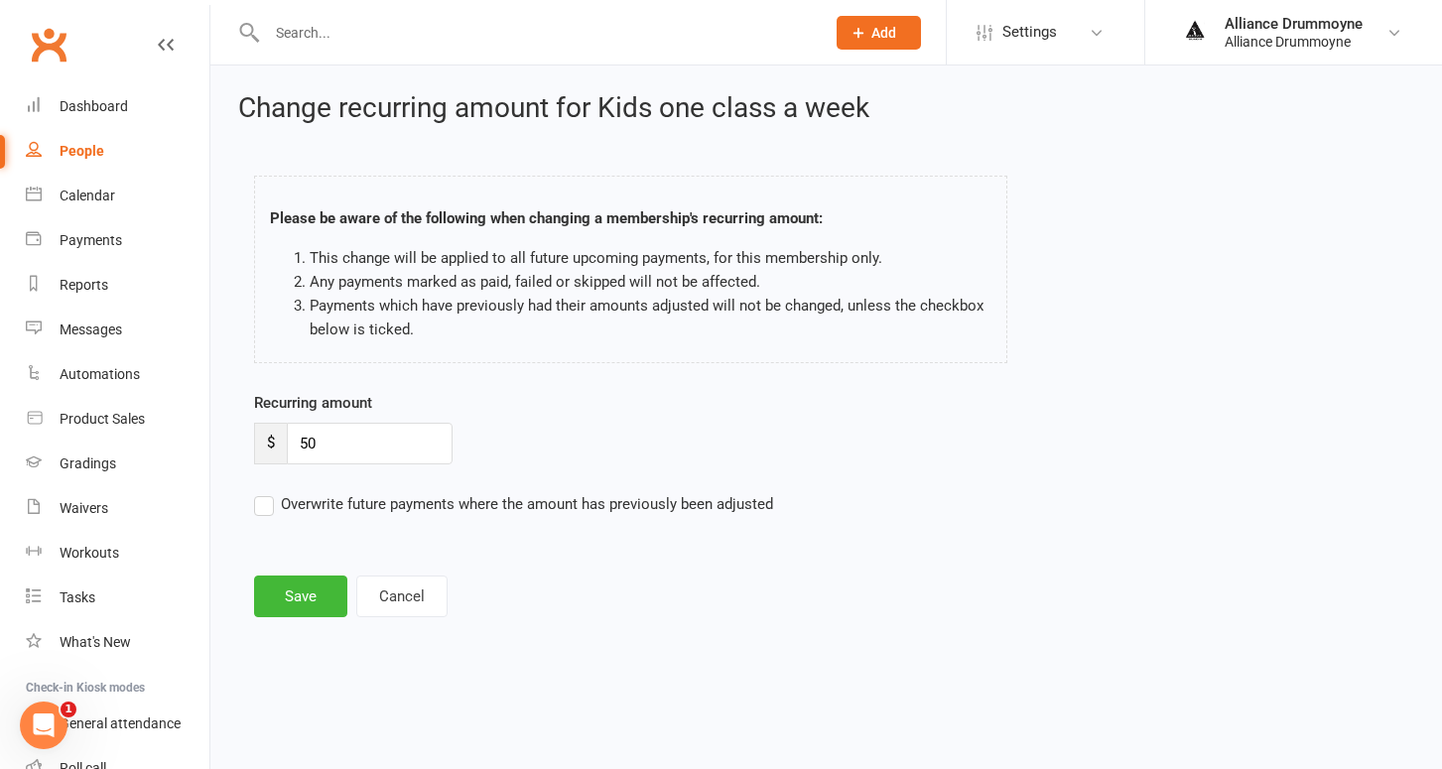
click at [262, 492] on input "Overwrite future payments where the amount has previously been adjusted" at bounding box center [513, 492] width 519 height 0
click at [287, 603] on button "Save" at bounding box center [300, 597] width 93 height 42
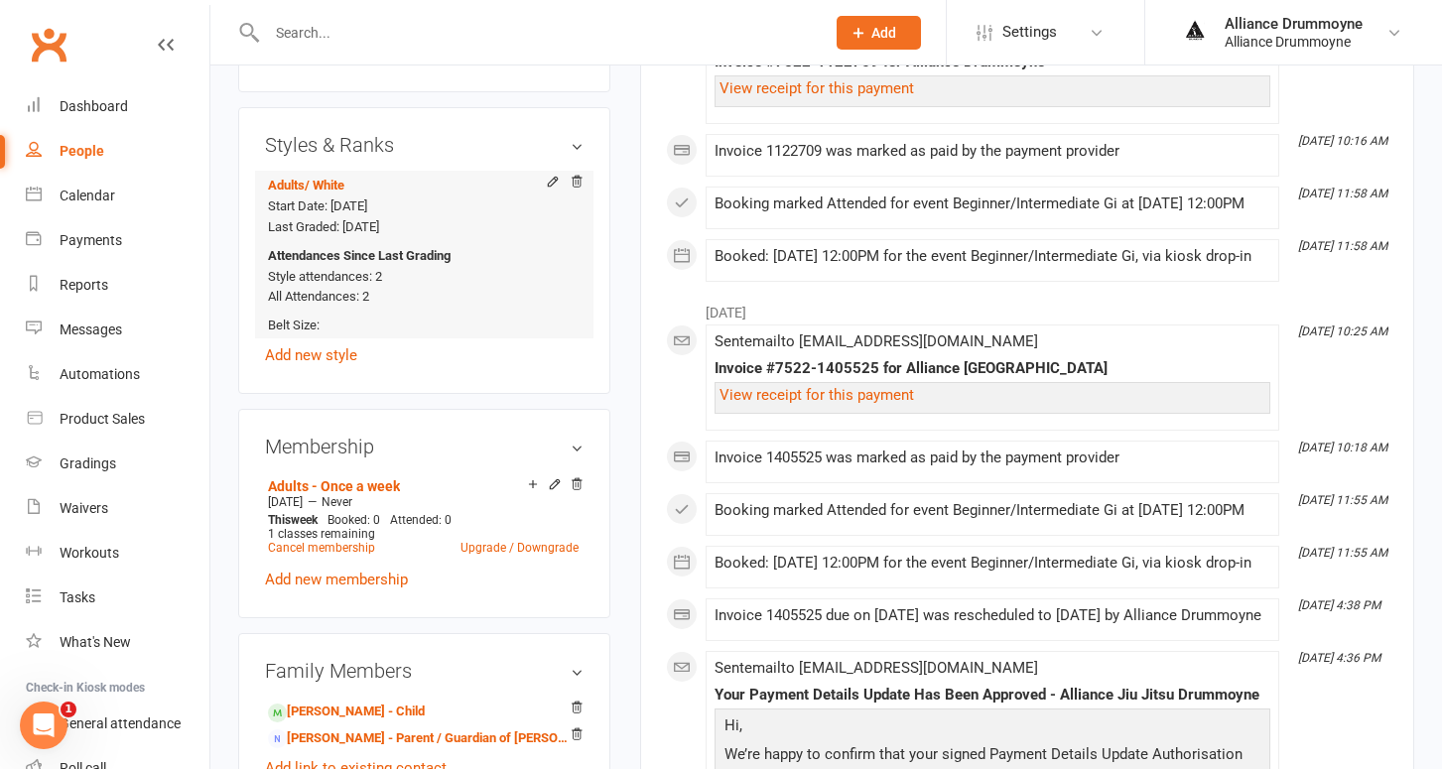
scroll to position [729, 0]
click at [553, 478] on icon at bounding box center [555, 485] width 14 height 14
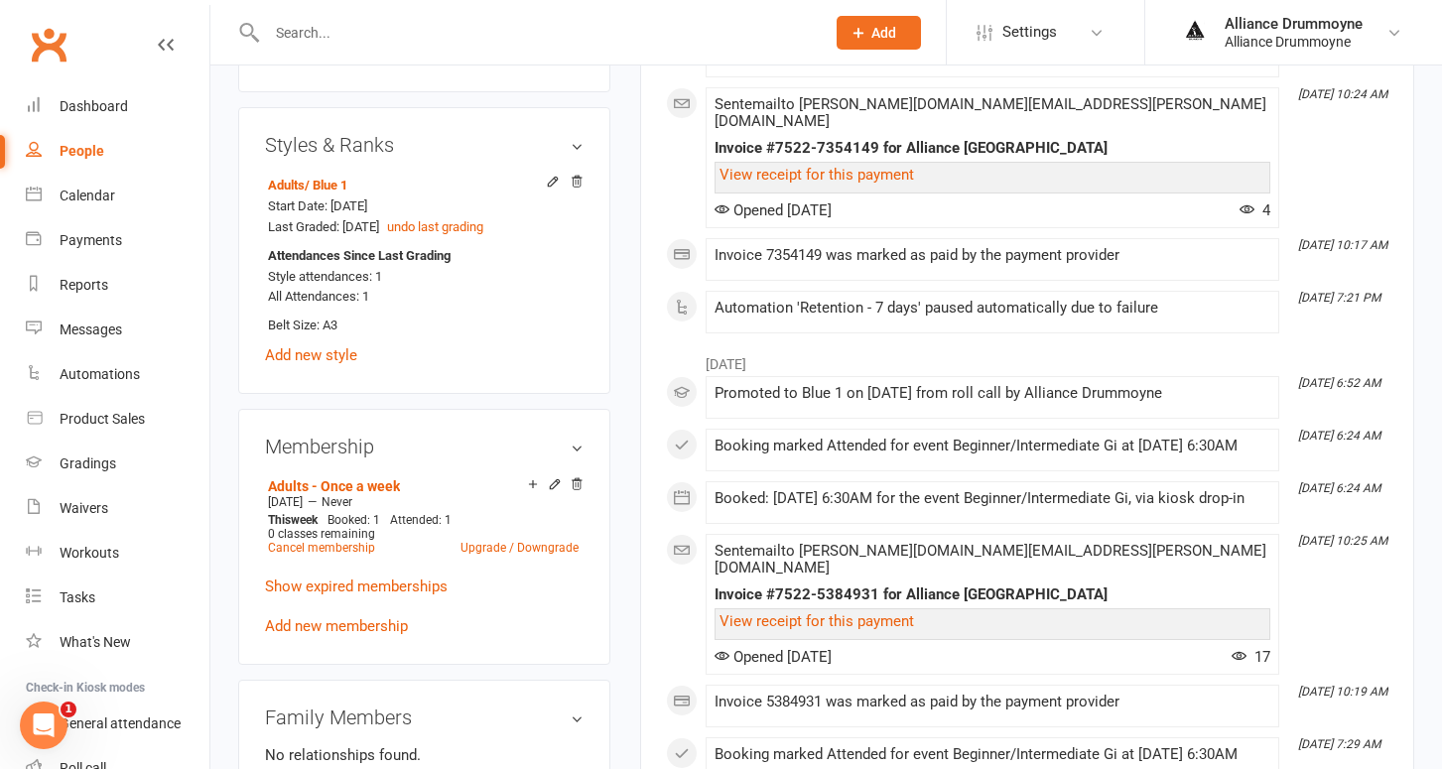
scroll to position [792, 0]
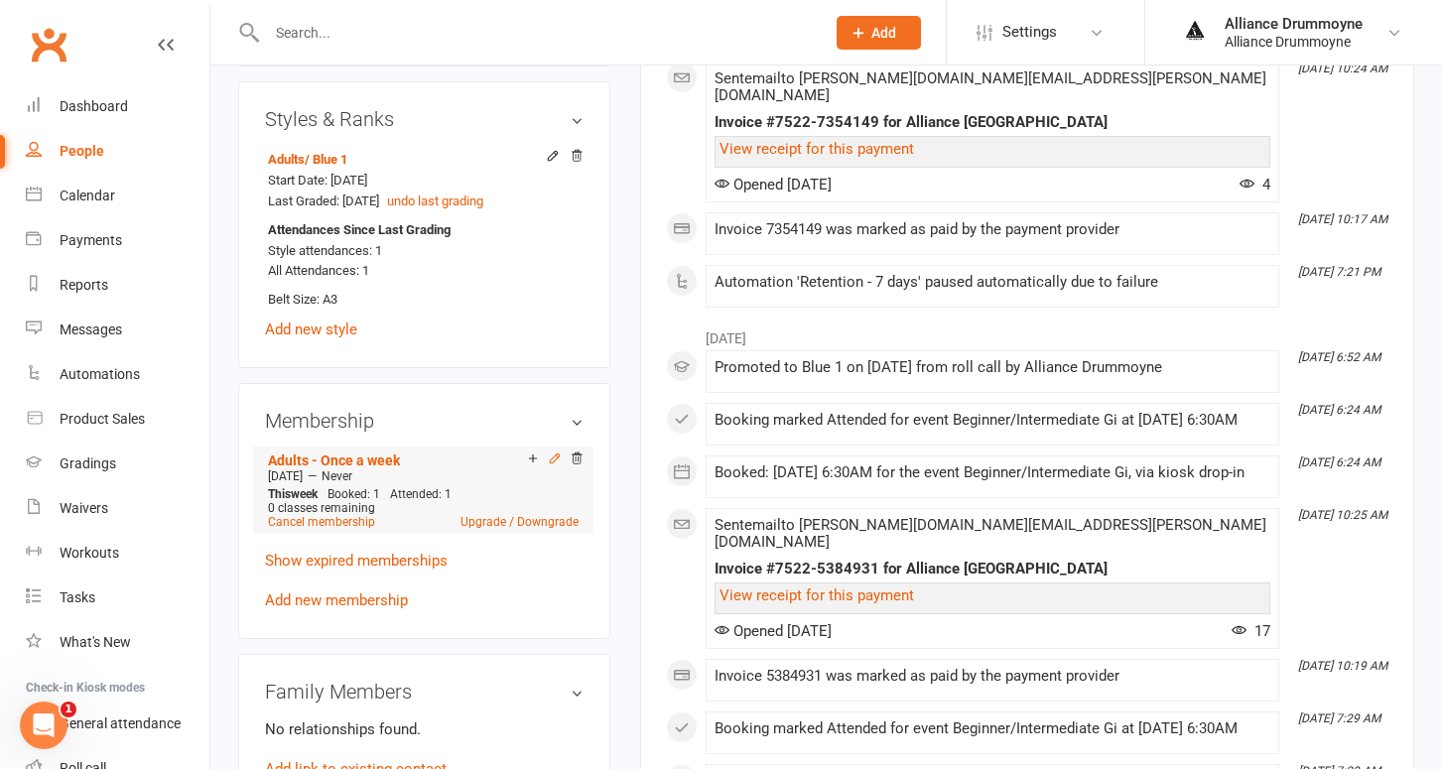
click at [554, 451] on icon at bounding box center [555, 458] width 14 height 14
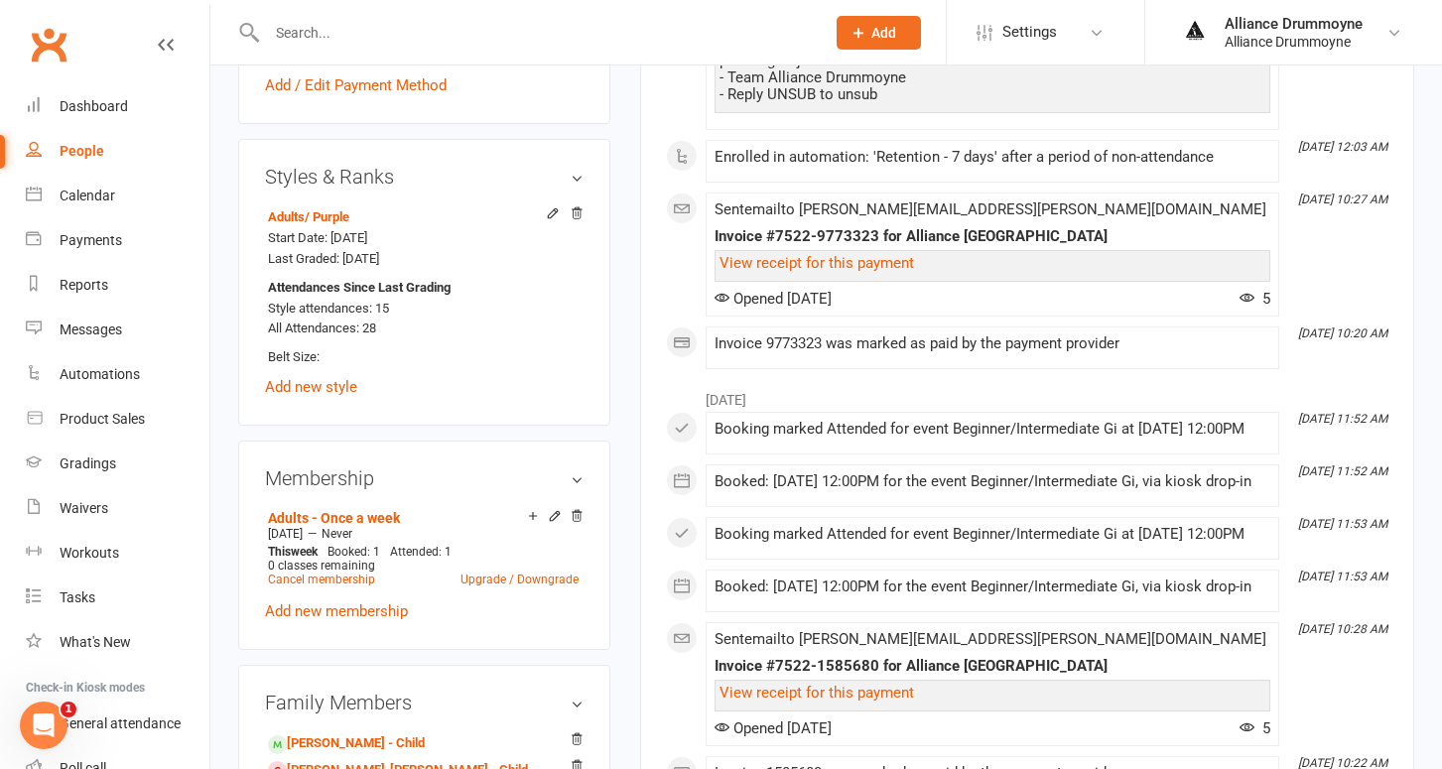
scroll to position [775, 0]
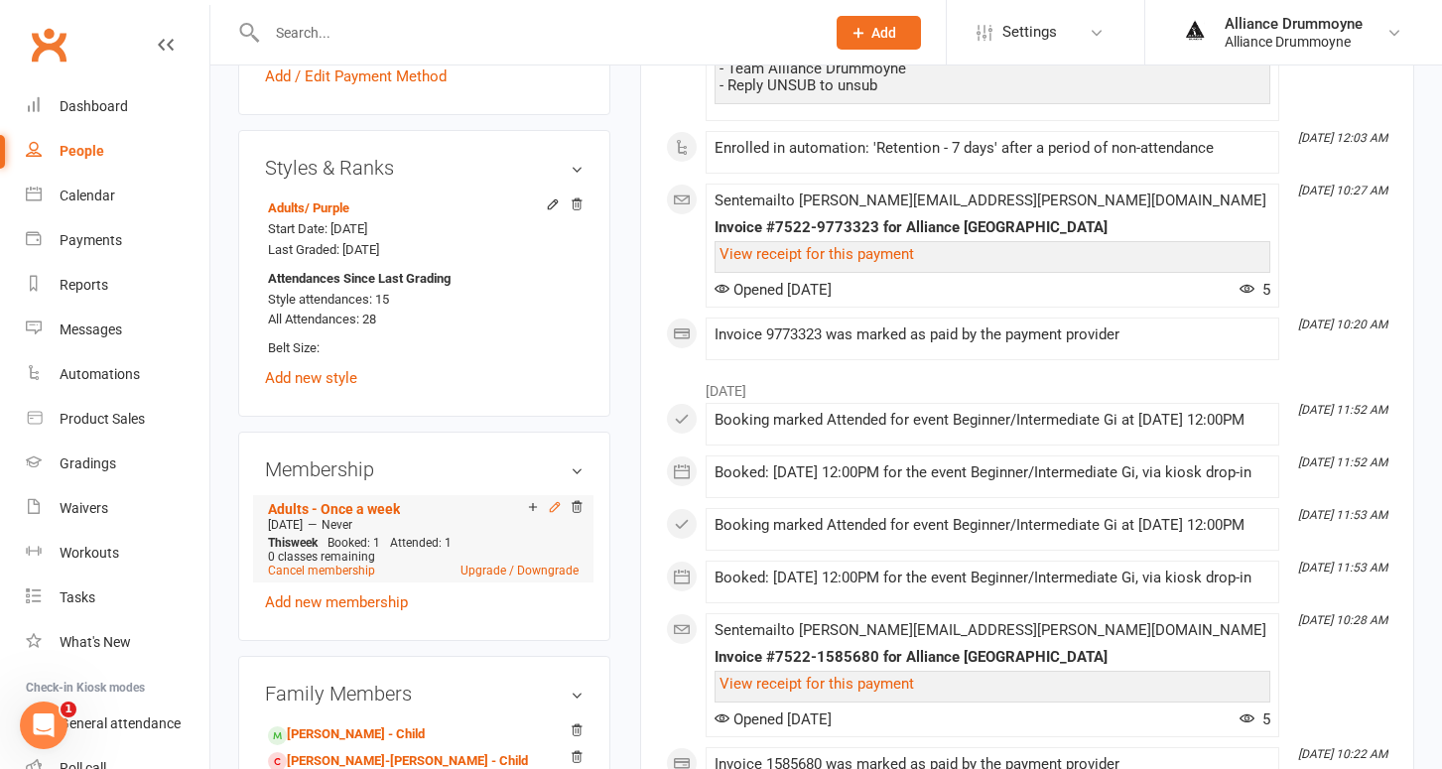
click at [555, 502] on icon at bounding box center [554, 506] width 9 height 9
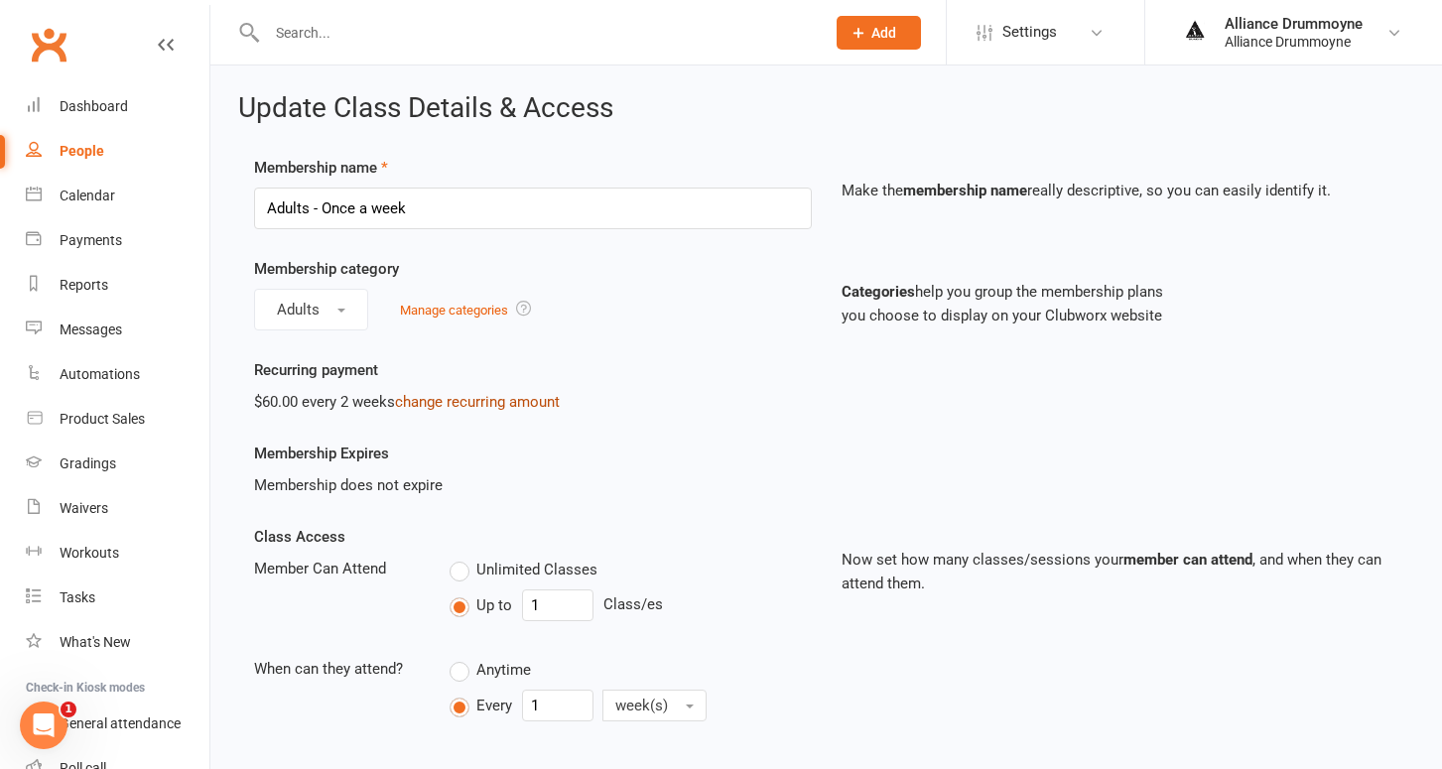
click at [523, 403] on link "change recurring amount" at bounding box center [477, 402] width 165 height 18
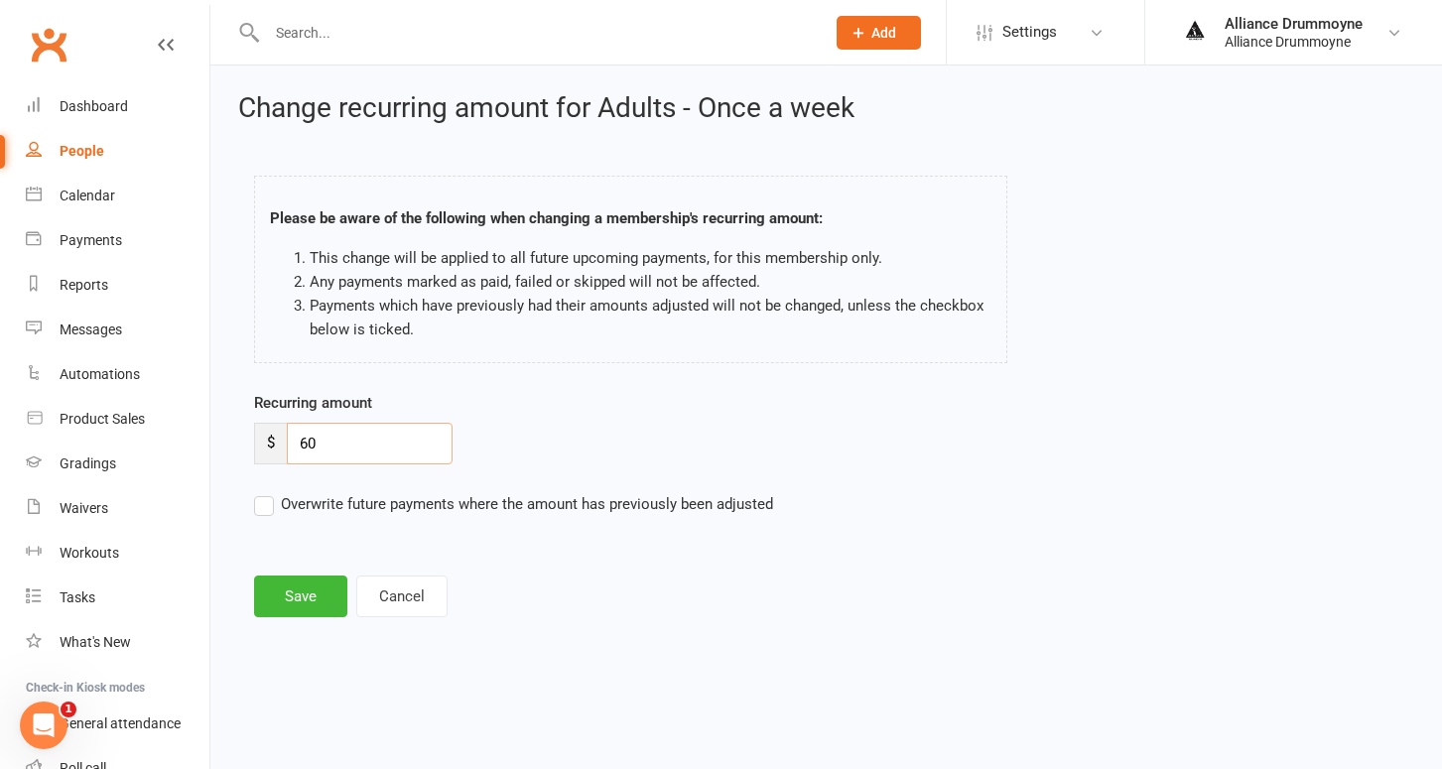
click at [362, 435] on input "60" at bounding box center [370, 444] width 166 height 42
type input "70"
click at [265, 504] on label "Overwrite future payments where the amount has previously been adjusted" at bounding box center [513, 504] width 519 height 24
click at [265, 492] on input "Overwrite future payments where the amount has previously been adjusted" at bounding box center [513, 492] width 519 height 0
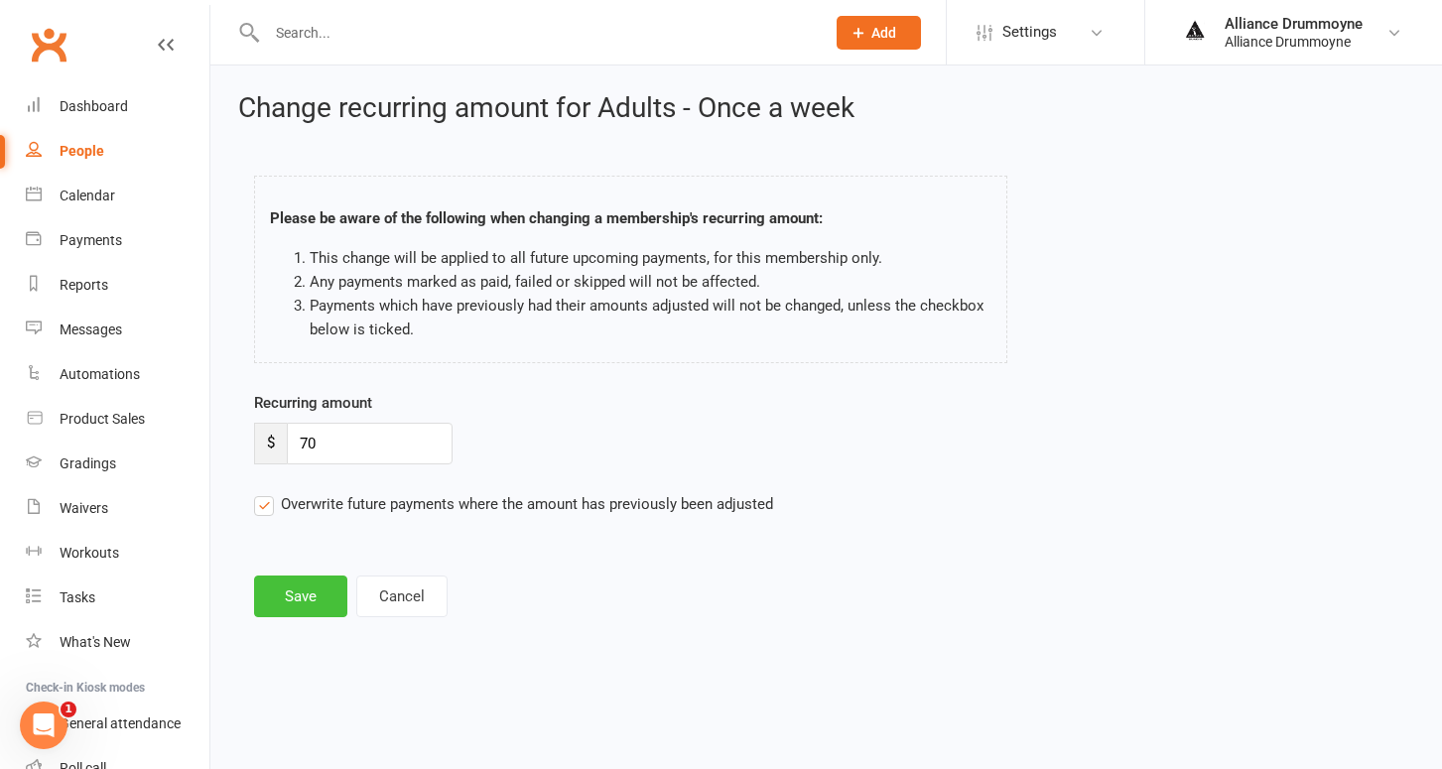
click at [313, 596] on button "Save" at bounding box center [300, 597] width 93 height 42
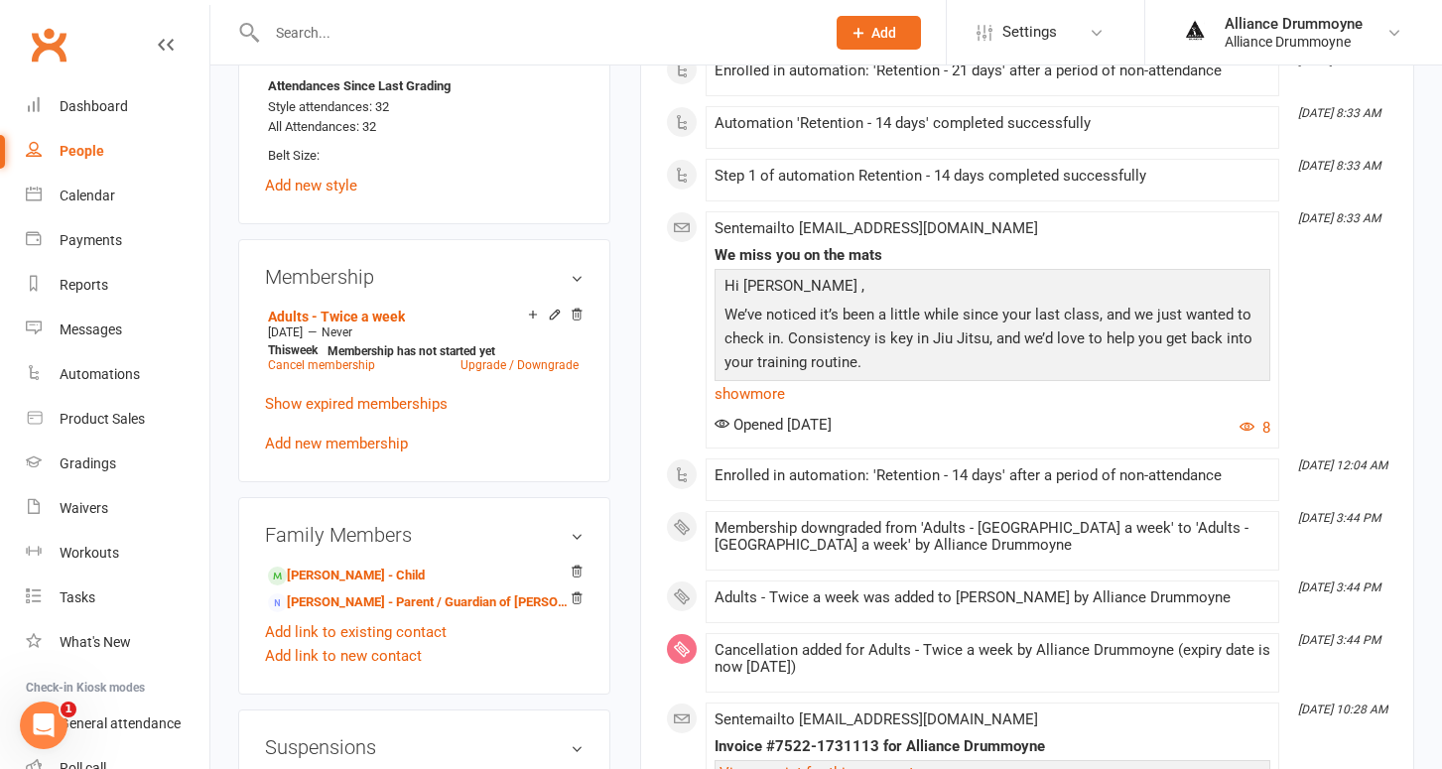
scroll to position [907, 0]
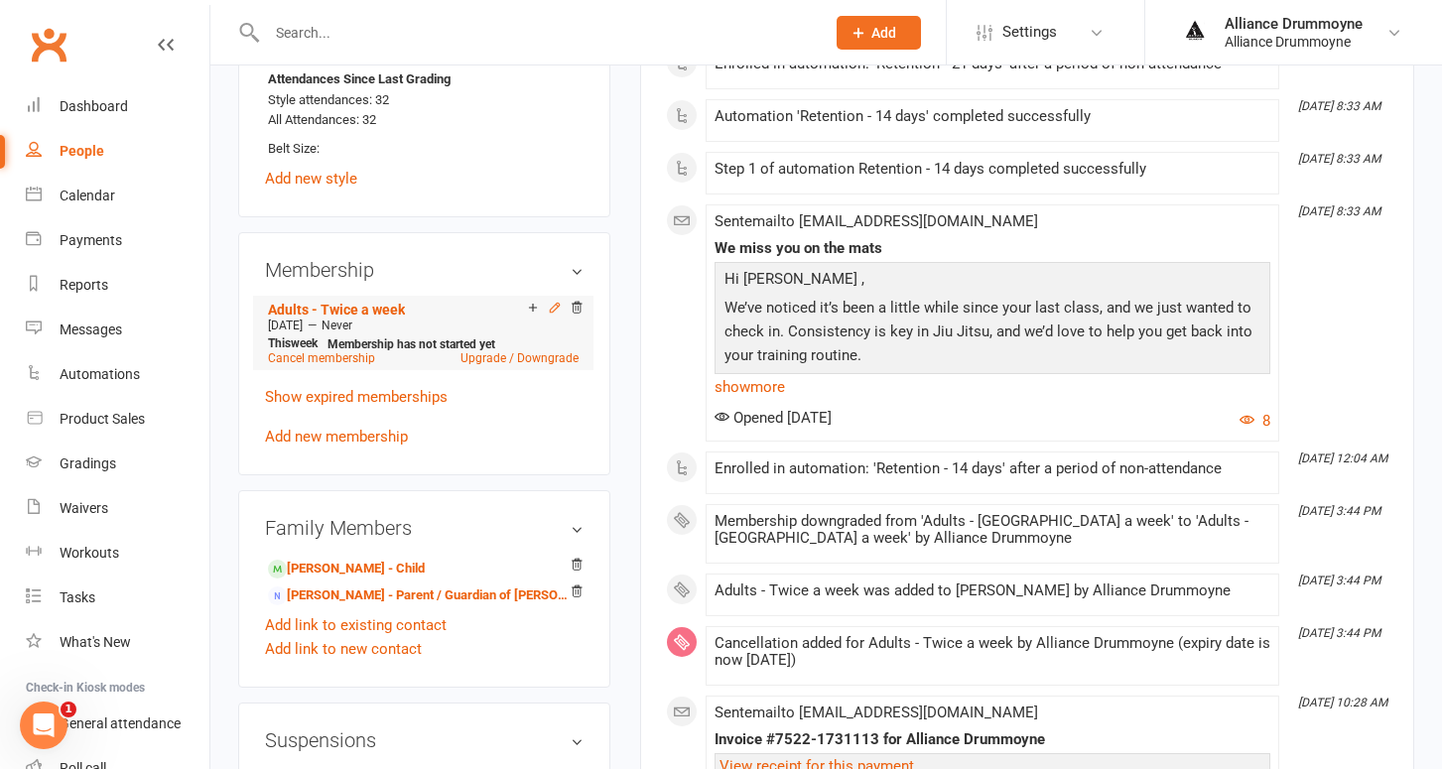
click at [556, 303] on icon at bounding box center [554, 307] width 9 height 9
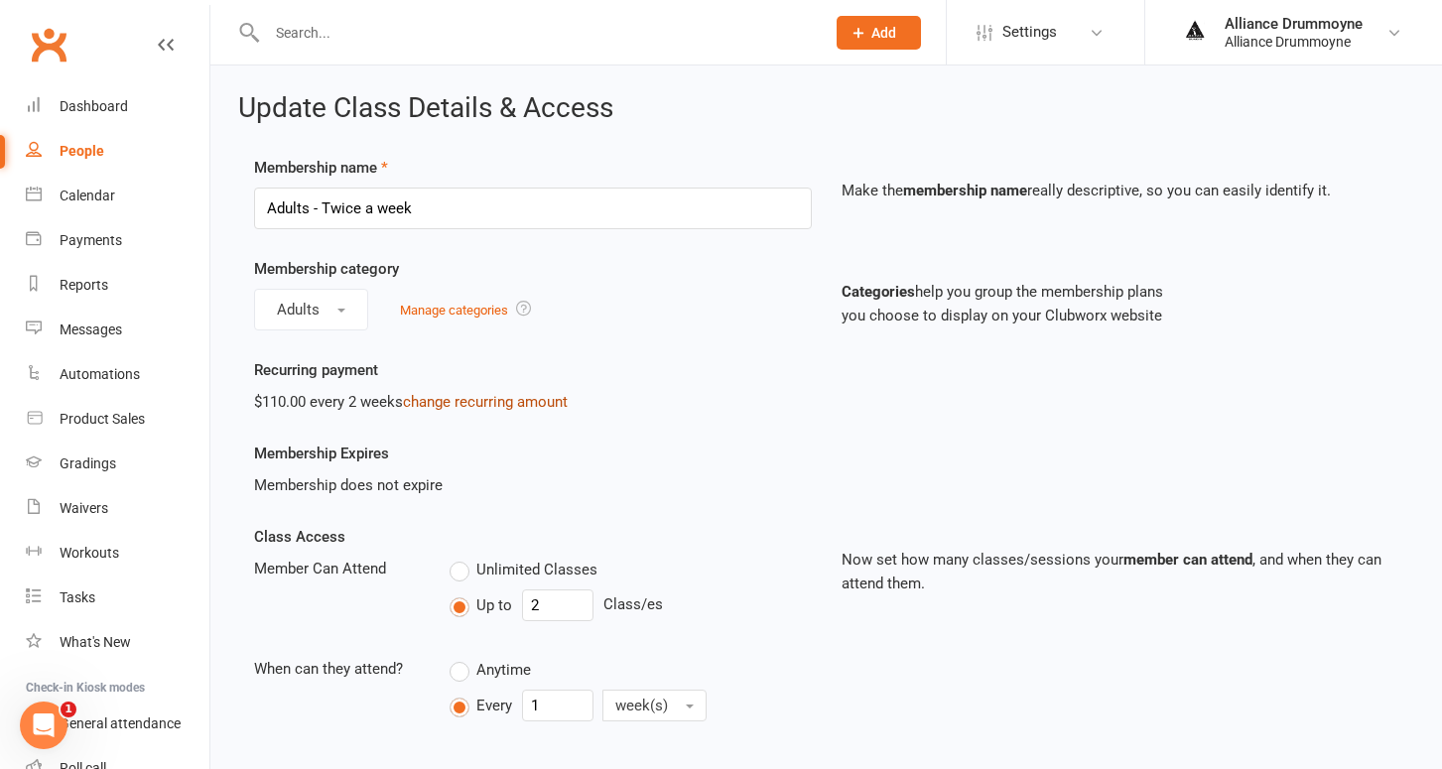
click at [492, 402] on link "change recurring amount" at bounding box center [485, 402] width 165 height 18
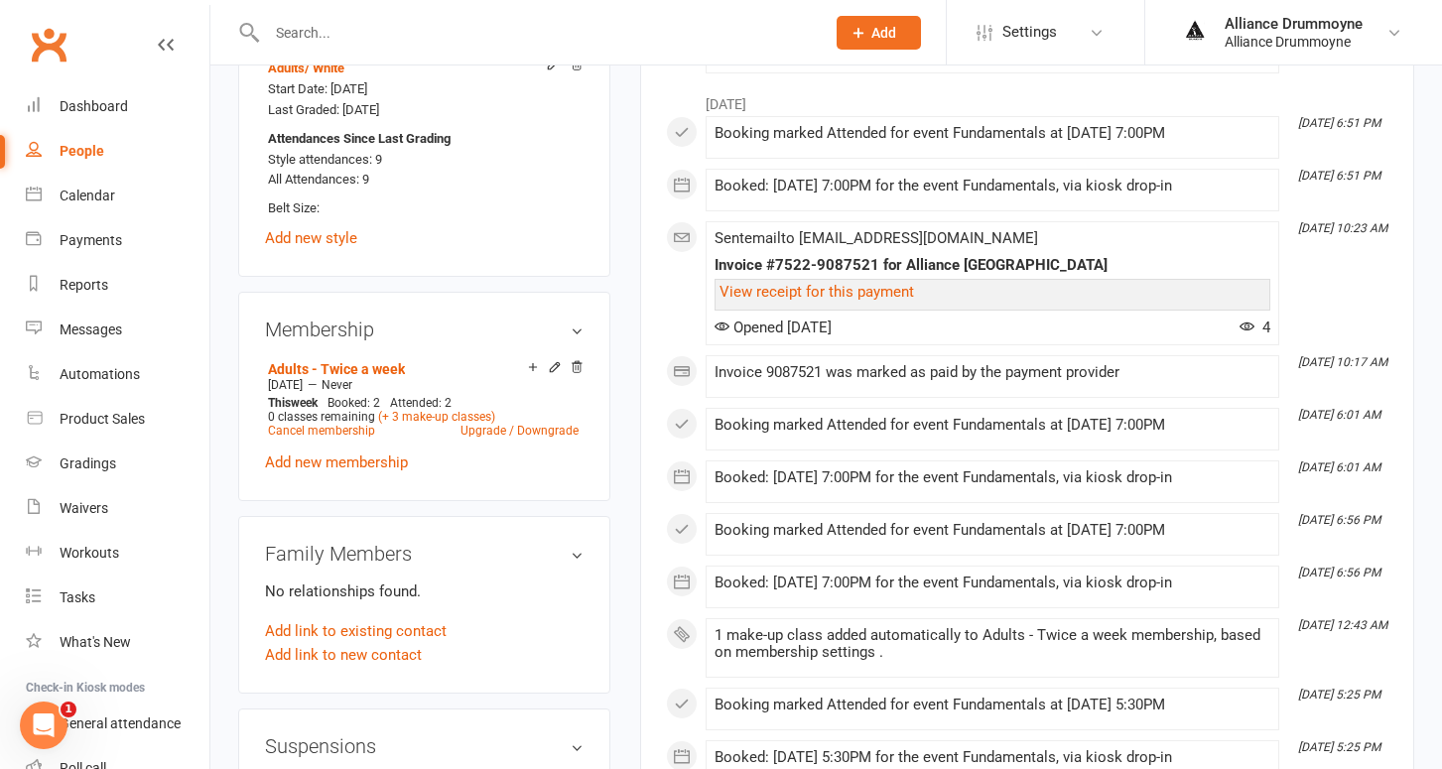
scroll to position [850, 0]
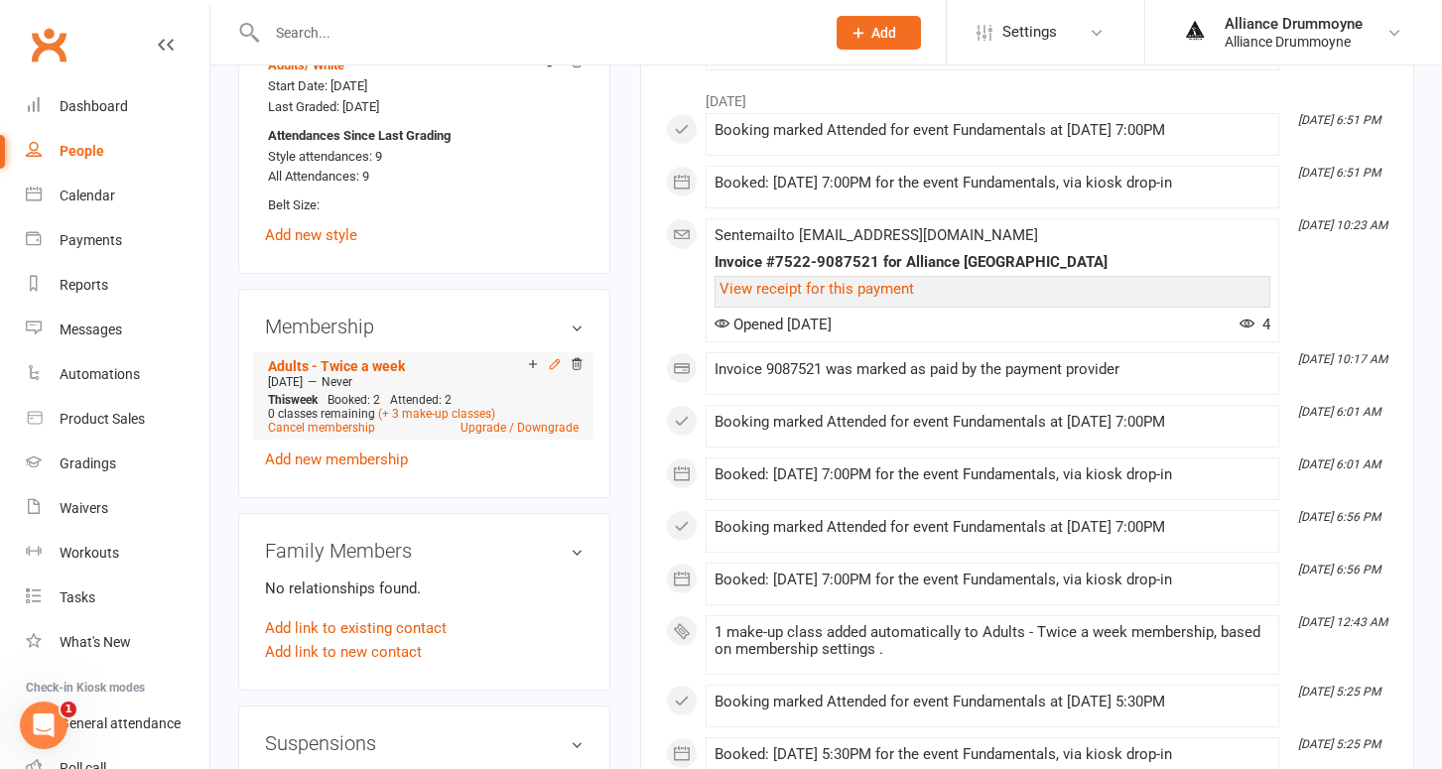
click at [552, 360] on icon at bounding box center [555, 364] width 14 height 14
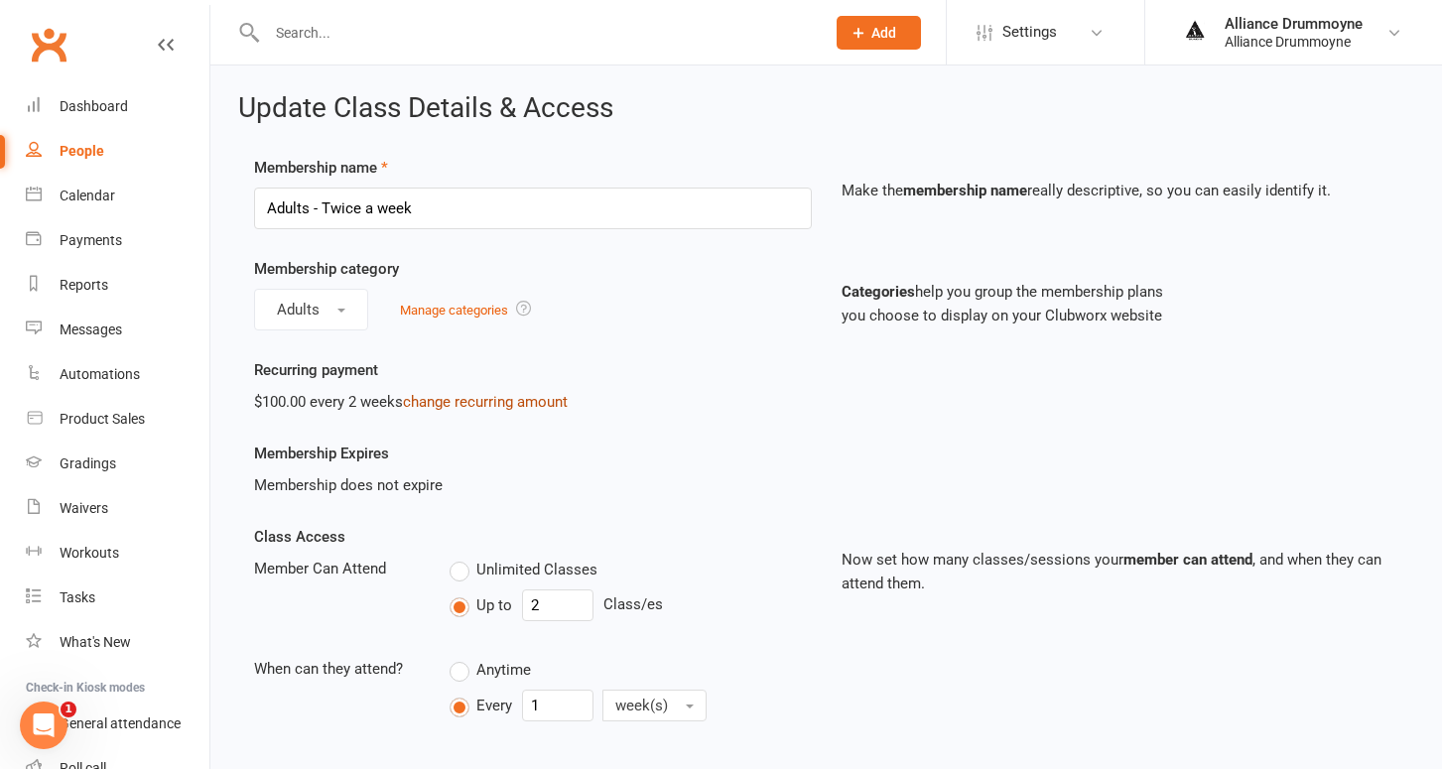
click at [503, 402] on link "change recurring amount" at bounding box center [485, 402] width 165 height 18
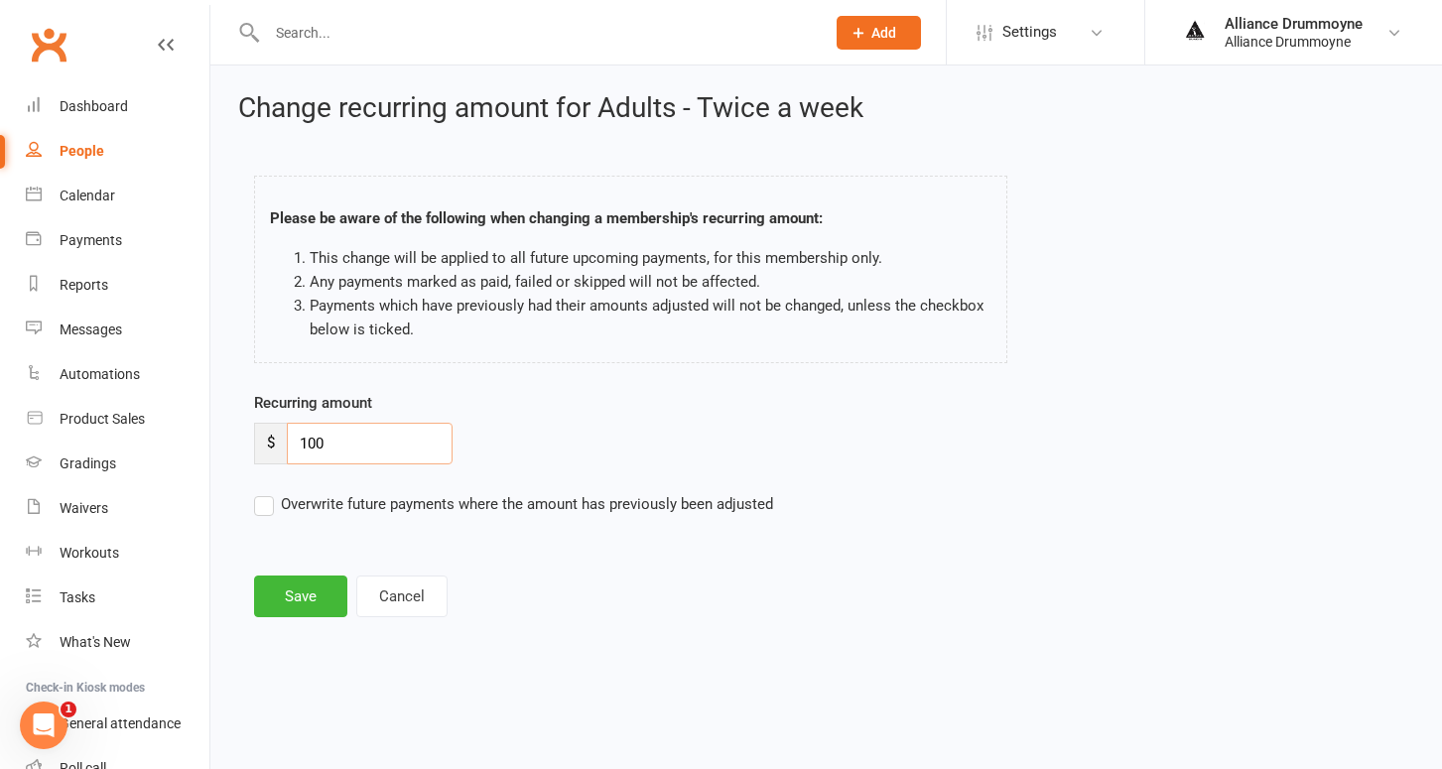
click at [350, 450] on input "100" at bounding box center [370, 444] width 166 height 42
type input "110"
click at [267, 508] on label "Overwrite future payments where the amount has previously been adjusted" at bounding box center [513, 504] width 519 height 24
click at [267, 492] on input "Overwrite future payments where the amount has previously been adjusted" at bounding box center [513, 492] width 519 height 0
click at [294, 599] on button "Save" at bounding box center [300, 597] width 93 height 42
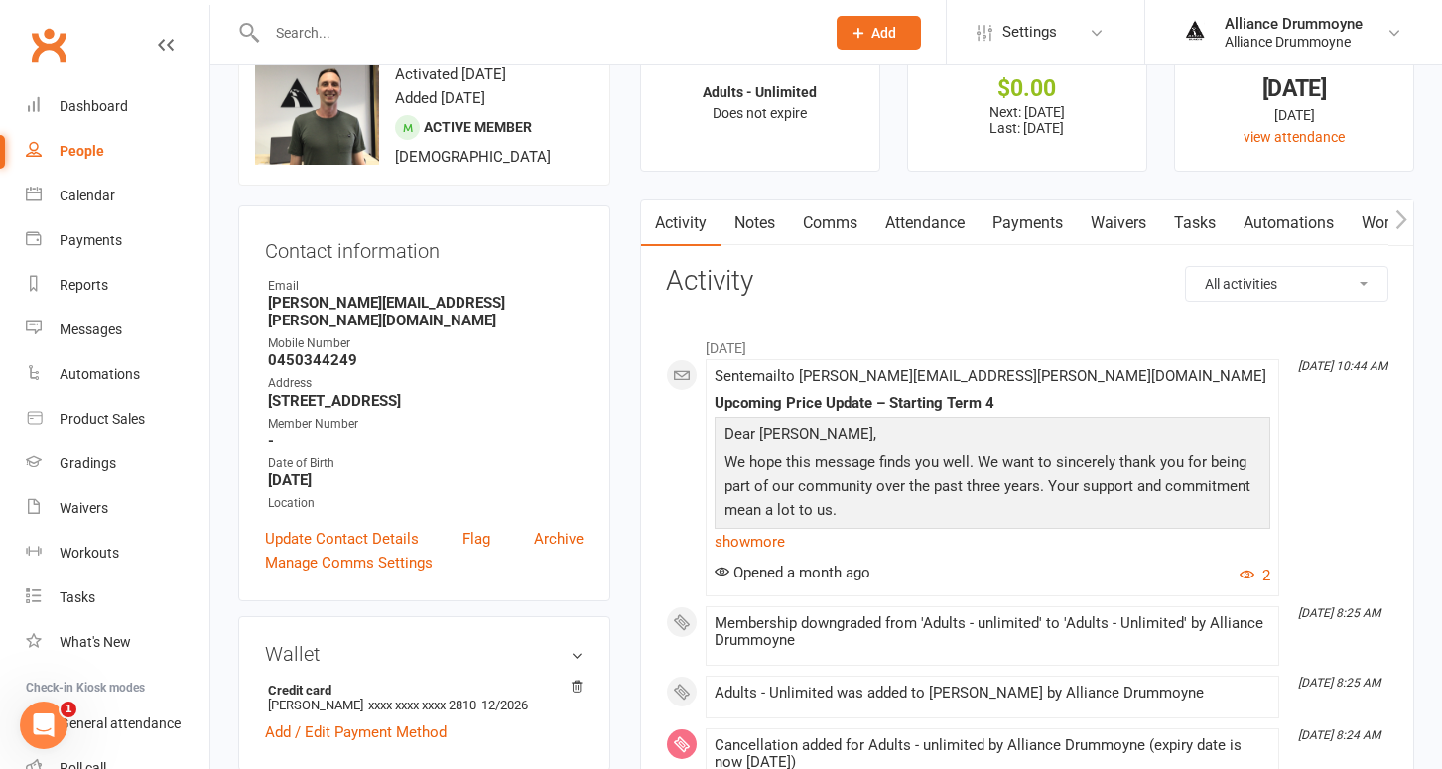
scroll to position [52, 0]
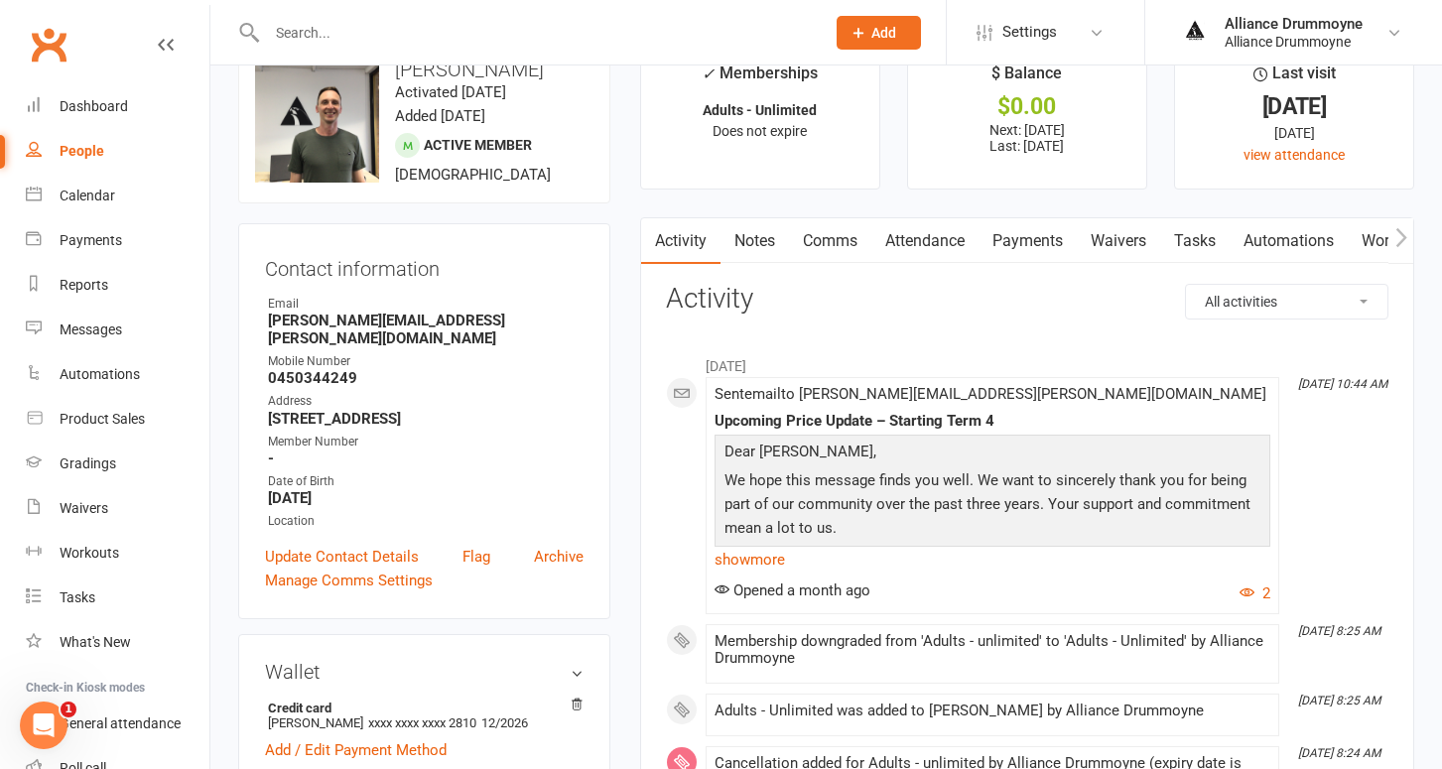
click at [994, 233] on link "Payments" at bounding box center [1027, 241] width 98 height 46
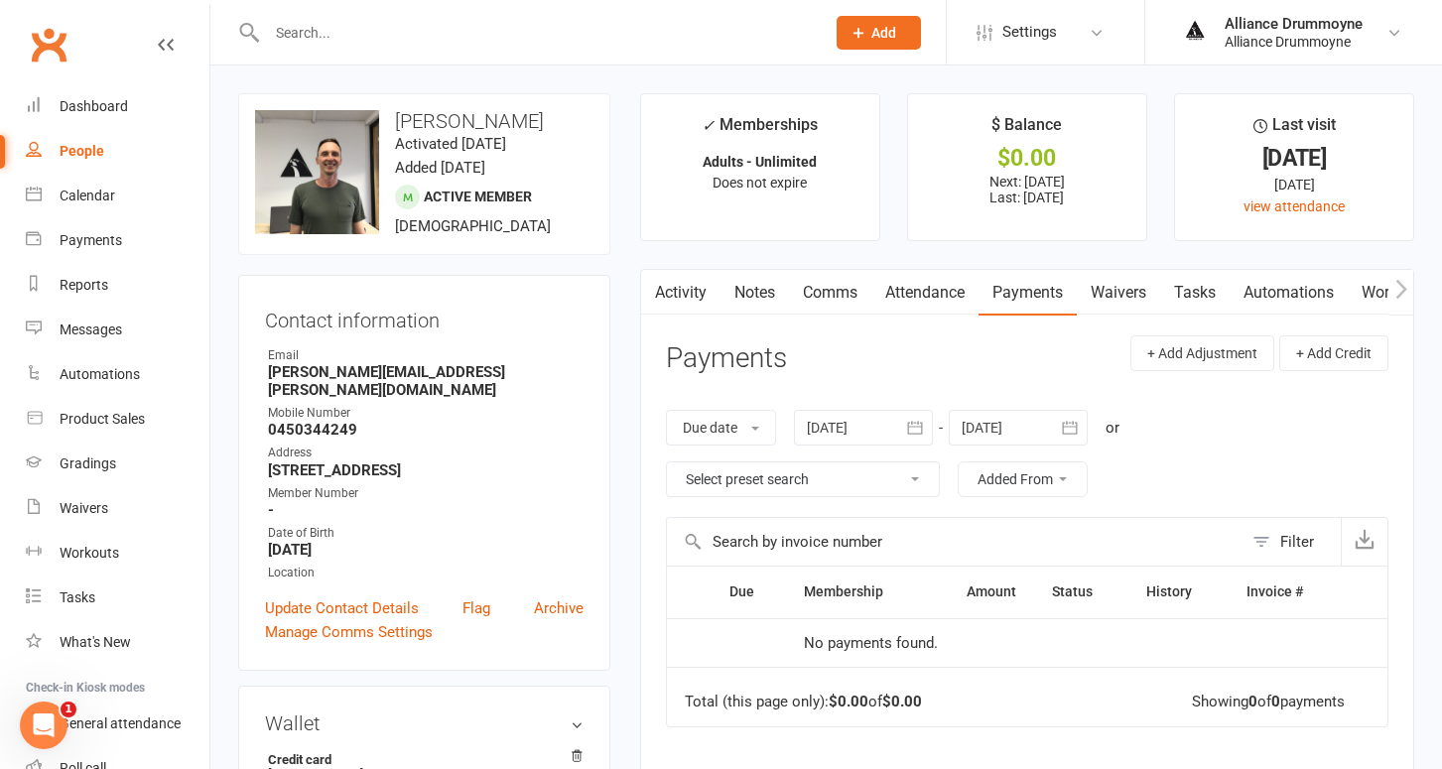
click at [1066, 421] on icon "button" at bounding box center [1070, 428] width 20 height 20
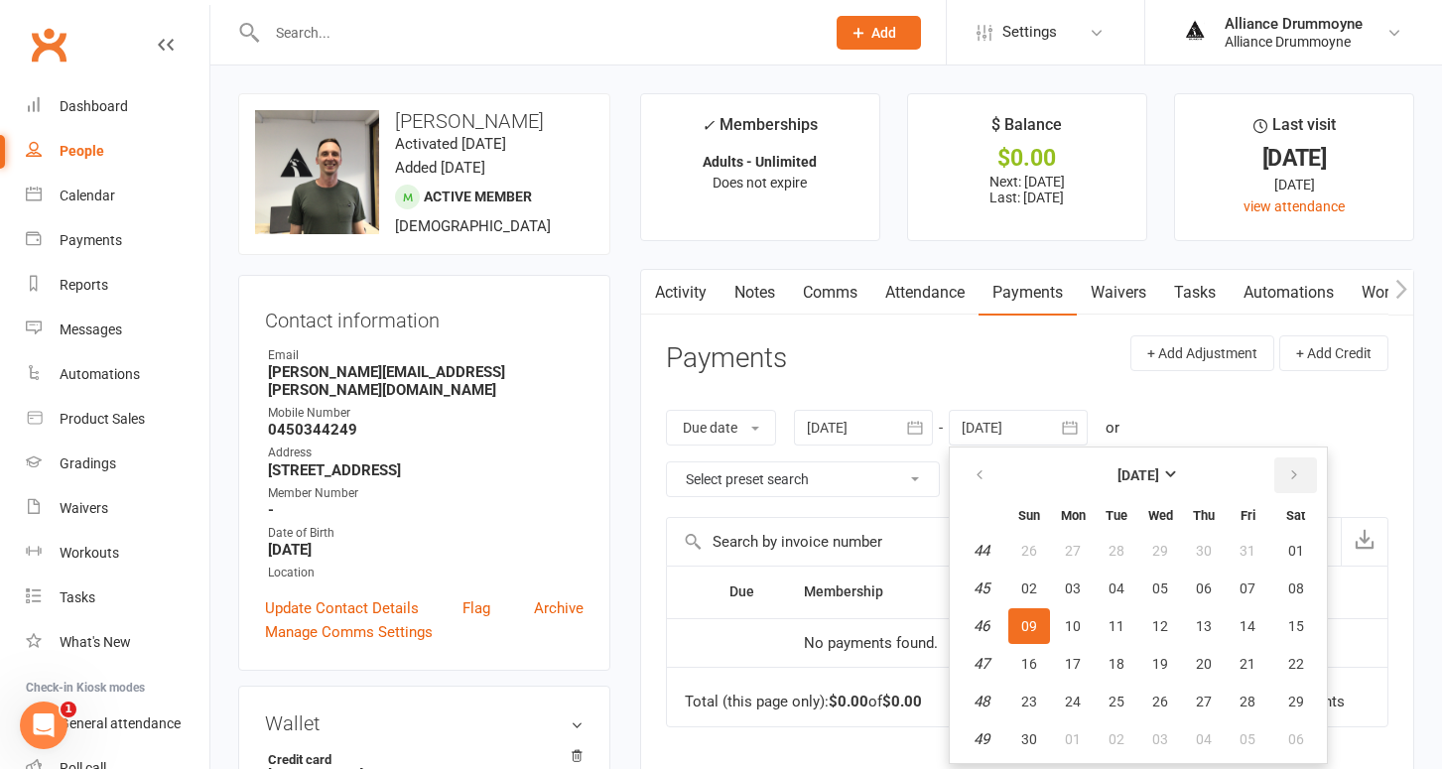
click at [1285, 470] on button "button" at bounding box center [1295, 475] width 43 height 36
click at [1170, 621] on button "14" at bounding box center [1160, 626] width 42 height 36
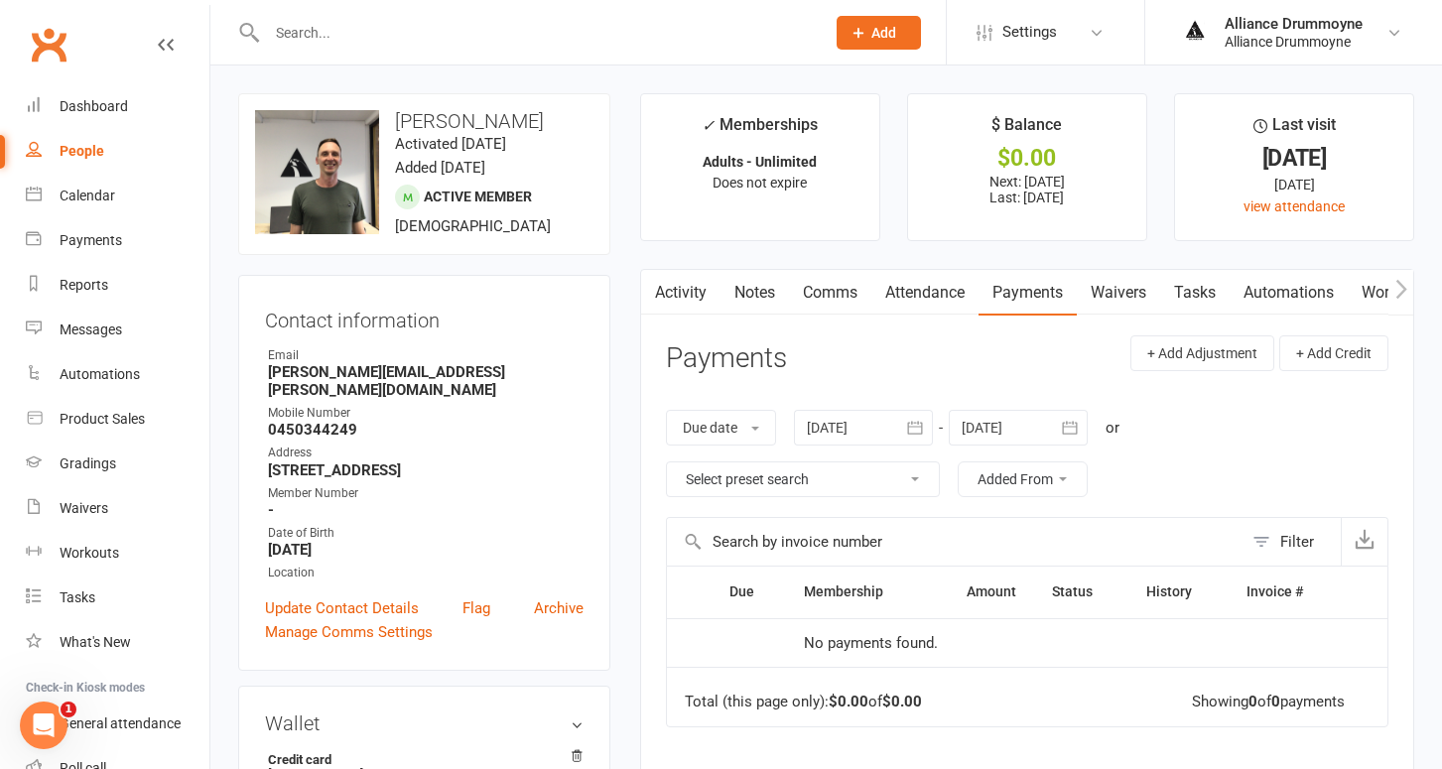
click at [1068, 429] on icon "button" at bounding box center [1070, 428] width 20 height 20
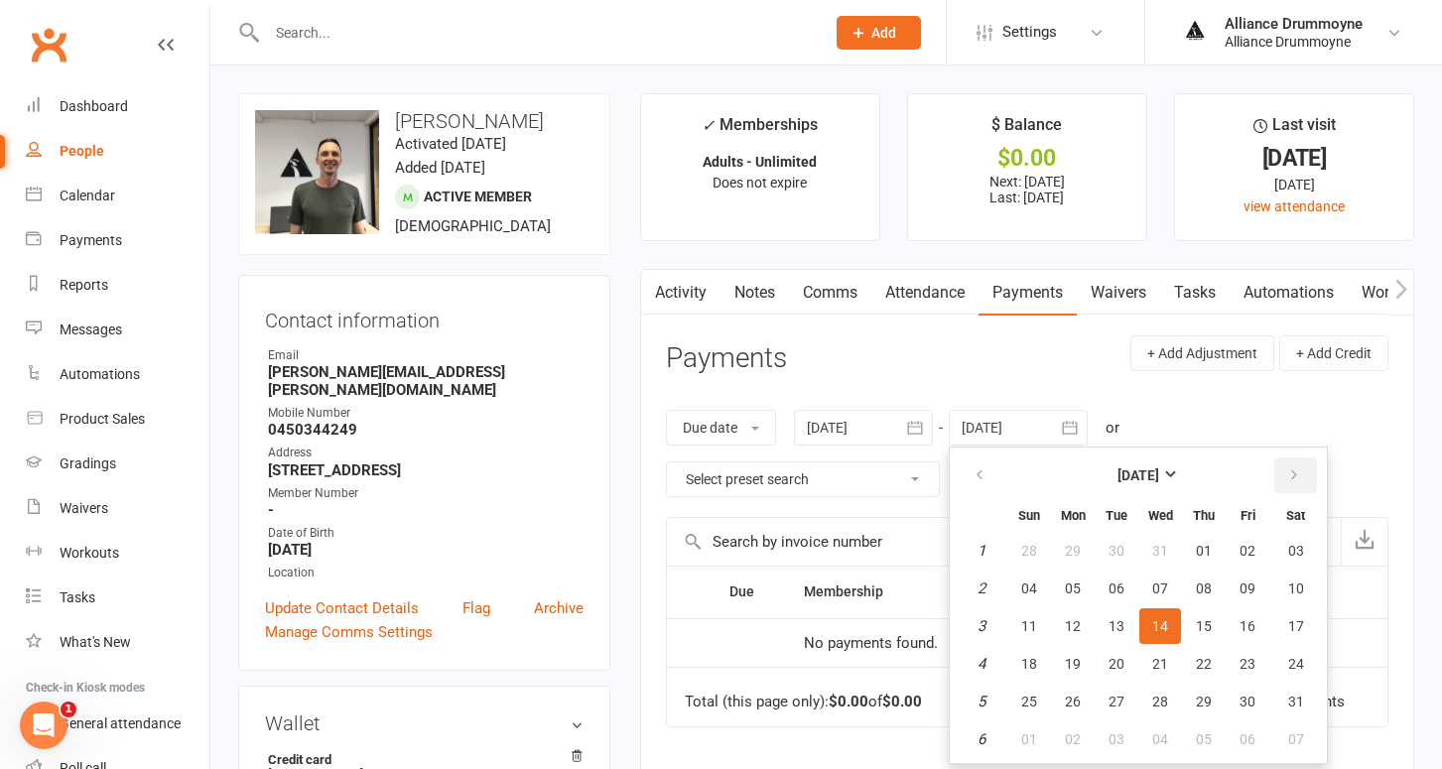
click at [1296, 473] on icon "button" at bounding box center [1294, 475] width 14 height 16
click at [1206, 580] on span "07" at bounding box center [1204, 588] width 16 height 16
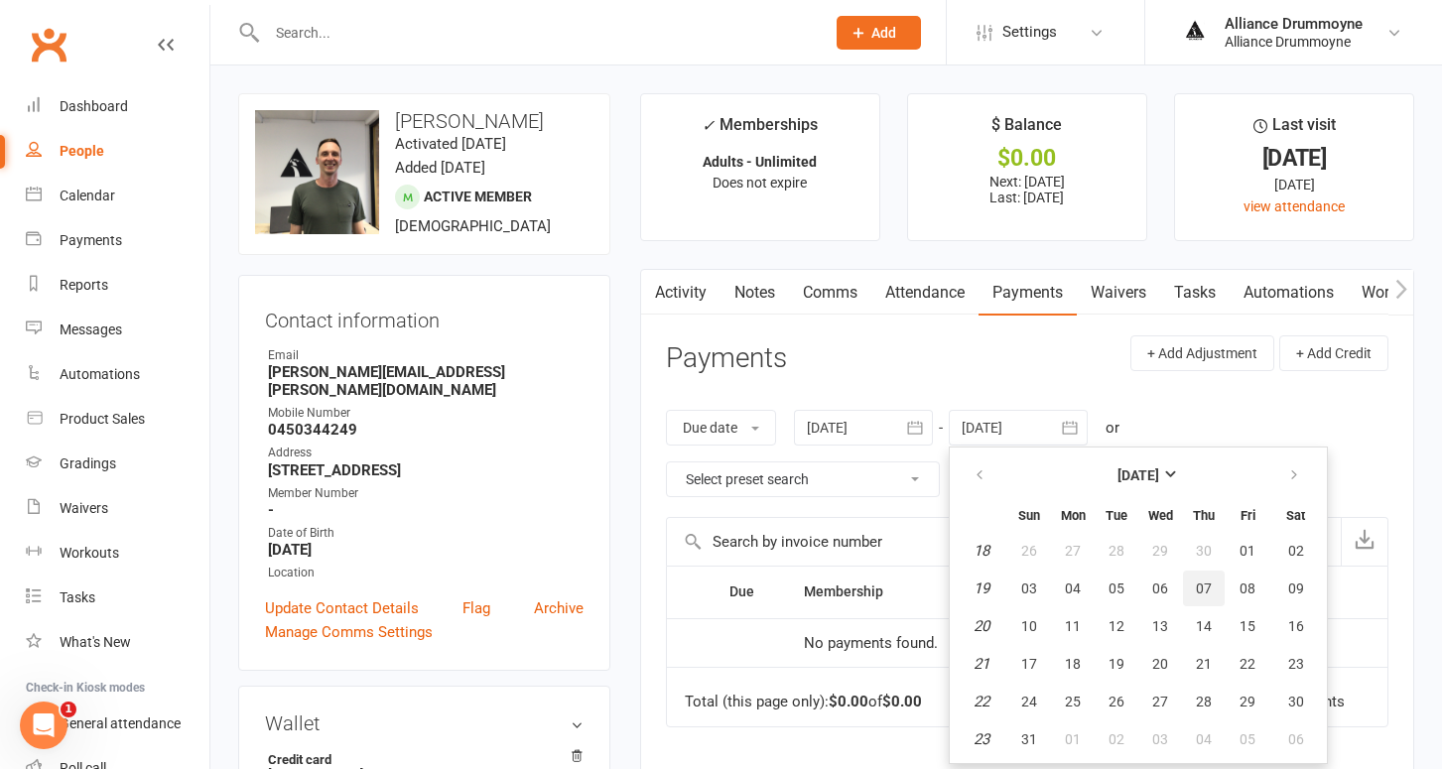
type input "07 May 2026"
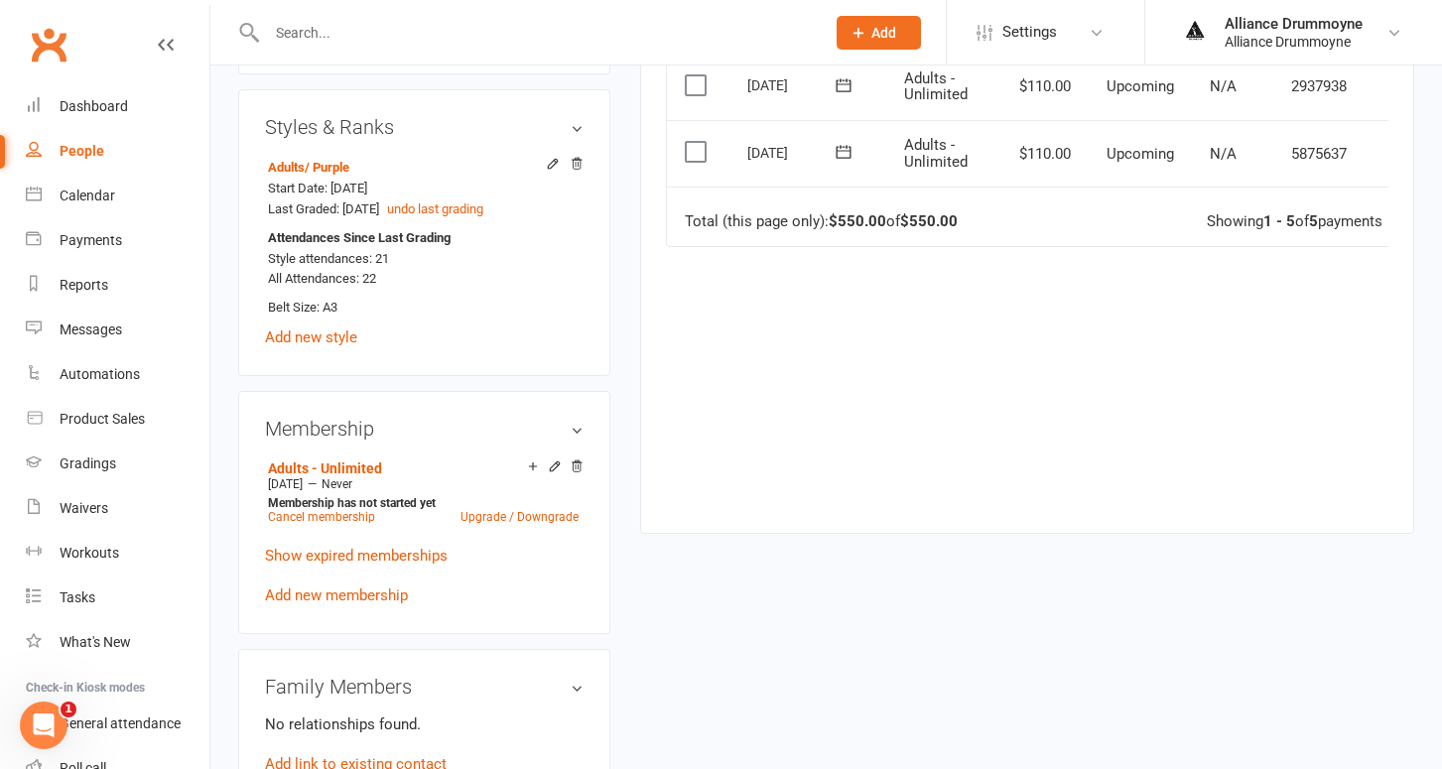
scroll to position [786, 0]
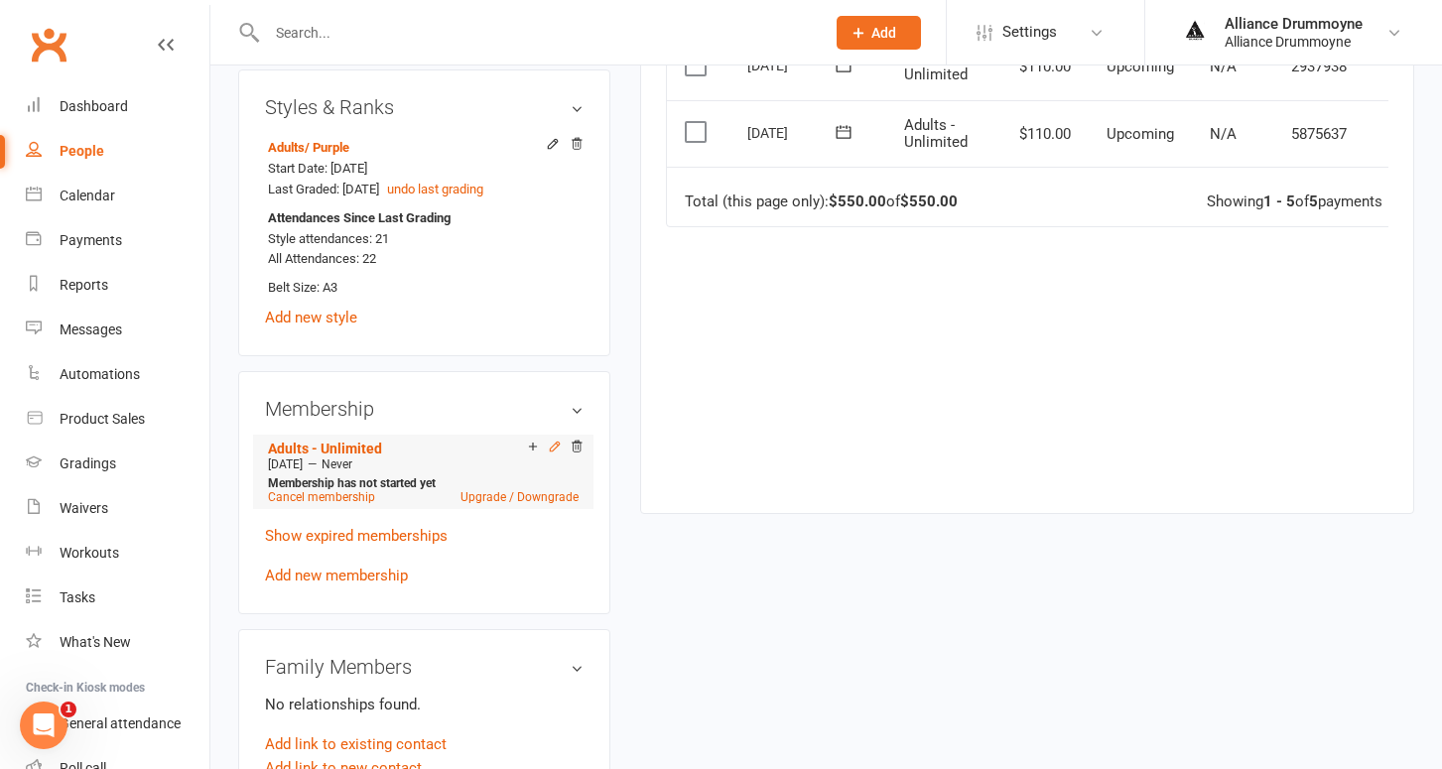
click at [557, 444] on icon at bounding box center [555, 447] width 14 height 14
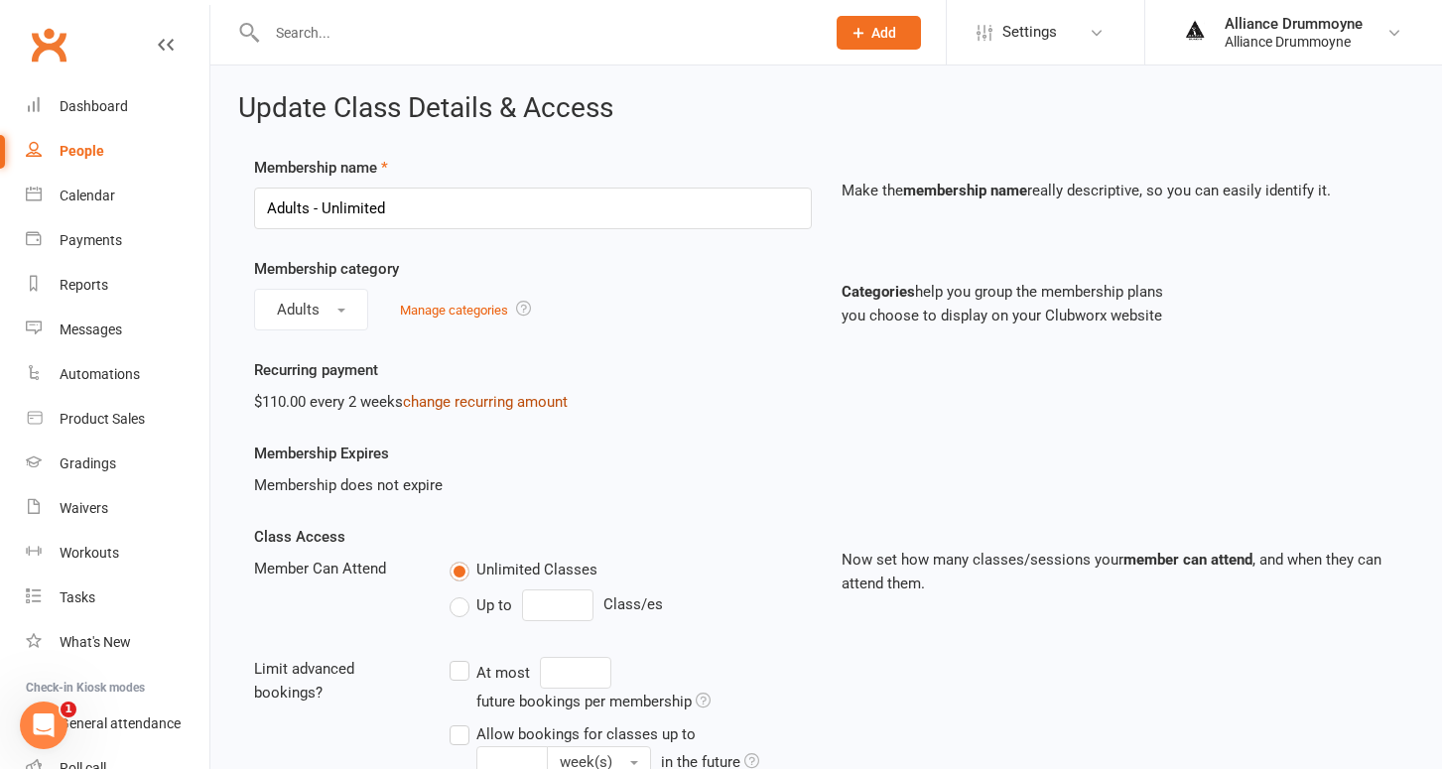
click at [465, 403] on link "change recurring amount" at bounding box center [485, 402] width 165 height 18
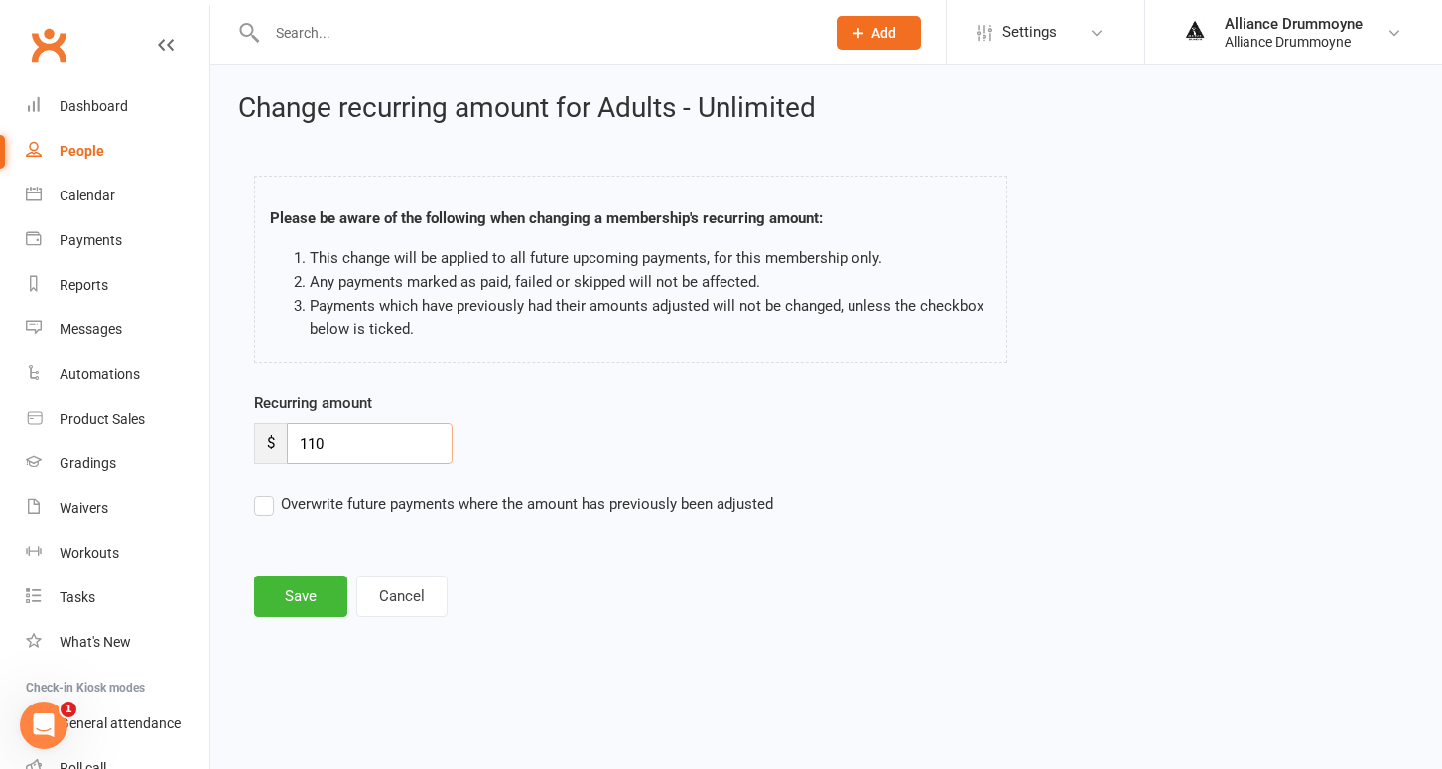
click at [322, 450] on input "110" at bounding box center [370, 444] width 166 height 42
click at [341, 442] on input "120" at bounding box center [370, 444] width 166 height 42
type input "120"
click at [258, 506] on label "Overwrite future payments where the amount has previously been adjusted" at bounding box center [513, 504] width 519 height 24
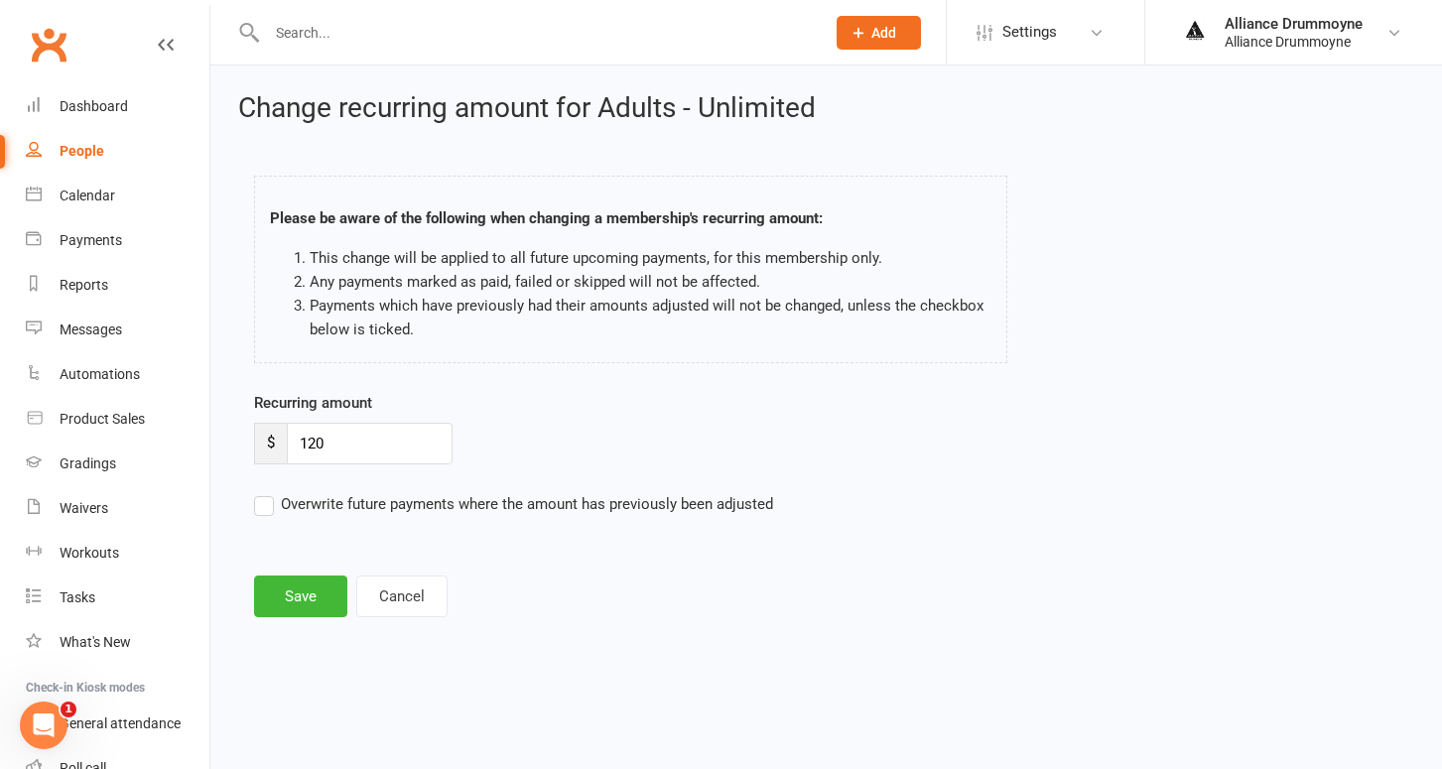
click at [258, 492] on input "Overwrite future payments where the amount has previously been adjusted" at bounding box center [513, 492] width 519 height 0
click at [306, 588] on button "Save" at bounding box center [300, 597] width 93 height 42
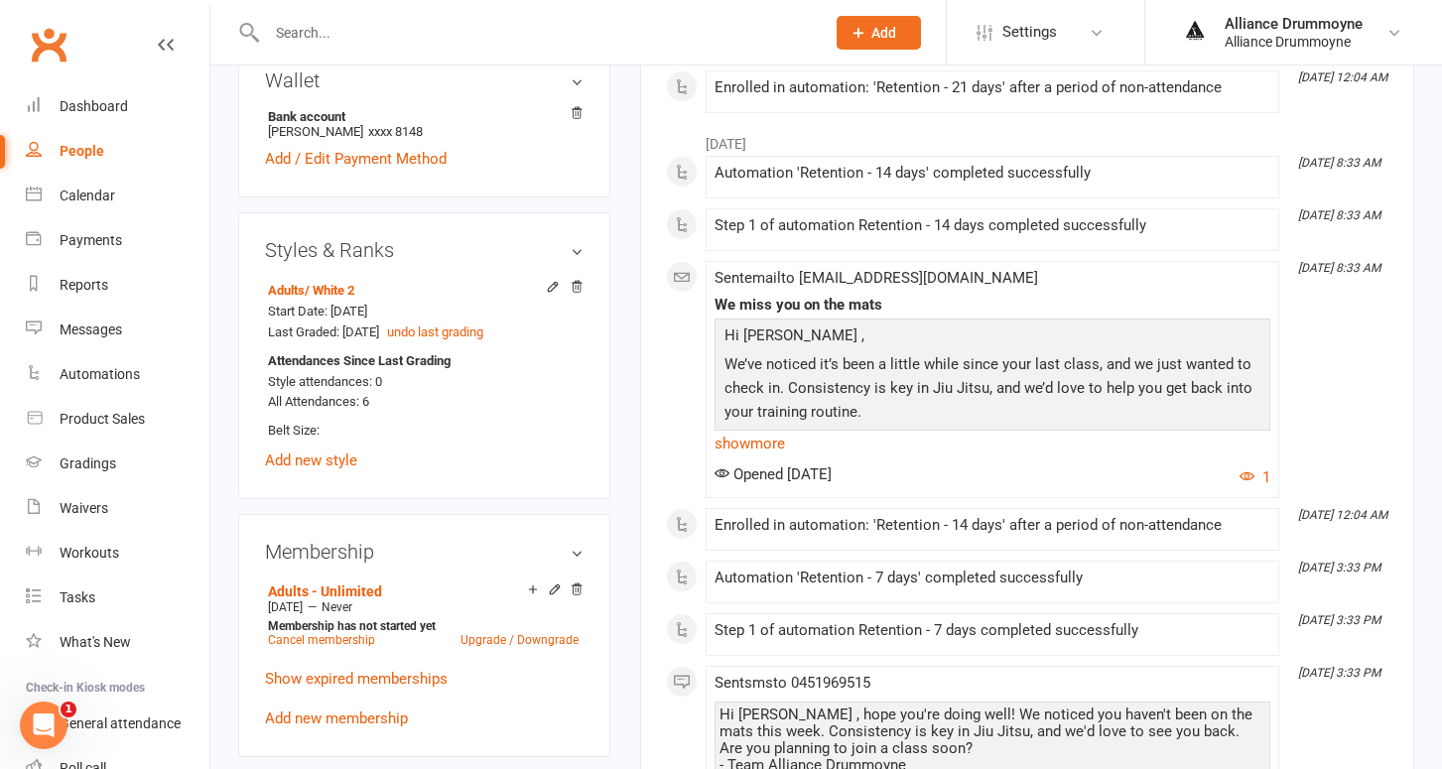
scroll to position [847, 0]
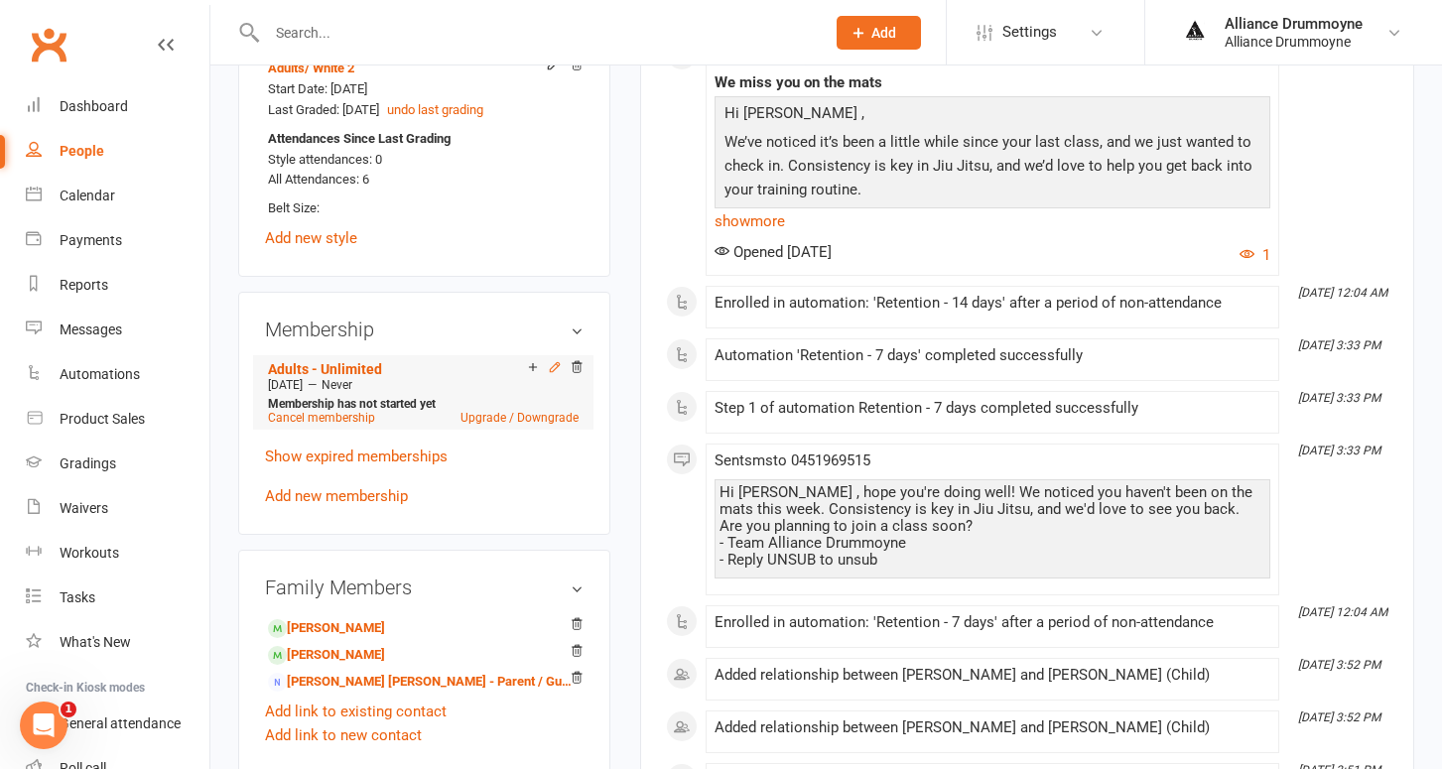
click at [553, 364] on icon at bounding box center [554, 366] width 9 height 9
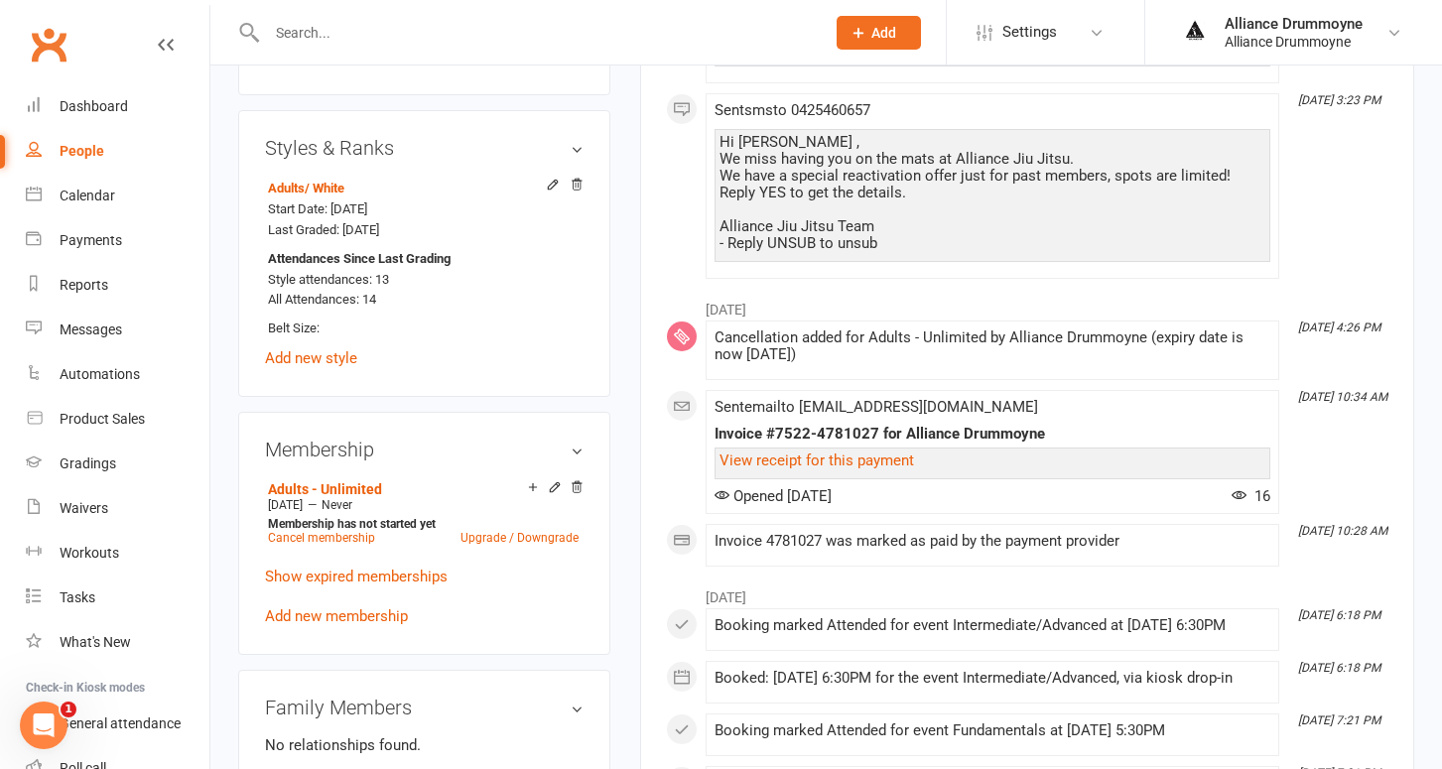
scroll to position [751, 0]
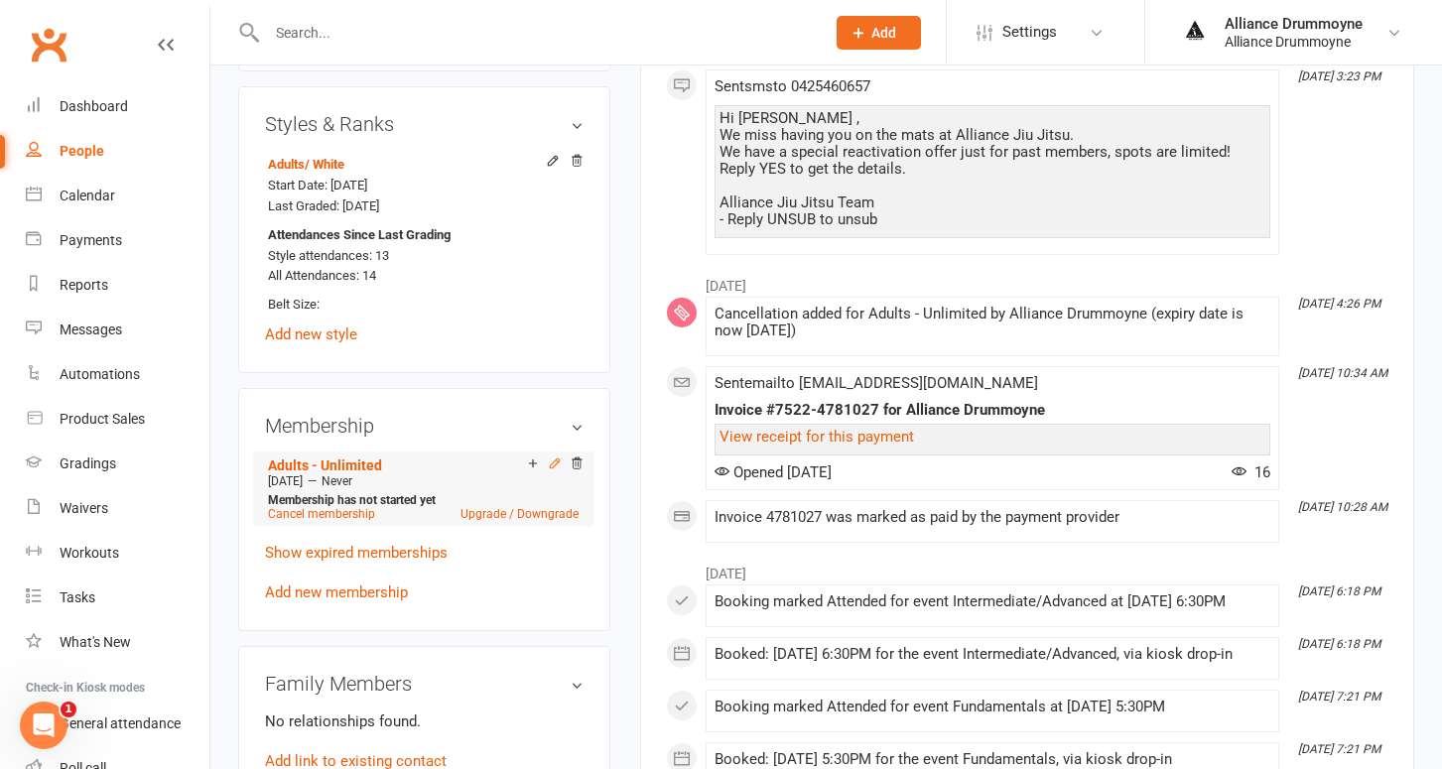
click at [555, 456] on icon at bounding box center [555, 463] width 14 height 14
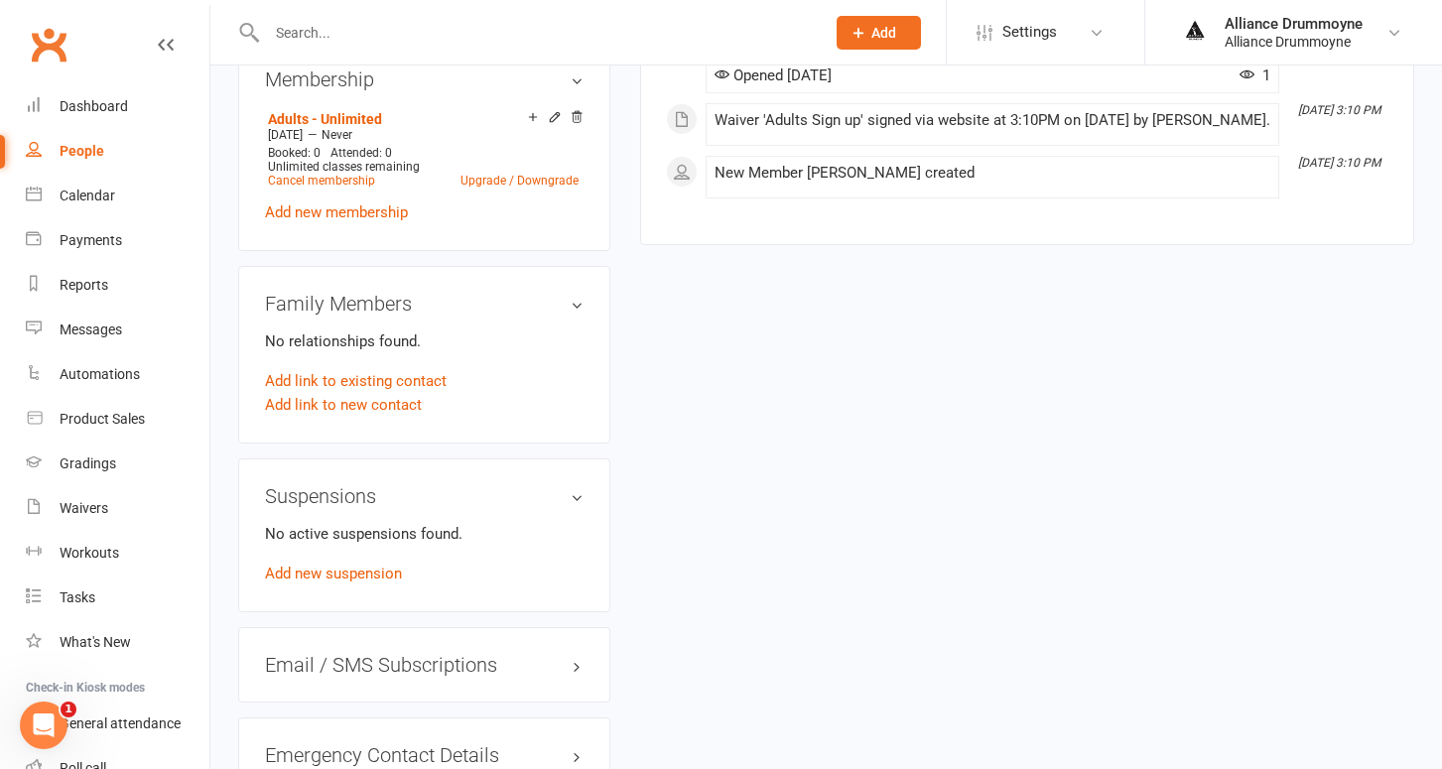
scroll to position [996, 0]
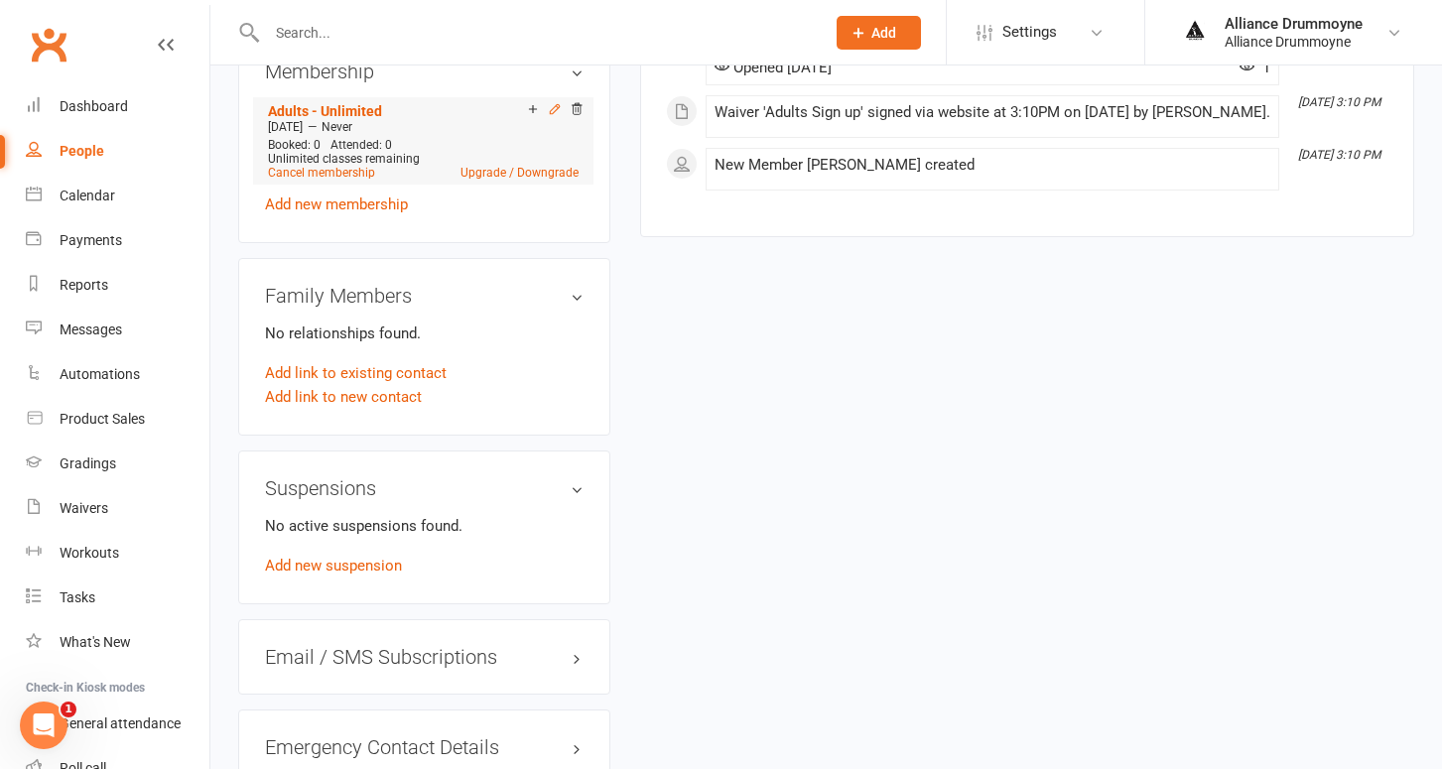
click at [554, 110] on icon at bounding box center [554, 108] width 9 height 9
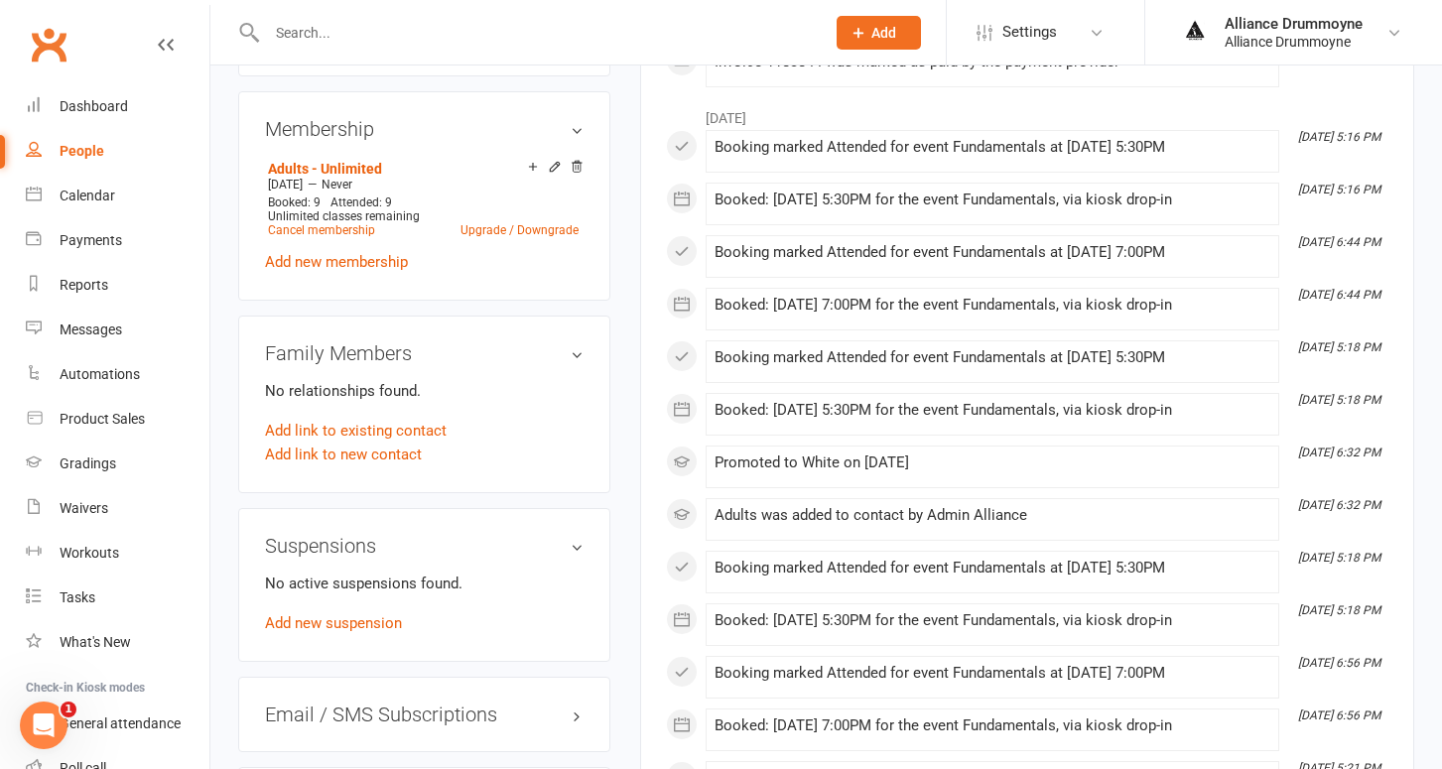
scroll to position [1086, 0]
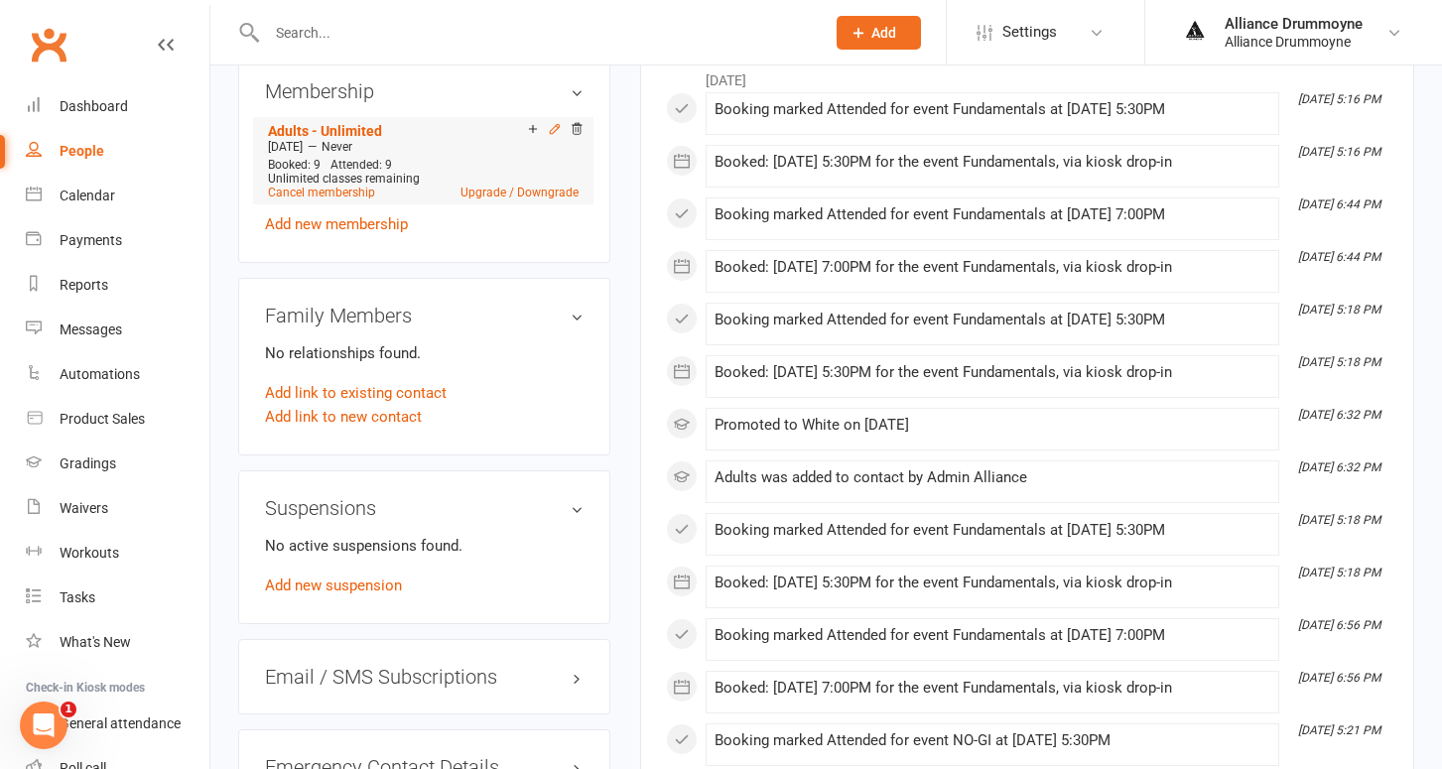
click at [553, 122] on icon at bounding box center [555, 129] width 14 height 14
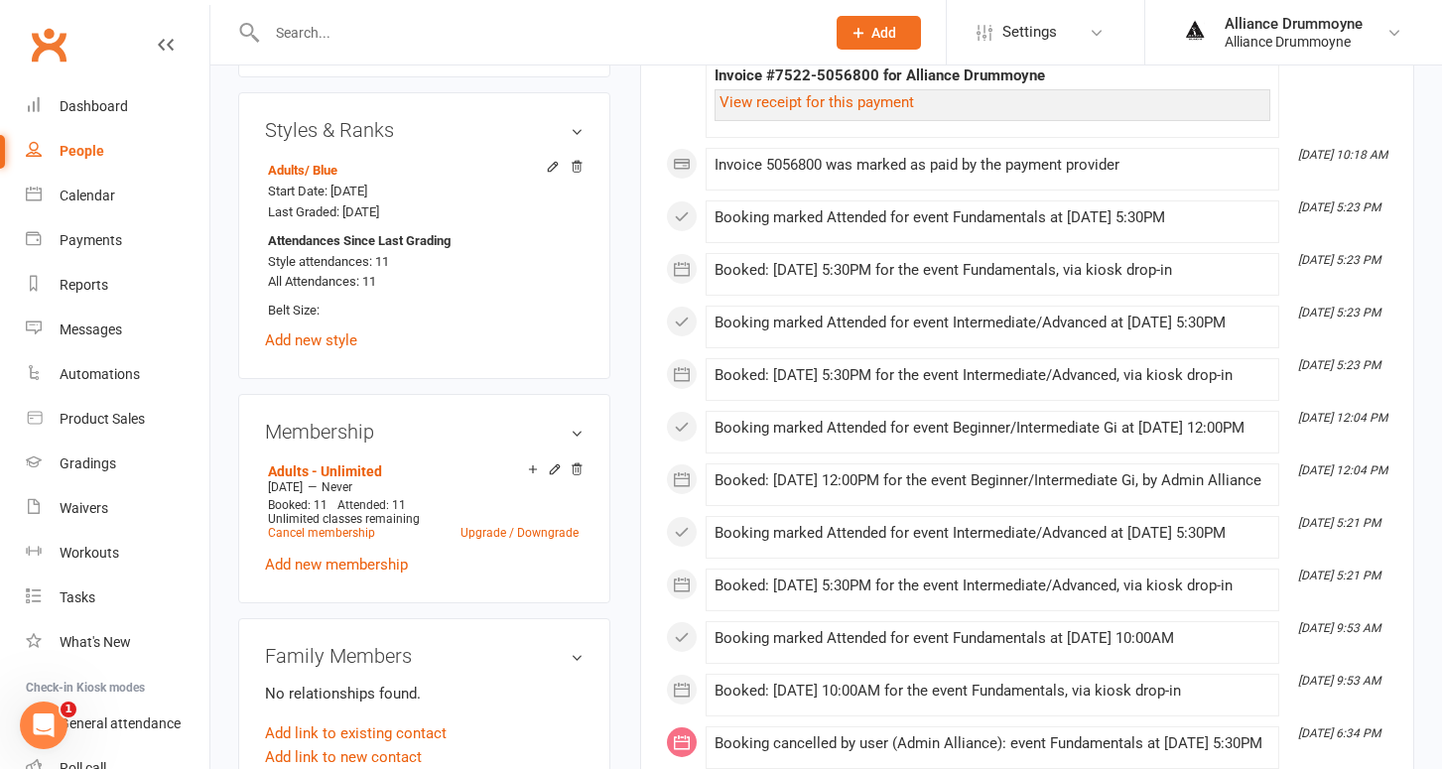
scroll to position [749, 0]
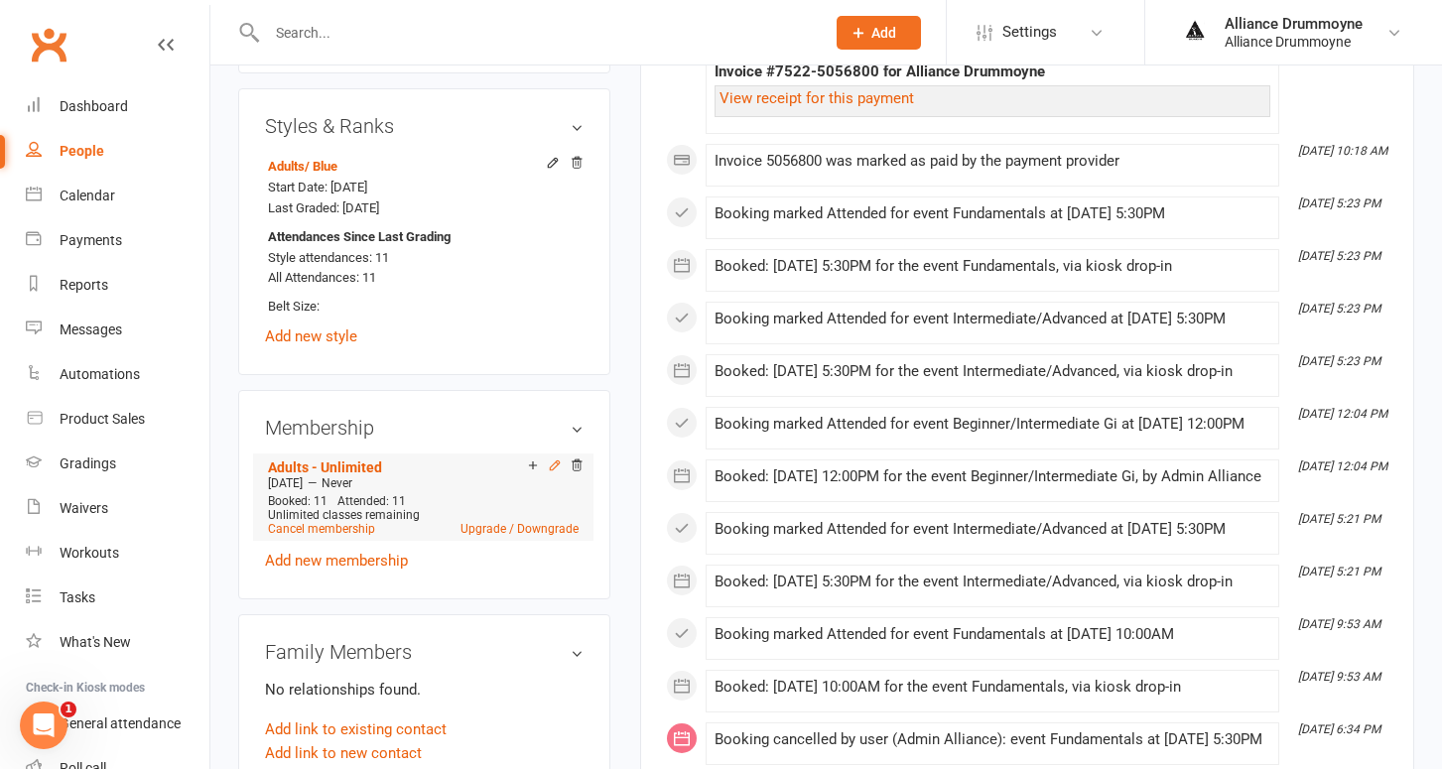
click at [556, 470] on icon at bounding box center [555, 465] width 14 height 14
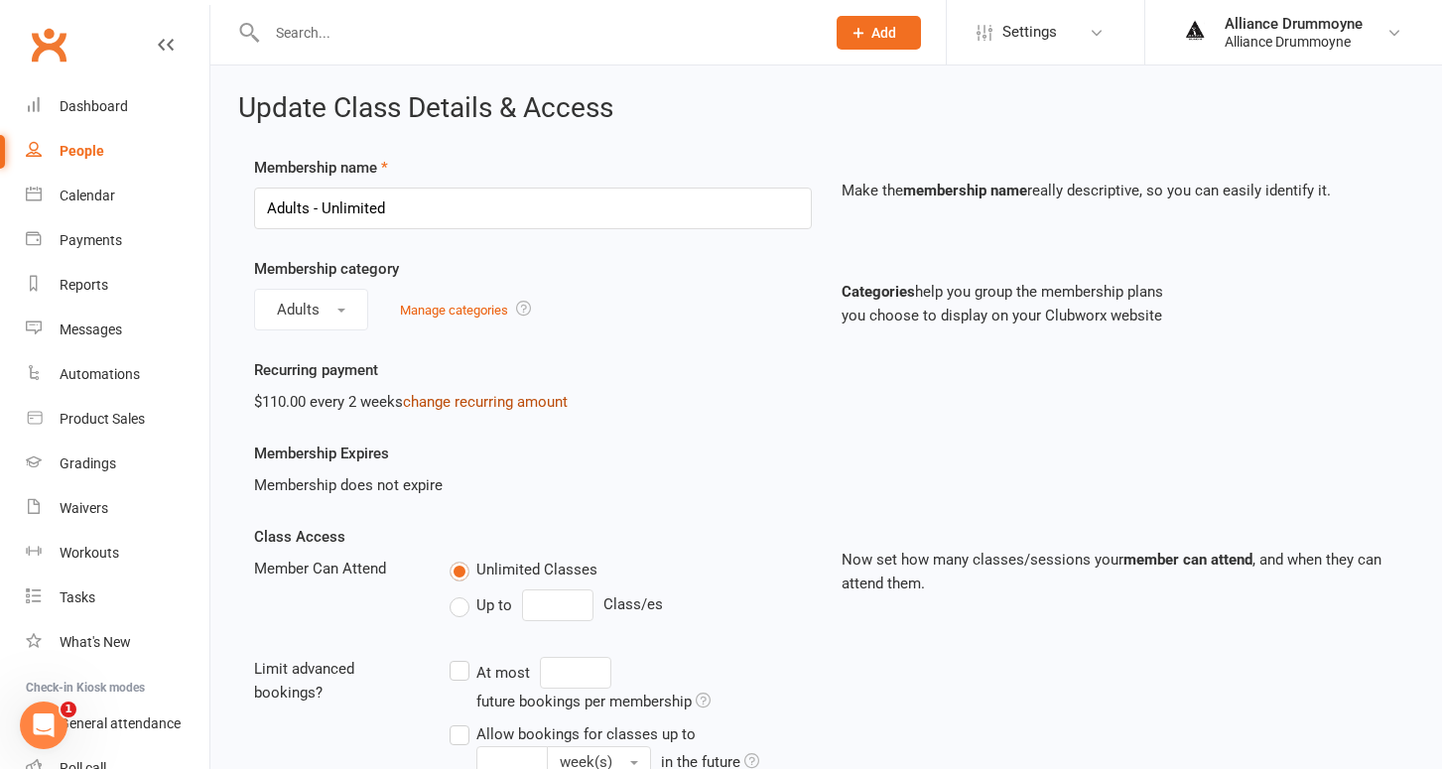
click at [485, 403] on link "change recurring amount" at bounding box center [485, 402] width 165 height 18
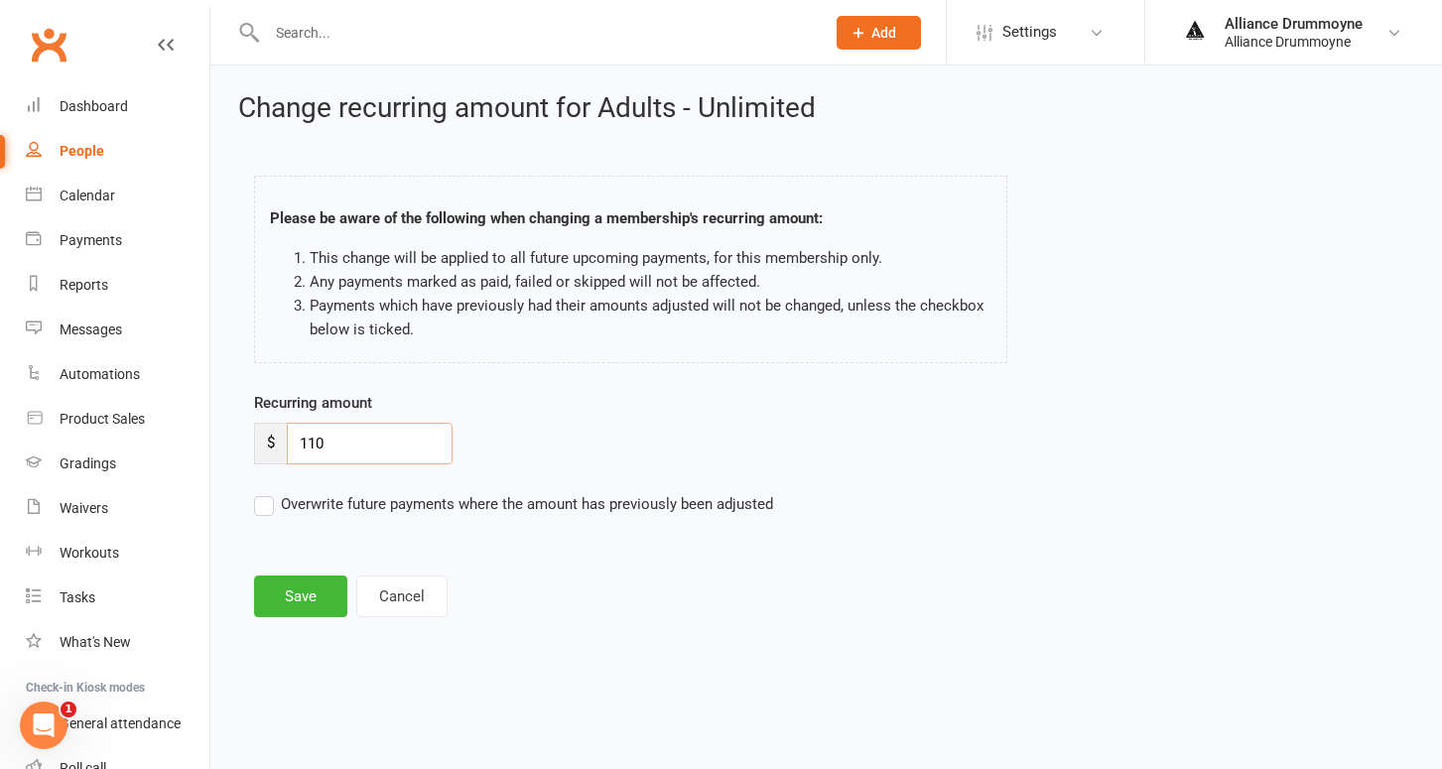
click at [340, 423] on input "110" at bounding box center [370, 444] width 166 height 42
paste input "2"
type input "120"
click at [263, 506] on label "Overwrite future payments where the amount has previously been adjusted" at bounding box center [513, 504] width 519 height 24
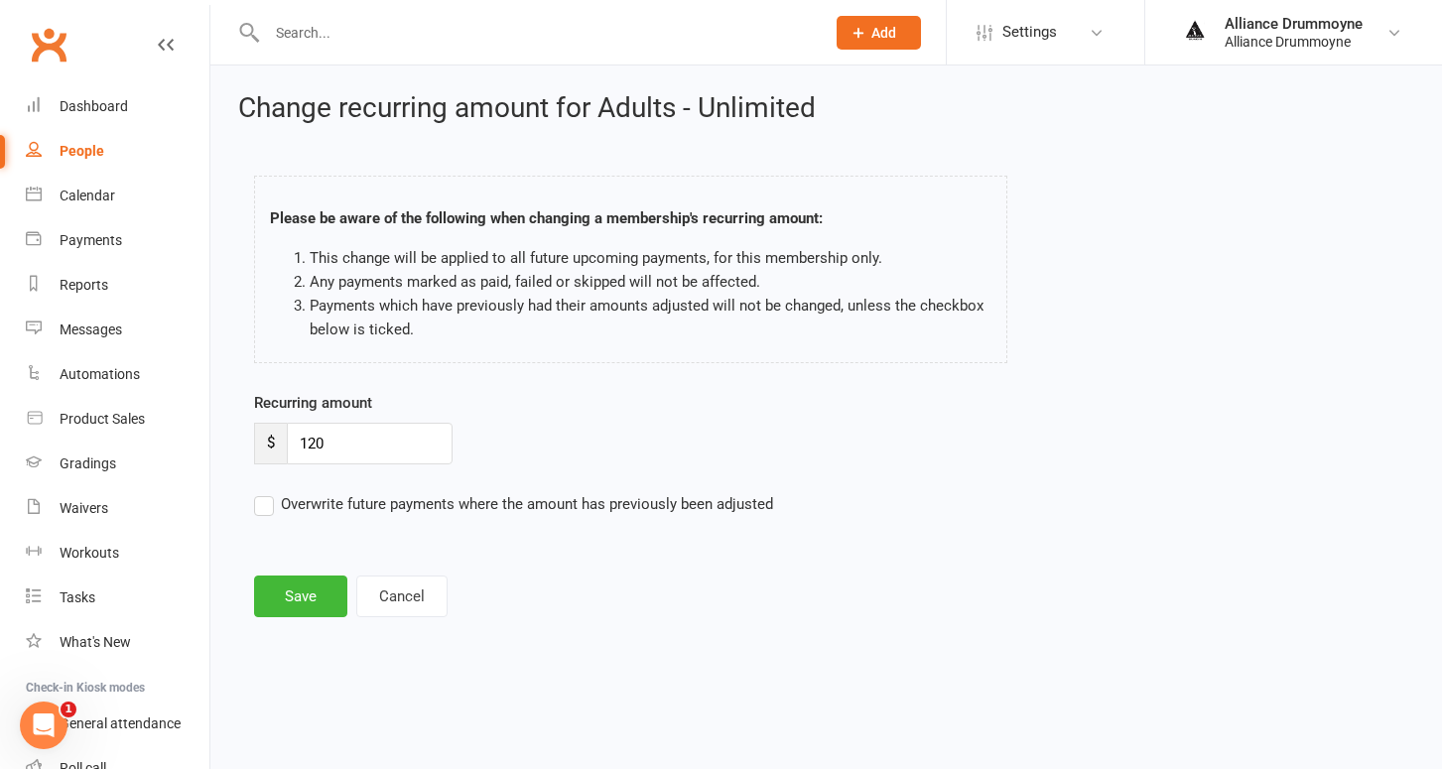
click at [263, 492] on input "Overwrite future payments where the amount has previously been adjusted" at bounding box center [513, 492] width 519 height 0
click at [302, 598] on button "Save" at bounding box center [300, 597] width 93 height 42
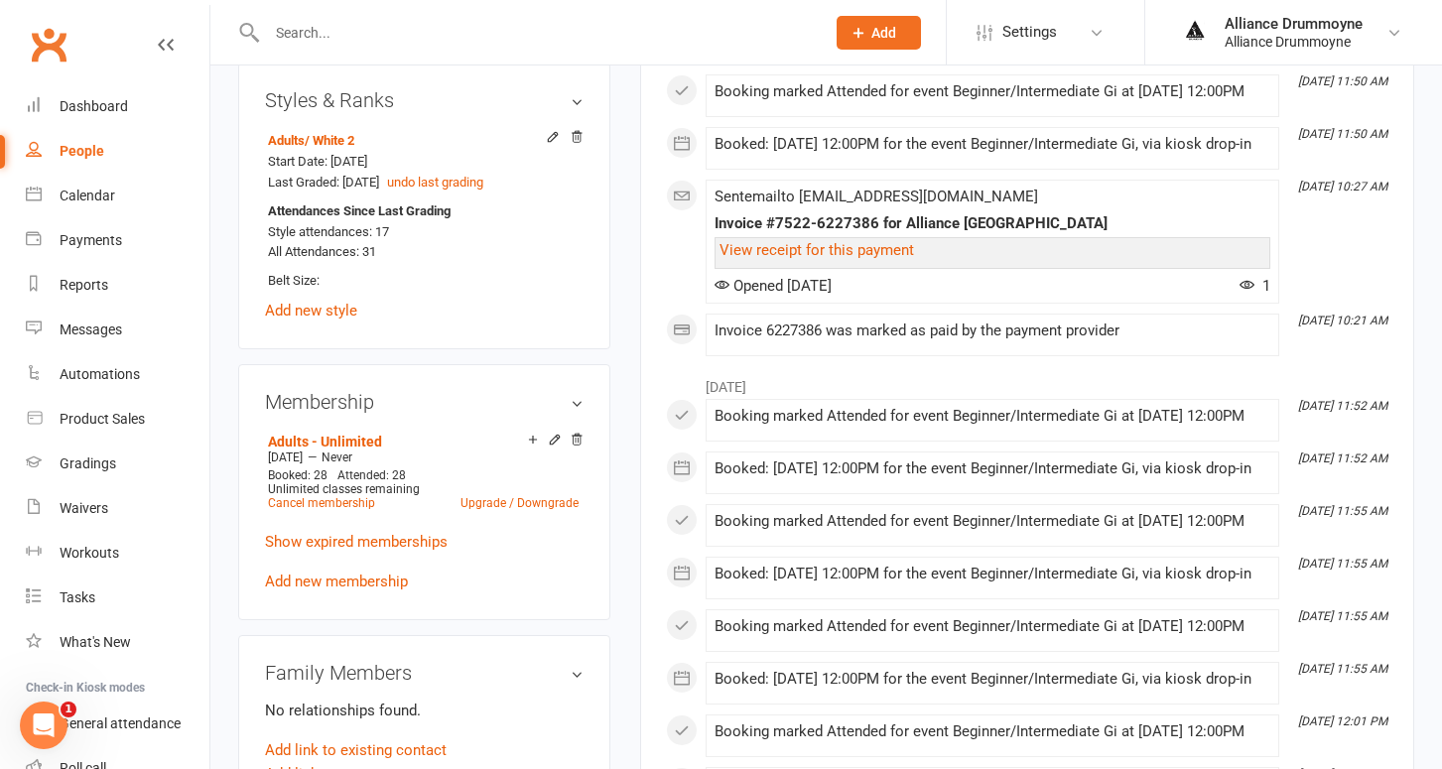
scroll to position [799, 0]
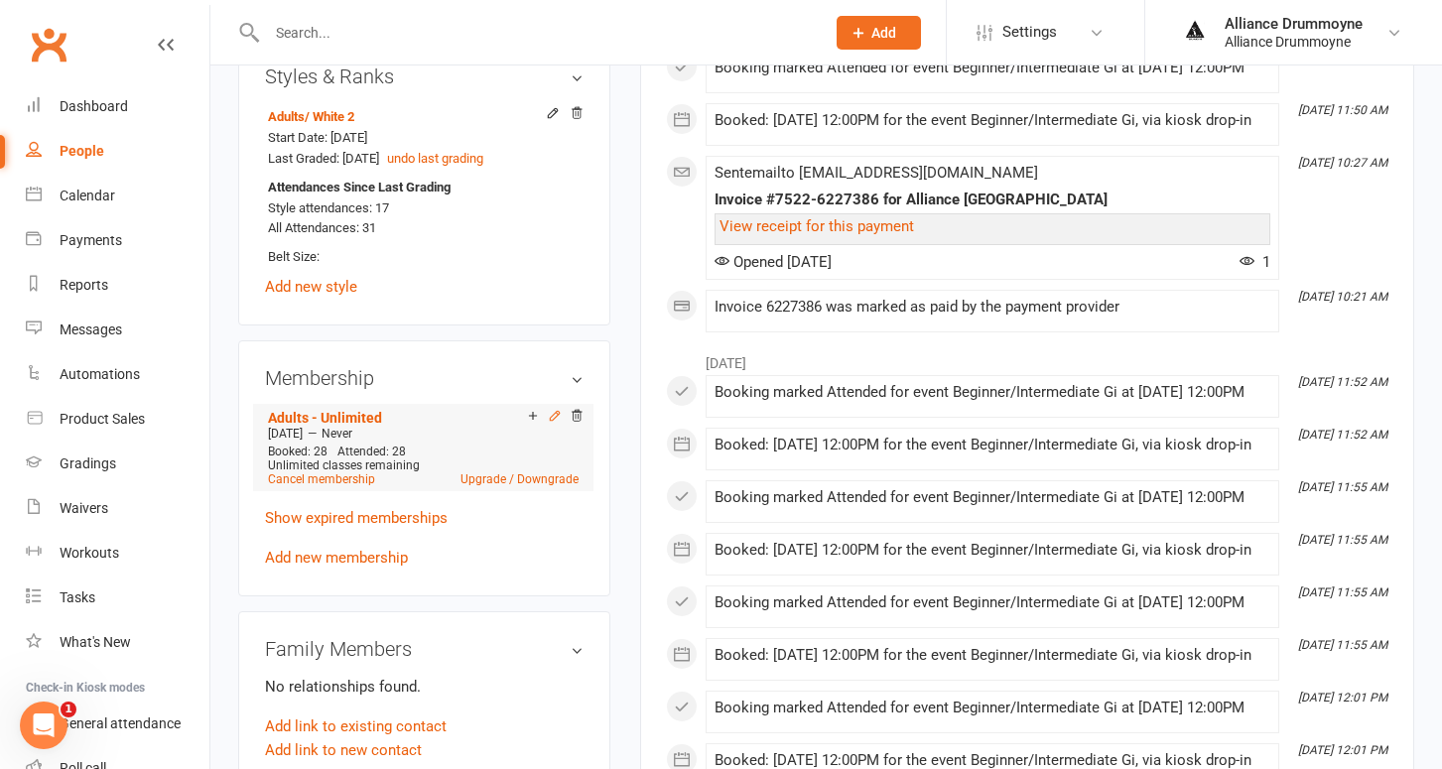
click at [556, 411] on icon at bounding box center [554, 415] width 9 height 9
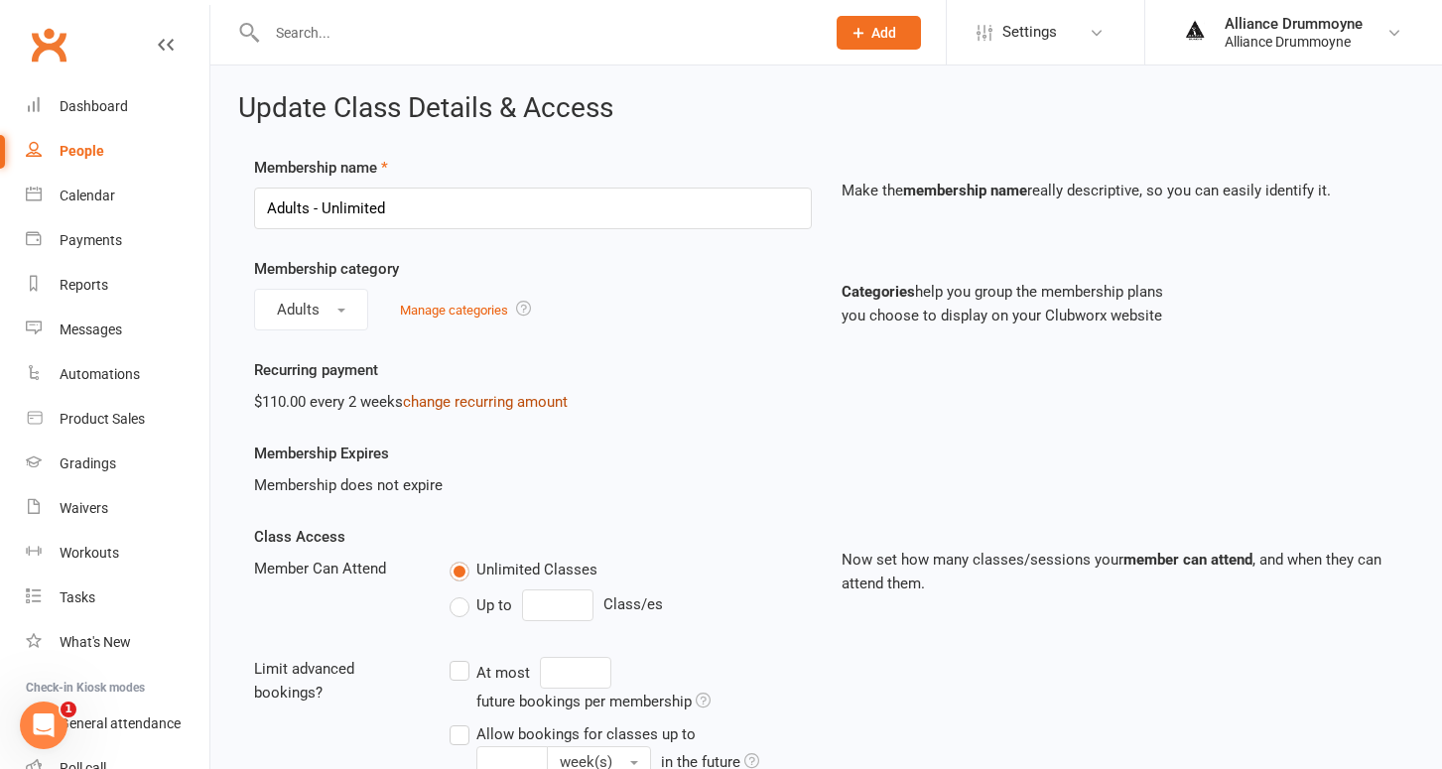
click at [483, 402] on link "change recurring amount" at bounding box center [485, 402] width 165 height 18
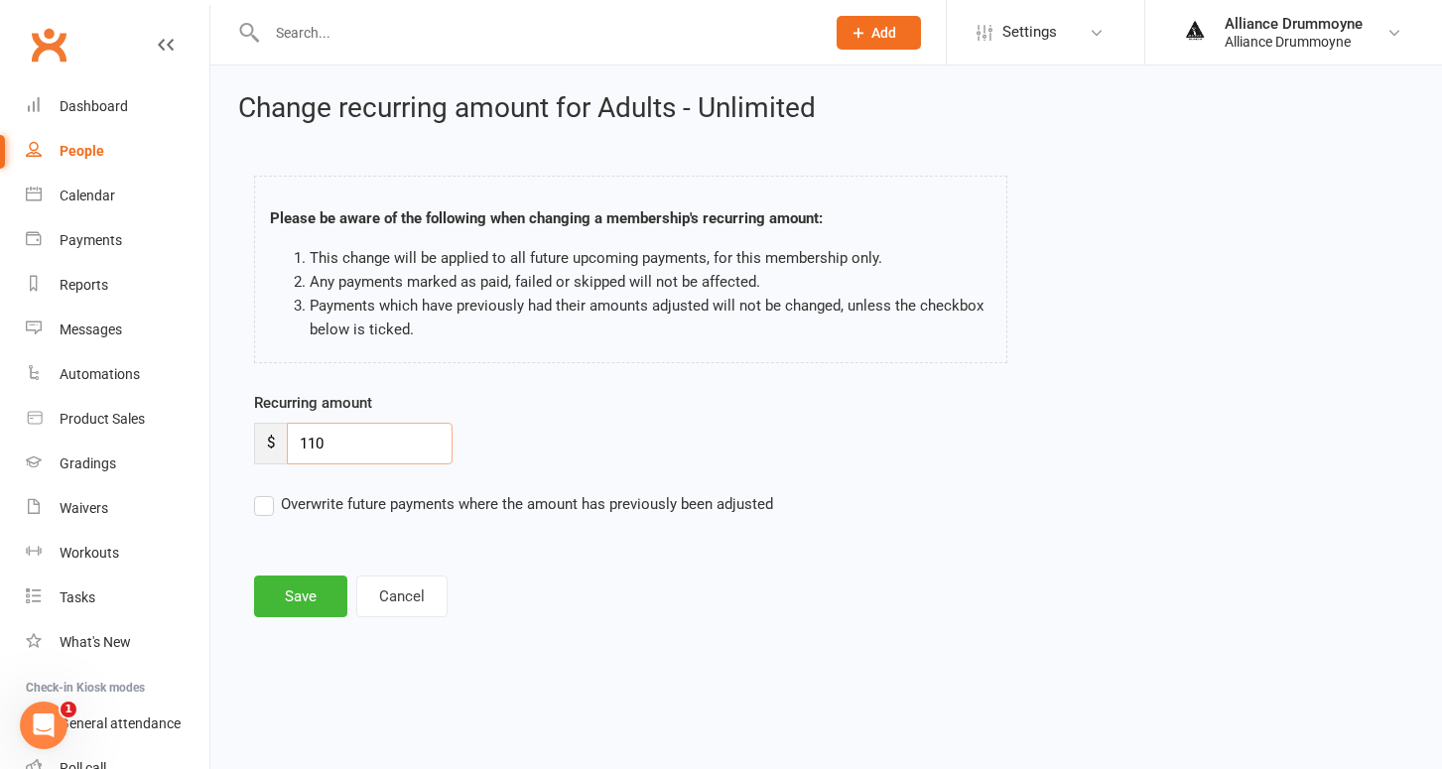
click at [398, 443] on input "110" at bounding box center [370, 444] width 166 height 42
paste input "2"
type input "120"
click at [273, 496] on label "Overwrite future payments where the amount has previously been adjusted" at bounding box center [513, 504] width 519 height 24
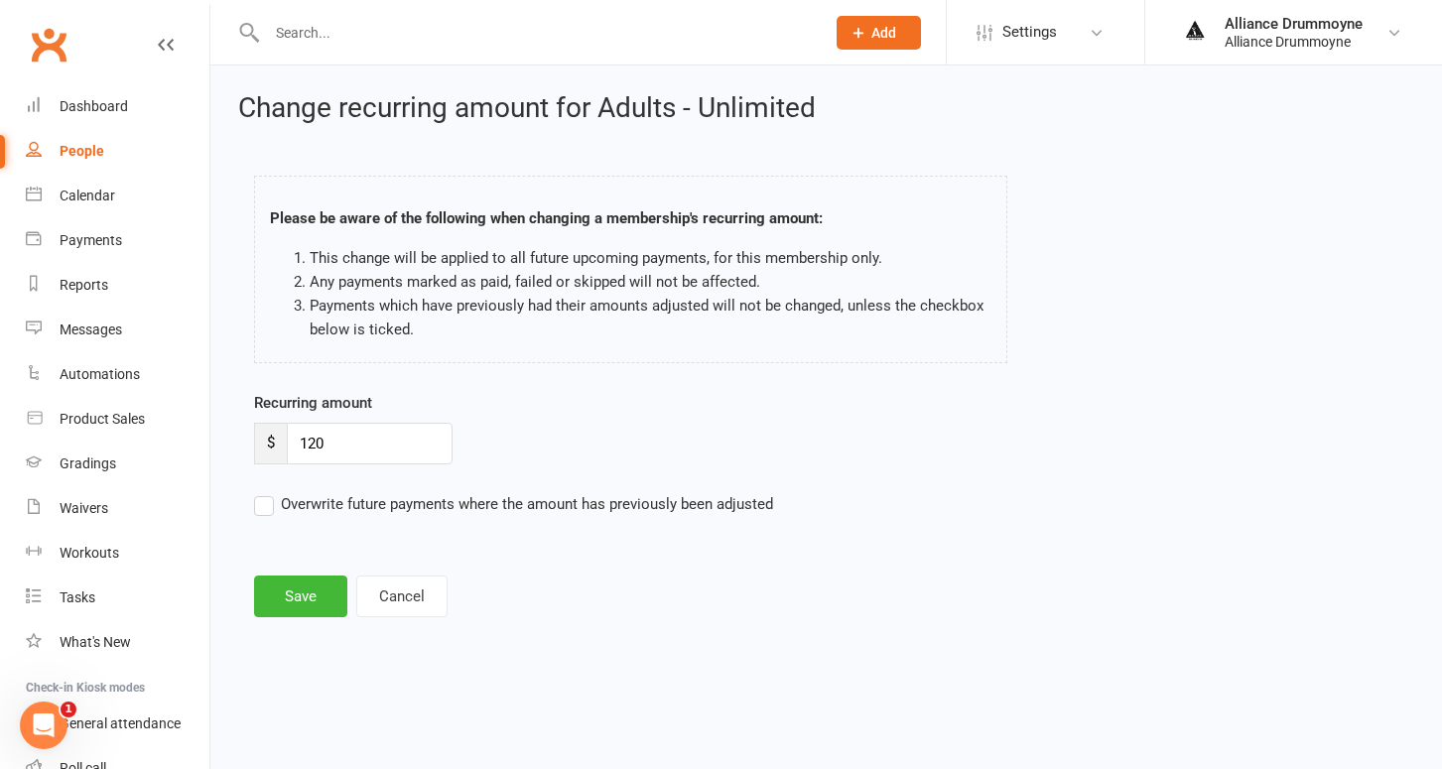
click at [273, 492] on input "Overwrite future payments where the amount has previously been adjusted" at bounding box center [513, 492] width 519 height 0
click at [308, 589] on button "Save" at bounding box center [300, 597] width 93 height 42
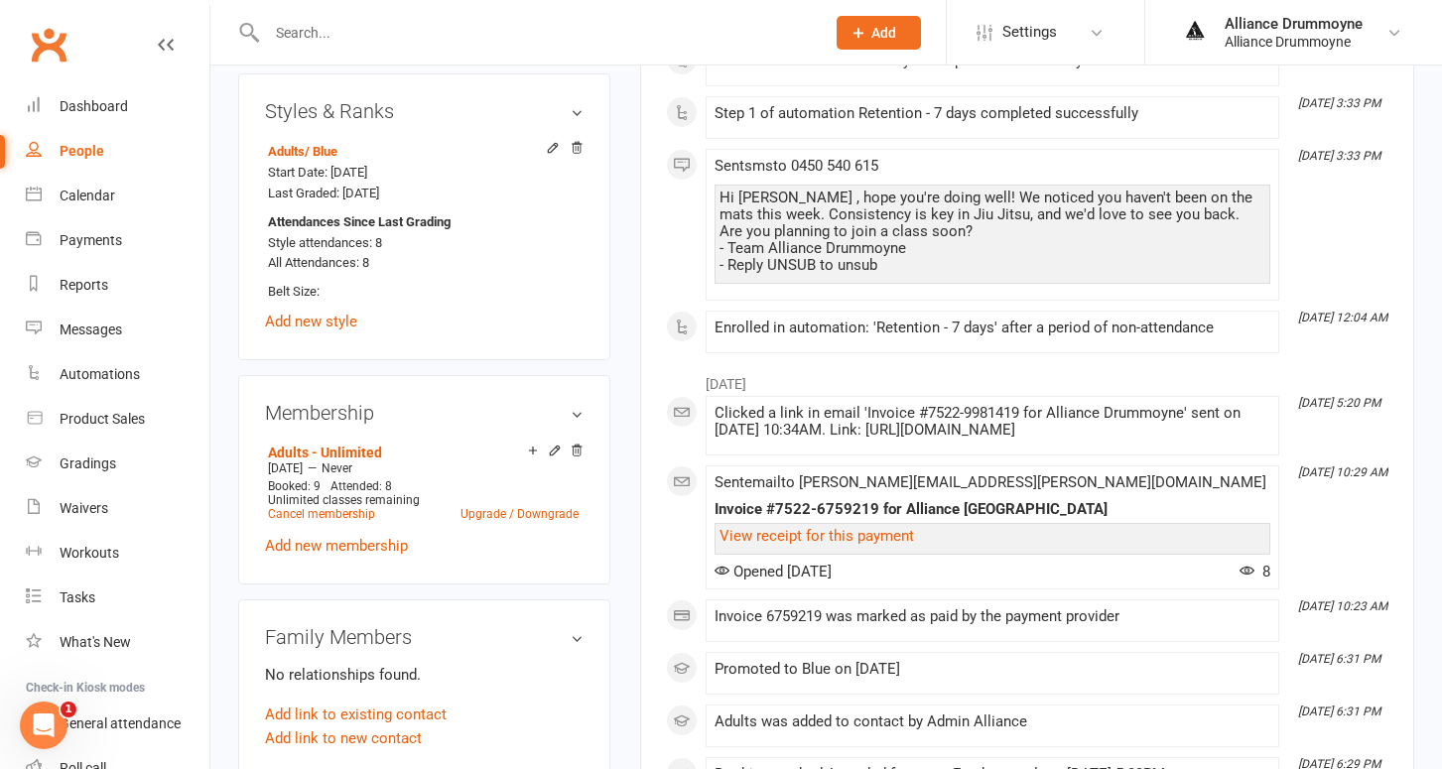
scroll to position [827, 0]
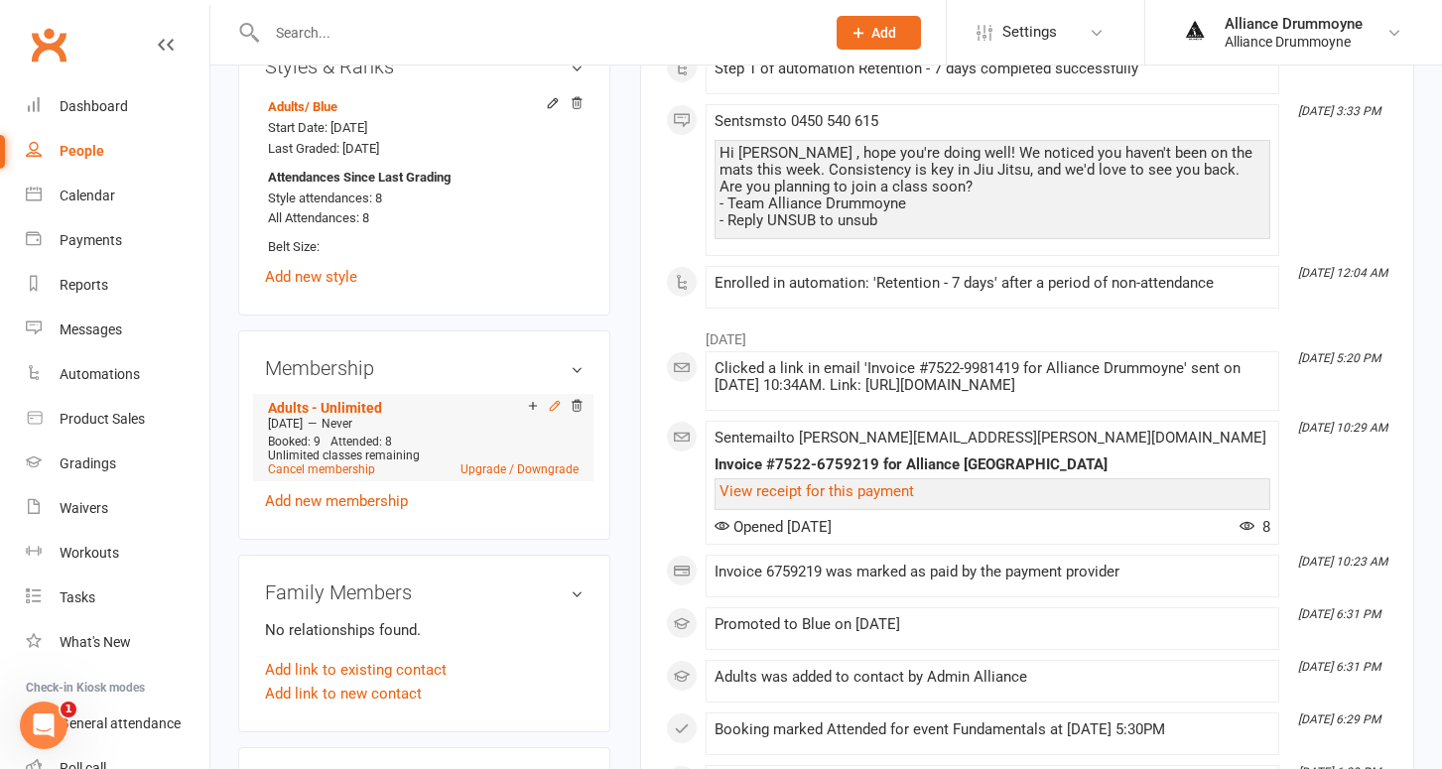
click at [553, 399] on icon at bounding box center [555, 406] width 14 height 14
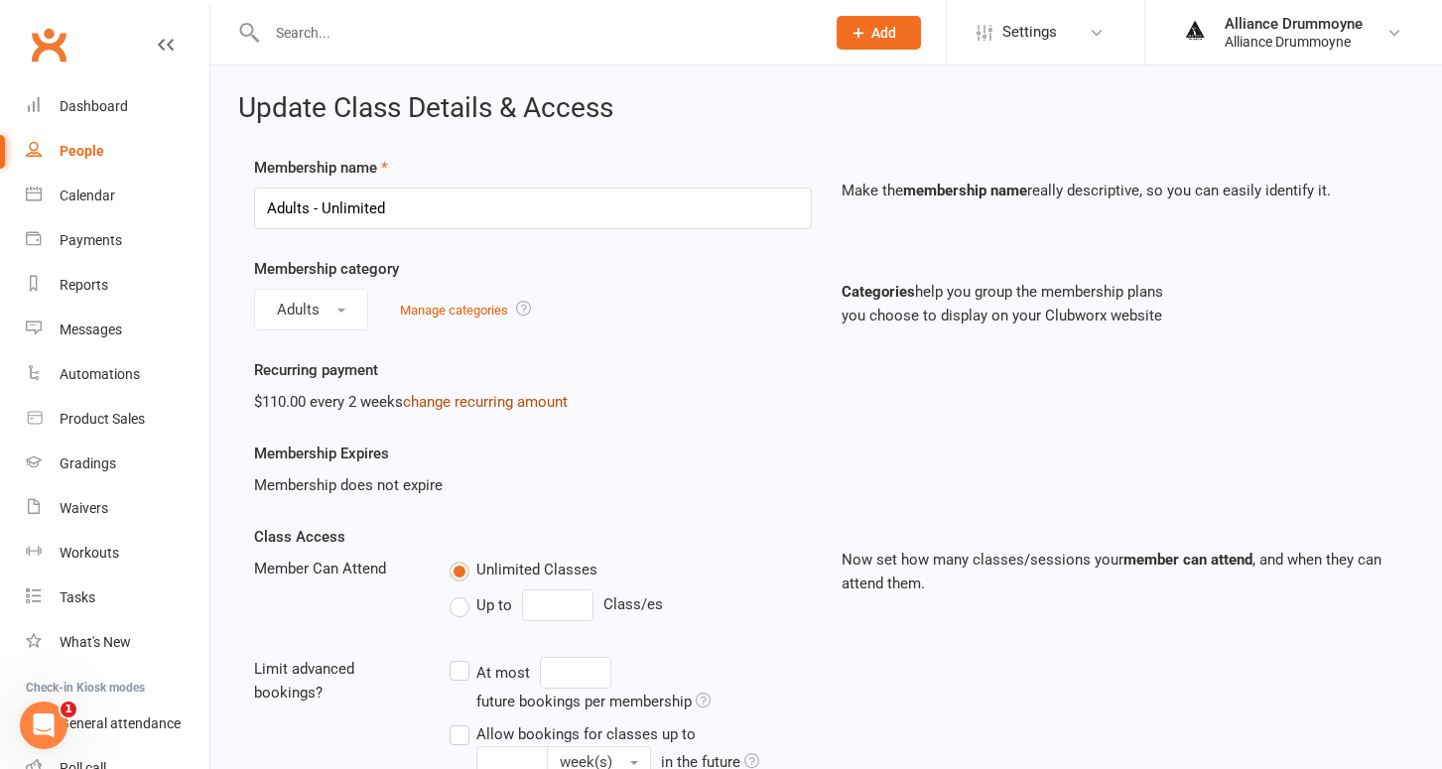
click at [448, 396] on link "change recurring amount" at bounding box center [485, 402] width 165 height 18
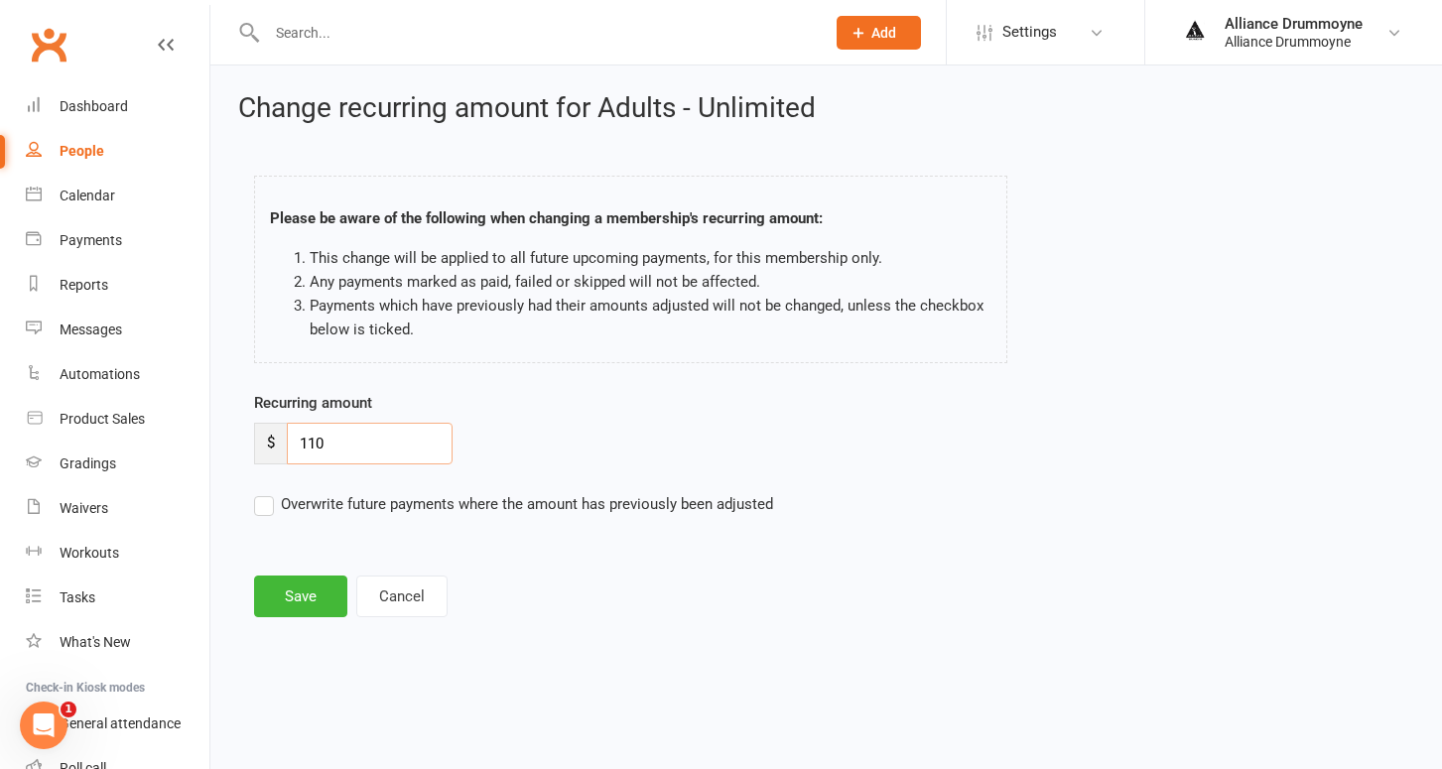
click at [357, 448] on input "110" at bounding box center [370, 444] width 166 height 42
paste input "2"
type input "120"
click at [270, 501] on label "Overwrite future payments where the amount has previously been adjusted" at bounding box center [513, 504] width 519 height 24
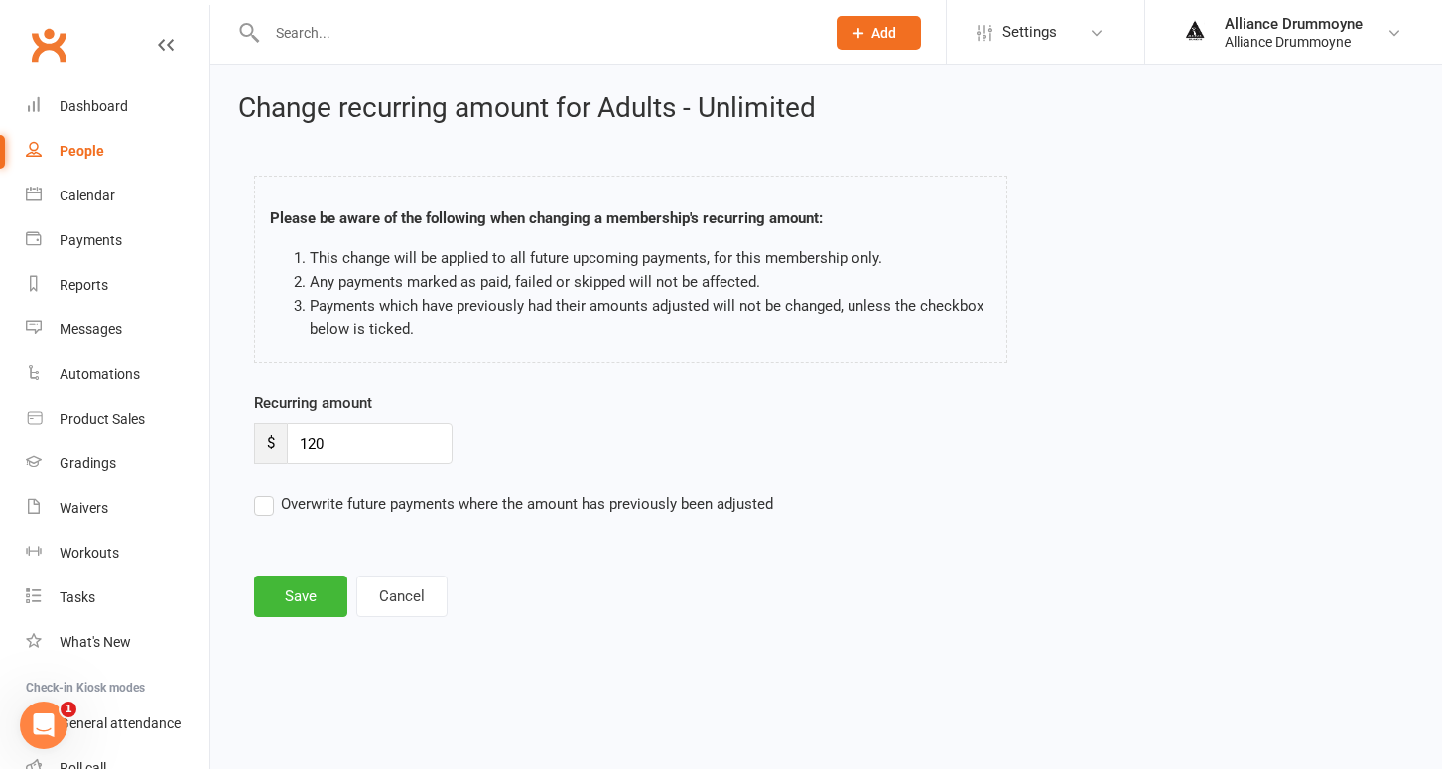
click at [270, 492] on input "Overwrite future payments where the amount has previously been adjusted" at bounding box center [513, 492] width 519 height 0
click at [301, 588] on button "Save" at bounding box center [300, 597] width 93 height 42
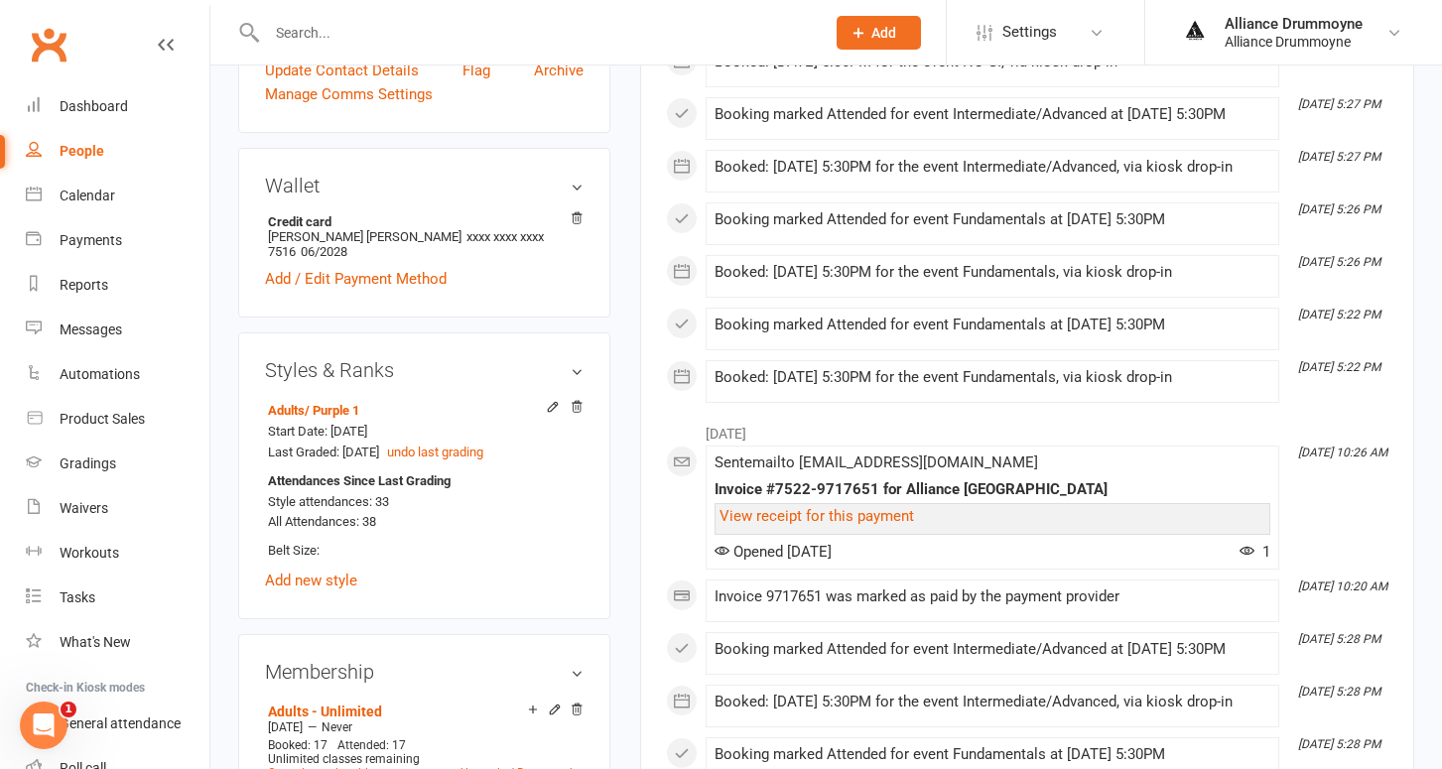
scroll to position [562, 0]
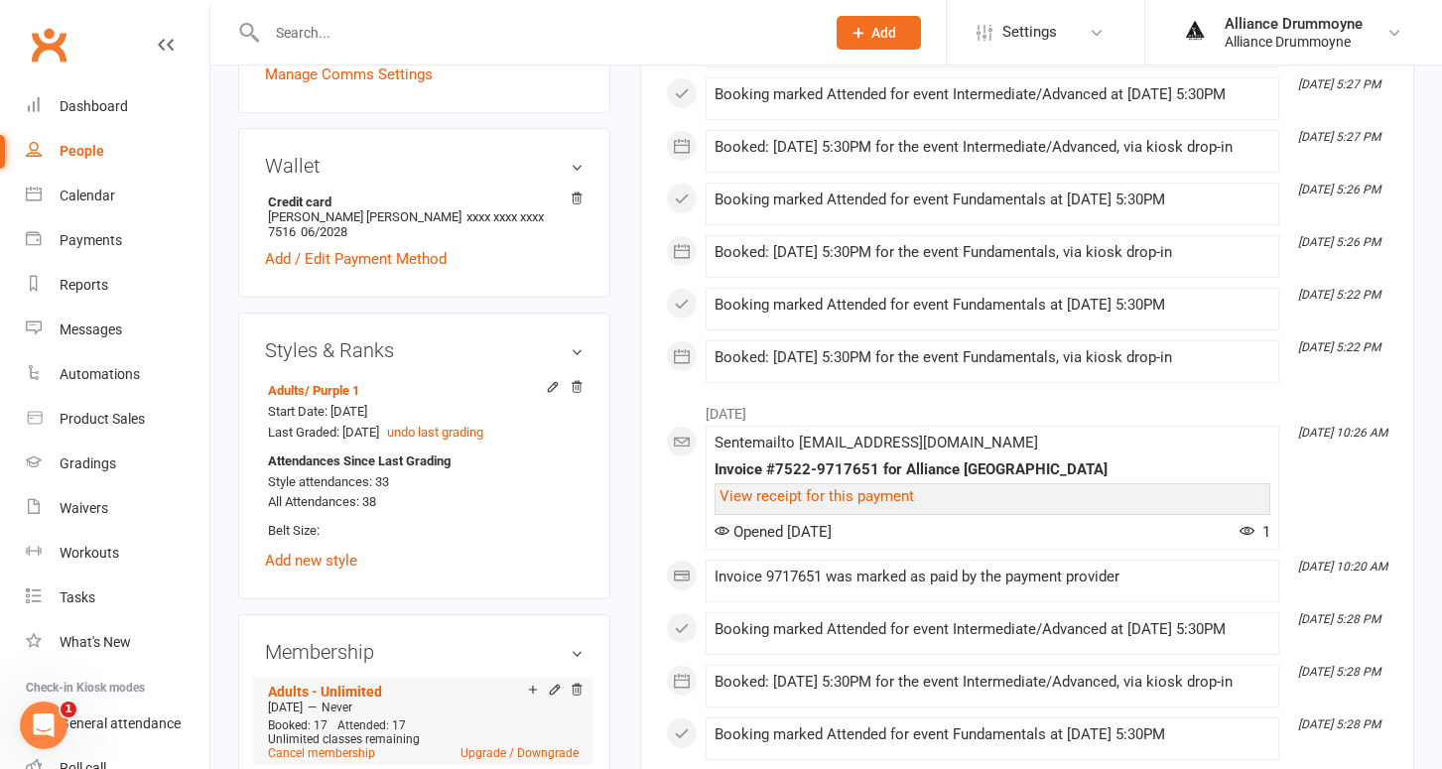
click at [561, 683] on div at bounding box center [552, 691] width 63 height 17
click at [557, 683] on icon at bounding box center [555, 690] width 14 height 14
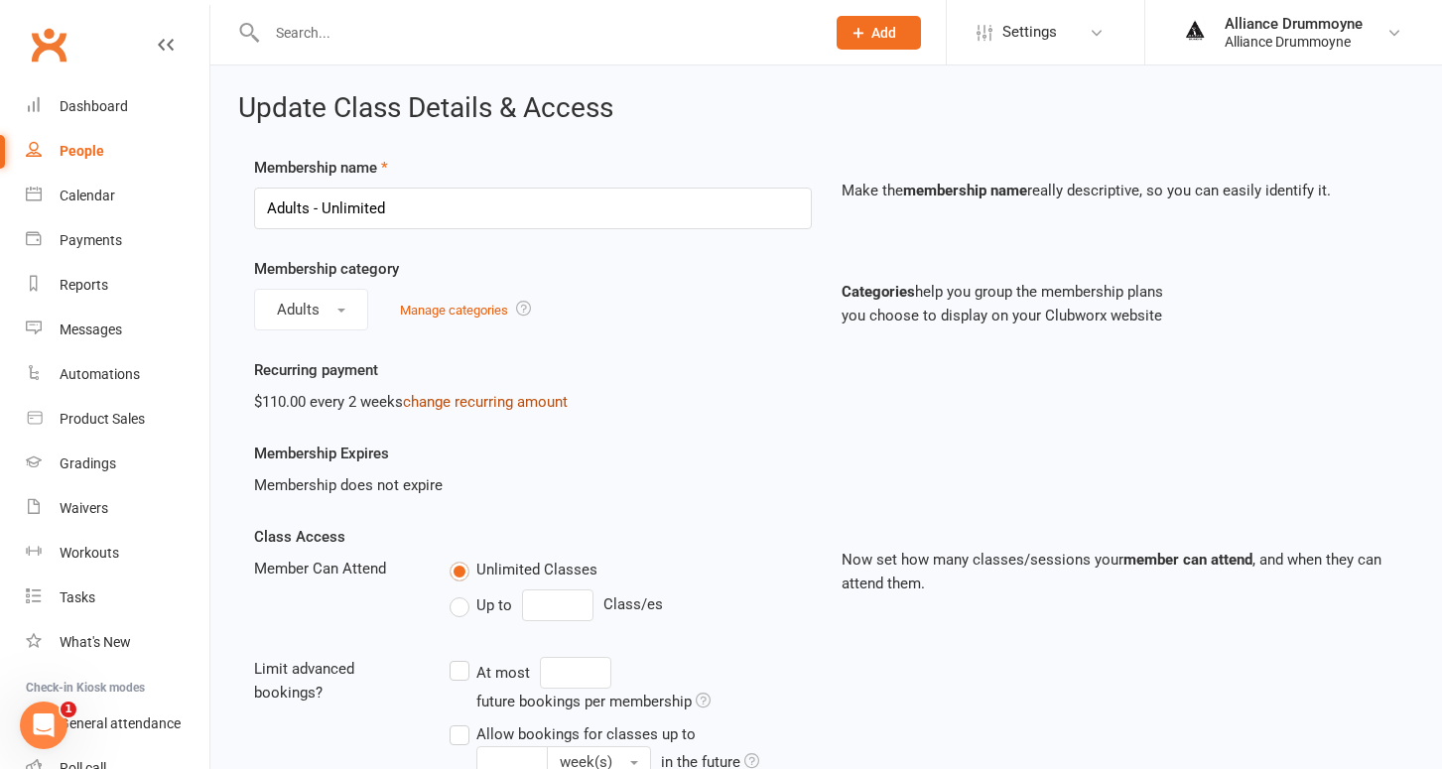
click at [495, 404] on link "change recurring amount" at bounding box center [485, 402] width 165 height 18
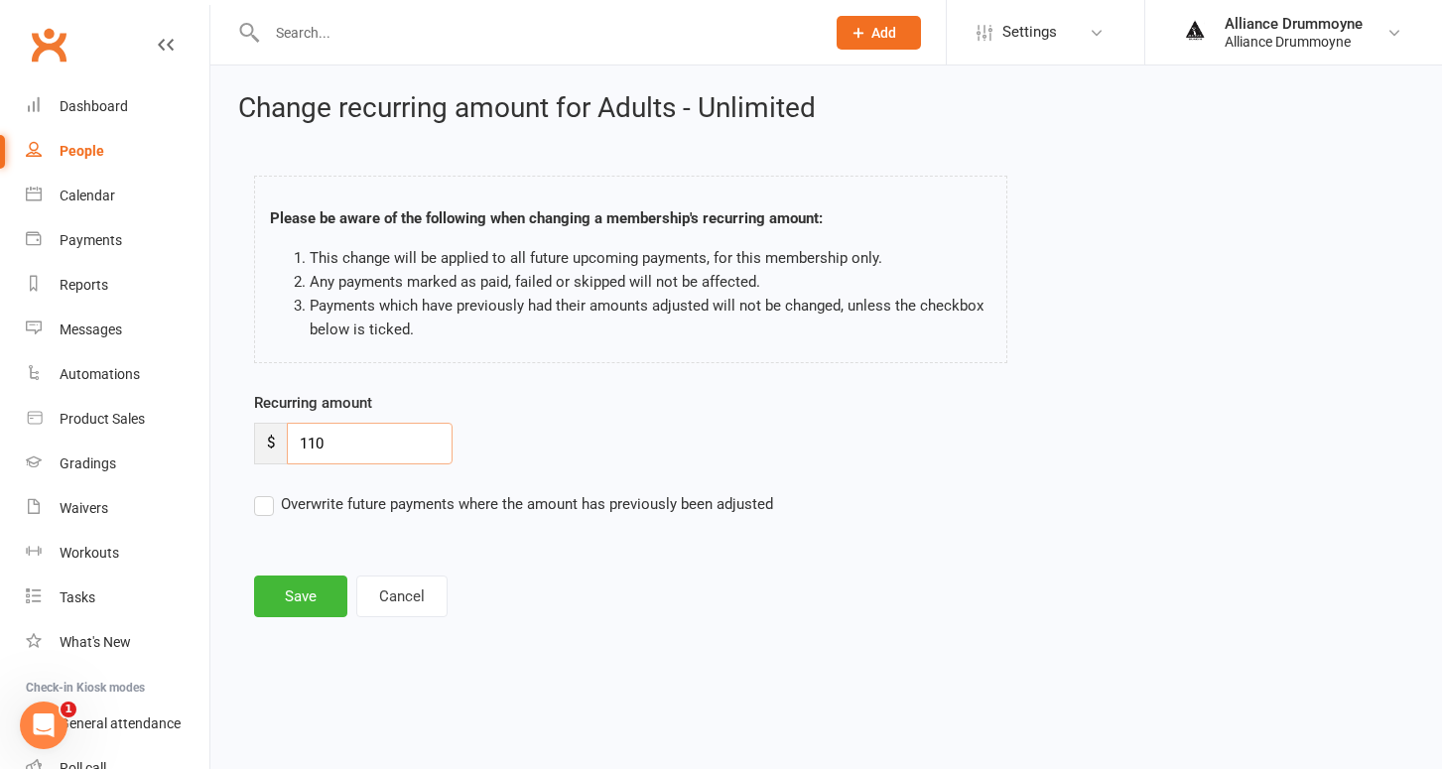
click at [338, 438] on input "110" at bounding box center [370, 444] width 166 height 42
paste input "2"
type input "120"
click at [266, 509] on label "Overwrite future payments where the amount has previously been adjusted" at bounding box center [513, 504] width 519 height 24
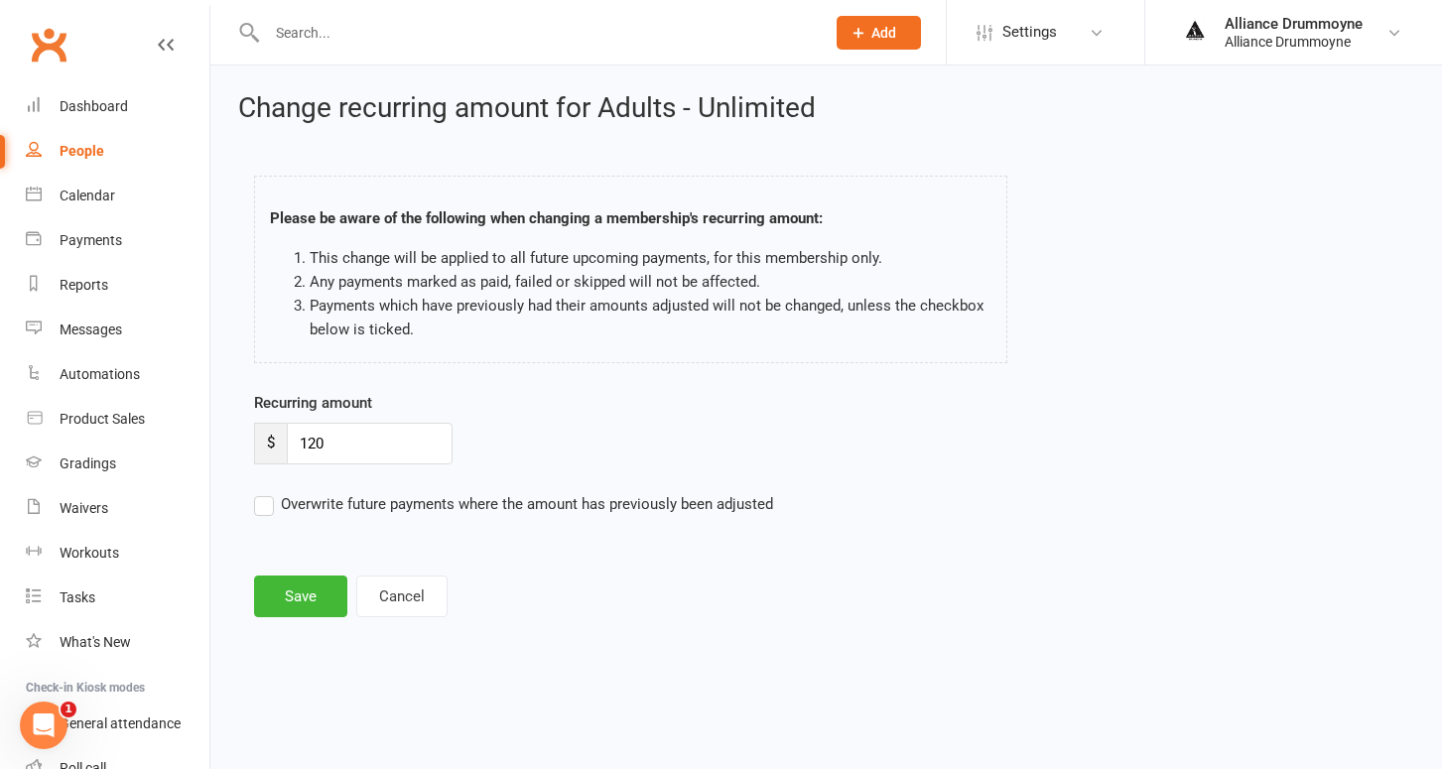
click at [266, 492] on input "Overwrite future payments where the amount has previously been adjusted" at bounding box center [513, 492] width 519 height 0
click at [319, 598] on button "Save" at bounding box center [300, 597] width 93 height 42
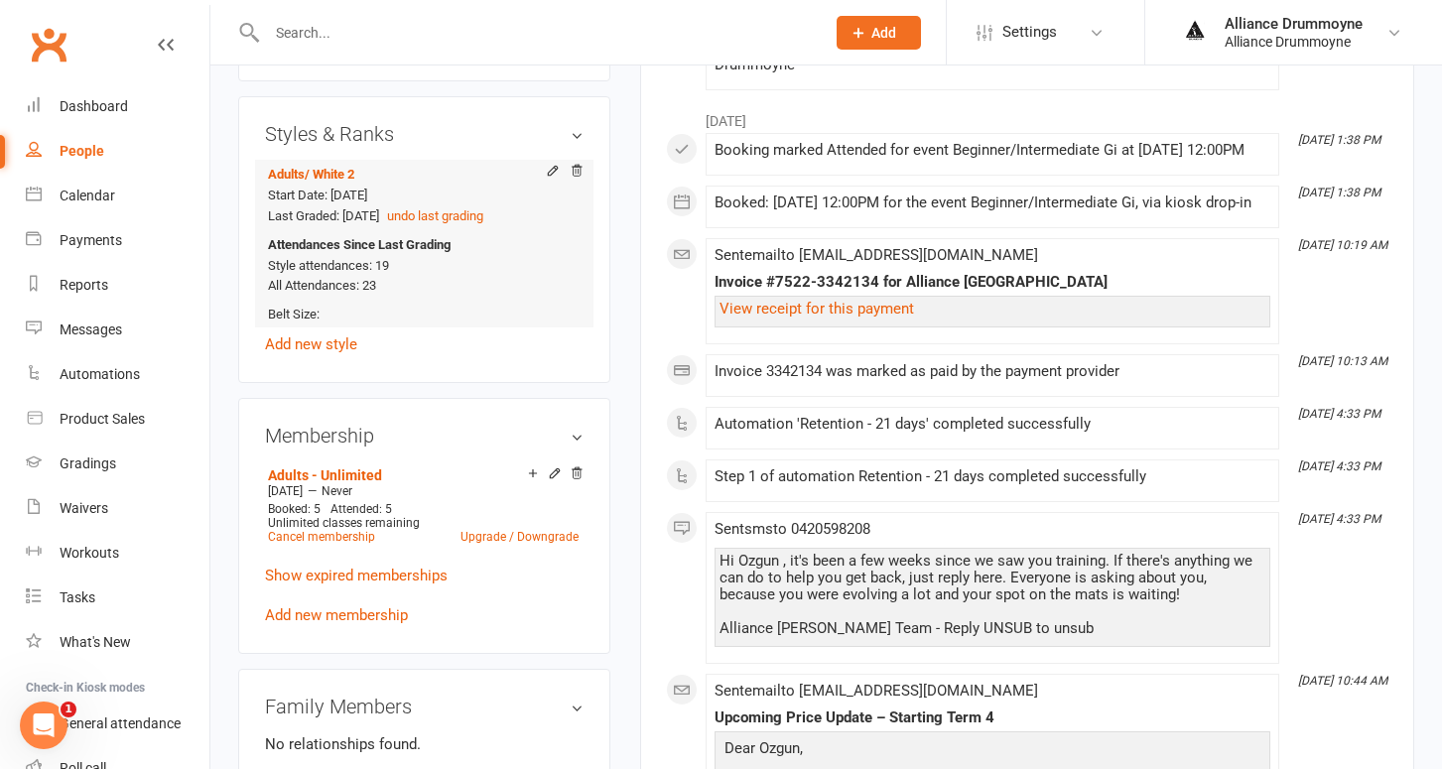
scroll to position [746, 0]
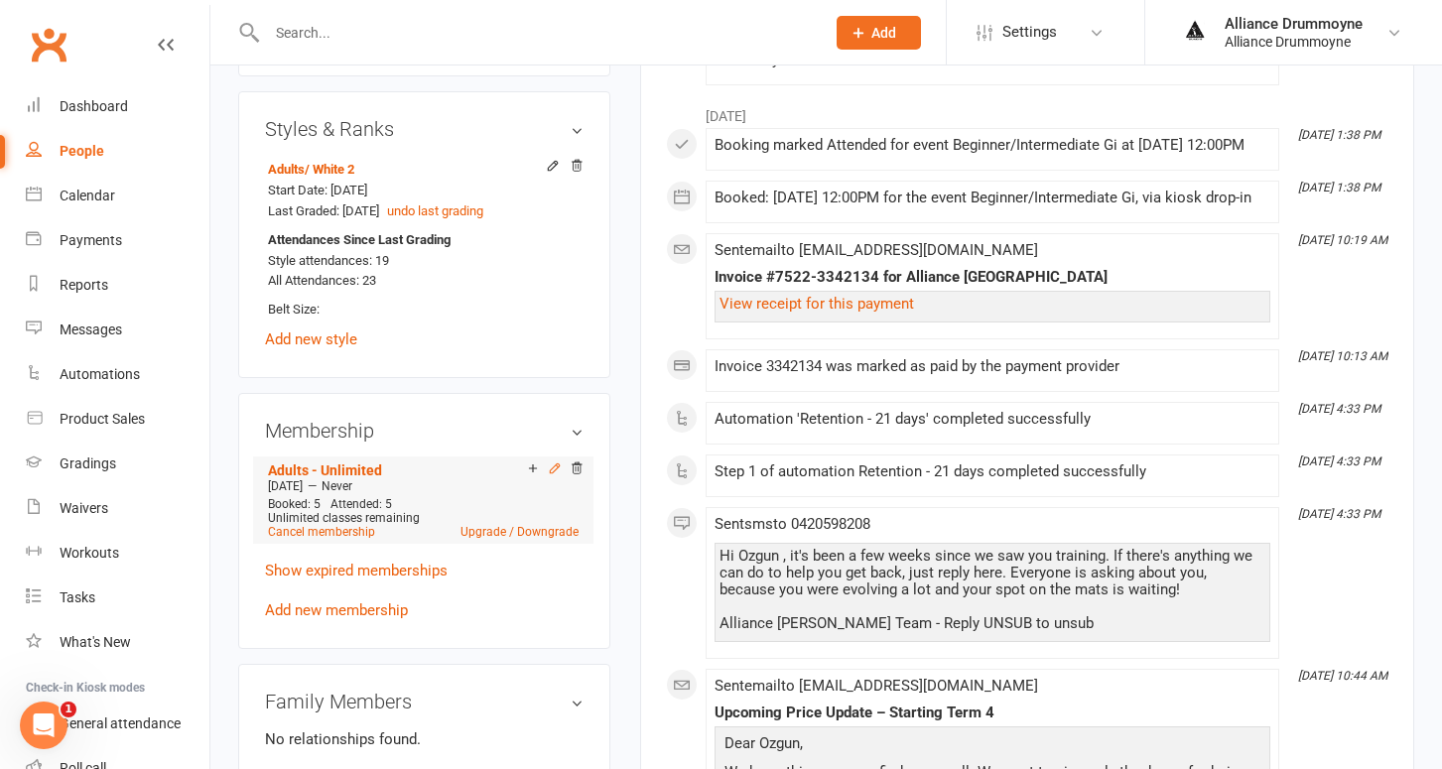
click at [554, 475] on icon at bounding box center [555, 468] width 14 height 14
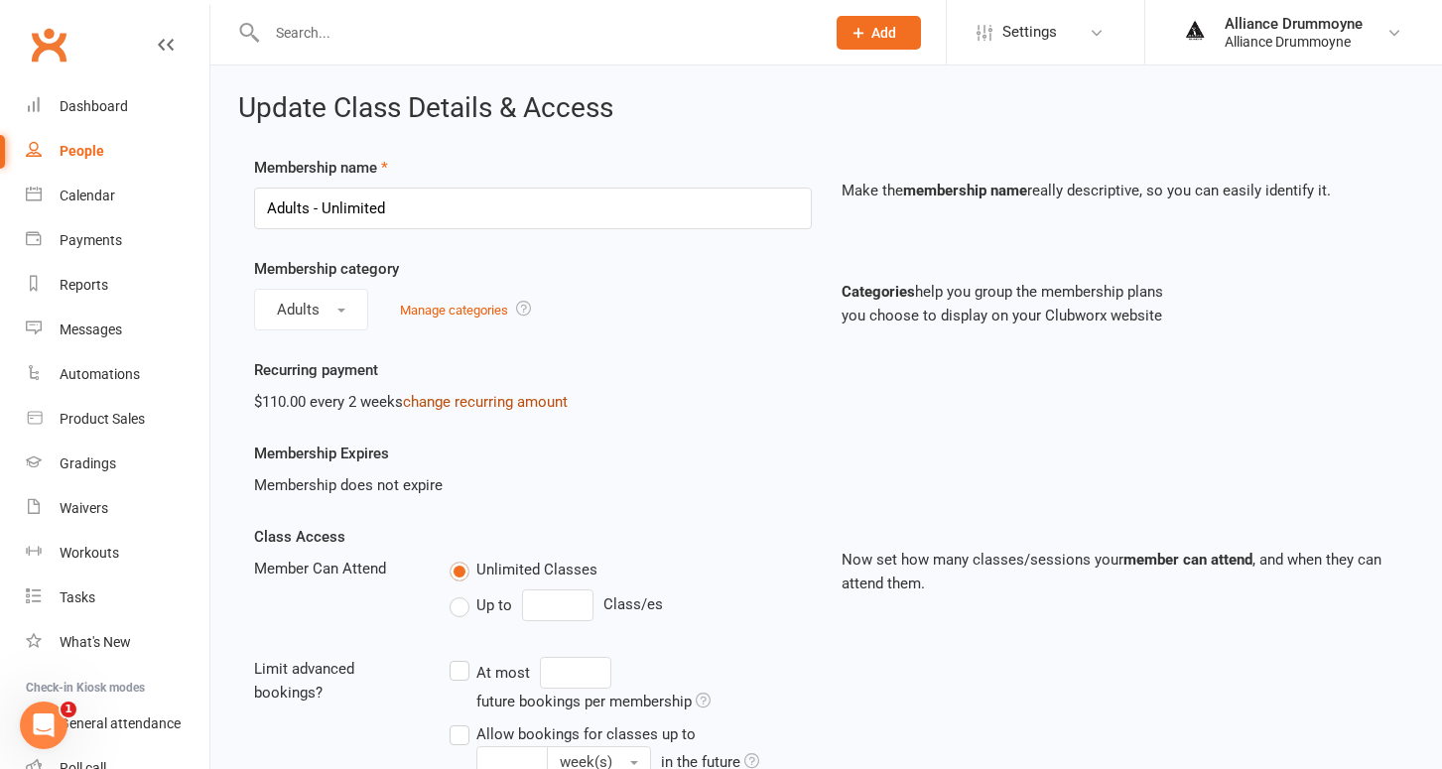
click at [459, 402] on link "change recurring amount" at bounding box center [485, 402] width 165 height 18
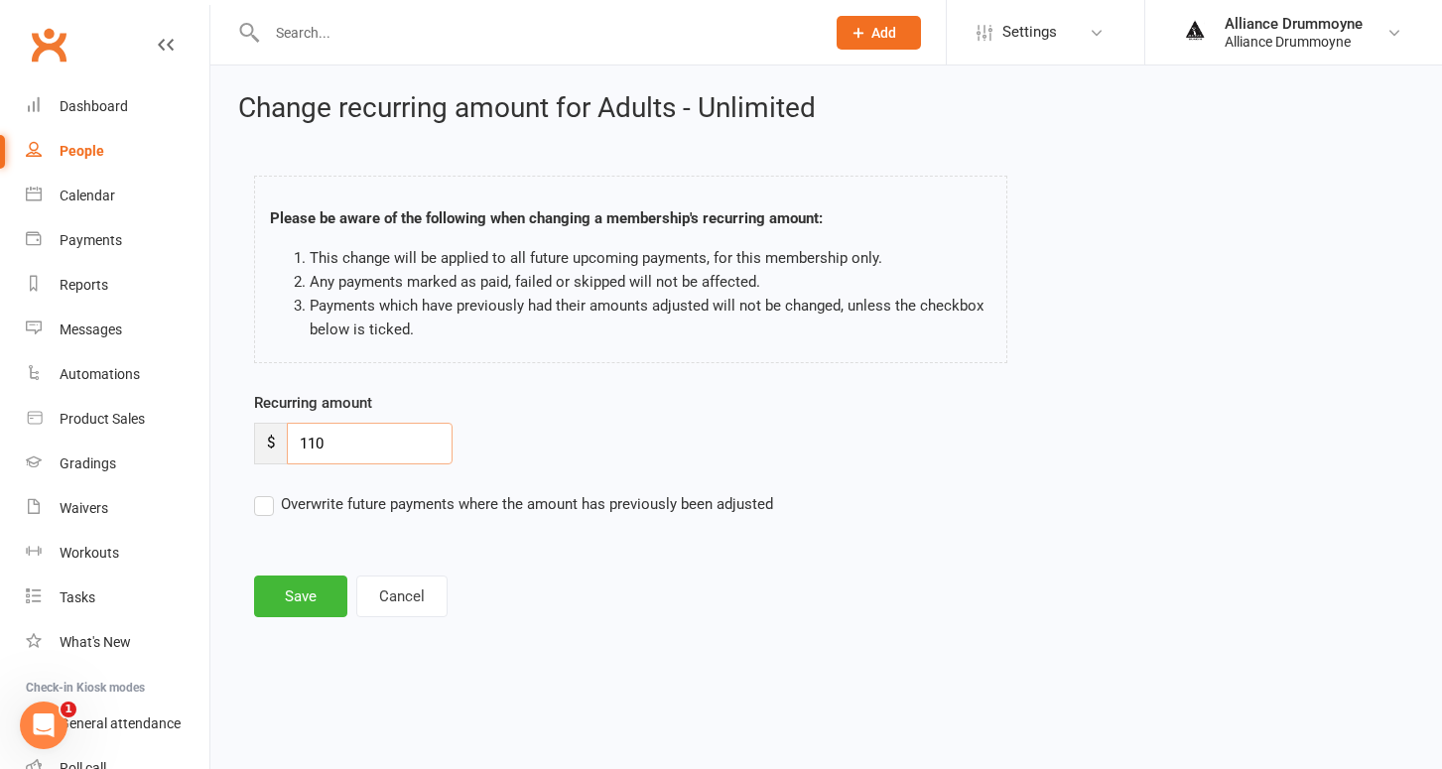
click at [342, 448] on input "110" at bounding box center [370, 444] width 166 height 42
paste input "2"
type input "120"
click at [266, 502] on label "Overwrite future payments where the amount has previously been adjusted" at bounding box center [513, 504] width 519 height 24
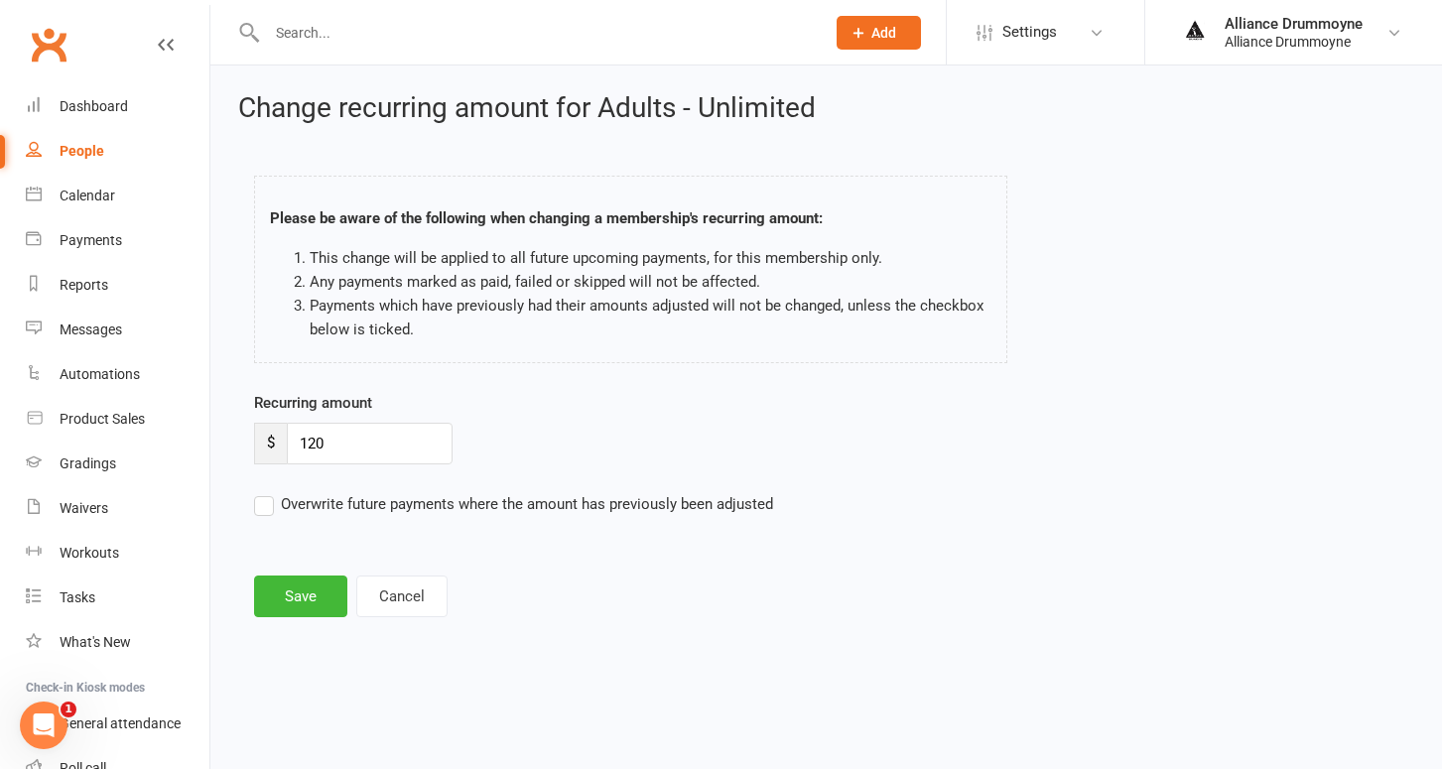
click at [266, 492] on input "Overwrite future payments where the amount has previously been adjusted" at bounding box center [513, 492] width 519 height 0
click at [301, 605] on button "Save" at bounding box center [300, 597] width 93 height 42
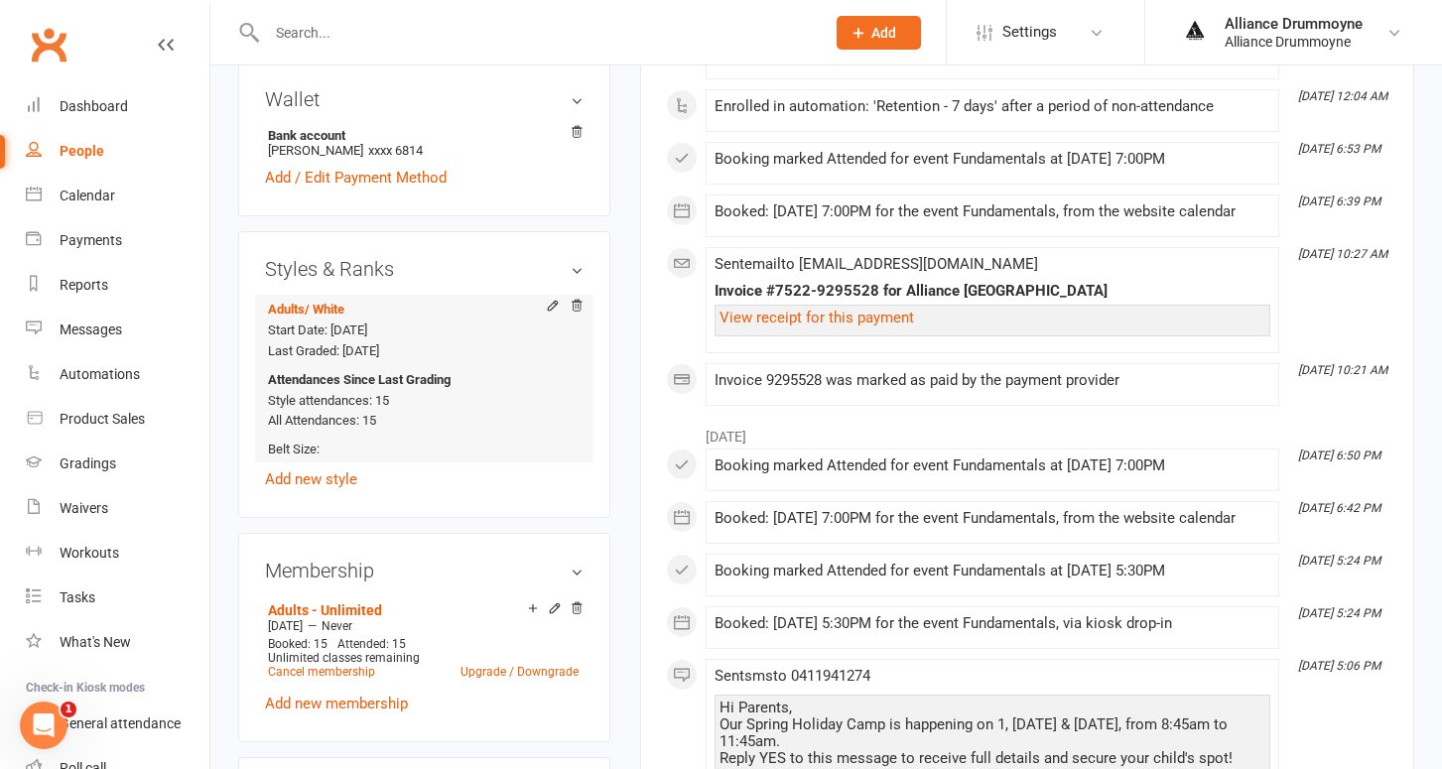
scroll to position [793, 0]
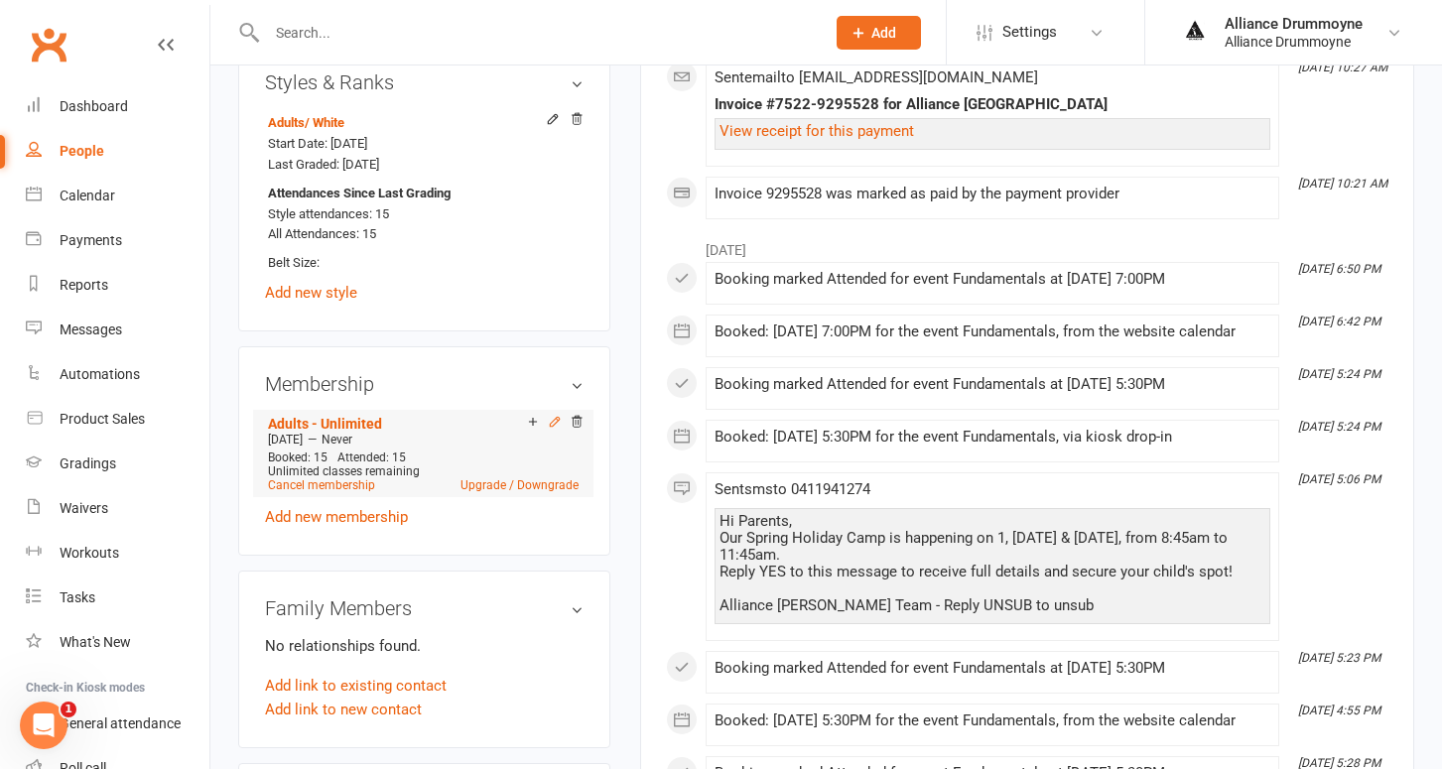
click at [553, 418] on icon at bounding box center [555, 422] width 14 height 14
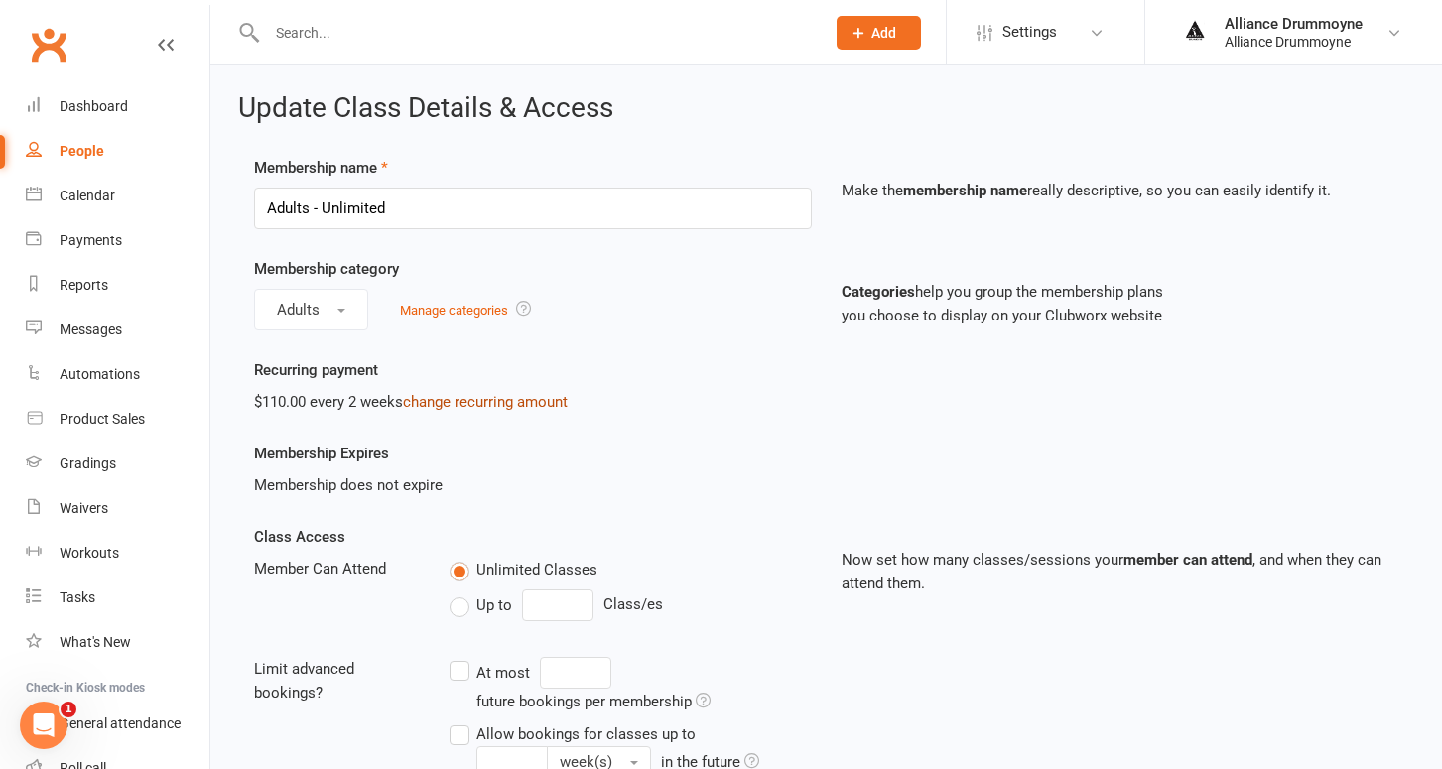
click at [473, 400] on link "change recurring amount" at bounding box center [485, 402] width 165 height 18
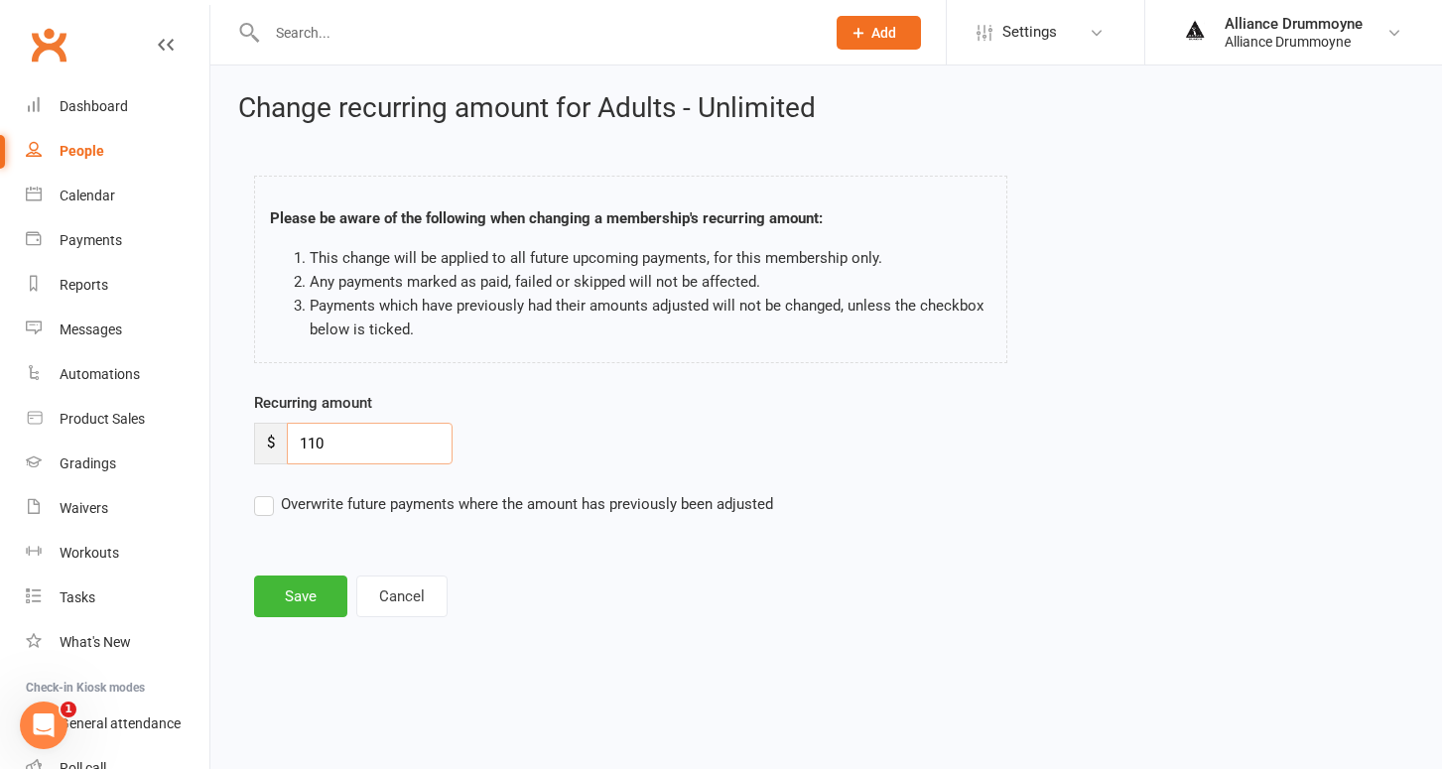
click at [372, 441] on input "110" at bounding box center [370, 444] width 166 height 42
paste input "2"
type input "120"
click at [306, 584] on button "Save" at bounding box center [300, 597] width 93 height 42
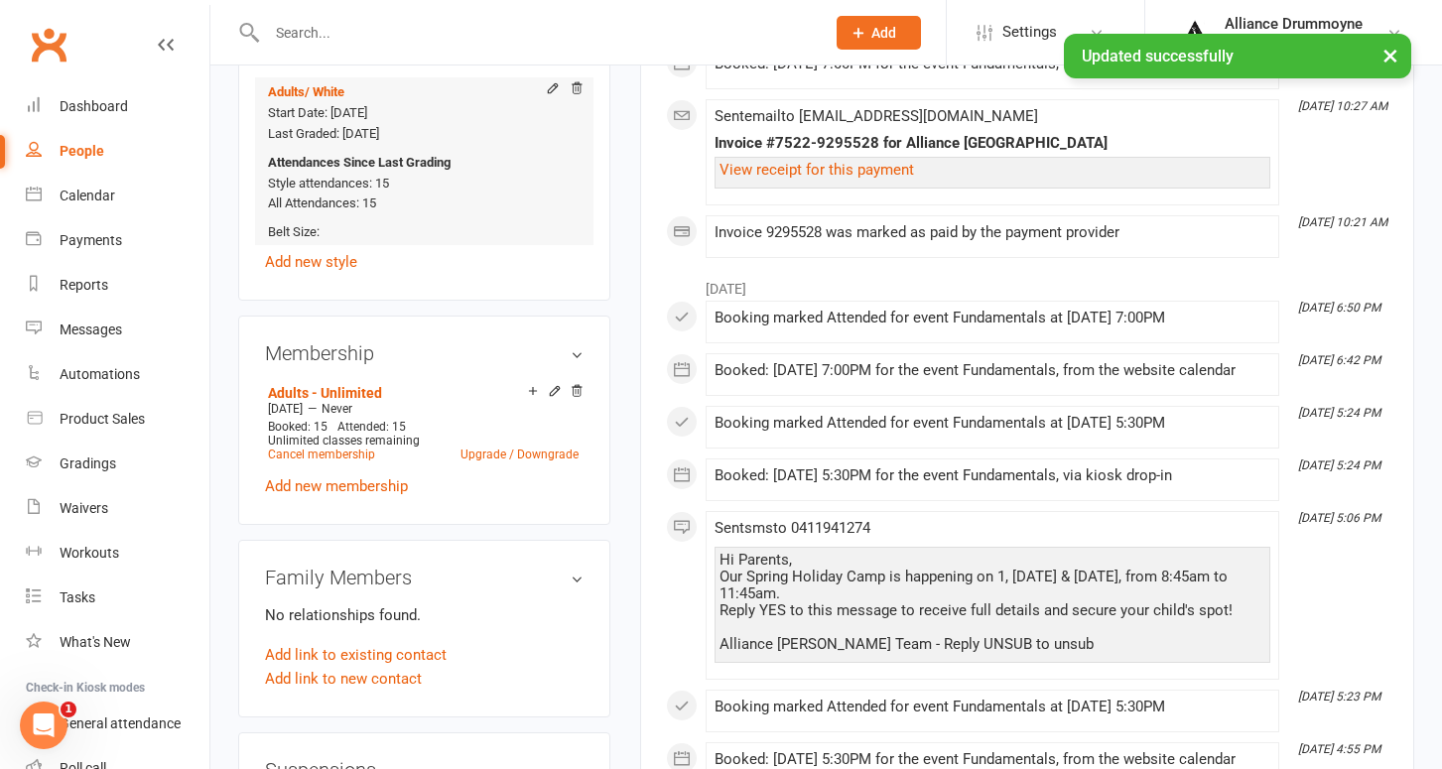
scroll to position [831, 0]
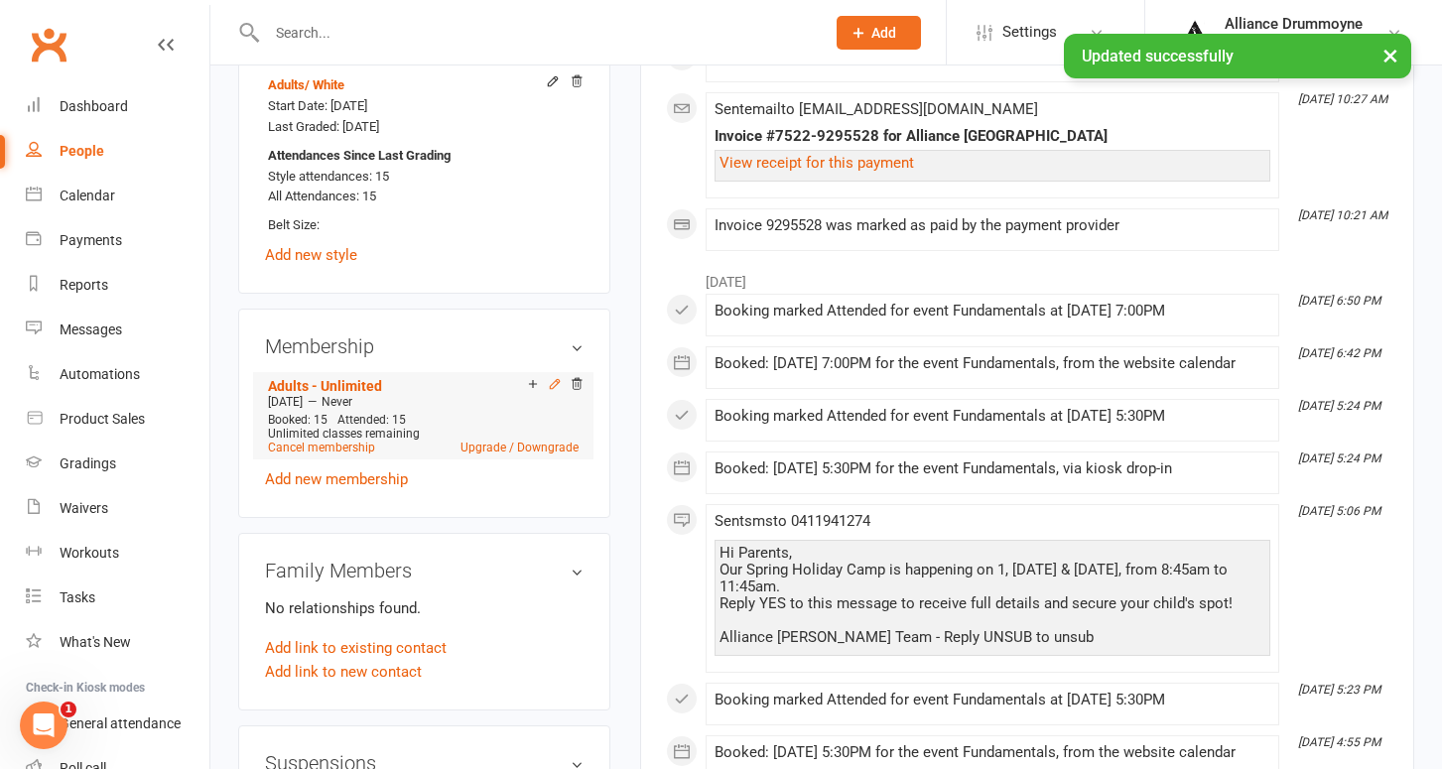
click at [558, 380] on icon at bounding box center [555, 384] width 14 height 14
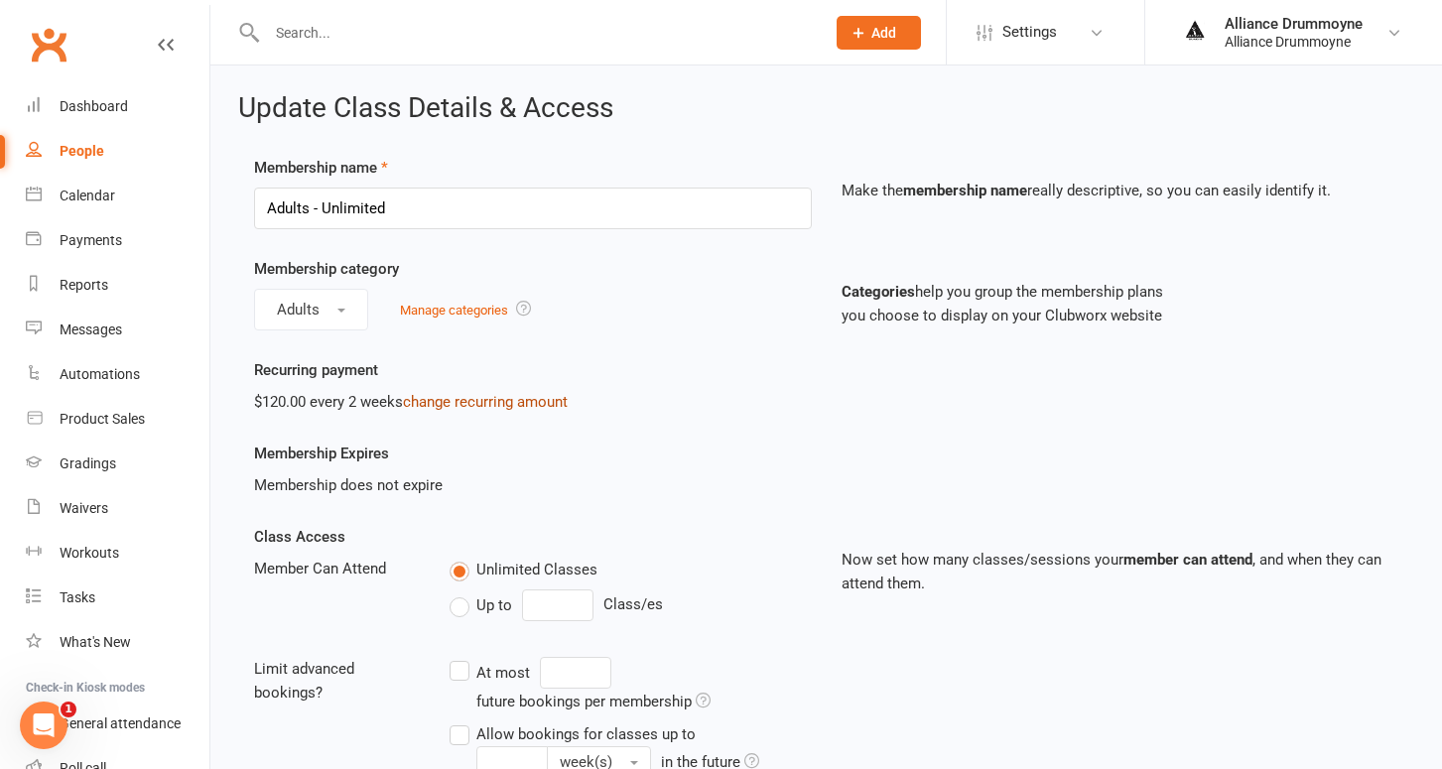
click at [439, 396] on link "change recurring amount" at bounding box center [485, 402] width 165 height 18
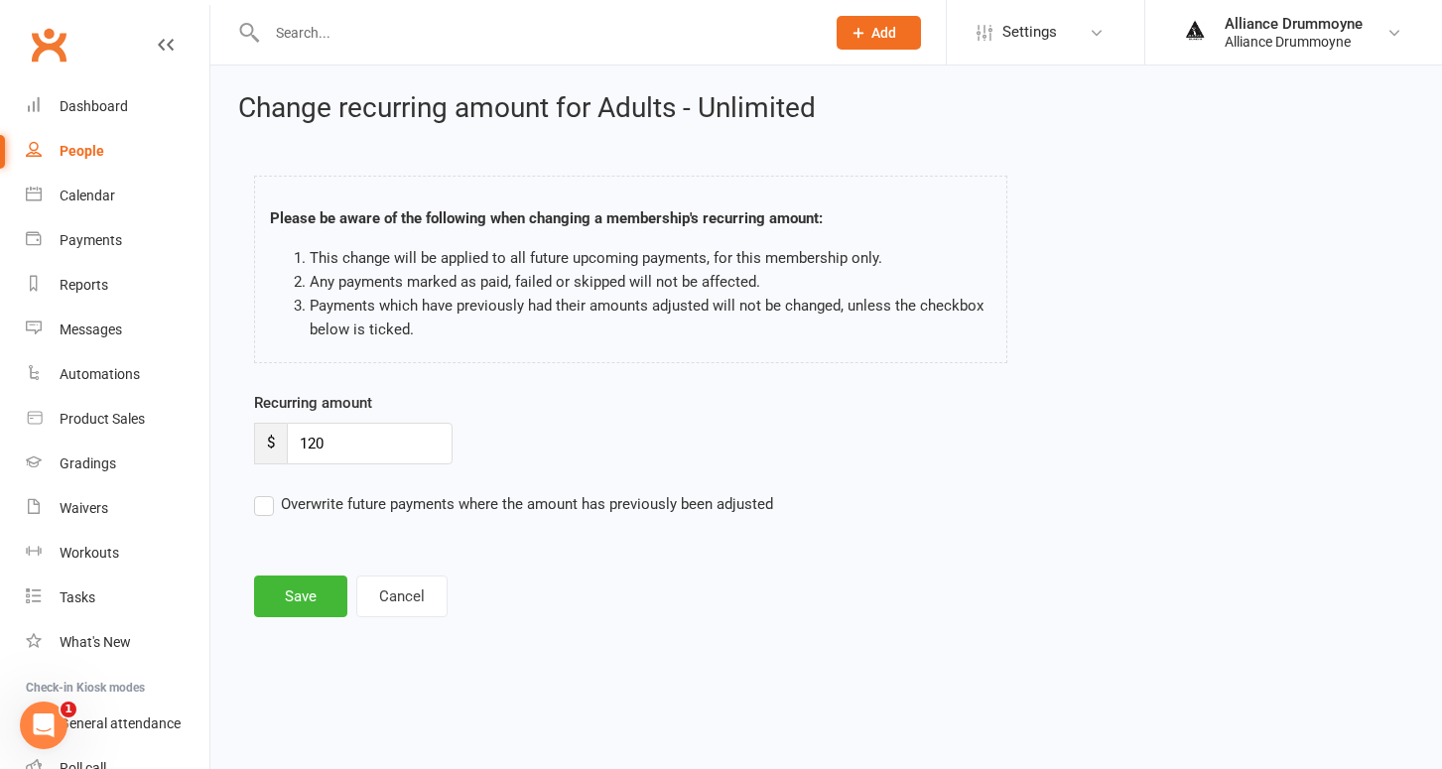
click at [262, 503] on label "Overwrite future payments where the amount has previously been adjusted" at bounding box center [513, 504] width 519 height 24
click at [262, 492] on input "Overwrite future payments where the amount has previously been adjusted" at bounding box center [513, 492] width 519 height 0
click at [300, 598] on button "Save" at bounding box center [300, 597] width 93 height 42
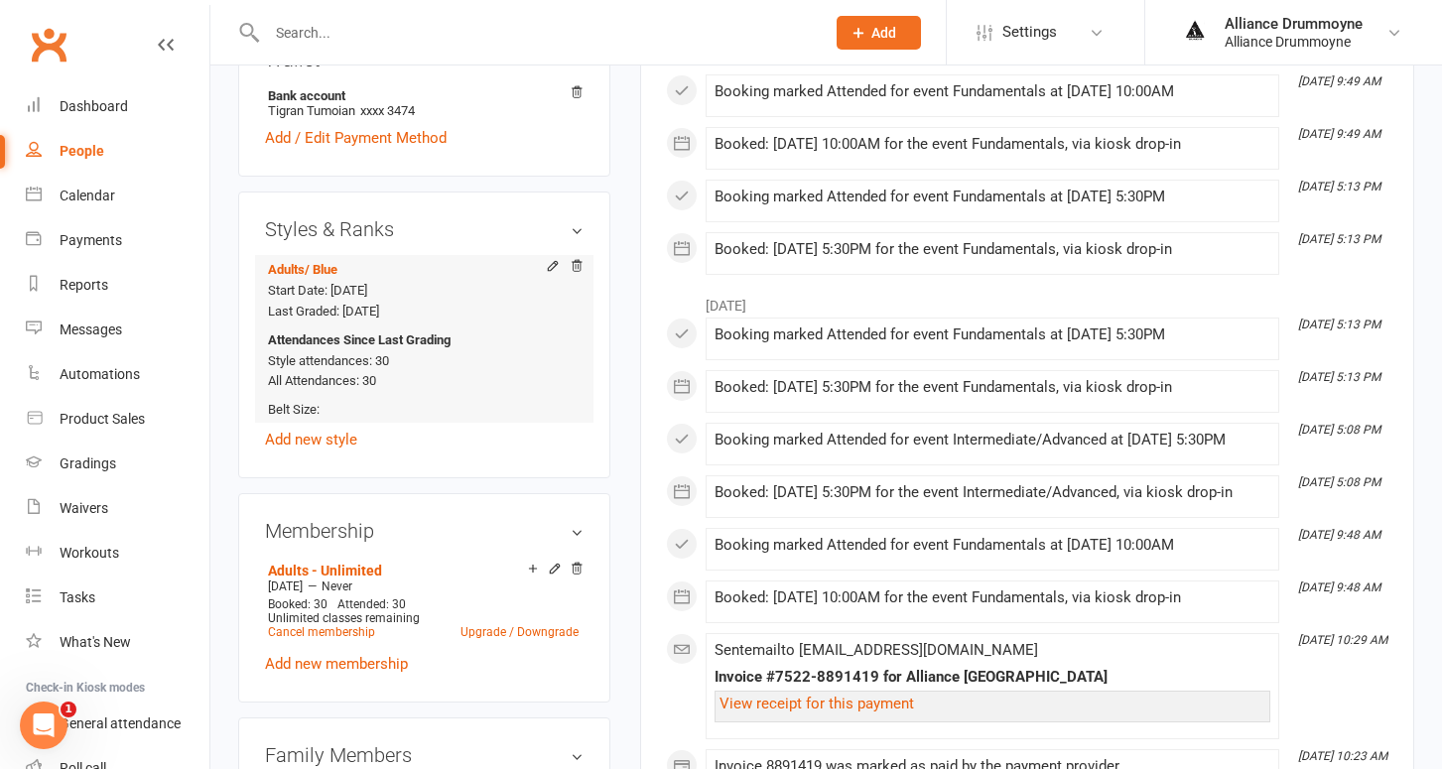
scroll to position [680, 0]
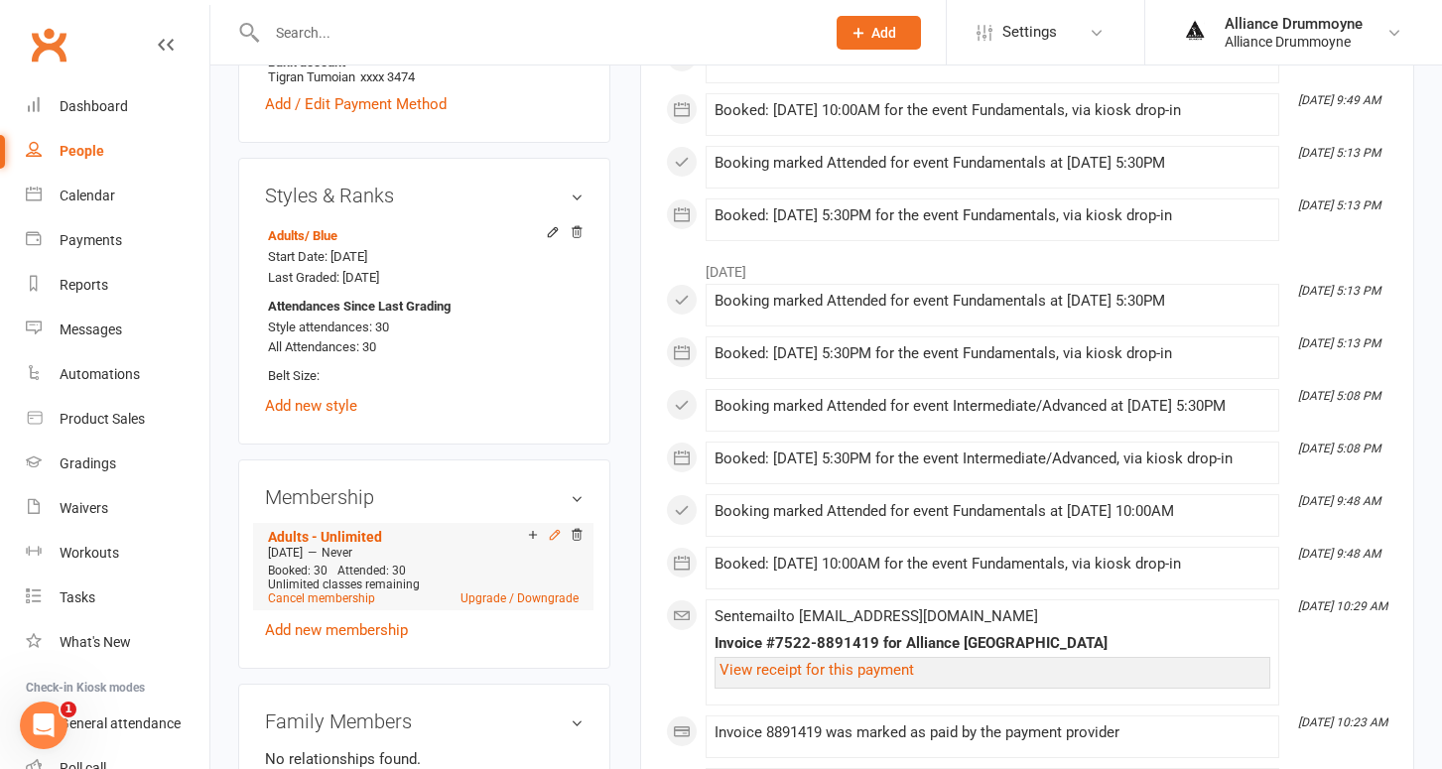
click at [555, 533] on icon at bounding box center [555, 535] width 14 height 14
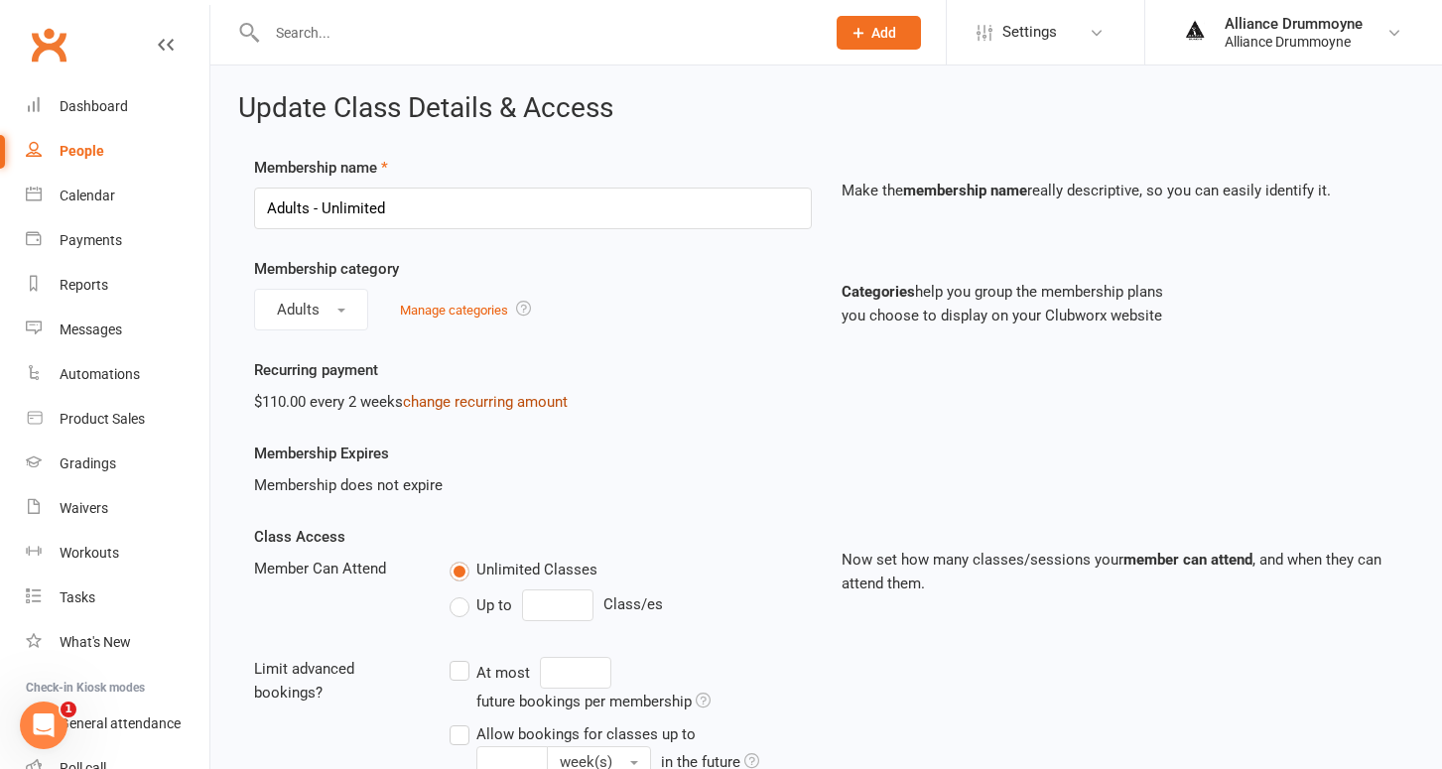
click at [463, 402] on link "change recurring amount" at bounding box center [485, 402] width 165 height 18
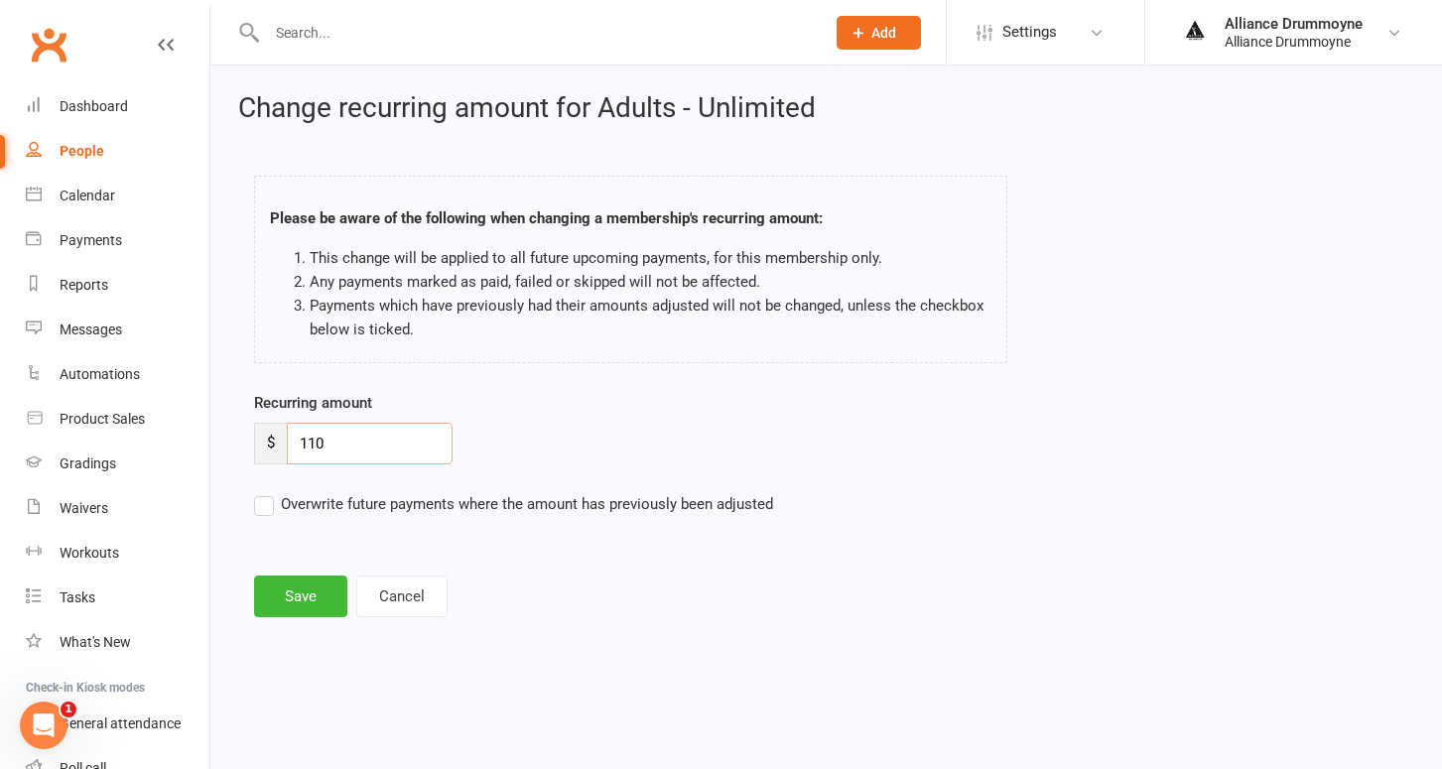
click at [361, 454] on input "110" at bounding box center [370, 444] width 166 height 42
paste input "2"
type input "120"
click at [260, 504] on label "Overwrite future payments where the amount has previously been adjusted" at bounding box center [513, 504] width 519 height 24
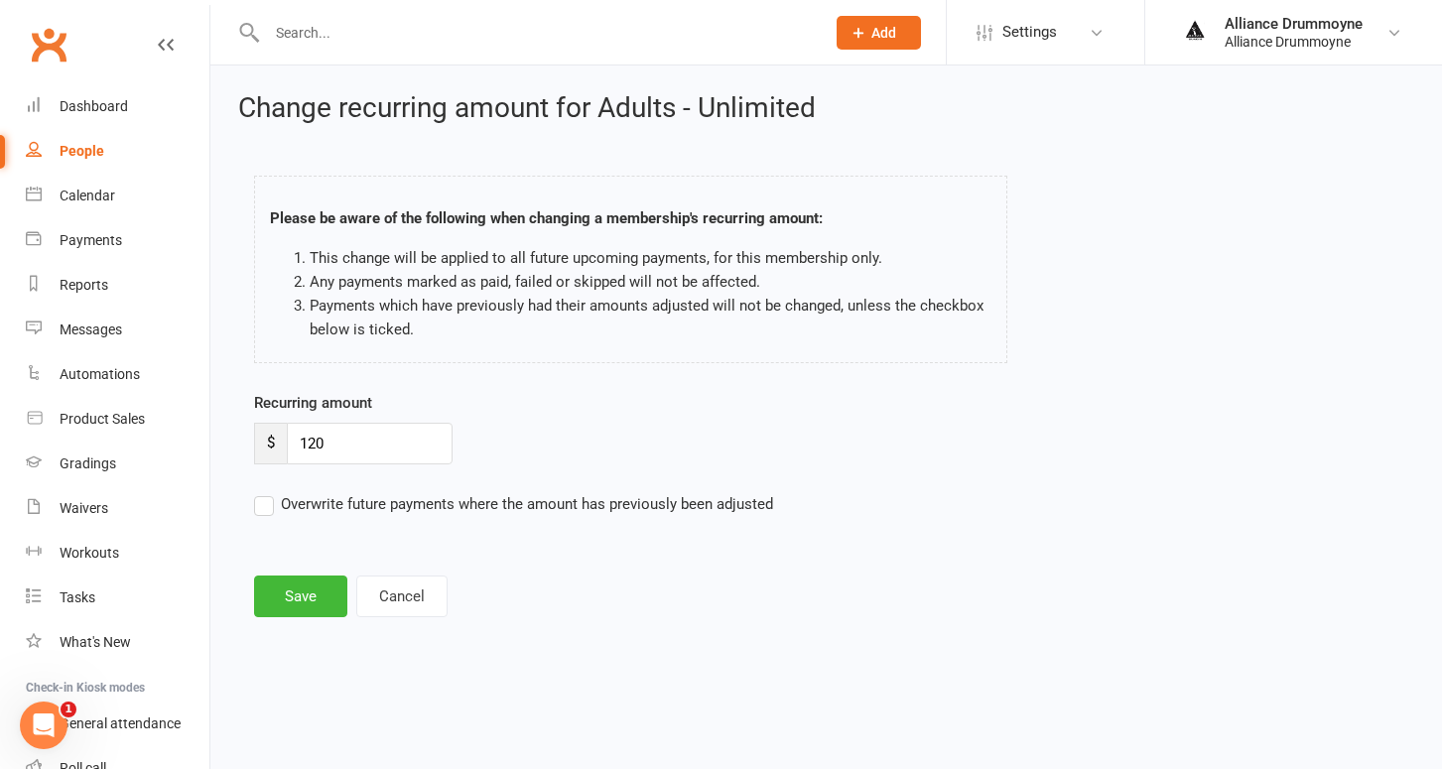
click at [260, 492] on input "Overwrite future payments where the amount has previously been adjusted" at bounding box center [513, 492] width 519 height 0
click at [288, 592] on button "Save" at bounding box center [300, 597] width 93 height 42
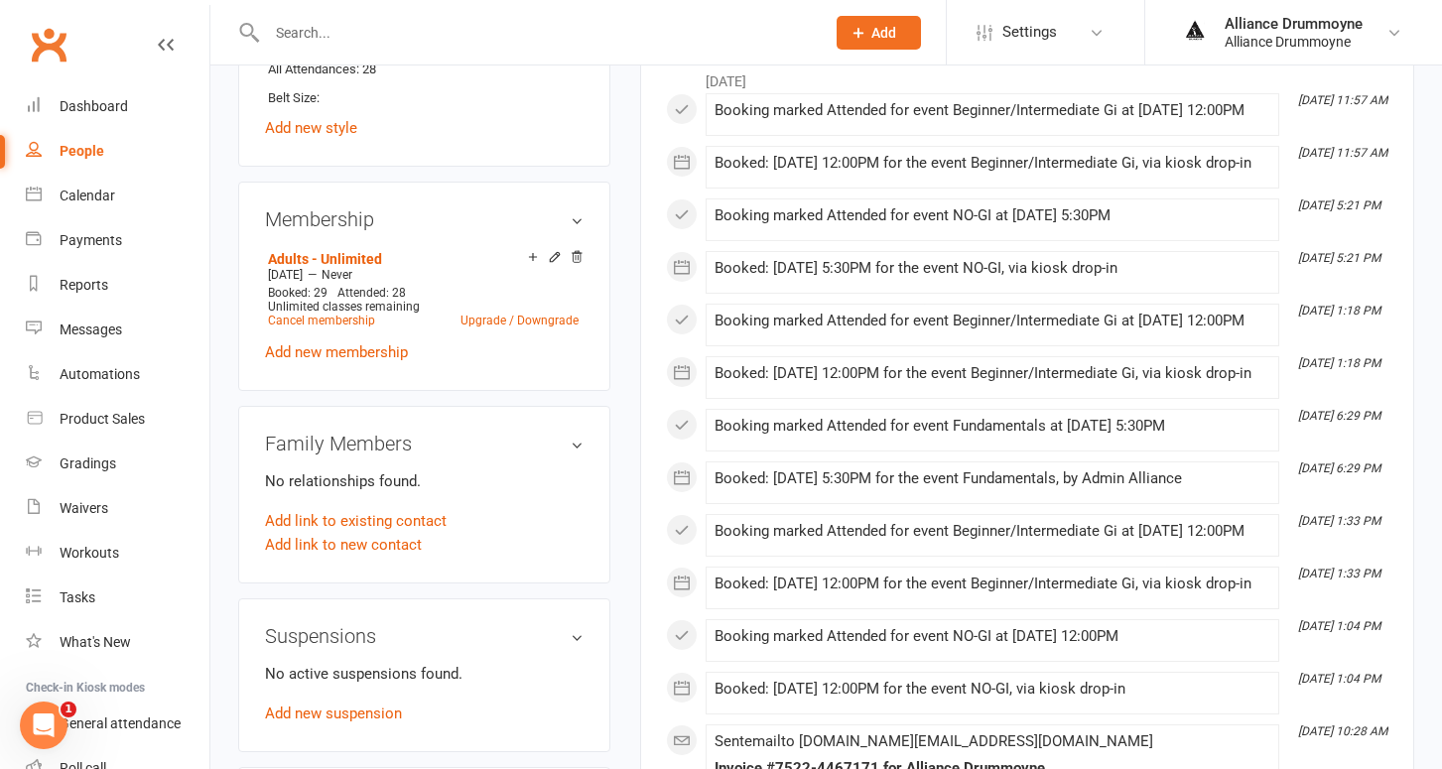
scroll to position [1022, 0]
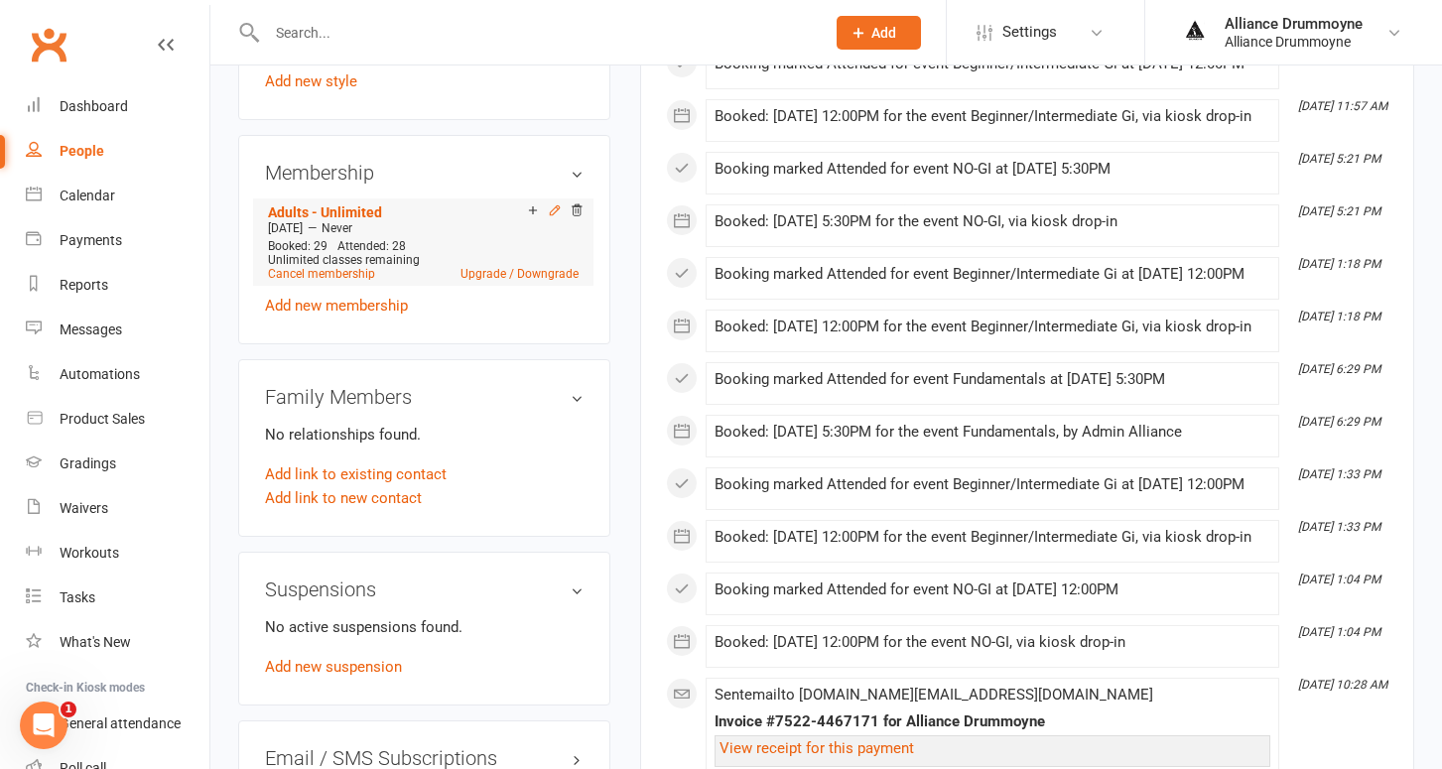
click at [553, 204] on icon at bounding box center [555, 210] width 14 height 14
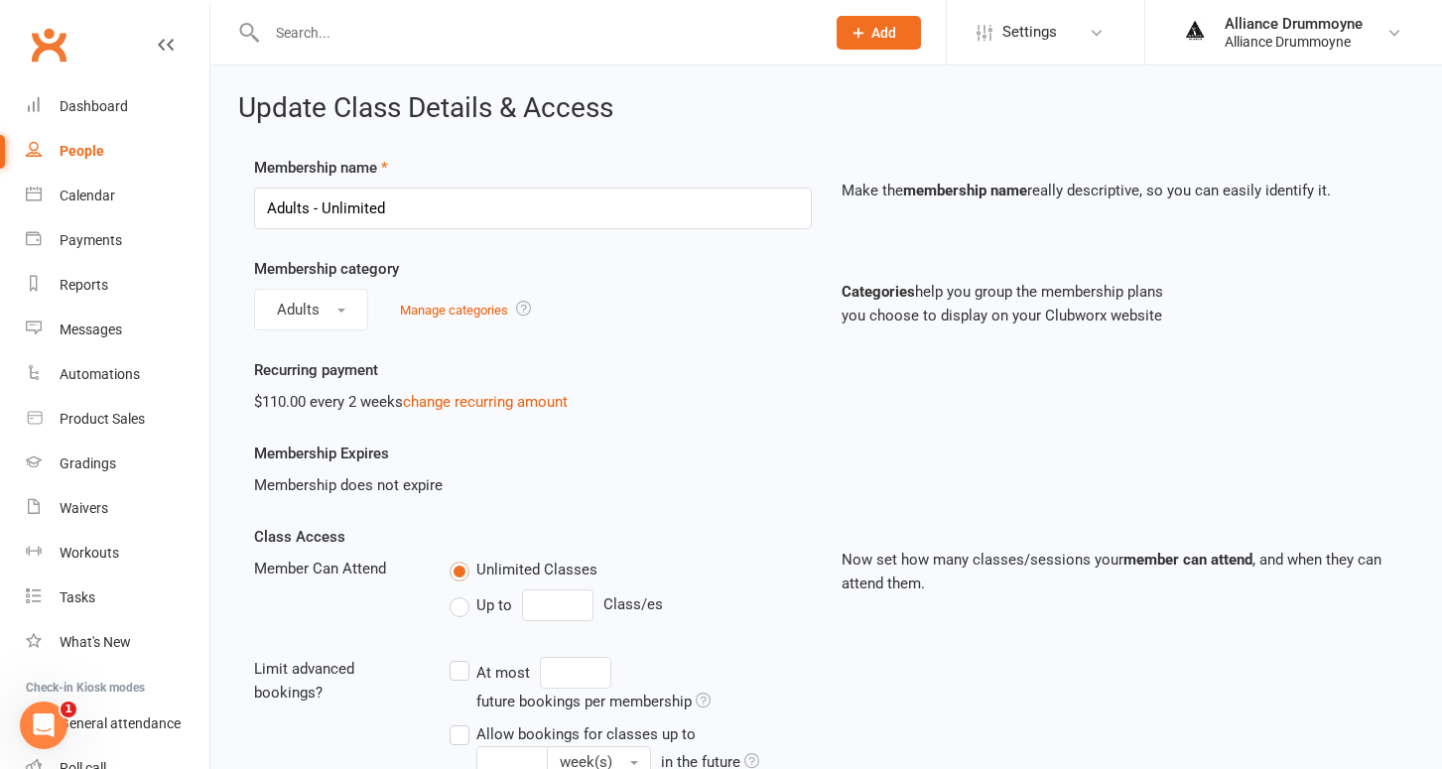
click at [481, 391] on div "$110.00 every 2 weeks change recurring amount" at bounding box center [533, 402] width 558 height 24
click at [480, 403] on link "change recurring amount" at bounding box center [485, 402] width 165 height 18
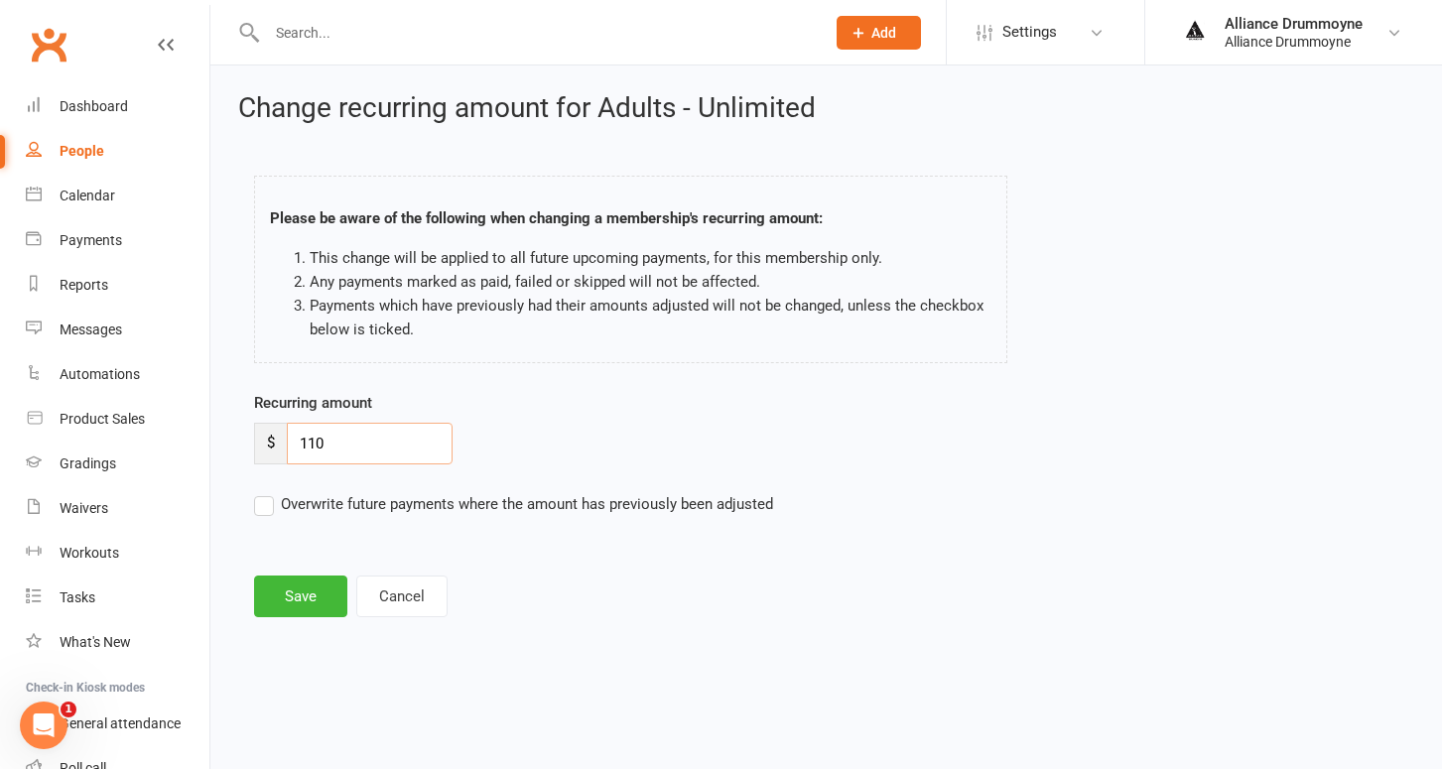
click at [368, 438] on input "110" at bounding box center [370, 444] width 166 height 42
paste input "2"
type input "120"
click at [267, 498] on label "Overwrite future payments where the amount has previously been adjusted" at bounding box center [513, 504] width 519 height 24
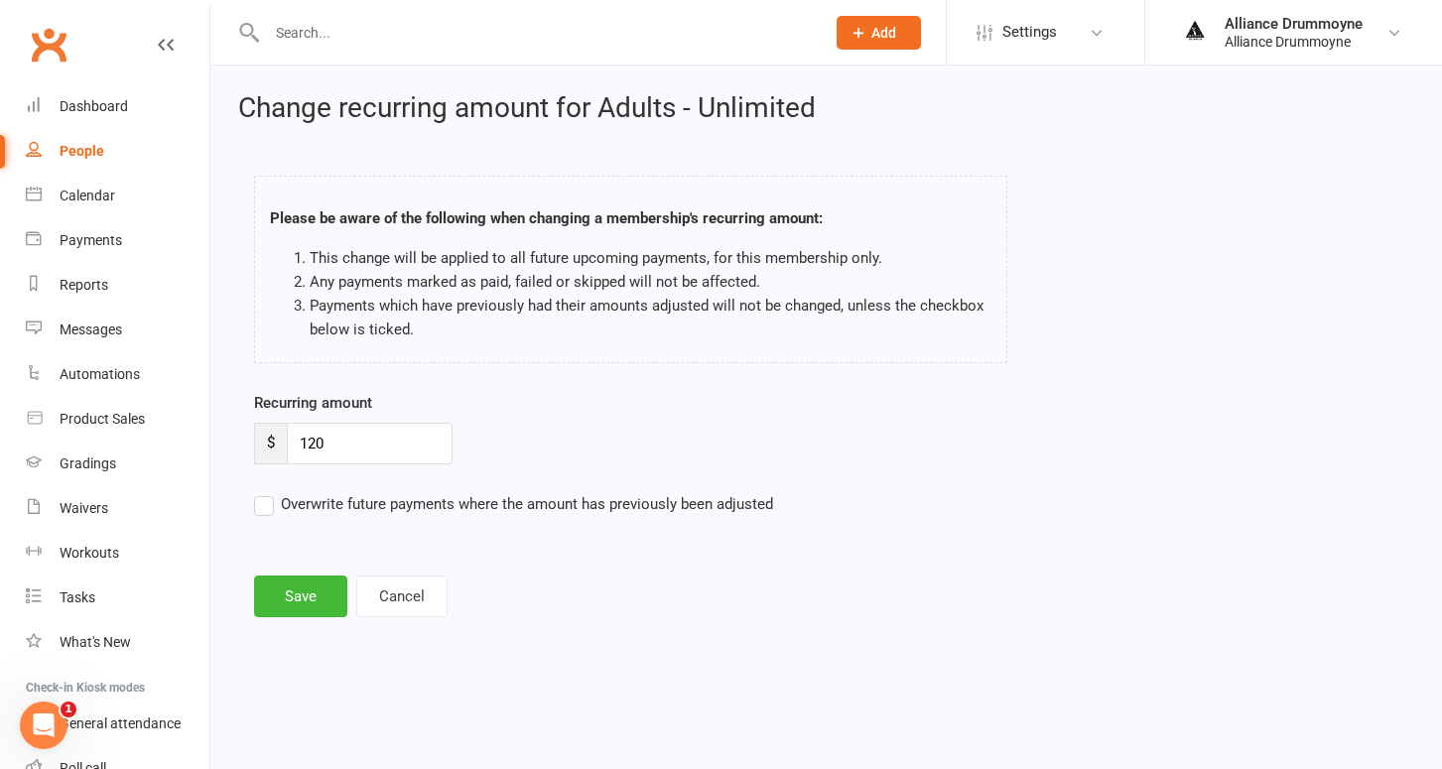
click at [267, 492] on input "Overwrite future payments where the amount has previously been adjusted" at bounding box center [513, 492] width 519 height 0
click at [306, 599] on button "Save" at bounding box center [300, 597] width 93 height 42
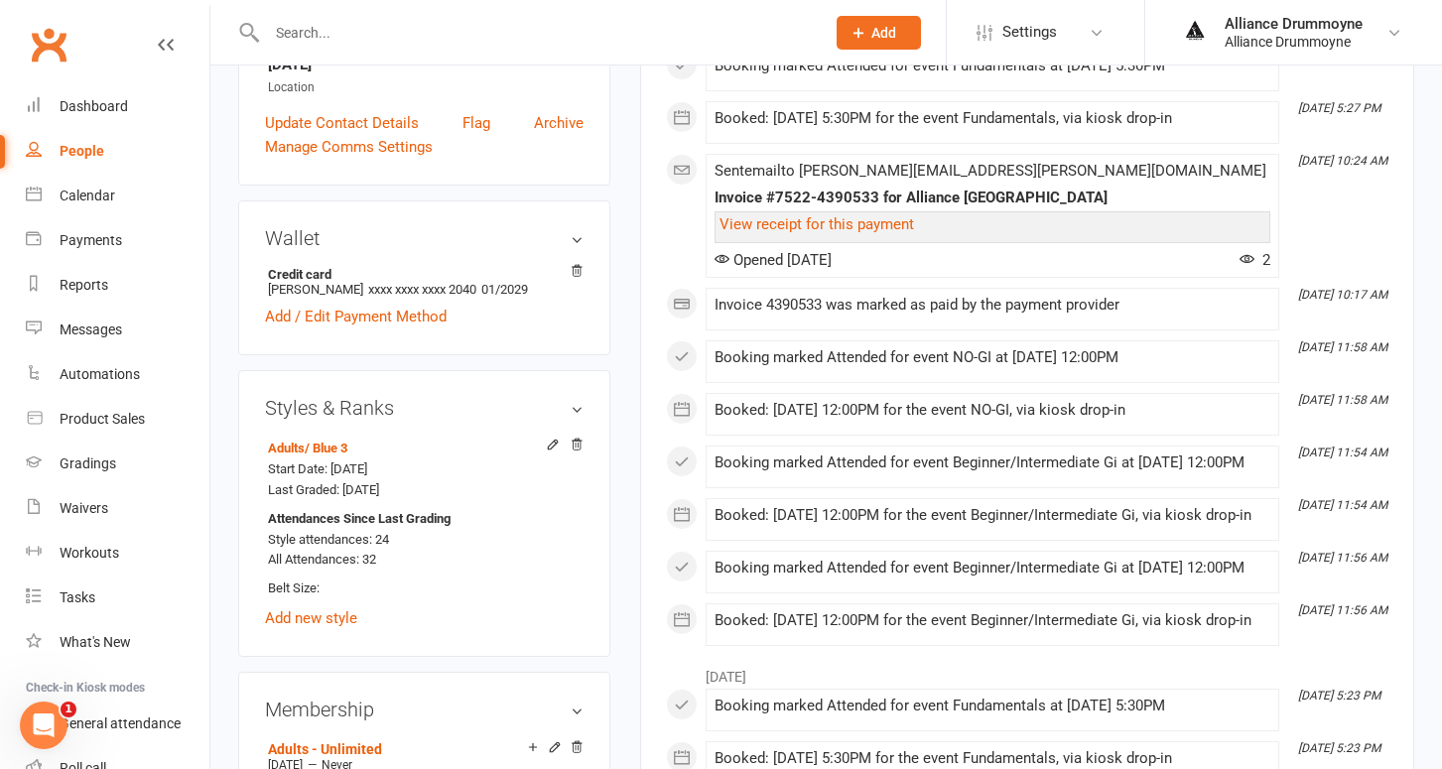
scroll to position [513, 0]
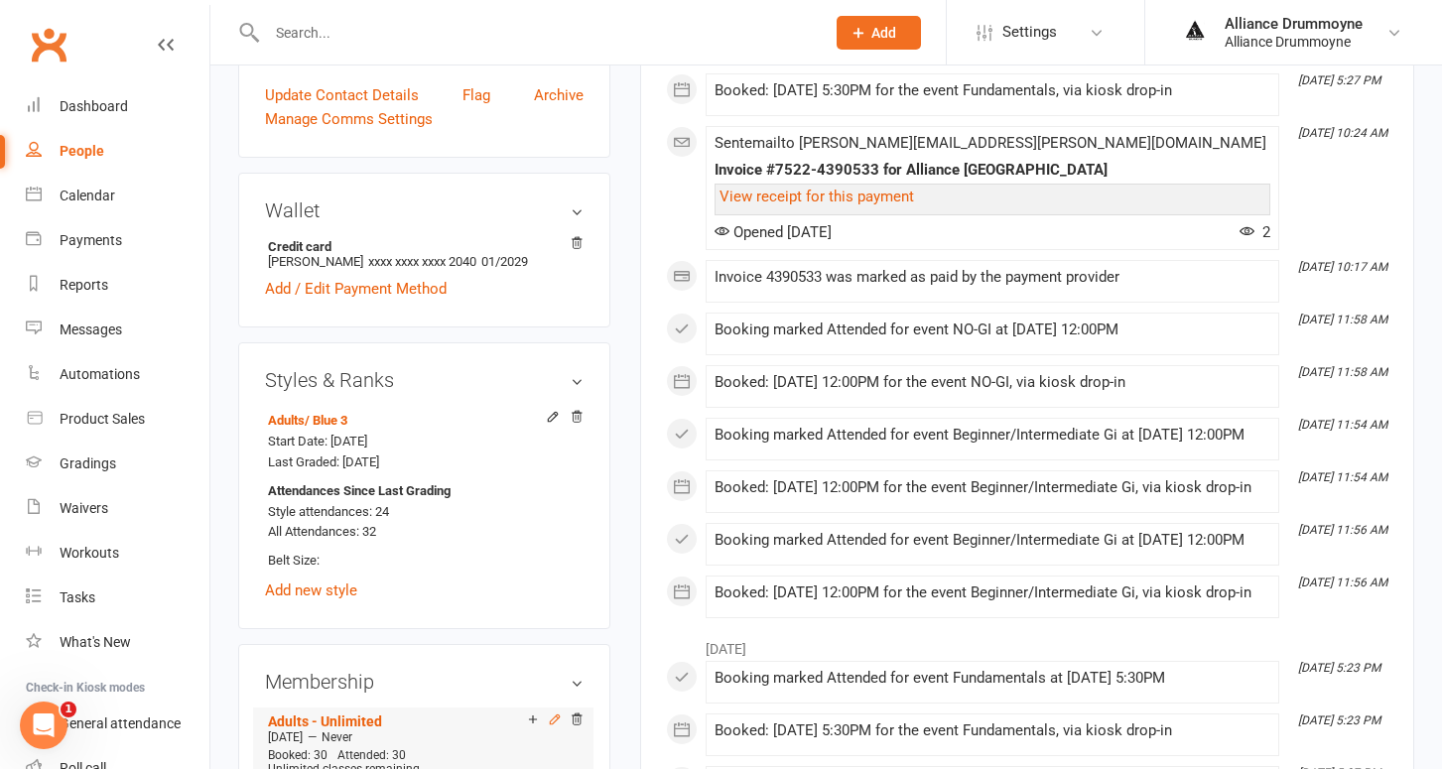
click at [554, 714] on icon at bounding box center [554, 718] width 9 height 9
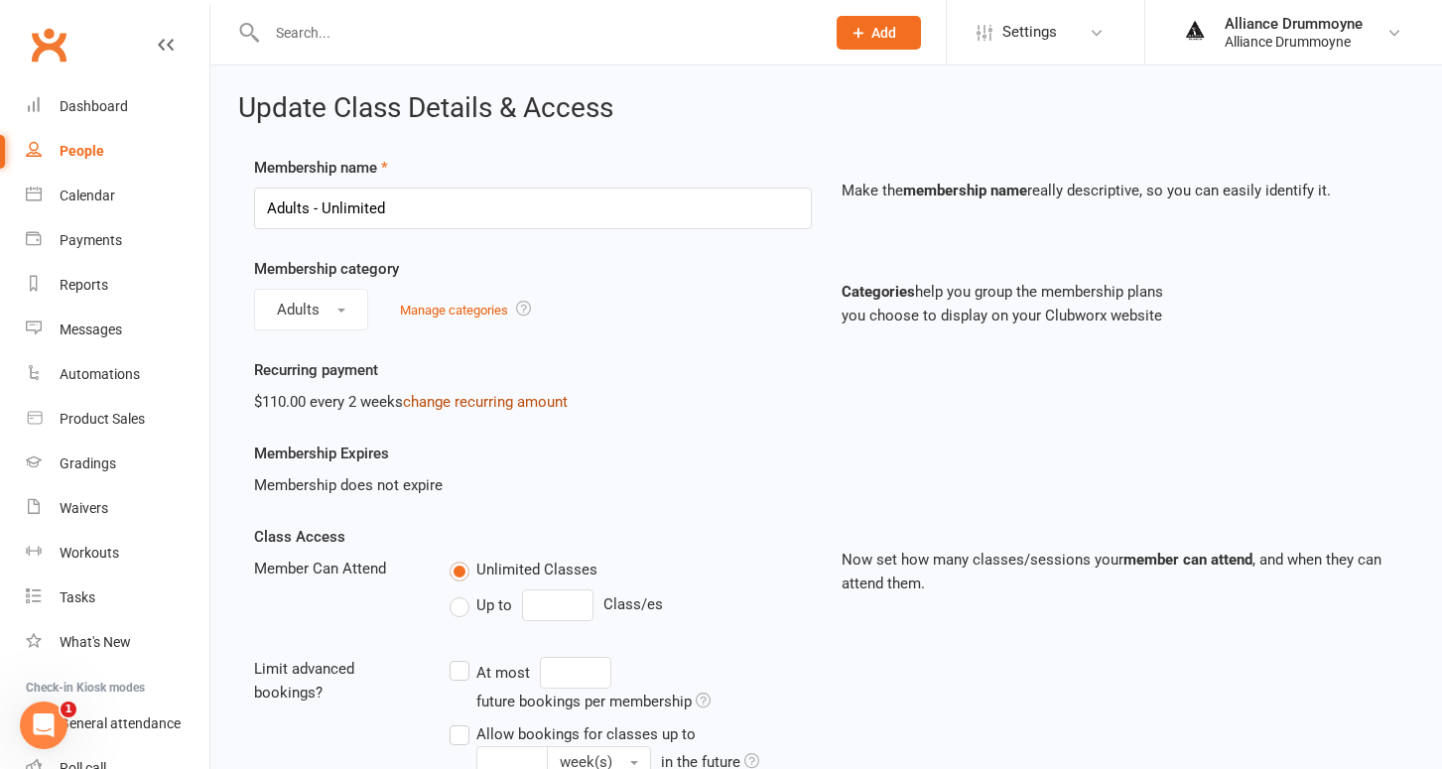
click at [491, 404] on link "change recurring amount" at bounding box center [485, 402] width 165 height 18
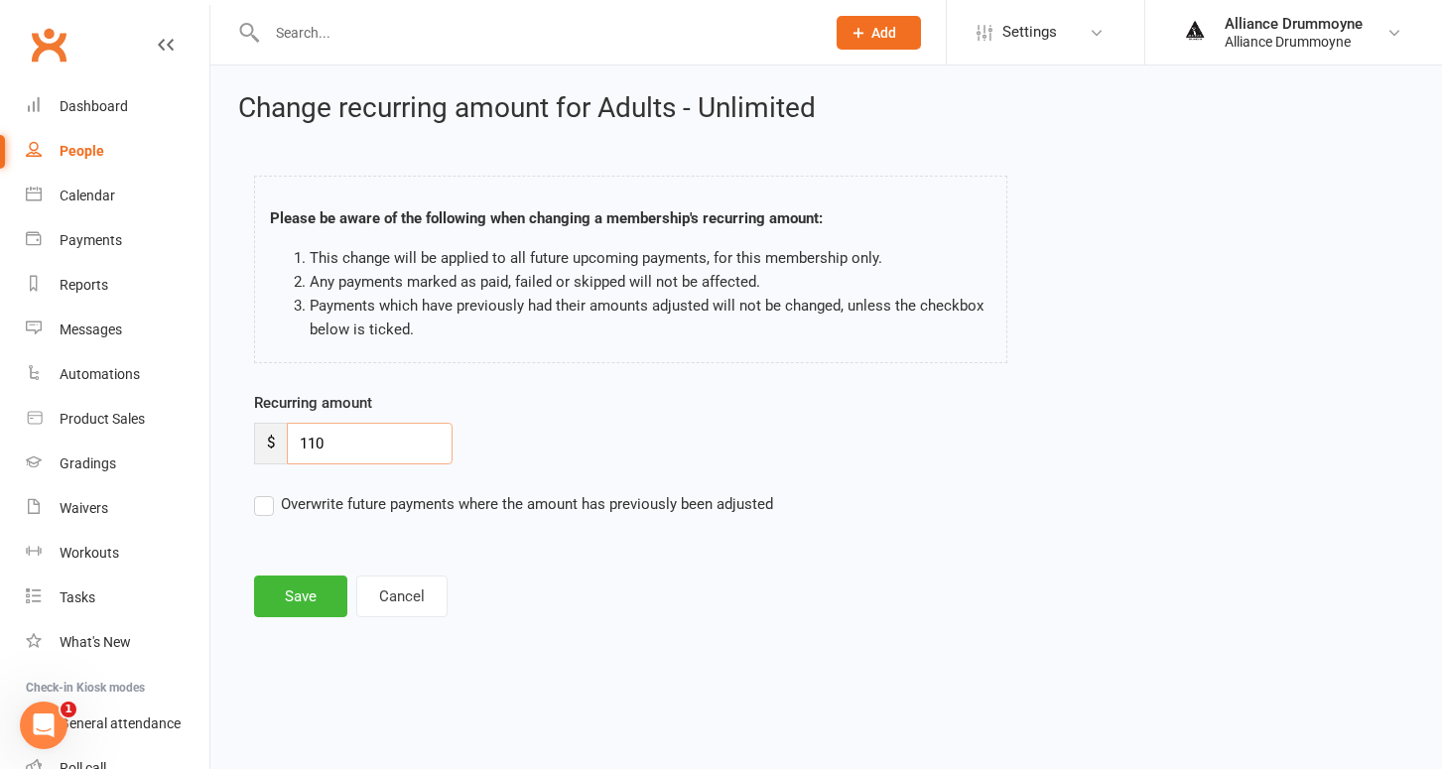
click at [330, 425] on input "110" at bounding box center [370, 444] width 166 height 42
paste input "2"
type input "120"
click at [270, 502] on label "Overwrite future payments where the amount has previously been adjusted" at bounding box center [513, 504] width 519 height 24
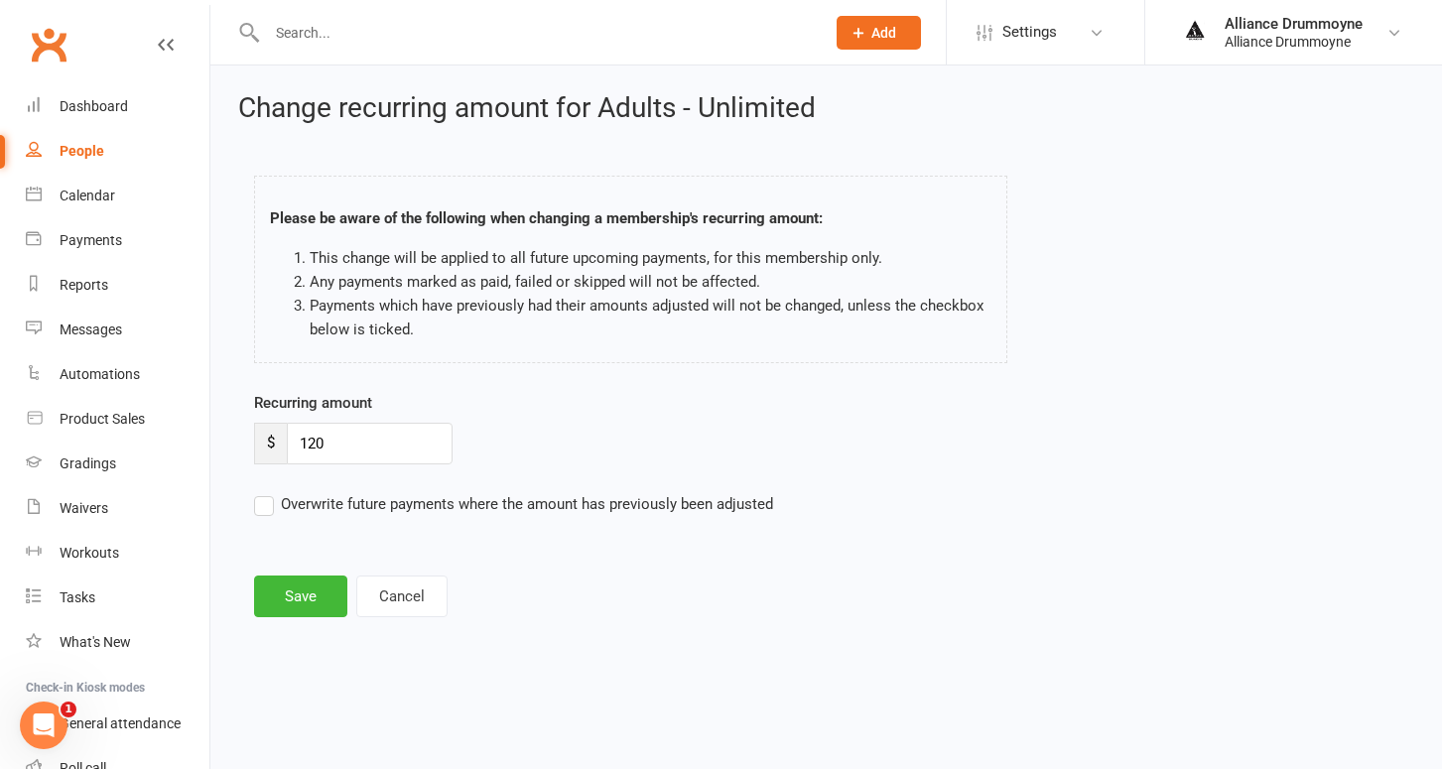
click at [270, 492] on input "Overwrite future payments where the amount has previously been adjusted" at bounding box center [513, 492] width 519 height 0
click at [308, 608] on button "Save" at bounding box center [300, 597] width 93 height 42
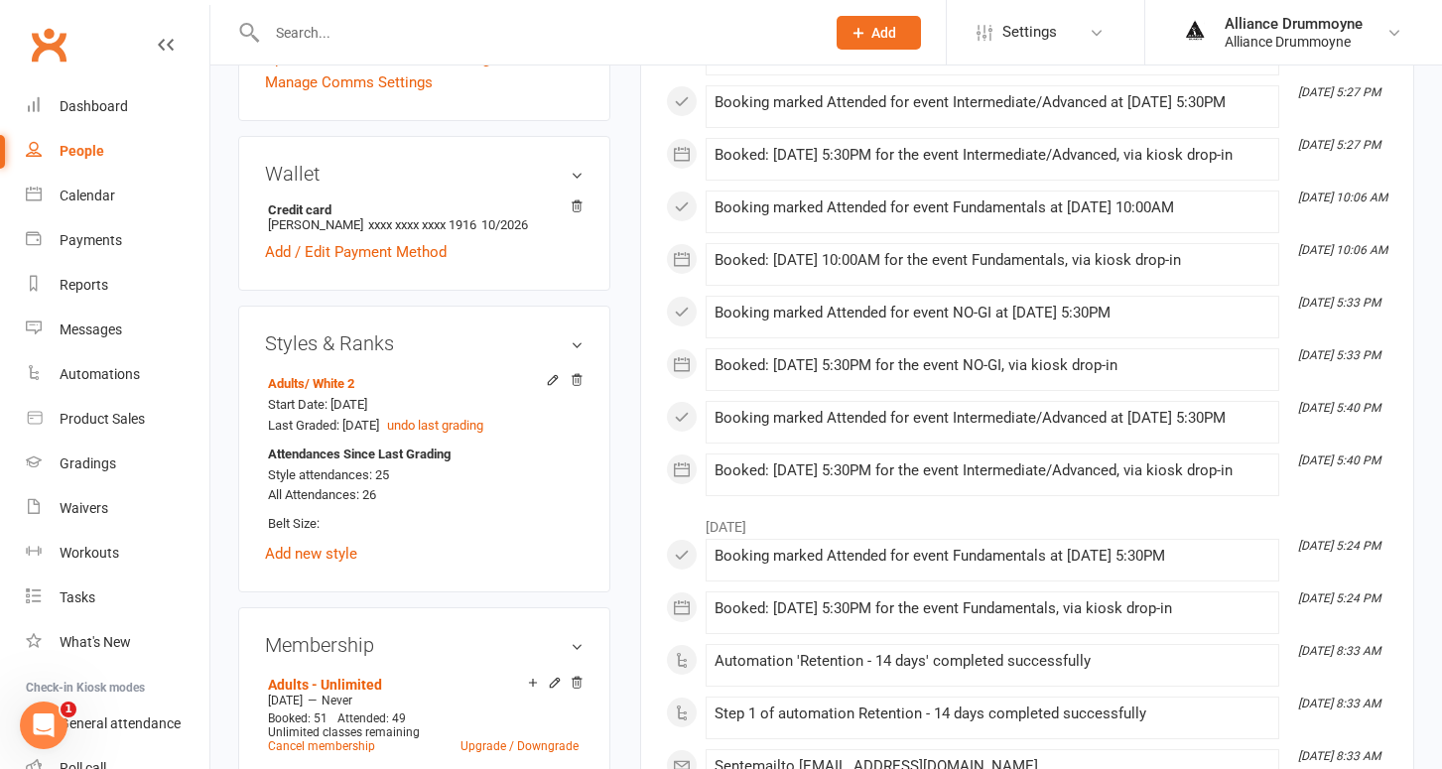
scroll to position [929, 0]
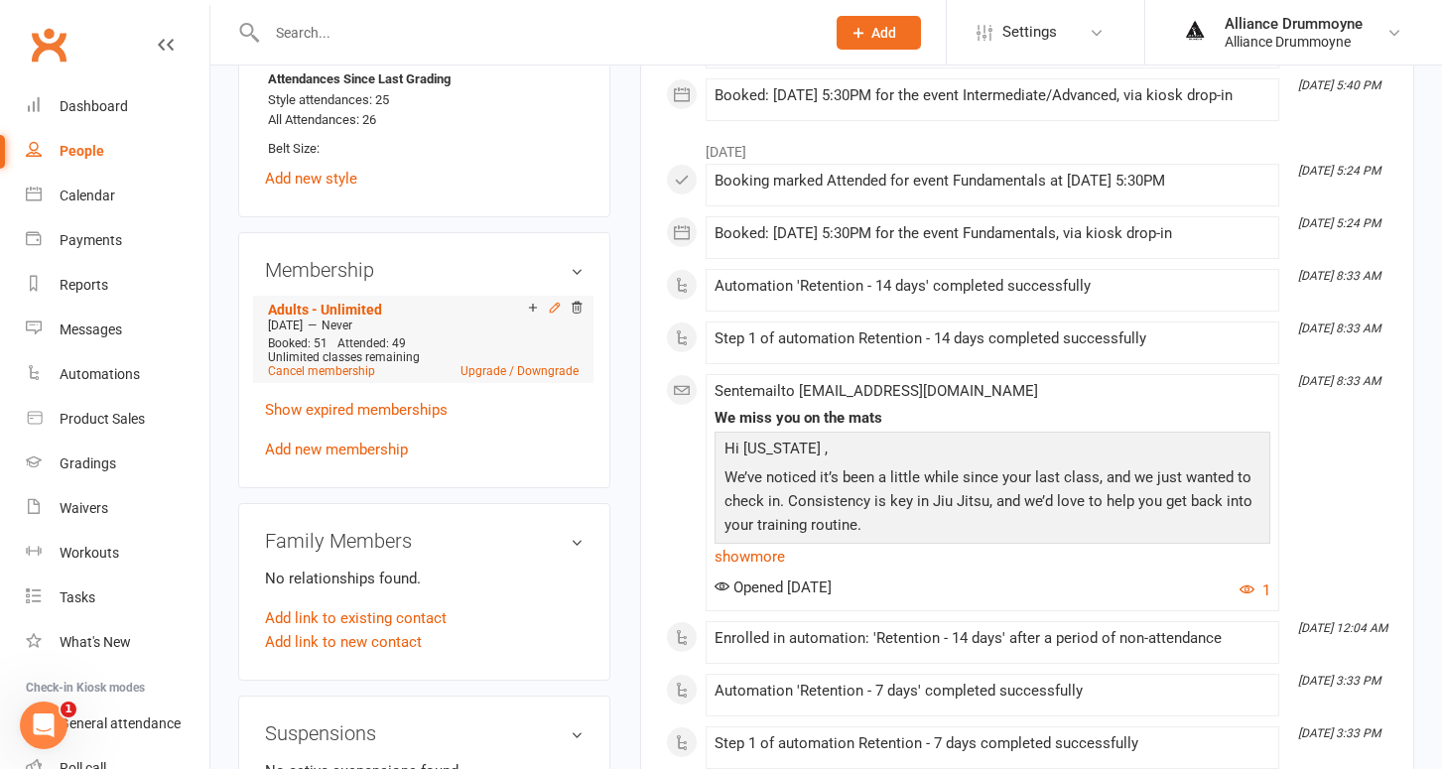
click at [555, 303] on icon at bounding box center [554, 307] width 9 height 9
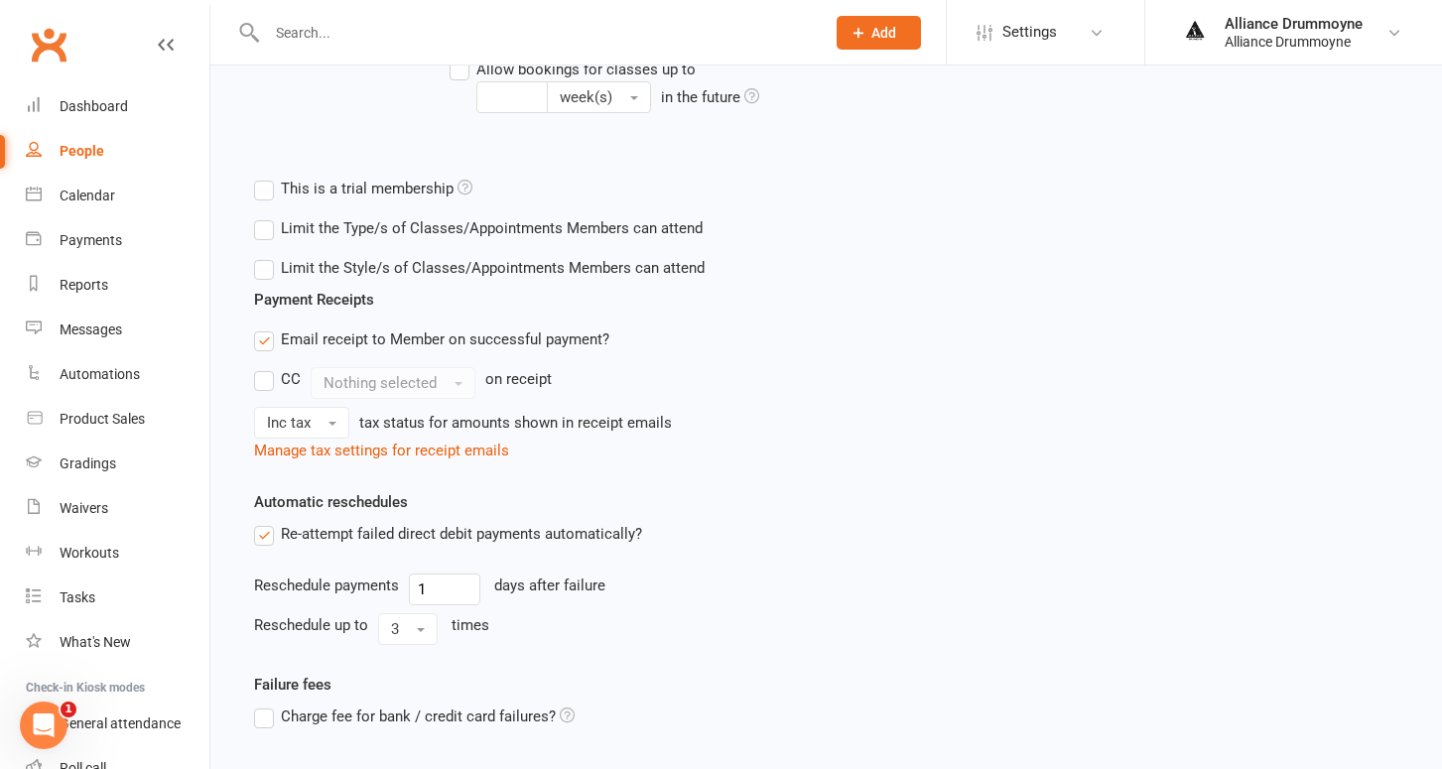
scroll to position [671, 0]
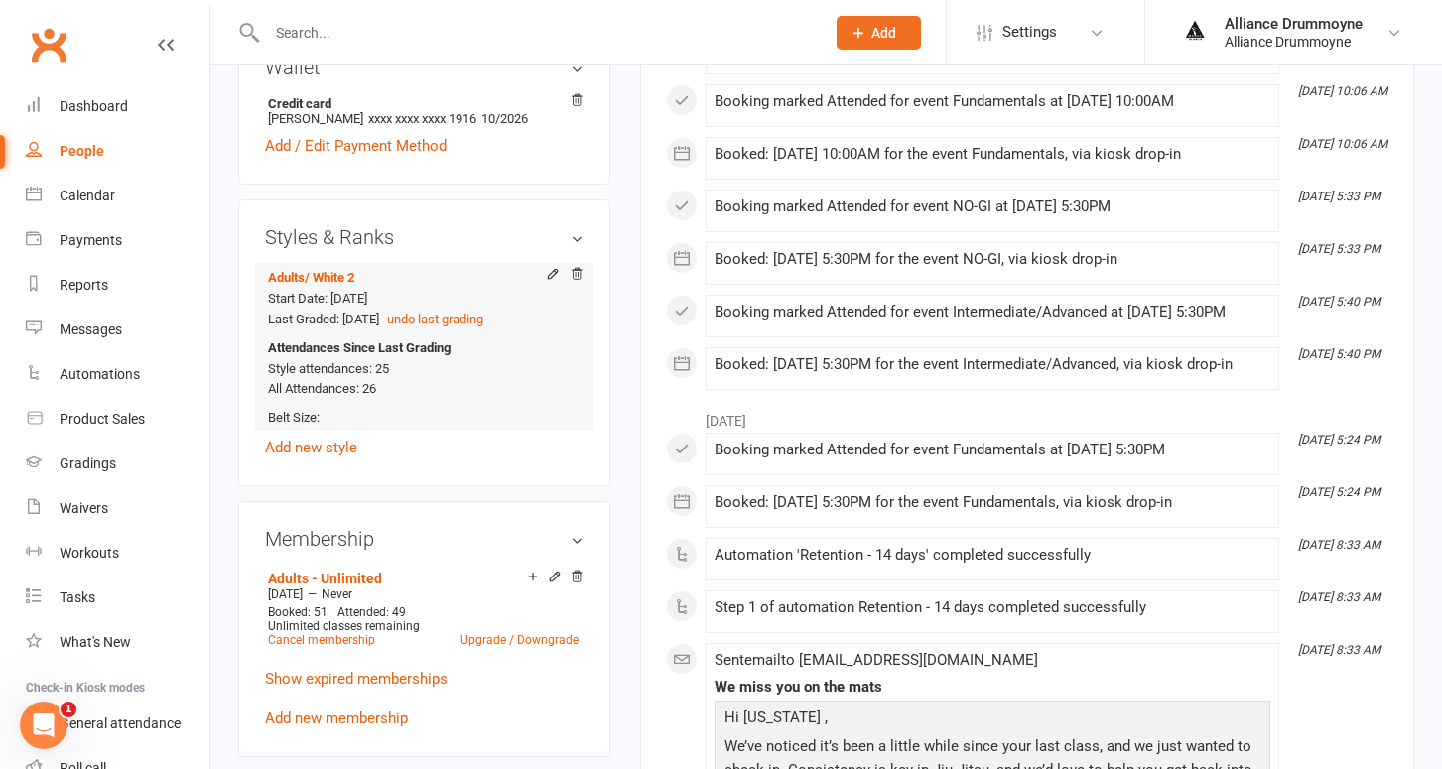
scroll to position [683, 0]
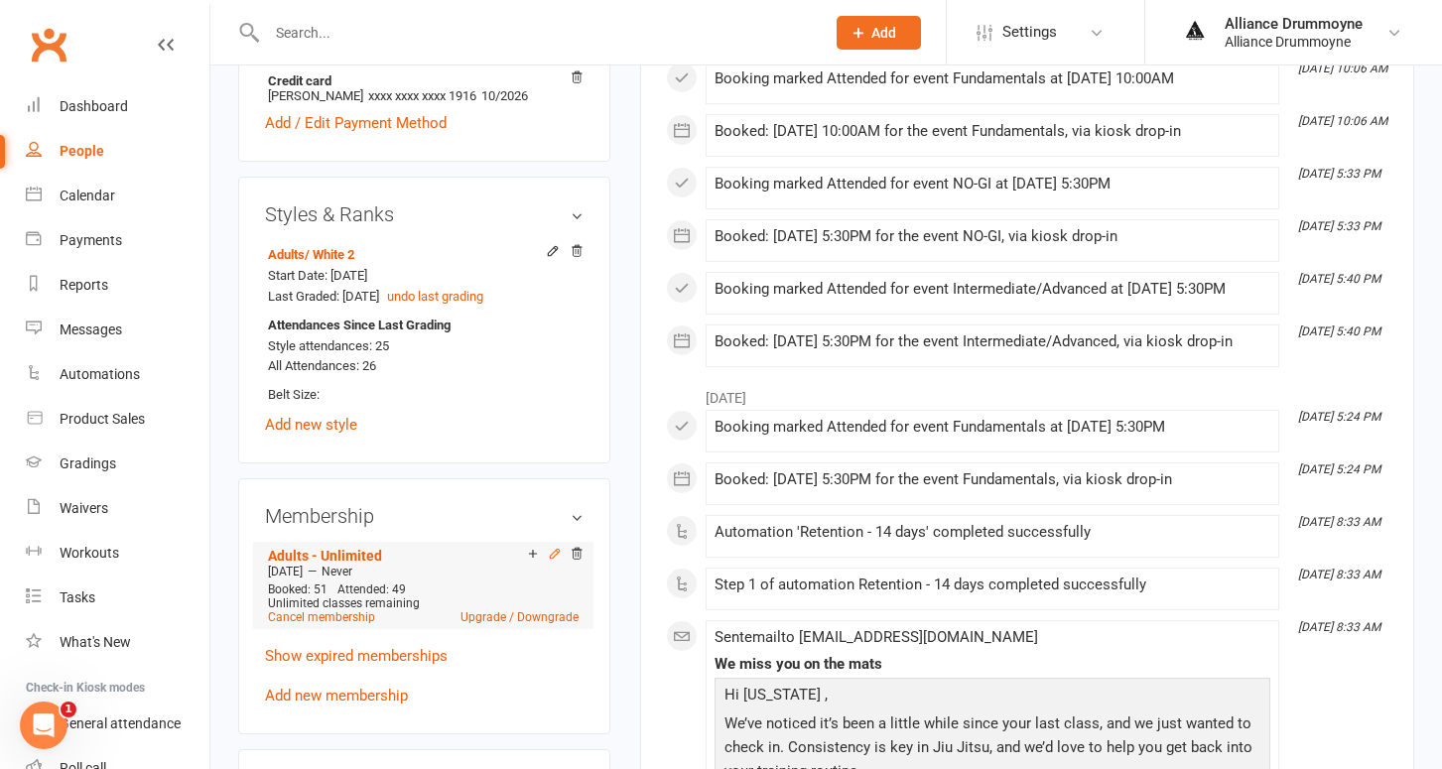
click at [554, 549] on icon at bounding box center [554, 553] width 9 height 9
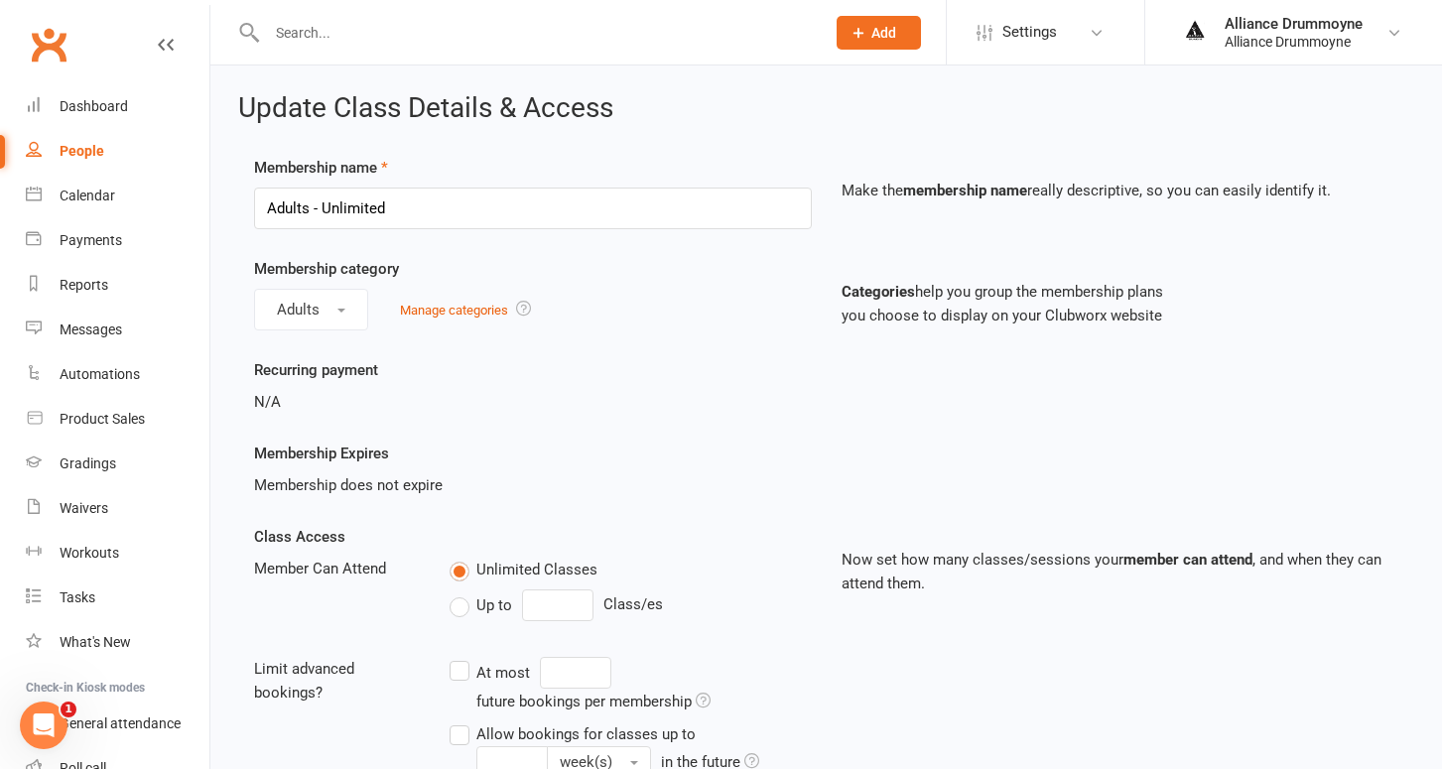
click at [87, 152] on div "People" at bounding box center [82, 151] width 45 height 16
select select "100"
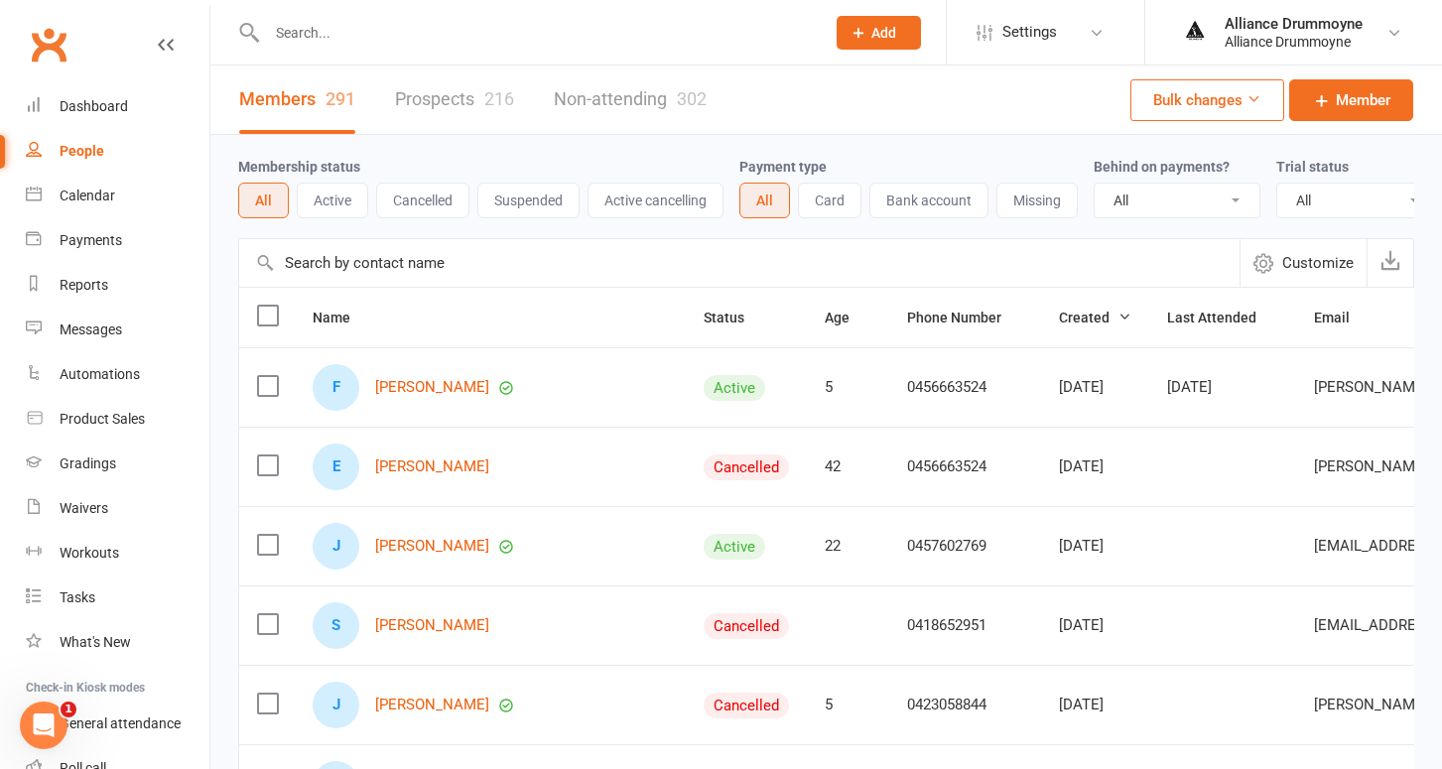
click at [344, 32] on input "text" at bounding box center [536, 33] width 550 height 28
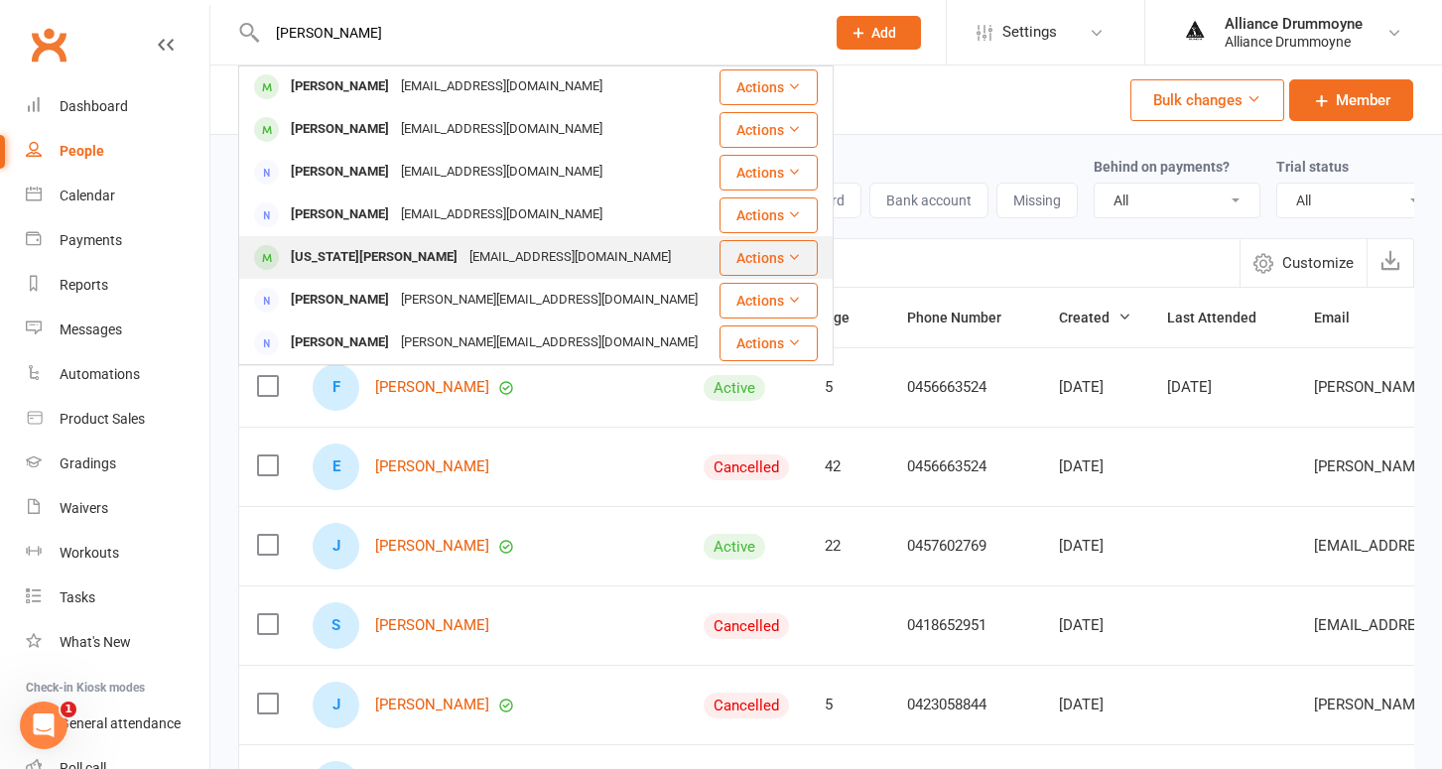
scroll to position [214, 0]
type input "Georg"
click at [371, 258] on div "Georgia Jovellanos" at bounding box center [374, 257] width 179 height 29
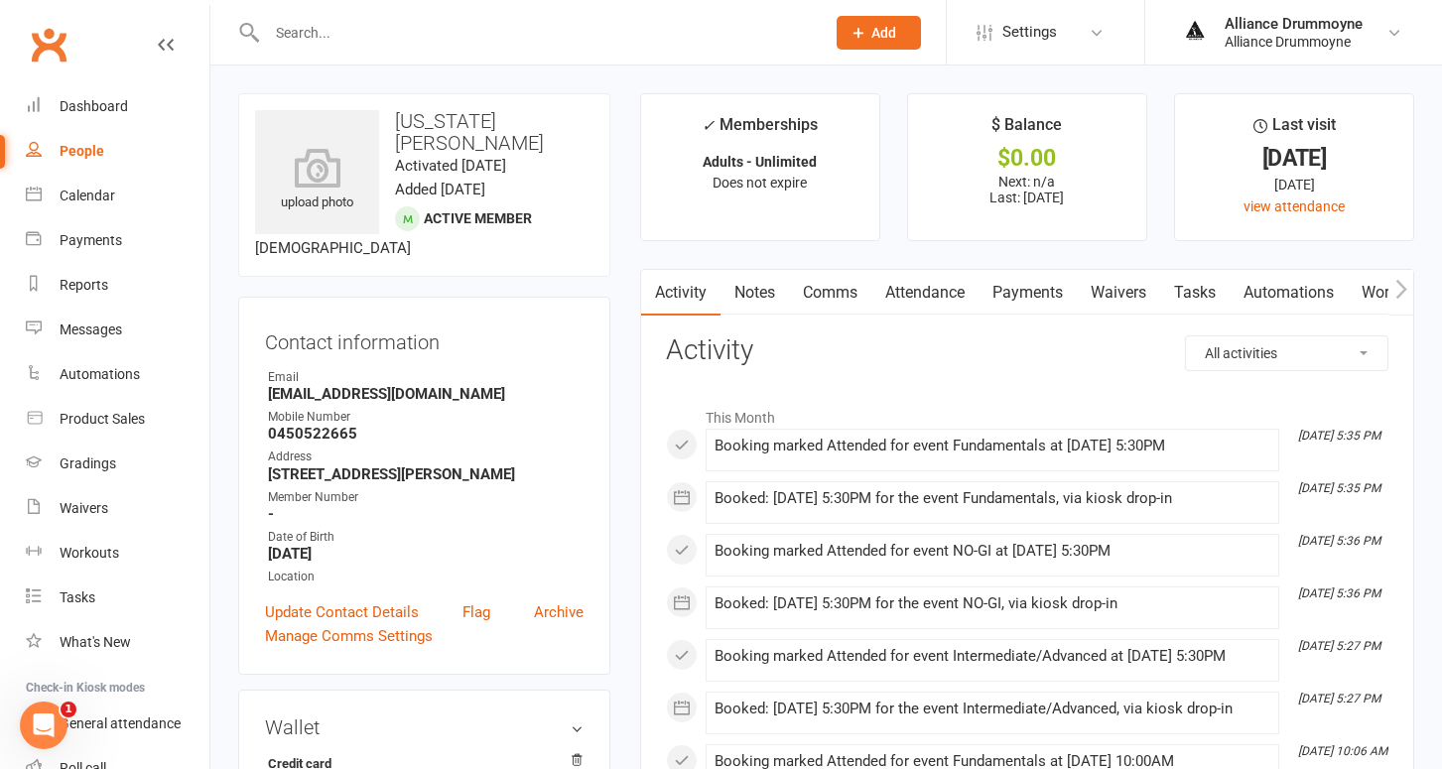
click at [1015, 285] on link "Payments" at bounding box center [1027, 293] width 98 height 46
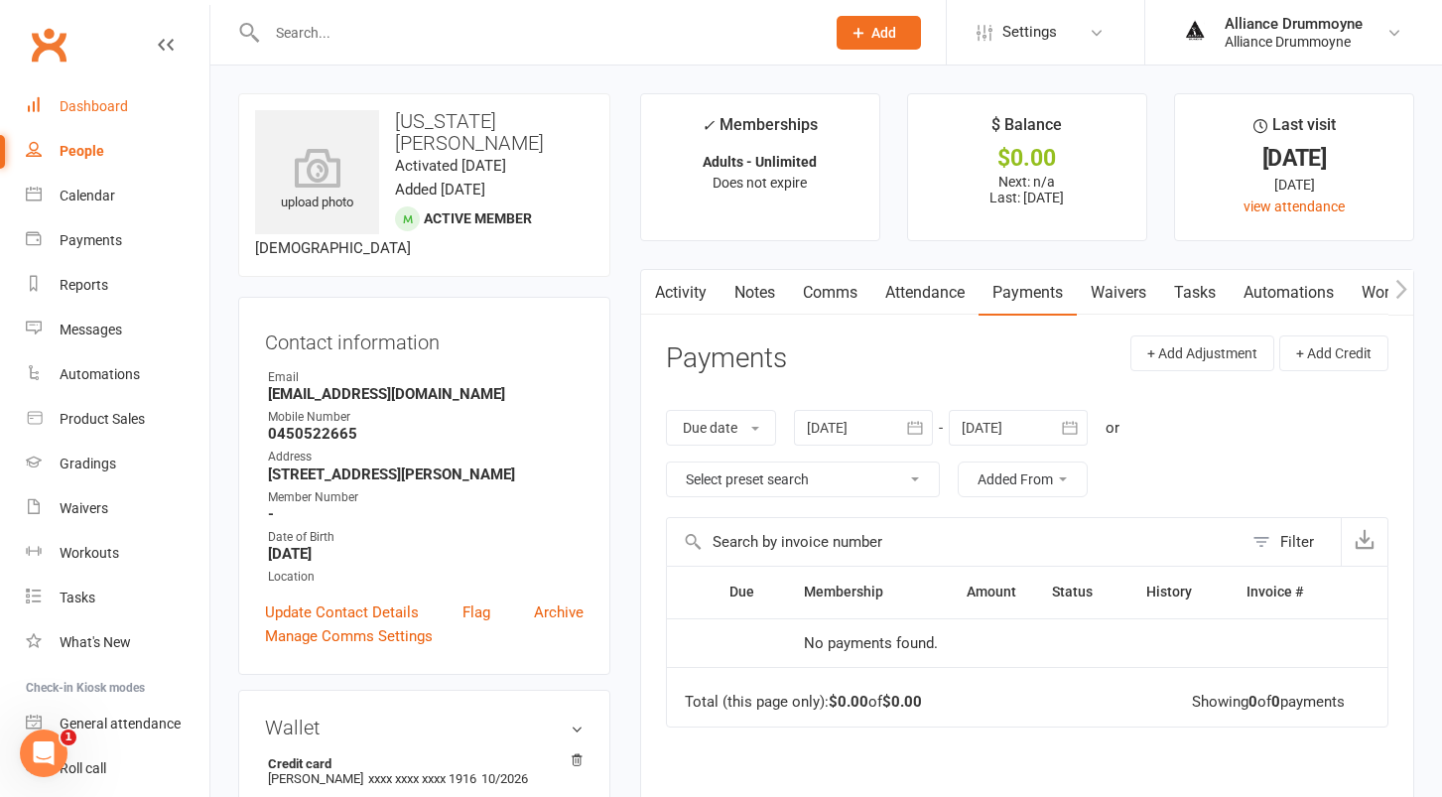
click at [131, 105] on link "Dashboard" at bounding box center [118, 106] width 184 height 45
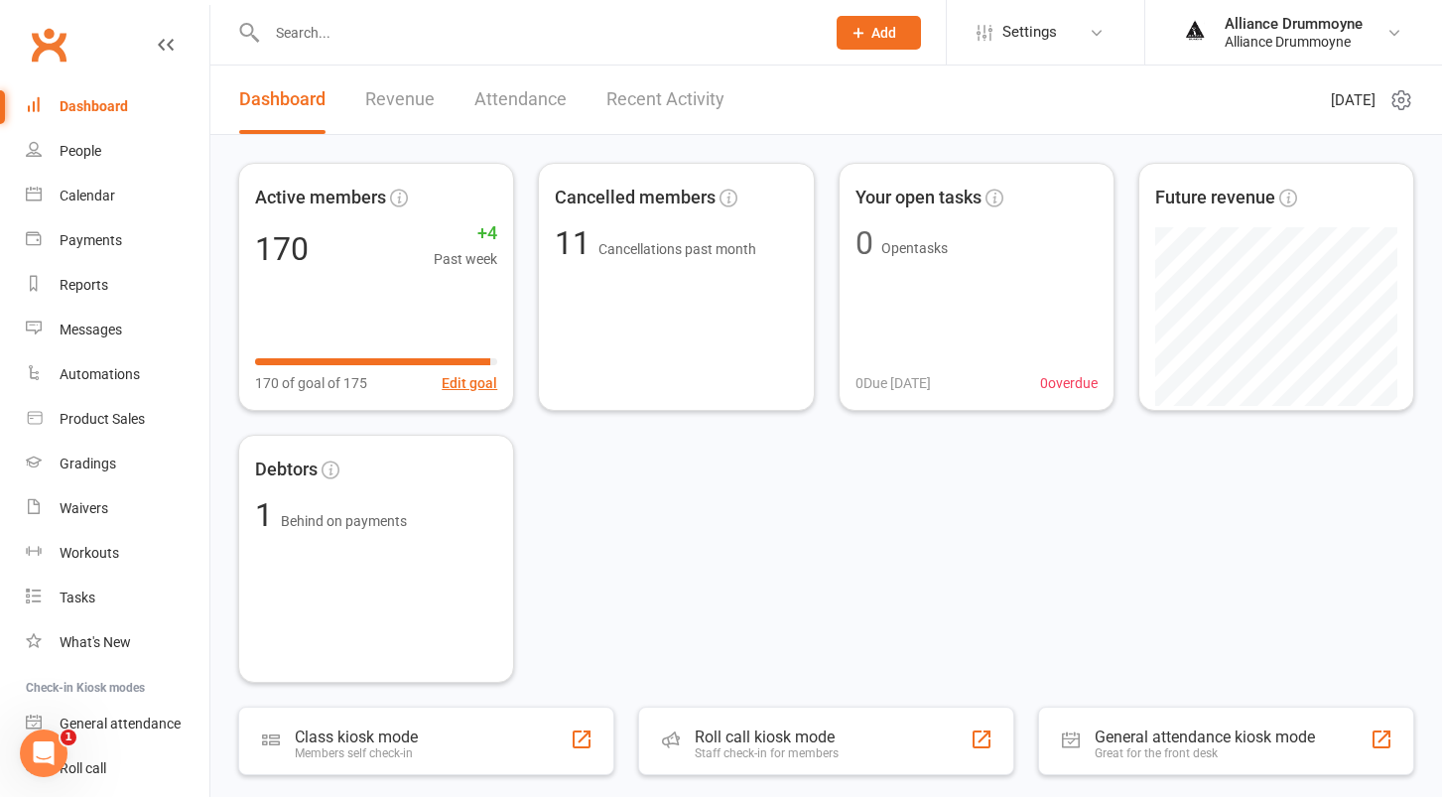
click at [1397, 104] on icon at bounding box center [1401, 100] width 24 height 24
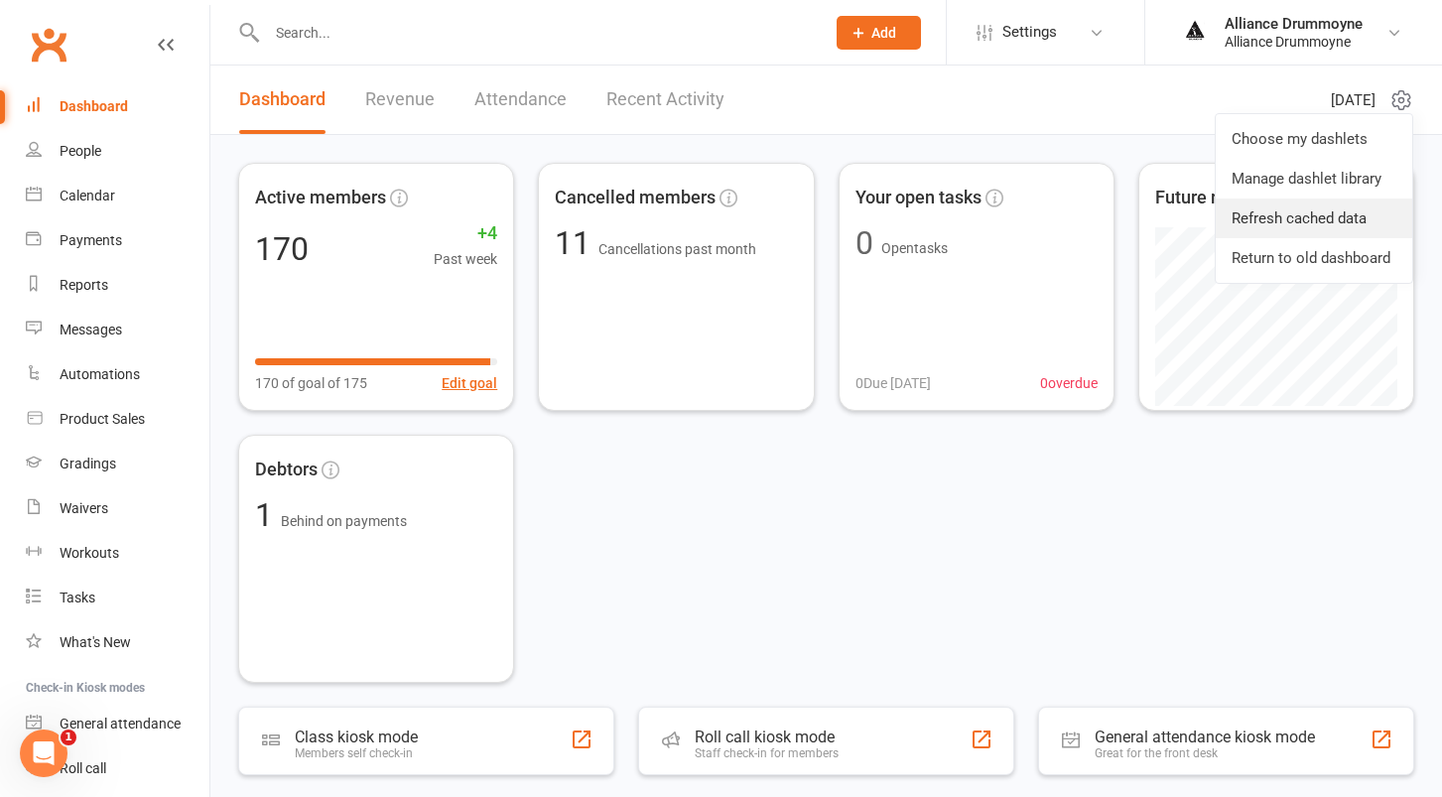
click at [1269, 211] on link "Refresh cached data" at bounding box center [1314, 218] width 196 height 40
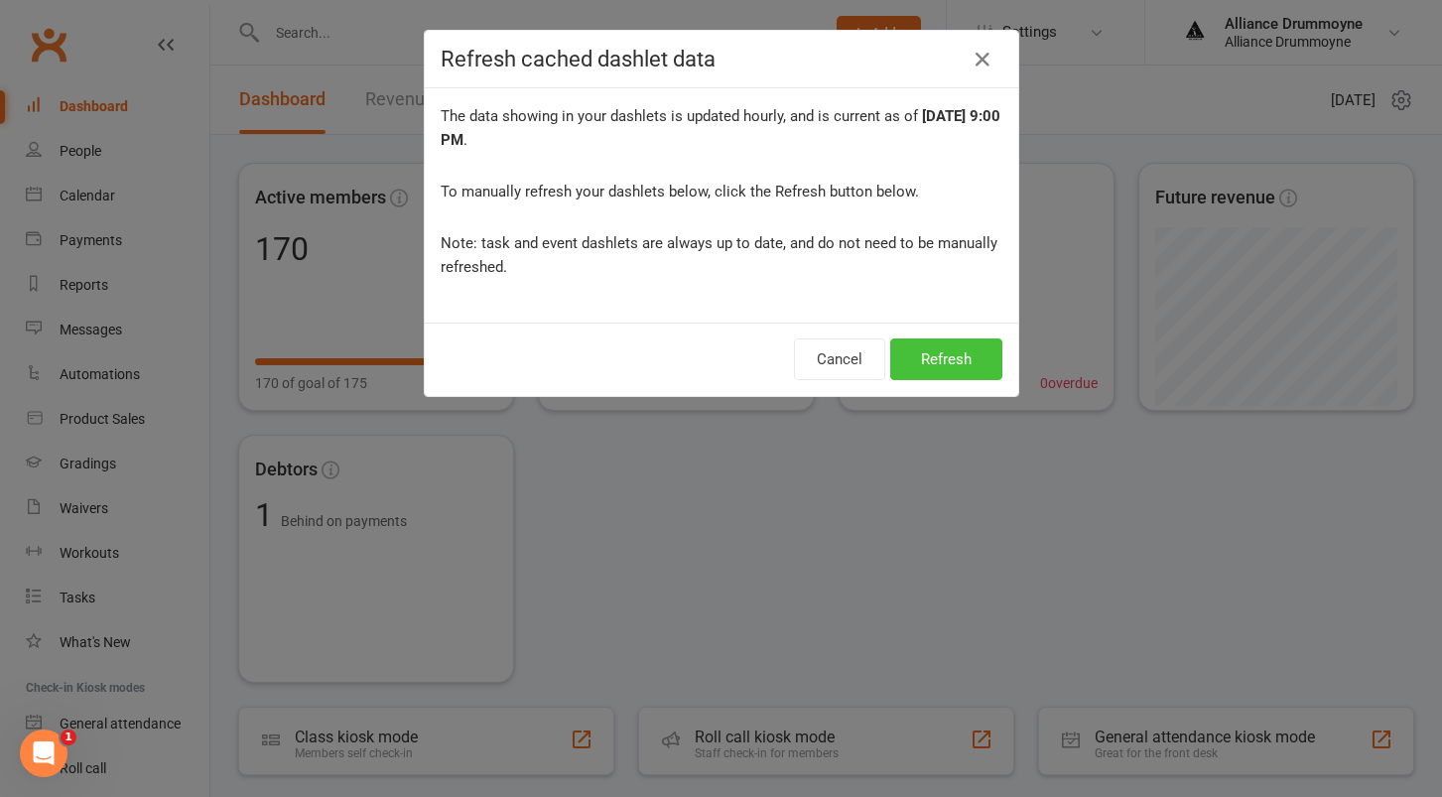
click at [975, 355] on button "Refresh" at bounding box center [946, 359] width 112 height 42
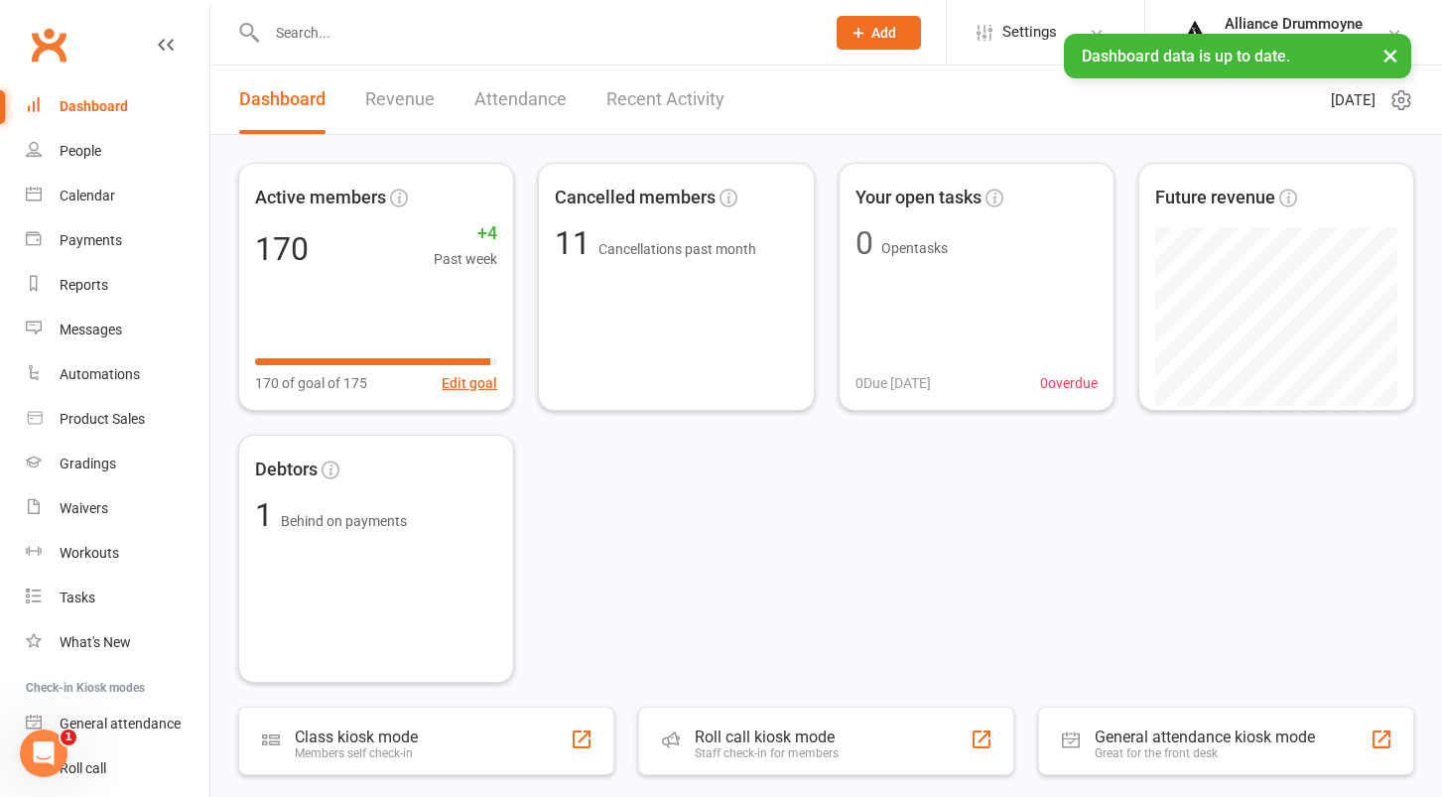
click at [1399, 97] on icon at bounding box center [1401, 100] width 24 height 24
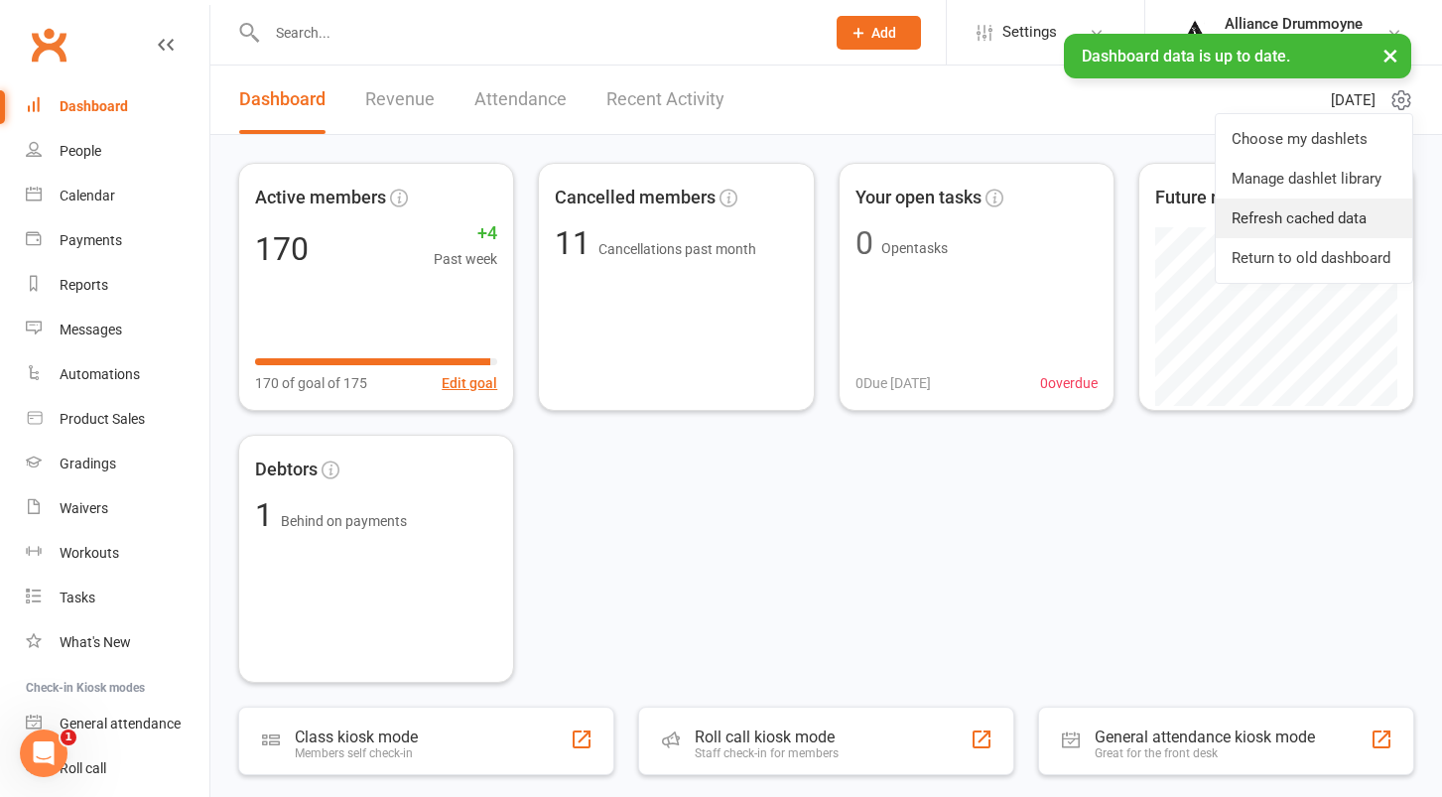
click at [1259, 213] on link "Refresh cached data" at bounding box center [1314, 218] width 196 height 40
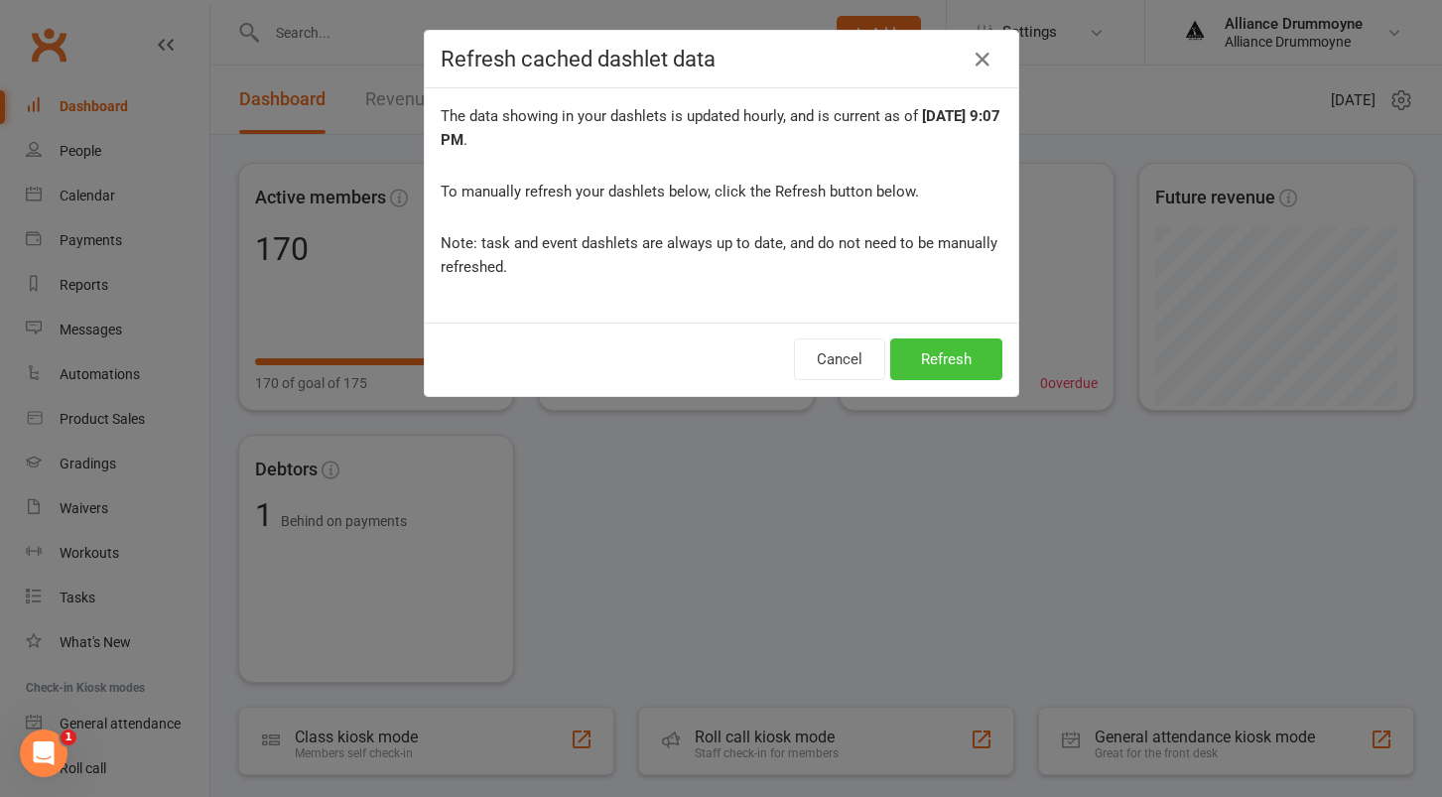
click at [969, 356] on button "Refresh" at bounding box center [946, 359] width 112 height 42
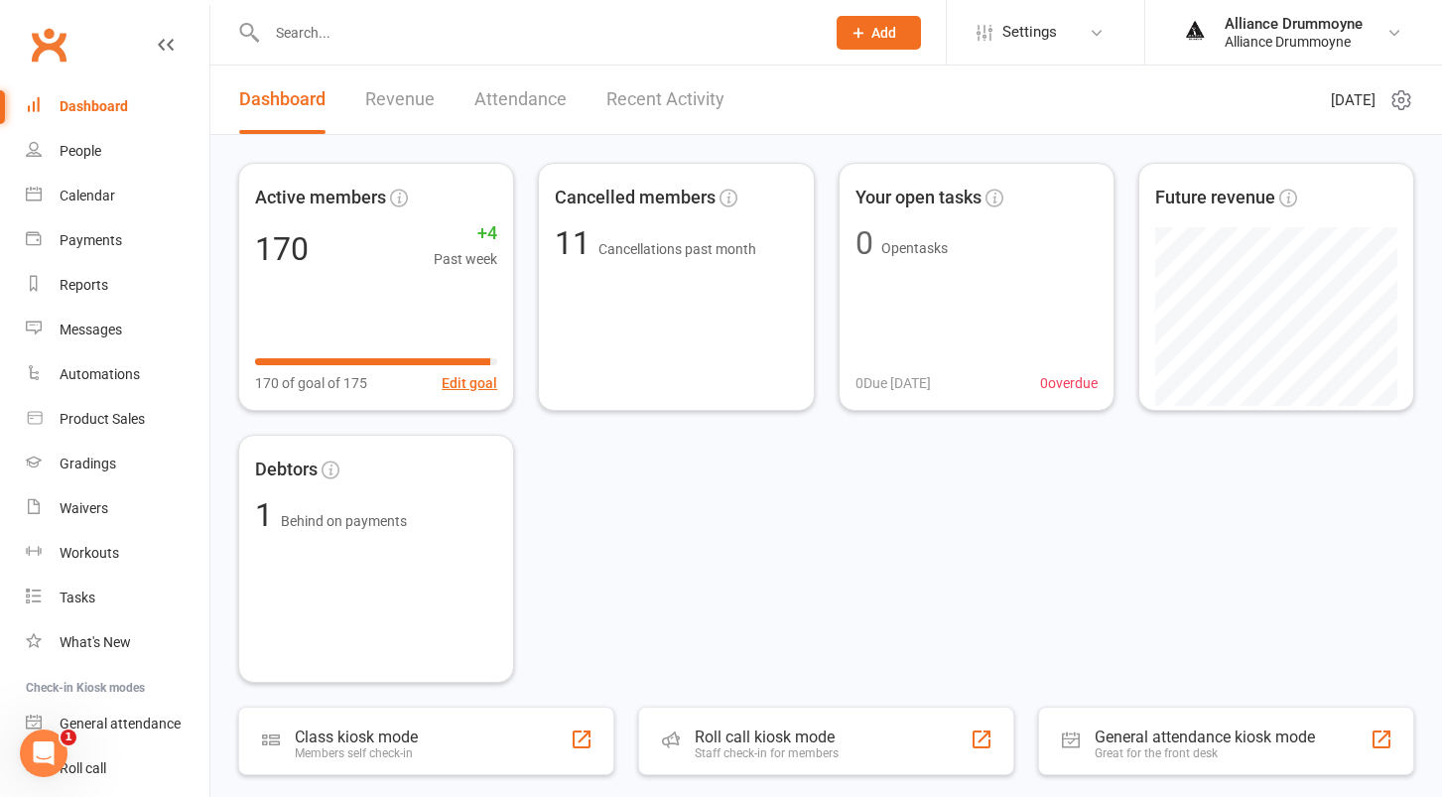
click at [112, 105] on div "Dashboard" at bounding box center [94, 106] width 68 height 16
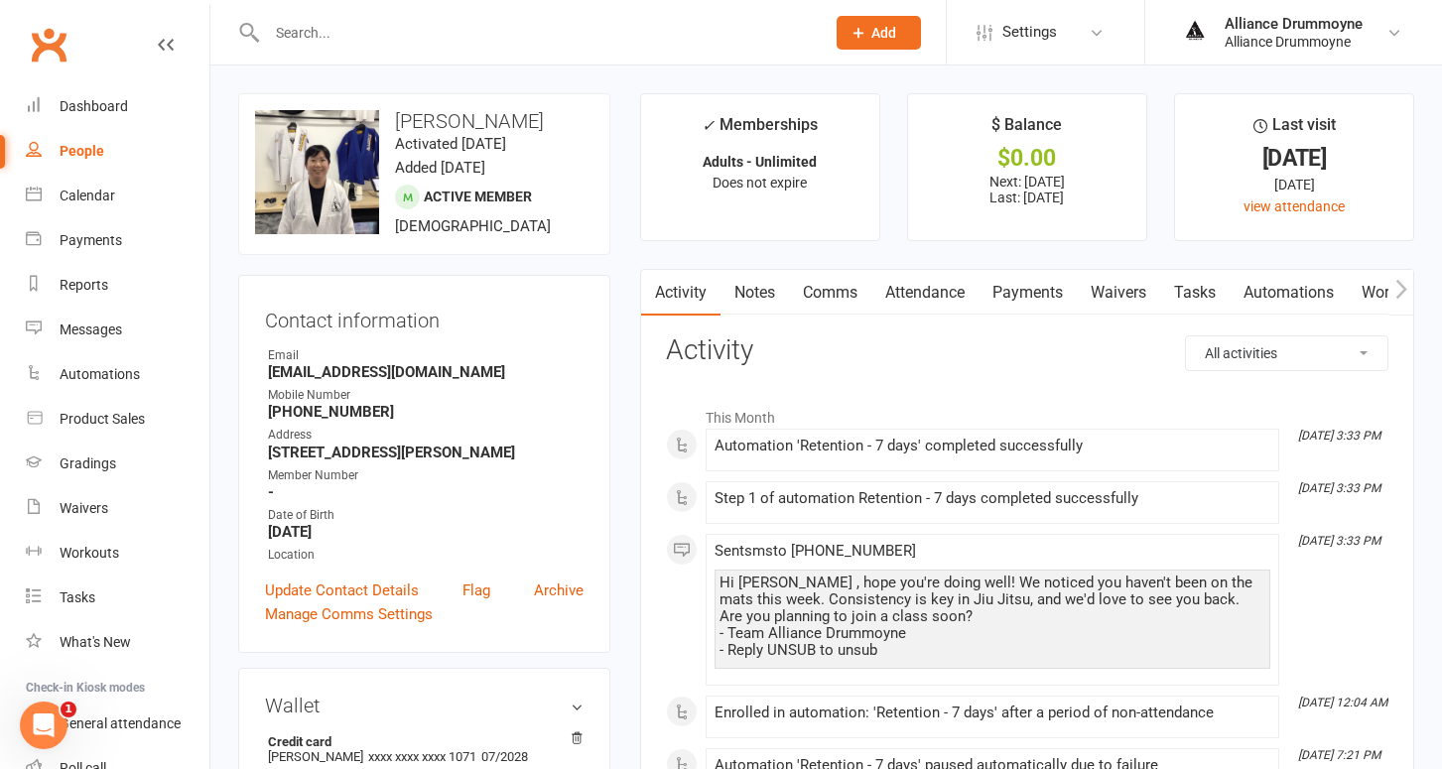
click at [1020, 283] on link "Payments" at bounding box center [1027, 293] width 98 height 46
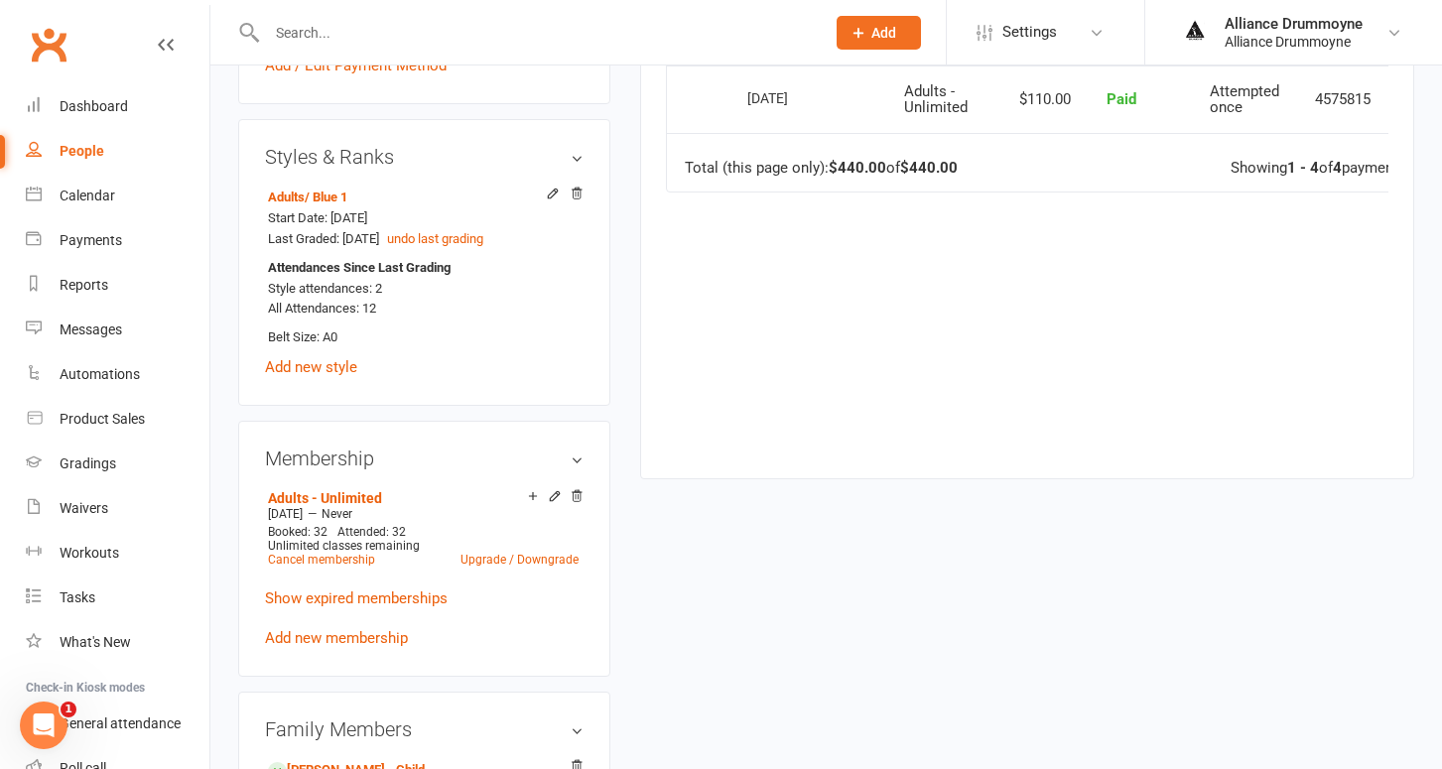
scroll to position [764, 0]
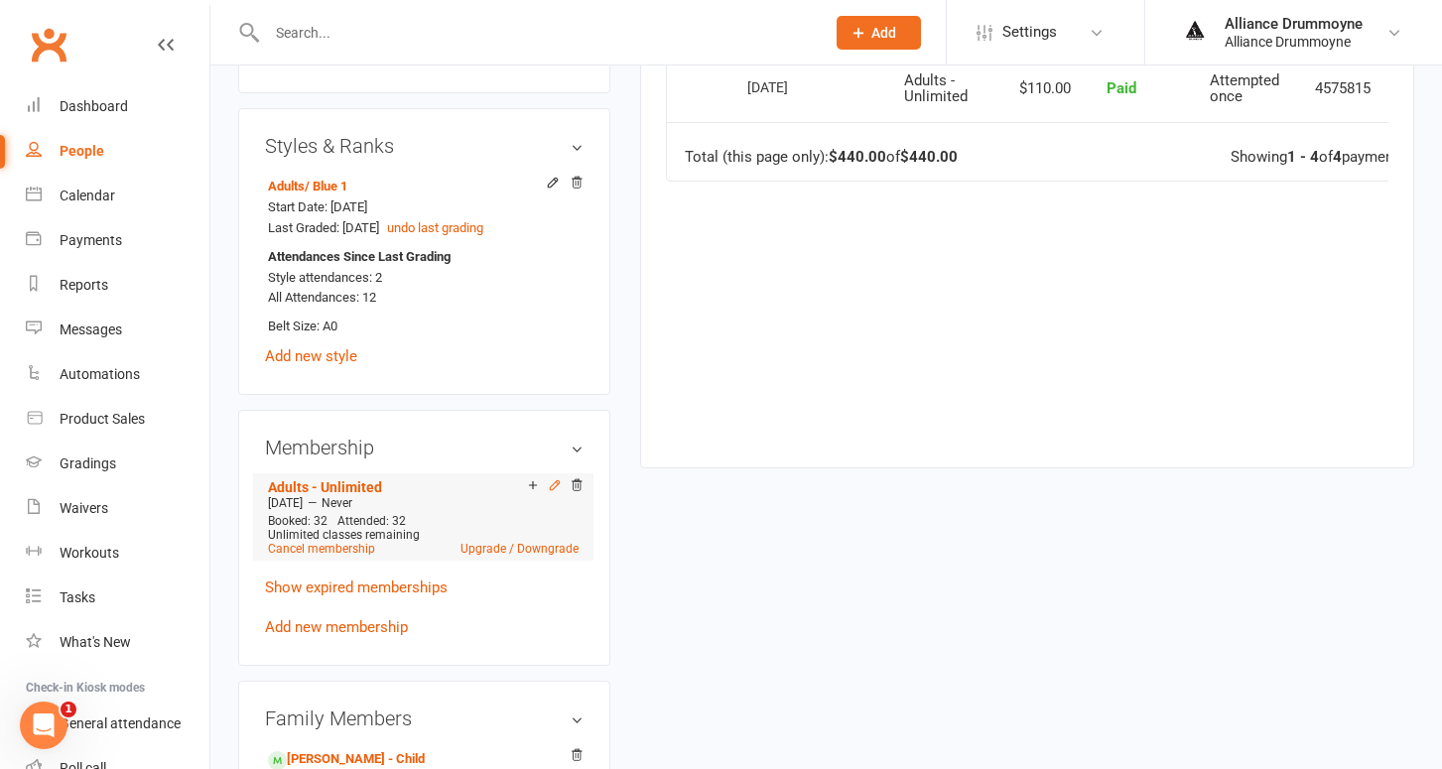
click at [557, 492] on icon at bounding box center [555, 485] width 14 height 14
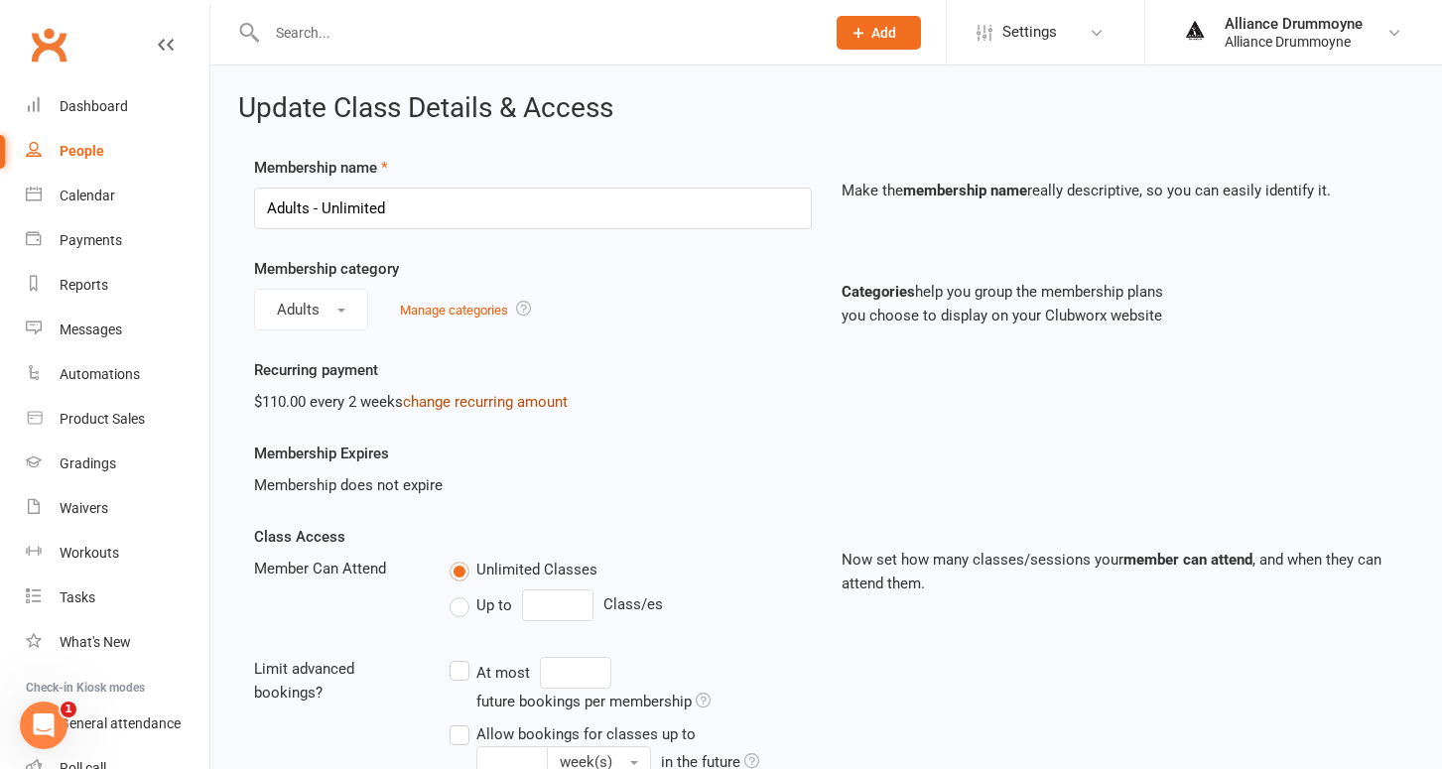
click at [493, 406] on link "change recurring amount" at bounding box center [485, 402] width 165 height 18
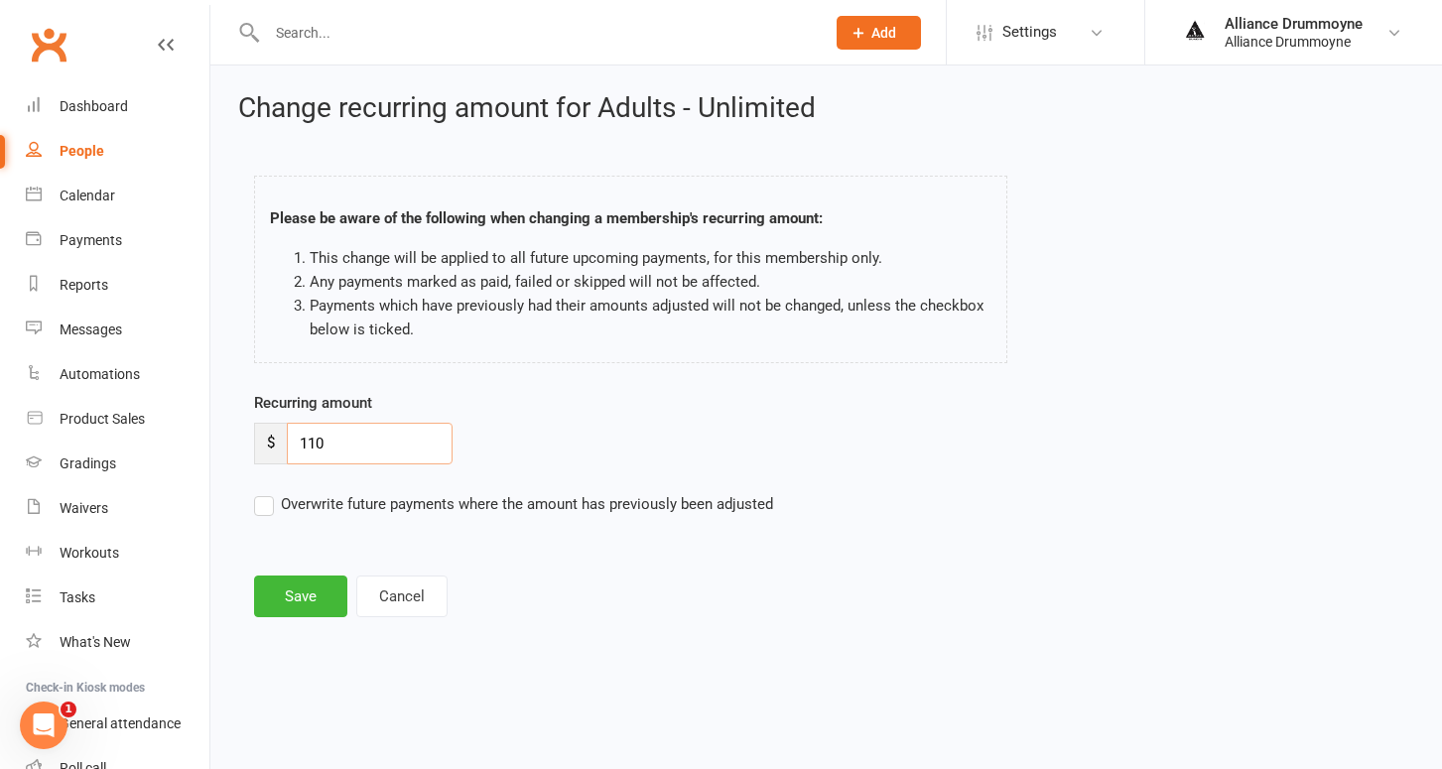
click at [367, 439] on input "110" at bounding box center [370, 444] width 166 height 42
paste input "2"
type input "120"
click at [259, 510] on label "Overwrite future payments where the amount has previously been adjusted" at bounding box center [513, 504] width 519 height 24
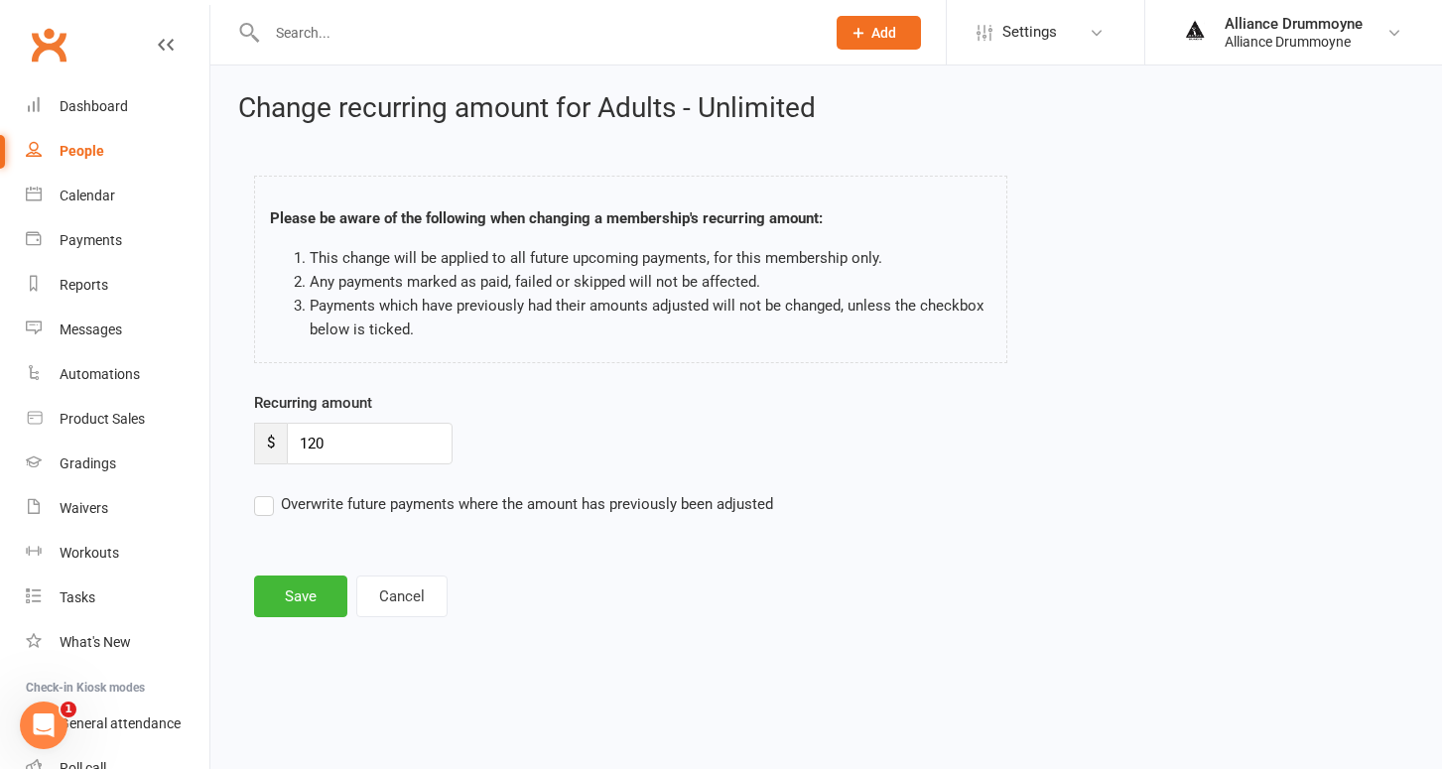
click at [259, 492] on input "Overwrite future payments where the amount has previously been adjusted" at bounding box center [513, 492] width 519 height 0
click at [305, 582] on button "Save" at bounding box center [300, 597] width 93 height 42
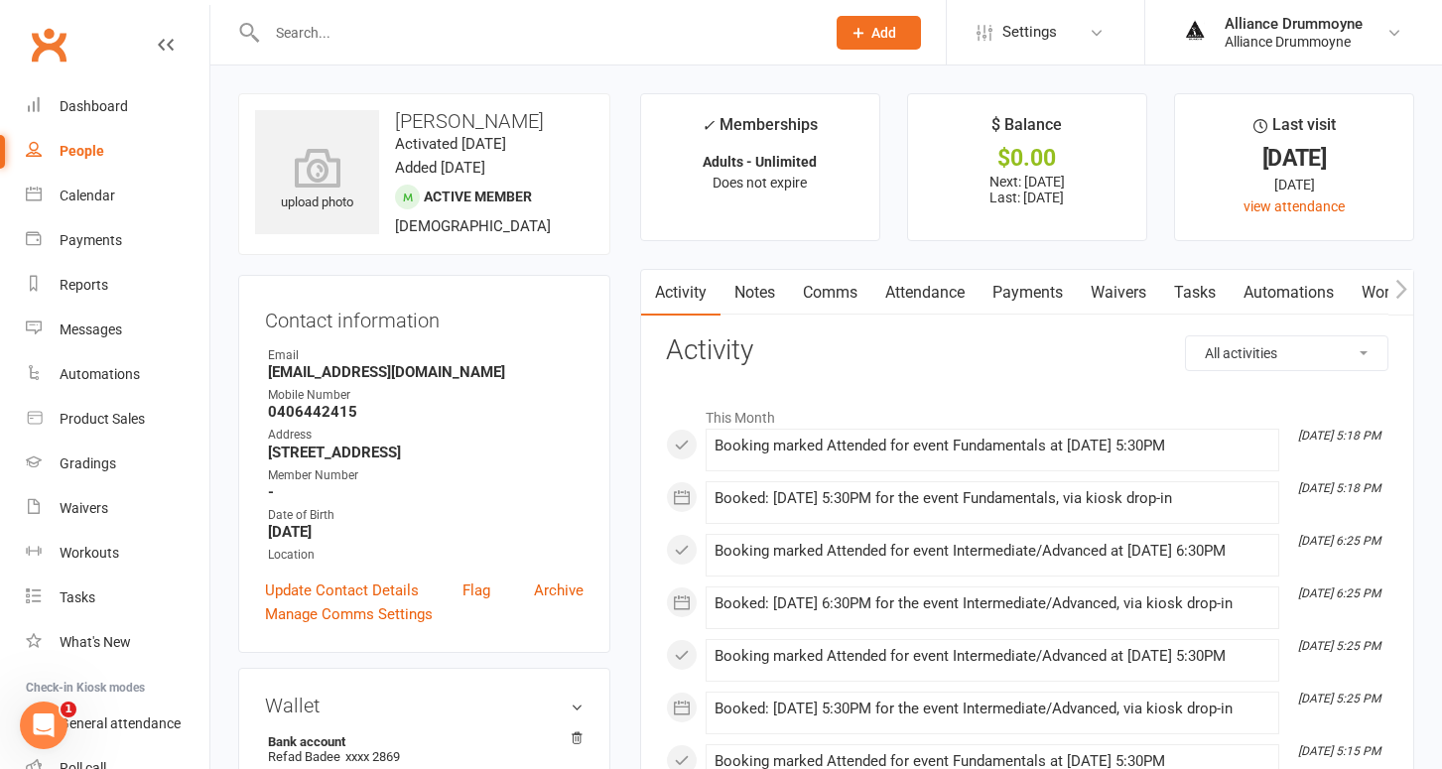
click at [1018, 289] on link "Payments" at bounding box center [1027, 293] width 98 height 46
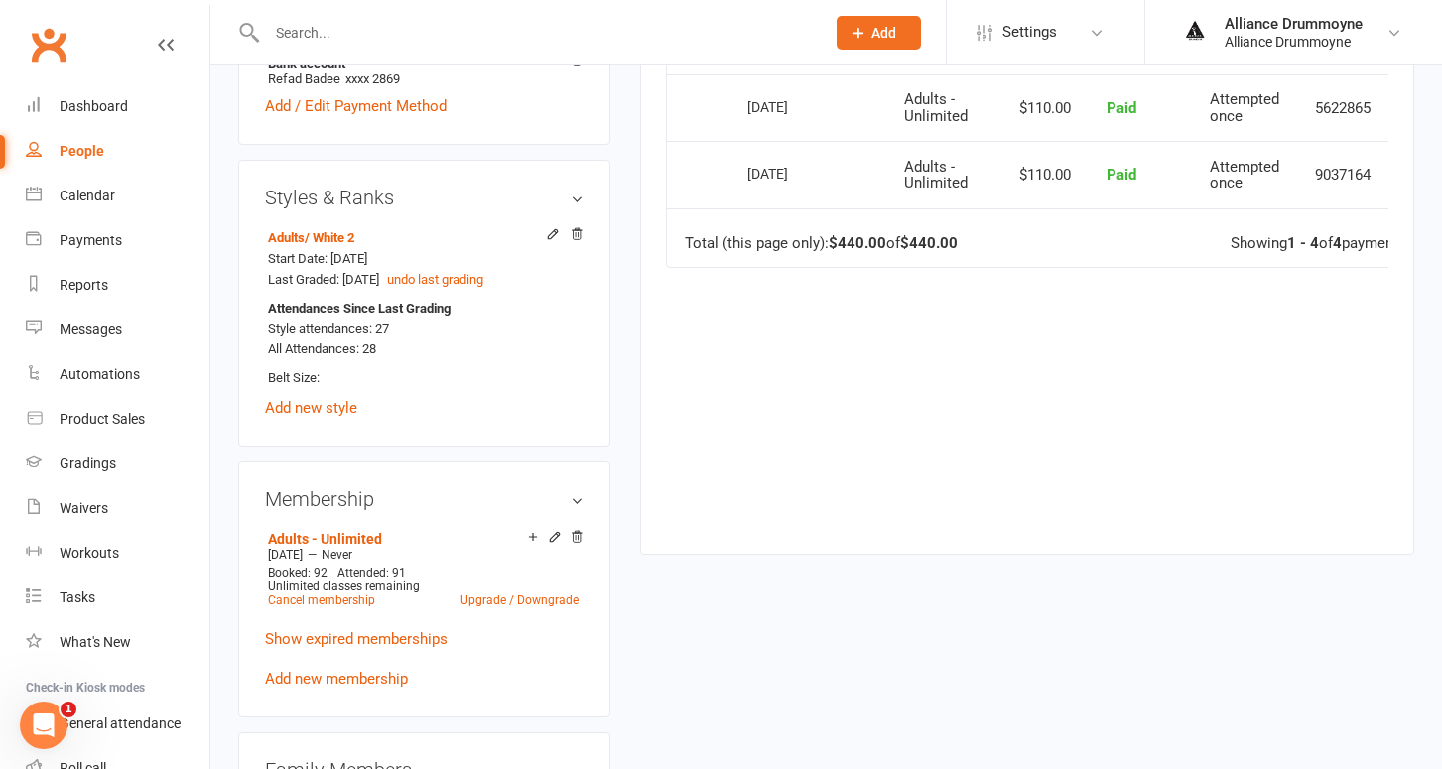
scroll to position [683, 0]
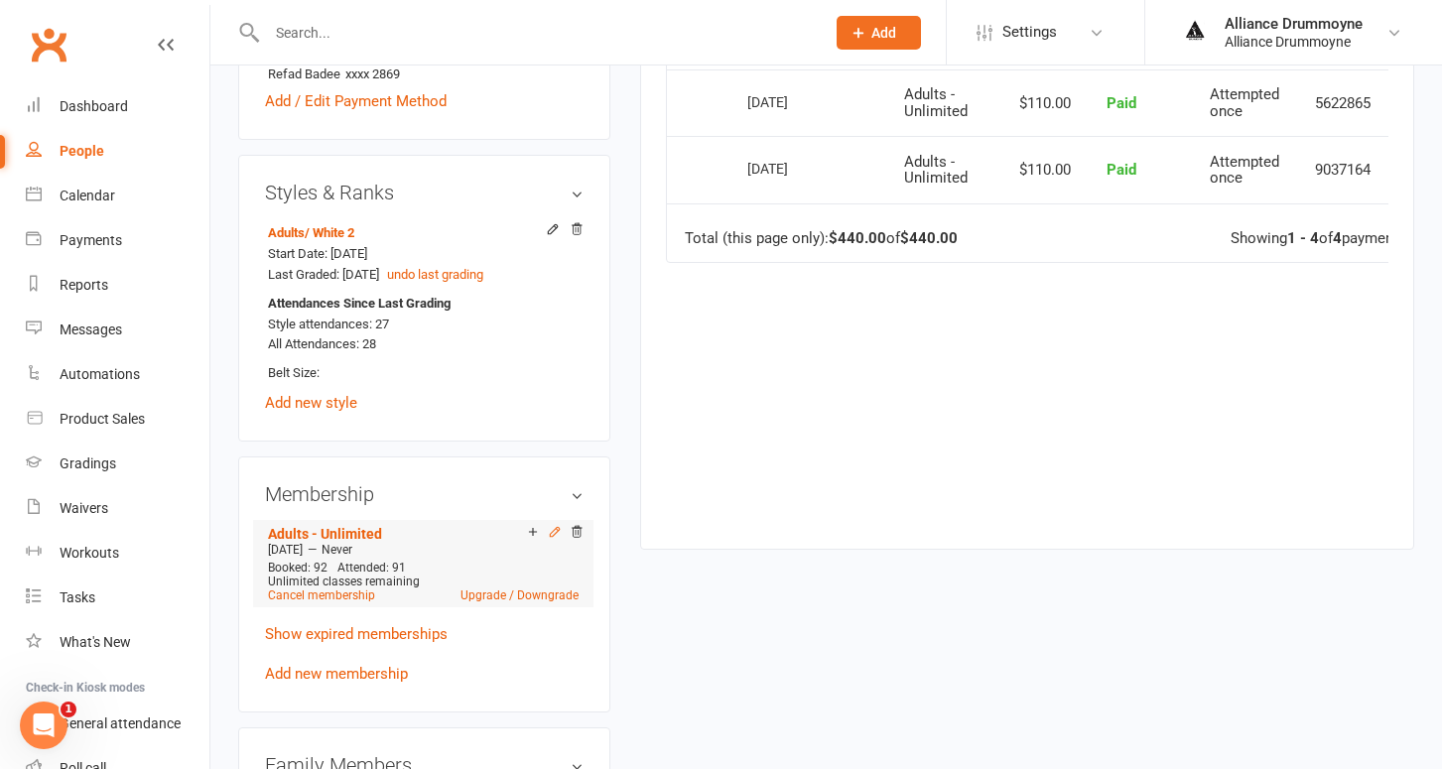
click at [552, 529] on icon at bounding box center [555, 532] width 14 height 14
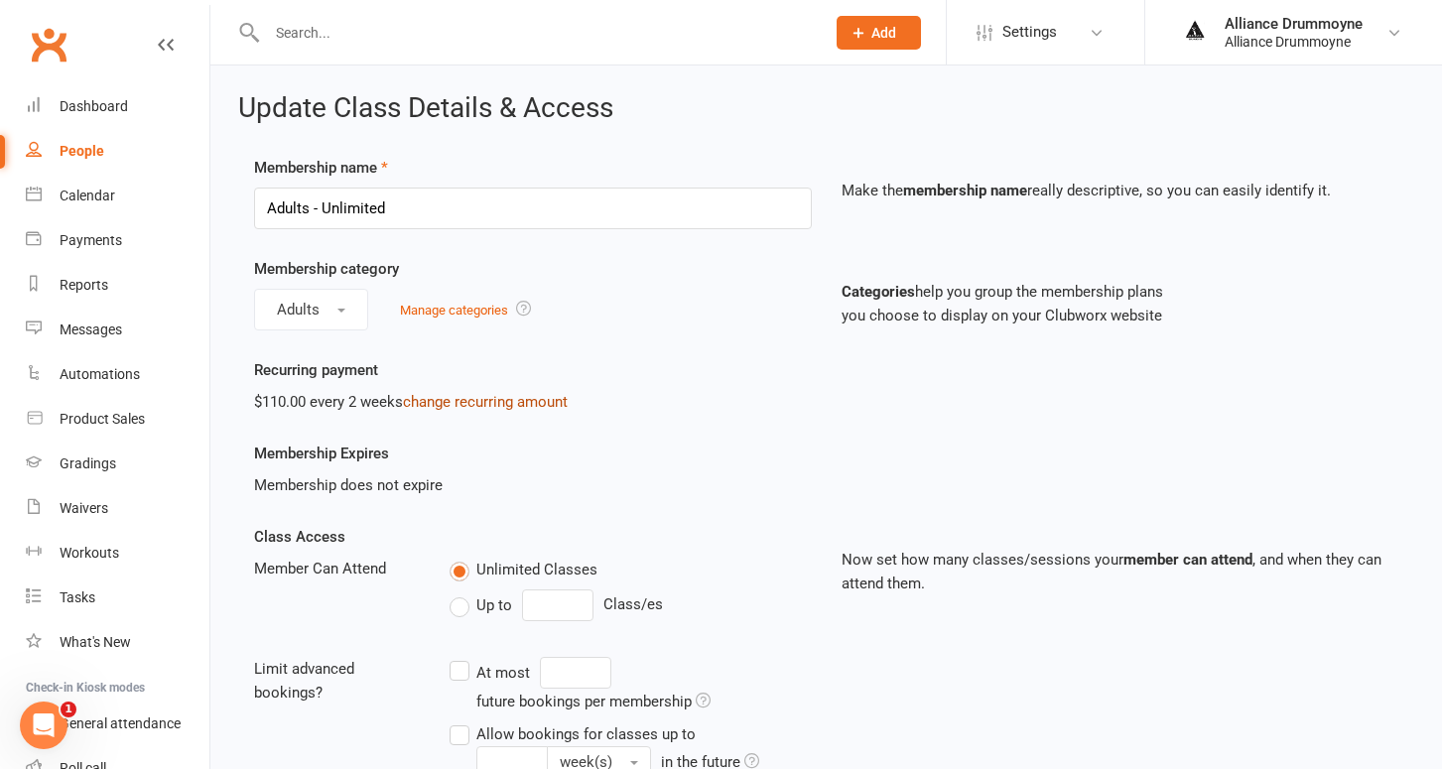
click at [494, 399] on link "change recurring amount" at bounding box center [485, 402] width 165 height 18
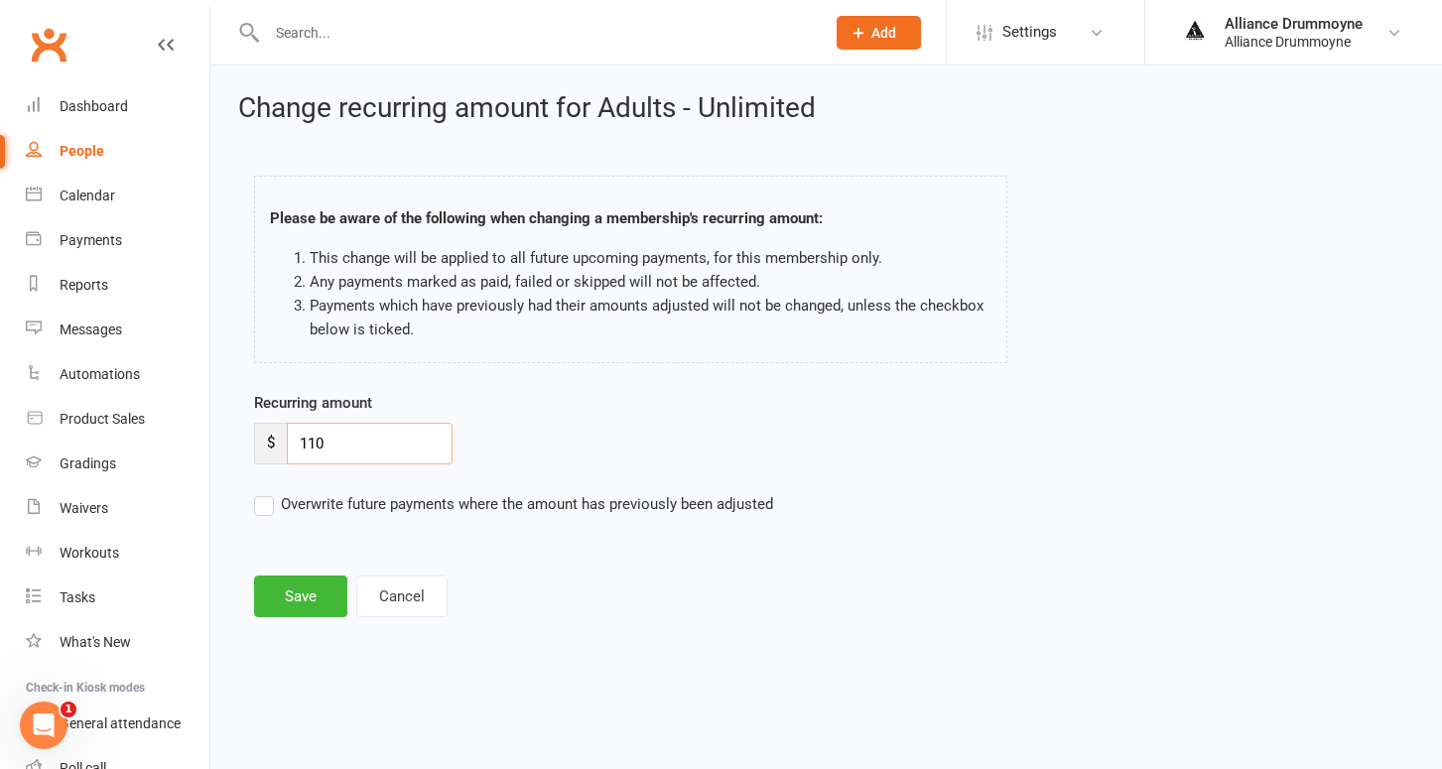
click at [361, 441] on input "110" at bounding box center [370, 444] width 166 height 42
paste input "2"
type input "120"
click at [268, 508] on label "Overwrite future payments where the amount has previously been adjusted" at bounding box center [513, 504] width 519 height 24
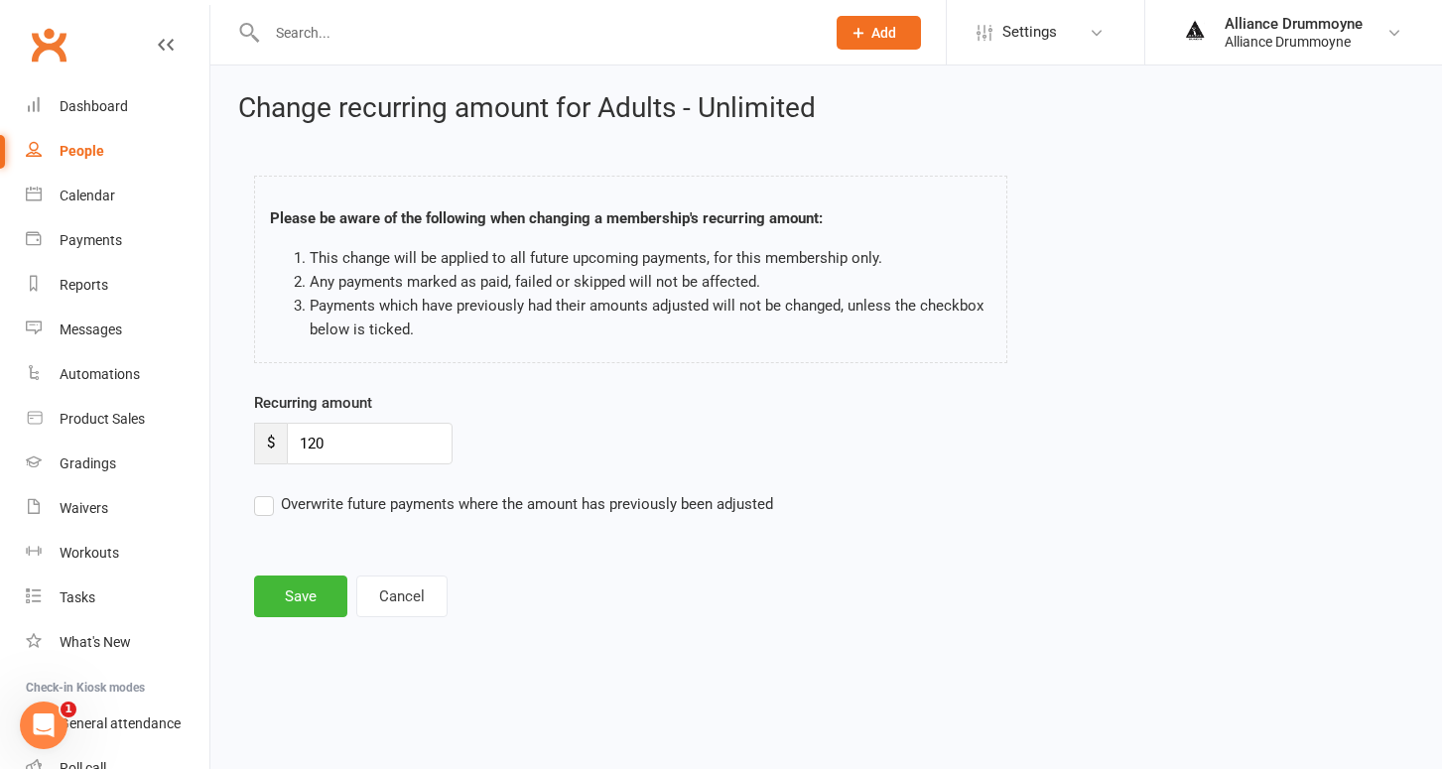
click at [268, 492] on input "Overwrite future payments where the amount has previously been adjusted" at bounding box center [513, 492] width 519 height 0
click at [300, 589] on button "Save" at bounding box center [300, 597] width 93 height 42
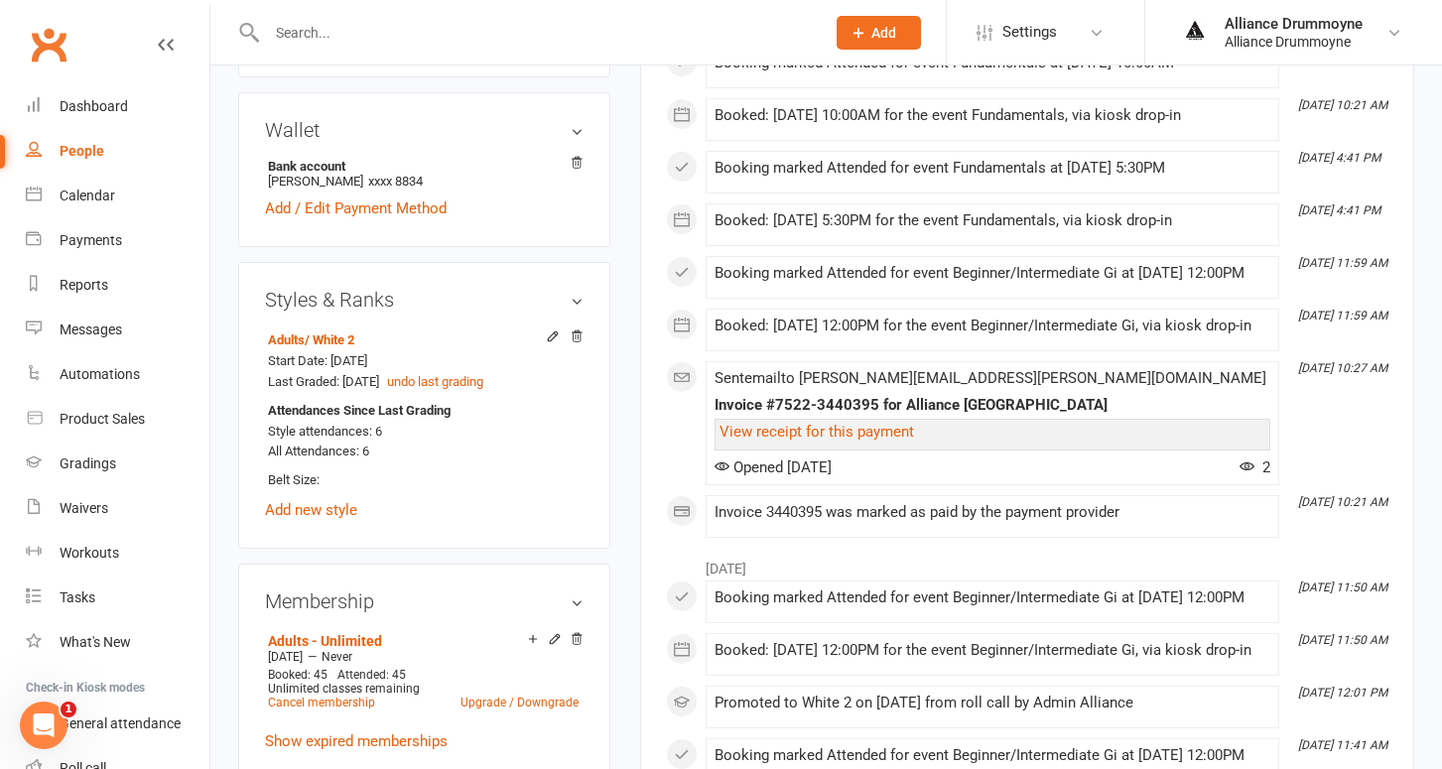
scroll to position [594, 0]
click at [556, 633] on icon at bounding box center [554, 637] width 9 height 9
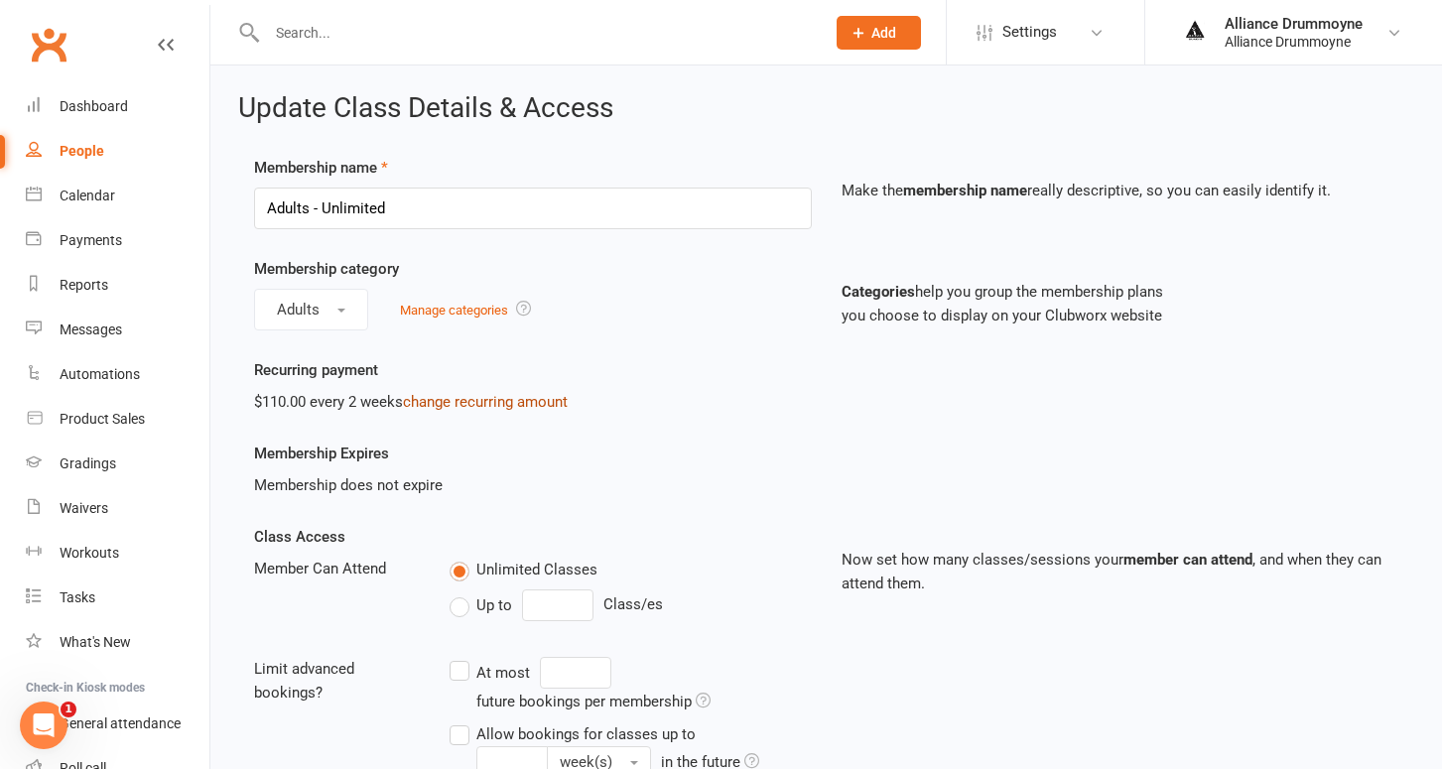
click at [495, 402] on link "change recurring amount" at bounding box center [485, 402] width 165 height 18
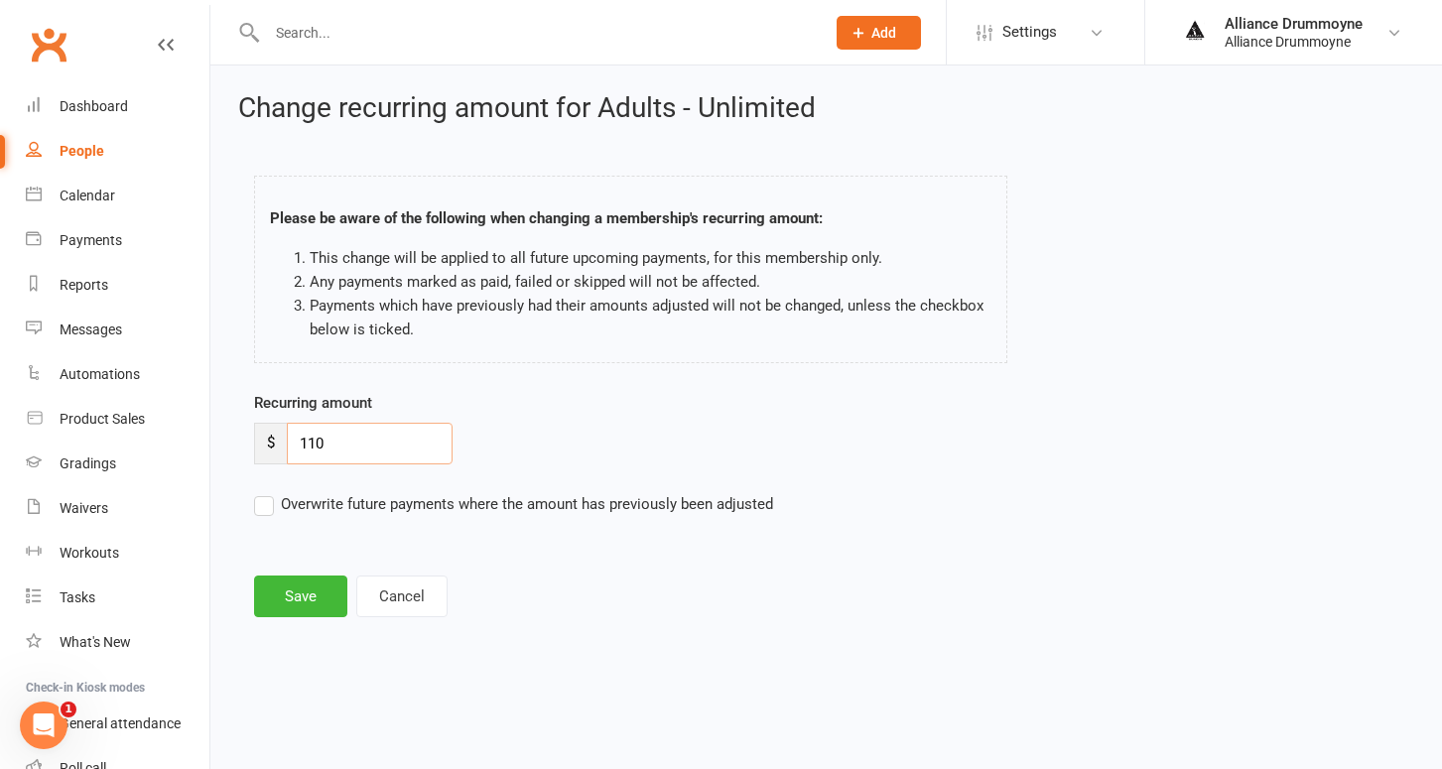
click at [363, 455] on input "110" at bounding box center [370, 444] width 166 height 42
paste input "2"
type input "120"
click at [264, 501] on label "Overwrite future payments where the amount has previously been adjusted" at bounding box center [513, 504] width 519 height 24
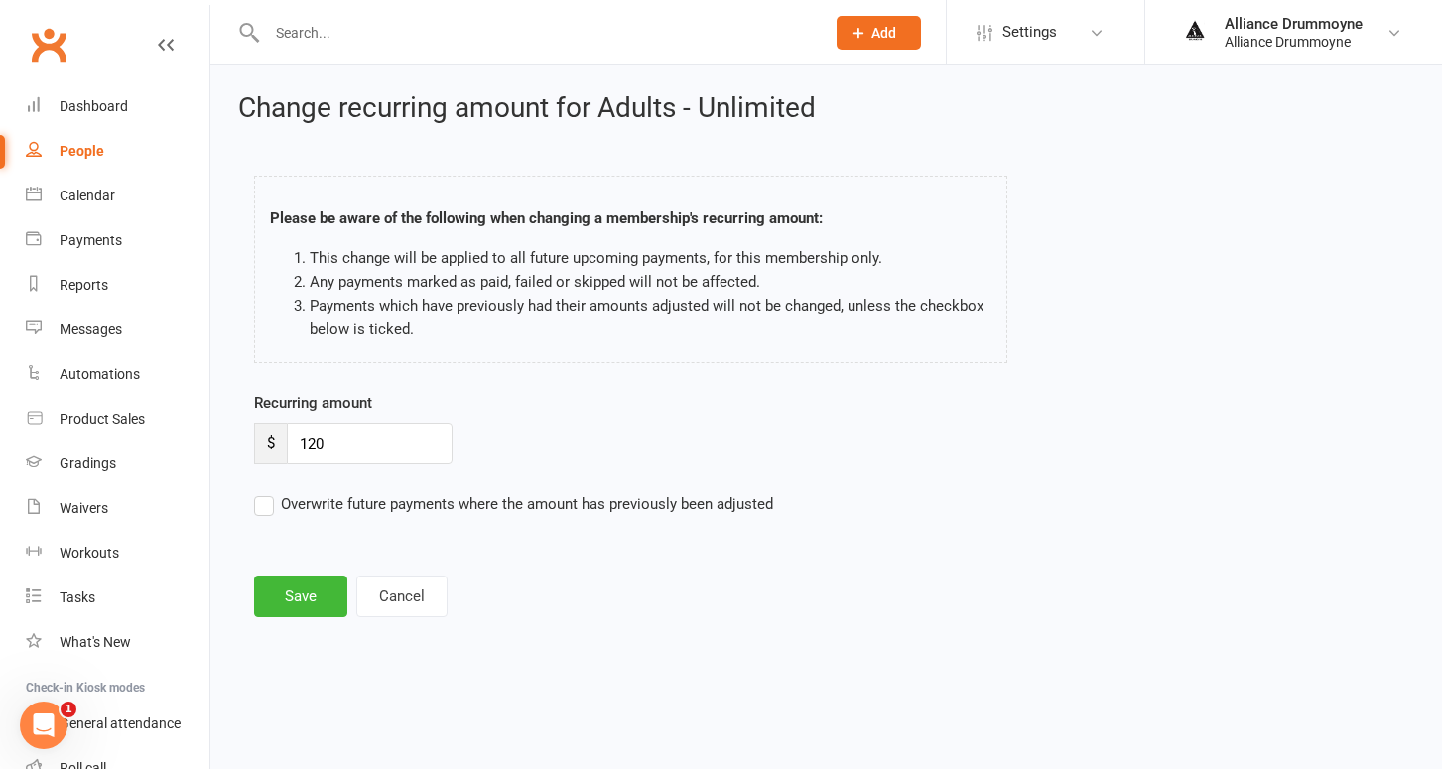
click at [264, 492] on input "Overwrite future payments where the amount has previously been adjusted" at bounding box center [513, 492] width 519 height 0
click at [294, 591] on button "Save" at bounding box center [300, 597] width 93 height 42
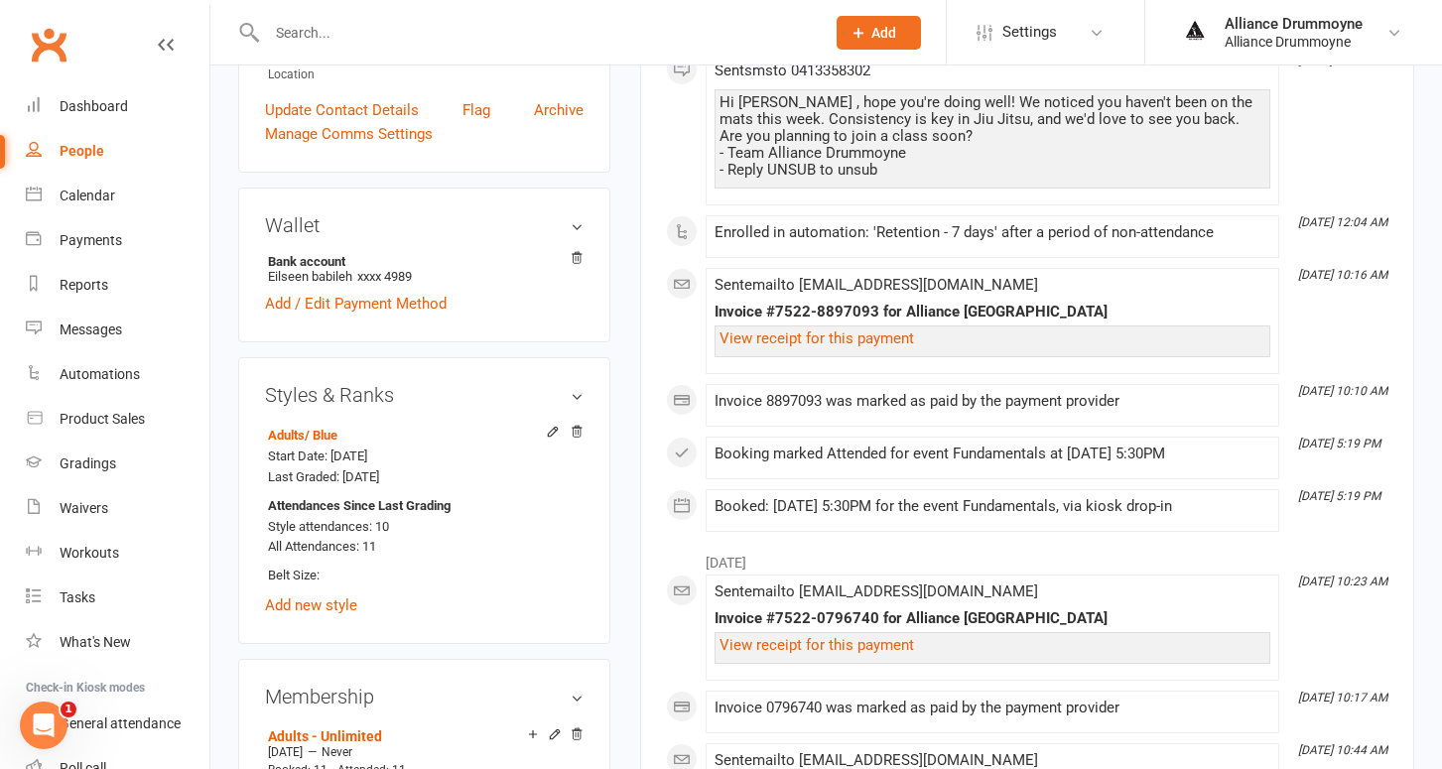
scroll to position [881, 0]
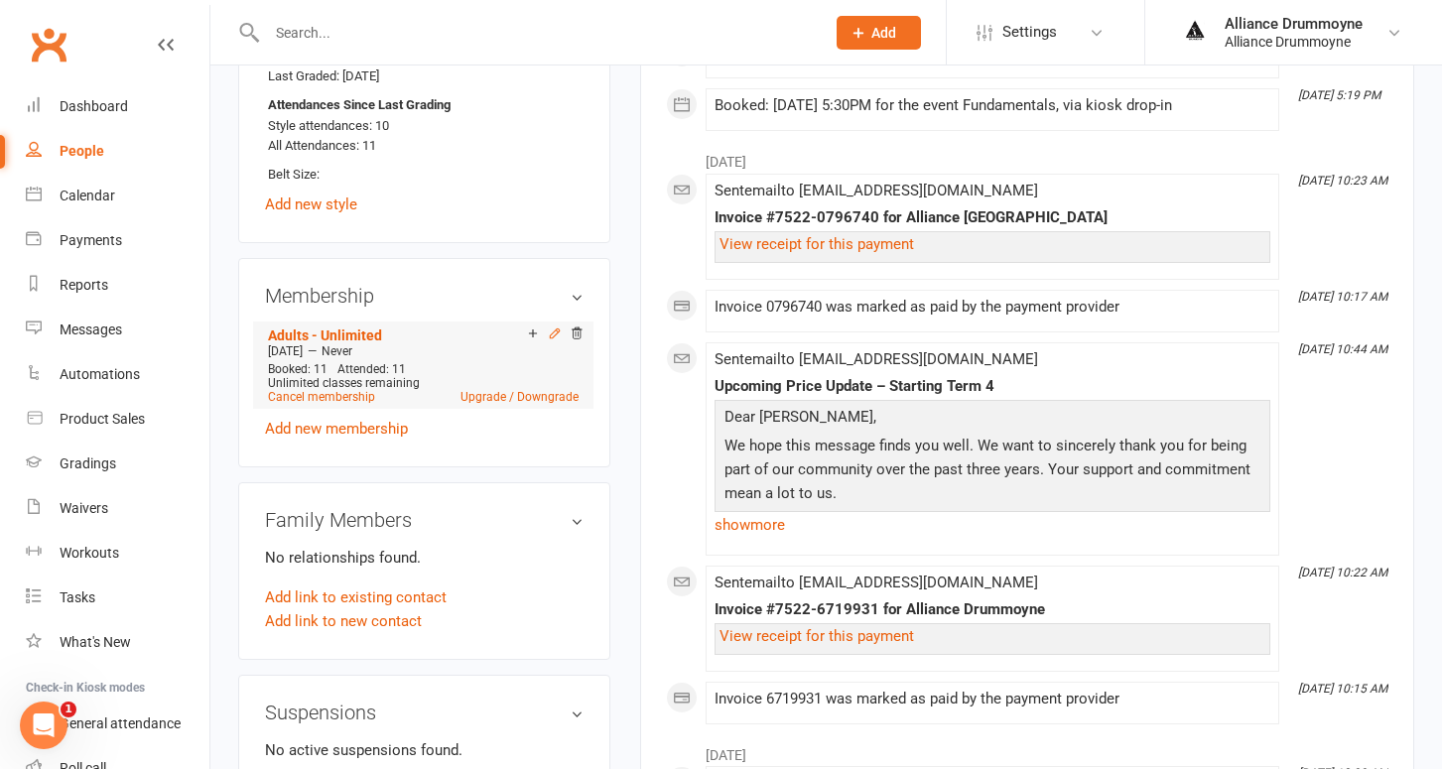
click at [554, 328] on icon at bounding box center [554, 332] width 9 height 9
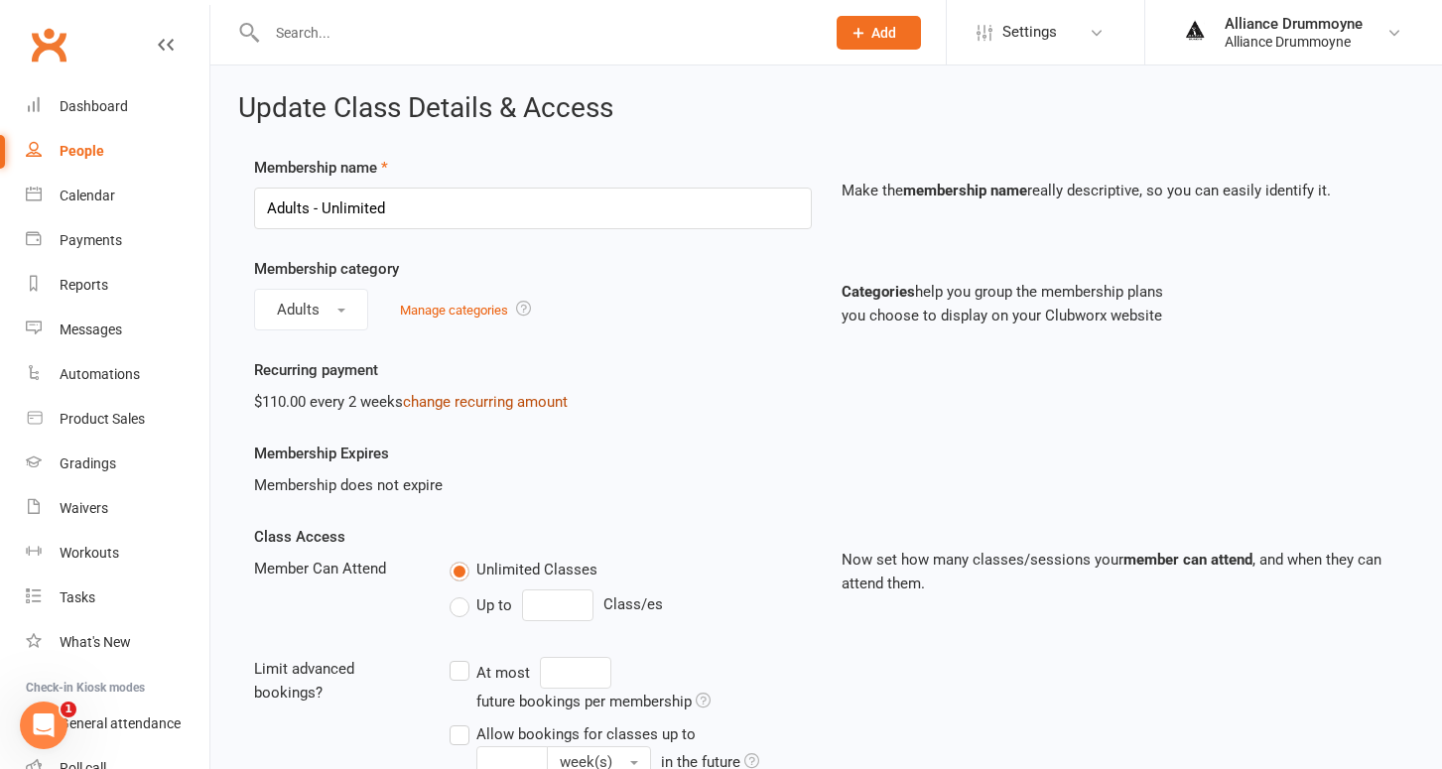
click at [472, 399] on link "change recurring amount" at bounding box center [485, 402] width 165 height 18
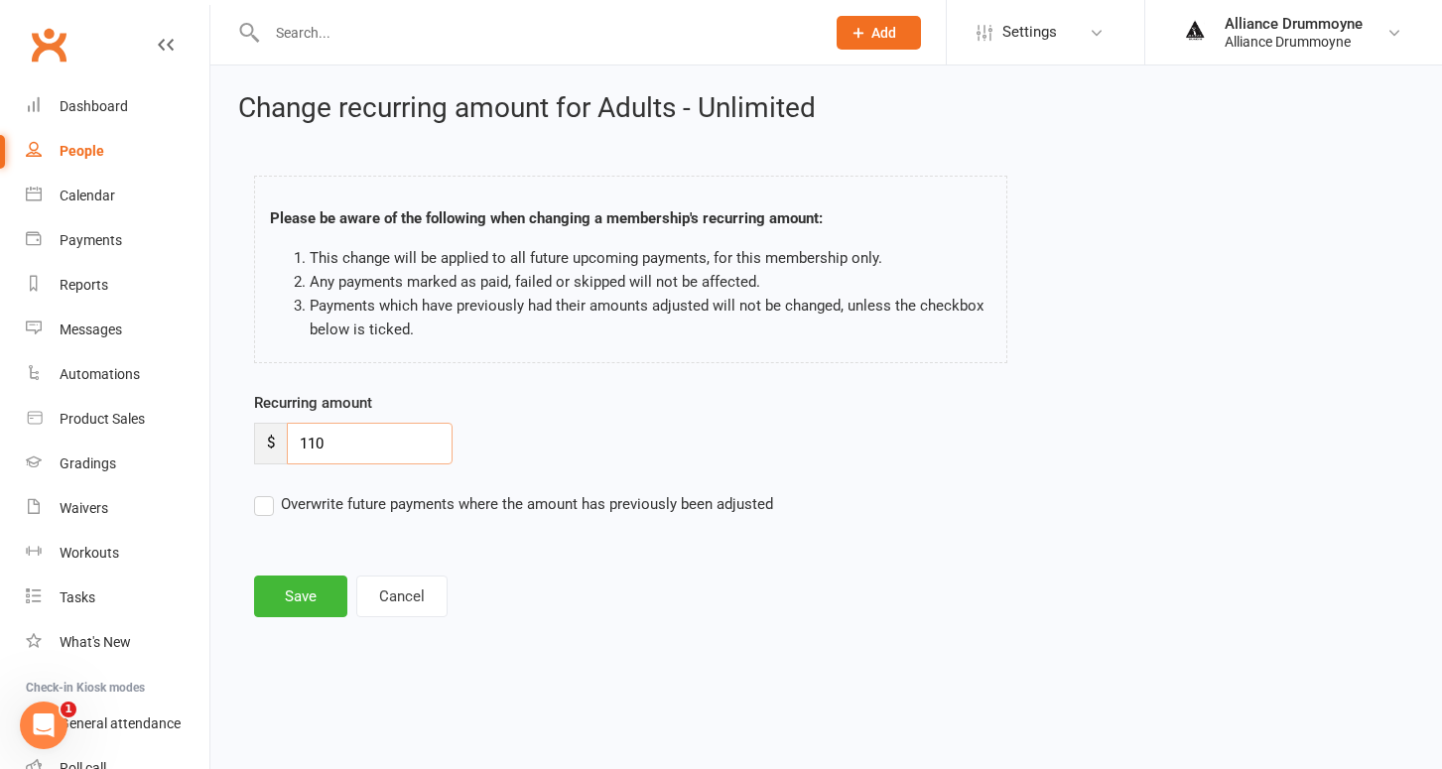
click at [372, 446] on input "110" at bounding box center [370, 444] width 166 height 42
paste input "2"
type input "120"
click at [261, 510] on label "Overwrite future payments where the amount has previously been adjusted" at bounding box center [513, 504] width 519 height 24
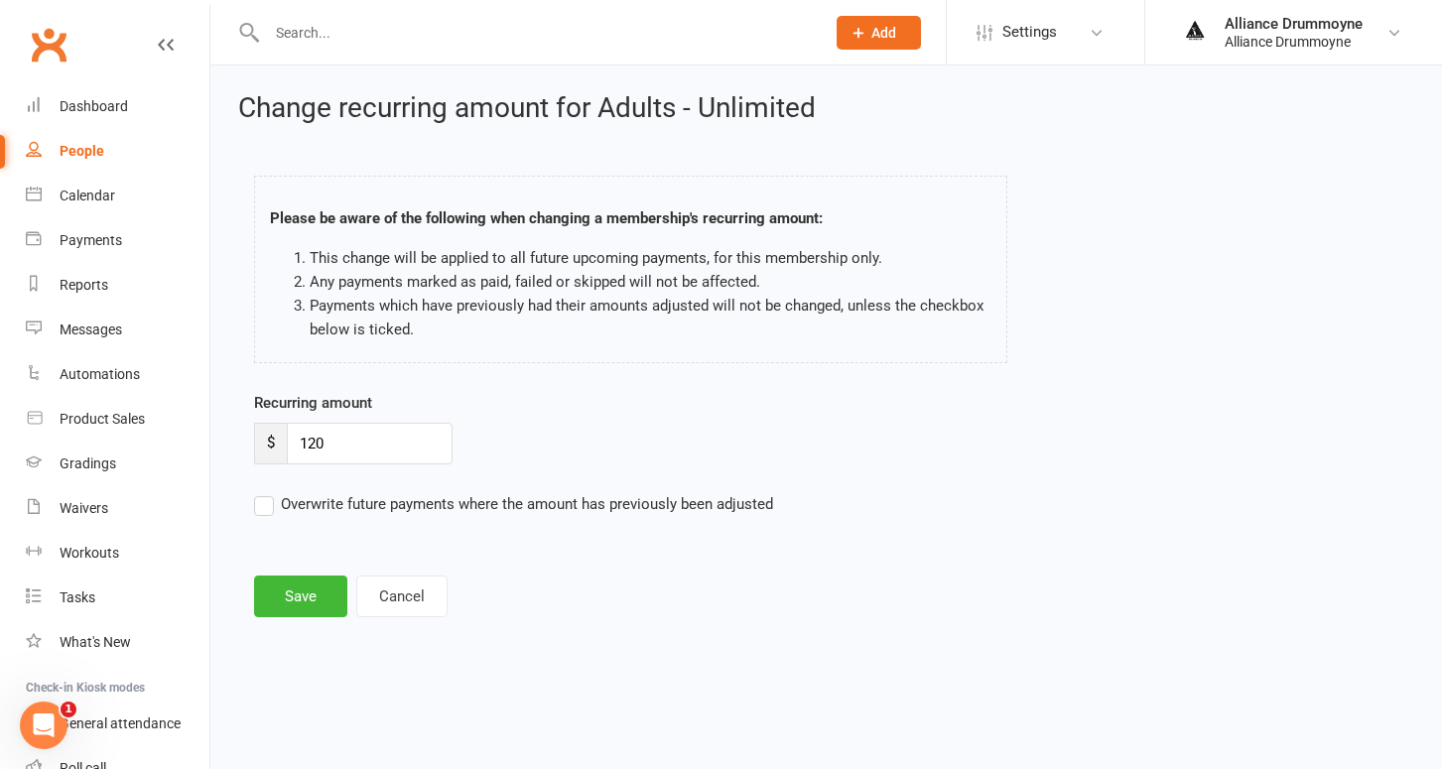
click at [261, 492] on input "Overwrite future payments where the amount has previously been adjusted" at bounding box center [513, 492] width 519 height 0
click at [313, 604] on button "Save" at bounding box center [300, 597] width 93 height 42
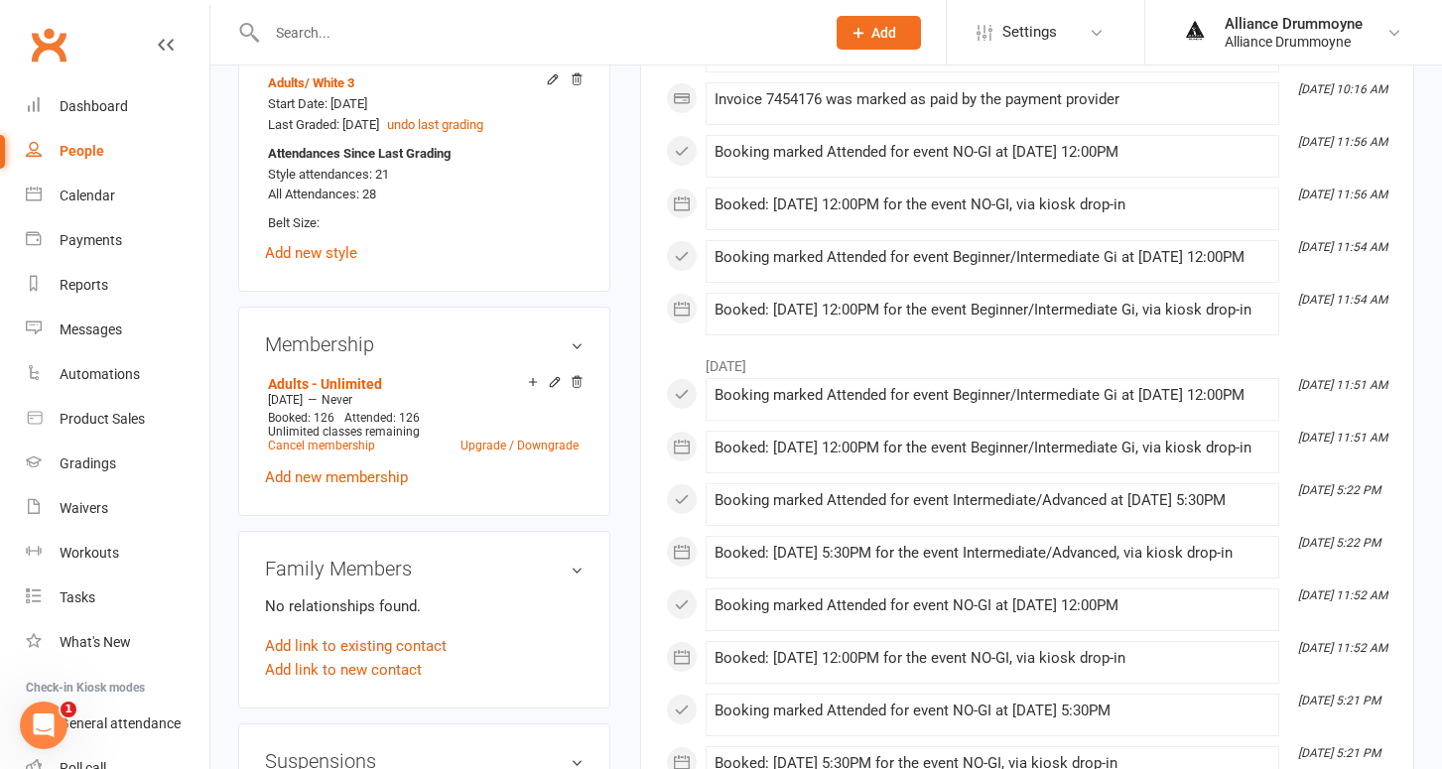
scroll to position [957, 0]
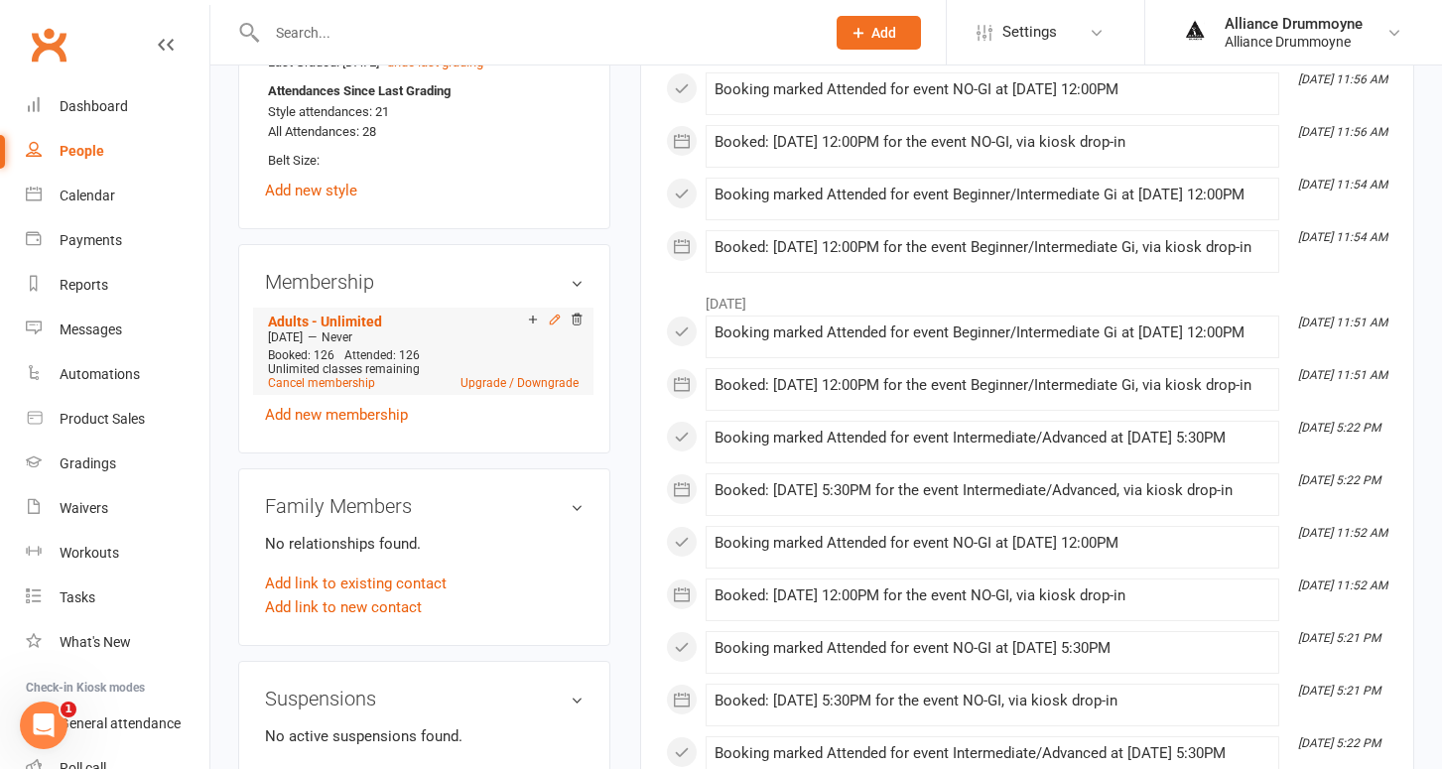
click at [551, 313] on icon at bounding box center [555, 320] width 14 height 14
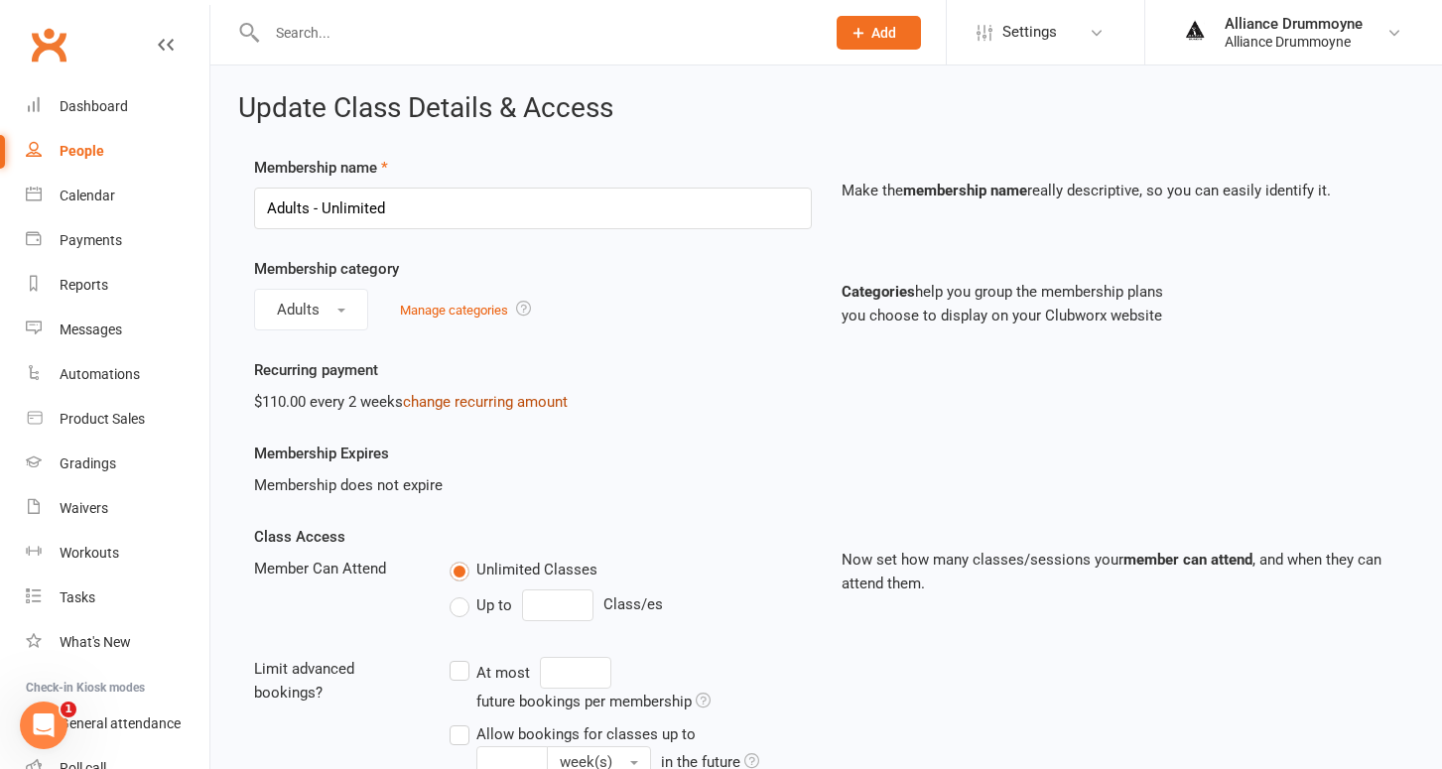
click at [502, 405] on link "change recurring amount" at bounding box center [485, 402] width 165 height 18
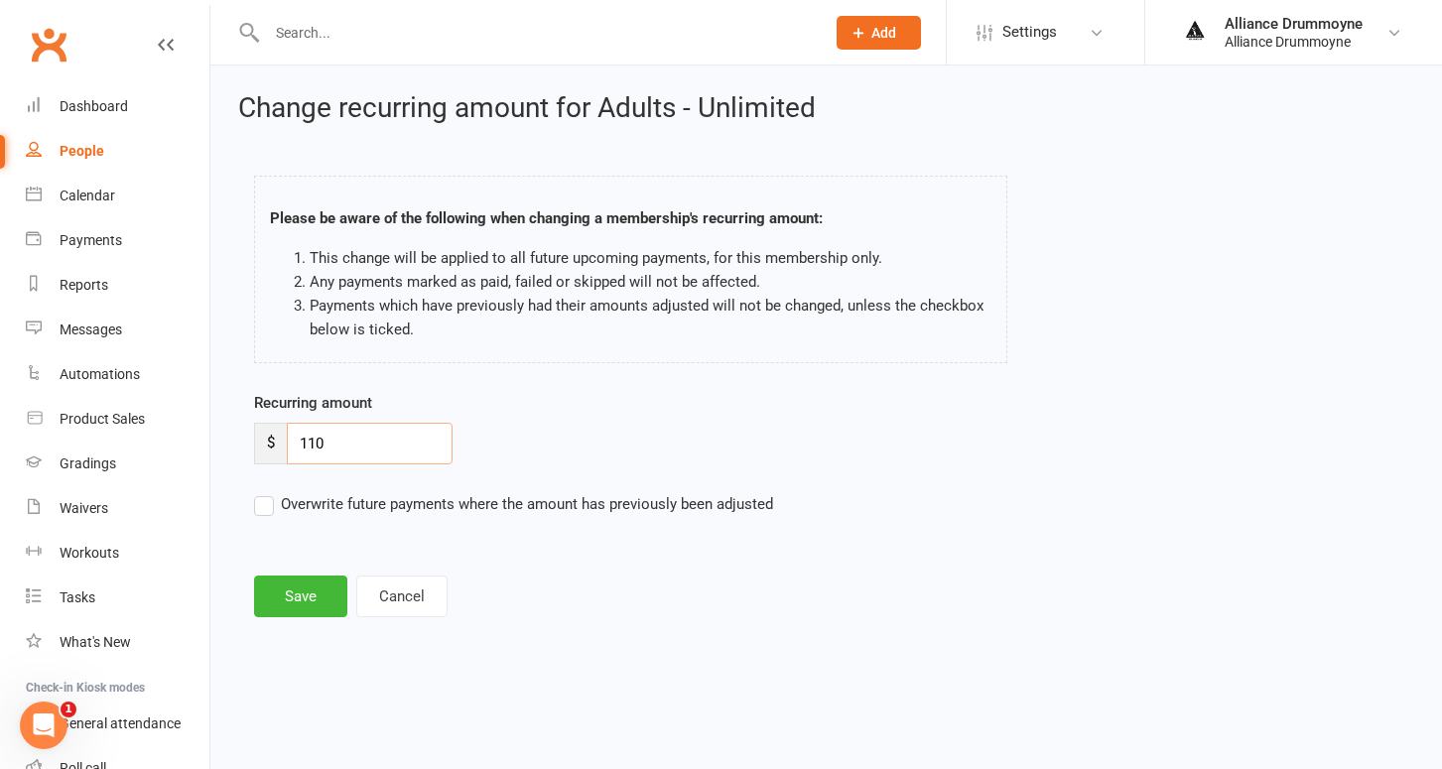
click at [361, 447] on input "110" at bounding box center [370, 444] width 166 height 42
paste input "2"
type input "120"
click at [262, 508] on label "Overwrite future payments where the amount has previously been adjusted" at bounding box center [513, 504] width 519 height 24
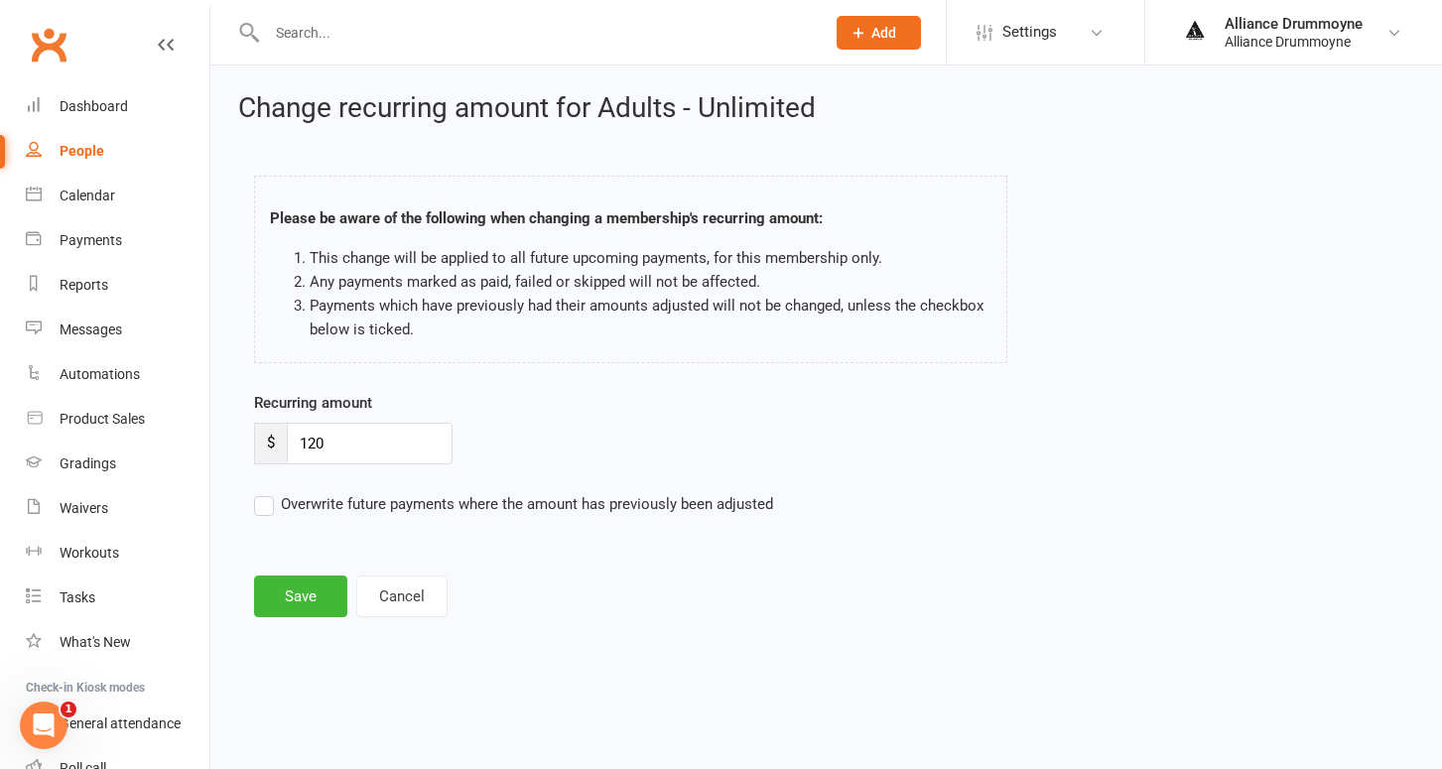
click at [262, 492] on input "Overwrite future payments where the amount has previously been adjusted" at bounding box center [513, 492] width 519 height 0
click at [295, 592] on button "Save" at bounding box center [300, 597] width 93 height 42
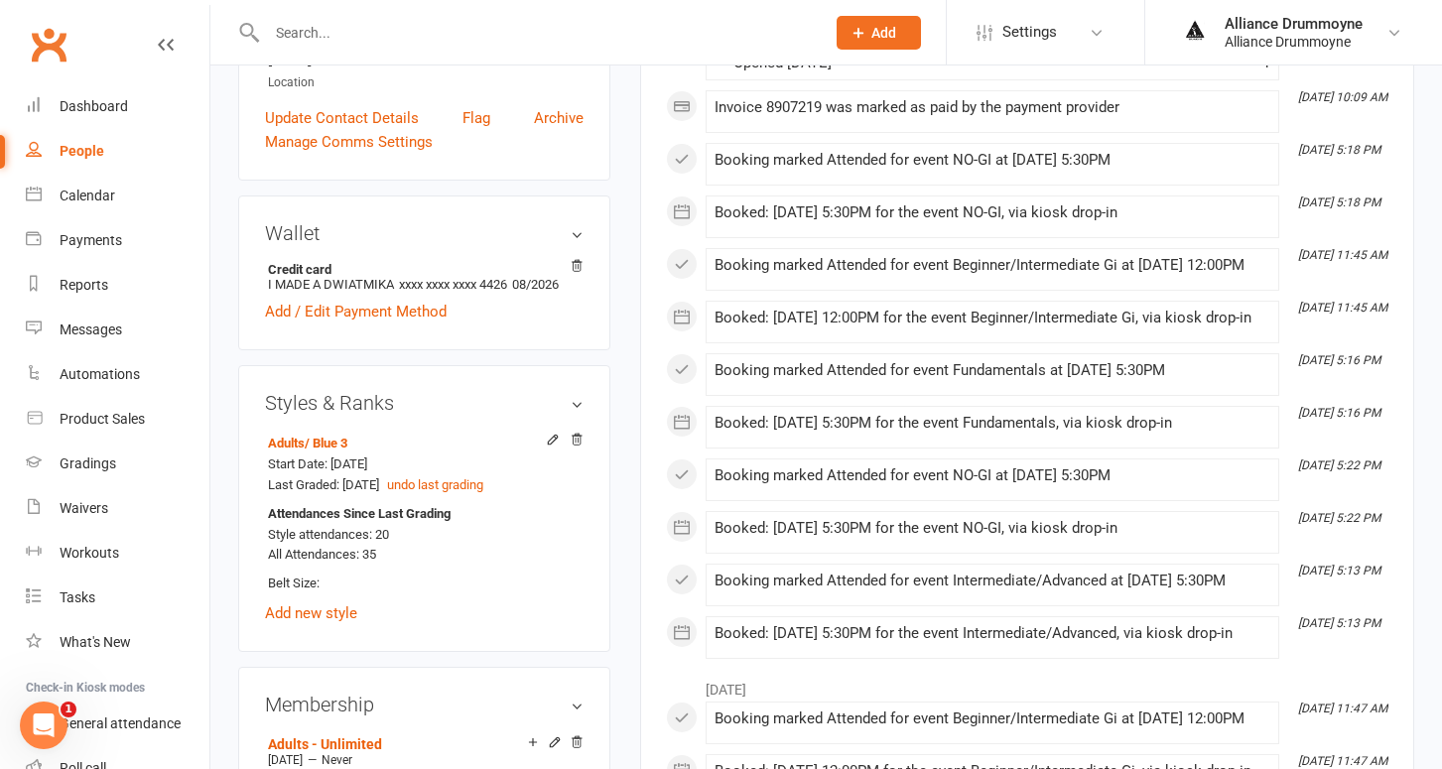
scroll to position [748, 0]
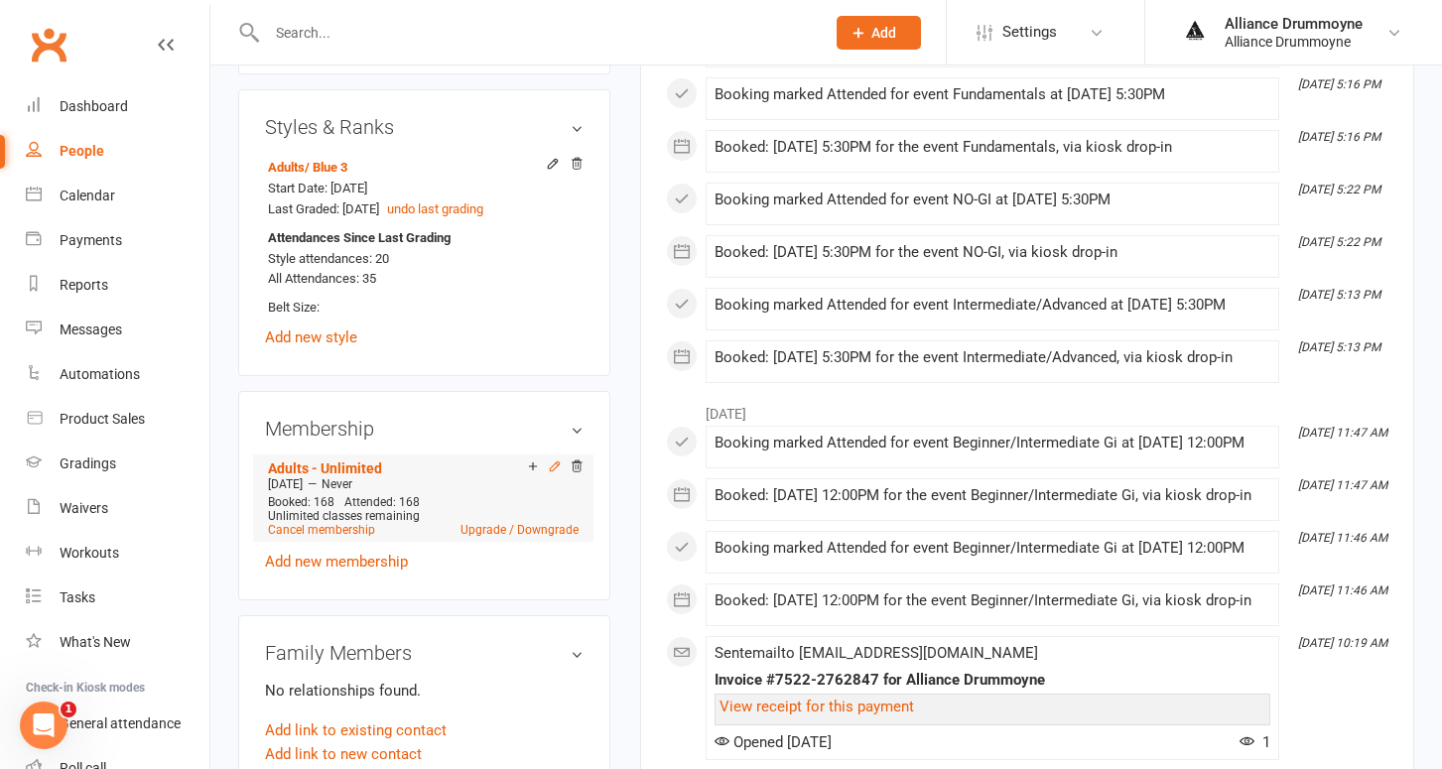
click at [555, 470] on icon at bounding box center [554, 465] width 9 height 9
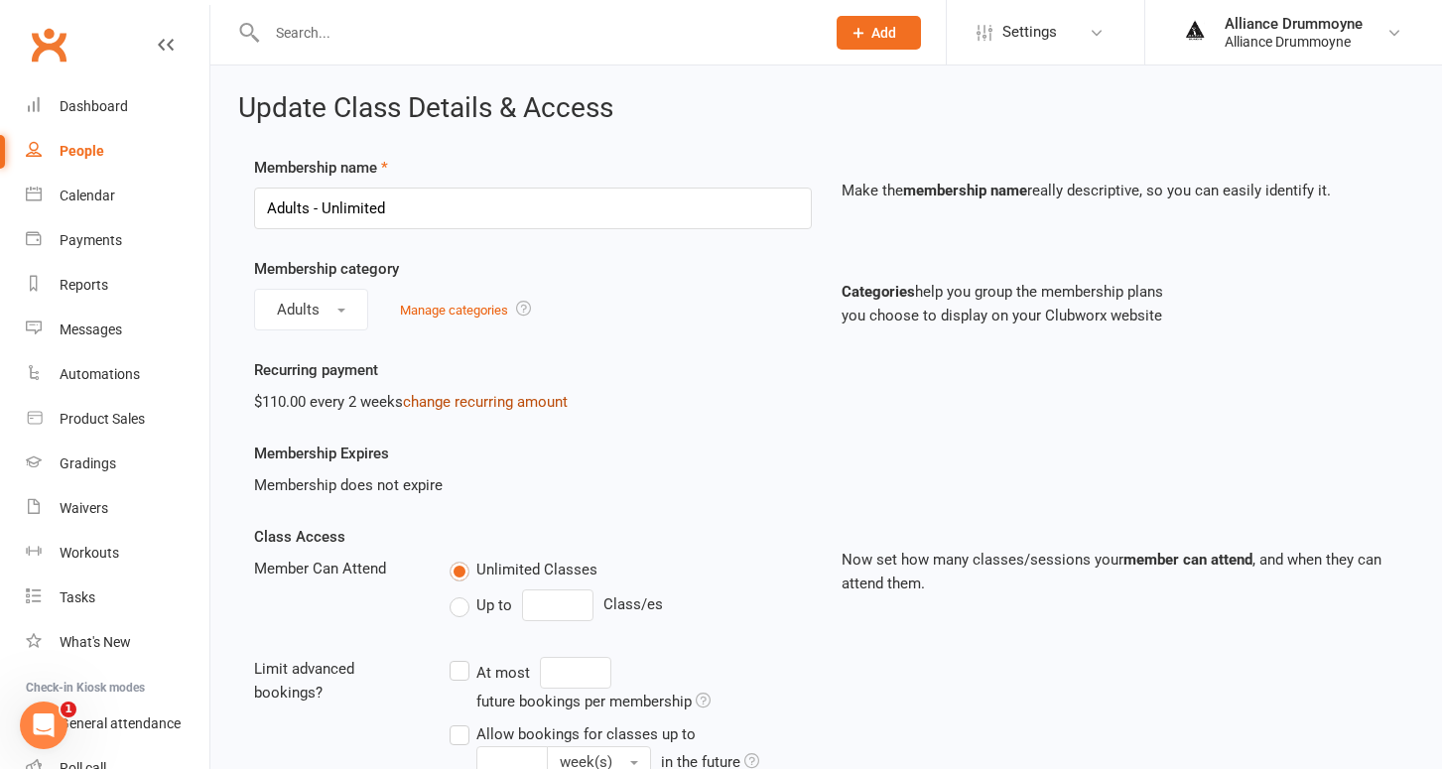
click at [486, 406] on link "change recurring amount" at bounding box center [485, 402] width 165 height 18
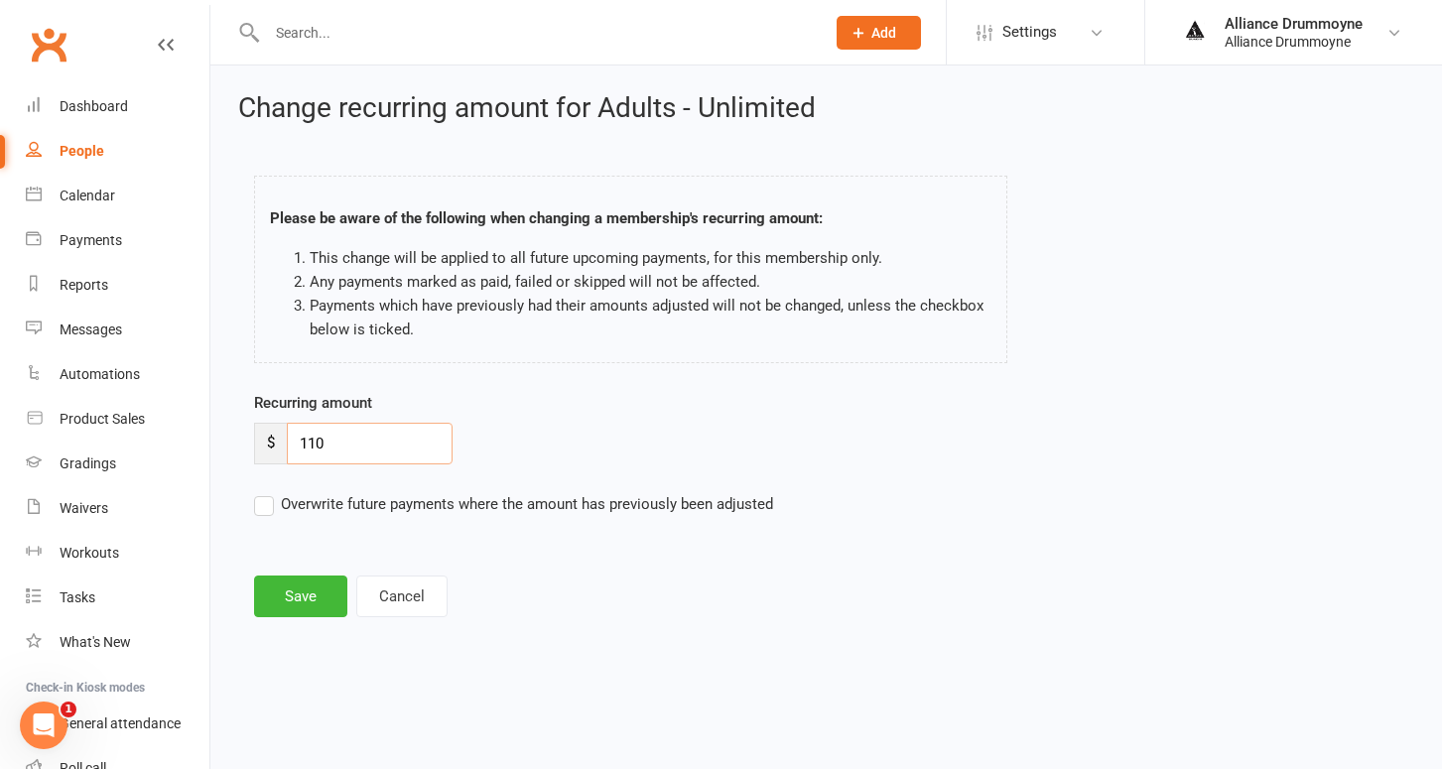
click at [387, 461] on input "110" at bounding box center [370, 444] width 166 height 42
paste input "2"
type input "120"
click at [276, 508] on label "Overwrite future payments where the amount has previously been adjusted" at bounding box center [513, 504] width 519 height 24
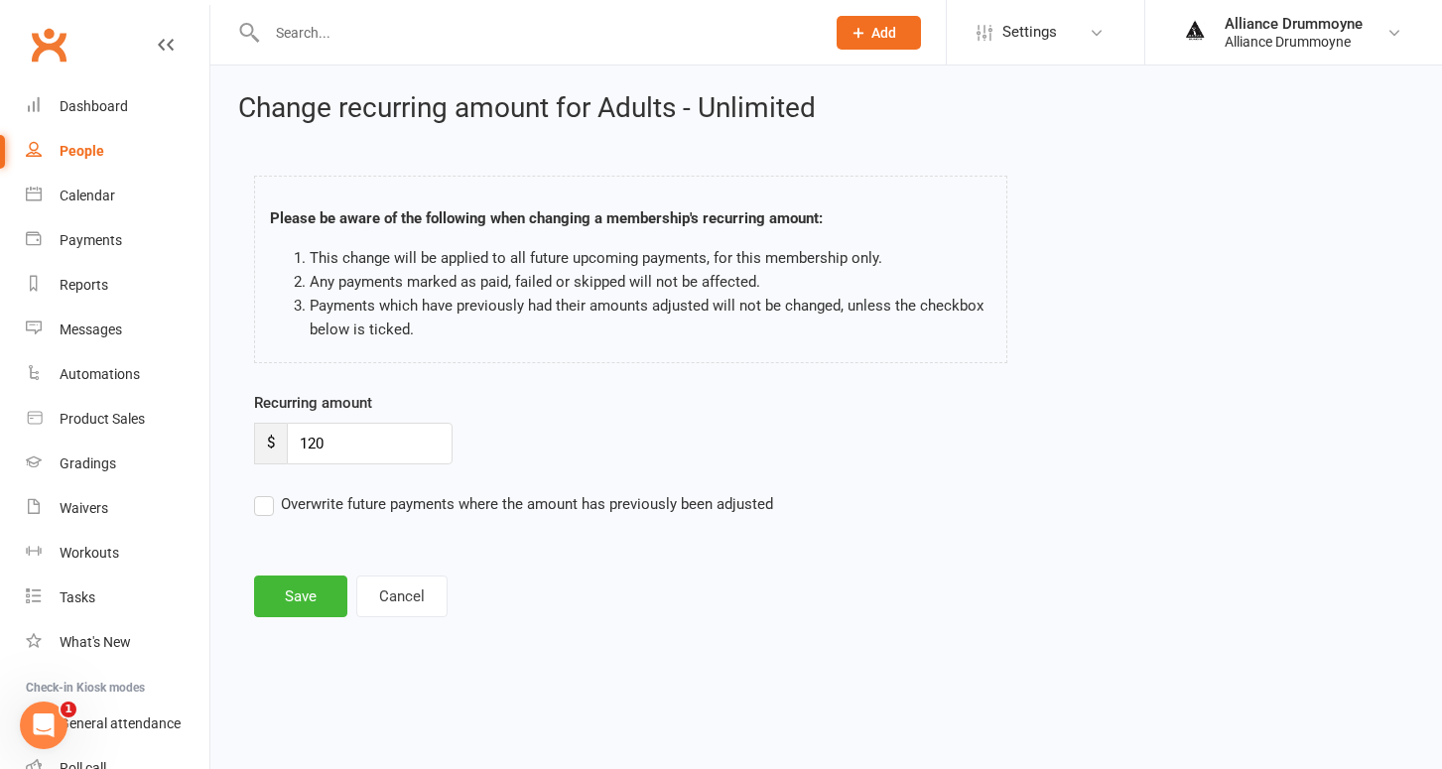
click at [276, 492] on input "Overwrite future payments where the amount has previously been adjusted" at bounding box center [513, 492] width 519 height 0
click at [300, 604] on button "Save" at bounding box center [300, 597] width 93 height 42
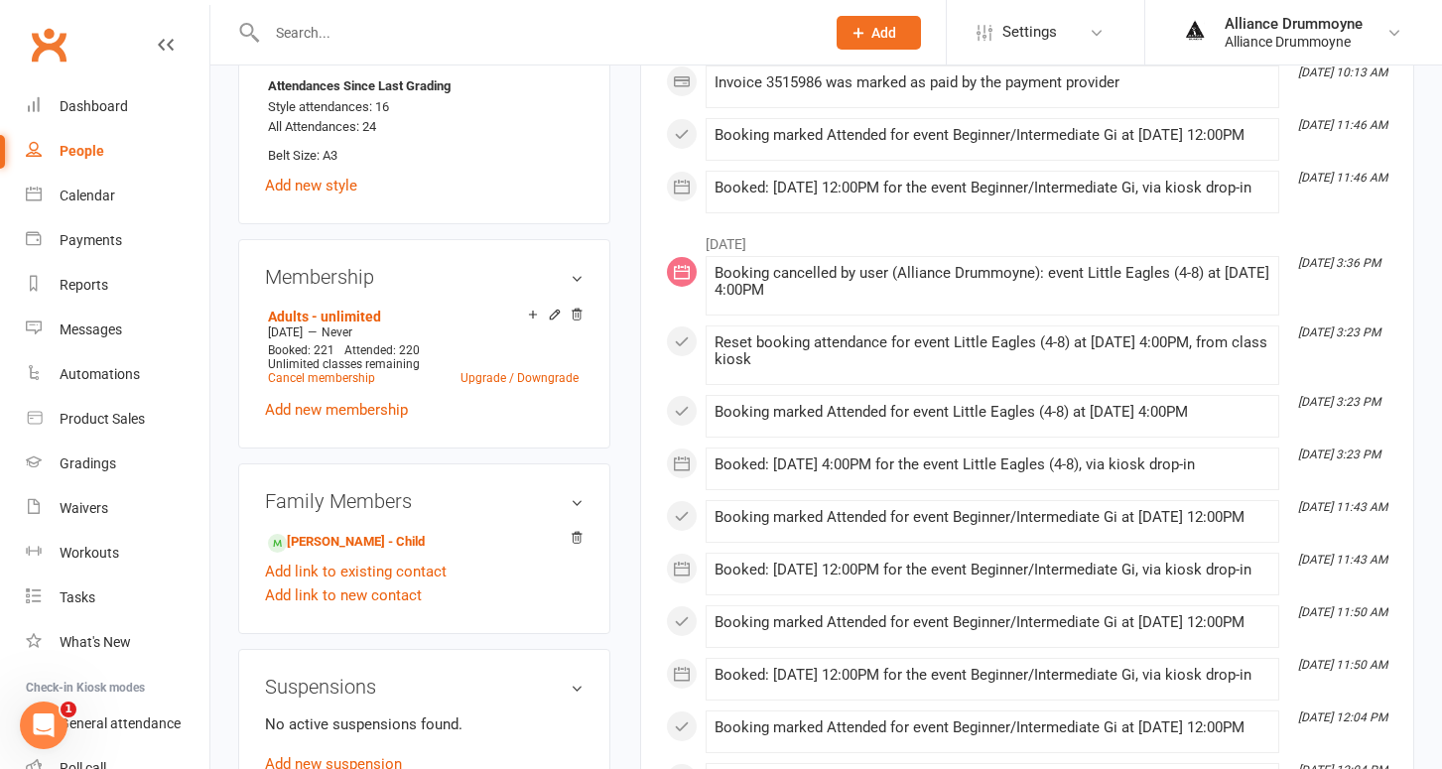
scroll to position [962, 0]
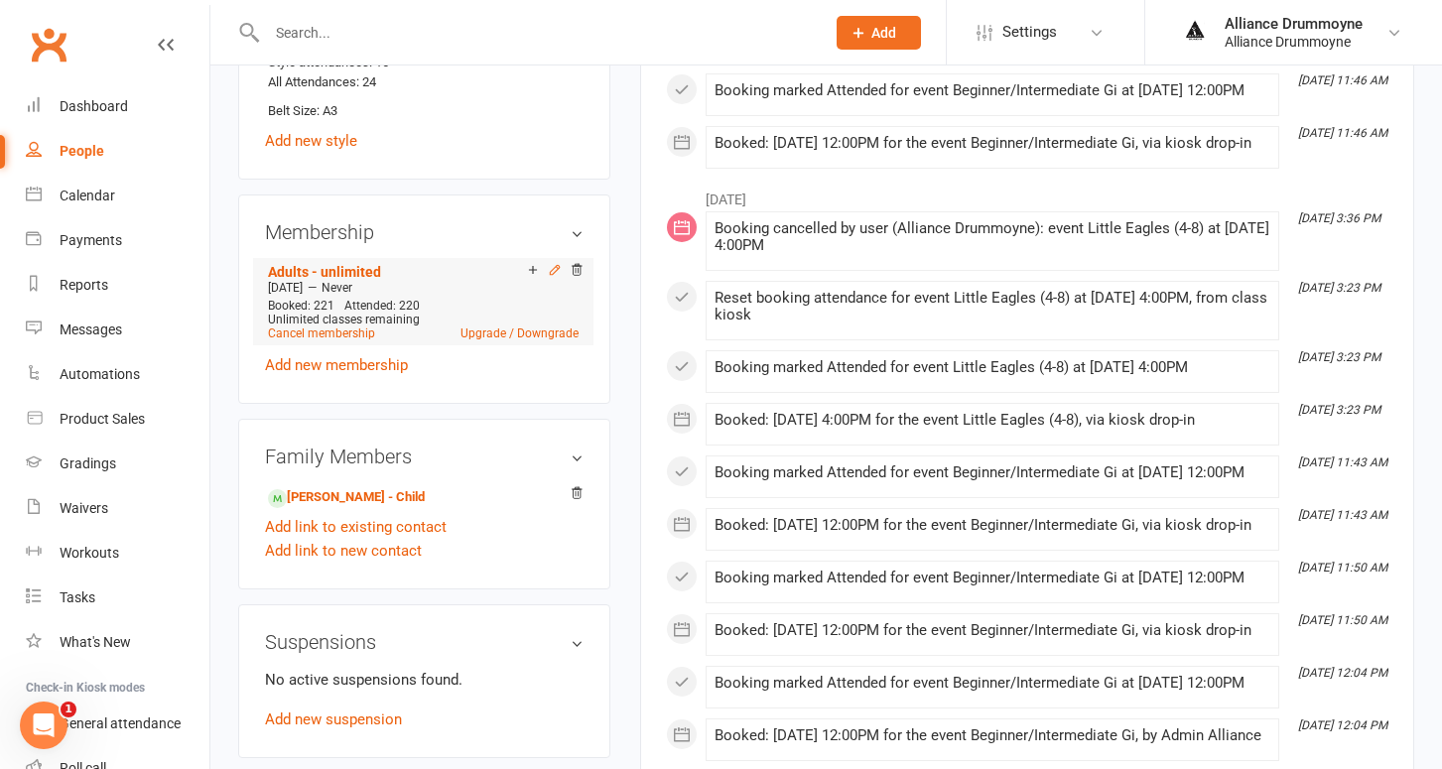
click at [556, 265] on icon at bounding box center [554, 269] width 9 height 9
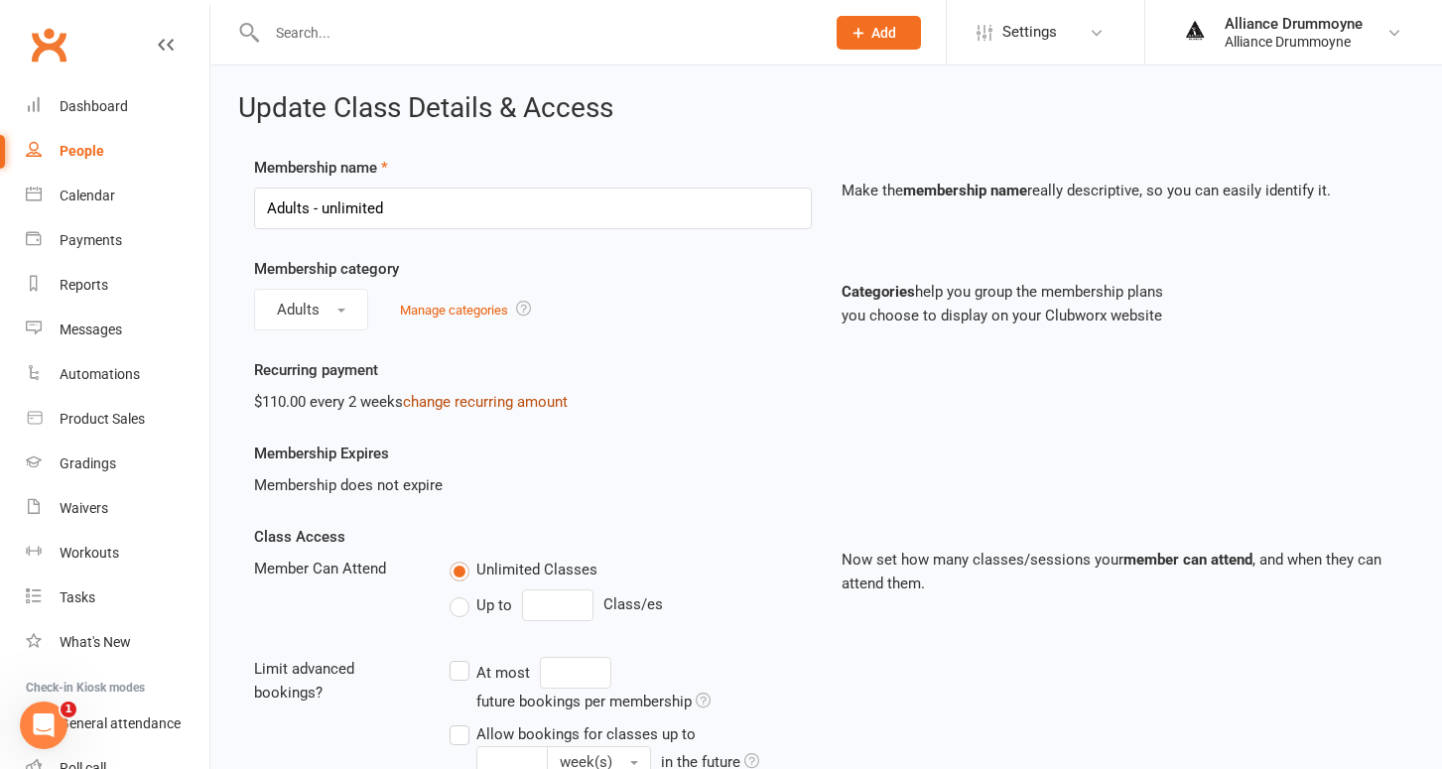
click at [503, 409] on link "change recurring amount" at bounding box center [485, 402] width 165 height 18
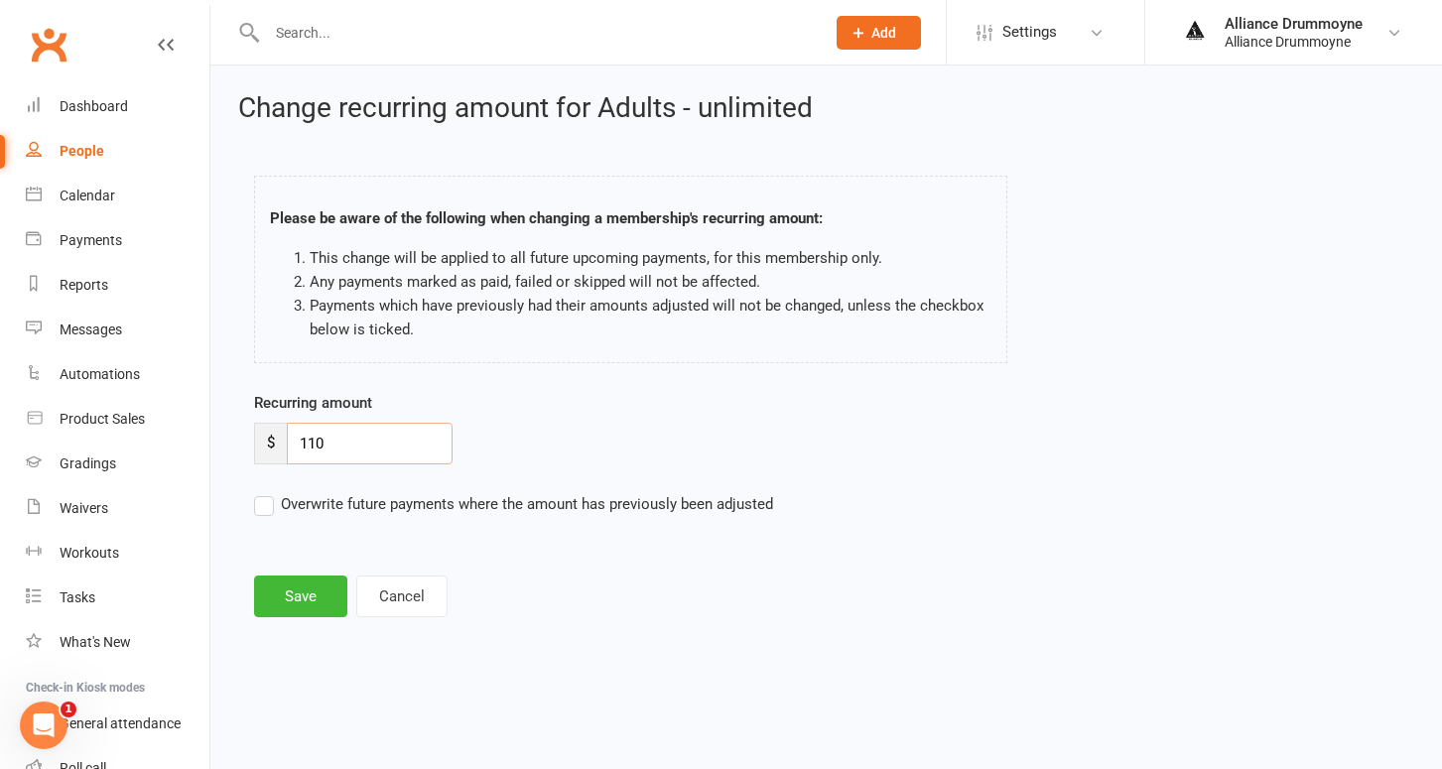
click at [386, 436] on input "110" at bounding box center [370, 444] width 166 height 42
paste input "2"
type input "120"
click at [268, 505] on label "Overwrite future payments where the amount has previously been adjusted" at bounding box center [513, 504] width 519 height 24
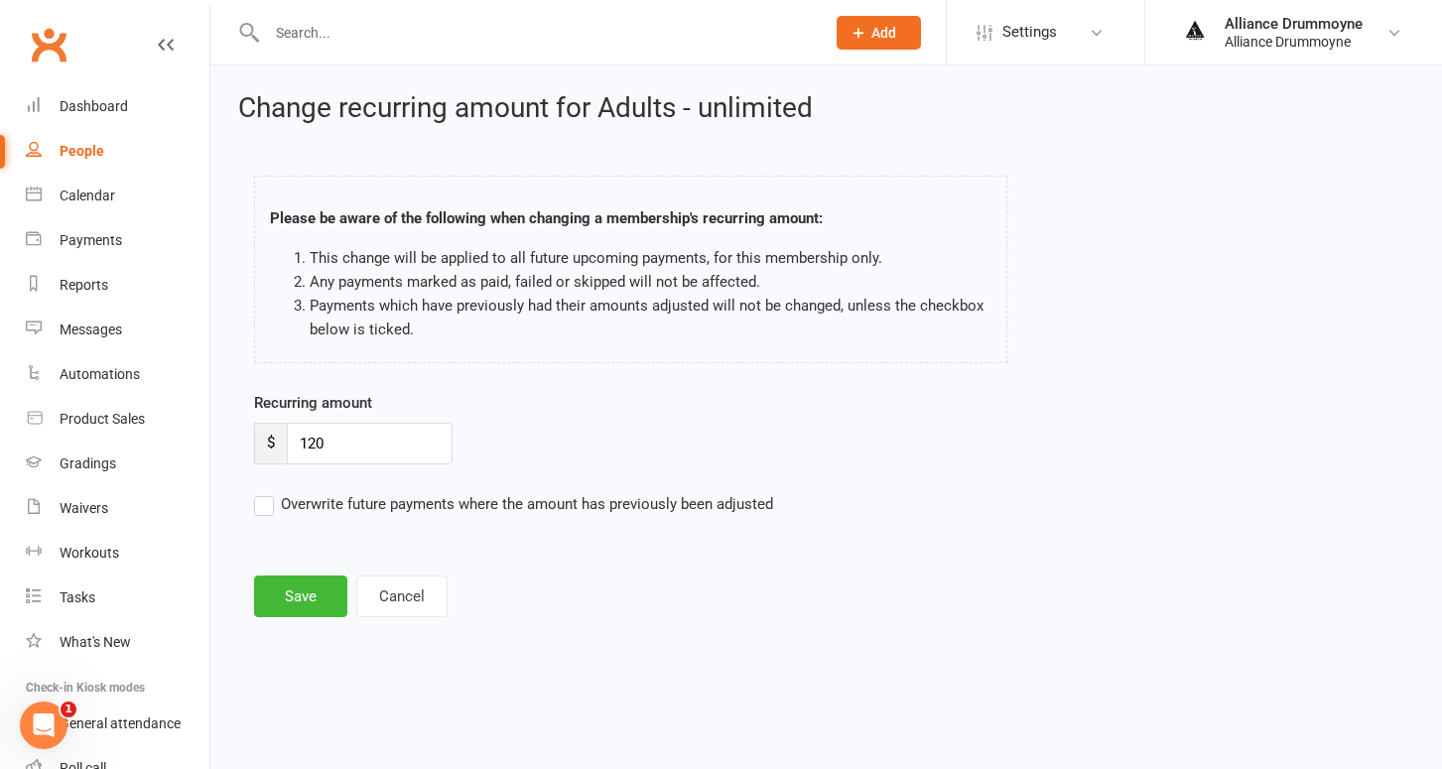
click at [268, 492] on input "Overwrite future payments where the amount has previously been adjusted" at bounding box center [513, 492] width 519 height 0
click at [299, 587] on button "Save" at bounding box center [300, 597] width 93 height 42
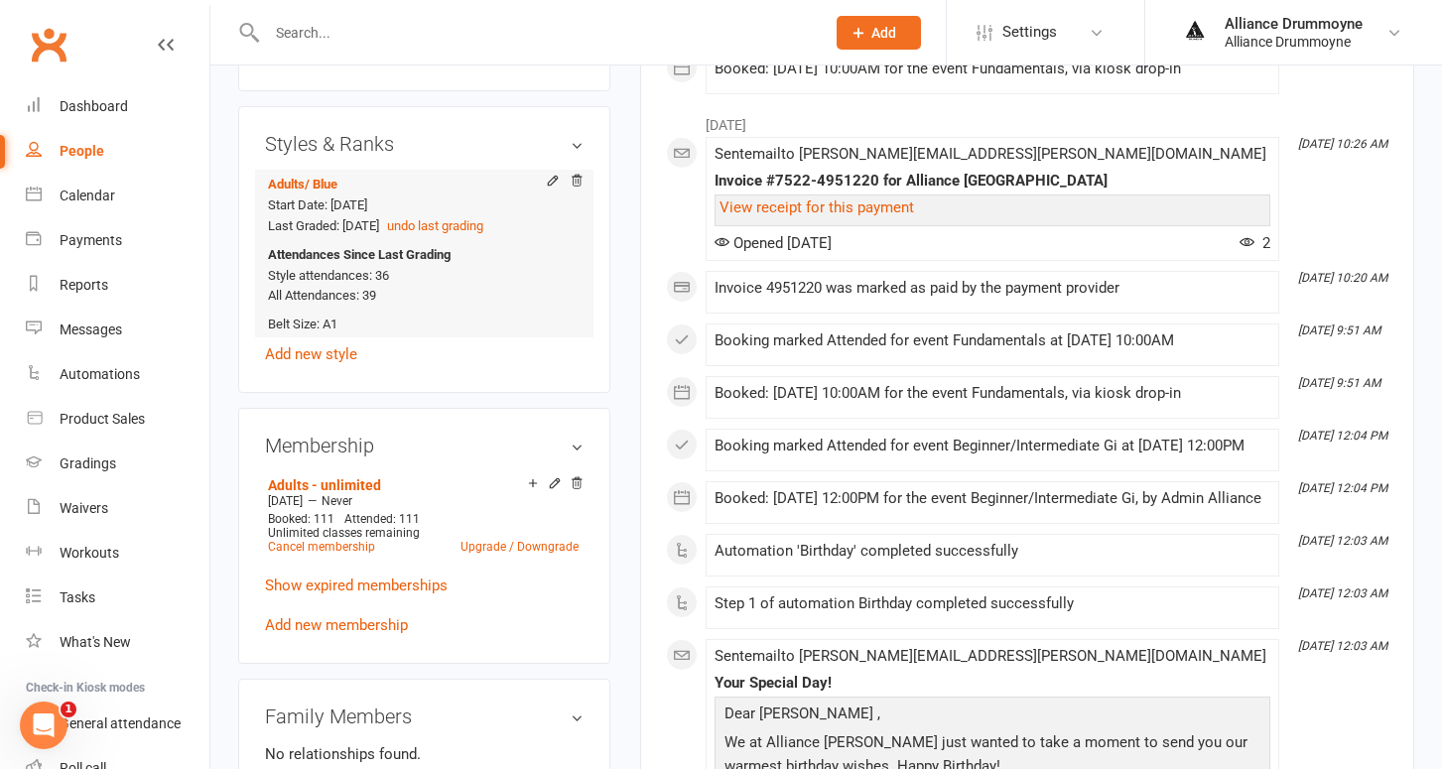
scroll to position [816, 0]
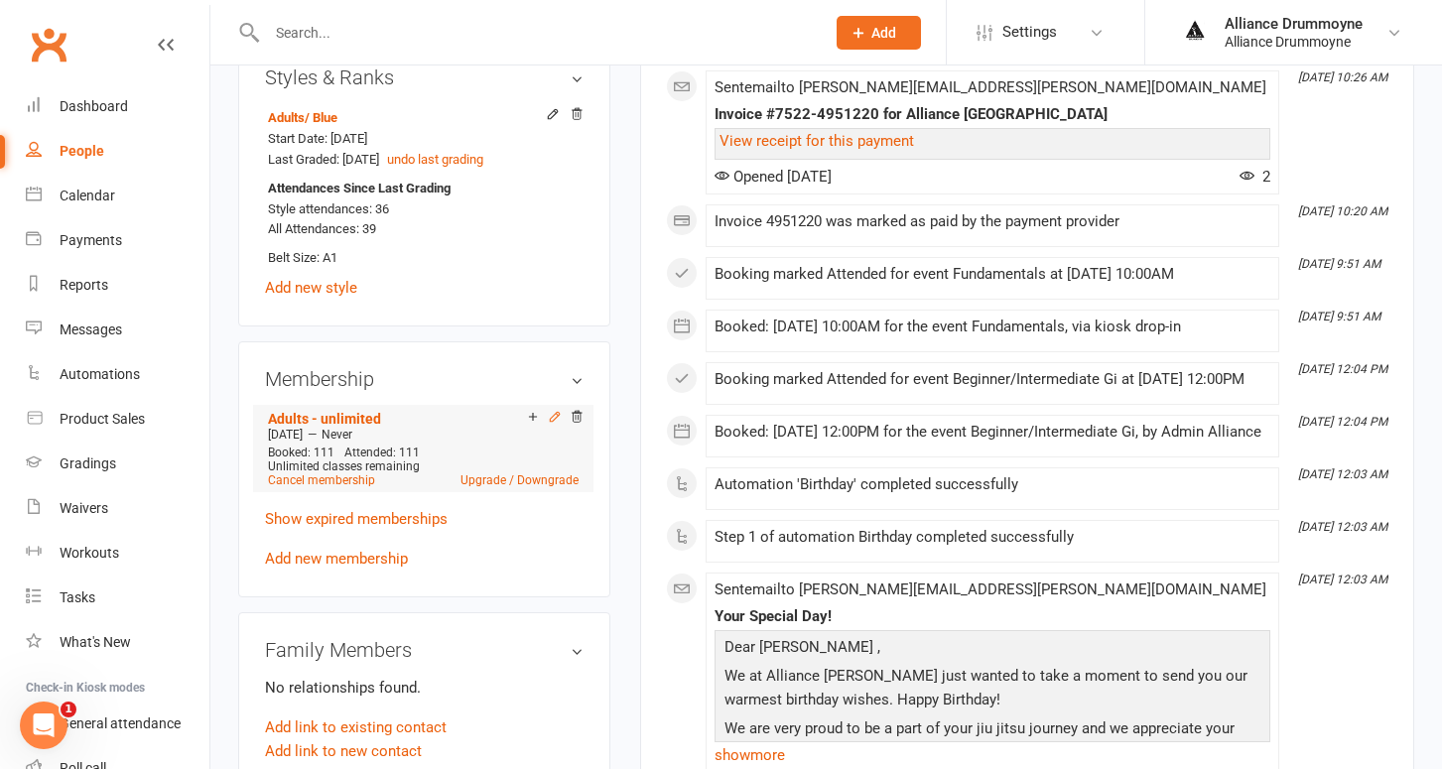
click at [557, 410] on icon at bounding box center [555, 417] width 14 height 14
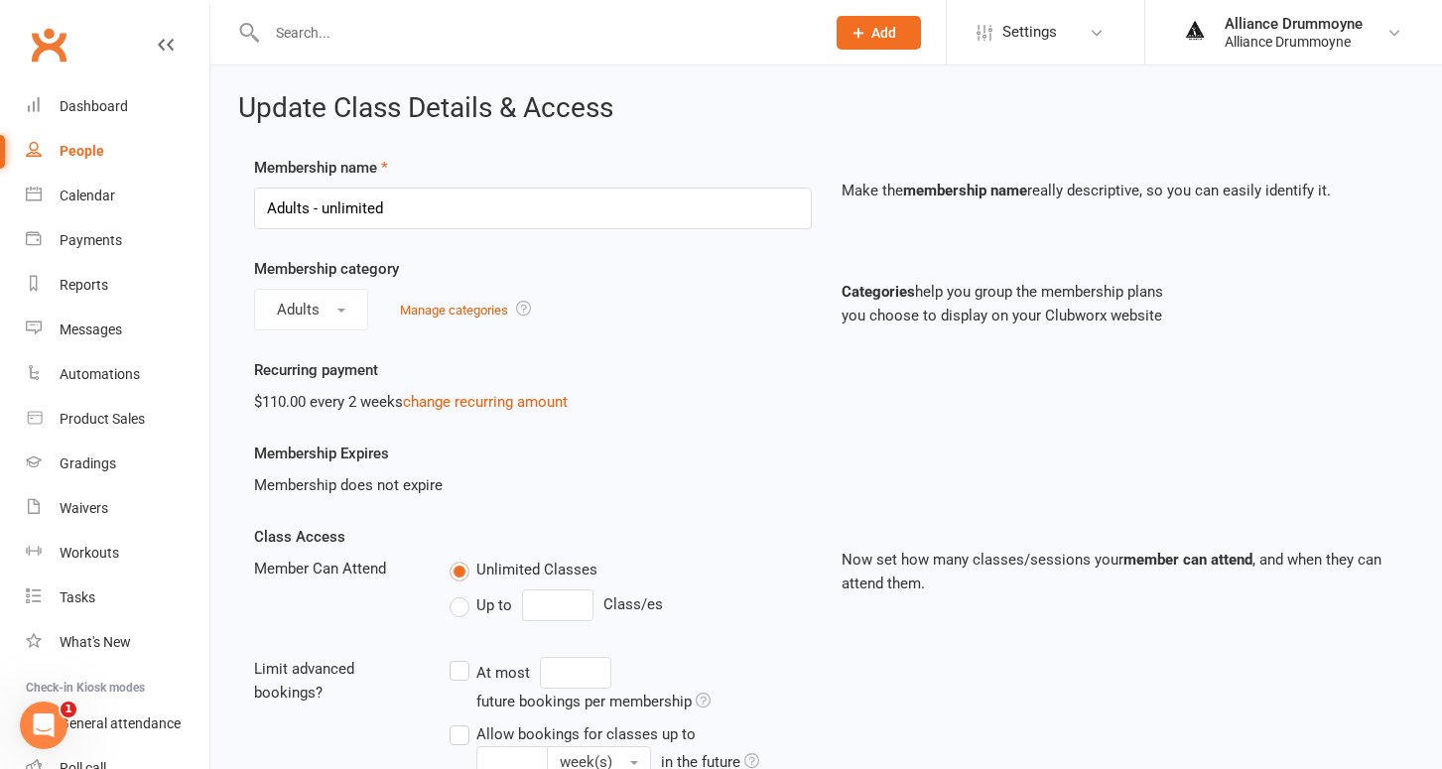
click at [491, 391] on div "$110.00 every 2 weeks change recurring amount" at bounding box center [533, 402] width 558 height 24
click at [489, 402] on link "change recurring amount" at bounding box center [485, 402] width 165 height 18
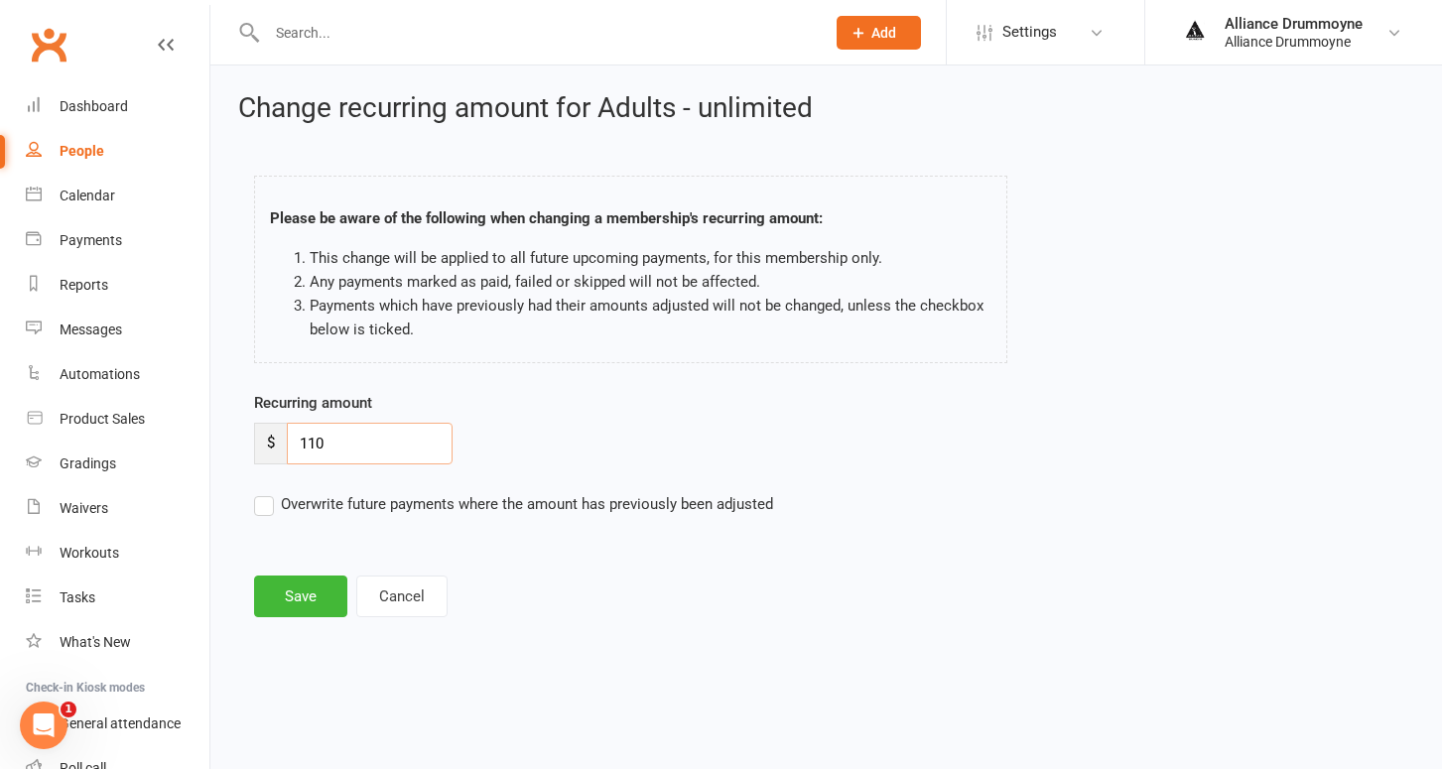
click at [390, 434] on input "110" at bounding box center [370, 444] width 166 height 42
paste input "2"
type input "120"
click at [268, 501] on label "Overwrite future payments where the amount has previously been adjusted" at bounding box center [513, 504] width 519 height 24
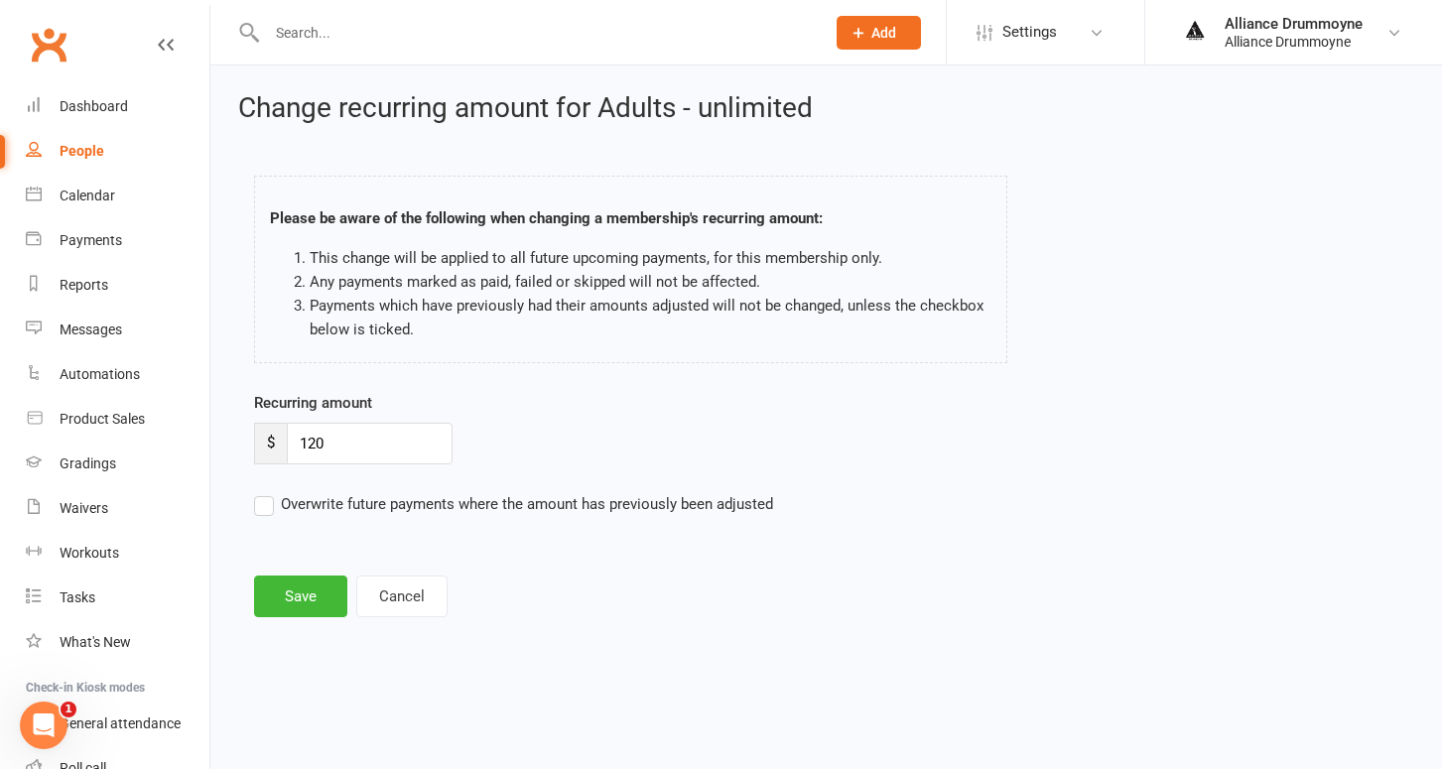
click at [268, 492] on input "Overwrite future payments where the amount has previously been adjusted" at bounding box center [513, 492] width 519 height 0
click at [311, 596] on button "Save" at bounding box center [300, 597] width 93 height 42
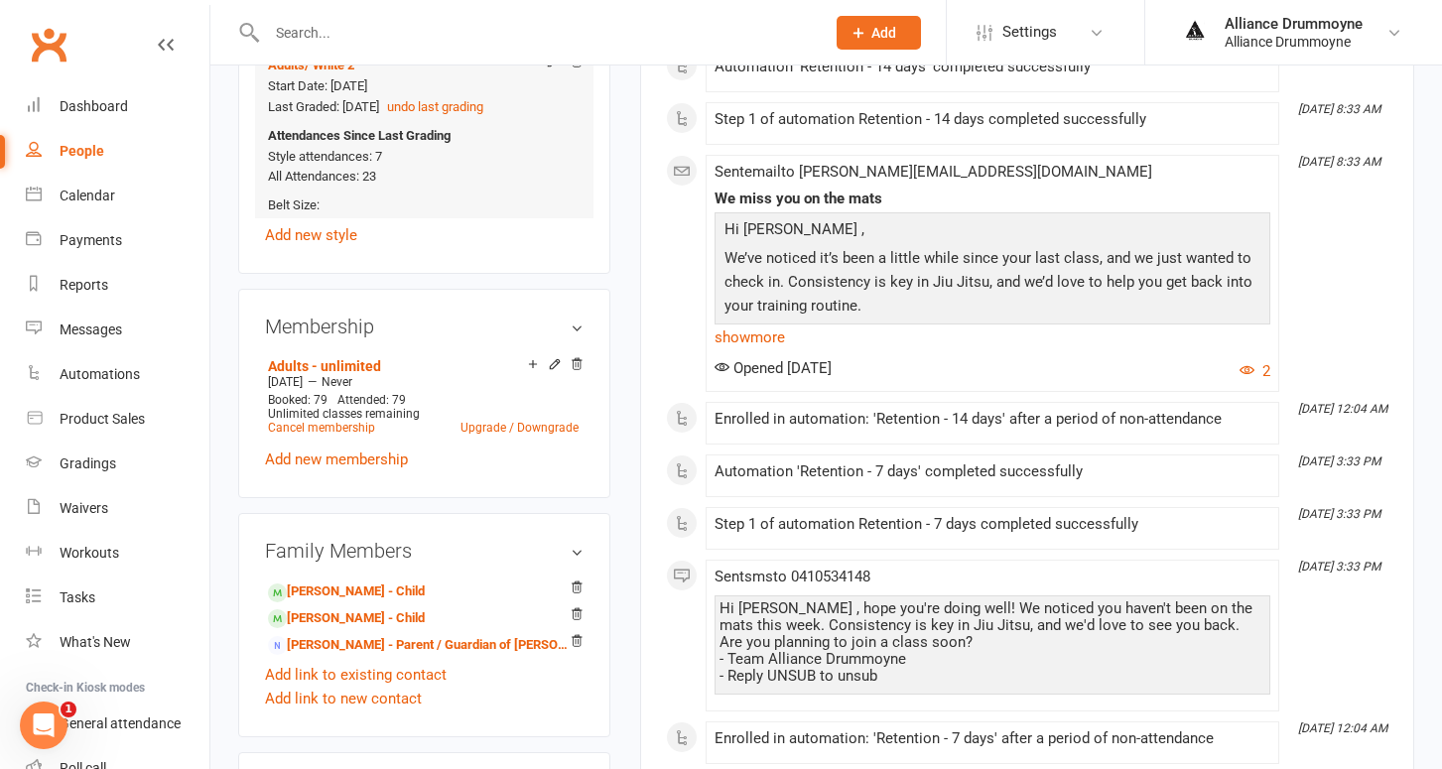
scroll to position [936, 0]
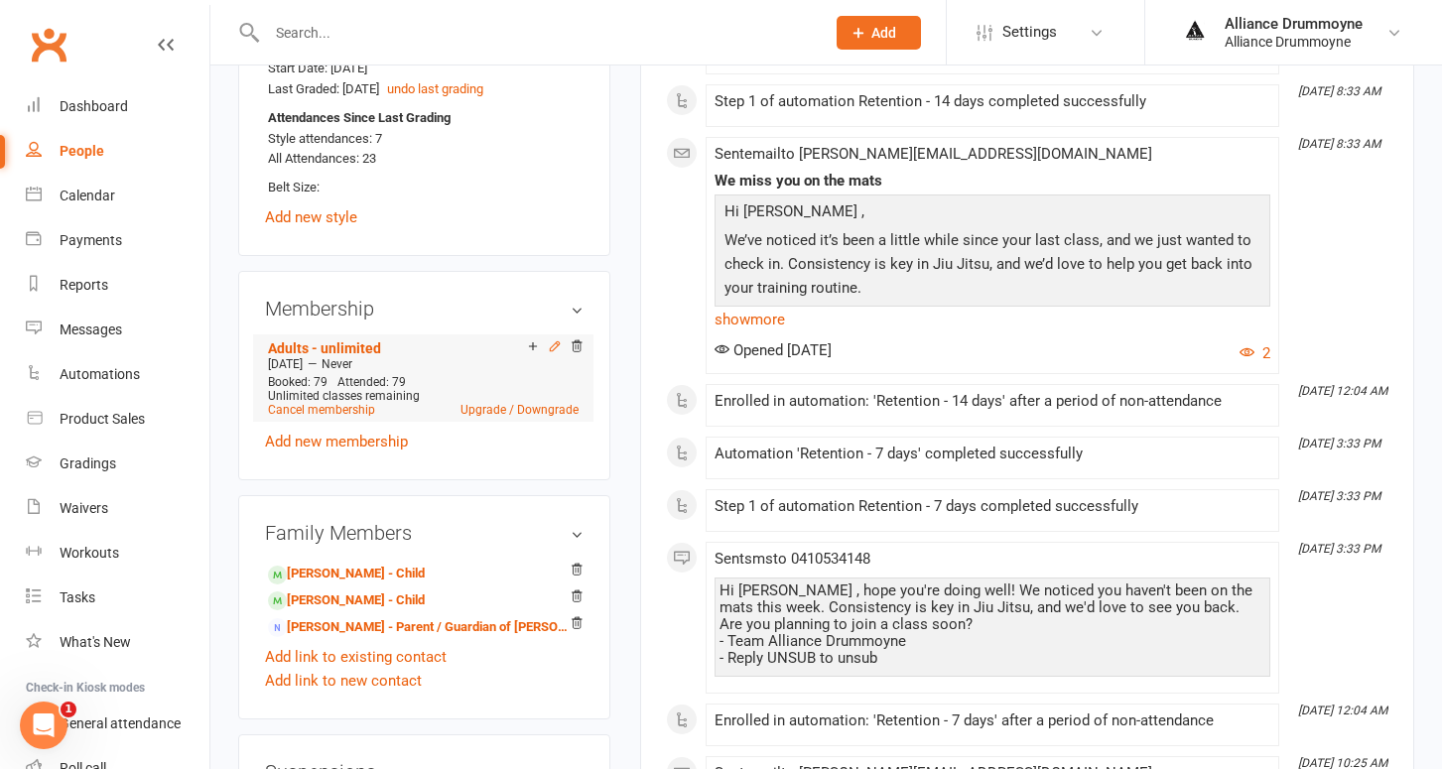
click at [552, 339] on icon at bounding box center [555, 346] width 14 height 14
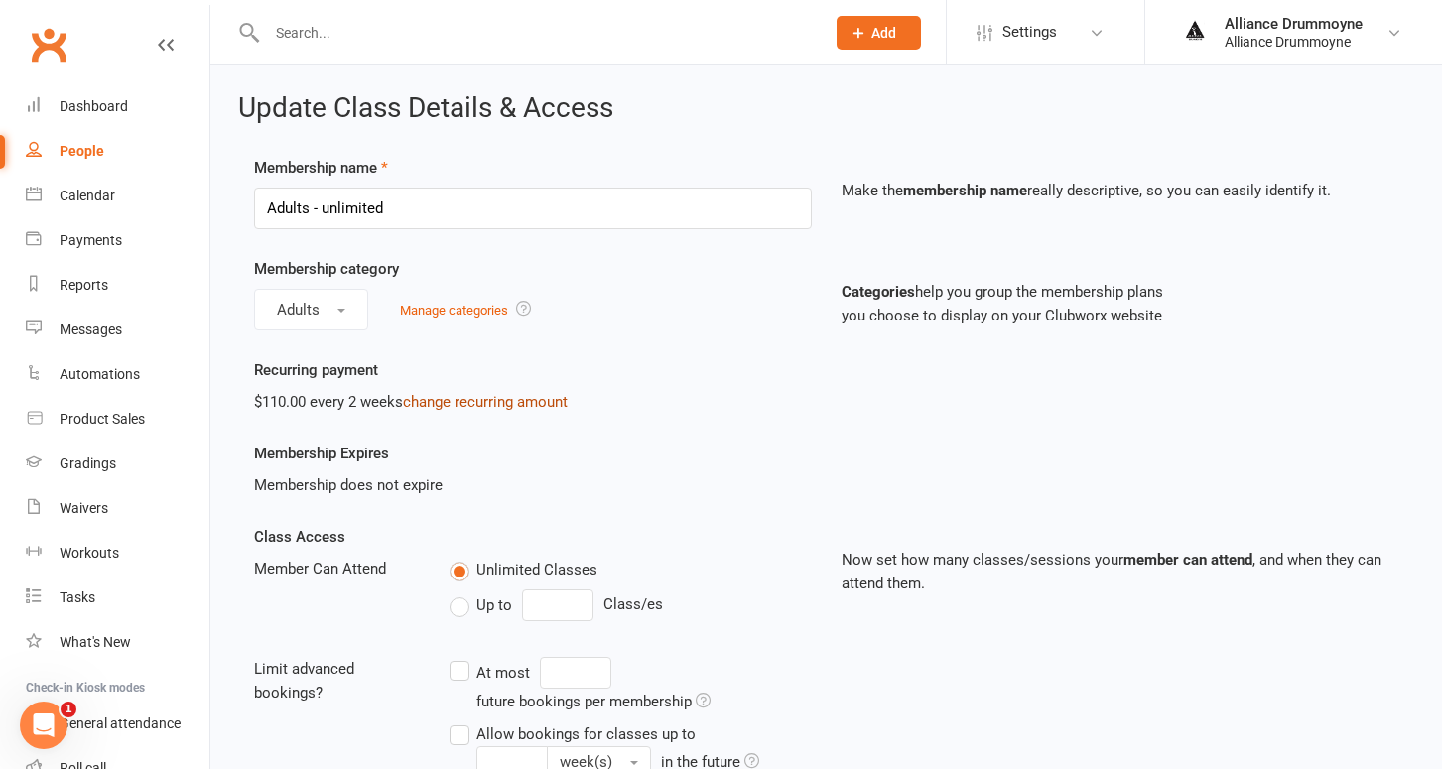
click at [443, 402] on link "change recurring amount" at bounding box center [485, 402] width 165 height 18
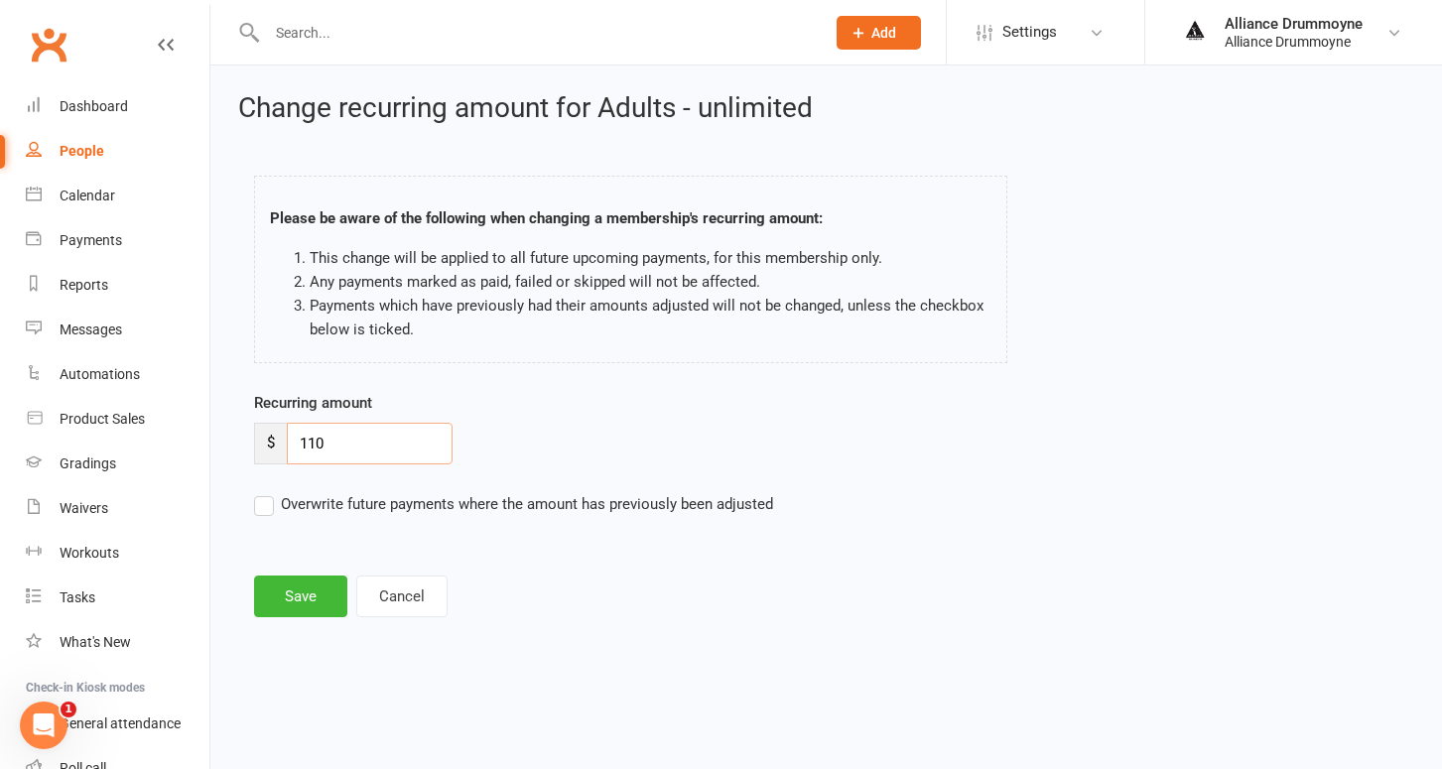
click at [355, 430] on input "110" at bounding box center [370, 444] width 166 height 42
paste input "2"
type input "120"
click at [274, 505] on label "Overwrite future payments where the amount has previously been adjusted" at bounding box center [513, 504] width 519 height 24
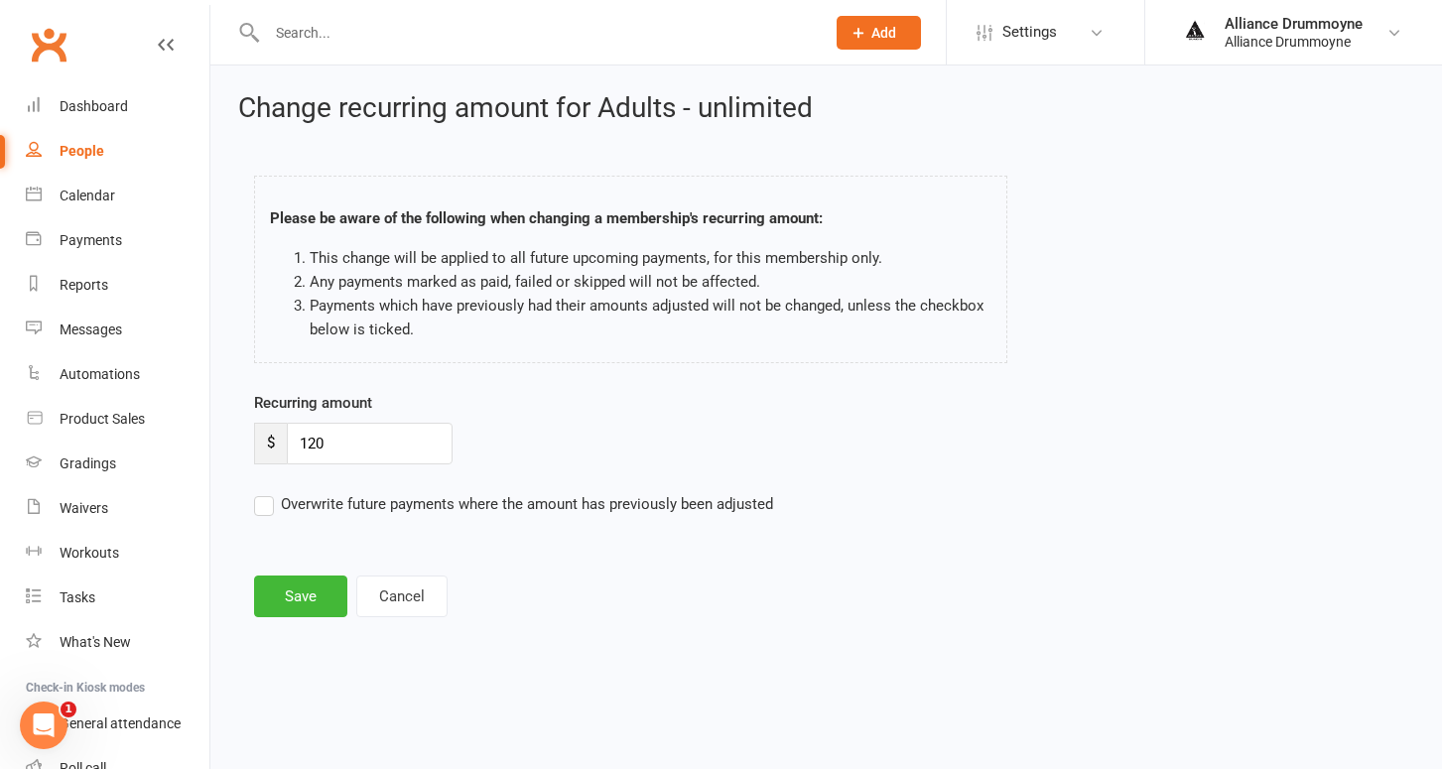
click at [274, 492] on input "Overwrite future payments where the amount has previously been adjusted" at bounding box center [513, 492] width 519 height 0
click at [301, 590] on button "Save" at bounding box center [300, 597] width 93 height 42
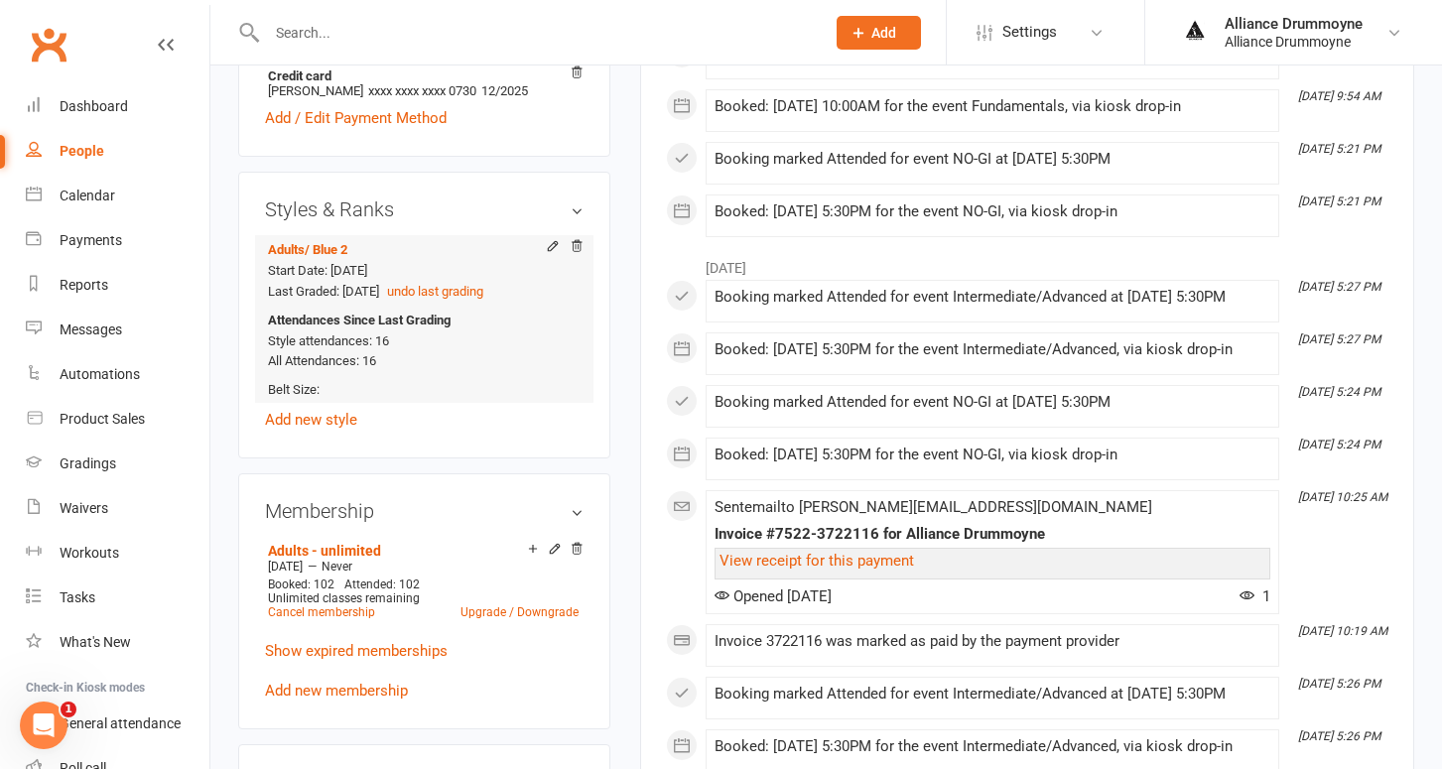
scroll to position [712, 0]
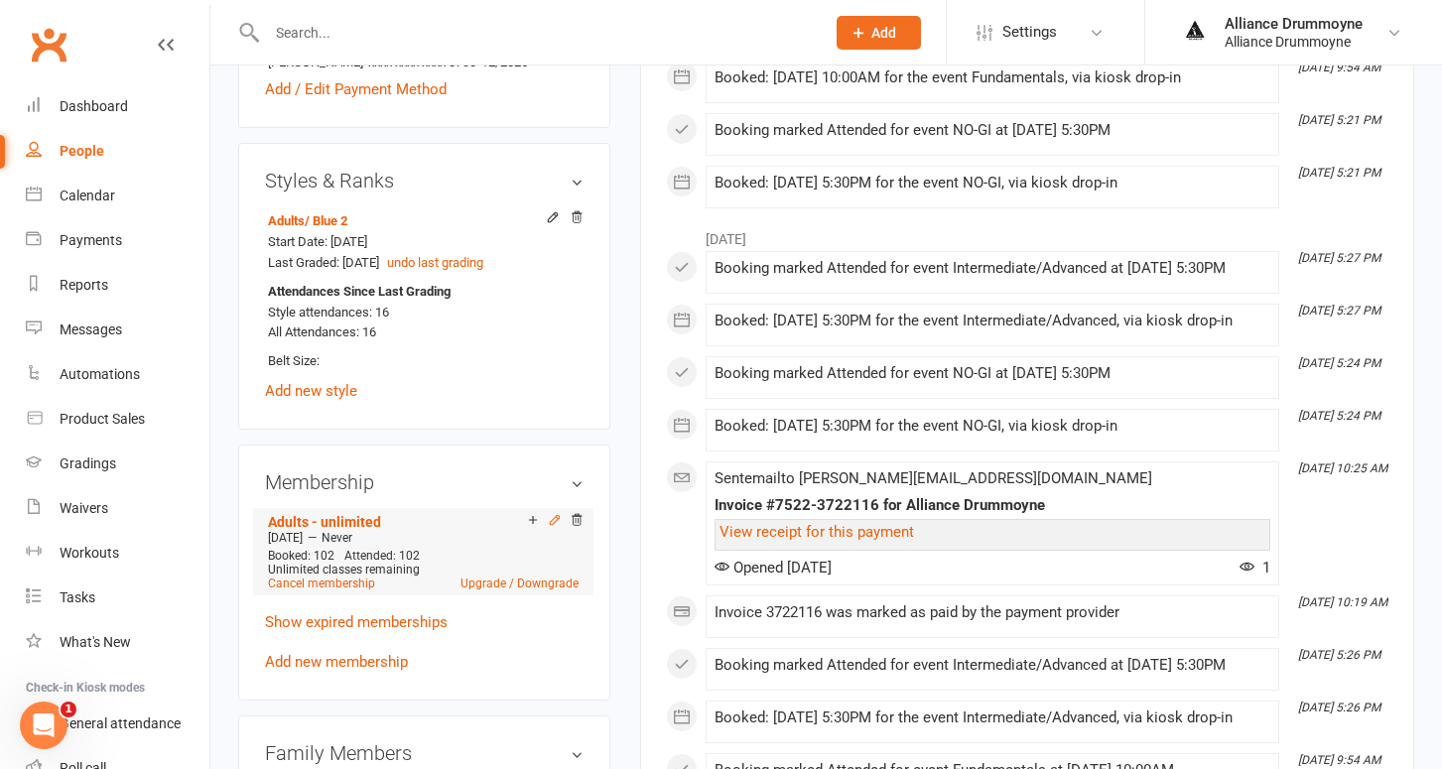
click at [555, 516] on icon at bounding box center [554, 519] width 9 height 9
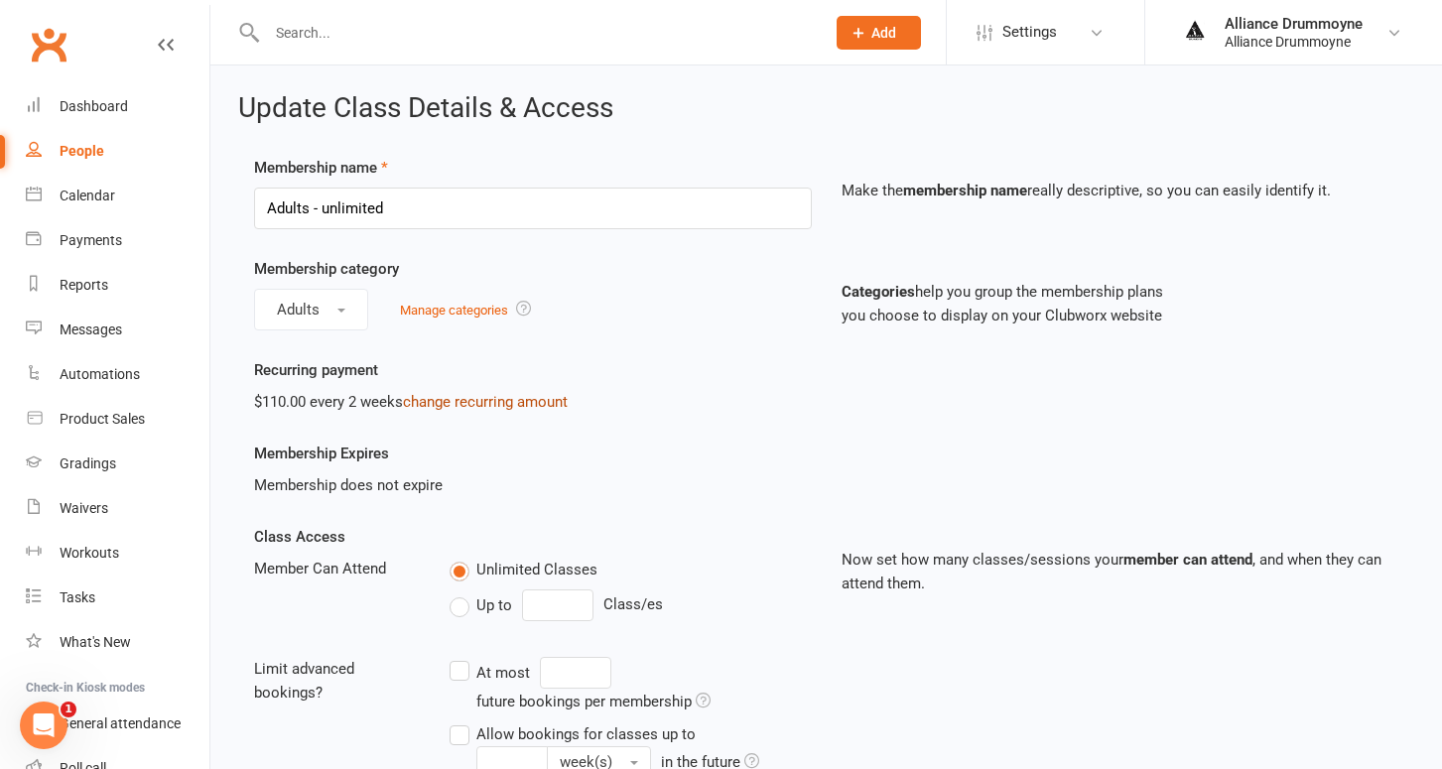
click at [528, 406] on link "change recurring amount" at bounding box center [485, 402] width 165 height 18
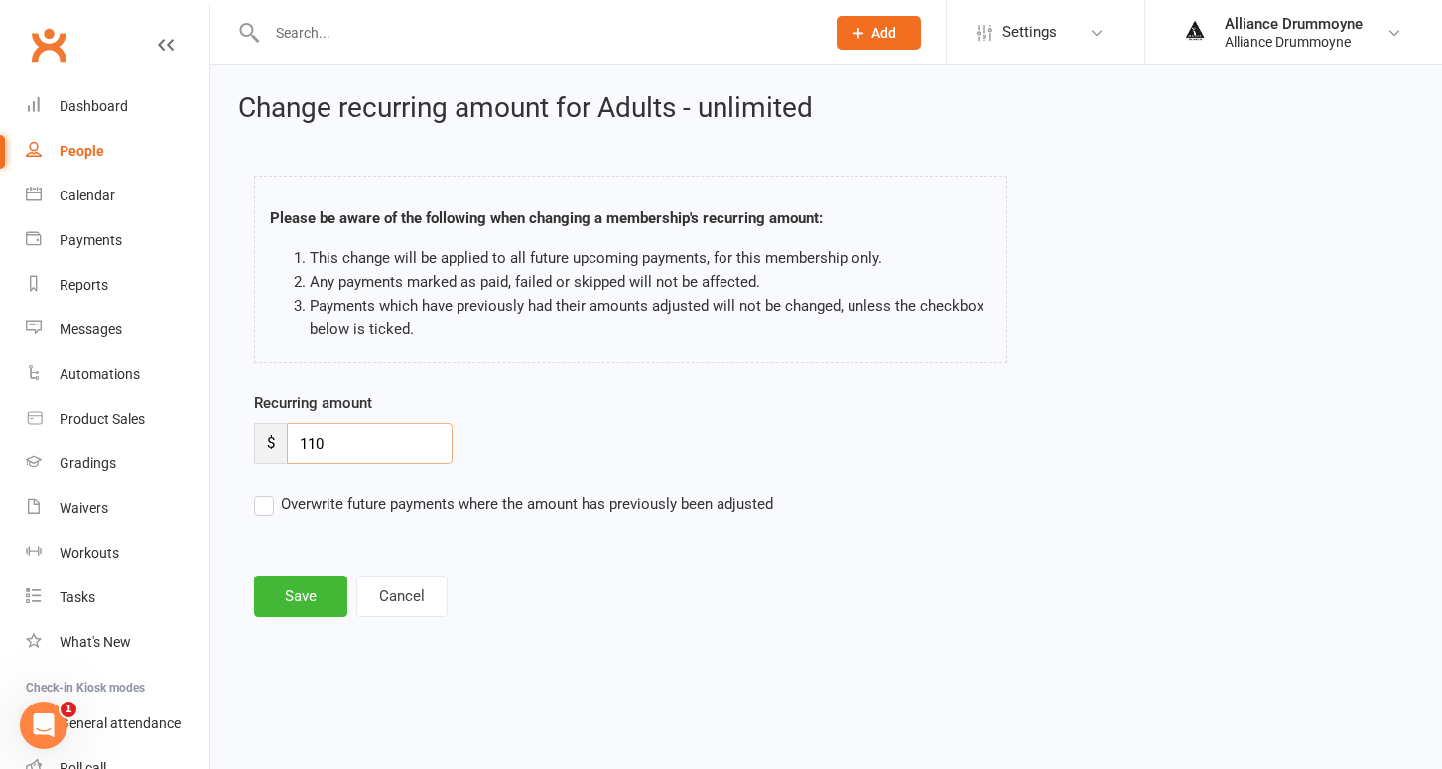
click at [344, 451] on input "110" at bounding box center [370, 444] width 166 height 42
paste input "2"
type input "120"
click at [266, 511] on label "Overwrite future payments where the amount has previously been adjusted" at bounding box center [513, 504] width 519 height 24
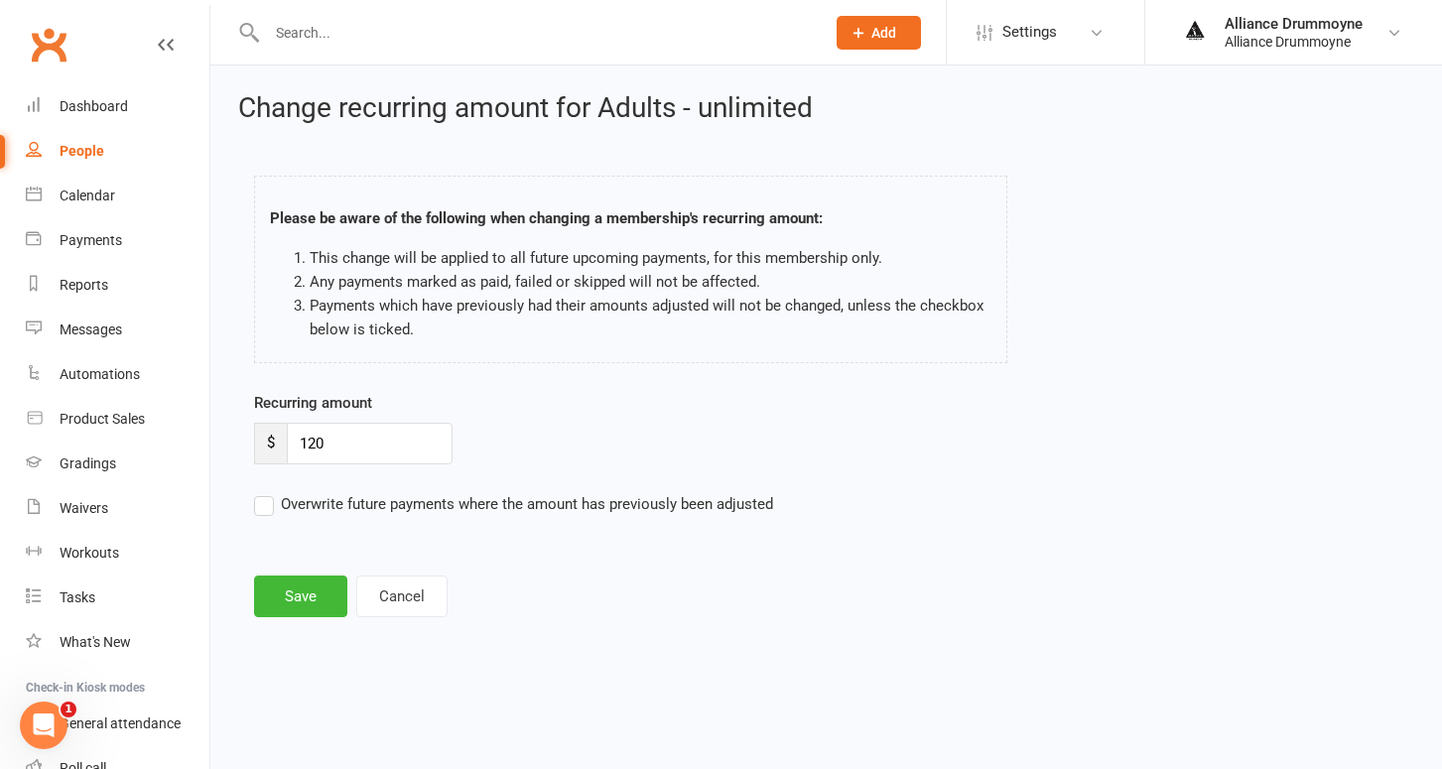
click at [266, 492] on input "Overwrite future payments where the amount has previously been adjusted" at bounding box center [513, 492] width 519 height 0
click at [291, 593] on button "Save" at bounding box center [300, 597] width 93 height 42
